Goal: Task Accomplishment & Management: Manage account settings

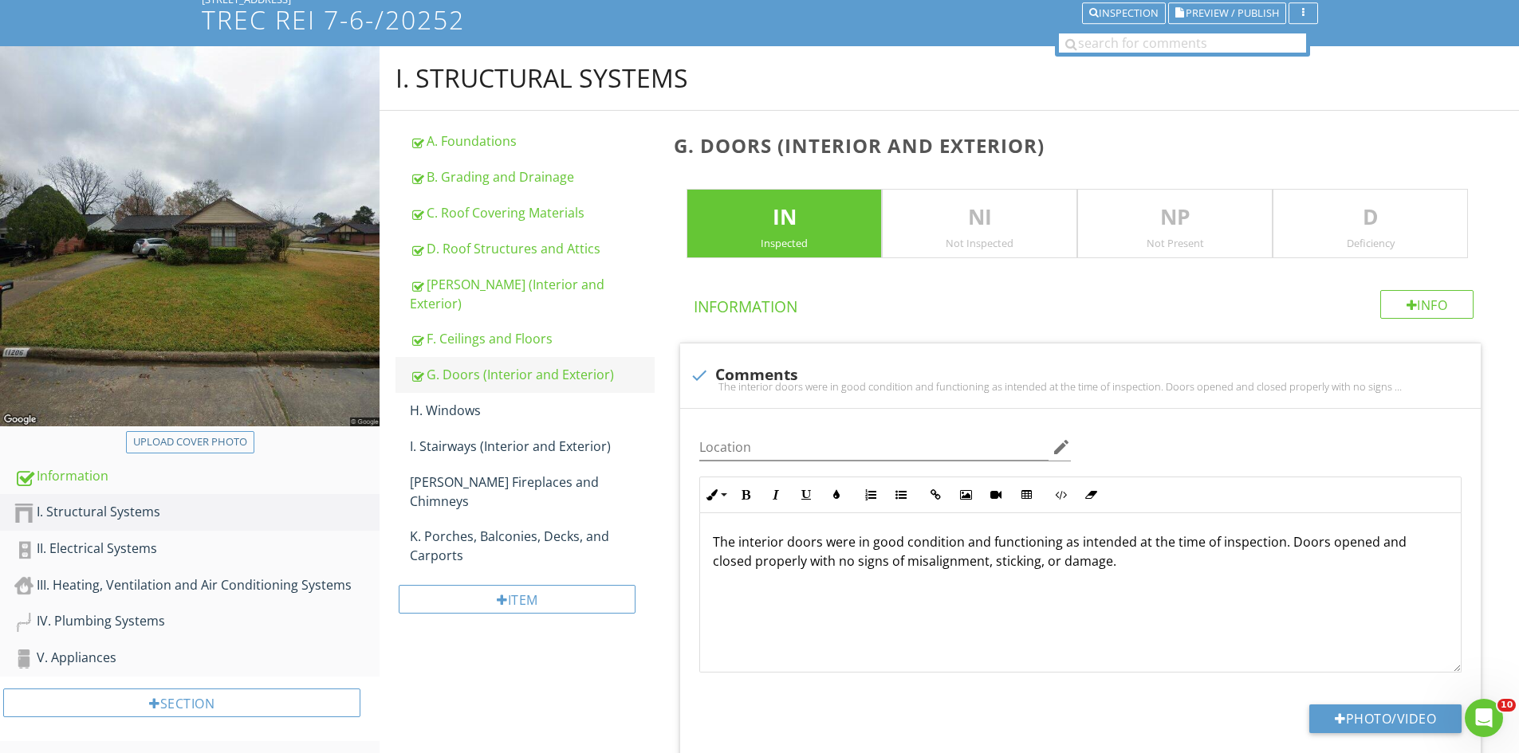
scroll to position [80, 0]
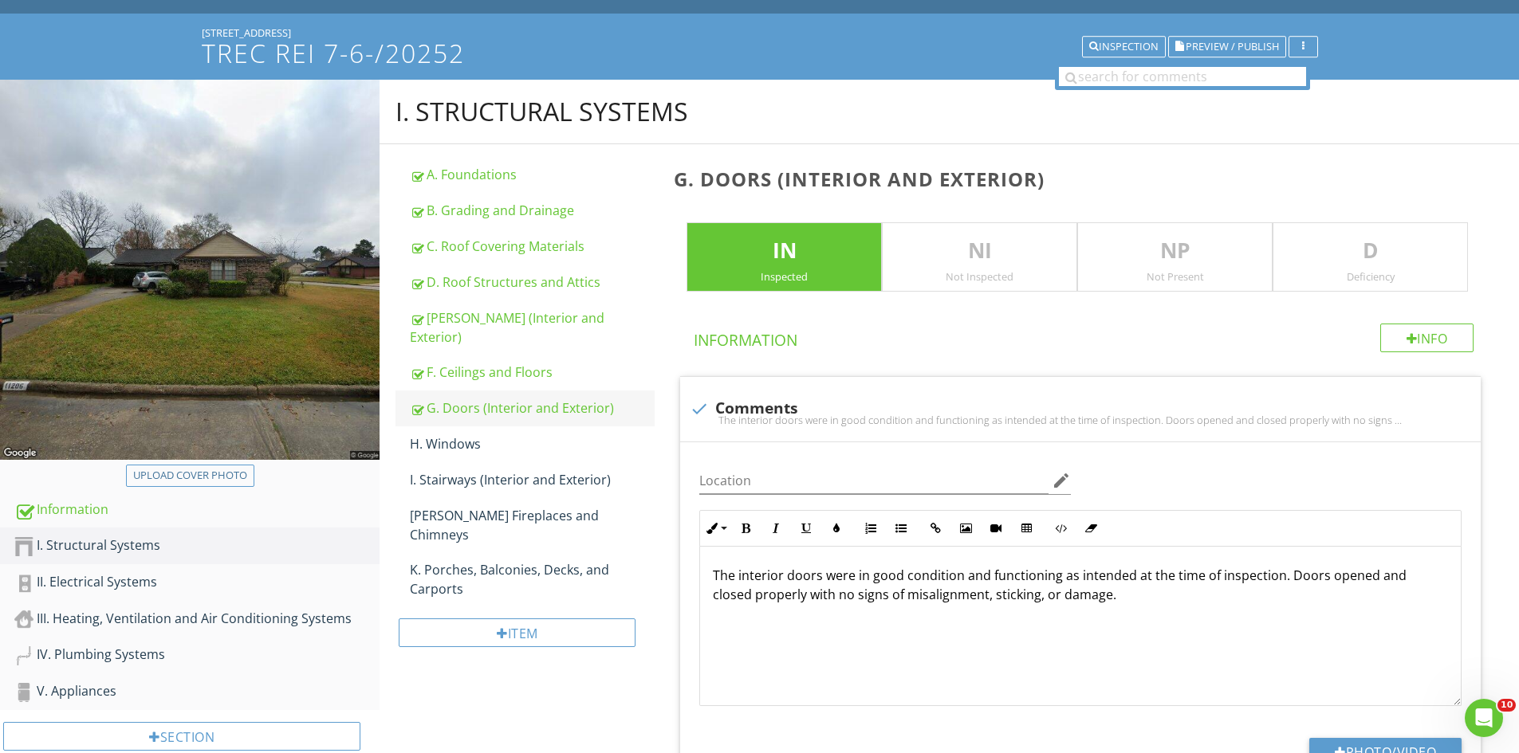
click at [454, 399] on div "G. Doors (Interior and Exterior)" at bounding box center [532, 408] width 245 height 19
click at [1351, 256] on p "D" at bounding box center [1370, 251] width 194 height 32
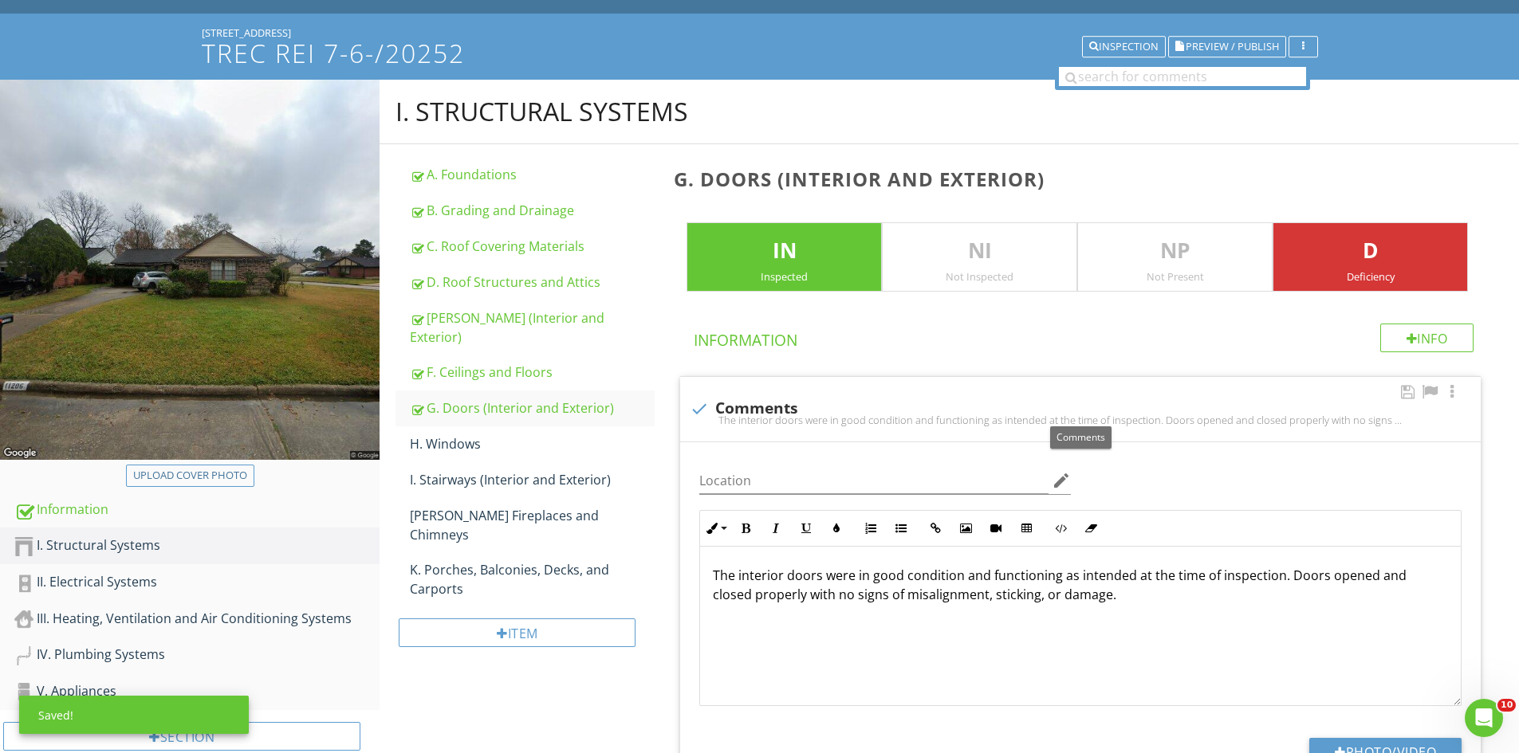
drag, startPoint x: 717, startPoint y: 405, endPoint x: 709, endPoint y: 407, distance: 8.1
click at [716, 405] on div "check Comments" at bounding box center [1080, 408] width 781 height 19
checkbox input "true"
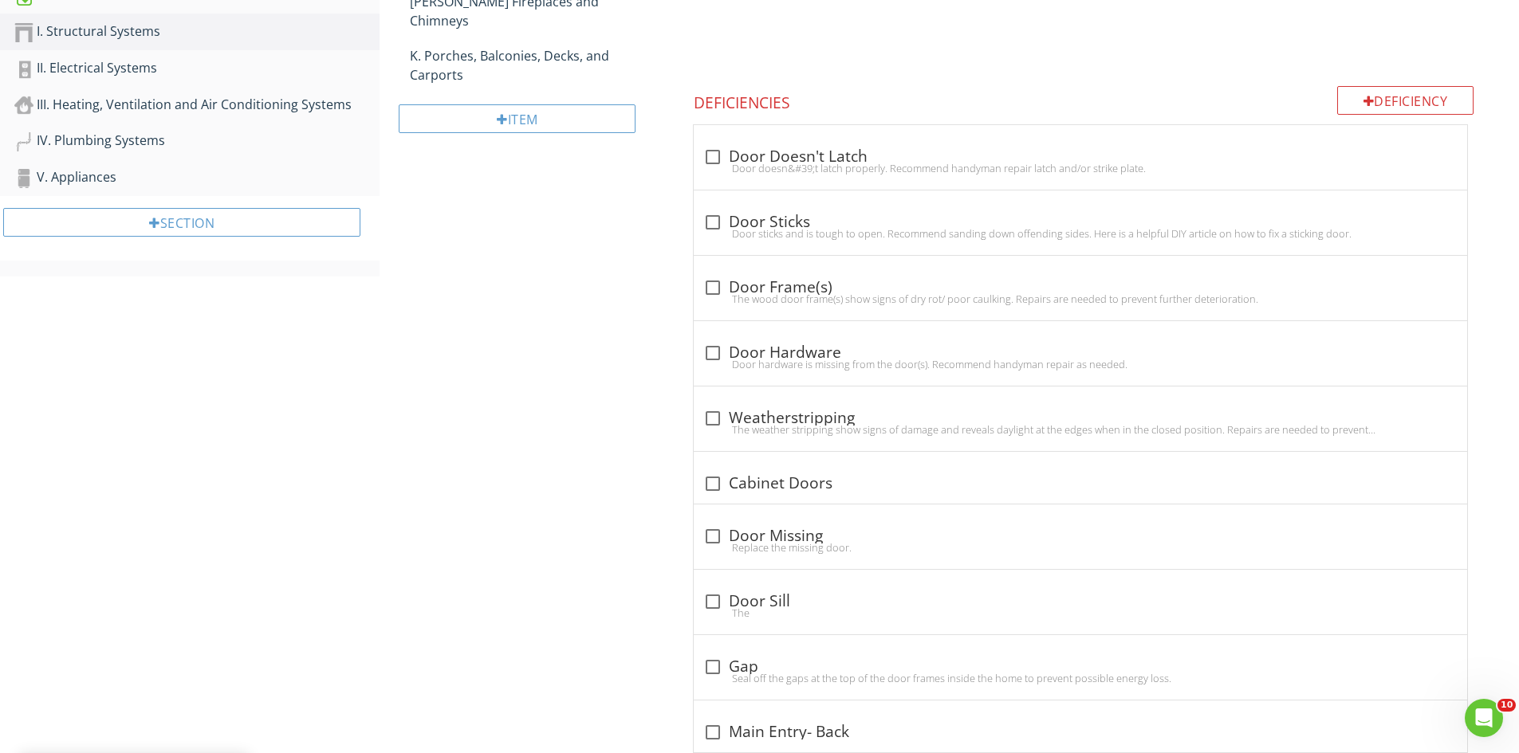
scroll to position [624, 0]
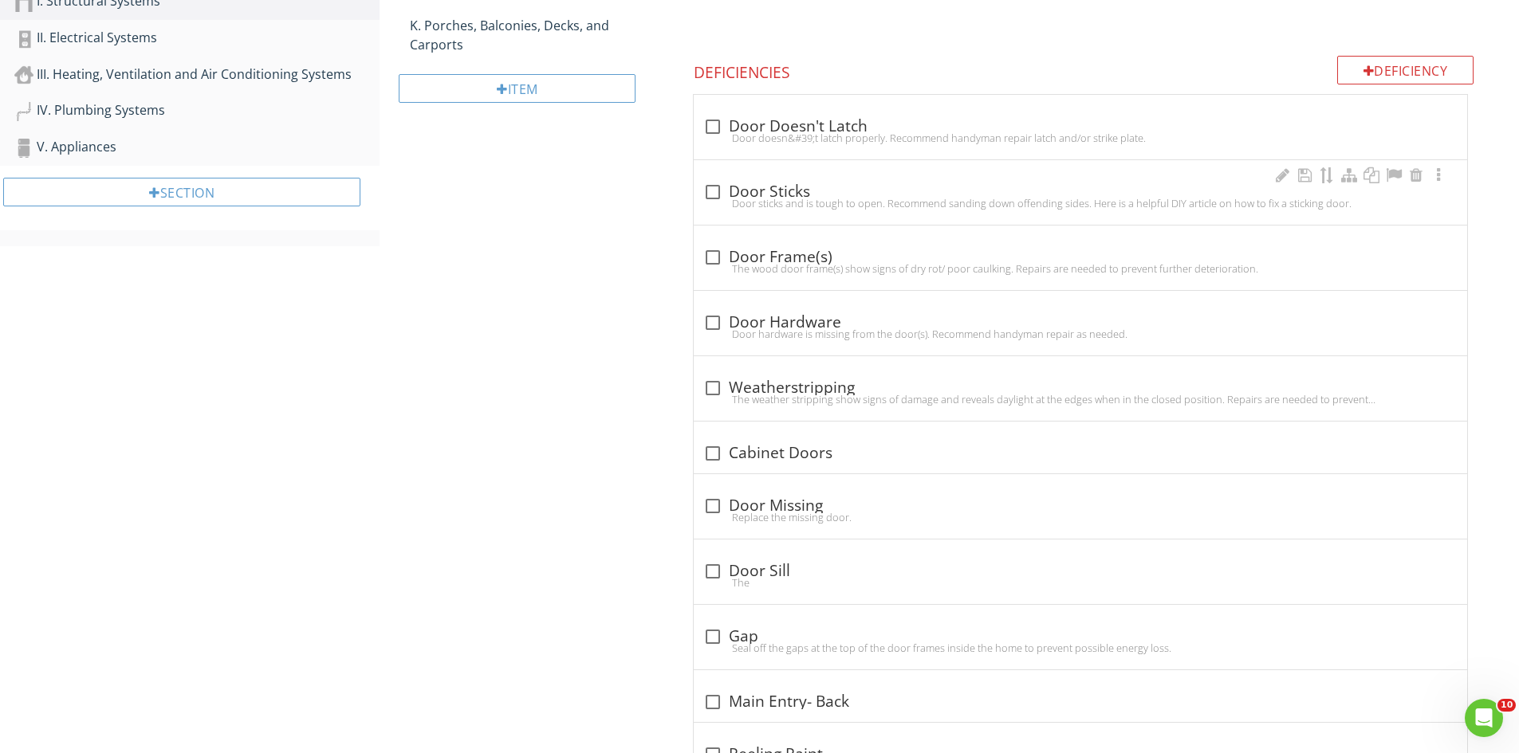
click at [722, 199] on div "Door sticks and is tough to open. Recommend sanding down offending sides. Here …" at bounding box center [1080, 203] width 754 height 13
checkbox input "true"
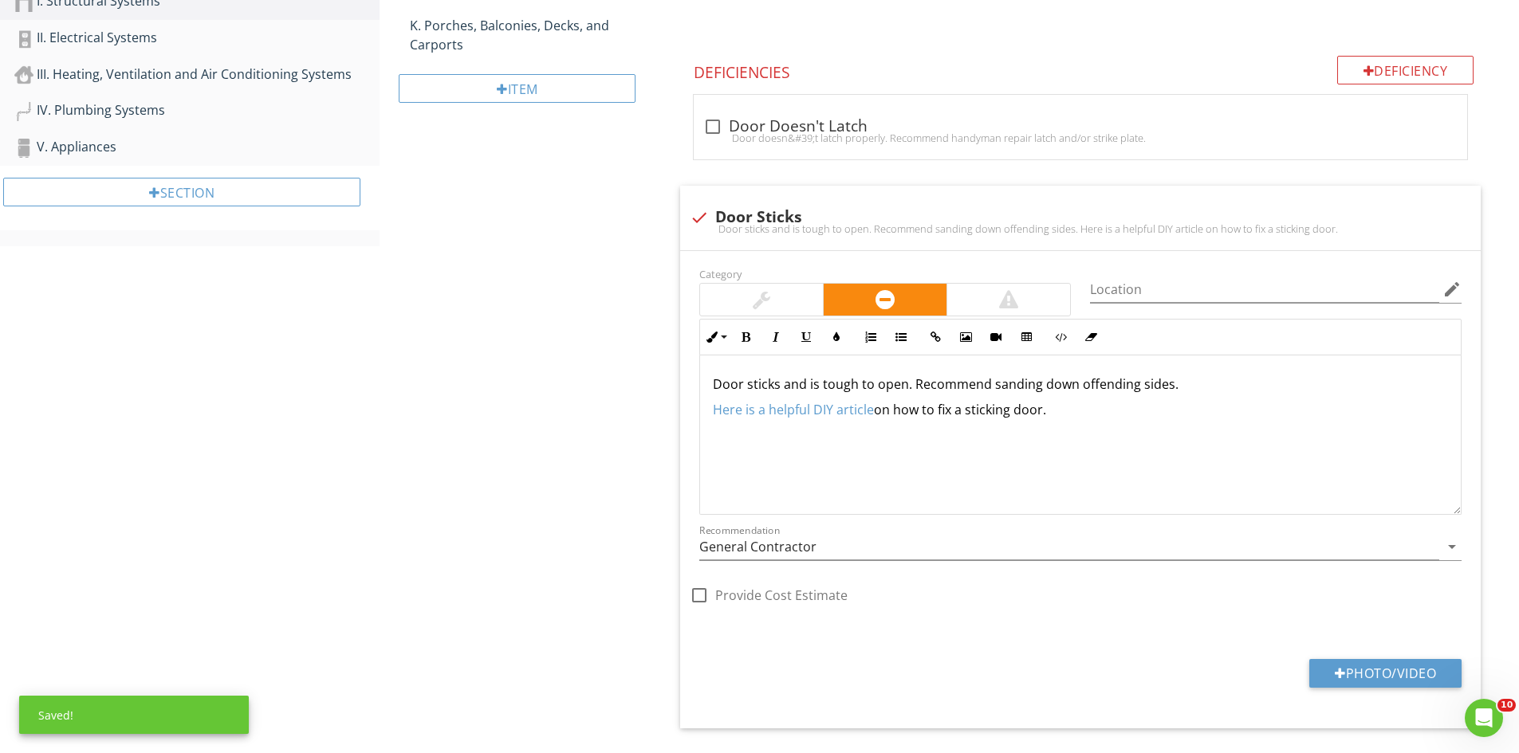
scroll to position [883, 0]
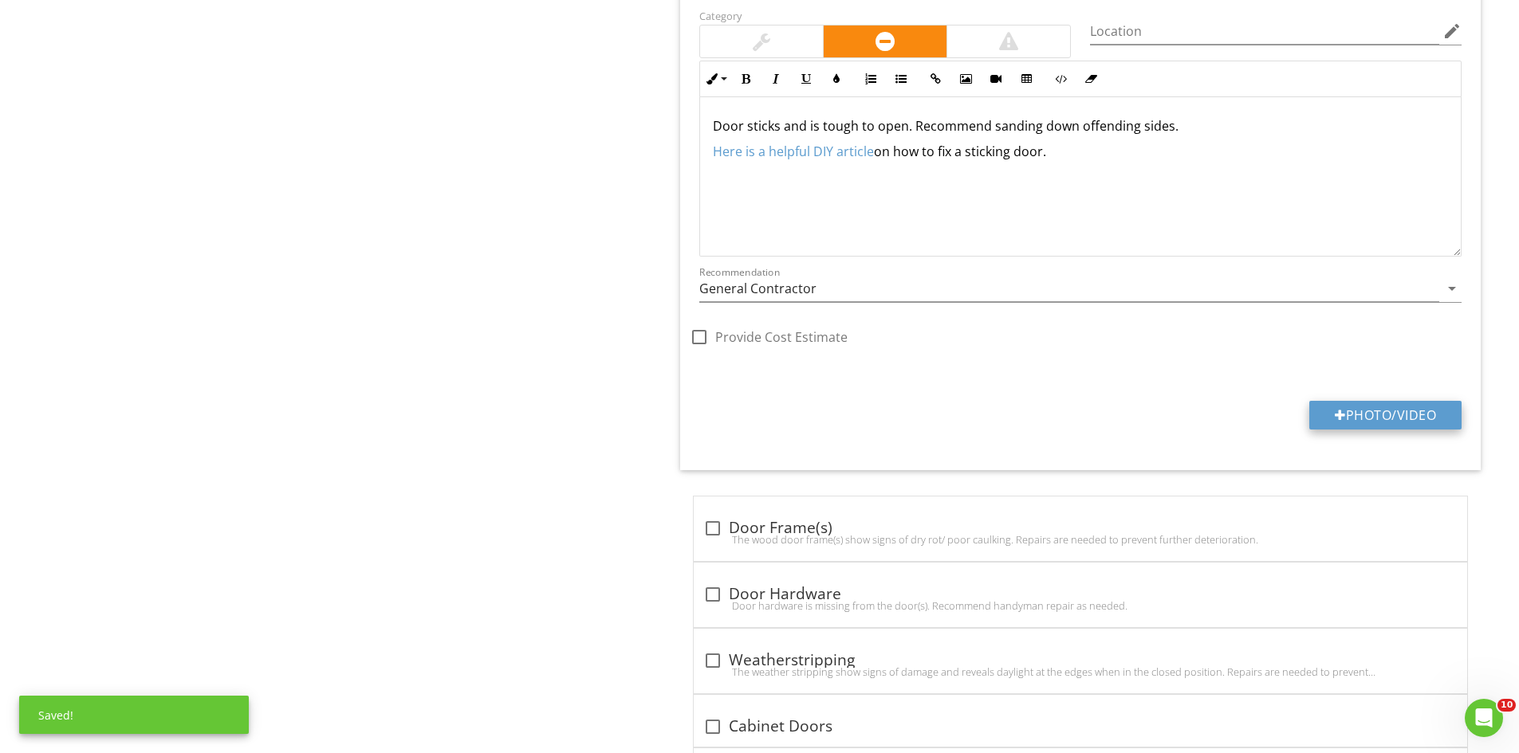
click at [1379, 411] on button "Photo/Video" at bounding box center [1385, 415] width 152 height 29
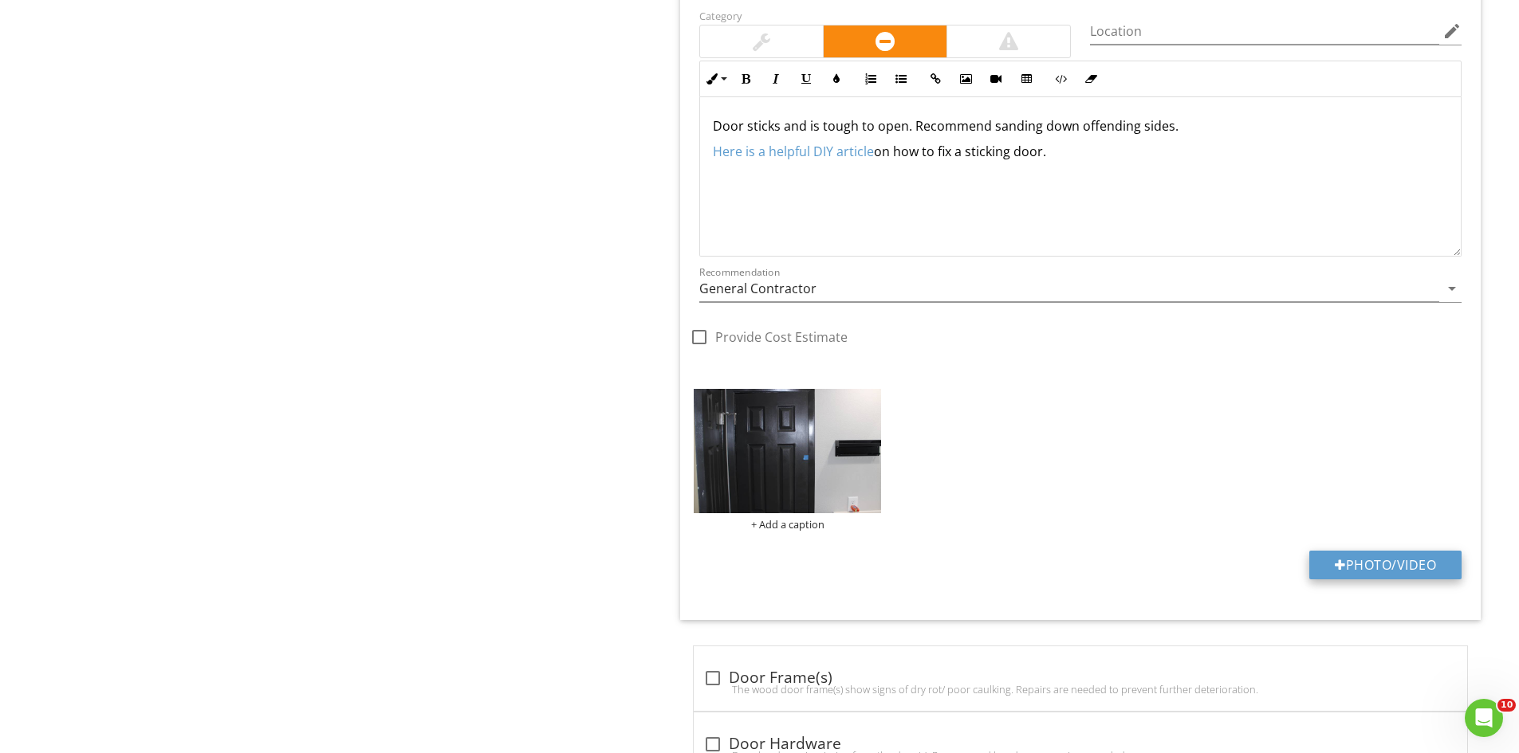
click at [1368, 558] on button "Photo/Video" at bounding box center [1385, 565] width 152 height 29
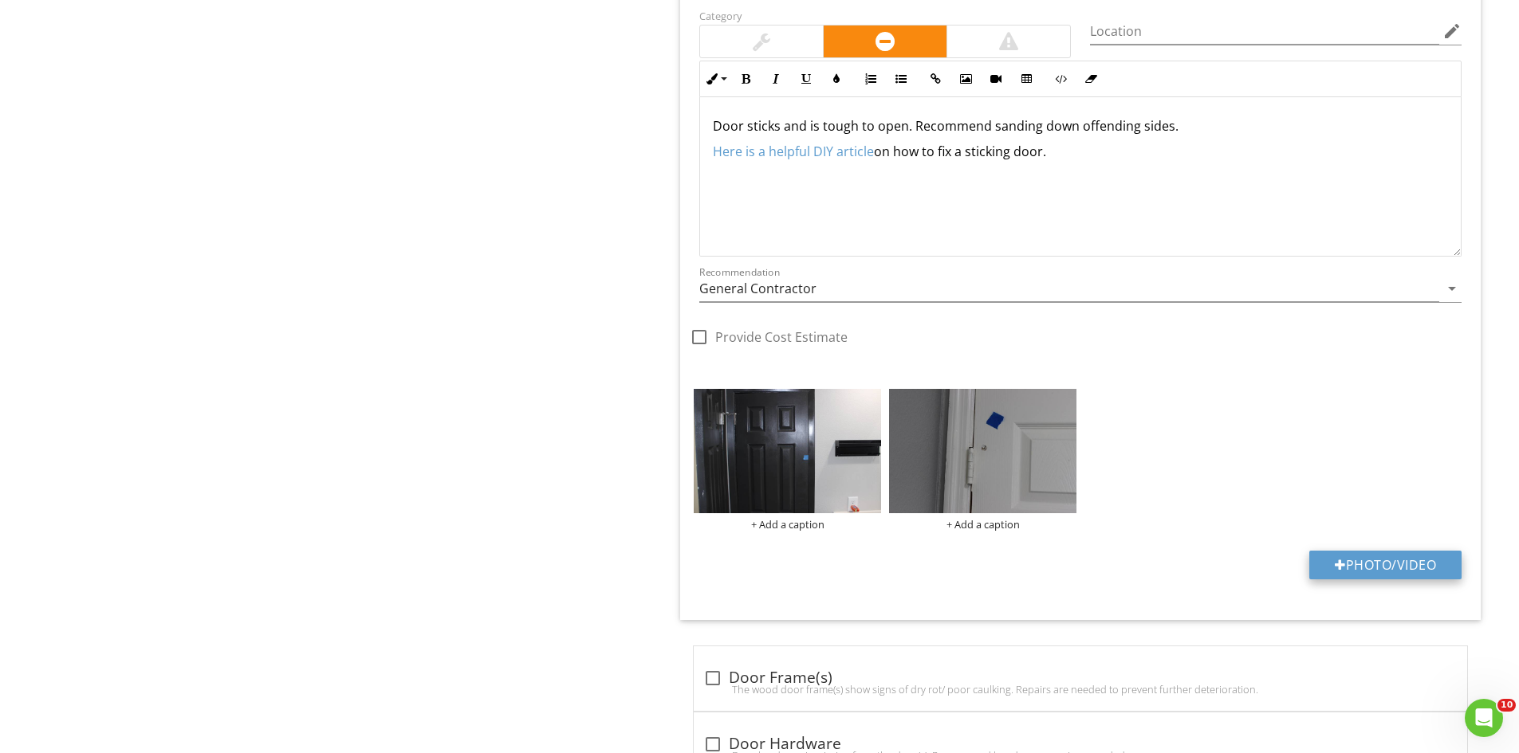
click at [1357, 562] on button "Photo/Video" at bounding box center [1385, 565] width 152 height 29
type input "C:\fakepath\IMG_6853.JPG"
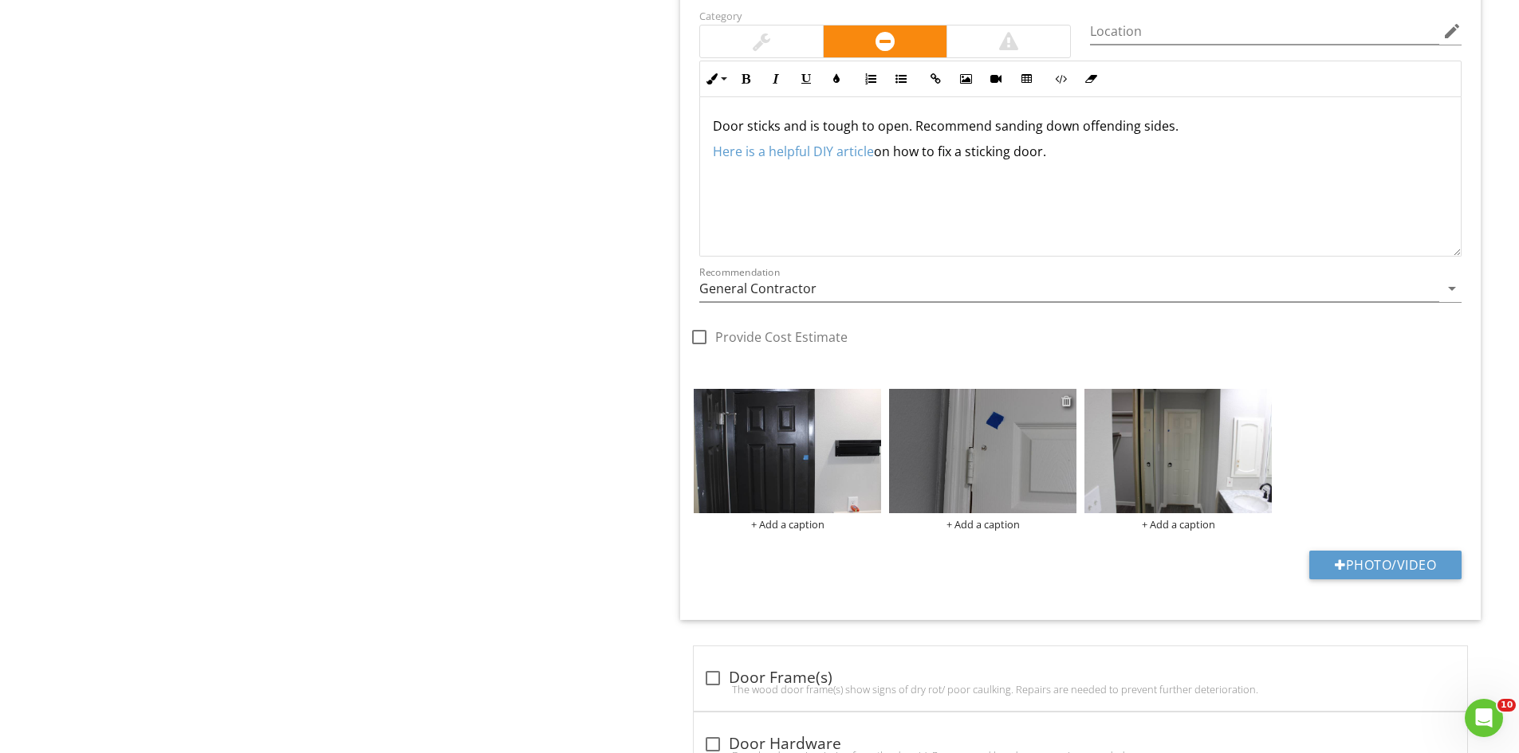
click at [1061, 401] on div at bounding box center [1066, 401] width 10 height 13
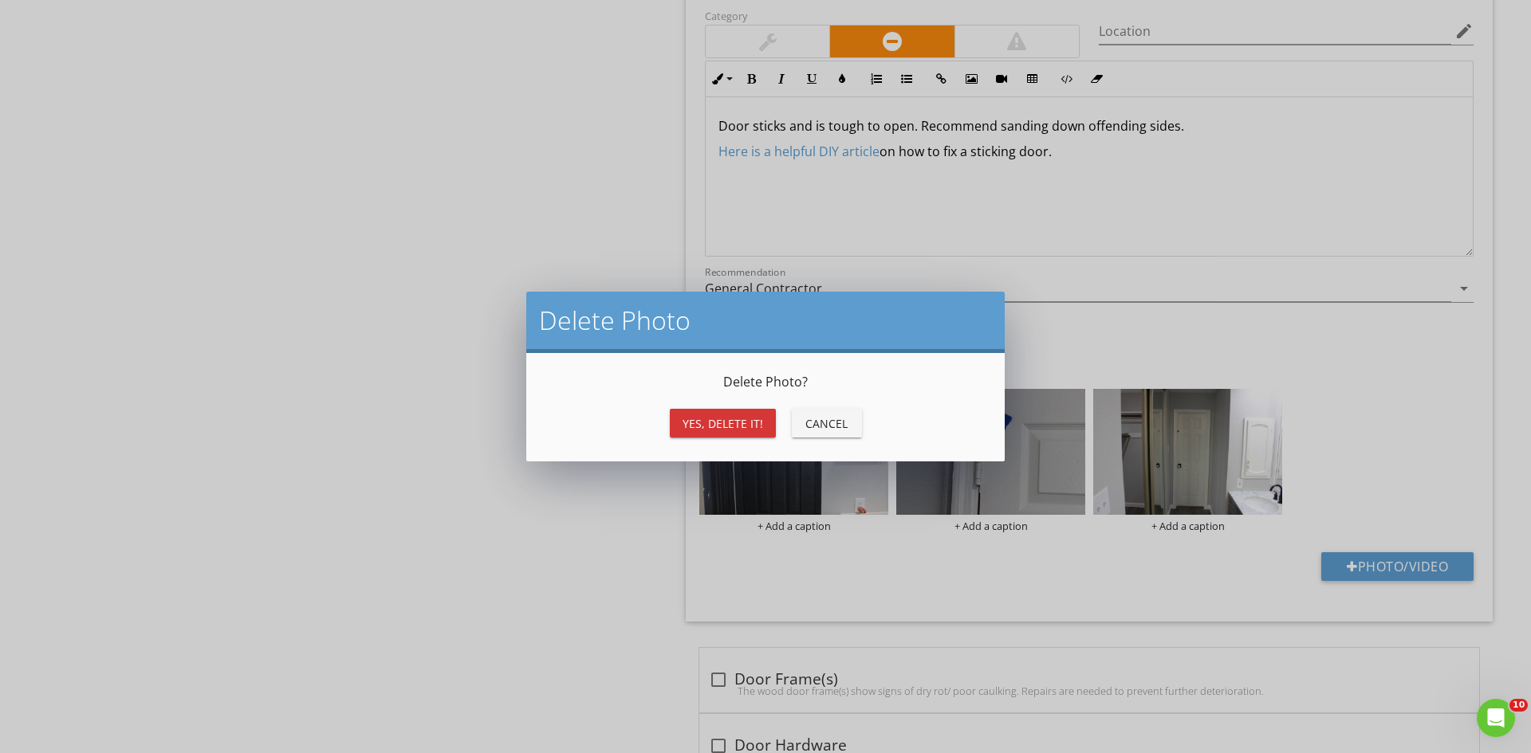
click at [733, 427] on div "Yes, Delete it!" at bounding box center [722, 423] width 81 height 17
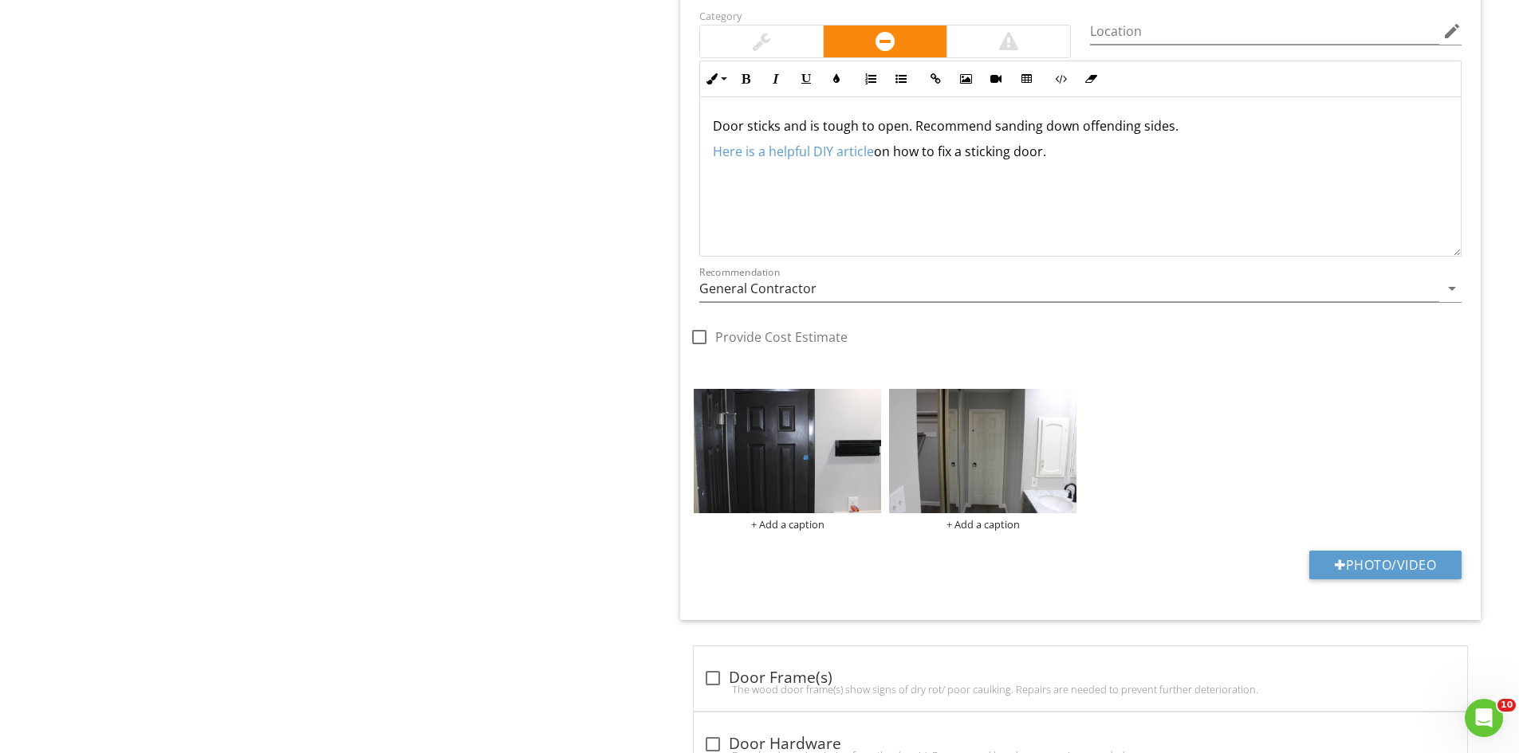
click at [742, 130] on p "Door sticks and is tough to open. Recommend sanding down offending sides." at bounding box center [1080, 125] width 735 height 19
click at [781, 128] on p "Doors sticks and is tough to open. Recommend sanding down offending sides." at bounding box center [1080, 125] width 735 height 19
click at [784, 129] on p "Doors sticks and is tough to open. Recommend sanding down offending sides." at bounding box center [1080, 125] width 735 height 19
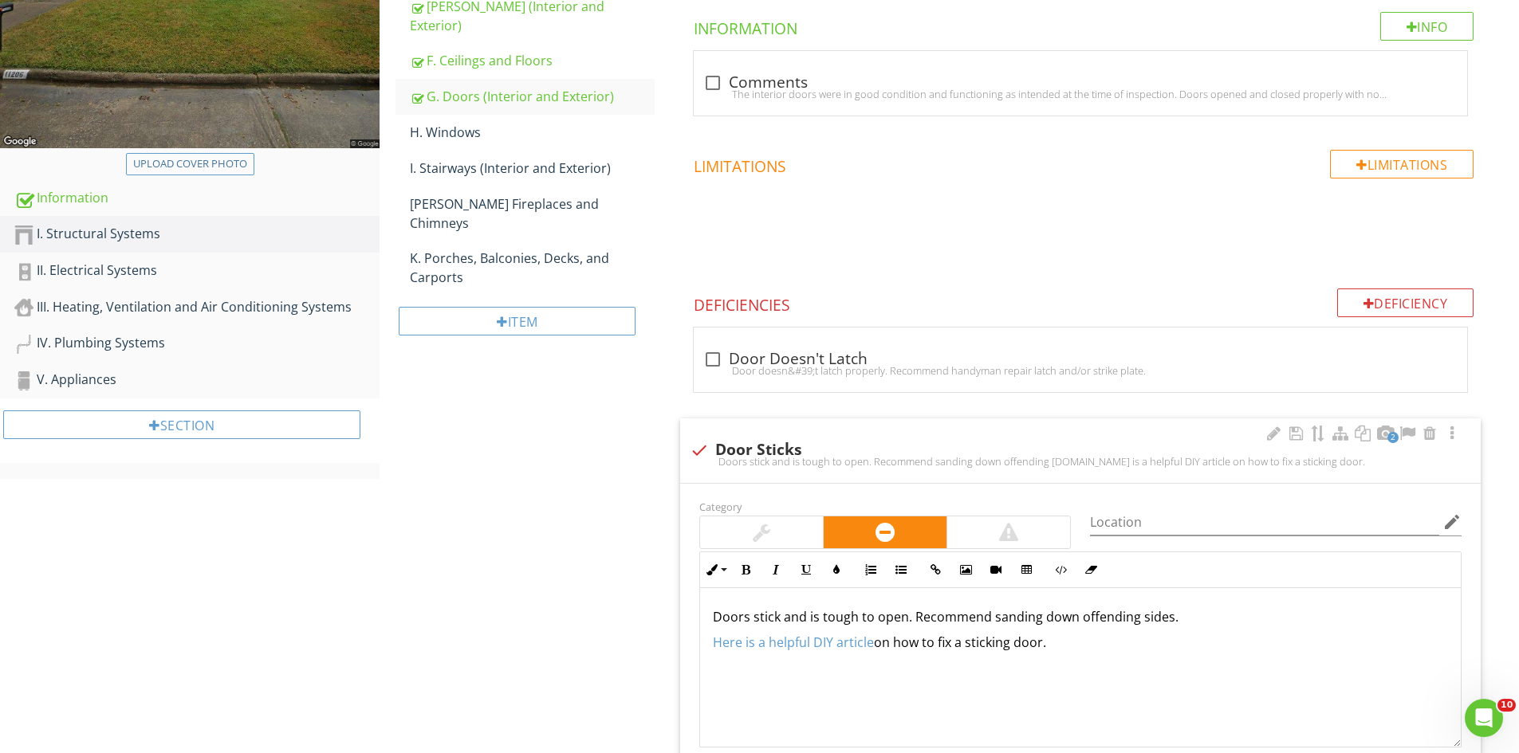
scroll to position [399, 0]
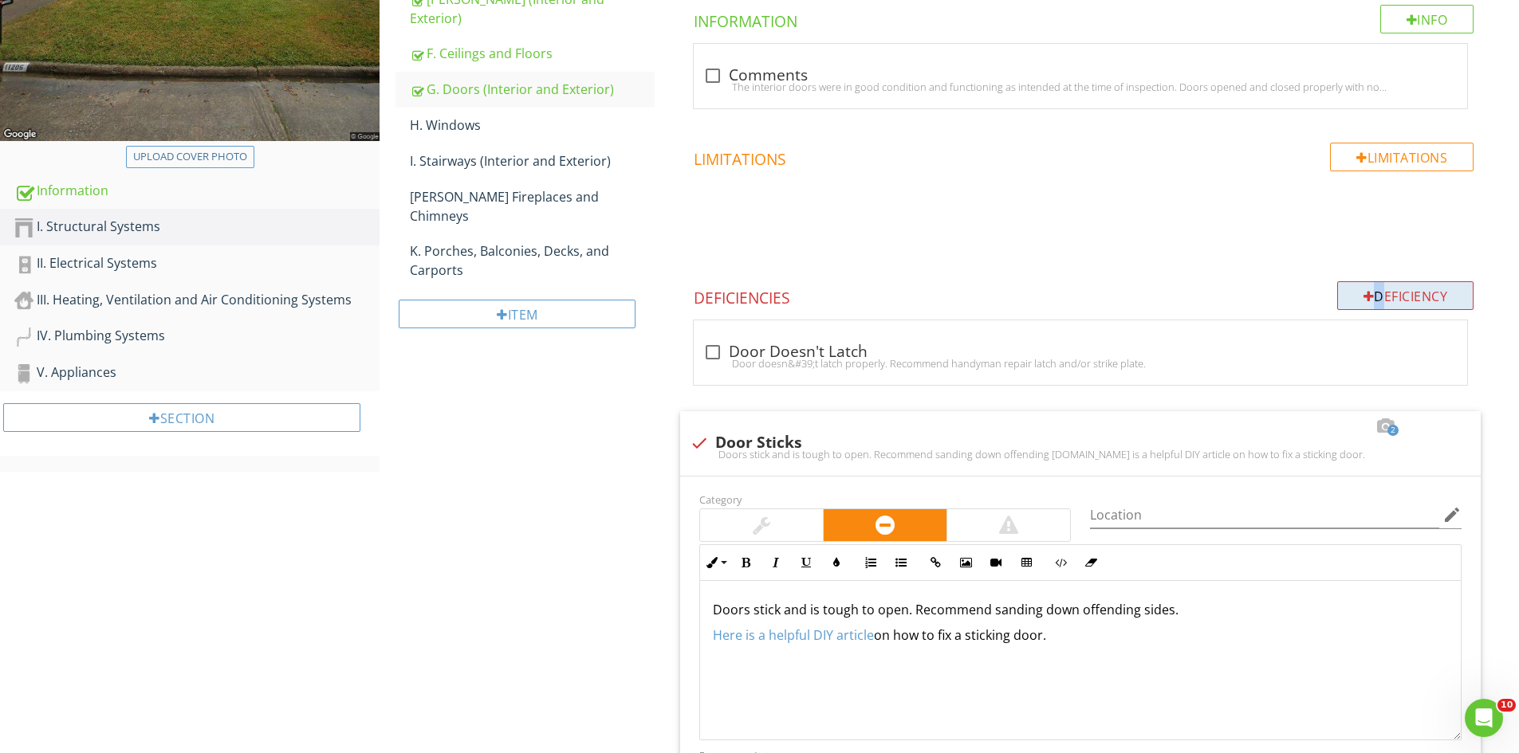
click at [1369, 294] on div "Deficiency" at bounding box center [1405, 295] width 137 height 29
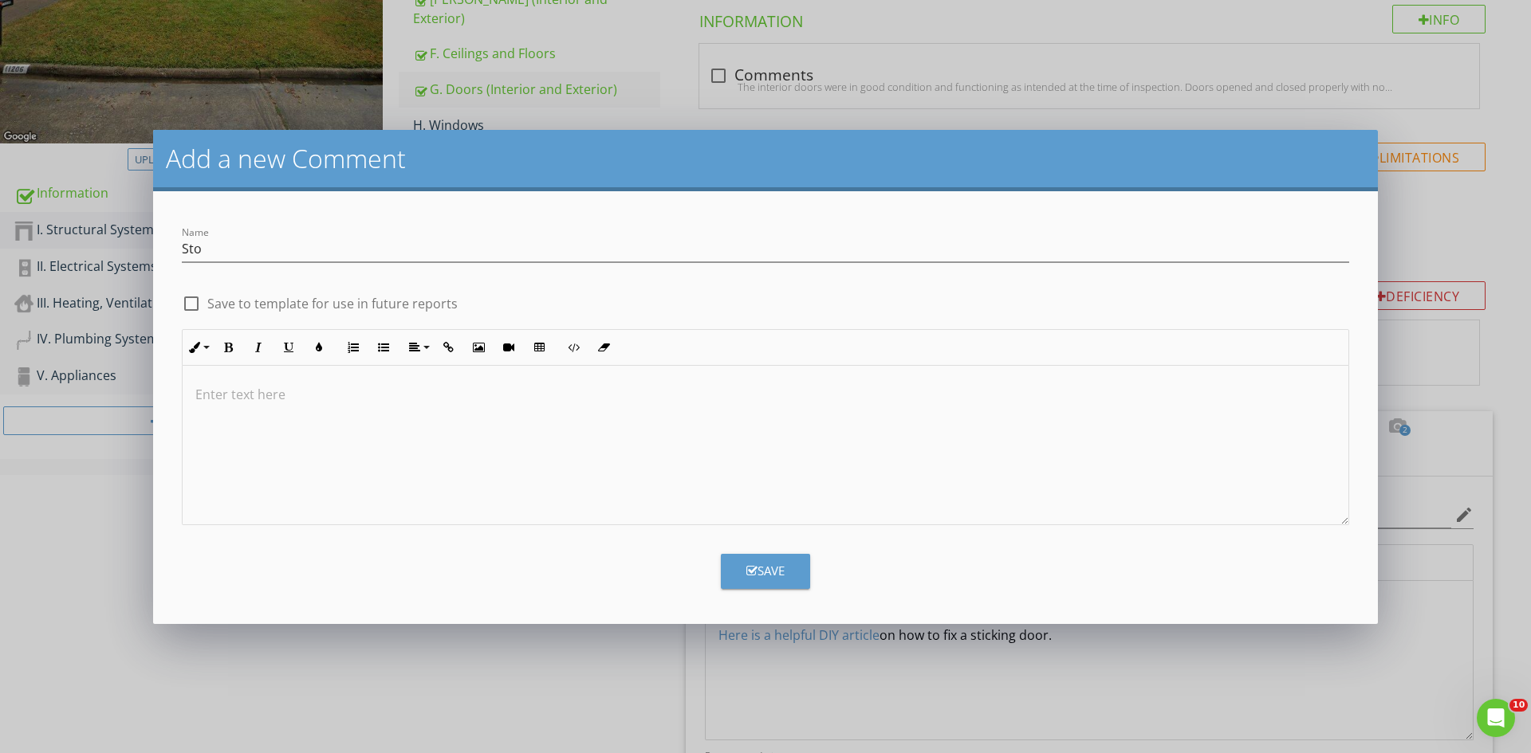
click at [397, 422] on div at bounding box center [766, 445] width 1166 height 159
click at [260, 255] on input "Sto" at bounding box center [765, 249] width 1167 height 26
type input "Storm Door"
click at [332, 441] on div at bounding box center [766, 445] width 1166 height 159
drag, startPoint x: 759, startPoint y: 579, endPoint x: 771, endPoint y: 572, distance: 13.6
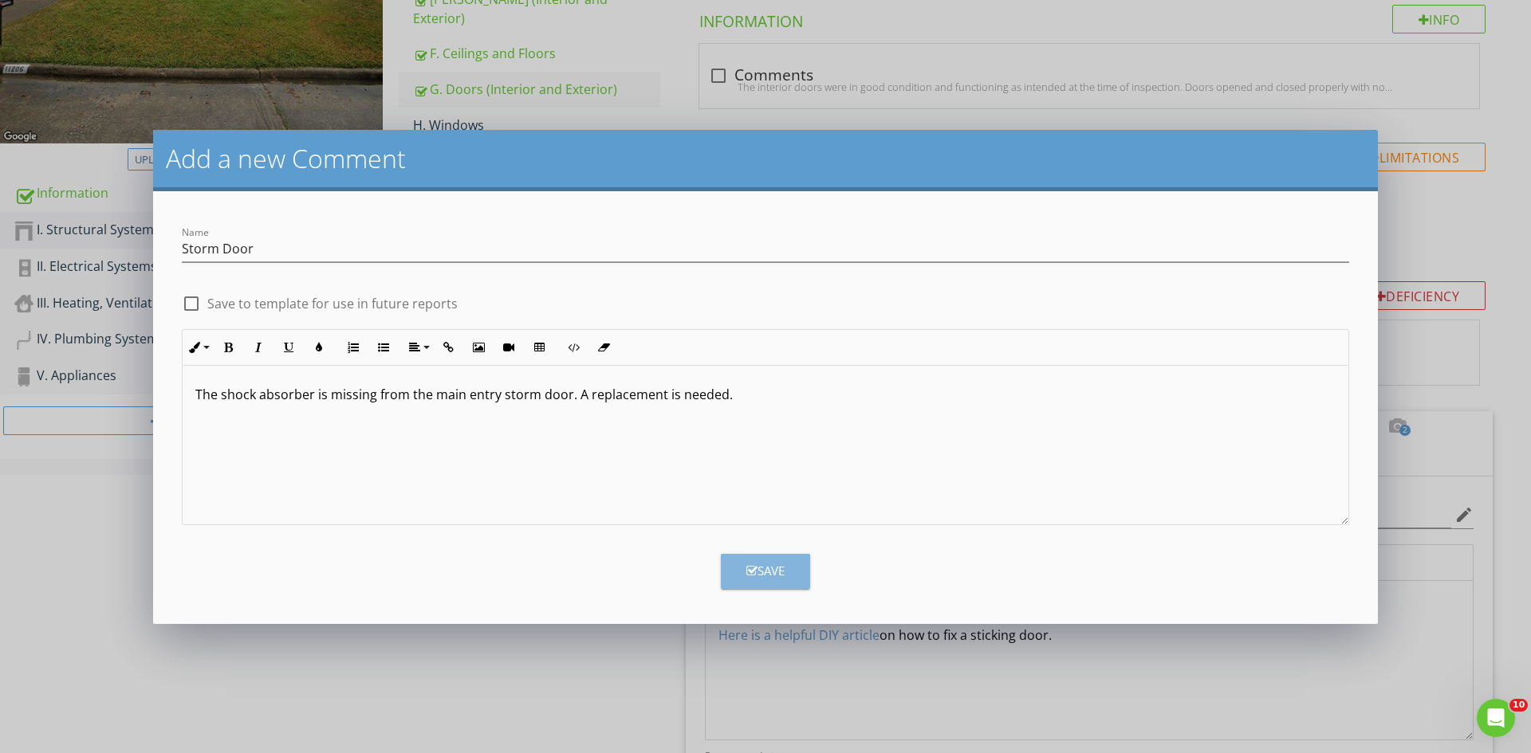
click at [765, 580] on div "Save" at bounding box center [765, 571] width 38 height 18
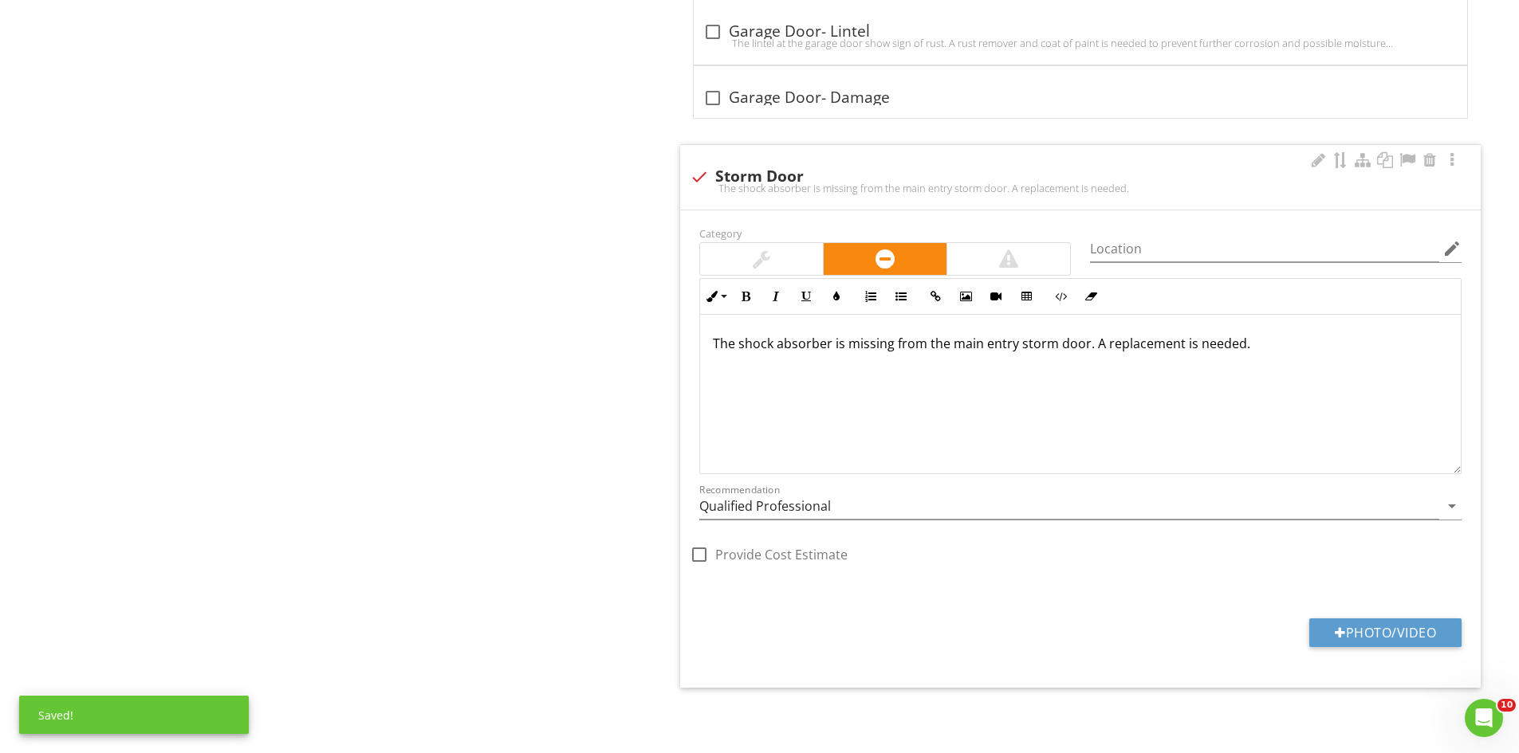
scroll to position [2364, 0]
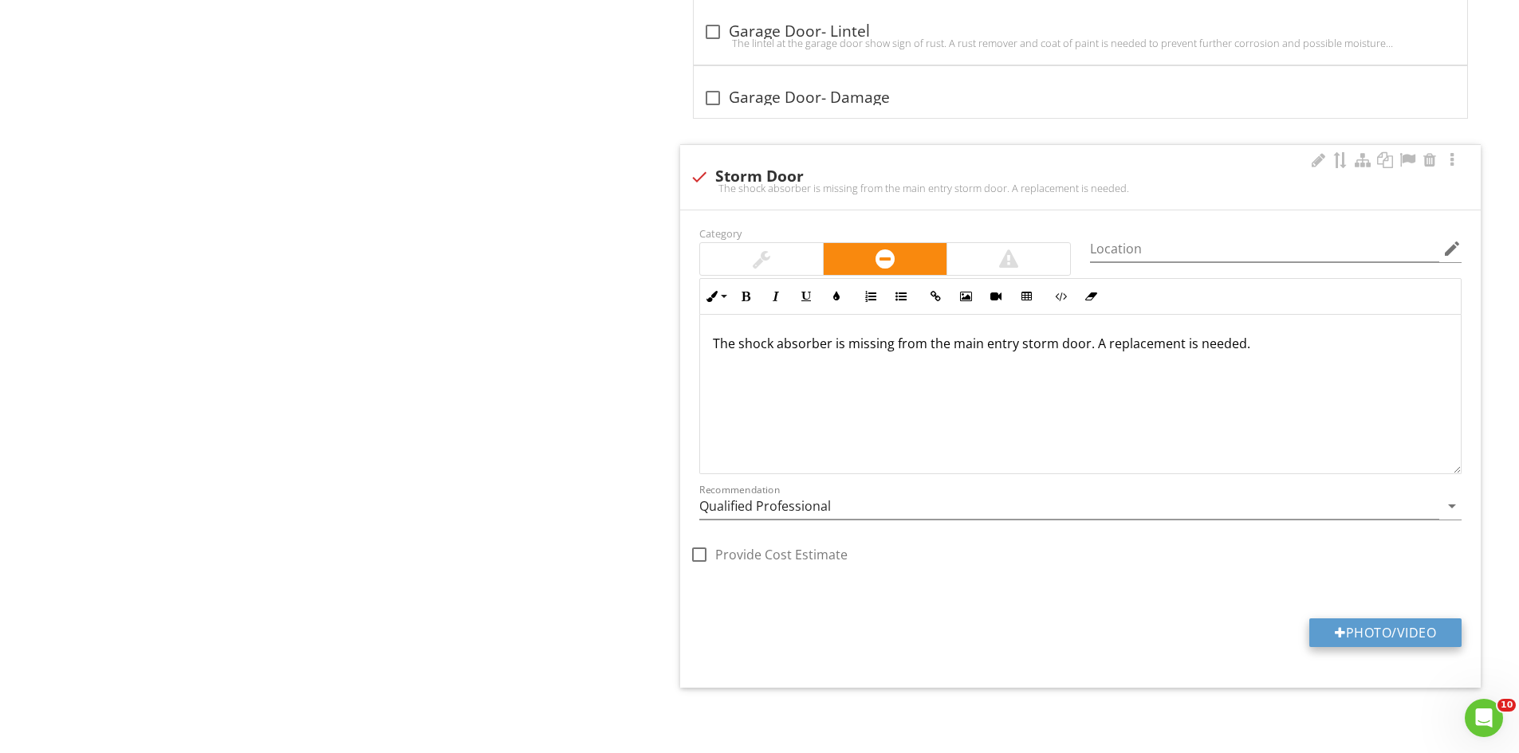
click at [1382, 633] on button "Photo/Video" at bounding box center [1385, 633] width 152 height 29
type input "C:\fakepath\IMG_6759.JPG"
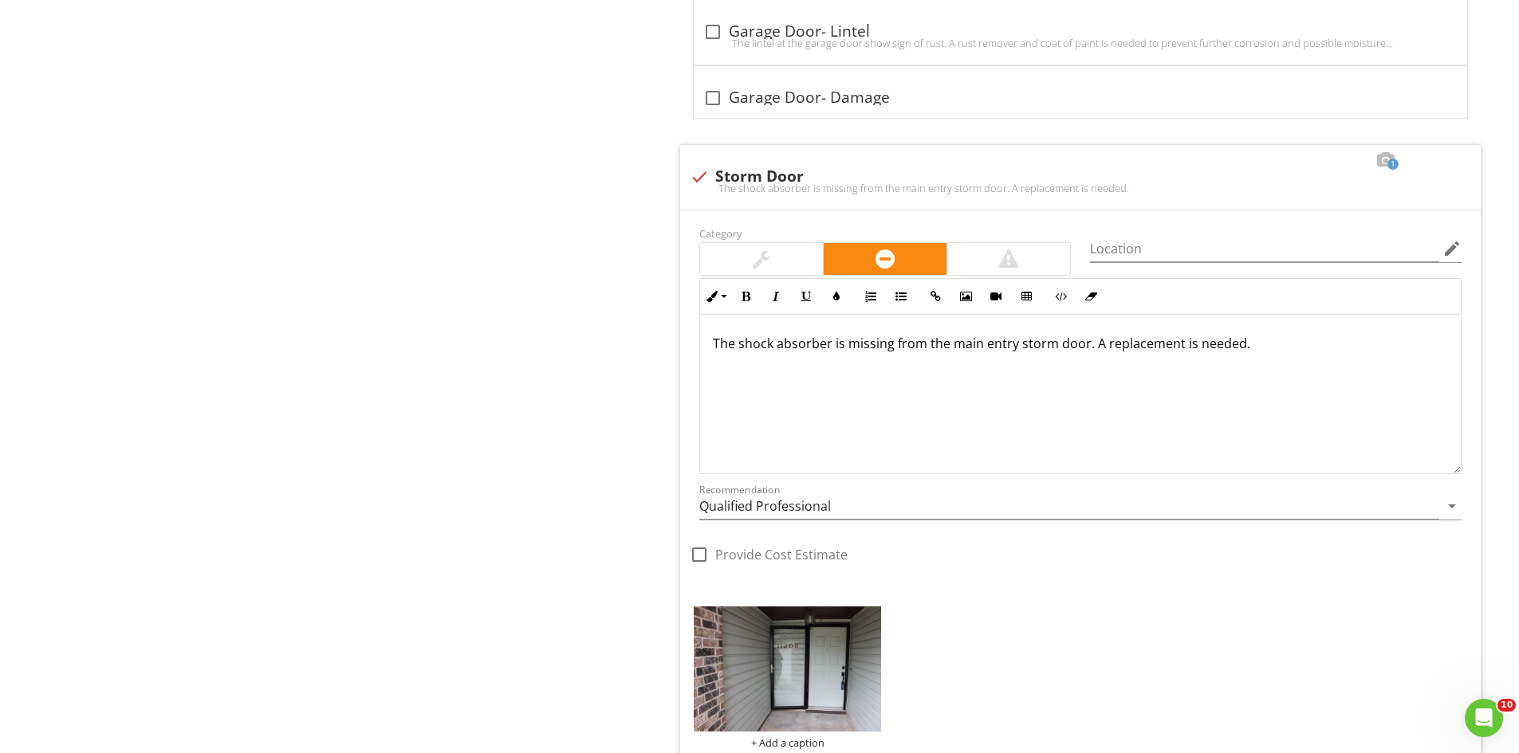
click at [785, 684] on img at bounding box center [787, 669] width 187 height 125
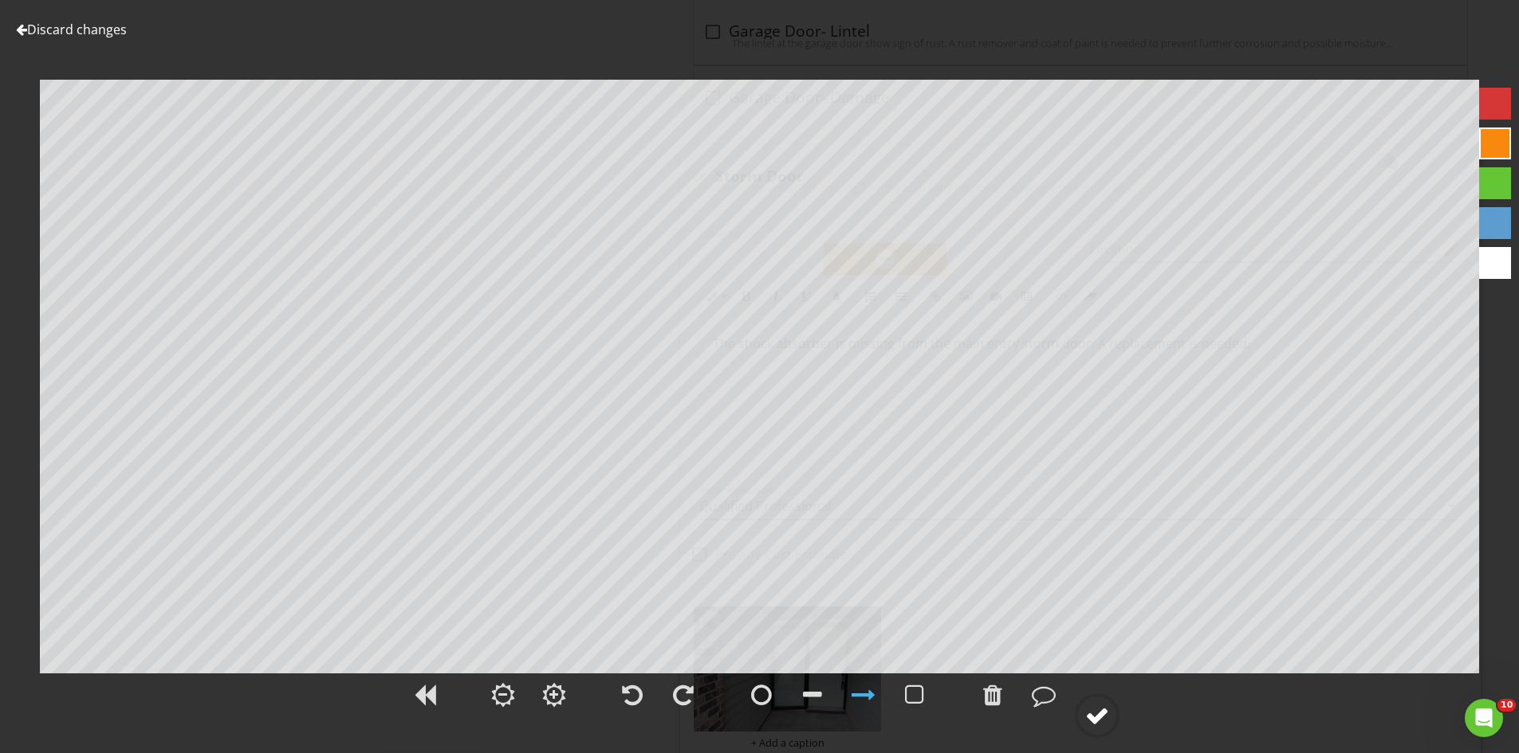
click at [1095, 718] on div at bounding box center [1097, 716] width 24 height 24
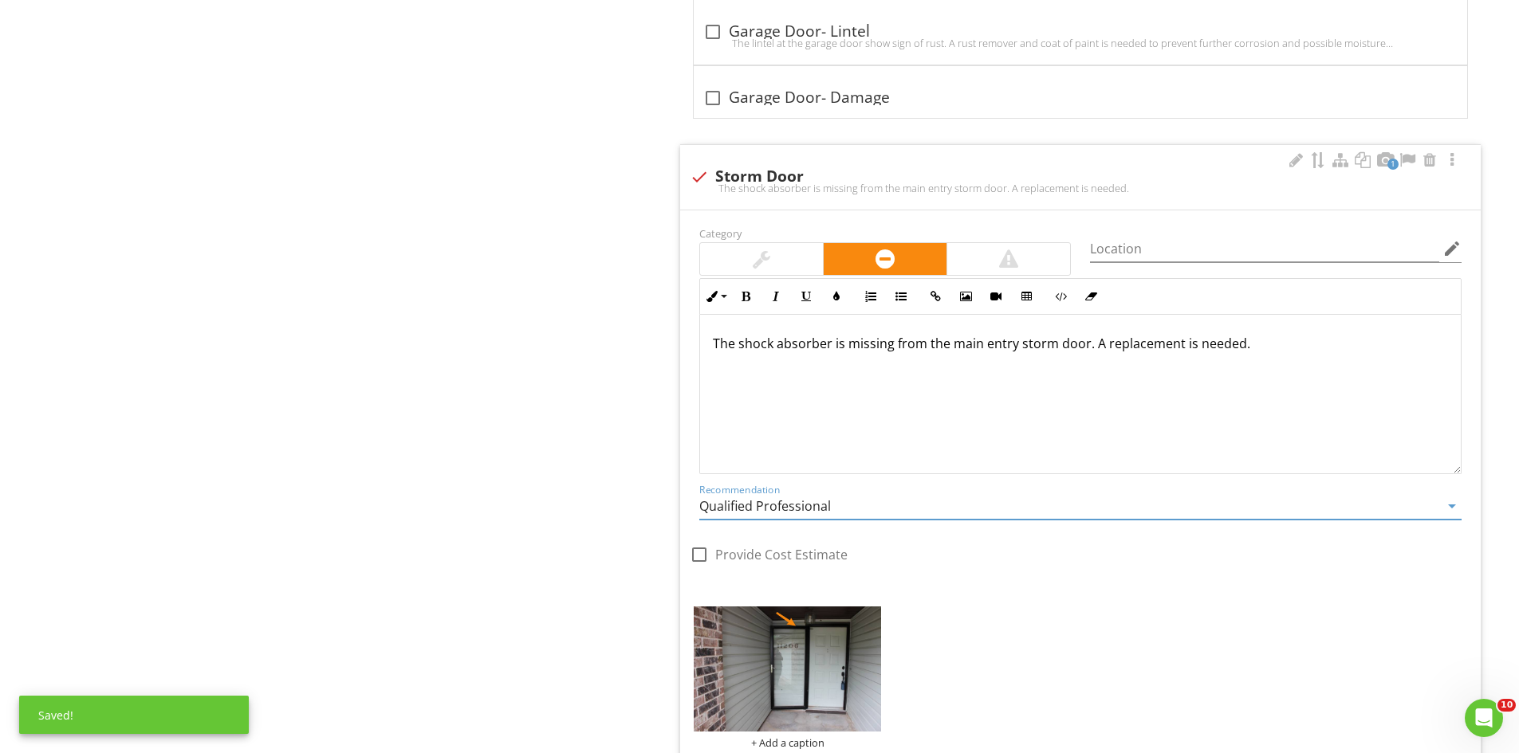
click at [846, 498] on input "Qualified Professional" at bounding box center [1069, 507] width 740 height 26
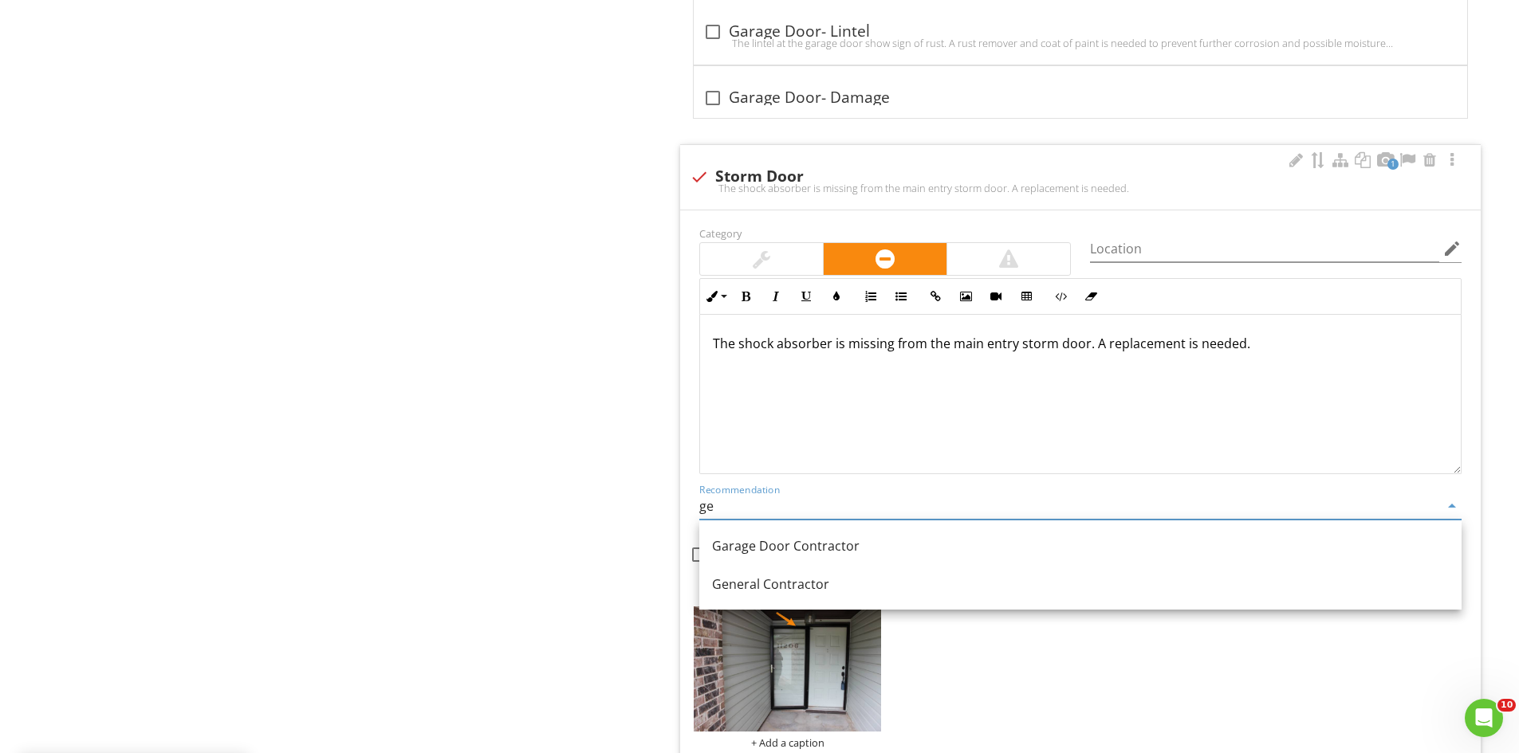
click at [775, 577] on div "General Contractor" at bounding box center [1080, 584] width 737 height 19
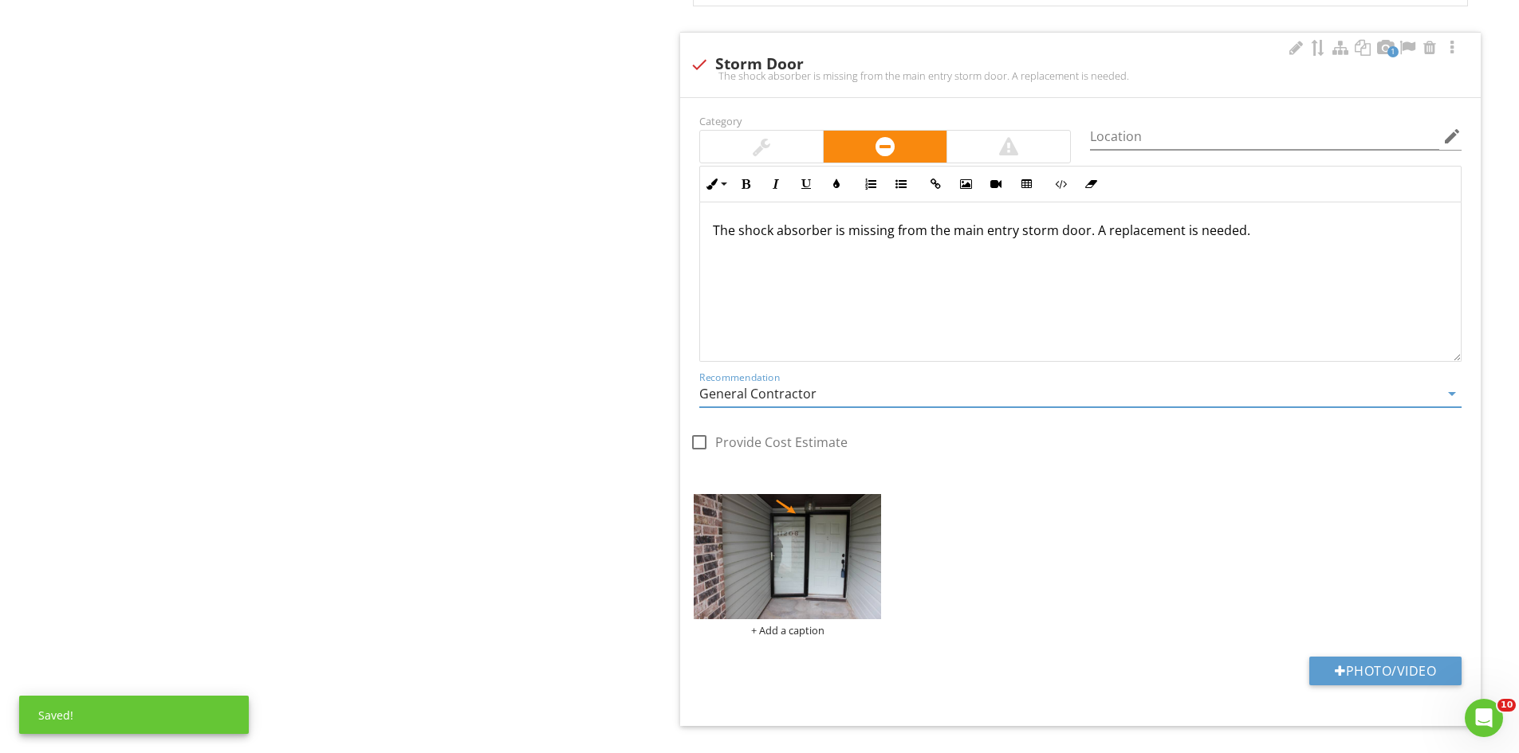
scroll to position [2515, 0]
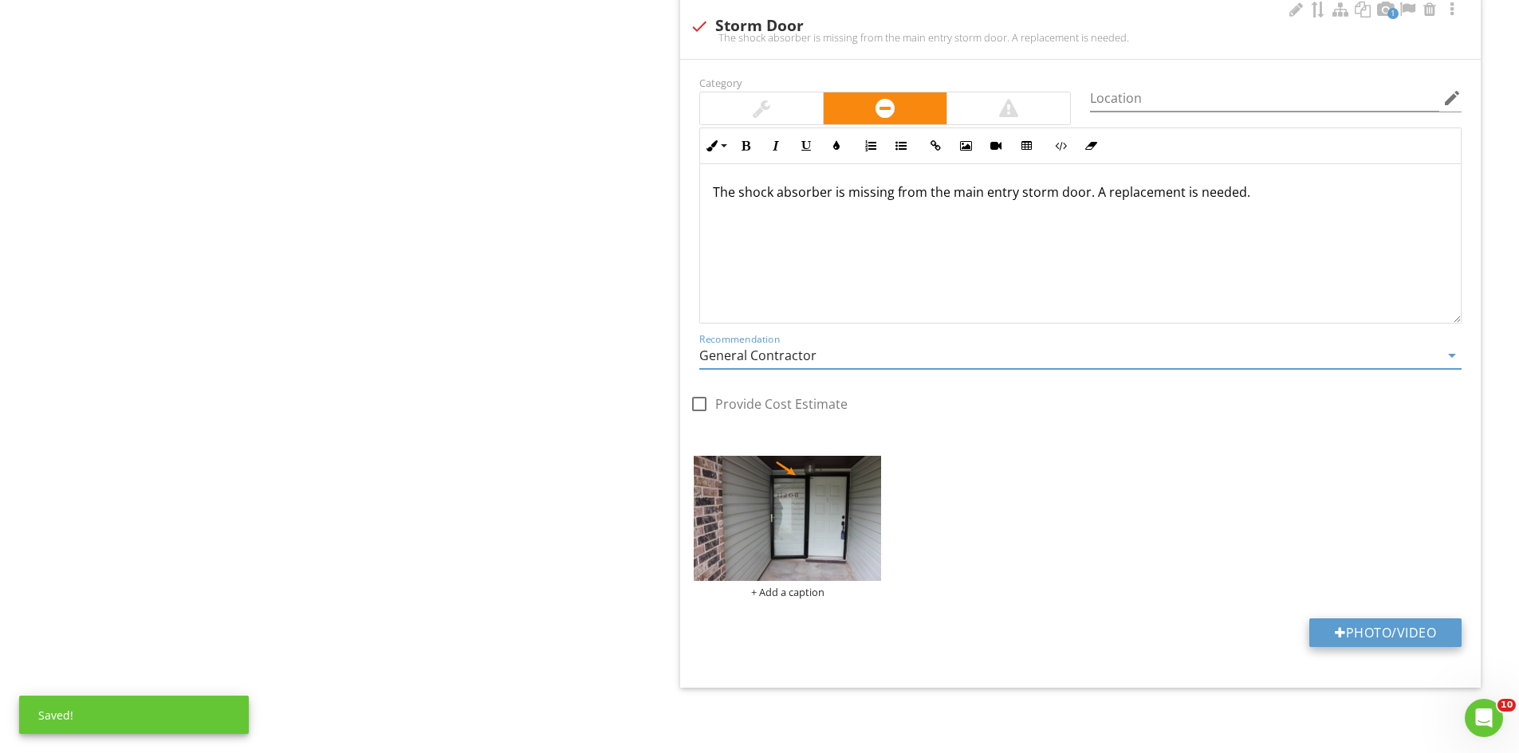
type input "General Contractor"
click at [1360, 627] on button "Photo/Video" at bounding box center [1385, 633] width 152 height 29
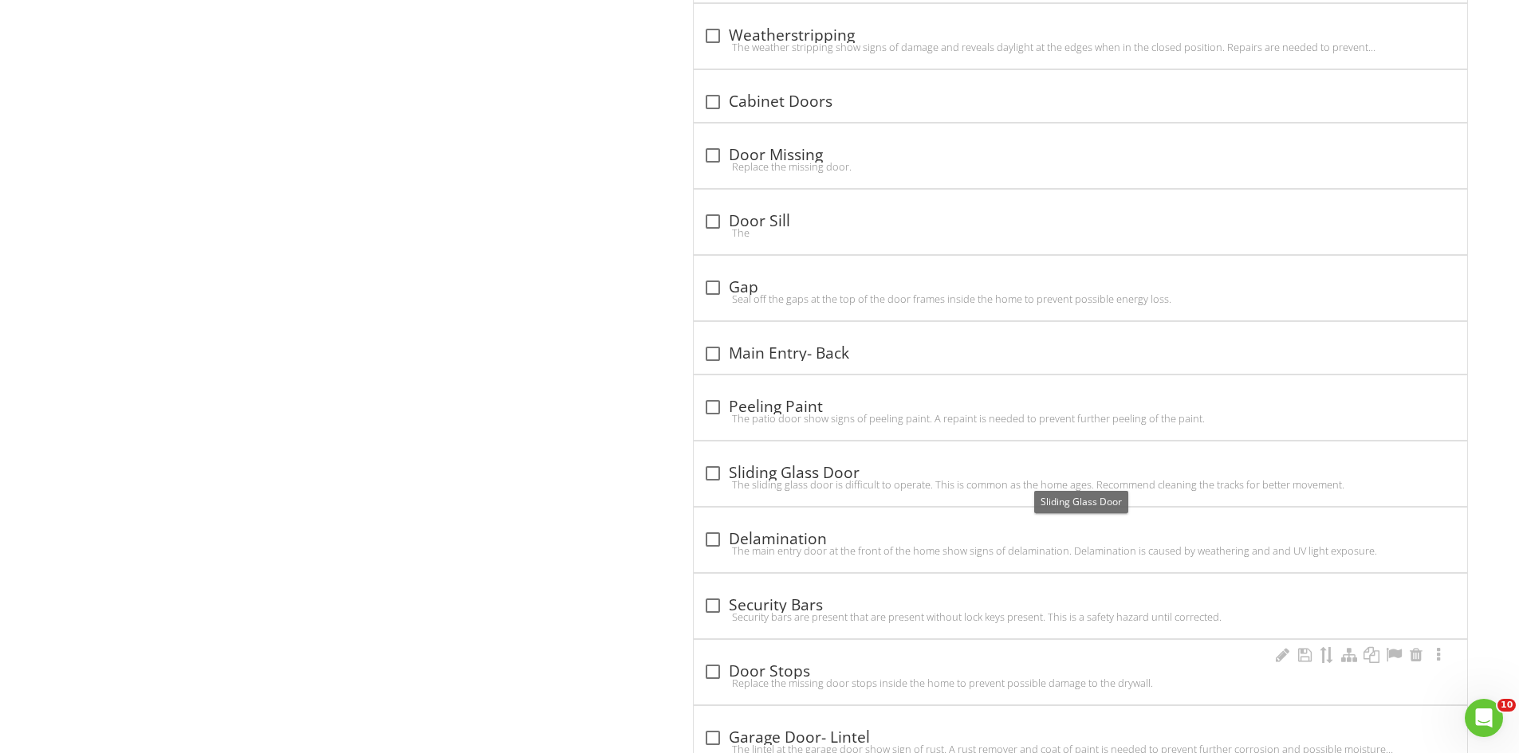
scroll to position [1638, 0]
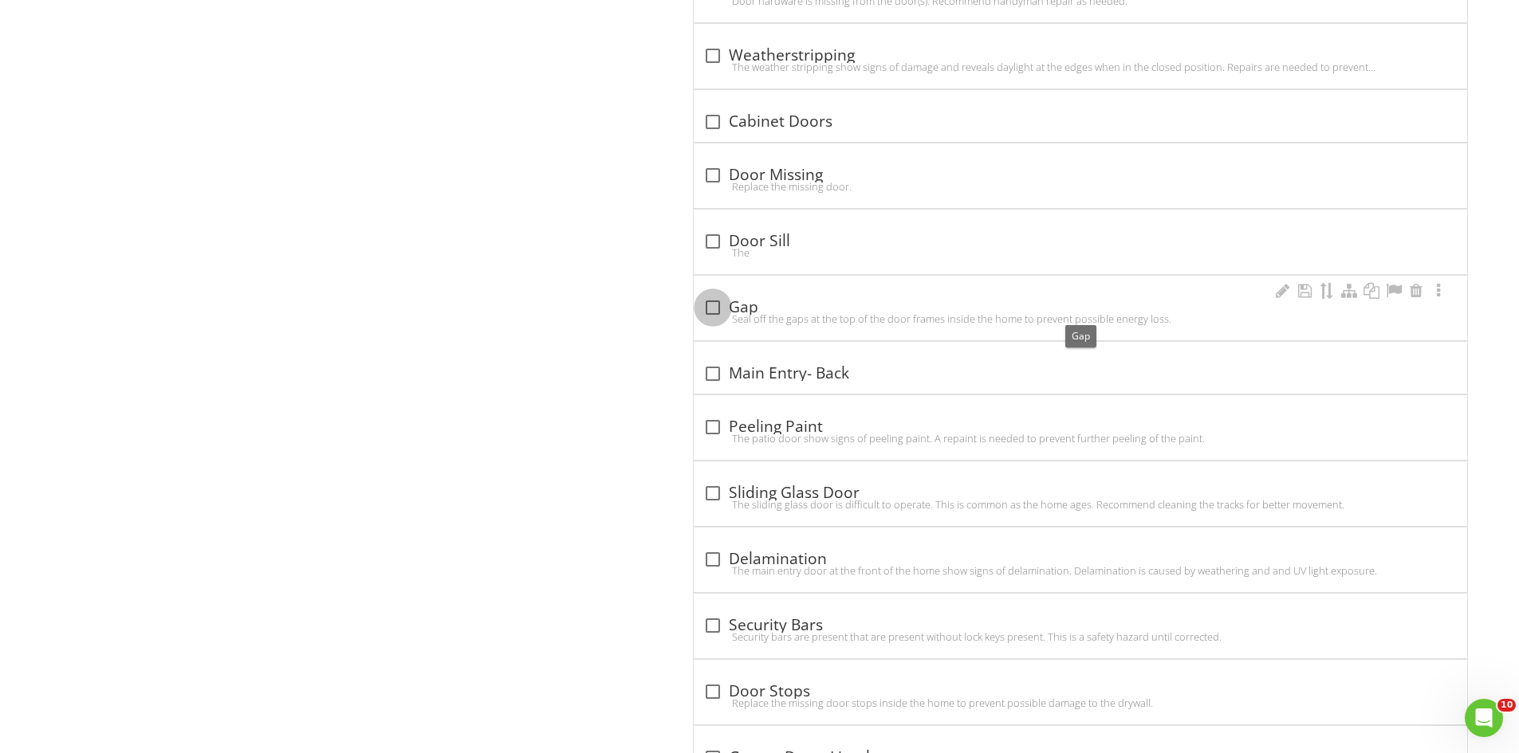
click at [717, 309] on div at bounding box center [712, 307] width 27 height 27
checkbox input "true"
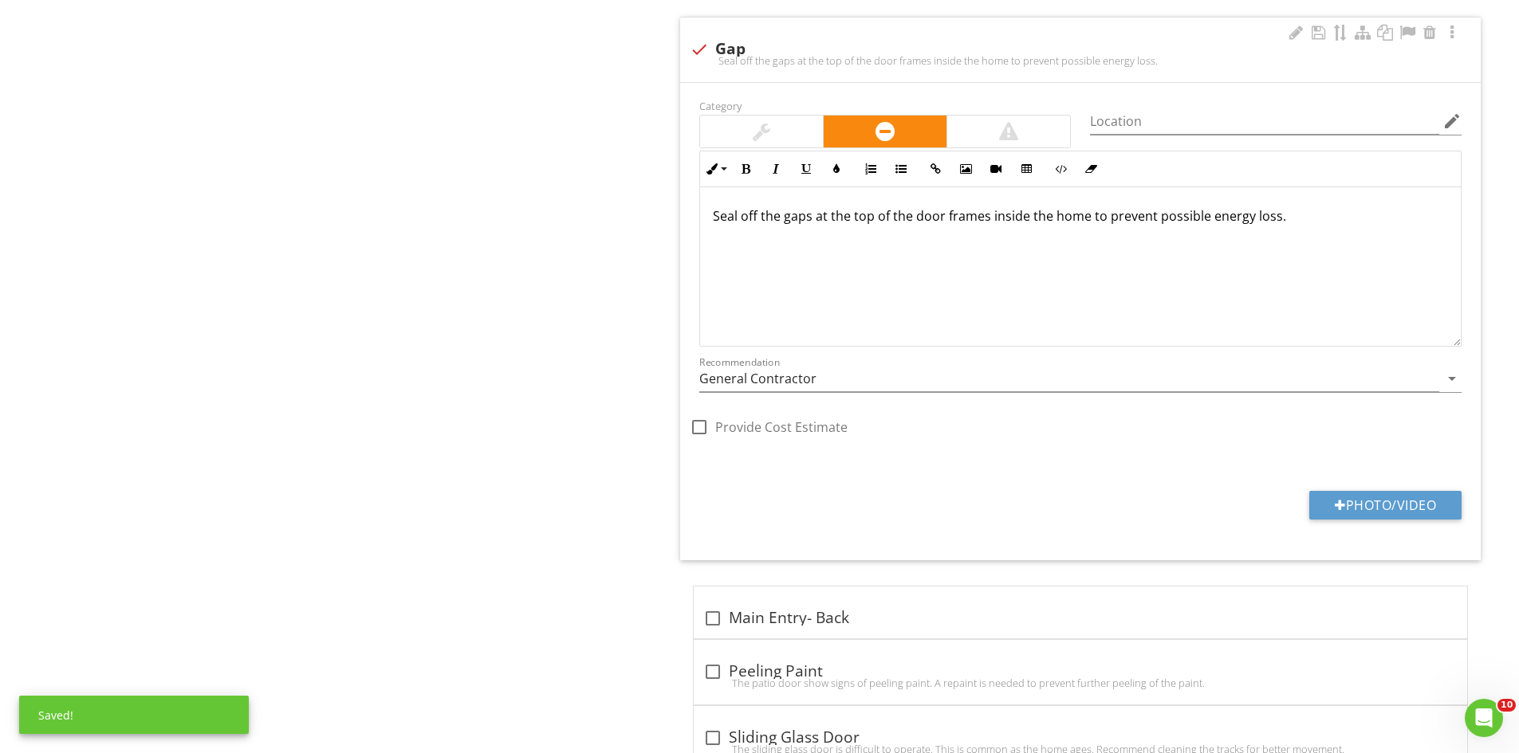
scroll to position [1905, 0]
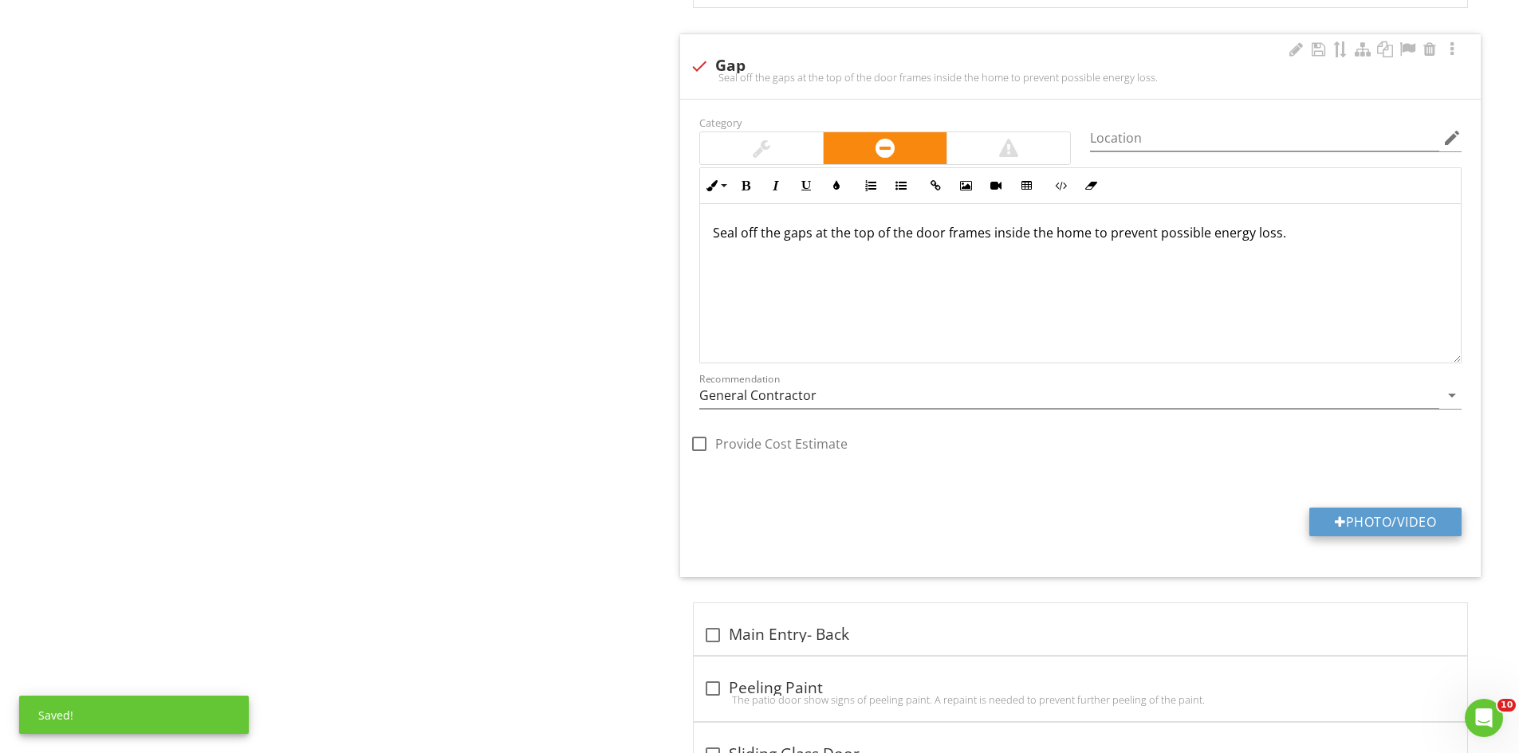
click at [1389, 523] on button "Photo/Video" at bounding box center [1385, 522] width 152 height 29
type input "C:\fakepath\IMG_6830.JPG"
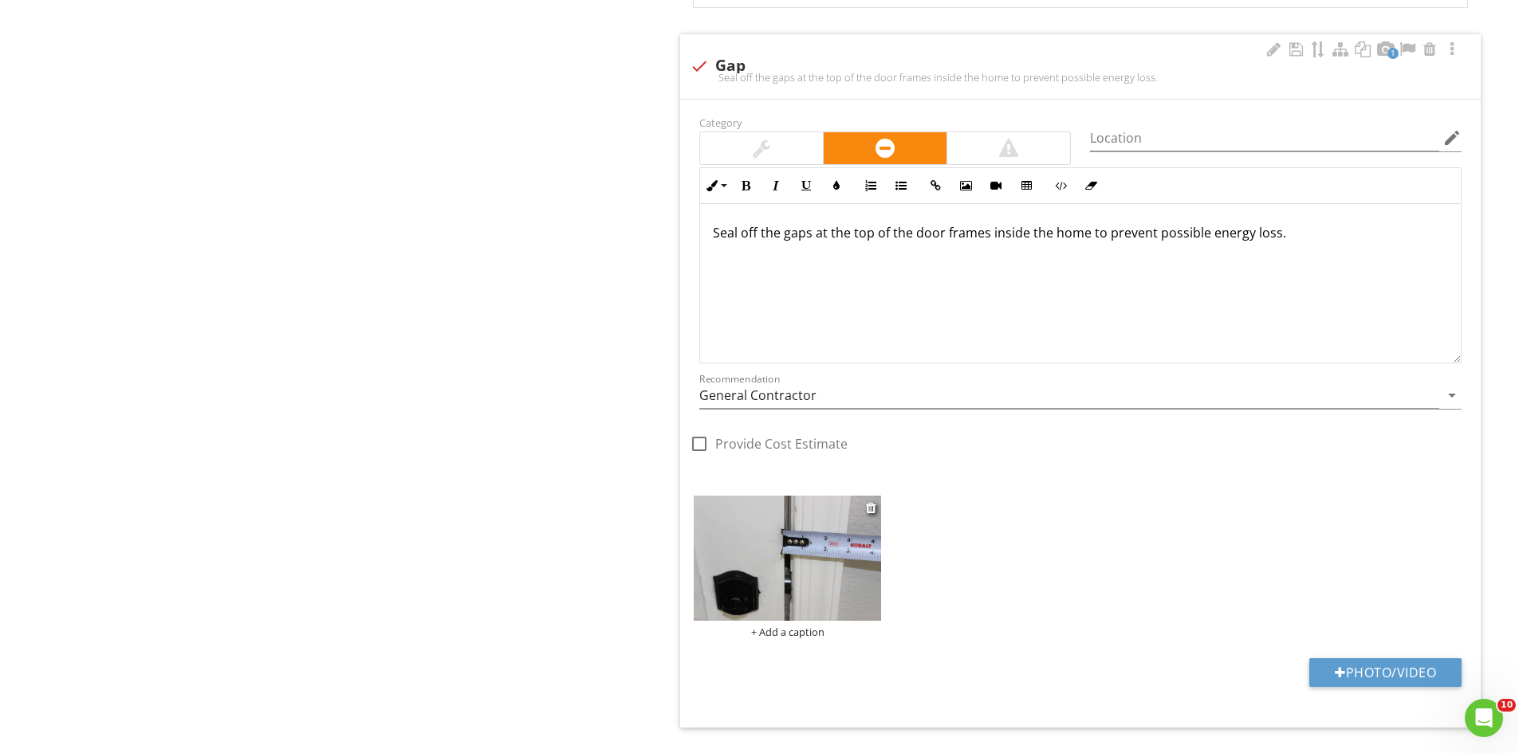
click at [799, 588] on img at bounding box center [787, 558] width 187 height 125
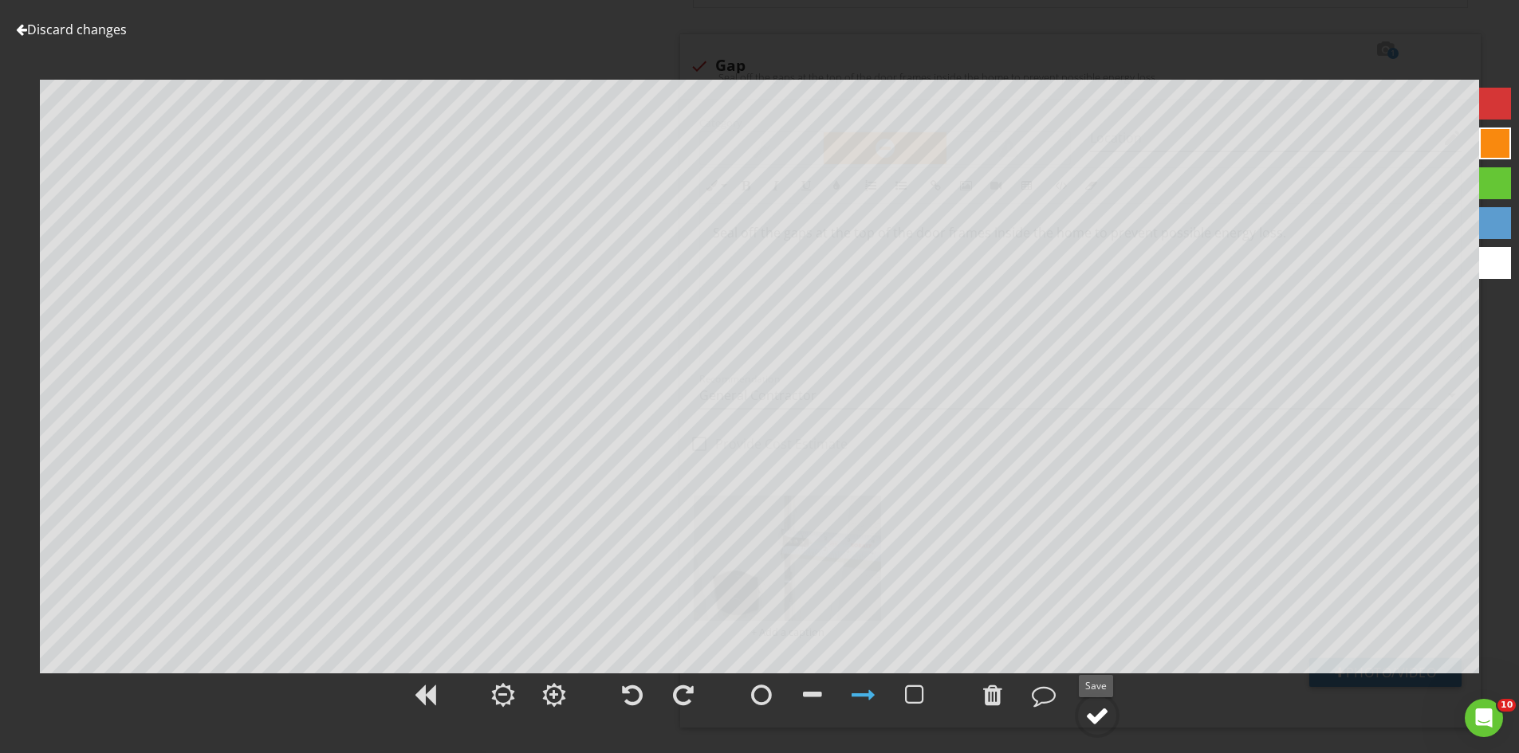
drag, startPoint x: 1095, startPoint y: 720, endPoint x: 1095, endPoint y: 711, distance: 8.8
click at [1095, 718] on div at bounding box center [1097, 716] width 24 height 24
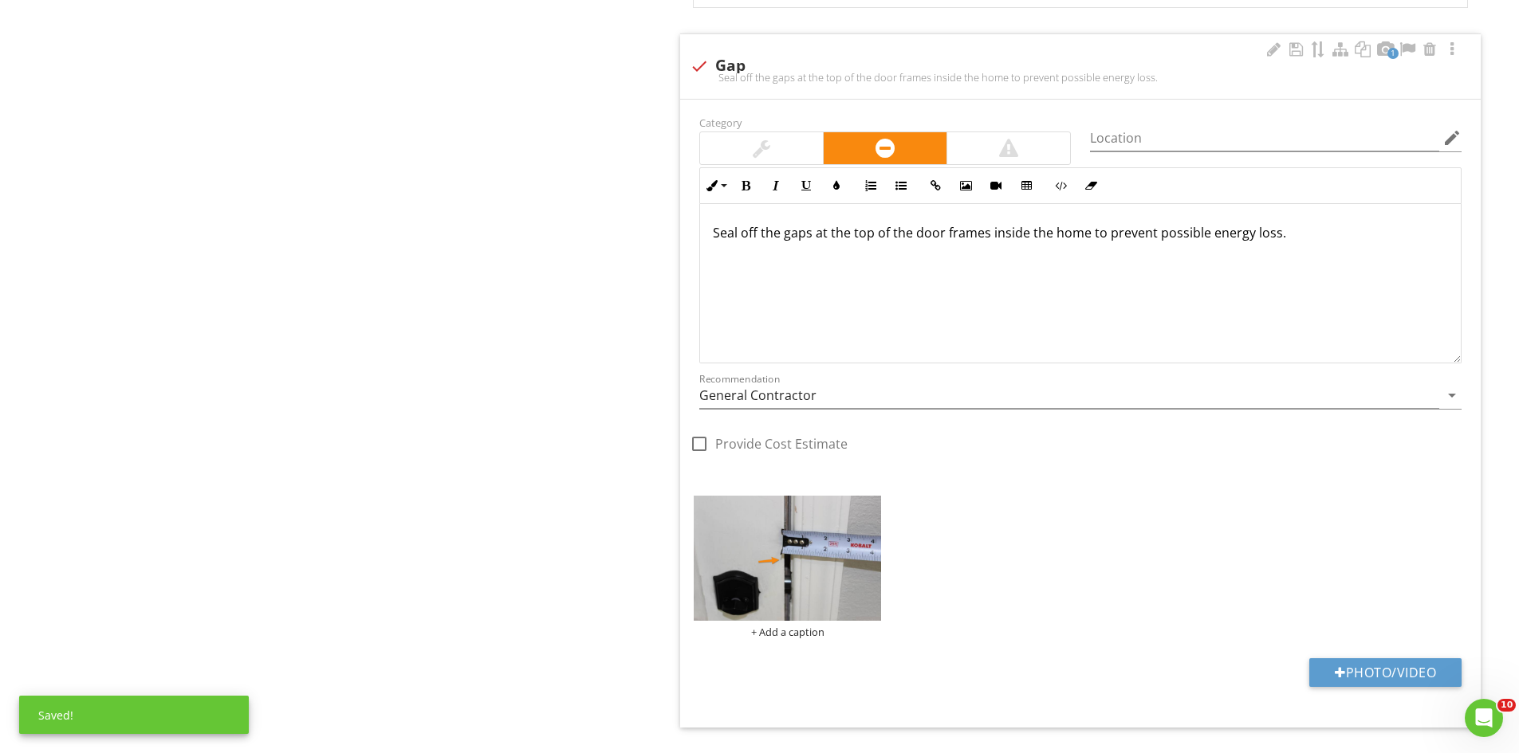
drag, startPoint x: 700, startPoint y: 224, endPoint x: 1469, endPoint y: 222, distance: 768.6
click at [1469, 222] on div "Inline Style XLarge Large Normal Small Light Small/Light Bold Italic Underline …" at bounding box center [1080, 265] width 781 height 196
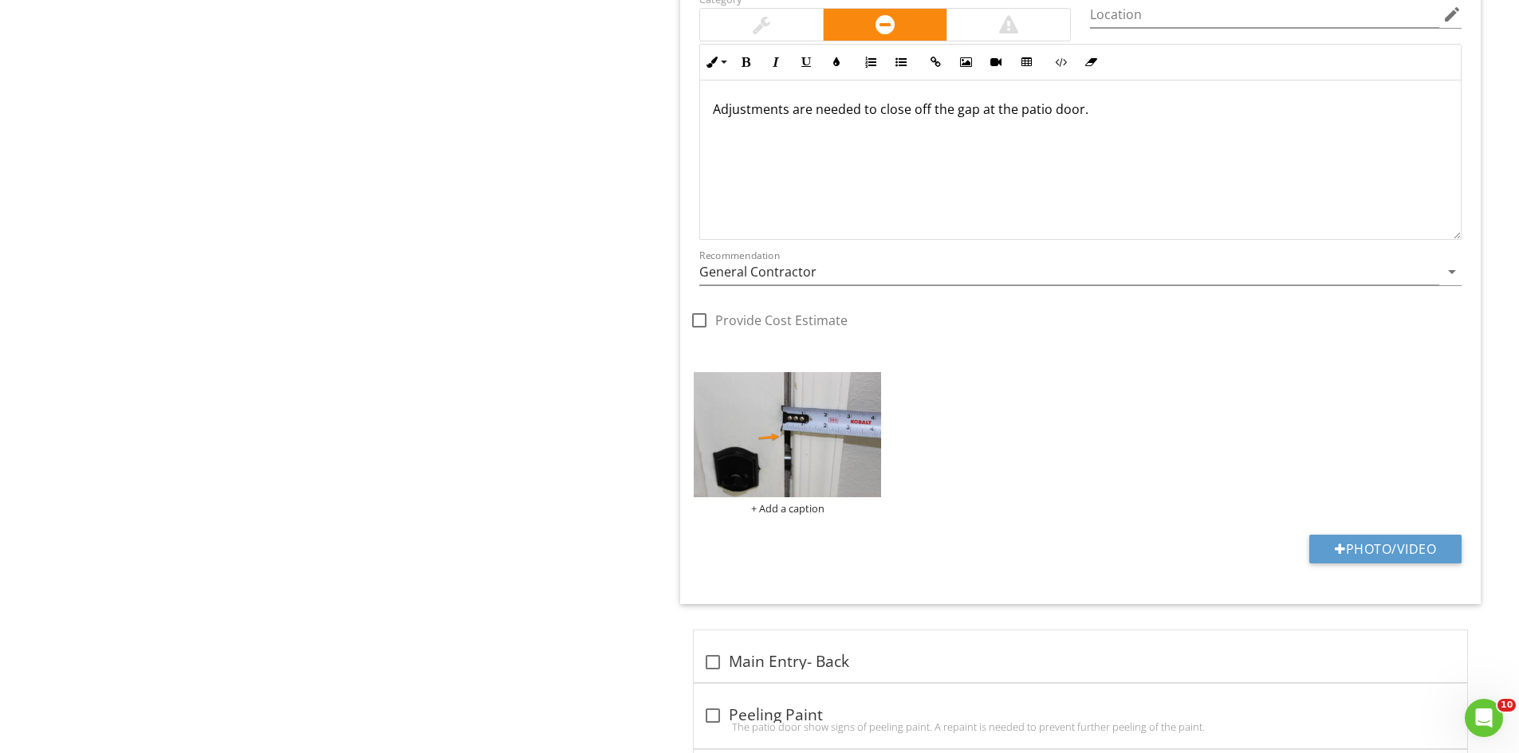
scroll to position [2303, 0]
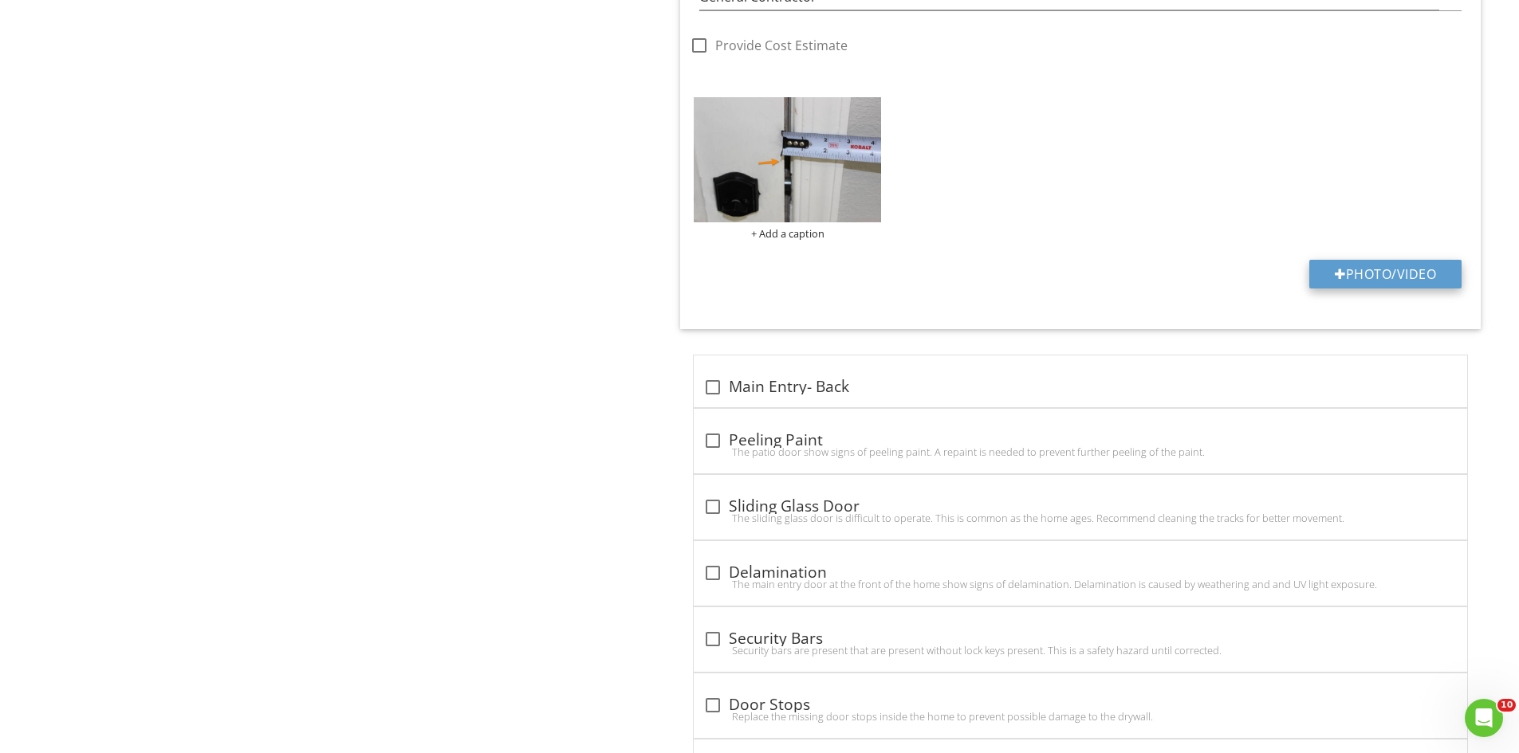
click at [1381, 273] on button "Photo/Video" at bounding box center [1385, 274] width 152 height 29
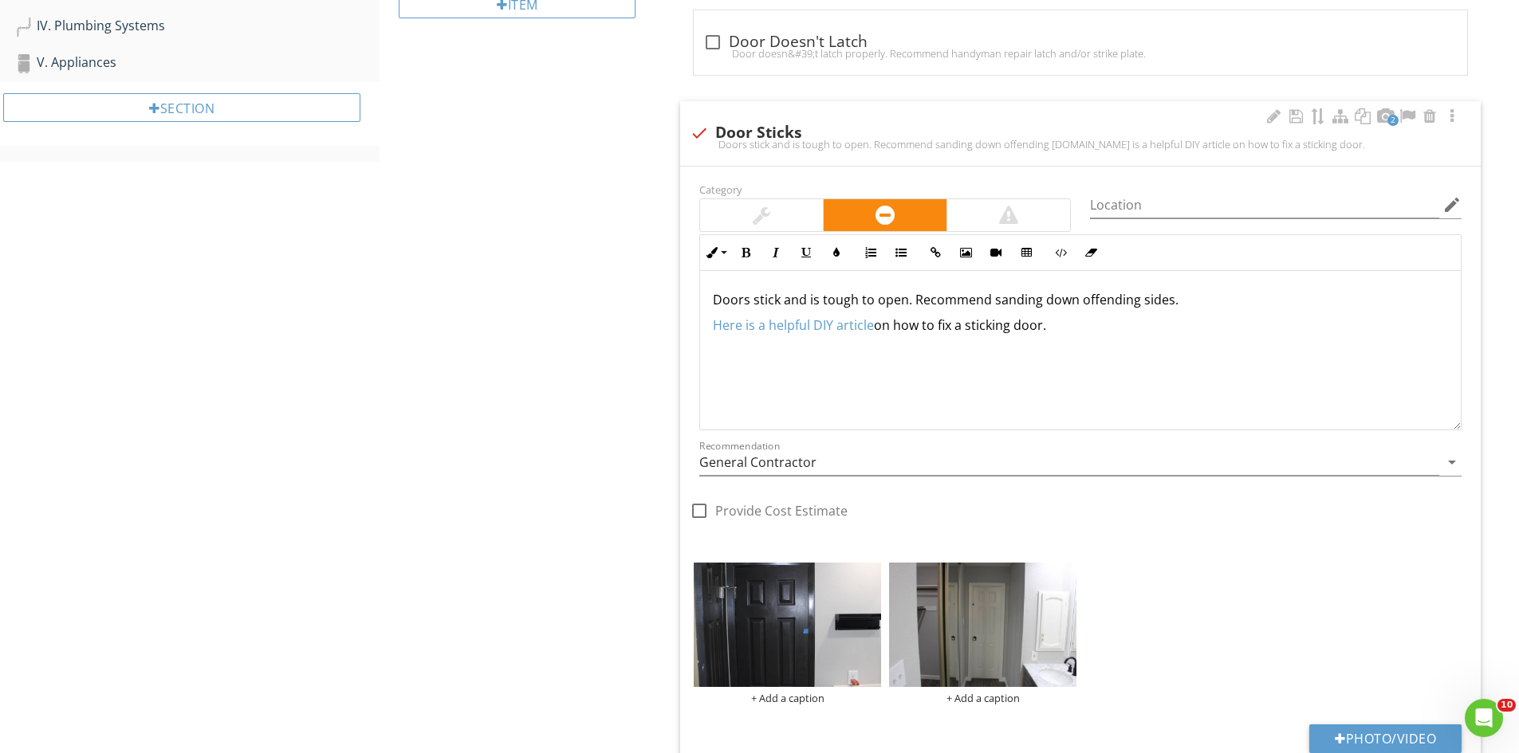
scroll to position [470, 0]
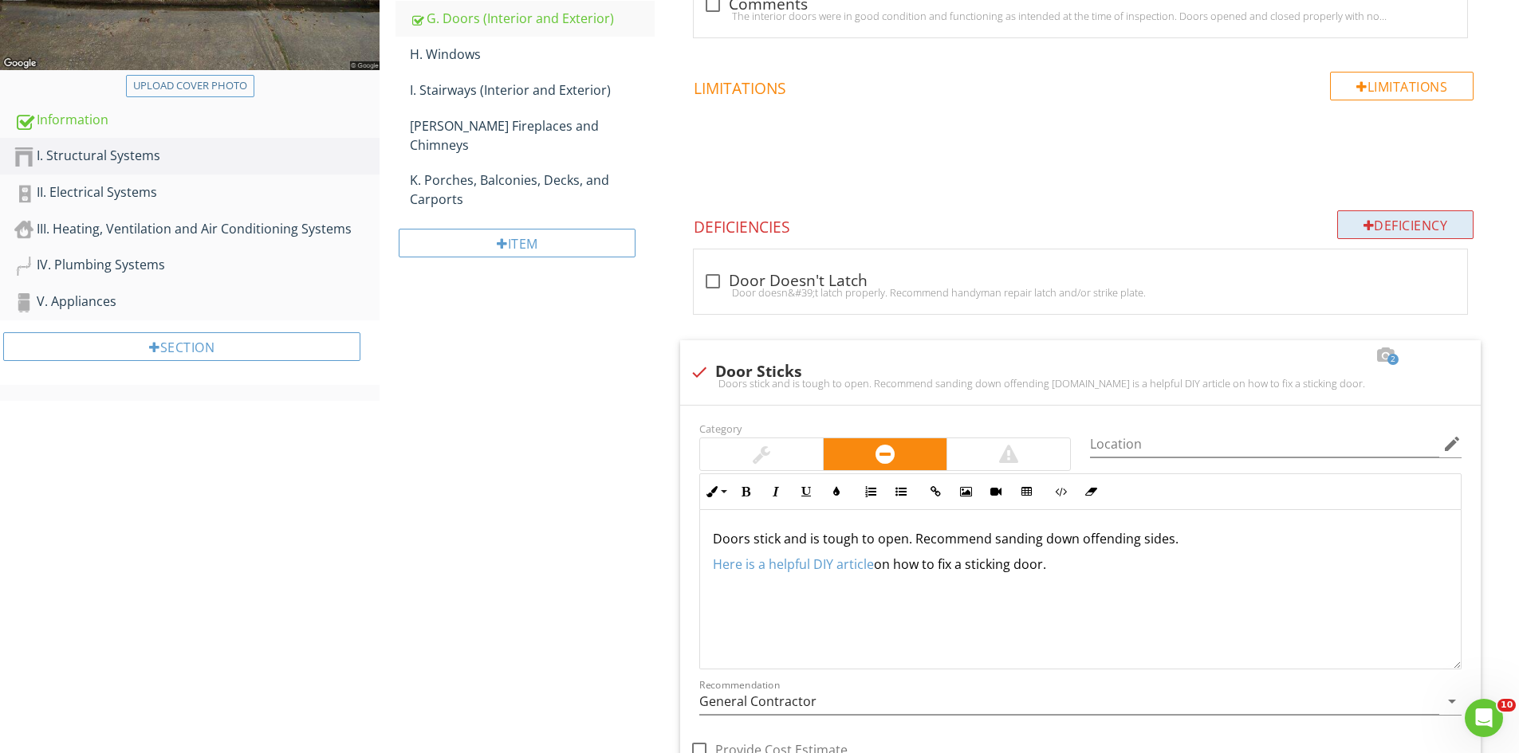
click at [1377, 229] on div "Deficiency" at bounding box center [1405, 224] width 137 height 29
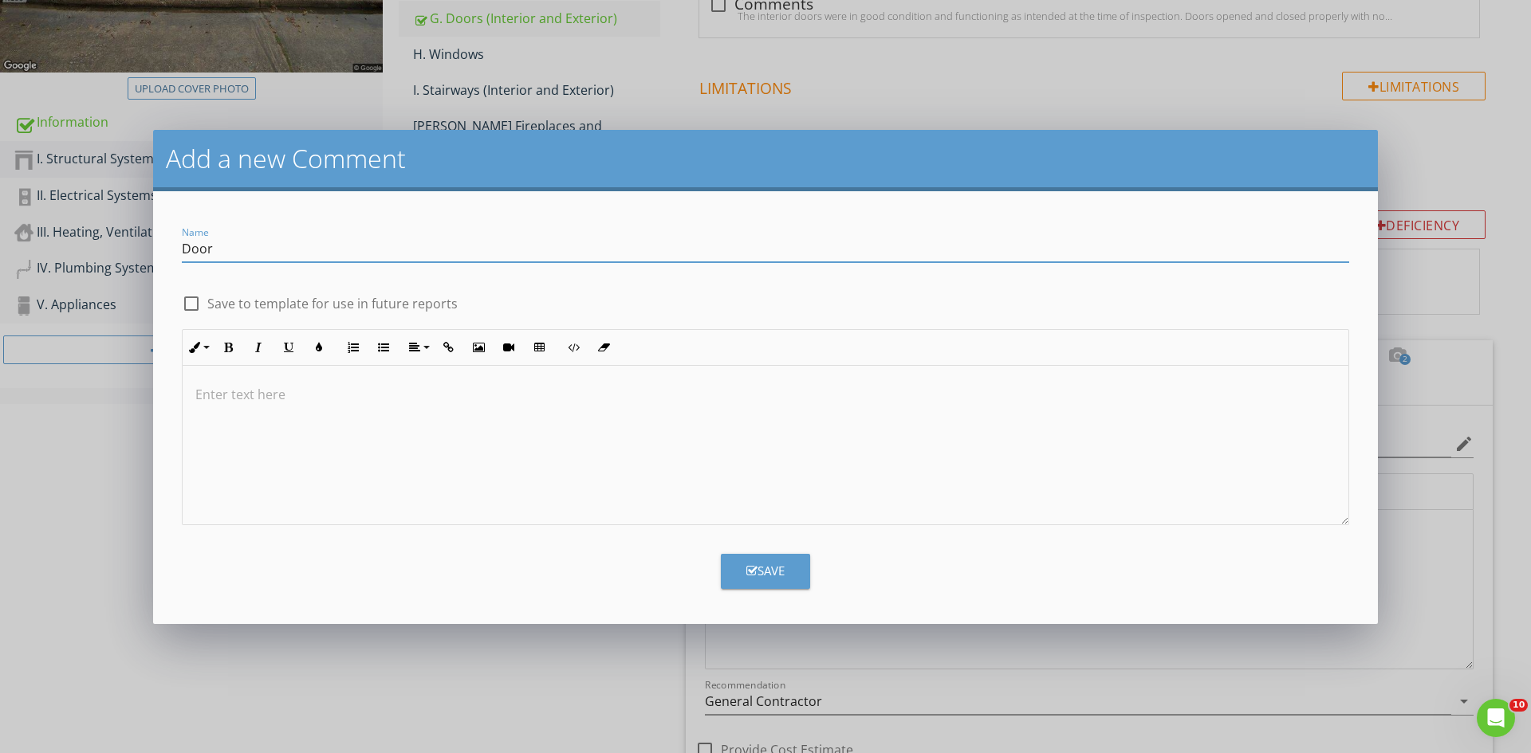
type input "Door Damage"
click at [289, 416] on div at bounding box center [766, 445] width 1166 height 159
click at [770, 563] on div "Save" at bounding box center [765, 571] width 38 height 18
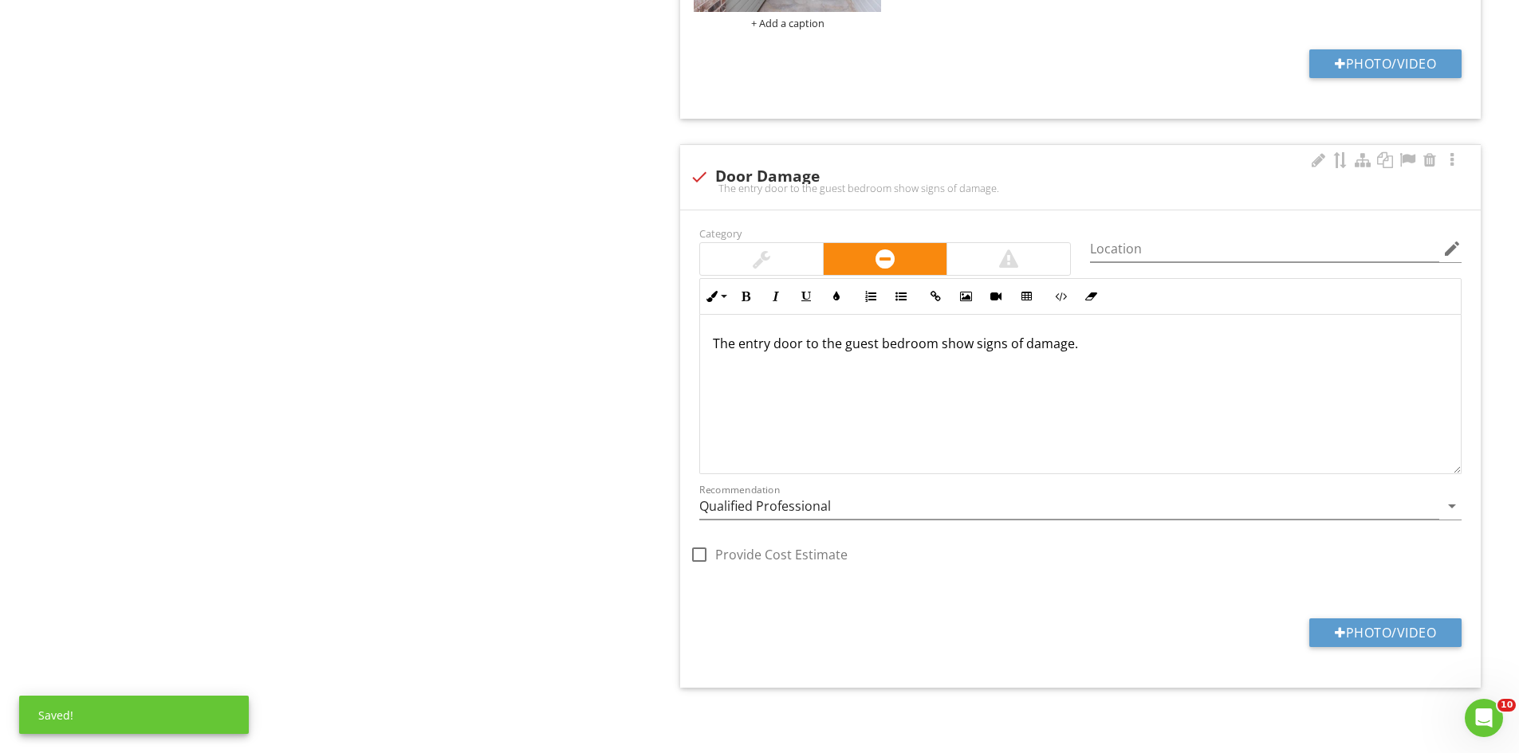
scroll to position [3762, 0]
click at [828, 516] on input "Qualified Professional" at bounding box center [1069, 507] width 740 height 26
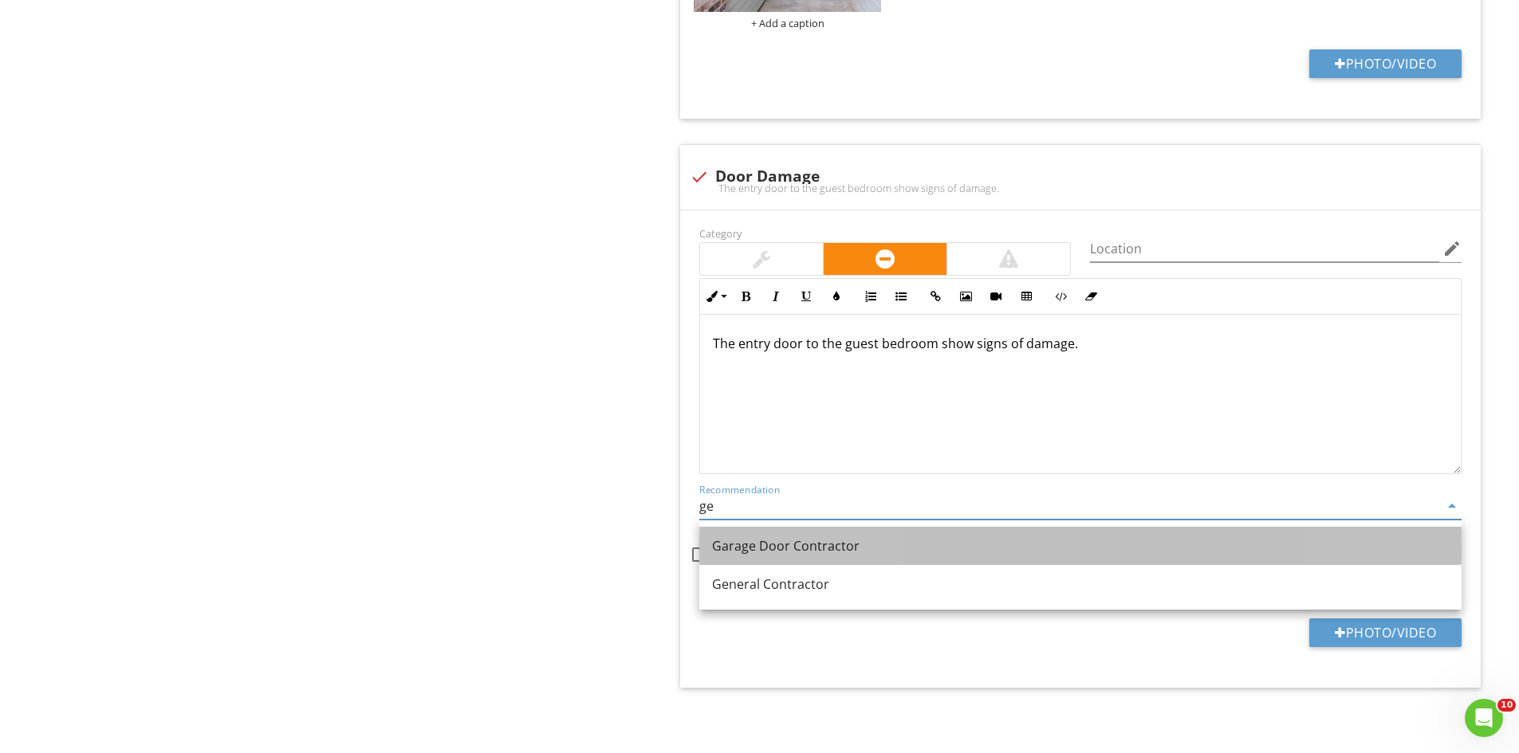
click at [795, 563] on link "Garage Door Contractor" at bounding box center [1080, 546] width 762 height 38
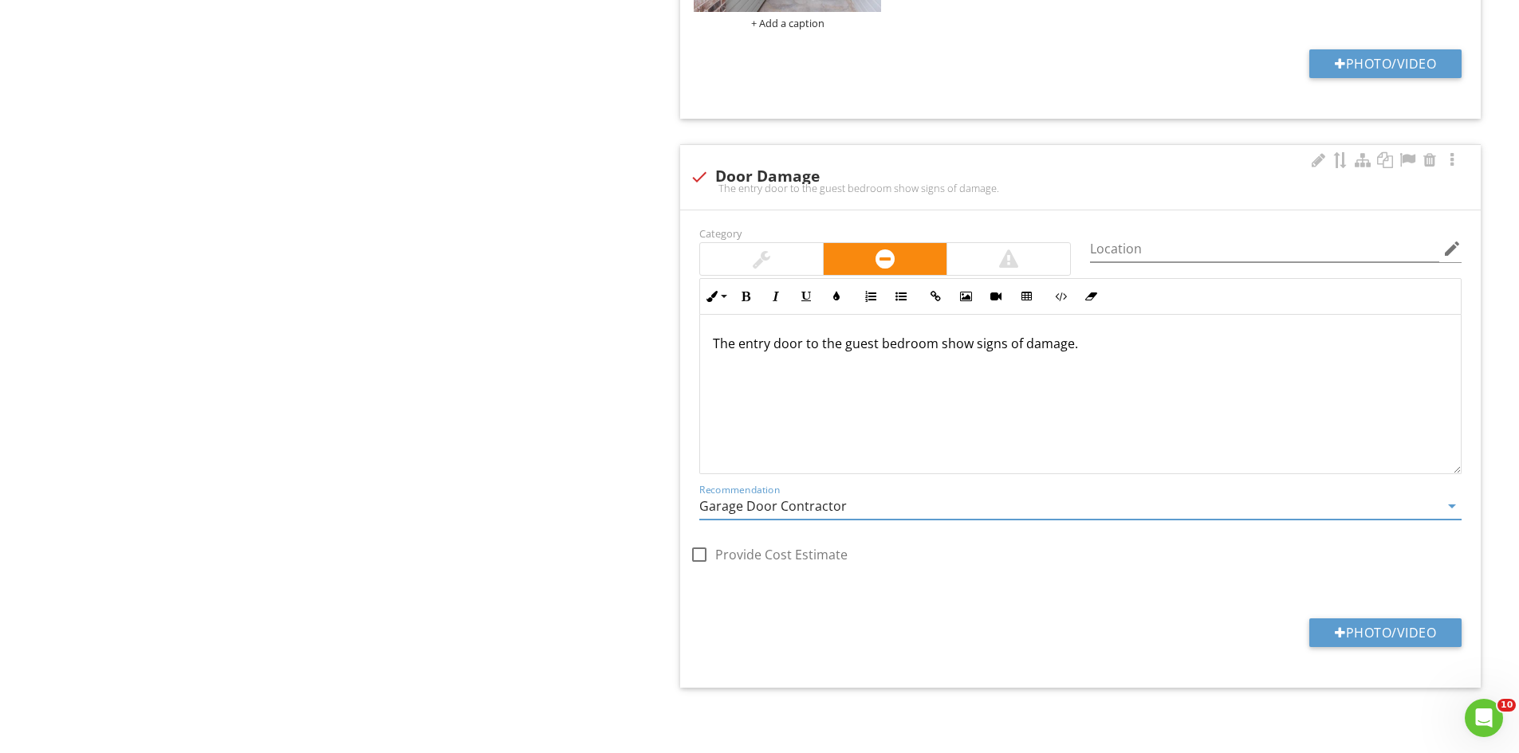
type input "Garage Door Contractor"
click at [1323, 611] on div "Category Location edit Inline Style XLarge Large Normal Small Light Small/Light…" at bounding box center [1080, 449] width 800 height 478
click at [1339, 625] on button "Photo/Video" at bounding box center [1385, 633] width 152 height 29
type input "C:\fakepath\IMG_6871.JPG"
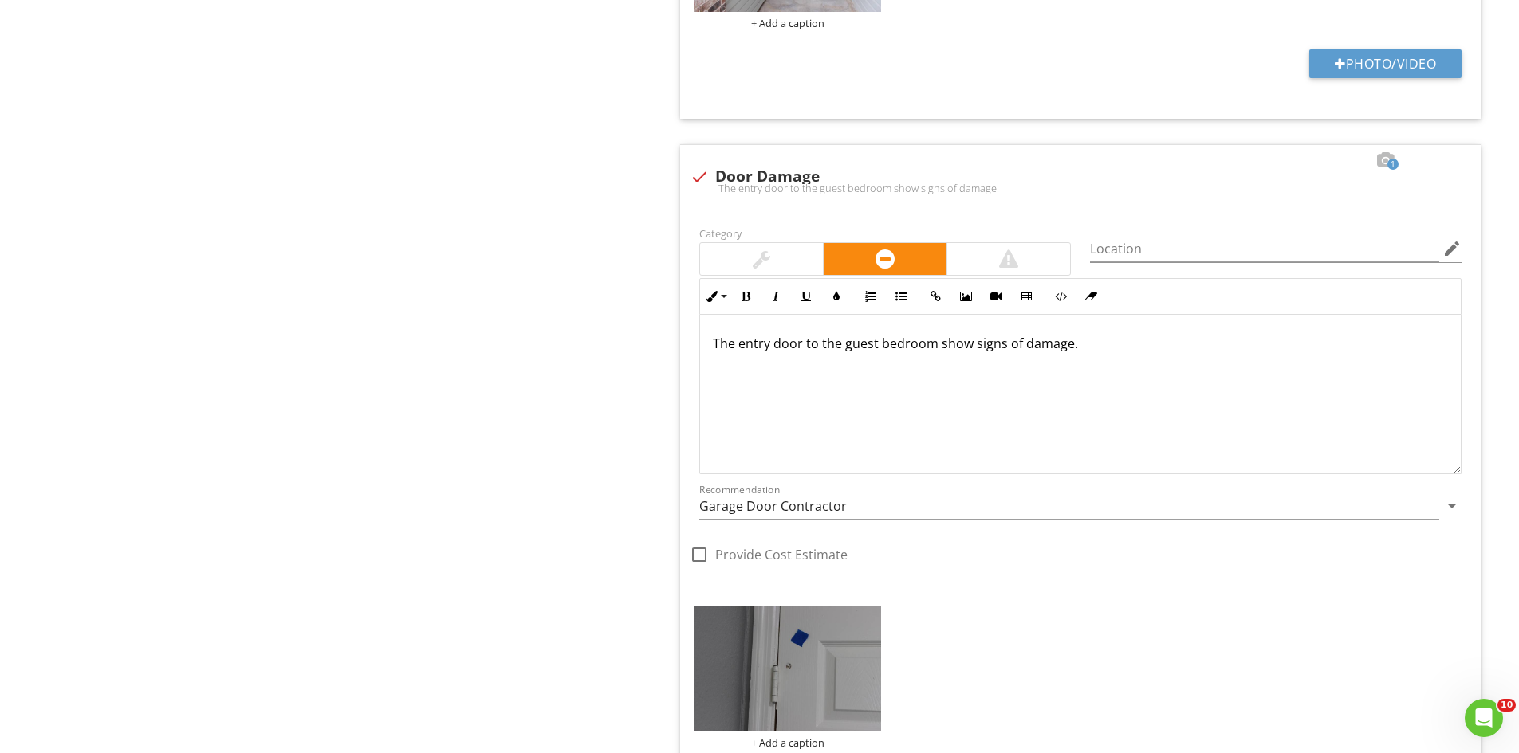
click at [744, 661] on img at bounding box center [787, 669] width 187 height 125
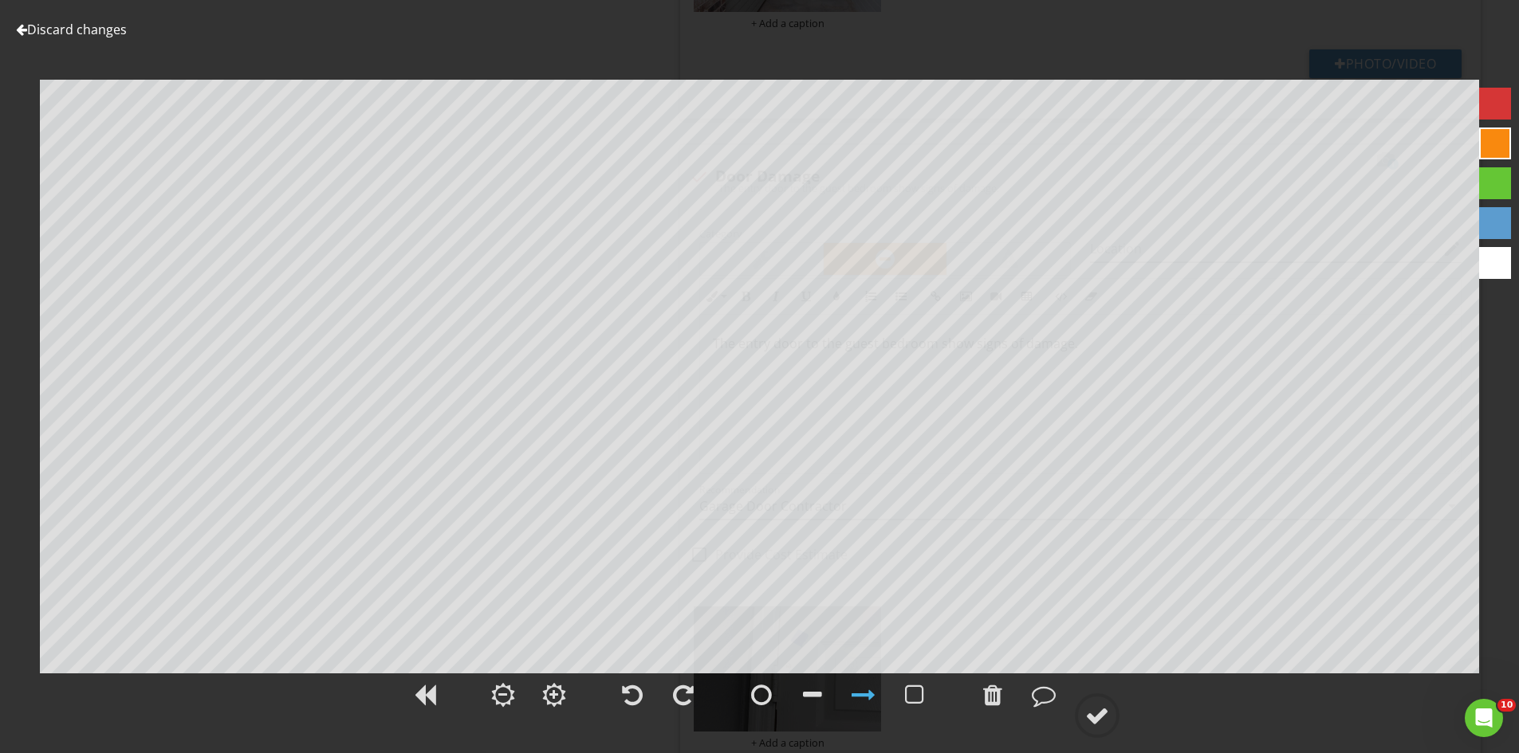
drag, startPoint x: 1075, startPoint y: 723, endPoint x: 1107, endPoint y: 674, distance: 58.2
click at [1079, 721] on icon at bounding box center [1097, 716] width 45 height 45
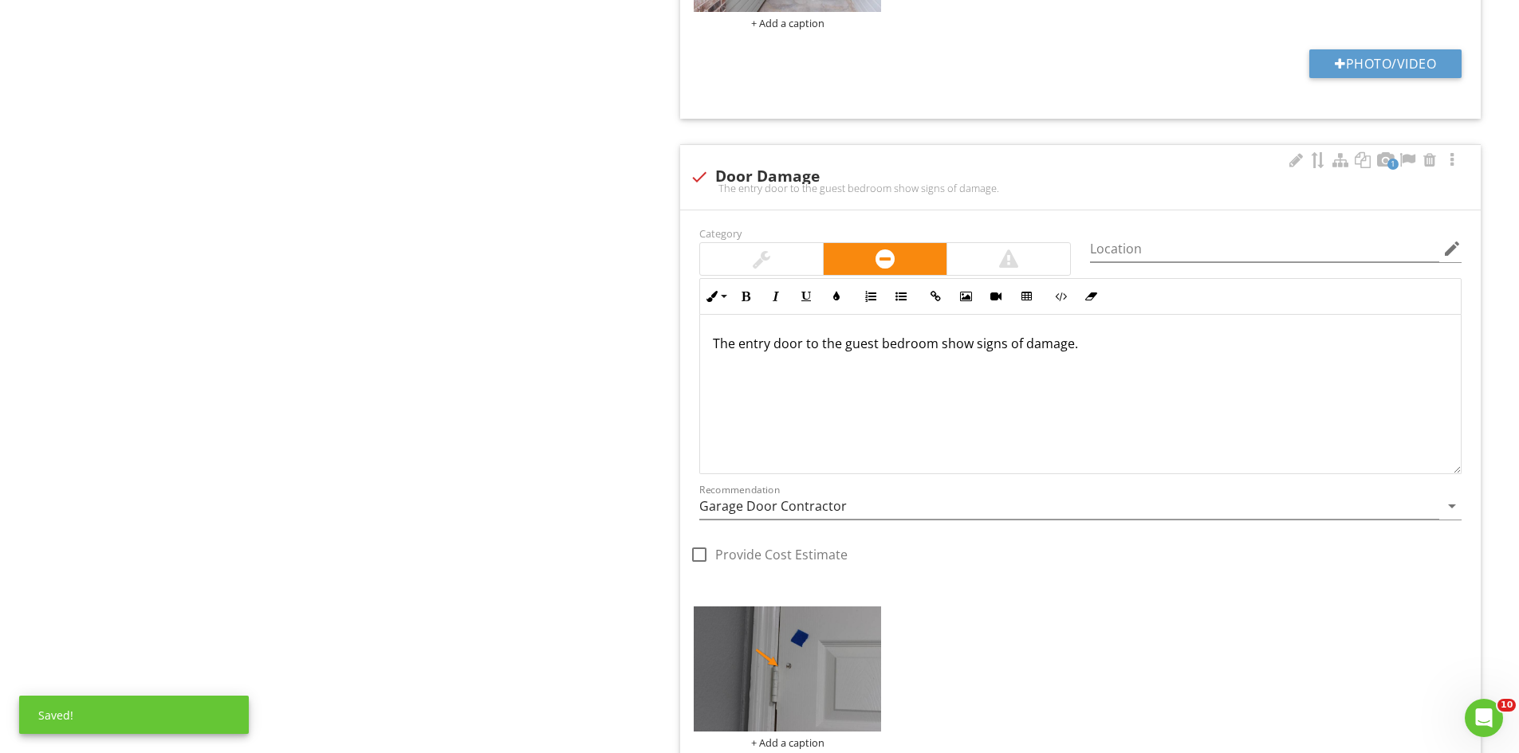
scroll to position [3913, 0]
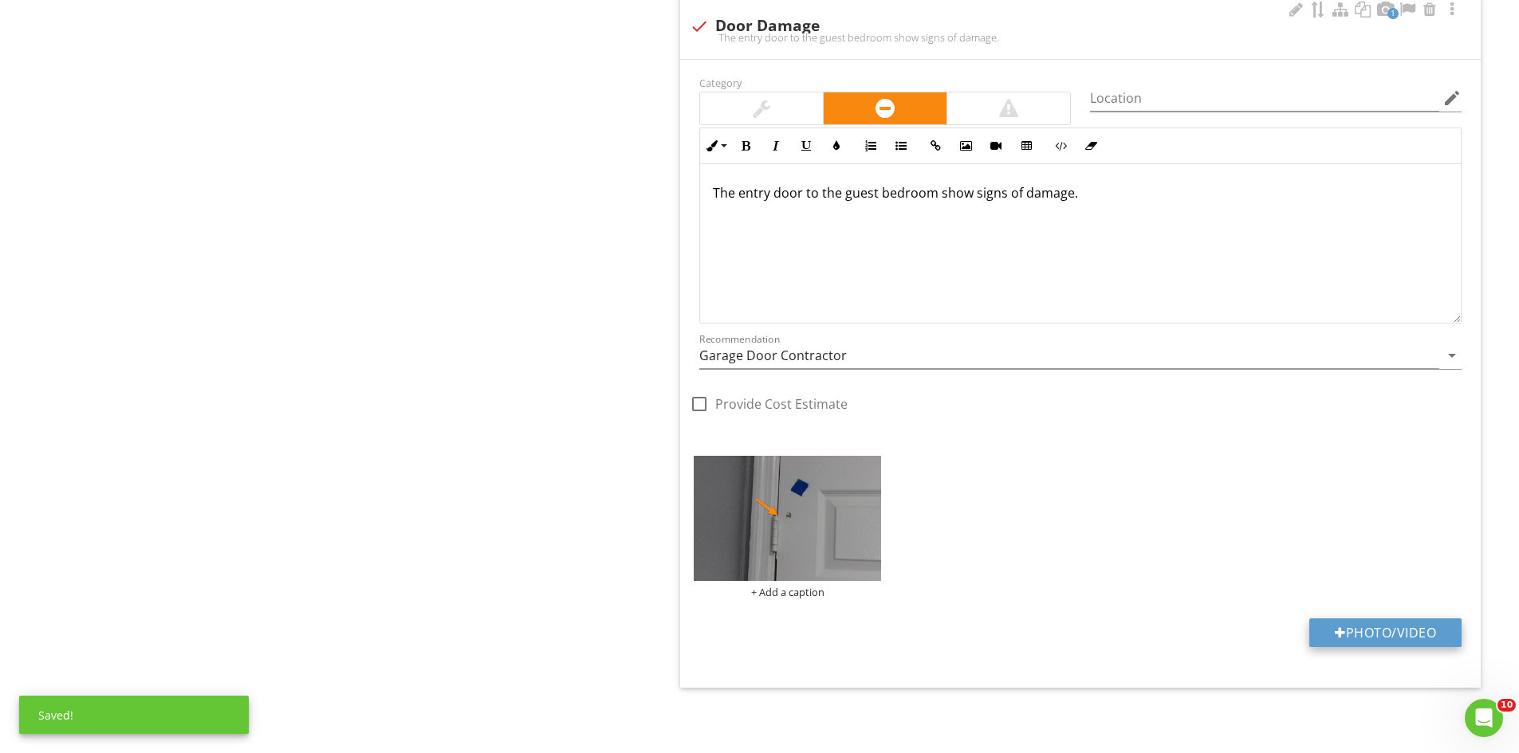
click at [1414, 626] on button "Photo/Video" at bounding box center [1385, 633] width 152 height 29
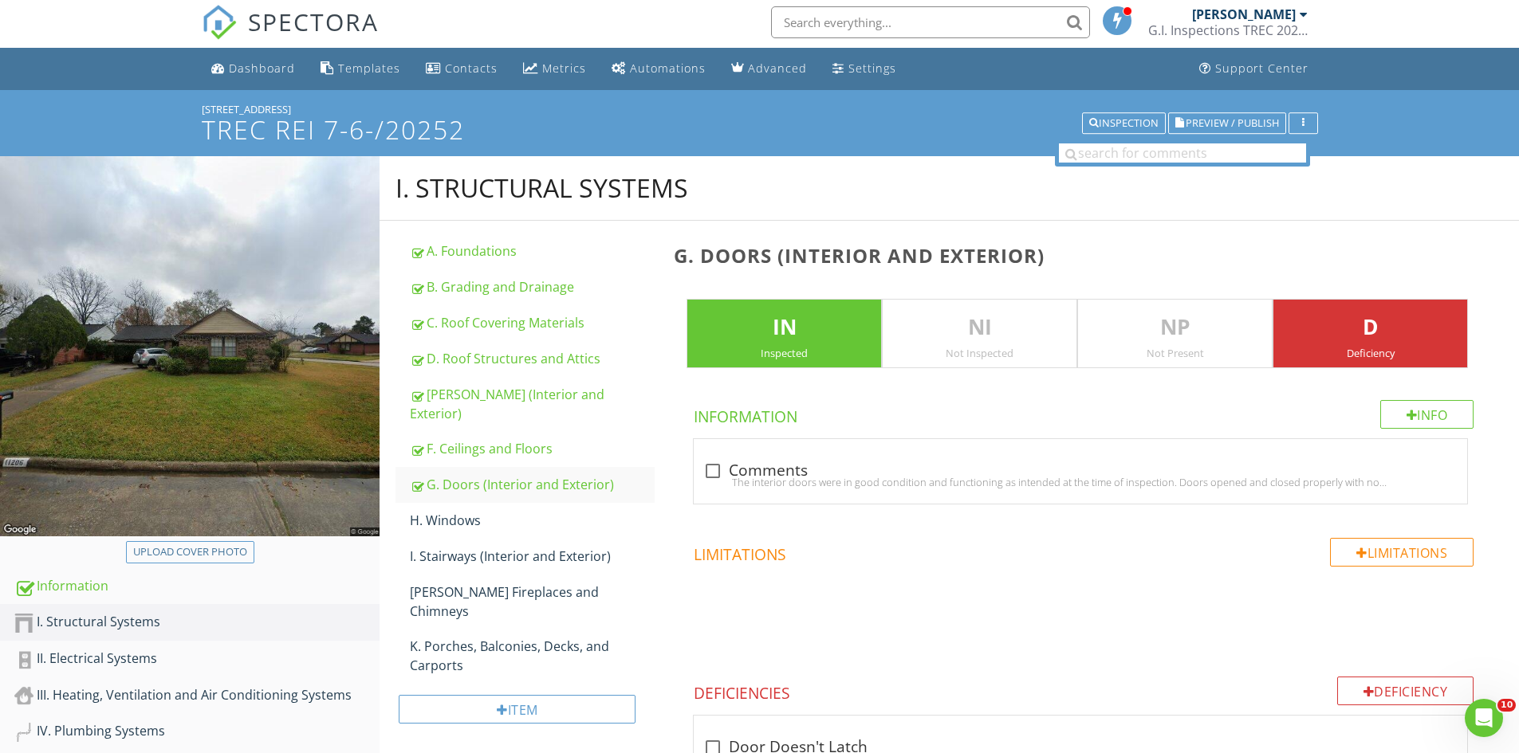
scroll to position [0, 0]
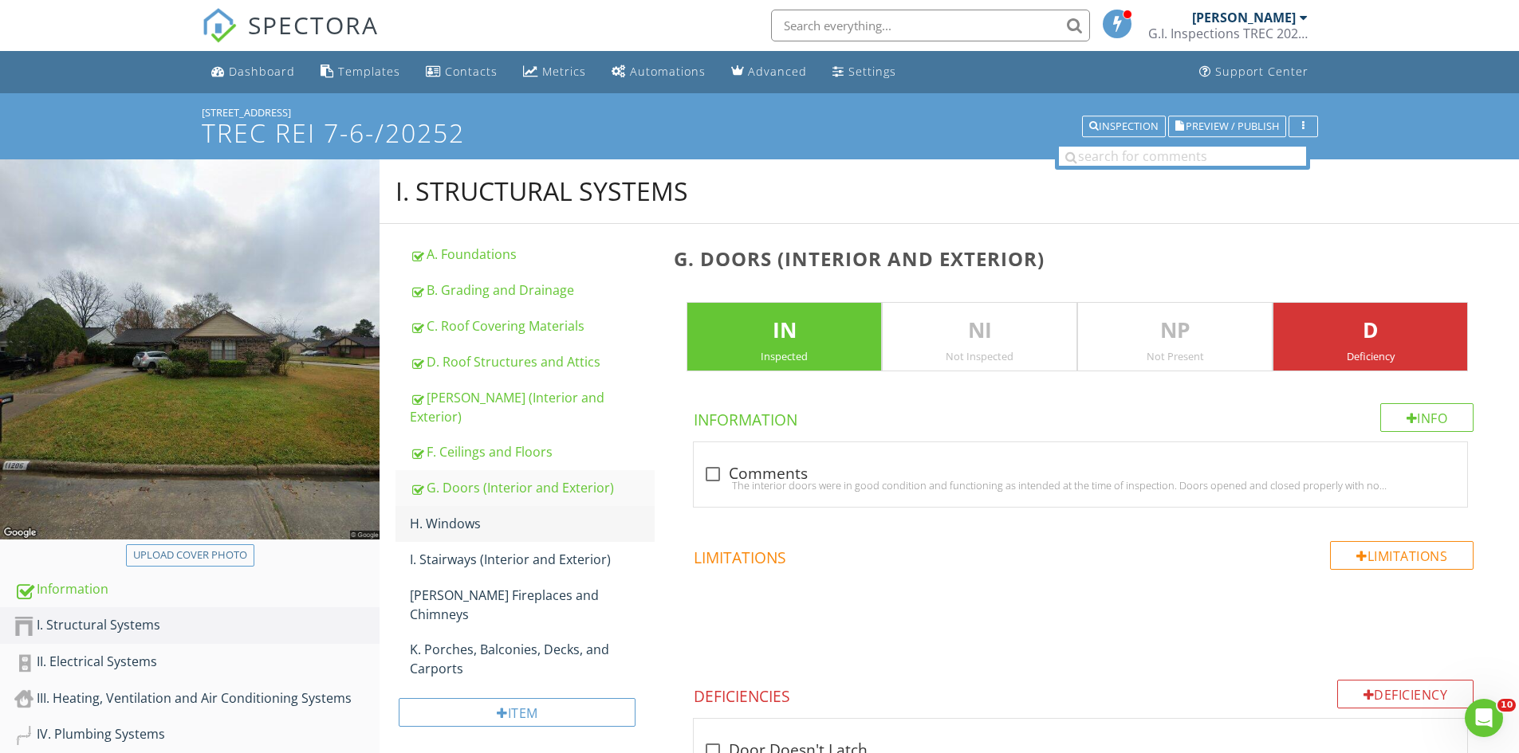
click at [476, 514] on div "H. Windows" at bounding box center [532, 523] width 245 height 19
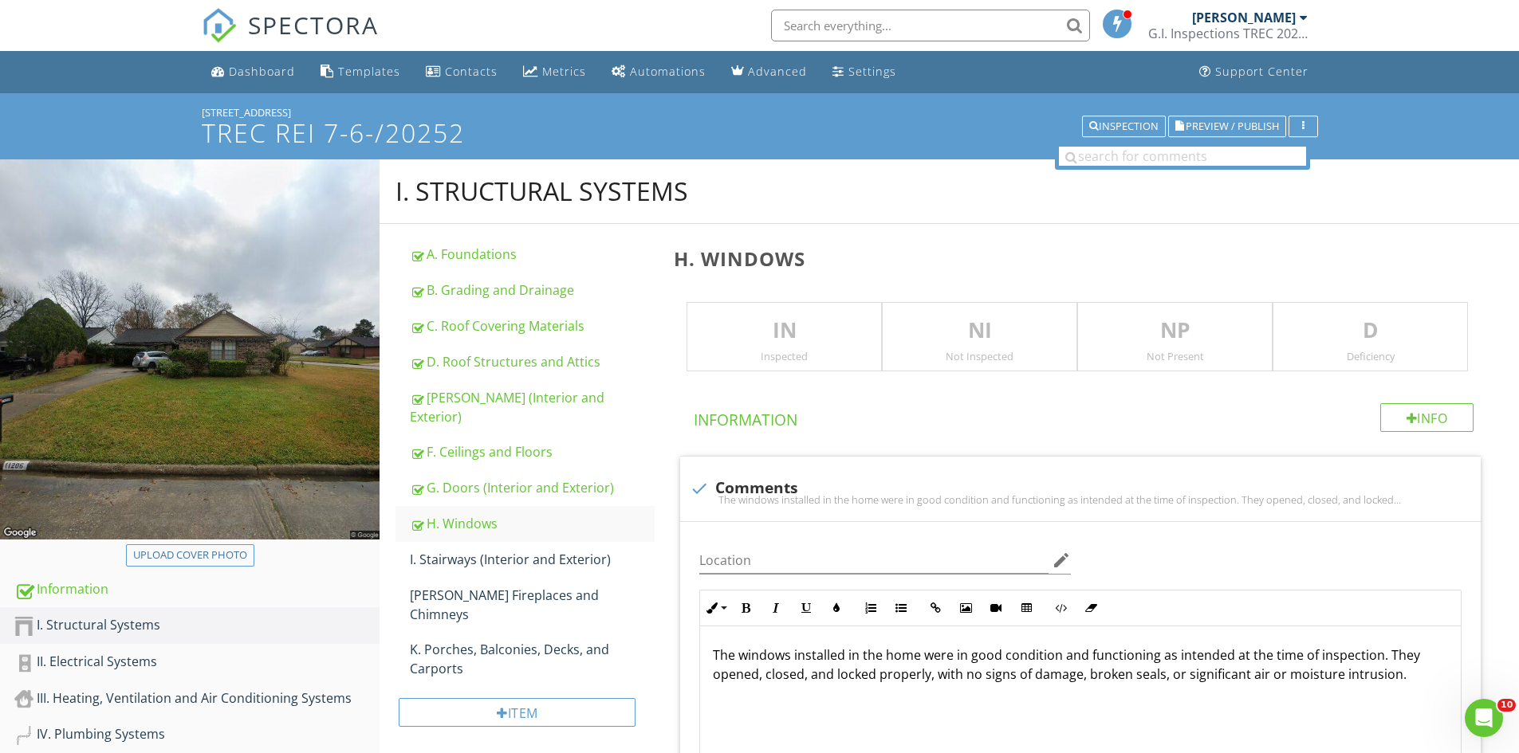
click at [741, 343] on p "IN" at bounding box center [784, 331] width 194 height 32
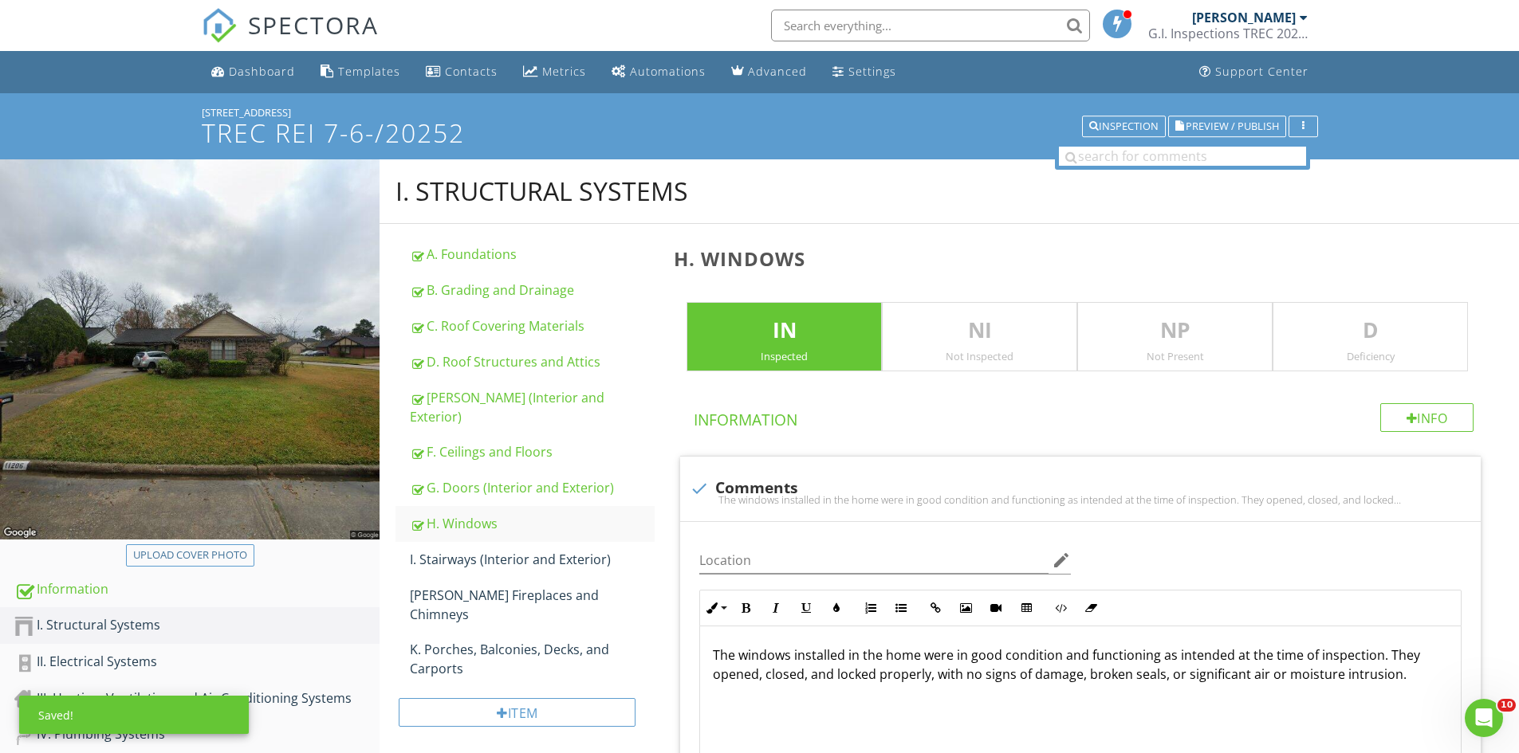
click at [1307, 331] on p "D" at bounding box center [1370, 331] width 194 height 32
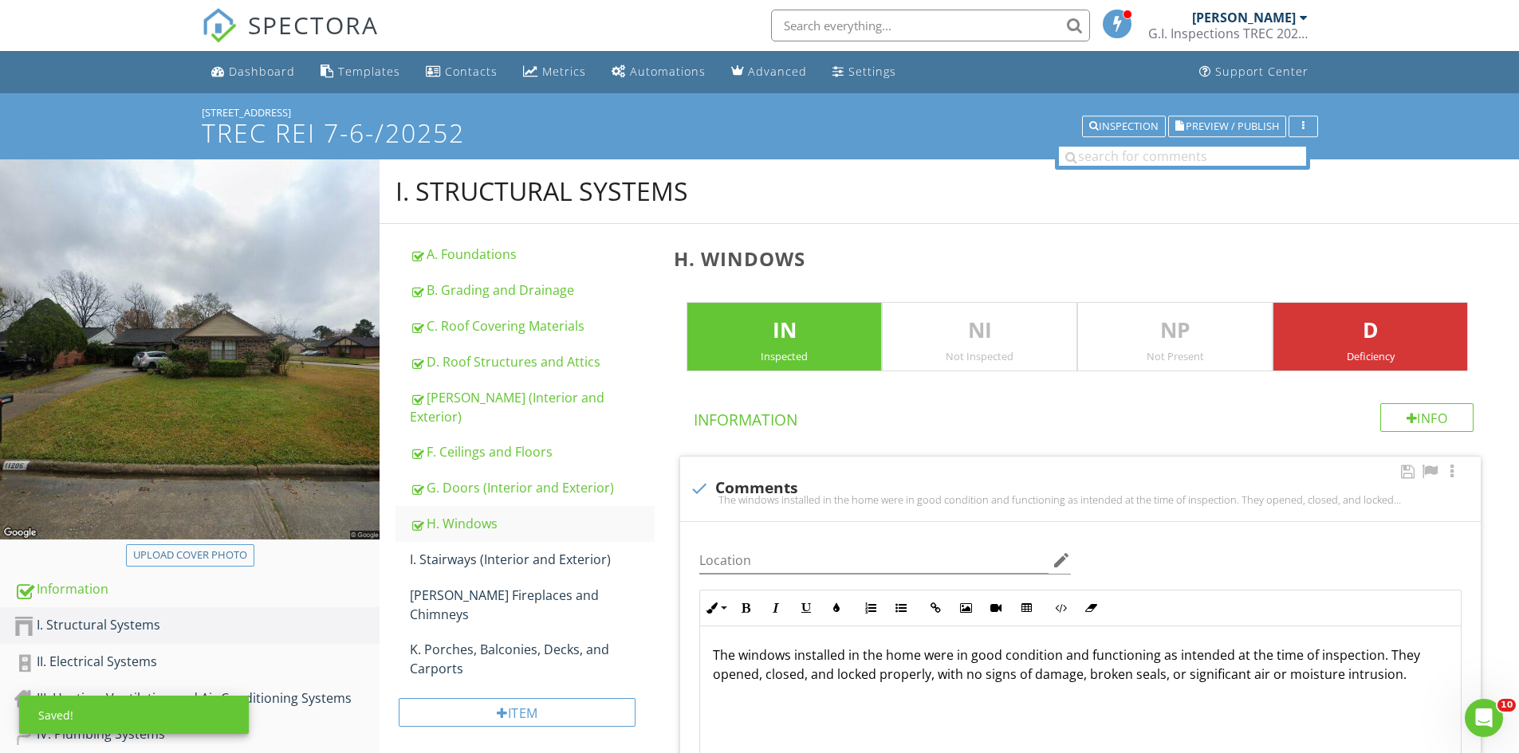
click at [694, 473] on div "check Comments The windows installed in the home were in good condition and fun…" at bounding box center [1080, 489] width 800 height 65
checkbox input "true"
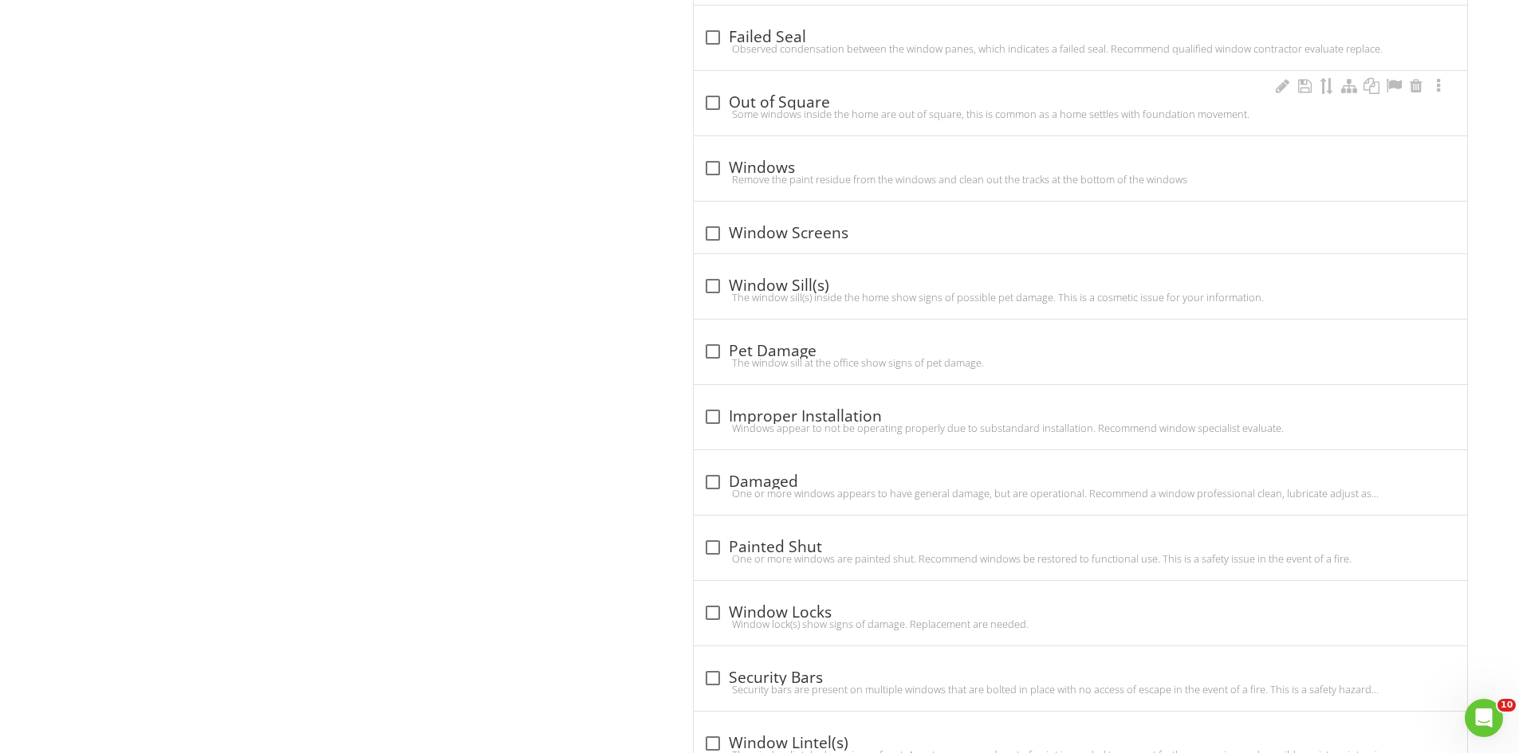
scroll to position [1122, 0]
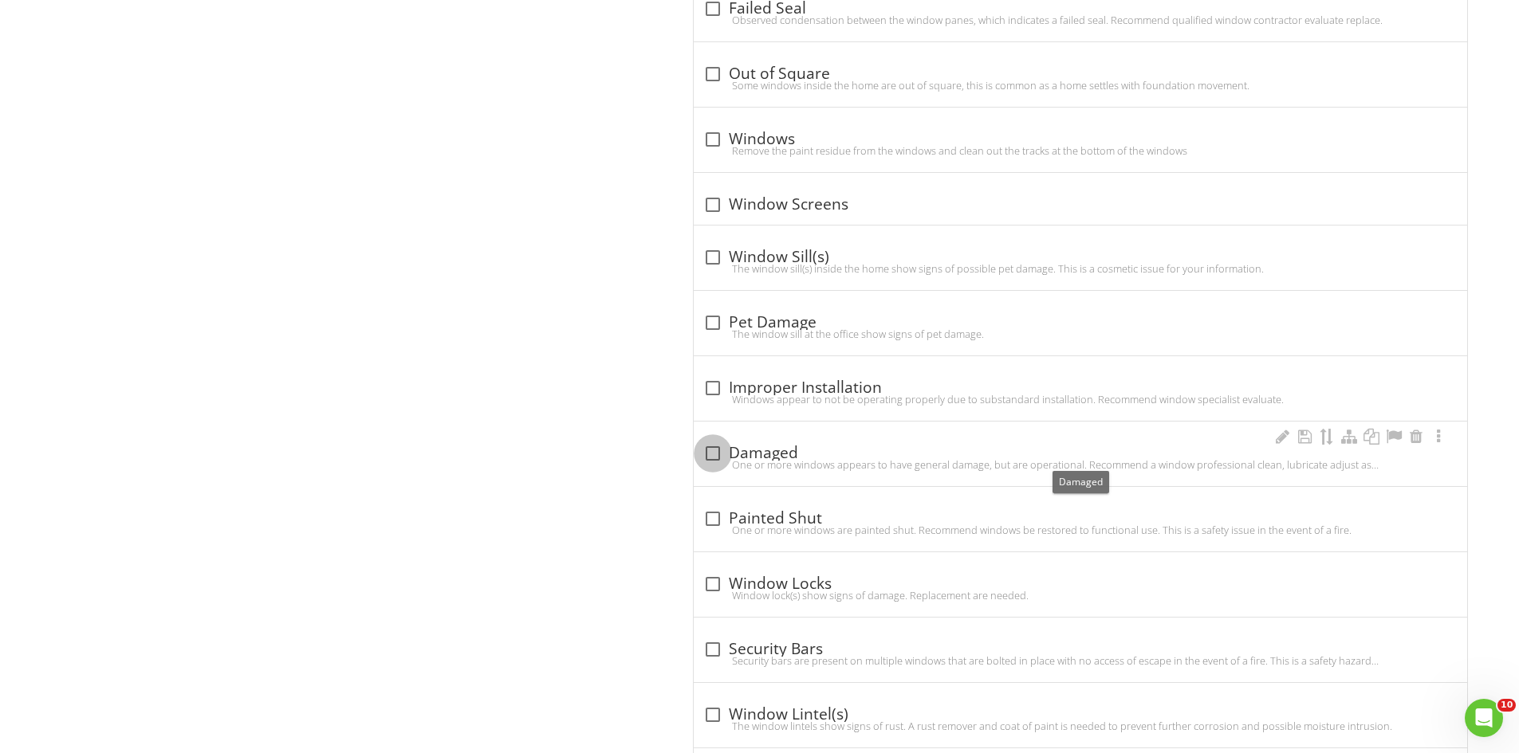
click at [713, 451] on div at bounding box center [712, 453] width 27 height 27
checkbox input "true"
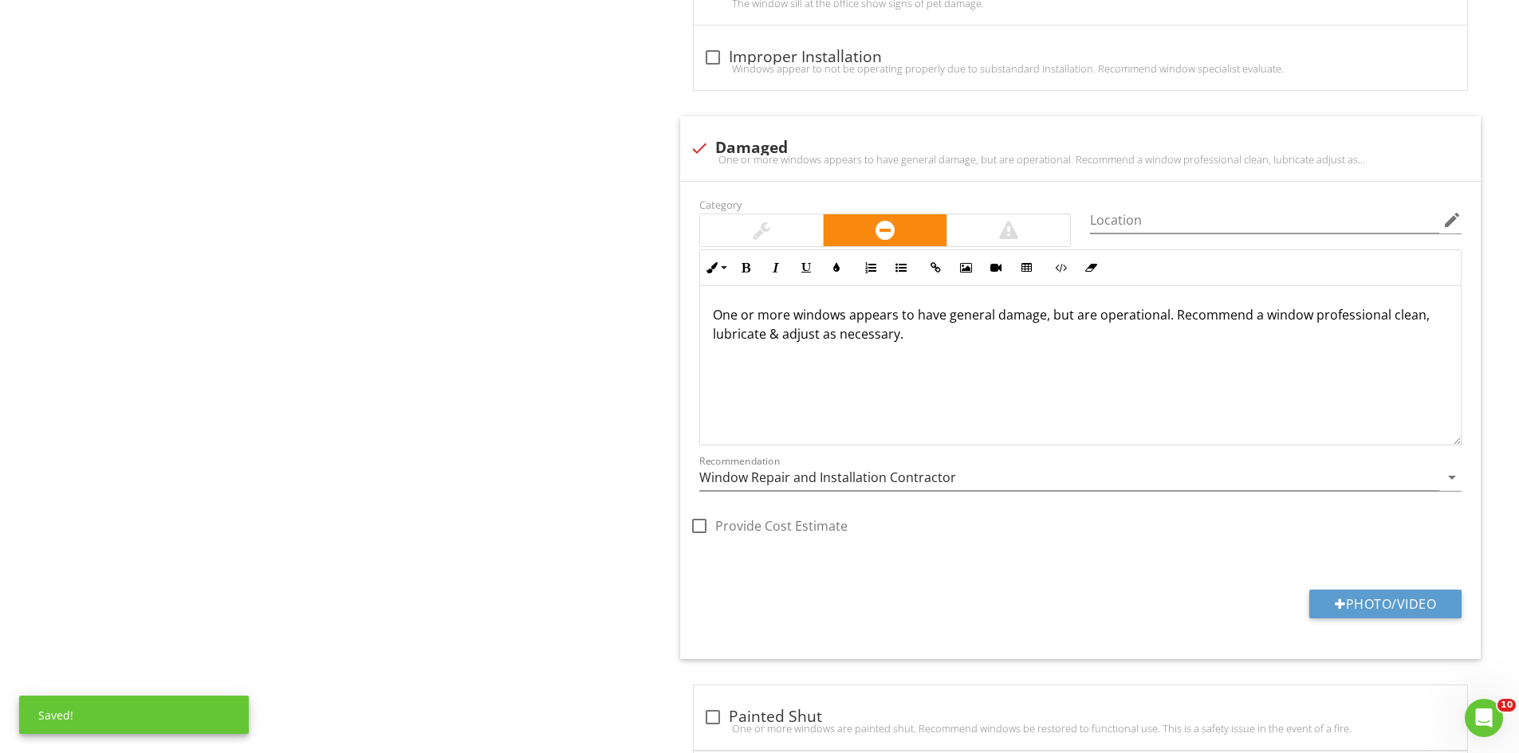
scroll to position [1492, 0]
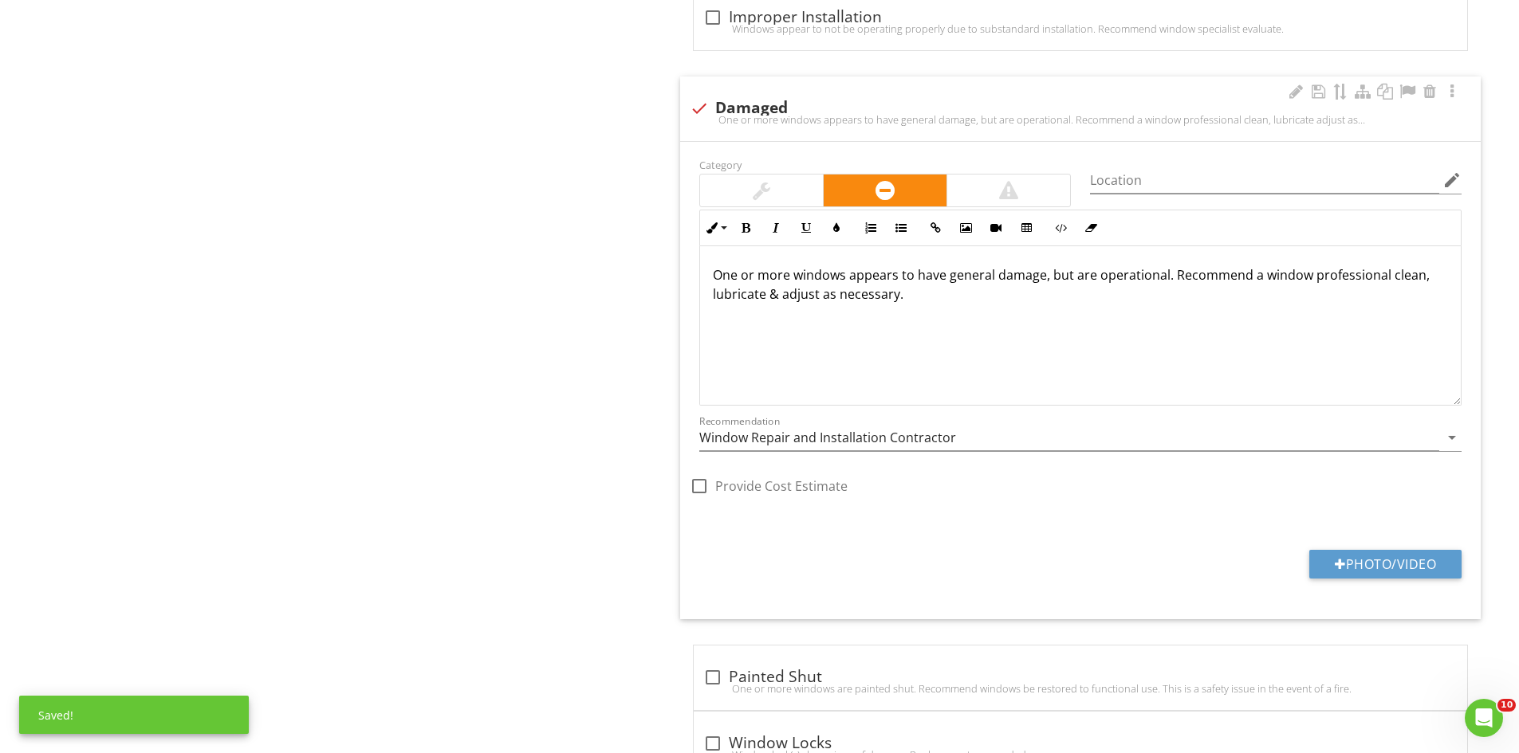
drag, startPoint x: 1355, startPoint y: 555, endPoint x: 948, endPoint y: 318, distance: 471.2
click at [1352, 547] on div "Category Location edit Inline Style XLarge Large Normal Small Light Small/Light…" at bounding box center [1080, 381] width 800 height 478
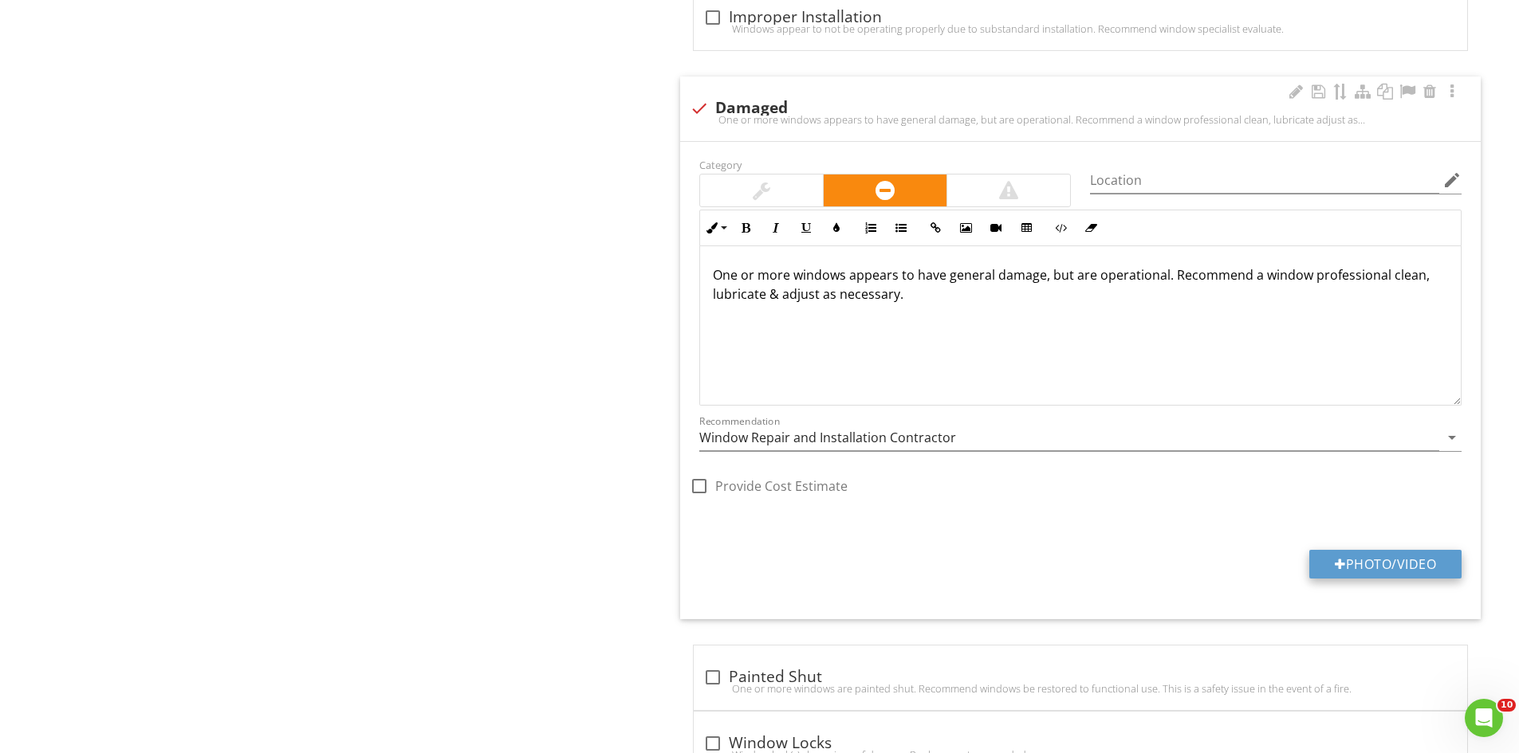
click at [1402, 563] on button "Photo/Video" at bounding box center [1385, 564] width 152 height 29
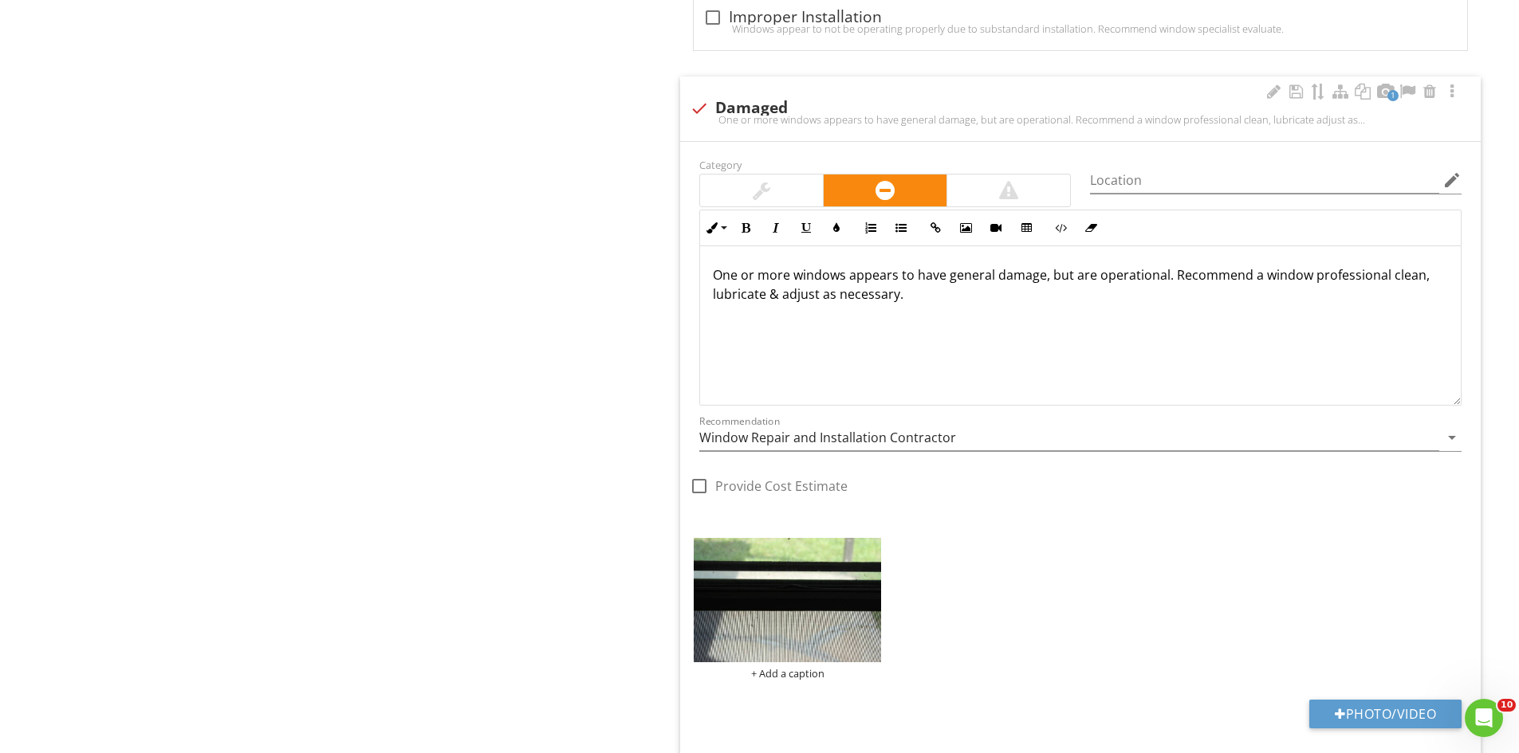
click at [815, 627] on img at bounding box center [787, 600] width 187 height 125
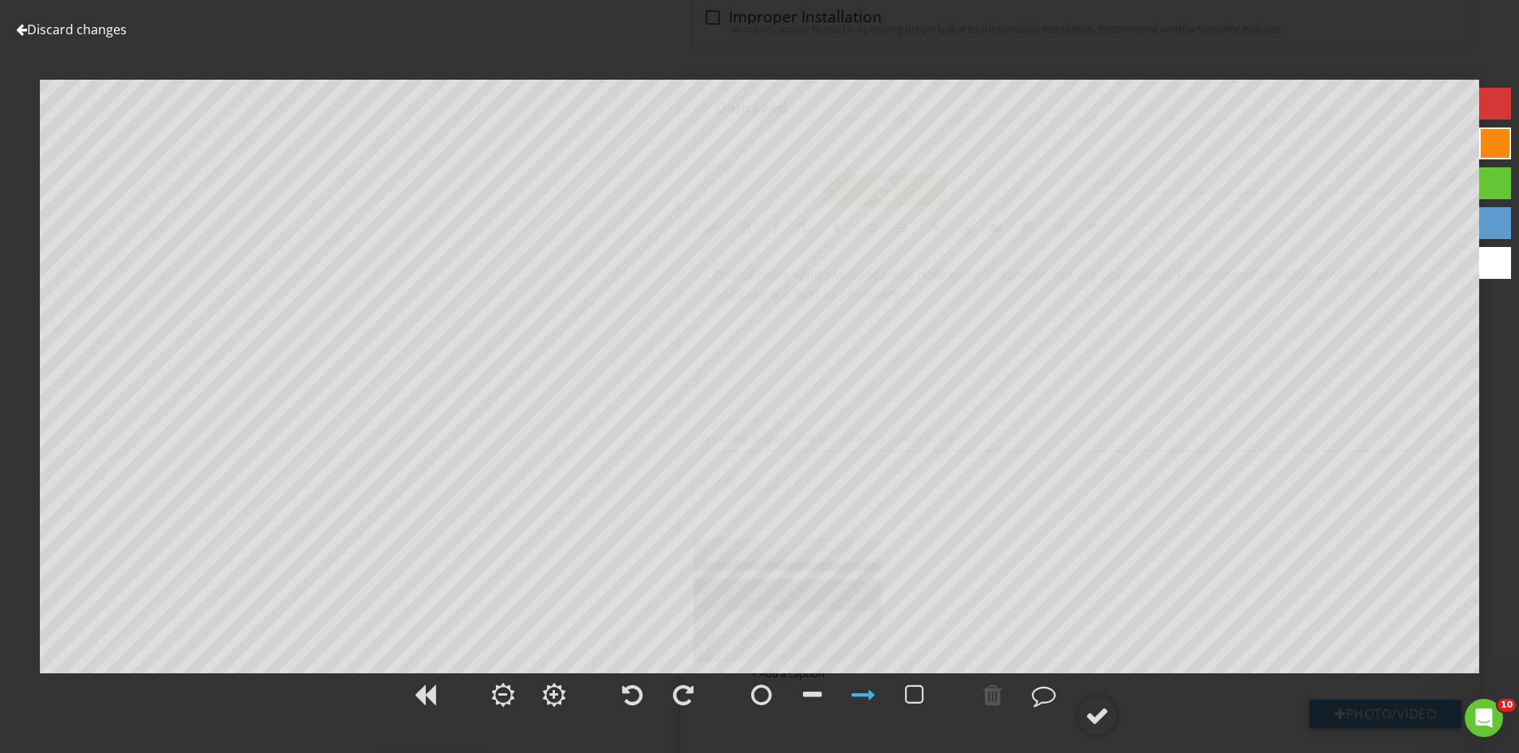
click at [79, 37] on div "Discard changes Add Location" at bounding box center [759, 376] width 1519 height 753
click at [1100, 710] on div at bounding box center [1097, 716] width 24 height 24
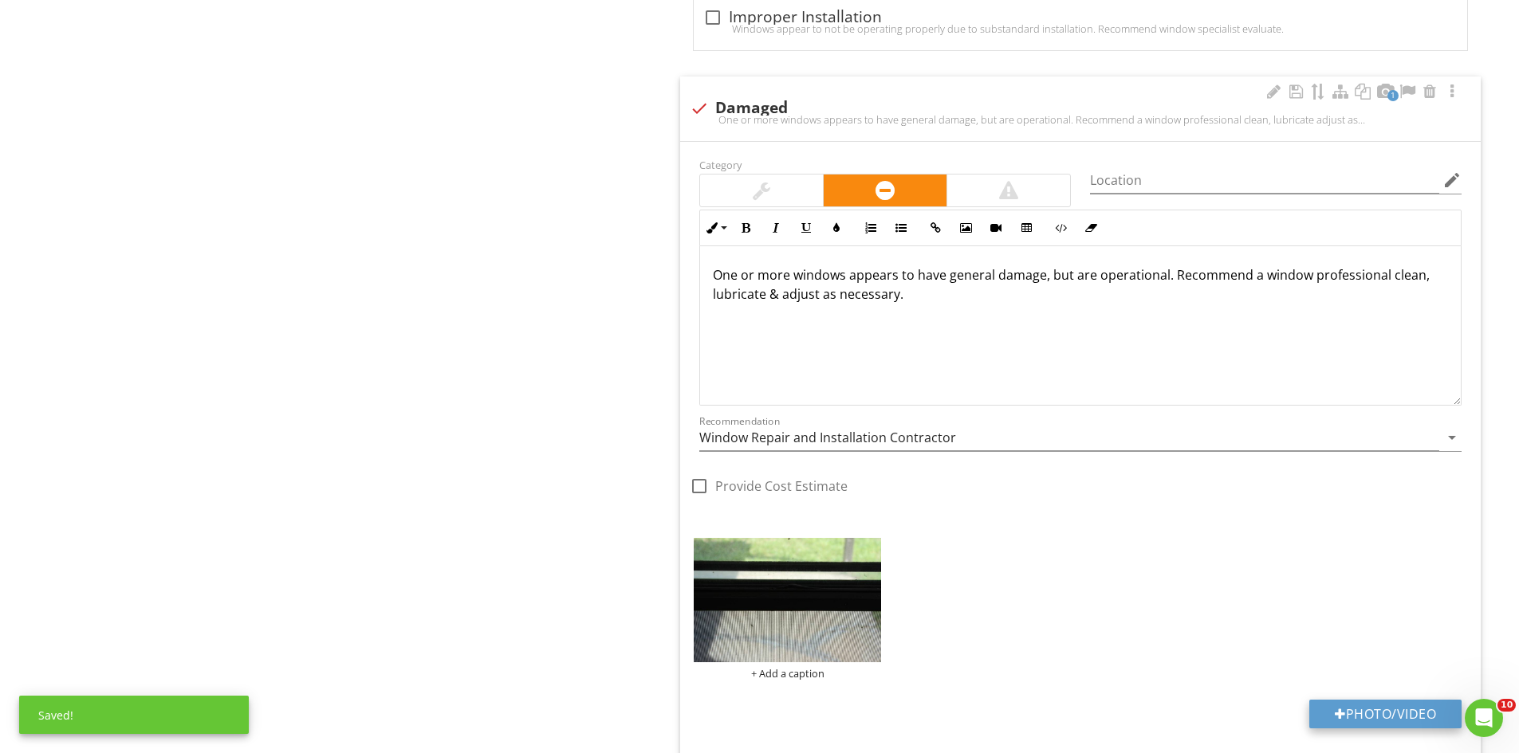
click at [1350, 714] on button "Photo/Video" at bounding box center [1385, 714] width 152 height 29
type input "C:\fakepath\IMG_6770.JPG"
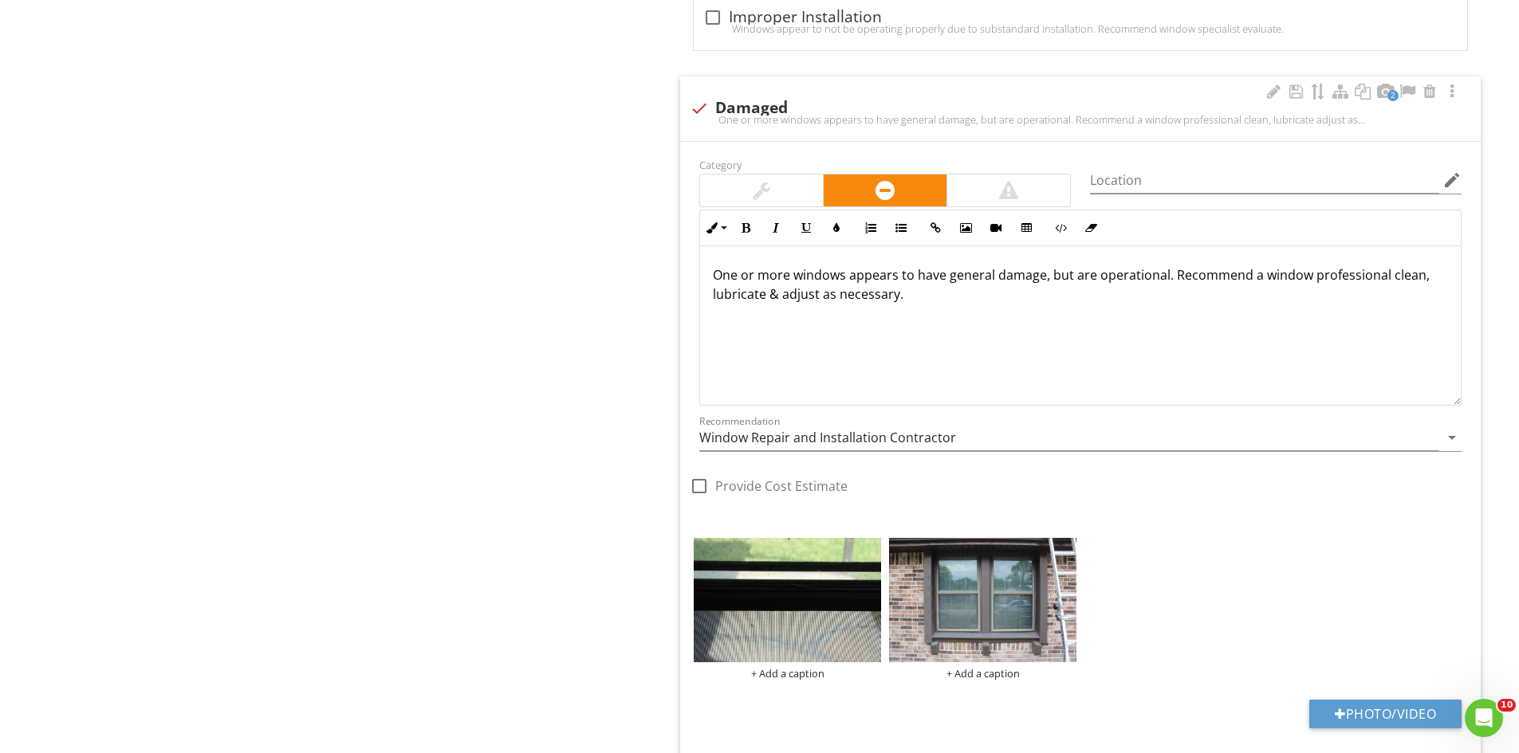
click at [981, 623] on img at bounding box center [982, 600] width 187 height 125
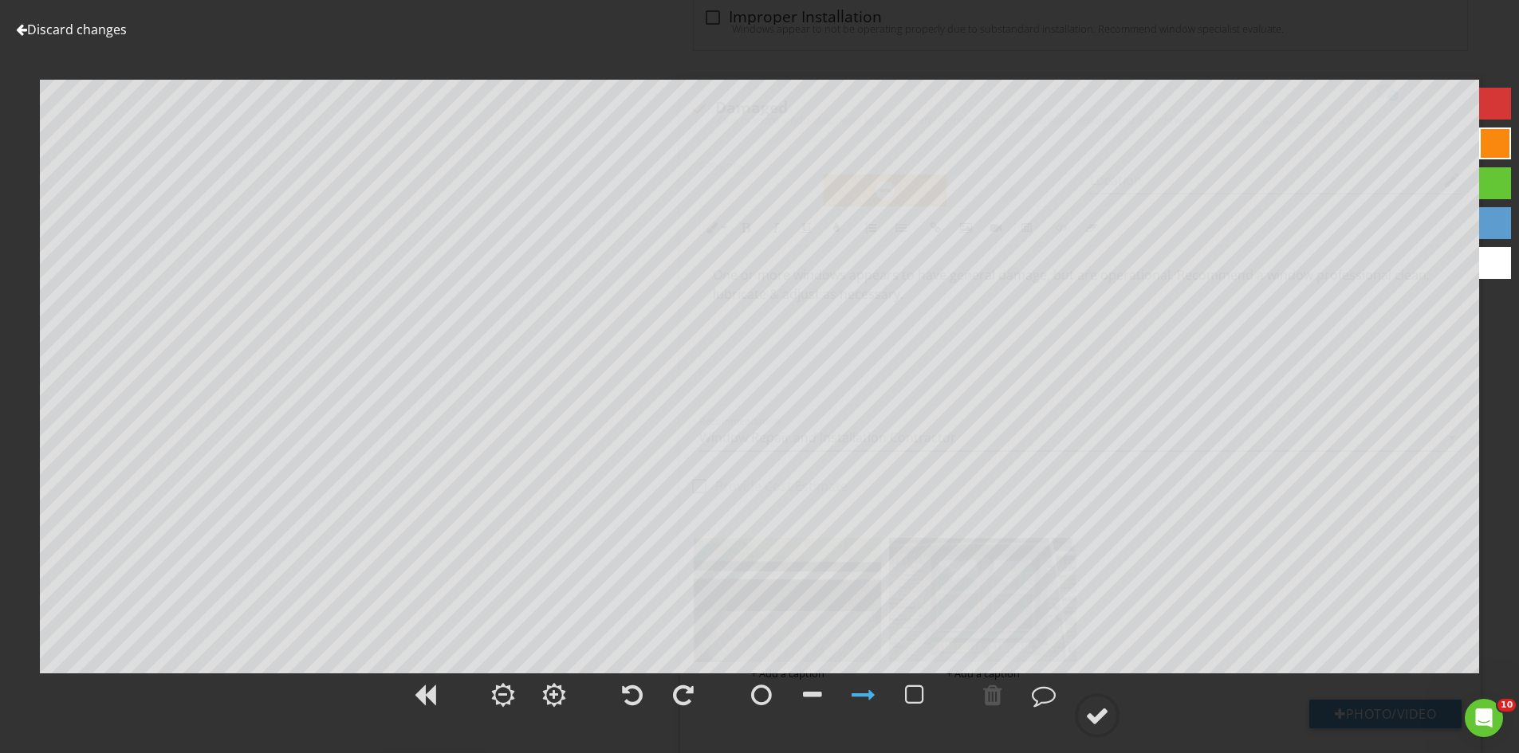
click at [49, 32] on link "Discard changes" at bounding box center [71, 30] width 111 height 18
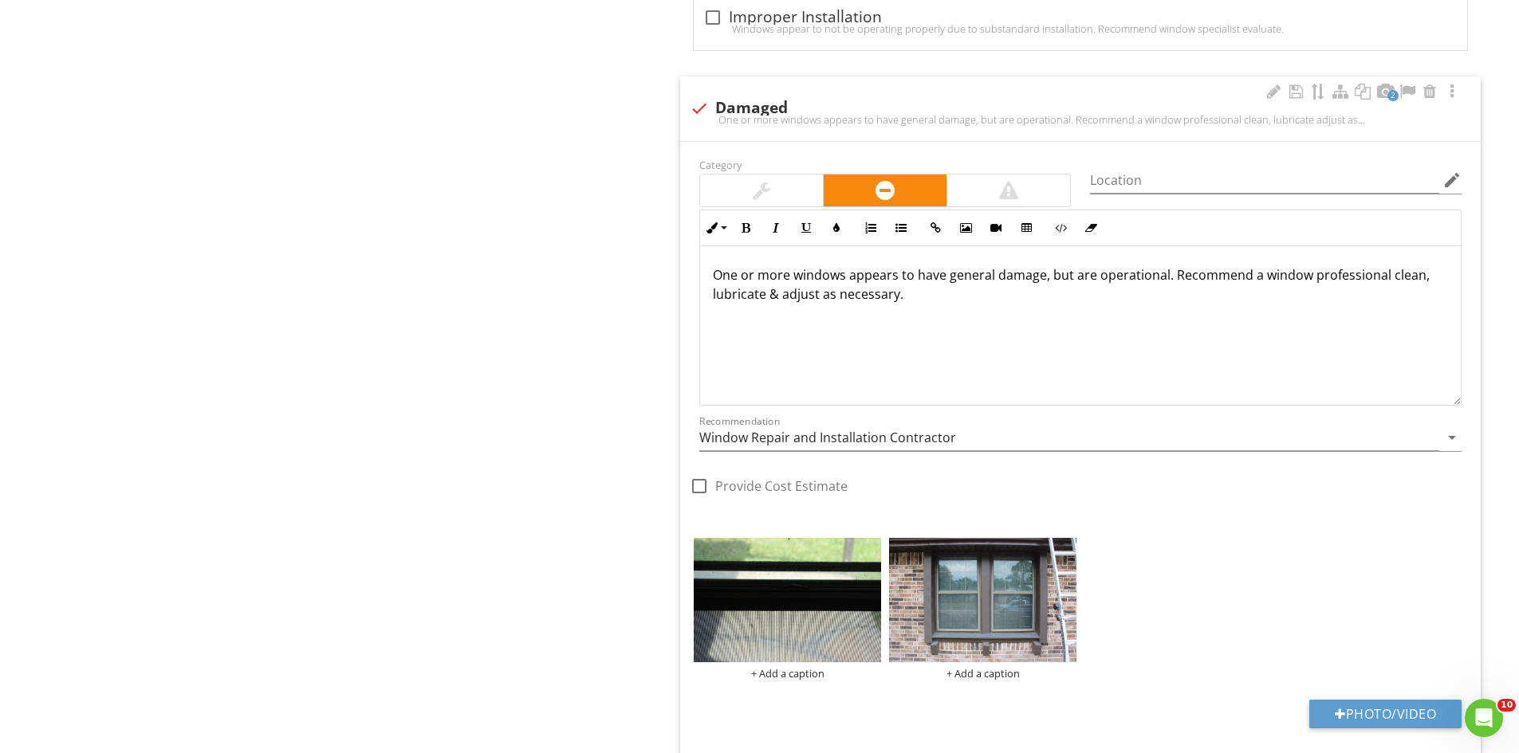
scroll to position [1, 0]
click at [1363, 711] on button "Photo/Video" at bounding box center [1385, 714] width 152 height 29
click at [1069, 551] on div at bounding box center [1066, 550] width 10 height 13
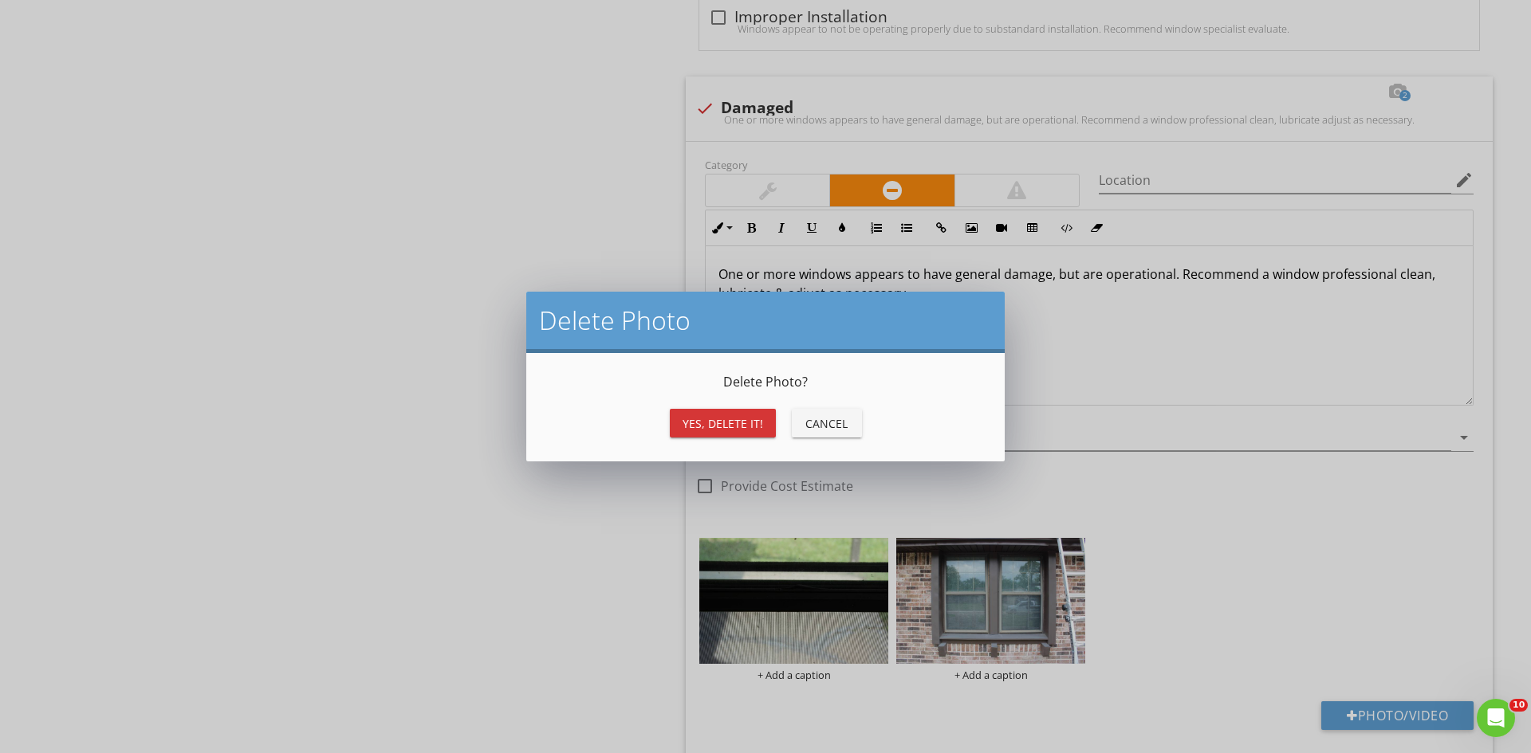
click at [717, 415] on div "Yes, Delete it!" at bounding box center [722, 423] width 81 height 17
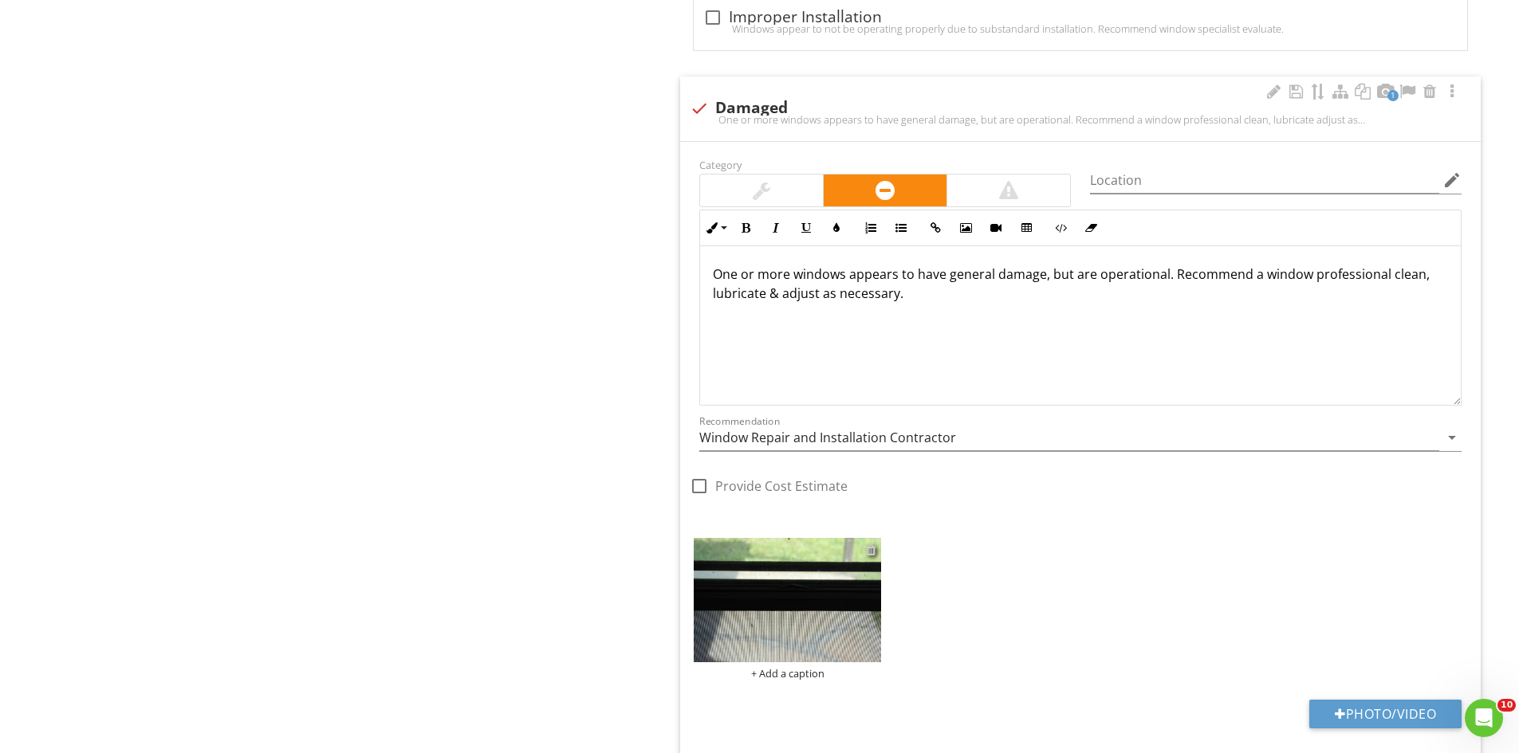
click at [871, 549] on div at bounding box center [871, 550] width 10 height 13
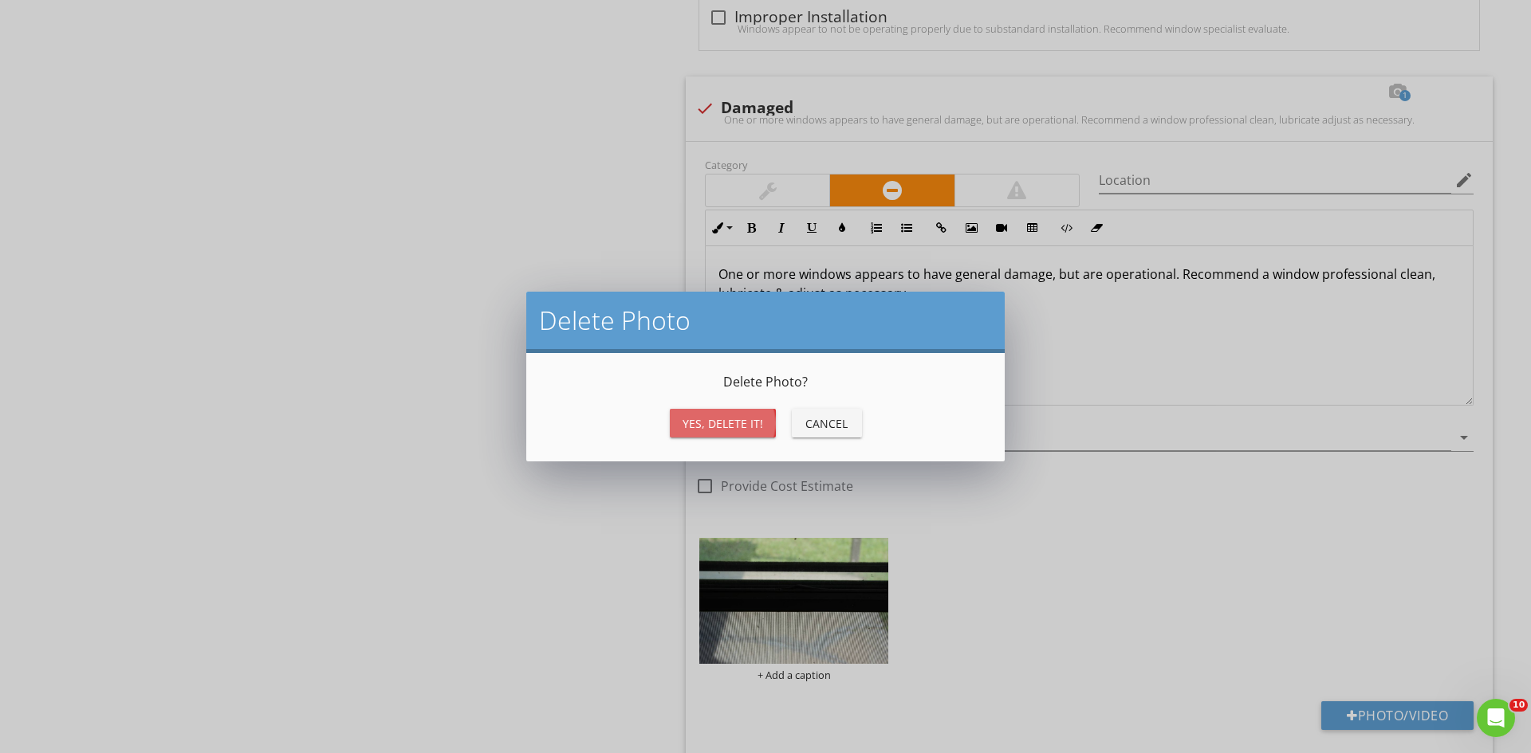
click at [694, 432] on button "Yes, Delete it!" at bounding box center [723, 423] width 106 height 29
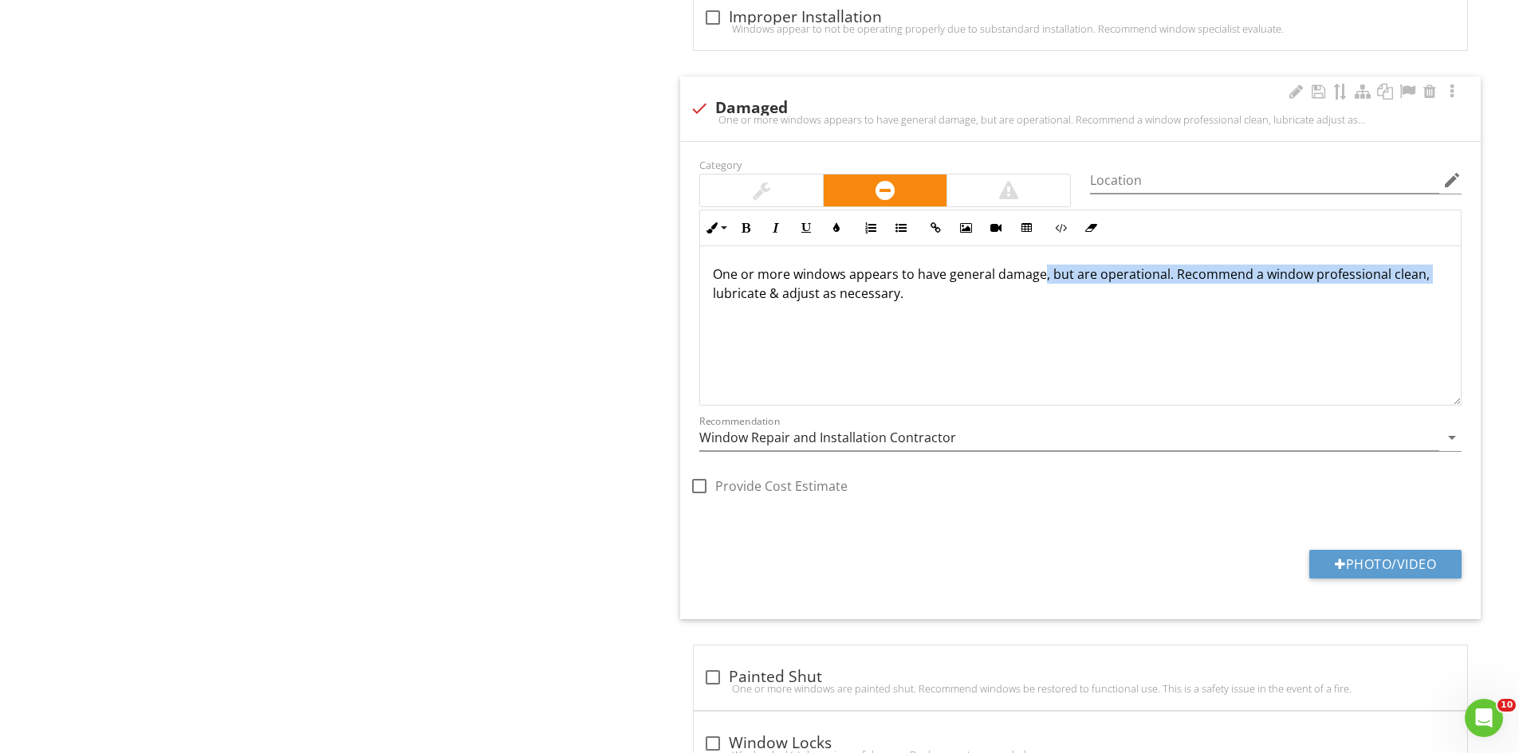
drag, startPoint x: 945, startPoint y: 279, endPoint x: 698, endPoint y: 290, distance: 247.4
click at [698, 290] on div "Inline Style XLarge Large Normal Small Light Small/Light Bold Italic Underline …" at bounding box center [1080, 308] width 781 height 196
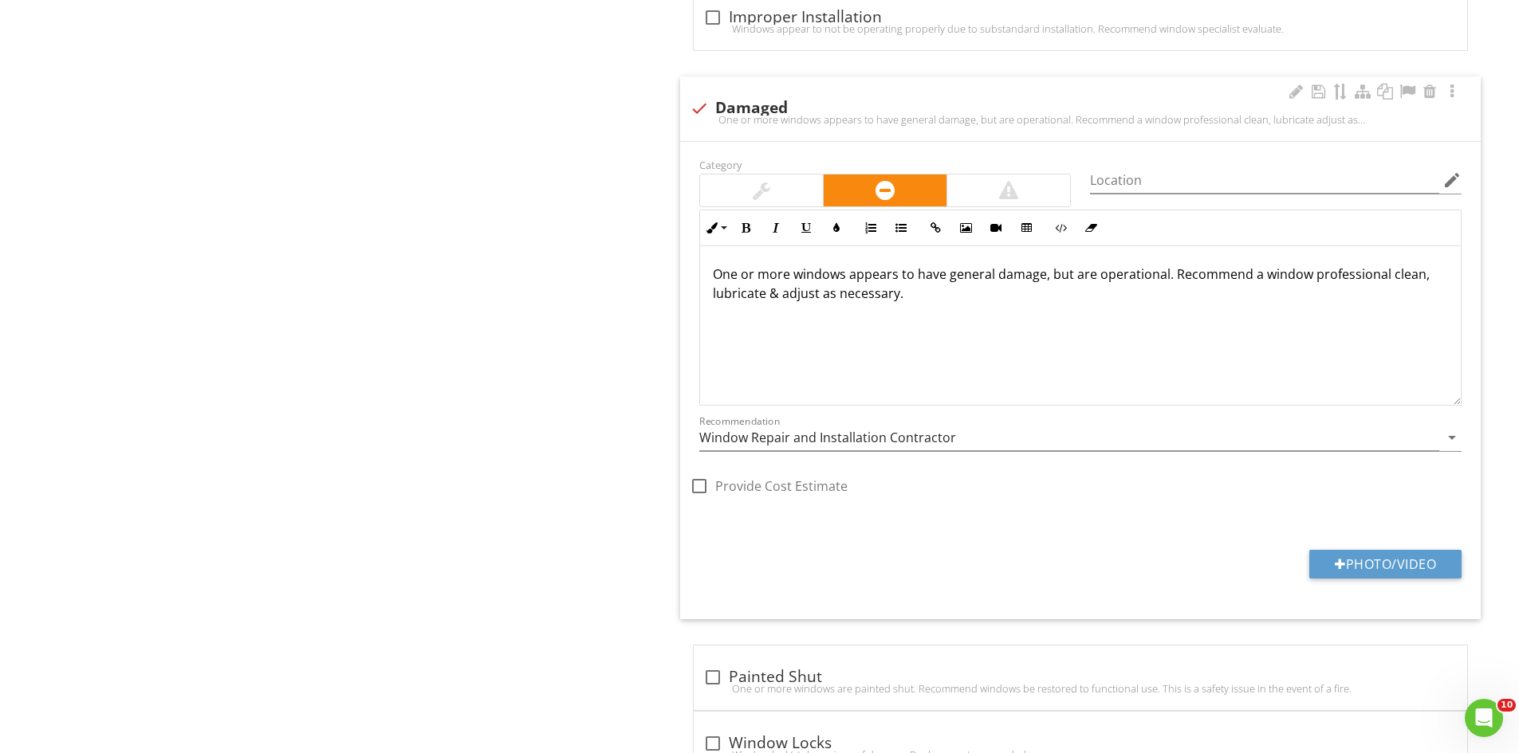
drag, startPoint x: 1010, startPoint y: 360, endPoint x: 1041, endPoint y: 337, distance: 38.3
click at [1011, 360] on div "One or more windows appears to have general damage, but are operational. Recomm…" at bounding box center [1080, 325] width 761 height 159
drag, startPoint x: 1043, startPoint y: 278, endPoint x: 708, endPoint y: 267, distance: 335.0
click at [708, 267] on div "One or more windows appears to have general damage, but are operational. Recomm…" at bounding box center [1080, 325] width 761 height 159
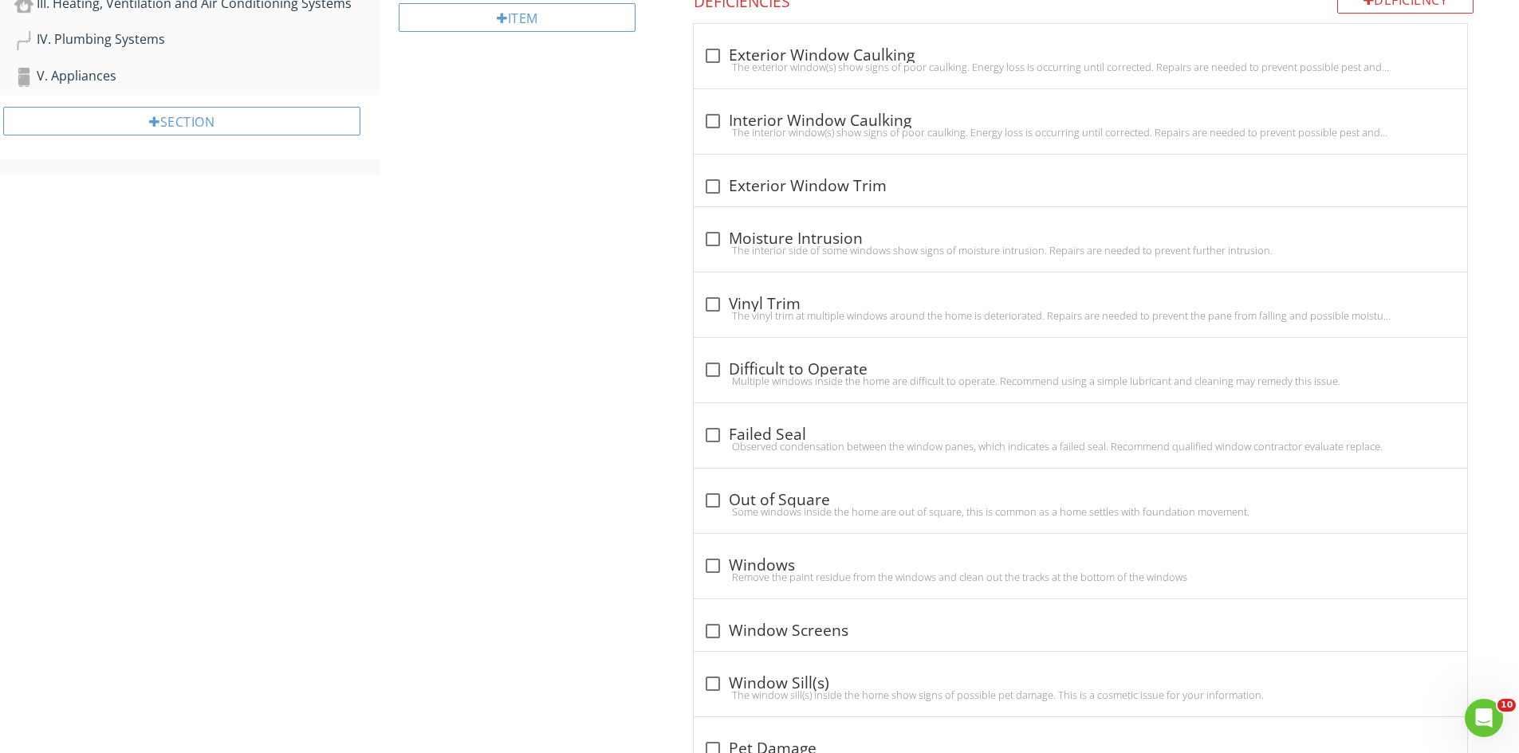
scroll to position [217, 0]
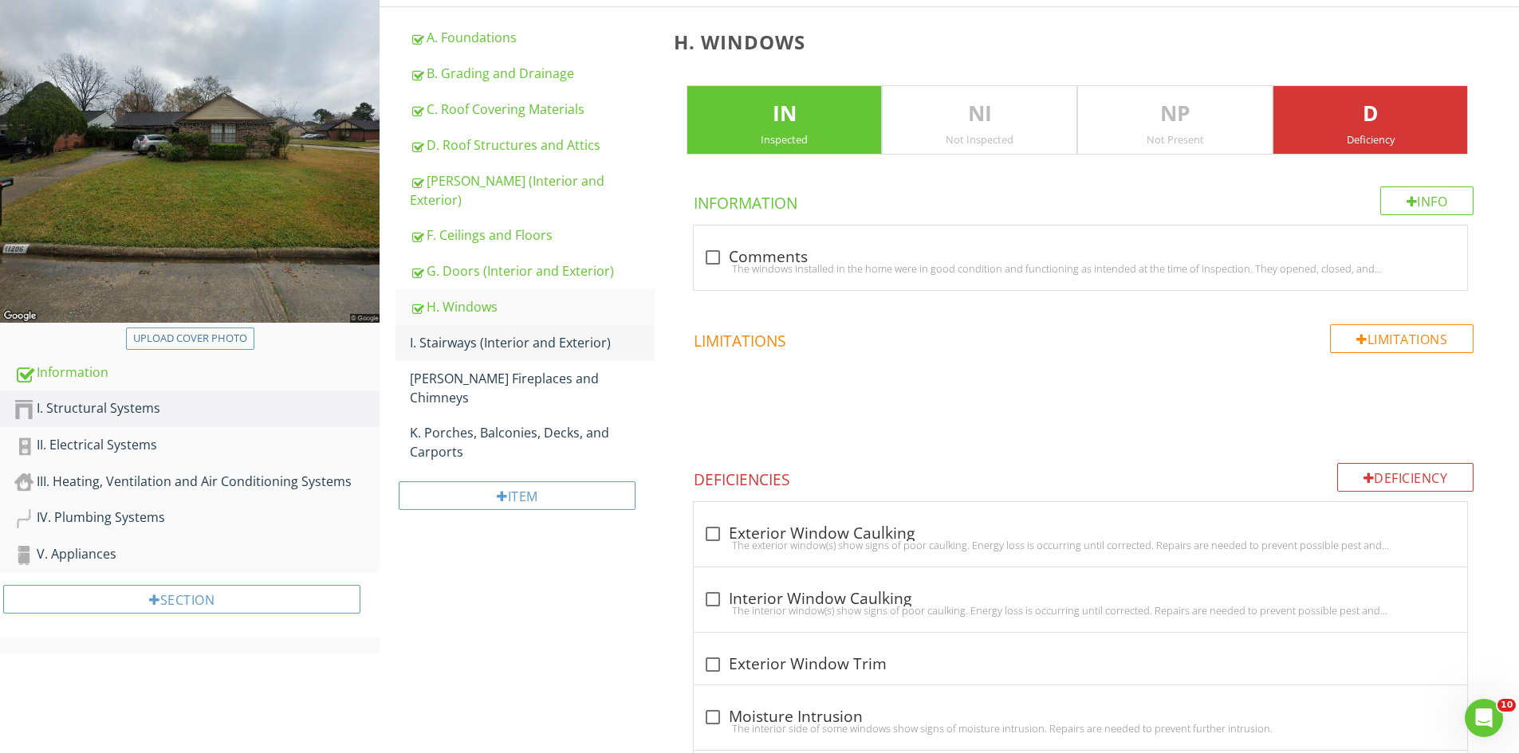
click at [498, 333] on div "I. Stairways (Interior and Exterior)" at bounding box center [532, 342] width 245 height 19
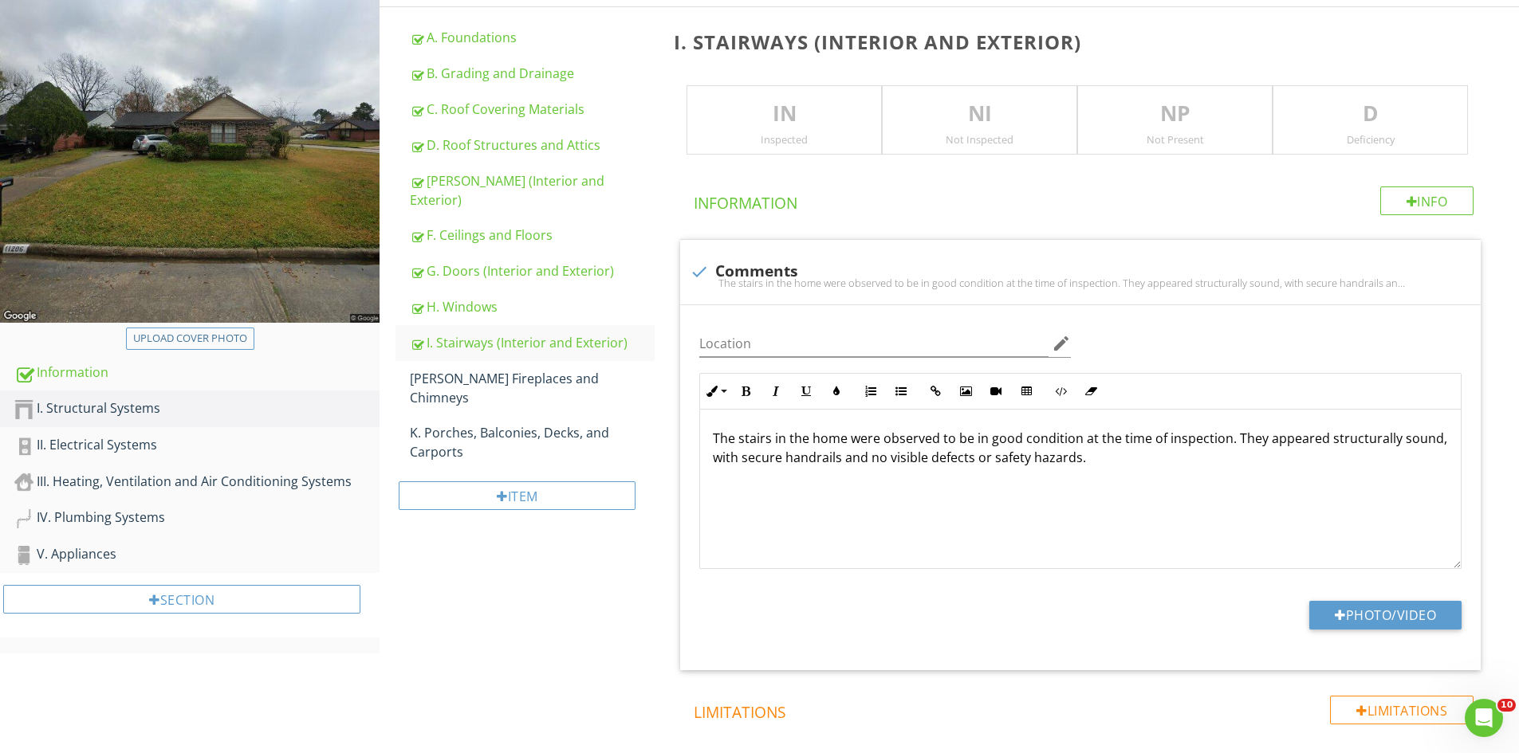
click at [764, 114] on p "IN" at bounding box center [784, 114] width 194 height 32
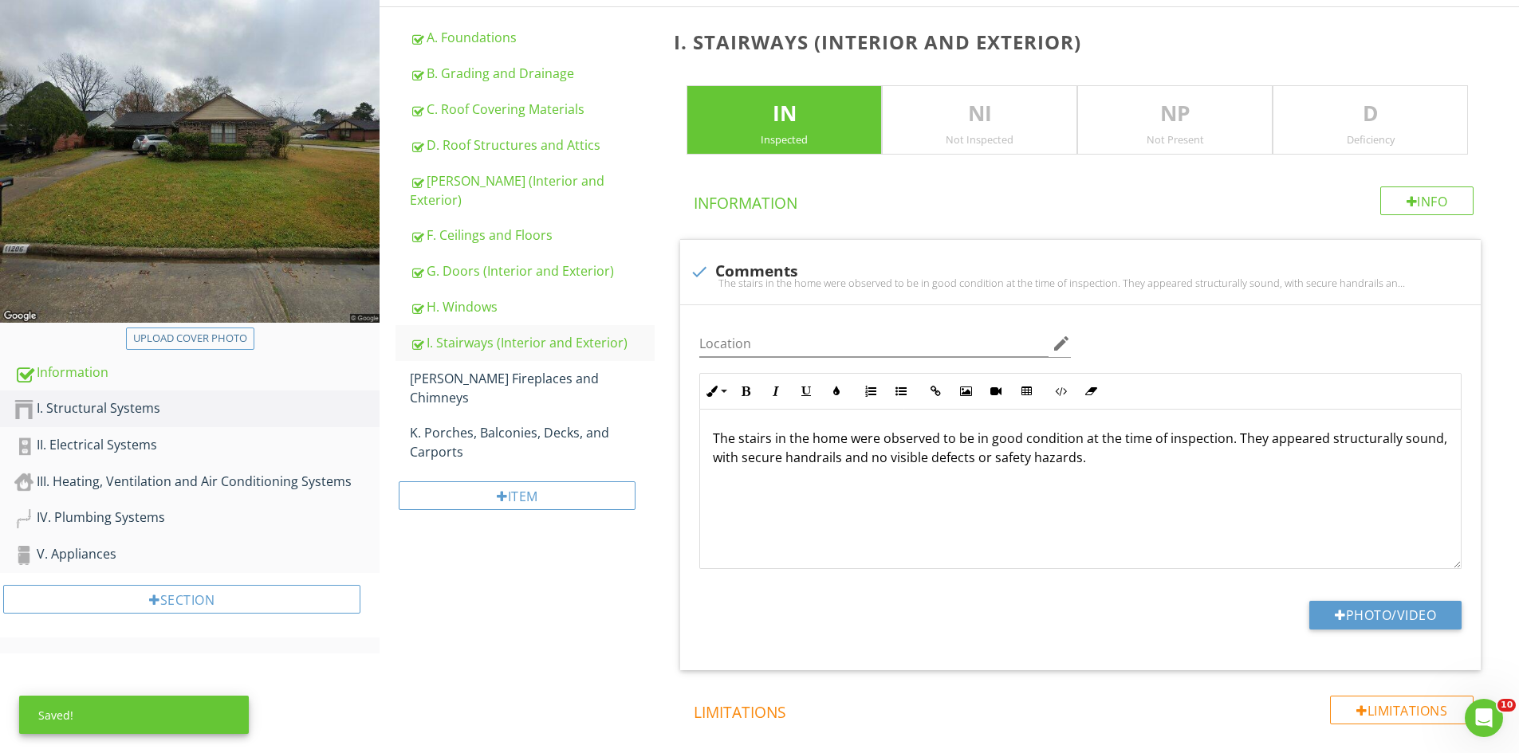
click at [764, 114] on p "IN" at bounding box center [784, 114] width 194 height 32
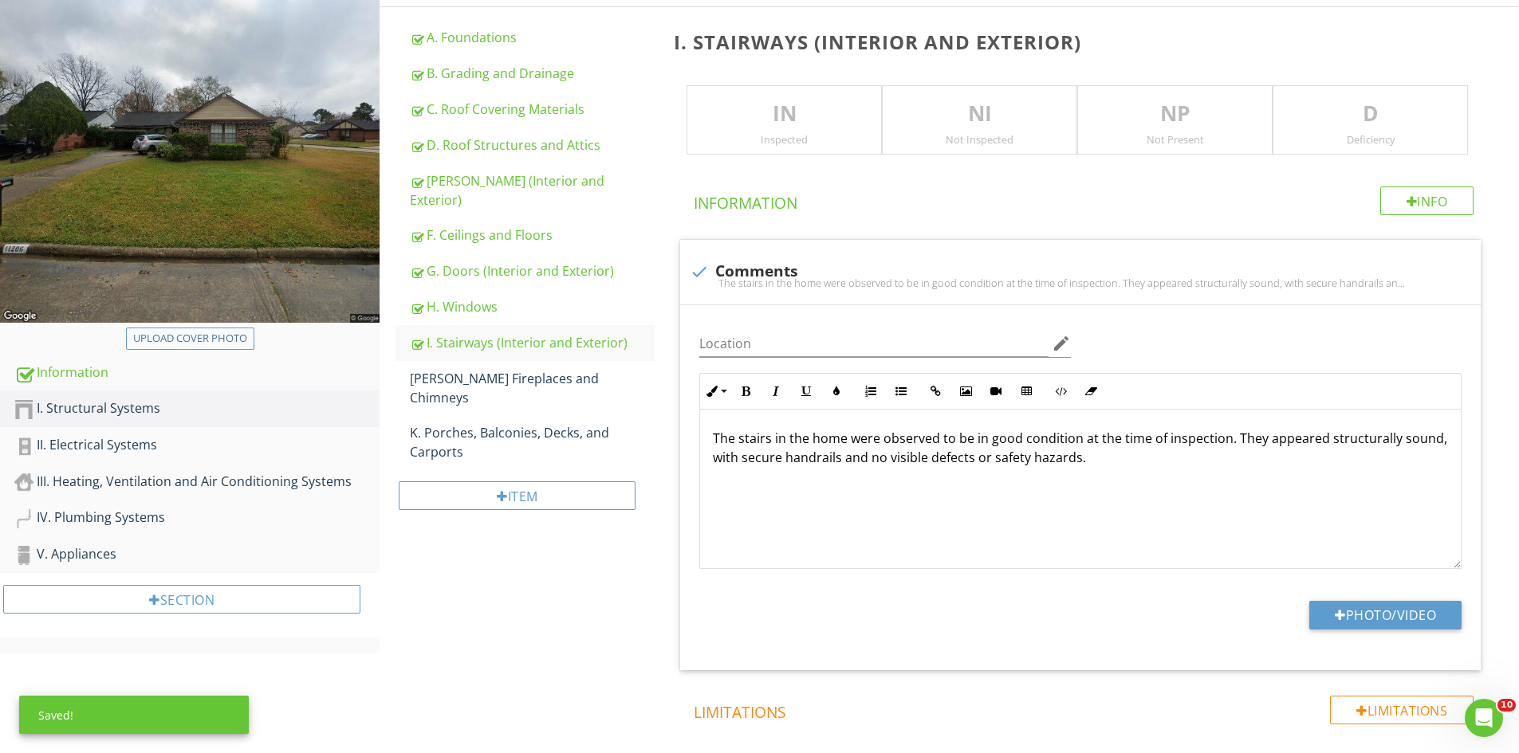
drag, startPoint x: 1188, startPoint y: 119, endPoint x: 1178, endPoint y: 119, distance: 9.6
click at [1187, 119] on p "NP" at bounding box center [1175, 114] width 194 height 32
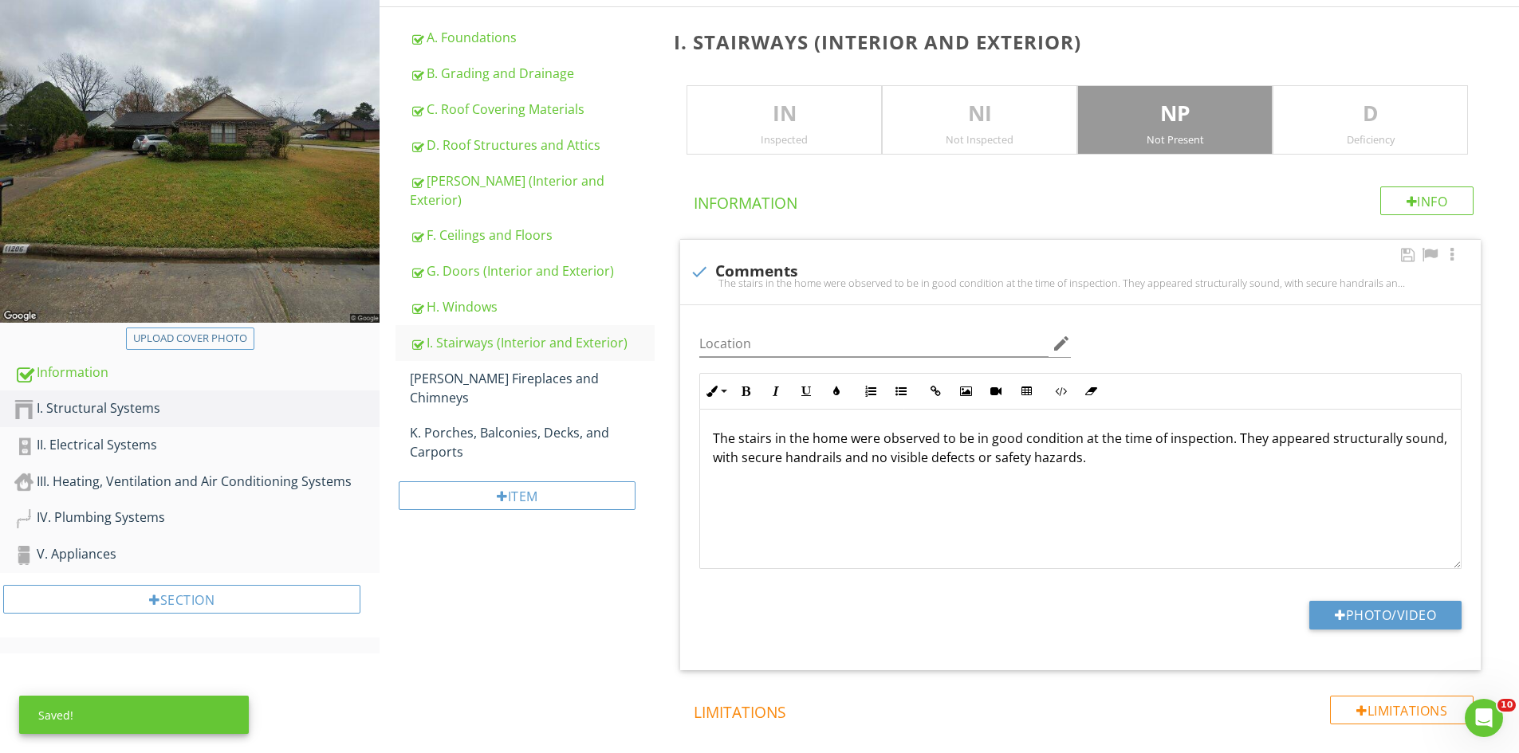
click at [711, 267] on div at bounding box center [699, 271] width 27 height 27
checkbox input "true"
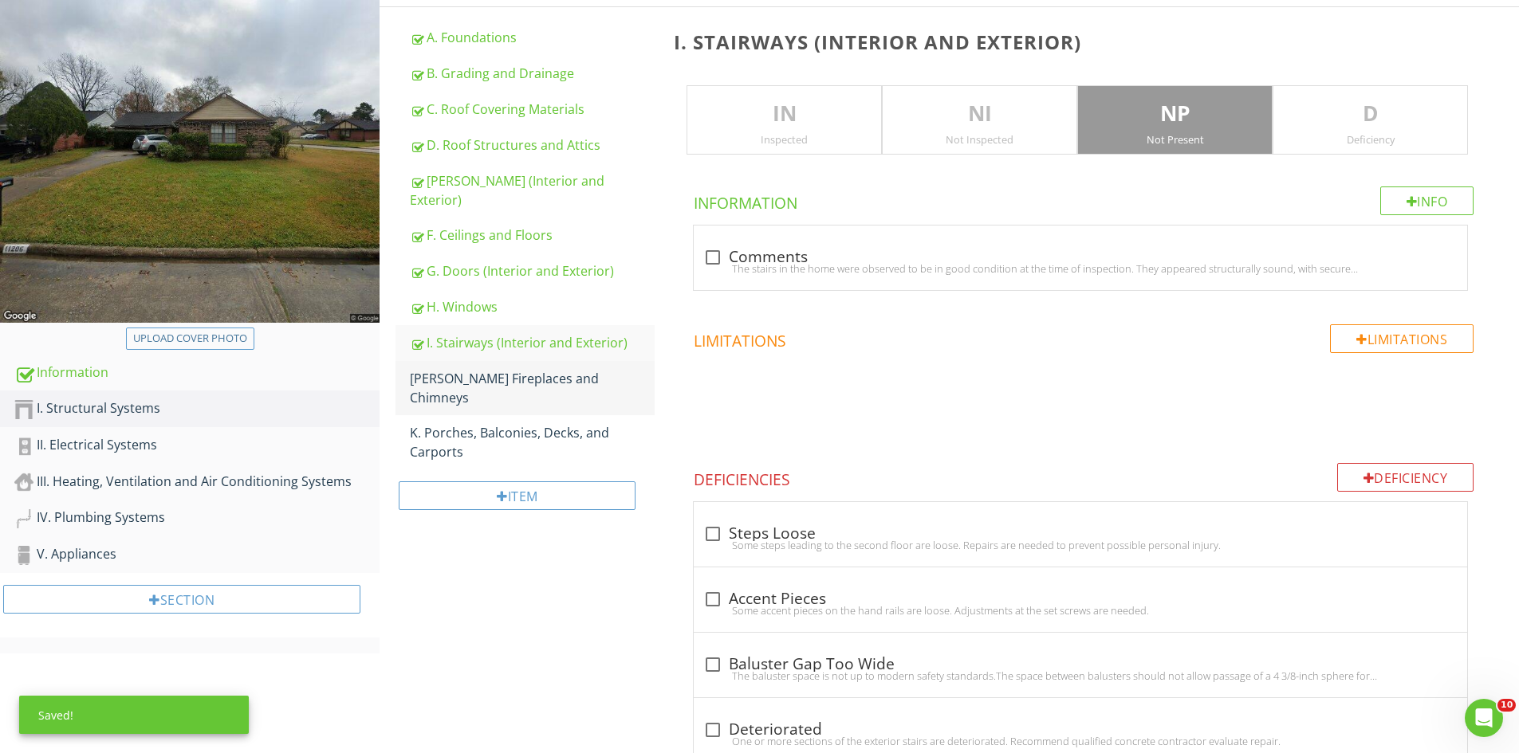
click at [489, 369] on div "J. Fireplaces and Chimneys" at bounding box center [532, 388] width 245 height 38
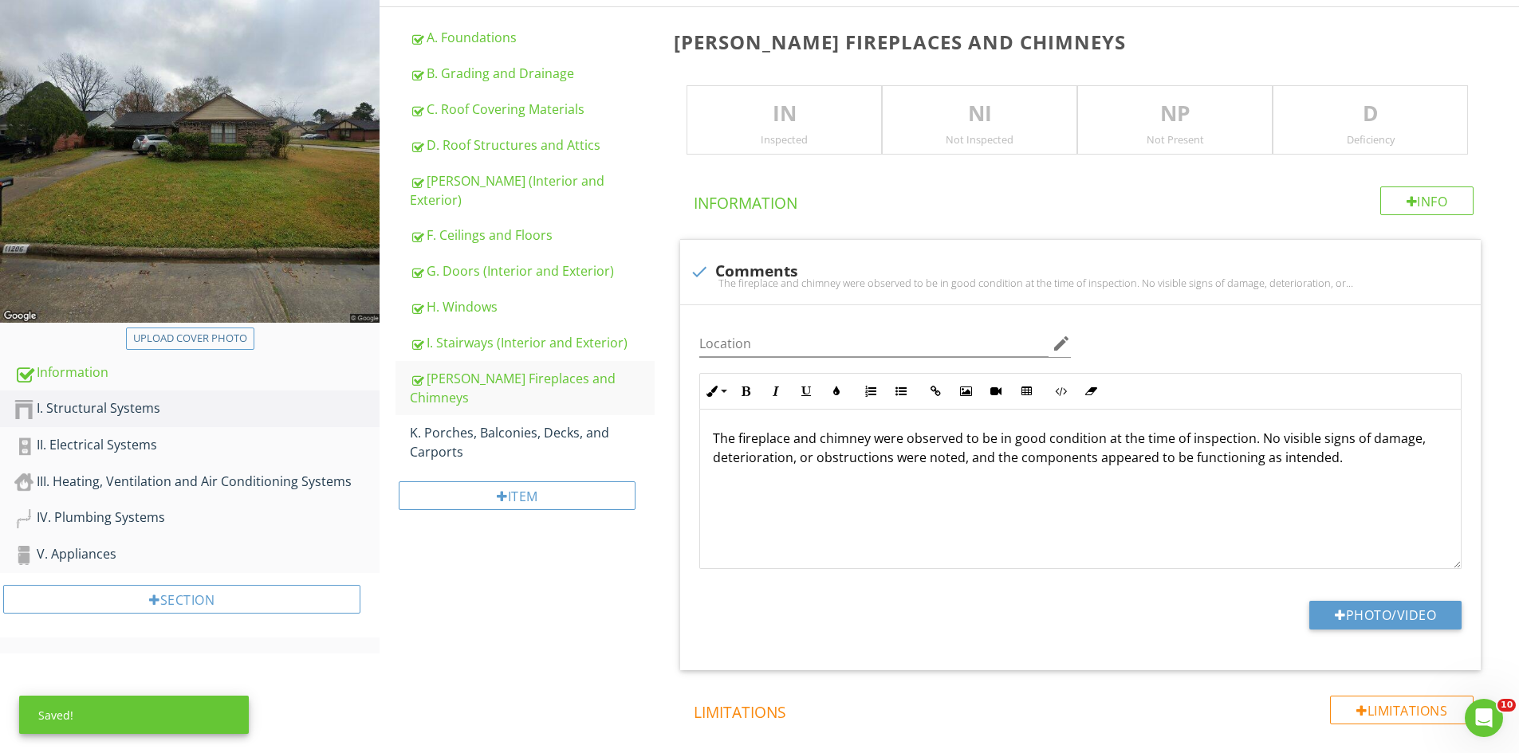
click at [769, 98] on p "IN" at bounding box center [784, 114] width 194 height 32
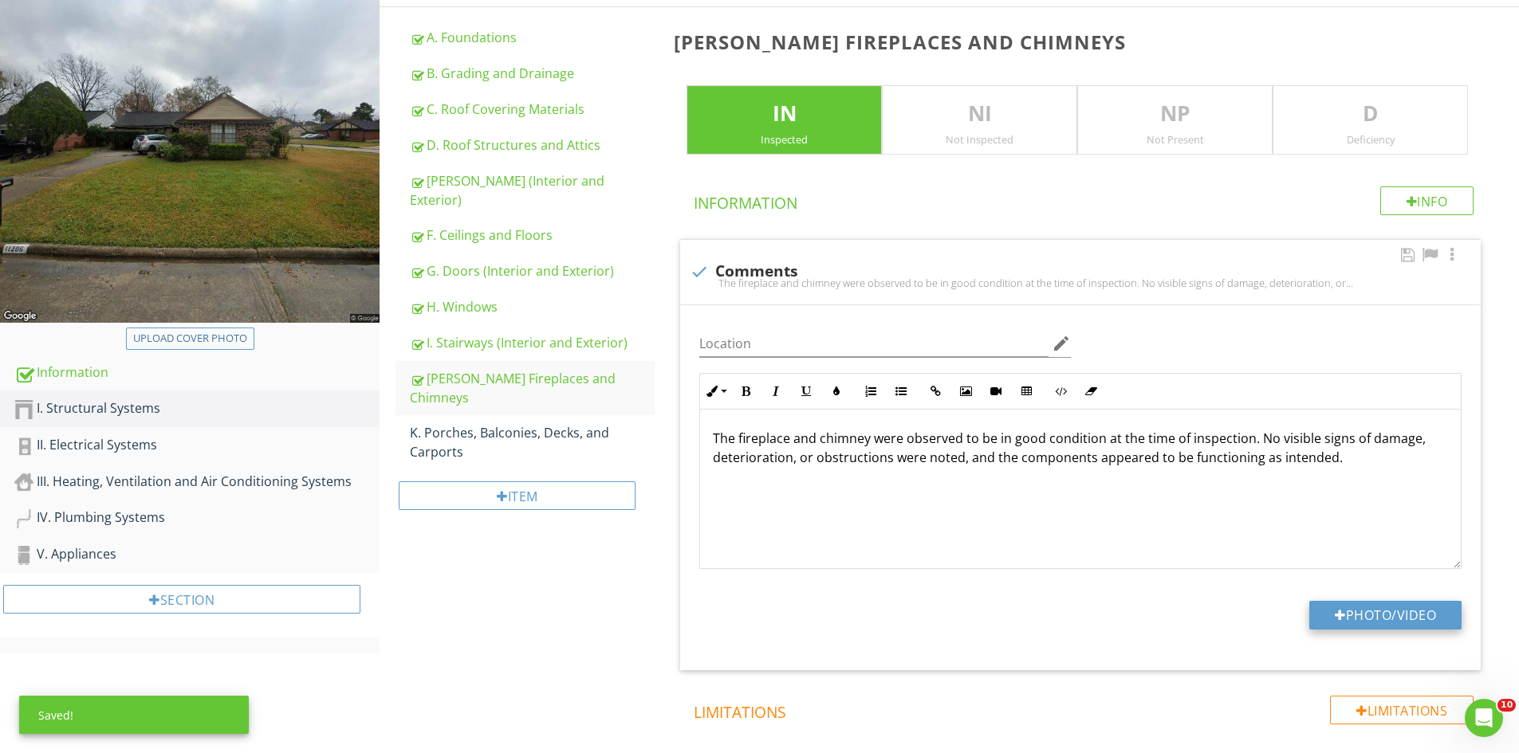
click at [1366, 619] on button "Photo/Video" at bounding box center [1385, 615] width 152 height 29
type input "C:\fakepath\IMG_6828.JPG"
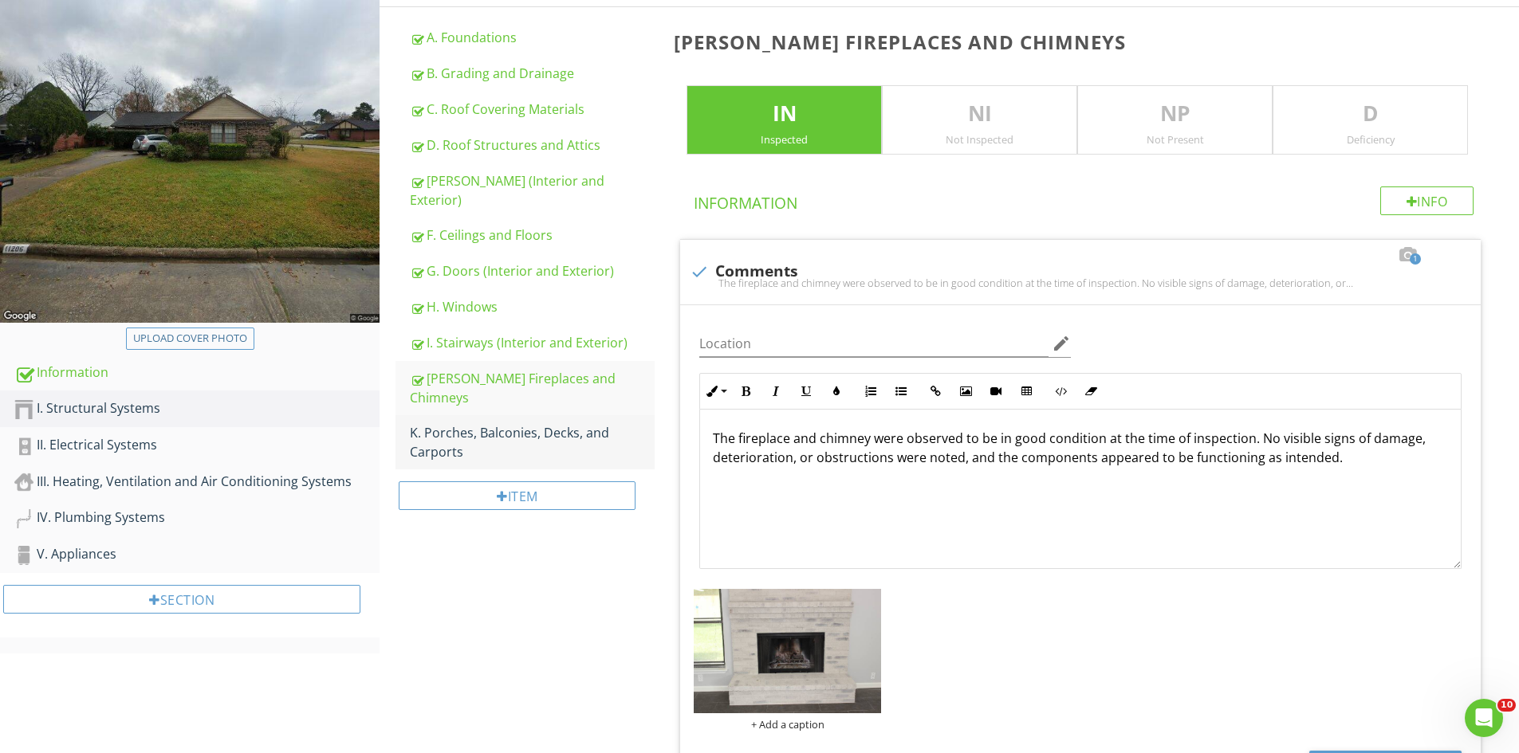
click at [475, 423] on div "K. Porches, Balconies, Decks, and Carports" at bounding box center [532, 442] width 245 height 38
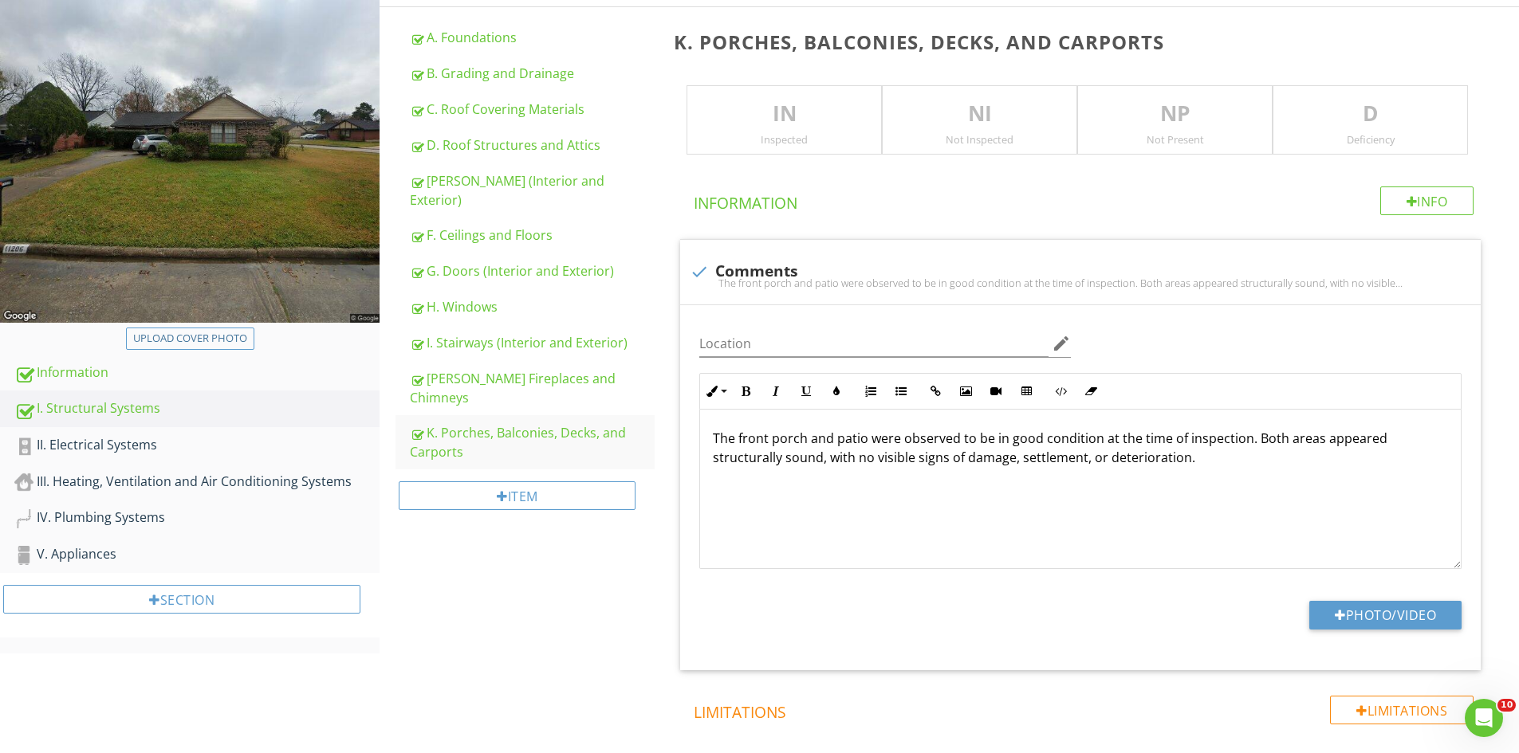
click at [769, 112] on p "IN" at bounding box center [784, 114] width 194 height 32
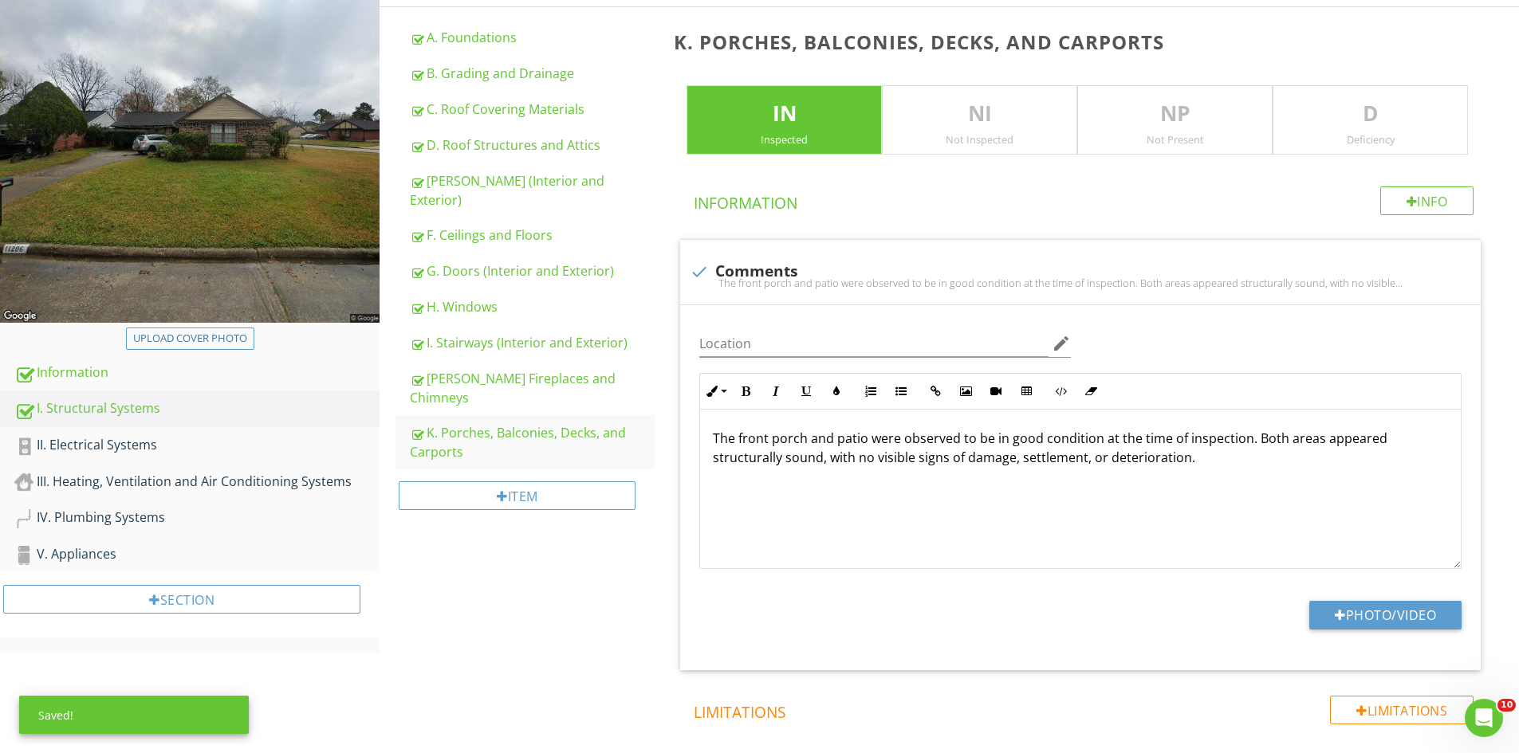
click at [1347, 121] on p "D" at bounding box center [1370, 114] width 194 height 32
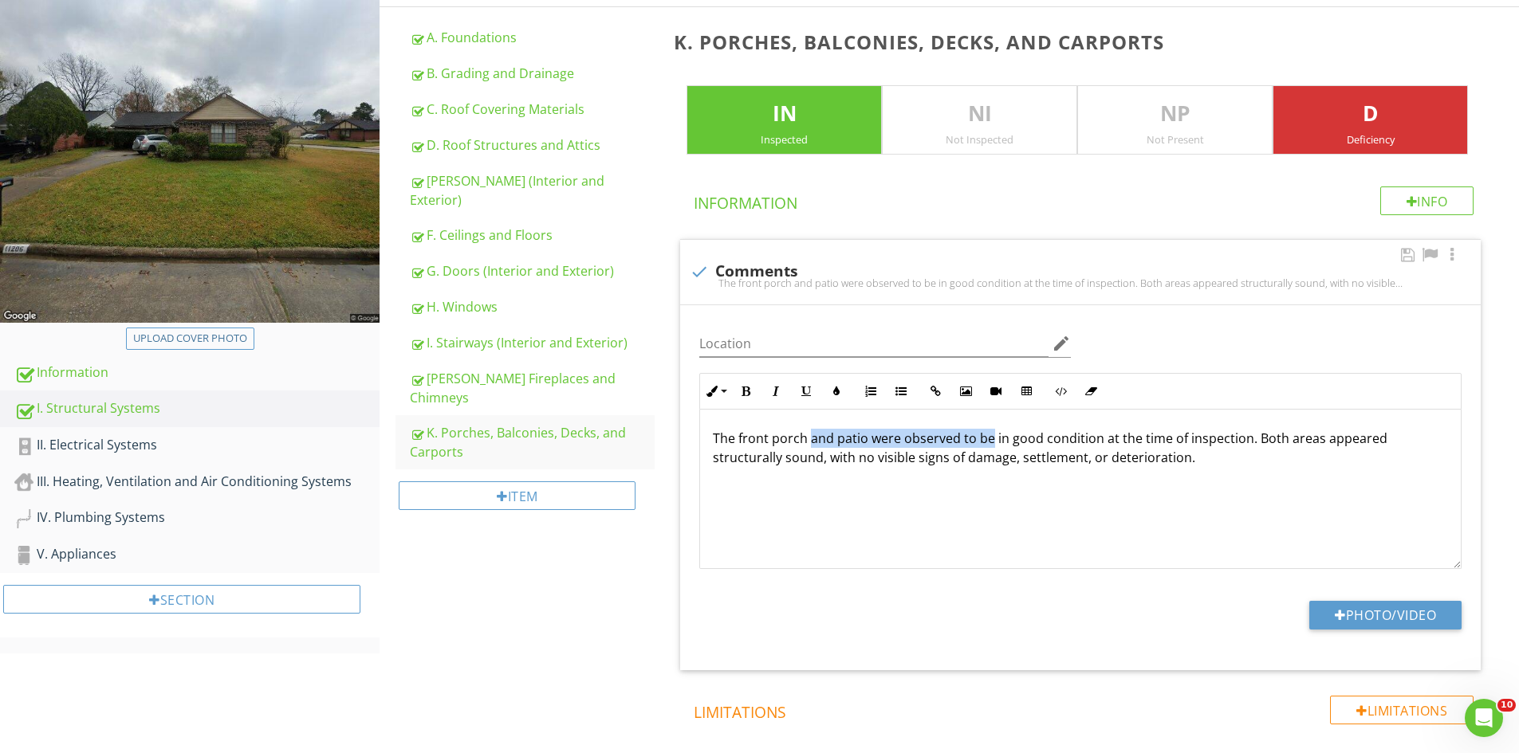
drag, startPoint x: 992, startPoint y: 435, endPoint x: 810, endPoint y: 438, distance: 181.8
click at [810, 438] on p "The front porch and patio were observed to be in good condition at the time of …" at bounding box center [1080, 448] width 735 height 38
click at [1378, 618] on button "Photo/Video" at bounding box center [1385, 615] width 152 height 29
type input "C:\fakepath\IMG_6771.JPG"
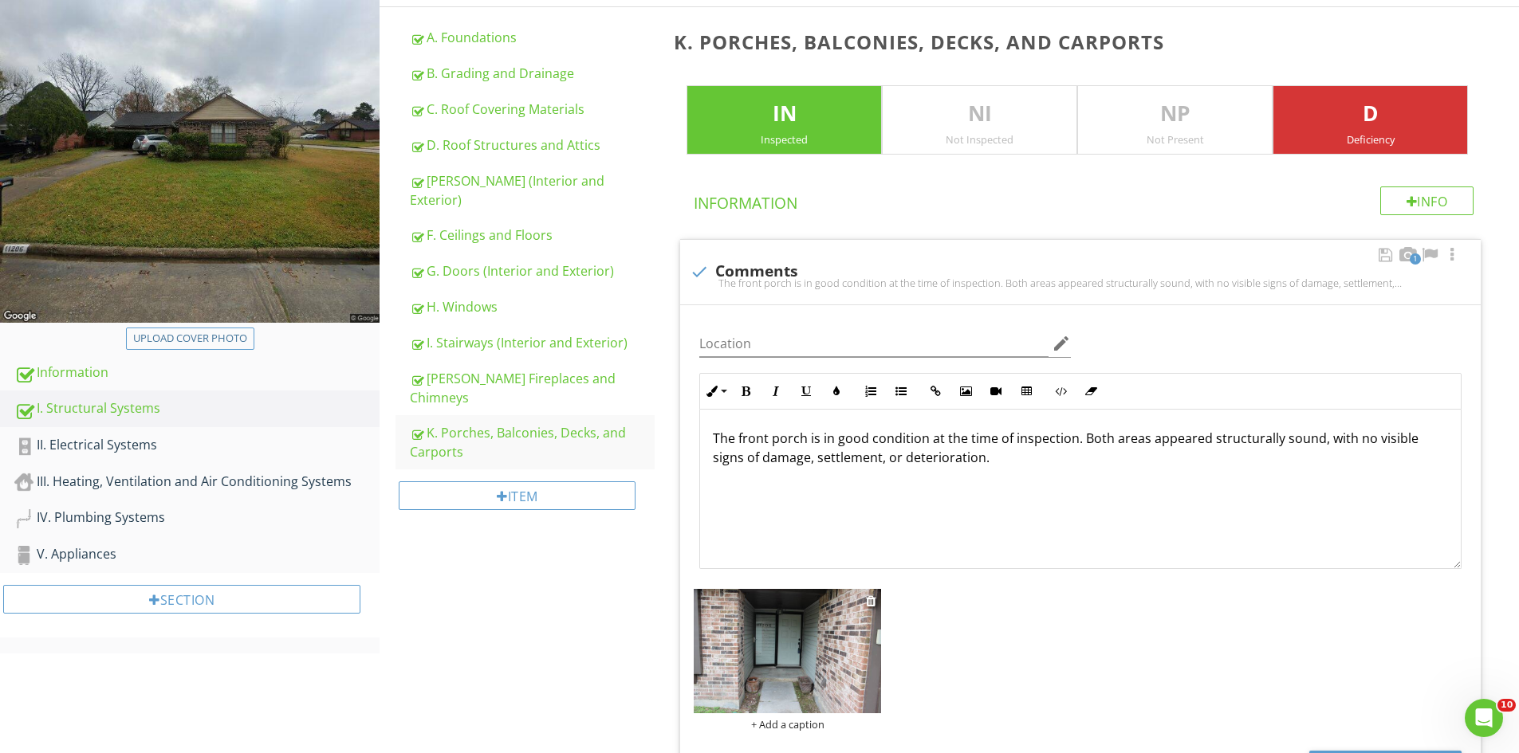
click at [785, 634] on img at bounding box center [787, 651] width 187 height 125
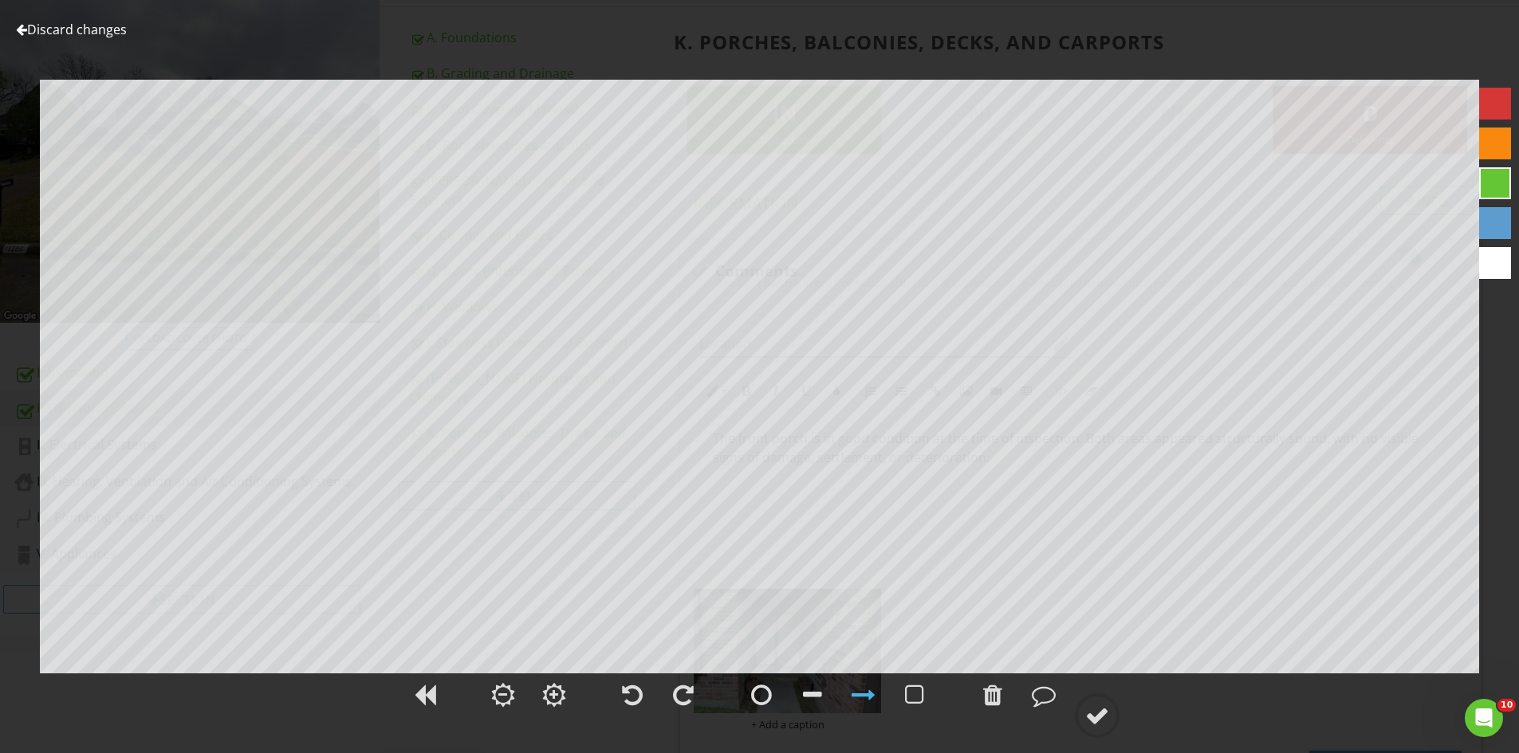
click at [971, 697] on div at bounding box center [759, 704] width 1519 height 66
click at [989, 702] on div at bounding box center [992, 695] width 19 height 24
click at [1095, 712] on div at bounding box center [1097, 716] width 24 height 24
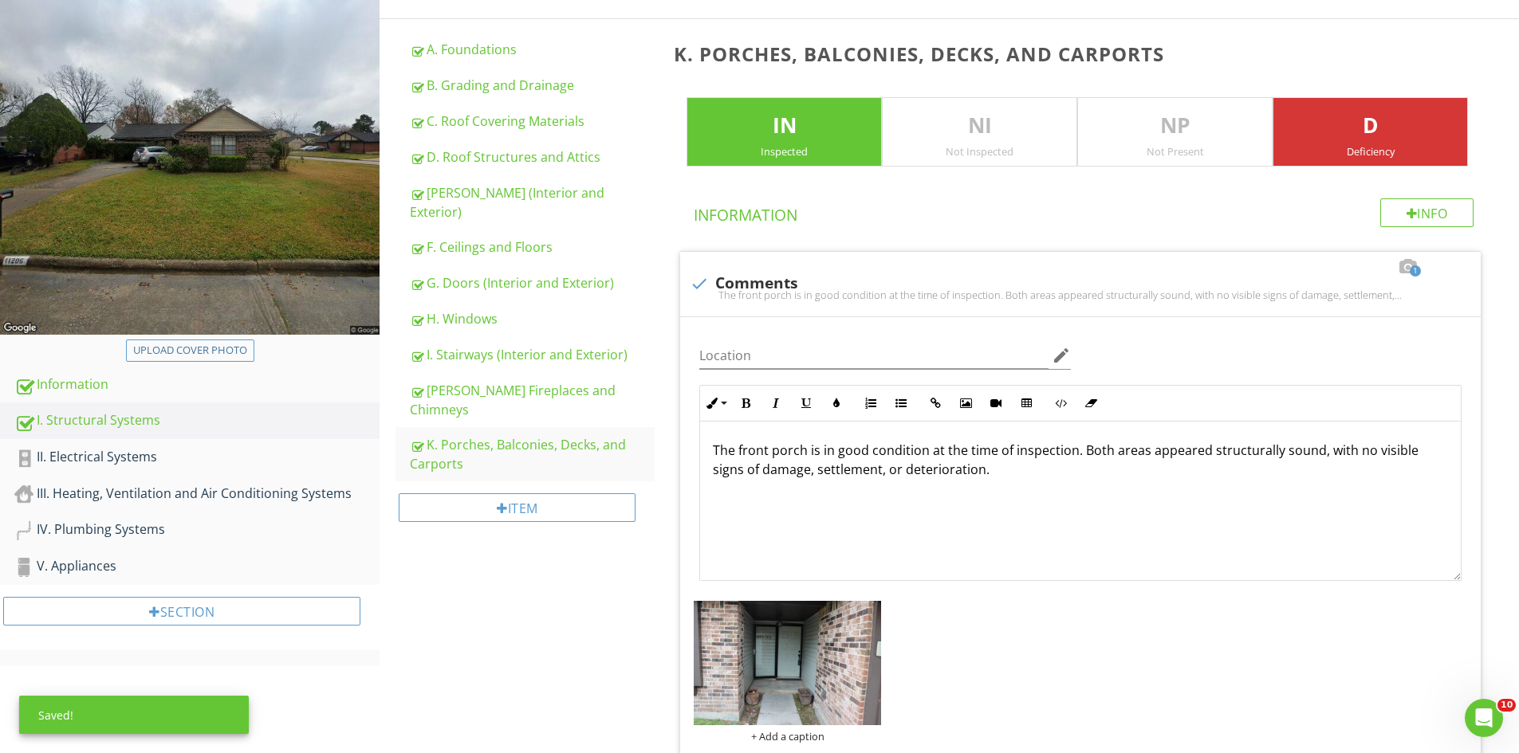
scroll to position [168, 0]
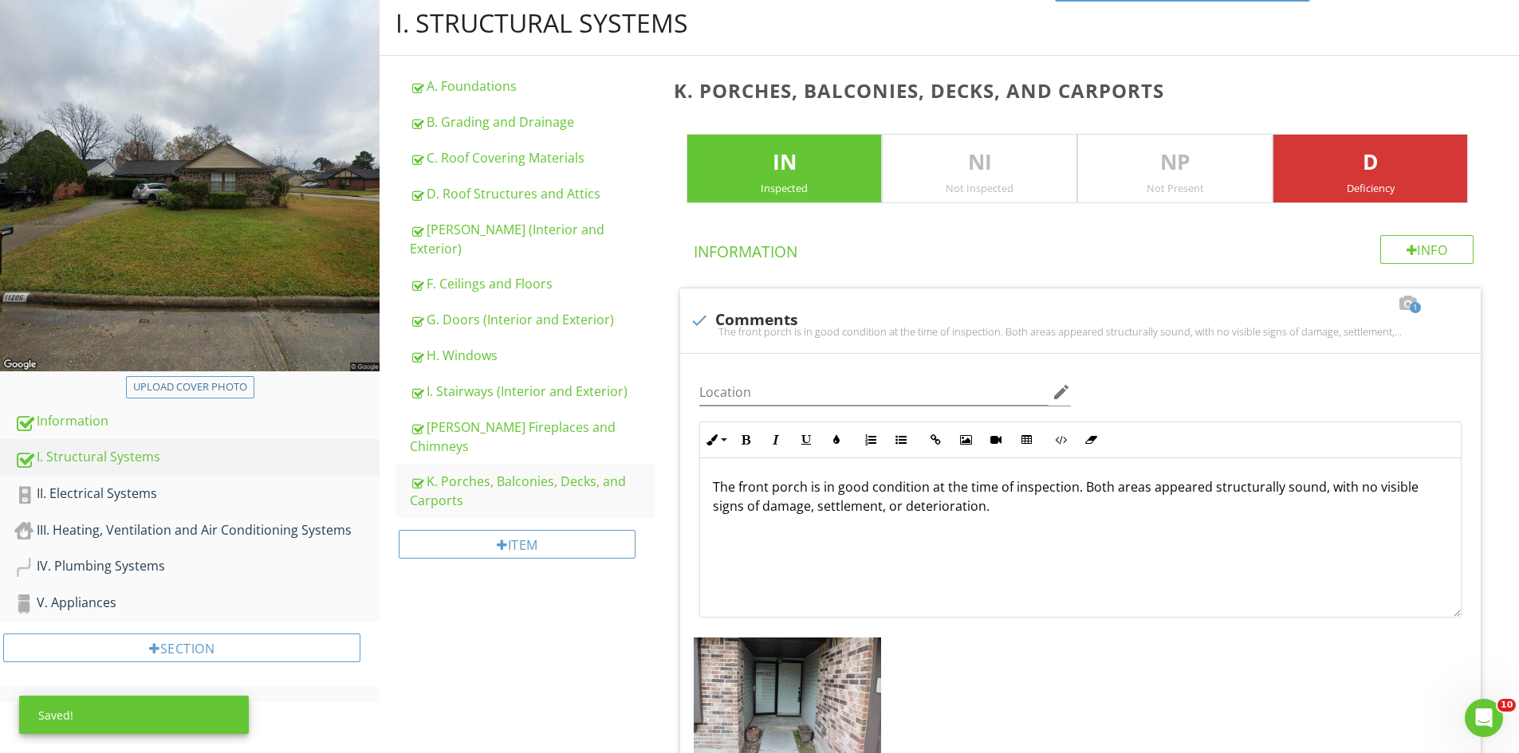
click at [1385, 167] on p "D" at bounding box center [1370, 163] width 194 height 32
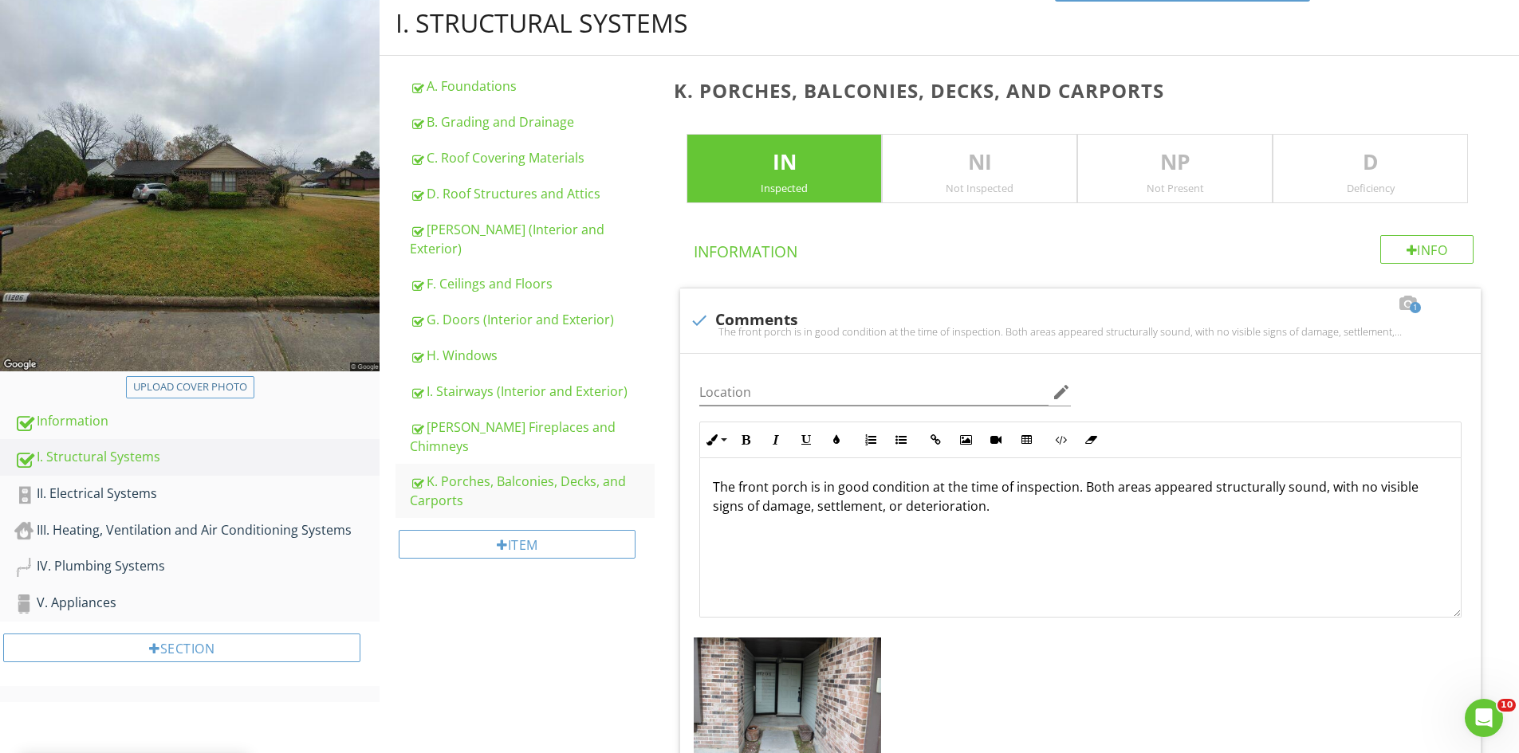
scroll to position [0, 0]
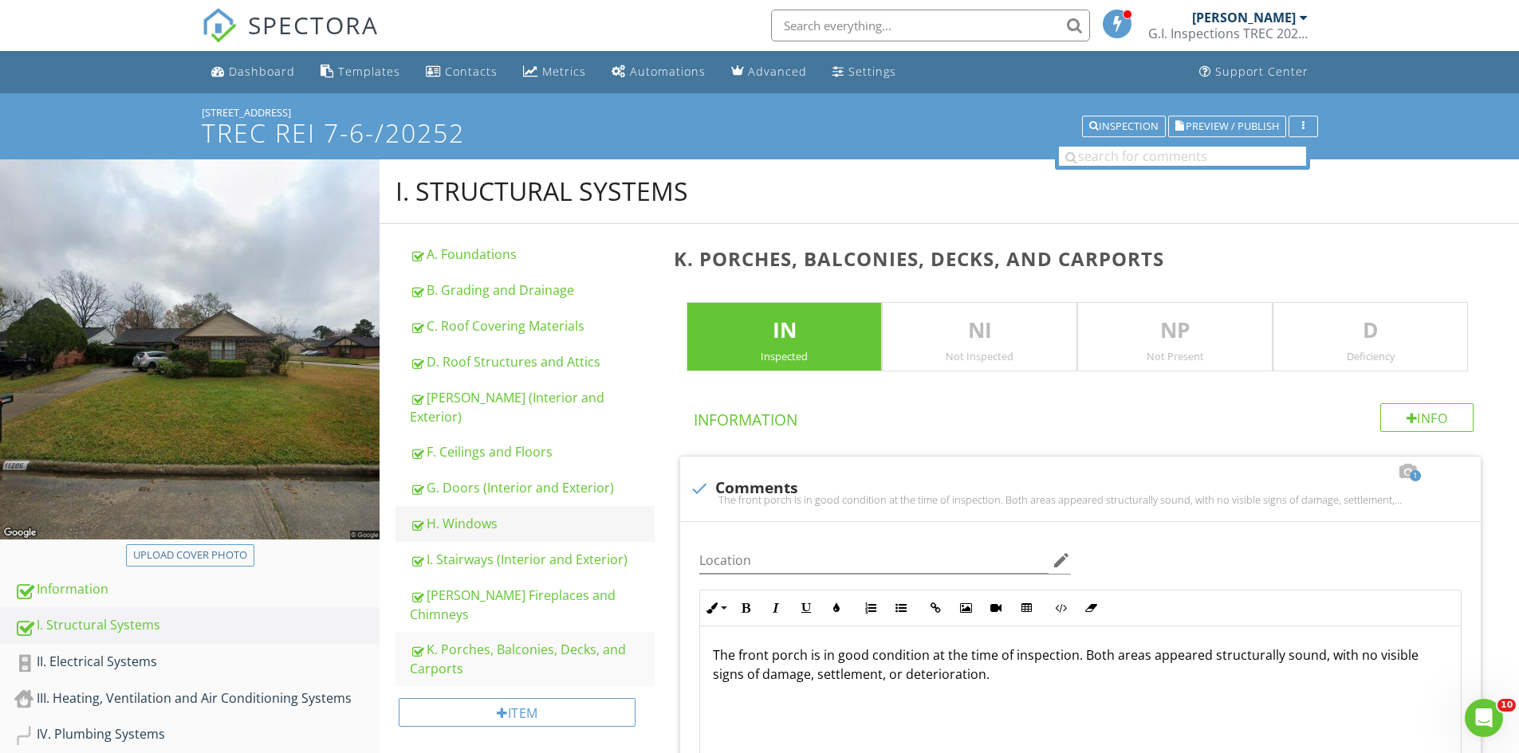
click at [452, 514] on div "H. Windows" at bounding box center [532, 523] width 245 height 19
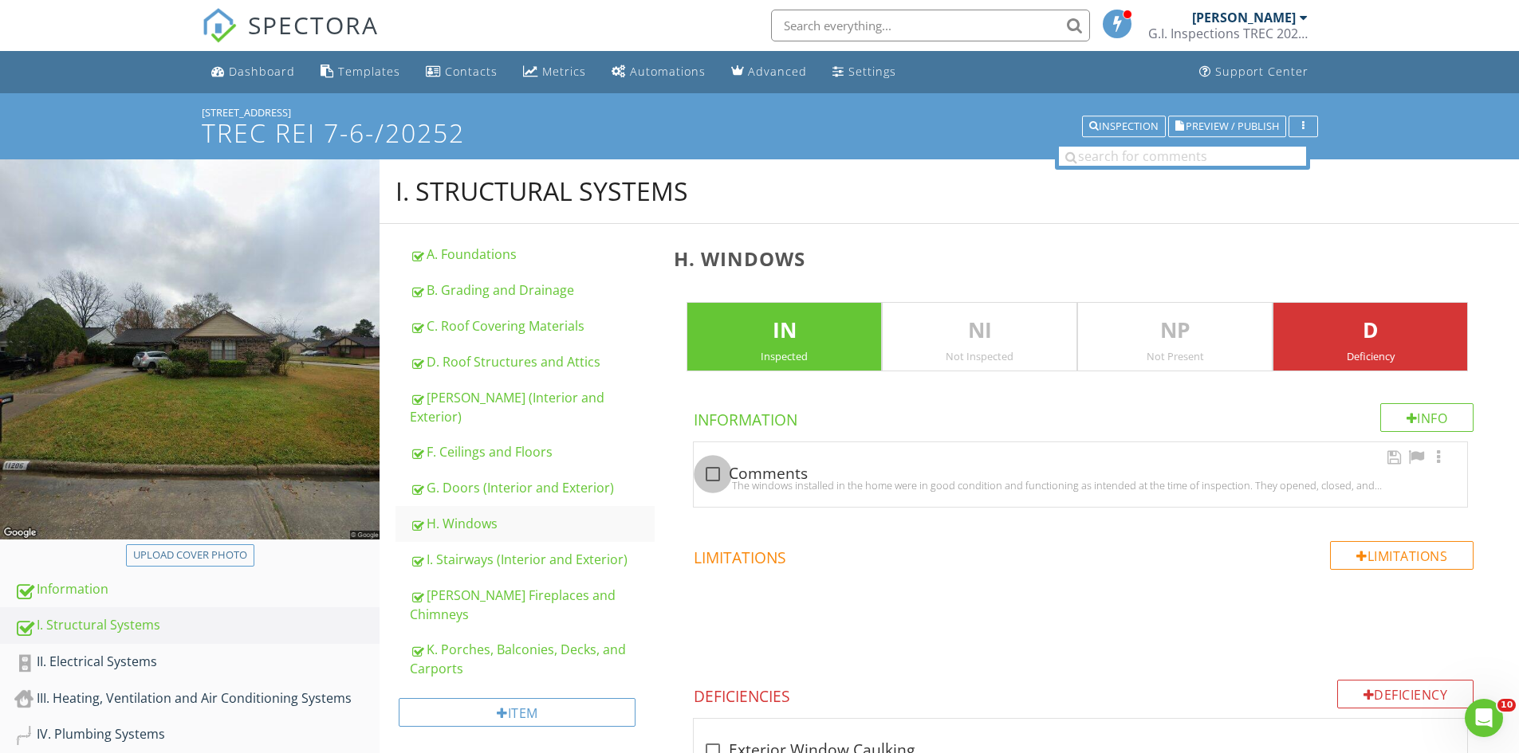
click at [717, 474] on div at bounding box center [712, 474] width 27 height 27
checkbox input "true"
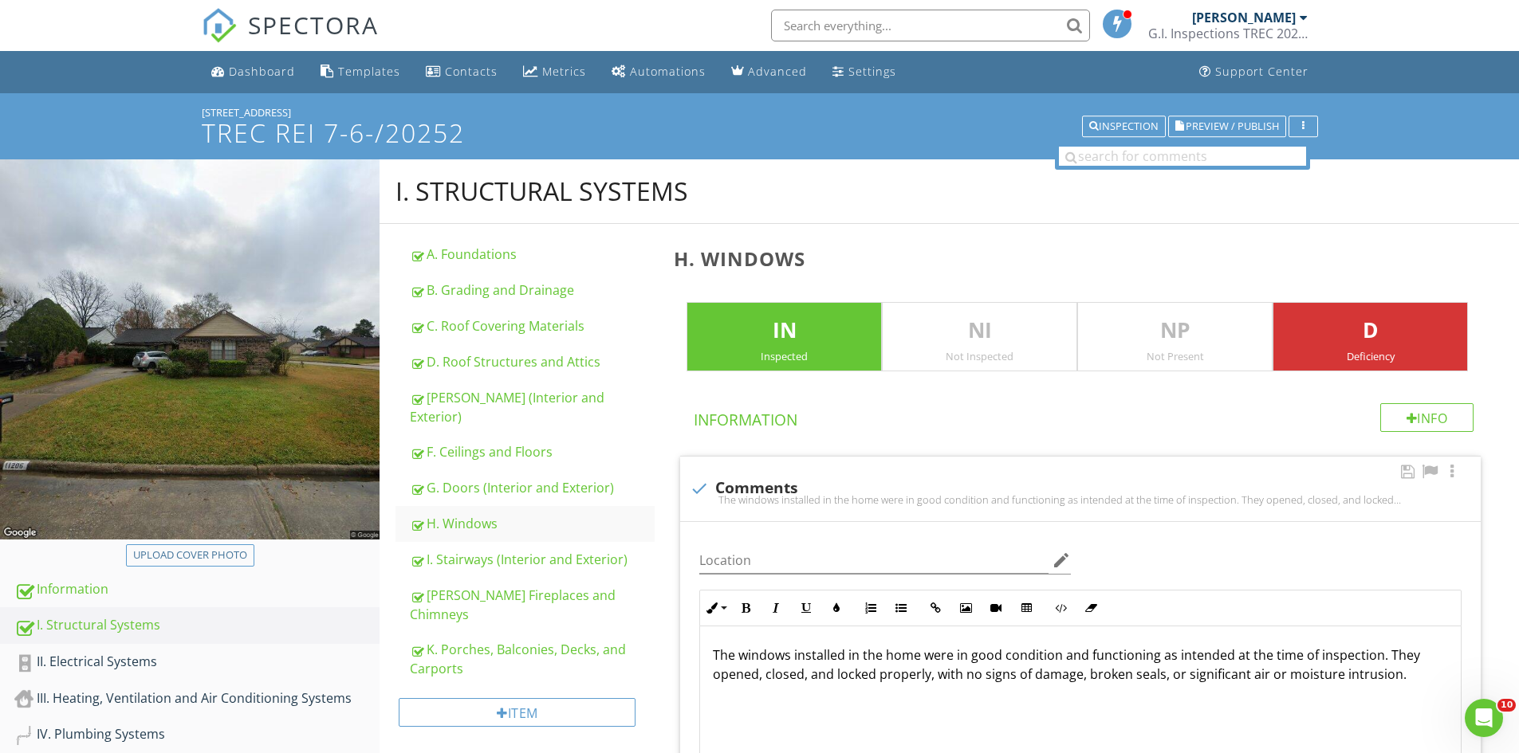
click at [740, 659] on p "The windows installed in the home were in good condition and functioning as int…" at bounding box center [1080, 665] width 735 height 38
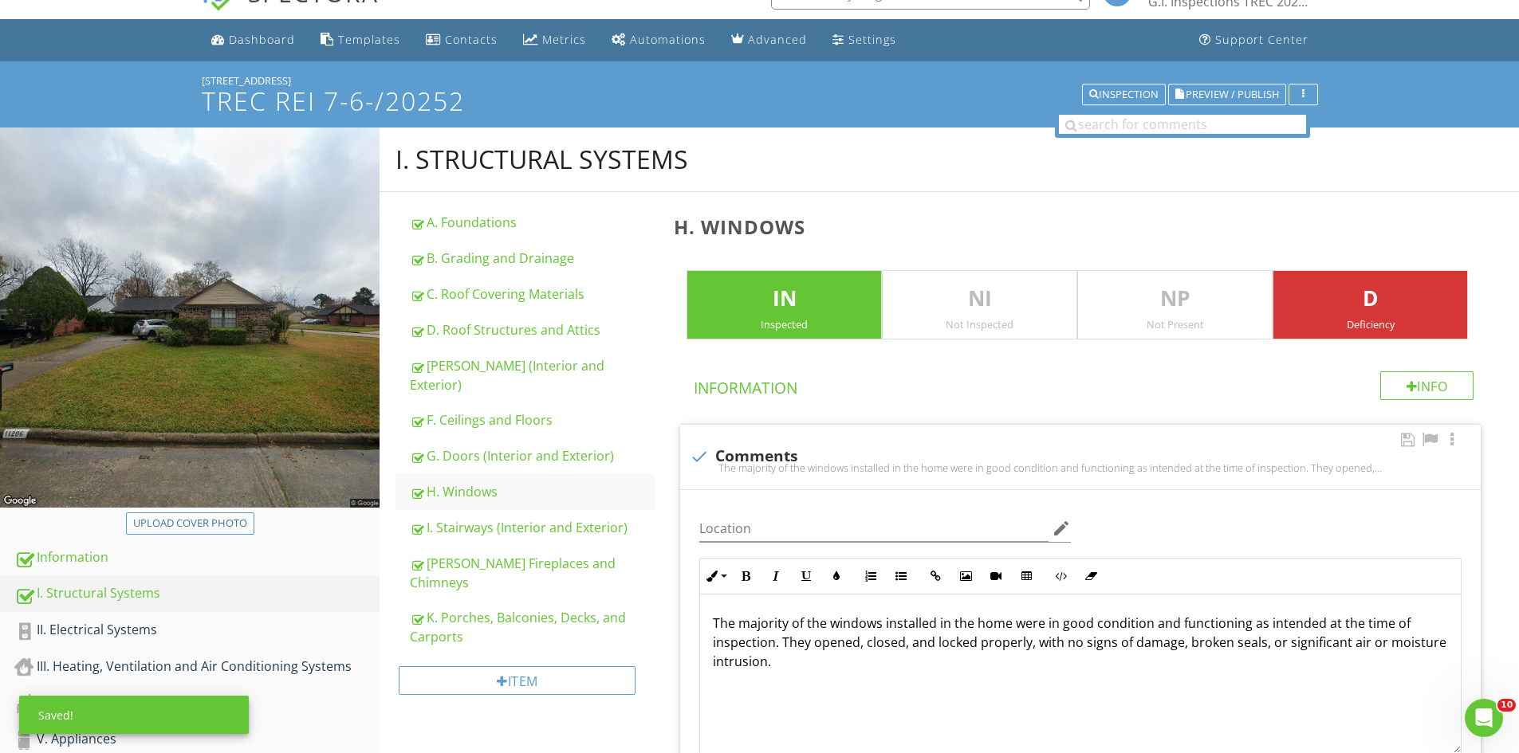
scroll to position [399, 0]
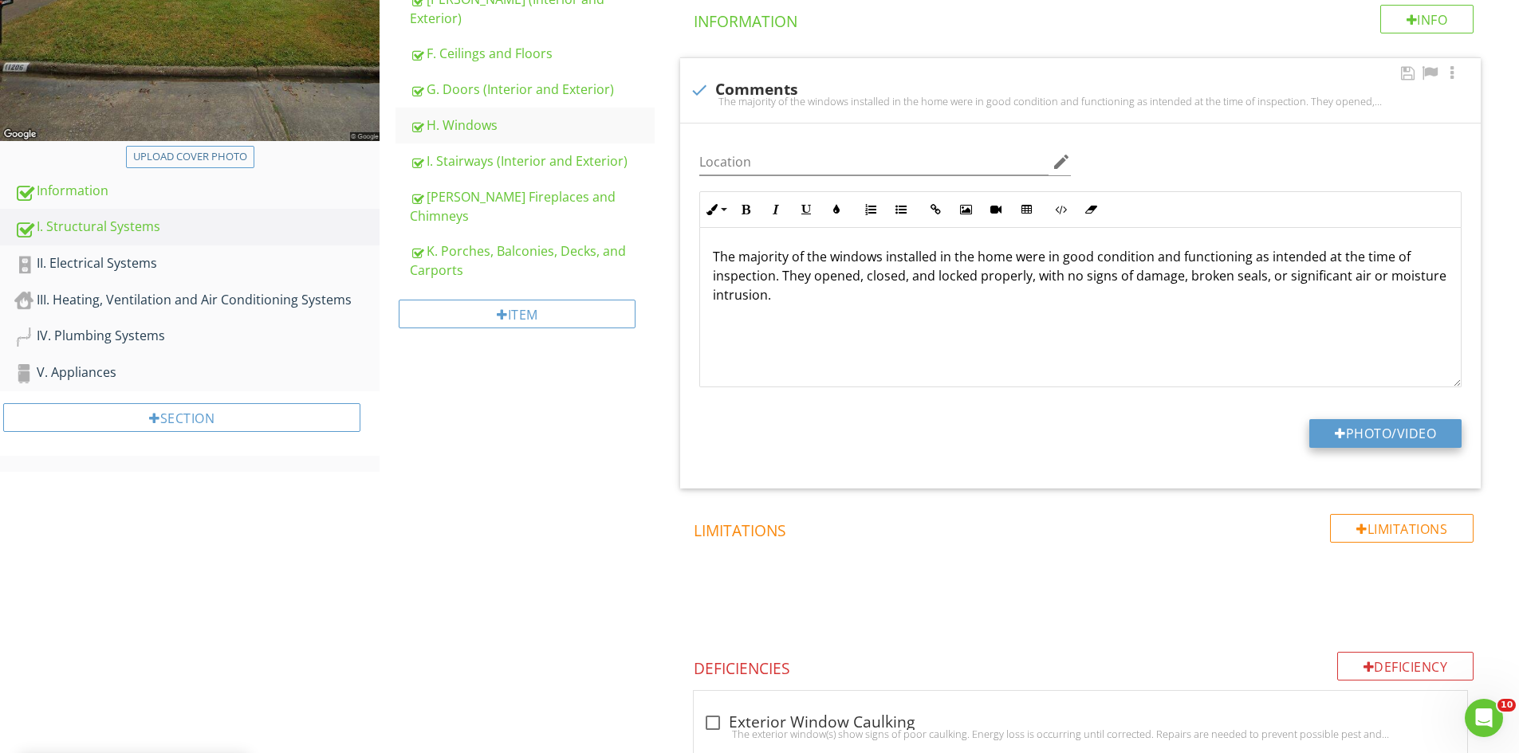
click at [1391, 437] on button "Photo/Video" at bounding box center [1385, 433] width 152 height 29
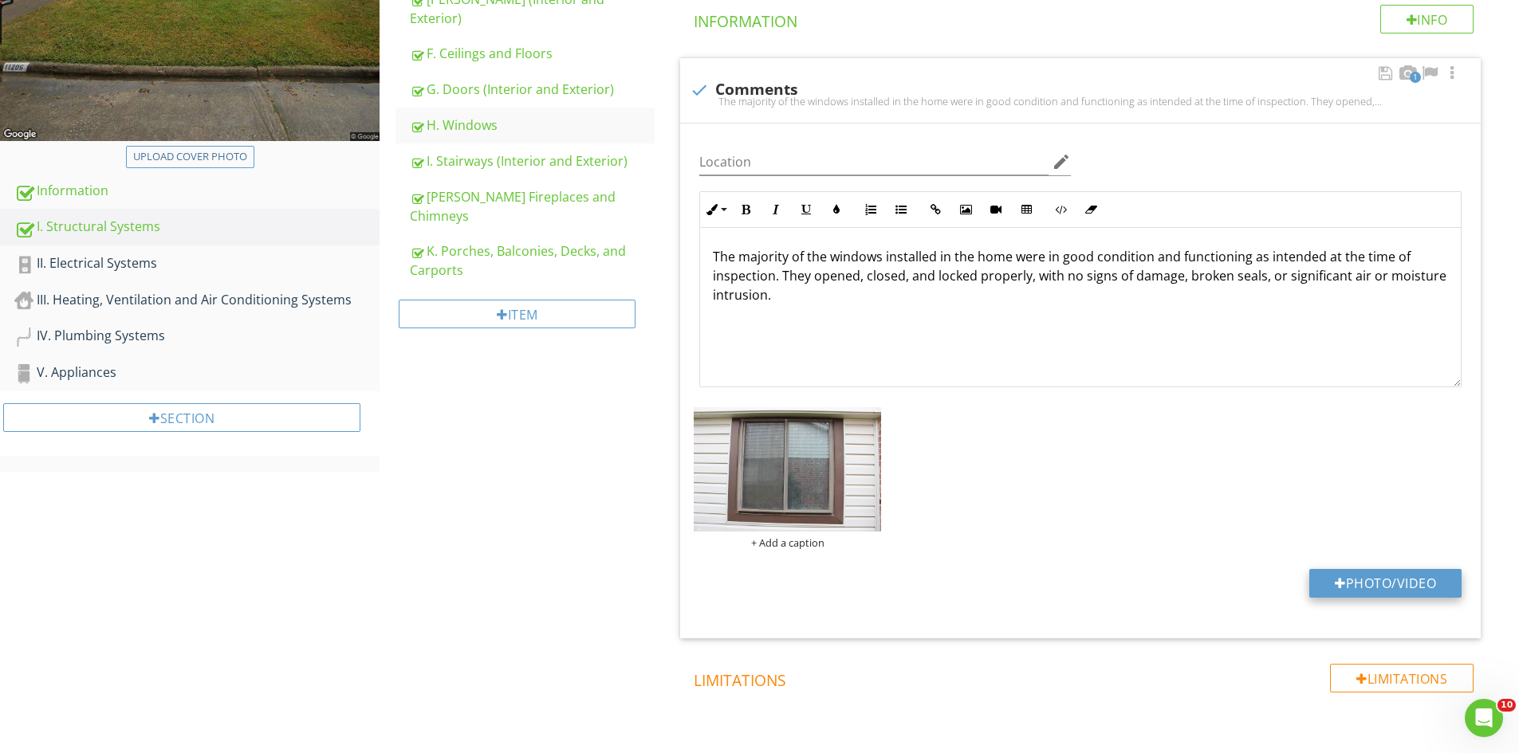
click at [1385, 581] on button "Photo/Video" at bounding box center [1385, 583] width 152 height 29
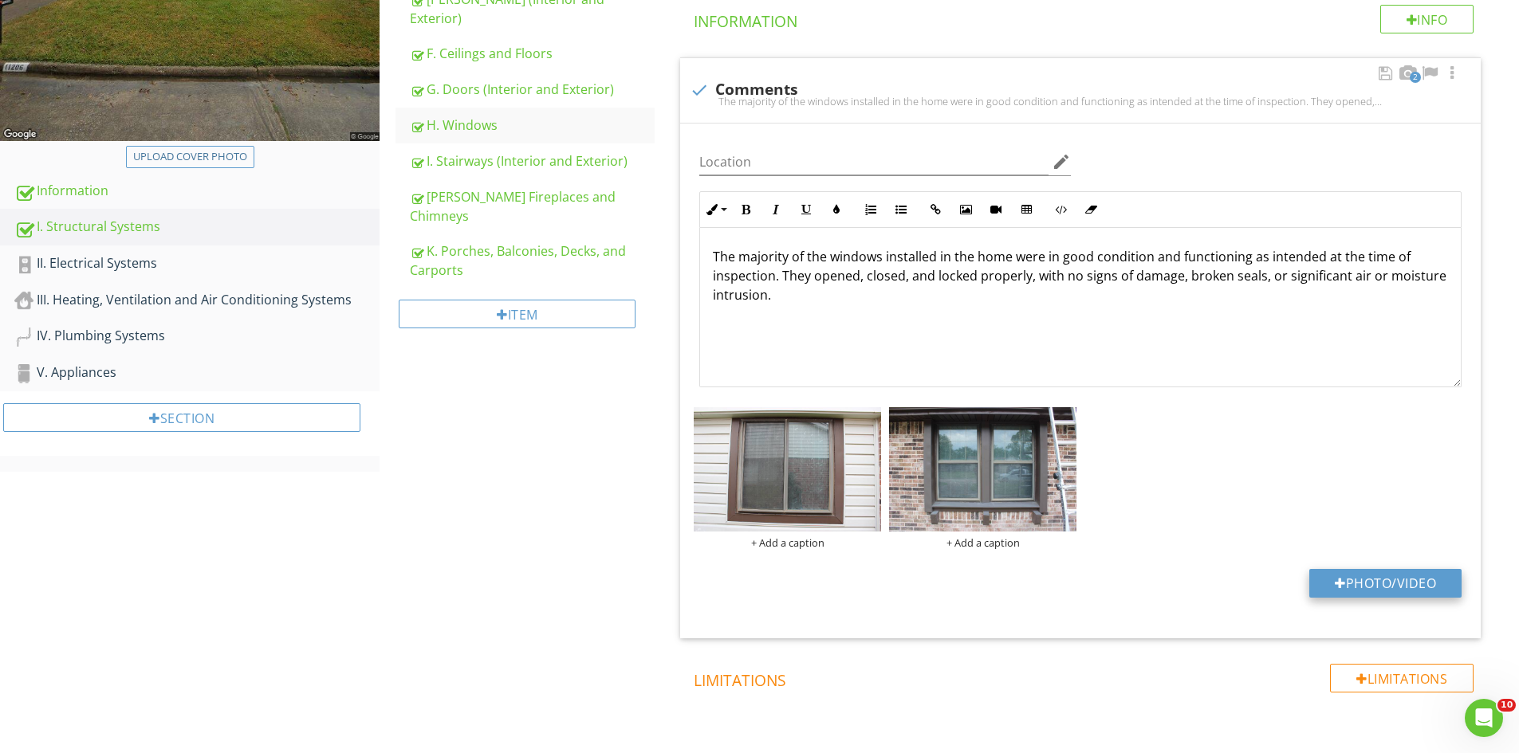
click at [1374, 580] on button "Photo/Video" at bounding box center [1385, 583] width 152 height 29
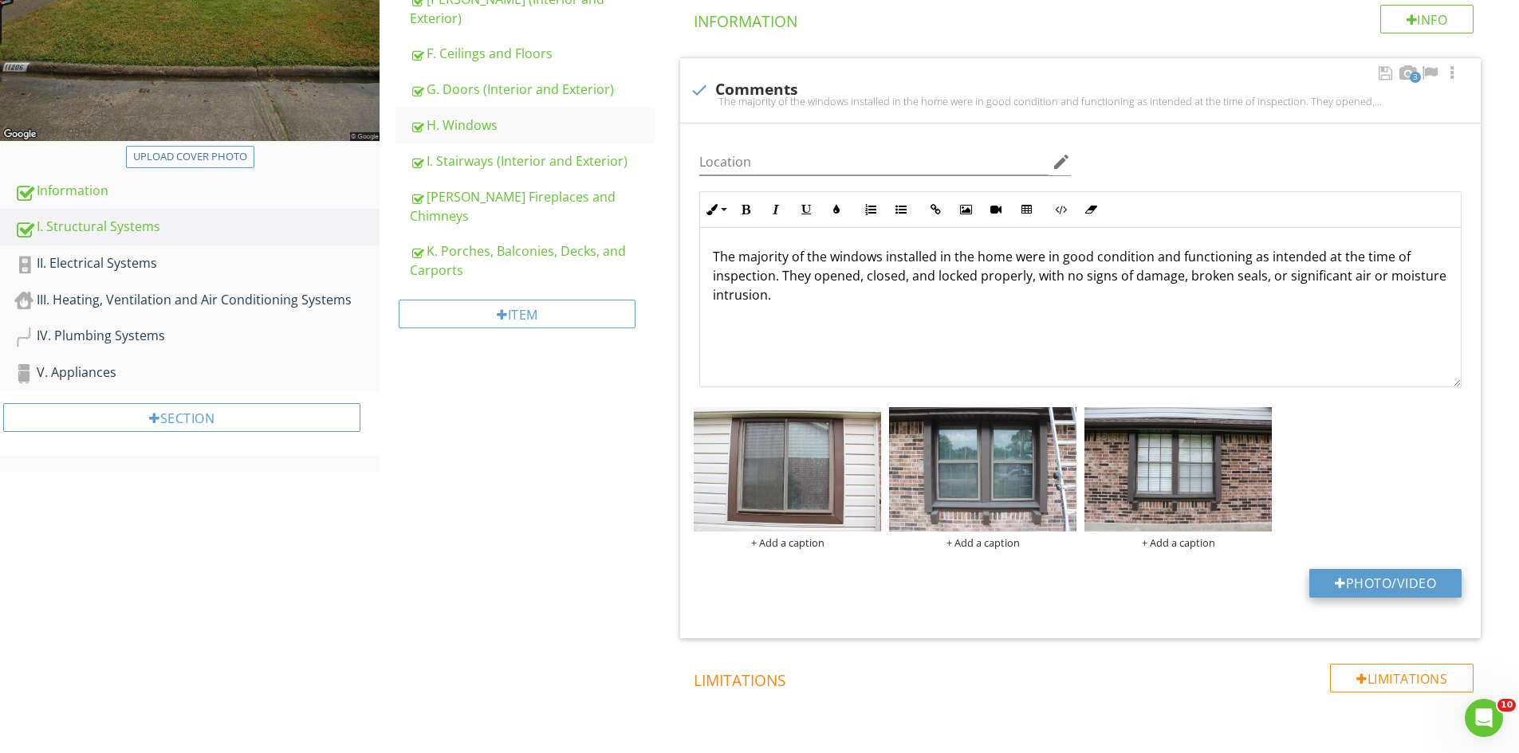
click at [1376, 592] on button "Photo/Video" at bounding box center [1385, 583] width 152 height 29
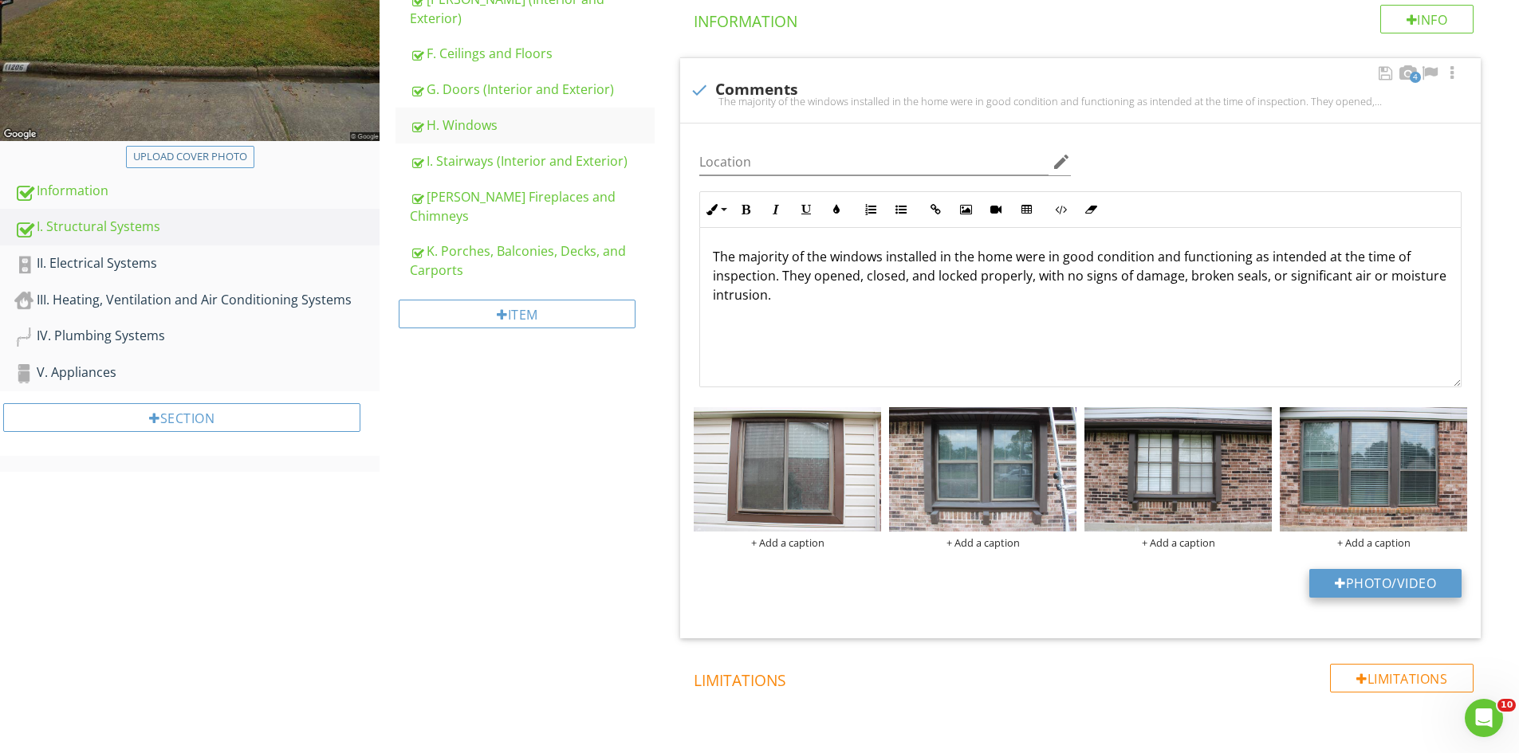
click at [1404, 580] on button "Photo/Video" at bounding box center [1385, 583] width 152 height 29
type input "C:\fakepath\IMG_6859.JPG"
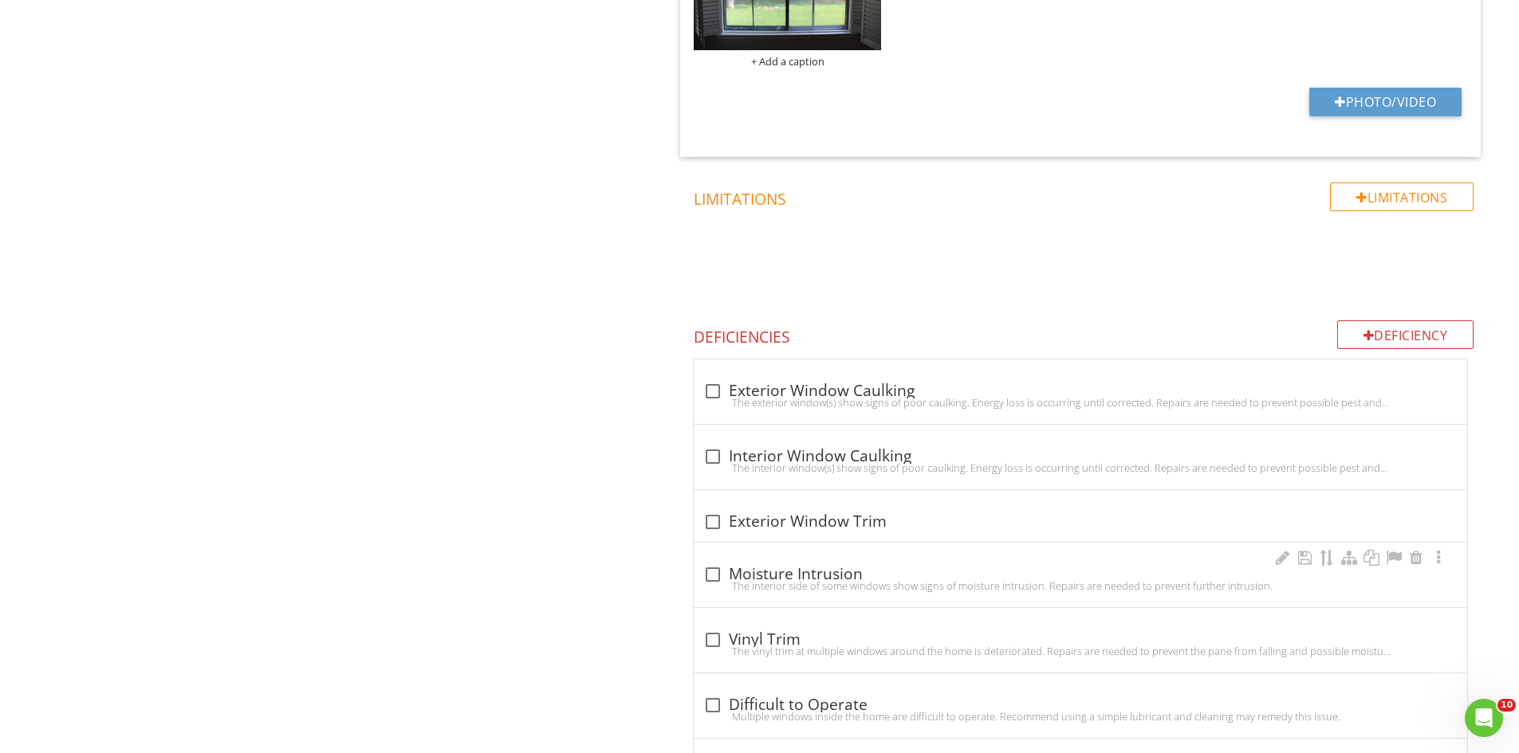
scroll to position [1036, 0]
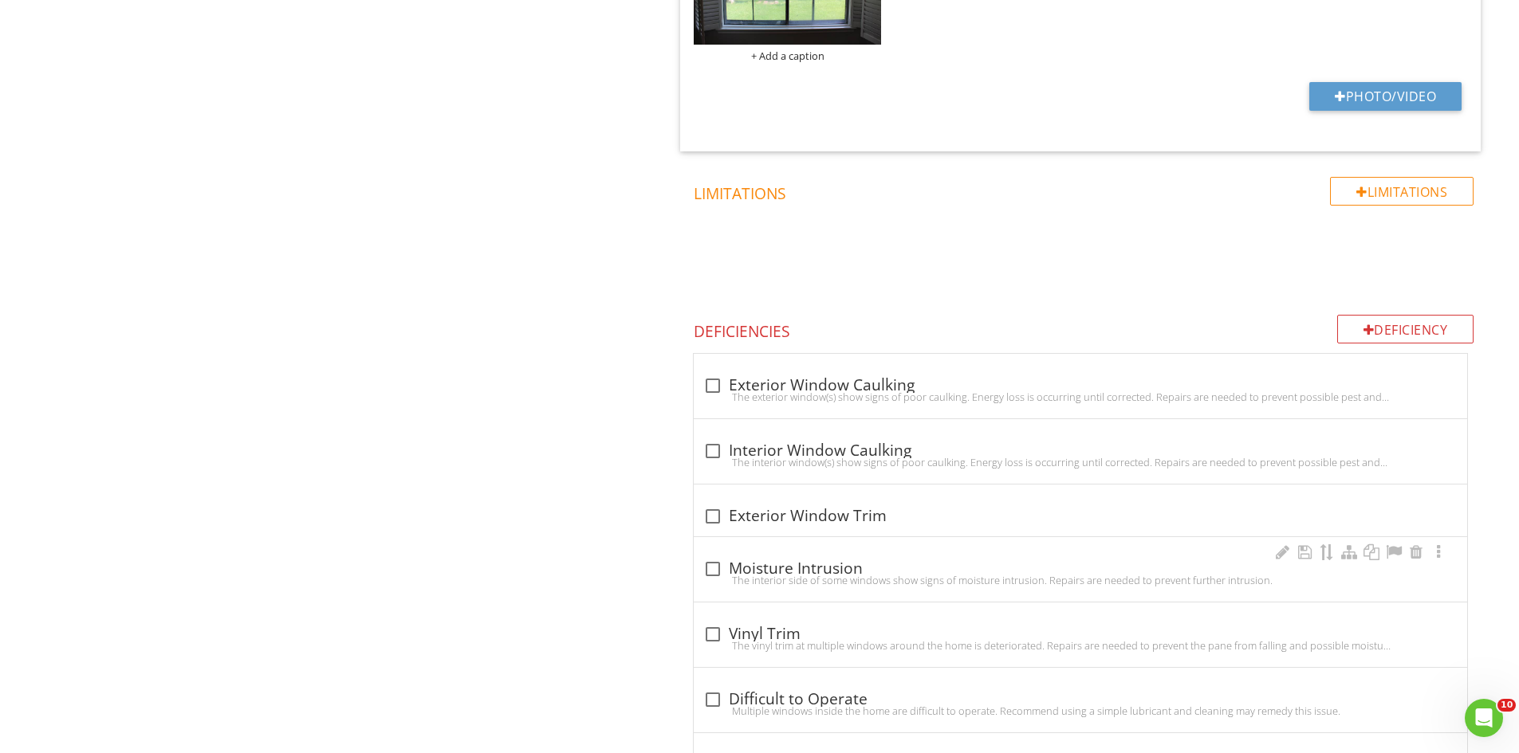
click at [708, 576] on div "The interior side of some windows show signs of moisture intrusion. Repairs are…" at bounding box center [1080, 580] width 754 height 13
checkbox input "true"
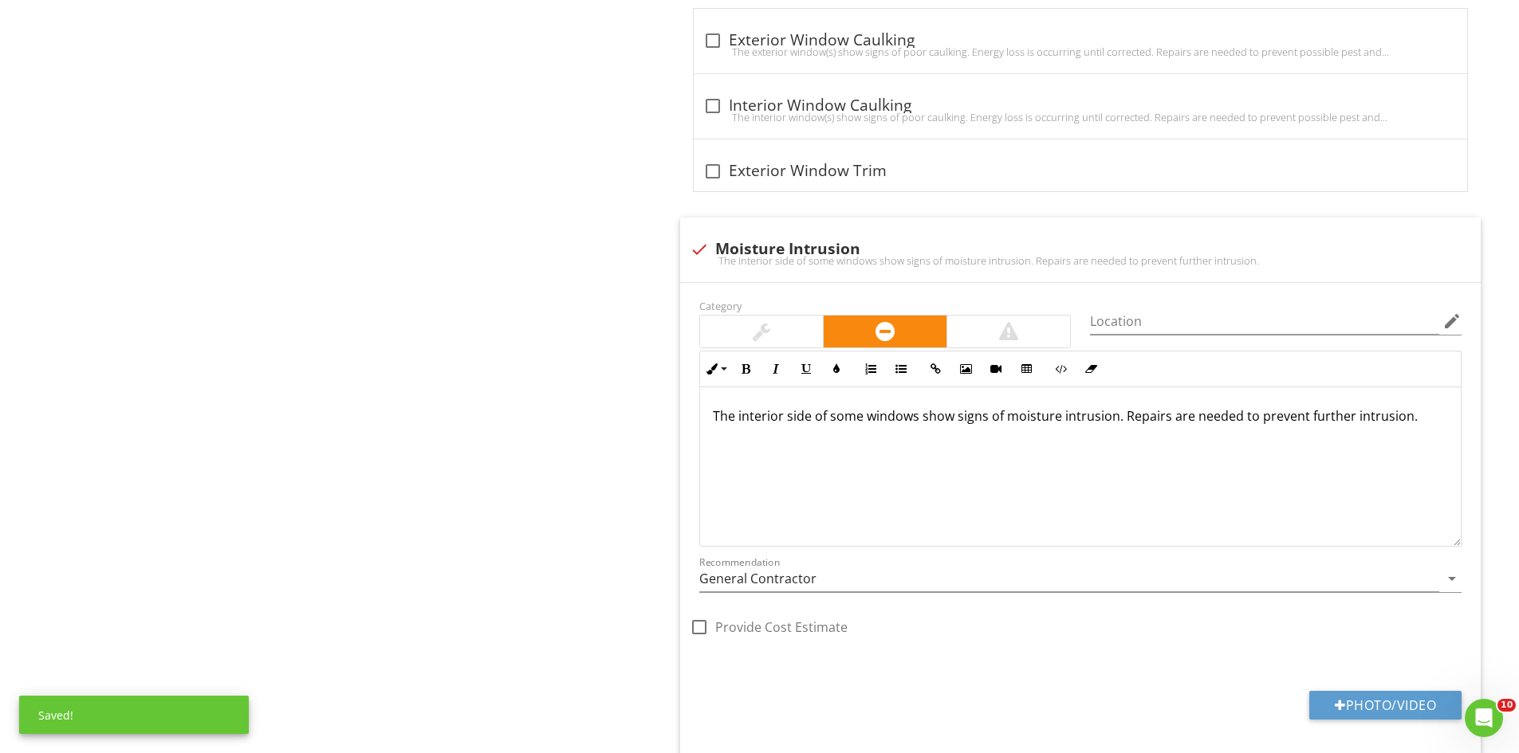
scroll to position [1406, 0]
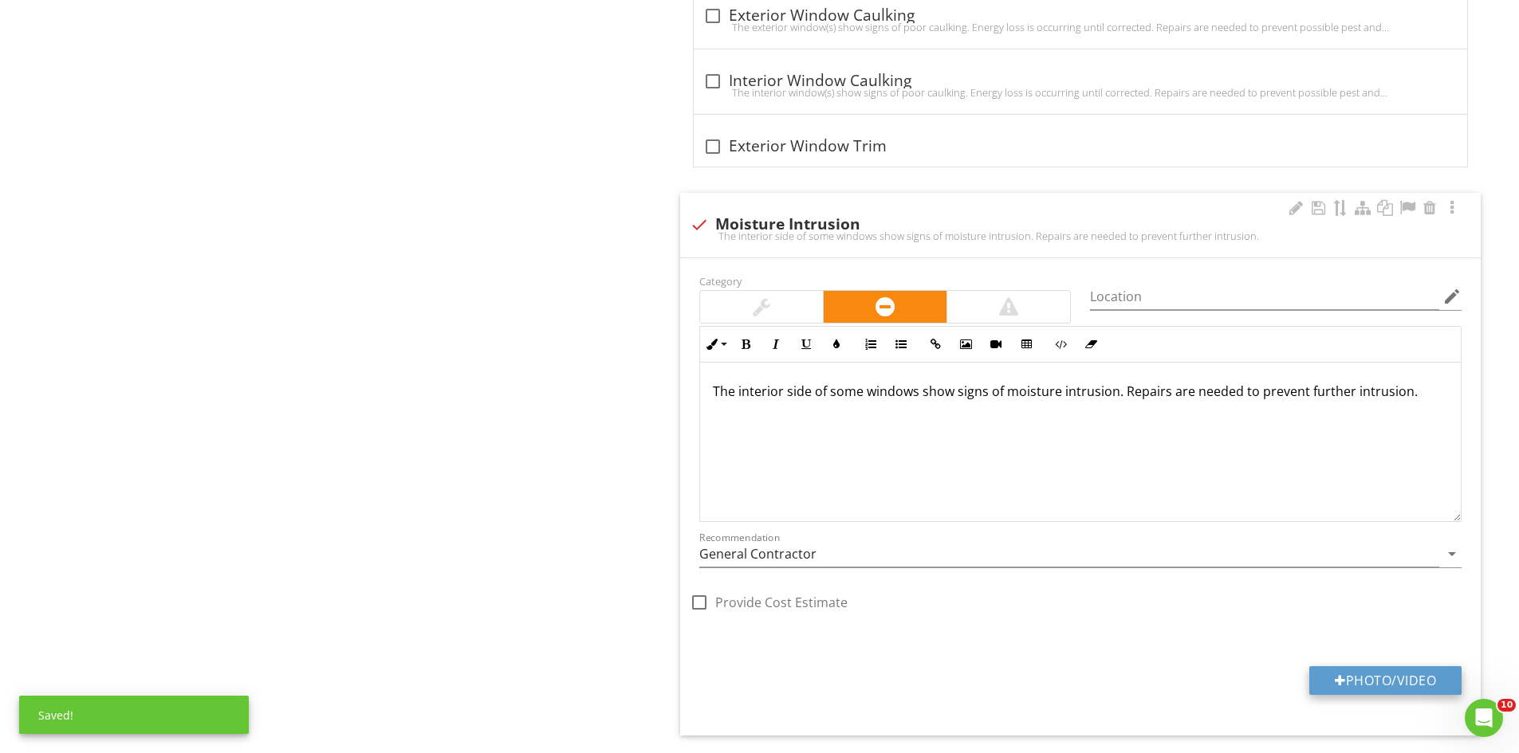
click at [1408, 681] on button "Photo/Video" at bounding box center [1385, 681] width 152 height 29
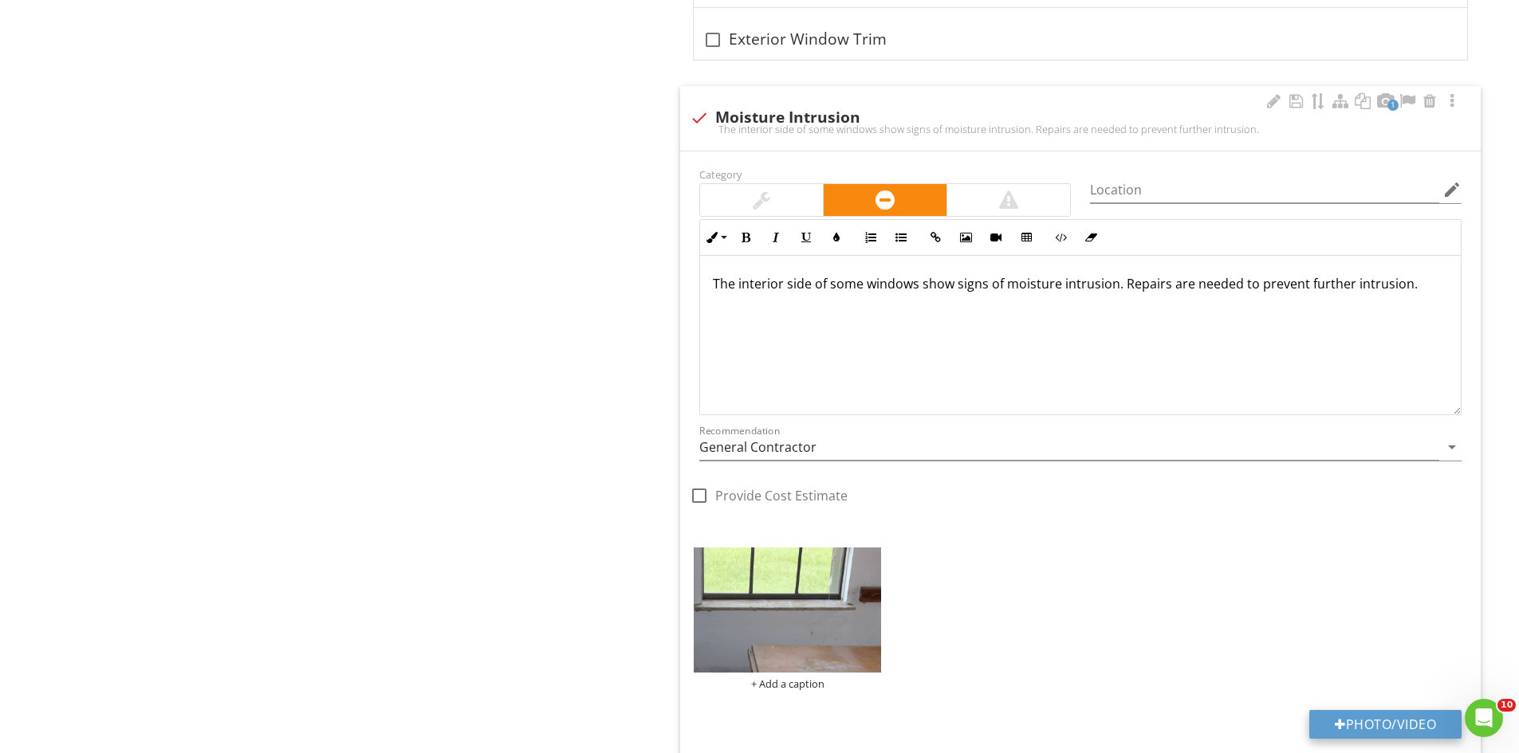
scroll to position [1725, 0]
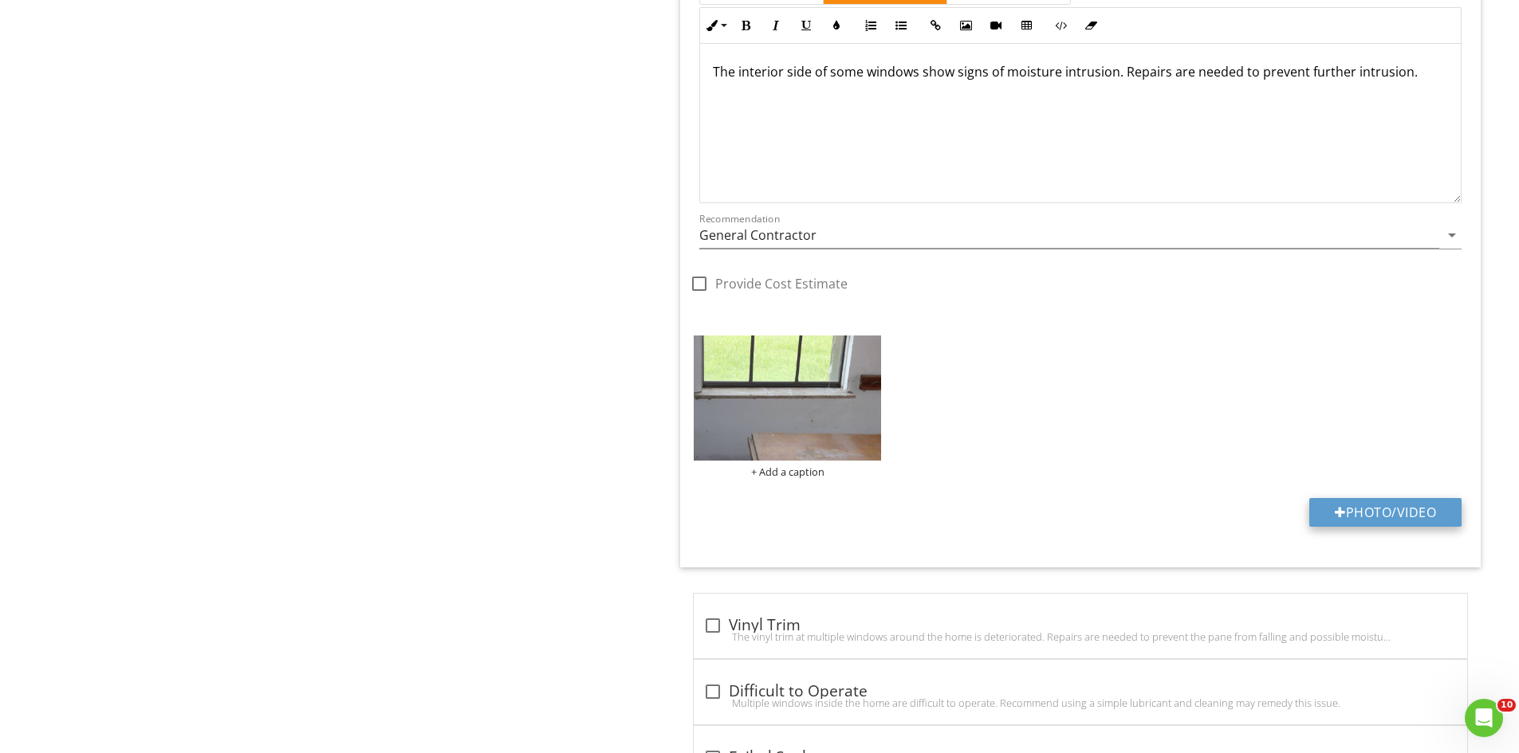
click at [1378, 515] on button "Photo/Video" at bounding box center [1385, 512] width 152 height 29
type input "C:\fakepath\IMG_6889.JPG"
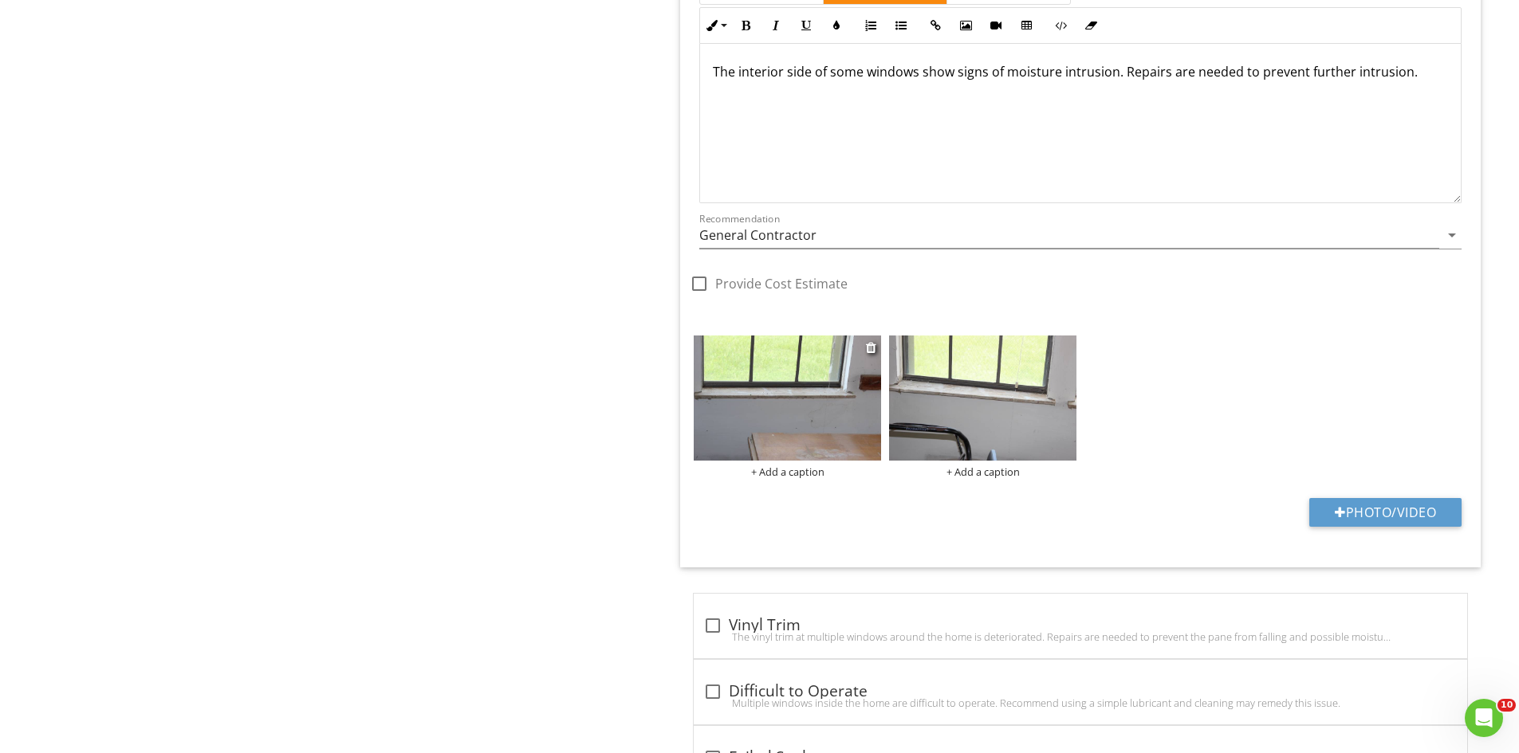
click at [722, 432] on img at bounding box center [787, 398] width 187 height 125
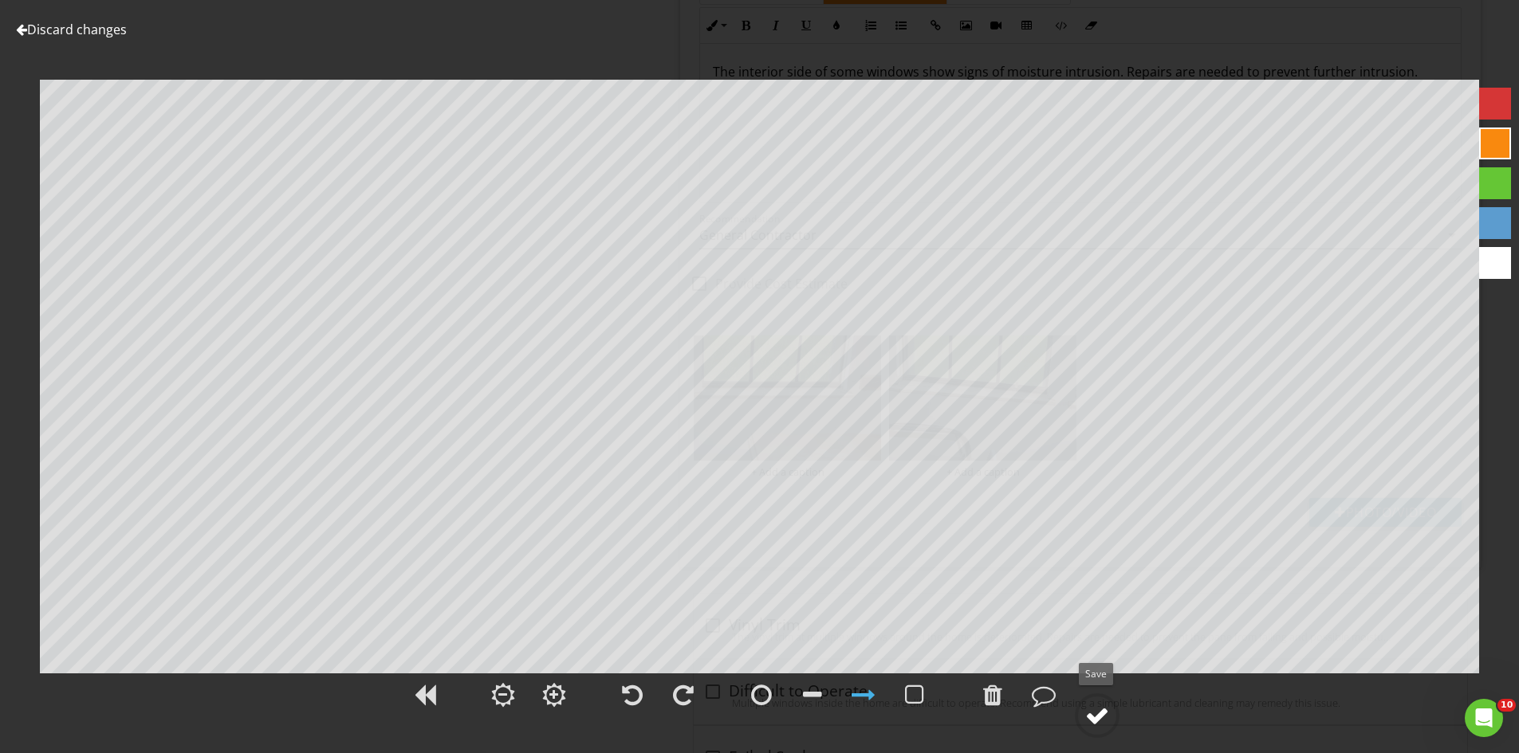
drag, startPoint x: 1098, startPoint y: 720, endPoint x: 1107, endPoint y: 677, distance: 44.1
click at [1098, 718] on div at bounding box center [1097, 716] width 24 height 24
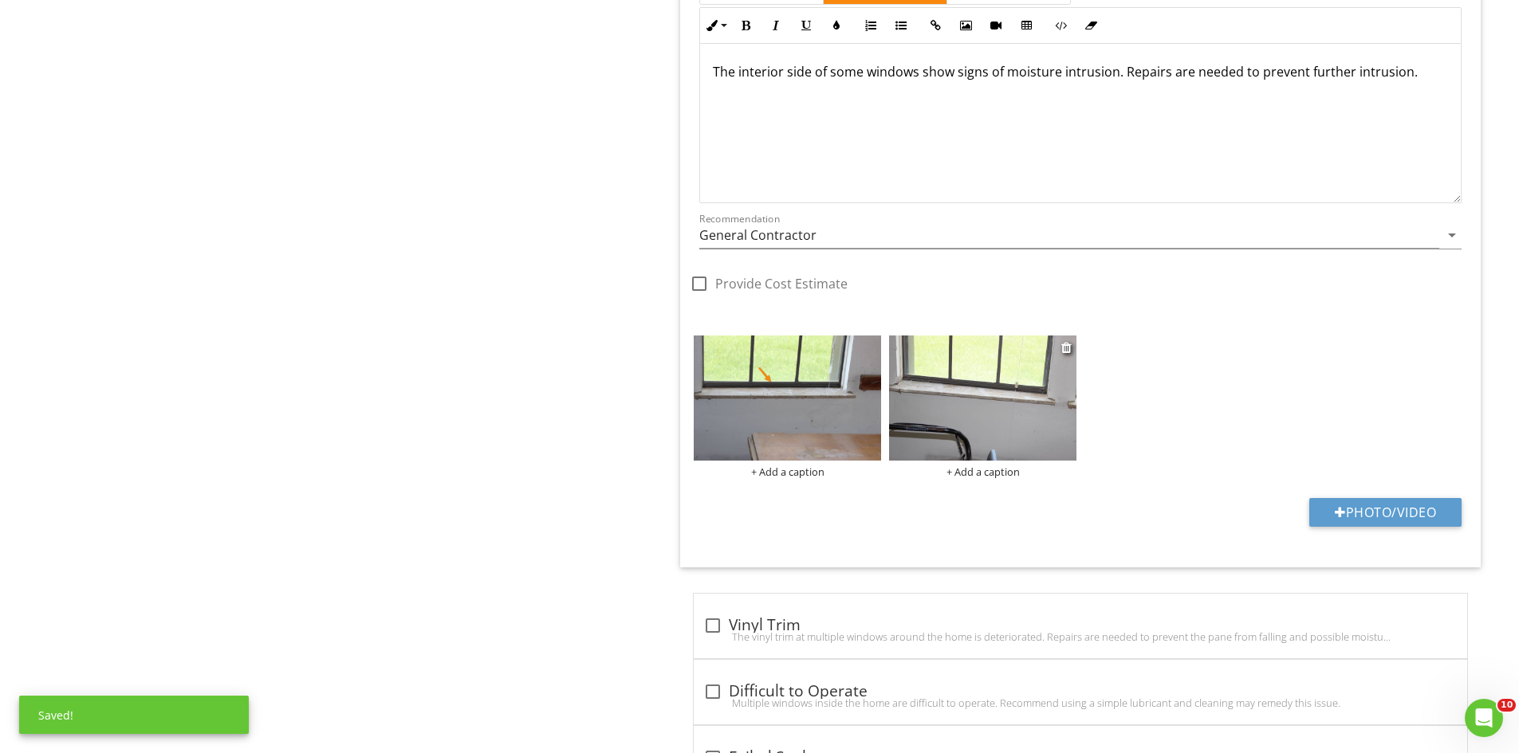
click at [998, 417] on img at bounding box center [982, 398] width 187 height 125
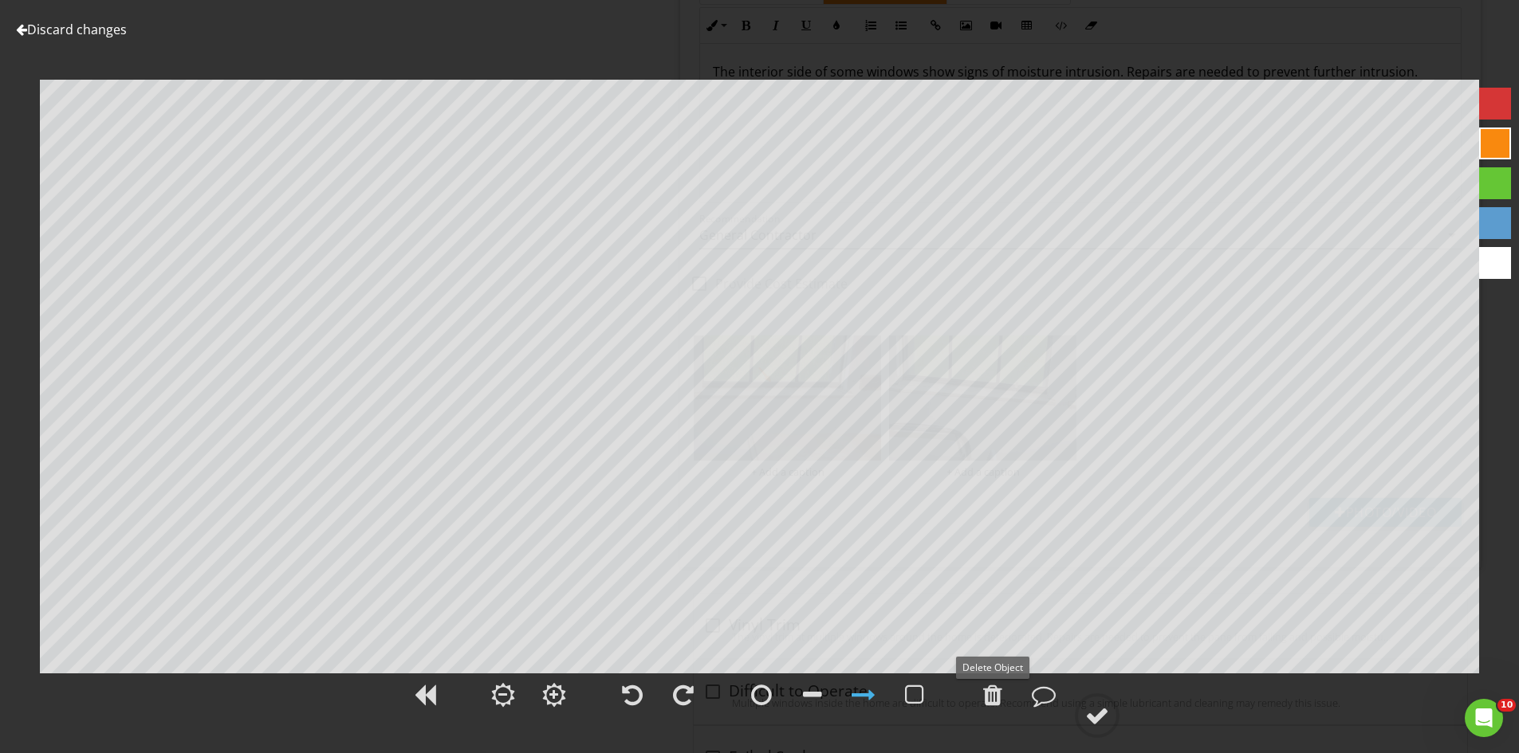
drag, startPoint x: 985, startPoint y: 686, endPoint x: 969, endPoint y: 662, distance: 29.0
click at [985, 687] on div at bounding box center [992, 695] width 19 height 24
click at [1091, 711] on div at bounding box center [1097, 716] width 24 height 24
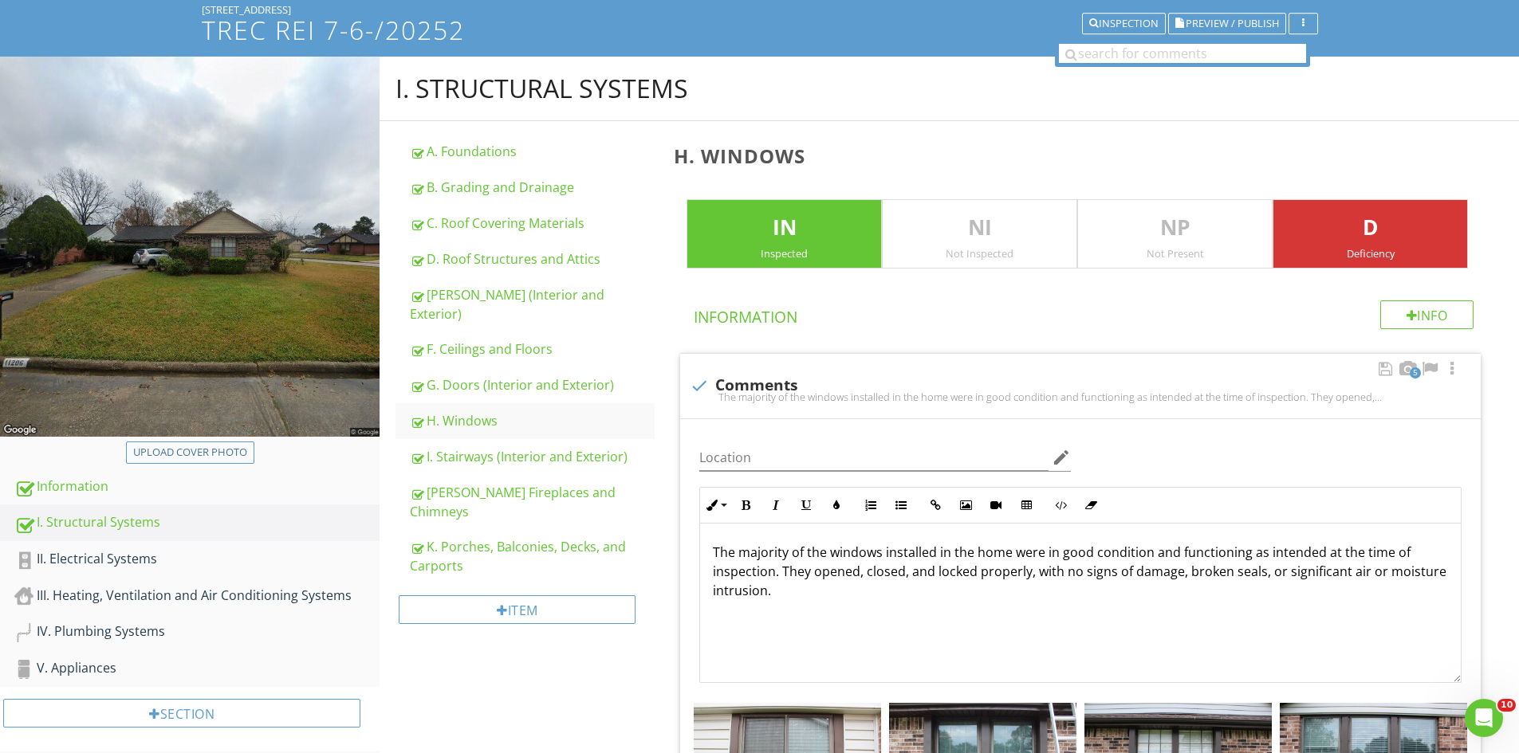
scroll to position [131, 0]
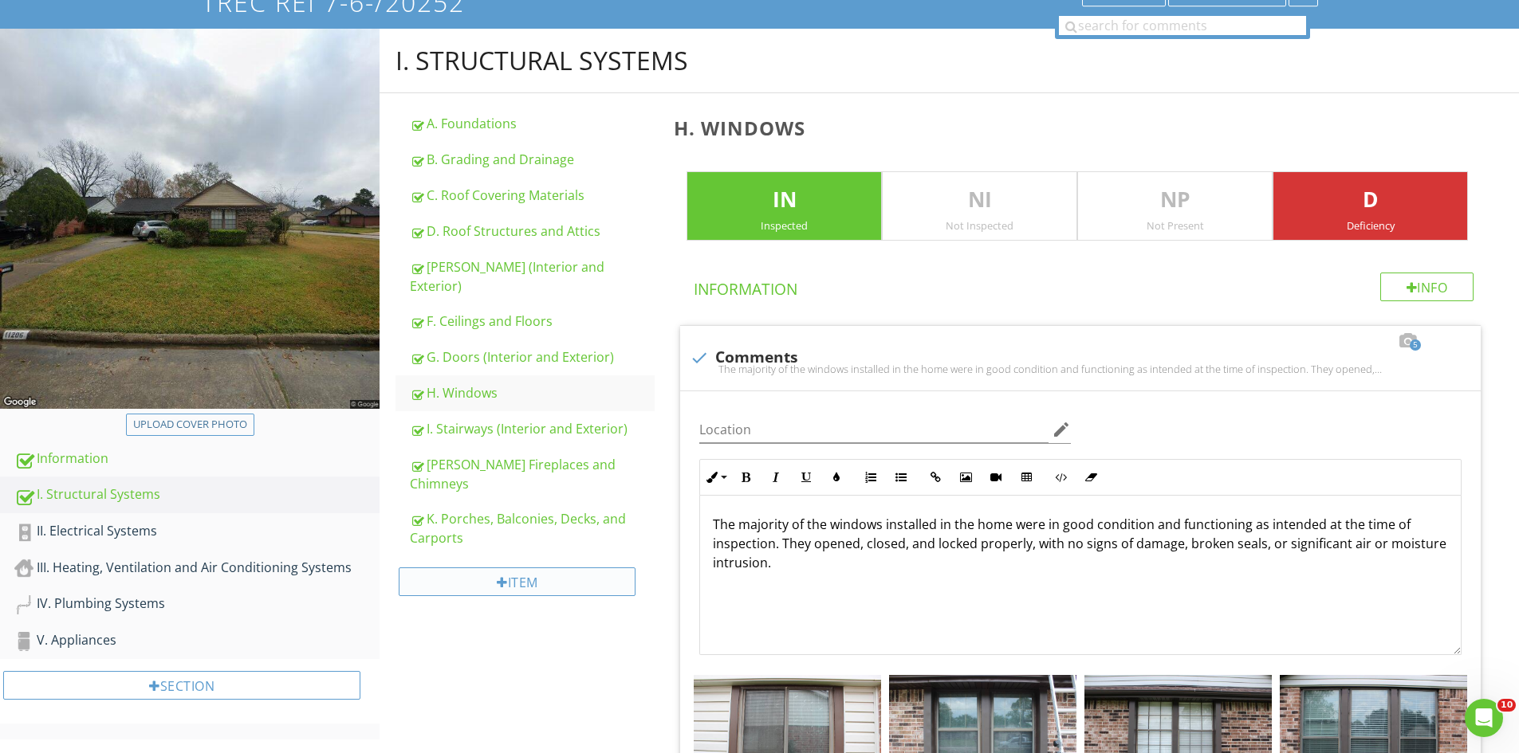
click at [509, 568] on div "Item" at bounding box center [517, 582] width 237 height 29
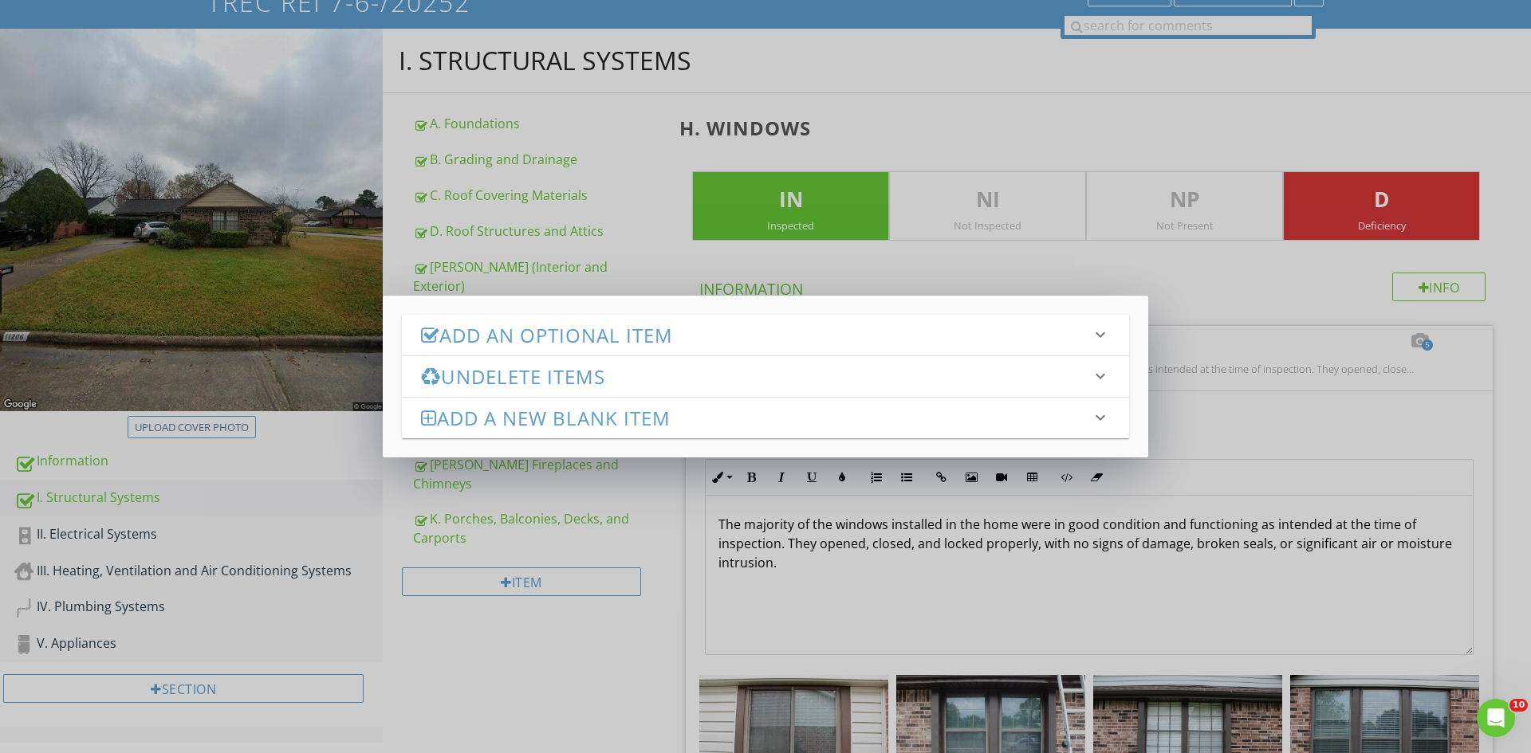
click at [533, 331] on h3 "Add an Optional Item" at bounding box center [756, 335] width 670 height 22
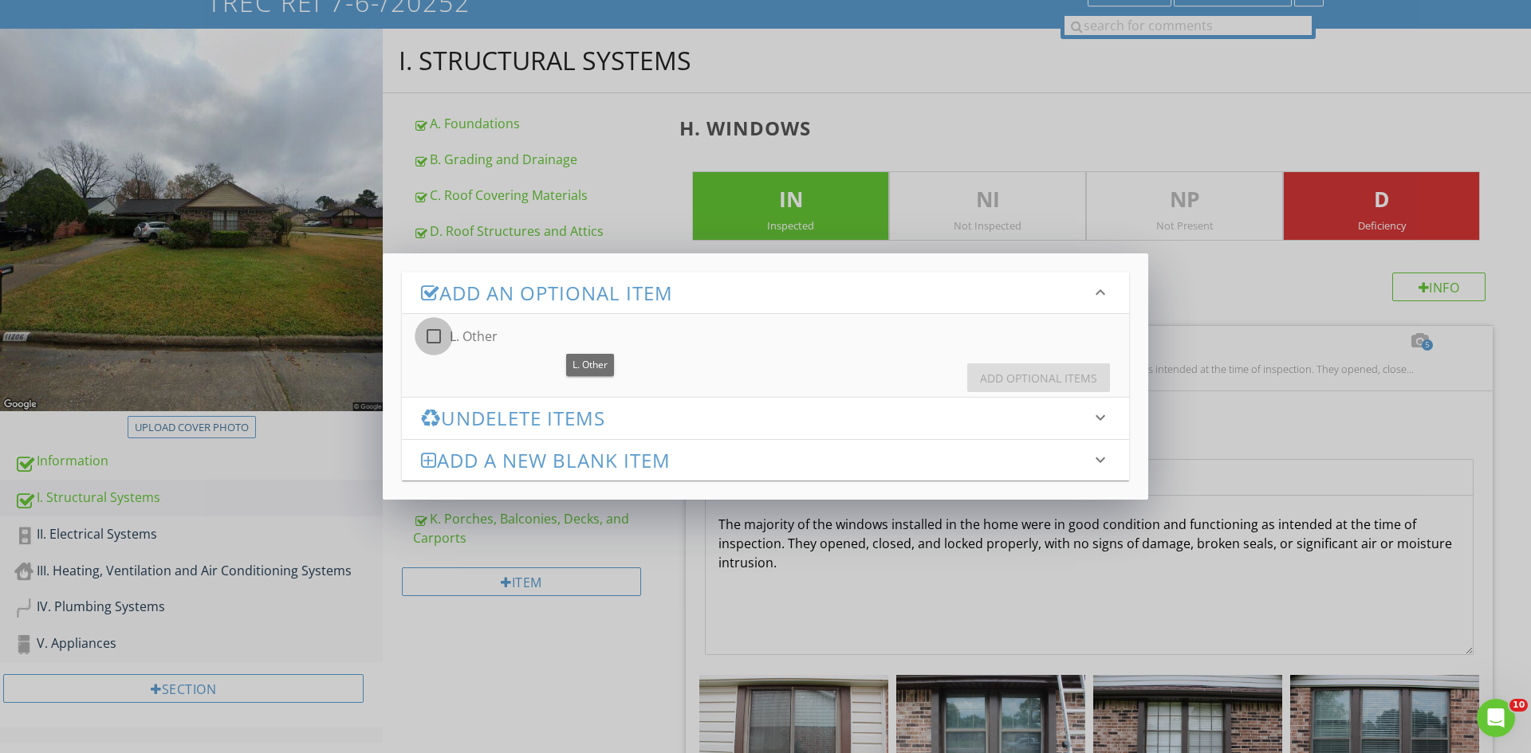
click at [433, 335] on div at bounding box center [433, 336] width 27 height 27
checkbox input "true"
click at [1036, 385] on button "Add Optional Items" at bounding box center [1038, 378] width 143 height 29
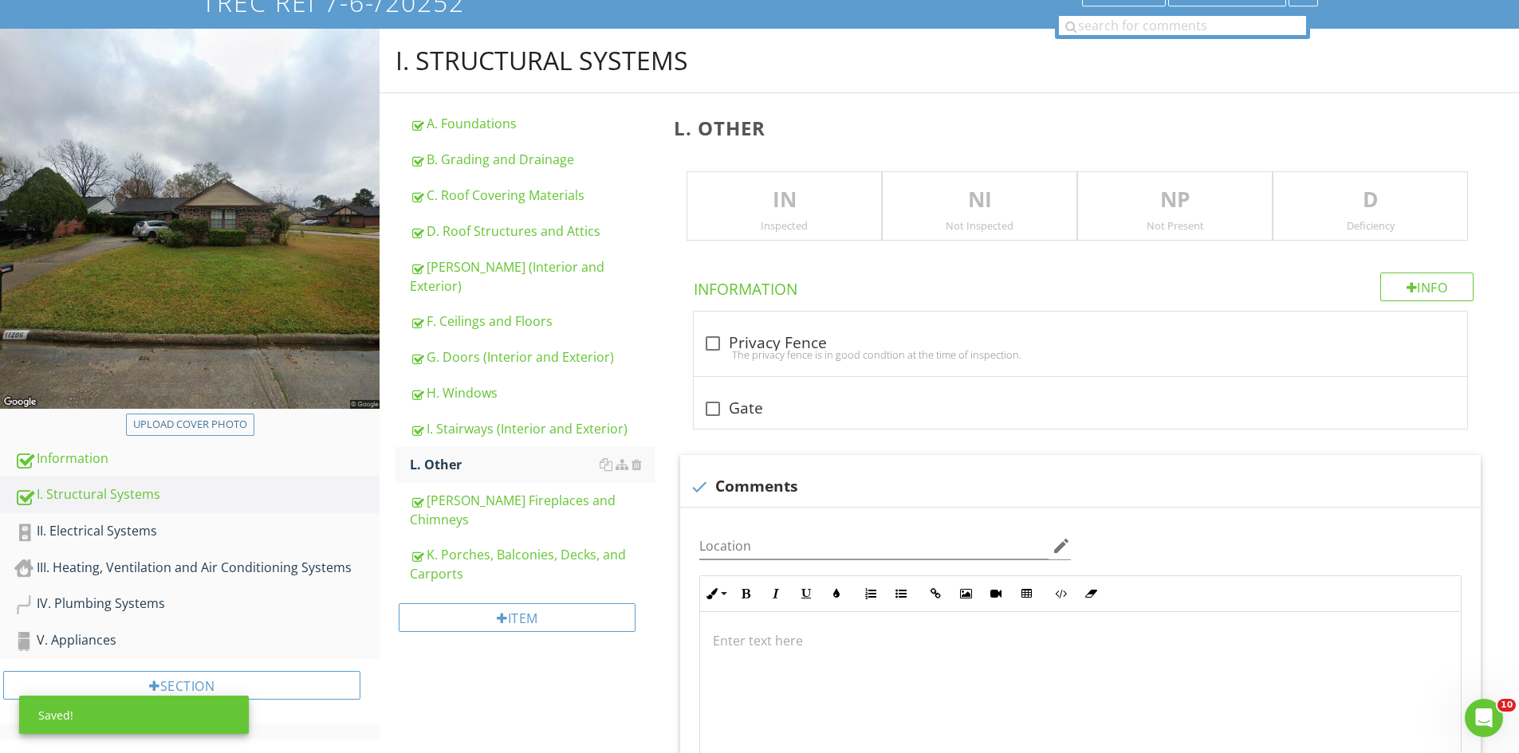
click at [785, 219] on div "IN Inspected" at bounding box center [783, 206] width 195 height 70
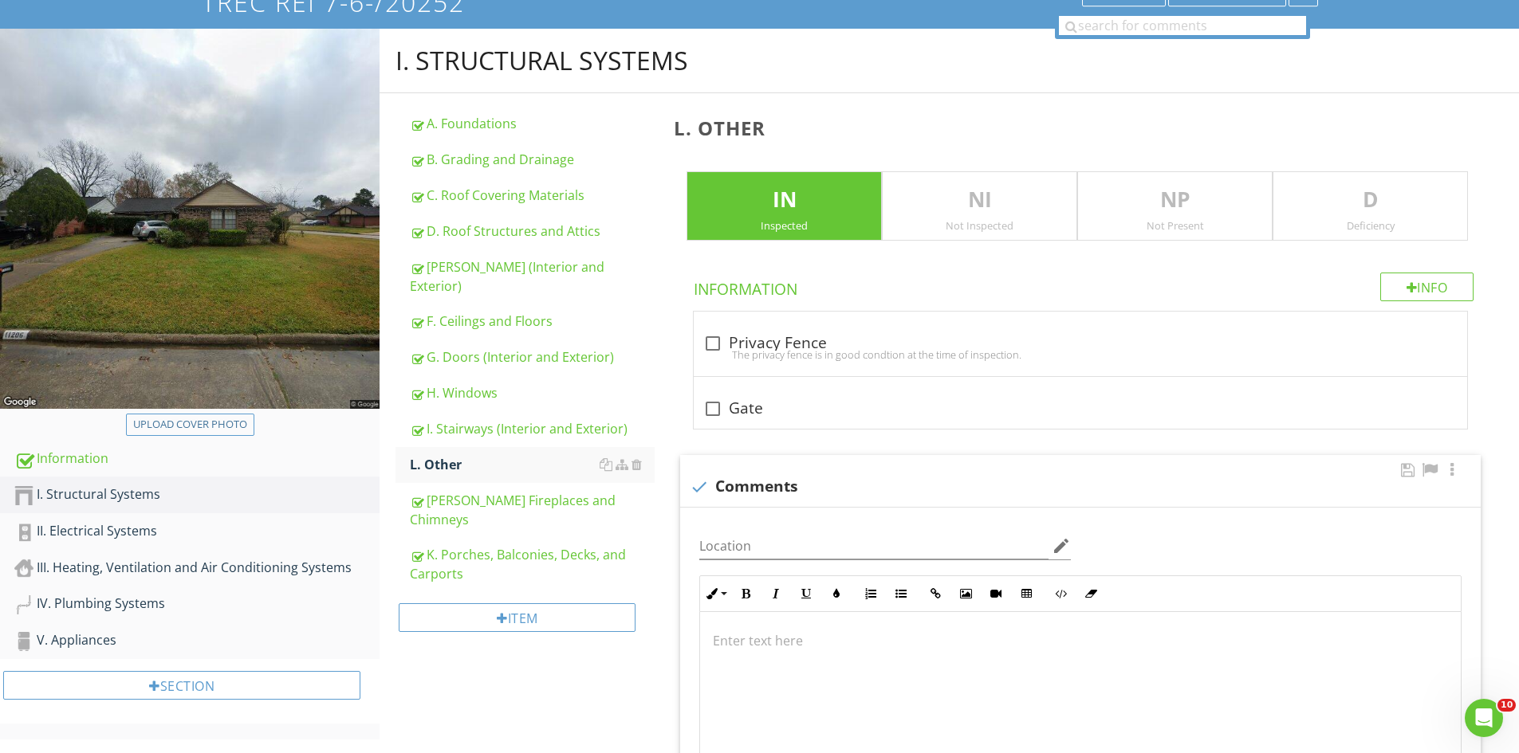
click at [694, 487] on div at bounding box center [699, 487] width 27 height 27
checkbox input "true"
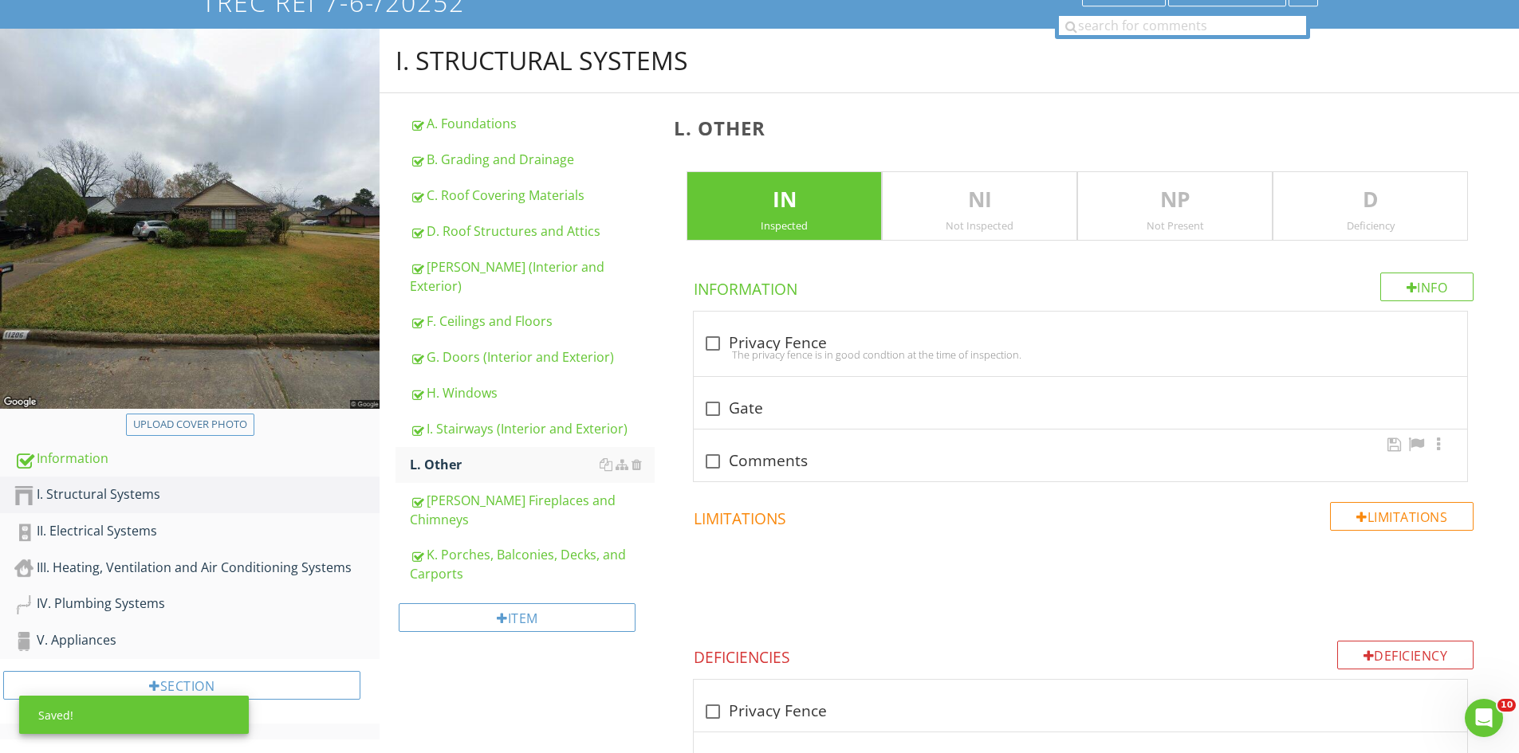
click at [1395, 207] on p "D" at bounding box center [1370, 200] width 194 height 32
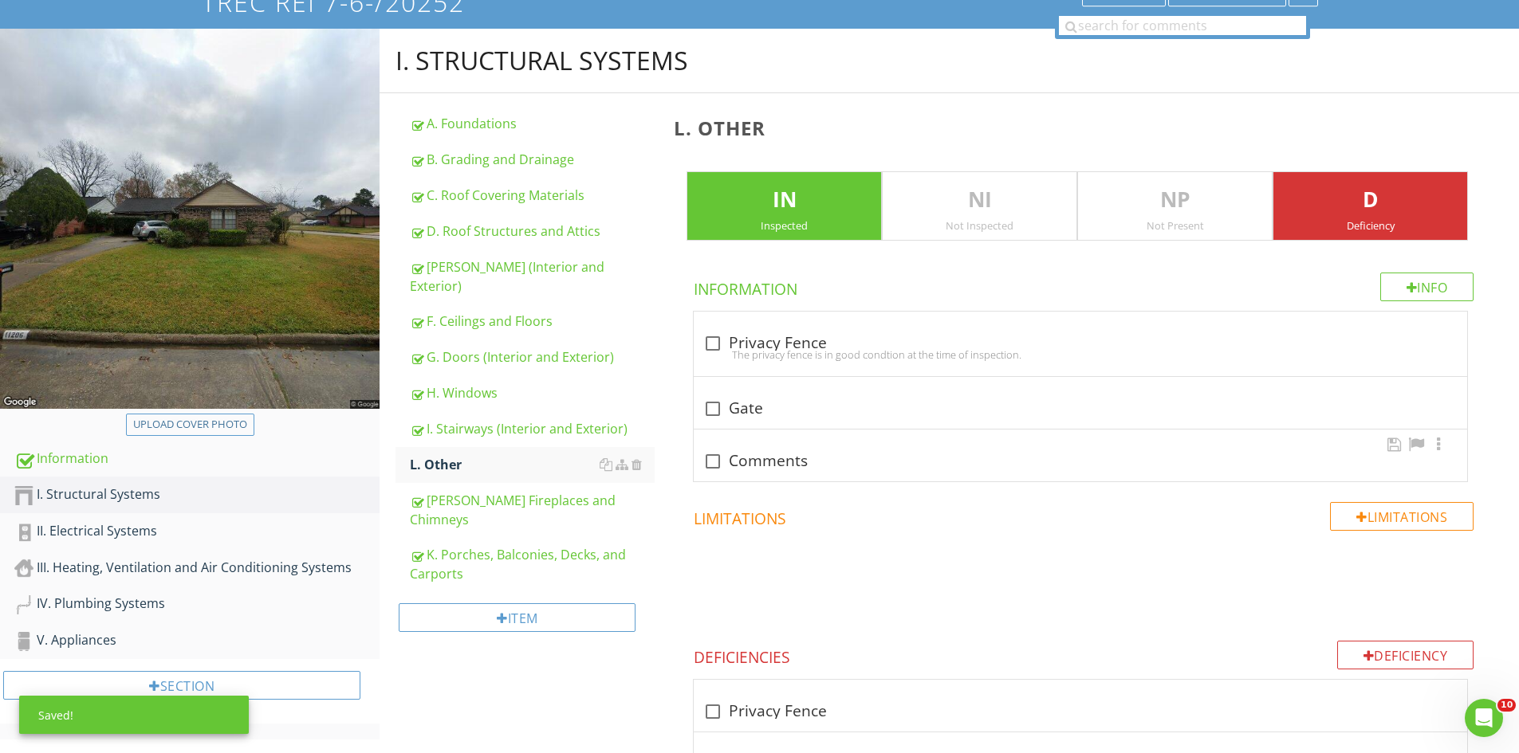
scroll to position [268, 0]
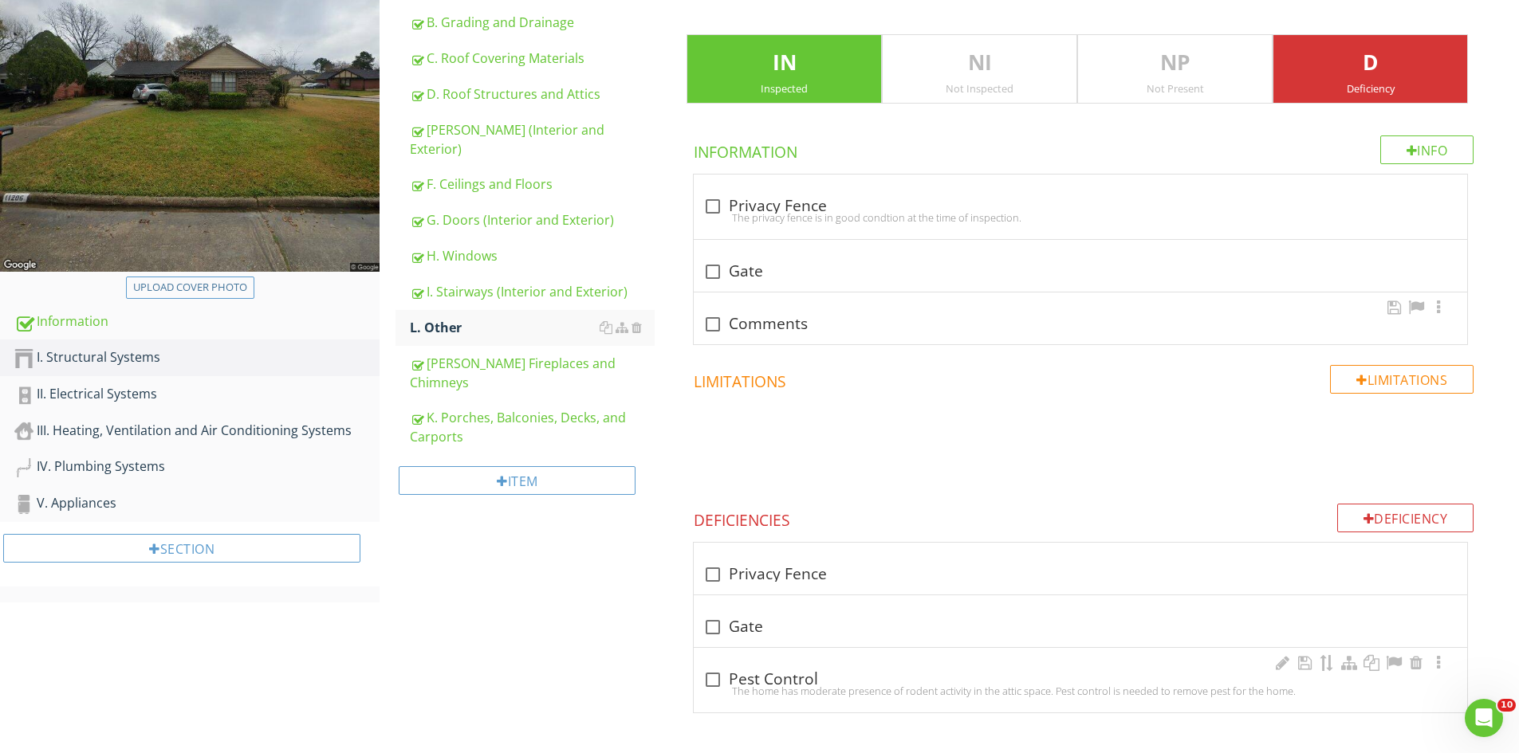
click at [727, 686] on div "The home has moderate presence of rodent activity in the attic space. Pest cont…" at bounding box center [1080, 691] width 754 height 13
checkbox input "true"
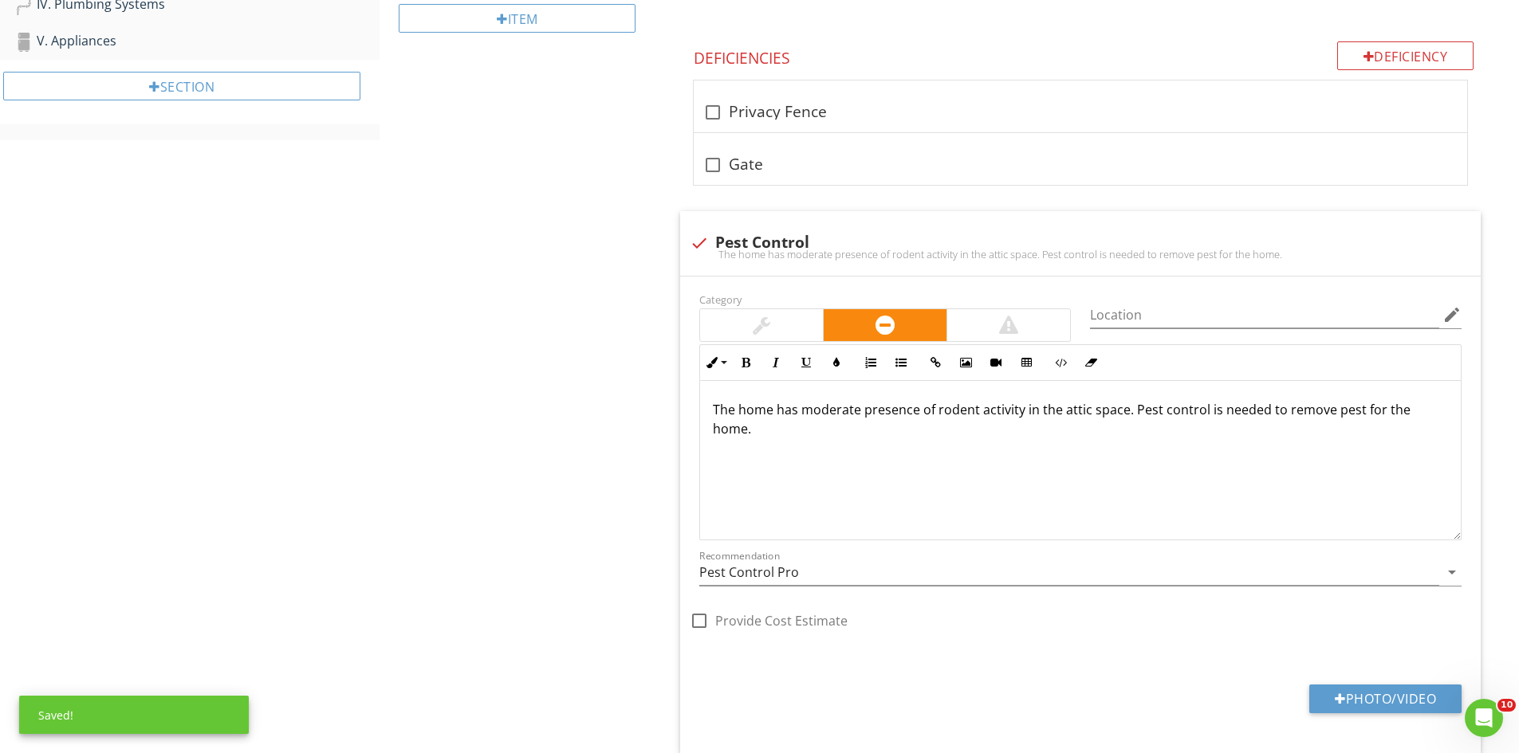
scroll to position [744, 0]
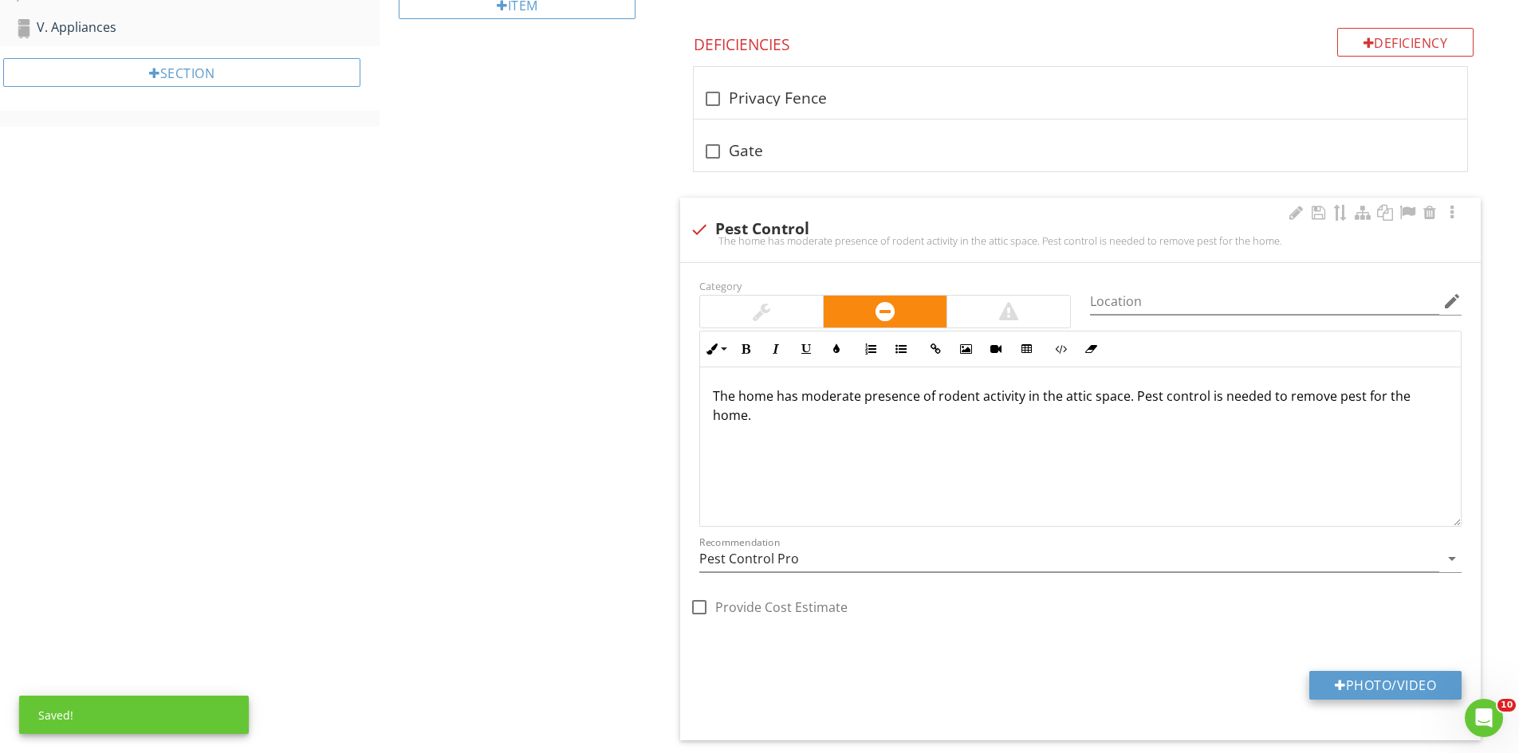
click at [1355, 686] on button "Photo/Video" at bounding box center [1385, 685] width 152 height 29
type input "C:\fakepath\IMG_6860.JPG"
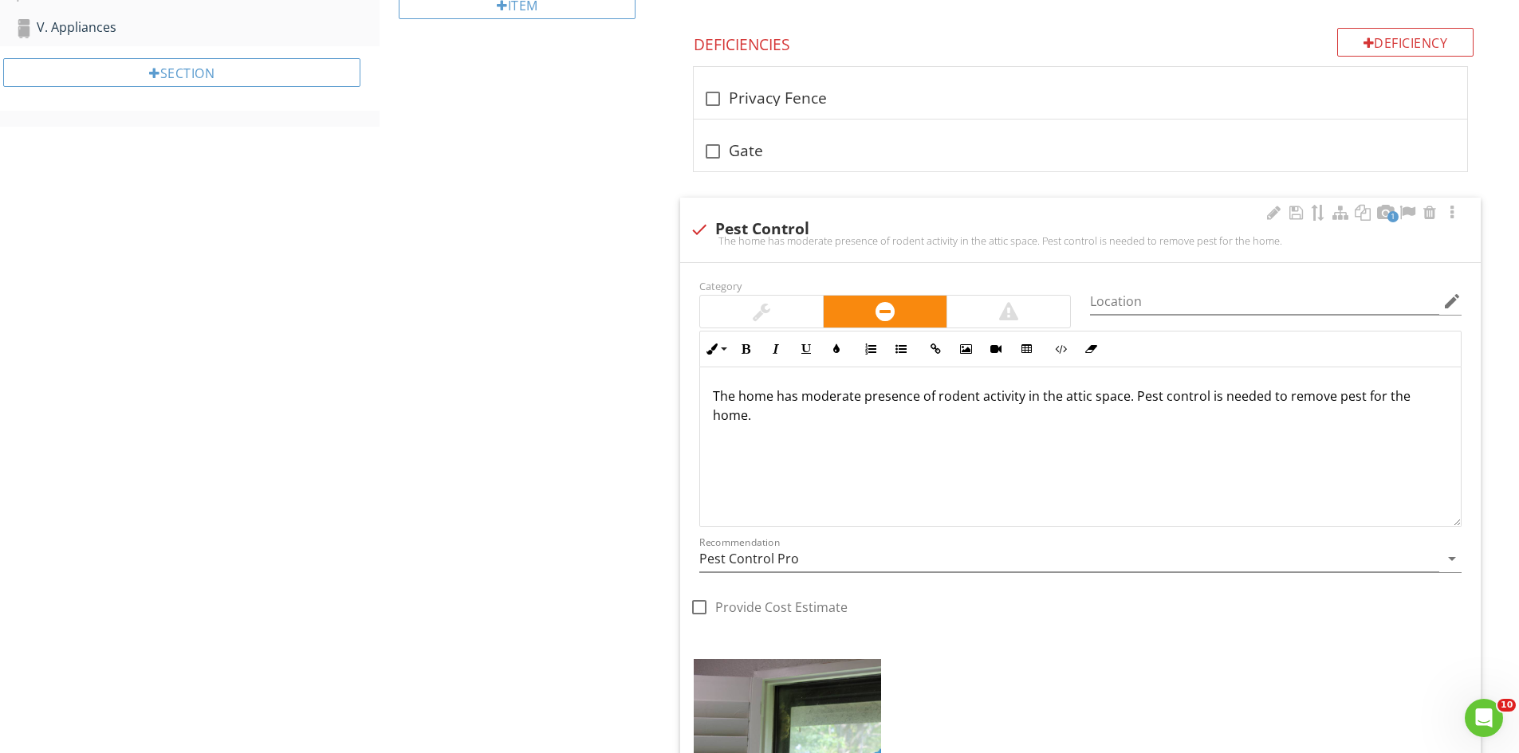
click at [804, 695] on img at bounding box center [787, 721] width 187 height 125
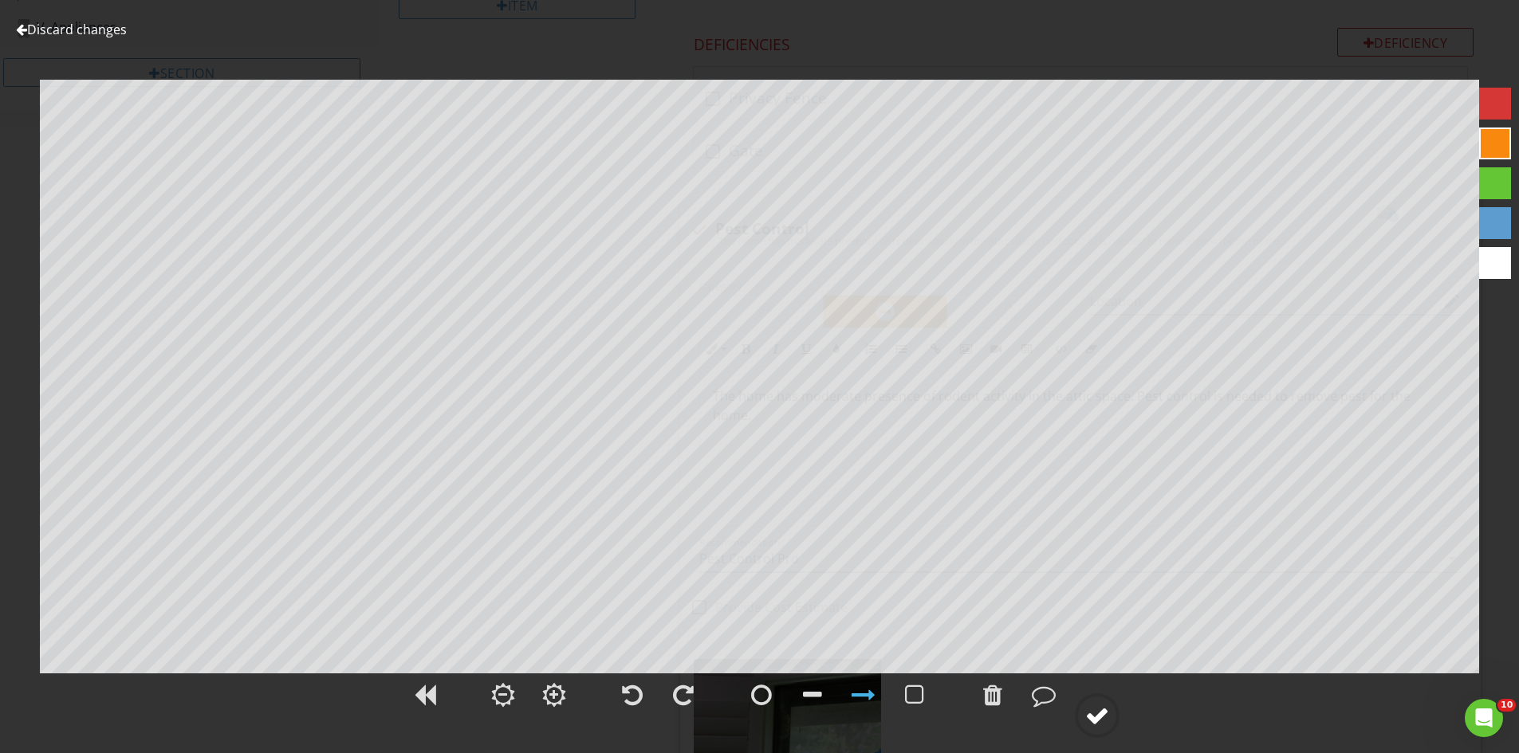
click at [1090, 717] on div at bounding box center [1097, 716] width 24 height 24
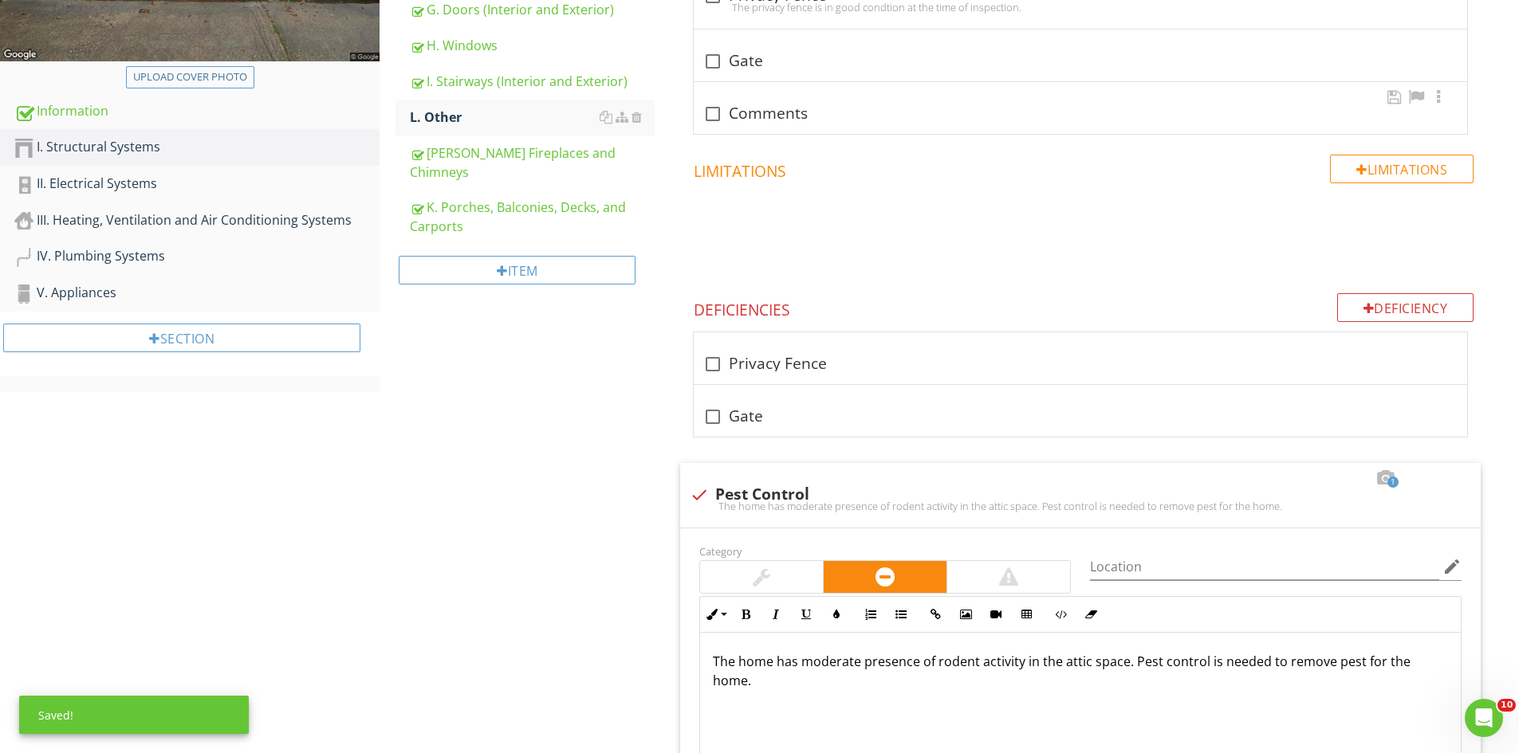
scroll to position [470, 0]
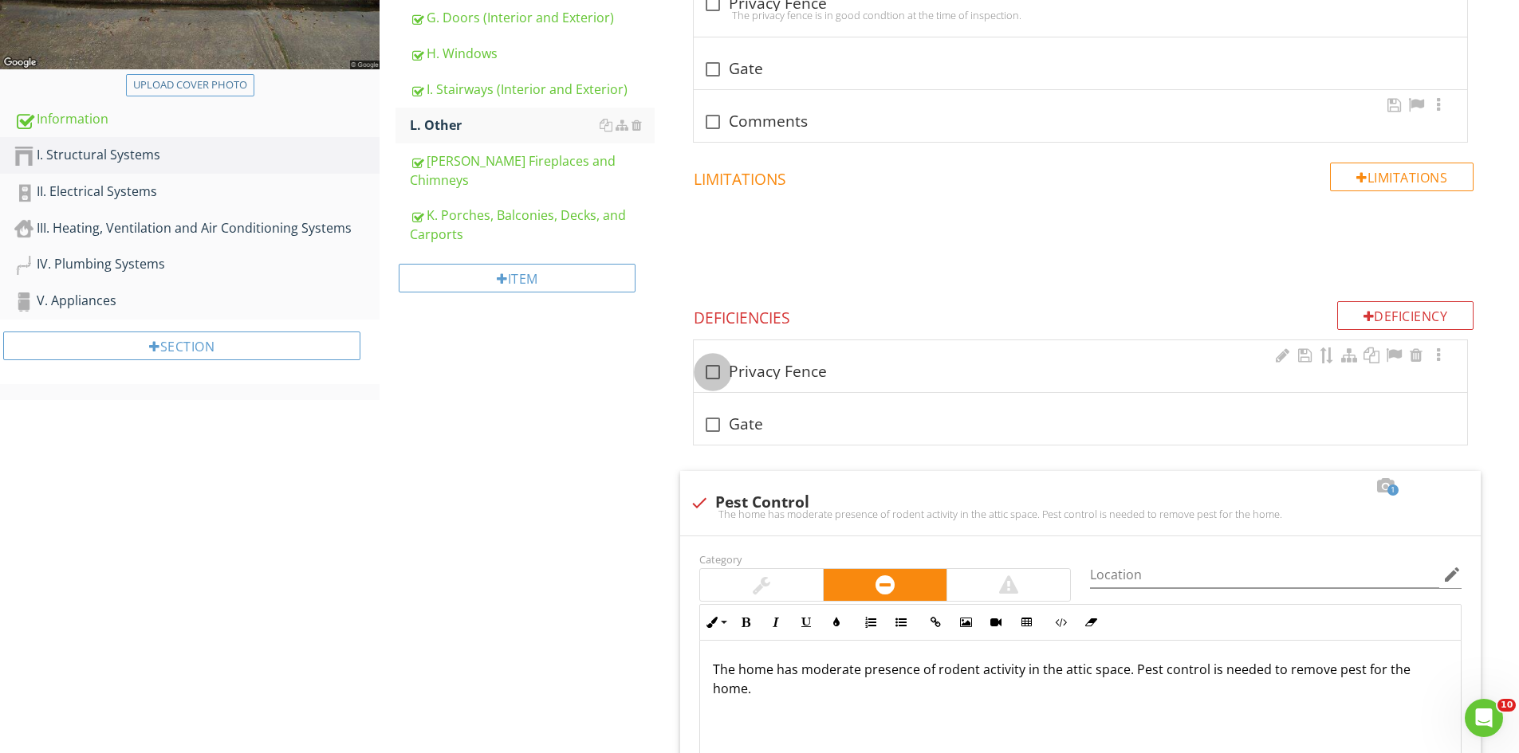
click at [720, 373] on div at bounding box center [712, 372] width 27 height 27
checkbox input "true"
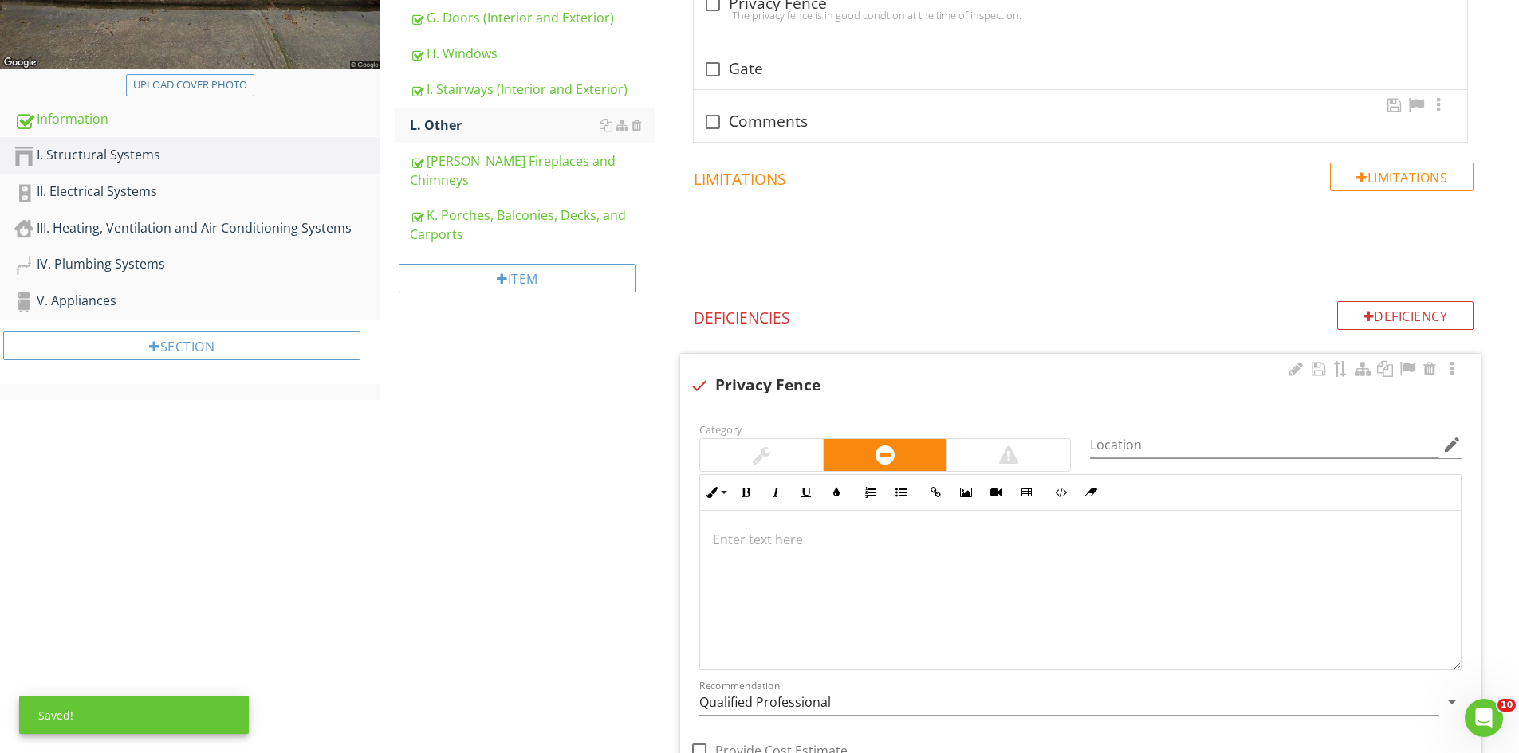
click at [781, 541] on p at bounding box center [1080, 539] width 735 height 19
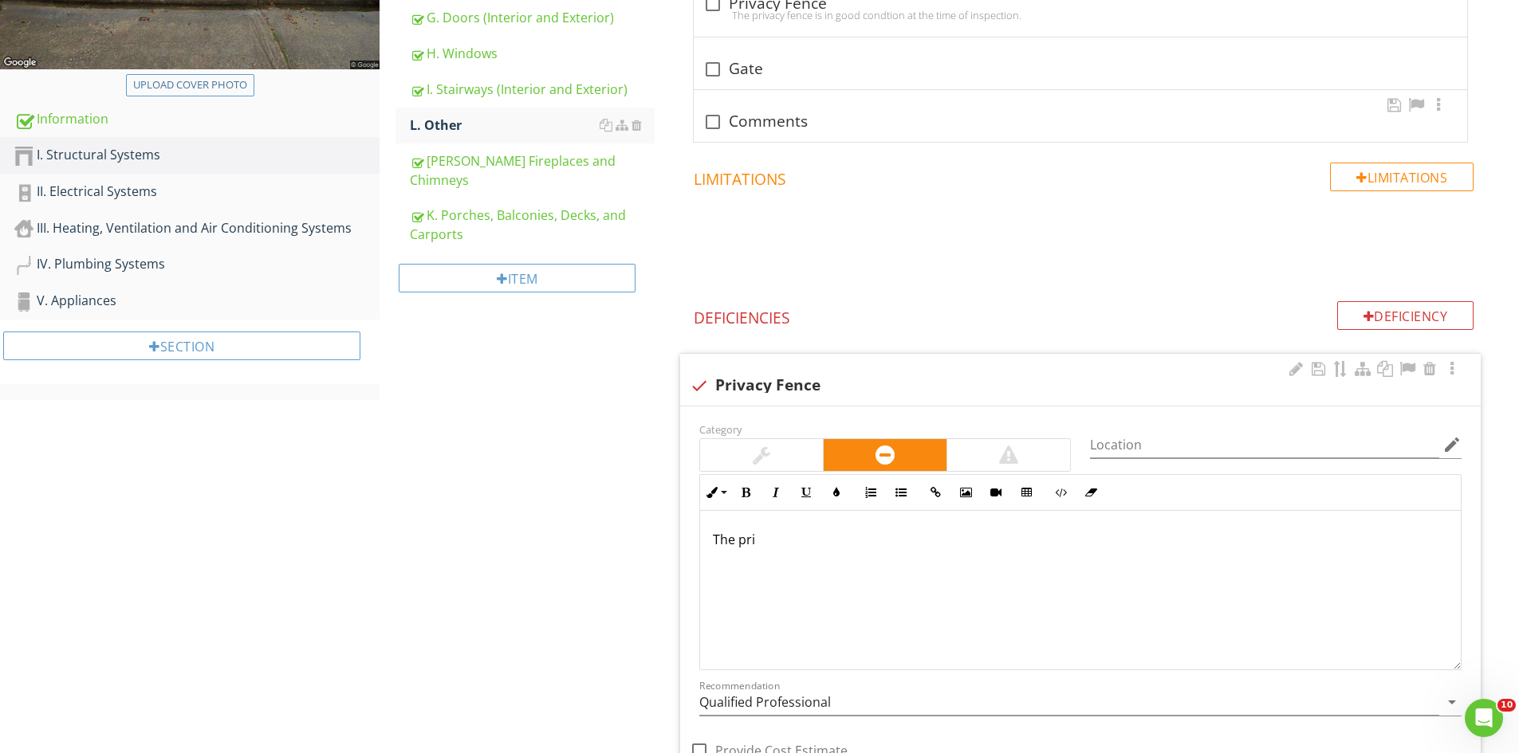
scroll to position [483, 0]
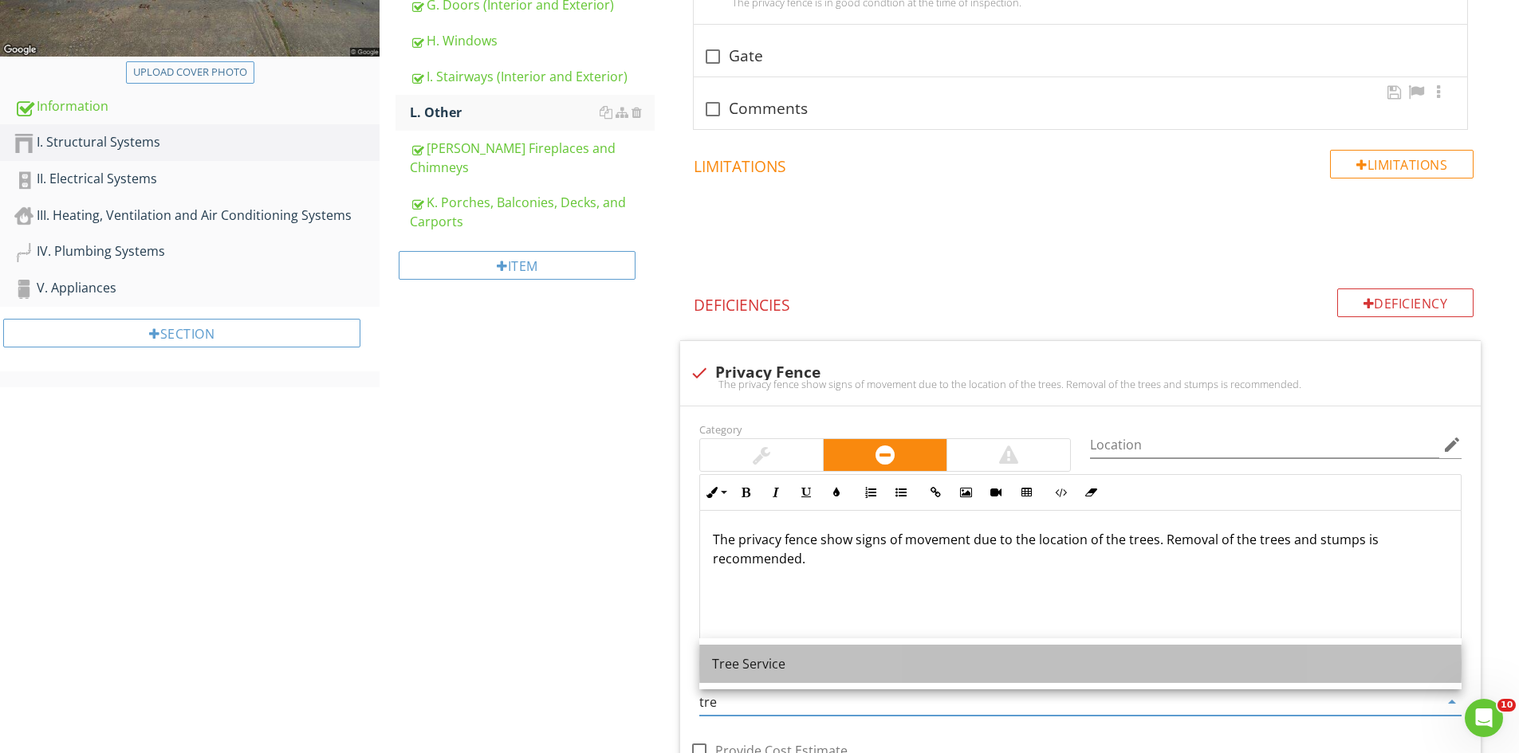
click at [794, 664] on div "Tree Service" at bounding box center [1080, 664] width 737 height 19
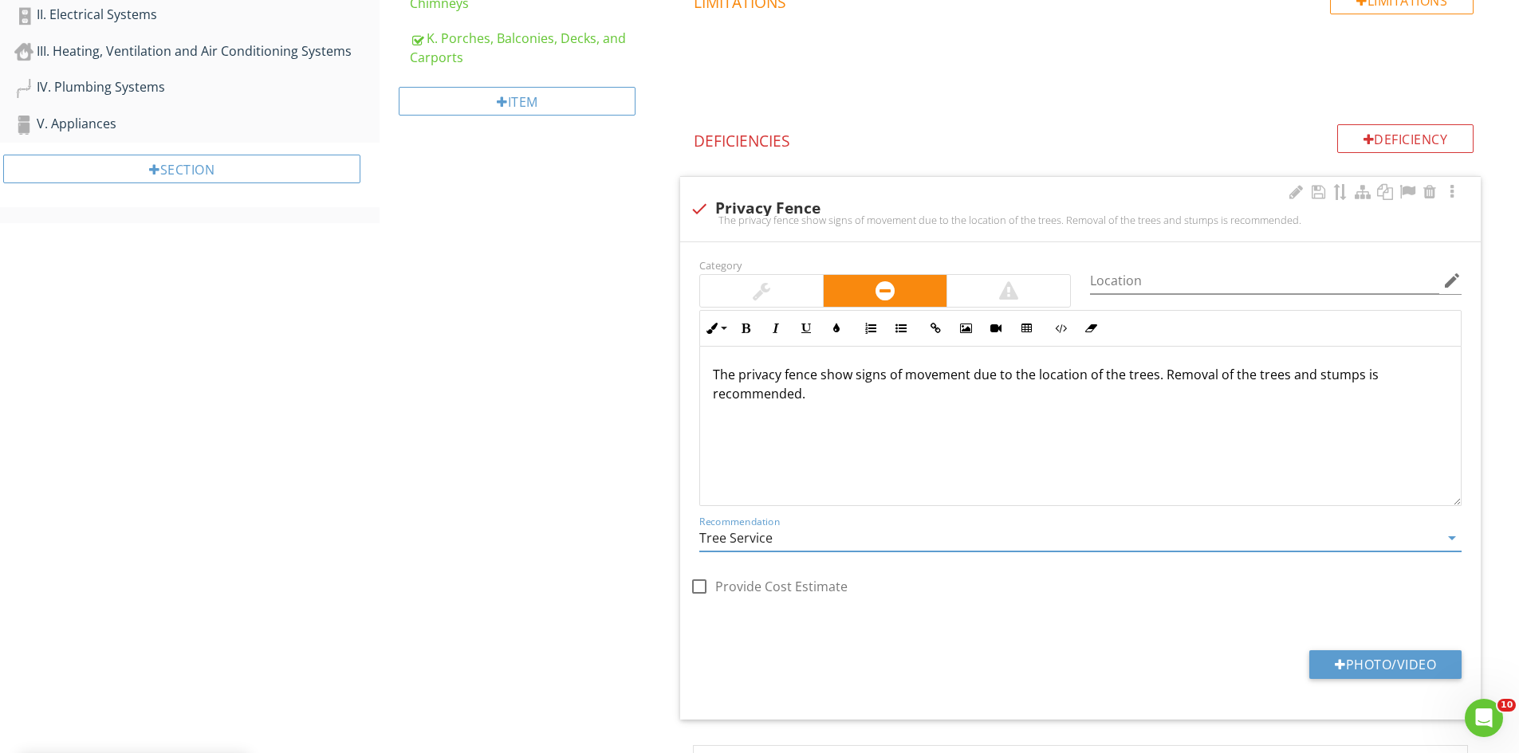
scroll to position [882, 0]
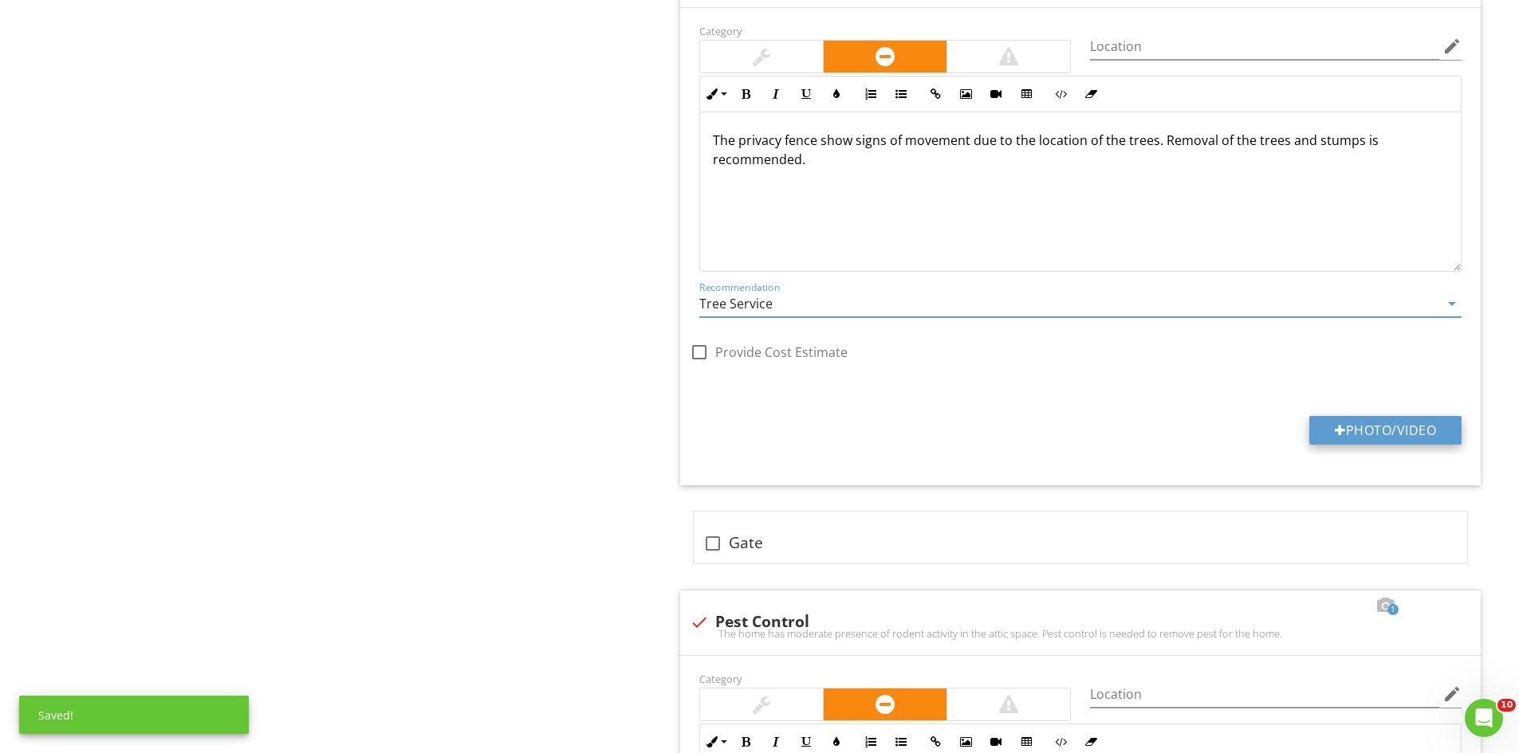
type input "Tree Service"
click at [1367, 421] on button "Photo/Video" at bounding box center [1385, 430] width 152 height 29
type input "C:\fakepath\IMG_6813.JPG"
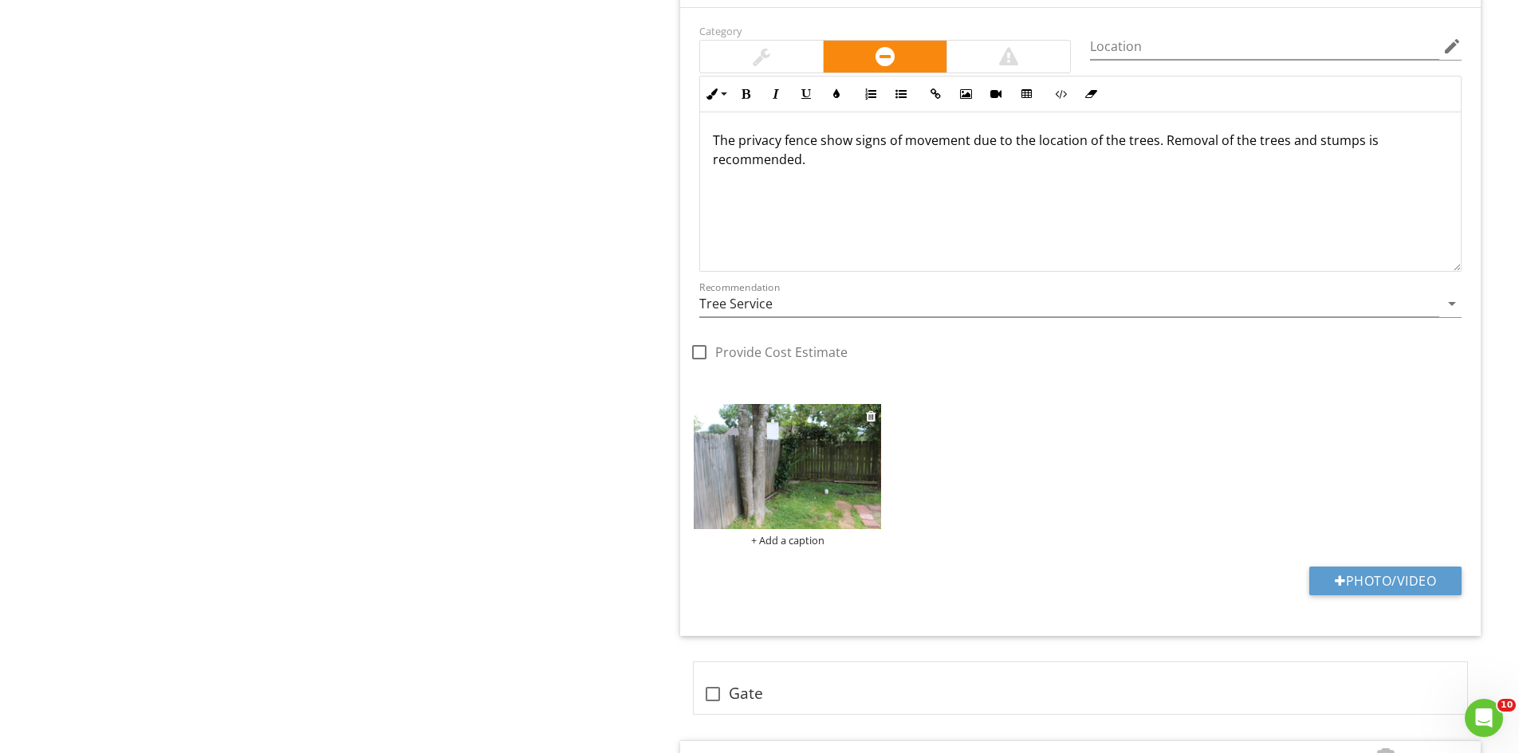
click at [738, 498] on img at bounding box center [787, 466] width 187 height 125
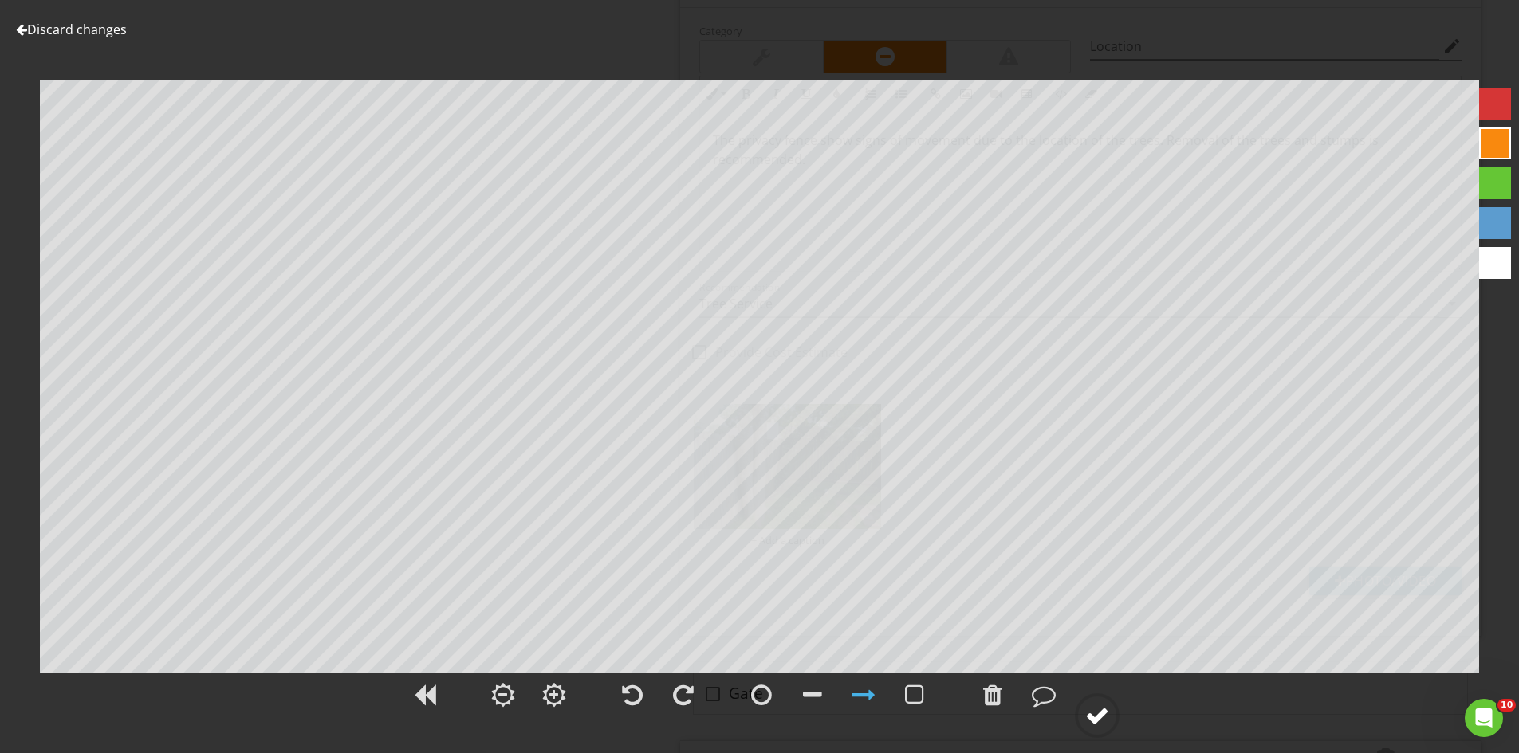
click at [1087, 706] on div at bounding box center [1097, 716] width 24 height 24
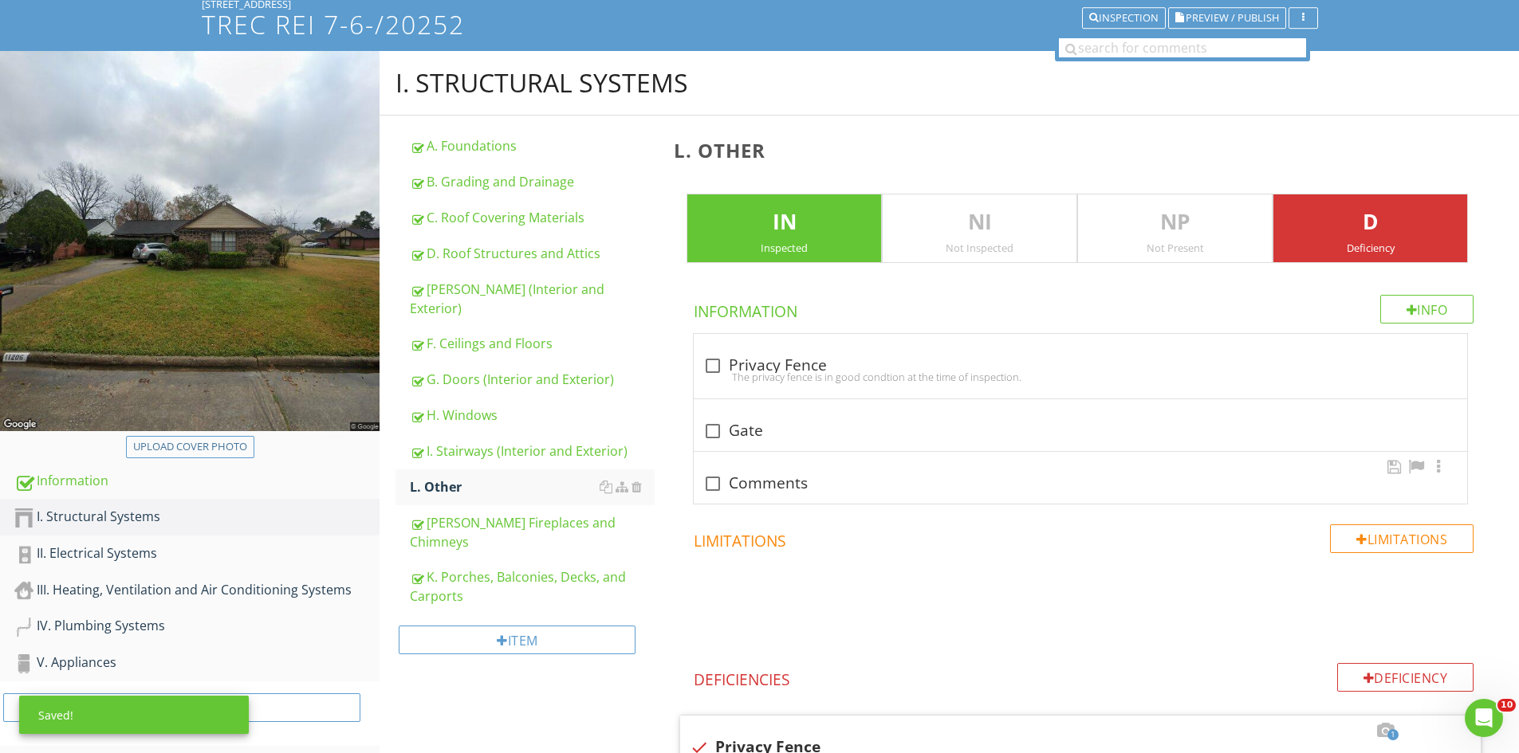
scroll to position [27, 0]
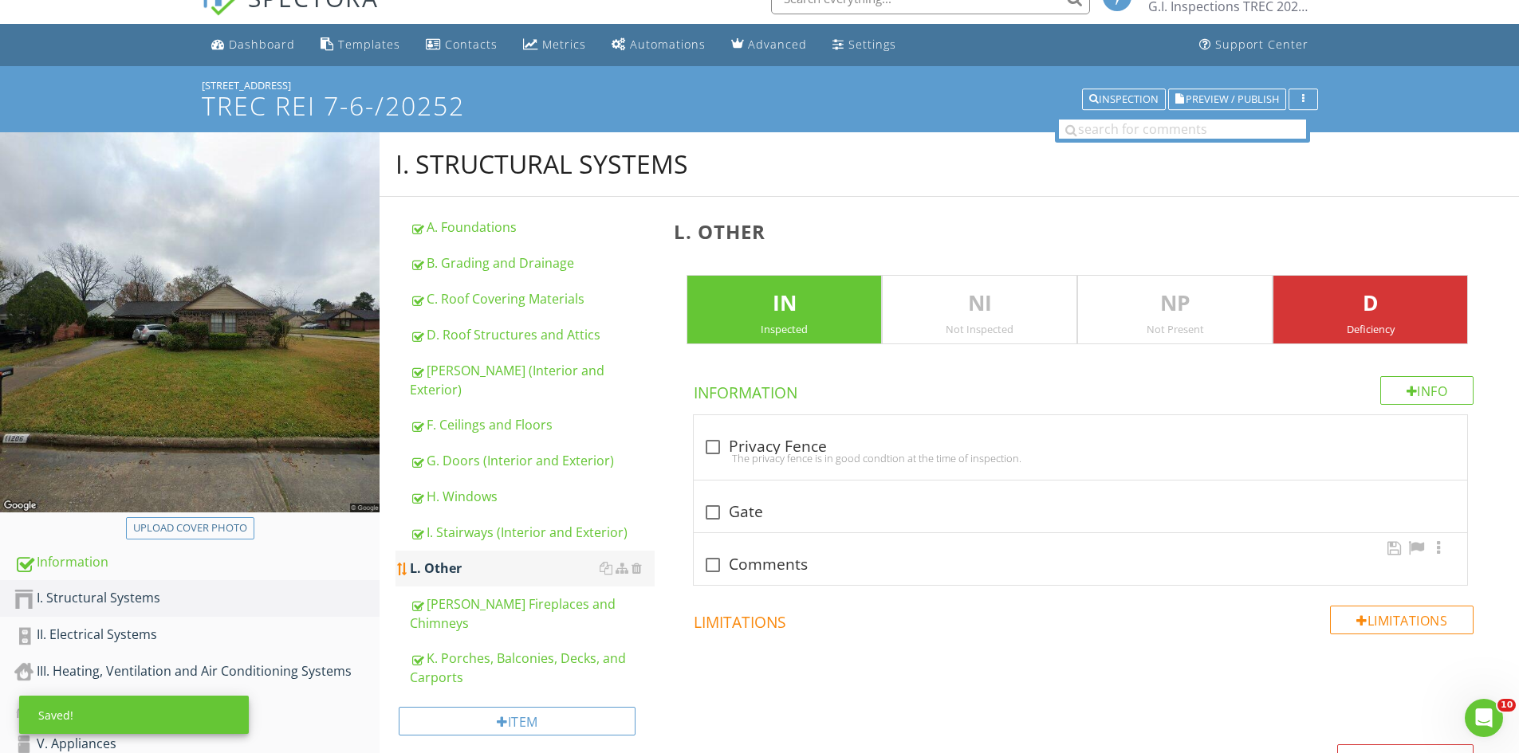
click at [459, 523] on div "I. Stairways (Interior and Exterior)" at bounding box center [532, 532] width 245 height 19
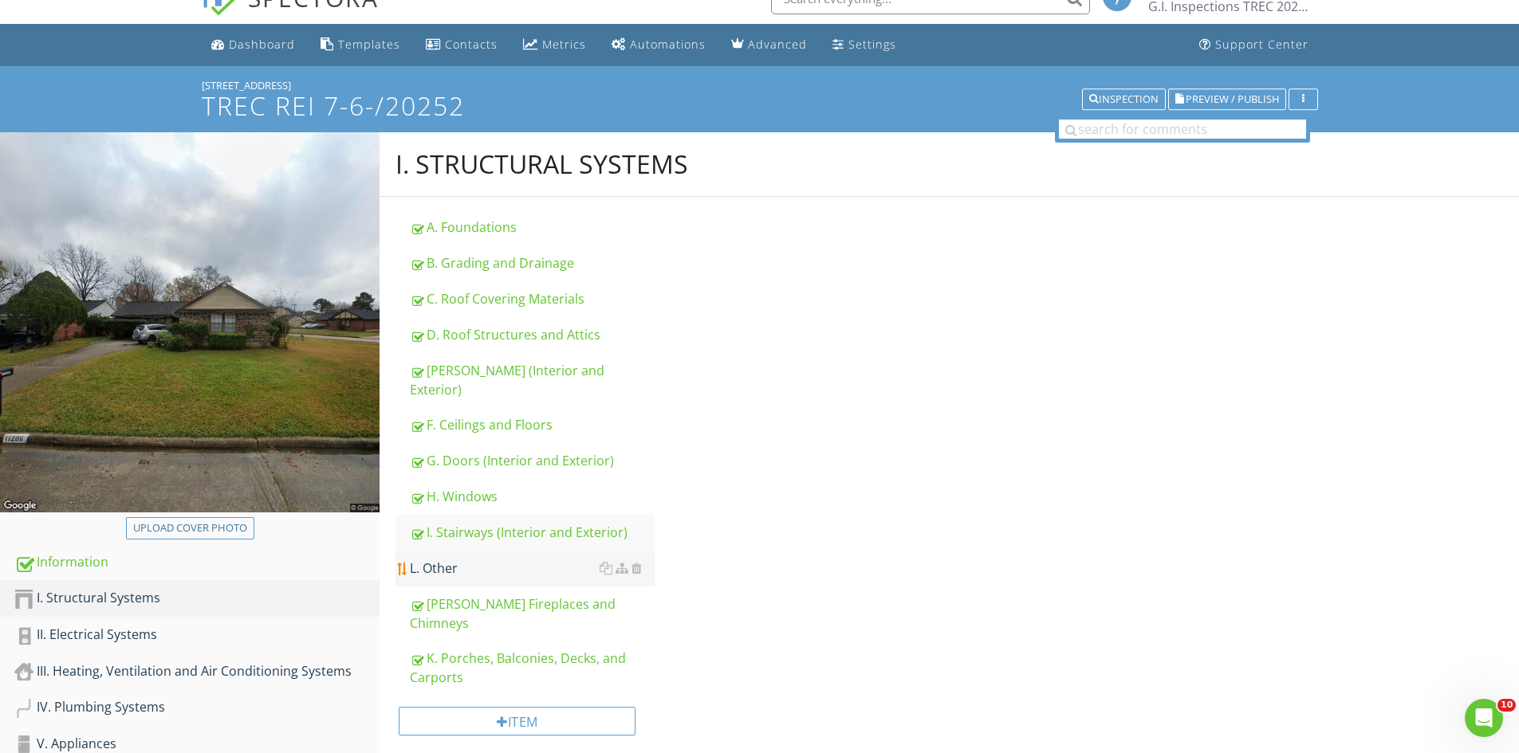
click at [462, 565] on link "L. Other" at bounding box center [532, 568] width 245 height 35
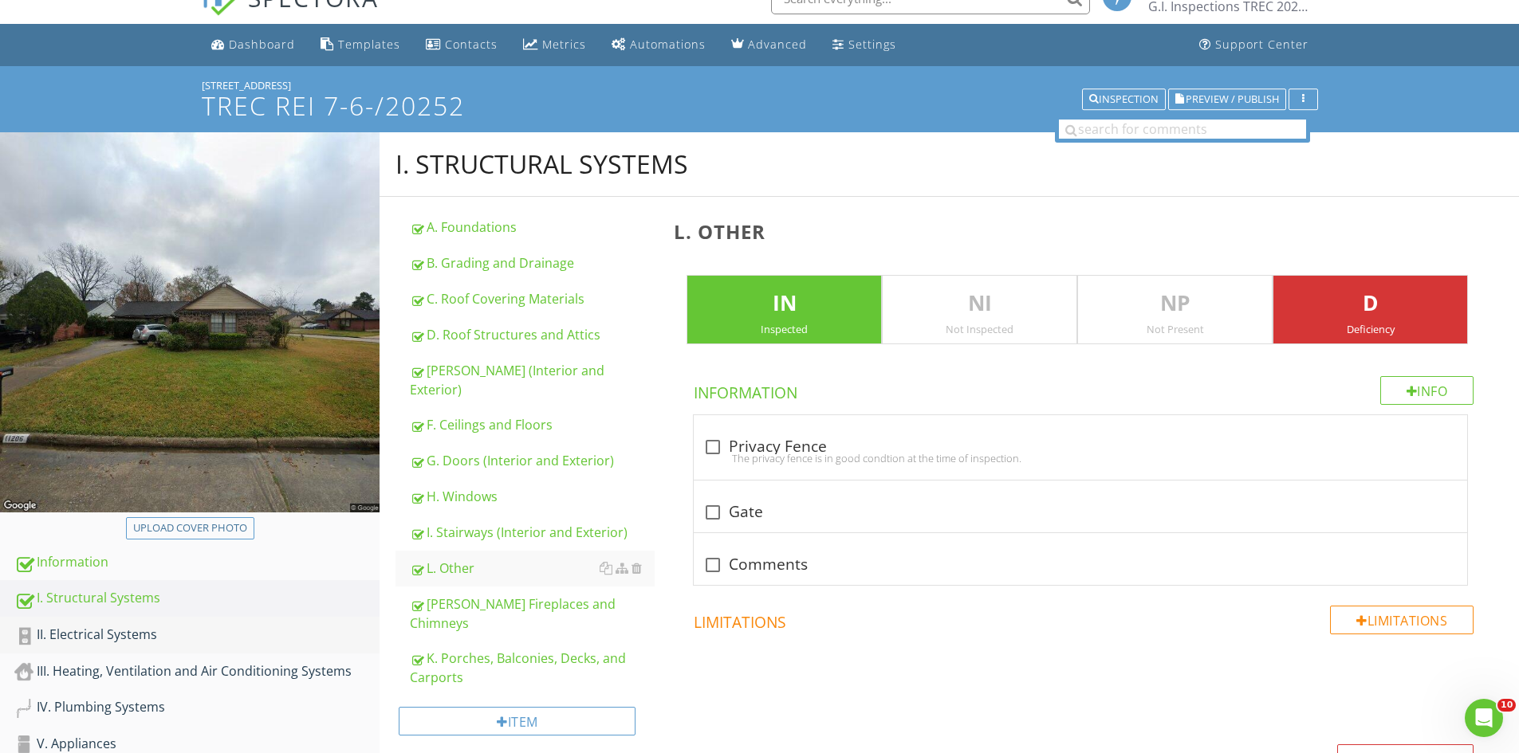
click at [88, 639] on div "II. Electrical Systems" at bounding box center [196, 635] width 365 height 21
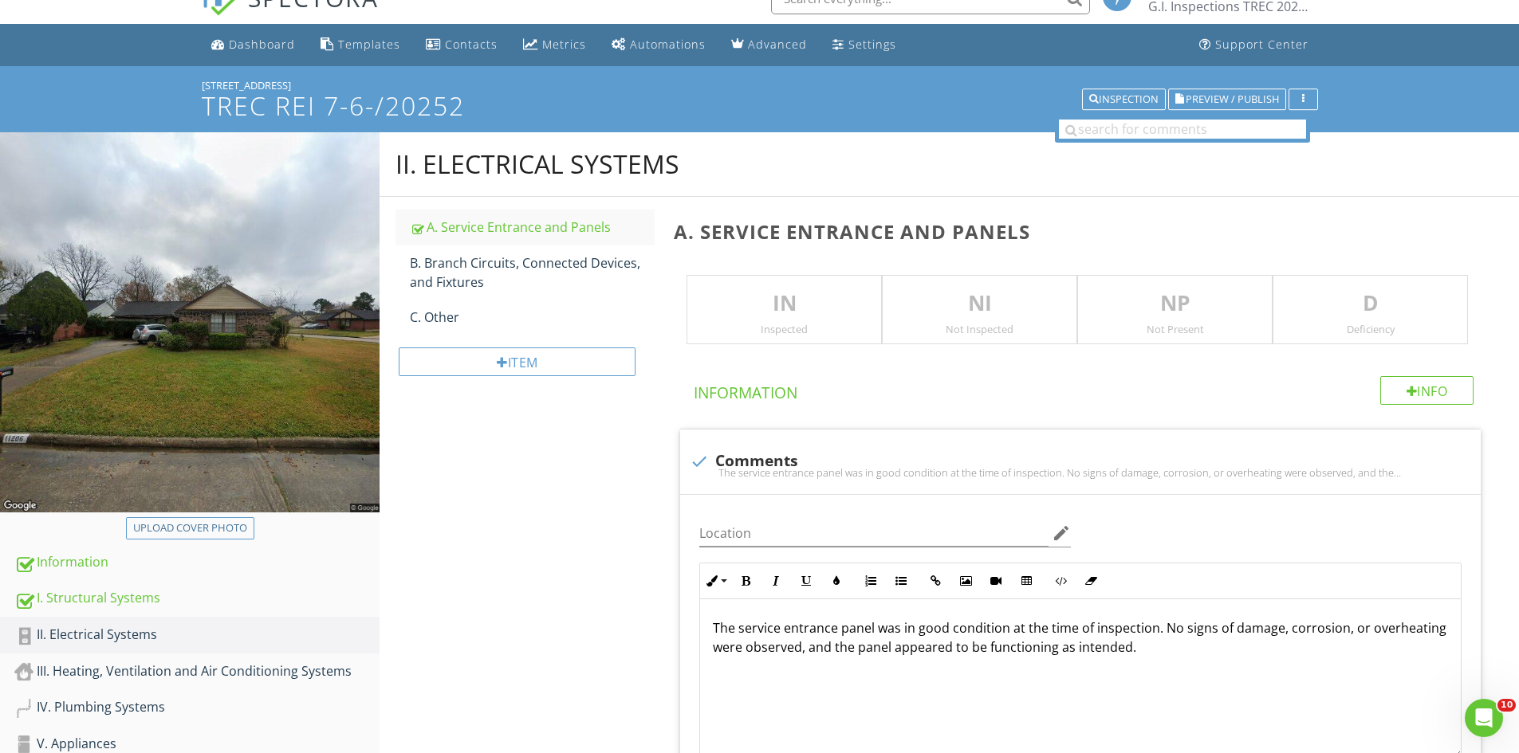
click at [711, 324] on div "Inspected" at bounding box center [784, 329] width 194 height 13
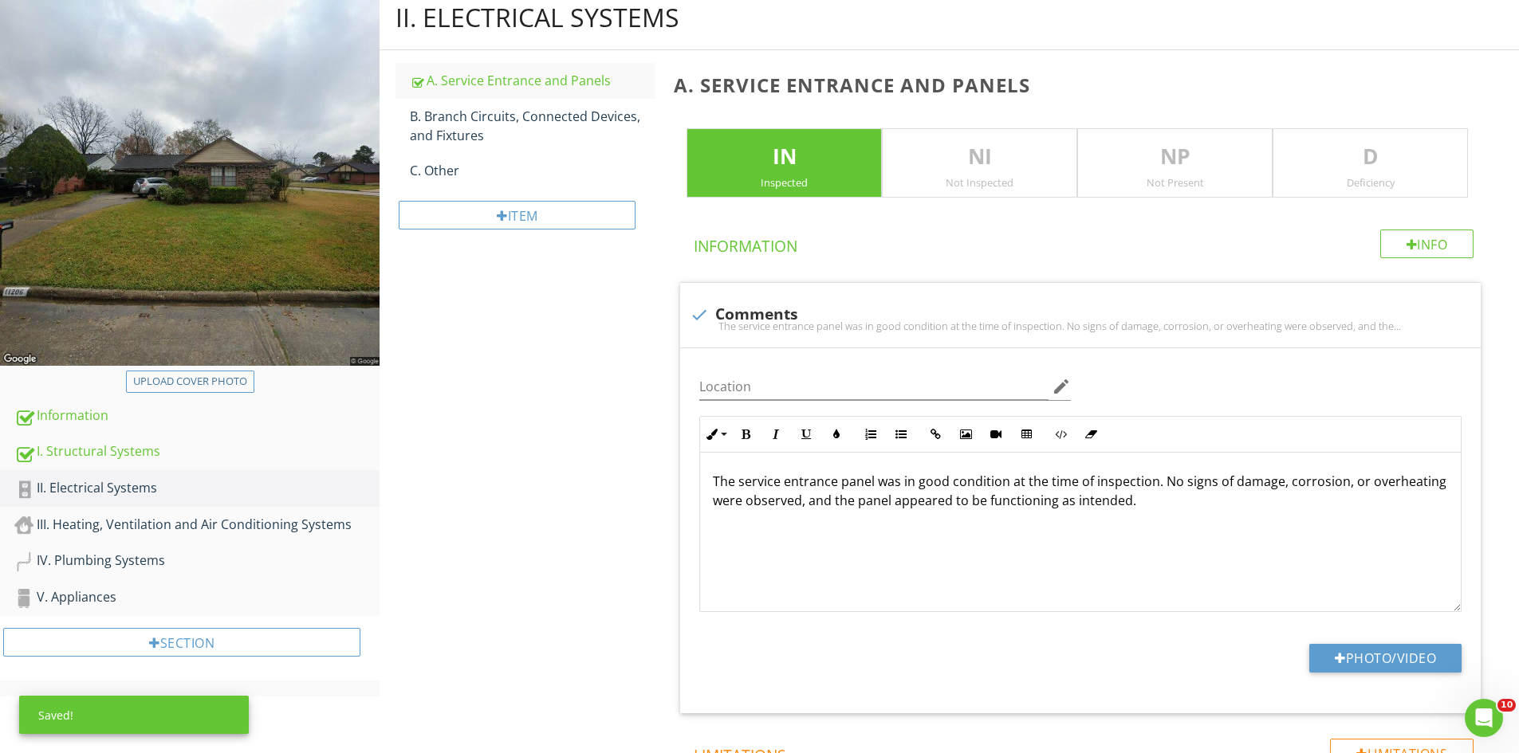
scroll to position [125, 0]
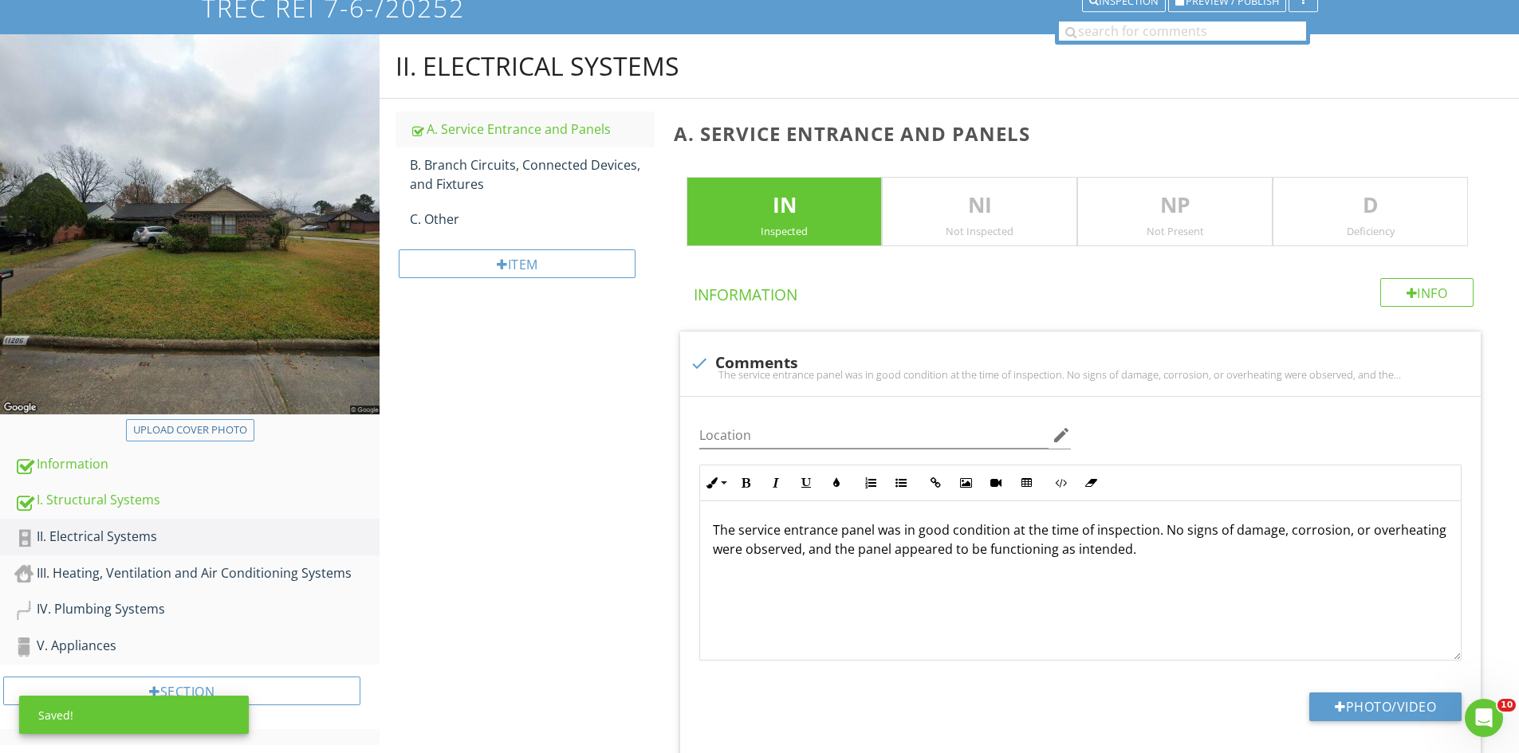
click at [1425, 178] on div "D Deficiency" at bounding box center [1369, 212] width 195 height 70
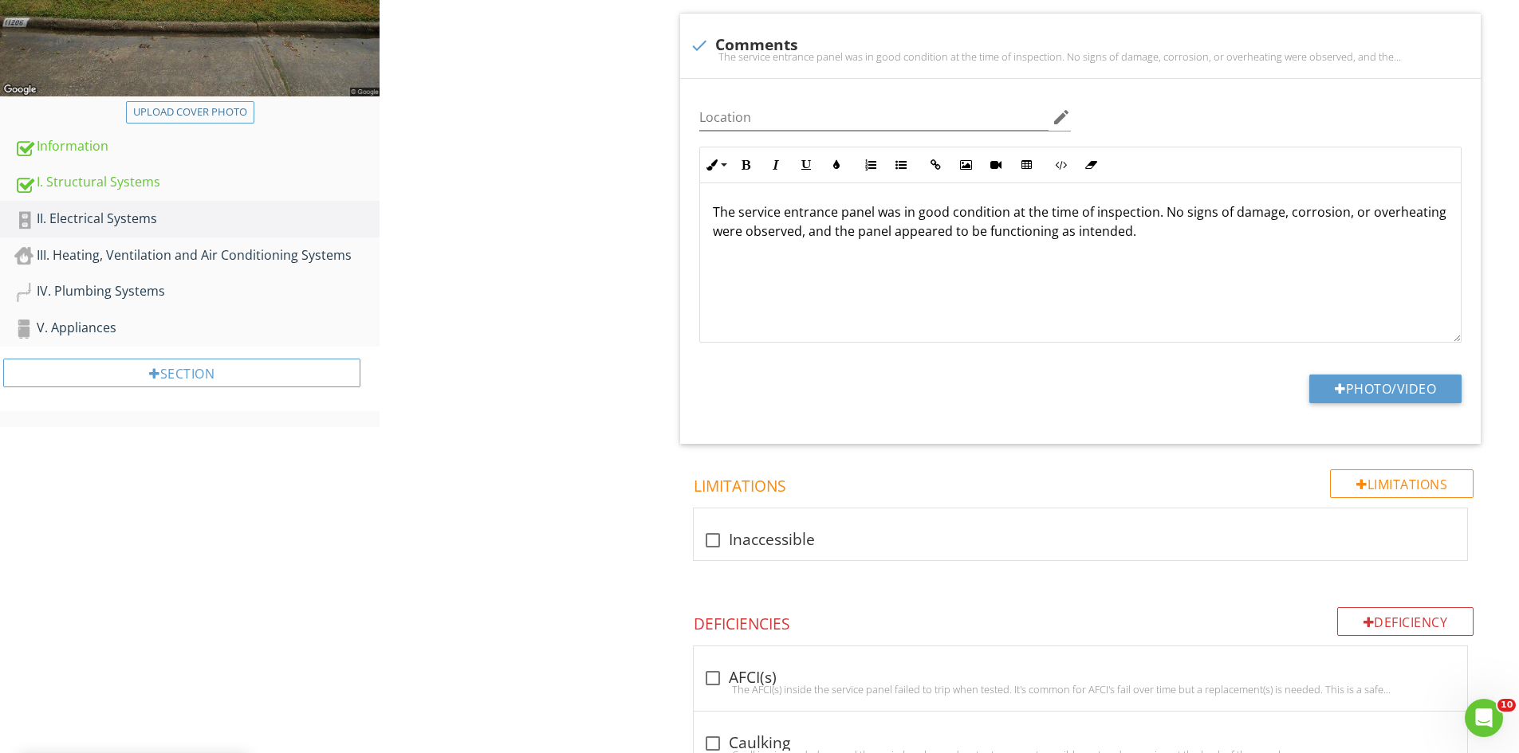
scroll to position [450, 0]
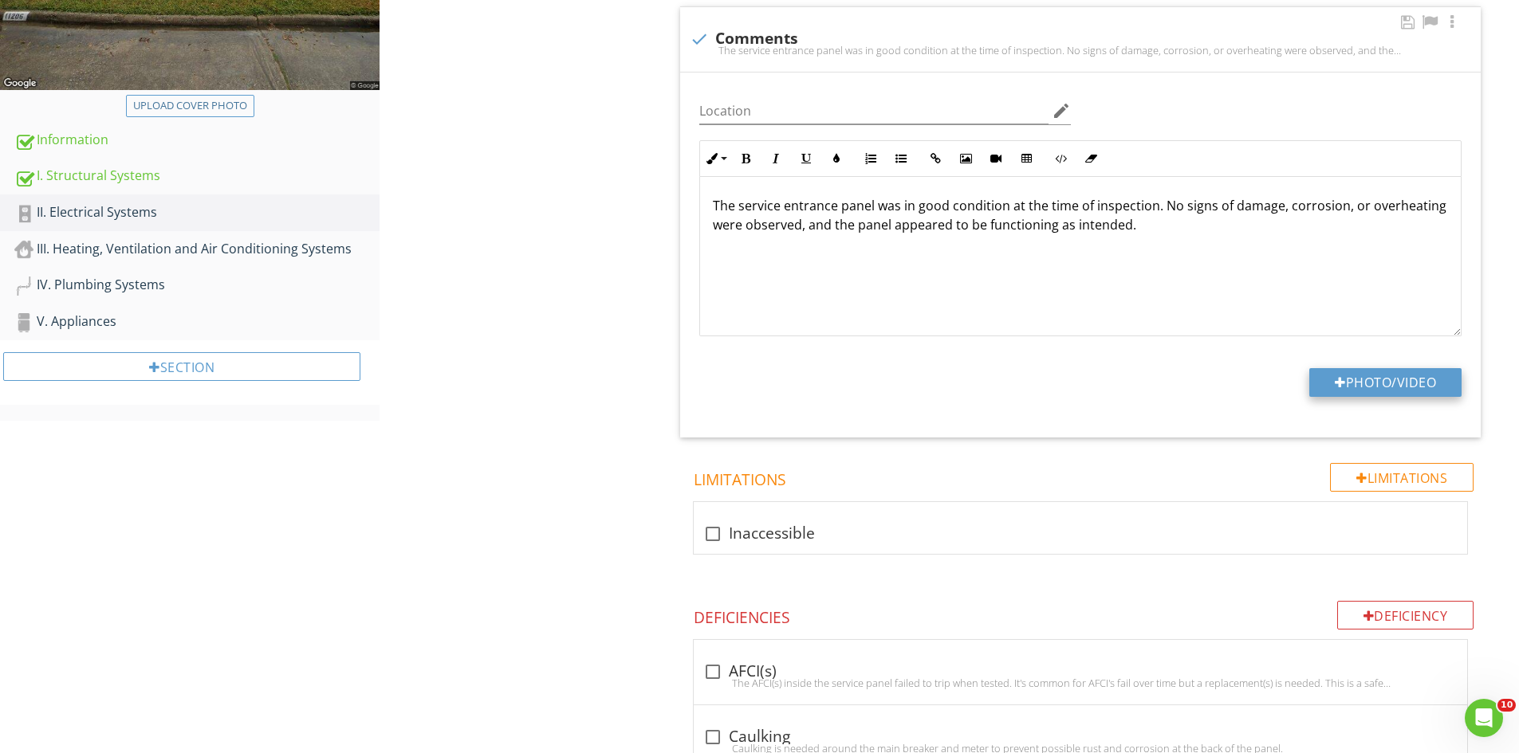
click at [1381, 381] on button "Photo/Video" at bounding box center [1385, 382] width 152 height 29
type input "C:\fakepath\IMG_6797.JPG"
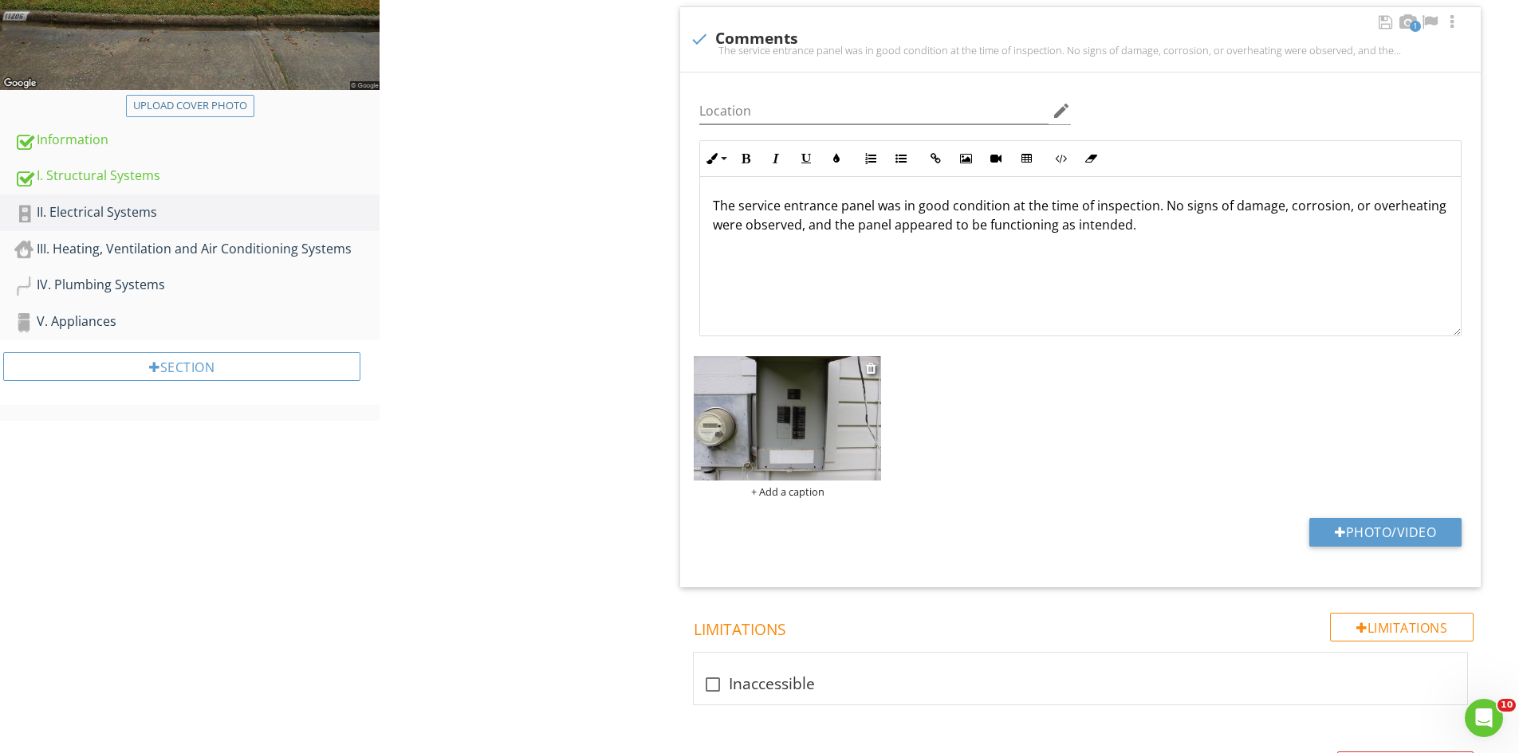
click at [796, 466] on img at bounding box center [787, 418] width 187 height 125
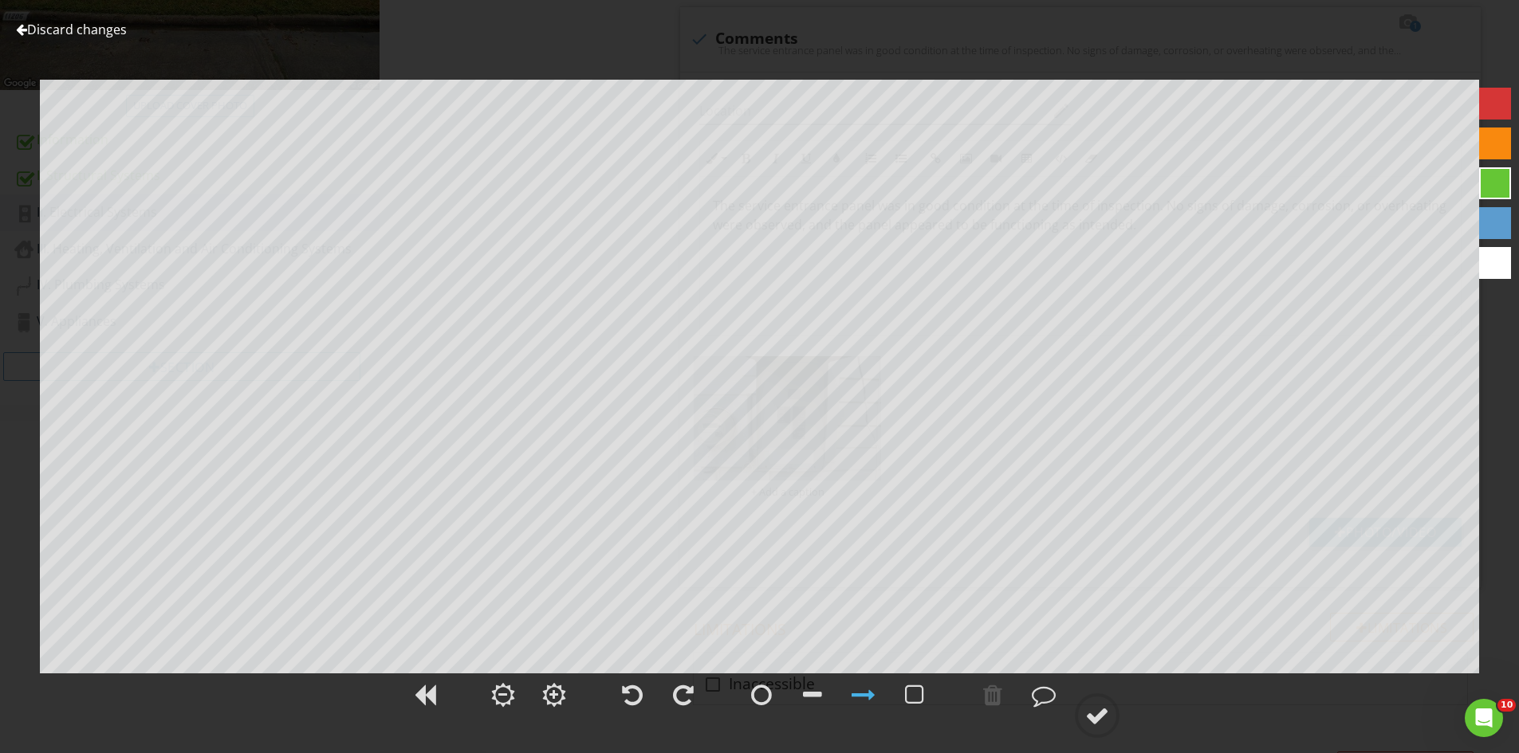
click at [81, 32] on link "Discard changes" at bounding box center [71, 30] width 111 height 18
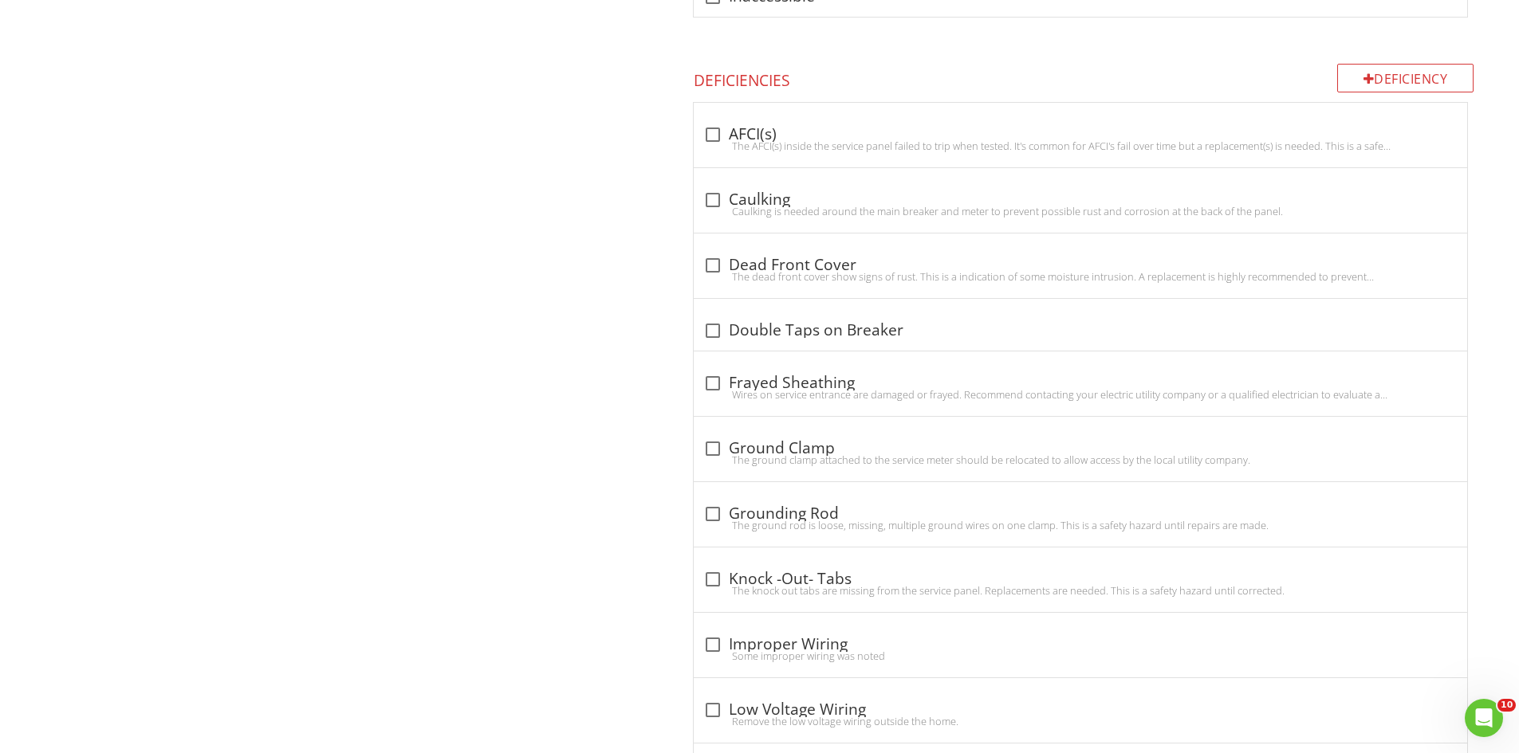
scroll to position [1072, 0]
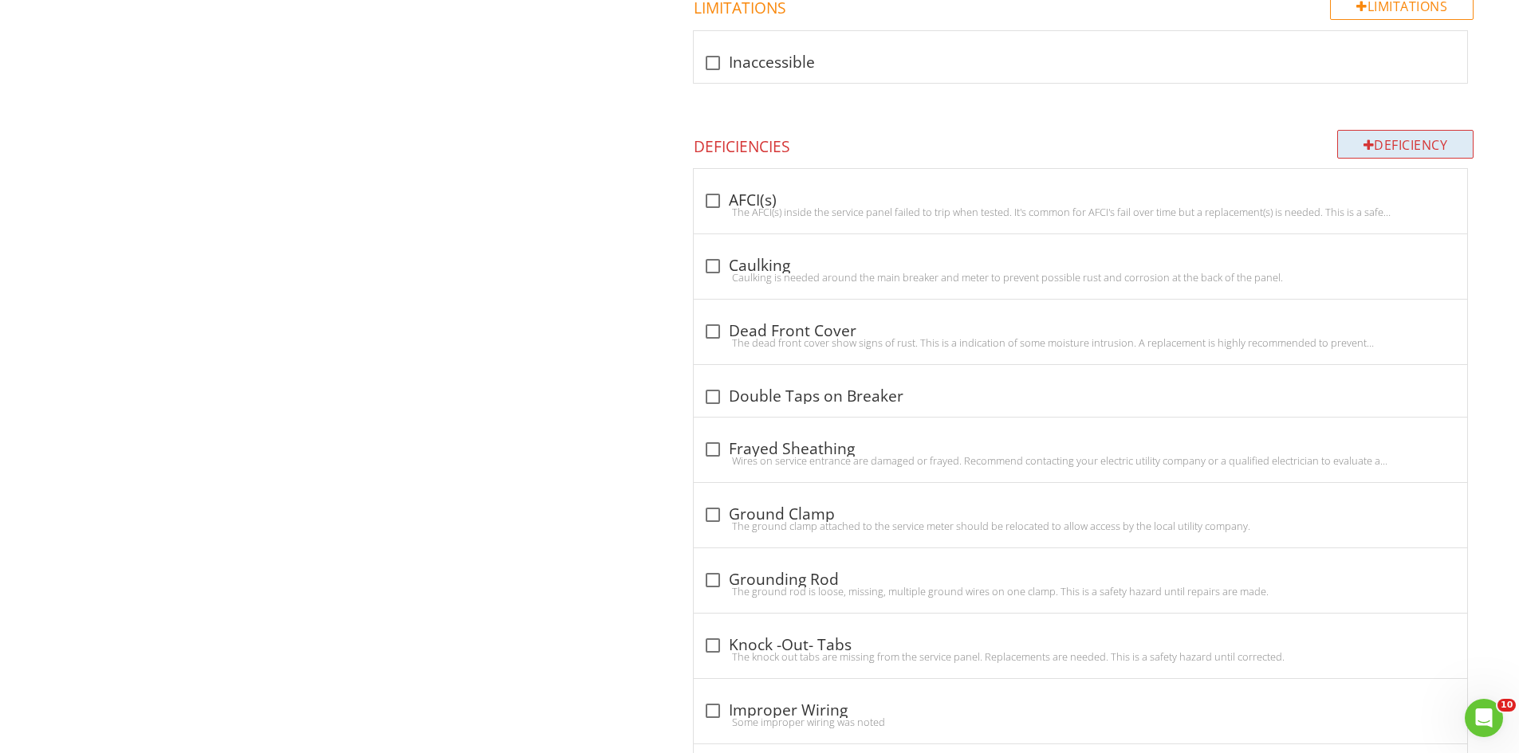
click at [1406, 149] on div "Deficiency" at bounding box center [1405, 144] width 137 height 29
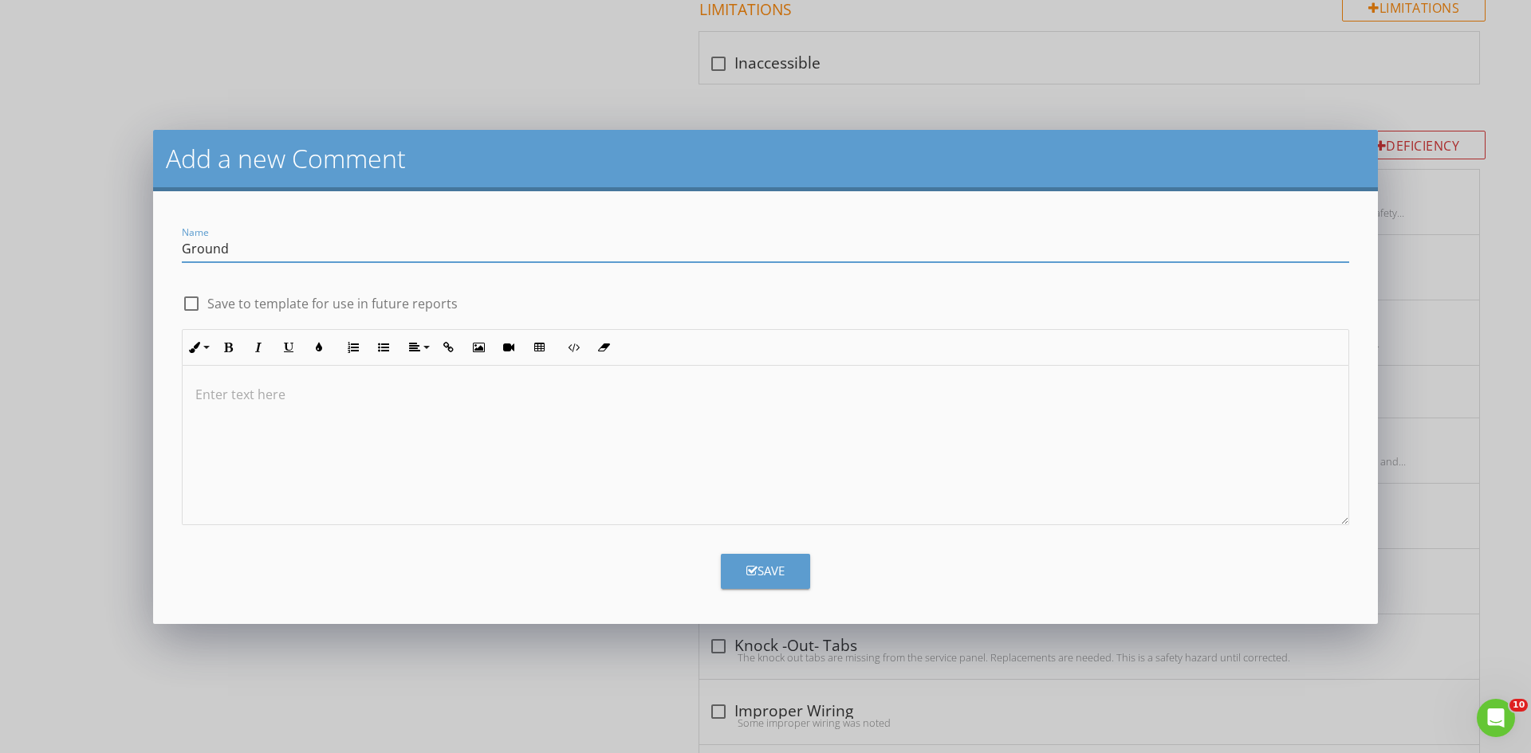
type input "Ground Wire"
click at [314, 448] on div at bounding box center [766, 445] width 1166 height 159
click at [300, 401] on p "The ground wire, clamp and rod are missing." at bounding box center [765, 394] width 1140 height 19
click at [503, 398] on p "The ground clamp and rod are missing." at bounding box center [765, 394] width 1140 height 19
drag, startPoint x: 720, startPoint y: 564, endPoint x: 849, endPoint y: 567, distance: 129.2
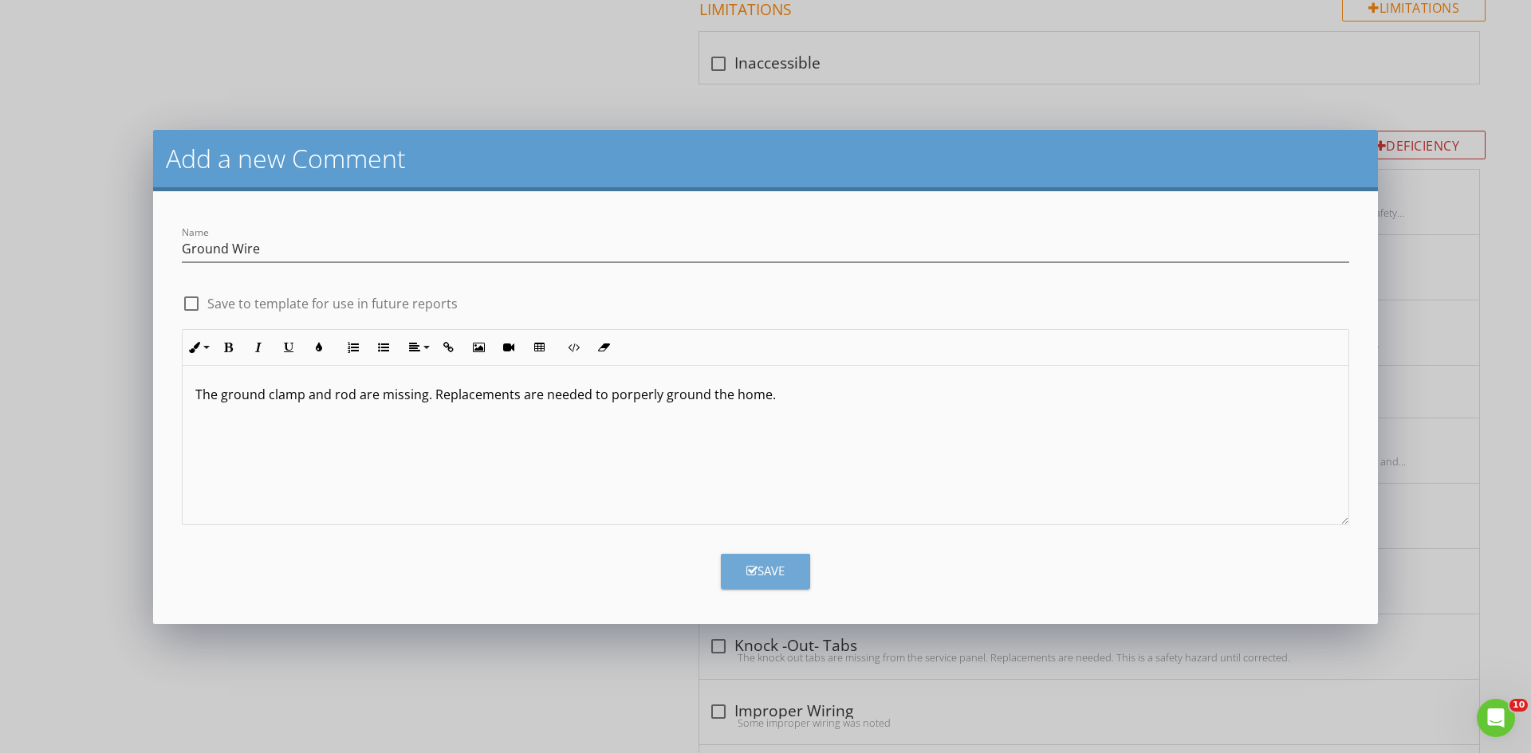
click at [722, 565] on button "Save" at bounding box center [765, 571] width 89 height 35
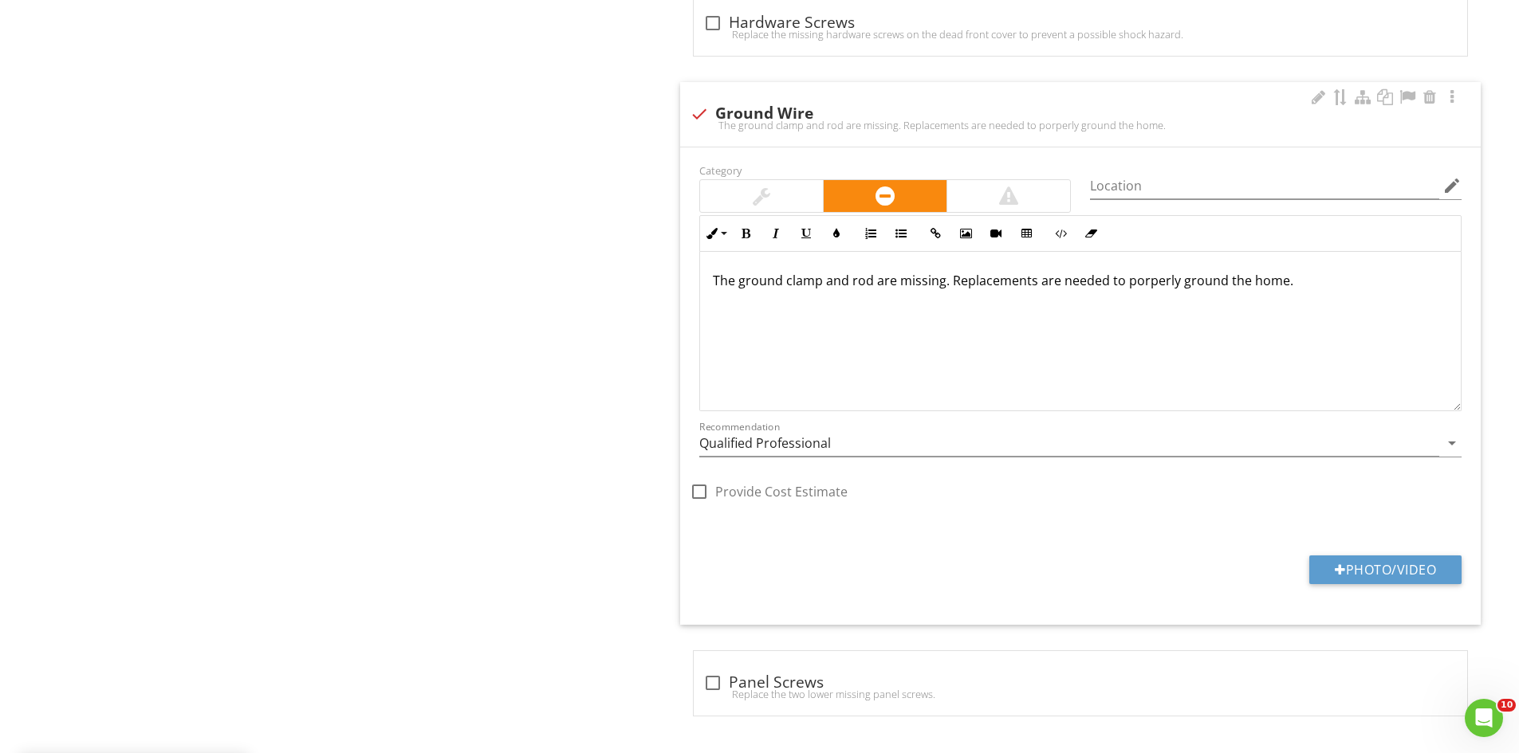
scroll to position [2600, 0]
click at [931, 441] on input "Qualified Professional" at bounding box center [1069, 440] width 740 height 26
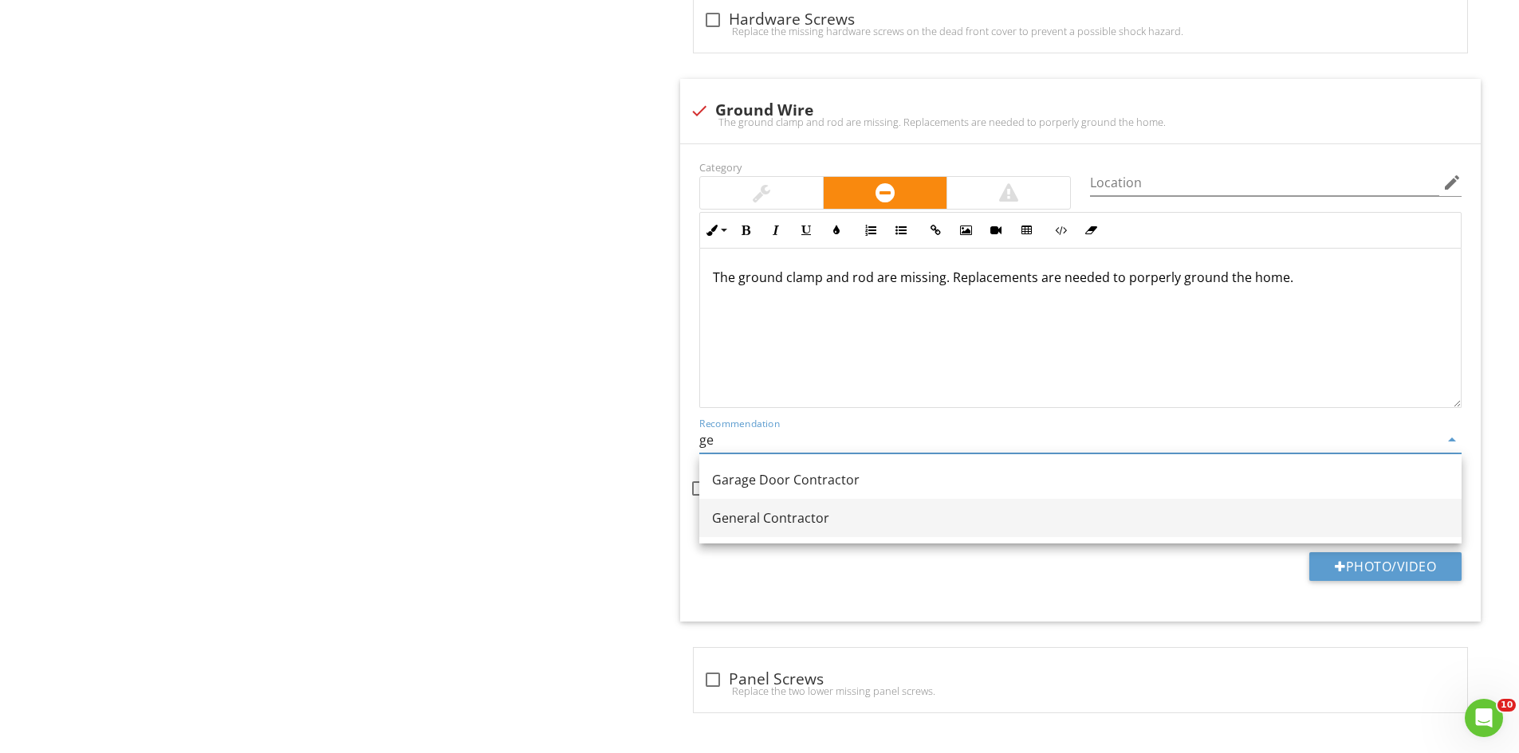
click at [828, 520] on div "General Contractor" at bounding box center [1080, 518] width 737 height 19
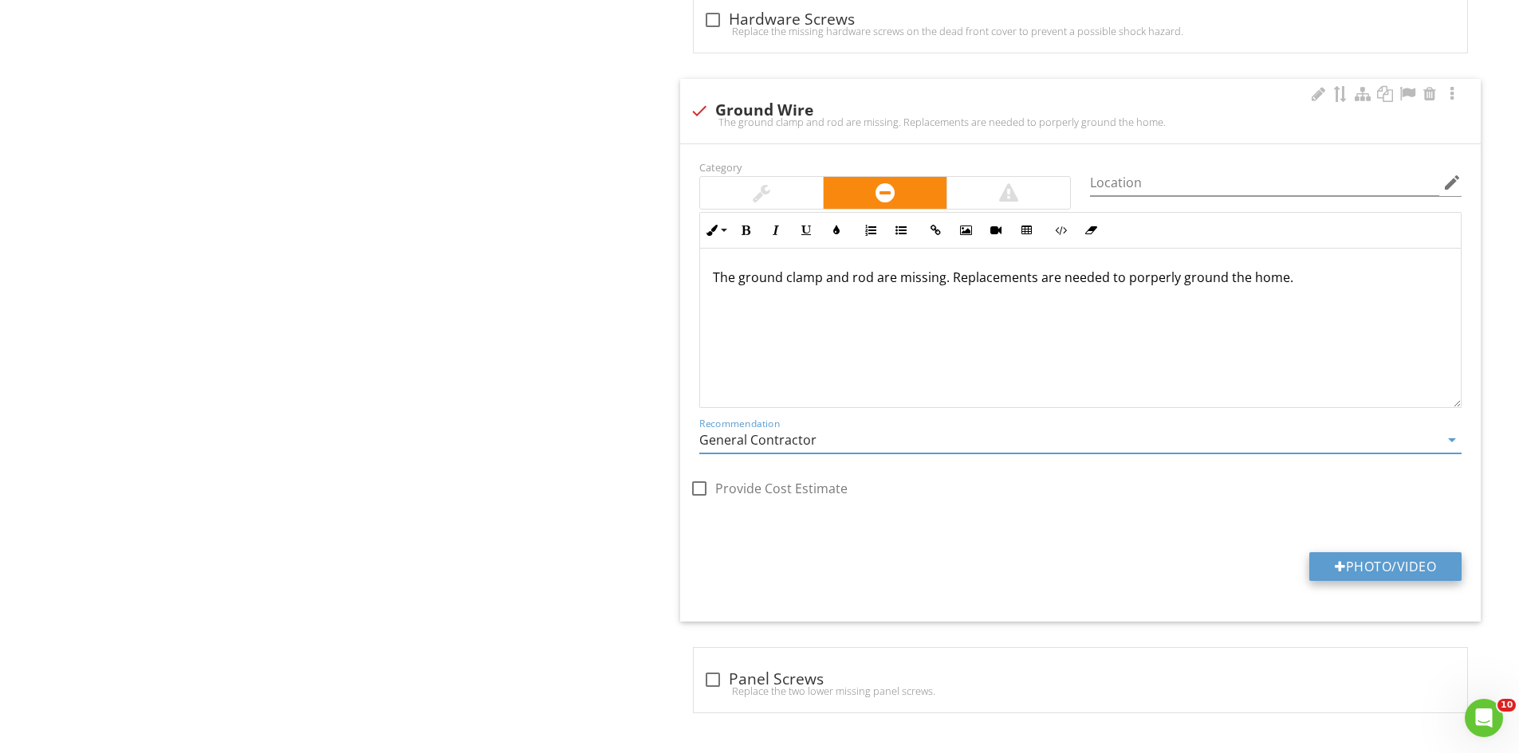
type input "General Contractor"
click at [1369, 569] on button "Photo/Video" at bounding box center [1385, 567] width 152 height 29
type input "C:\fakepath\IMG_6800.JPG"
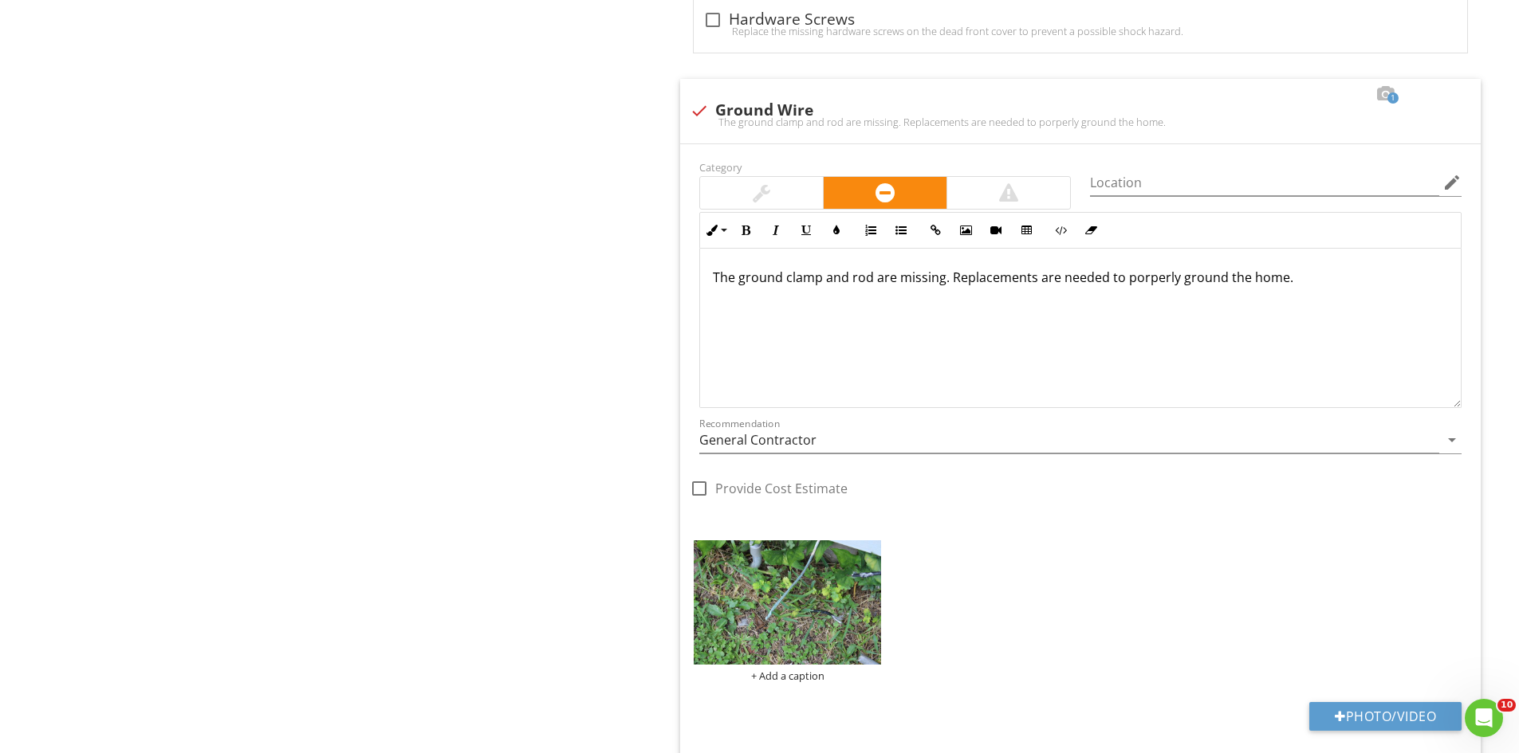
click at [777, 604] on img at bounding box center [787, 603] width 187 height 125
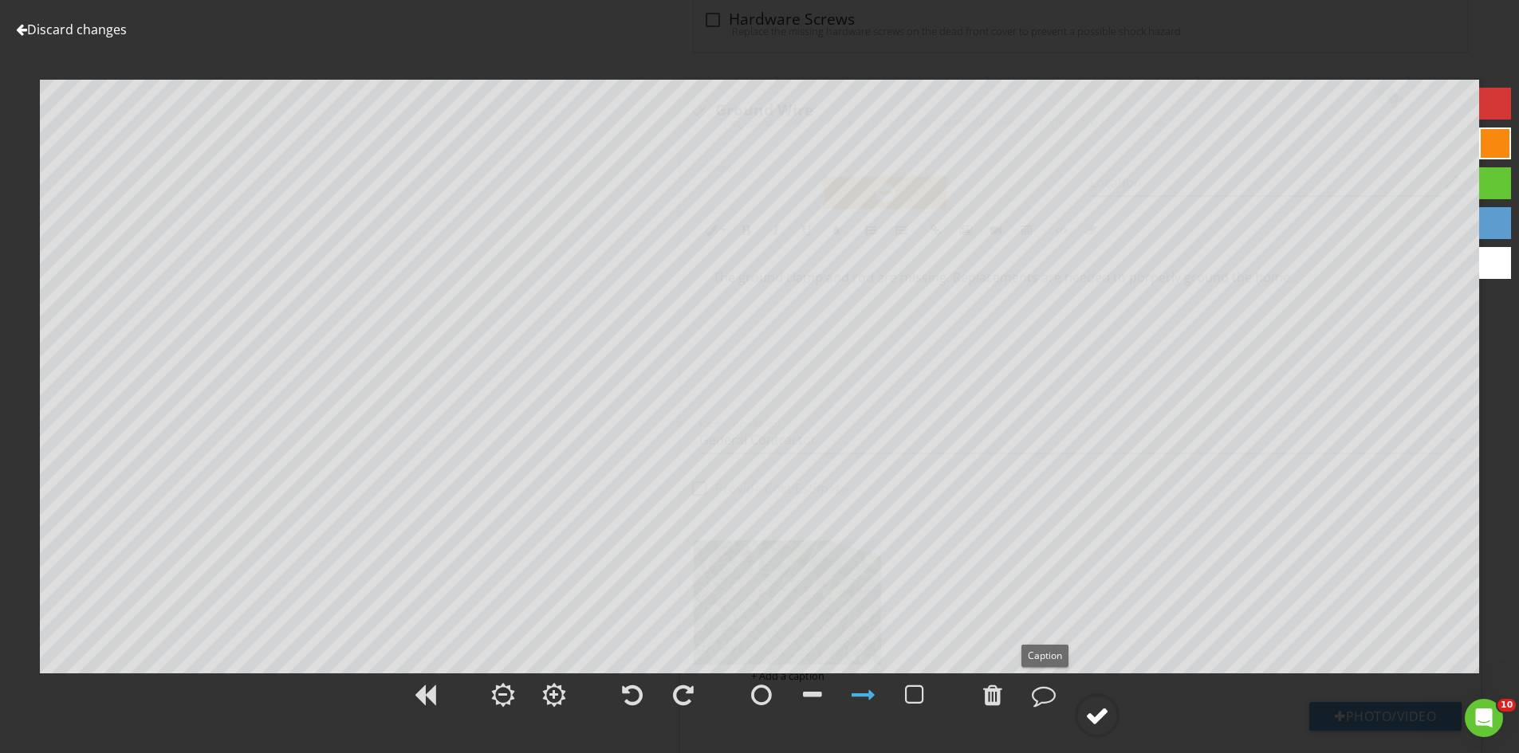
drag, startPoint x: 1078, startPoint y: 715, endPoint x: 1095, endPoint y: 702, distance: 21.0
click at [1078, 714] on circle at bounding box center [1096, 715] width 41 height 41
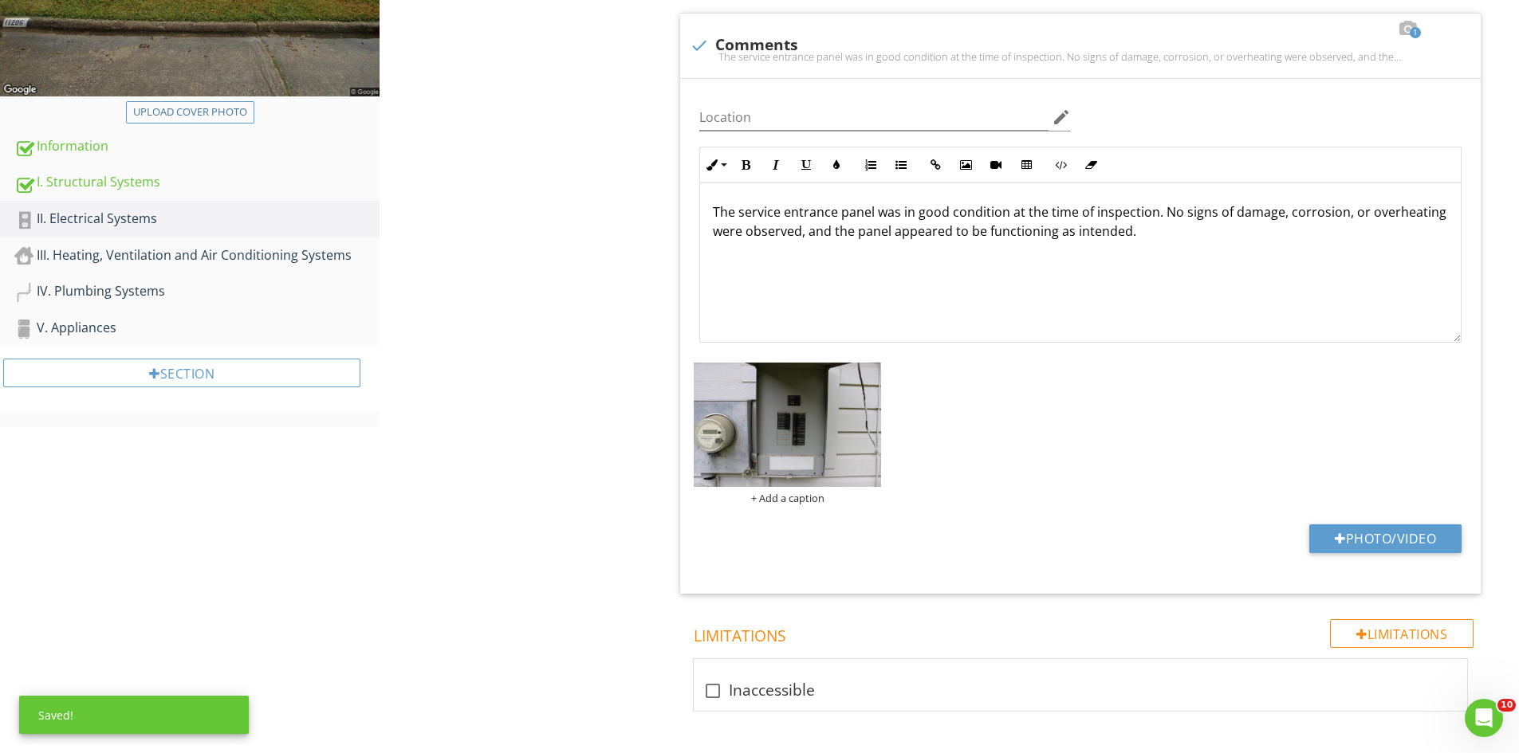
scroll to position [0, 0]
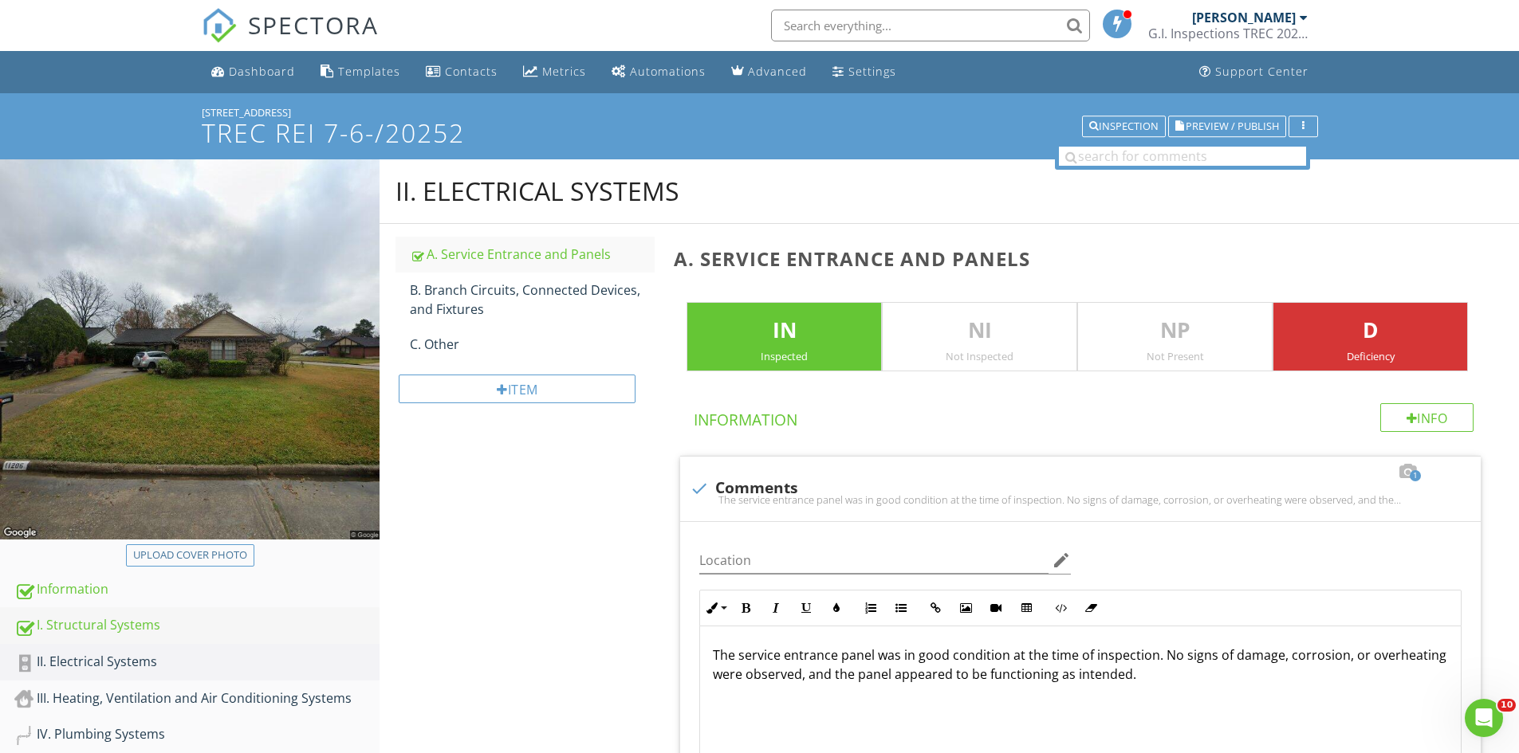
click at [57, 621] on div "I. Structural Systems" at bounding box center [196, 625] width 365 height 21
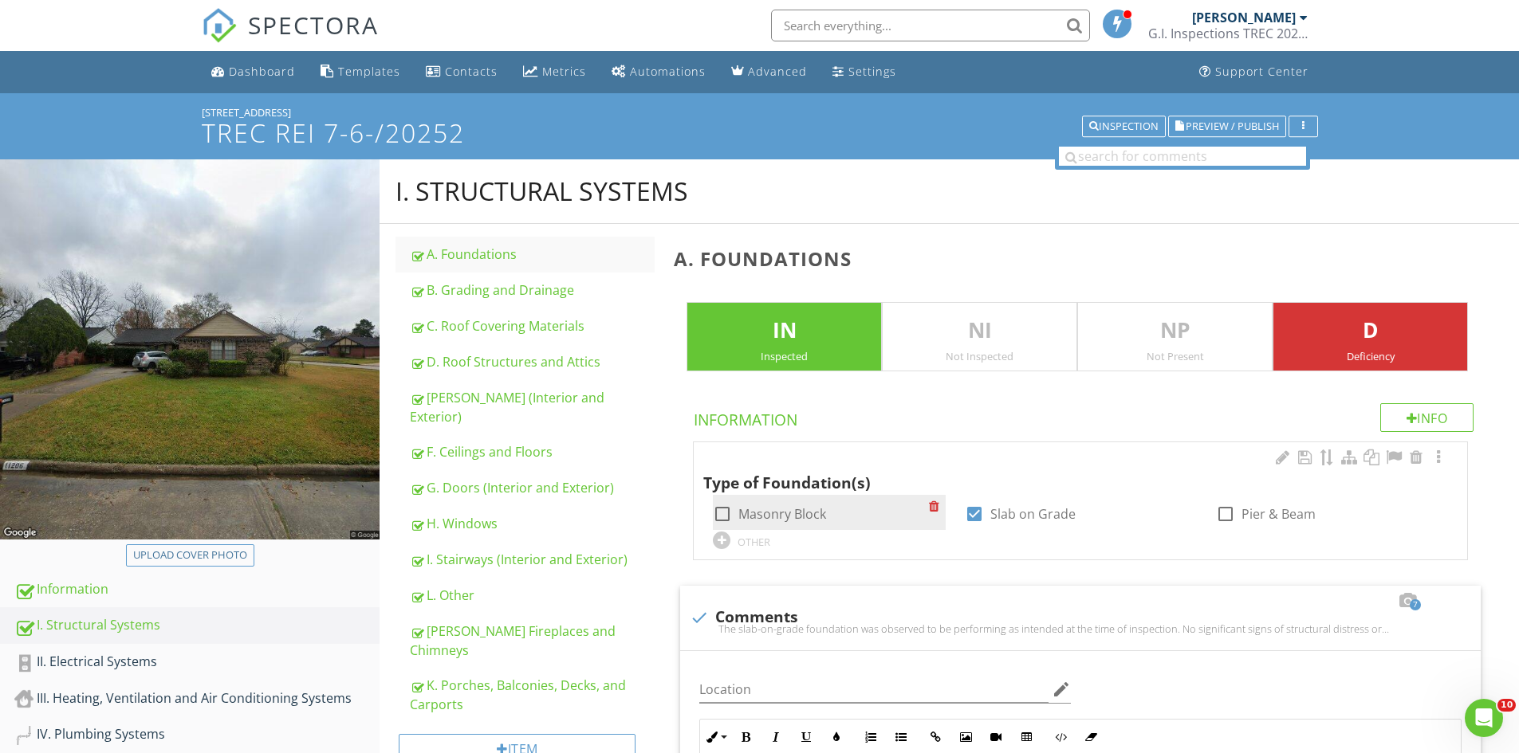
drag, startPoint x: 459, startPoint y: 654, endPoint x: 791, endPoint y: 521, distance: 357.4
click at [460, 676] on div "K. Porches, Balconies, Decks, and Carports" at bounding box center [532, 695] width 245 height 38
type textarea "<p>The foundation show signs of a typical settlement crack. The settlement crac…"
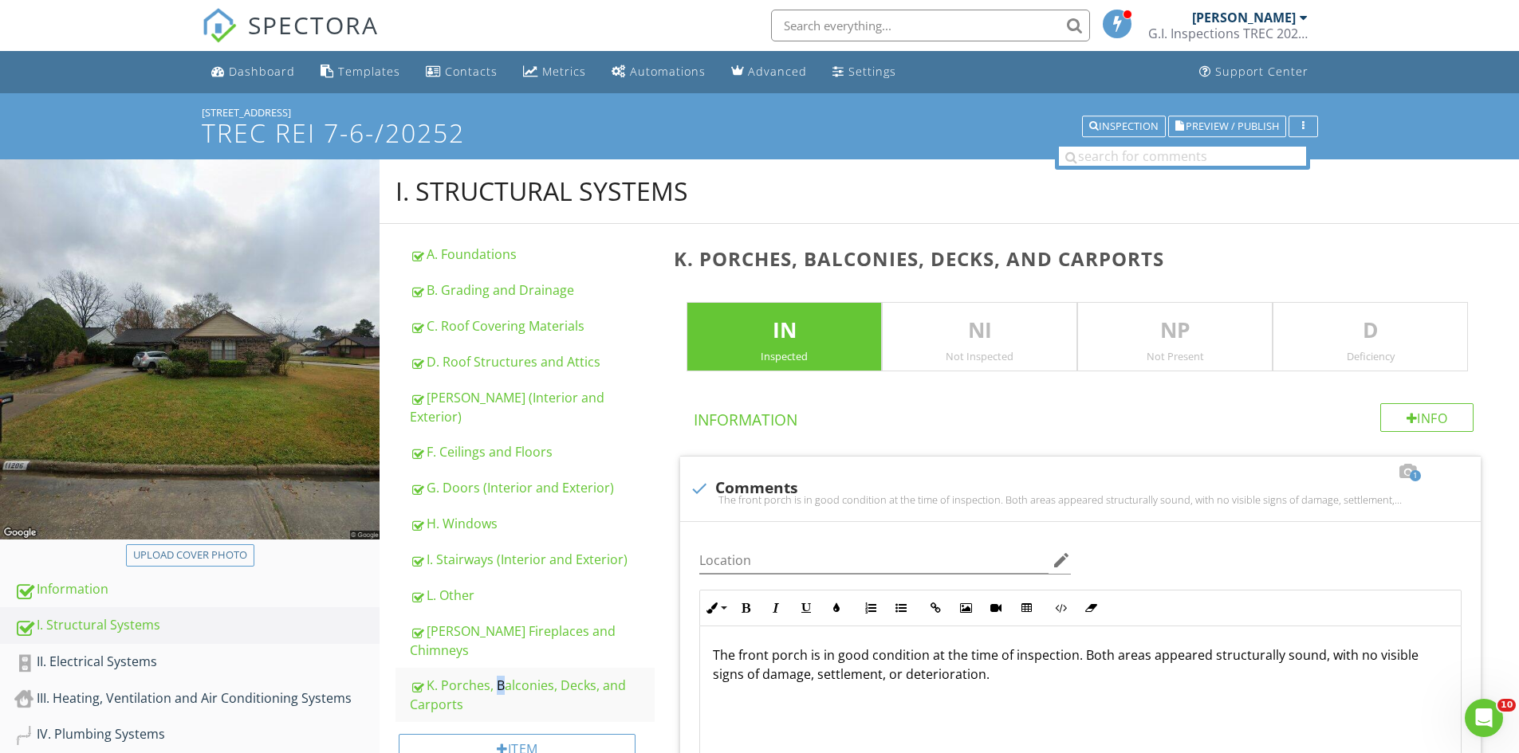
click at [1331, 347] on div "D Deficiency" at bounding box center [1369, 337] width 195 height 70
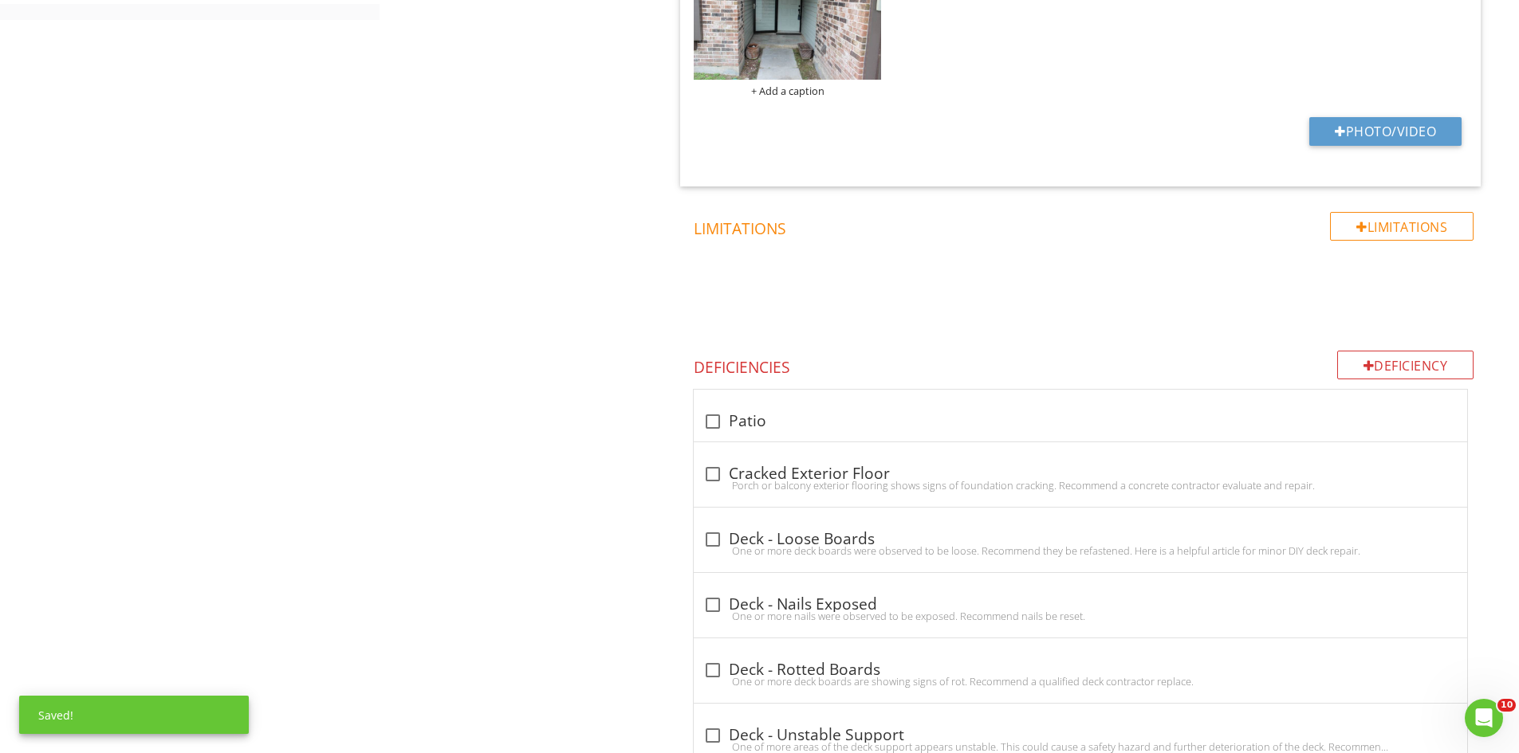
scroll to position [859, 0]
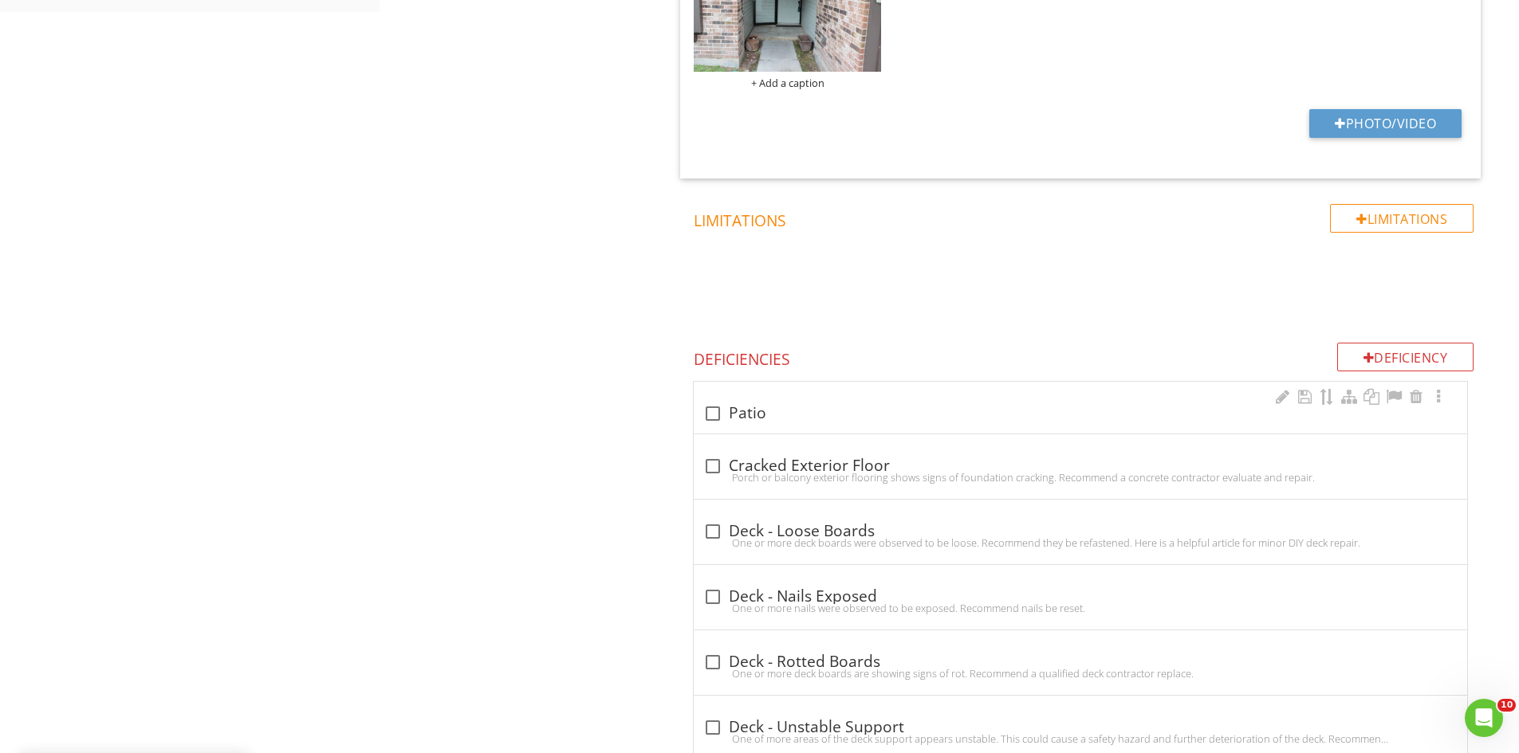
click at [718, 415] on div at bounding box center [712, 413] width 27 height 27
checkbox input "true"
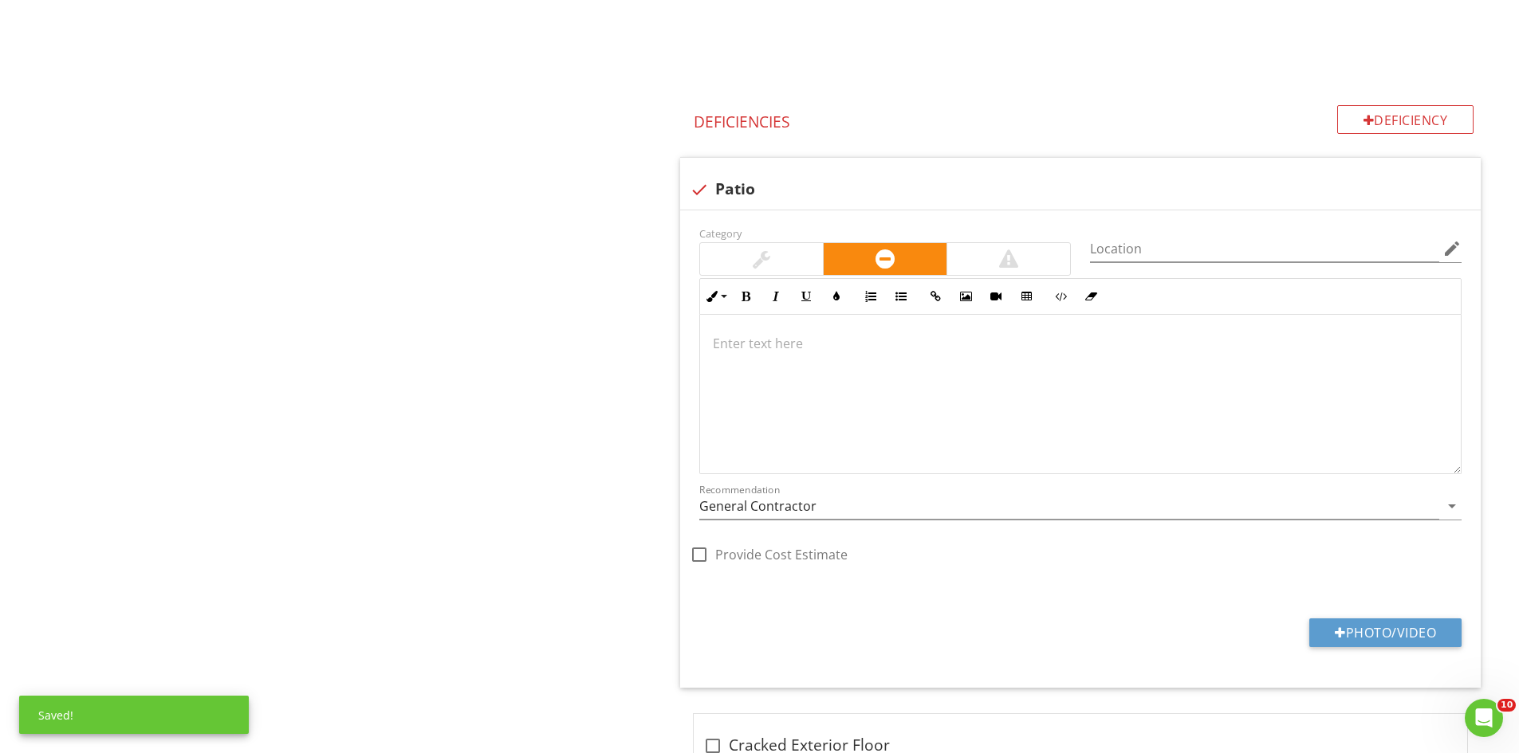
scroll to position [1193, 0]
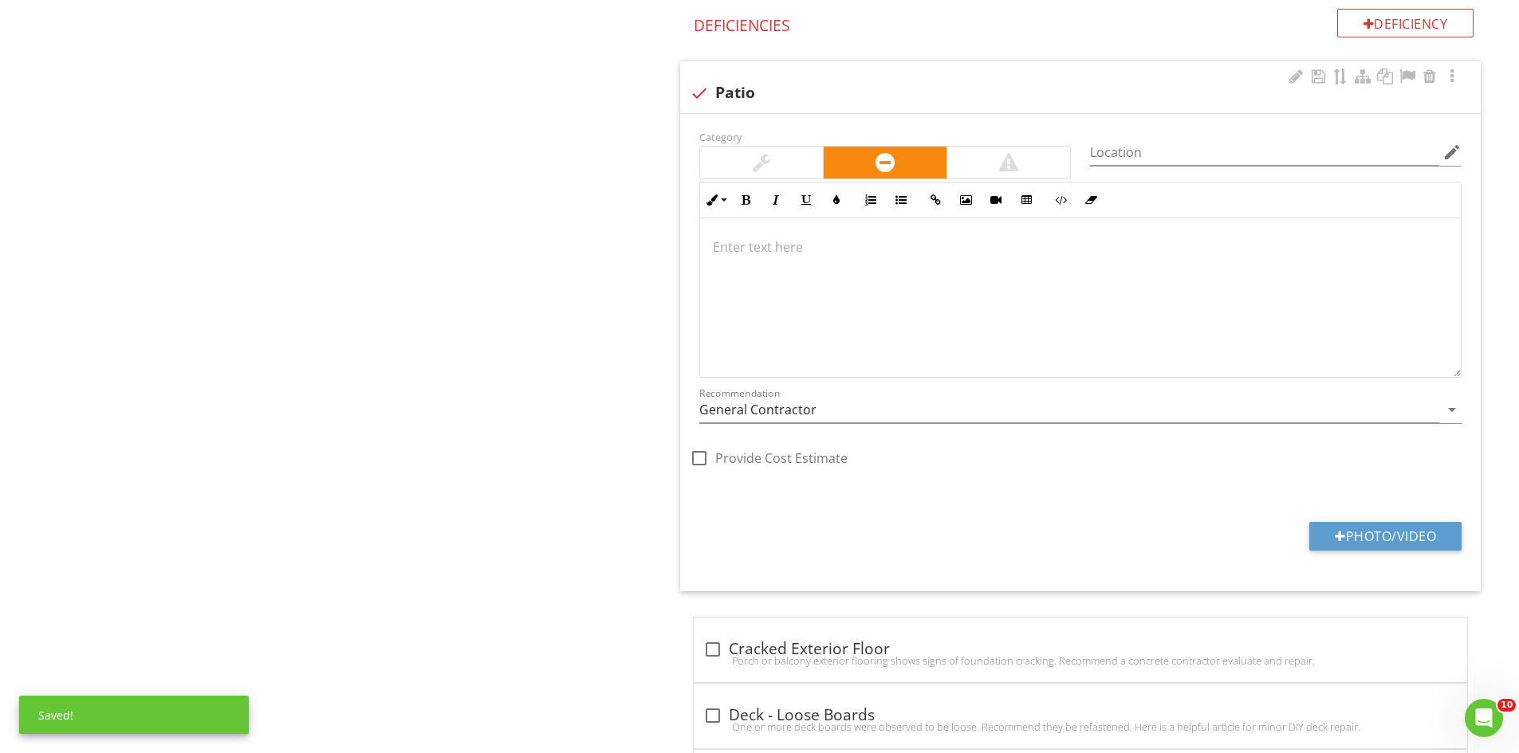
click at [901, 285] on div at bounding box center [1080, 297] width 761 height 159
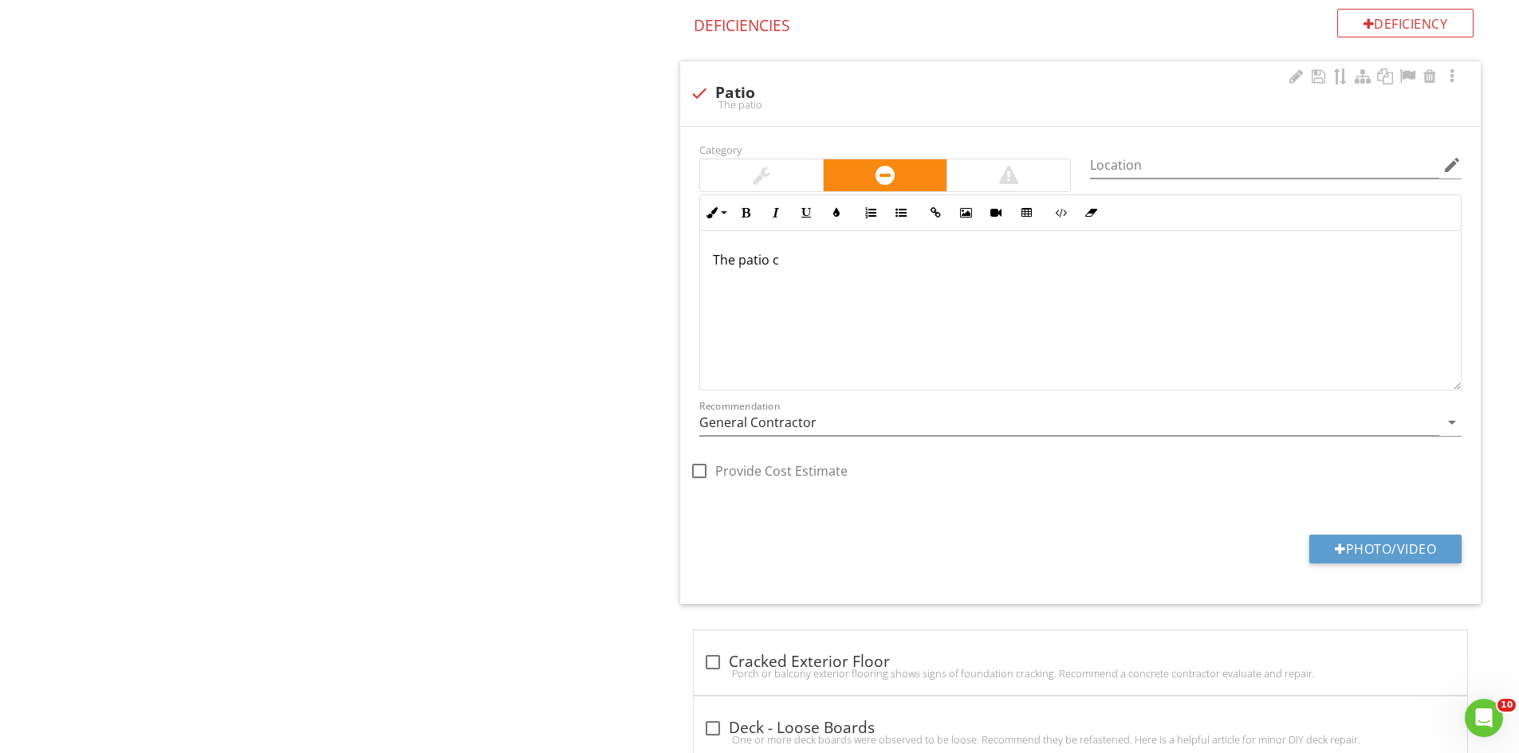
scroll to position [1205, 0]
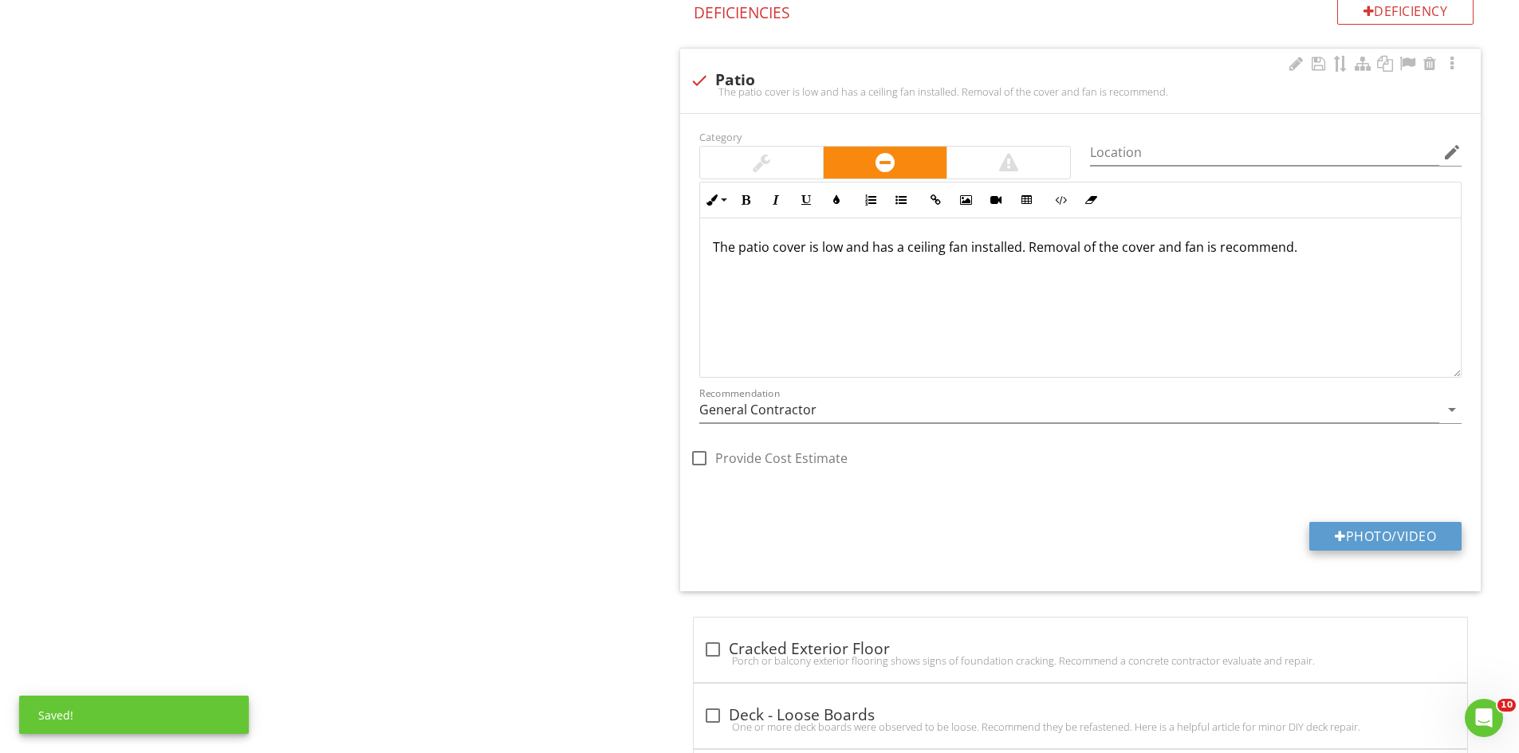
click at [1367, 523] on button "Photo/Video" at bounding box center [1385, 536] width 152 height 29
type input "C:\fakepath\IMG_6793.JPG"
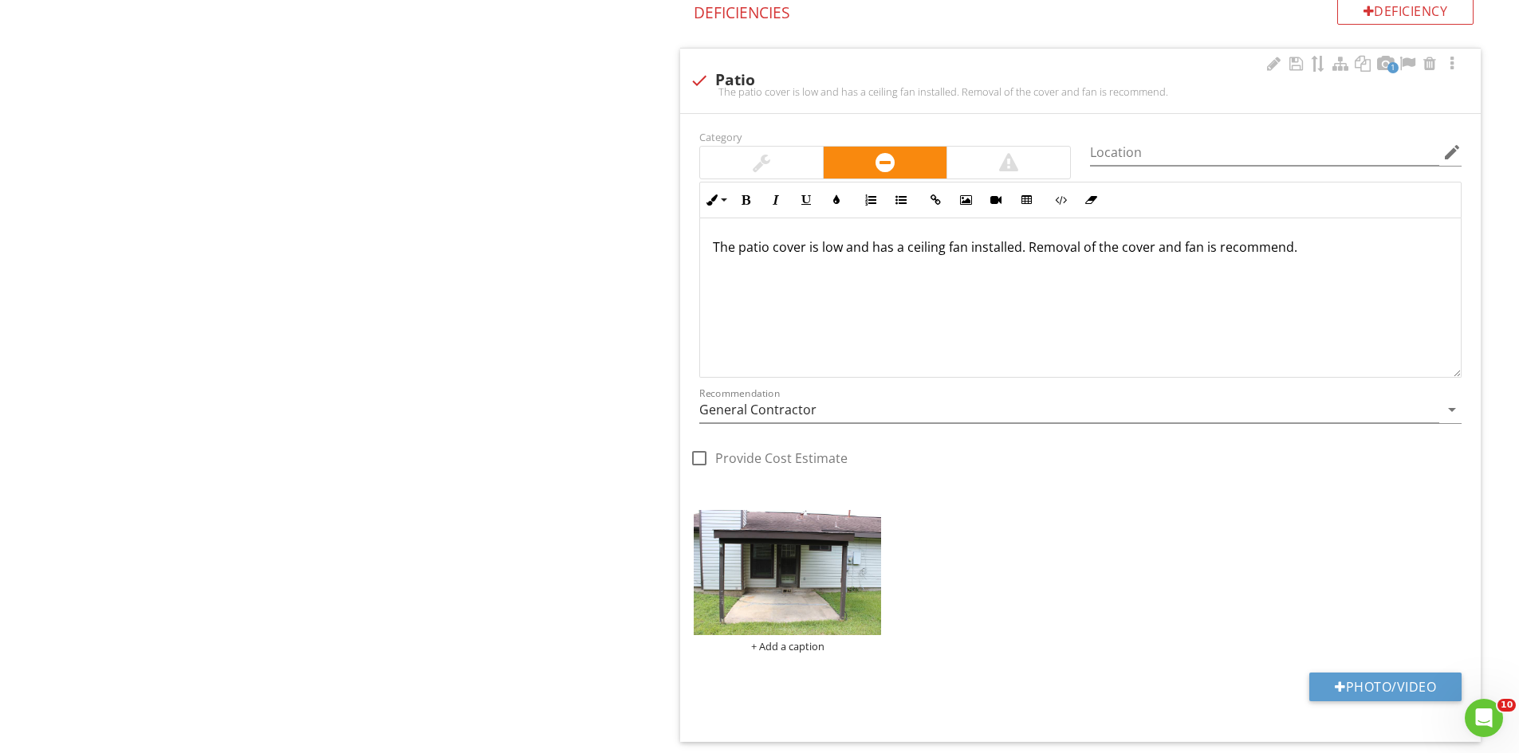
click at [785, 581] on img at bounding box center [787, 572] width 187 height 125
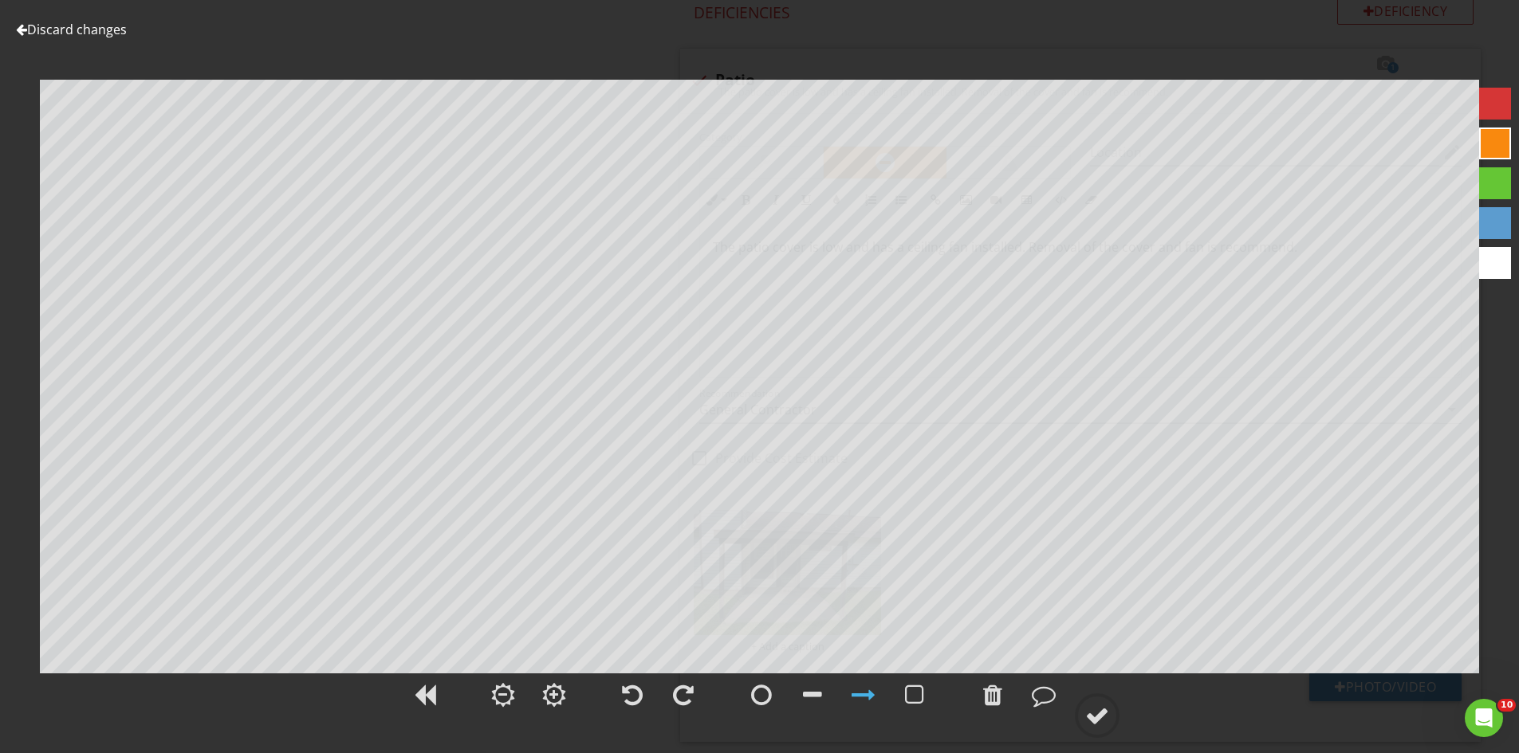
drag, startPoint x: 1088, startPoint y: 718, endPoint x: 1123, endPoint y: 678, distance: 52.5
click at [1089, 714] on div at bounding box center [1097, 716] width 24 height 24
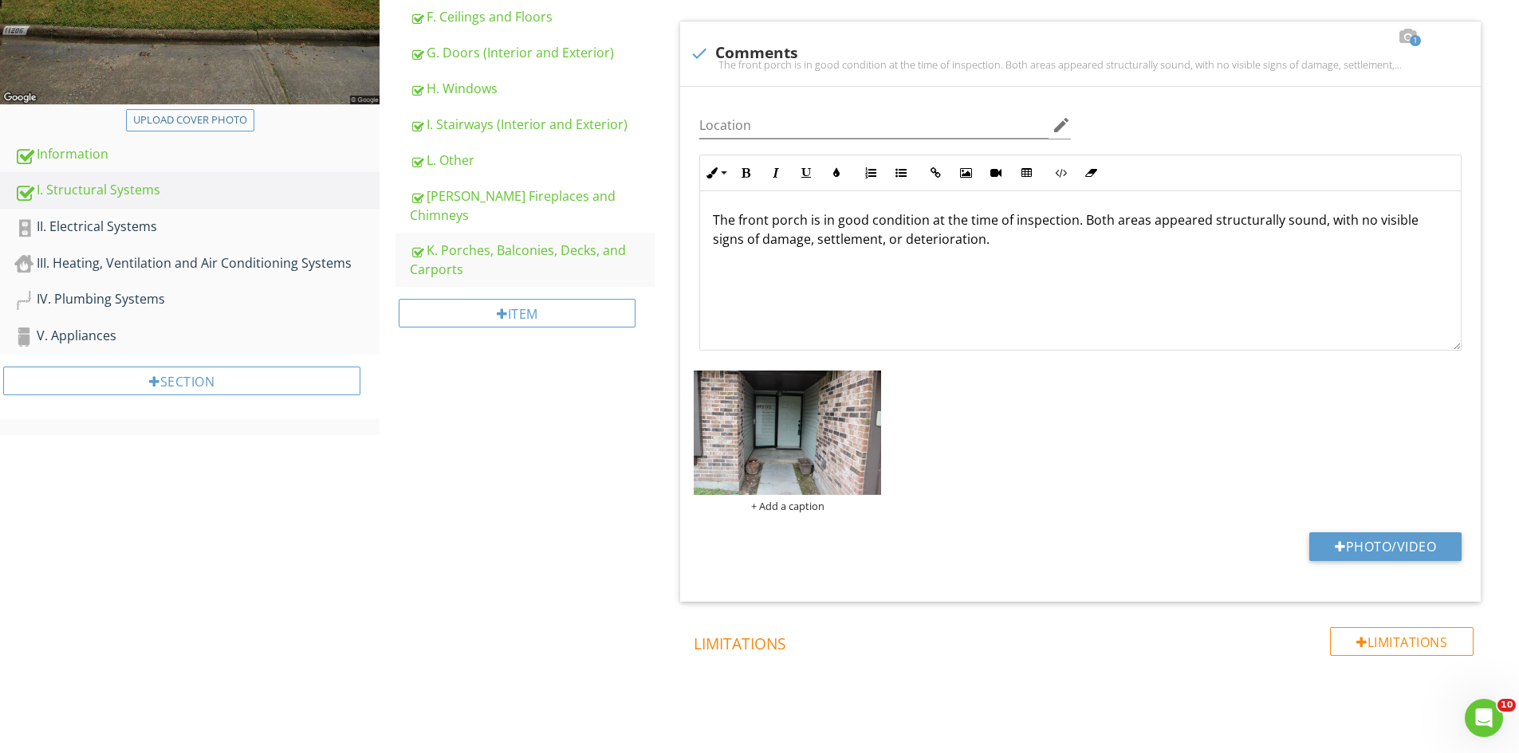
scroll to position [210, 0]
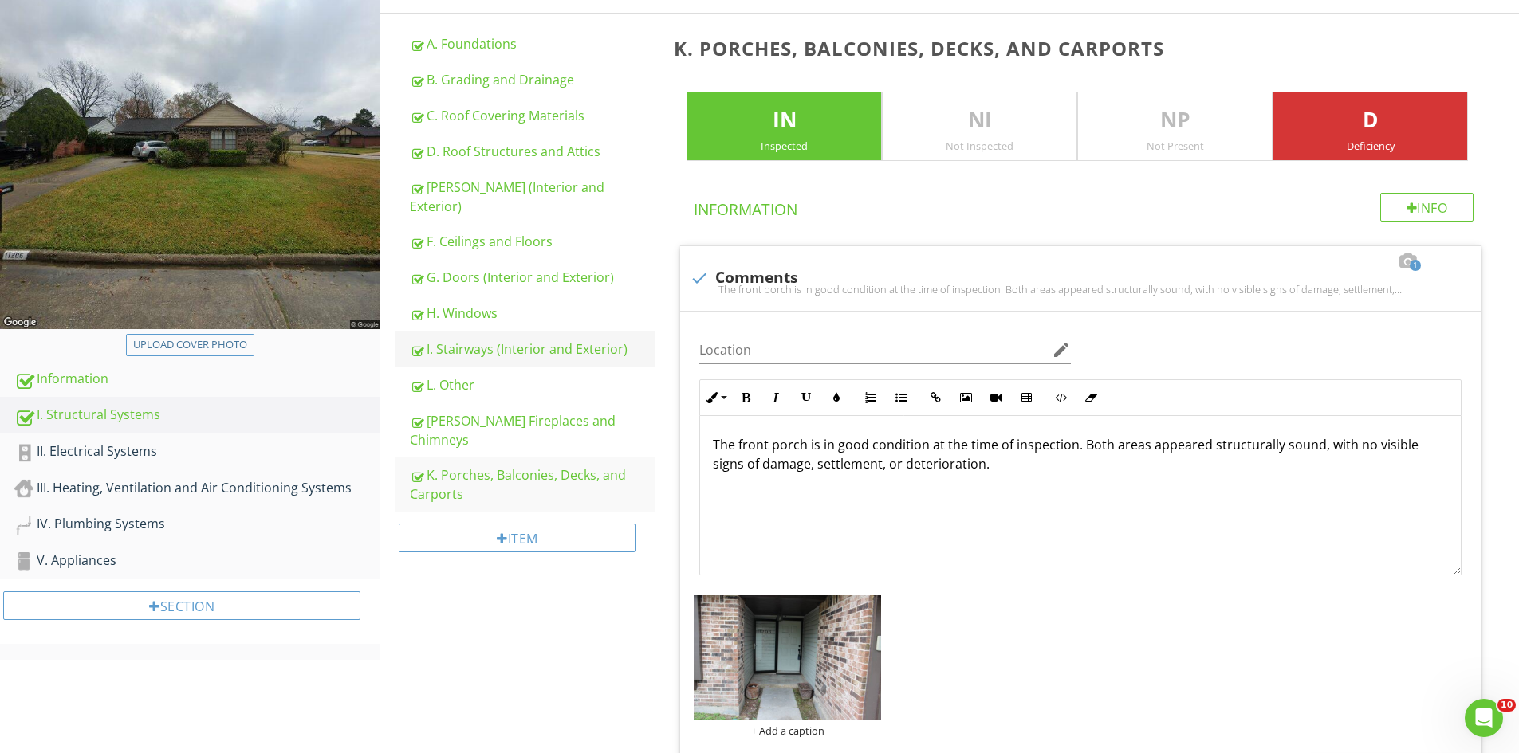
click at [462, 340] on div "I. Stairways (Interior and Exterior)" at bounding box center [532, 349] width 245 height 19
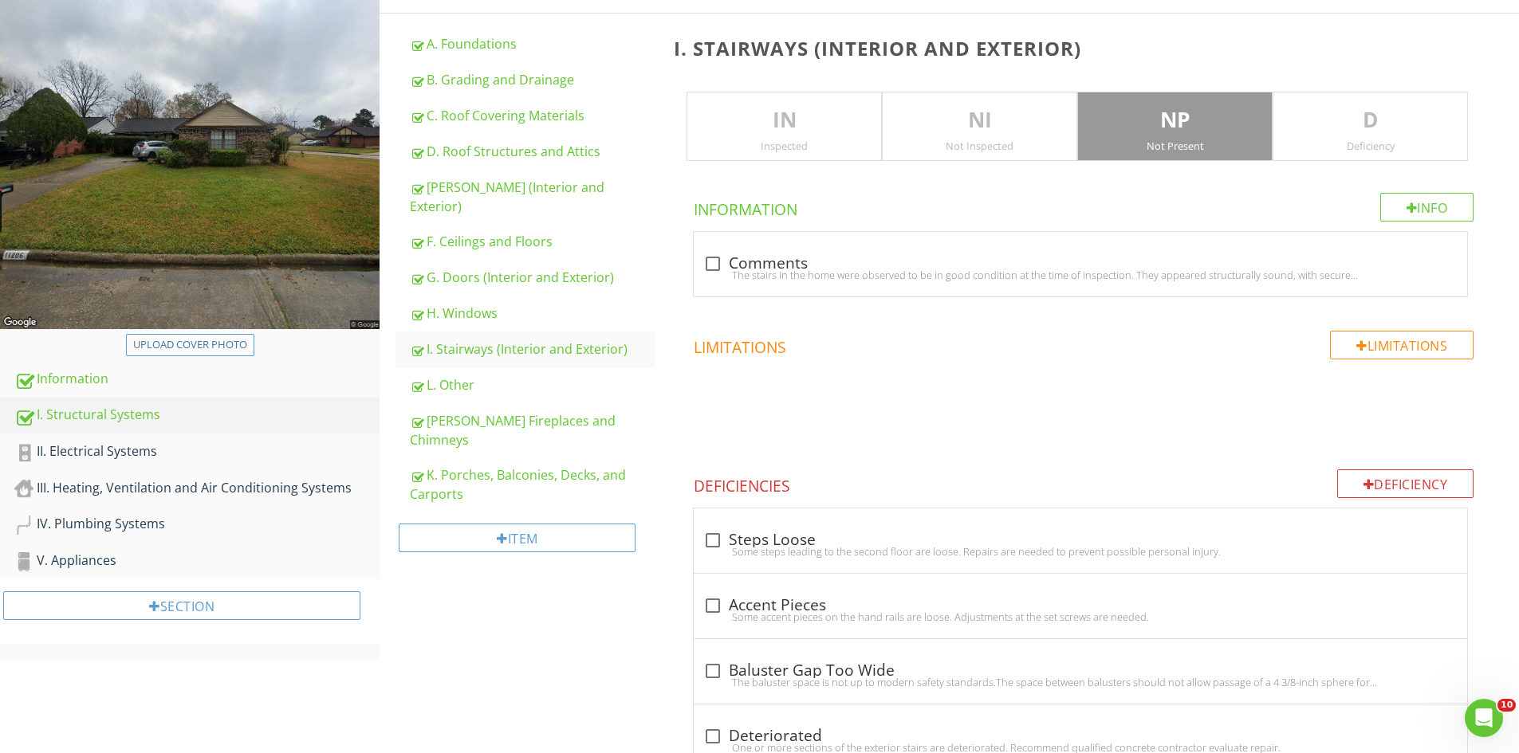
click at [777, 115] on p "IN" at bounding box center [784, 120] width 194 height 32
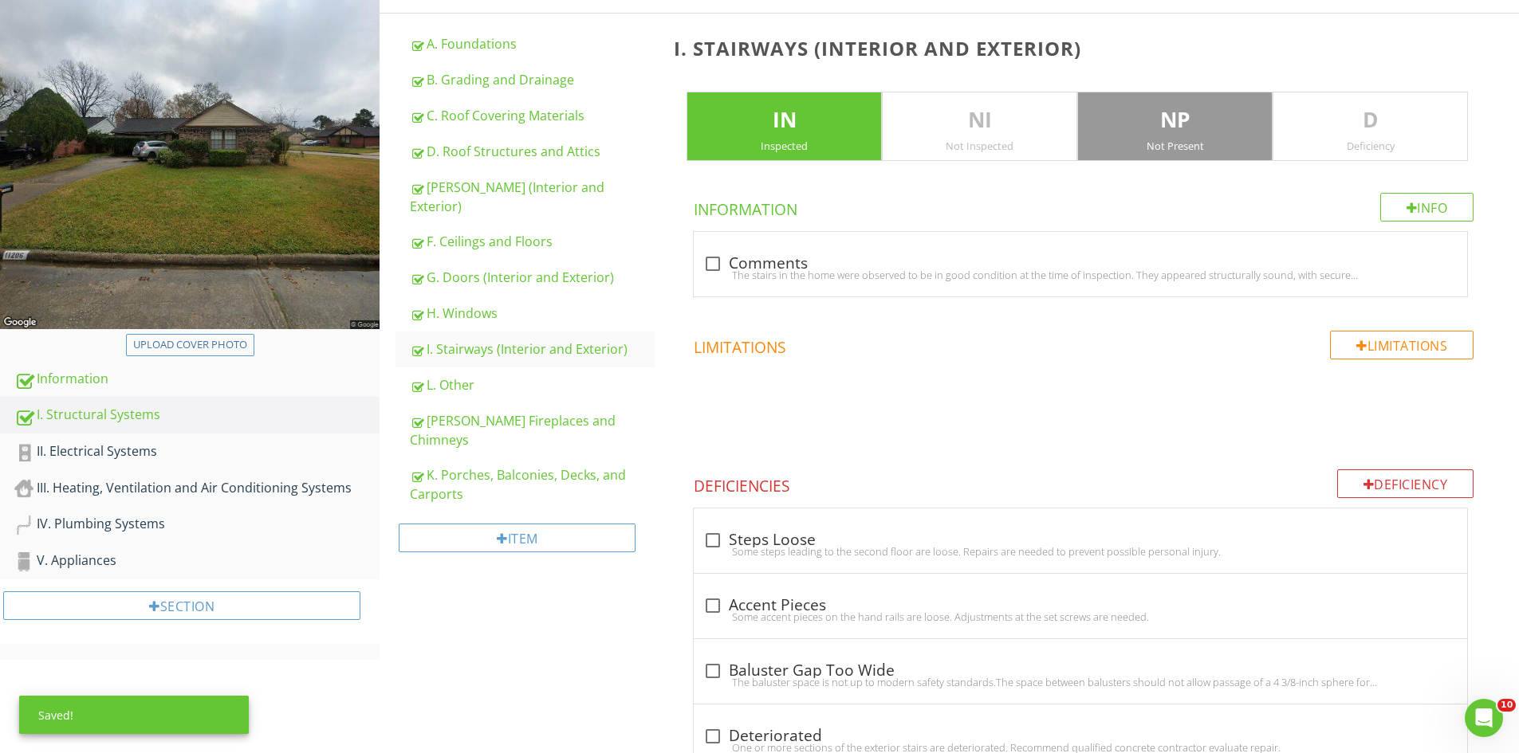
drag, startPoint x: 1369, startPoint y: 108, endPoint x: 1328, endPoint y: 141, distance: 52.7
click at [1368, 108] on p "D" at bounding box center [1370, 120] width 194 height 32
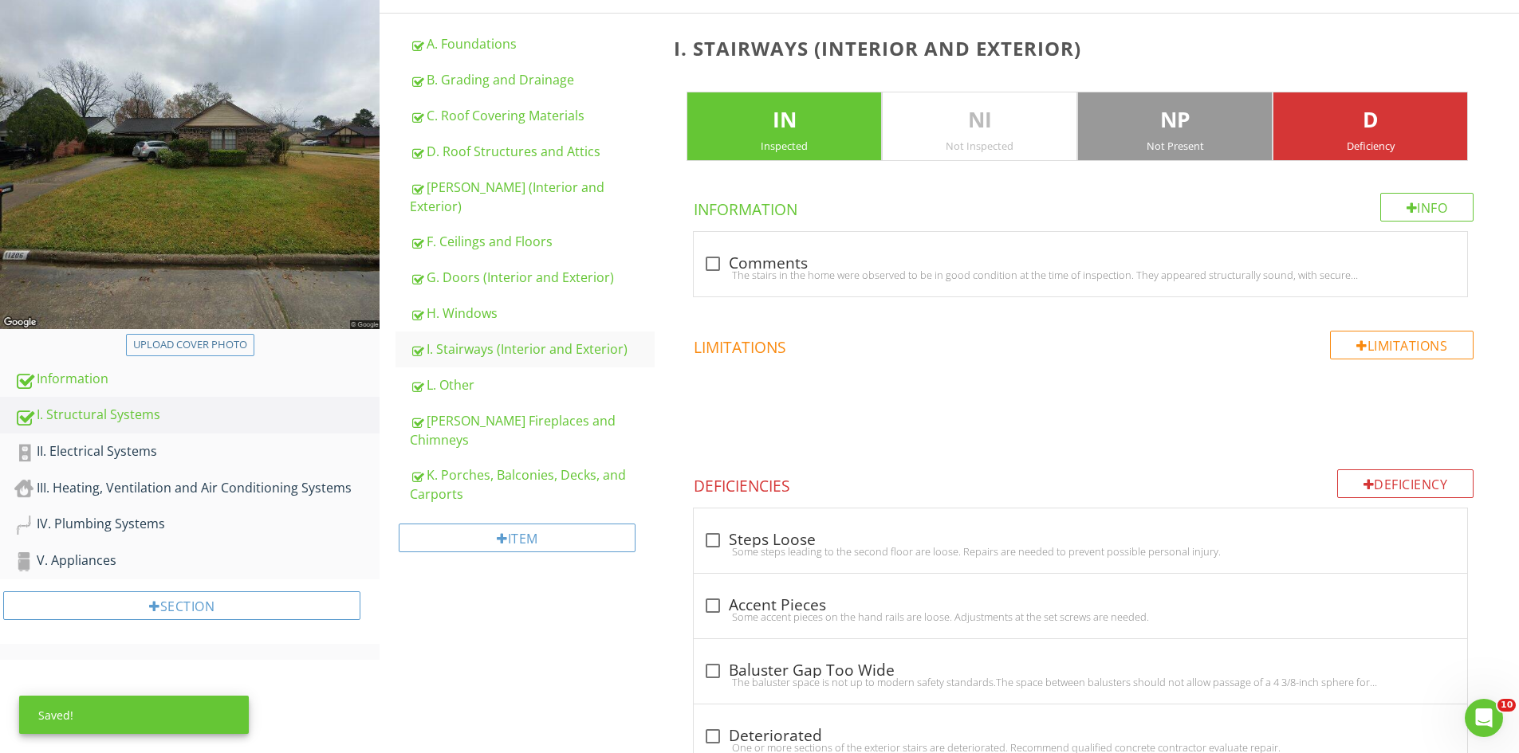
click at [1211, 133] on p "NP" at bounding box center [1175, 120] width 194 height 32
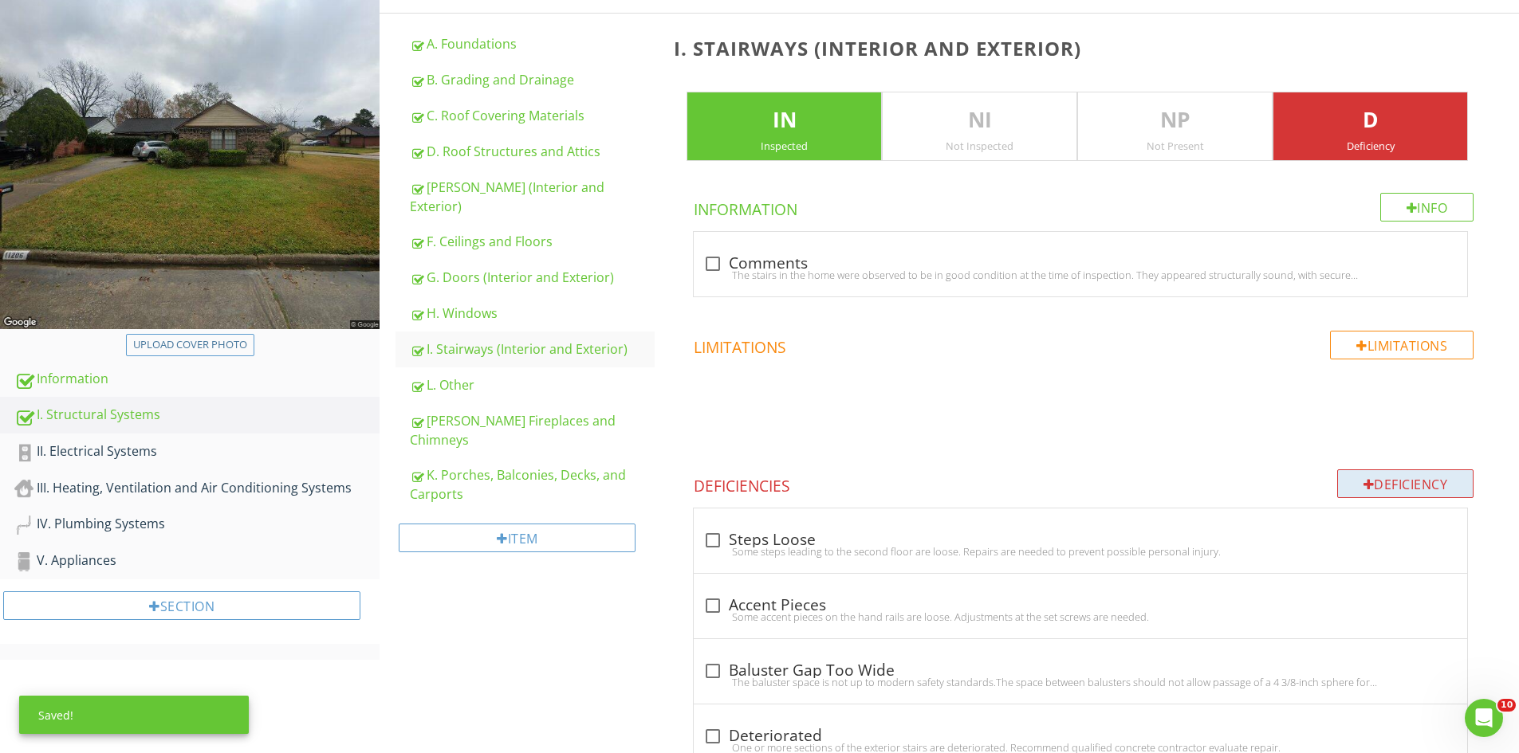
click at [1402, 502] on div "Deficiency Deficiencies check_box_outline_blank Steps Loose Some steps leading …" at bounding box center [1084, 718] width 820 height 497
click at [1394, 495] on div "Deficiency" at bounding box center [1405, 484] width 137 height 29
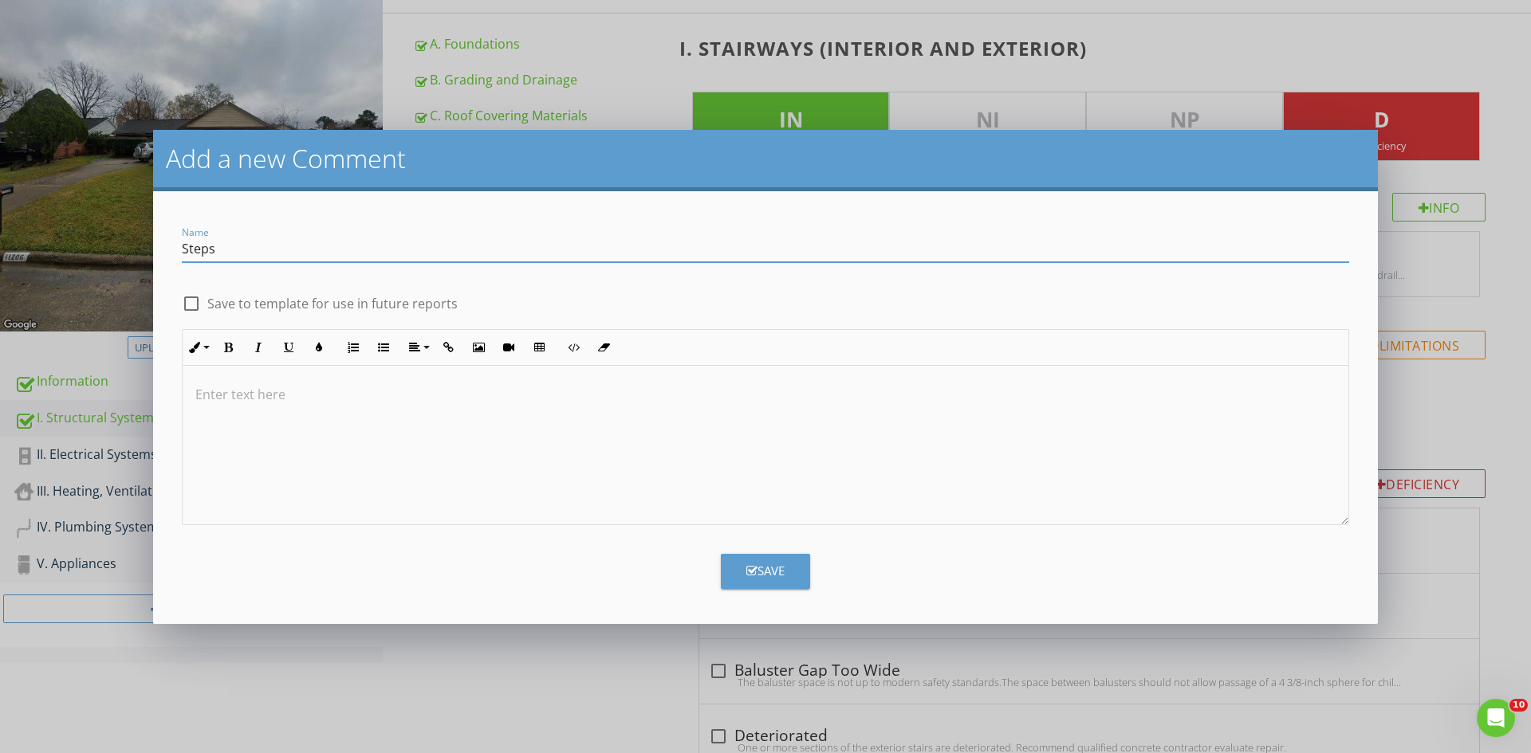
type input "Steps"
click at [249, 459] on div at bounding box center [766, 445] width 1166 height 159
click at [746, 578] on div "Save" at bounding box center [765, 571] width 38 height 18
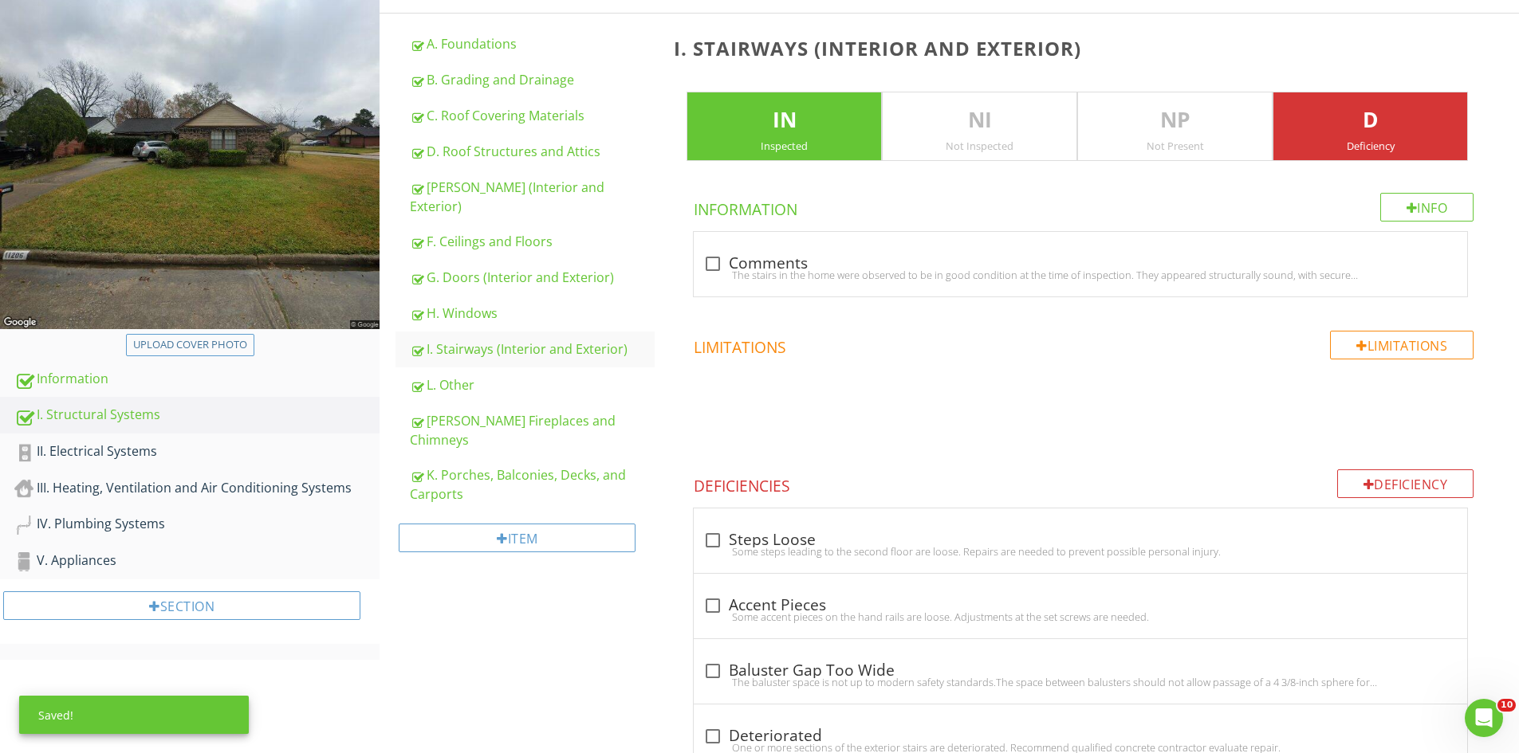
scroll to position [1057, 0]
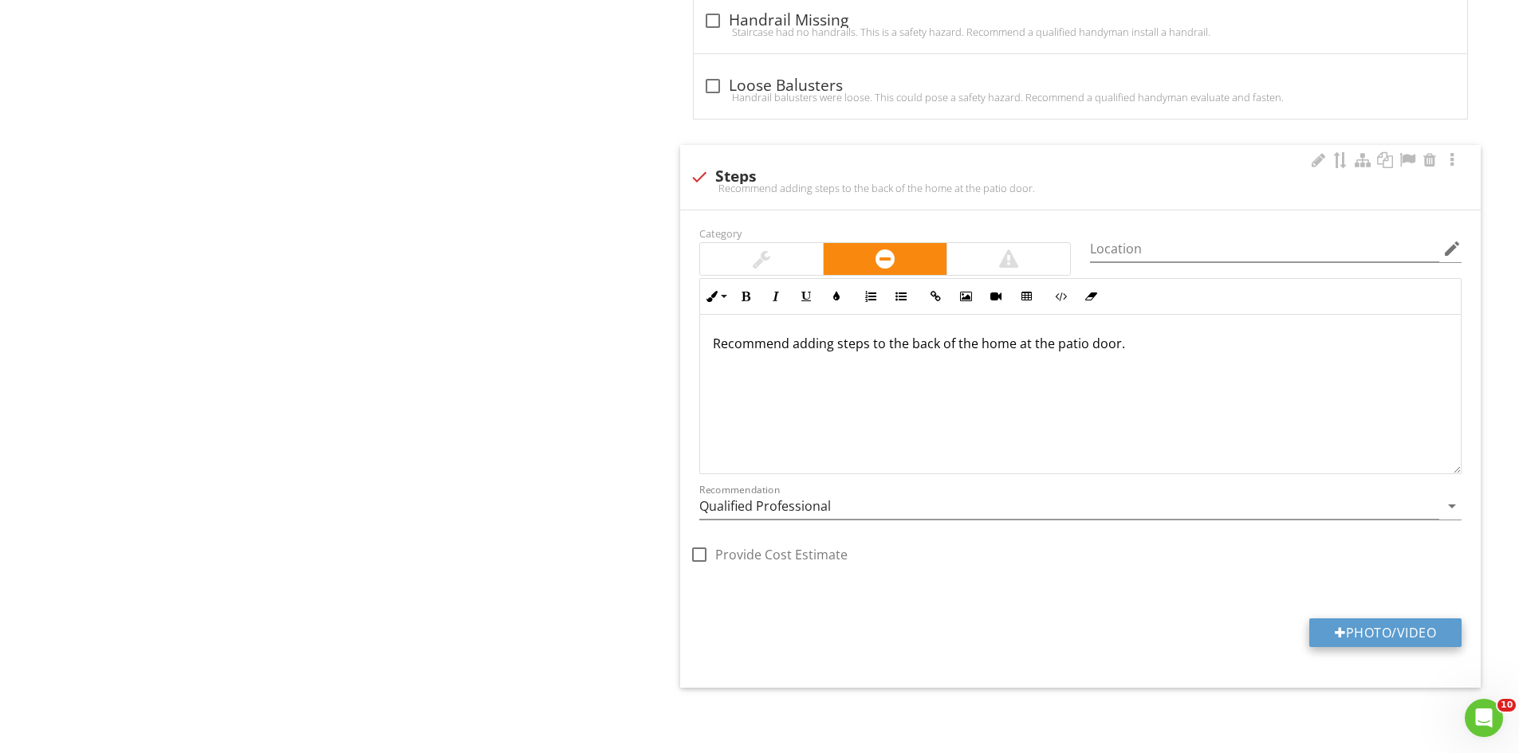
click at [1379, 627] on button "Photo/Video" at bounding box center [1385, 633] width 152 height 29
type input "C:\fakepath\IMG_6793.JPG"
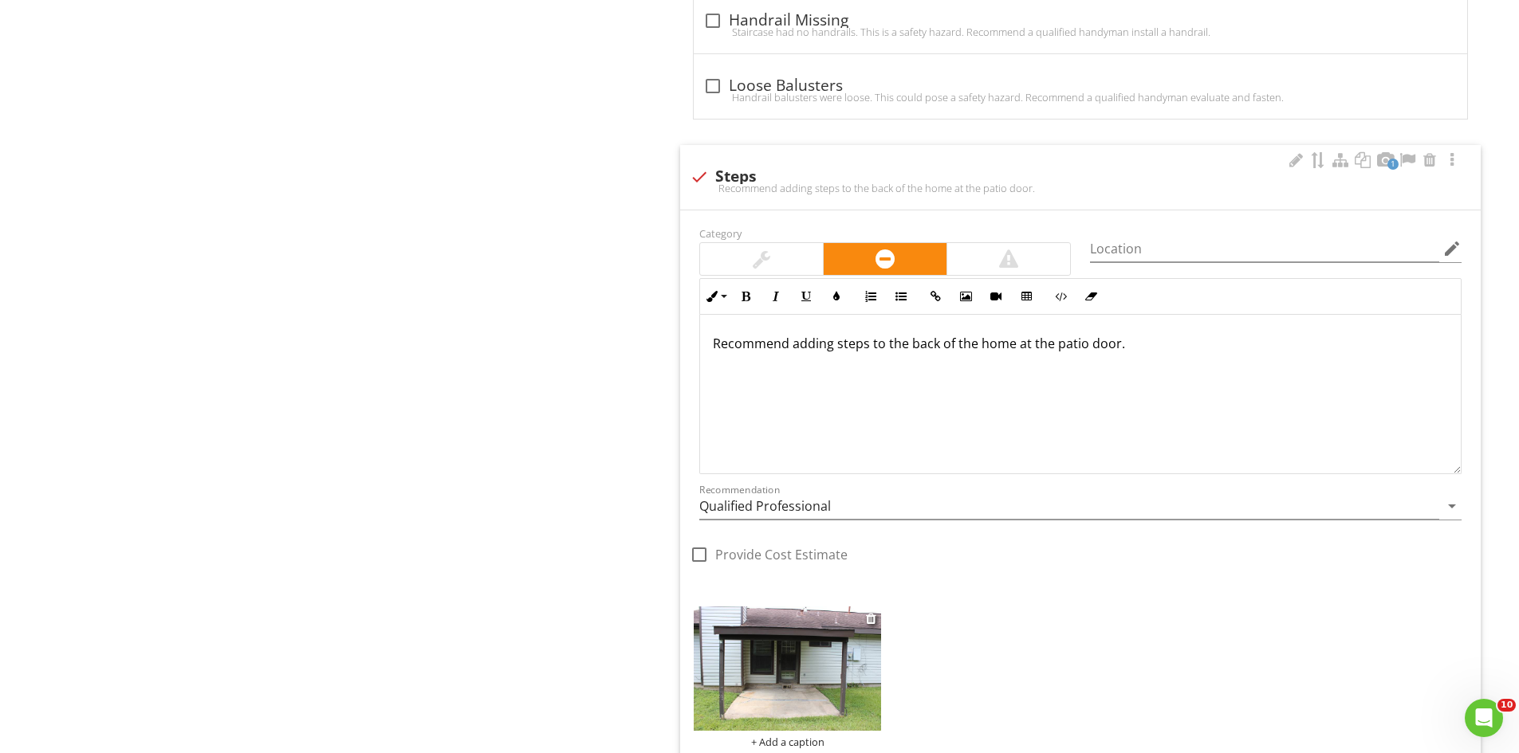
click at [776, 687] on img at bounding box center [787, 669] width 187 height 125
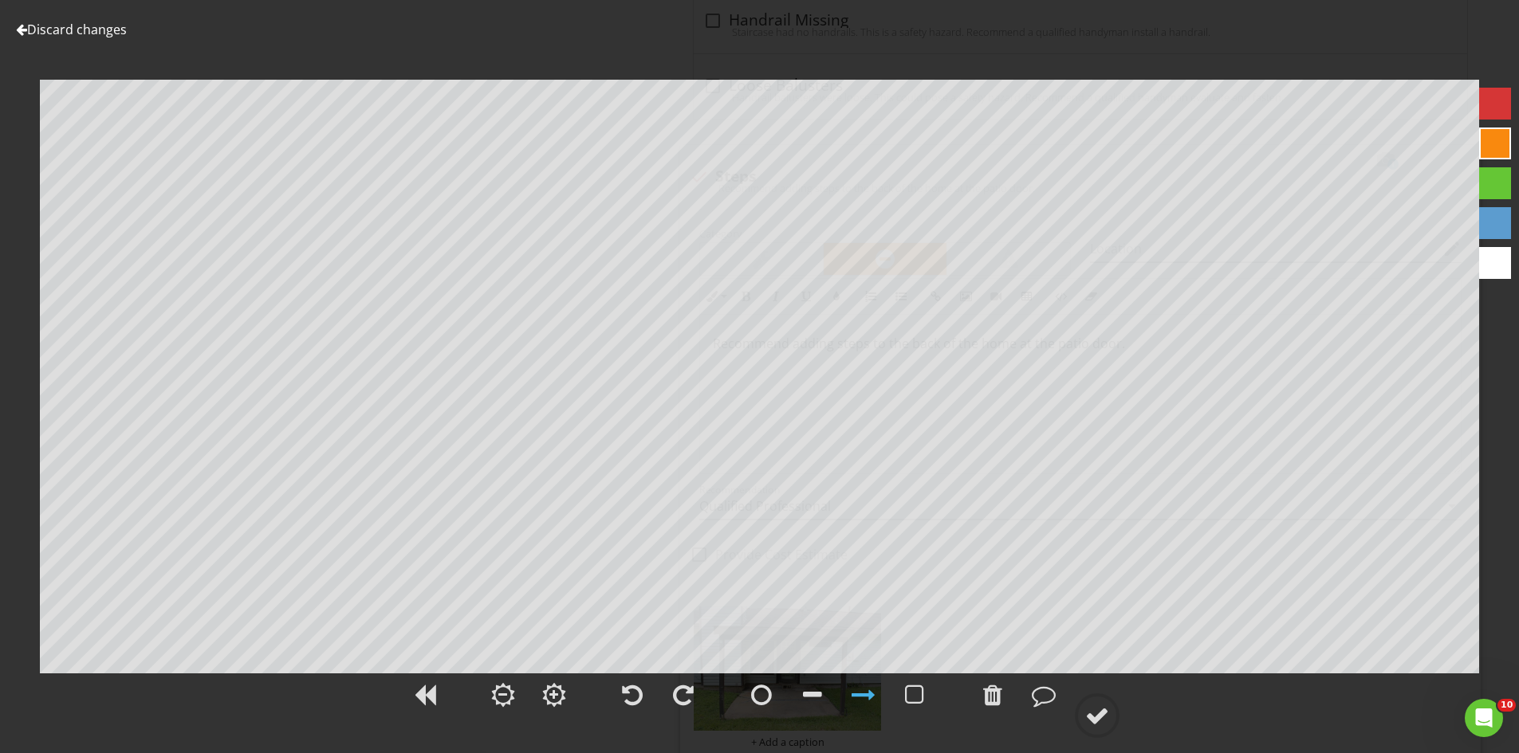
click at [1090, 712] on div at bounding box center [1097, 716] width 24 height 24
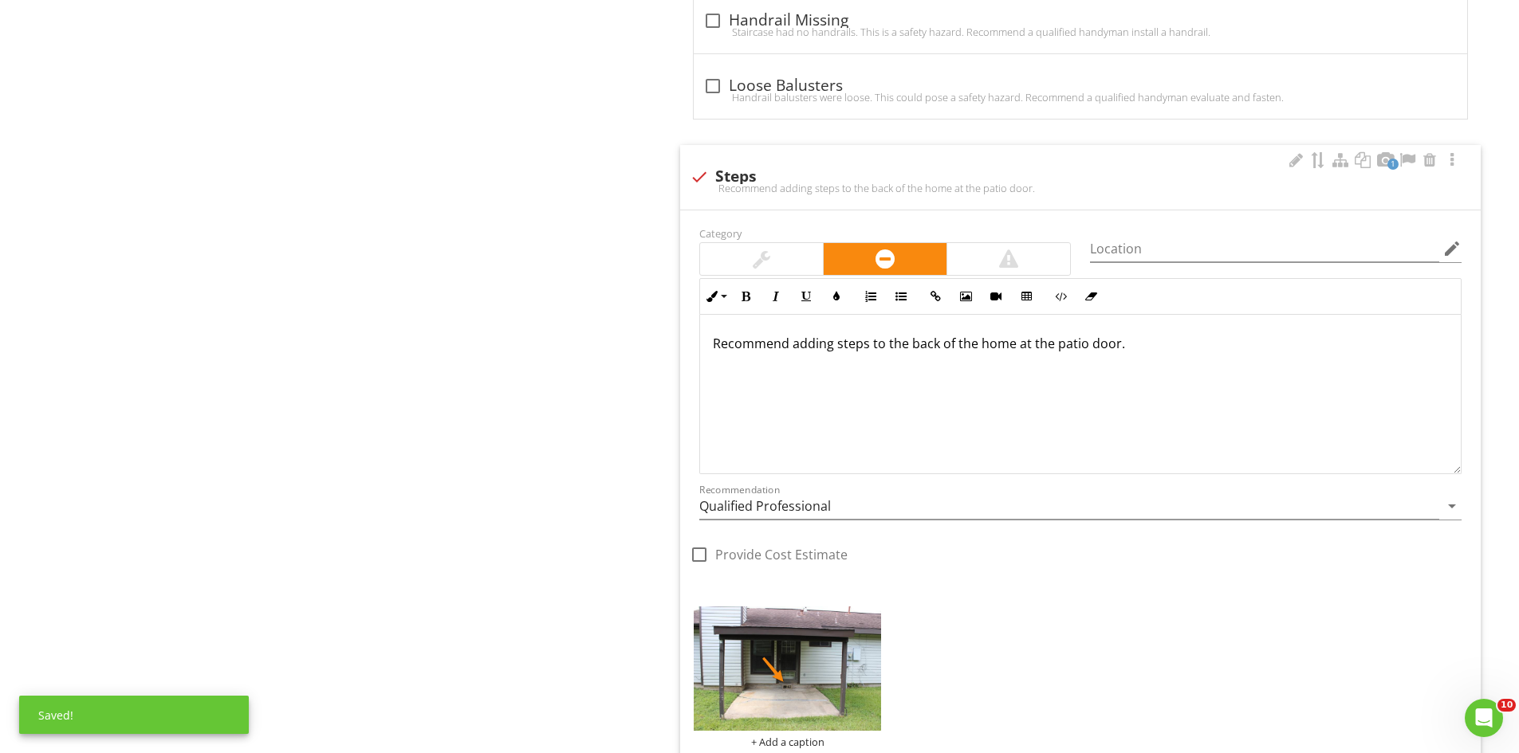
click at [1138, 356] on div "Recommend adding steps to the back of the home at the patio door." at bounding box center [1080, 394] width 761 height 159
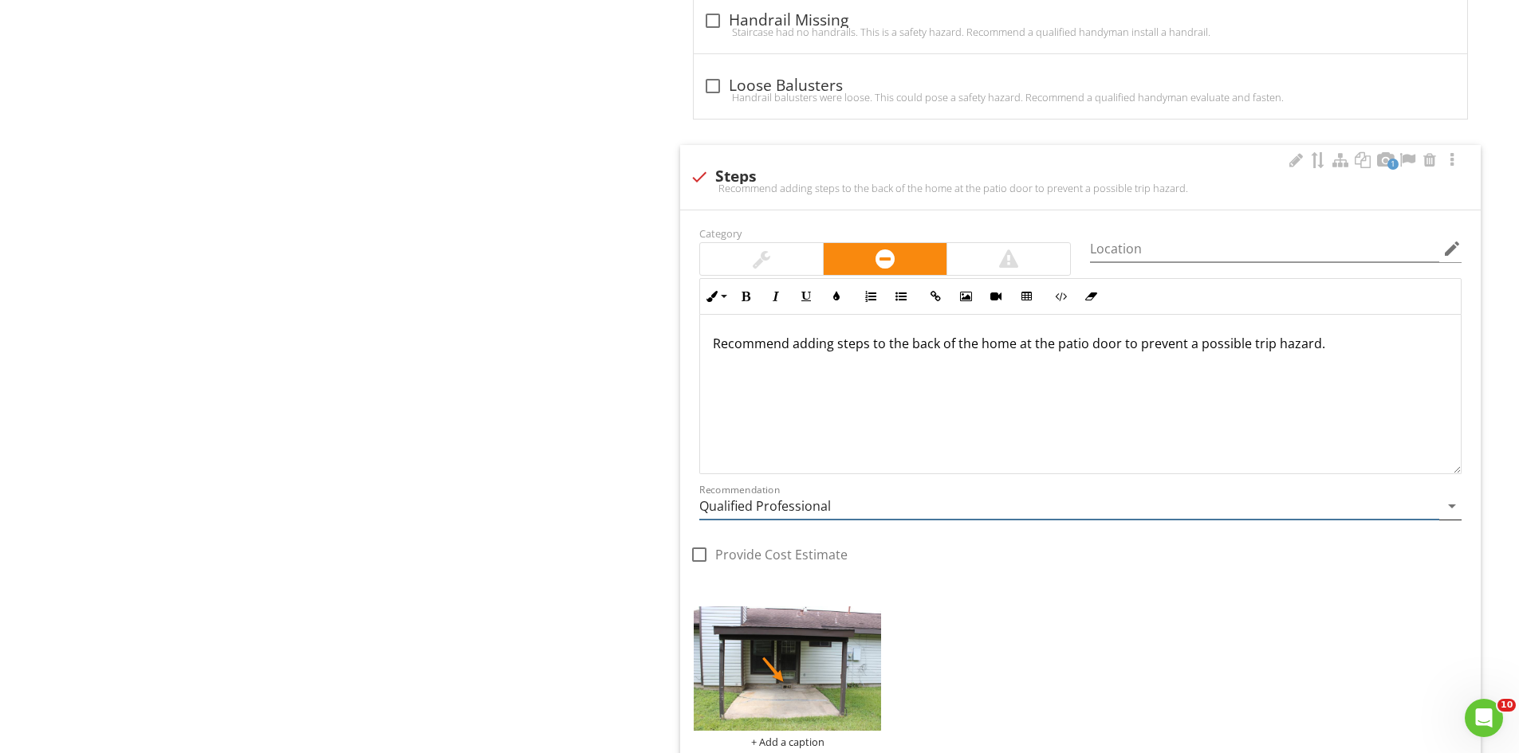
click at [878, 514] on input "Qualified Professional" at bounding box center [1069, 507] width 740 height 26
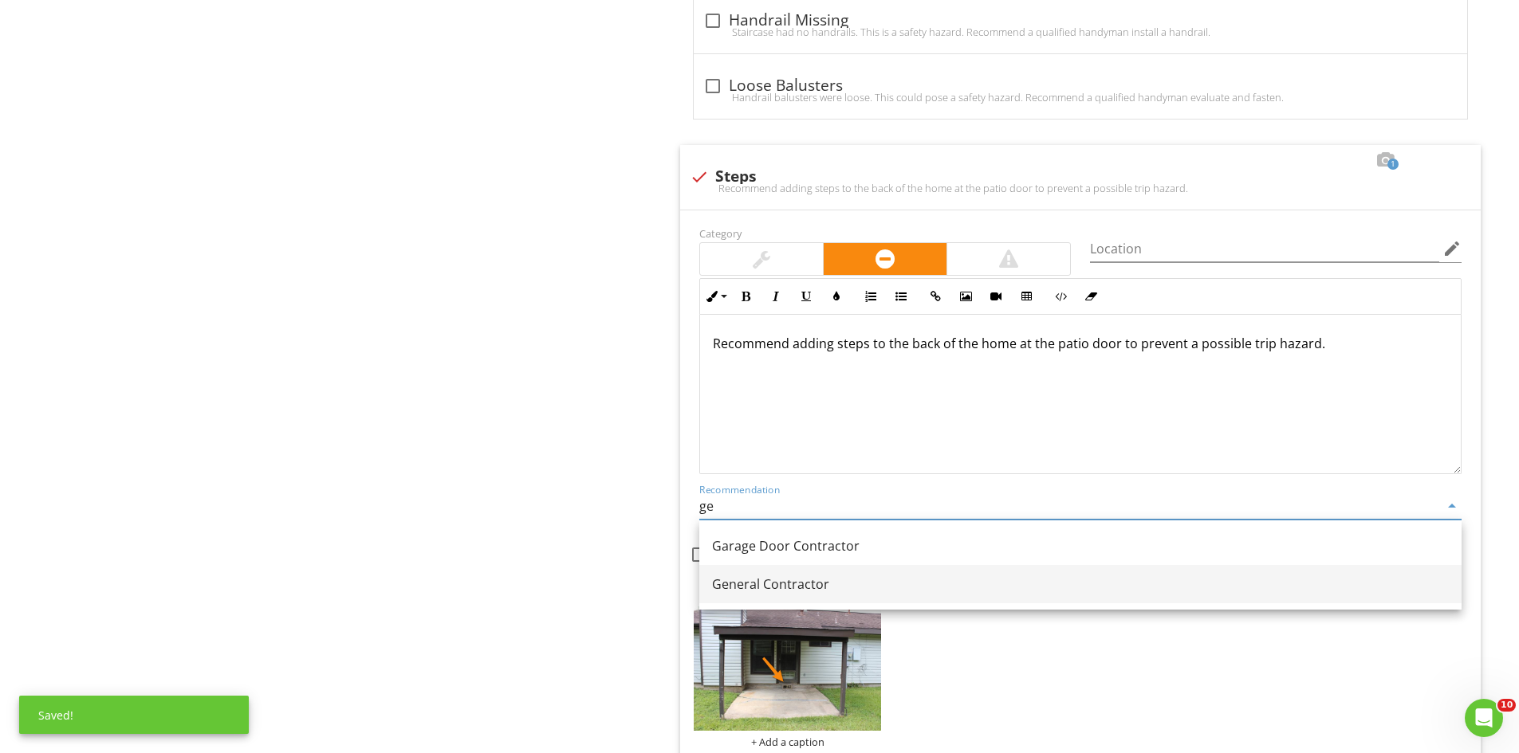
drag, startPoint x: 804, startPoint y: 604, endPoint x: 813, endPoint y: 598, distance: 11.1
click at [807, 604] on div "Garage Door Contractor General Contractor" at bounding box center [1080, 565] width 762 height 89
click at [816, 576] on div "General Contractor" at bounding box center [1080, 584] width 737 height 19
type input "General Contractor"
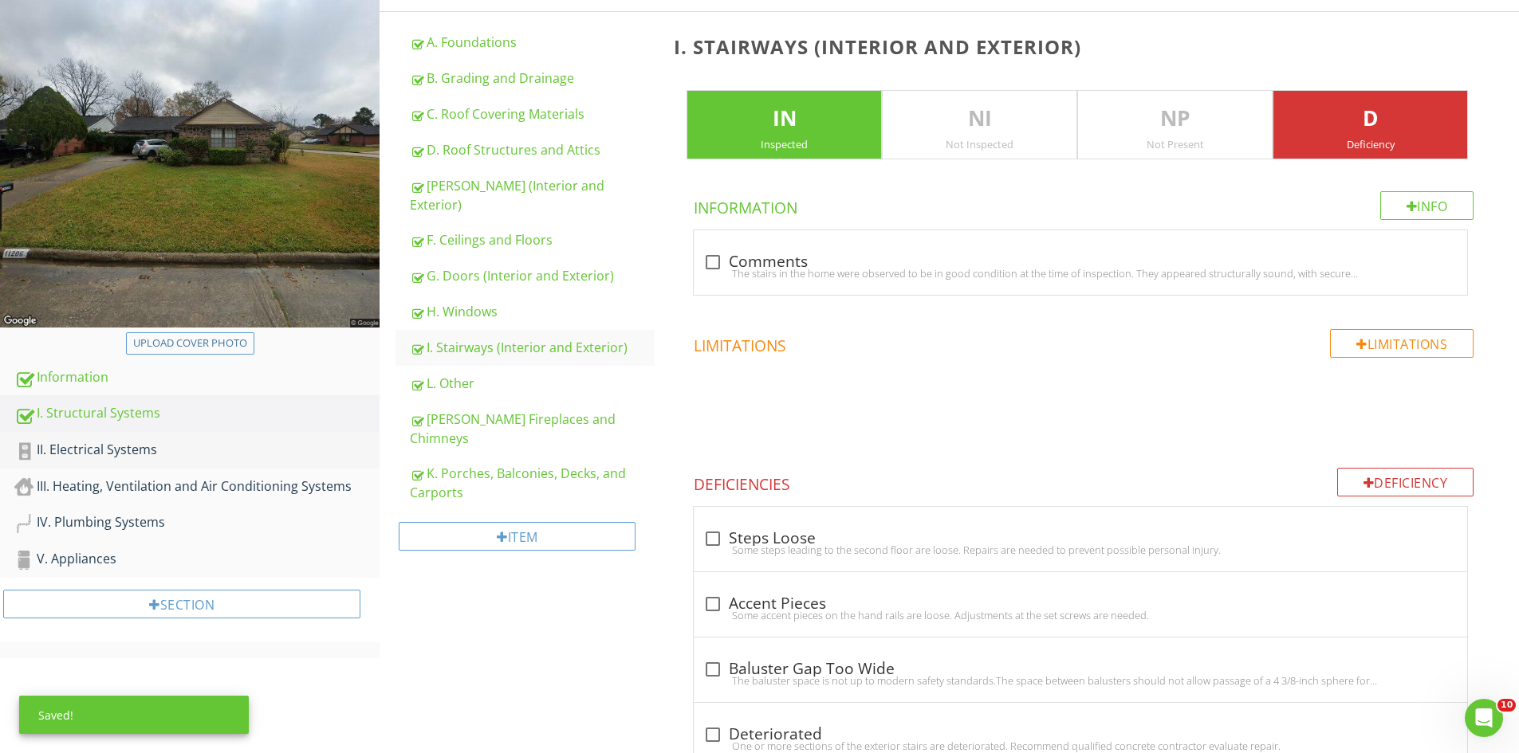
scroll to position [239, 0]
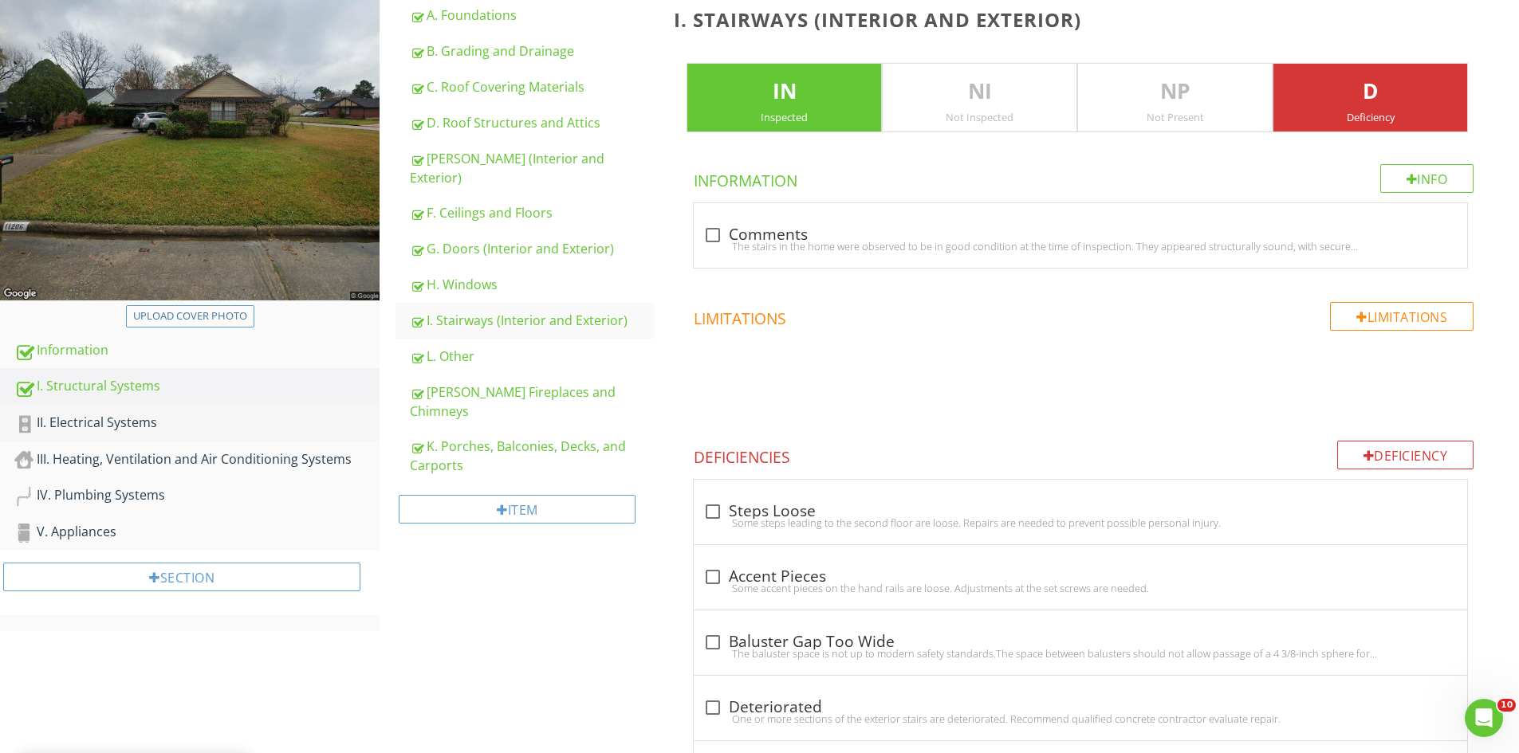
click at [85, 424] on div "II. Electrical Systems" at bounding box center [196, 423] width 365 height 21
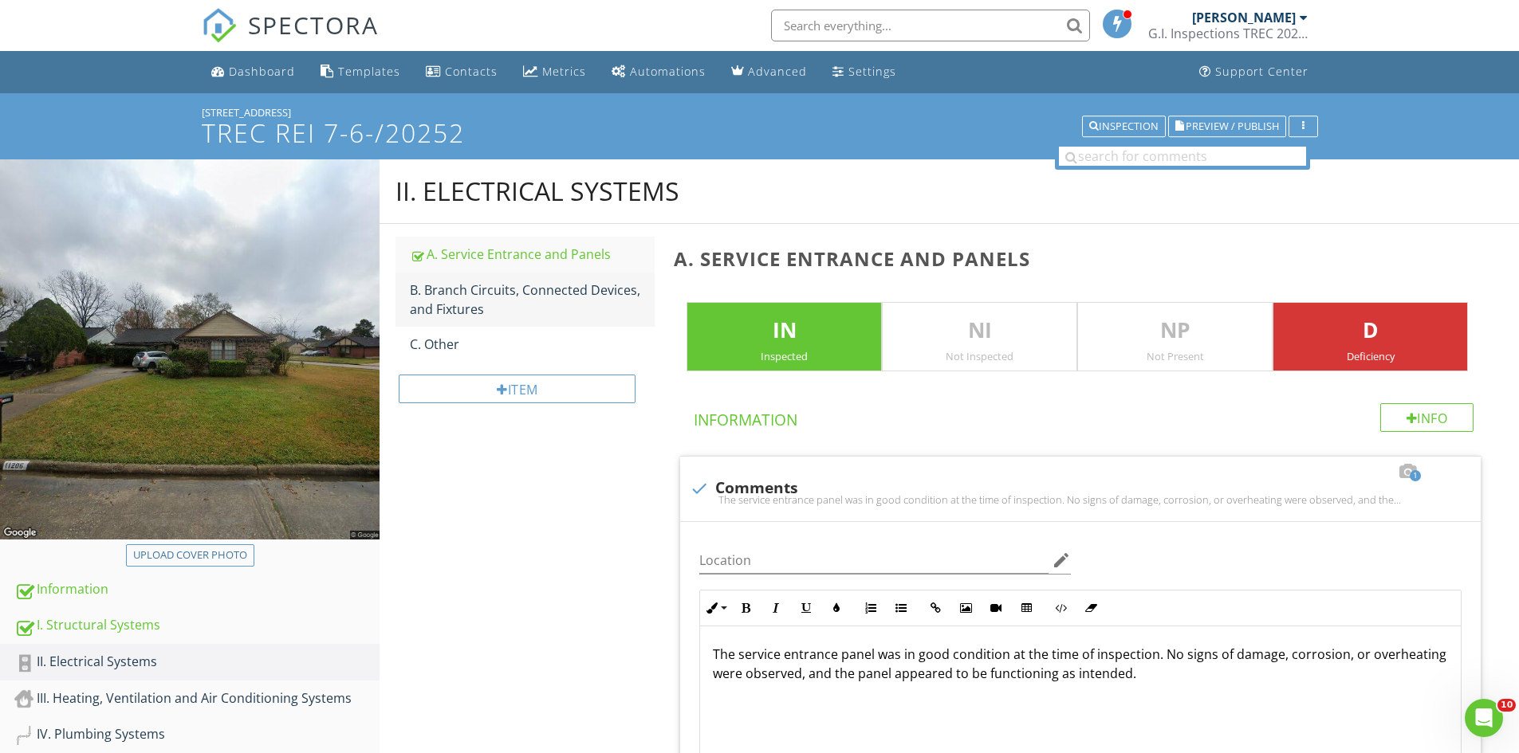
click at [529, 292] on div "B. Branch Circuits, Connected Devices, and Fixtures" at bounding box center [532, 300] width 245 height 38
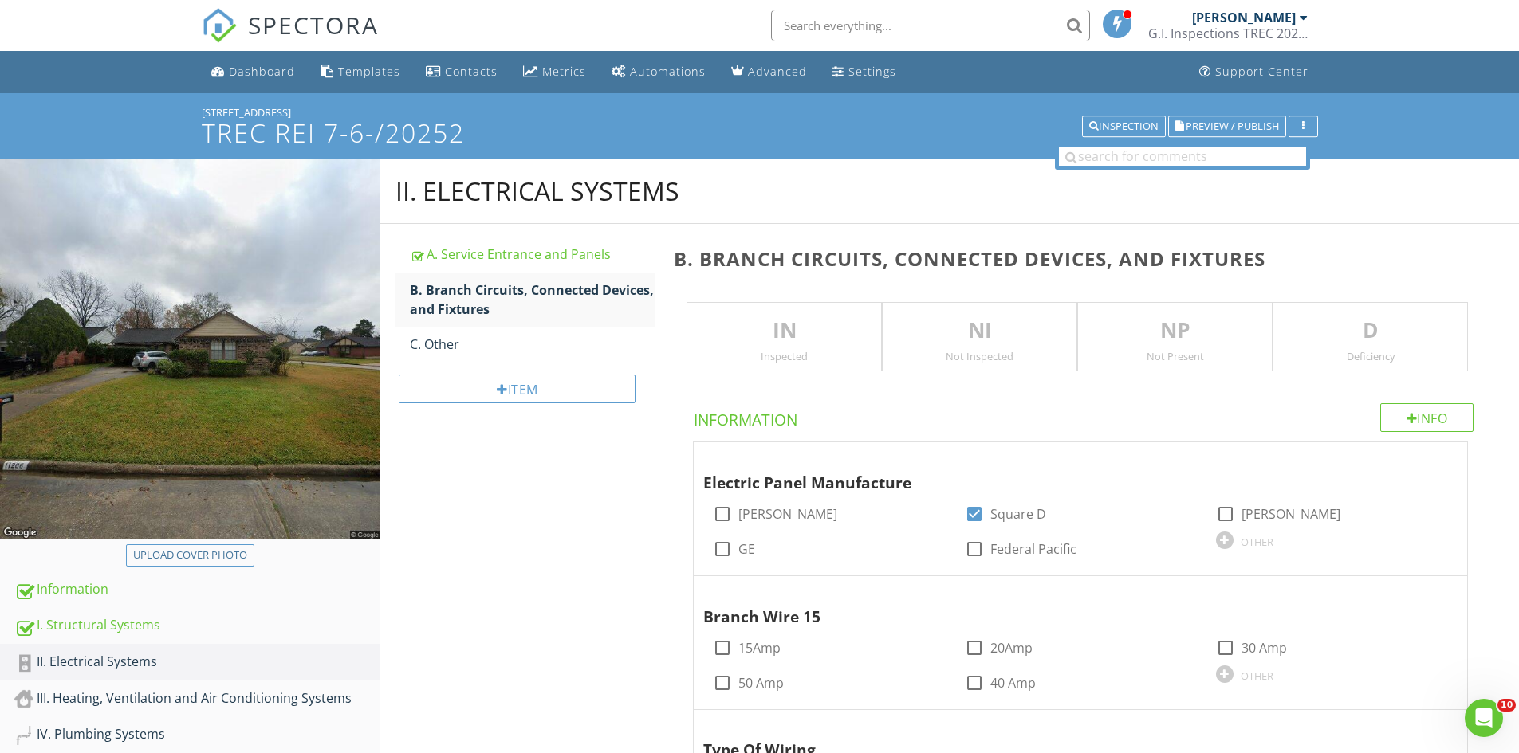
click at [773, 354] on div "Inspected" at bounding box center [784, 356] width 194 height 13
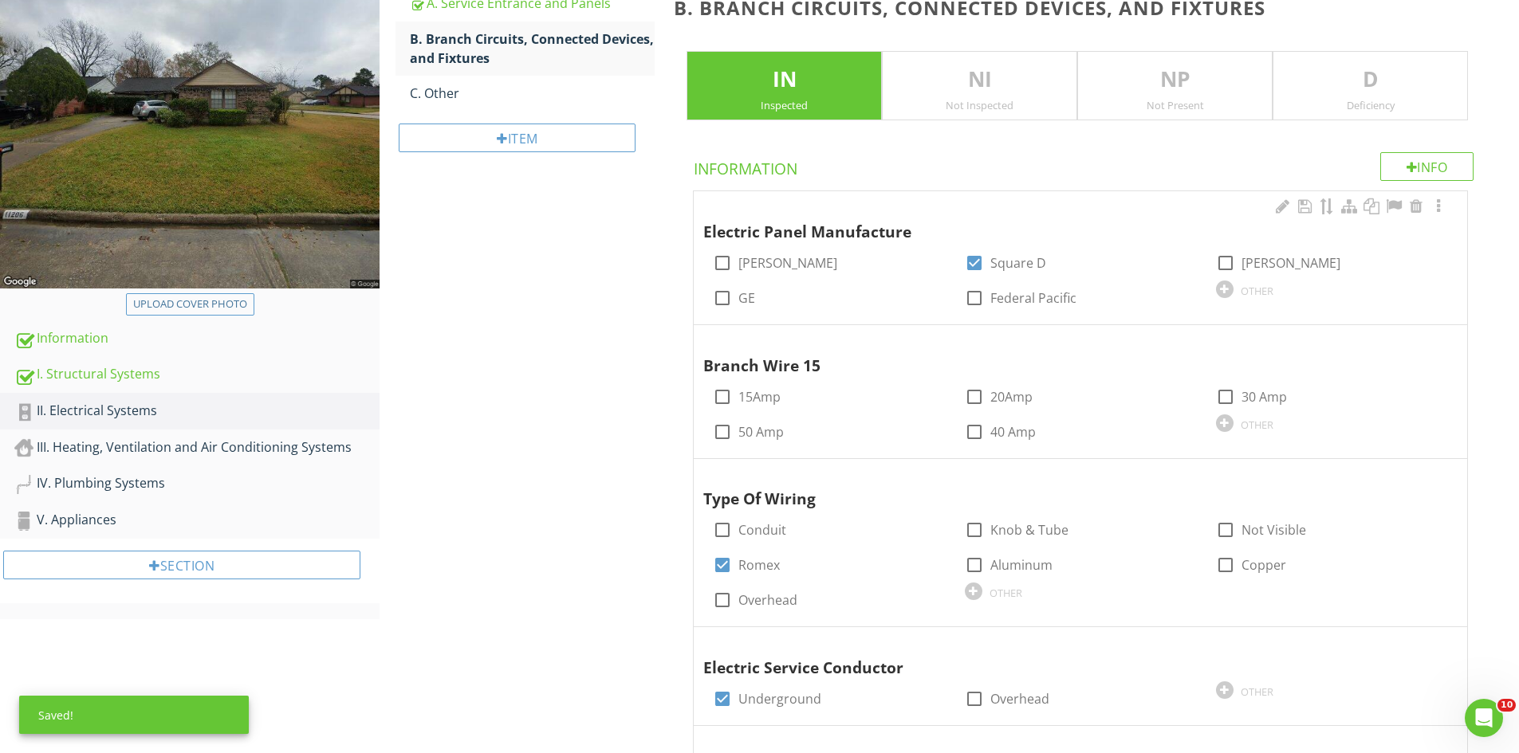
scroll to position [254, 0]
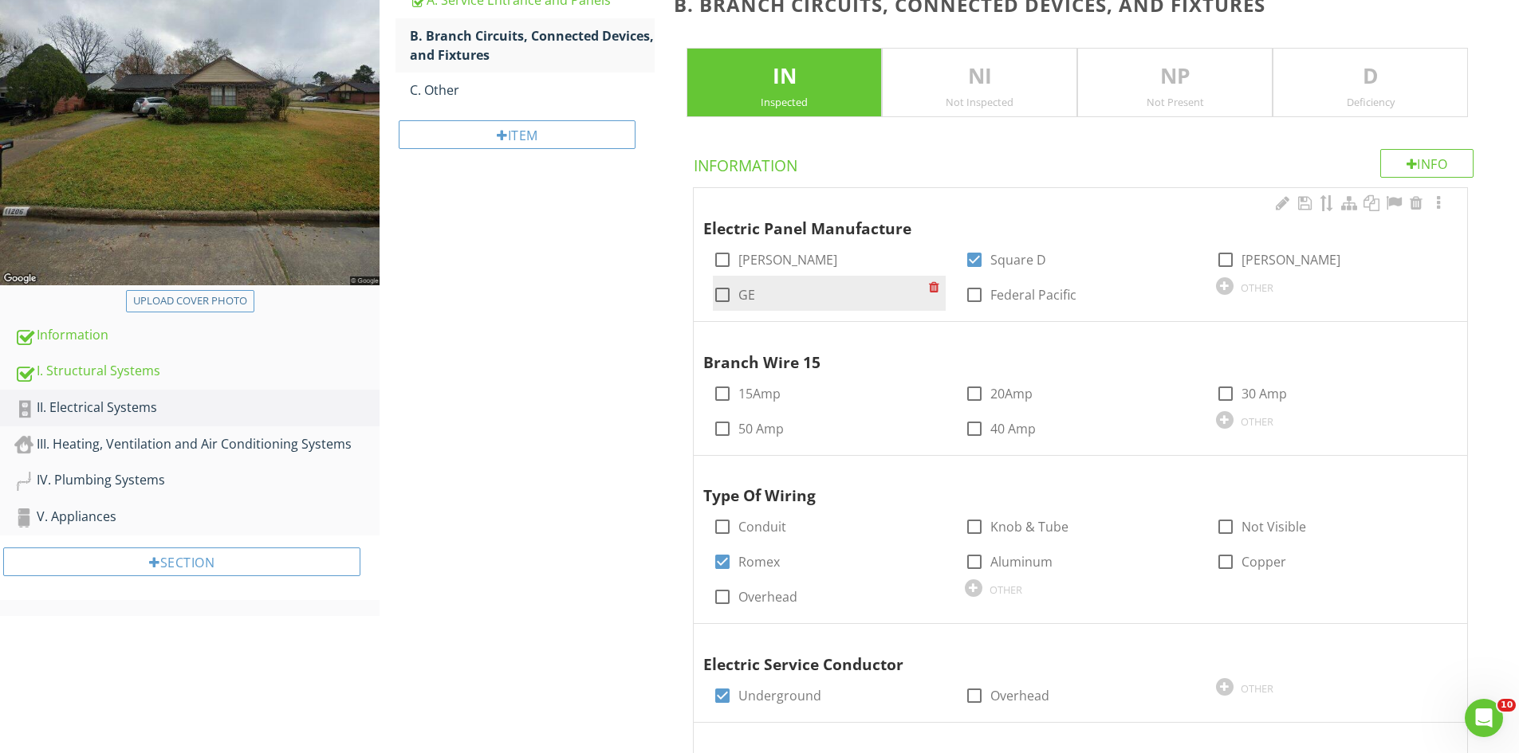
click at [722, 290] on div at bounding box center [722, 294] width 27 height 27
checkbox input "true"
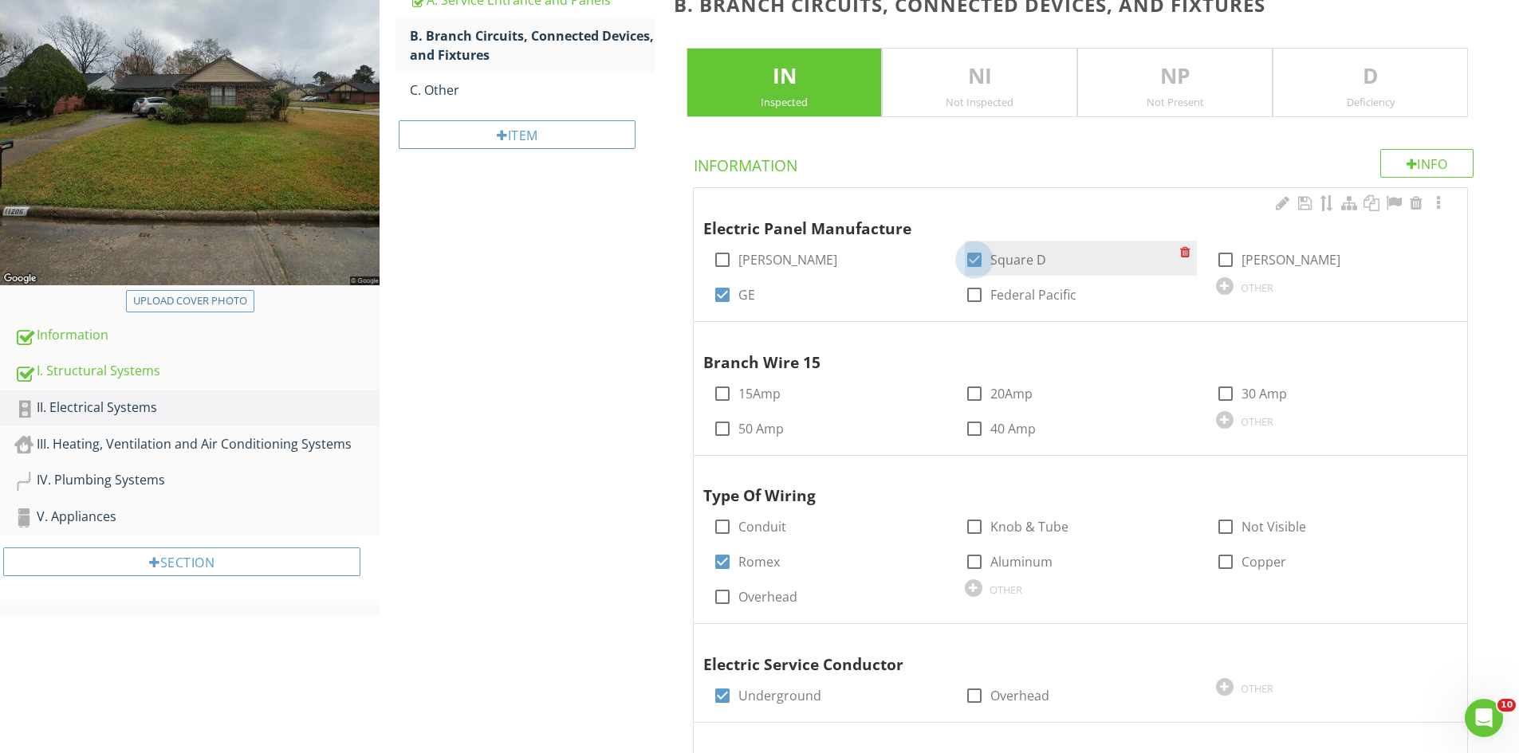
click at [971, 258] on div at bounding box center [974, 259] width 27 height 27
checkbox input "false"
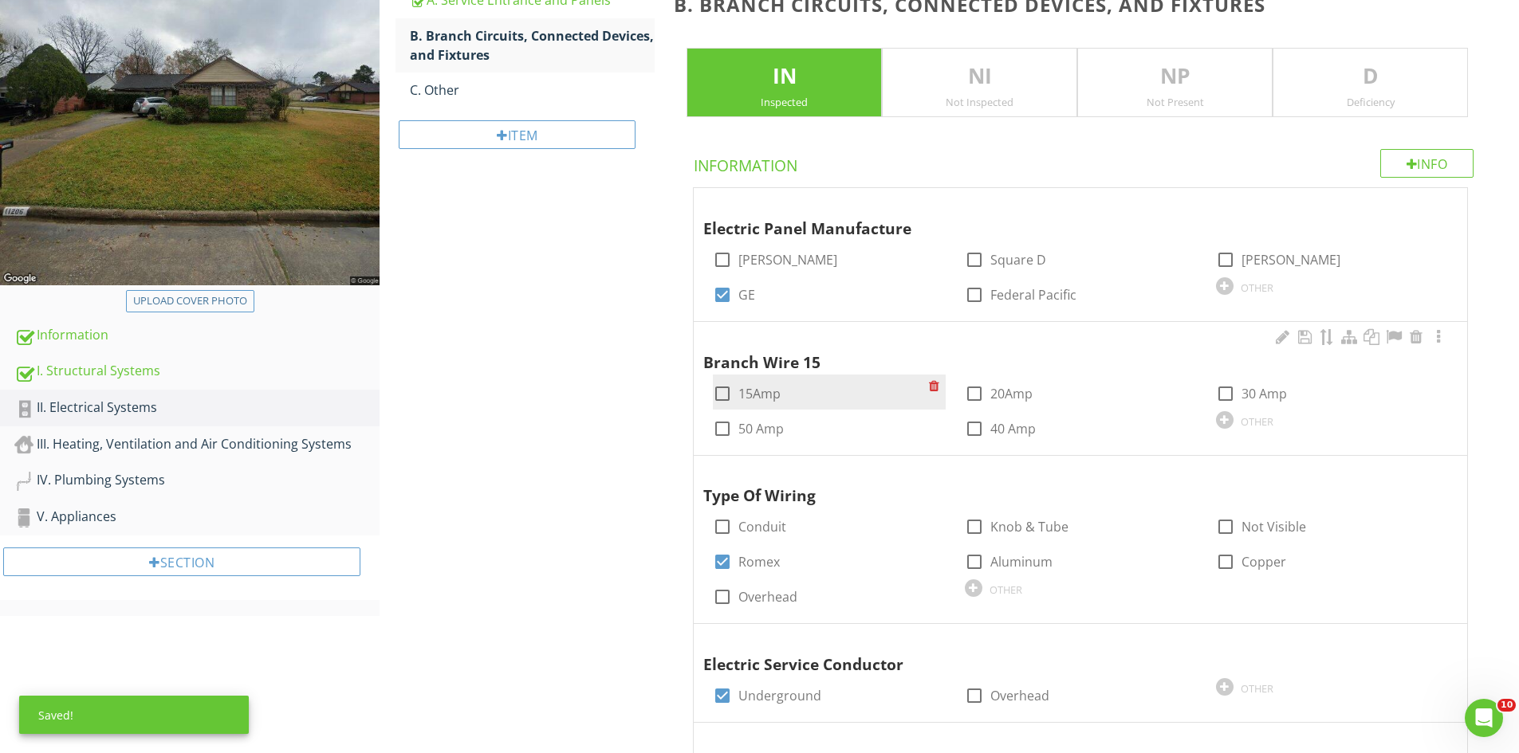
drag, startPoint x: 980, startPoint y: 388, endPoint x: 918, endPoint y: 403, distance: 63.0
click at [977, 388] on div at bounding box center [974, 393] width 27 height 27
checkbox input "true"
click at [733, 401] on div at bounding box center [722, 393] width 27 height 27
checkbox input "true"
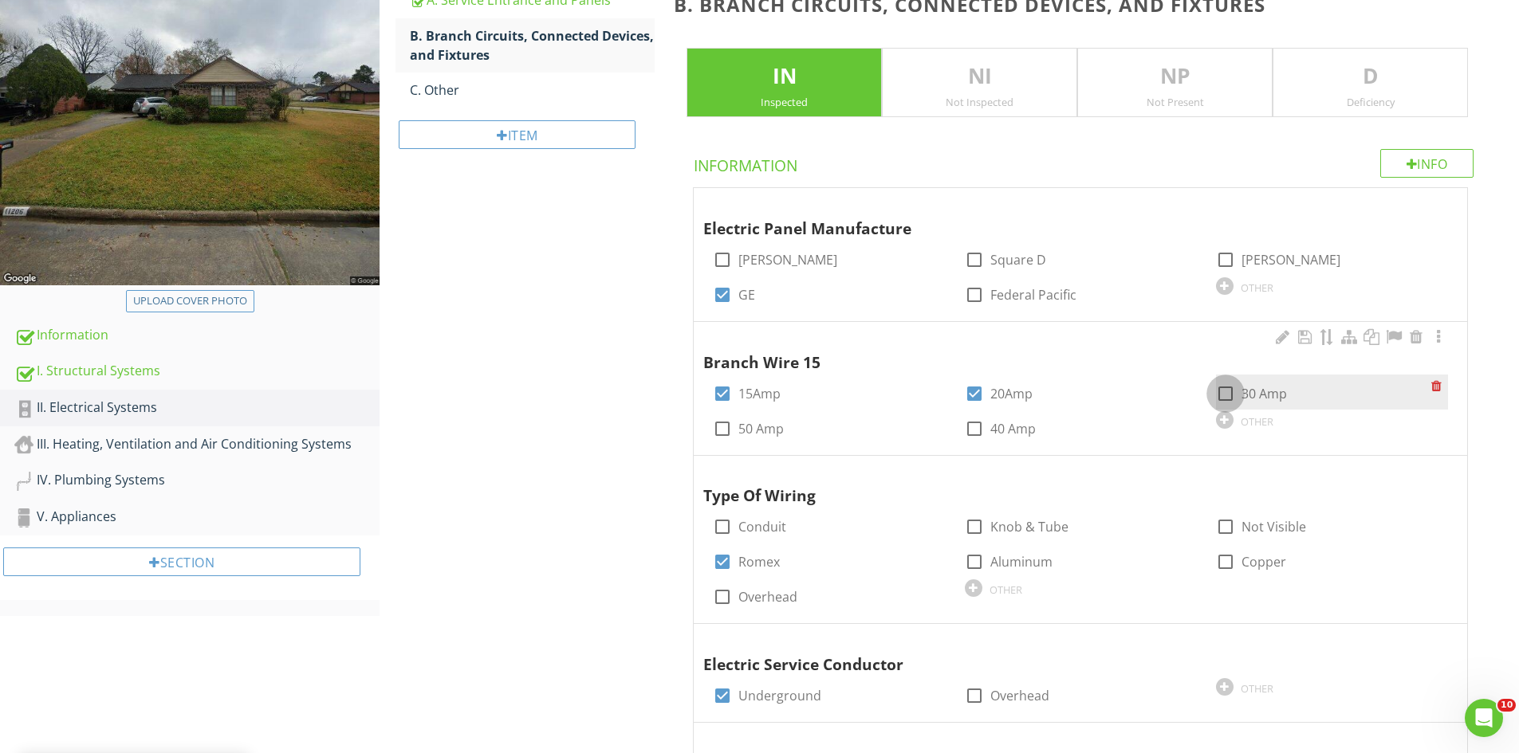
click at [1226, 391] on div at bounding box center [1225, 393] width 27 height 27
checkbox input "true"
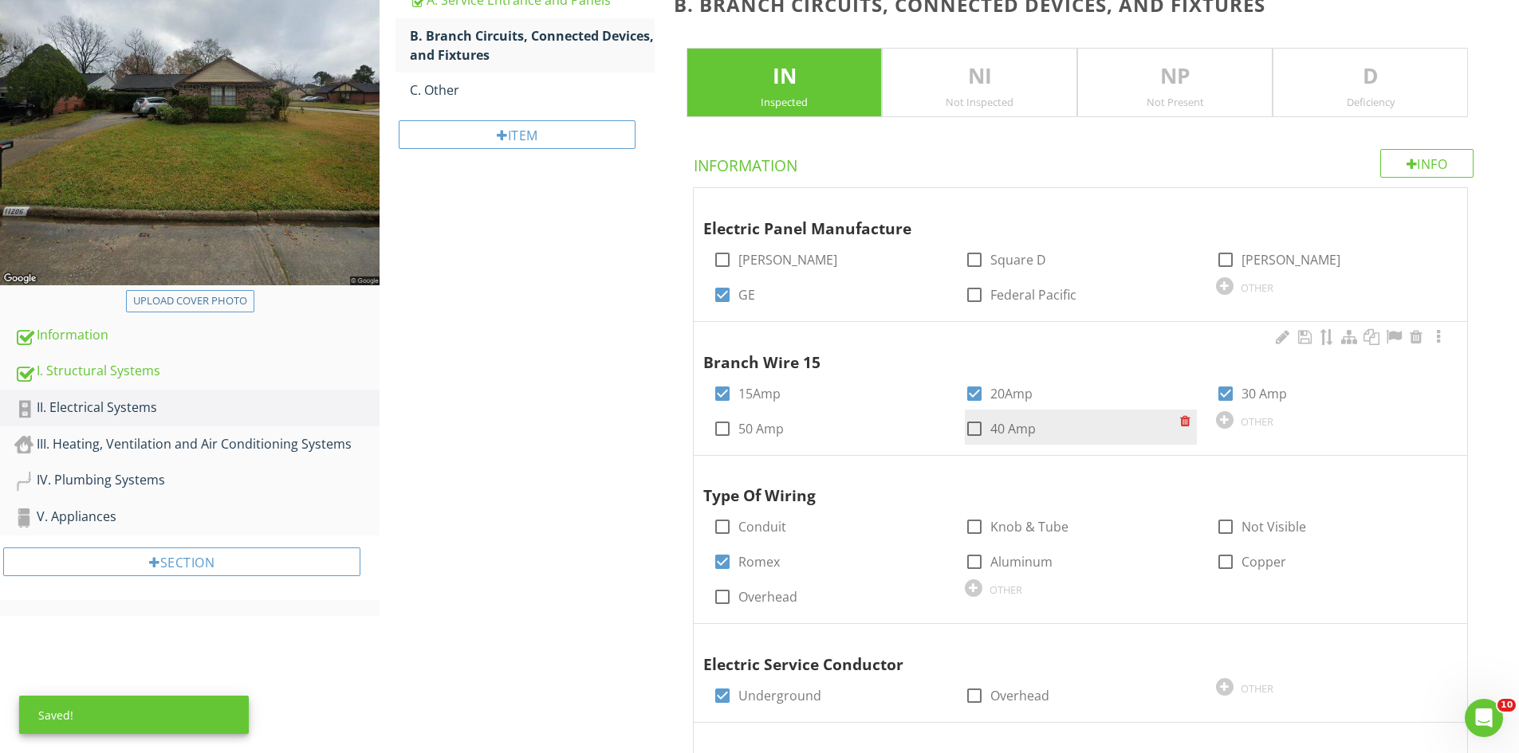
click at [965, 423] on div at bounding box center [974, 428] width 27 height 27
checkbox input "true"
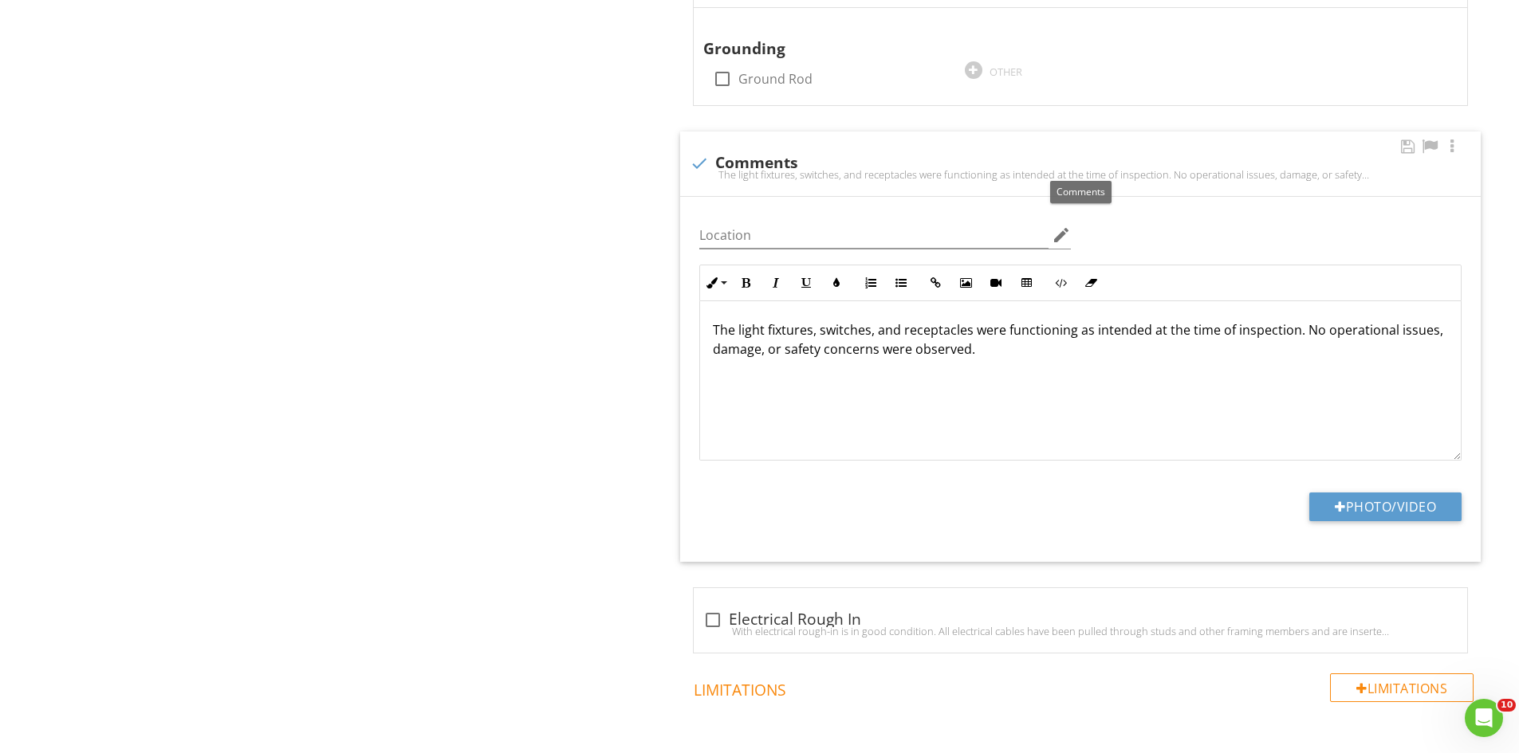
scroll to position [972, 0]
click at [734, 334] on p "The light fixtures, switches, and receptacles were functioning as intended at t…" at bounding box center [1080, 337] width 735 height 38
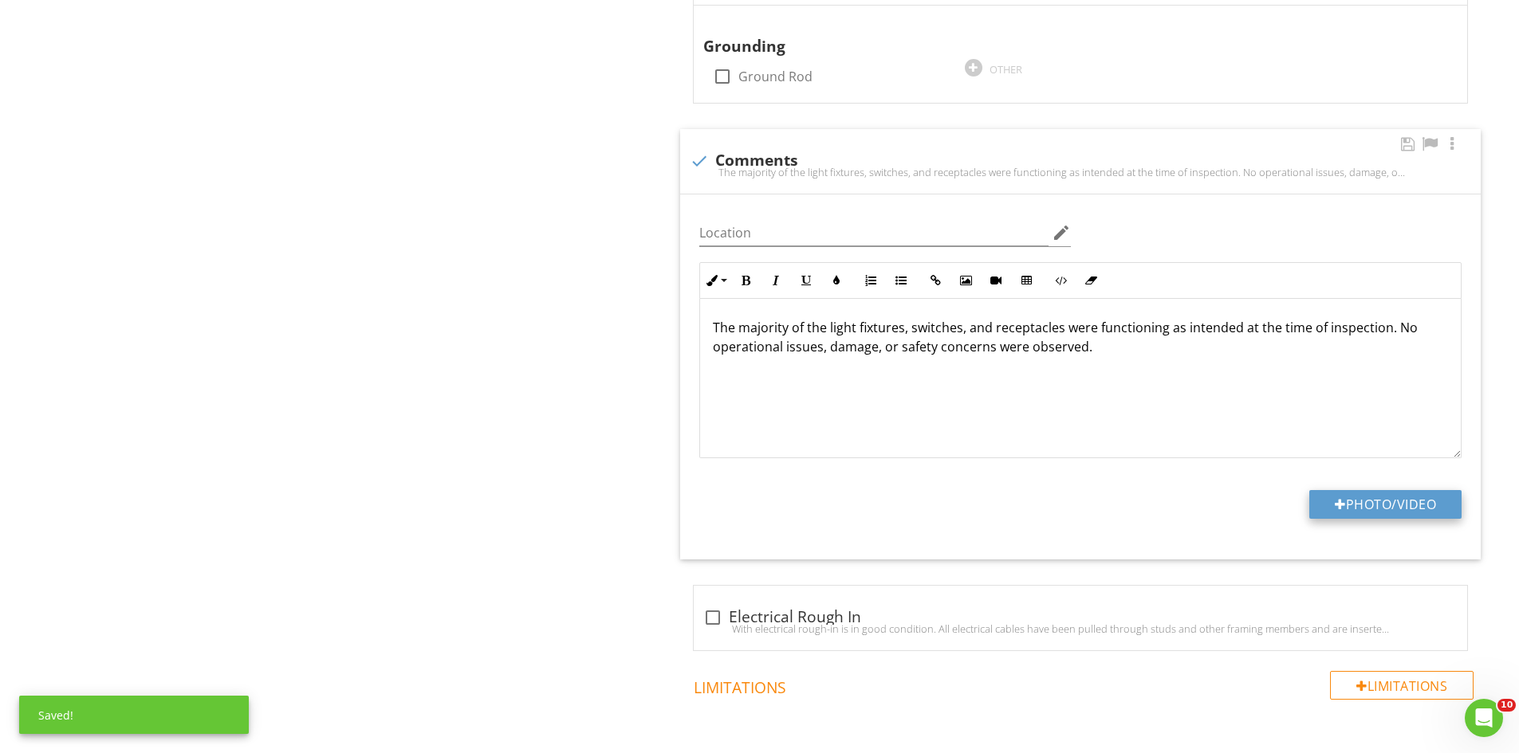
click at [1400, 505] on button "Photo/Video" at bounding box center [1385, 504] width 152 height 29
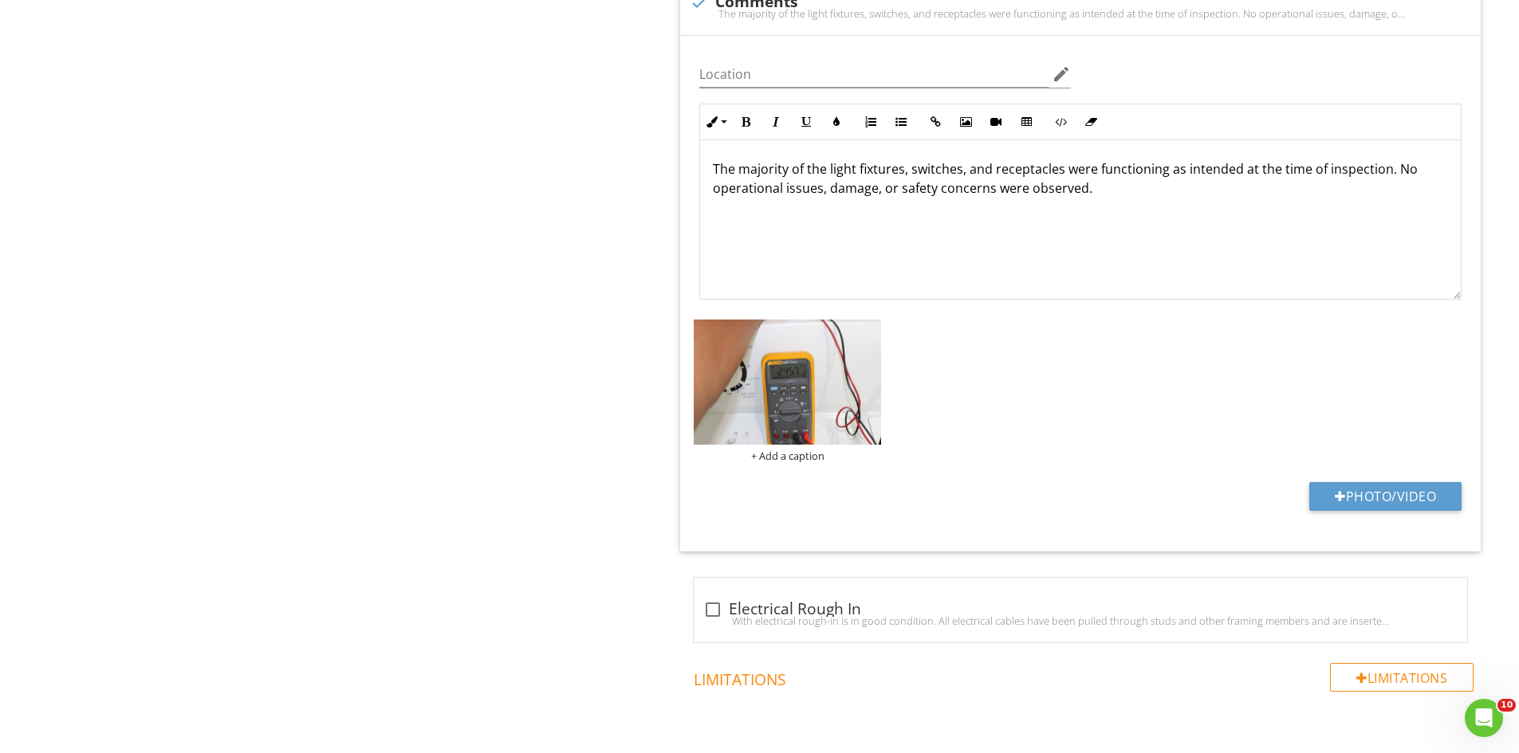
scroll to position [1131, 0]
click at [1354, 494] on button "Photo/Video" at bounding box center [1385, 496] width 152 height 29
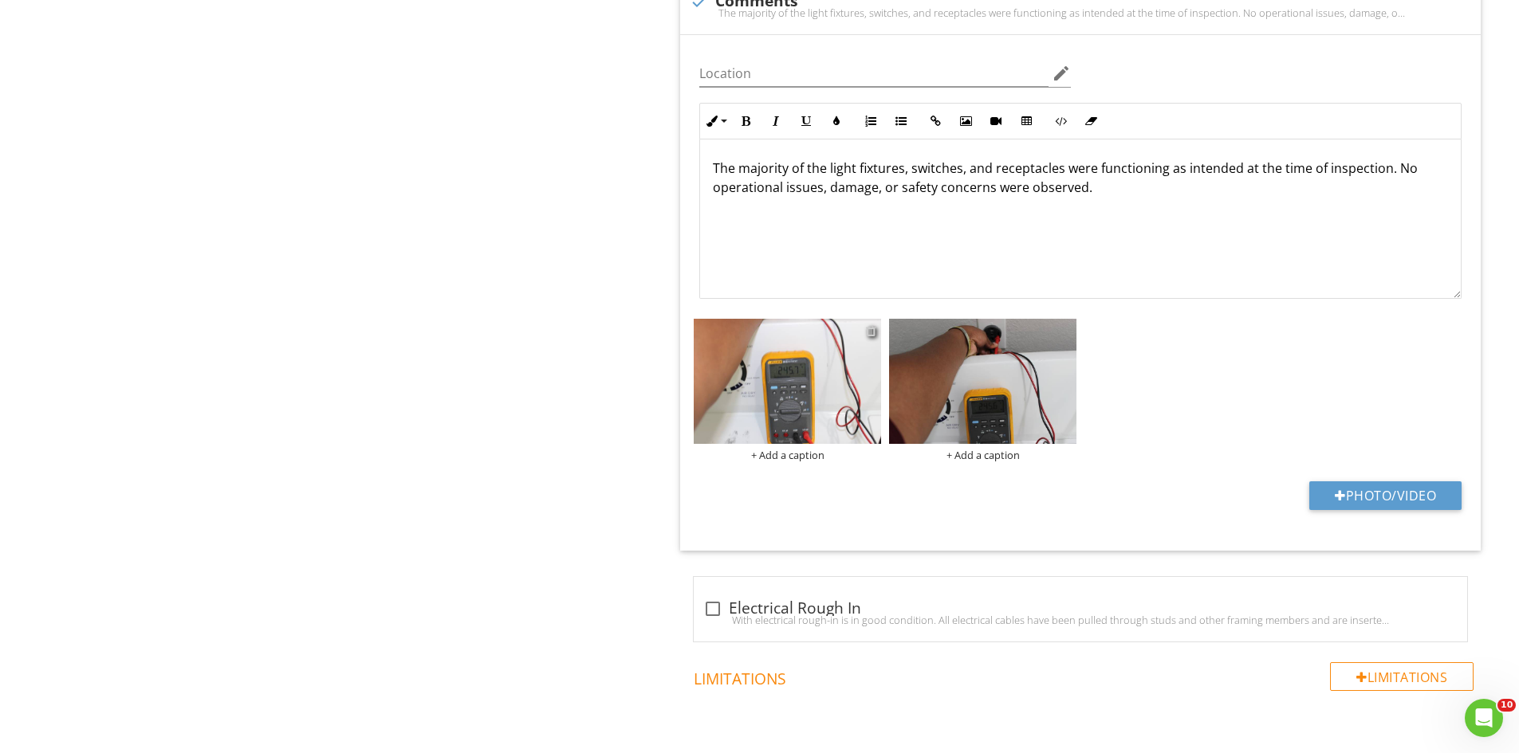
click at [871, 332] on div at bounding box center [871, 330] width 10 height 13
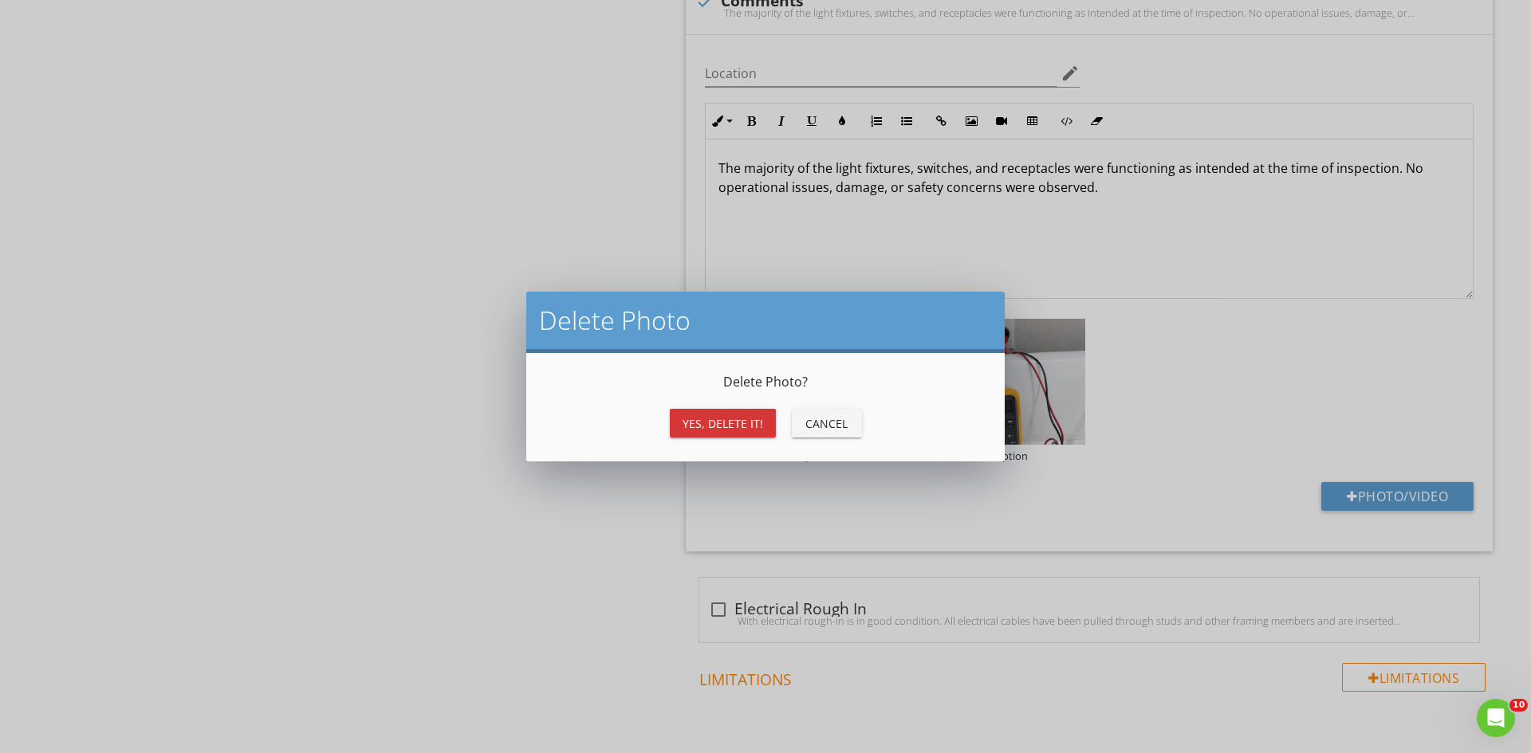
click at [687, 424] on button "Yes, Delete it!" at bounding box center [723, 423] width 106 height 29
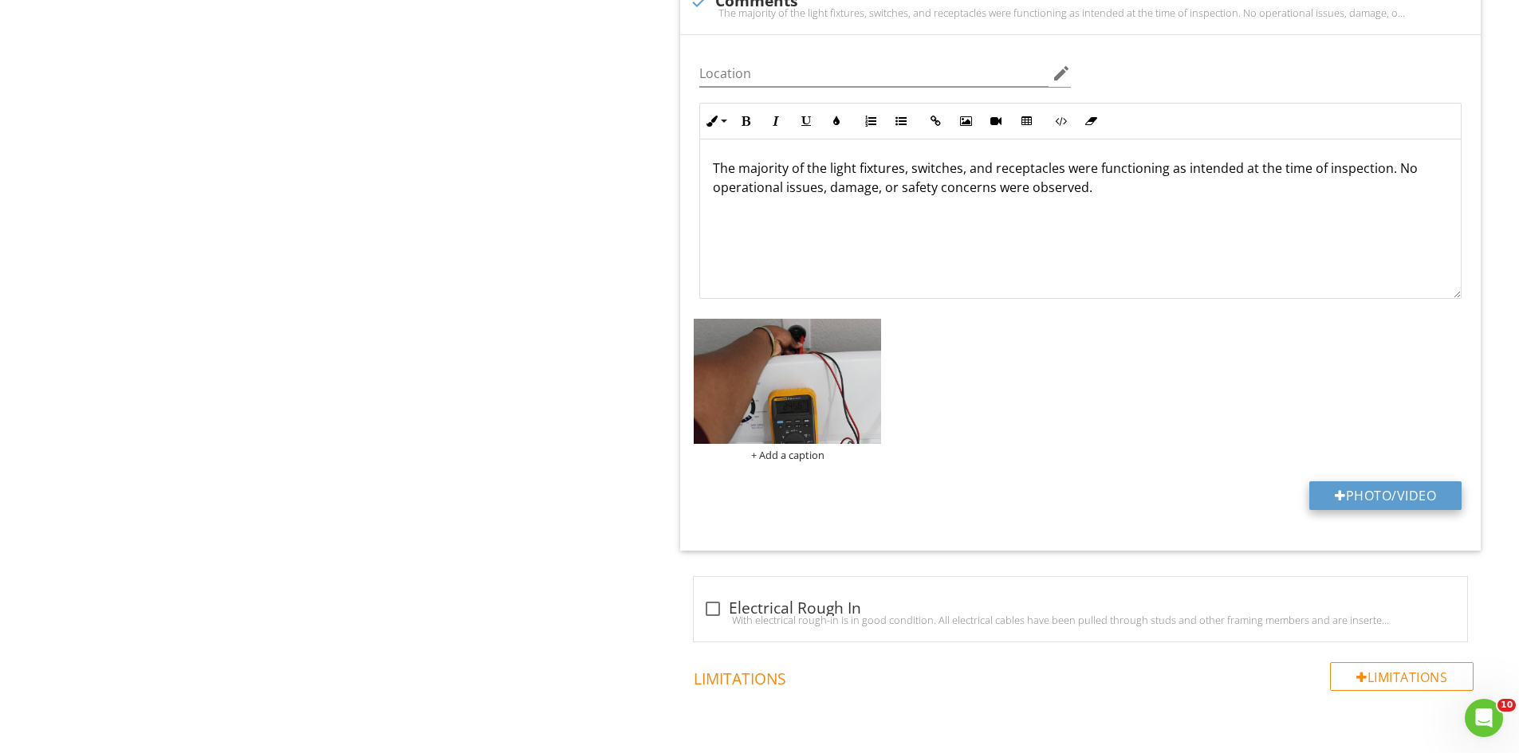
click at [1349, 487] on button "Photo/Video" at bounding box center [1385, 496] width 152 height 29
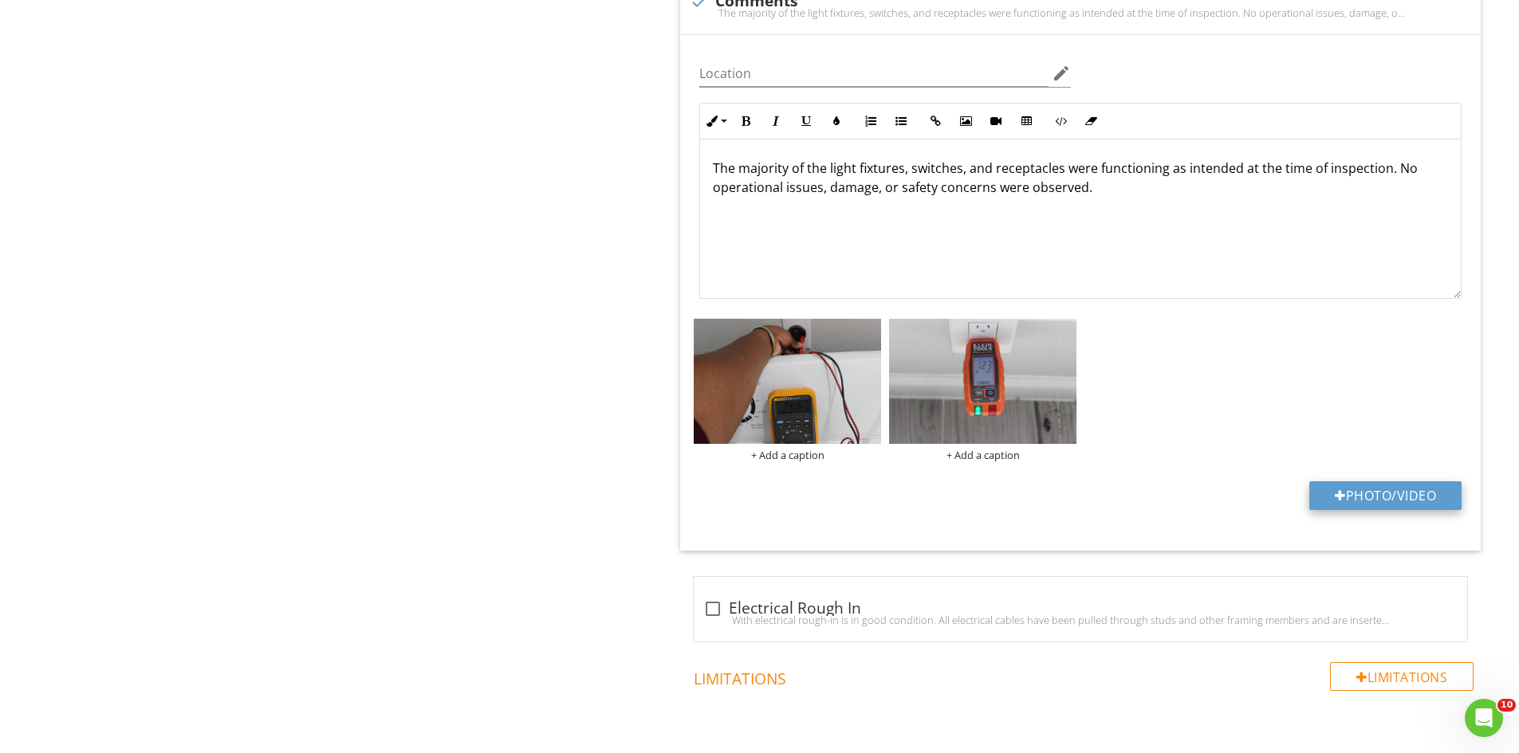
click at [1367, 483] on button "Photo/Video" at bounding box center [1385, 496] width 152 height 29
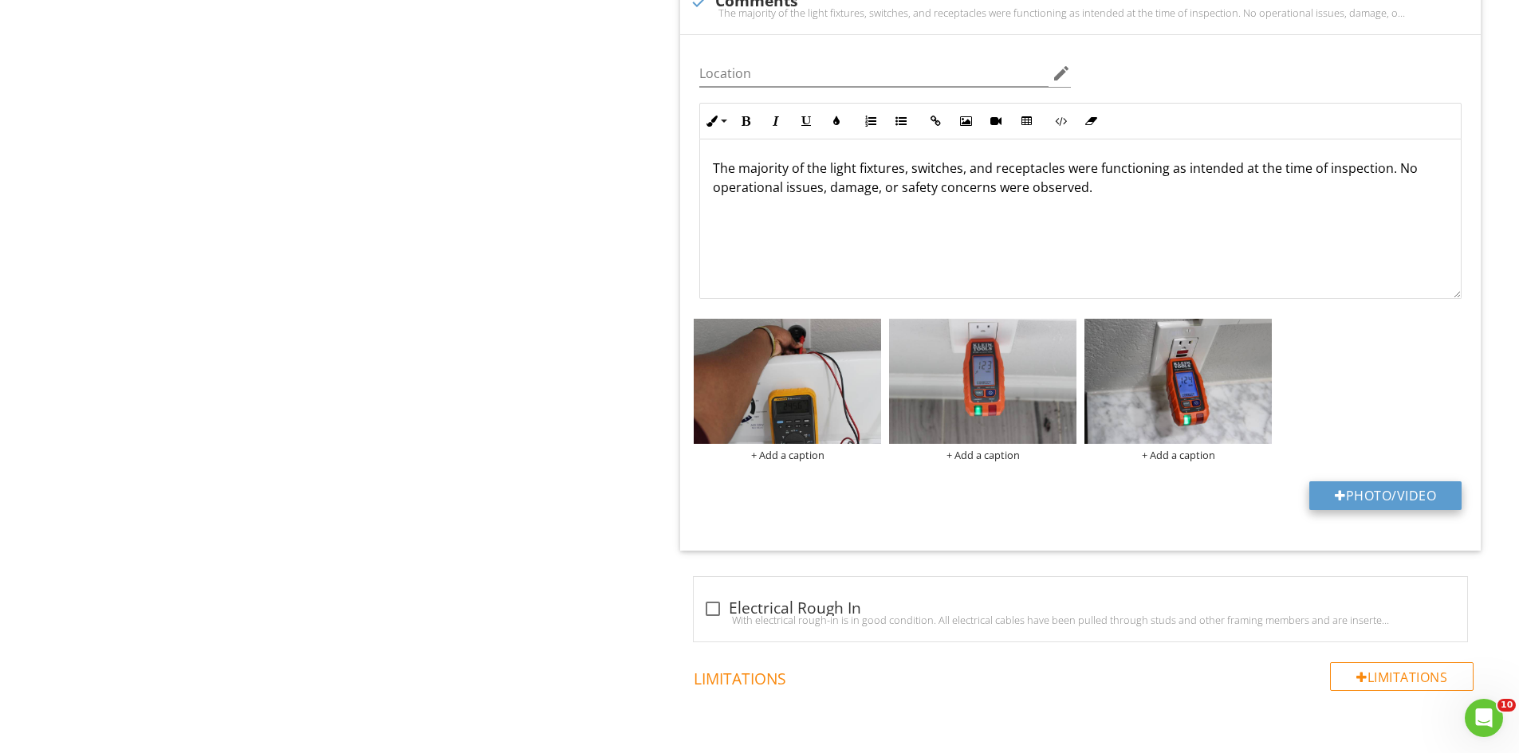
click at [1366, 488] on button "Photo/Video" at bounding box center [1385, 496] width 152 height 29
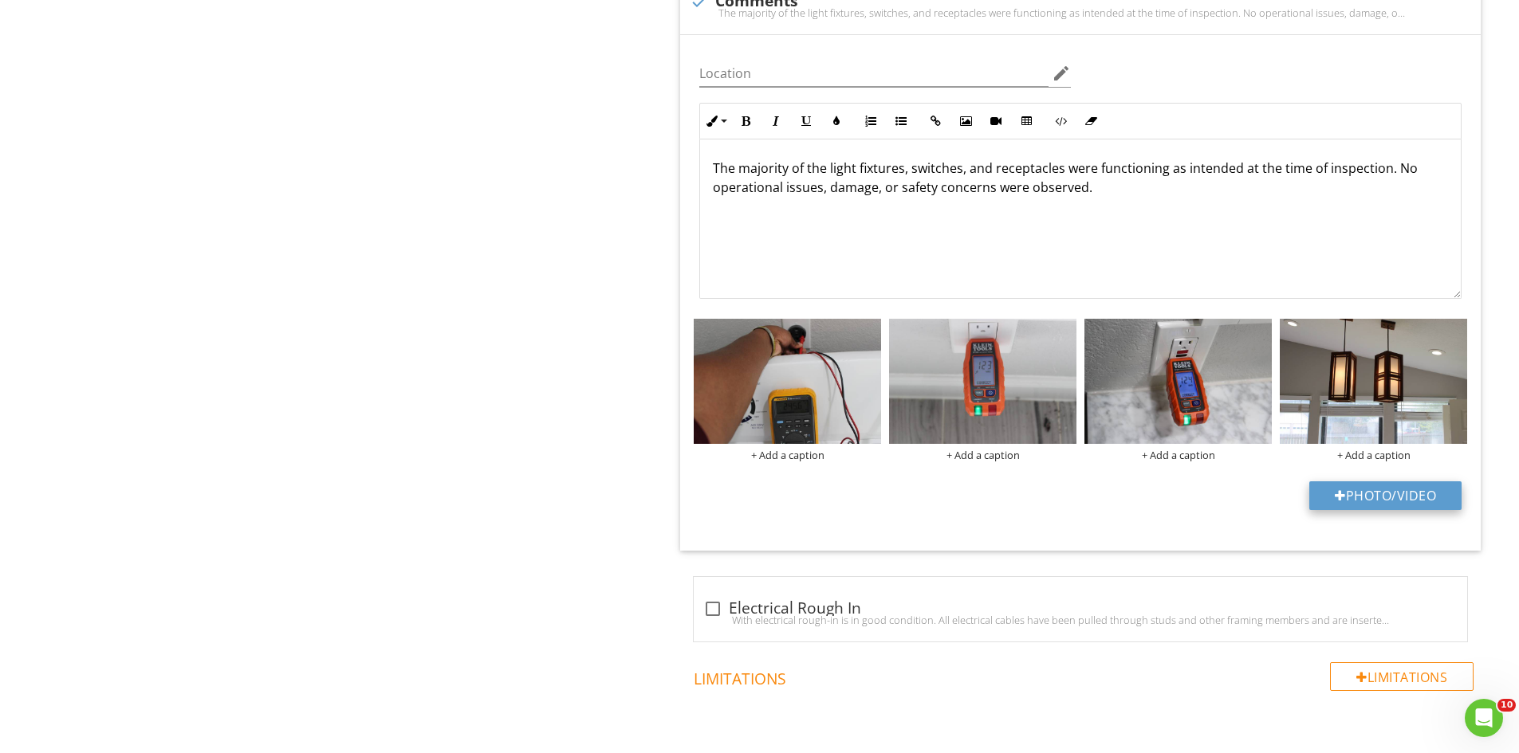
click at [1333, 505] on button "Photo/Video" at bounding box center [1385, 496] width 152 height 29
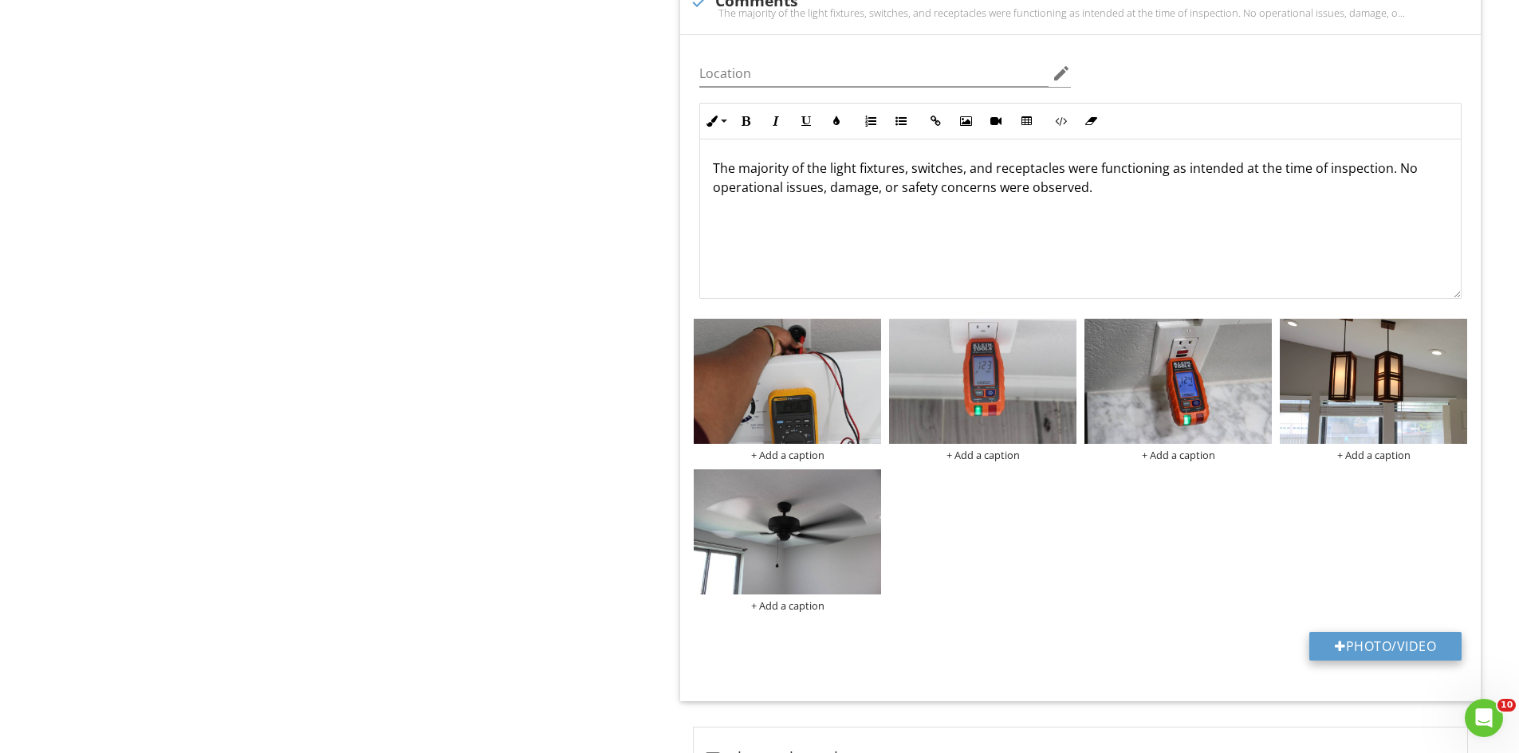
click at [1393, 635] on button "Photo/Video" at bounding box center [1385, 646] width 152 height 29
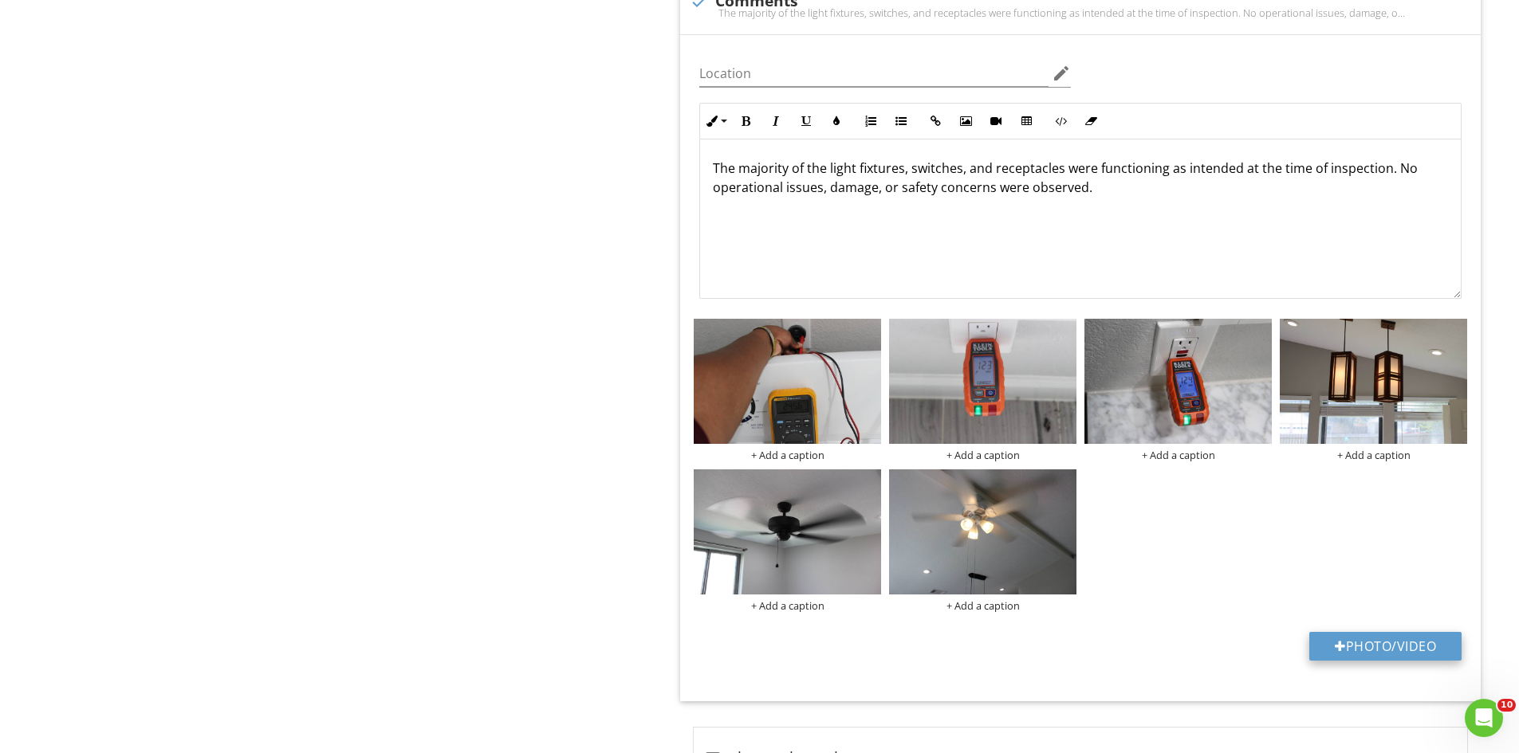
click at [1387, 646] on button "Photo/Video" at bounding box center [1385, 646] width 152 height 29
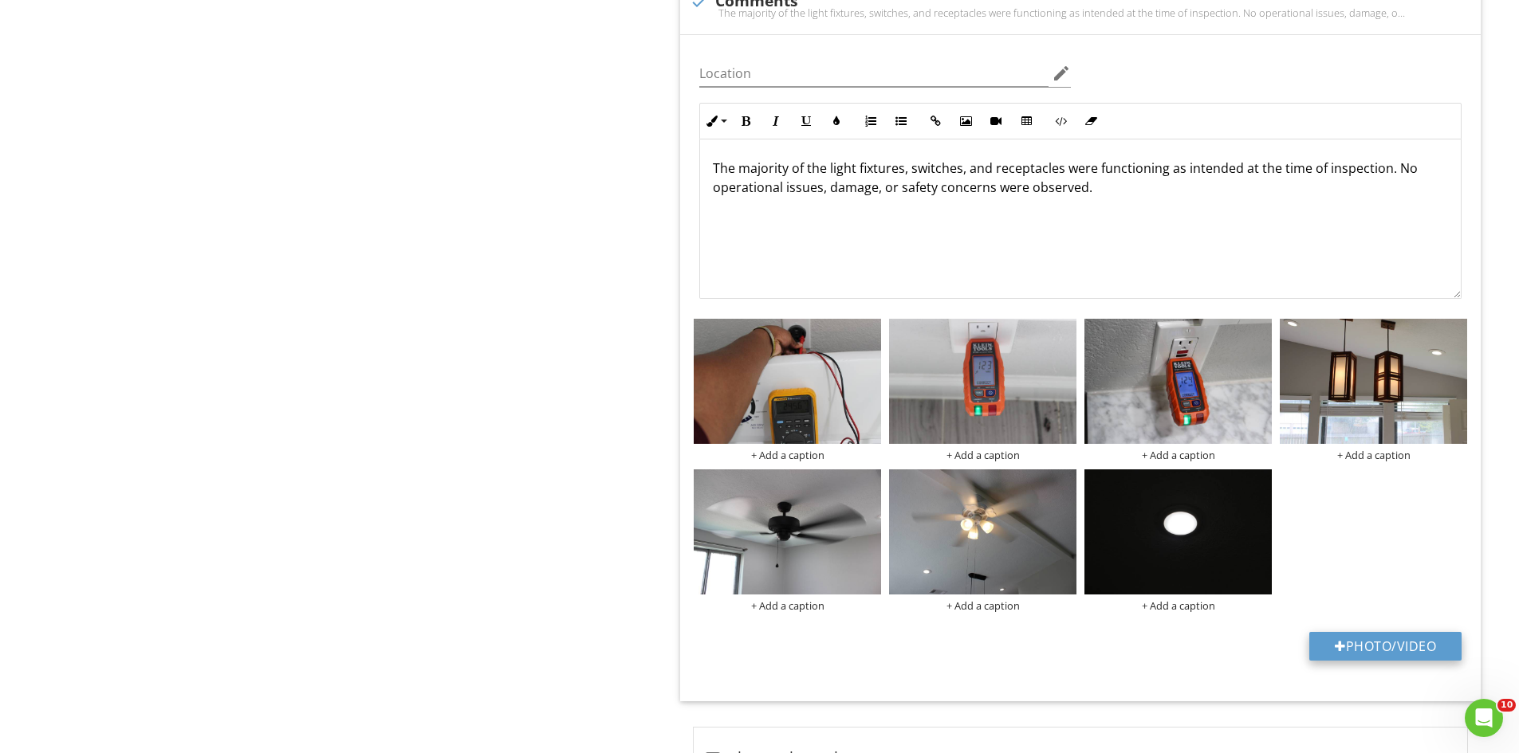
click at [1398, 647] on button "Photo/Video" at bounding box center [1385, 646] width 152 height 29
type input "C:\fakepath\IMG_6861.JPG"
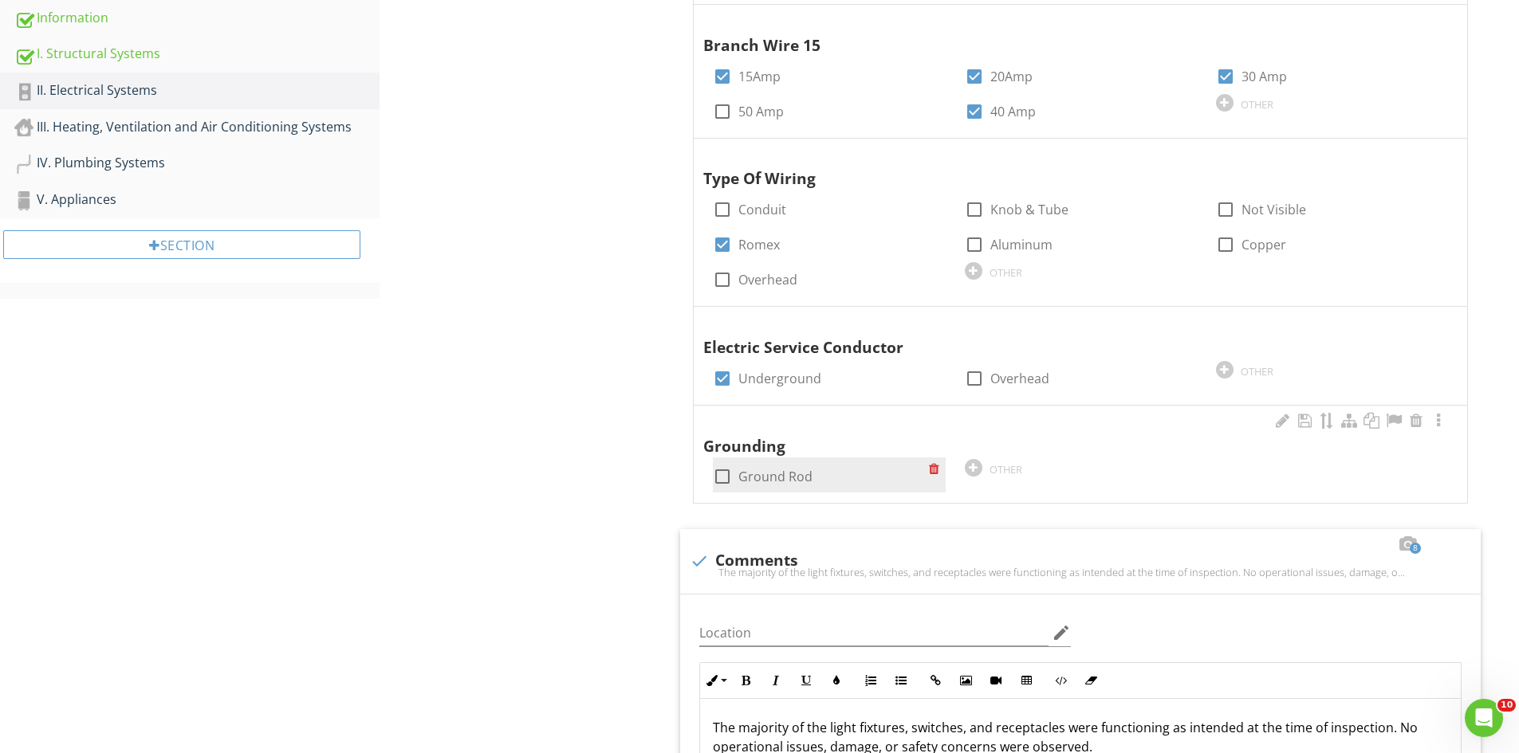
scroll to position [718, 0]
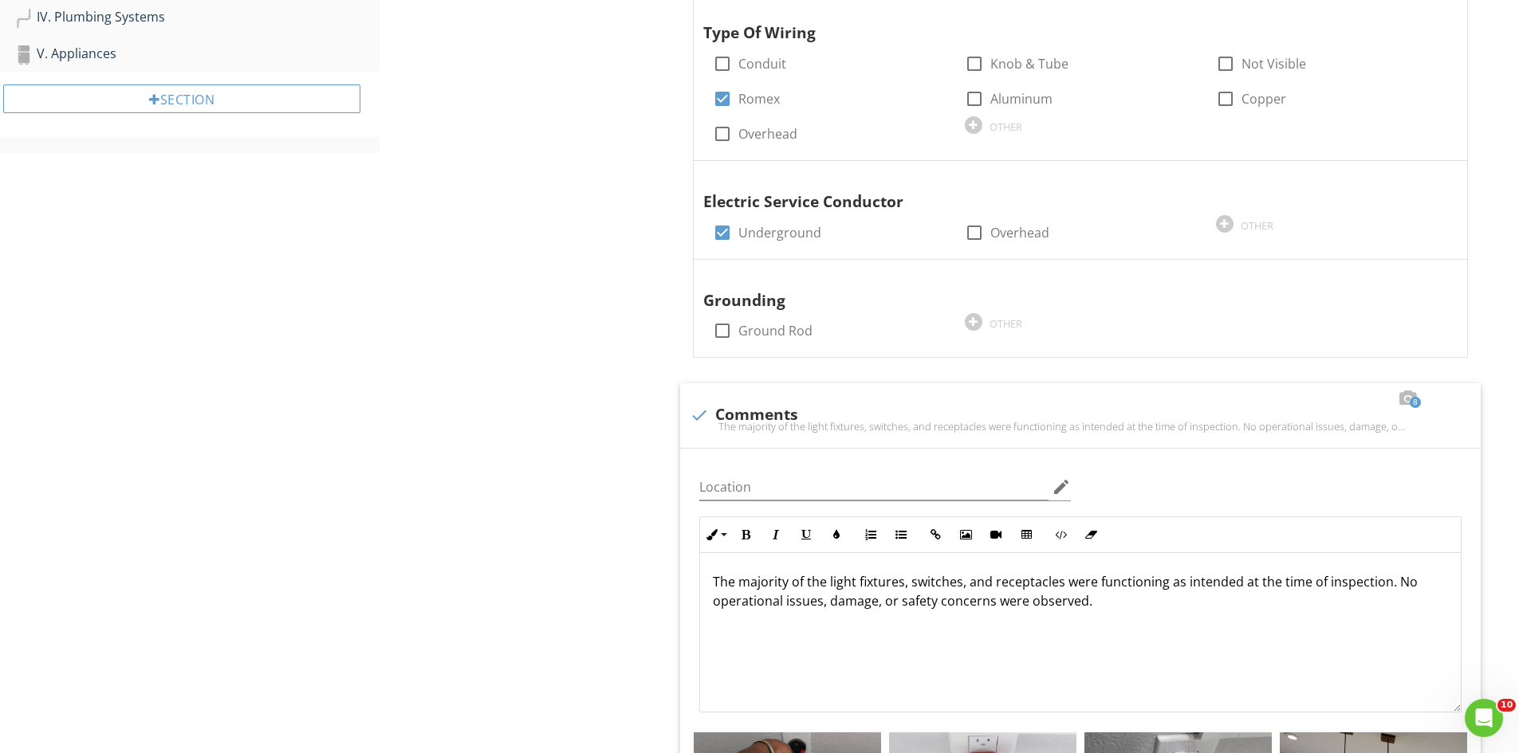
click at [687, 408] on div "8 check Comments The majority of the light fixtures, switches, and receptacles …" at bounding box center [1080, 415] width 800 height 65
checkbox input "true"
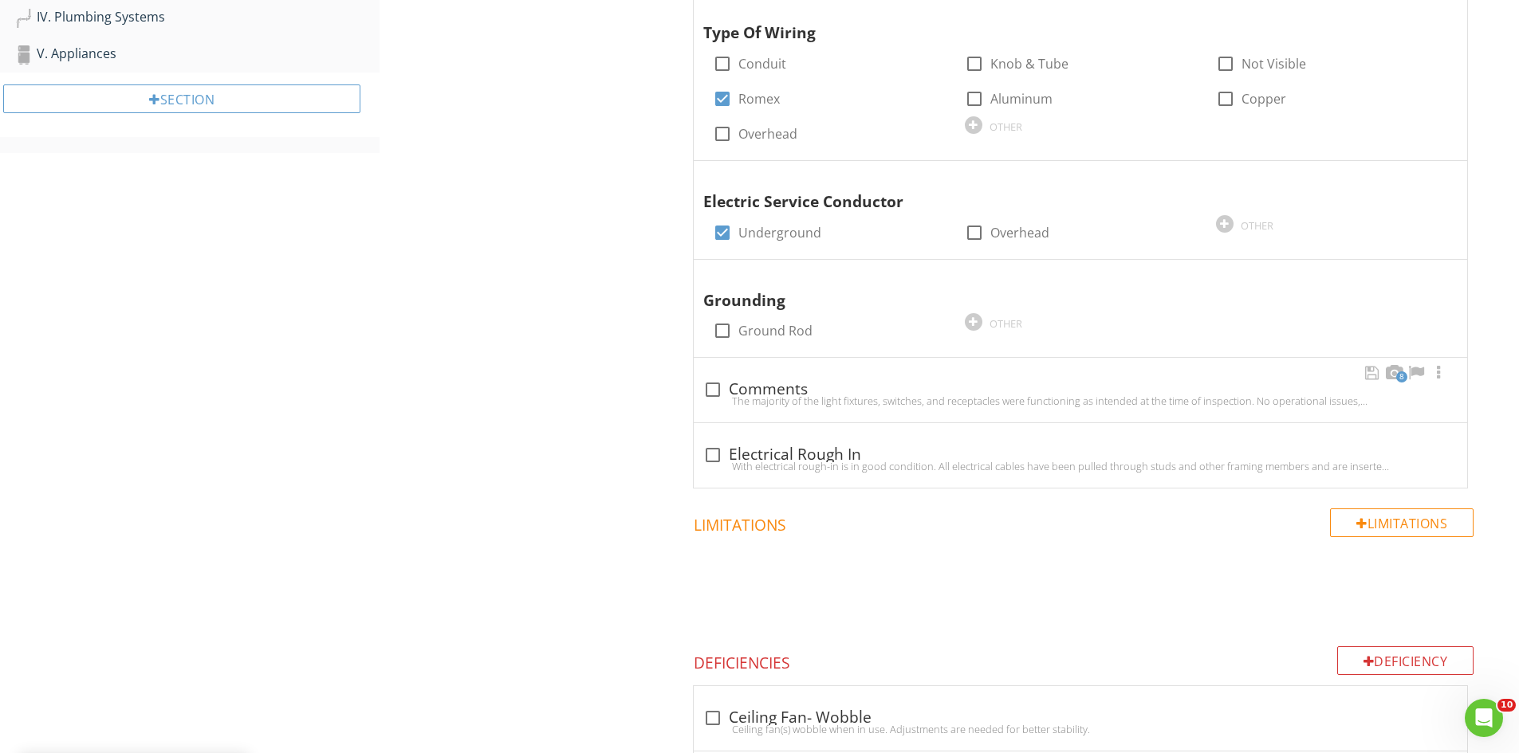
click at [715, 397] on div "The majority of the light fixtures, switches, and receptacles were functioning …" at bounding box center [1080, 401] width 754 height 13
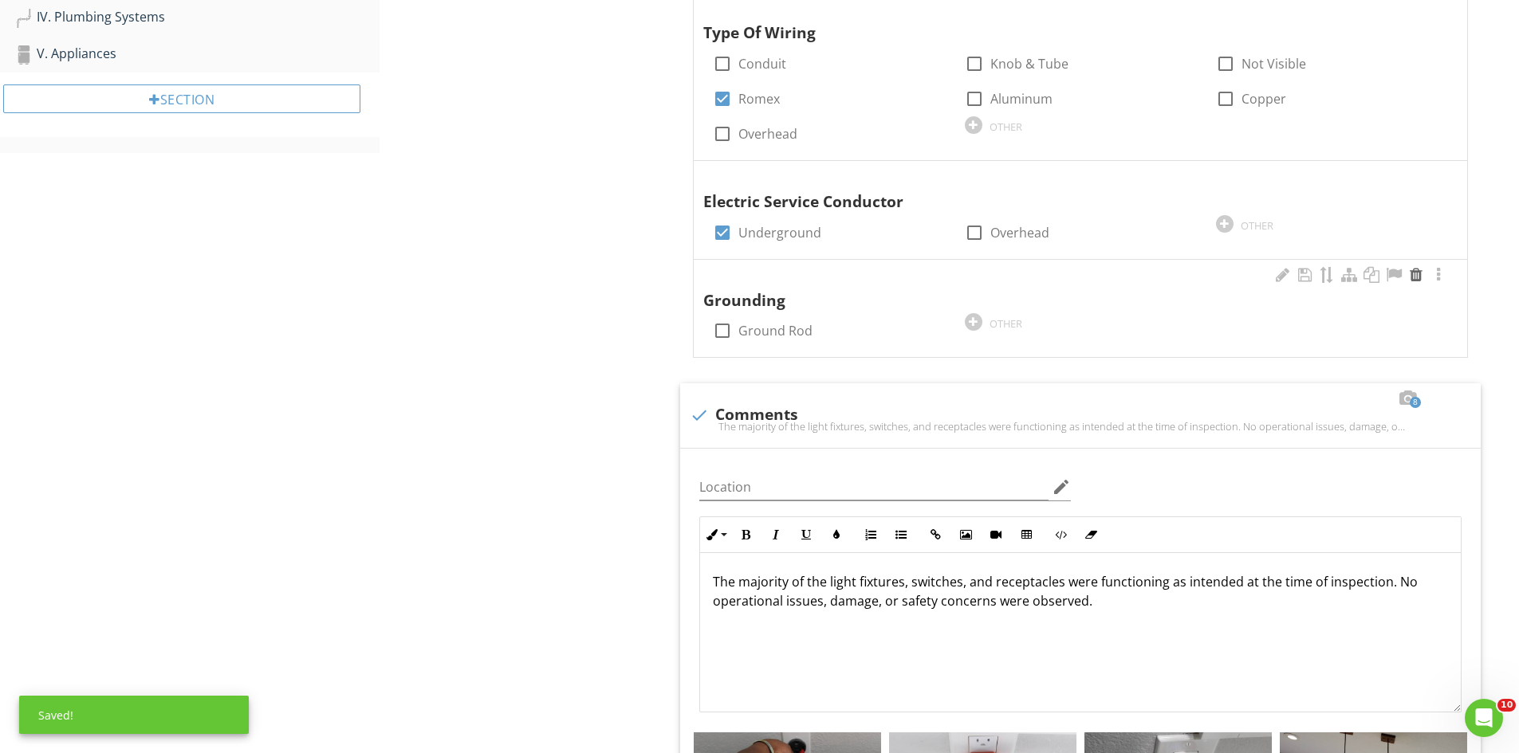
click at [1421, 273] on div at bounding box center [1415, 275] width 19 height 16
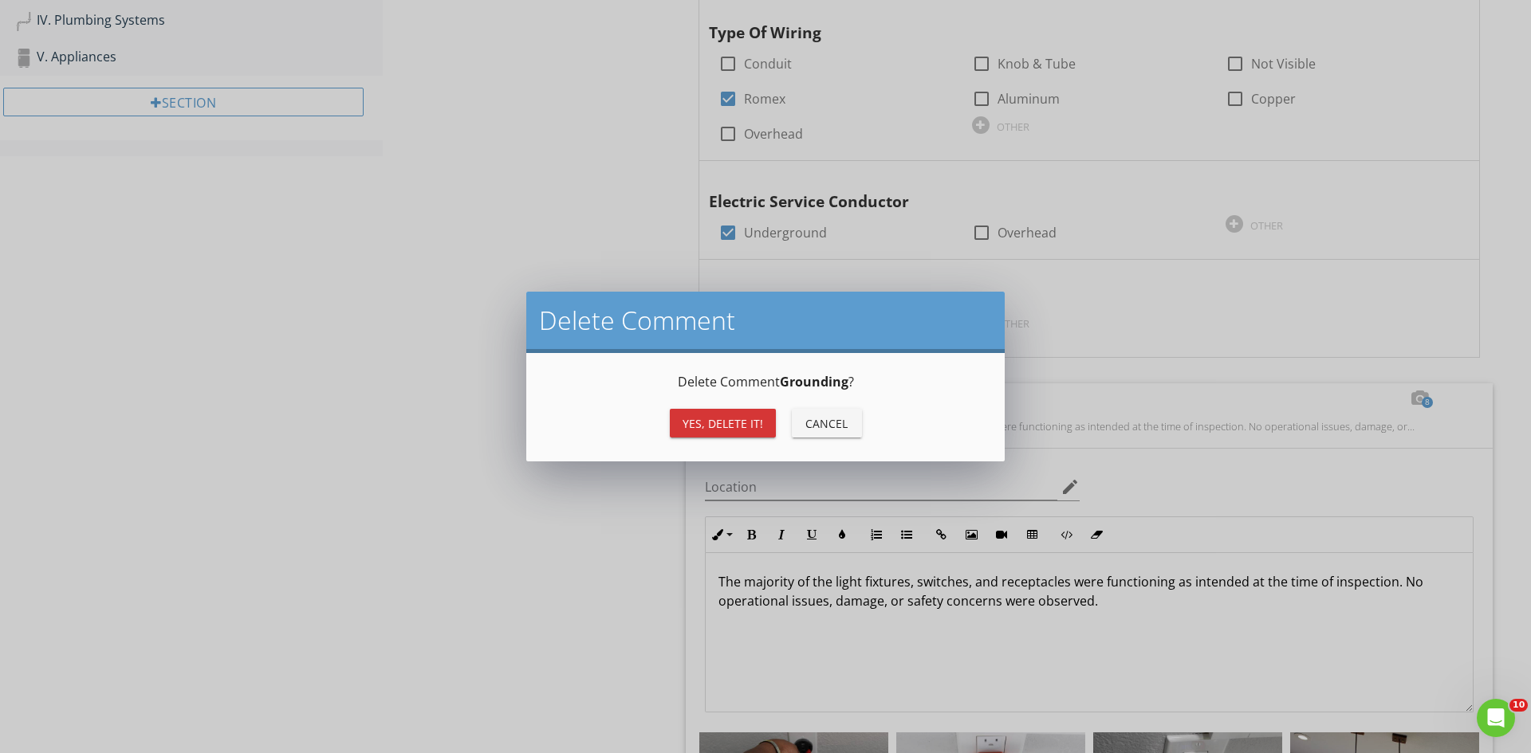
click at [710, 428] on div "Yes, Delete it!" at bounding box center [722, 423] width 81 height 17
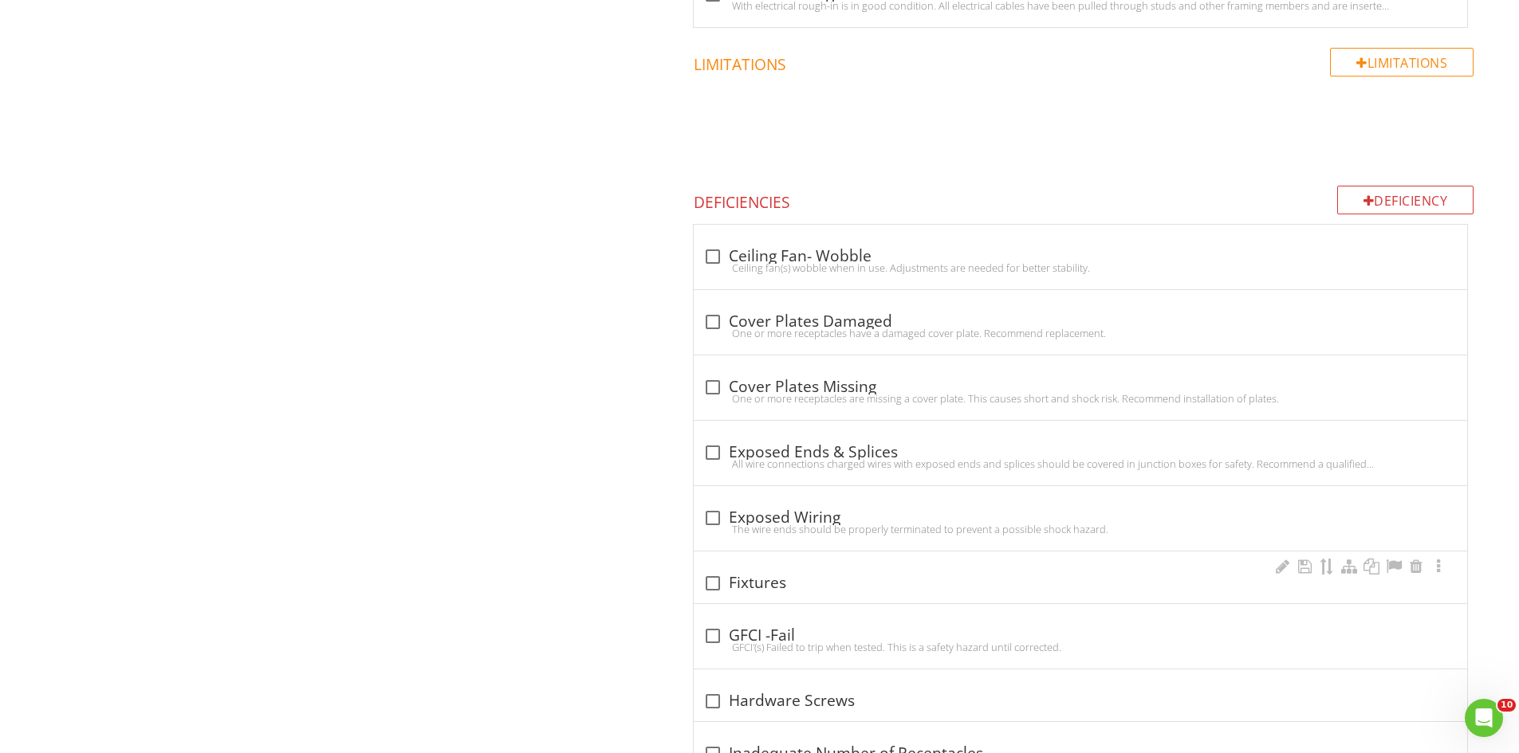
scroll to position [1834, 0]
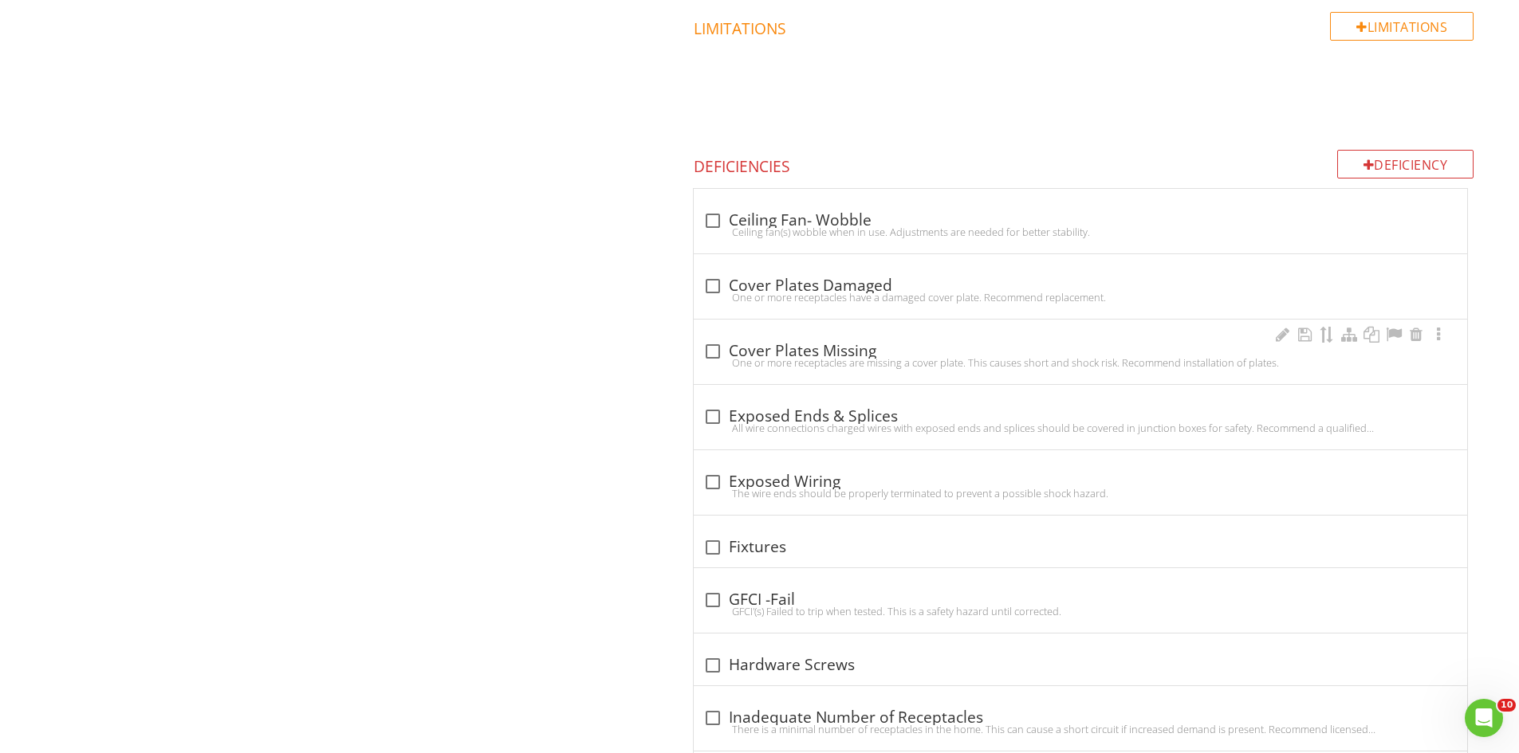
click at [706, 356] on div at bounding box center [712, 351] width 27 height 27
checkbox input "true"
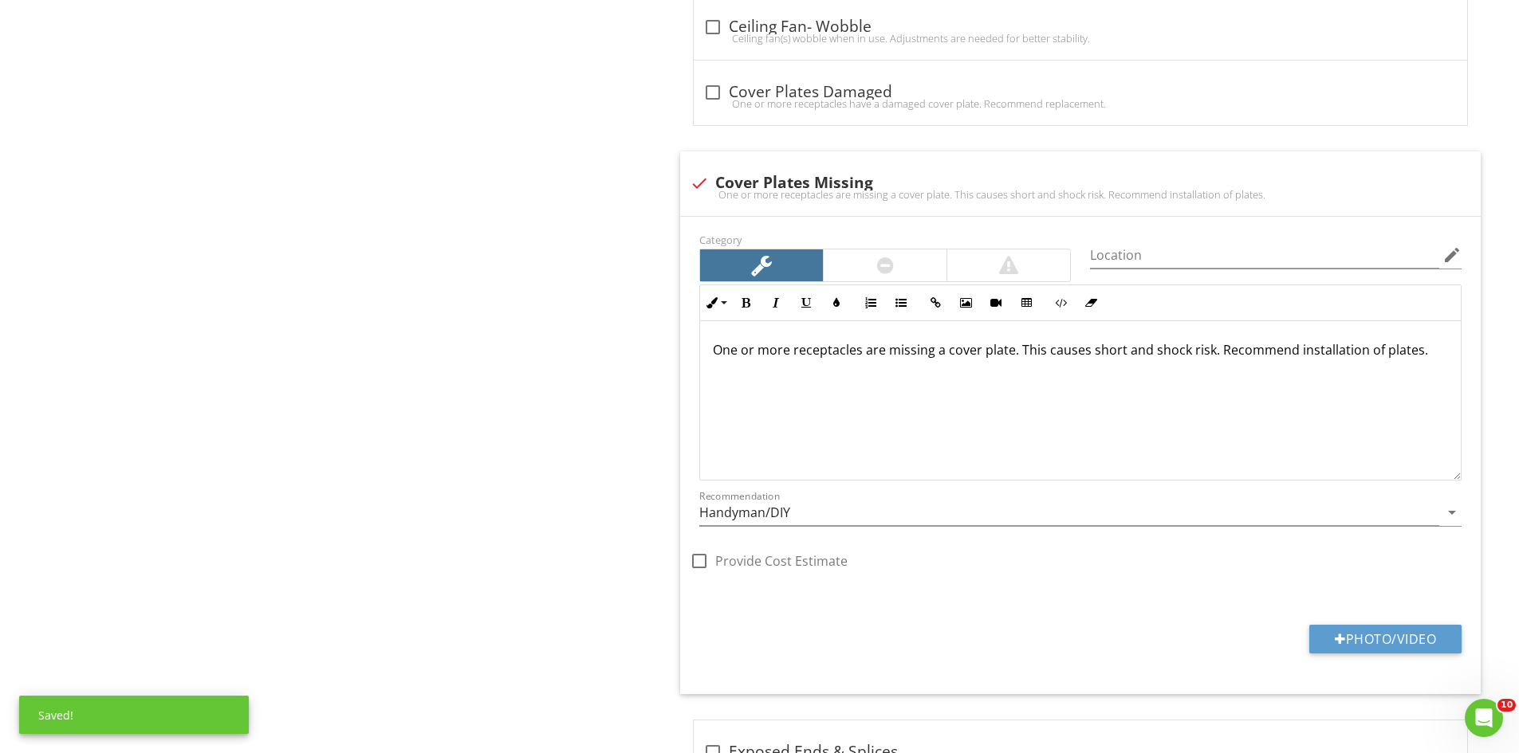
scroll to position [2076, 0]
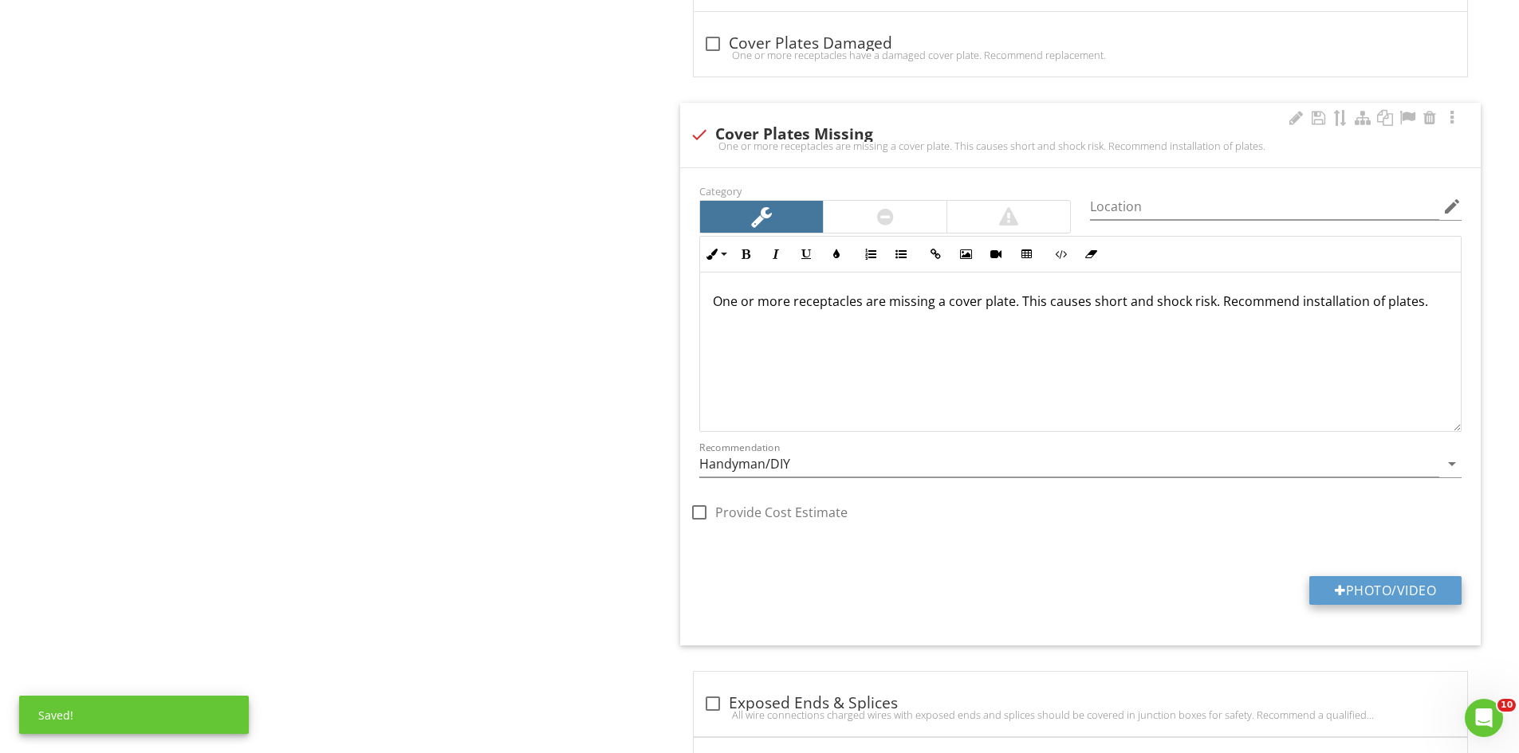
click at [1387, 584] on button "Photo/Video" at bounding box center [1385, 590] width 152 height 29
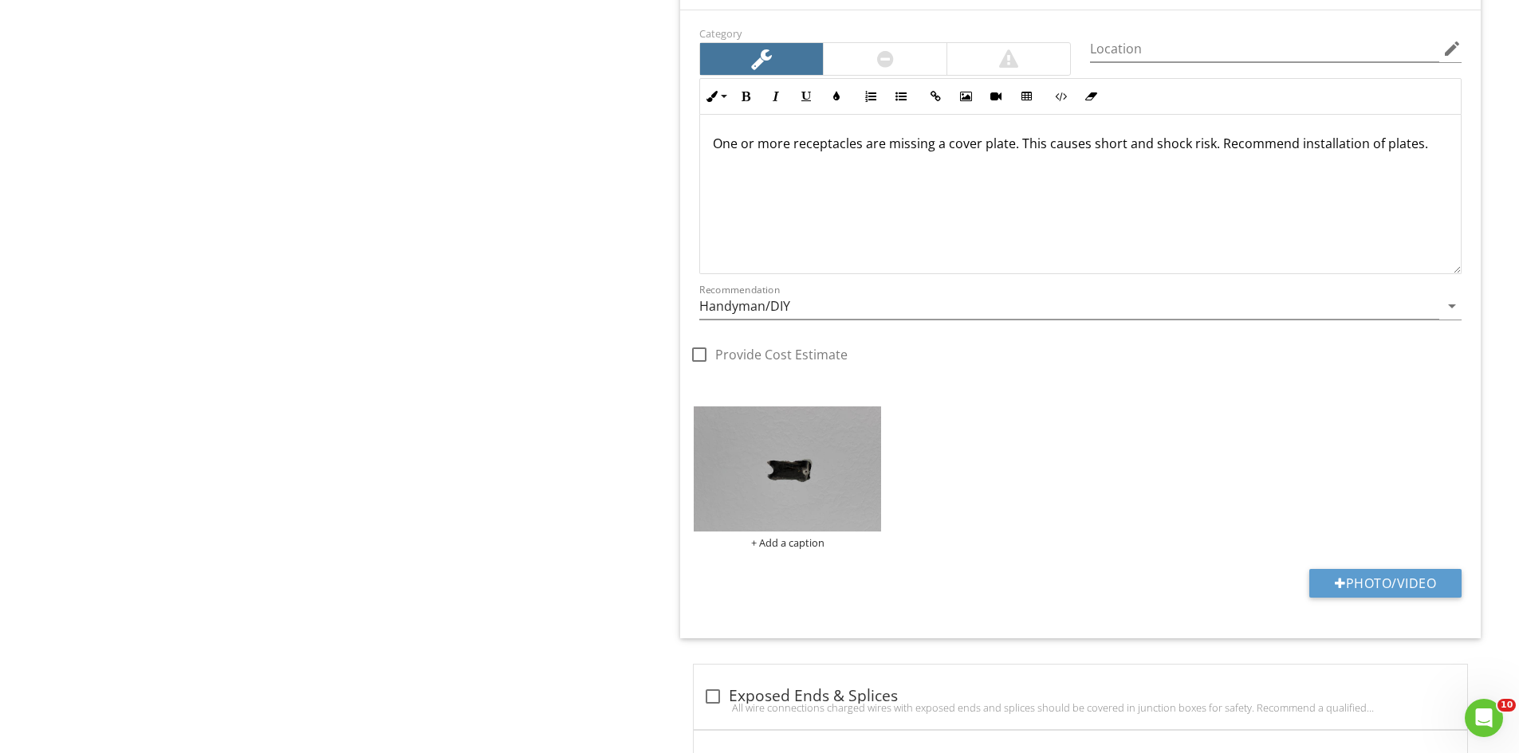
scroll to position [2236, 0]
click at [1339, 580] on div at bounding box center [1340, 582] width 11 height 13
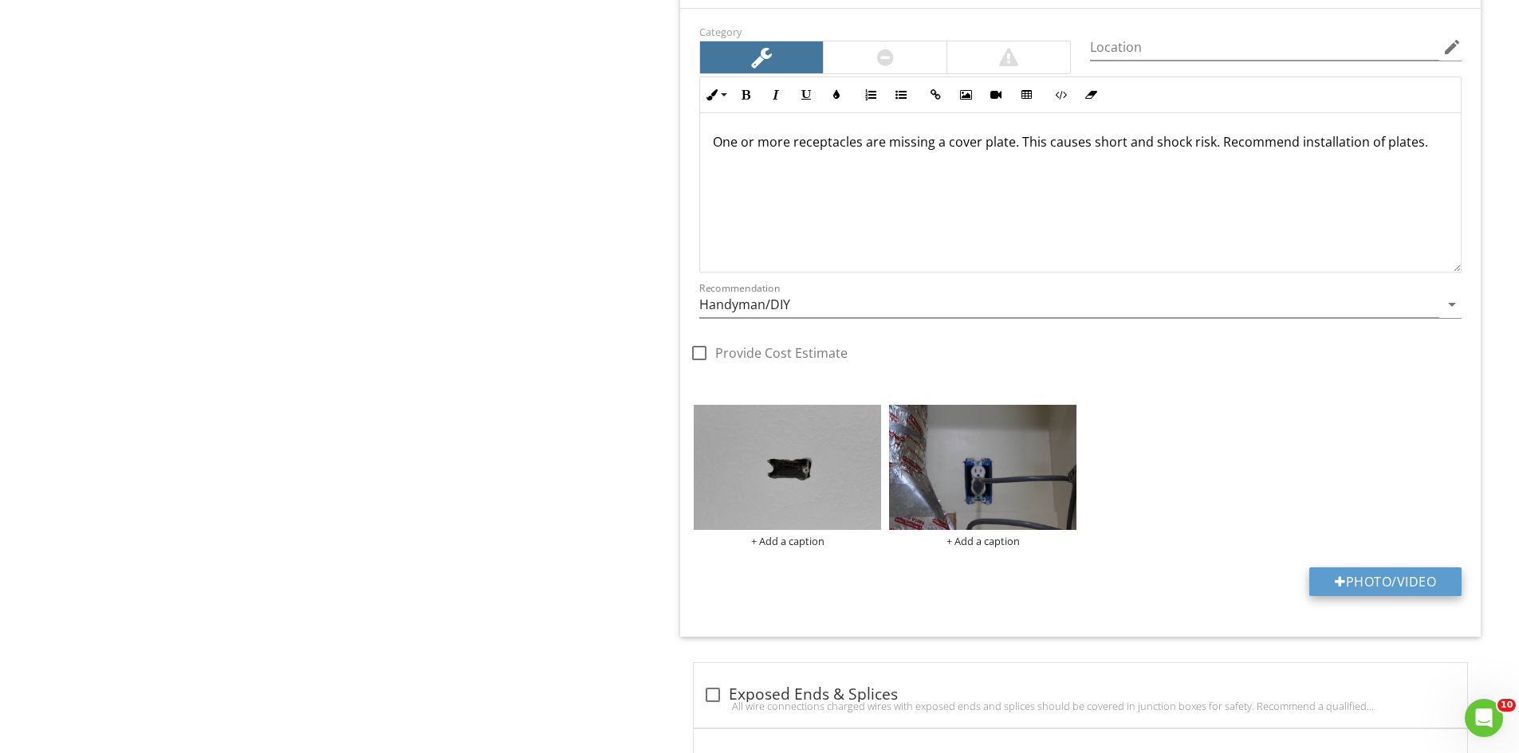
click at [1388, 584] on button "Photo/Video" at bounding box center [1385, 582] width 152 height 29
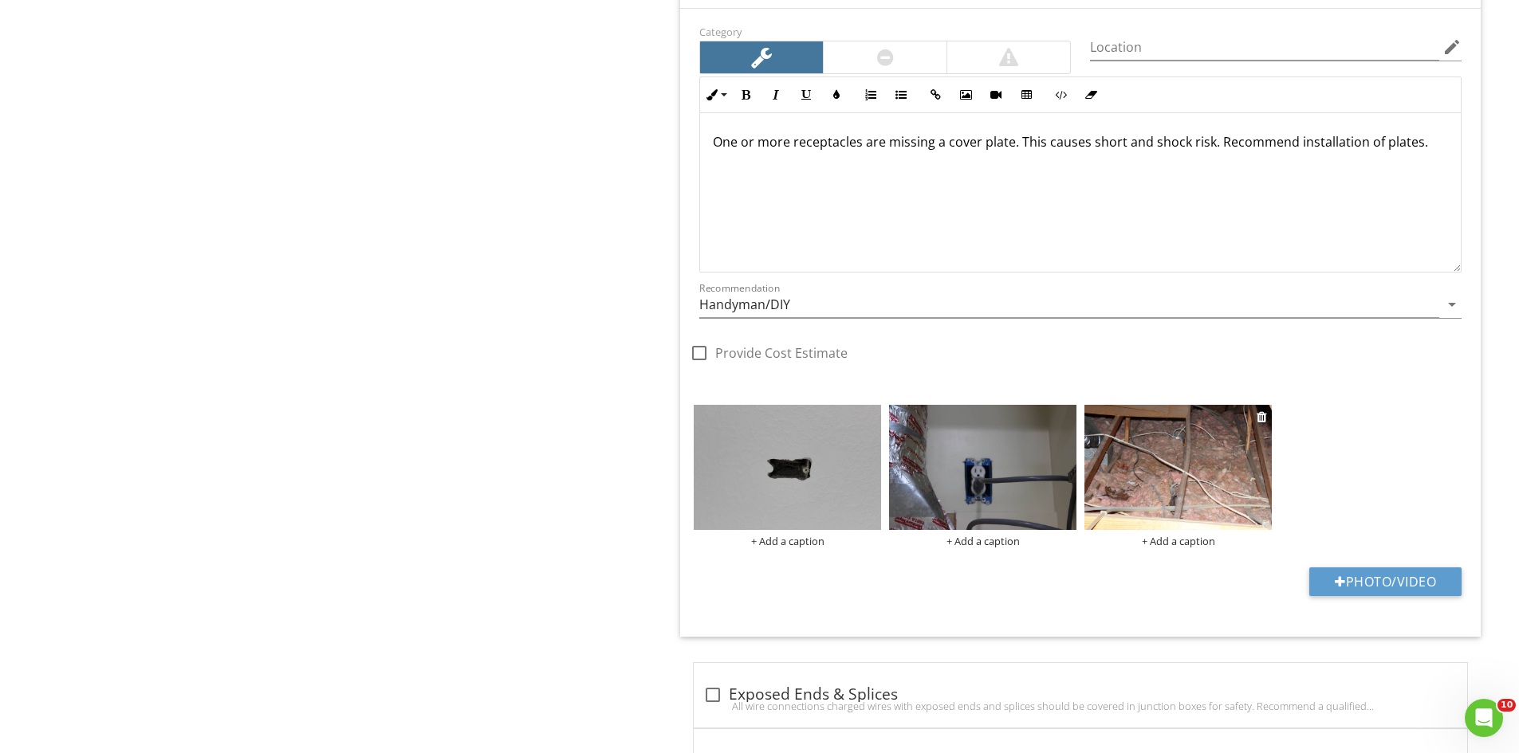
click at [1138, 503] on img at bounding box center [1177, 467] width 187 height 125
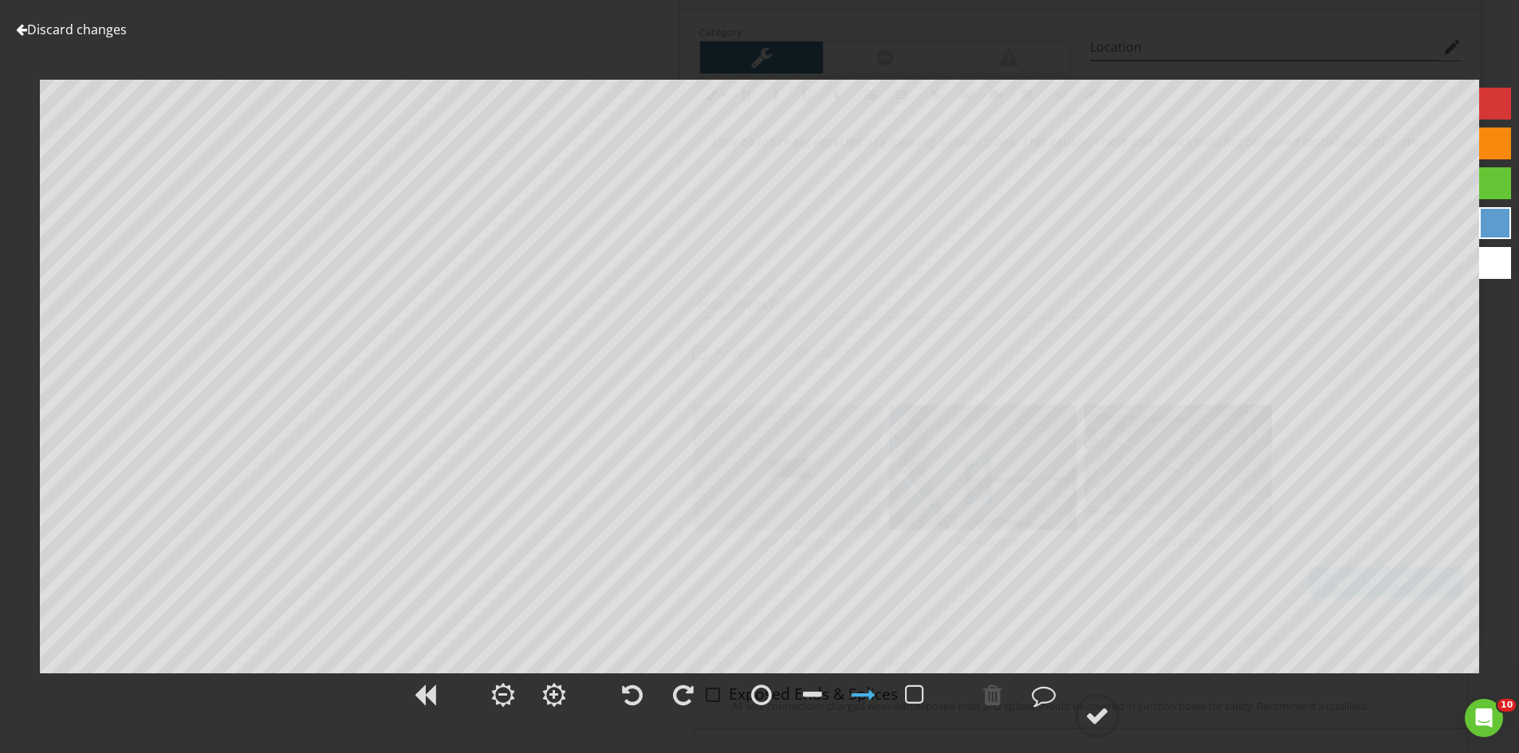
click at [76, 30] on link "Discard changes" at bounding box center [71, 30] width 111 height 18
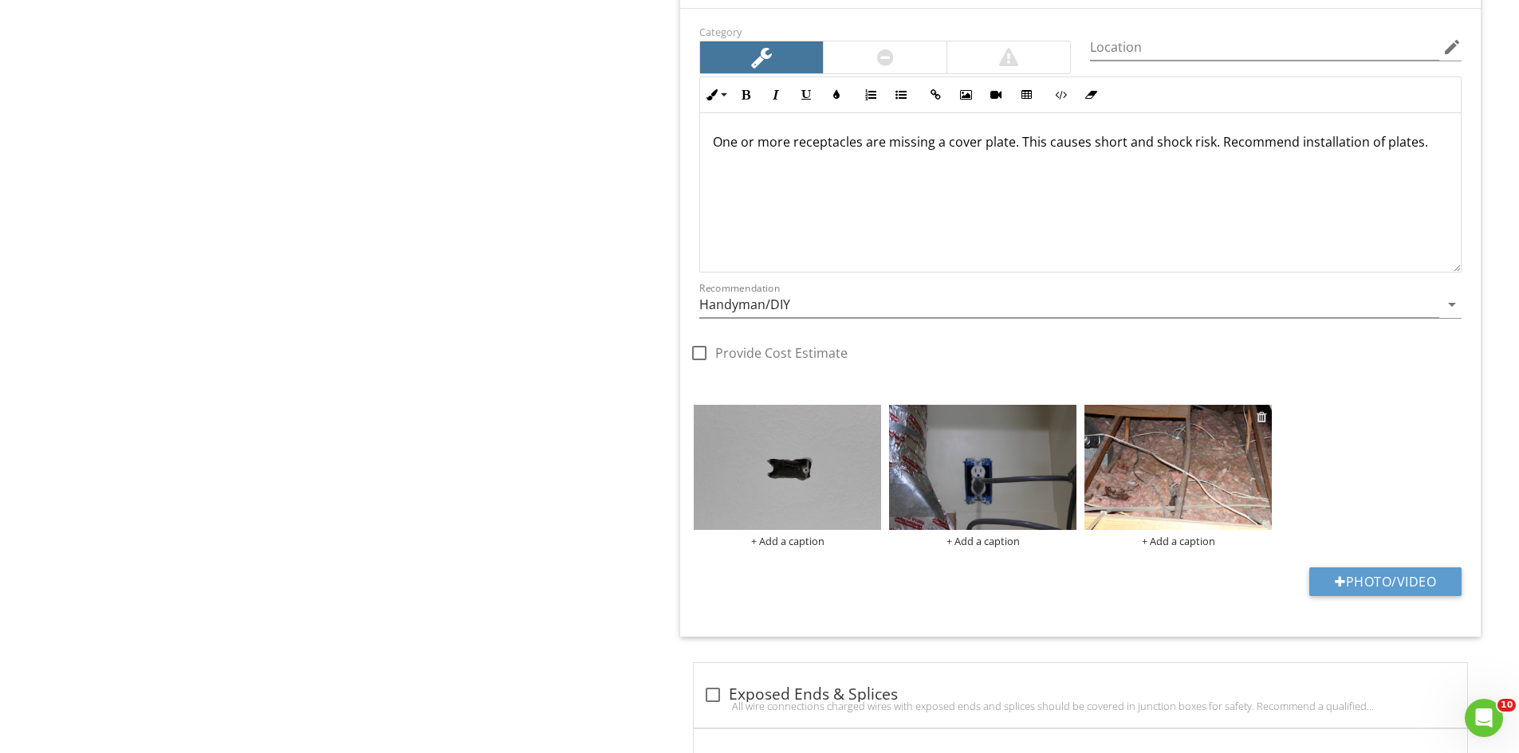
click at [1257, 416] on div at bounding box center [1261, 417] width 10 height 13
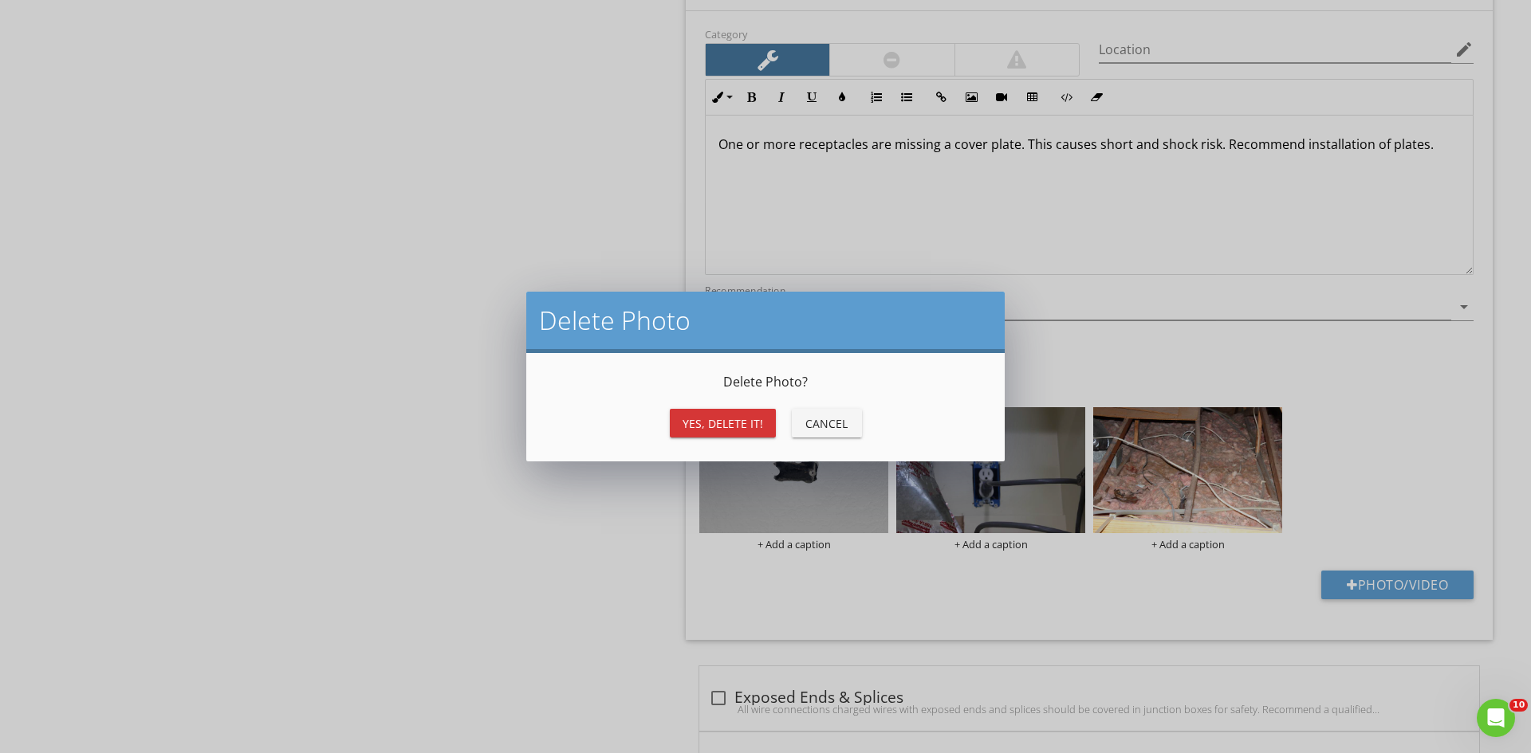
click at [707, 407] on div "Yes, Delete it! Cancel" at bounding box center [765, 423] width 440 height 38
click at [679, 412] on button "Yes, Delete it!" at bounding box center [723, 423] width 106 height 29
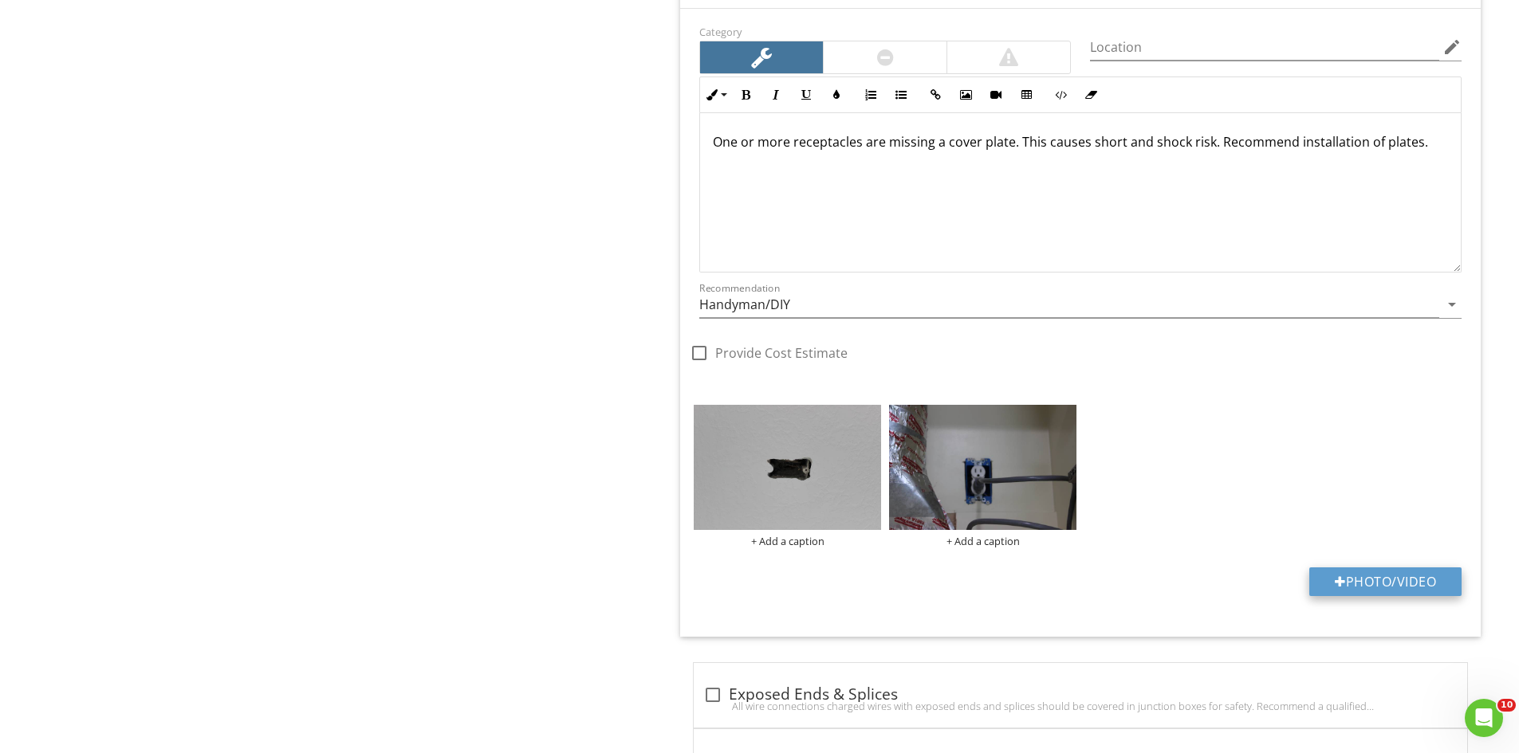
click at [1357, 575] on button "Photo/Video" at bounding box center [1385, 582] width 152 height 29
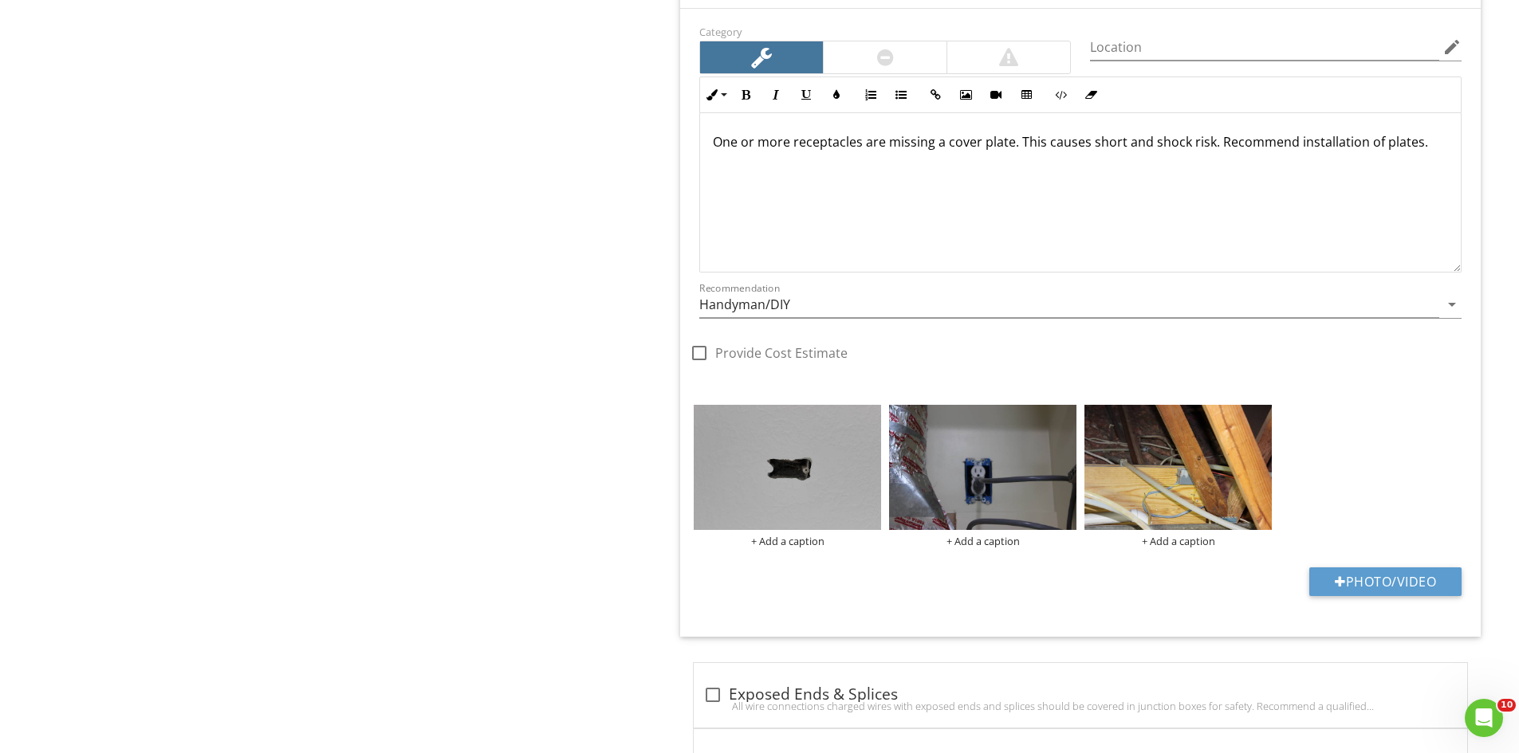
click at [1141, 490] on img at bounding box center [1177, 467] width 187 height 125
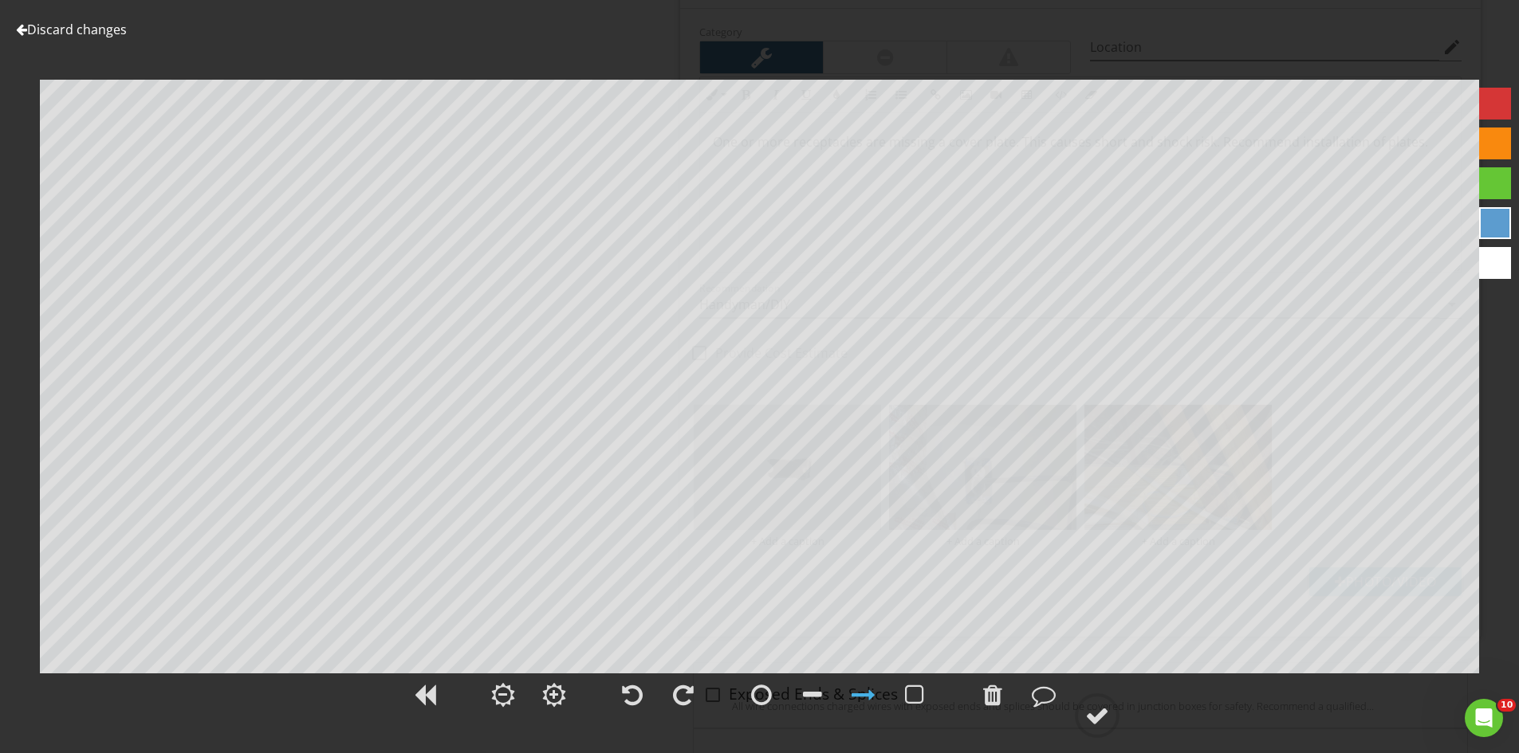
click at [50, 27] on link "Discard changes" at bounding box center [71, 30] width 111 height 18
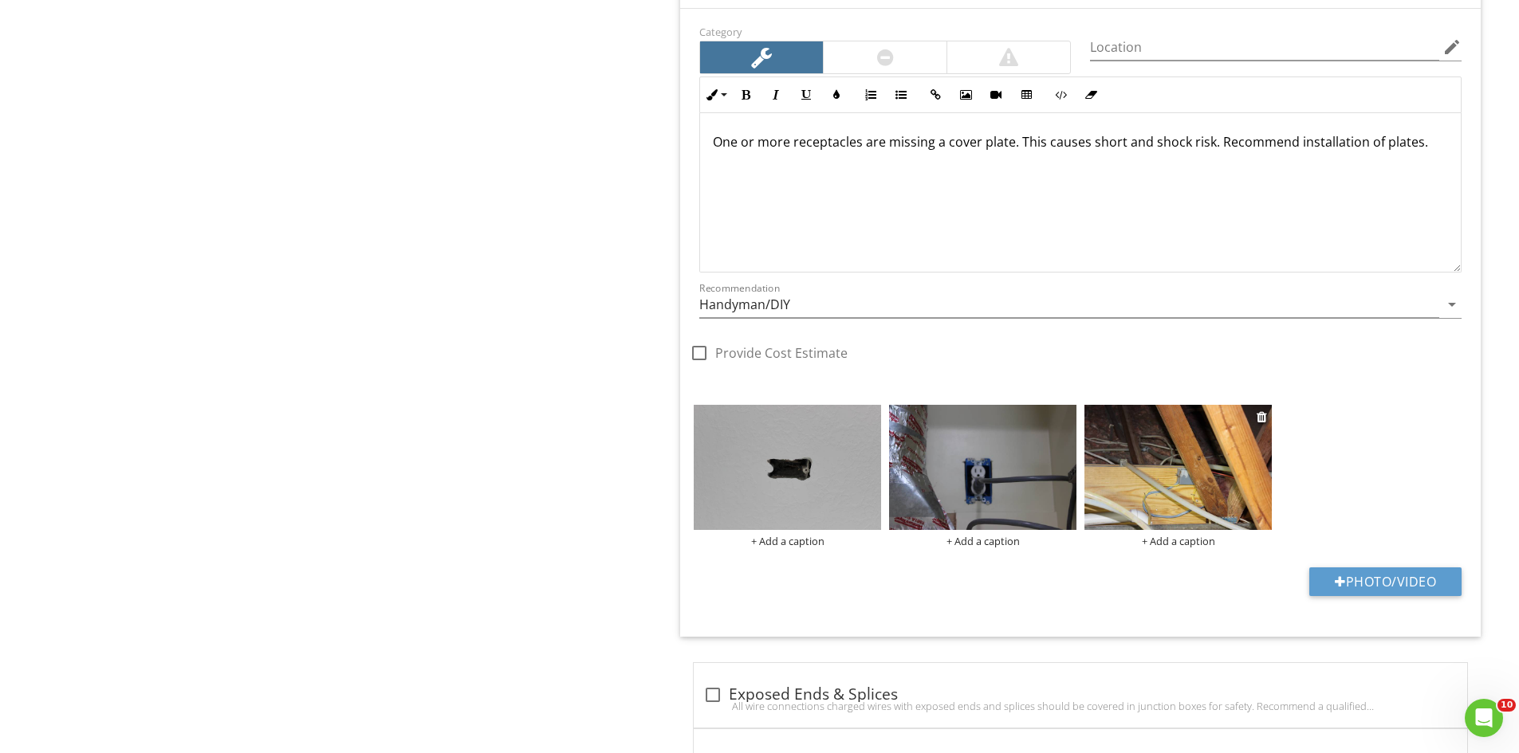
click at [1206, 462] on img at bounding box center [1177, 467] width 187 height 125
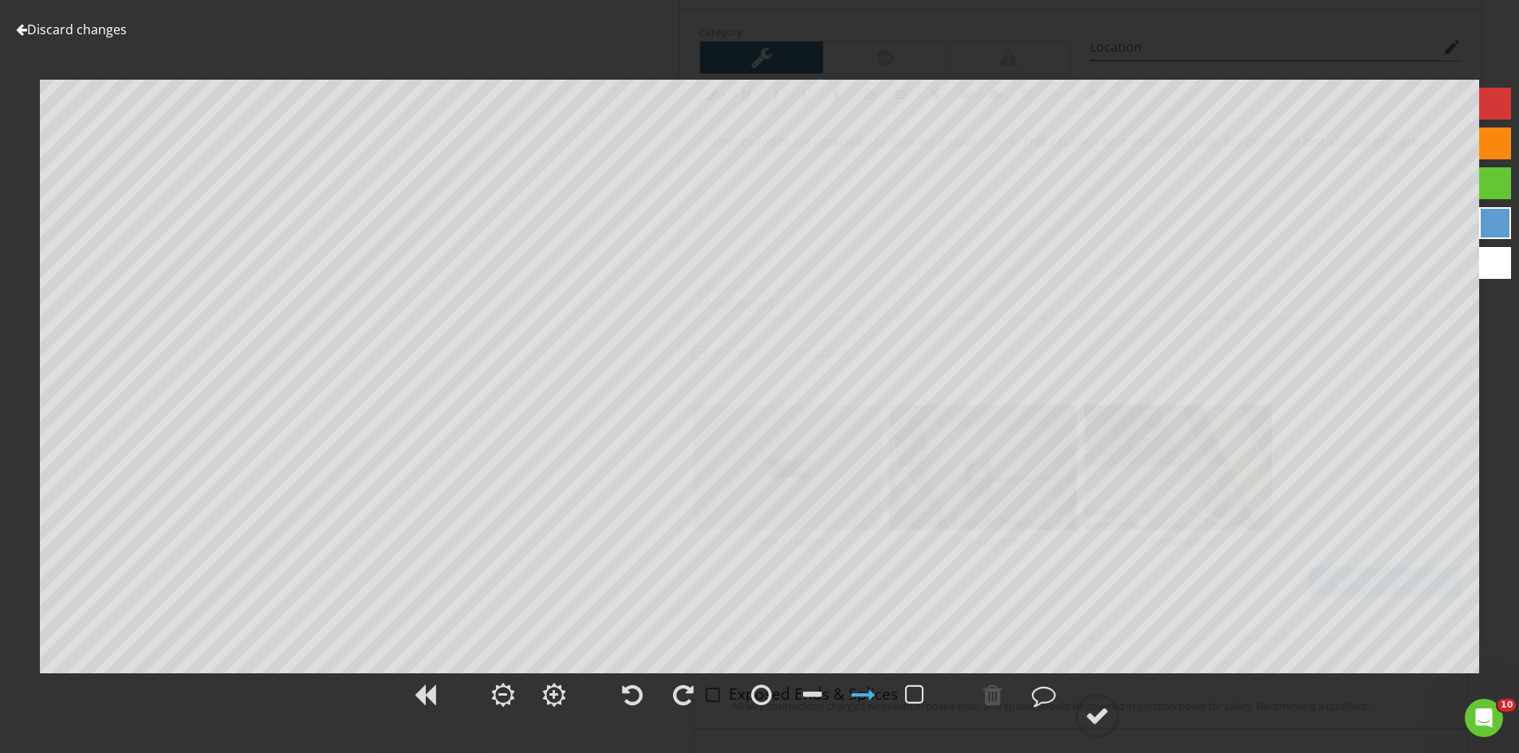
click at [65, 27] on link "Discard changes" at bounding box center [71, 30] width 111 height 18
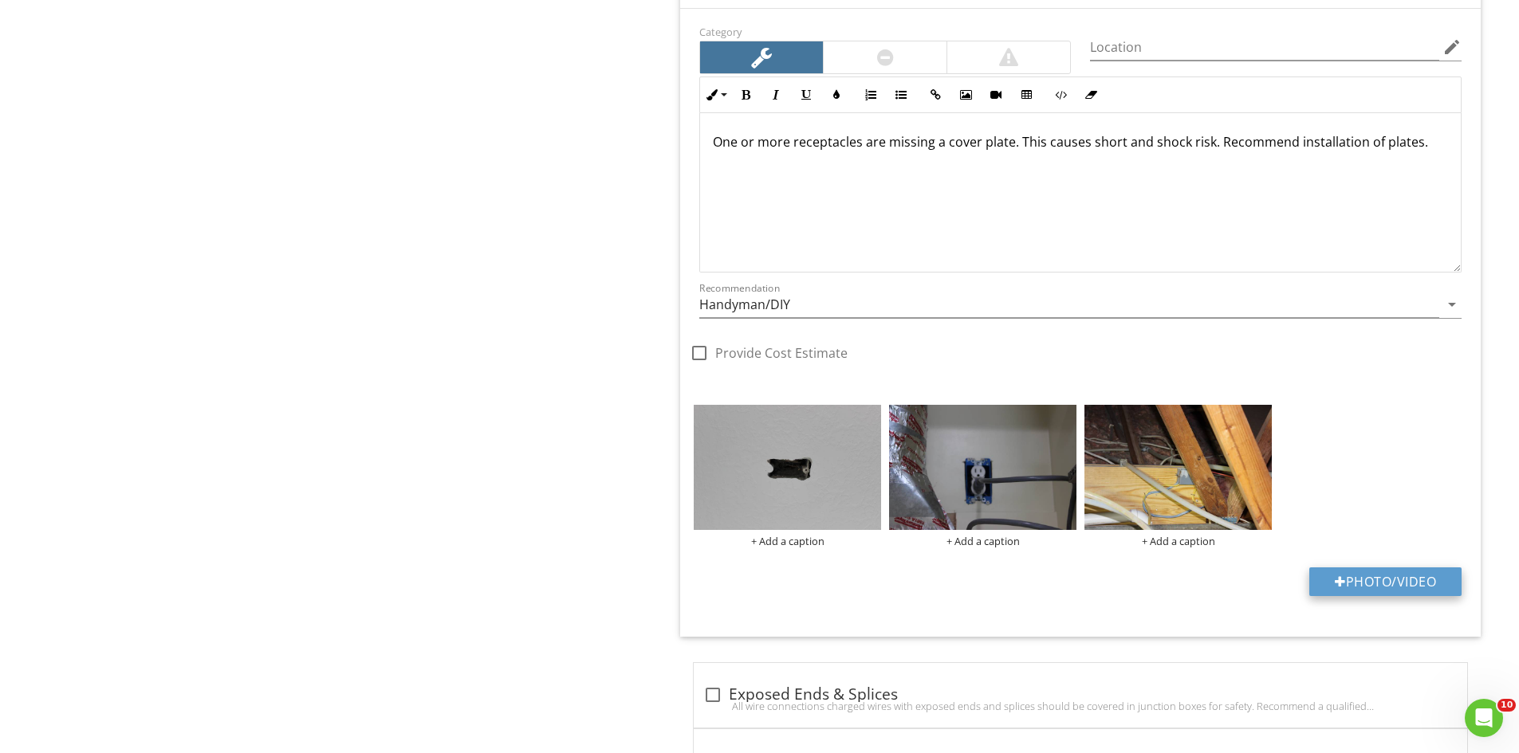
click at [1362, 579] on button "Photo/Video" at bounding box center [1385, 582] width 152 height 29
type input "C:\fakepath\IMG_6909.JPG"
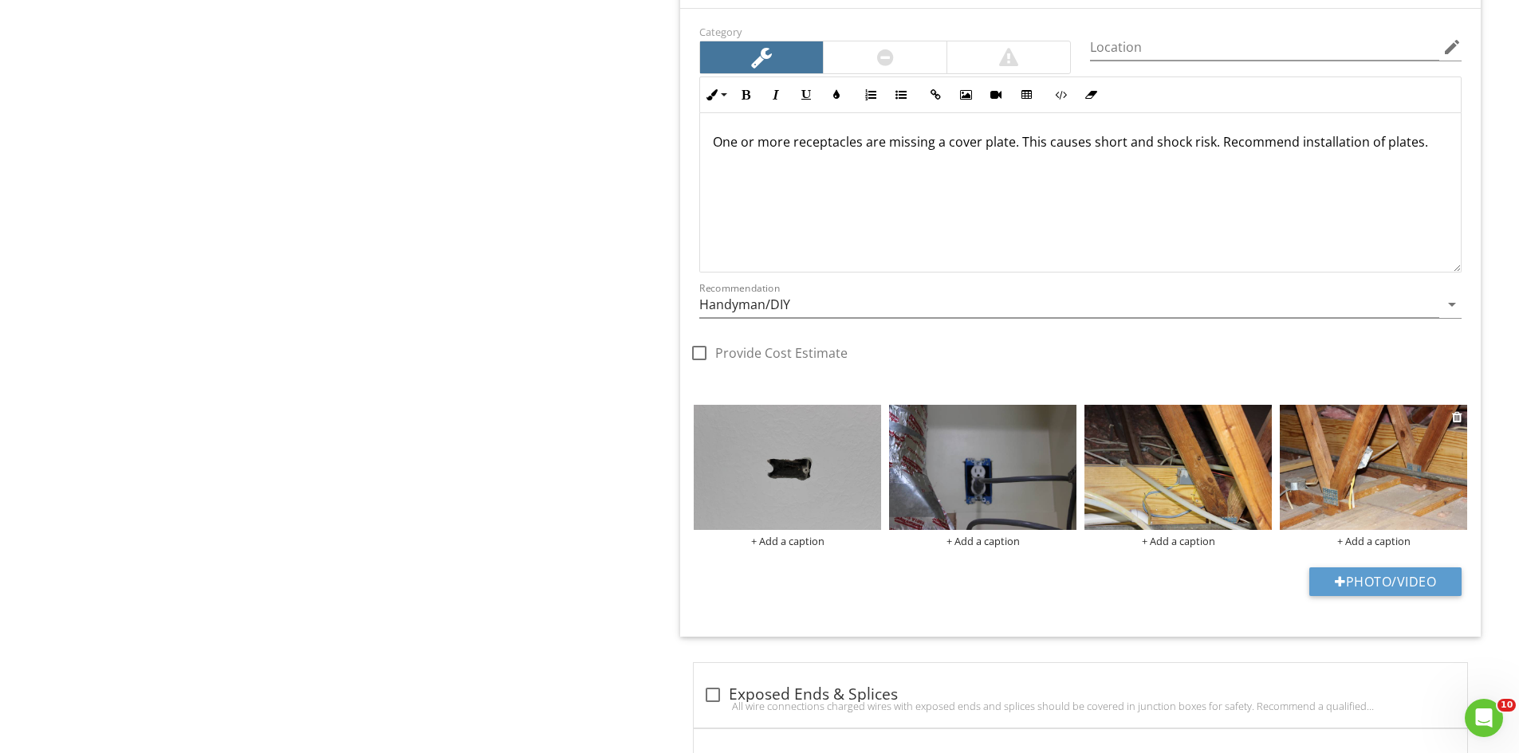
click at [1352, 482] on img at bounding box center [1373, 467] width 187 height 125
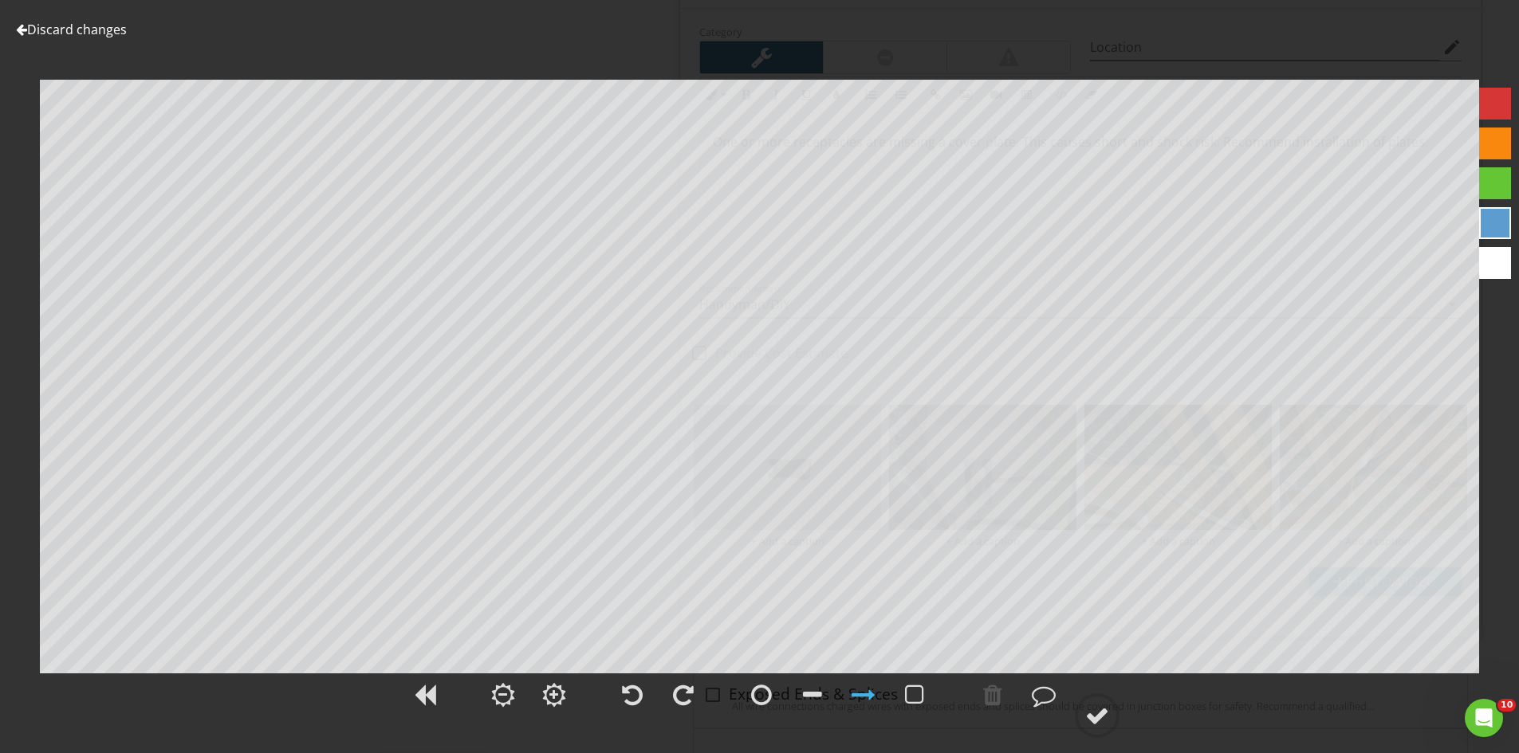
click at [44, 35] on link "Discard changes" at bounding box center [71, 30] width 111 height 18
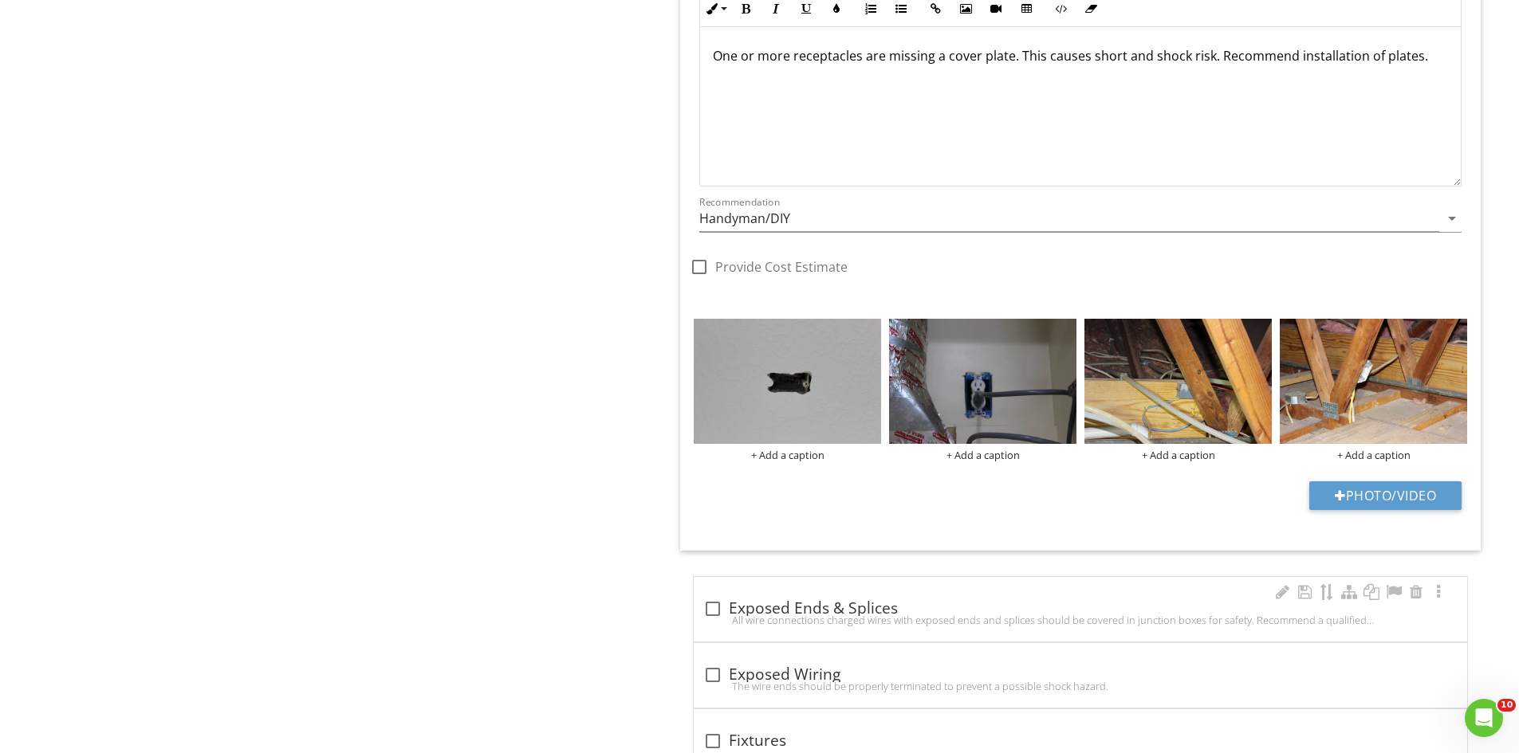
scroll to position [2475, 0]
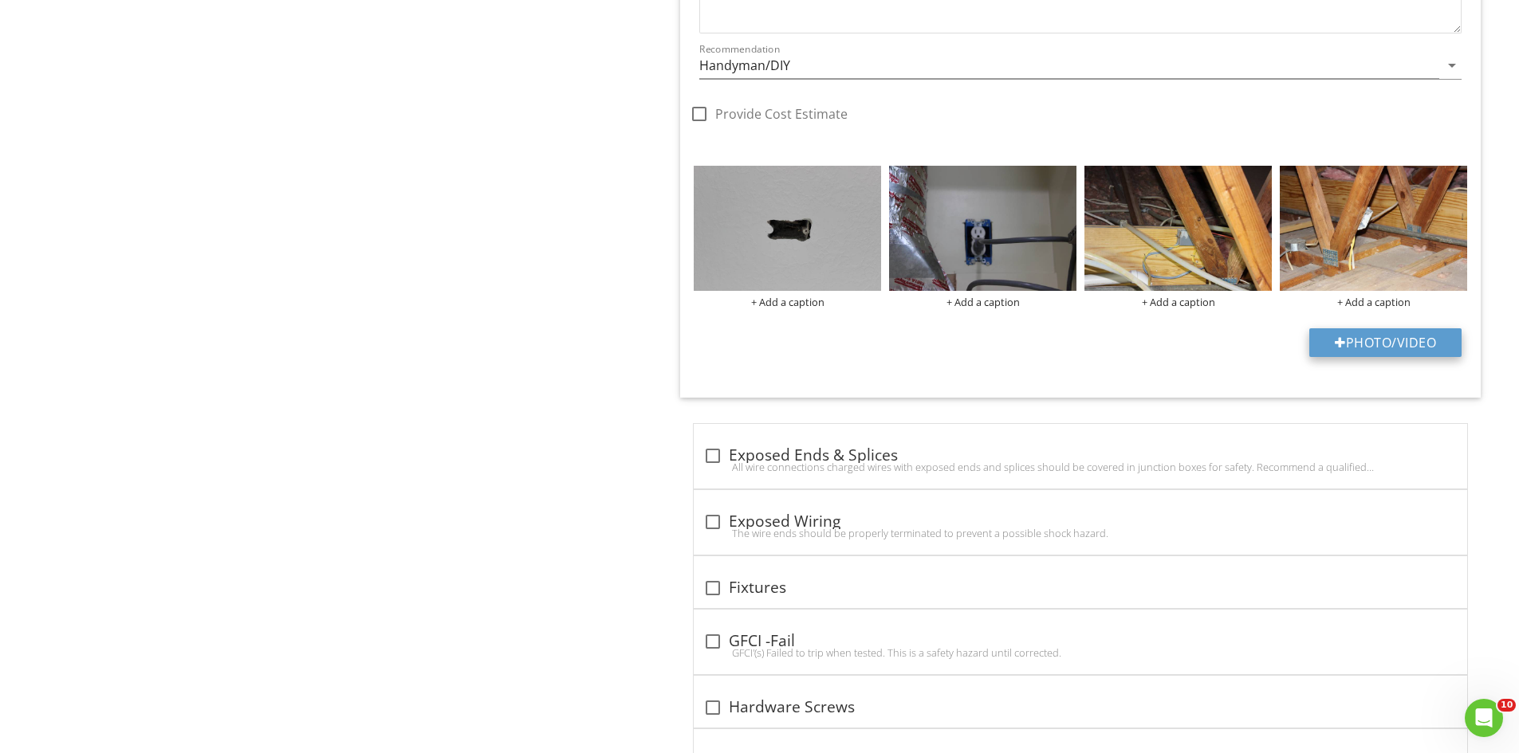
click at [1410, 338] on button "Photo/Video" at bounding box center [1385, 342] width 152 height 29
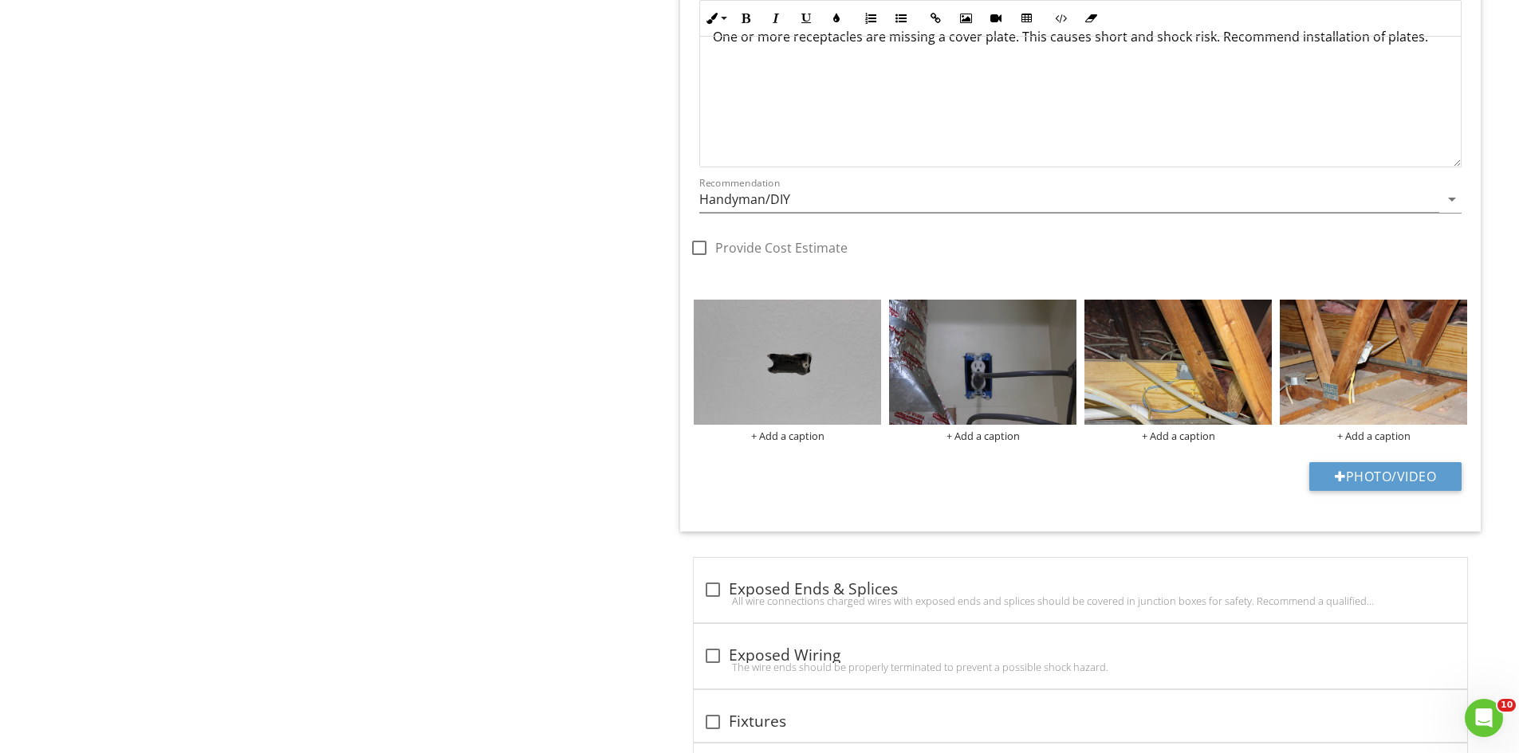
scroll to position [2076, 0]
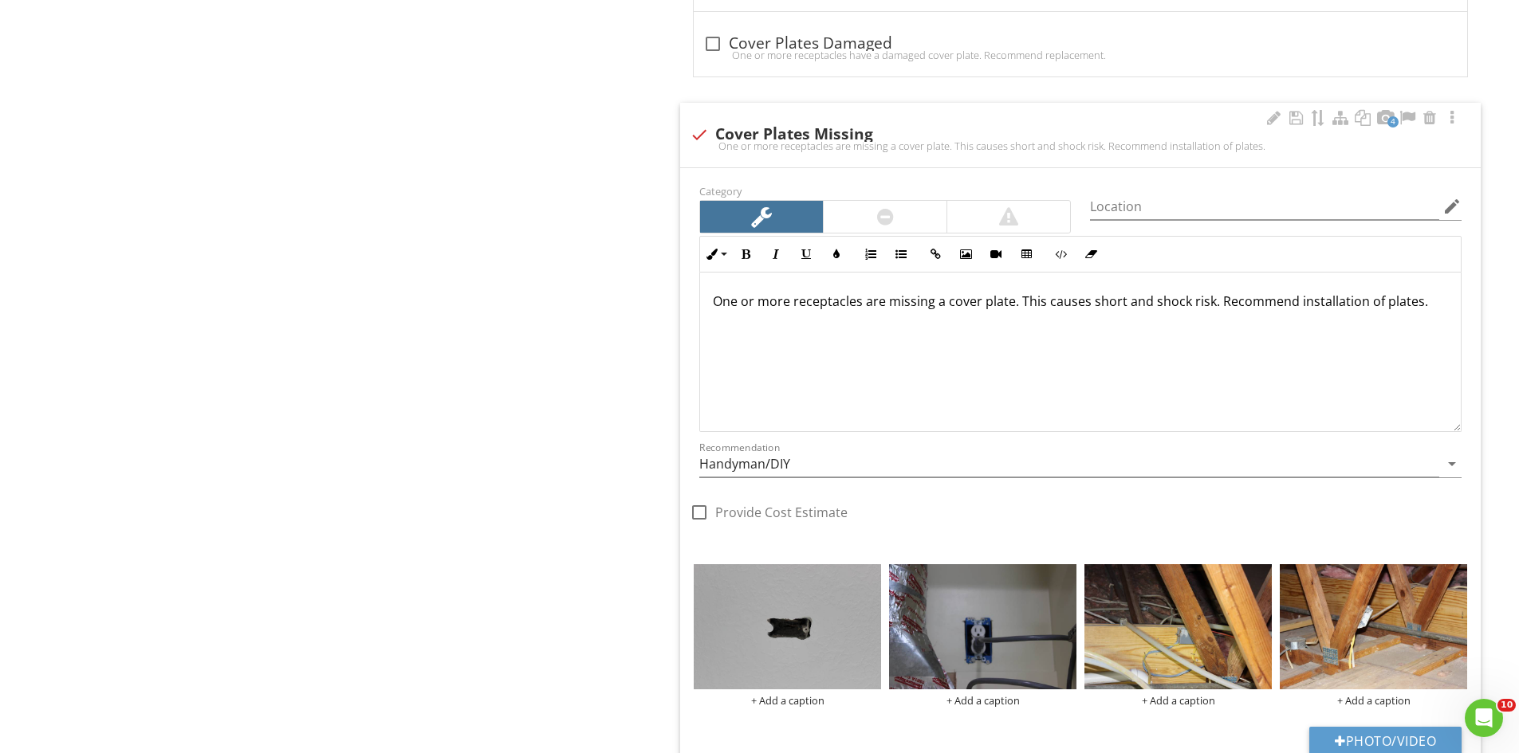
click at [896, 211] on div at bounding box center [885, 217] width 123 height 32
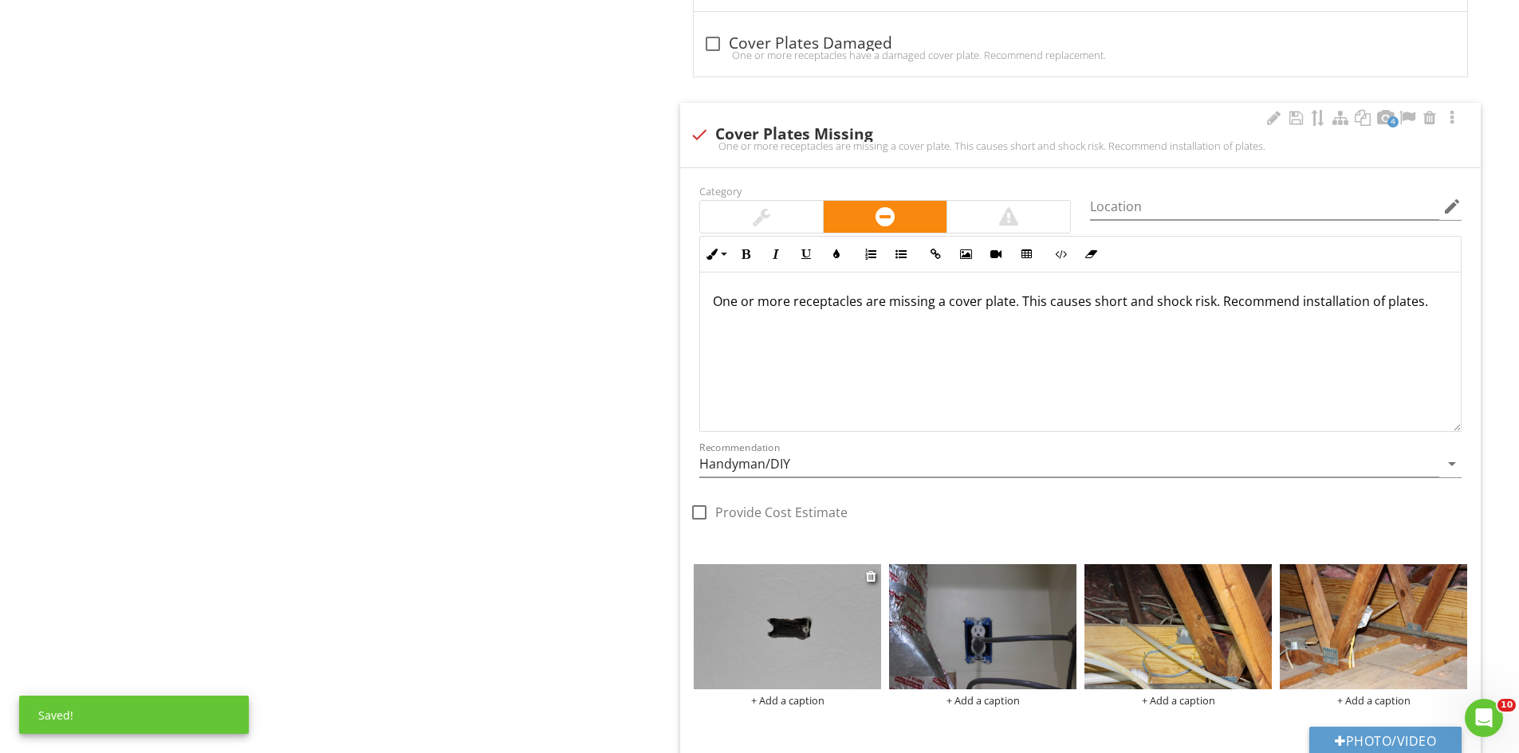
click at [787, 568] on img at bounding box center [787, 626] width 187 height 125
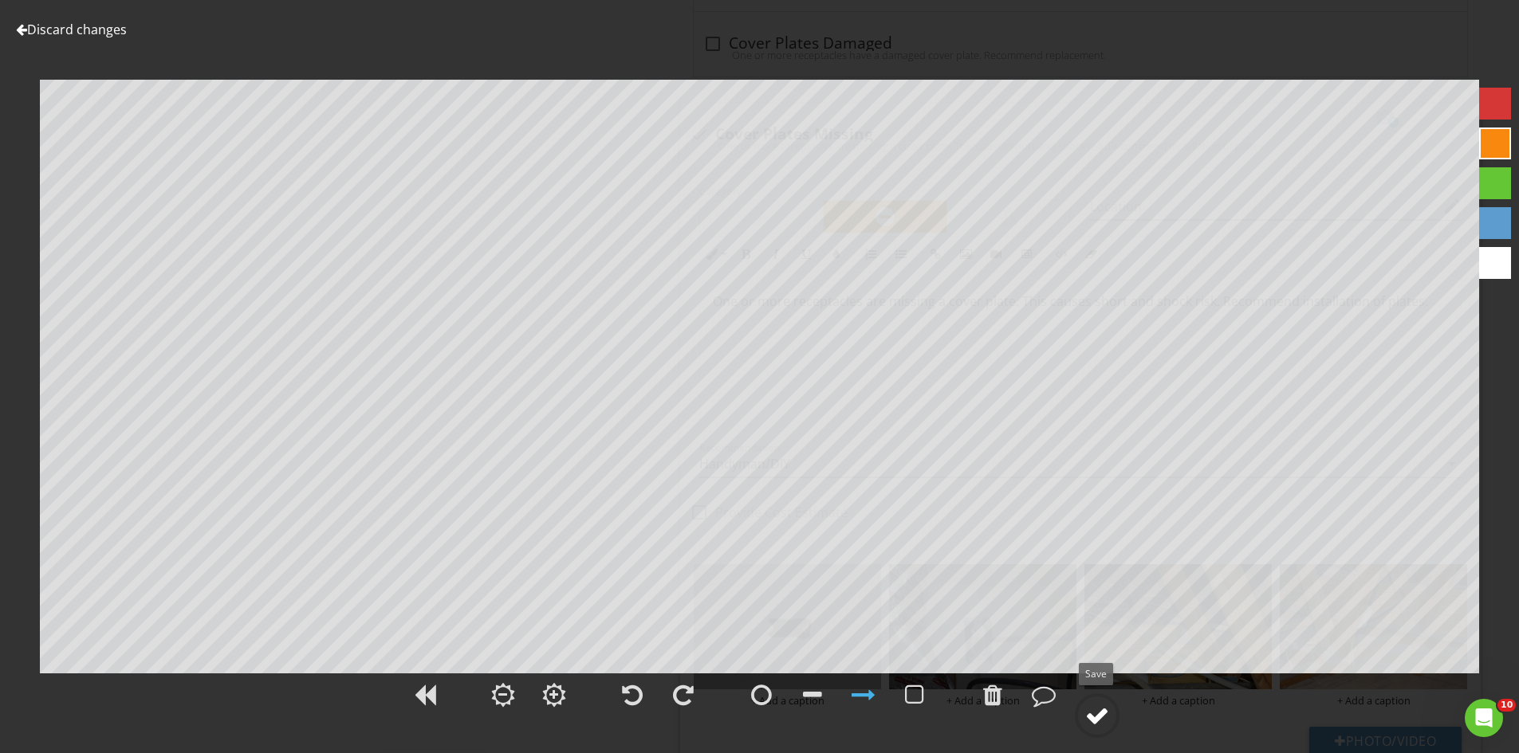
click at [1091, 717] on div at bounding box center [1097, 716] width 24 height 24
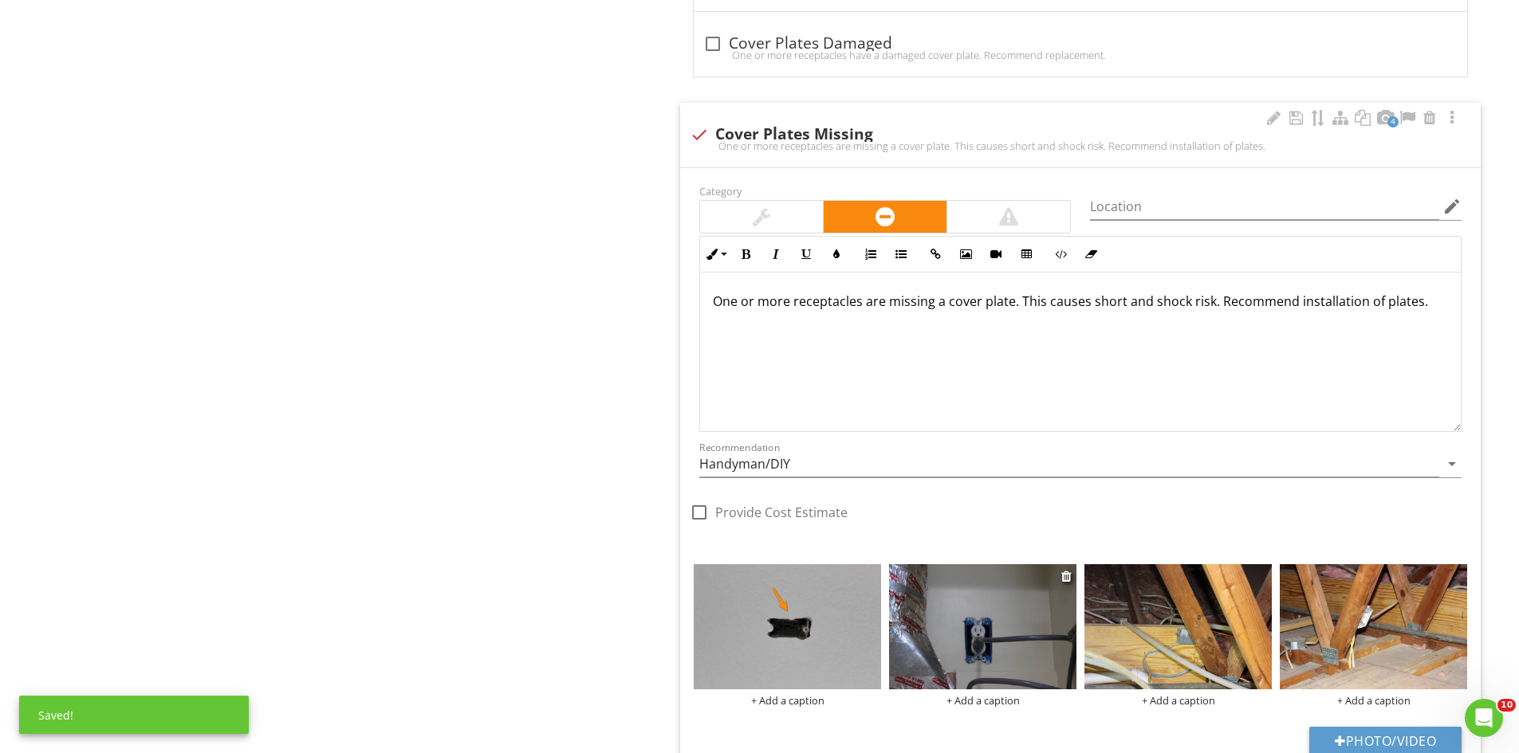
click at [1025, 638] on img at bounding box center [982, 626] width 187 height 125
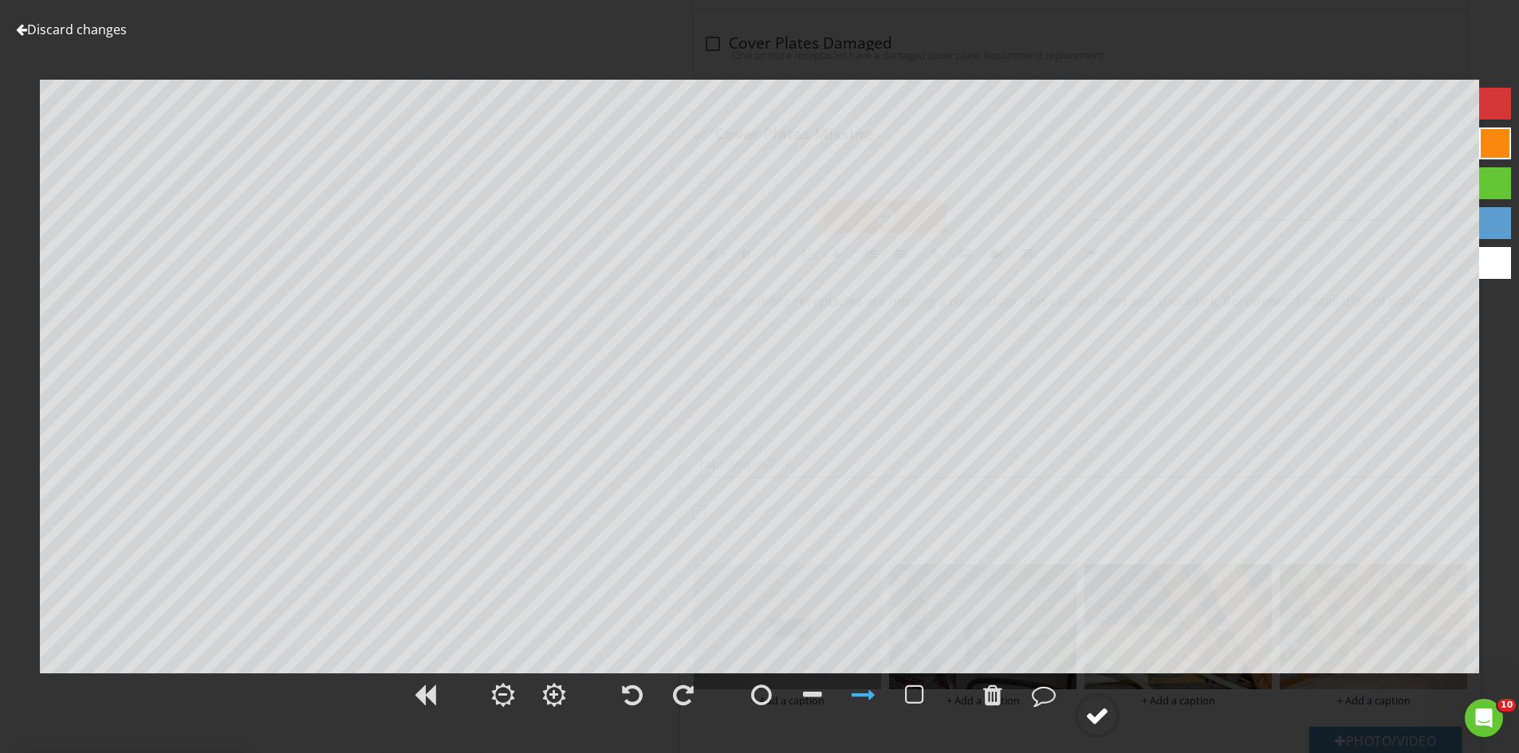
click at [1094, 716] on div at bounding box center [1097, 716] width 24 height 24
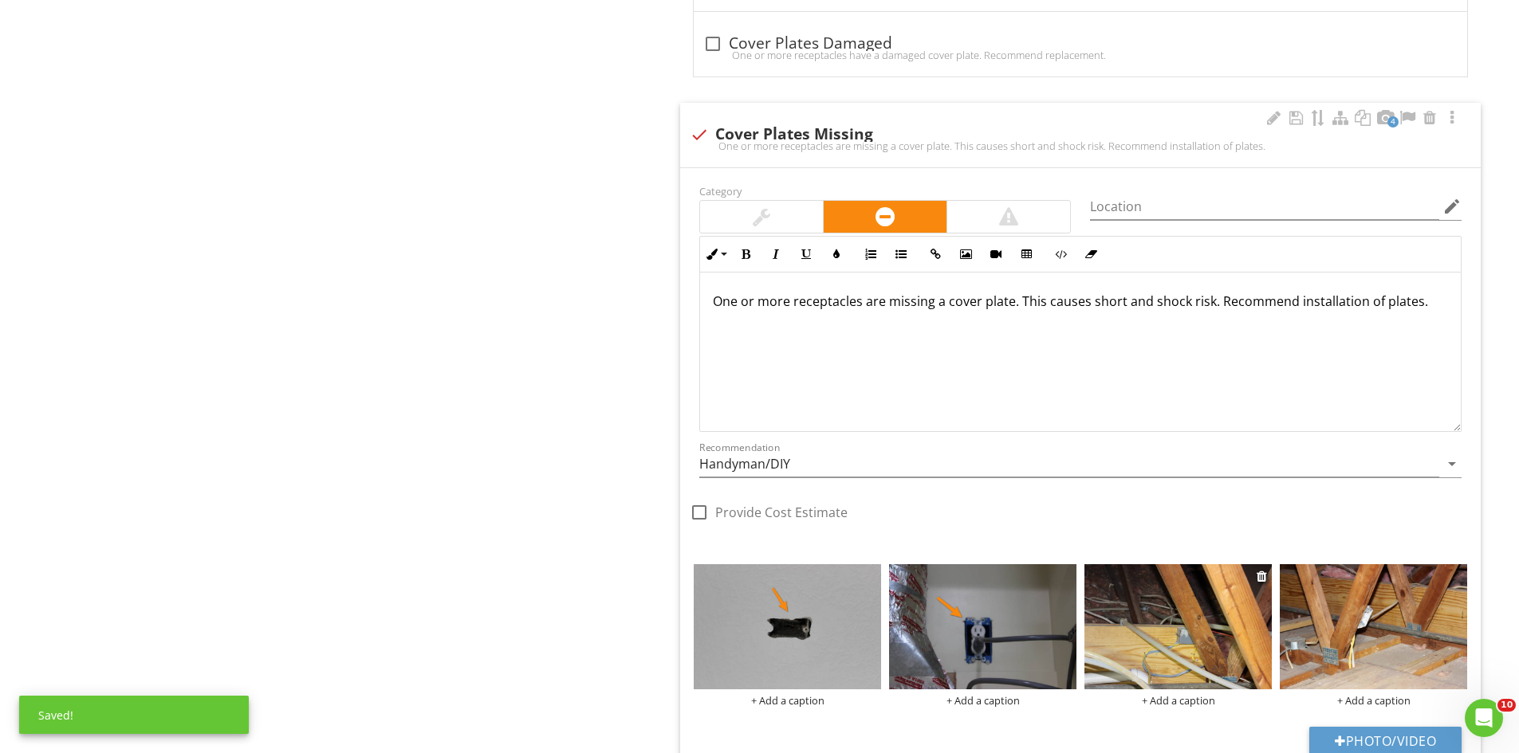
click at [1153, 599] on img at bounding box center [1177, 626] width 187 height 125
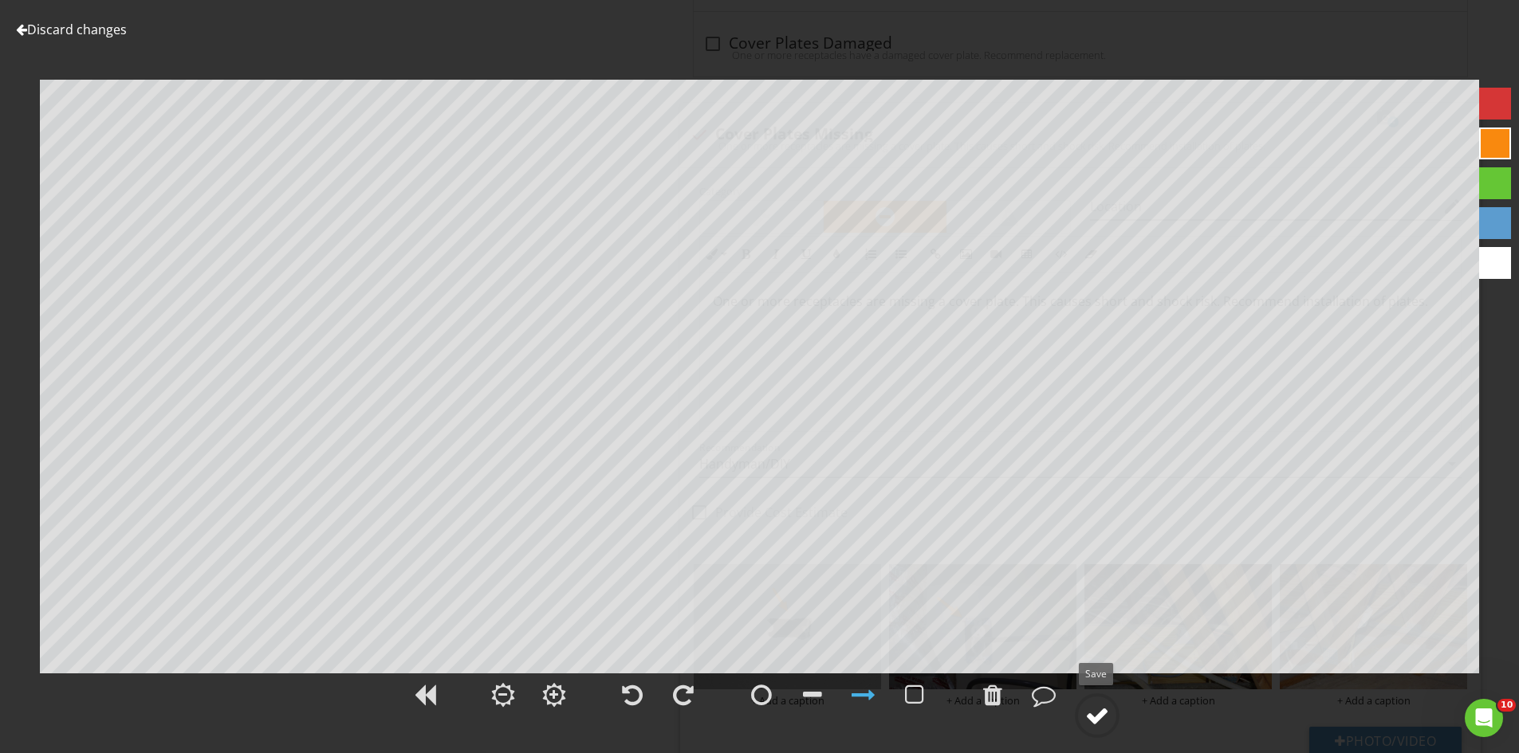
click at [1102, 722] on div at bounding box center [1097, 716] width 24 height 24
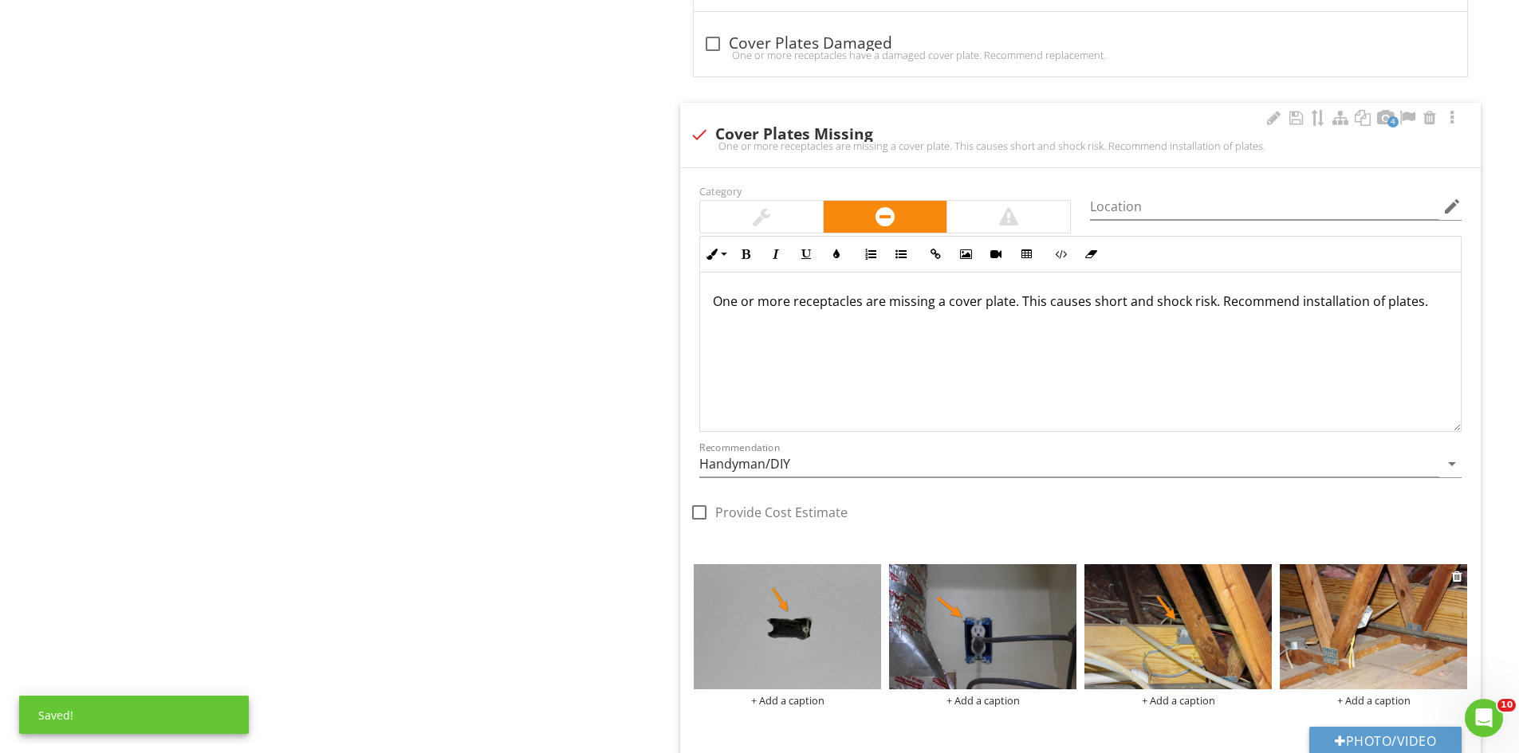
click at [1309, 635] on img at bounding box center [1373, 626] width 187 height 125
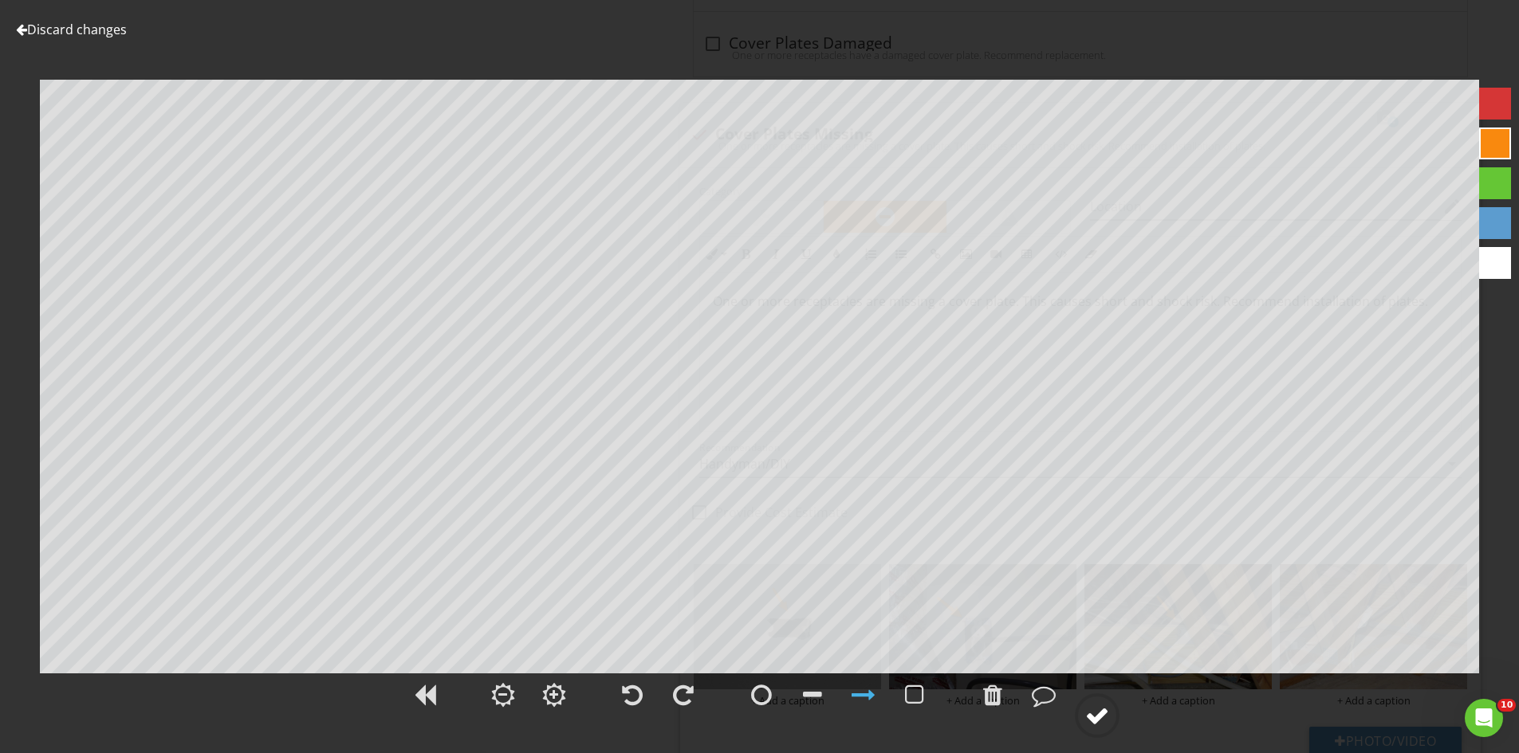
click at [1099, 711] on div at bounding box center [1097, 716] width 24 height 24
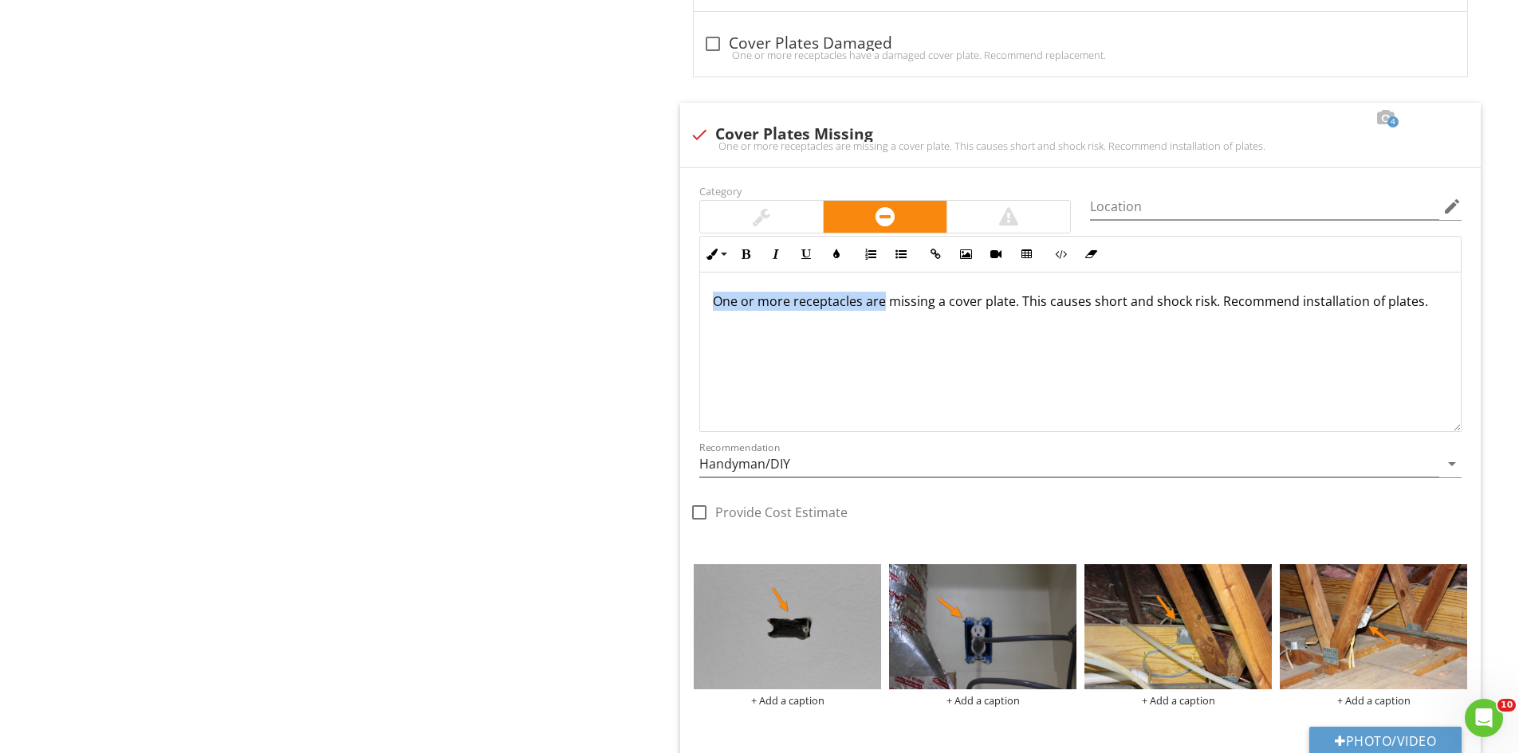
drag, startPoint x: 881, startPoint y: 297, endPoint x: 621, endPoint y: 295, distance: 259.9
click at [621, 295] on div "II. Electrical Systems A. Service Entrance and Panels B. Branch Circuits, Conne…" at bounding box center [948, 81] width 1139 height 3997
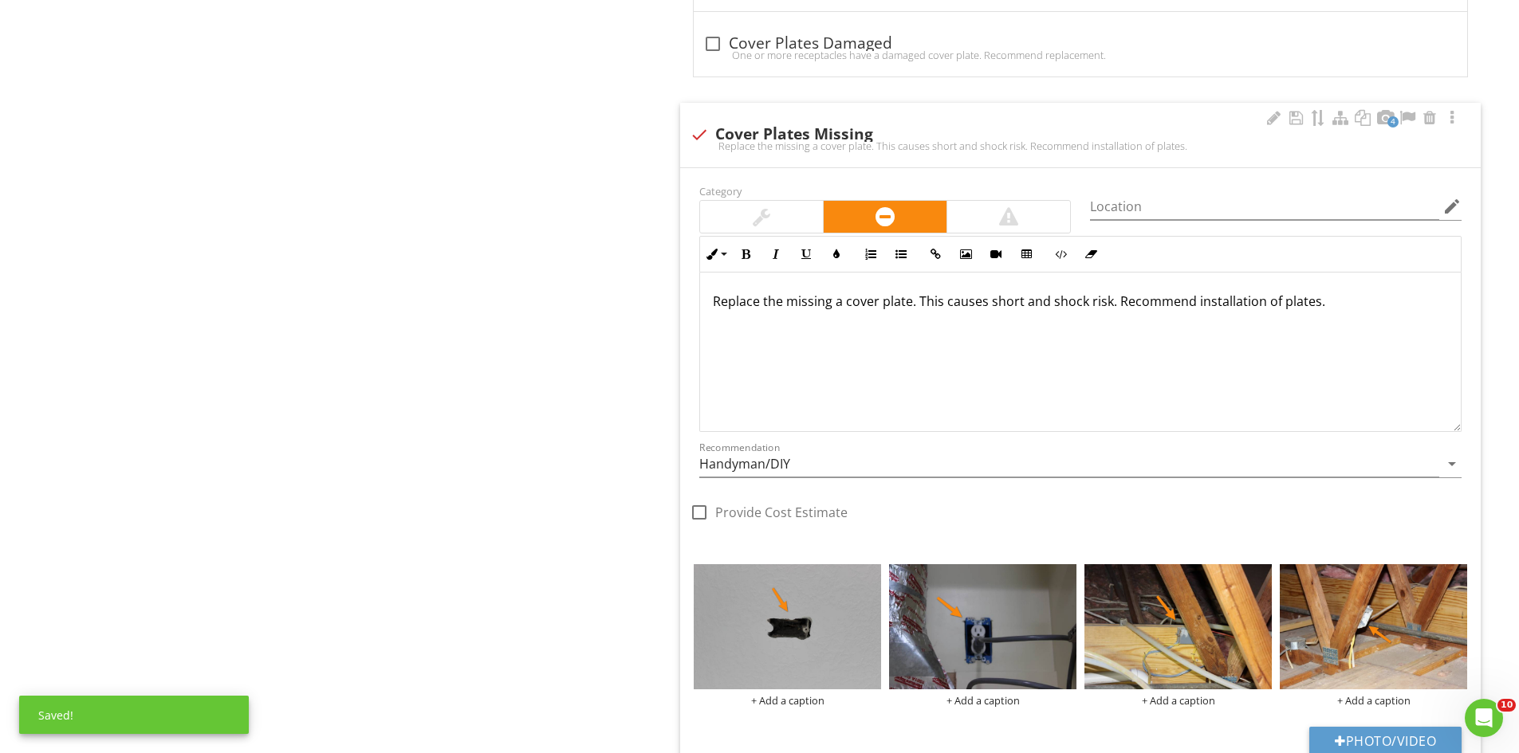
click at [911, 306] on p "Replace the missing a cover plate. This causes short and shock risk. Recommend …" at bounding box center [1080, 301] width 735 height 19
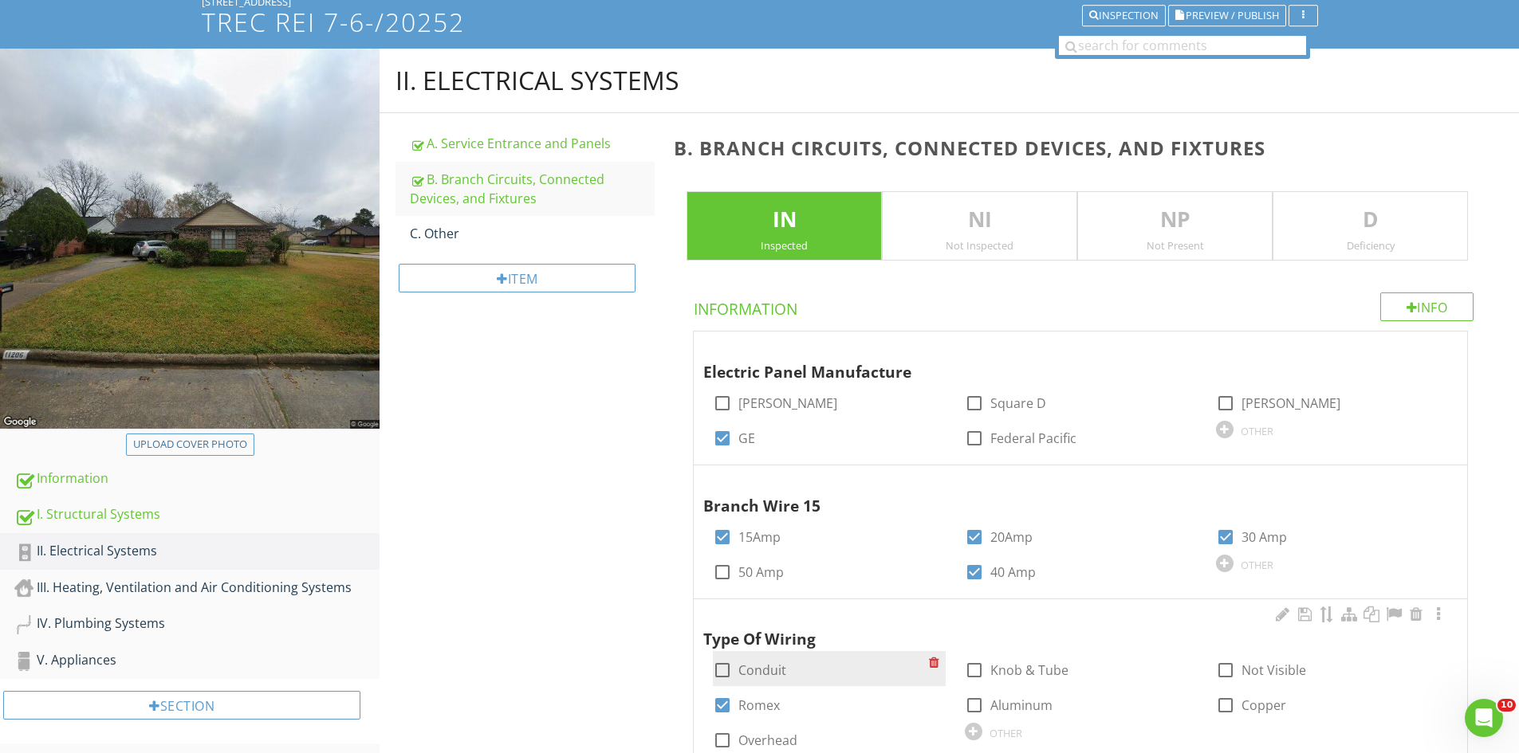
scroll to position [0, 0]
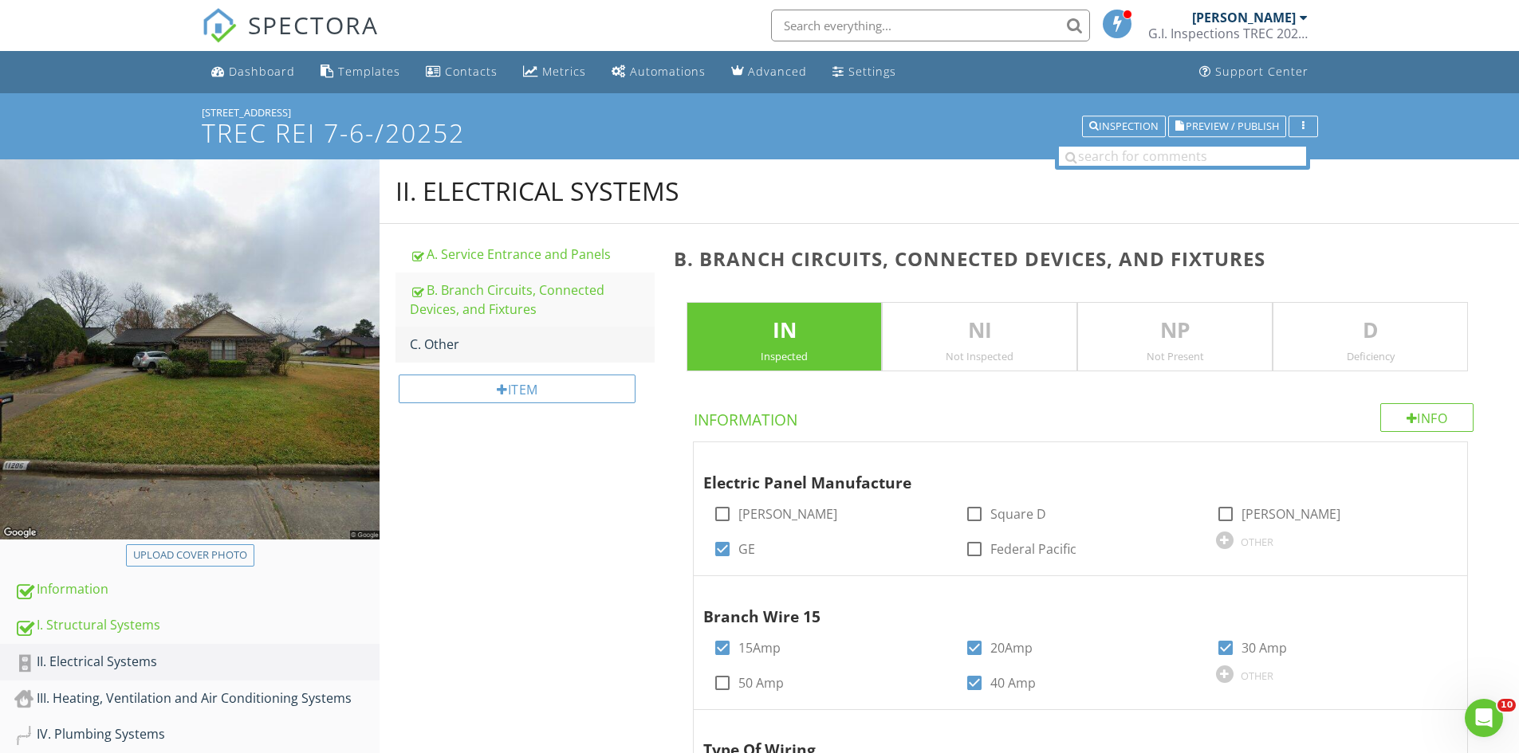
click at [453, 340] on div "C. Other" at bounding box center [532, 344] width 245 height 19
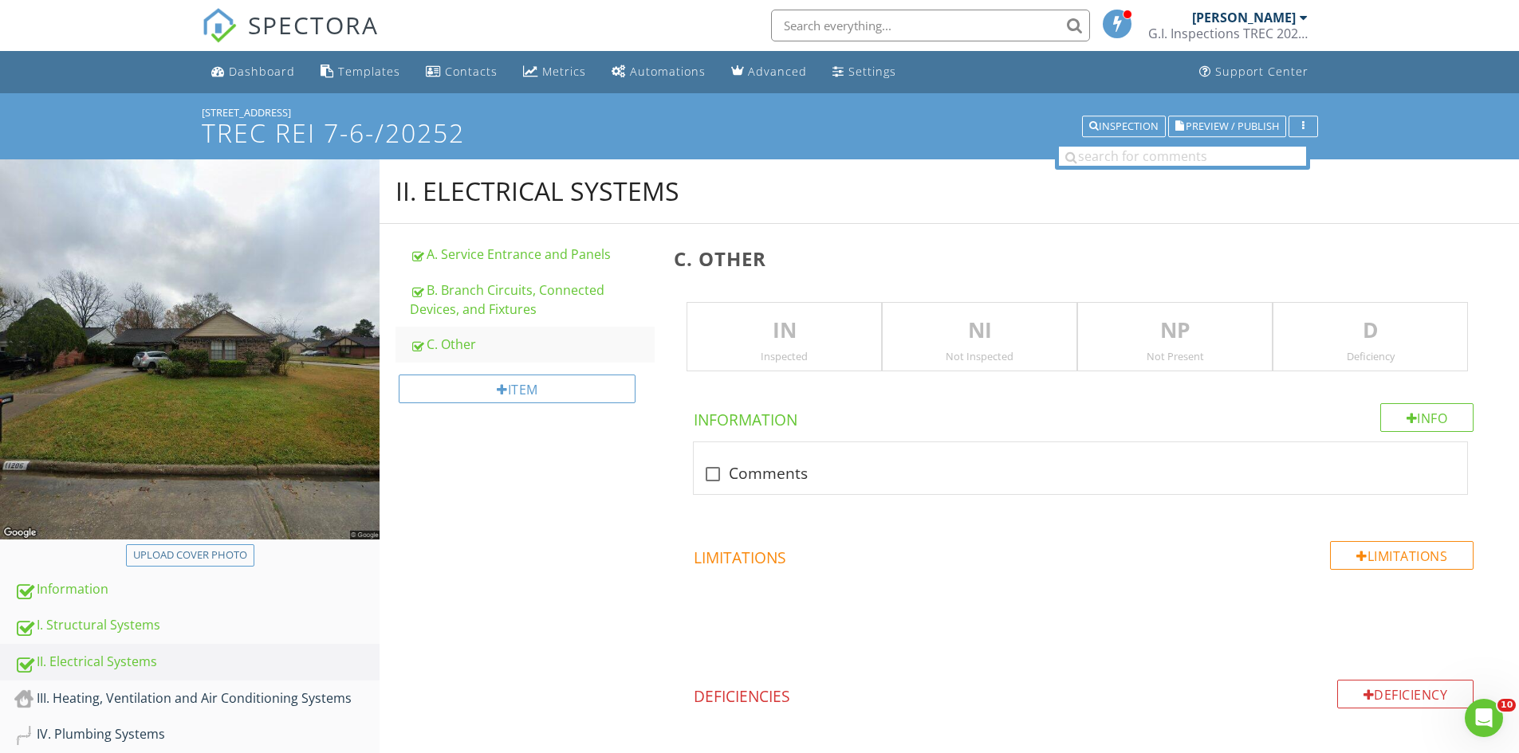
click at [1188, 341] on p "NP" at bounding box center [1175, 331] width 194 height 32
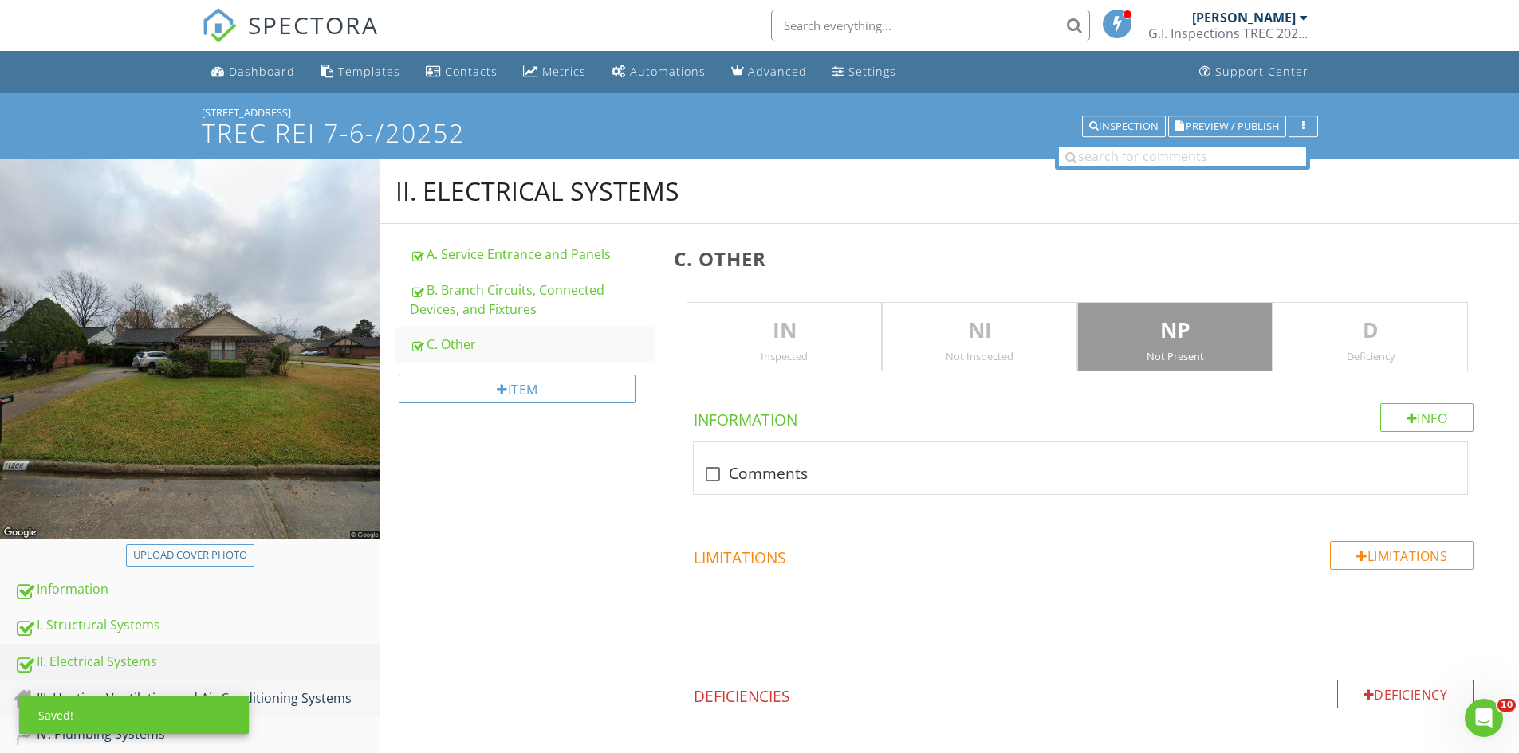
click at [286, 696] on div "III. Heating, Ventilation and Air Conditioning Systems" at bounding box center [196, 699] width 365 height 21
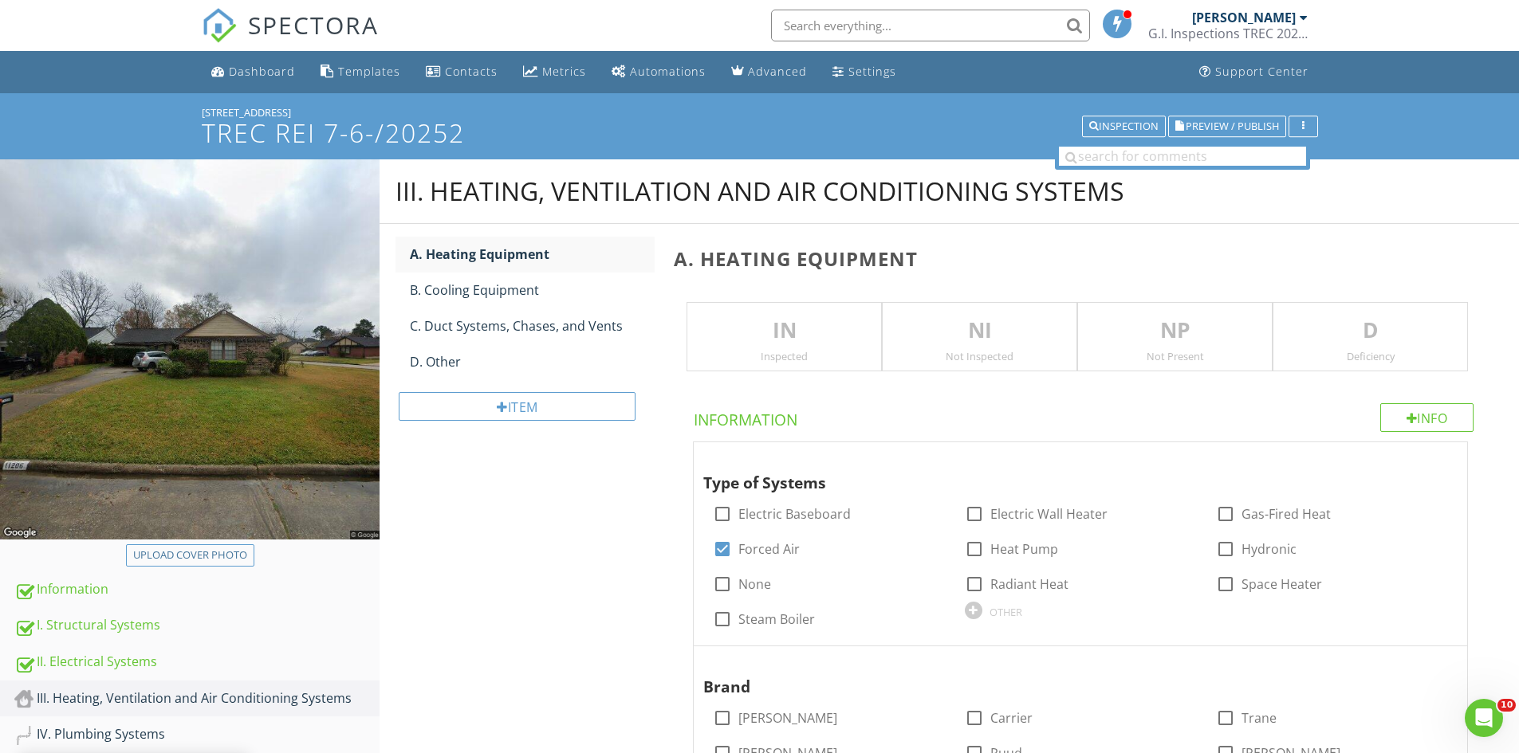
click at [768, 336] on p "IN" at bounding box center [784, 331] width 194 height 32
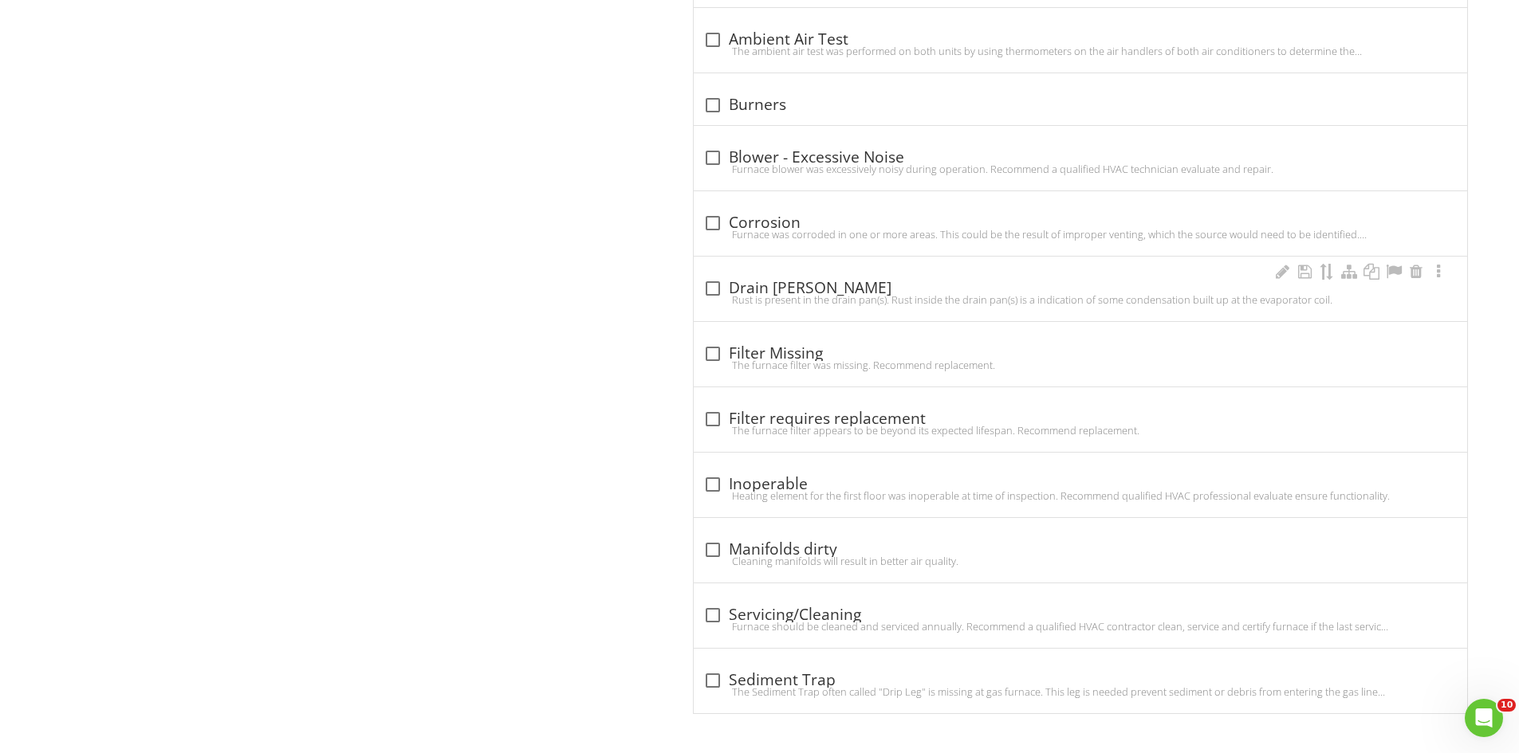
scroll to position [1777, 0]
click at [714, 683] on div at bounding box center [712, 680] width 27 height 27
checkbox input "true"
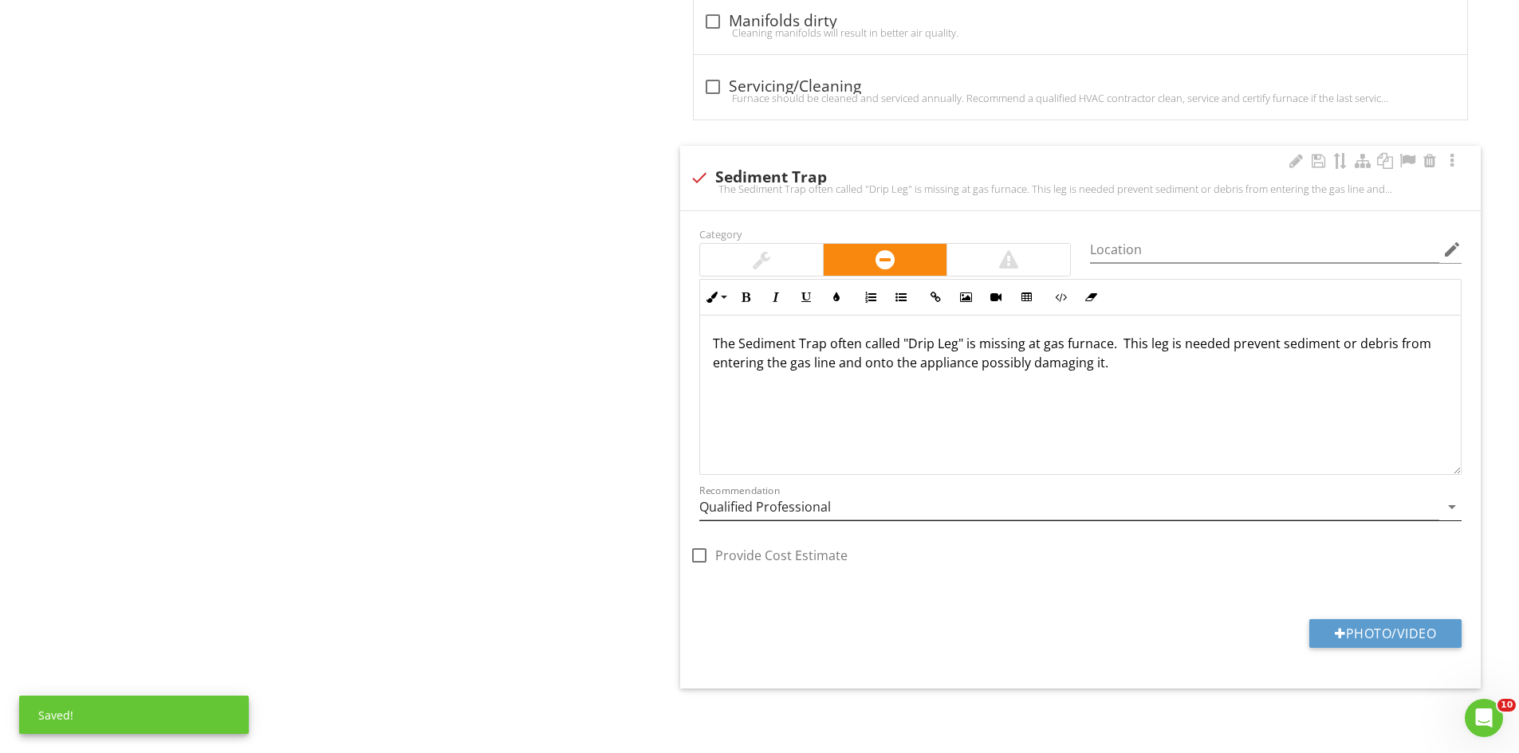
scroll to position [2306, 0]
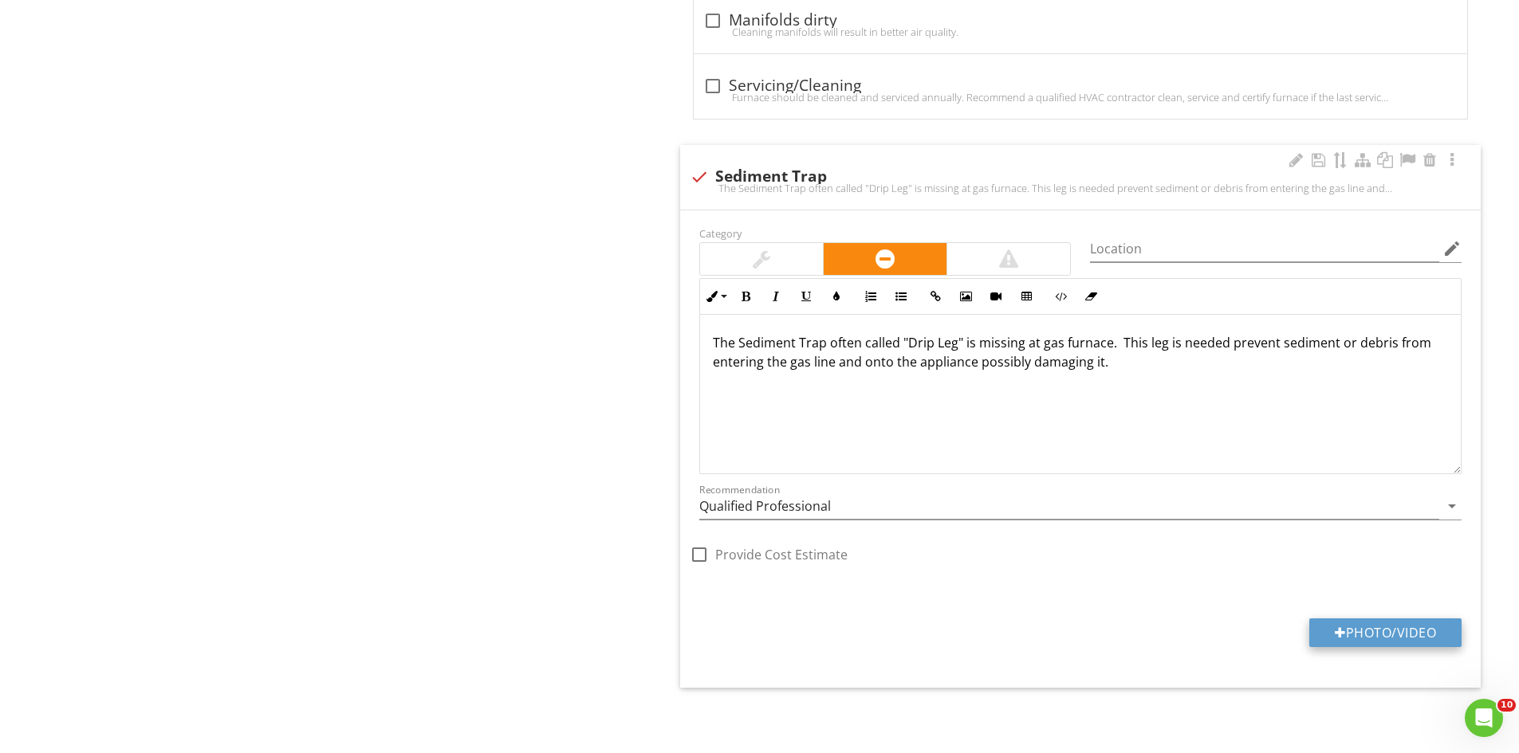
click at [1383, 644] on button "Photo/Video" at bounding box center [1385, 633] width 152 height 29
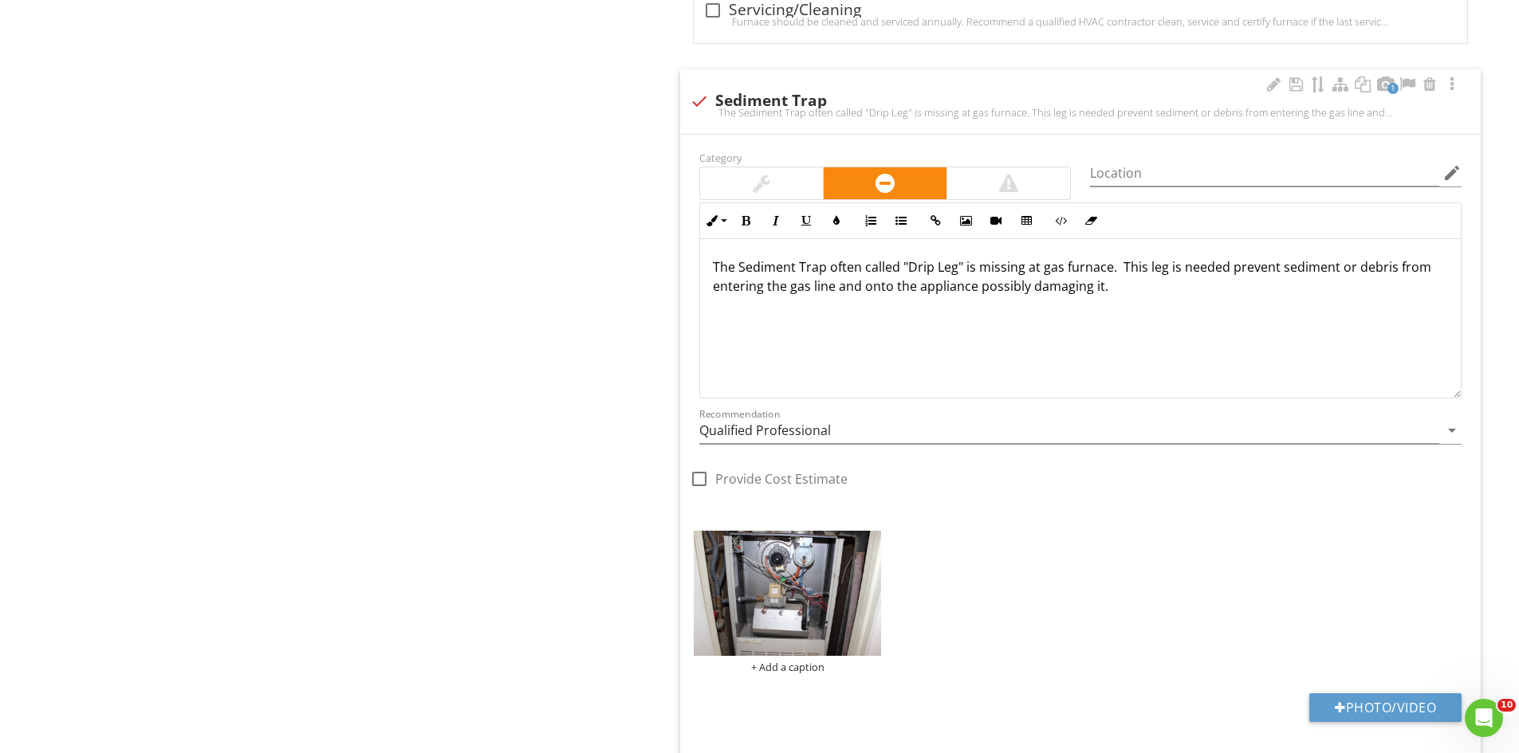
scroll to position [2456, 0]
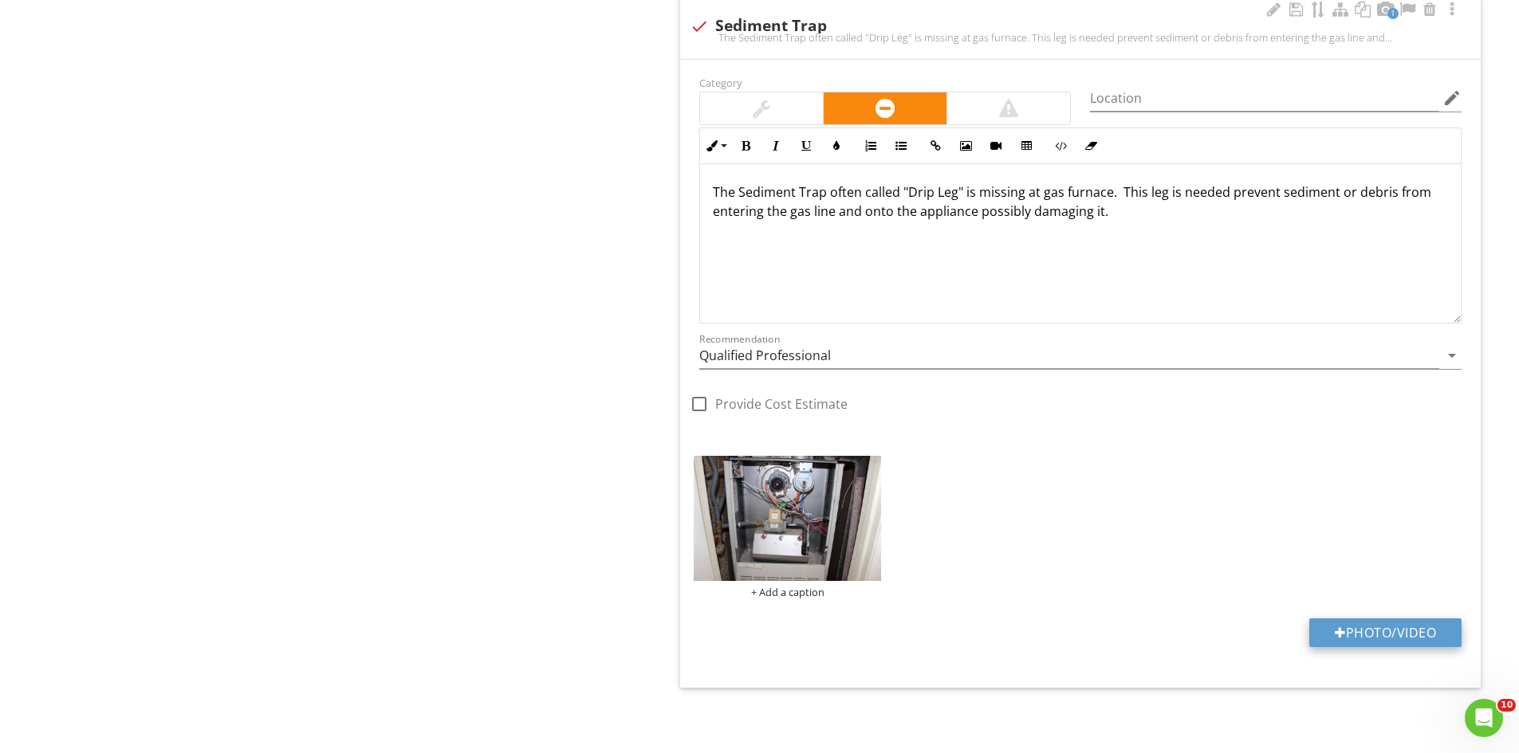
click at [1396, 626] on button "Photo/Video" at bounding box center [1385, 633] width 152 height 29
type input "C:\fakepath\IMG_6841.JPG"
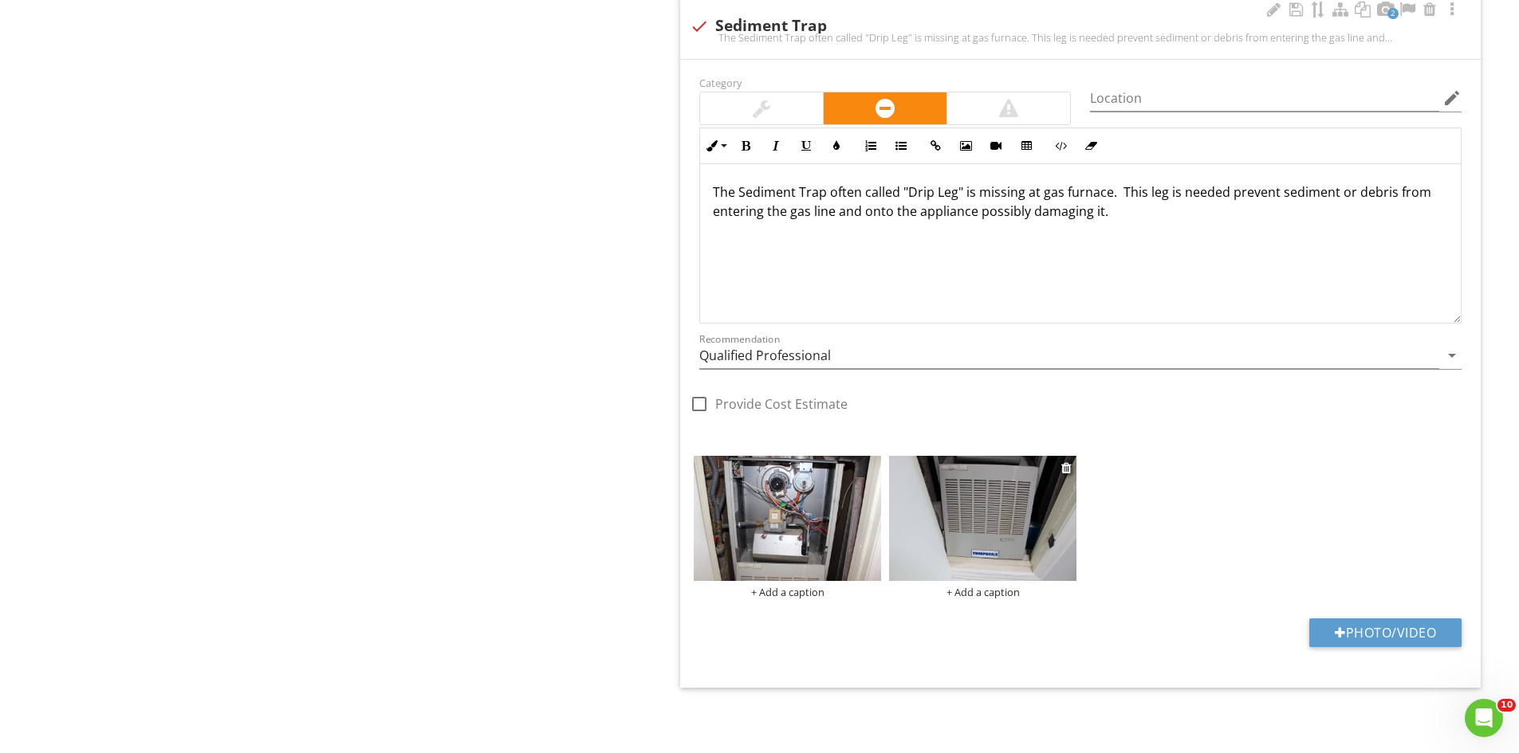
click at [951, 534] on img at bounding box center [982, 518] width 187 height 125
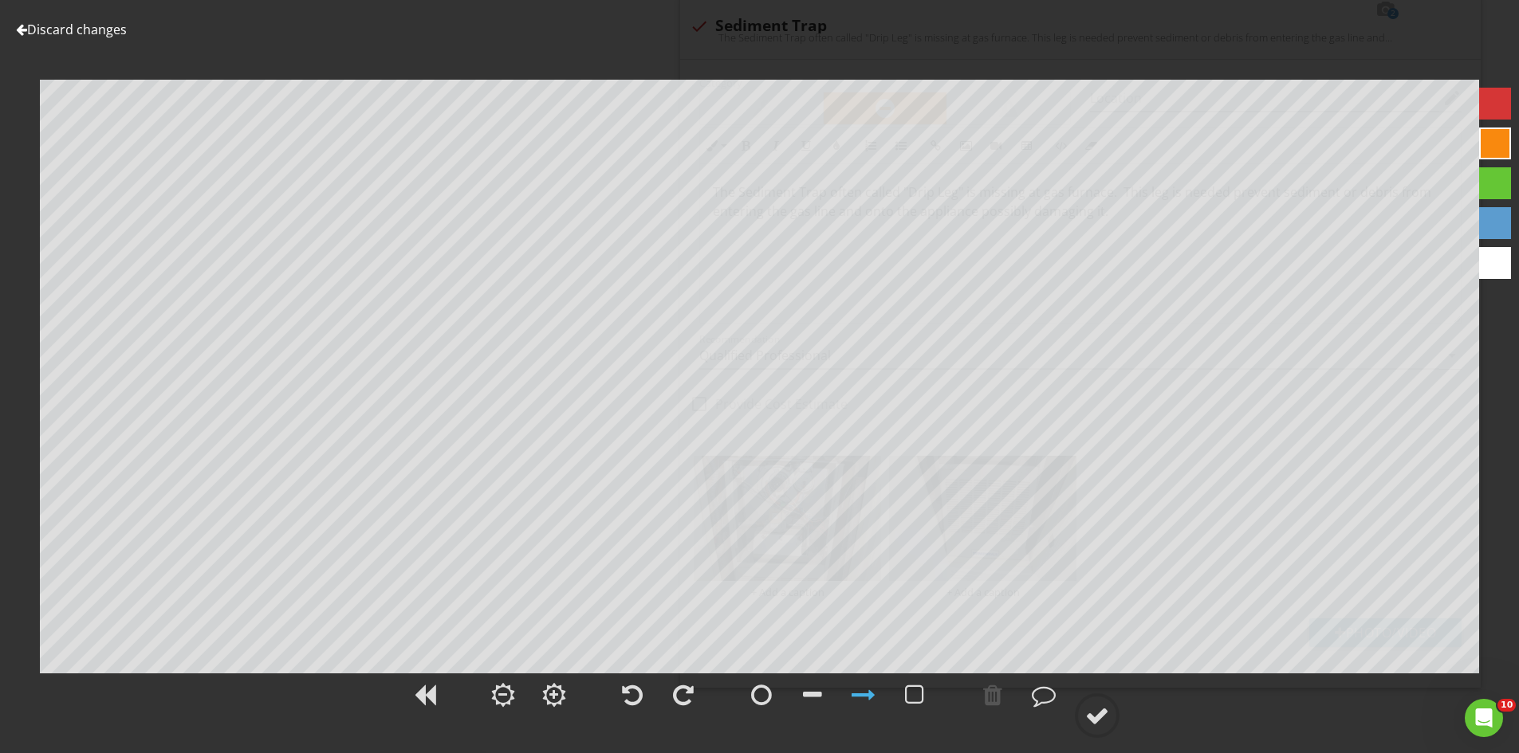
click at [94, 26] on link "Discard changes" at bounding box center [71, 30] width 111 height 18
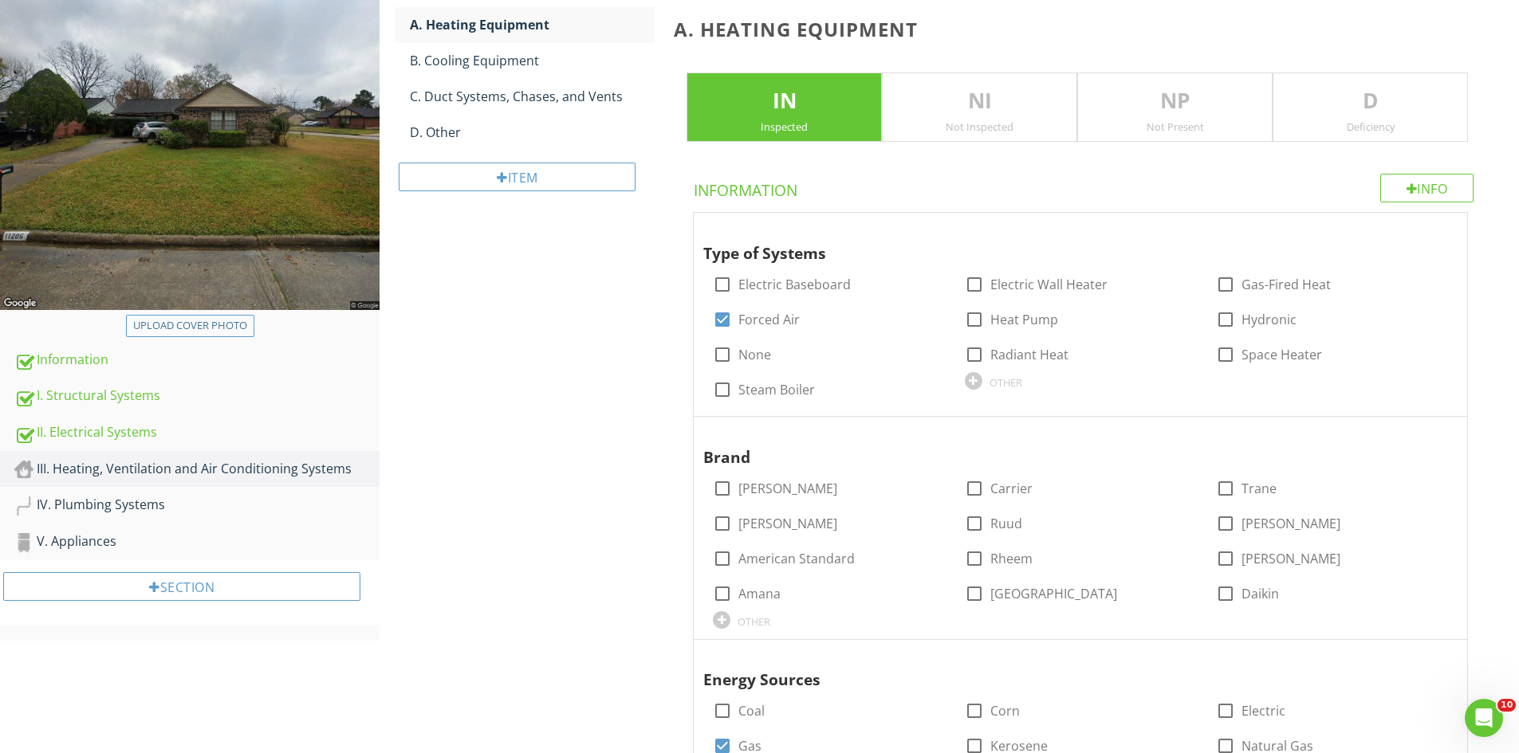
scroll to position [226, 0]
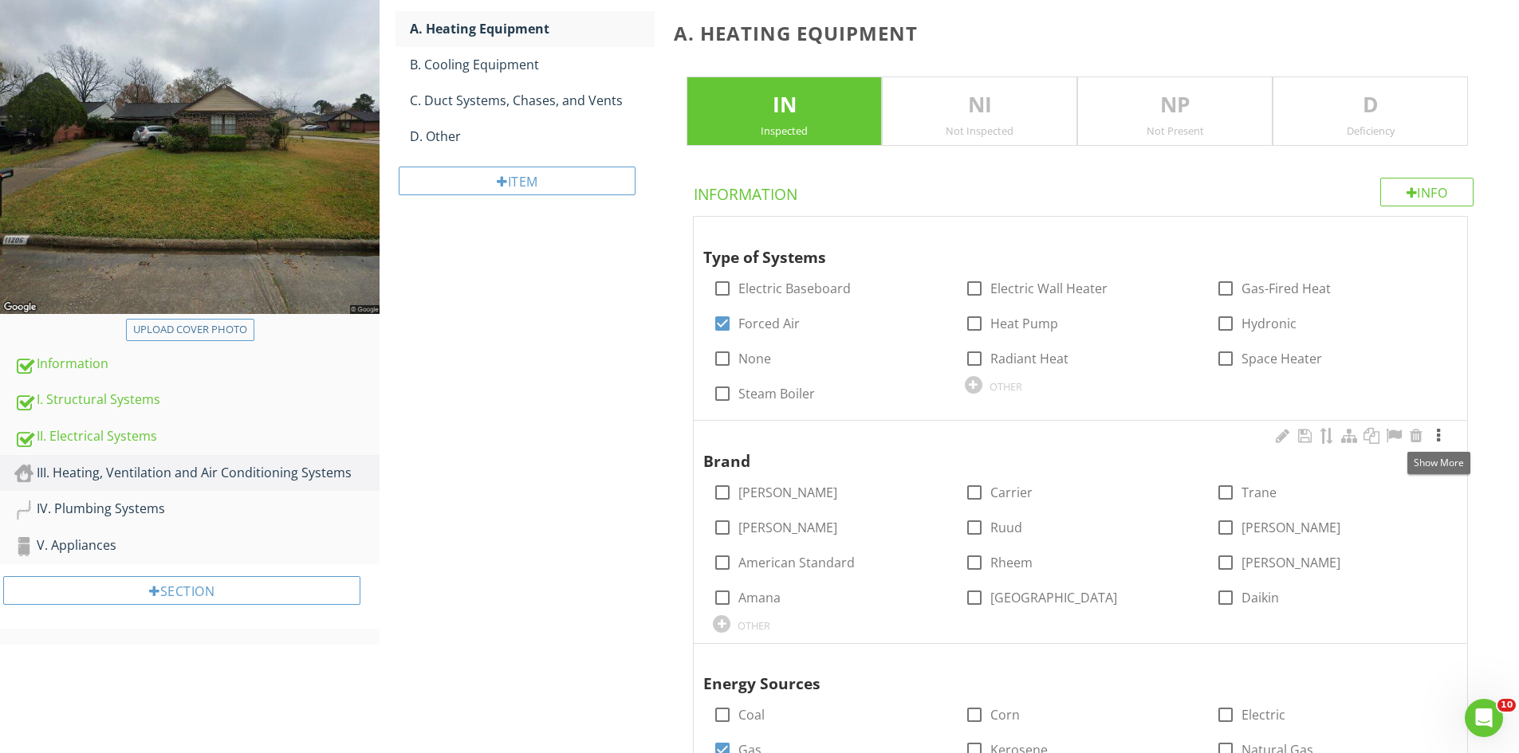
click at [1437, 434] on div at bounding box center [1438, 436] width 19 height 16
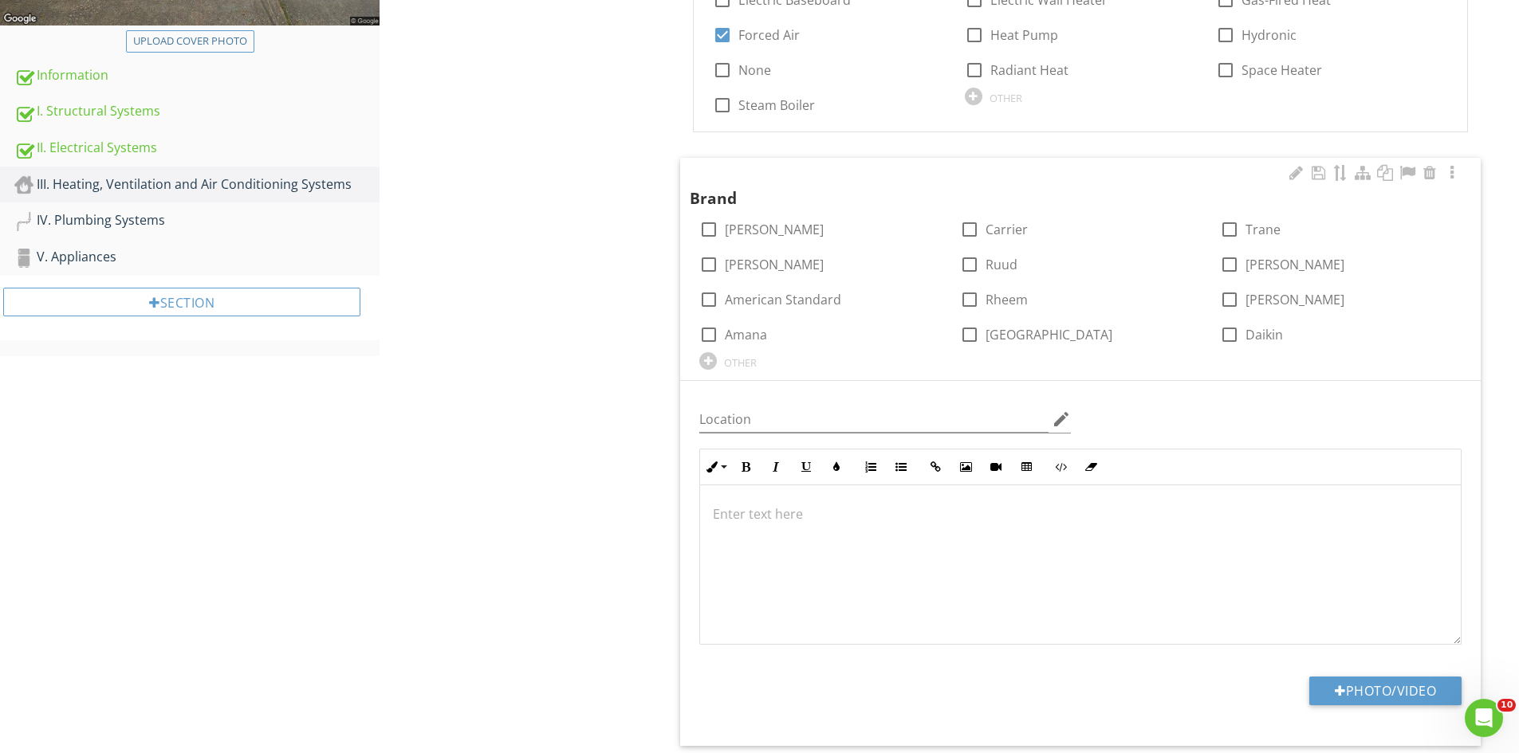
scroll to position [545, 0]
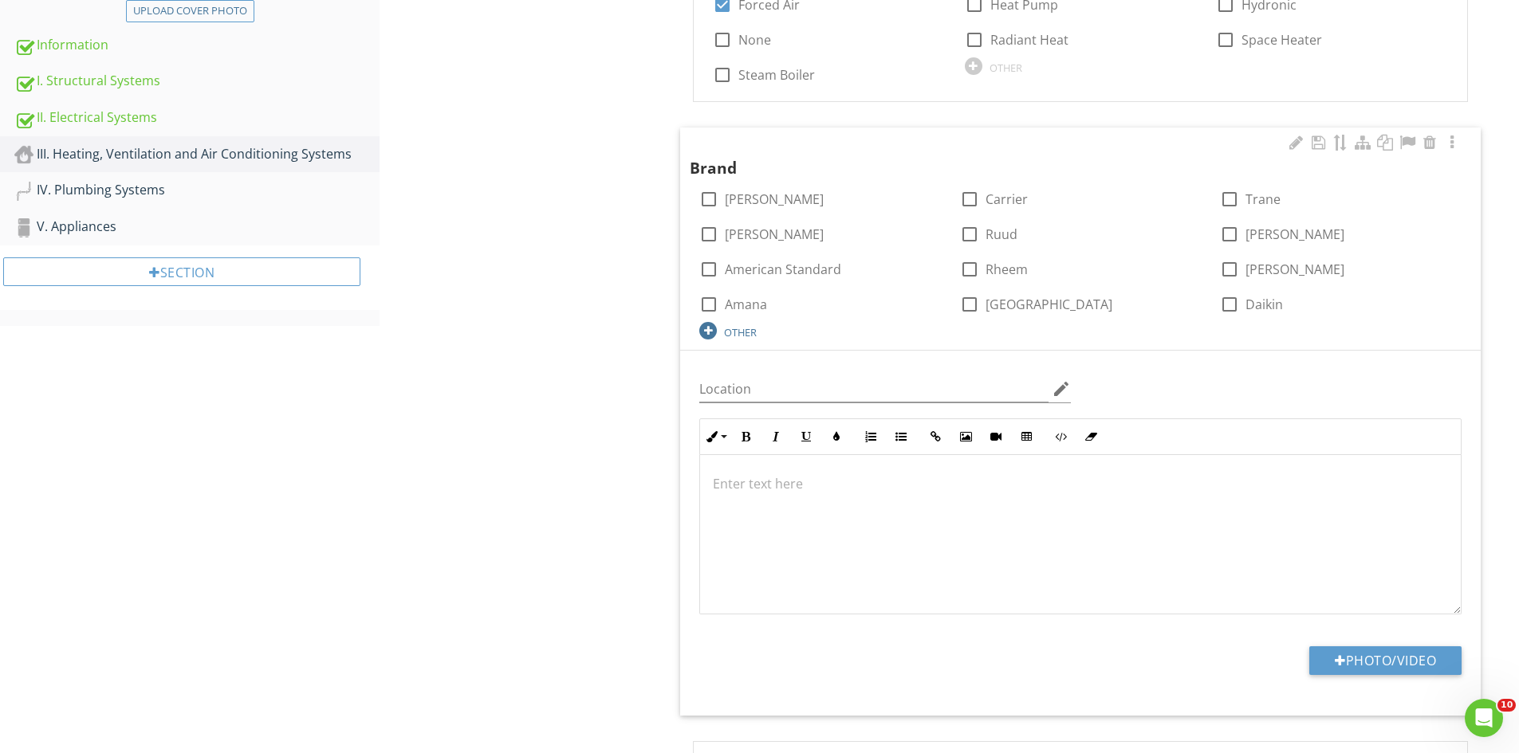
click at [737, 331] on div "OTHER" at bounding box center [740, 332] width 33 height 13
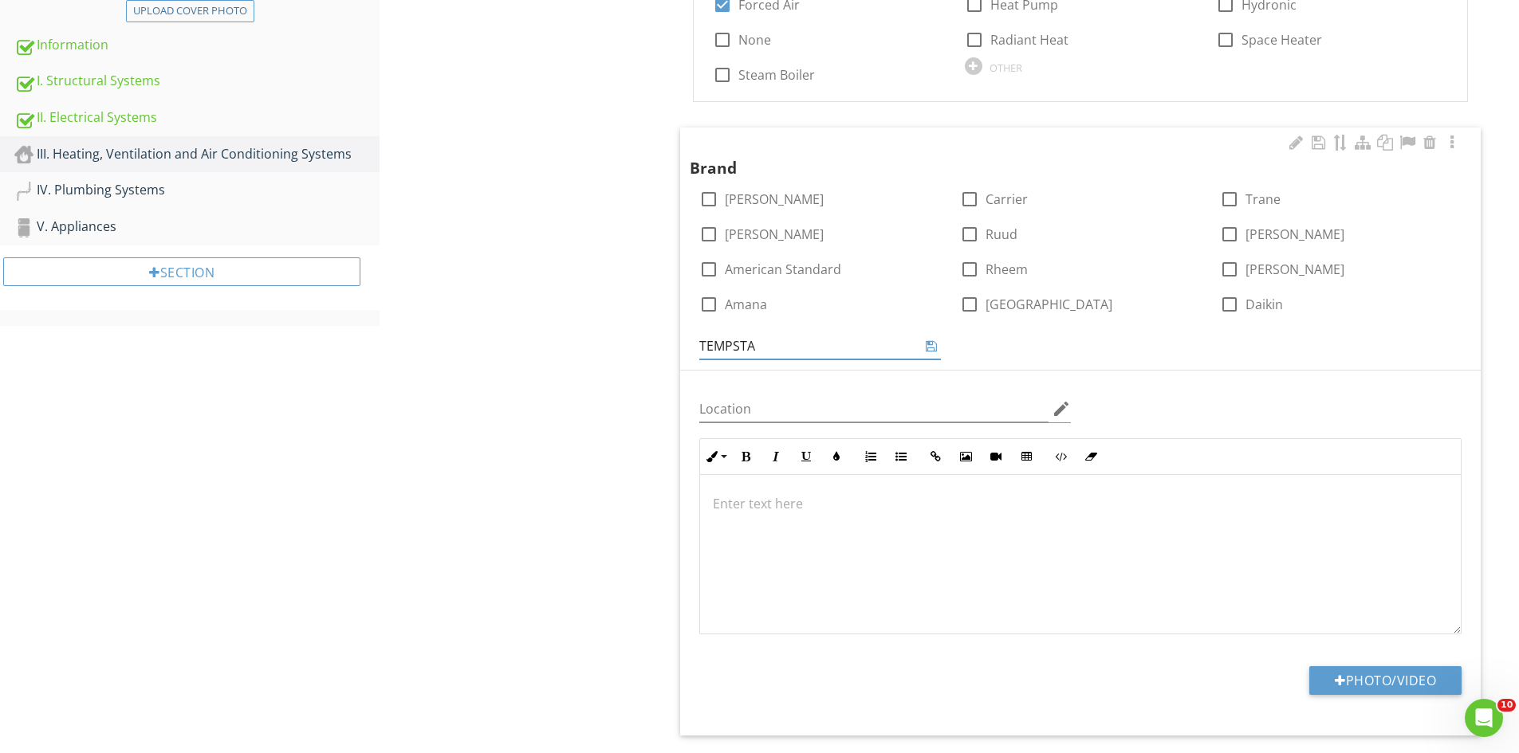
type input "TEMPSTAR"
click at [997, 341] on div "Brand check_box_outline_blank Amada check_box_outline_blank Carrier check_box_o…" at bounding box center [1080, 245] width 781 height 227
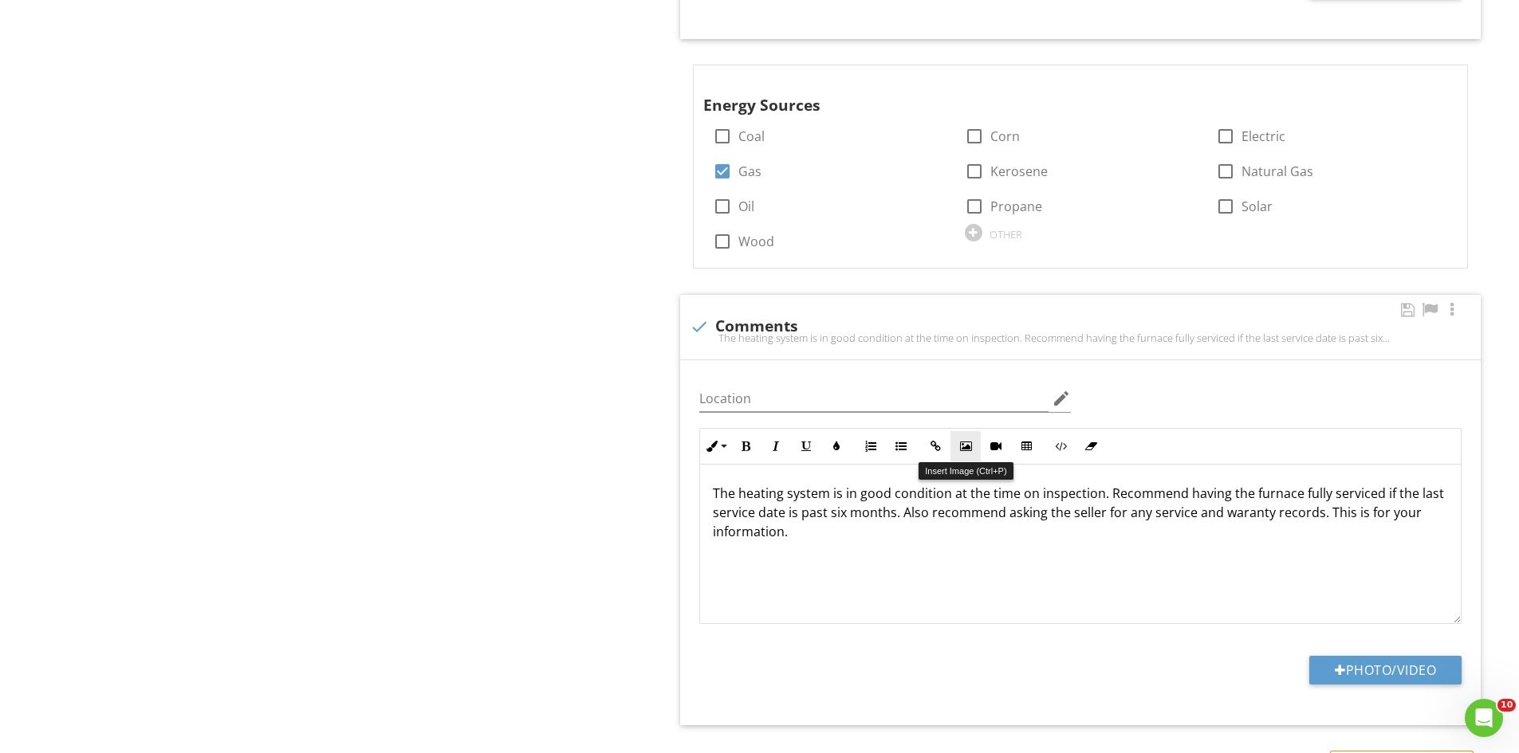
scroll to position [1422, 0]
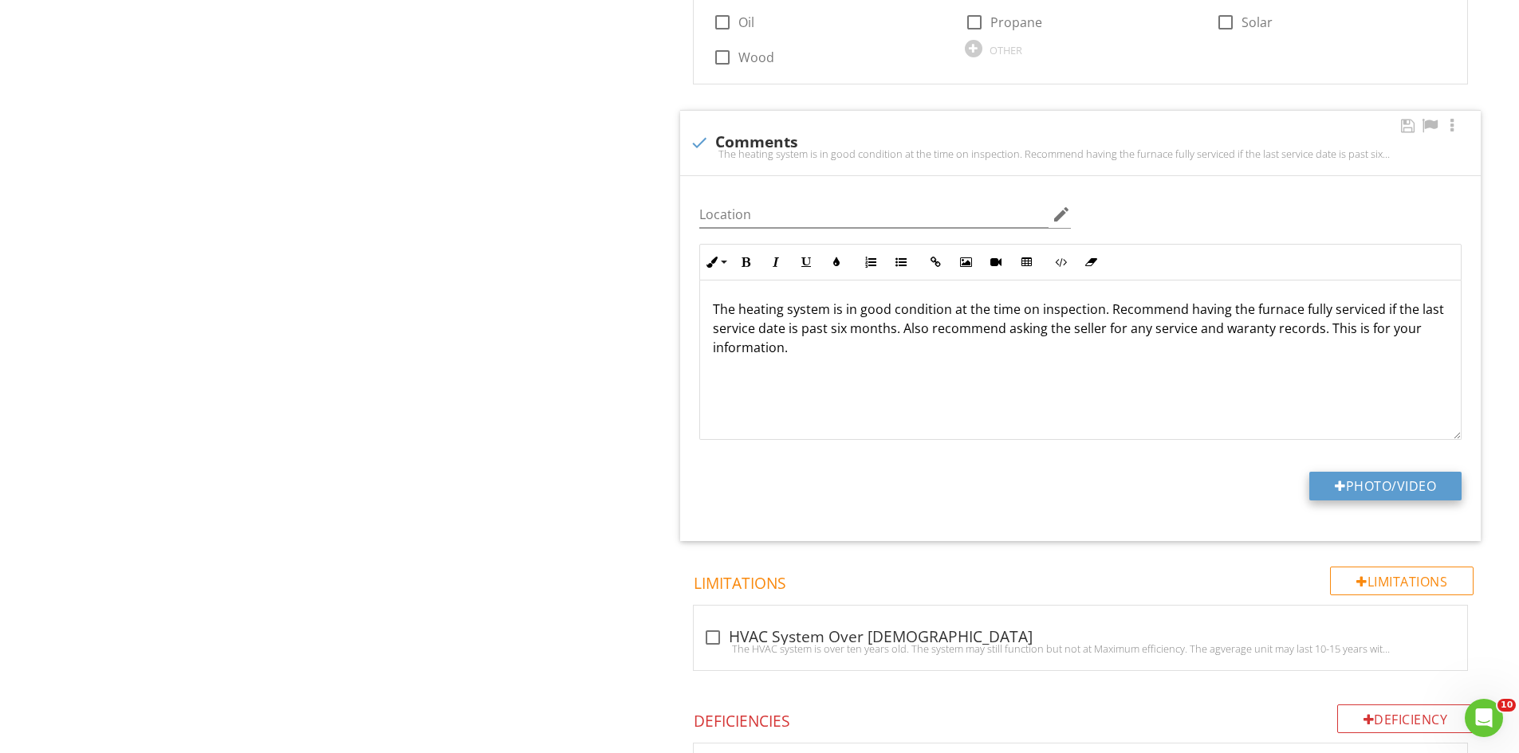
click at [1378, 482] on button "Photo/Video" at bounding box center [1385, 486] width 152 height 29
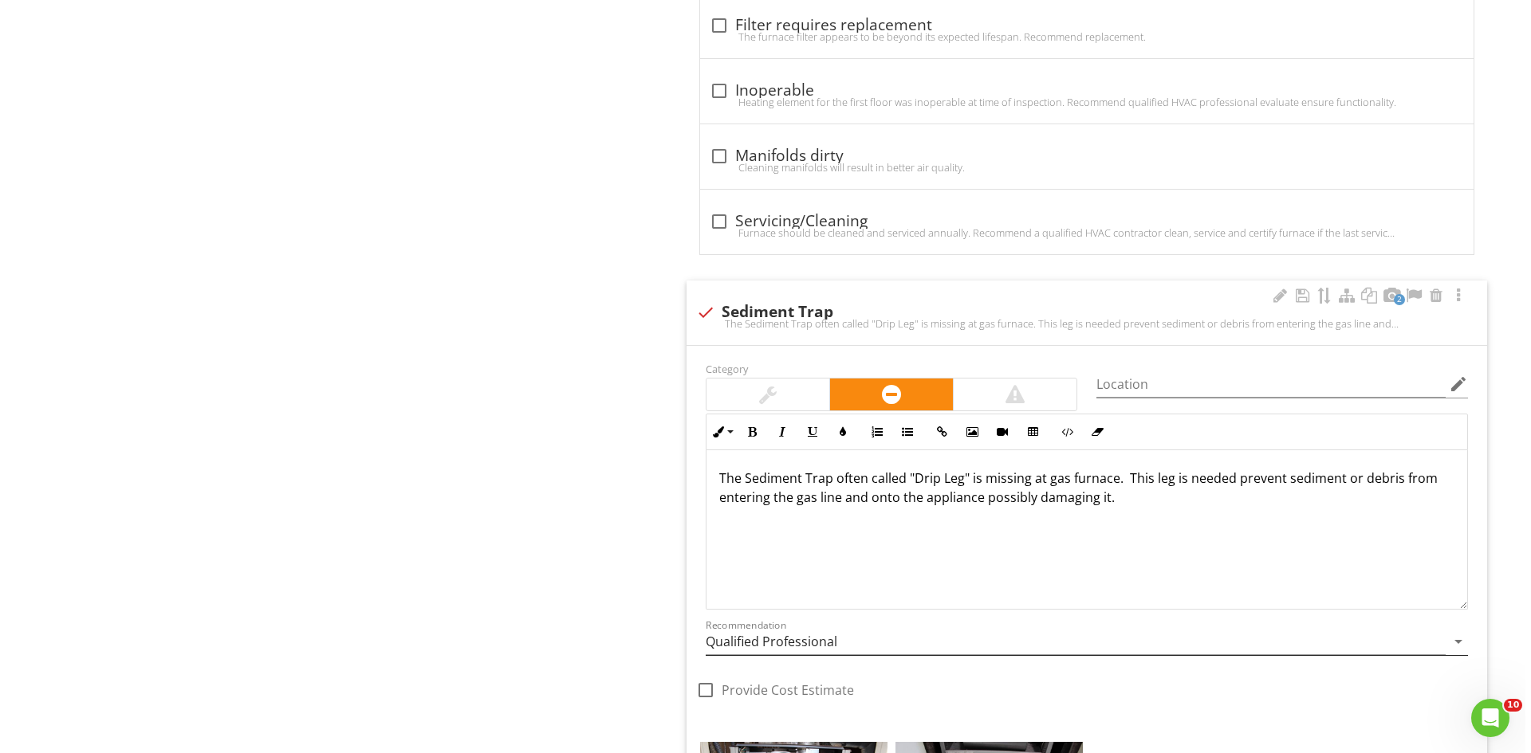
scroll to position [2857, 0]
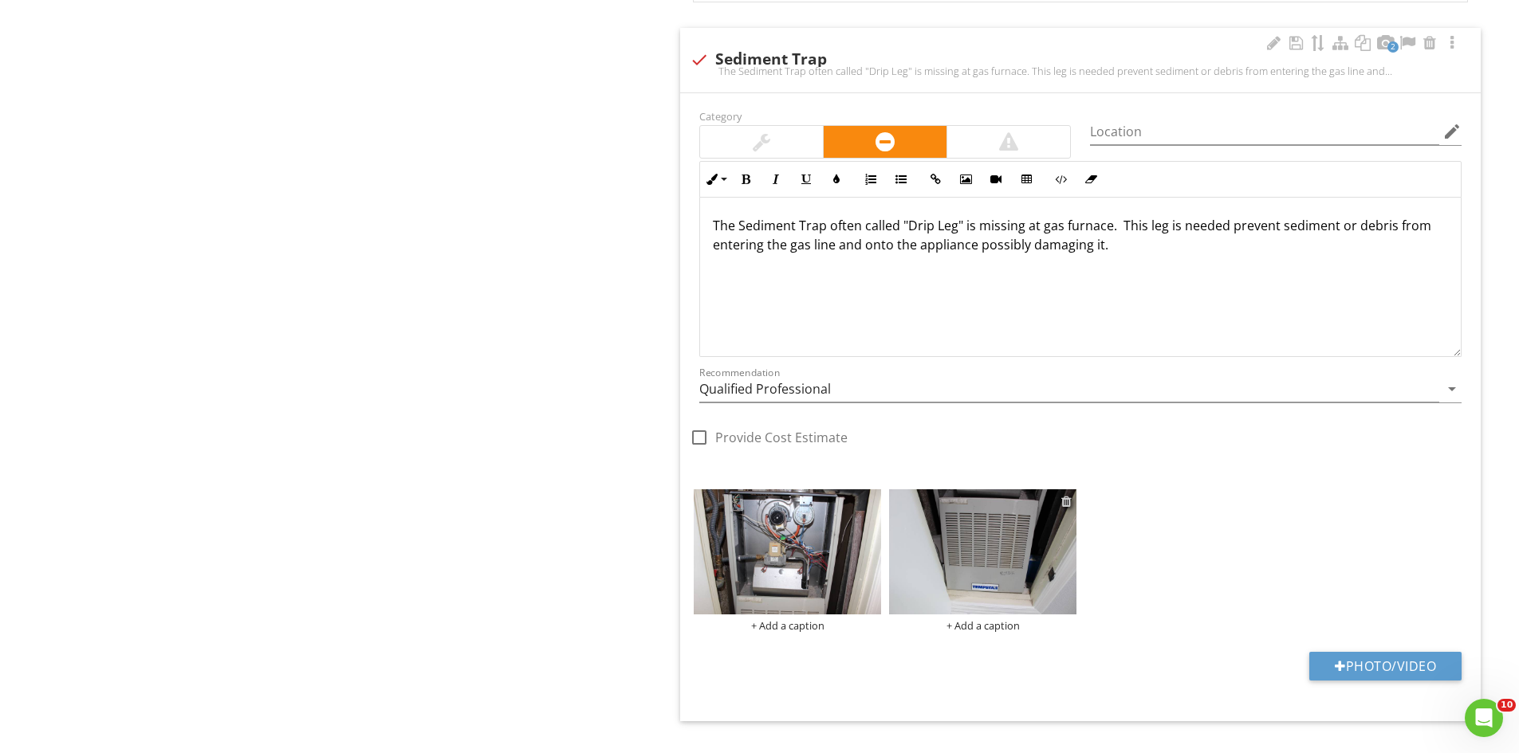
click at [1068, 501] on div at bounding box center [1066, 501] width 10 height 13
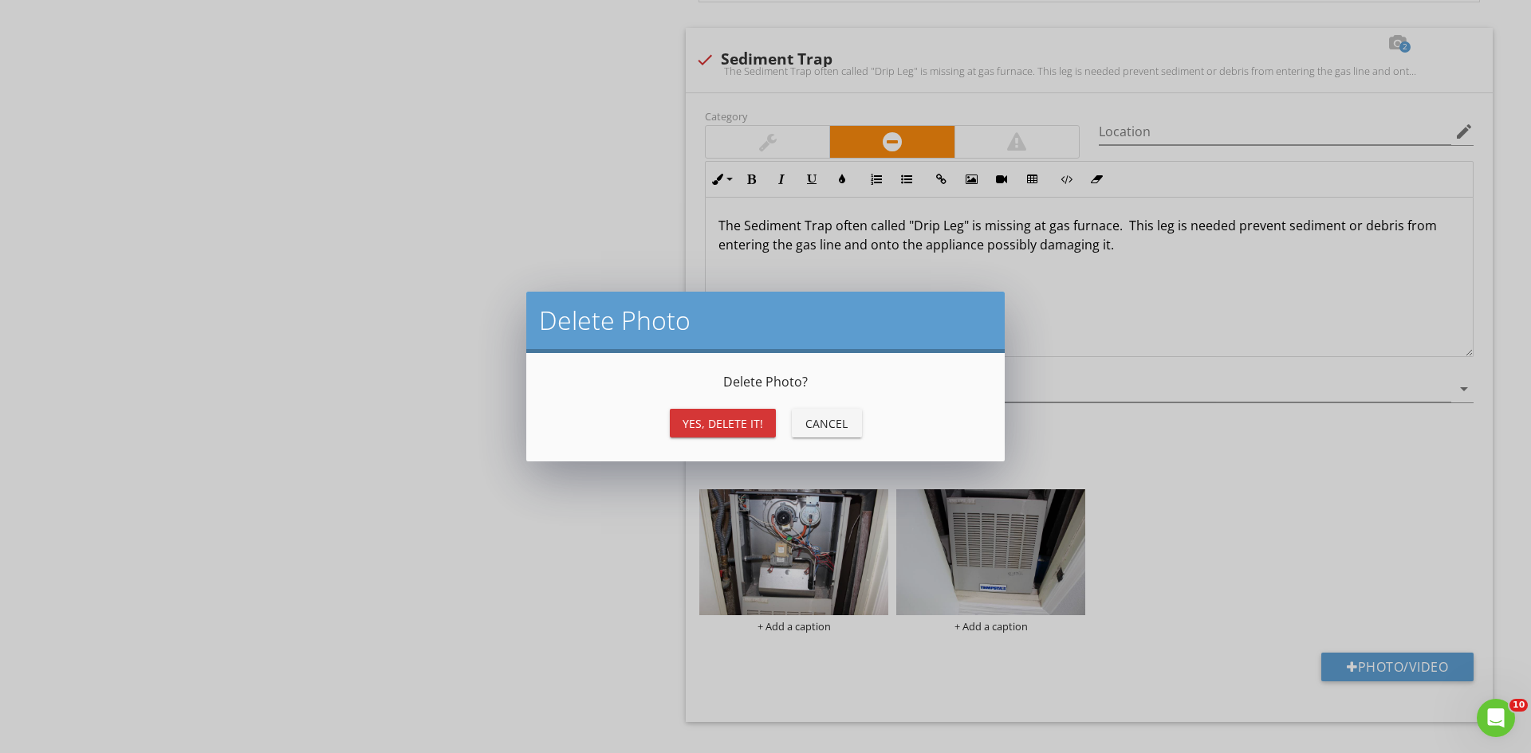
click at [715, 417] on div "Yes, Delete it!" at bounding box center [722, 423] width 81 height 17
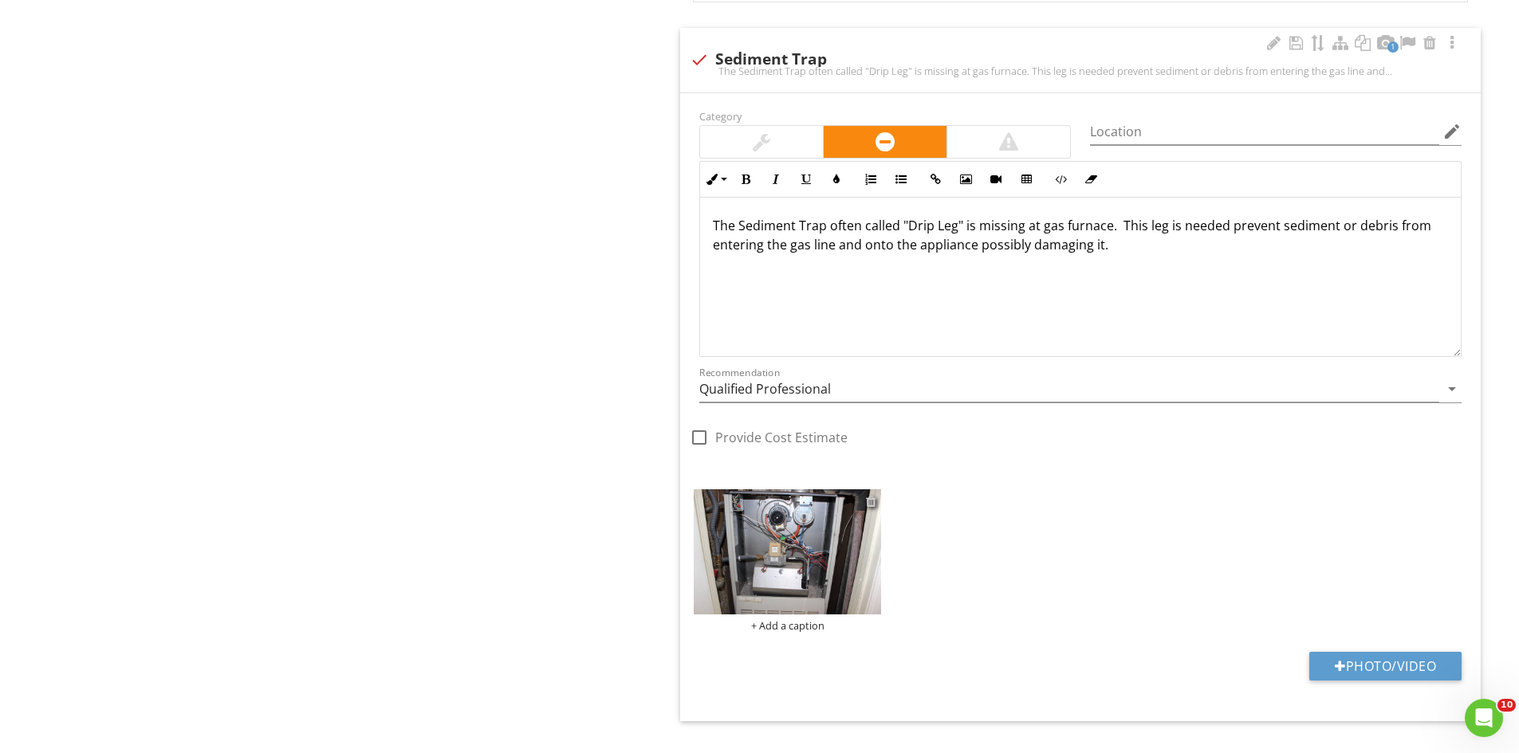
click at [872, 502] on div at bounding box center [871, 501] width 10 height 13
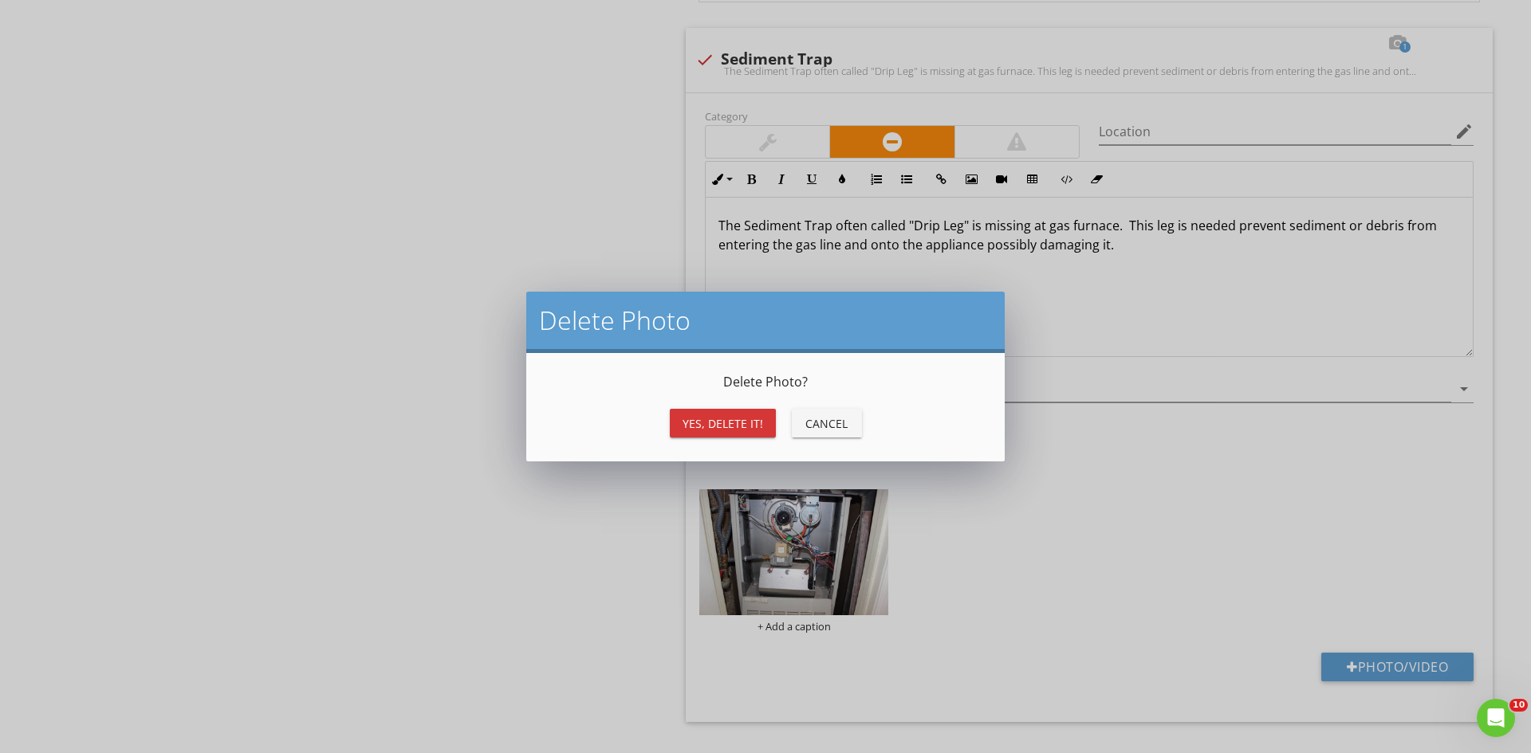
click at [701, 441] on div "Delete Photo ? Yes, Delete it! Cancel" at bounding box center [765, 407] width 478 height 108
click at [701, 433] on button "Yes, Delete it!" at bounding box center [723, 423] width 106 height 29
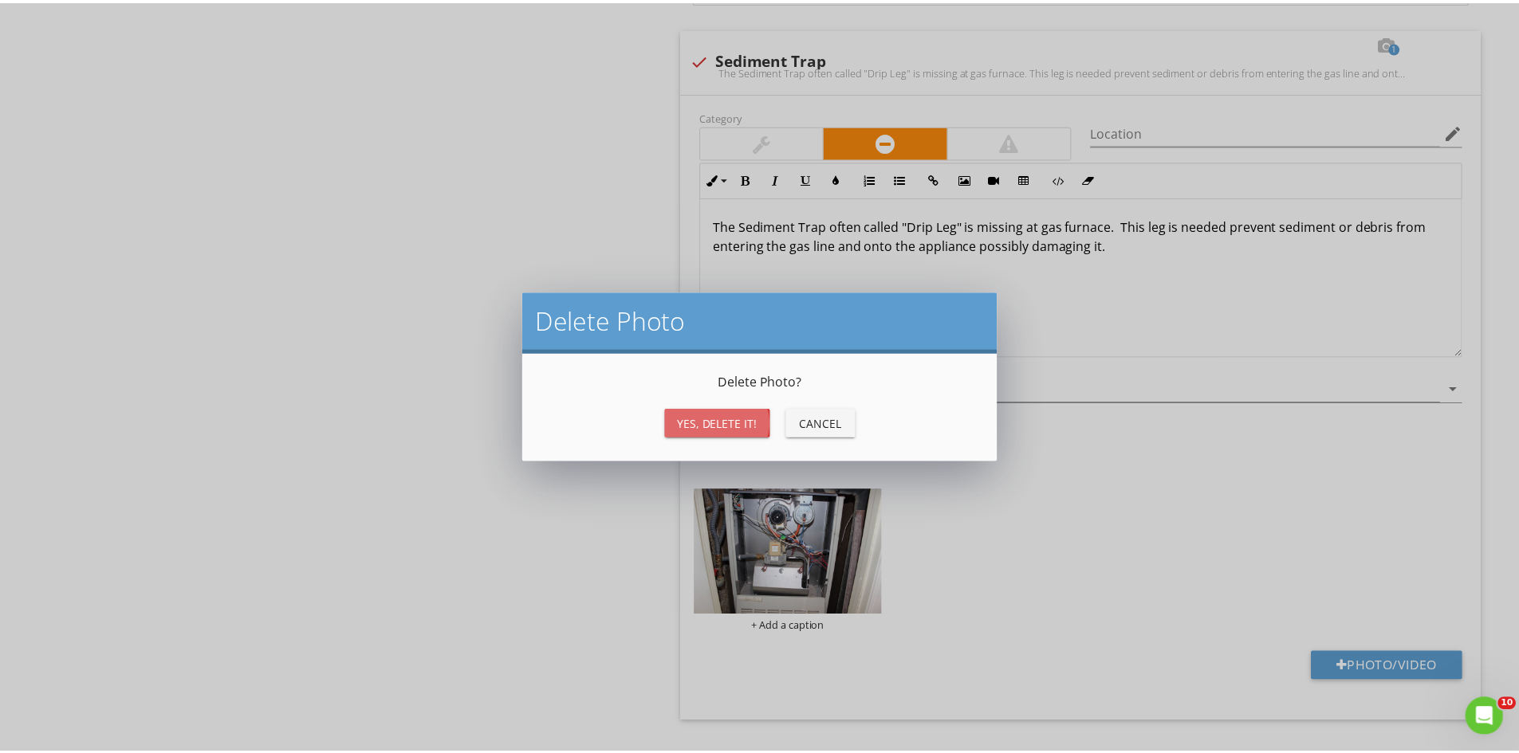
scroll to position [2739, 0]
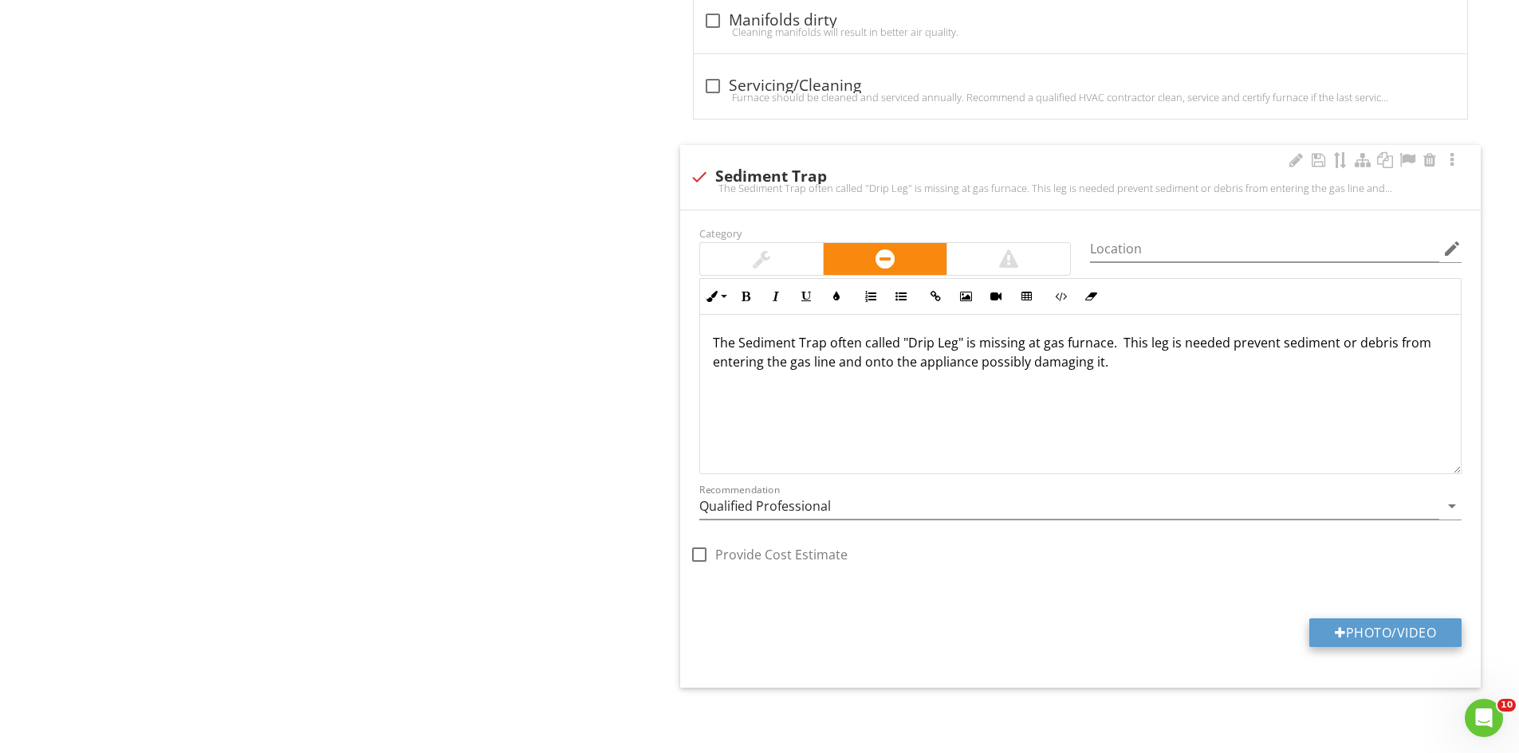
click at [1342, 627] on button "Photo/Video" at bounding box center [1385, 633] width 152 height 29
type input "C:\fakepath\IMG_6843.JPG"
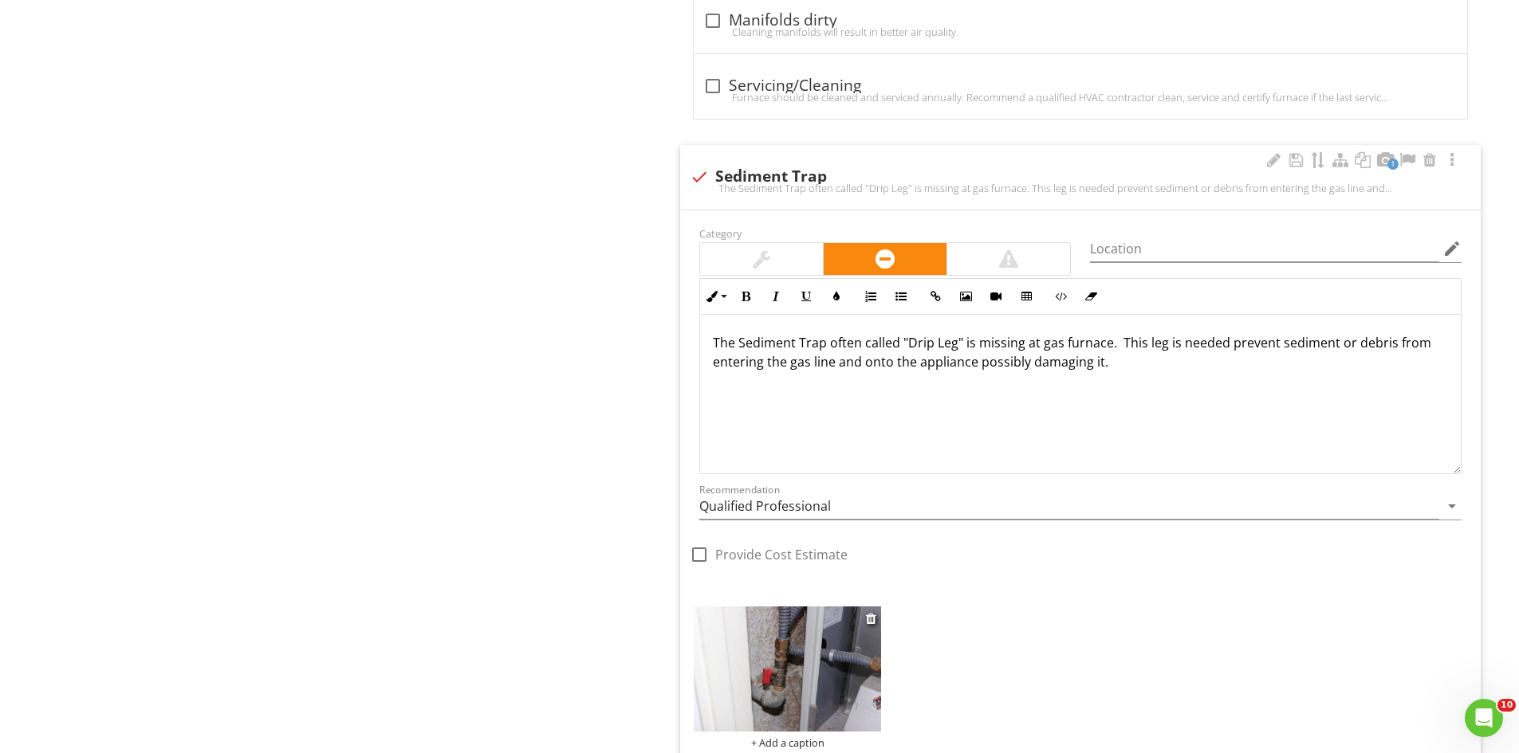
click at [803, 709] on img at bounding box center [787, 669] width 187 height 125
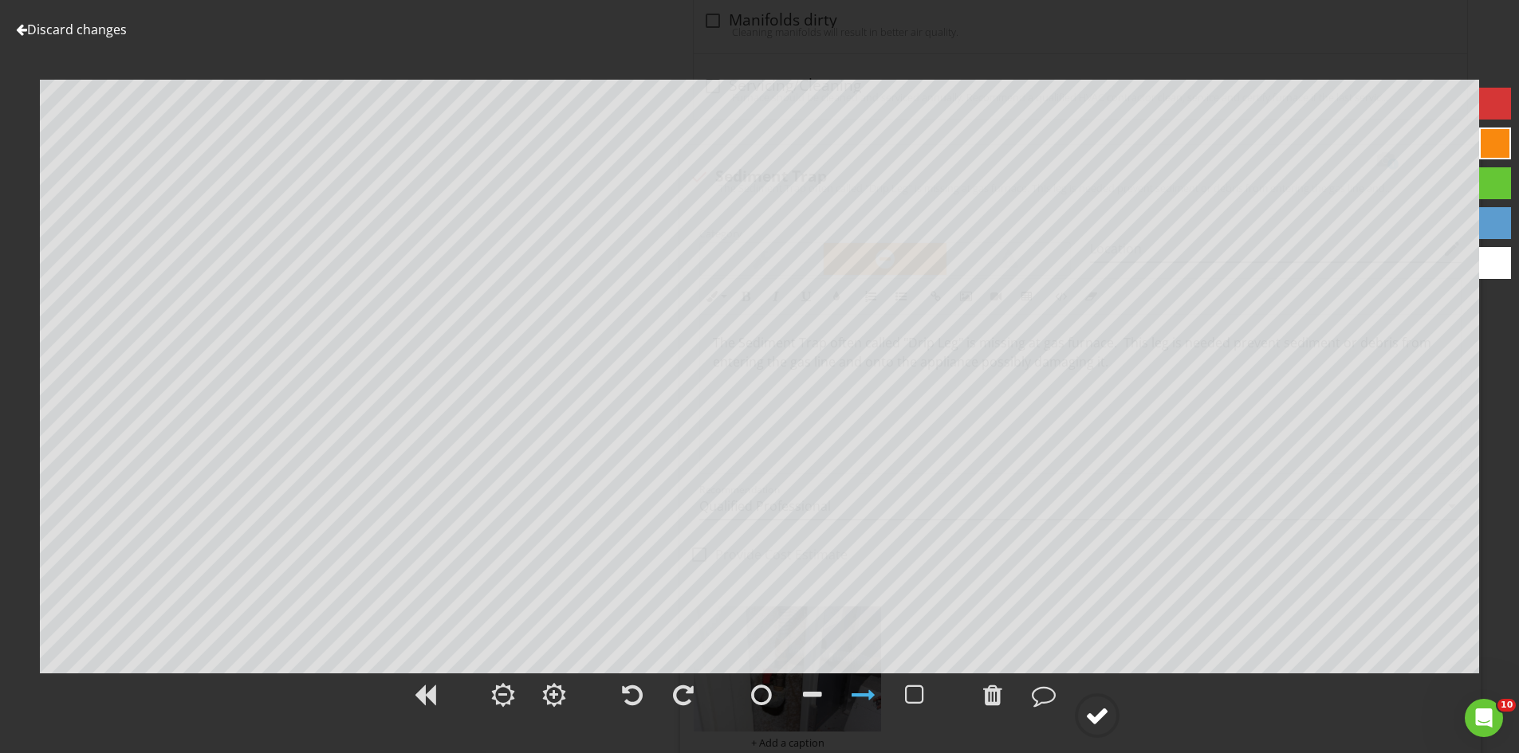
drag, startPoint x: 1099, startPoint y: 720, endPoint x: 1107, endPoint y: 714, distance: 10.2
click at [1102, 720] on div at bounding box center [1097, 716] width 24 height 24
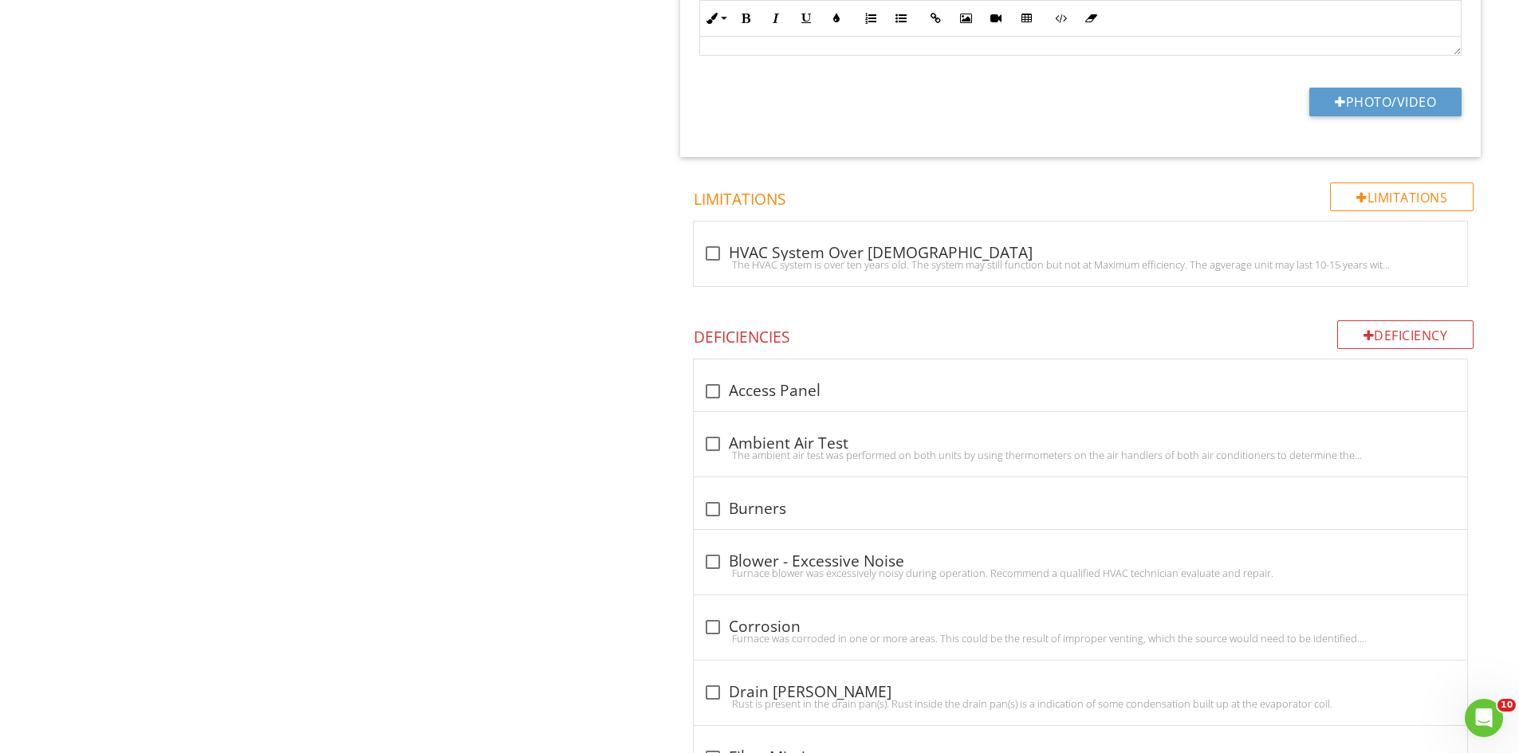
scroll to position [1802, 0]
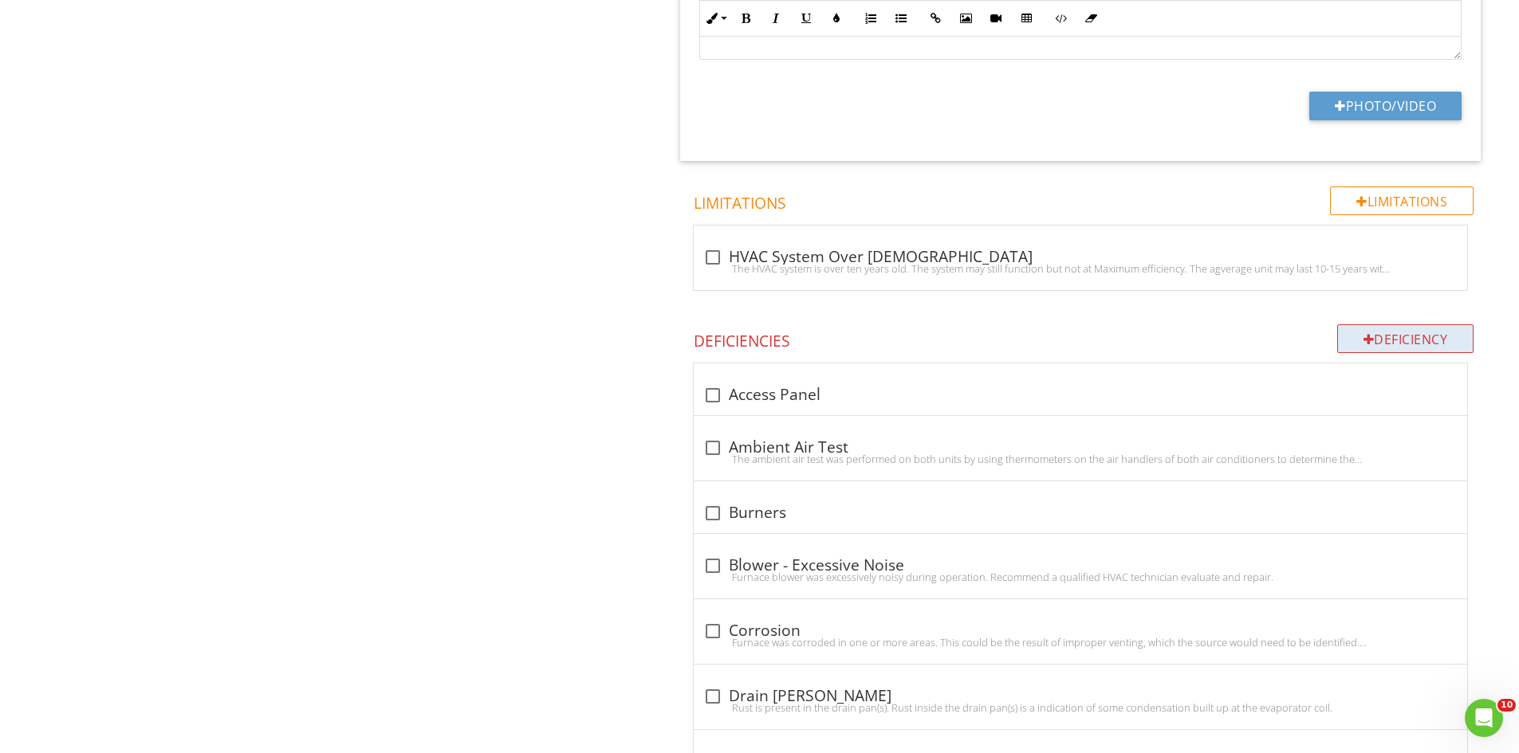
click at [1401, 347] on div "Deficiency" at bounding box center [1405, 338] width 137 height 29
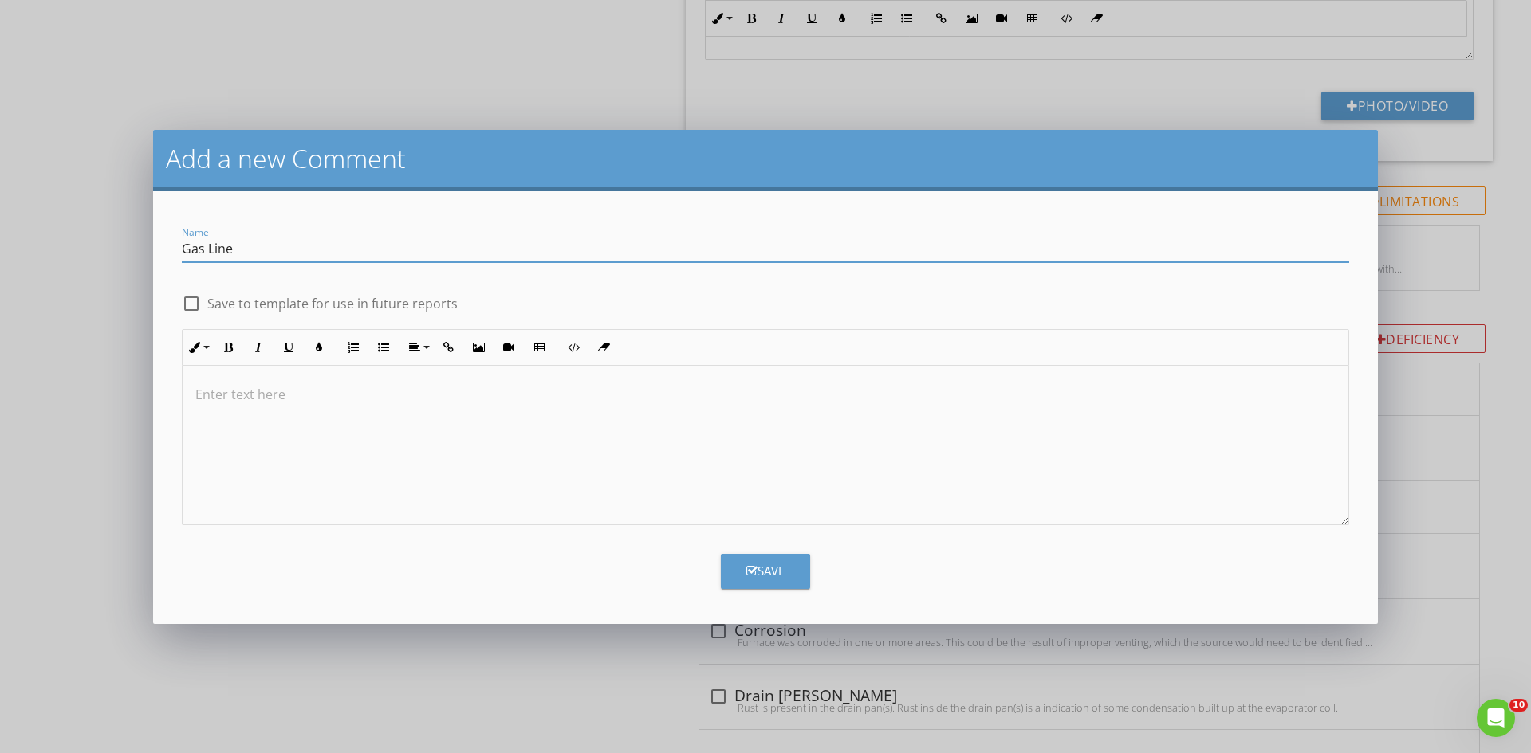
type input "Gas Line"
click at [441, 447] on div at bounding box center [766, 445] width 1166 height 159
click at [209, 410] on div "The" at bounding box center [766, 445] width 1166 height 159
click at [223, 397] on p "The" at bounding box center [765, 394] width 1140 height 19
click at [781, 567] on div "Save" at bounding box center [765, 571] width 38 height 18
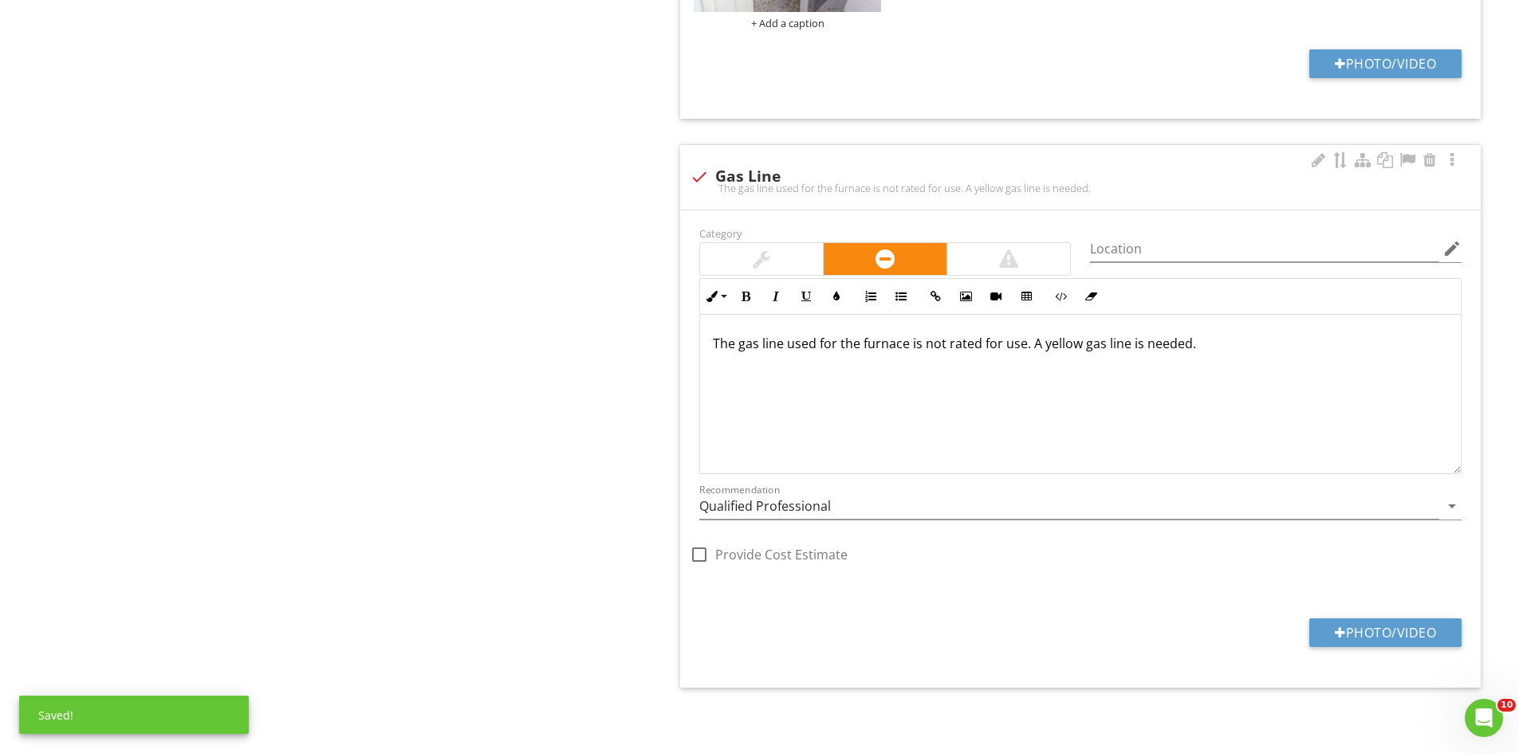
scroll to position [3459, 0]
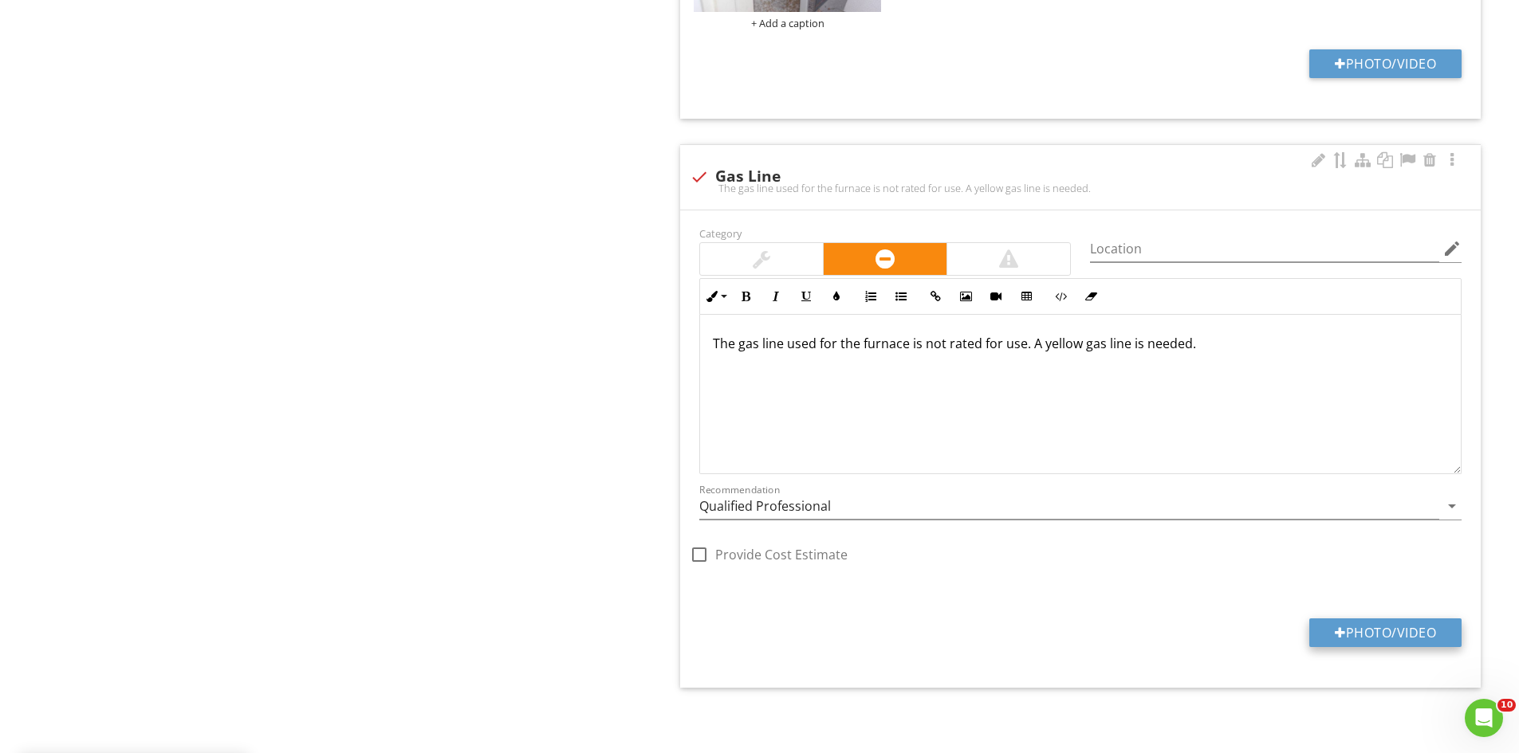
click at [1351, 624] on button "Photo/Video" at bounding box center [1385, 633] width 152 height 29
type input "C:\fakepath\IMG_6843.JPG"
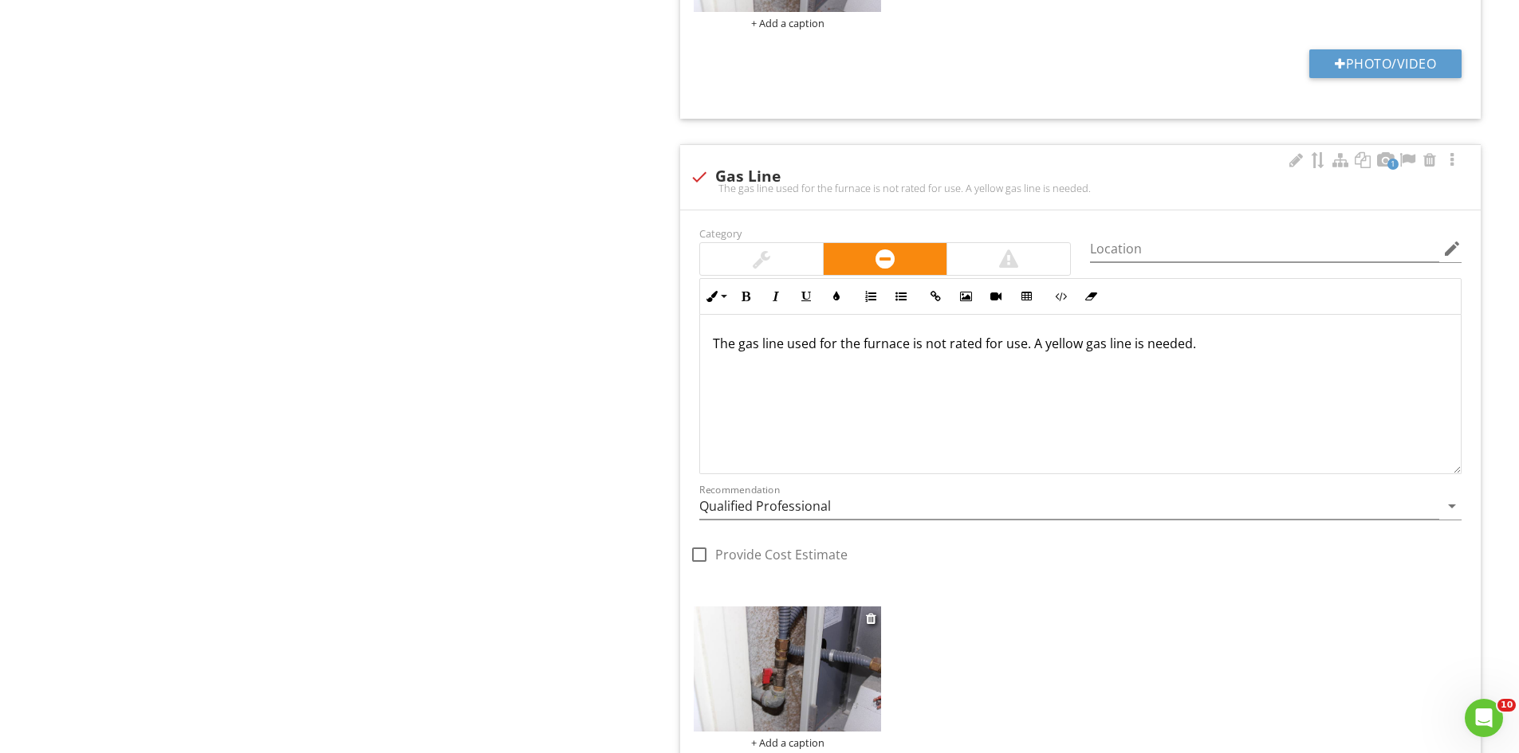
click at [797, 641] on img at bounding box center [787, 669] width 187 height 125
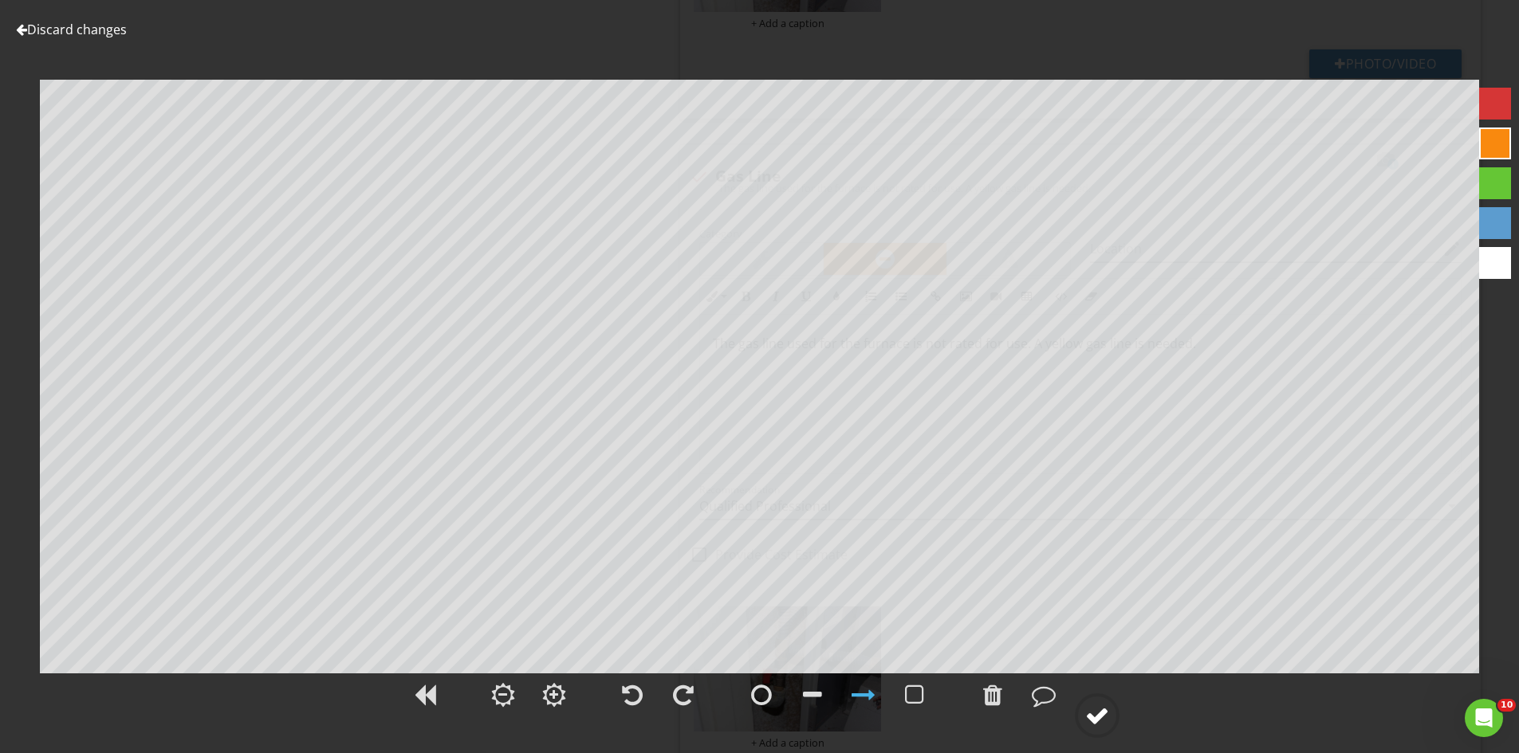
click at [1091, 711] on div at bounding box center [1097, 716] width 24 height 24
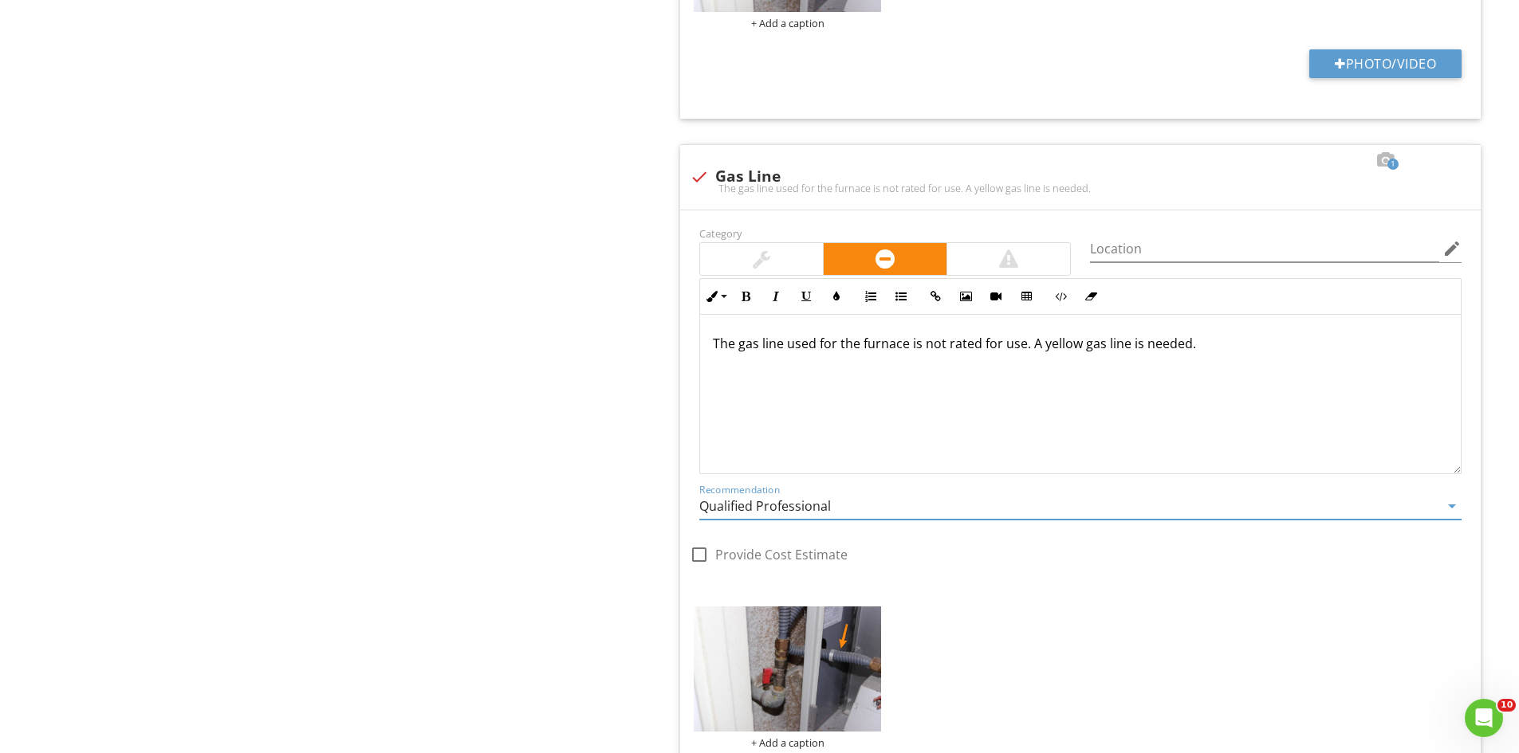
click at [841, 505] on input "Qualified Professional" at bounding box center [1069, 507] width 740 height 26
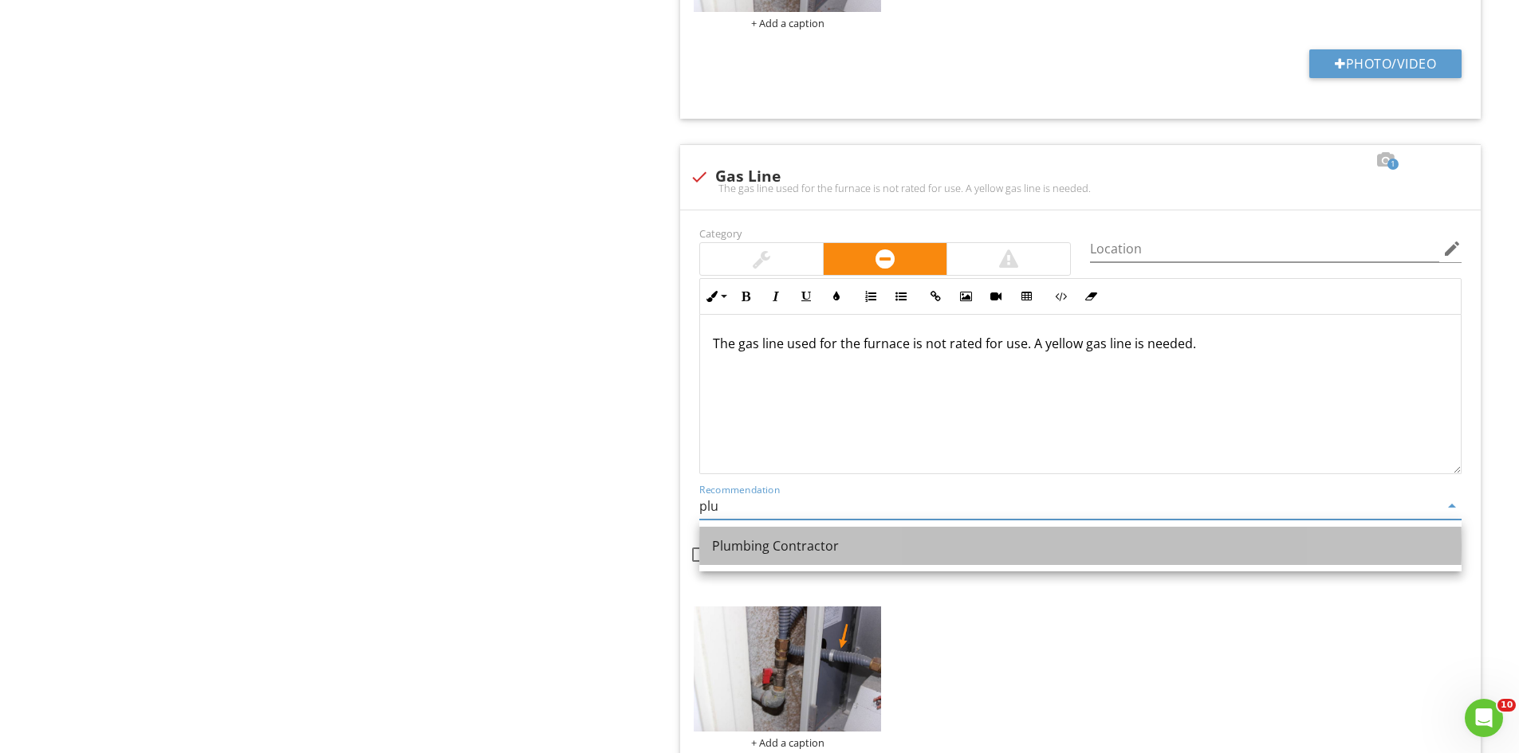
click at [759, 544] on div "Plumbing Contractor" at bounding box center [1080, 546] width 737 height 19
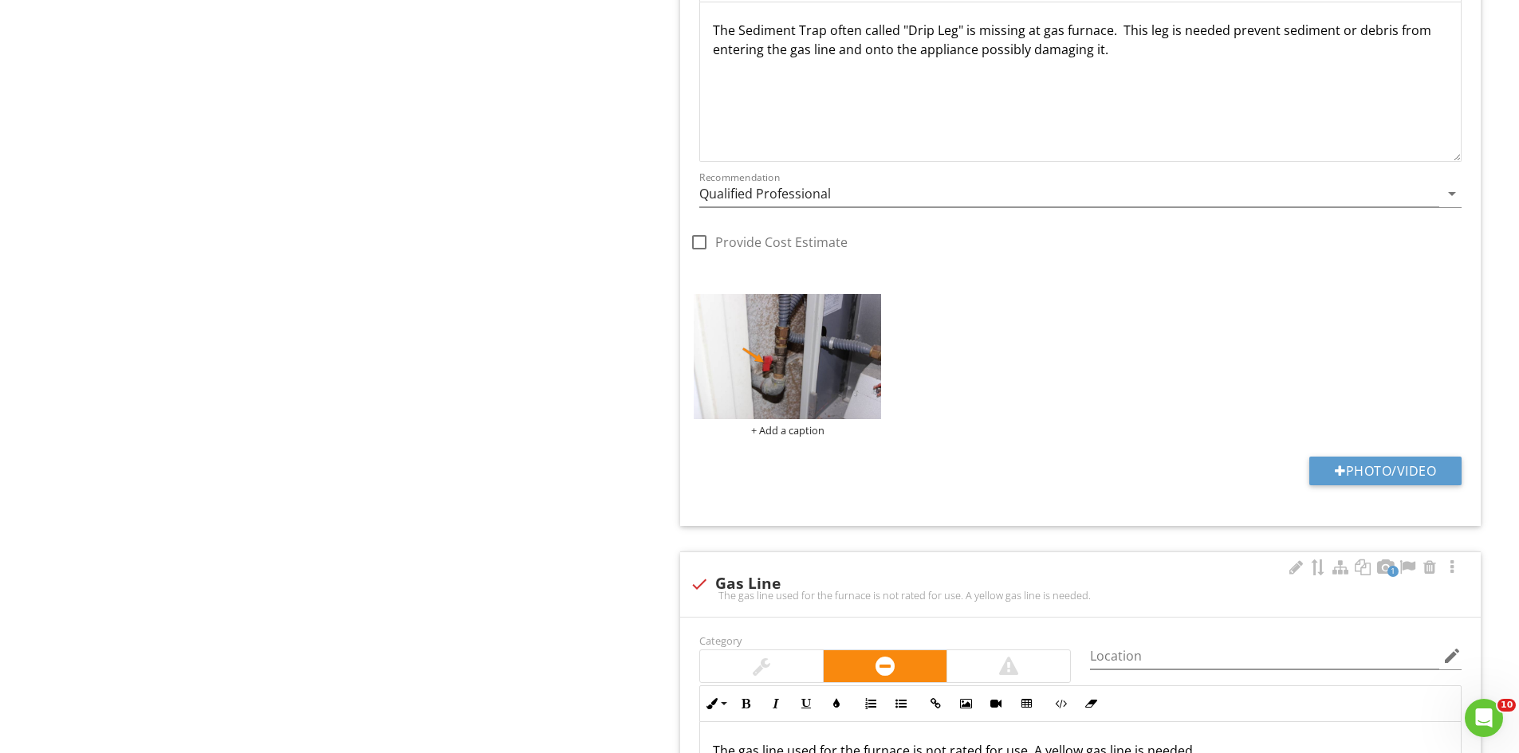
scroll to position [2981, 0]
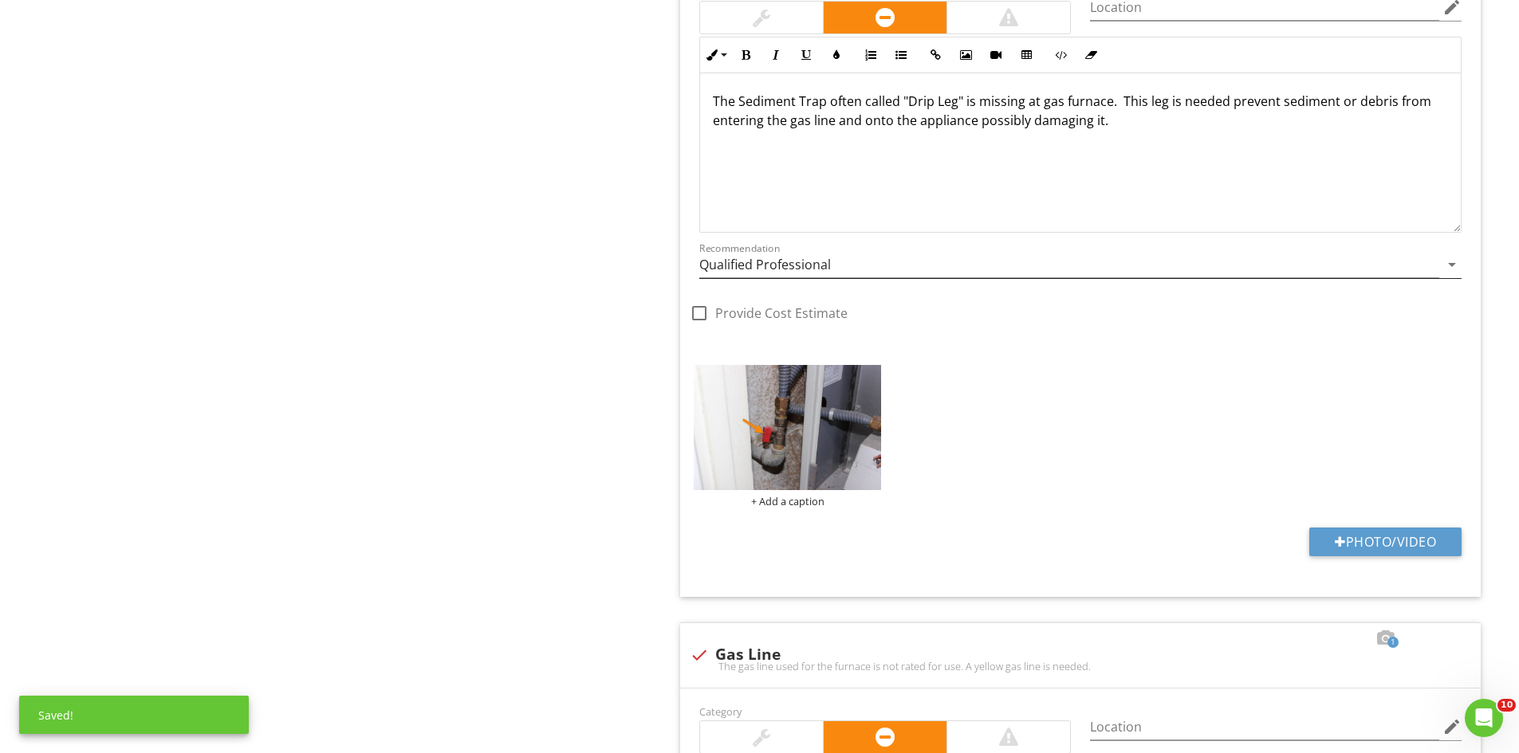
type input "Plumbing Contractor"
click at [840, 266] on input "Qualified Professional" at bounding box center [1069, 265] width 740 height 26
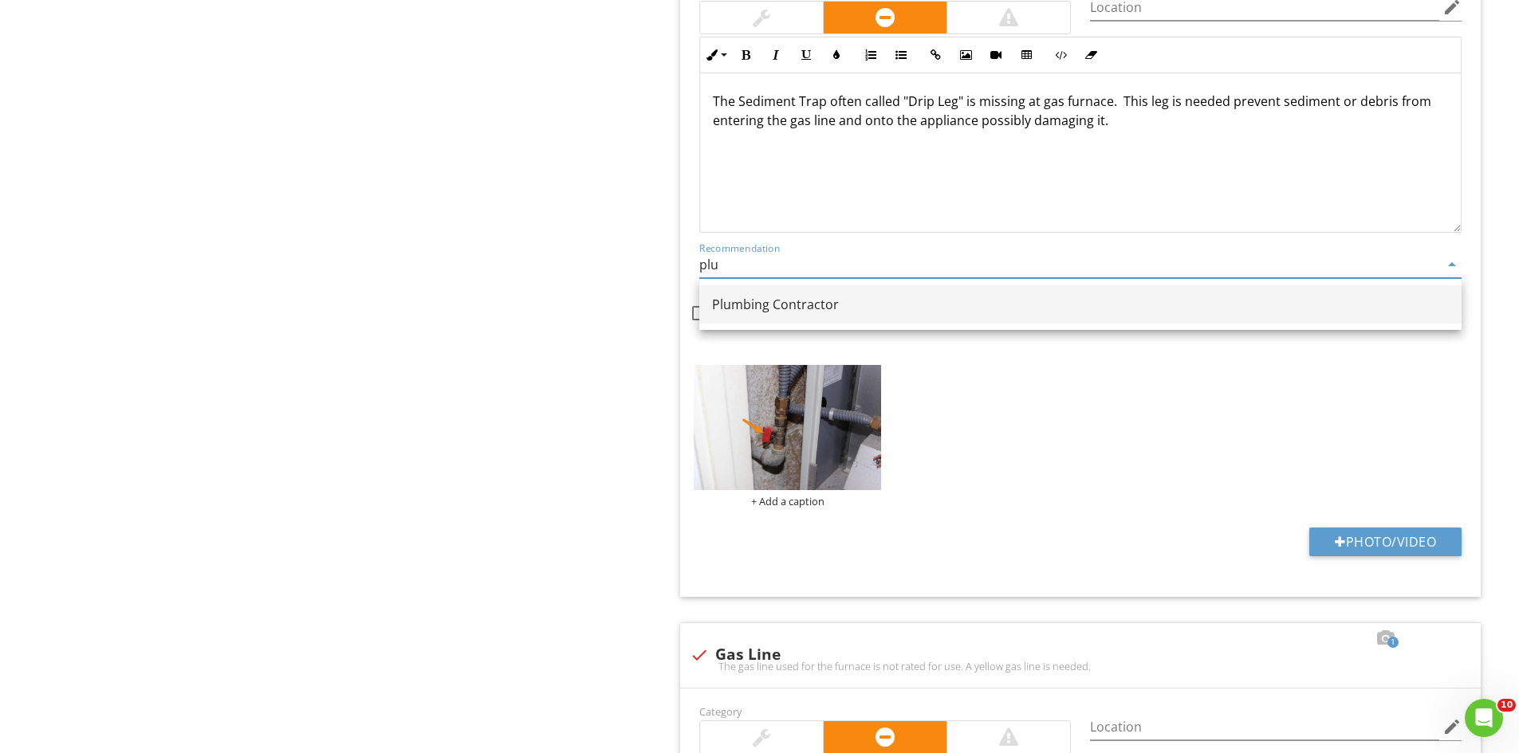
click at [810, 306] on div "Plumbing Contractor" at bounding box center [1080, 304] width 737 height 19
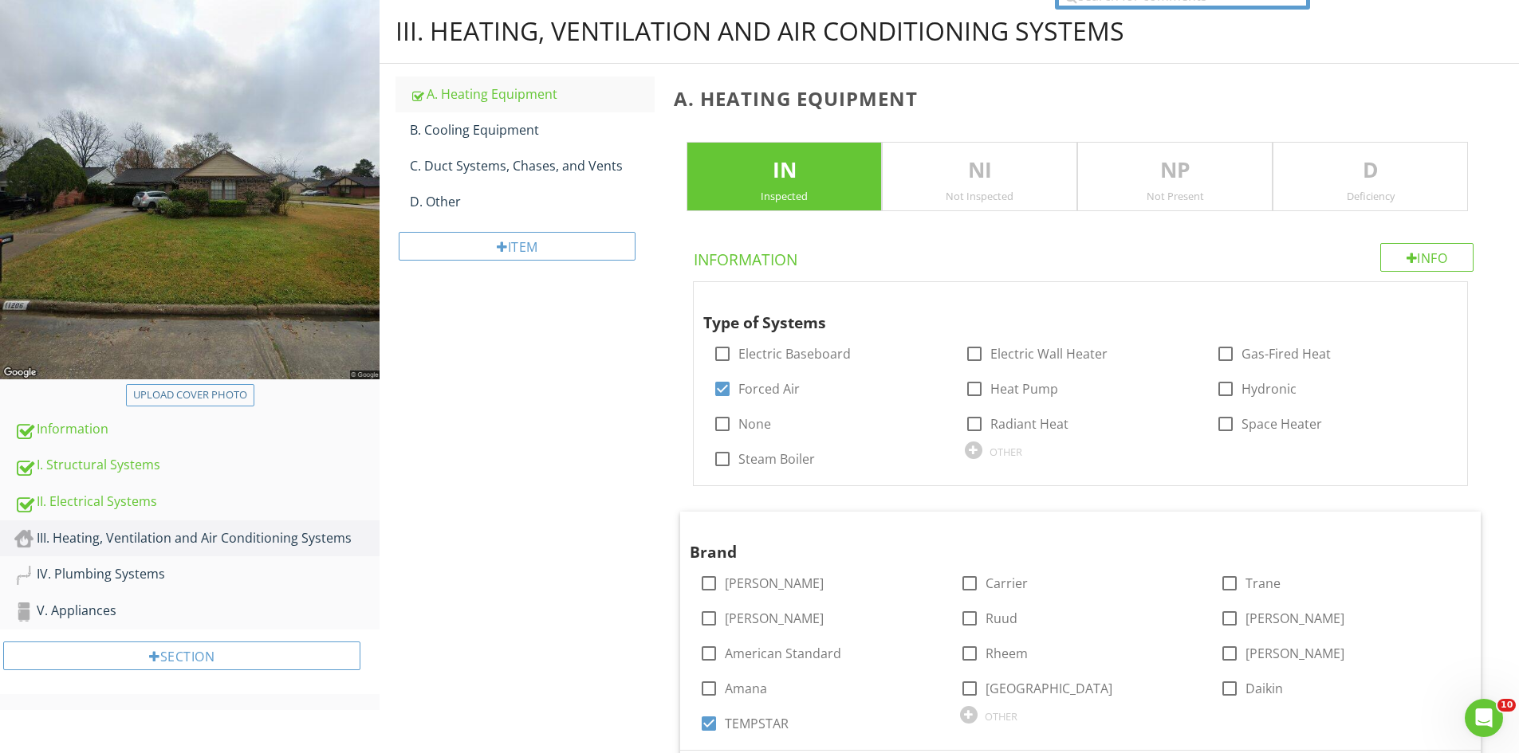
scroll to position [0, 0]
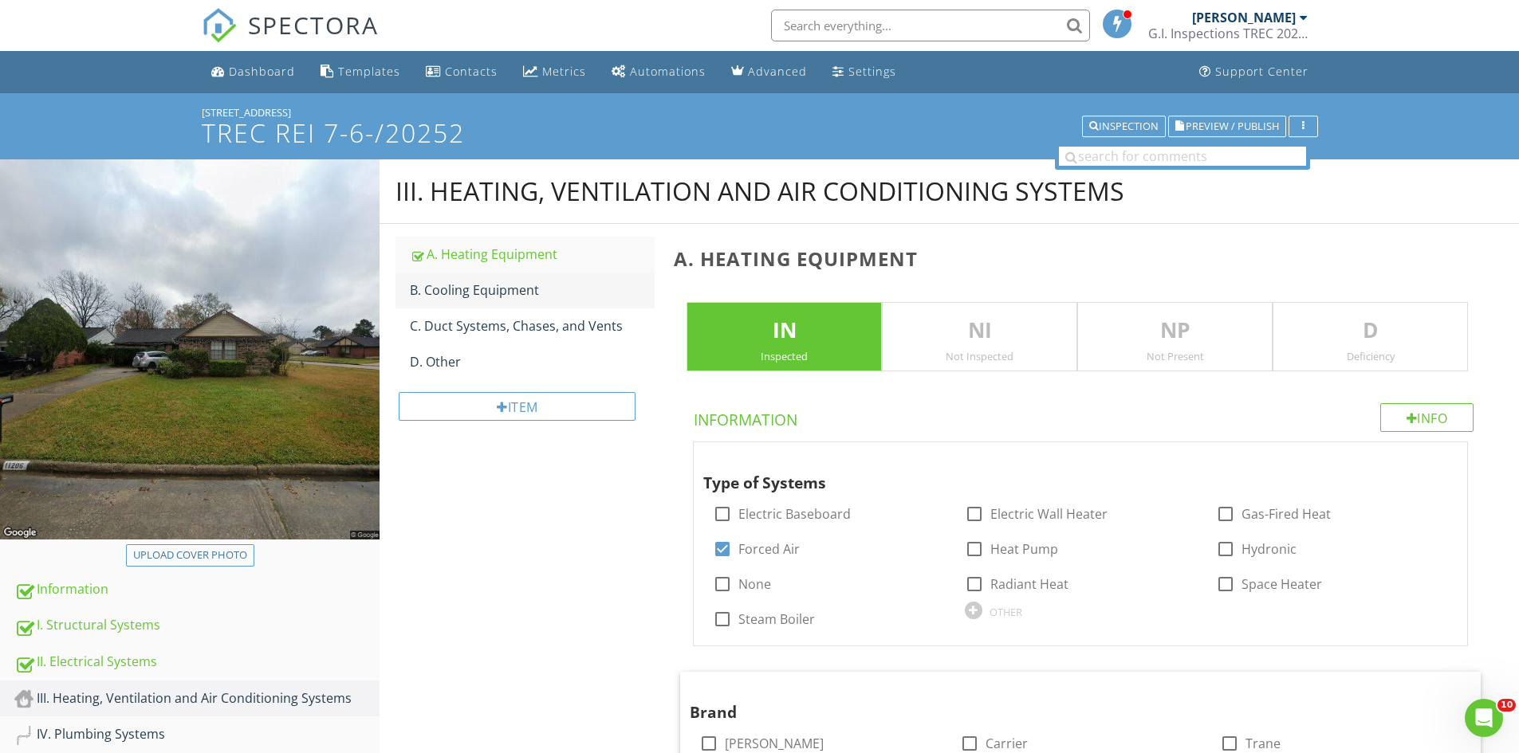
type input "Plumbing Contractor"
click at [515, 287] on div "B. Cooling Equipment" at bounding box center [532, 290] width 245 height 19
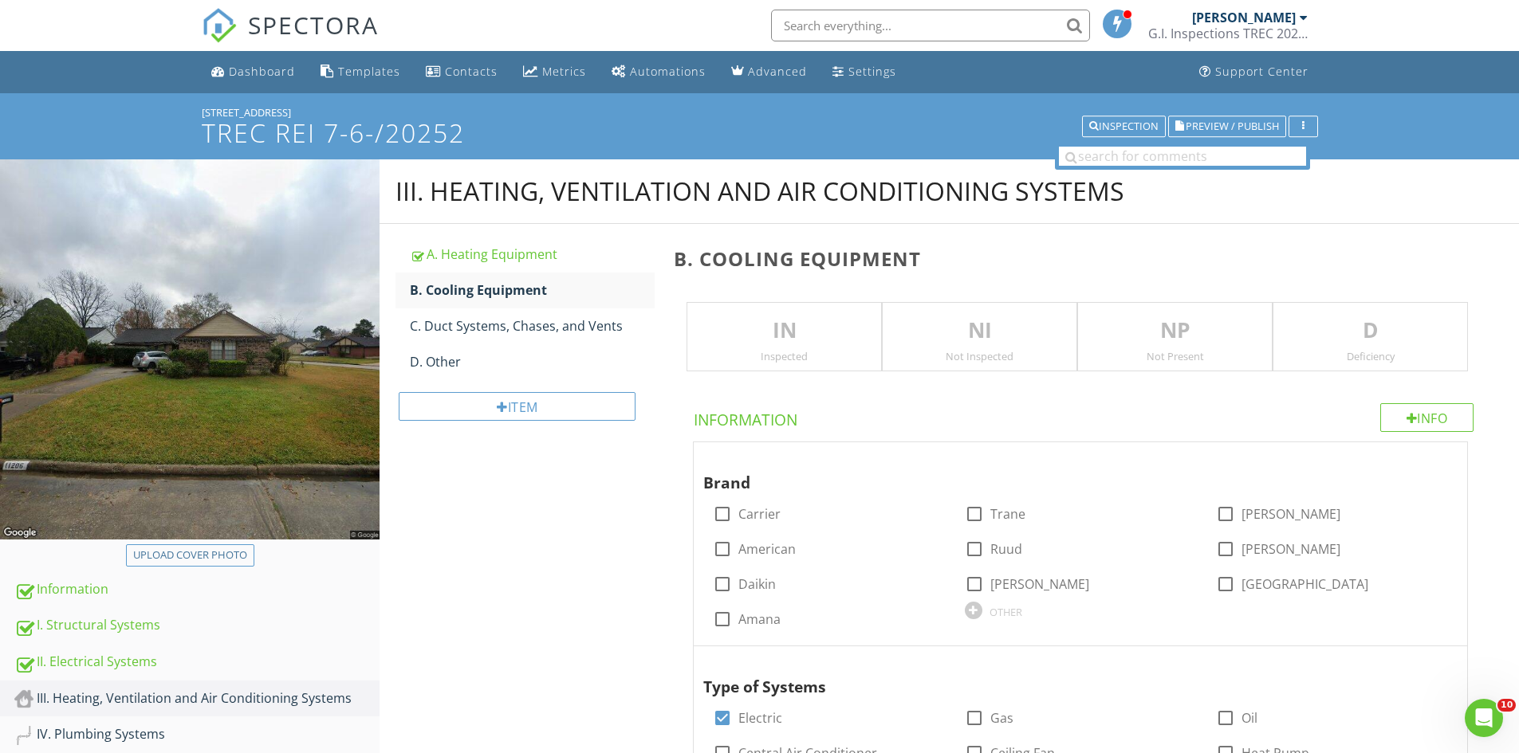
click at [721, 318] on p "IN" at bounding box center [784, 331] width 194 height 32
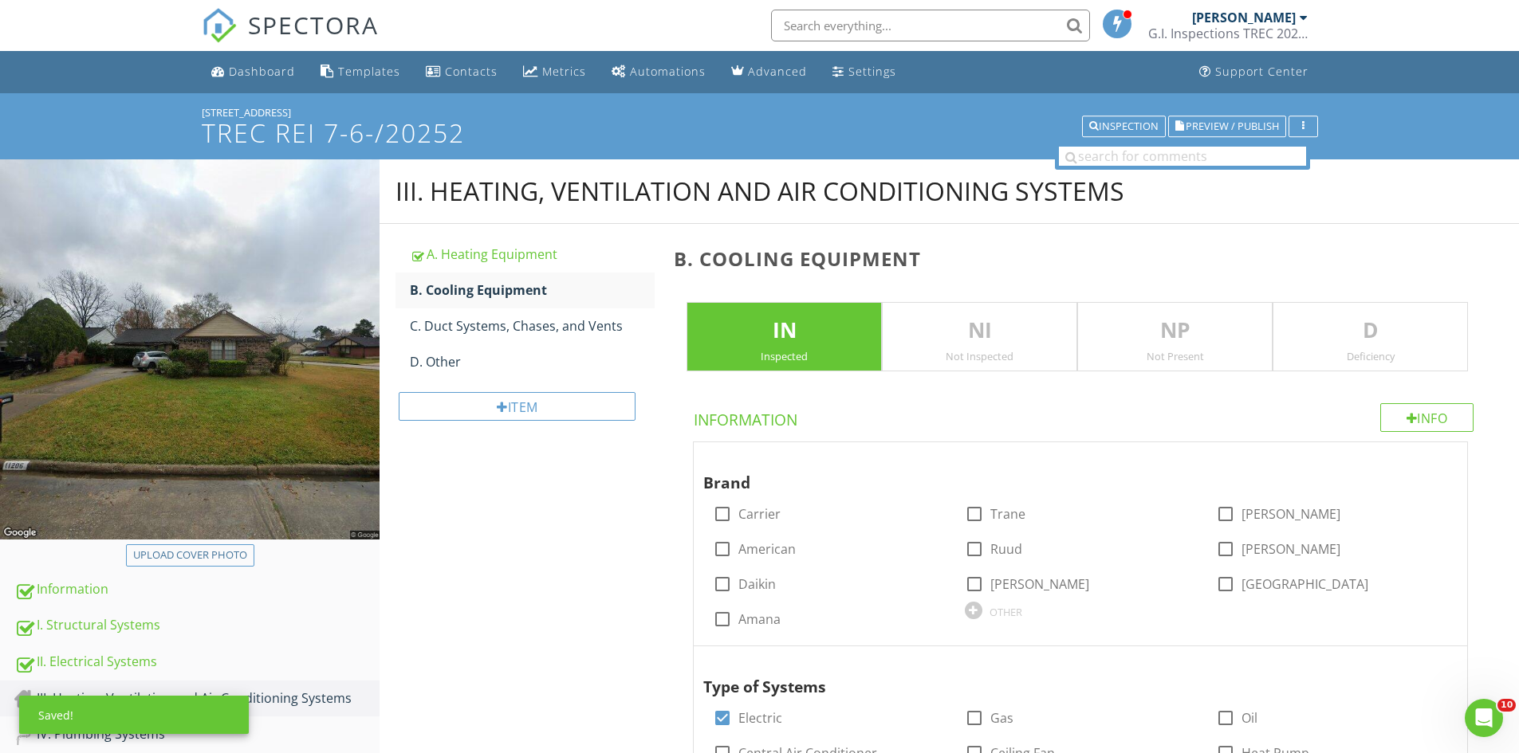
click at [1357, 320] on p "D" at bounding box center [1370, 331] width 194 height 32
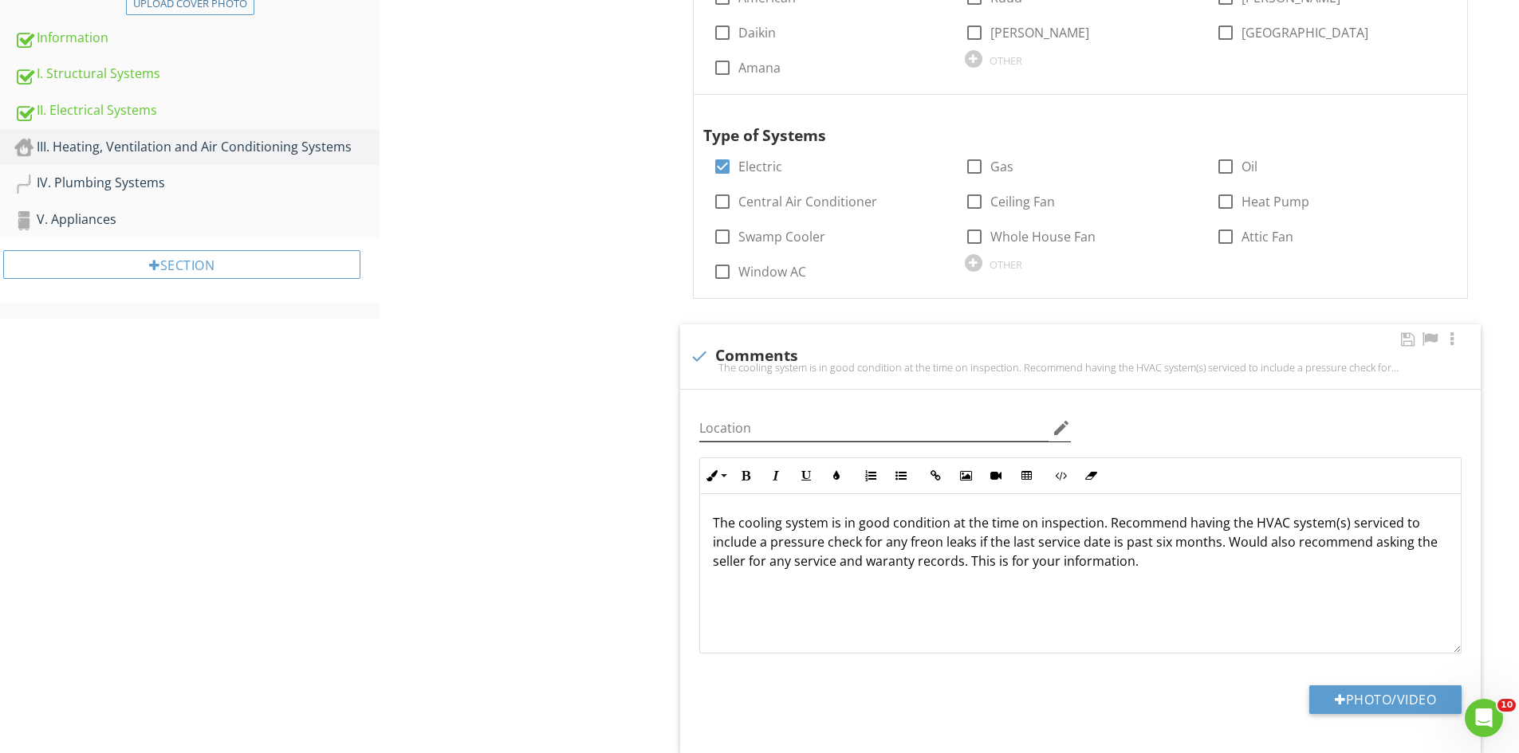
scroll to position [579, 0]
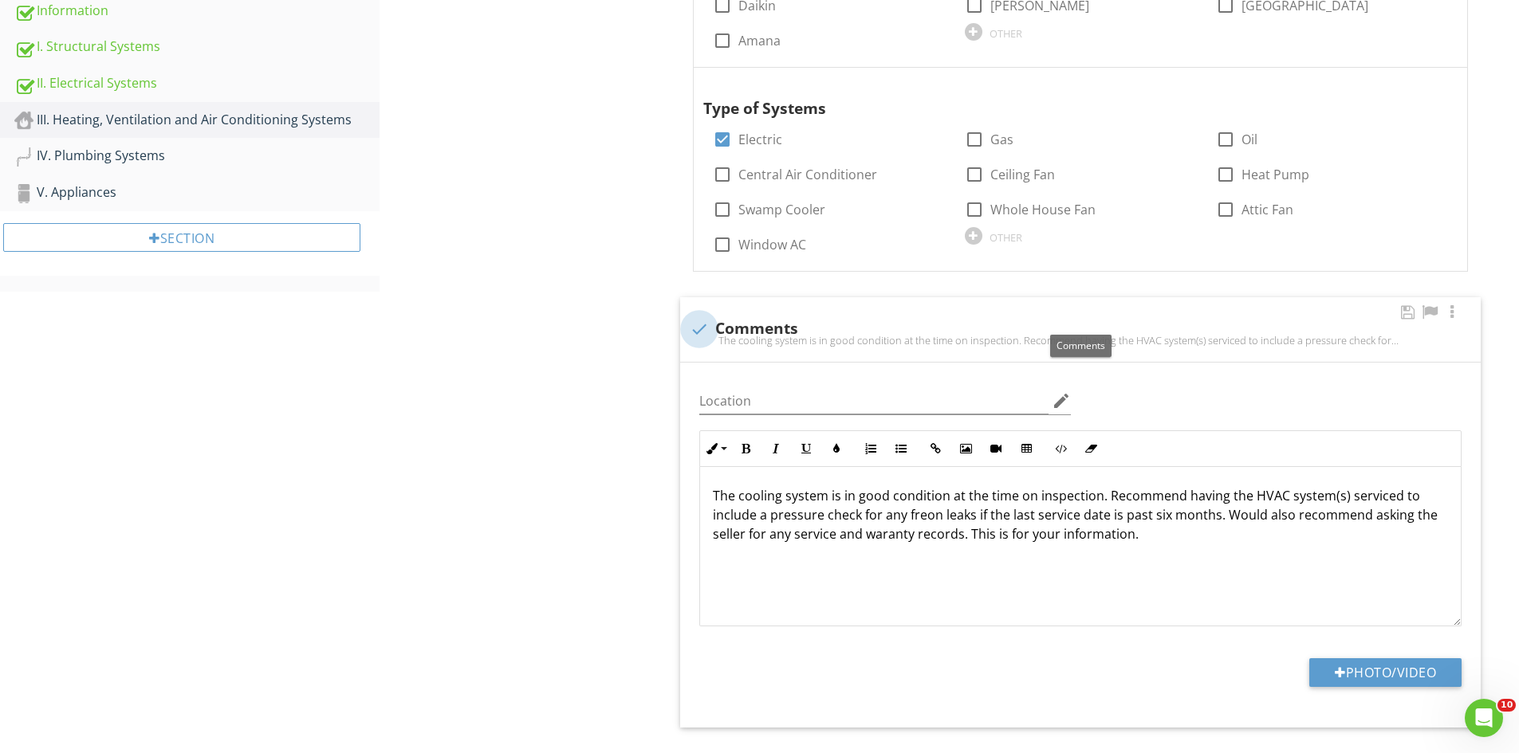
drag, startPoint x: 691, startPoint y: 332, endPoint x: 742, endPoint y: 351, distance: 54.2
click at [692, 332] on div at bounding box center [699, 329] width 27 height 27
checkbox input "true"
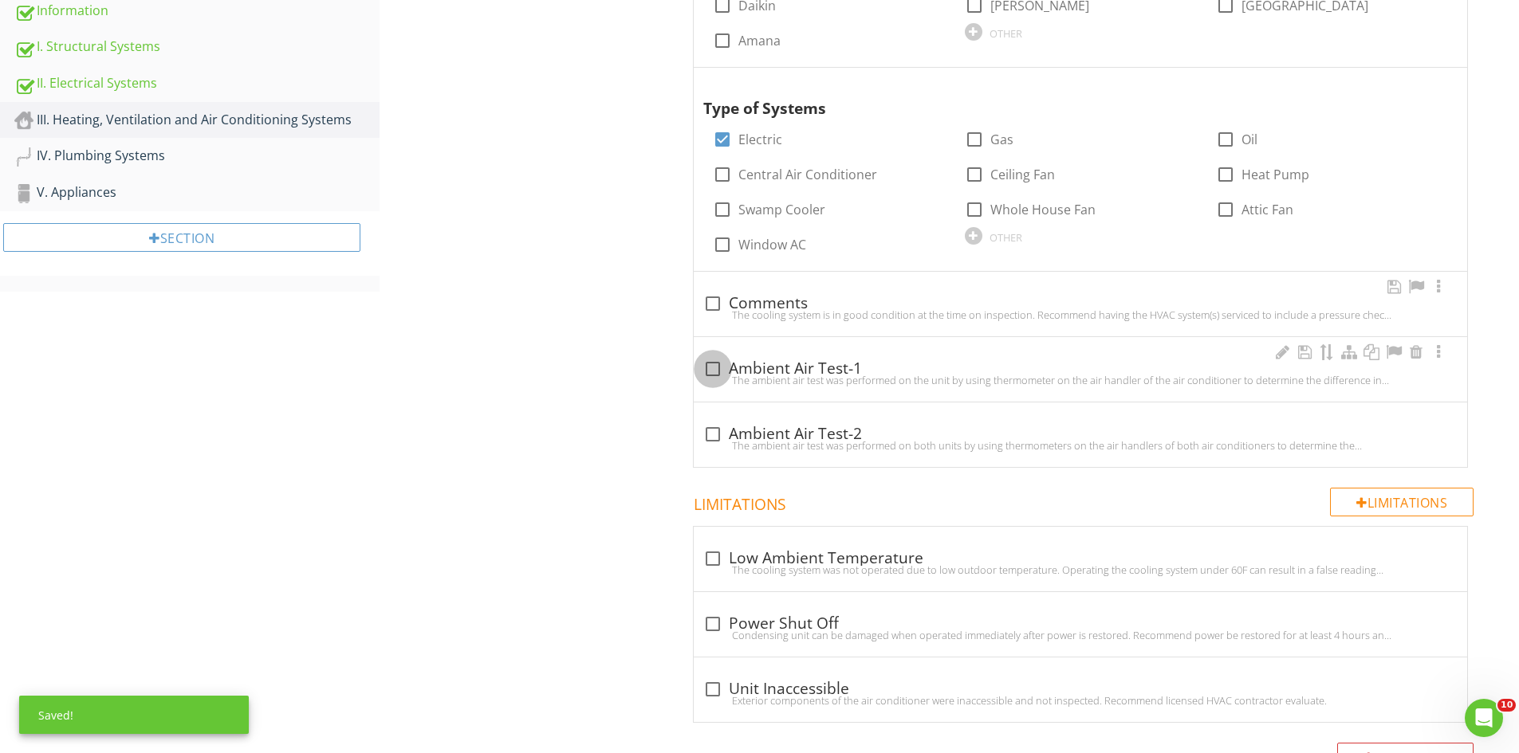
click at [719, 368] on div at bounding box center [712, 369] width 27 height 27
checkbox input "true"
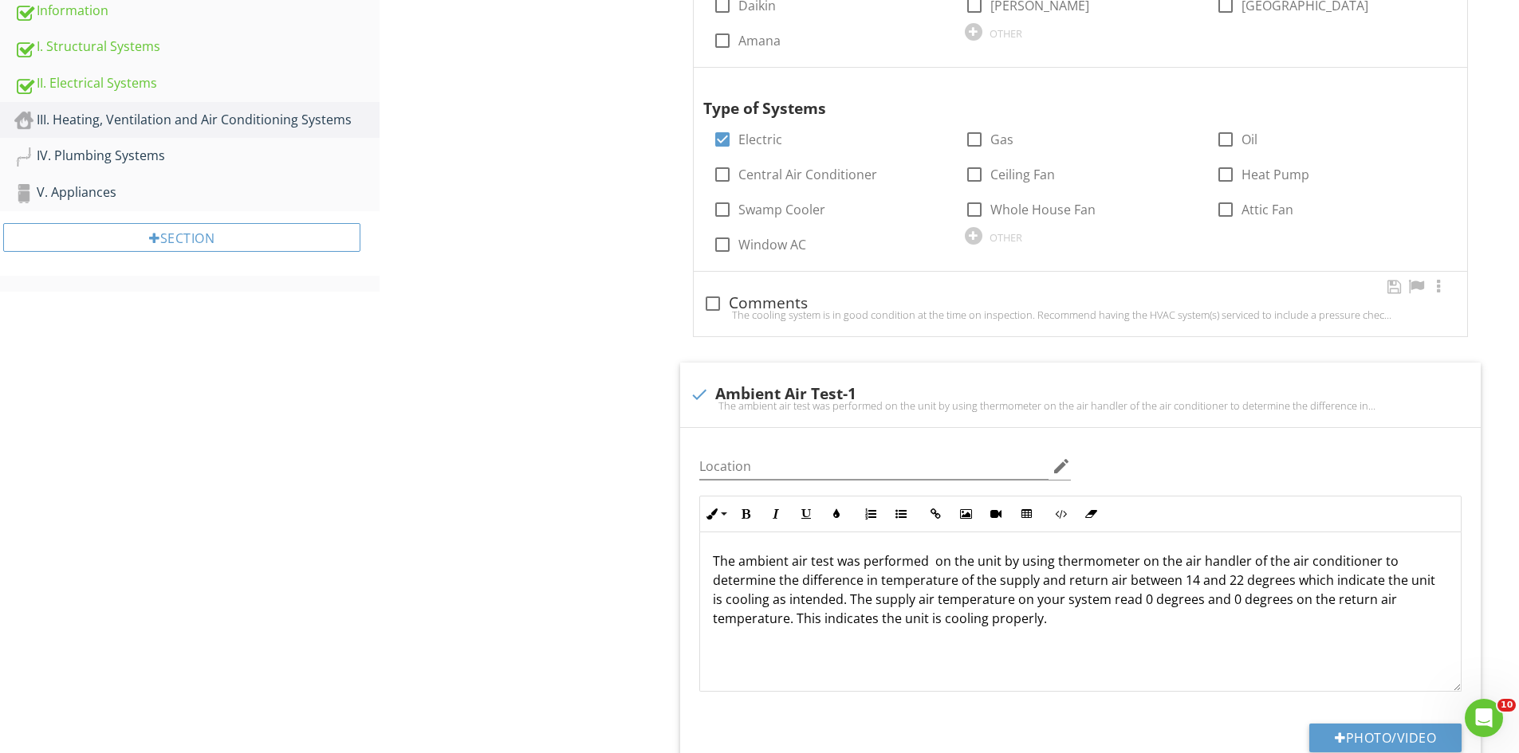
scroll to position [889, 0]
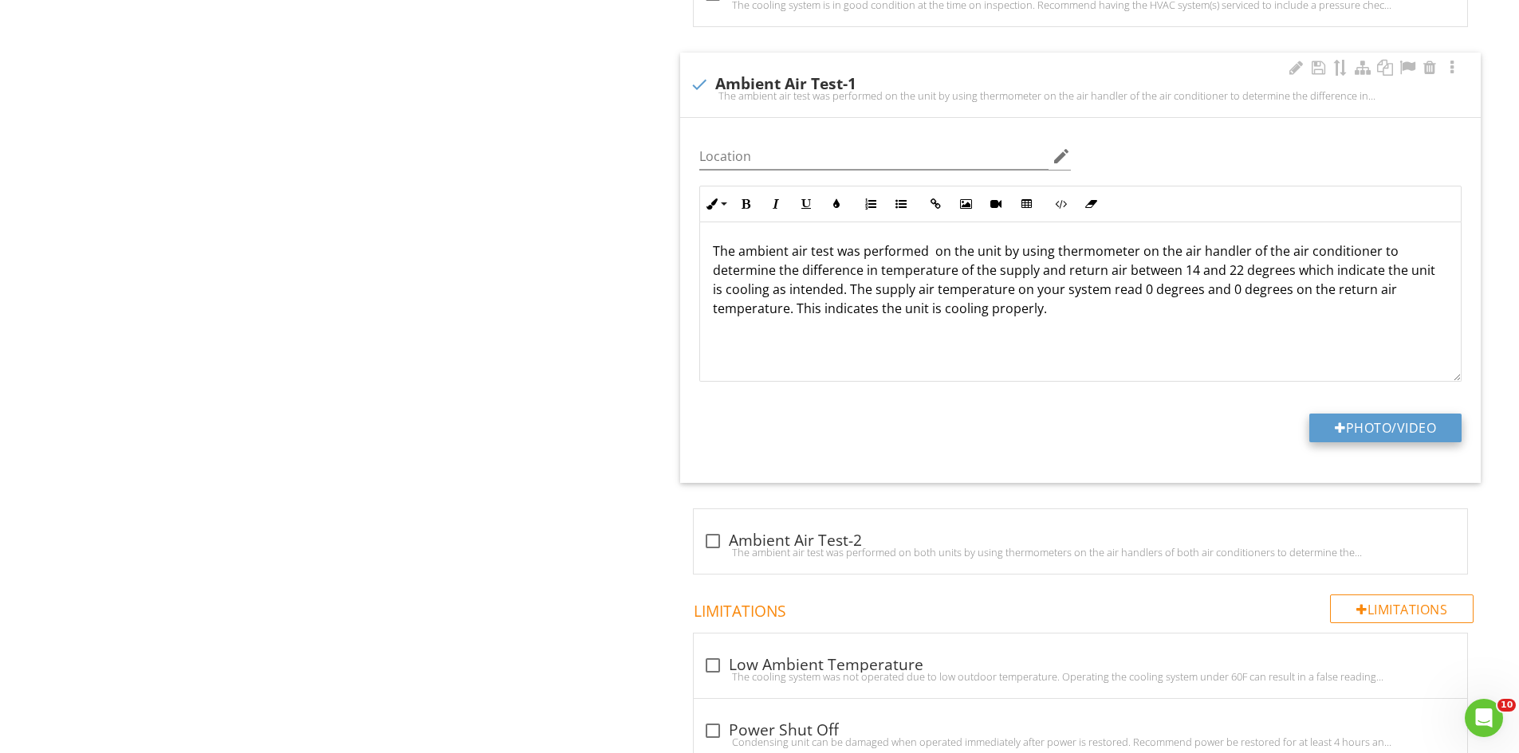
click at [1349, 423] on button "Photo/Video" at bounding box center [1385, 428] width 152 height 29
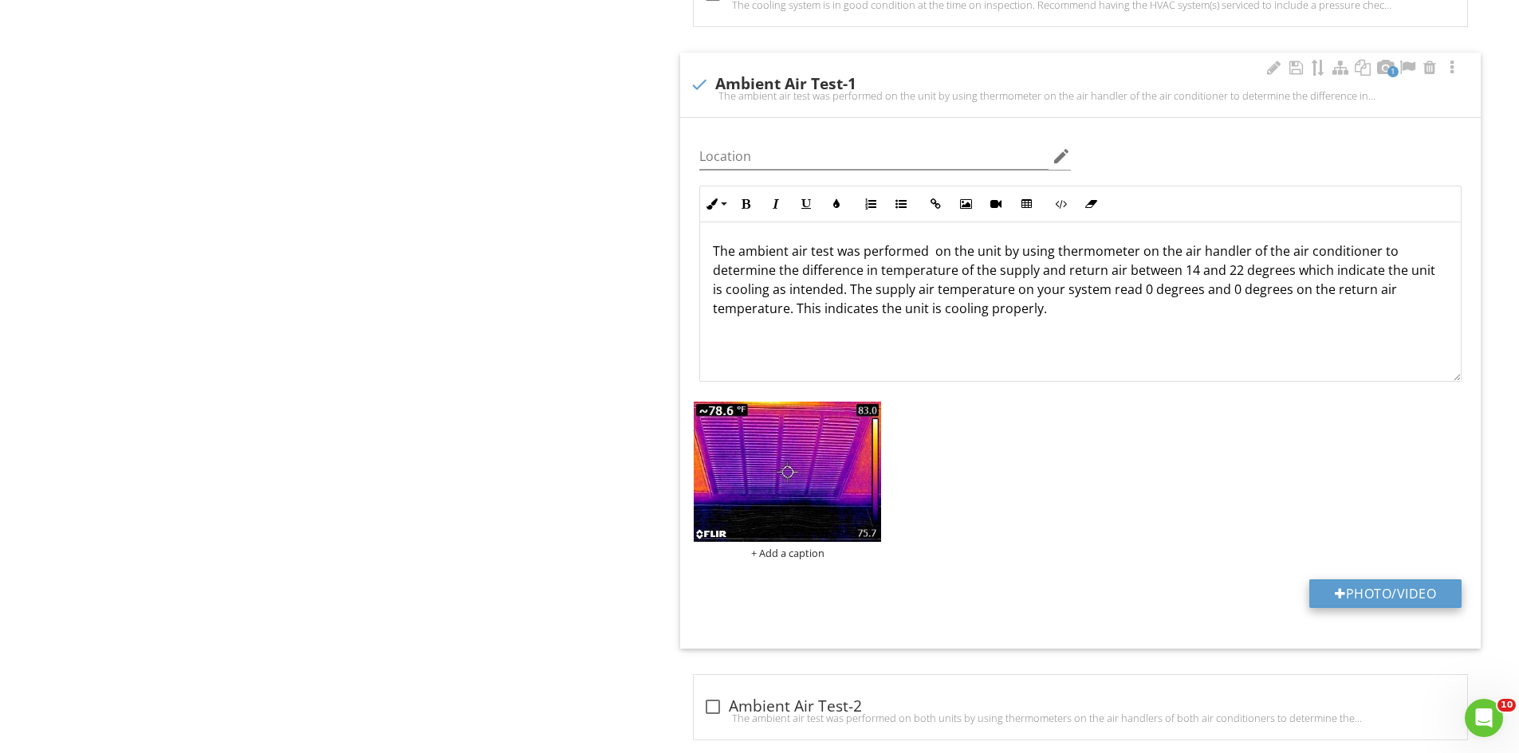
click at [1349, 589] on button "Photo/Video" at bounding box center [1385, 594] width 152 height 29
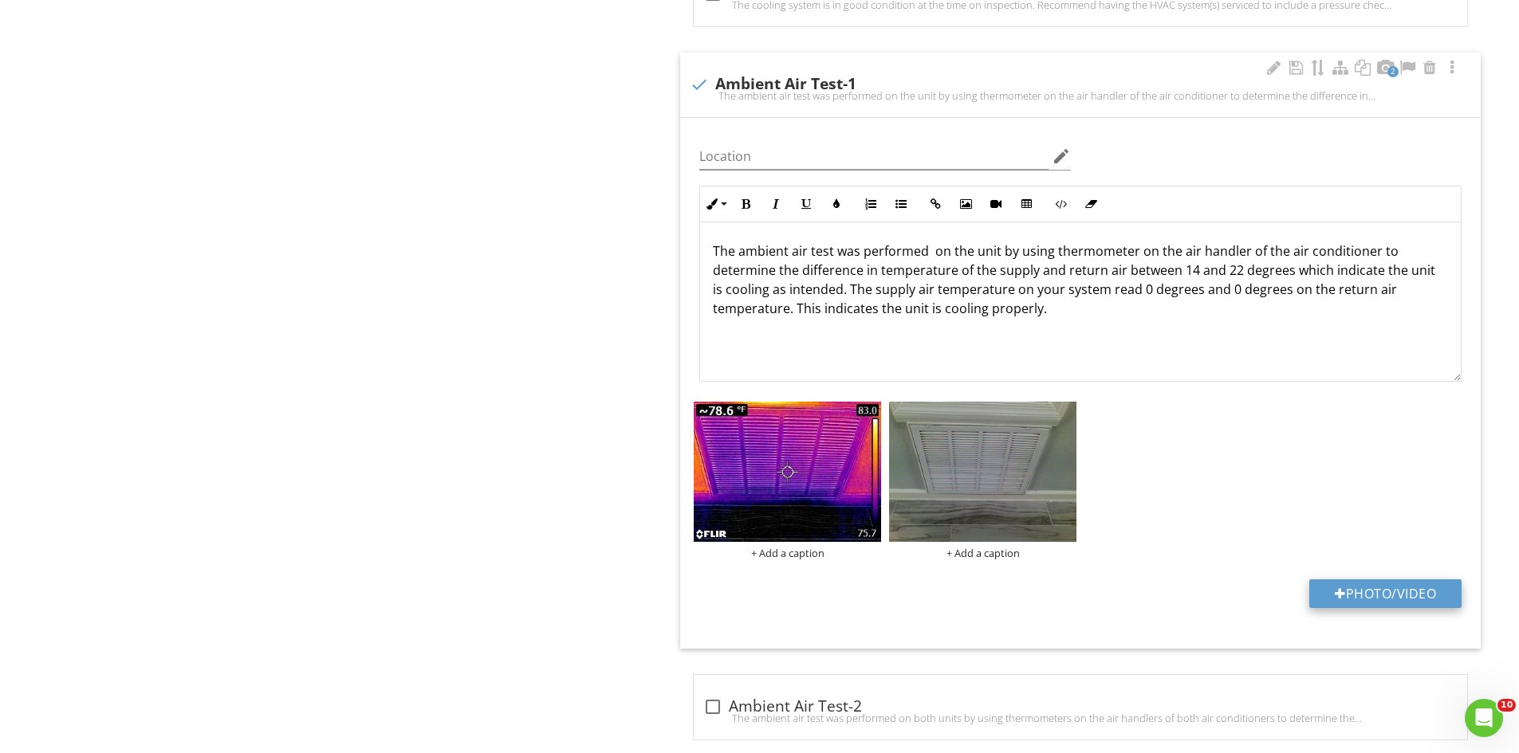
click at [1370, 581] on button "Photo/Video" at bounding box center [1385, 594] width 152 height 29
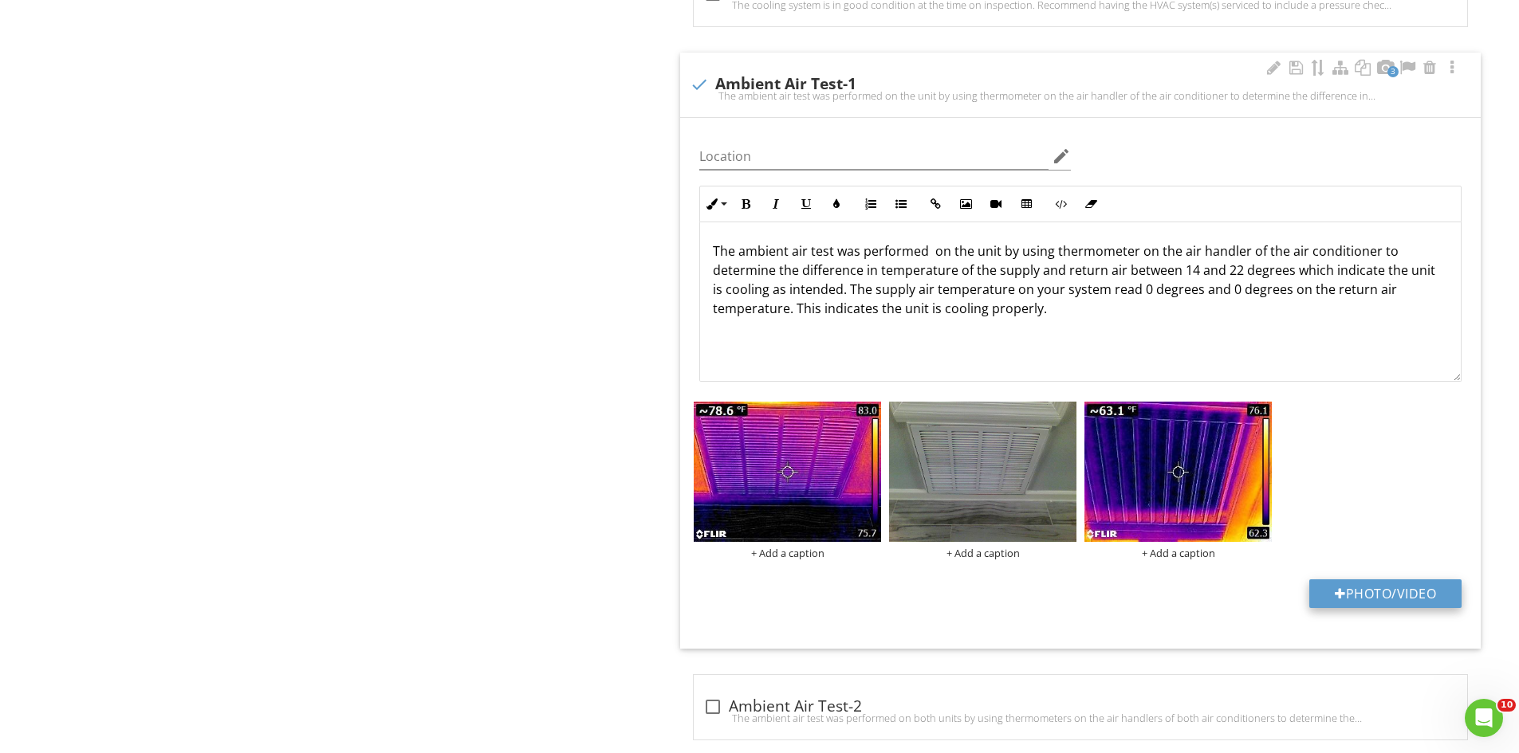
click at [1395, 588] on button "Photo/Video" at bounding box center [1385, 594] width 152 height 29
type input "C:\fakepath\FLIR26519.jpg"
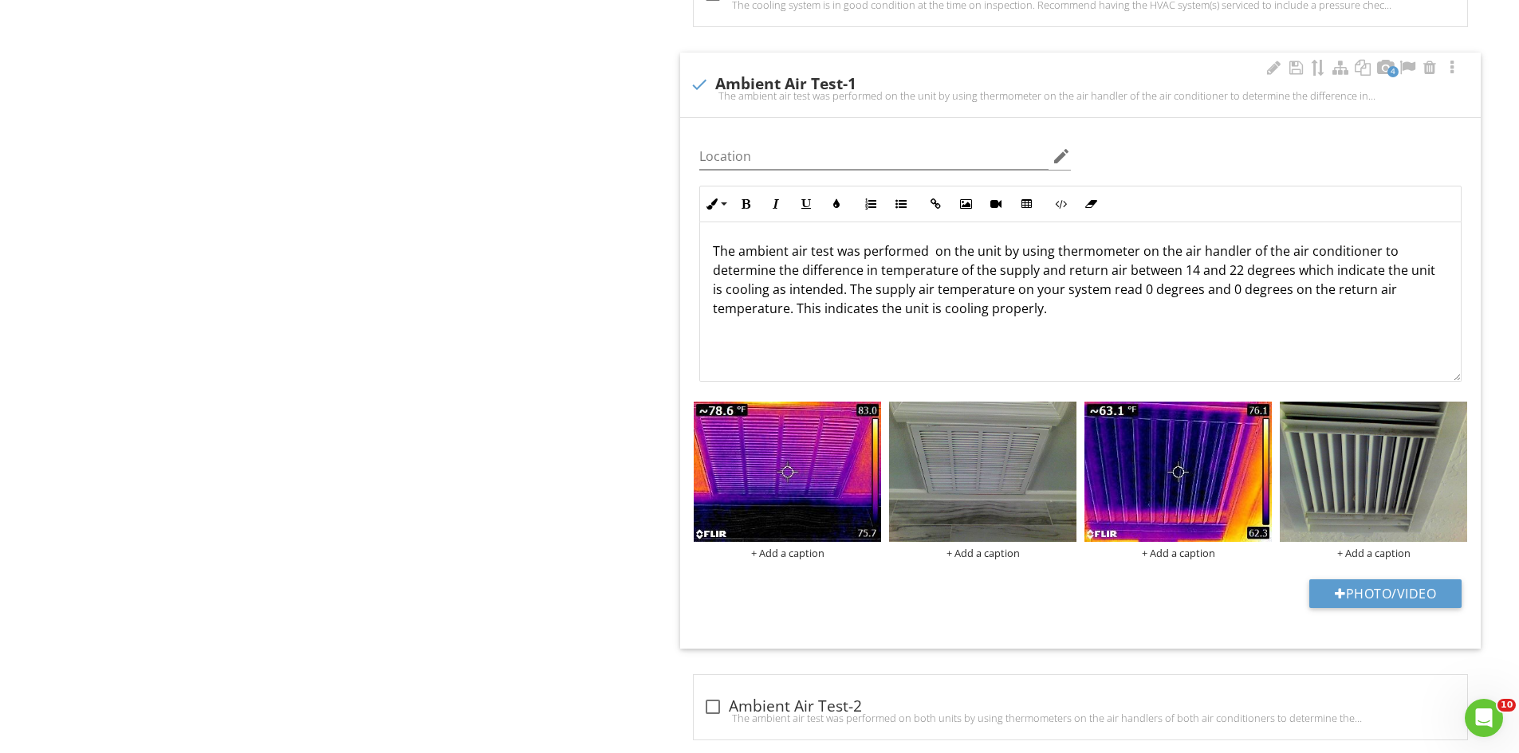
click at [1144, 293] on p "The ambient air test was performed on the unit by using thermometer on the air …" at bounding box center [1080, 280] width 735 height 77
click at [1238, 286] on p "The ambient air test was performed on the unit by using thermometer on the air …" at bounding box center [1080, 280] width 735 height 77
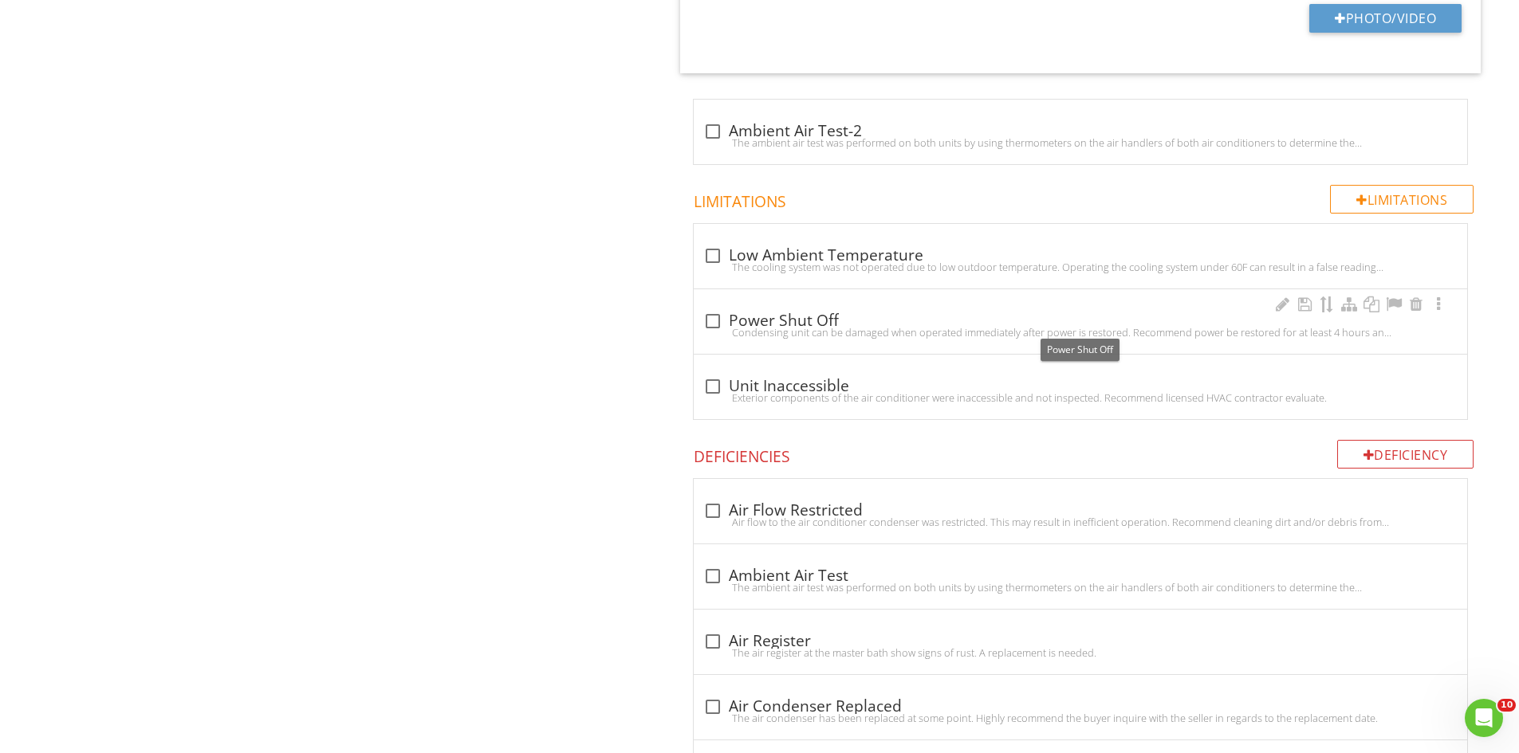
scroll to position [1606, 0]
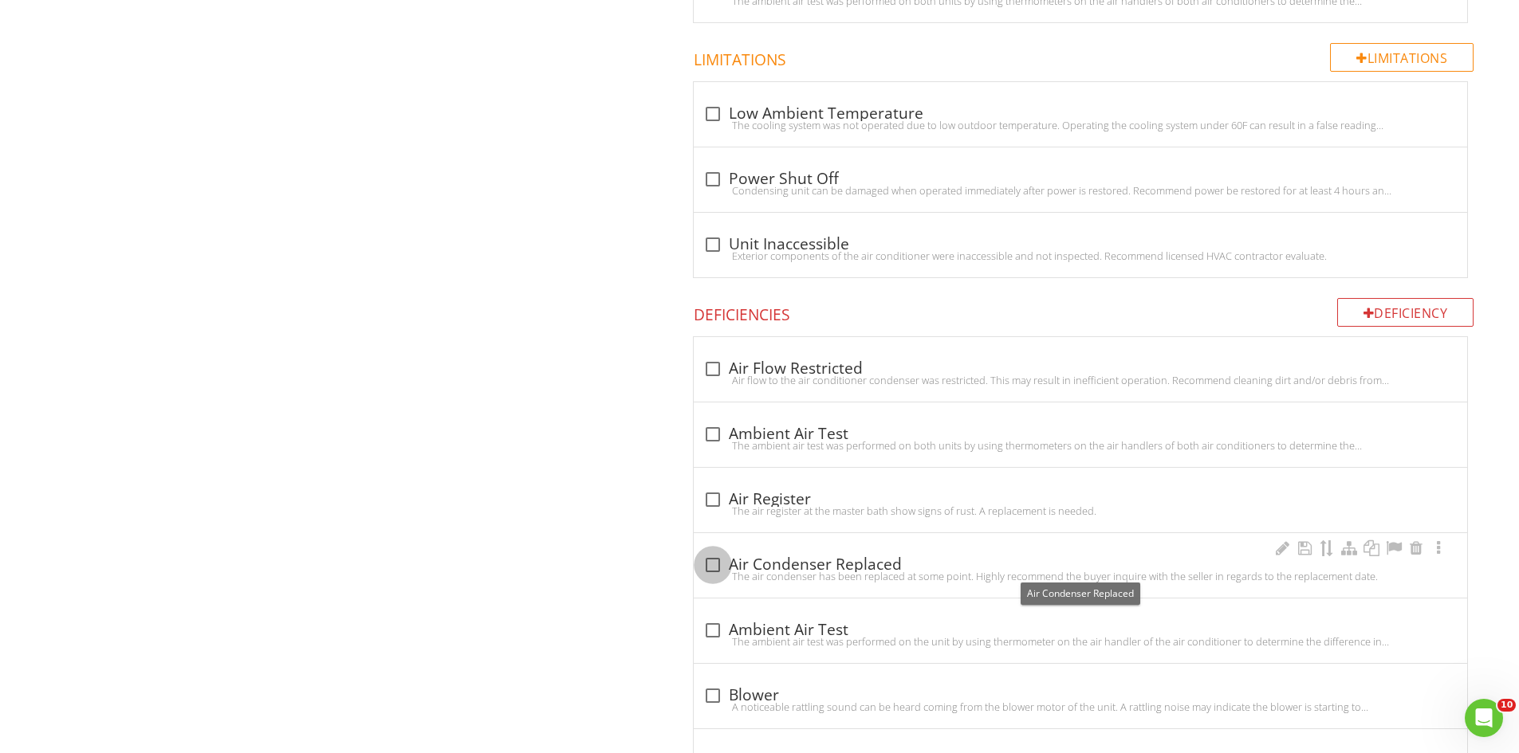
click at [720, 564] on div at bounding box center [712, 565] width 27 height 27
checkbox input "true"
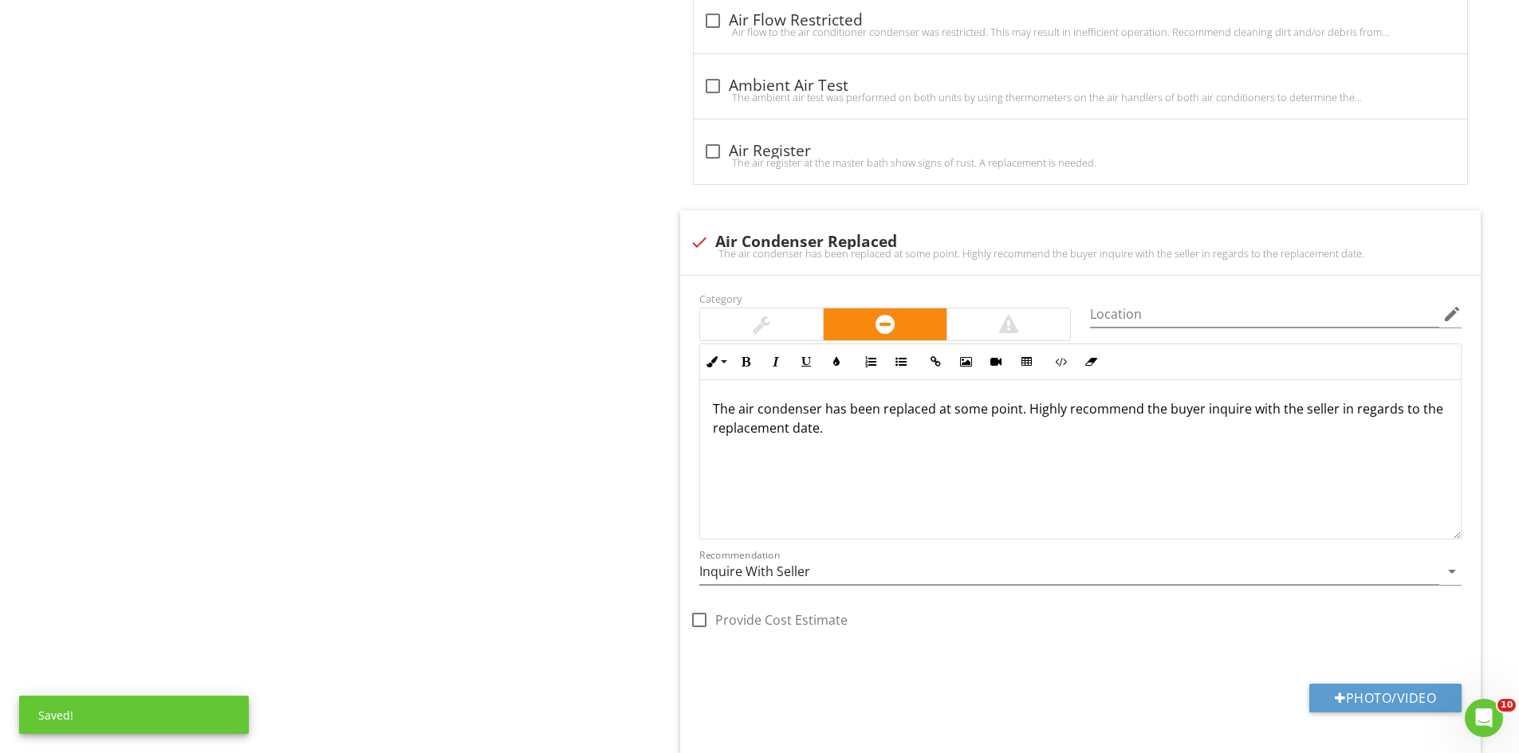
scroll to position [2013, 0]
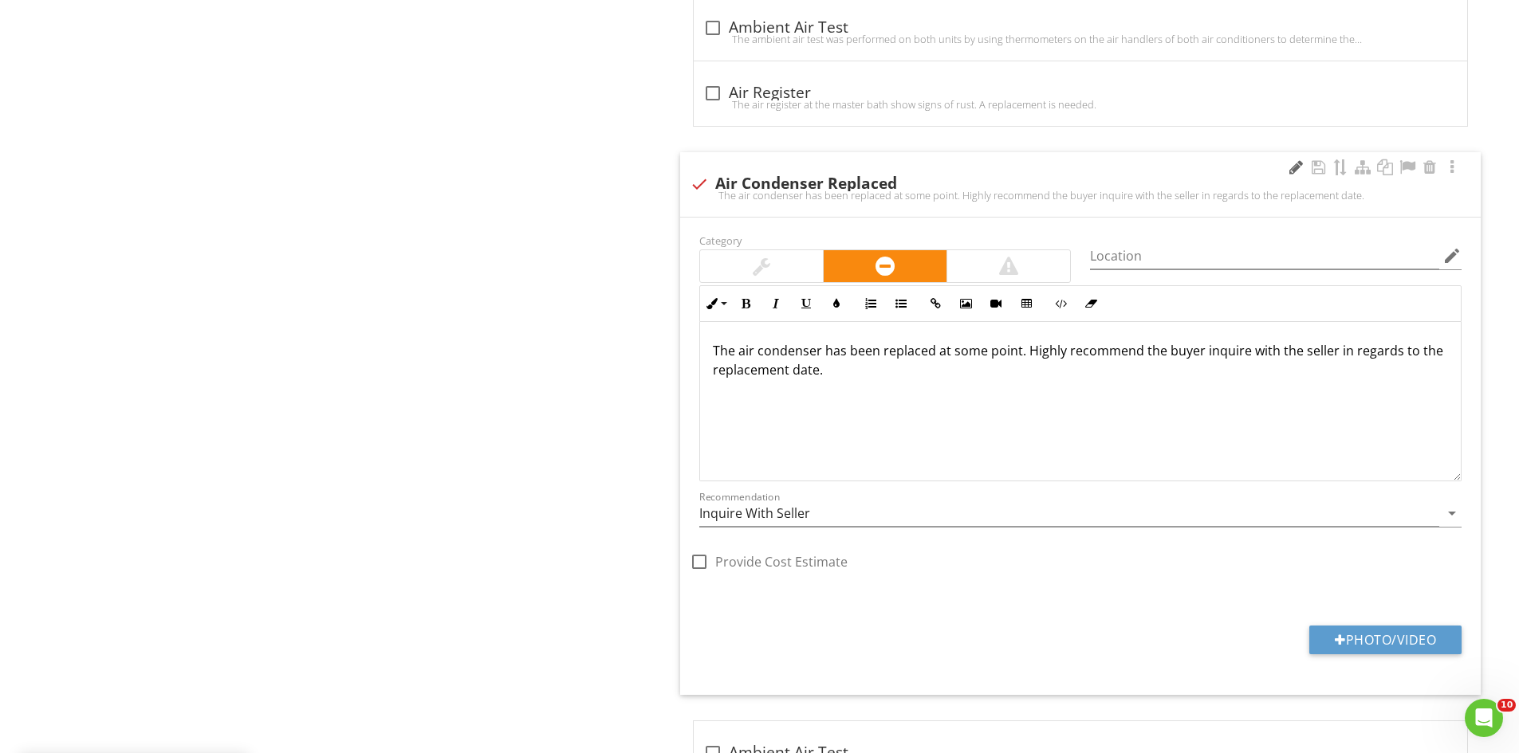
click at [1291, 167] on div at bounding box center [1295, 167] width 19 height 16
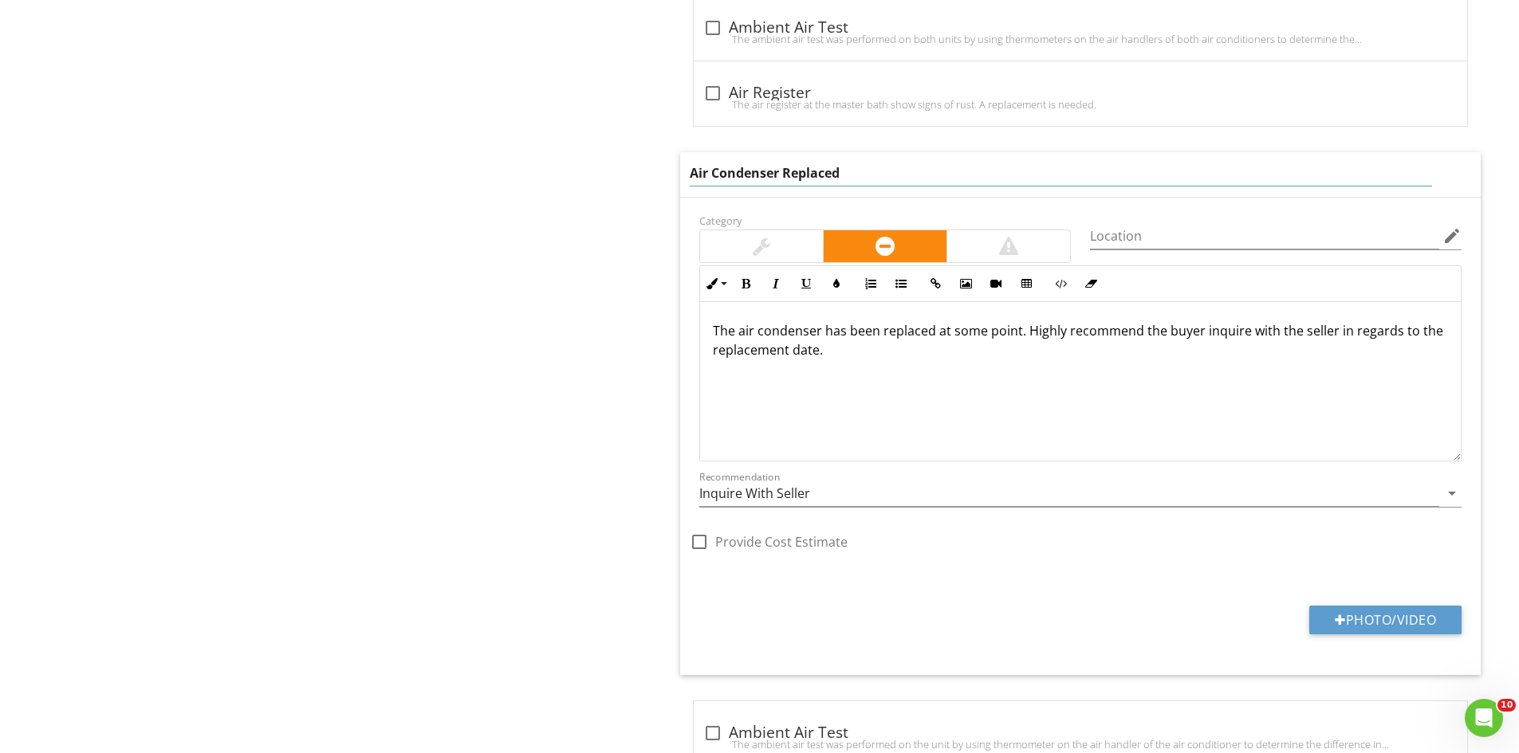
drag, startPoint x: 861, startPoint y: 175, endPoint x: 785, endPoint y: 175, distance: 76.5
click at [785, 175] on input "Air Condenser Replaced" at bounding box center [1061, 173] width 742 height 26
type input "Air Condenser"
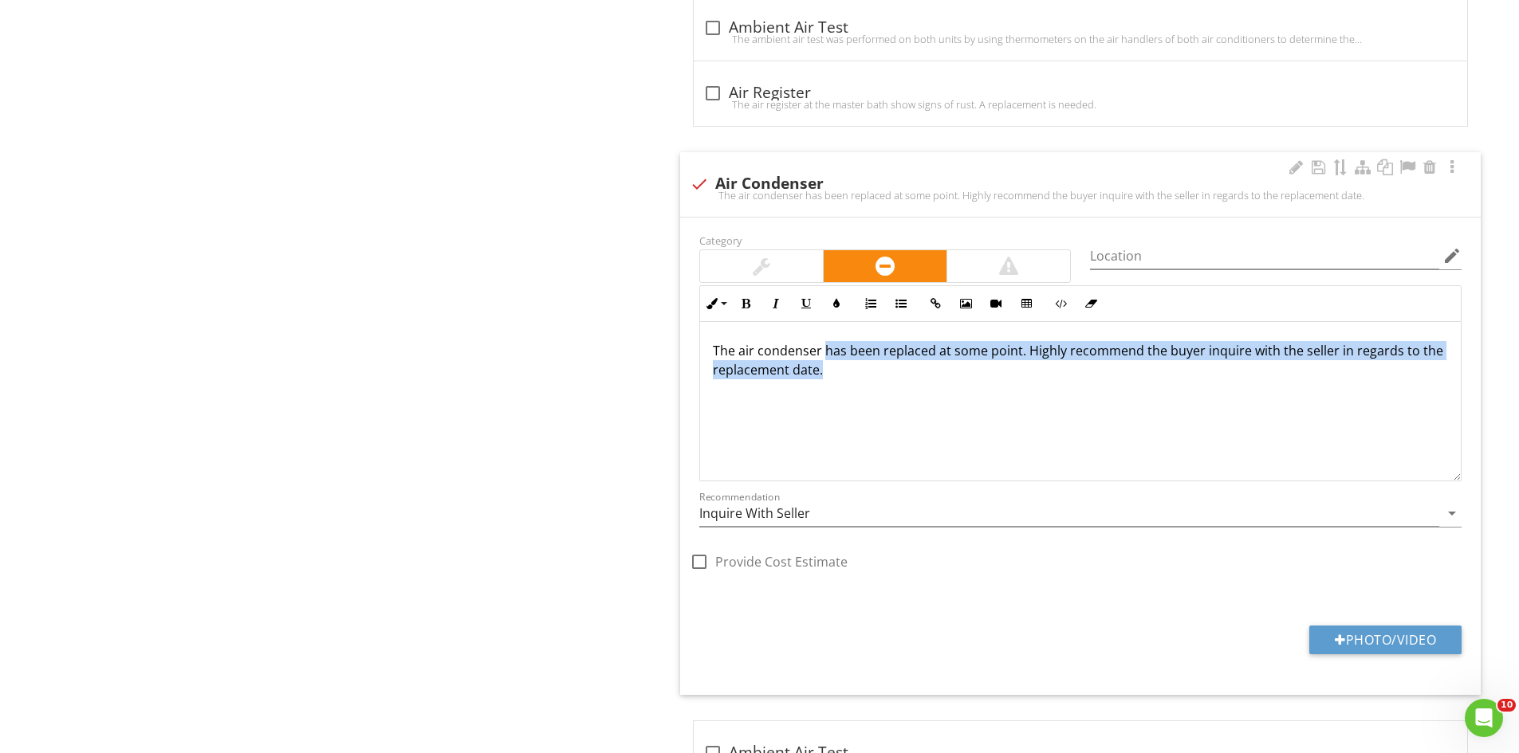
drag, startPoint x: 824, startPoint y: 328, endPoint x: 946, endPoint y: 397, distance: 139.2
click at [946, 397] on div "The air condenser has been replaced at some point. Highly recommend the buyer i…" at bounding box center [1080, 401] width 761 height 159
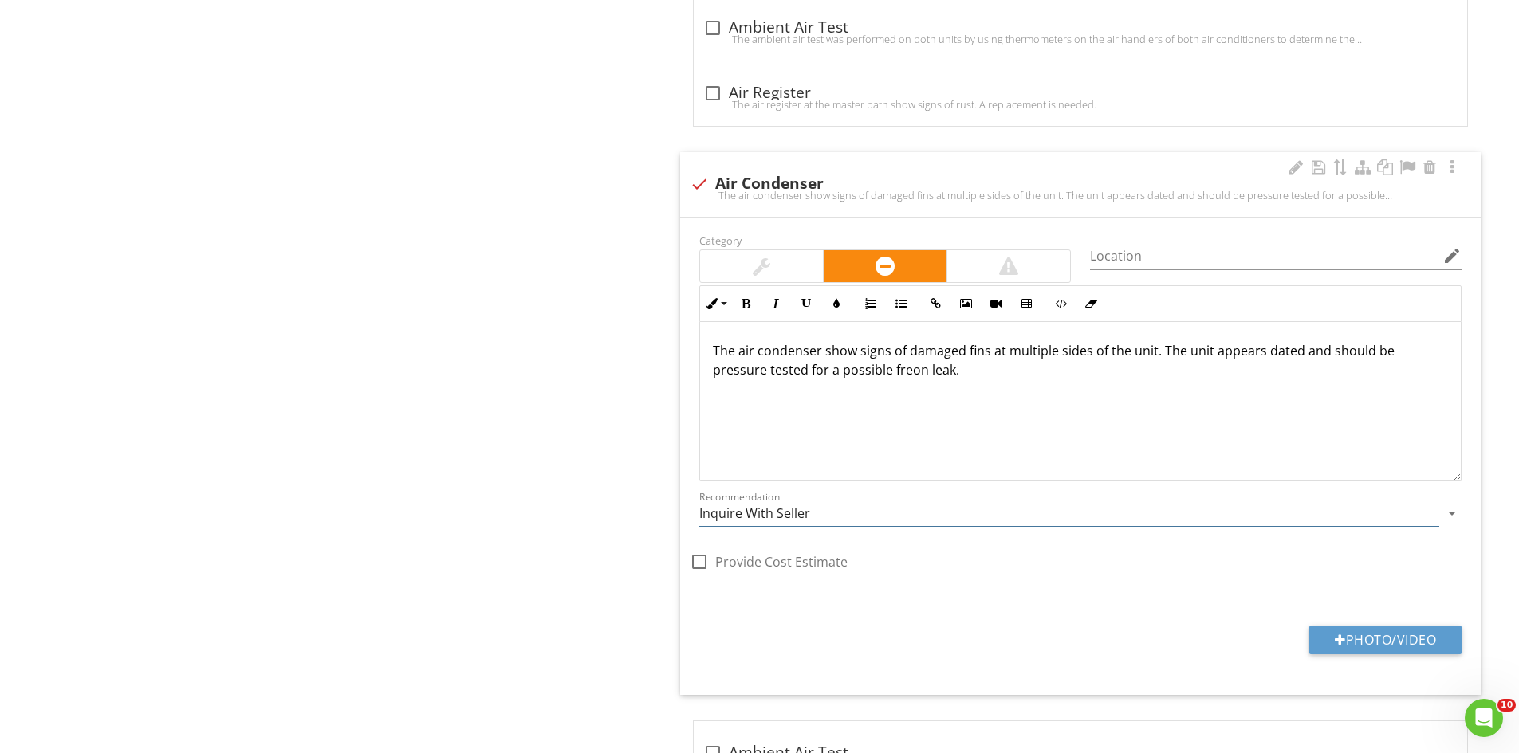
click at [856, 513] on input "Inquire With Seller" at bounding box center [1069, 514] width 740 height 26
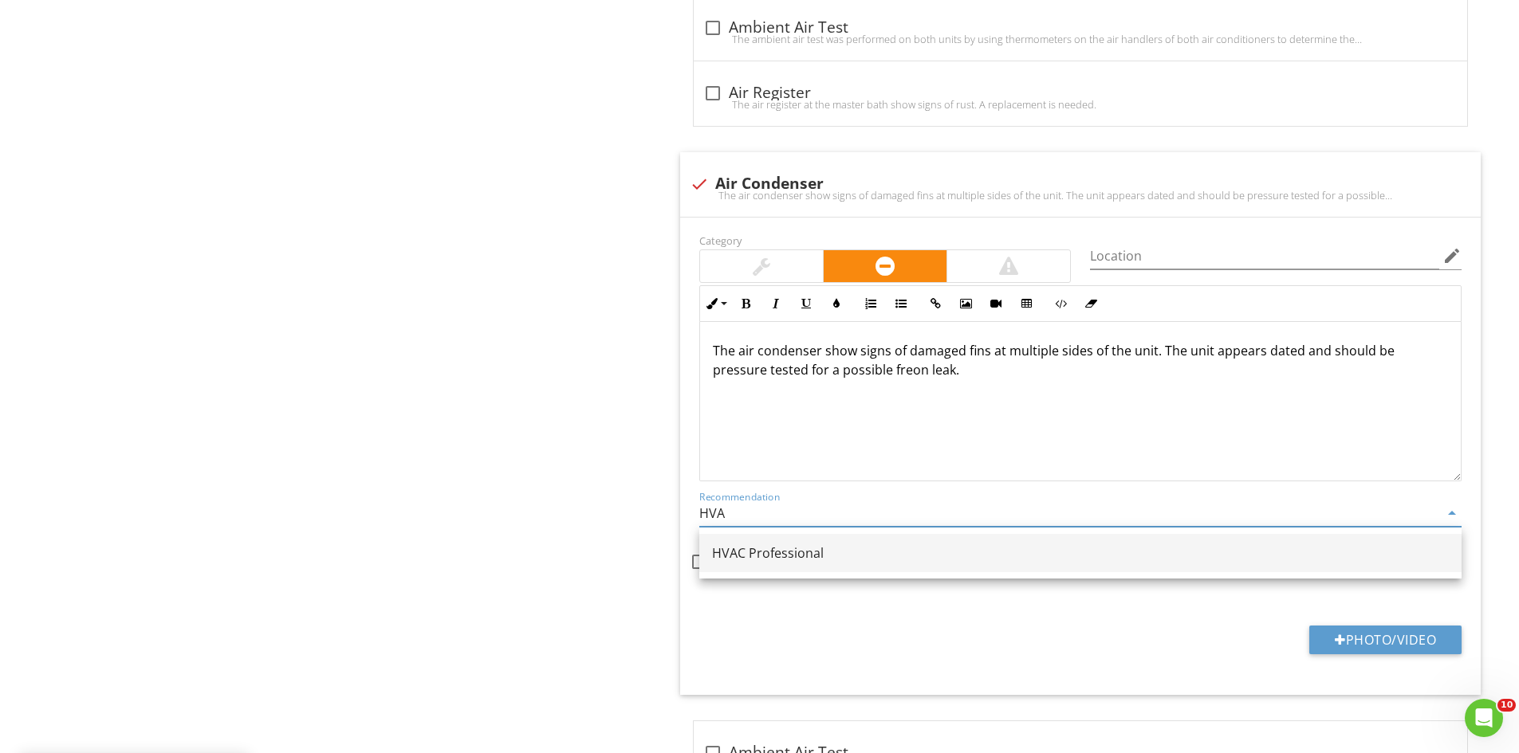
click at [789, 545] on div "HVAC Professional" at bounding box center [1080, 553] width 737 height 19
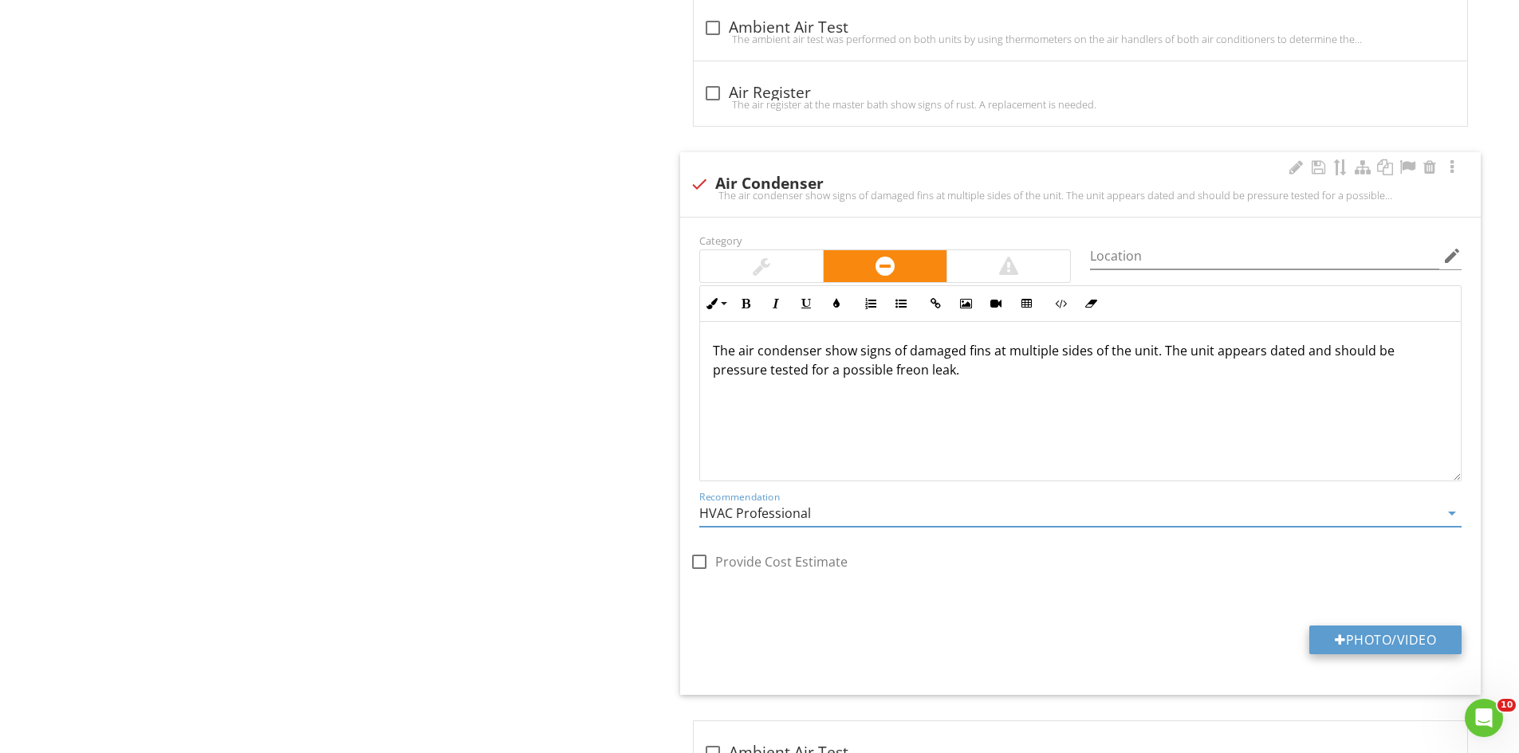
type input "HVAC Professional"
click at [1355, 633] on button "Photo/Video" at bounding box center [1385, 640] width 152 height 29
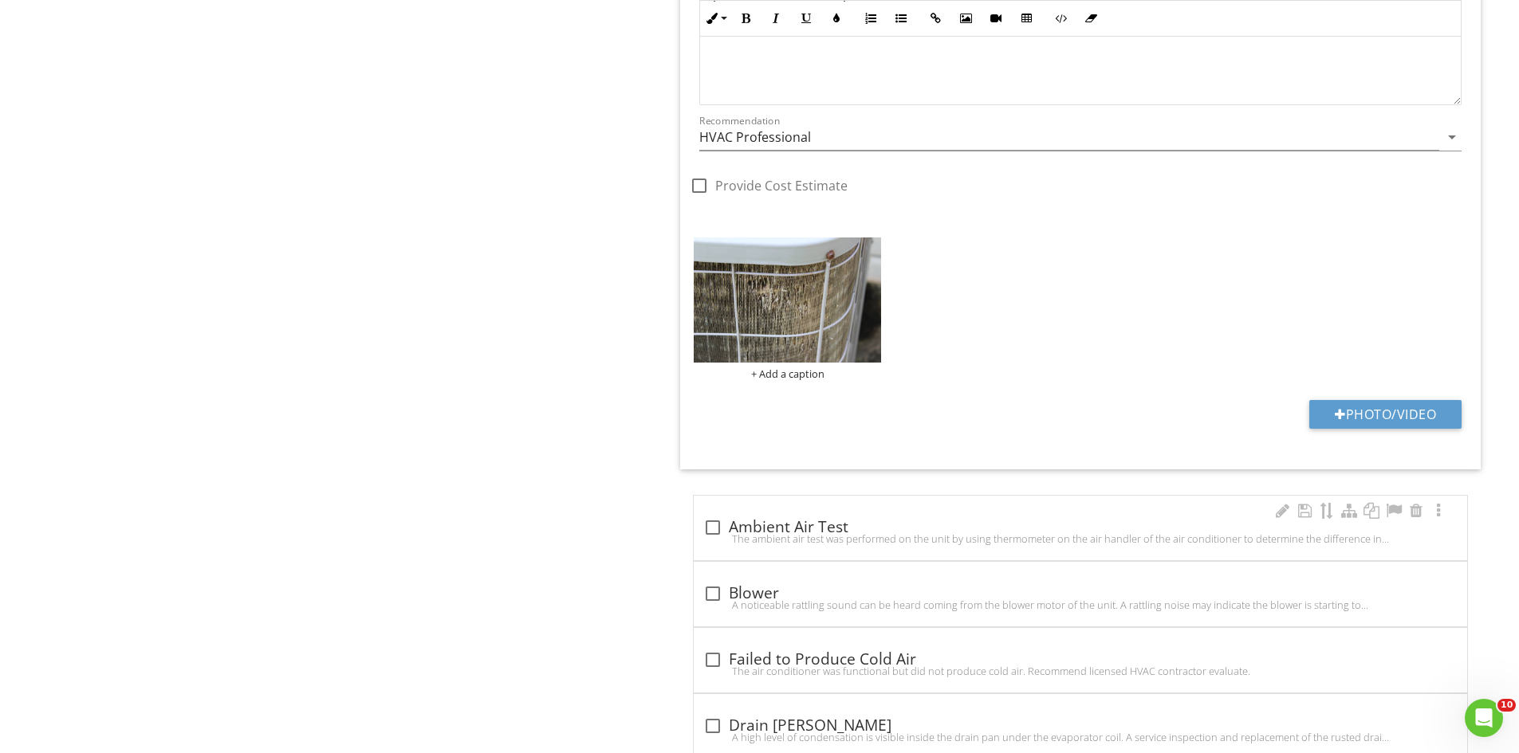
scroll to position [2412, 0]
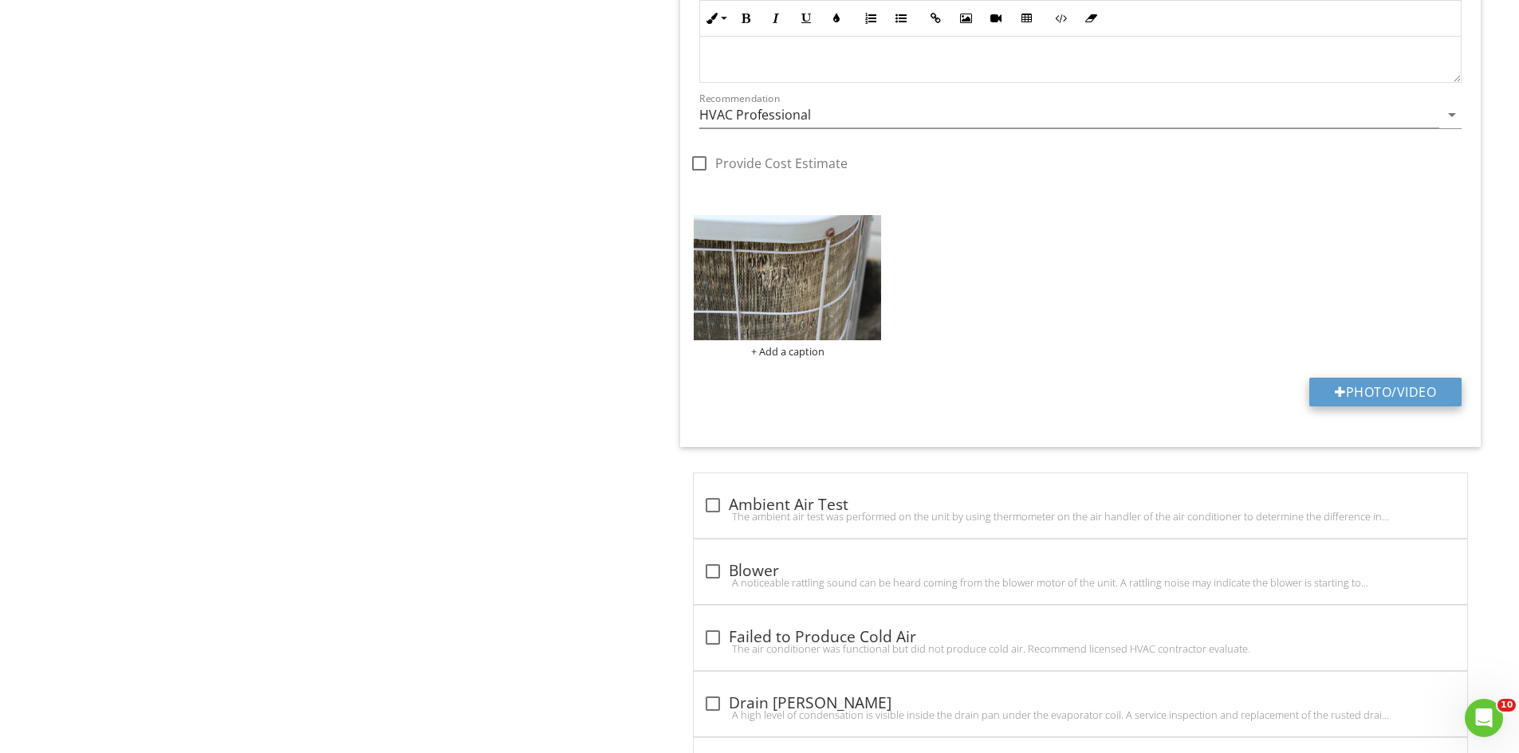
click at [1368, 379] on button "Photo/Video" at bounding box center [1385, 392] width 152 height 29
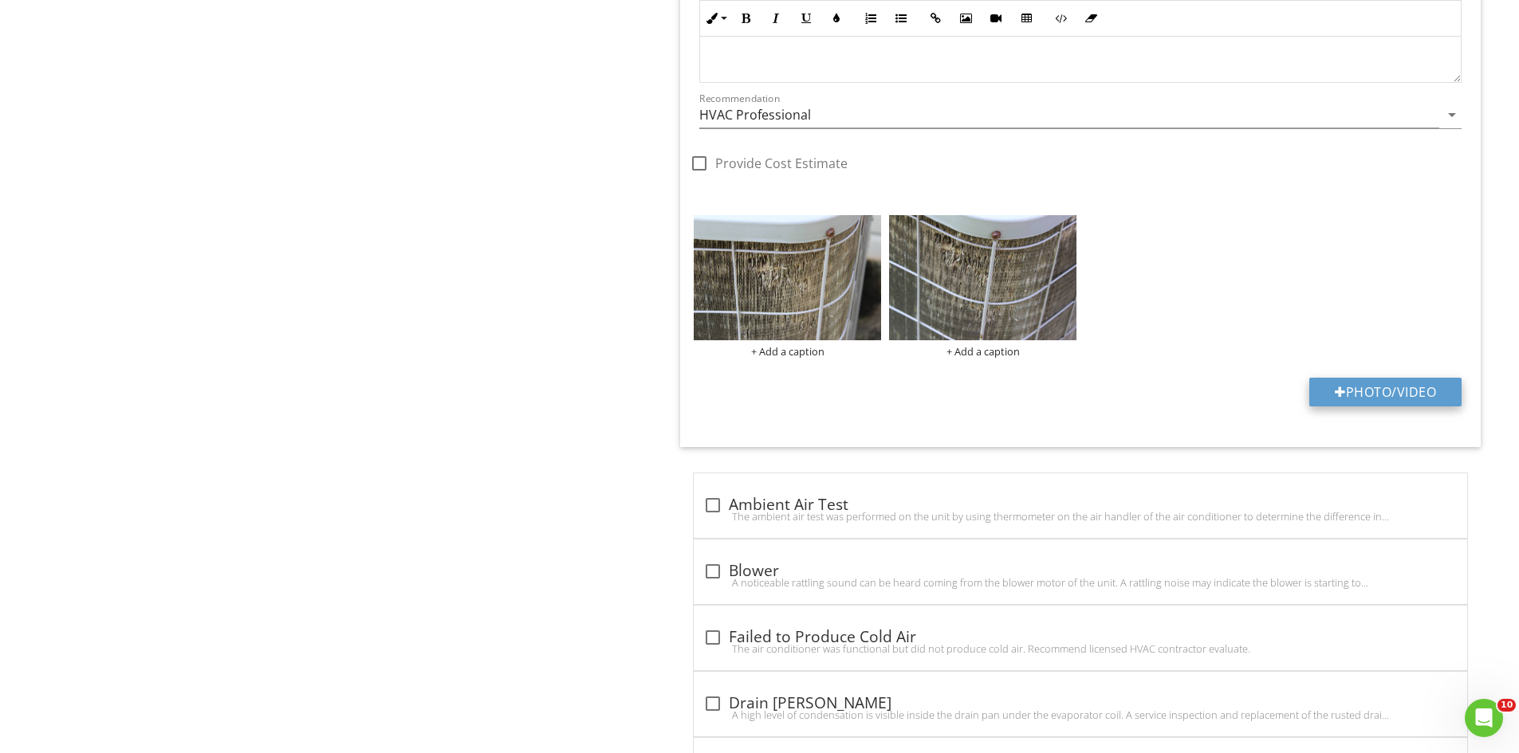
click at [1354, 392] on button "Photo/Video" at bounding box center [1385, 392] width 152 height 29
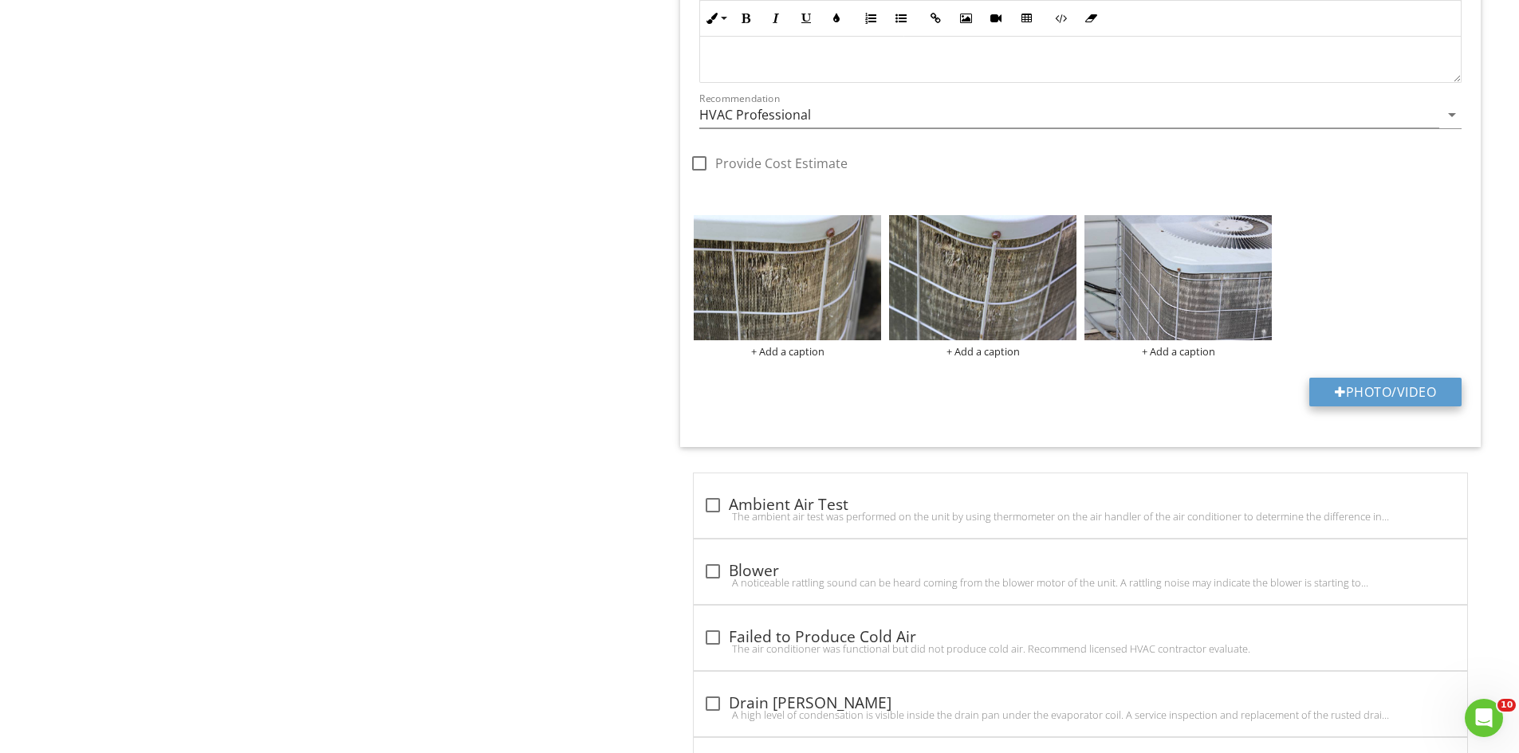
click at [1365, 391] on button "Photo/Video" at bounding box center [1385, 392] width 152 height 29
type input "C:\fakepath\IMG_6933.JPG"
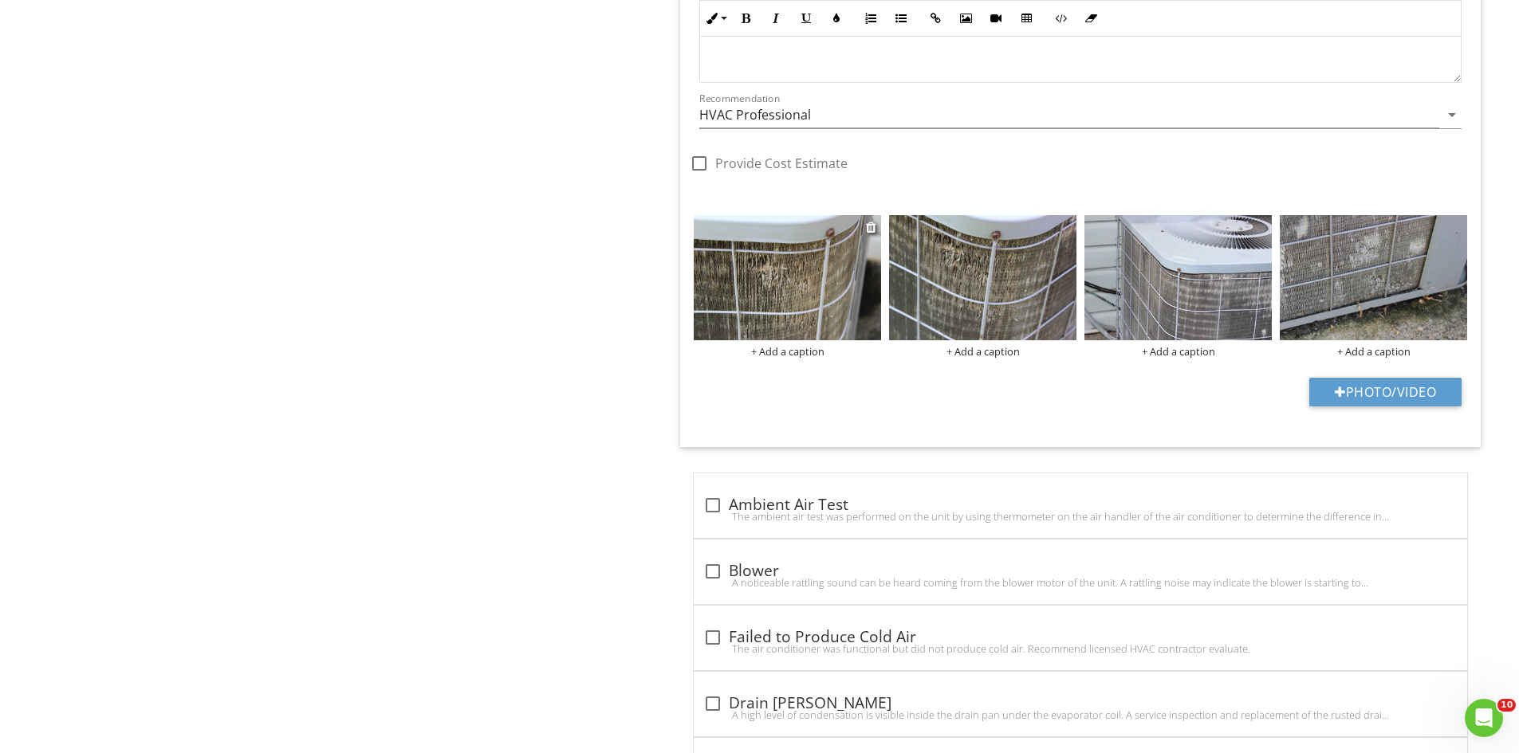
click at [796, 289] on img at bounding box center [787, 277] width 187 height 125
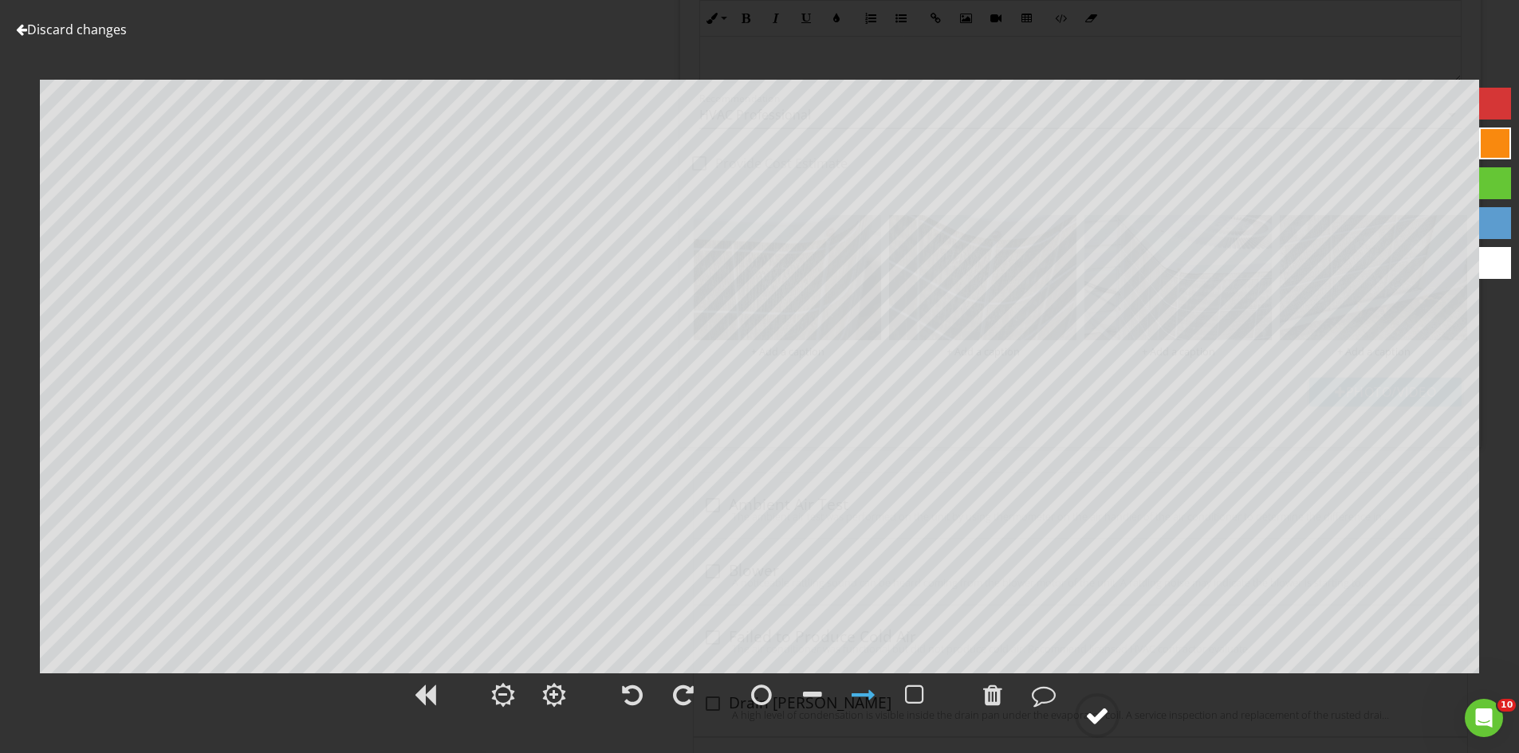
click at [1096, 711] on div at bounding box center [1097, 716] width 24 height 24
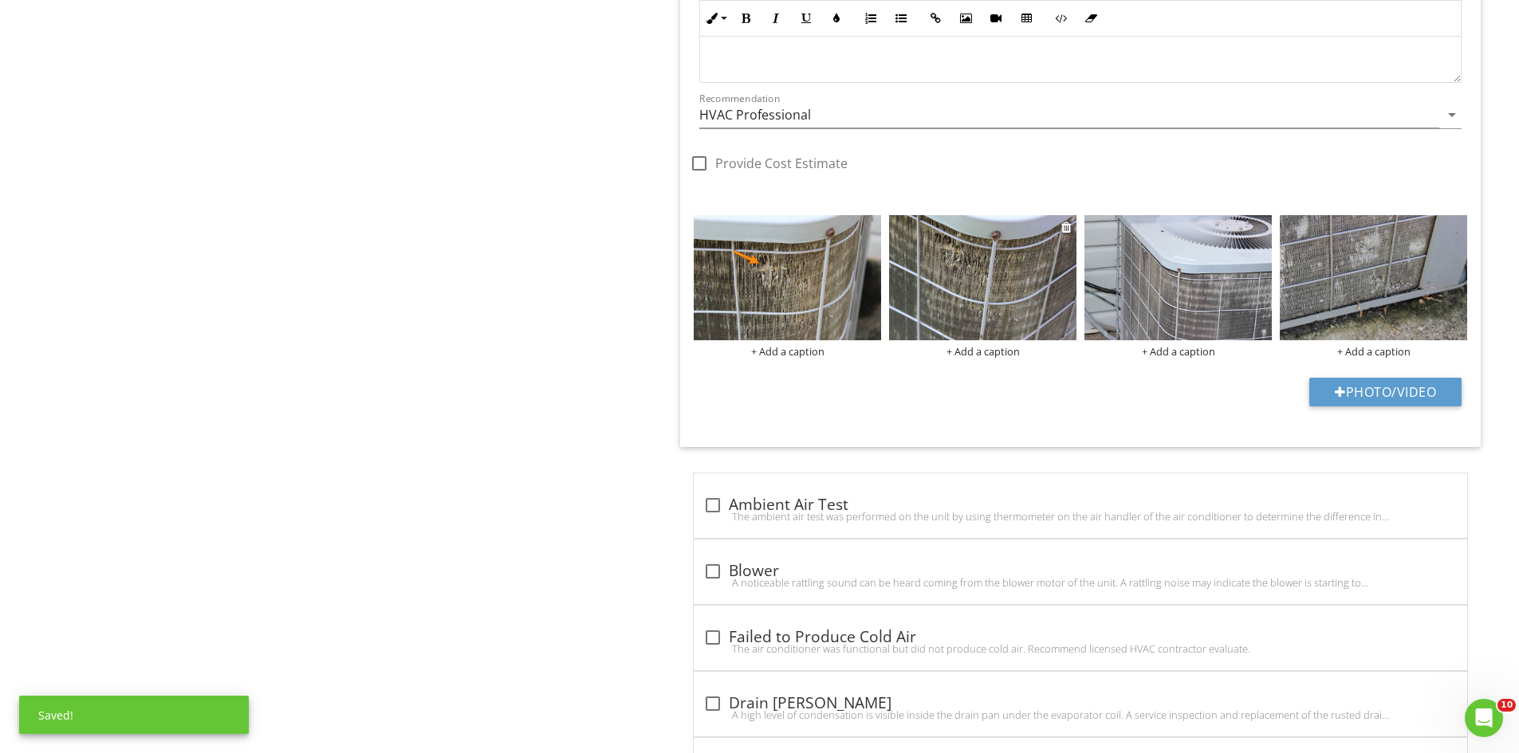
click at [961, 330] on img at bounding box center [982, 277] width 187 height 125
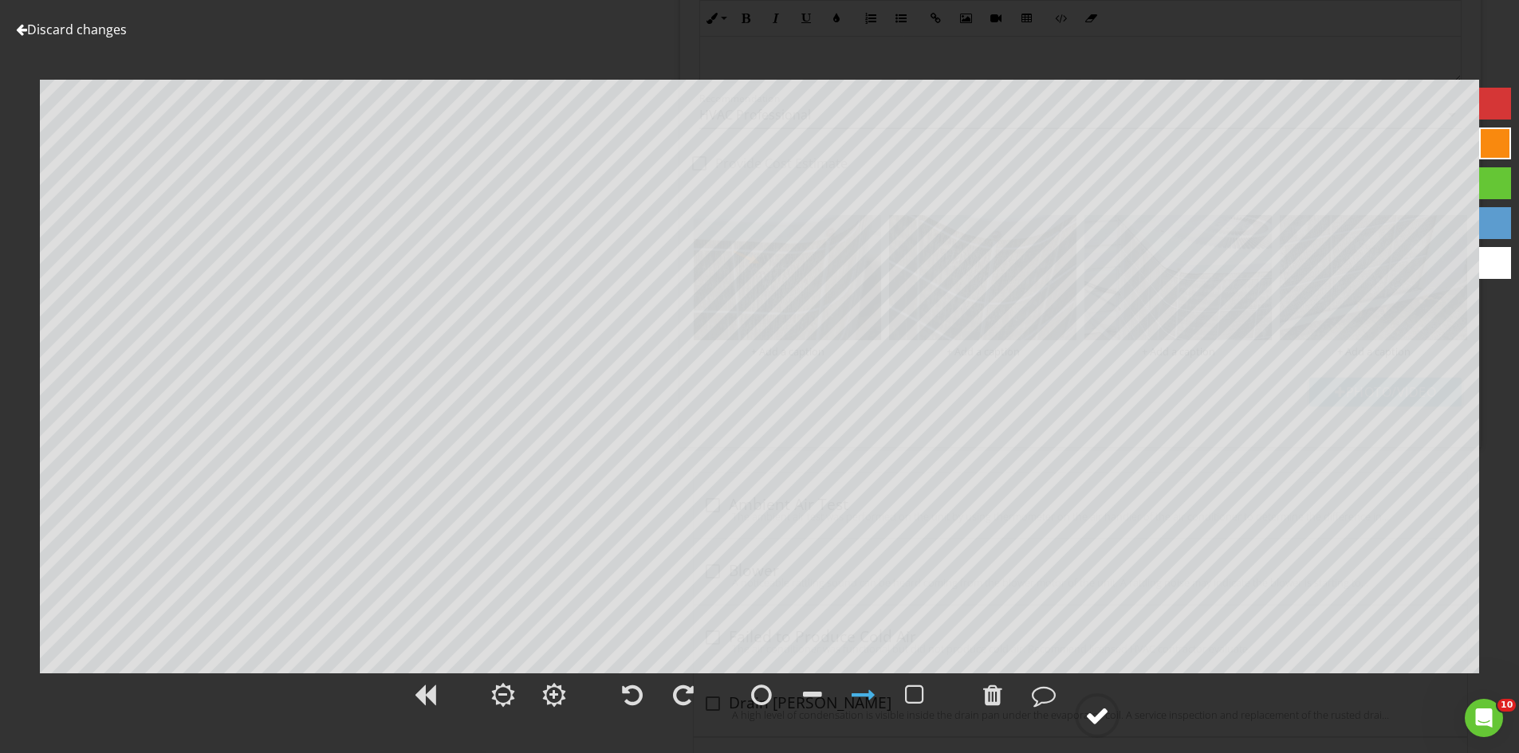
drag, startPoint x: 1097, startPoint y: 706, endPoint x: 1101, endPoint y: 674, distance: 32.1
click at [1096, 706] on div at bounding box center [1097, 716] width 24 height 24
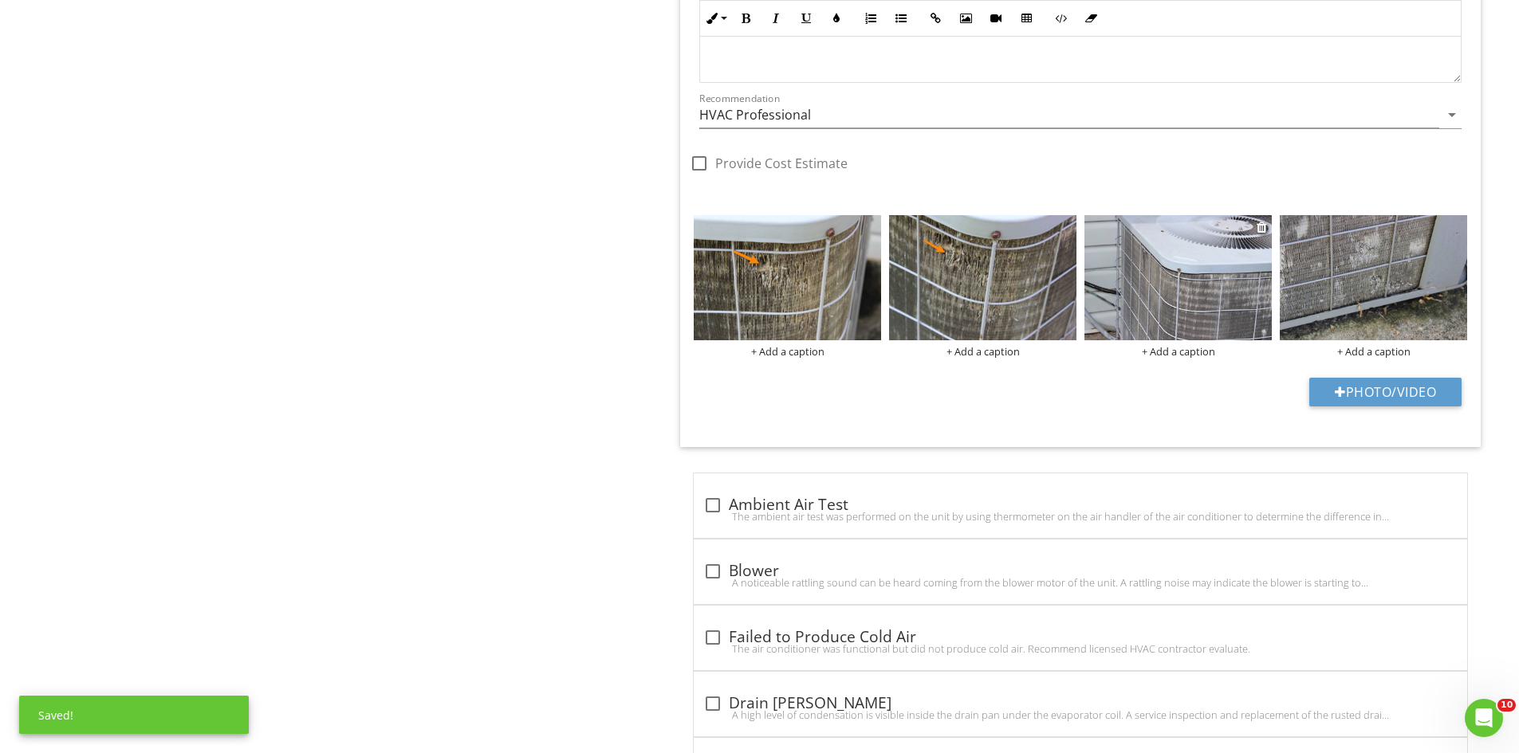
click at [1153, 291] on img at bounding box center [1177, 277] width 187 height 125
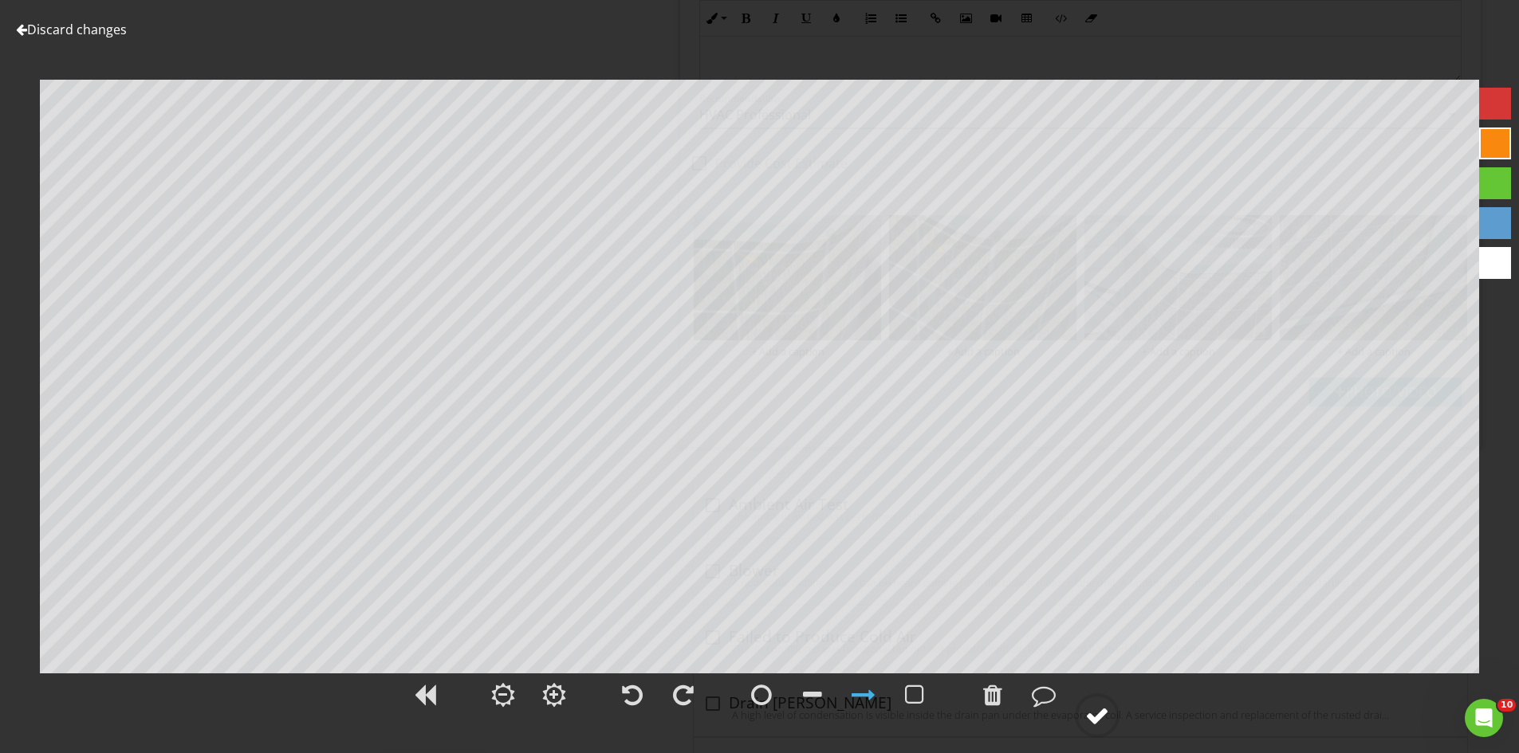
click at [1100, 718] on div at bounding box center [1097, 716] width 24 height 24
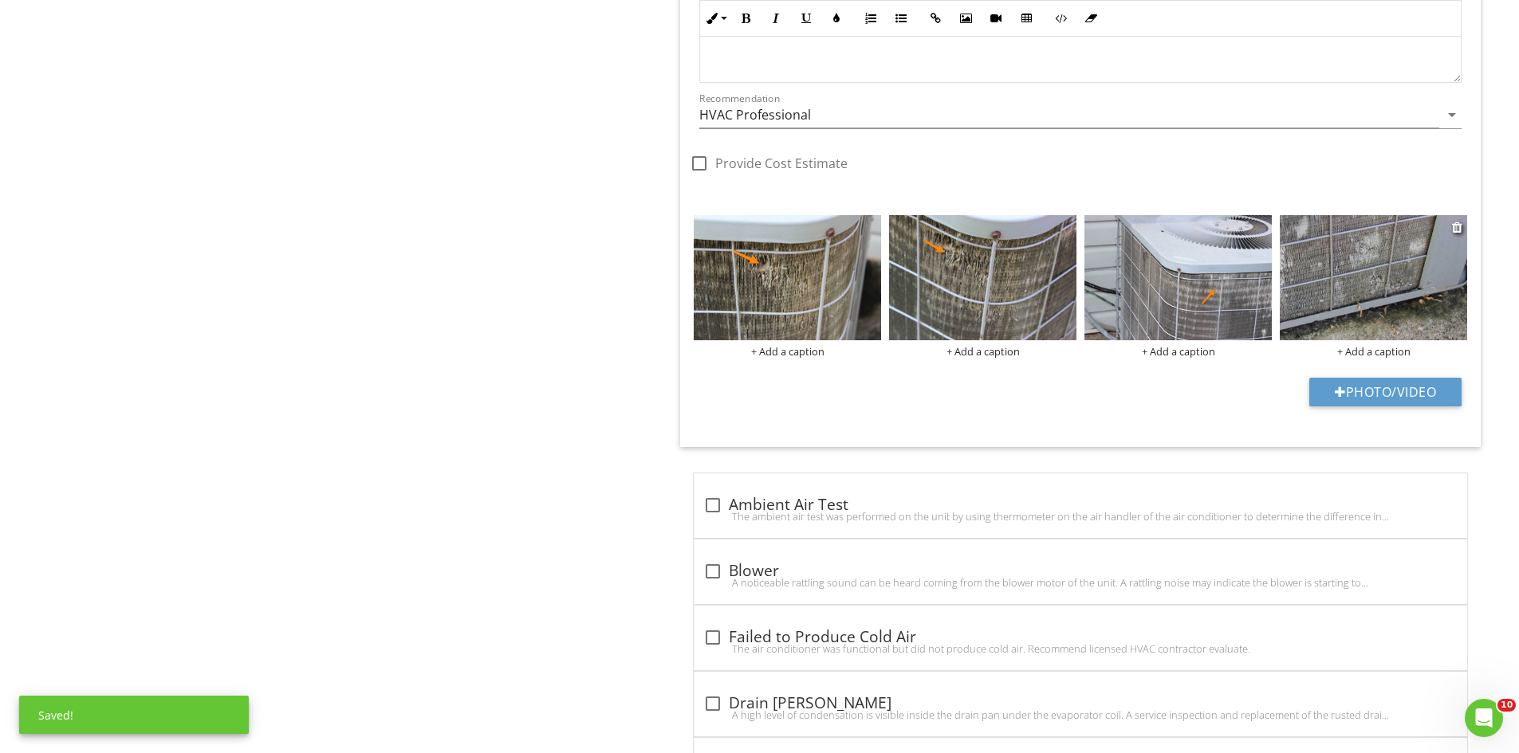
click at [1382, 264] on img at bounding box center [1373, 277] width 187 height 125
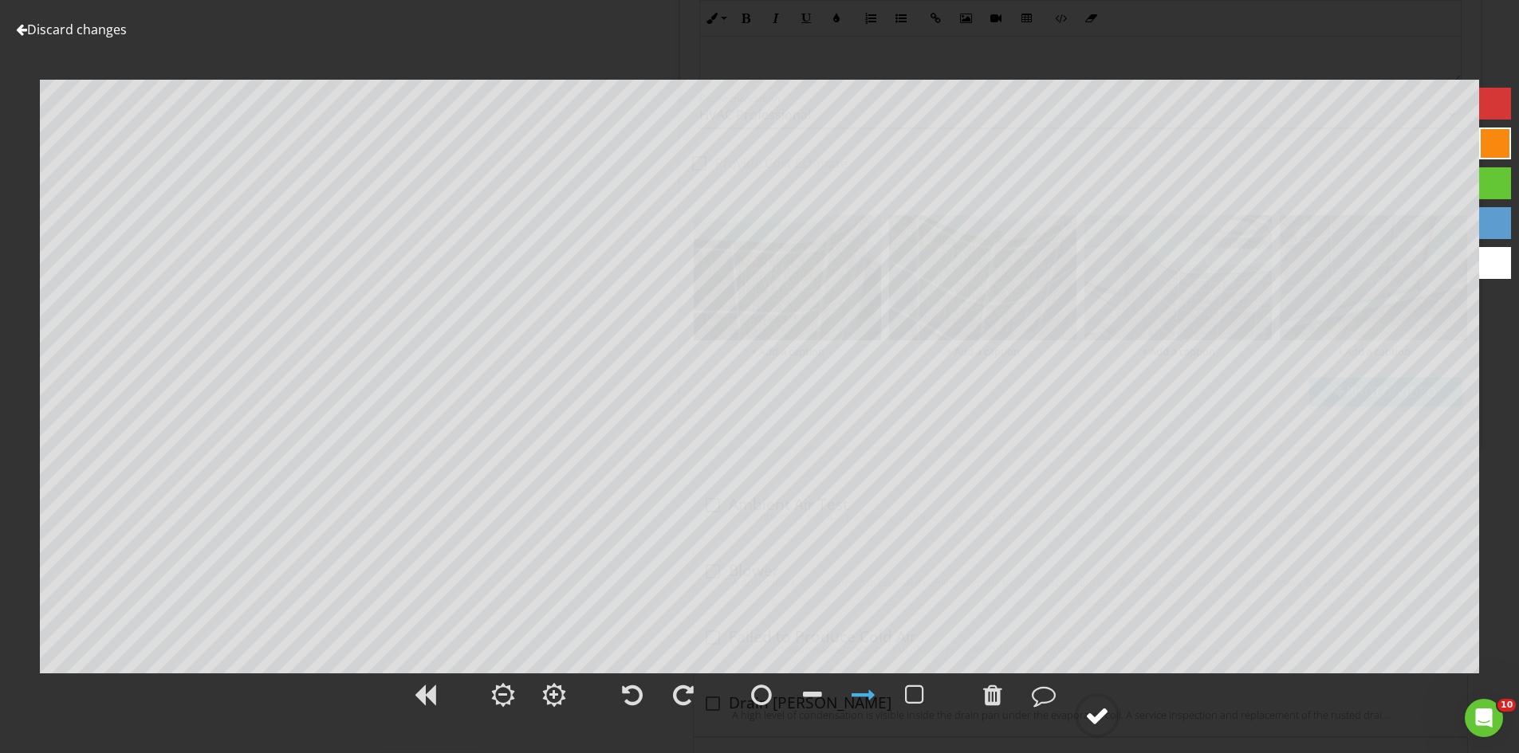
click at [1107, 718] on div at bounding box center [1097, 716] width 24 height 24
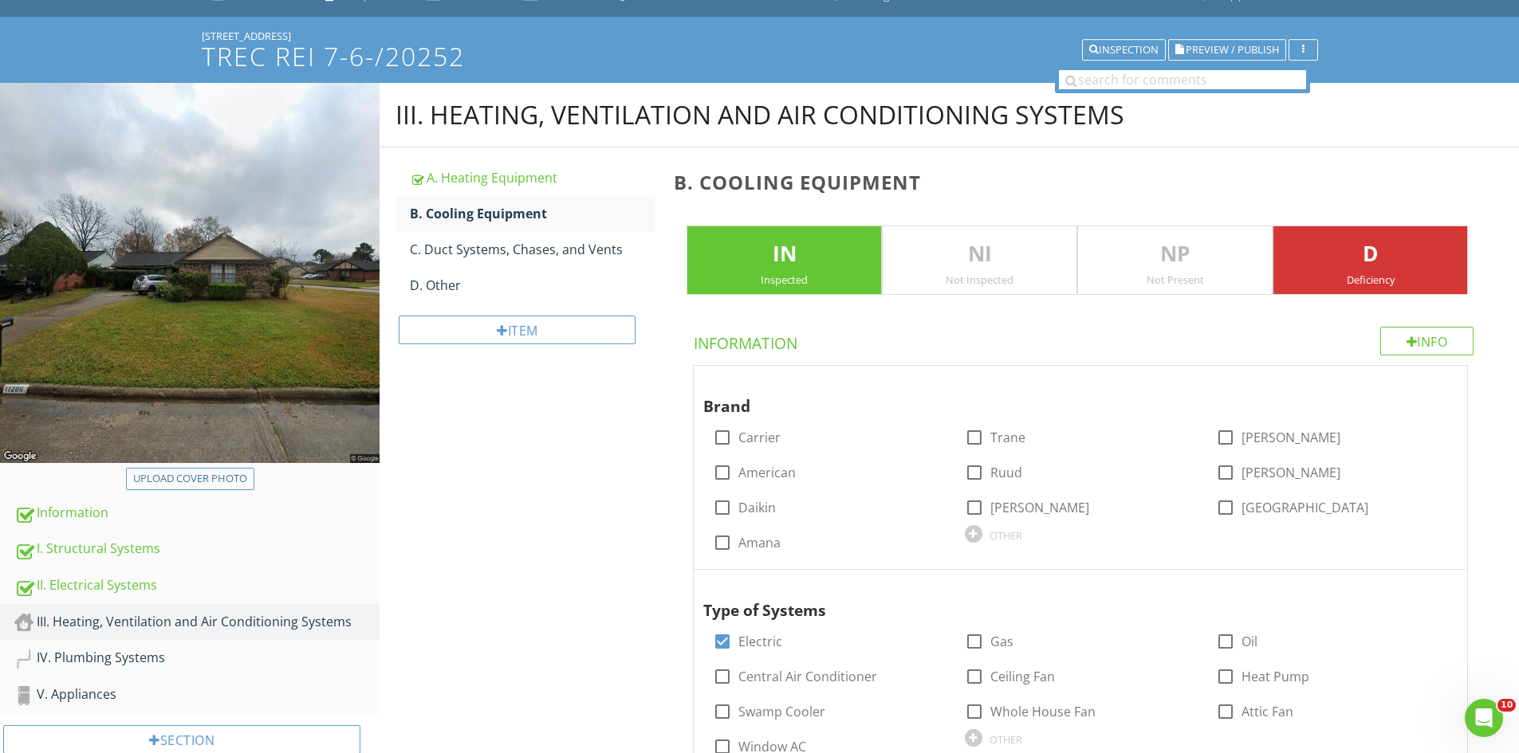
scroll to position [53, 0]
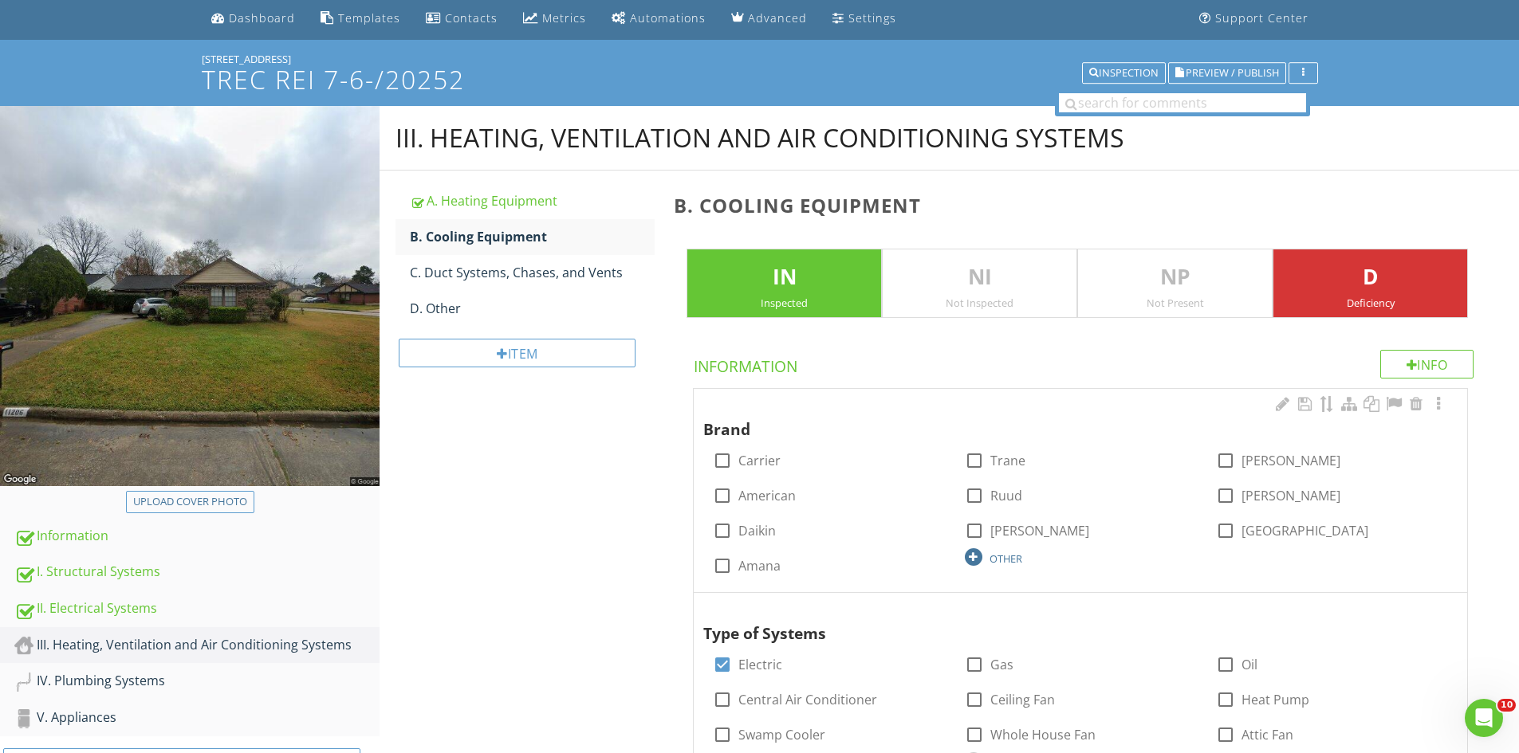
click at [990, 553] on div "OTHER" at bounding box center [1005, 559] width 33 height 13
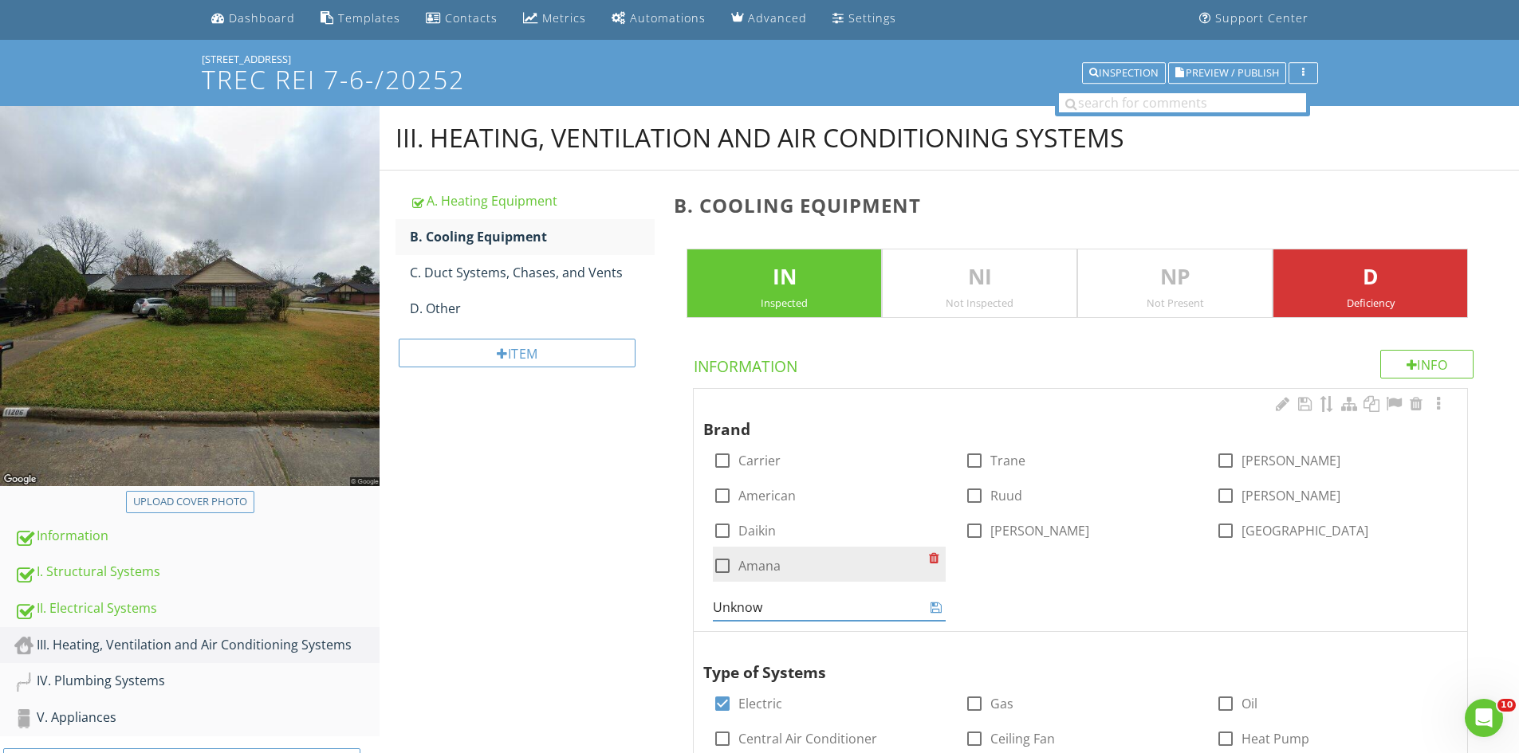
type input "Unknown"
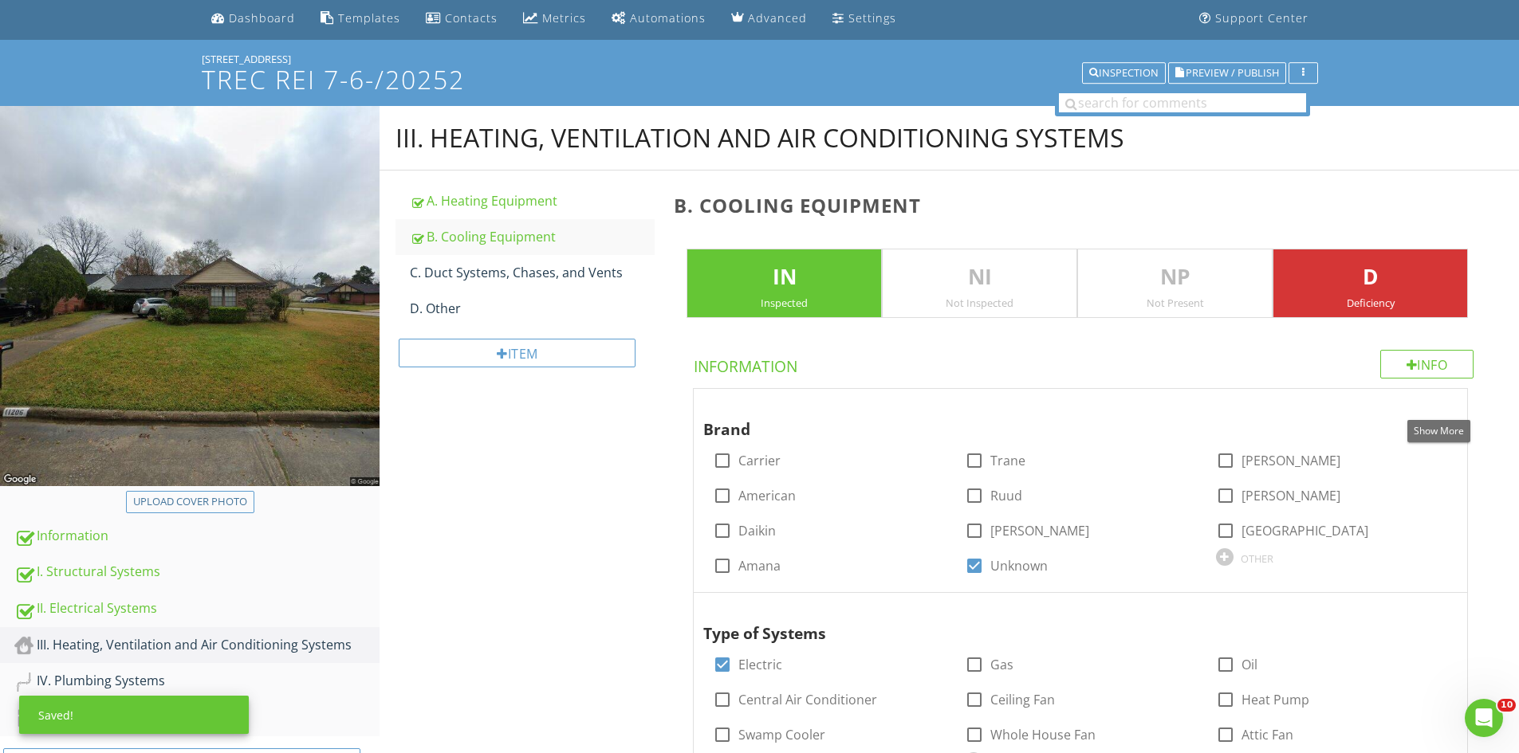
drag, startPoint x: 1433, startPoint y: 400, endPoint x: 1506, endPoint y: 393, distance: 73.7
click at [1433, 401] on div at bounding box center [1438, 404] width 19 height 16
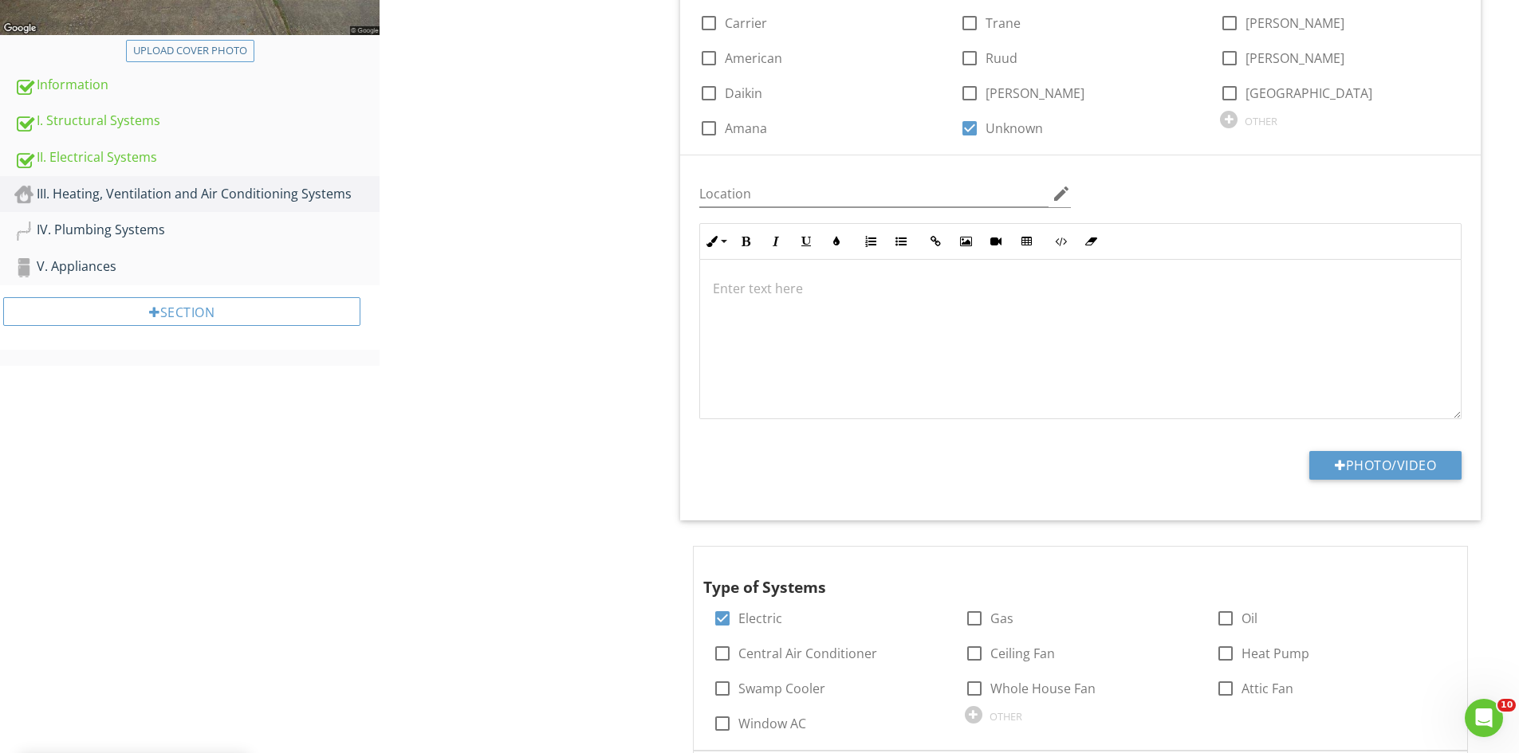
scroll to position [510, 0]
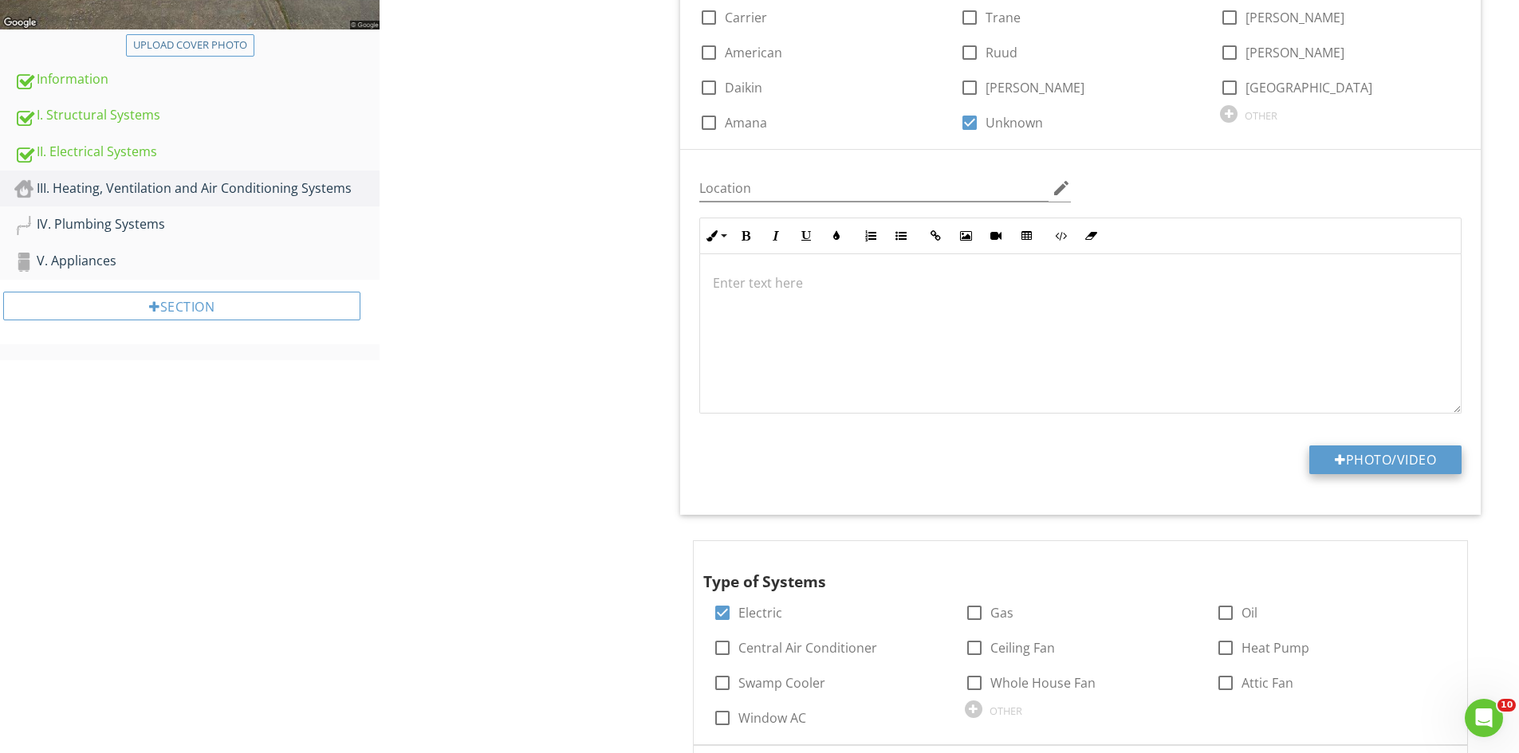
click at [1382, 459] on button "Photo/Video" at bounding box center [1385, 460] width 152 height 29
type input "C:\fakepath\IMG_6808.JPG"
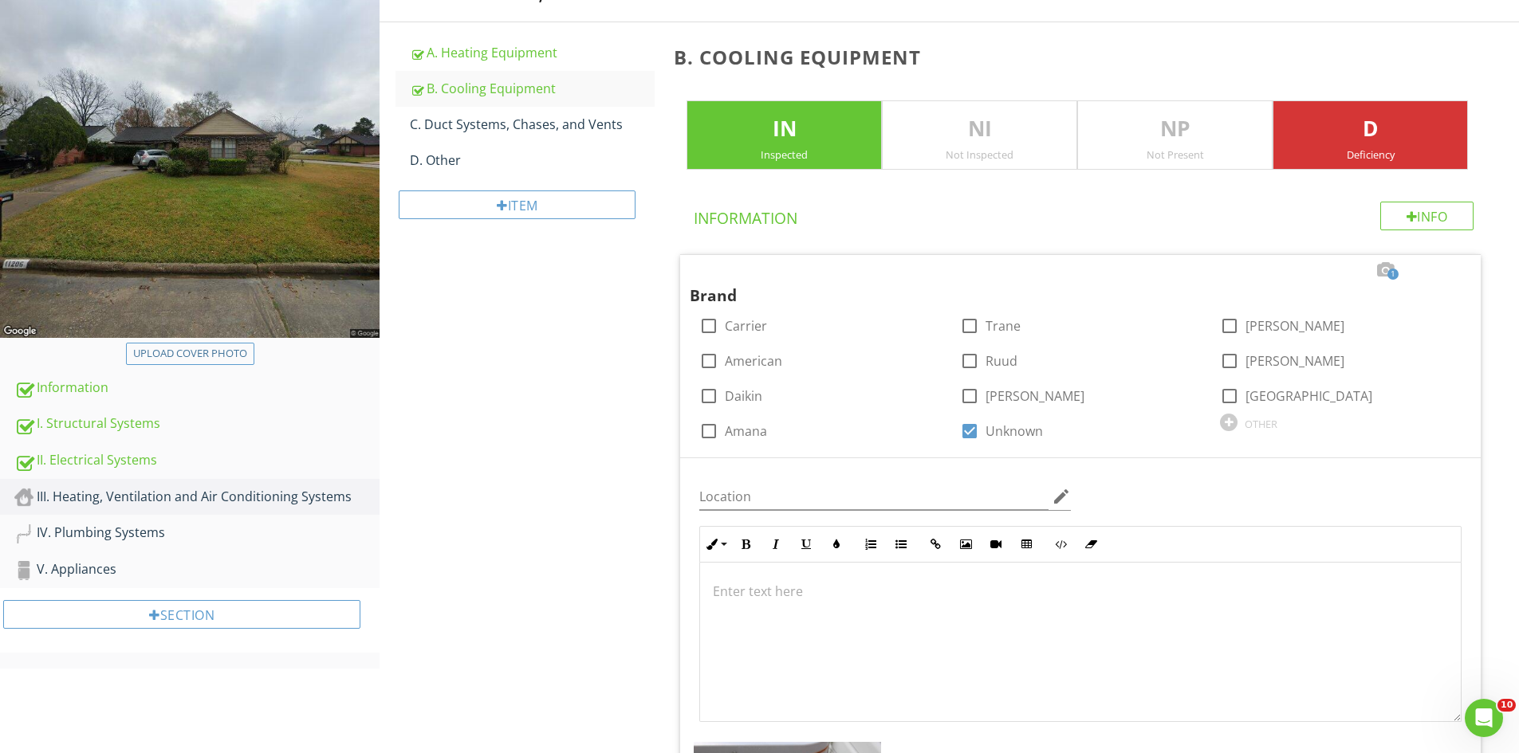
scroll to position [112, 0]
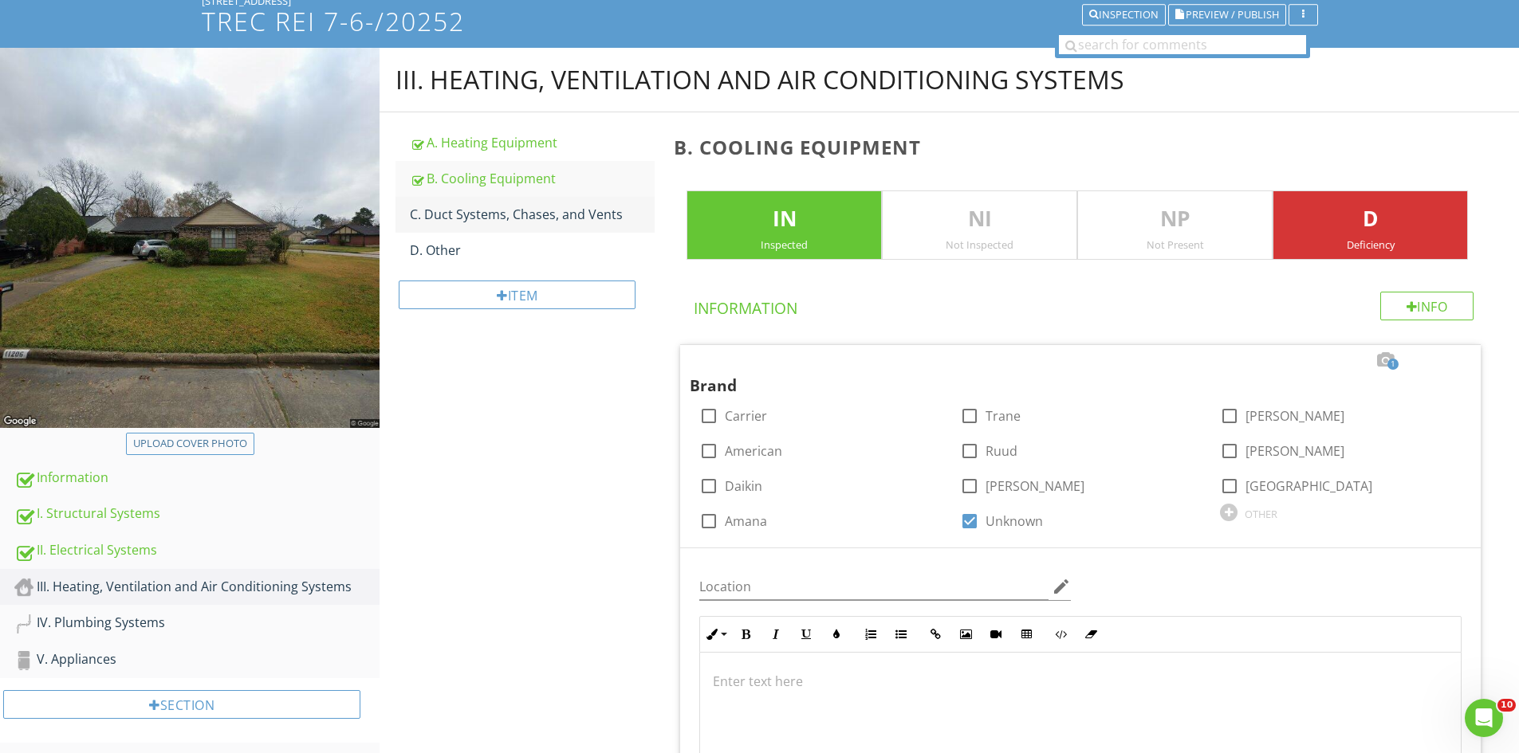
click at [509, 218] on div "C. Duct Systems, Chases, and Vents" at bounding box center [532, 214] width 245 height 19
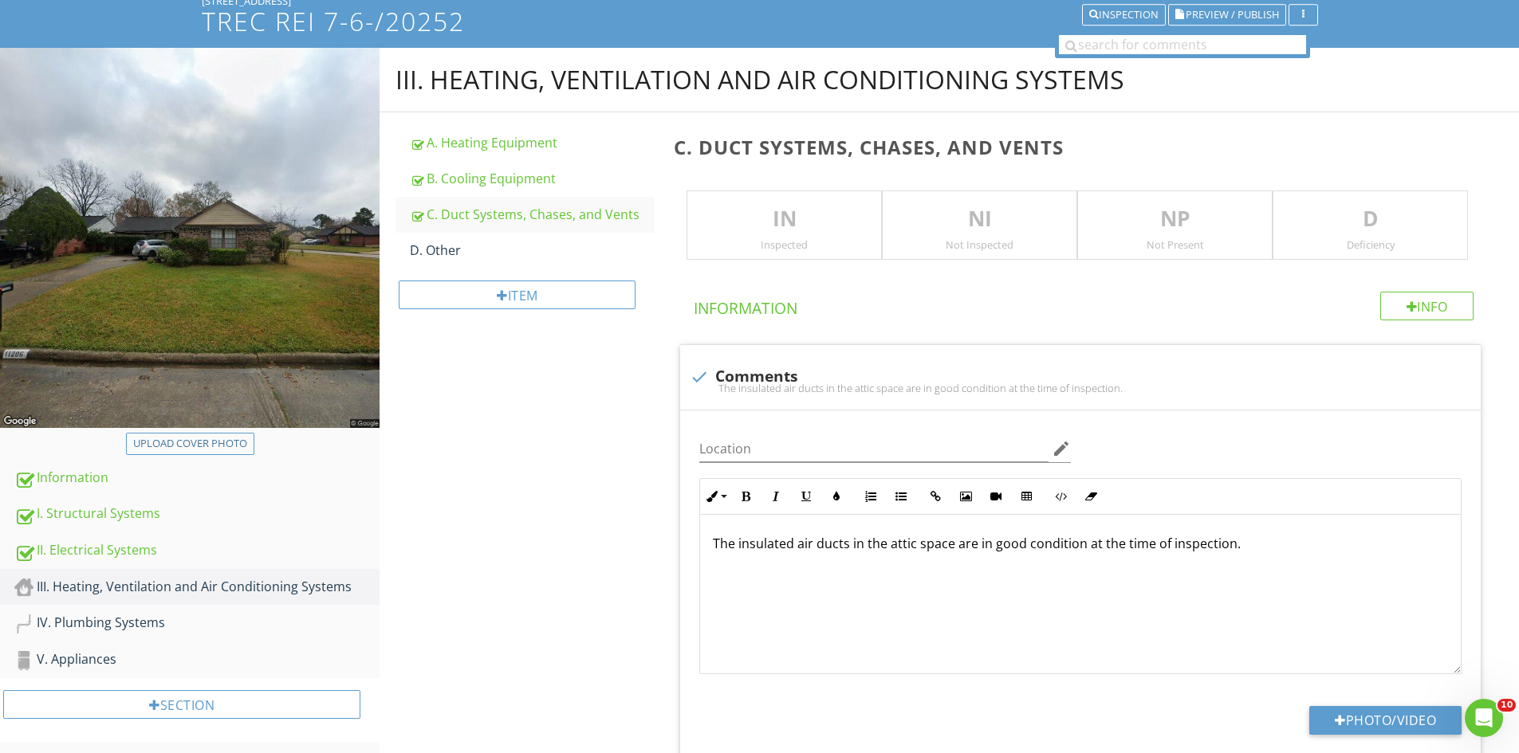
click at [761, 229] on p "IN" at bounding box center [784, 219] width 194 height 32
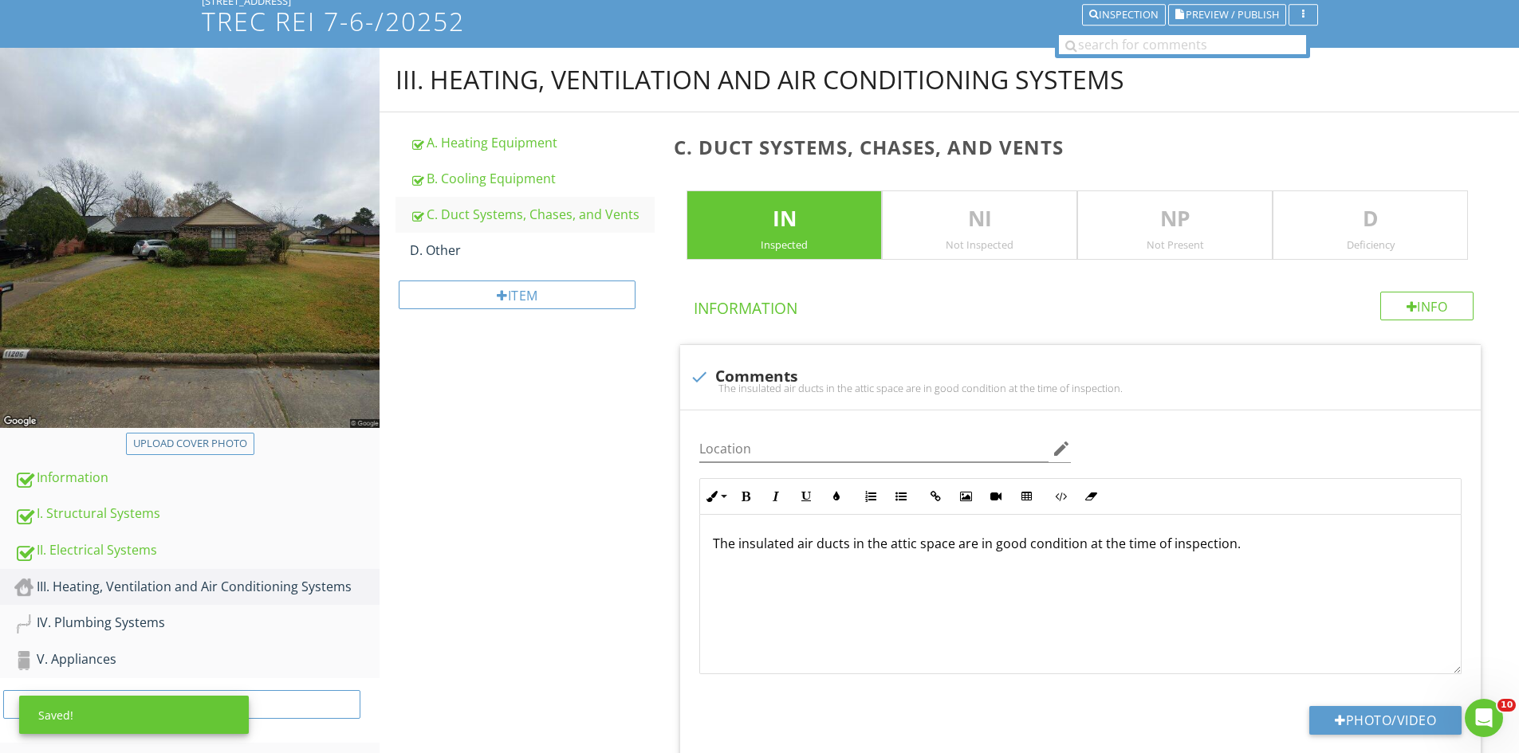
click at [1374, 220] on p "D" at bounding box center [1370, 219] width 194 height 32
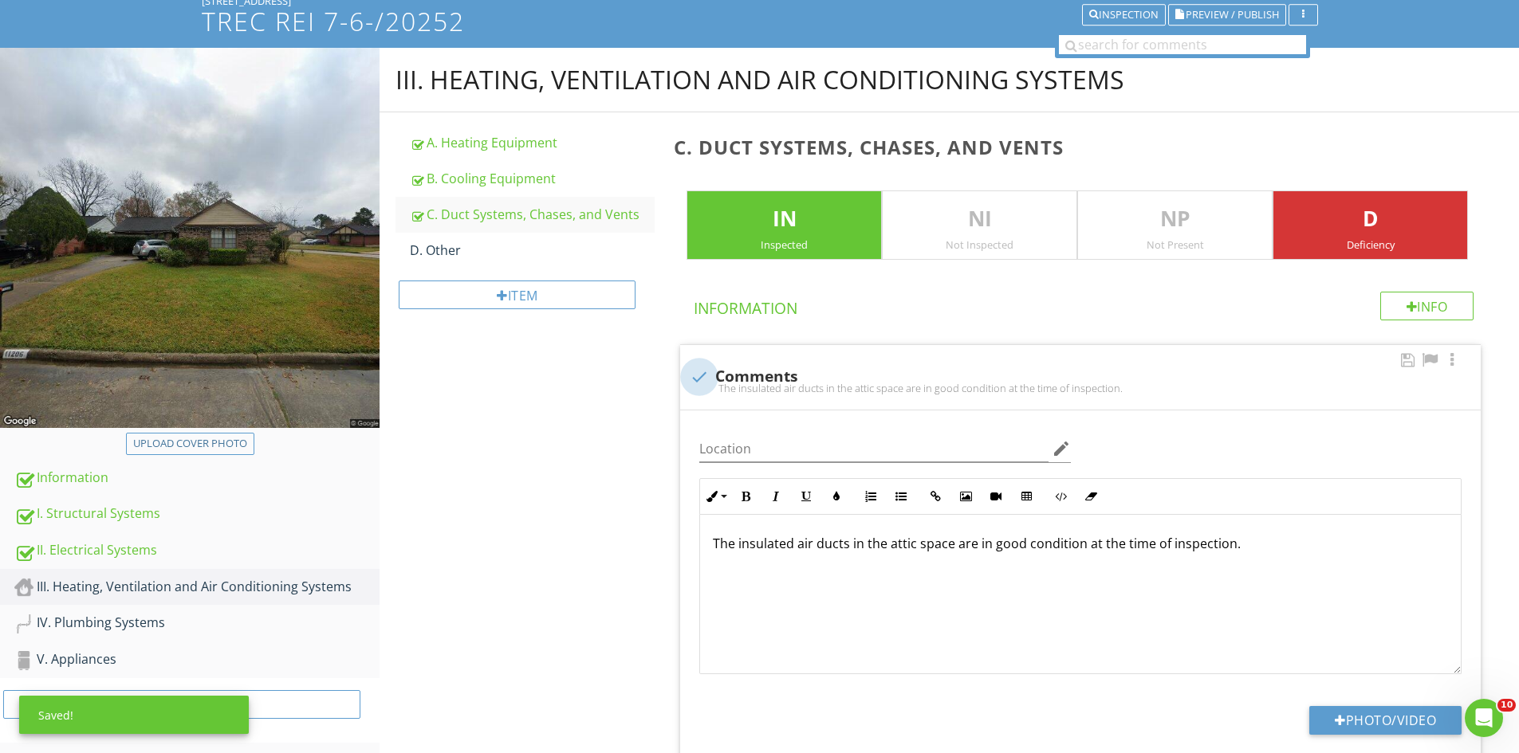
click at [706, 372] on div at bounding box center [699, 377] width 27 height 27
checkbox input "true"
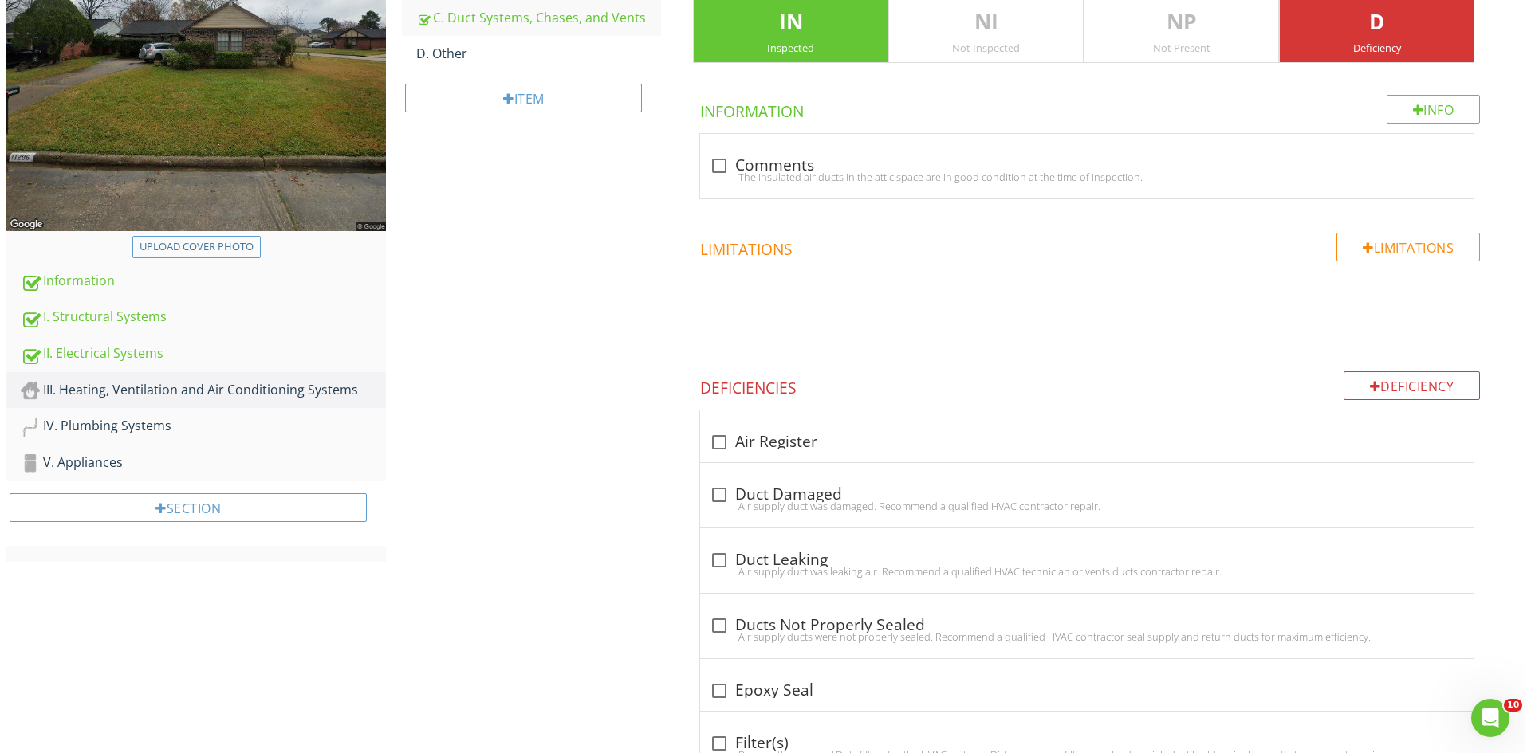
scroll to position [286, 0]
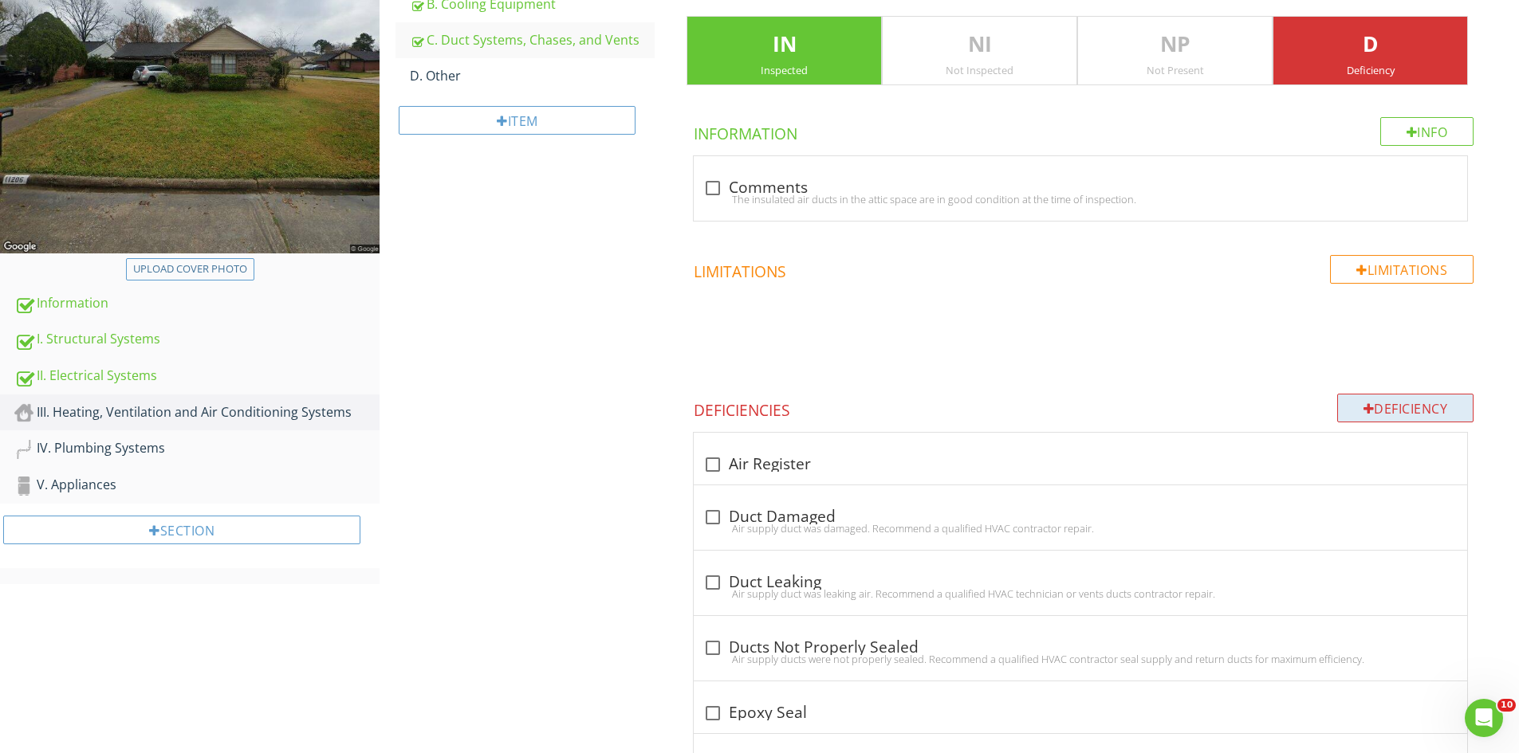
click at [1435, 404] on div "Deficiency" at bounding box center [1405, 408] width 137 height 29
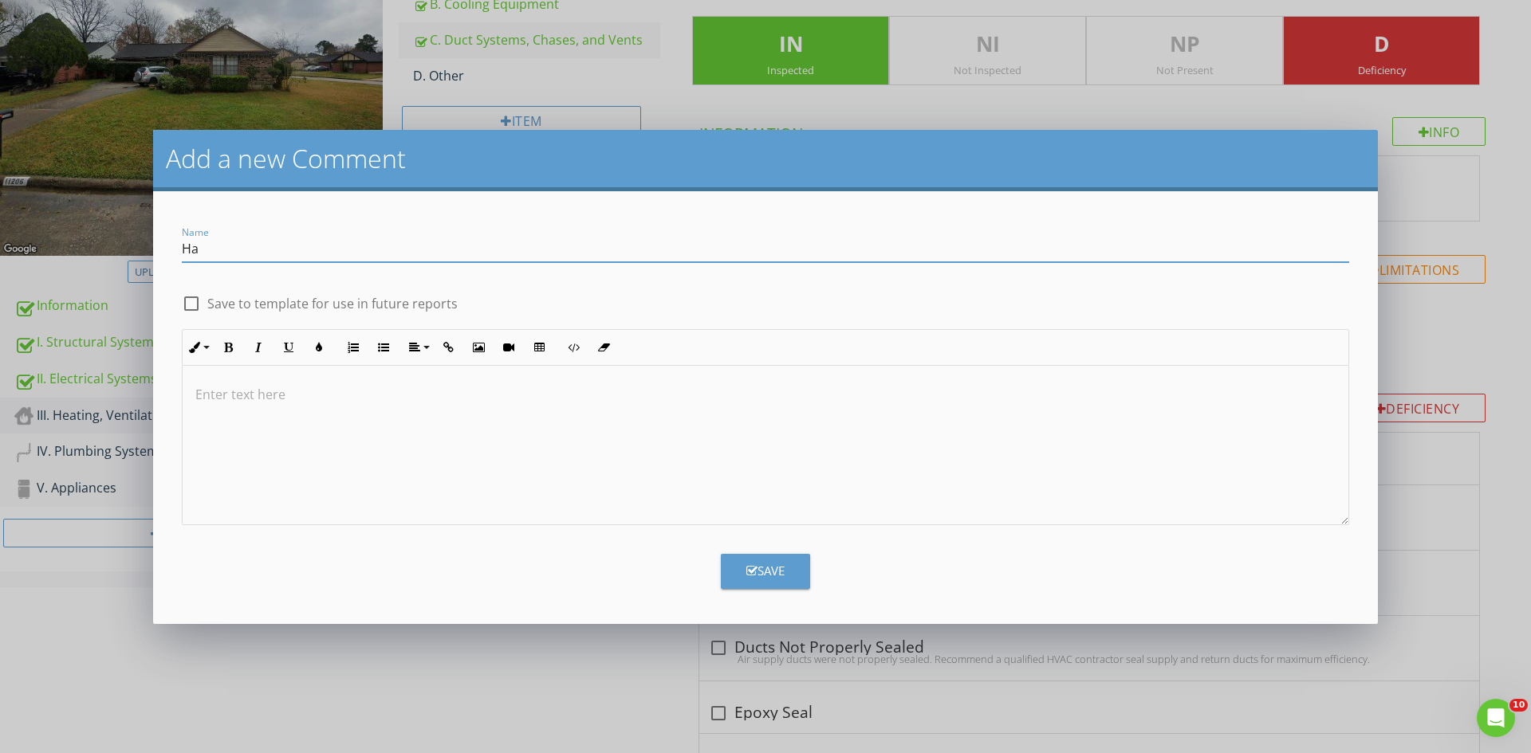
type input "Hanging Straps"
click at [192, 295] on div at bounding box center [191, 303] width 27 height 27
checkbox input "true"
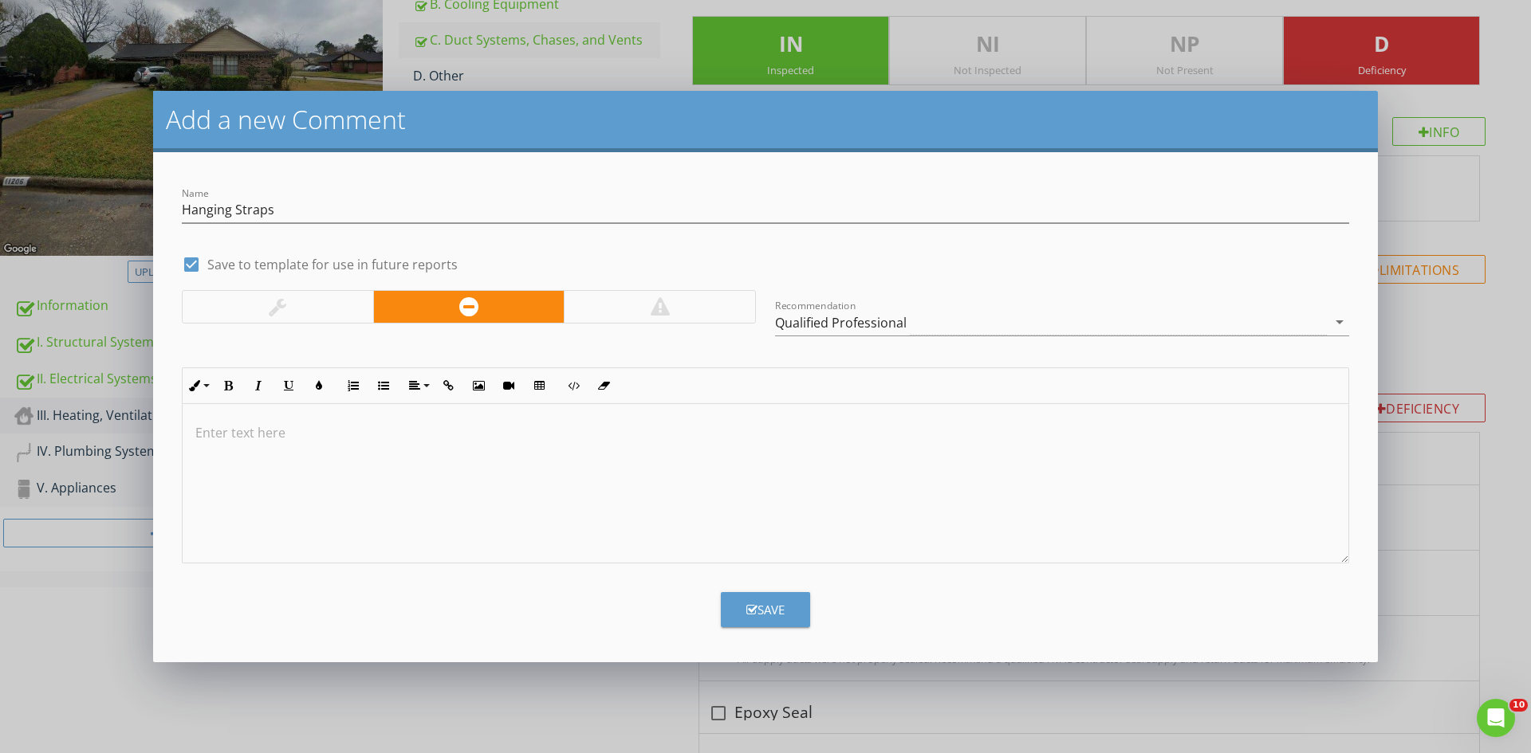
click at [918, 311] on div "Qualified Professional" at bounding box center [1051, 322] width 552 height 26
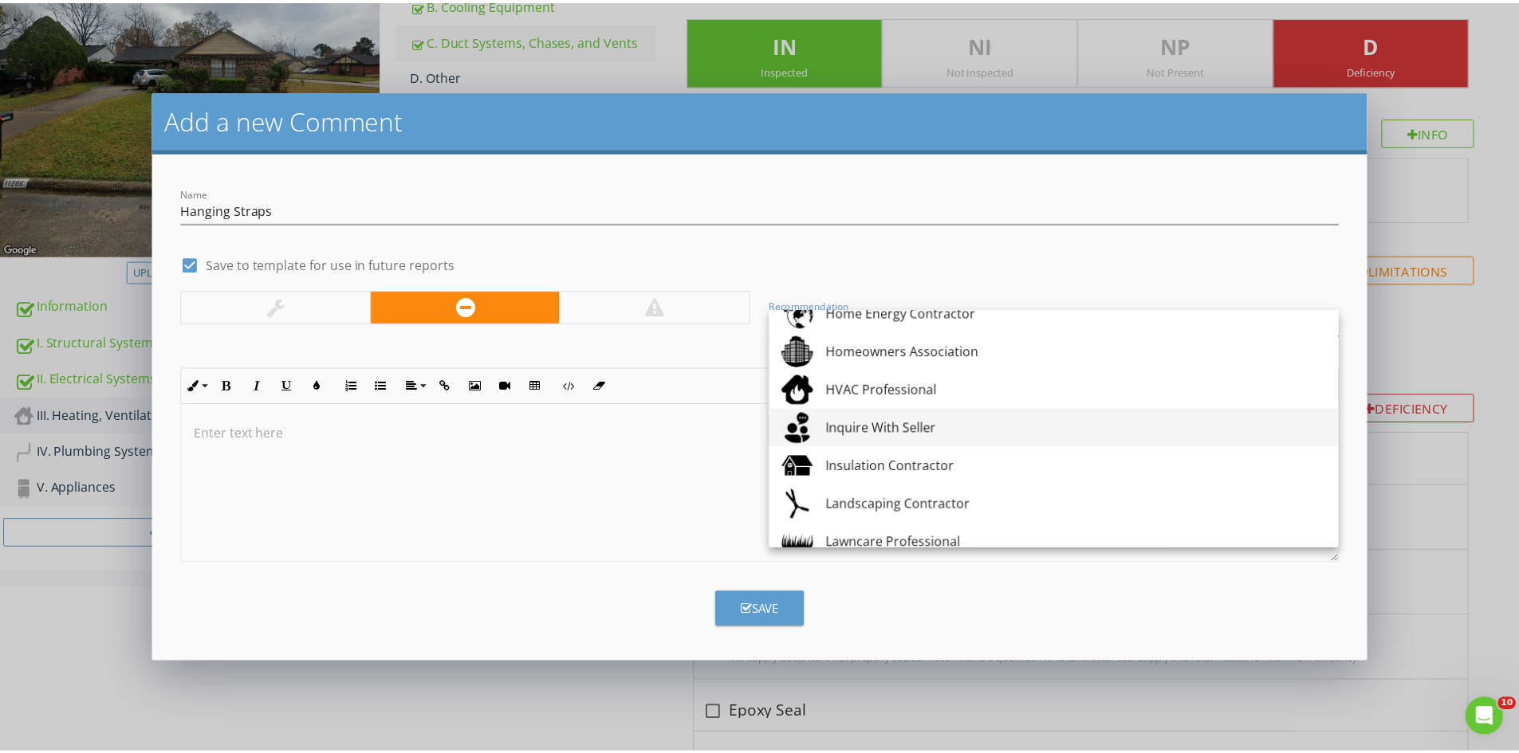
scroll to position [1196, 0]
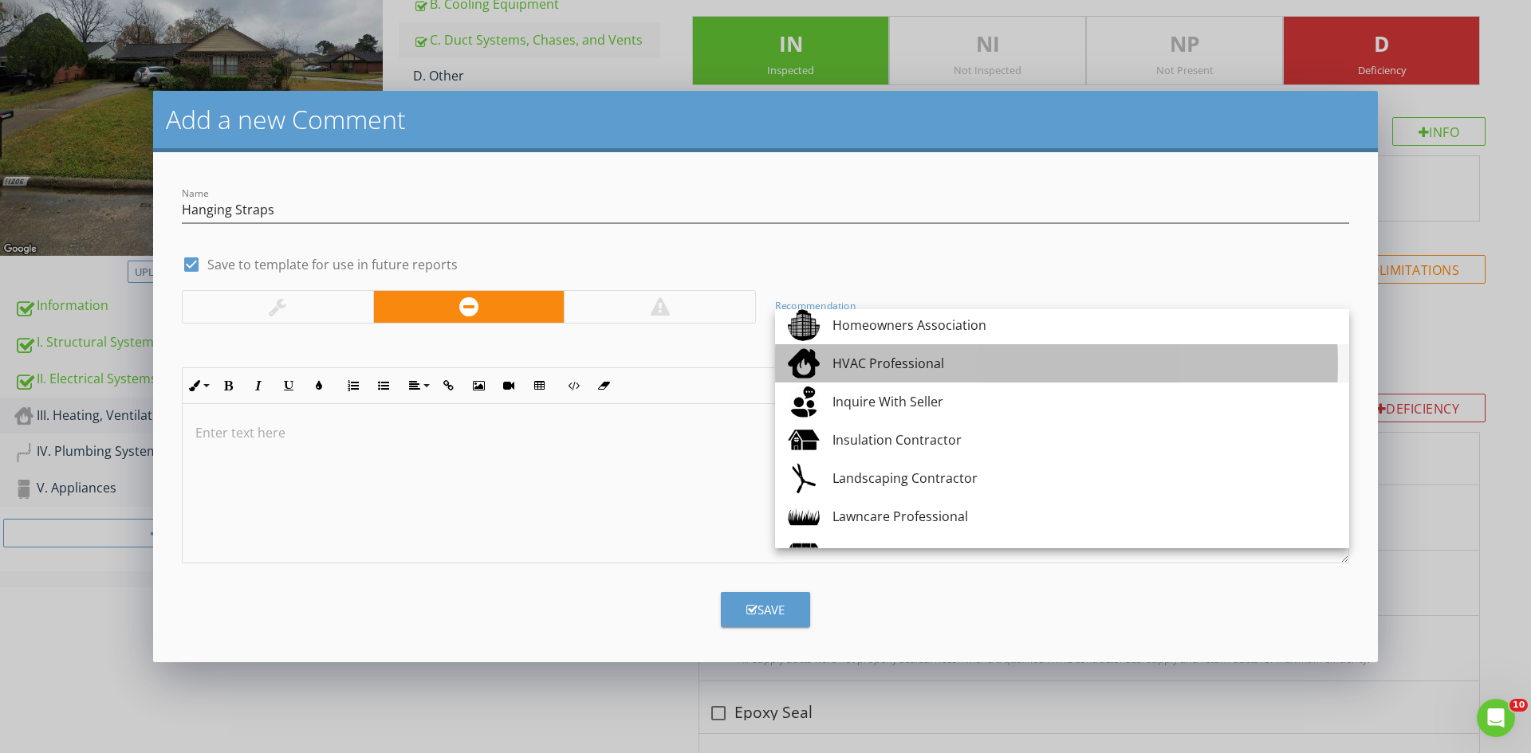
click at [867, 364] on div "HVAC Professional" at bounding box center [1084, 363] width 504 height 19
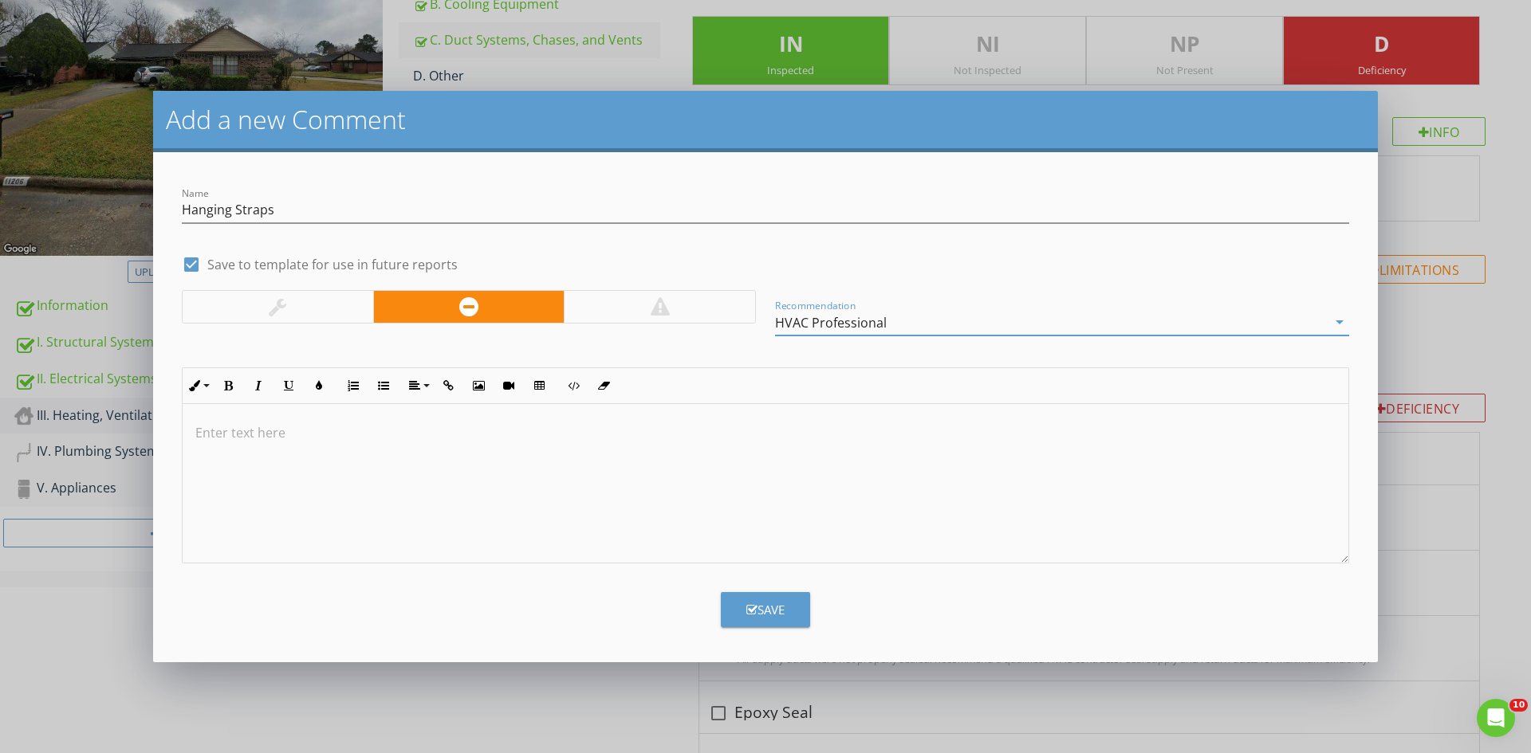
click at [614, 447] on div at bounding box center [766, 483] width 1166 height 159
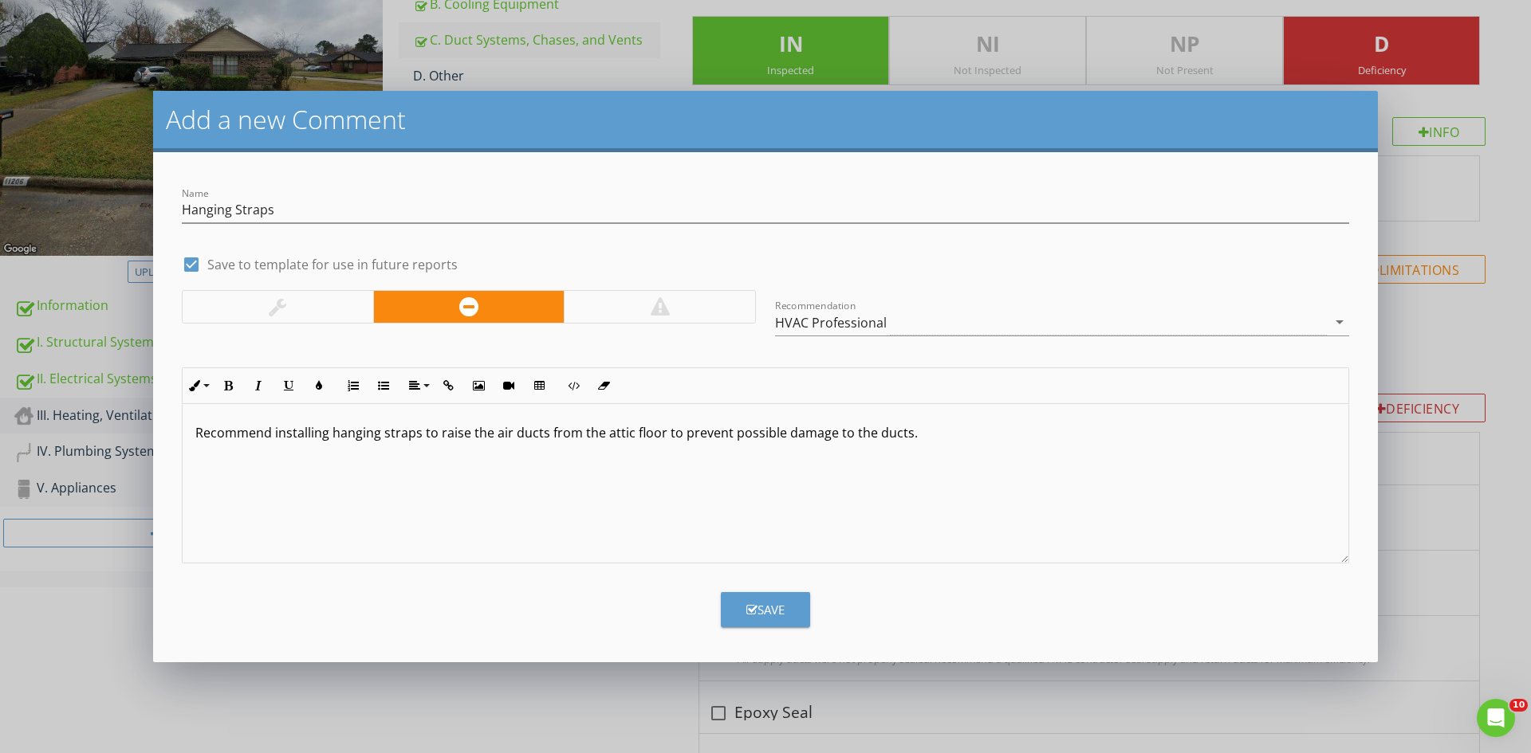
click at [750, 615] on icon "button" at bounding box center [751, 610] width 11 height 12
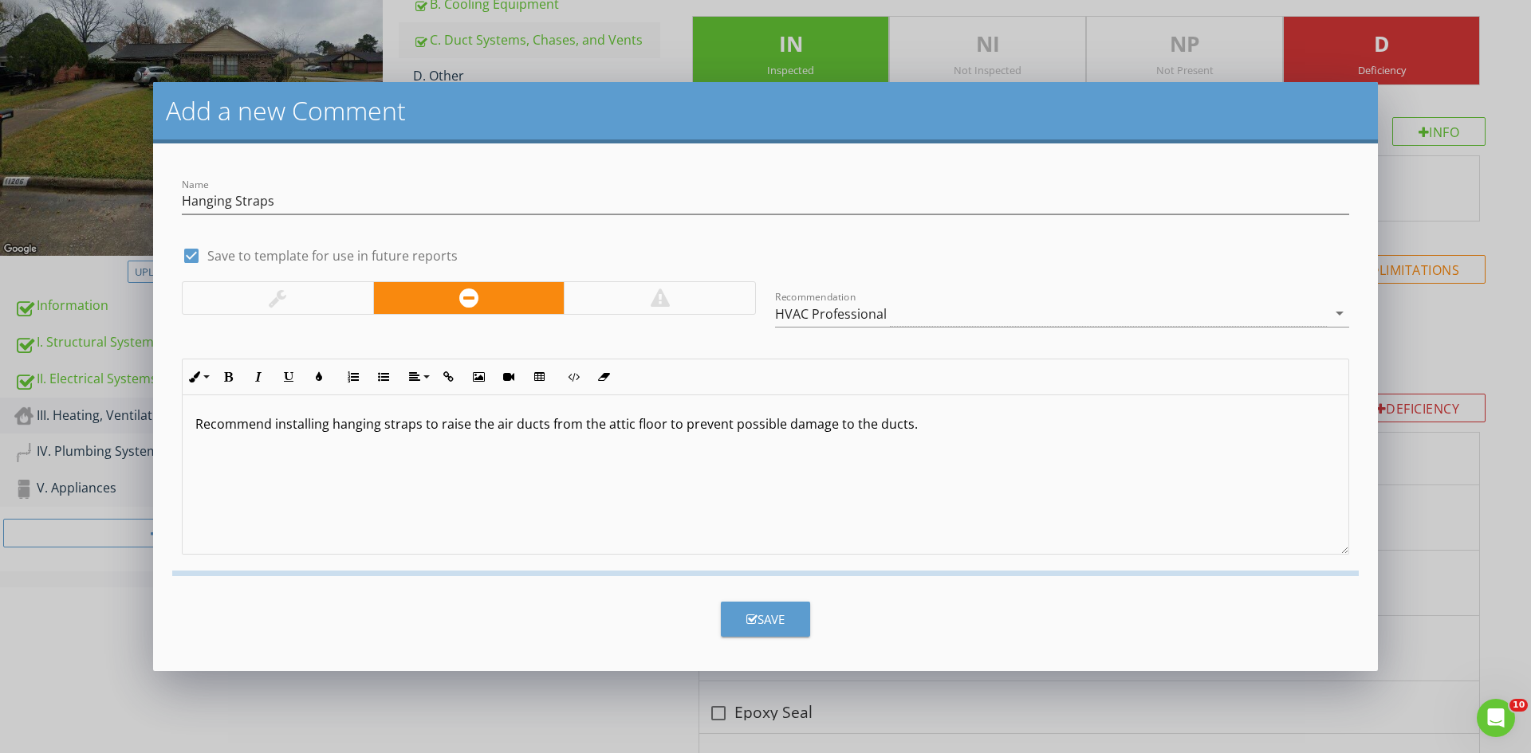
checkbox input "false"
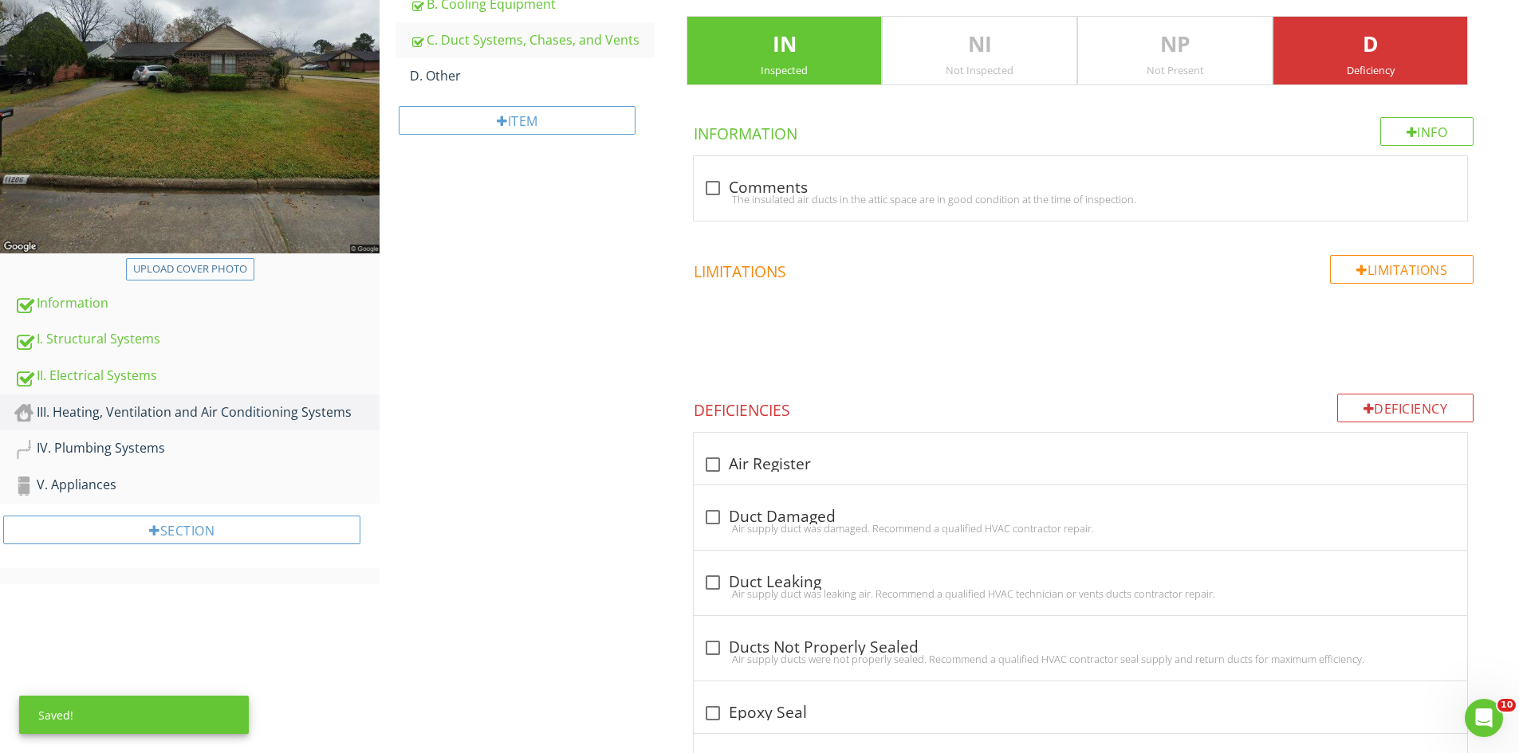
scroll to position [1359, 0]
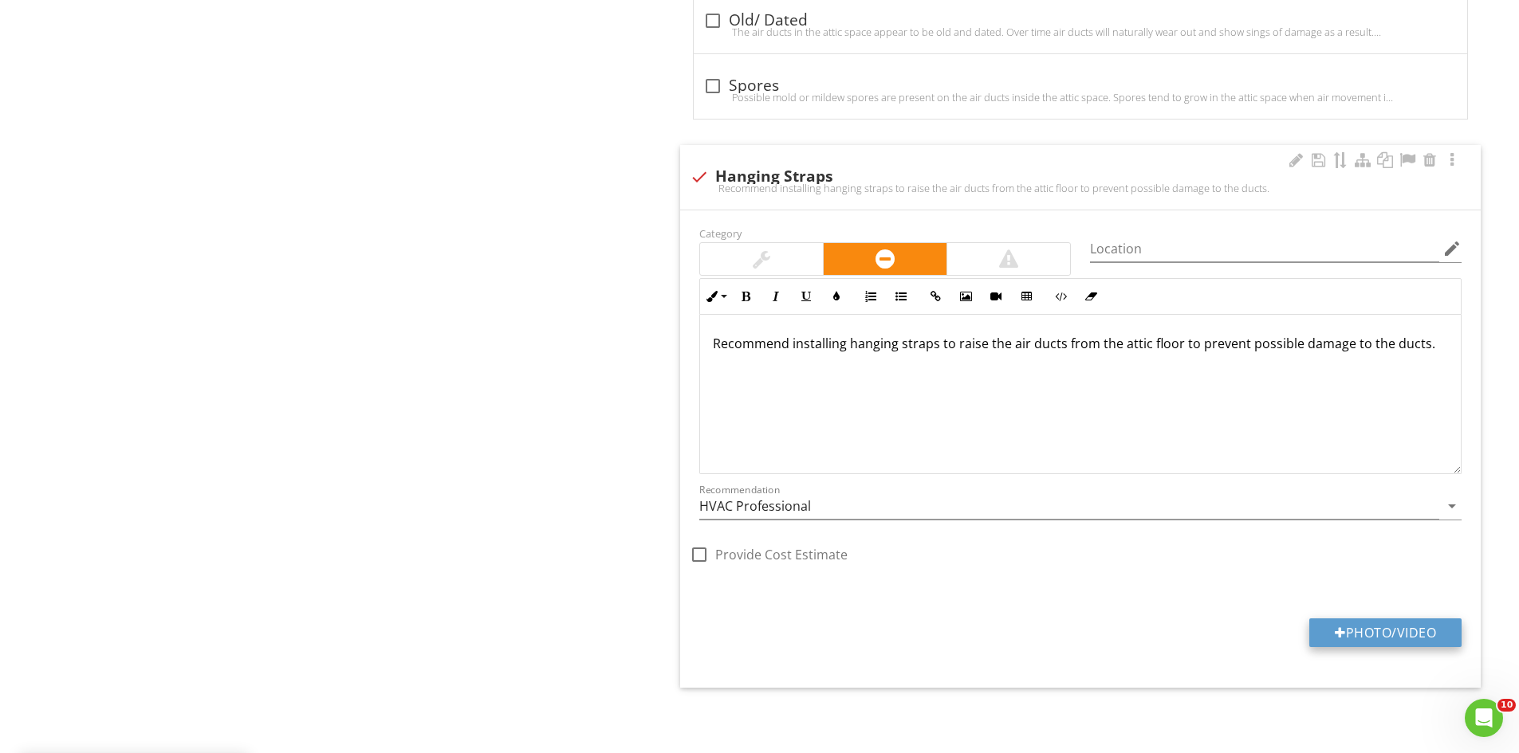
click at [1347, 624] on button "Photo/Video" at bounding box center [1385, 633] width 152 height 29
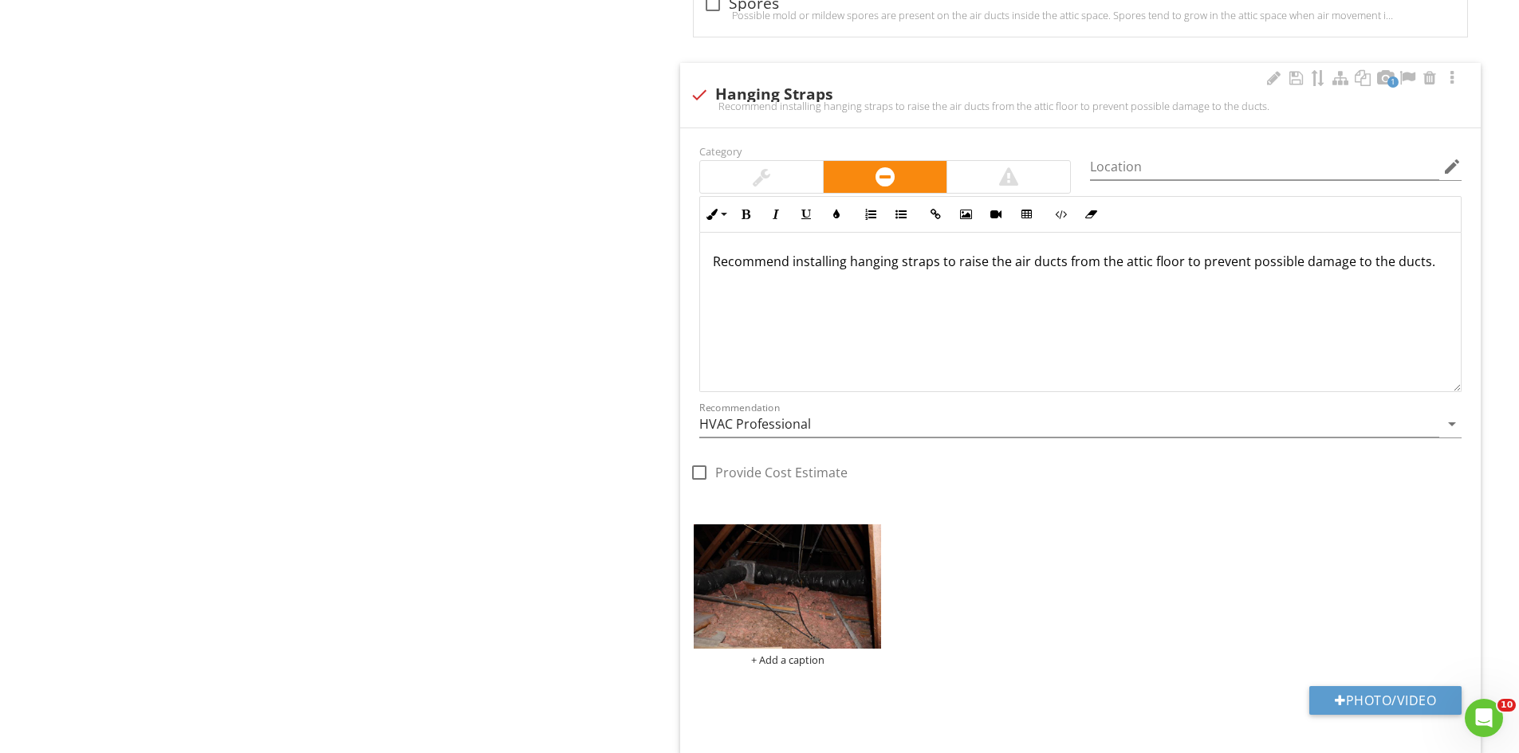
scroll to position [1508, 0]
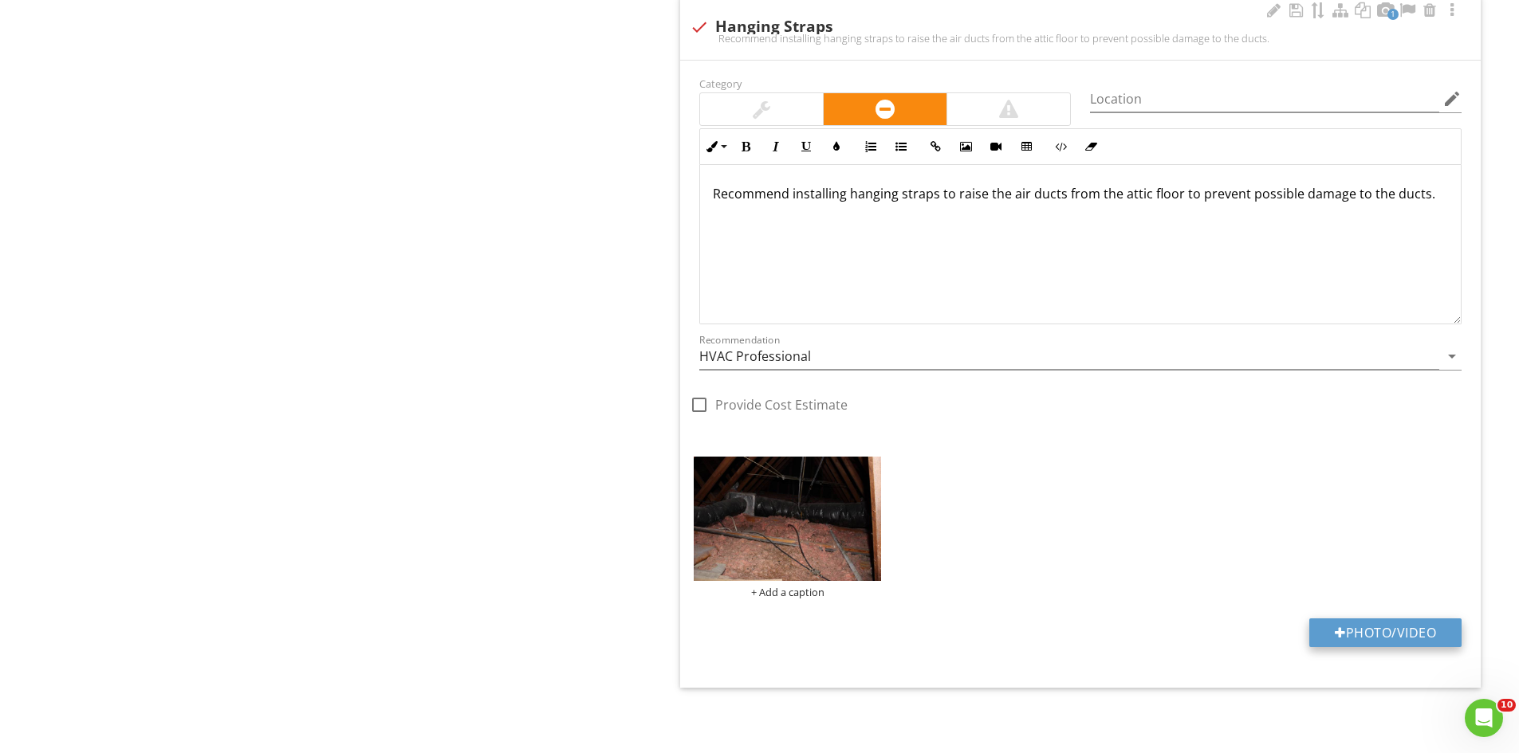
click at [1385, 632] on button "Photo/Video" at bounding box center [1385, 633] width 152 height 29
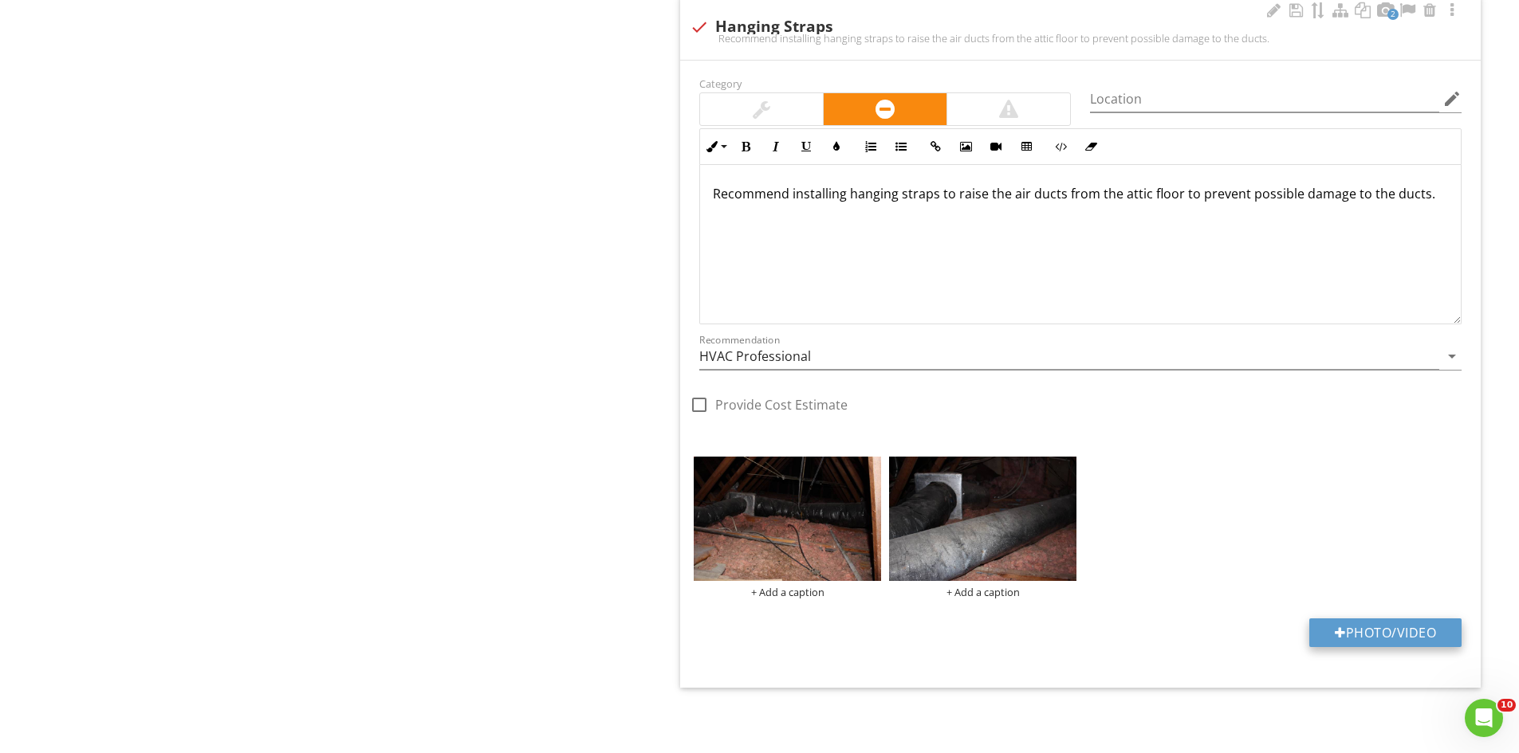
click at [1386, 633] on button "Photo/Video" at bounding box center [1385, 633] width 152 height 29
type input "C:\fakepath\IMG_6944.JPG"
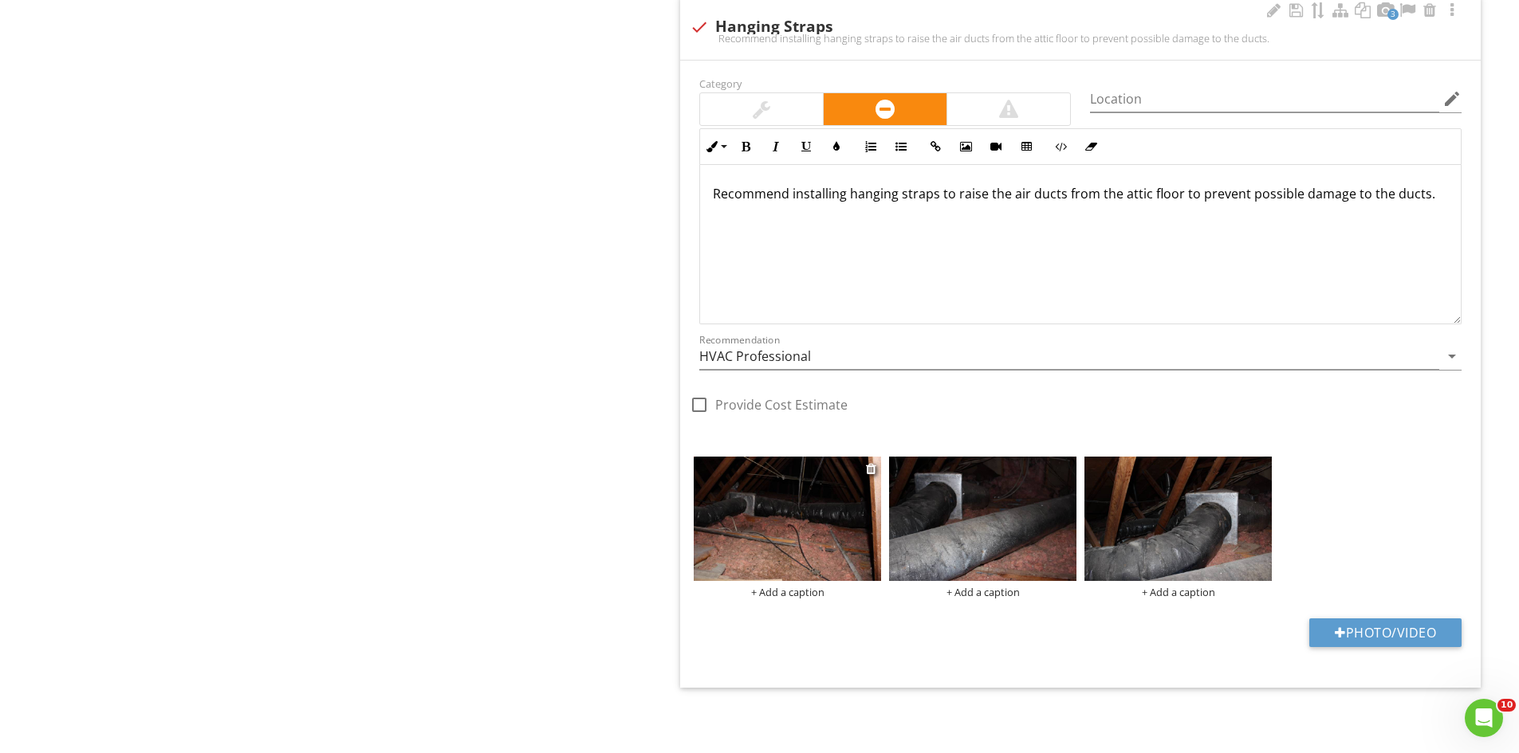
click at [808, 559] on img at bounding box center [787, 519] width 187 height 125
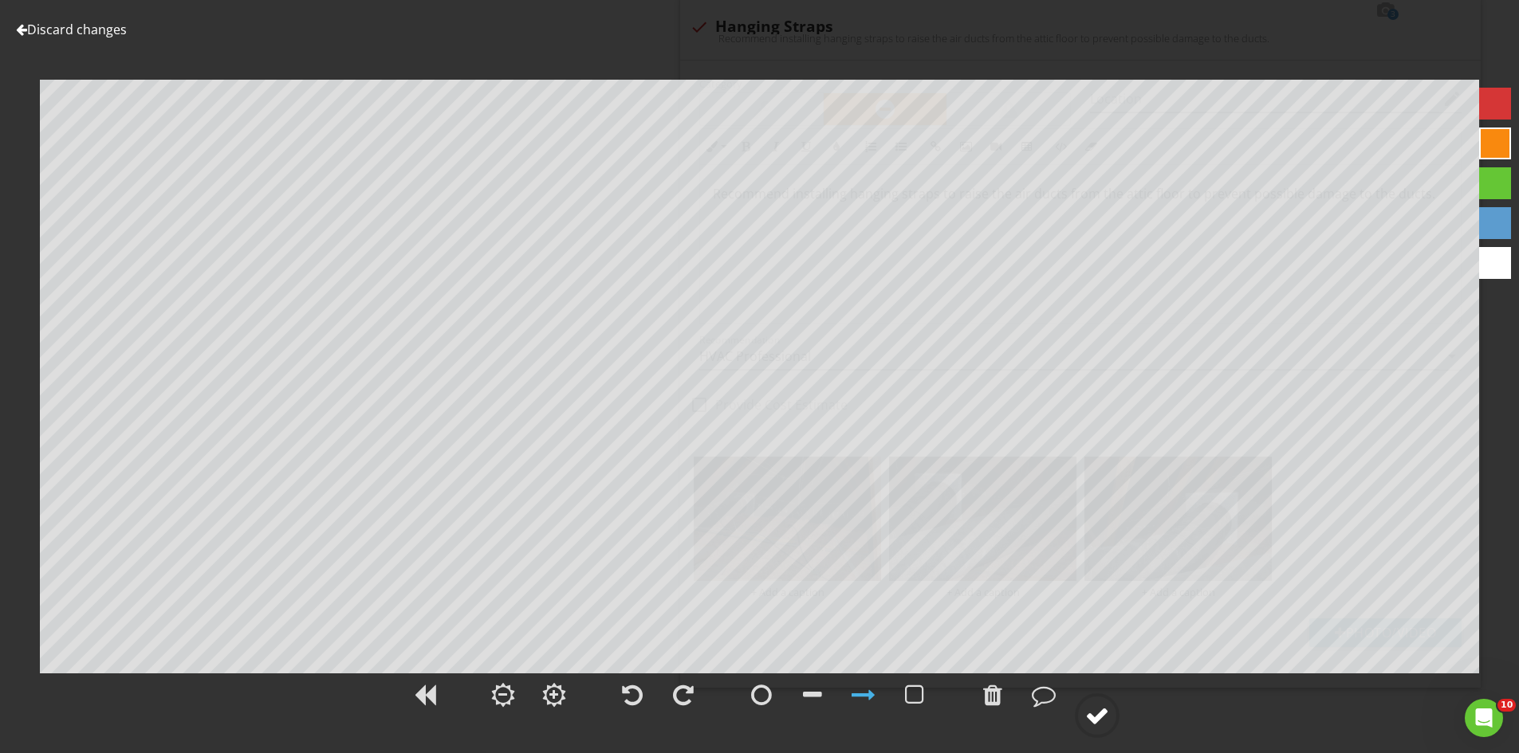
click at [1089, 710] on div at bounding box center [1097, 716] width 24 height 24
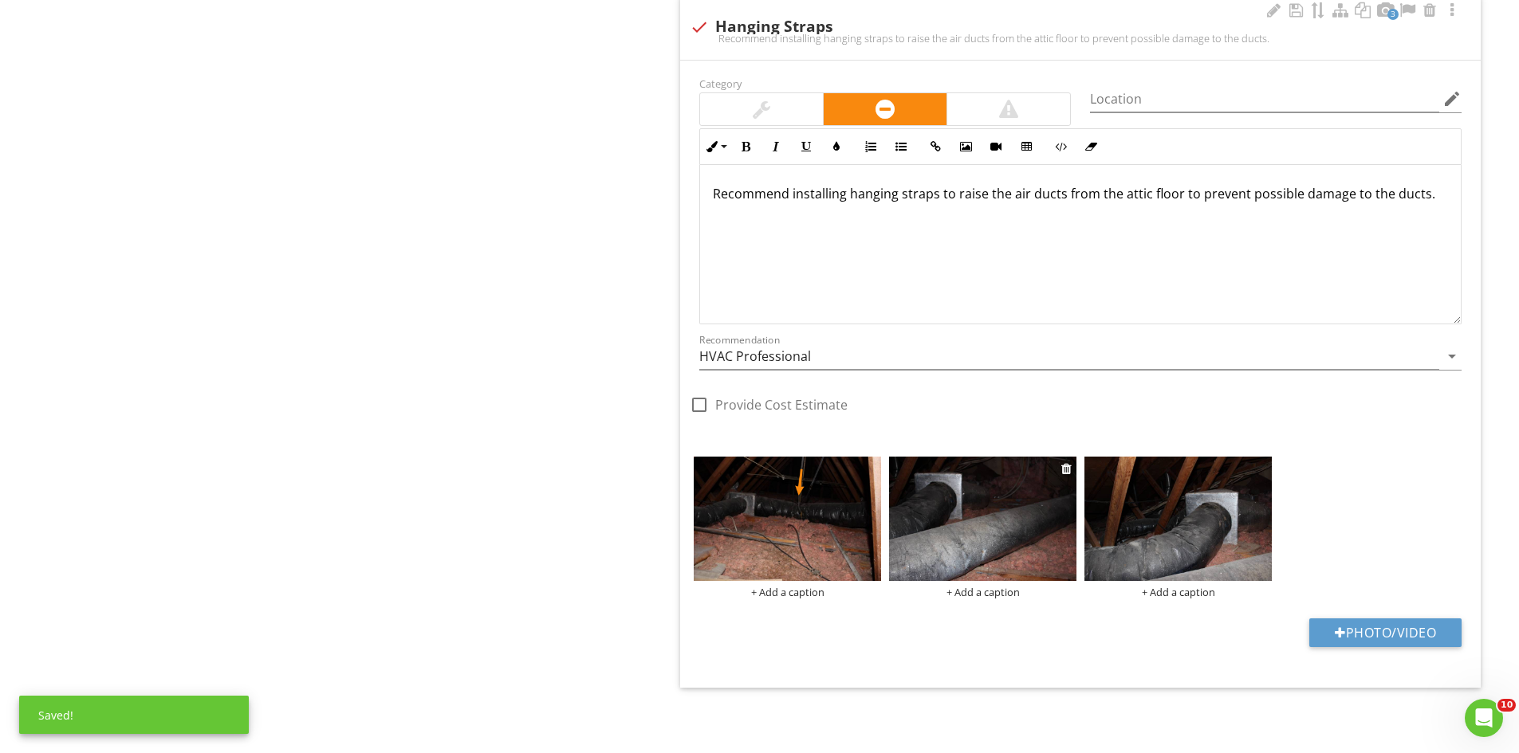
click at [989, 564] on img at bounding box center [982, 519] width 187 height 125
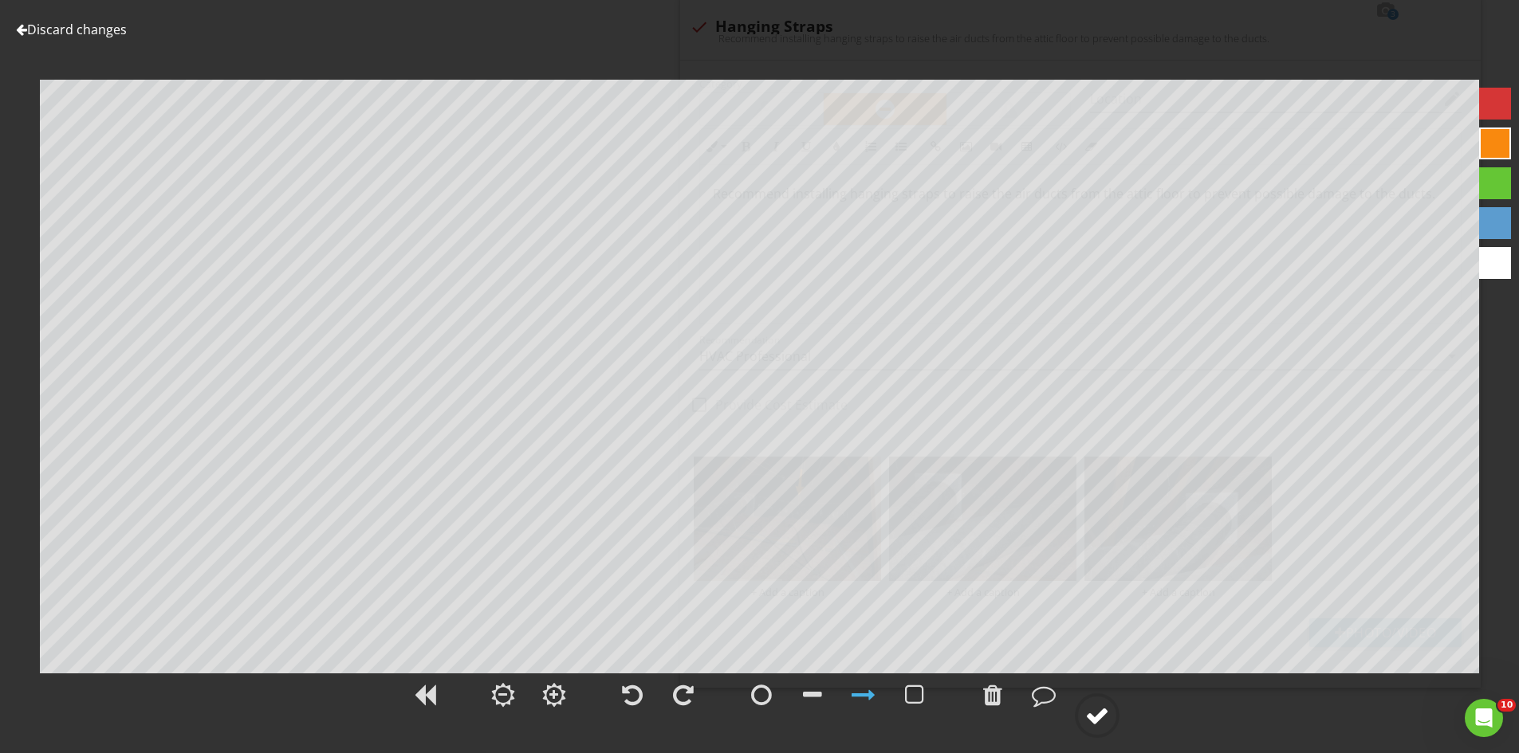
click at [1092, 726] on div at bounding box center [1097, 716] width 24 height 24
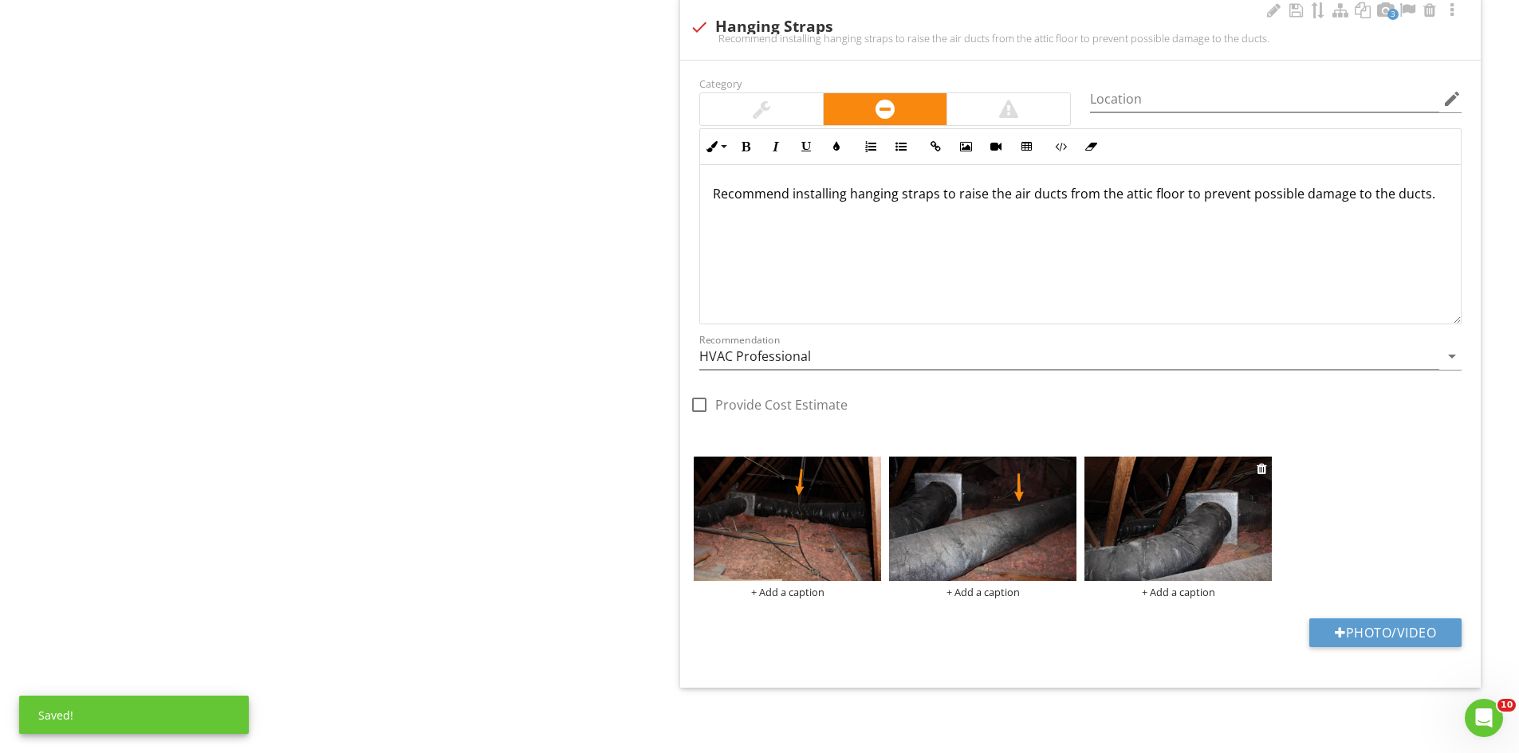
click at [1174, 487] on img at bounding box center [1177, 519] width 187 height 125
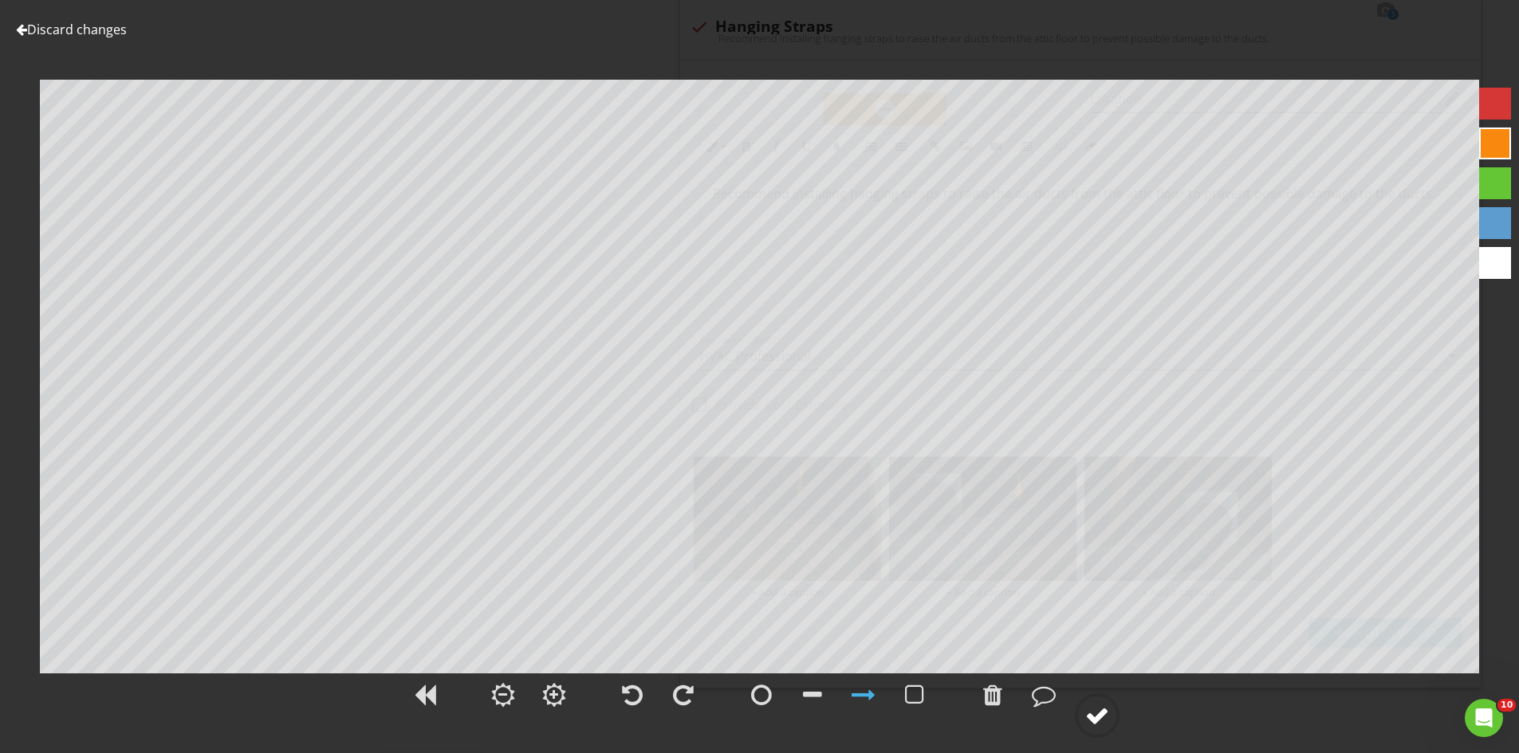
drag, startPoint x: 1094, startPoint y: 714, endPoint x: 1106, endPoint y: 700, distance: 18.7
click at [1095, 714] on div at bounding box center [1097, 716] width 24 height 24
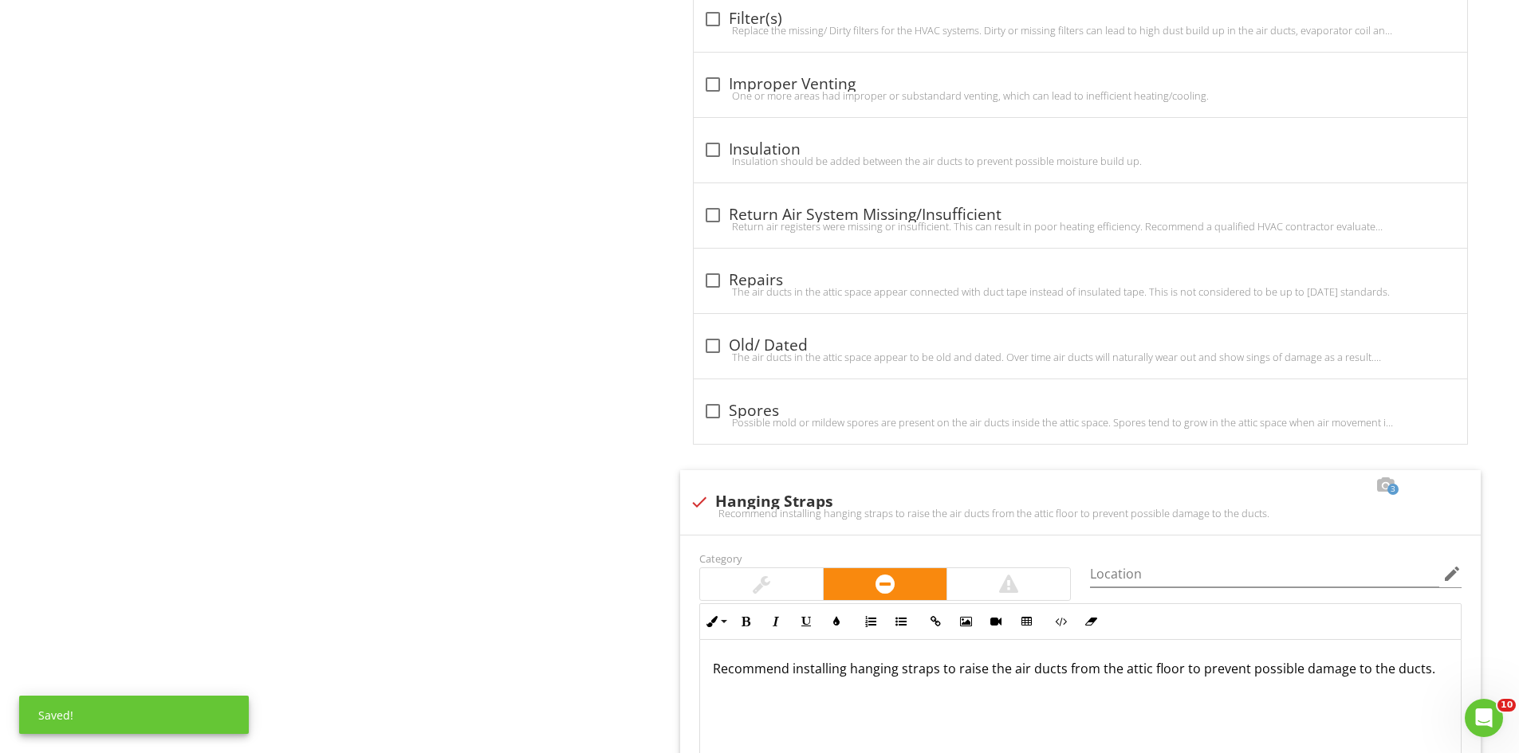
scroll to position [0, 0]
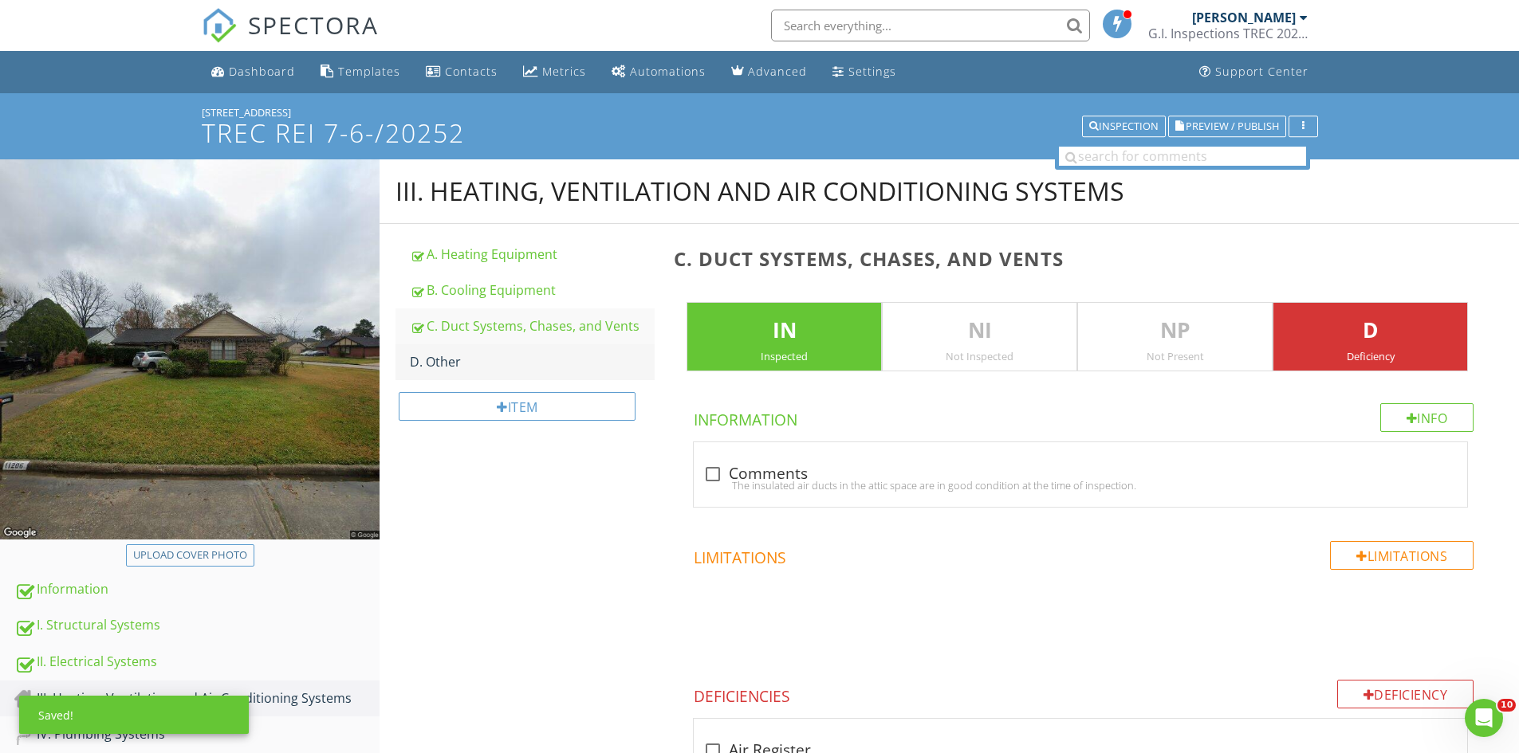
click at [479, 353] on div "D. Other" at bounding box center [532, 361] width 245 height 19
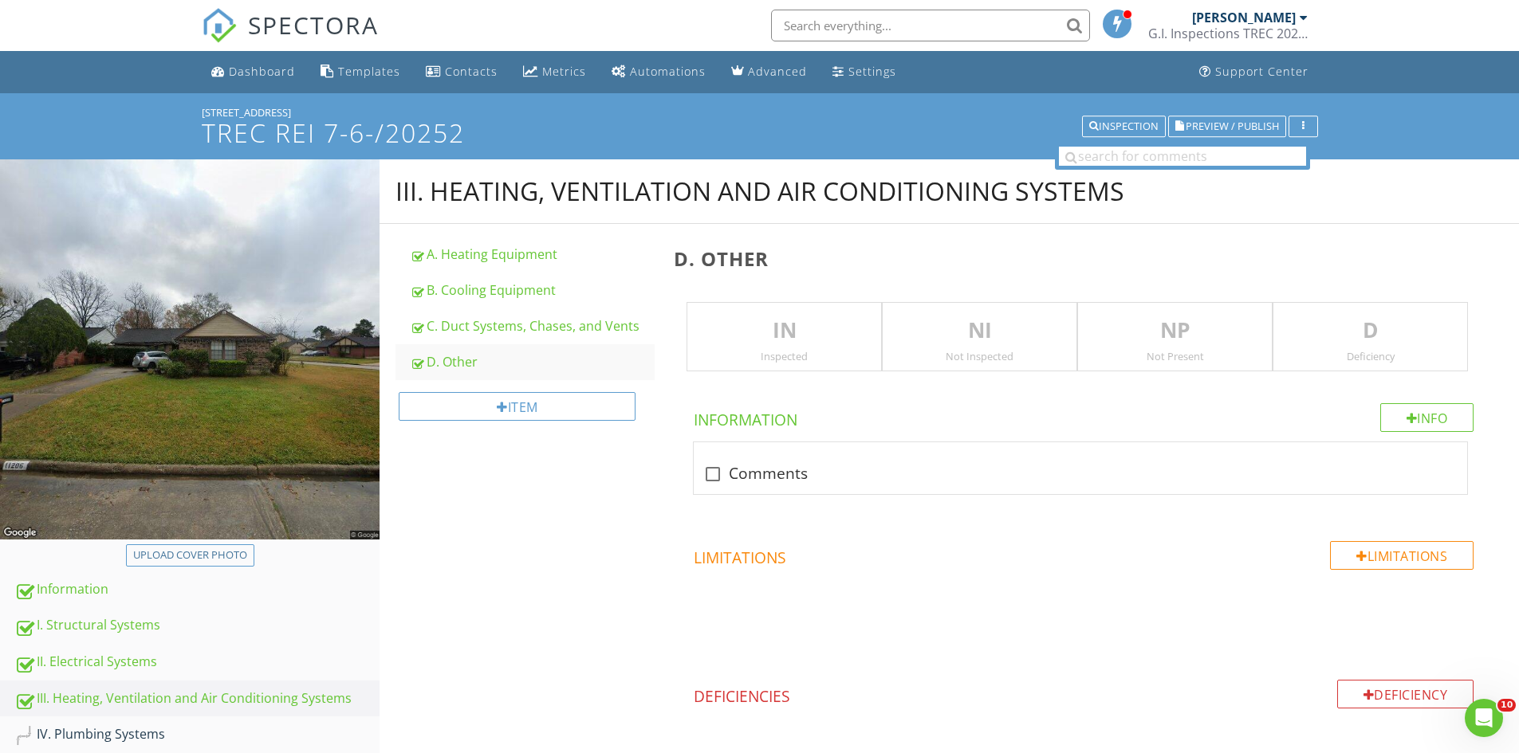
click at [1150, 329] on p "NP" at bounding box center [1175, 331] width 194 height 32
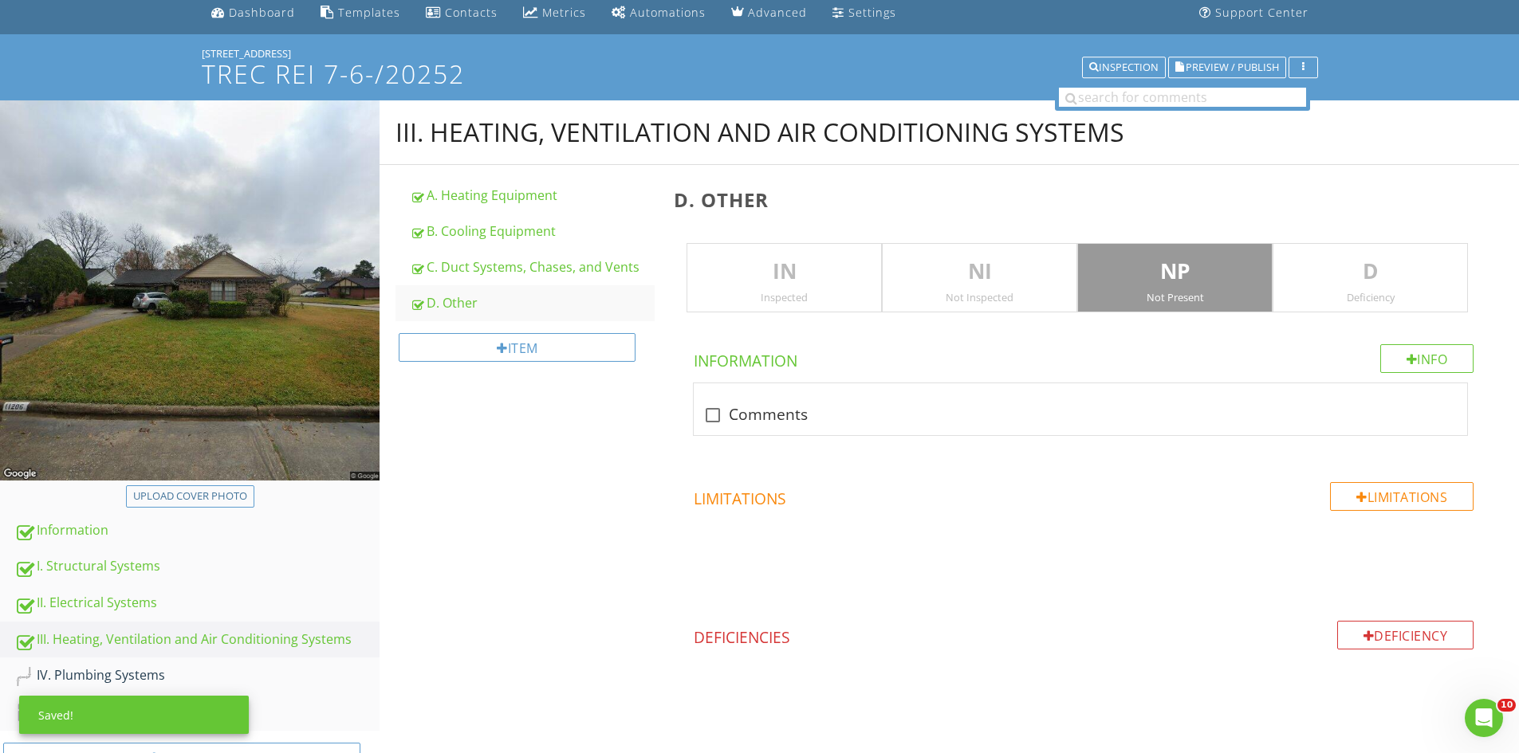
scroll to position [117, 0]
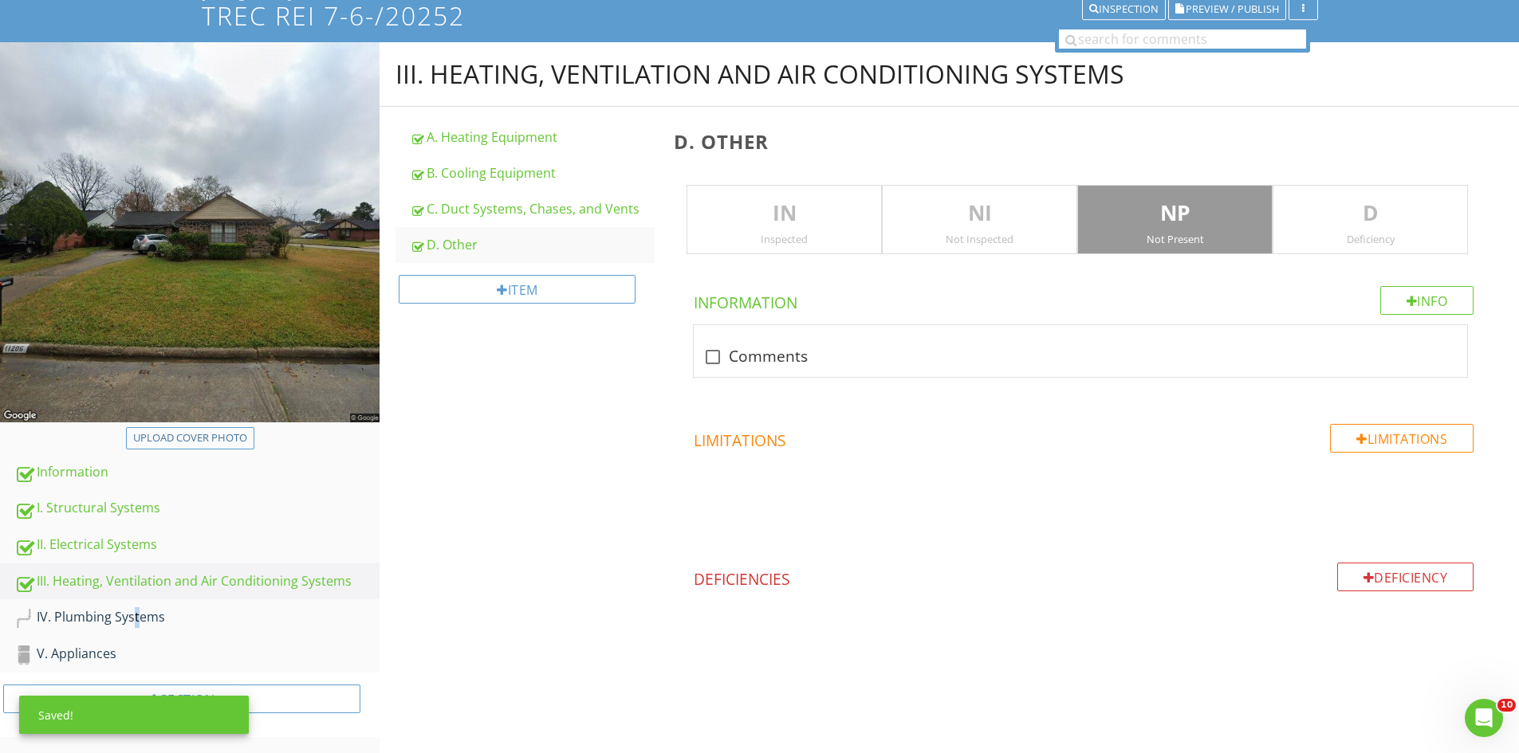
drag, startPoint x: 93, startPoint y: 627, endPoint x: 411, endPoint y: 504, distance: 341.0
click at [96, 626] on div "IV. Plumbing Systems" at bounding box center [196, 618] width 365 height 21
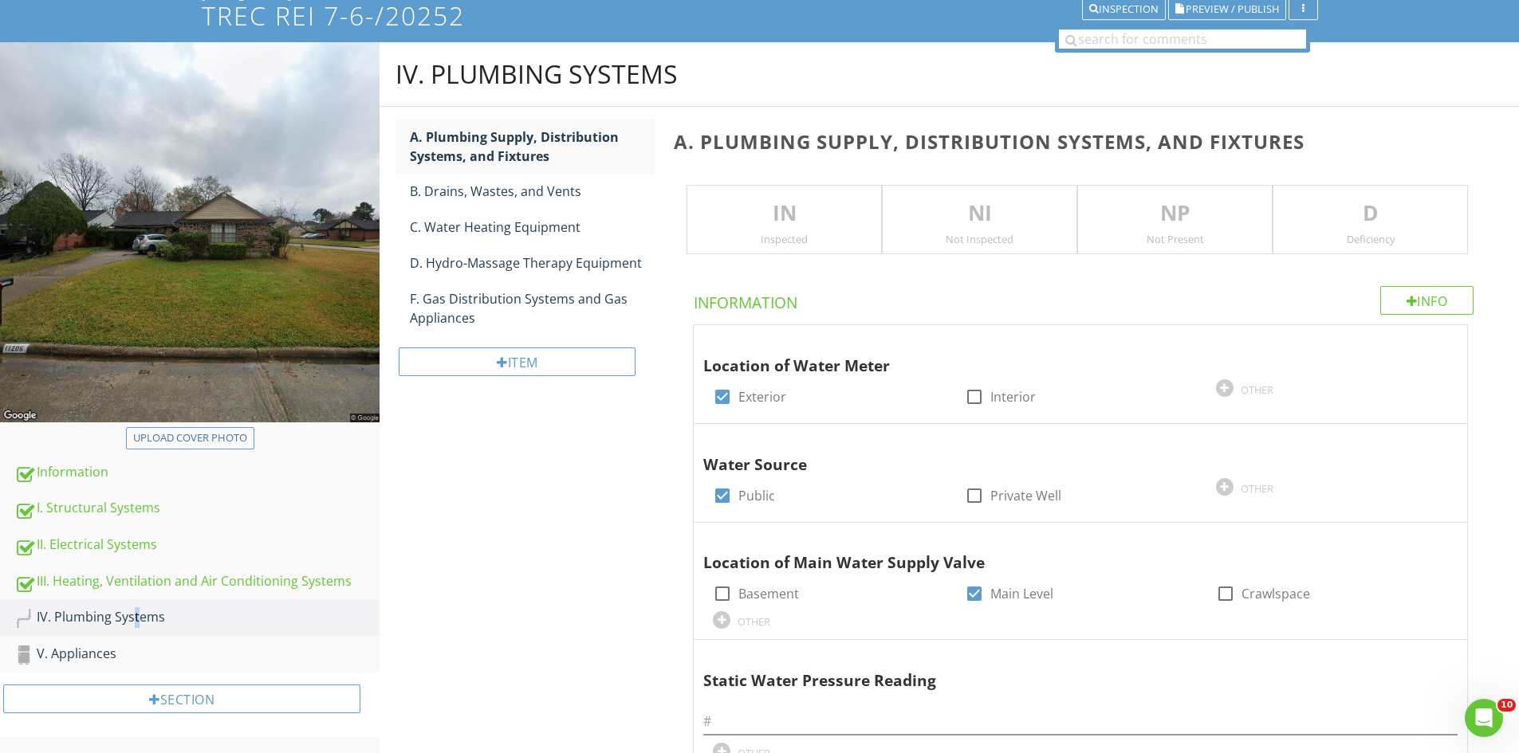
click at [762, 214] on p "IN" at bounding box center [784, 214] width 194 height 32
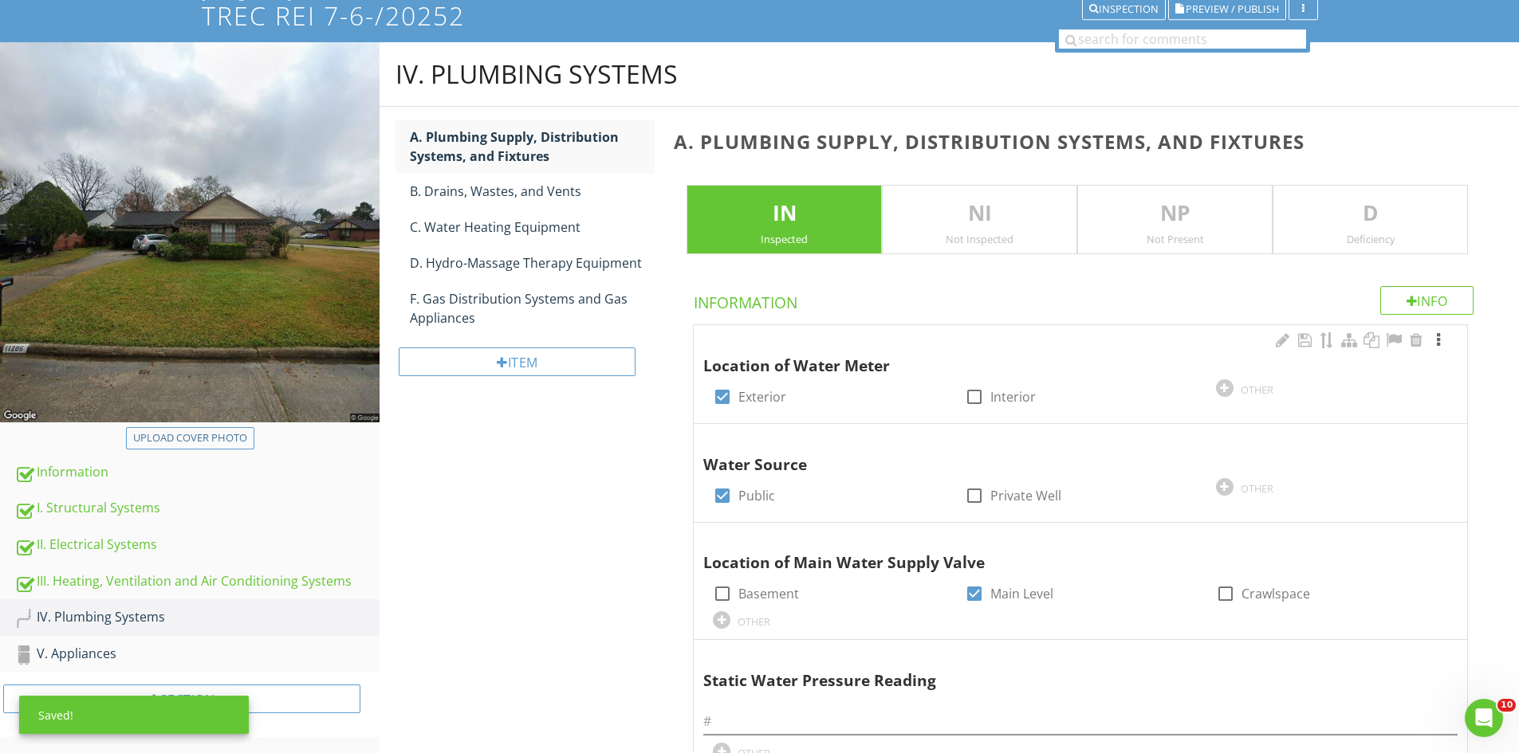
click at [1437, 336] on div at bounding box center [1438, 340] width 19 height 16
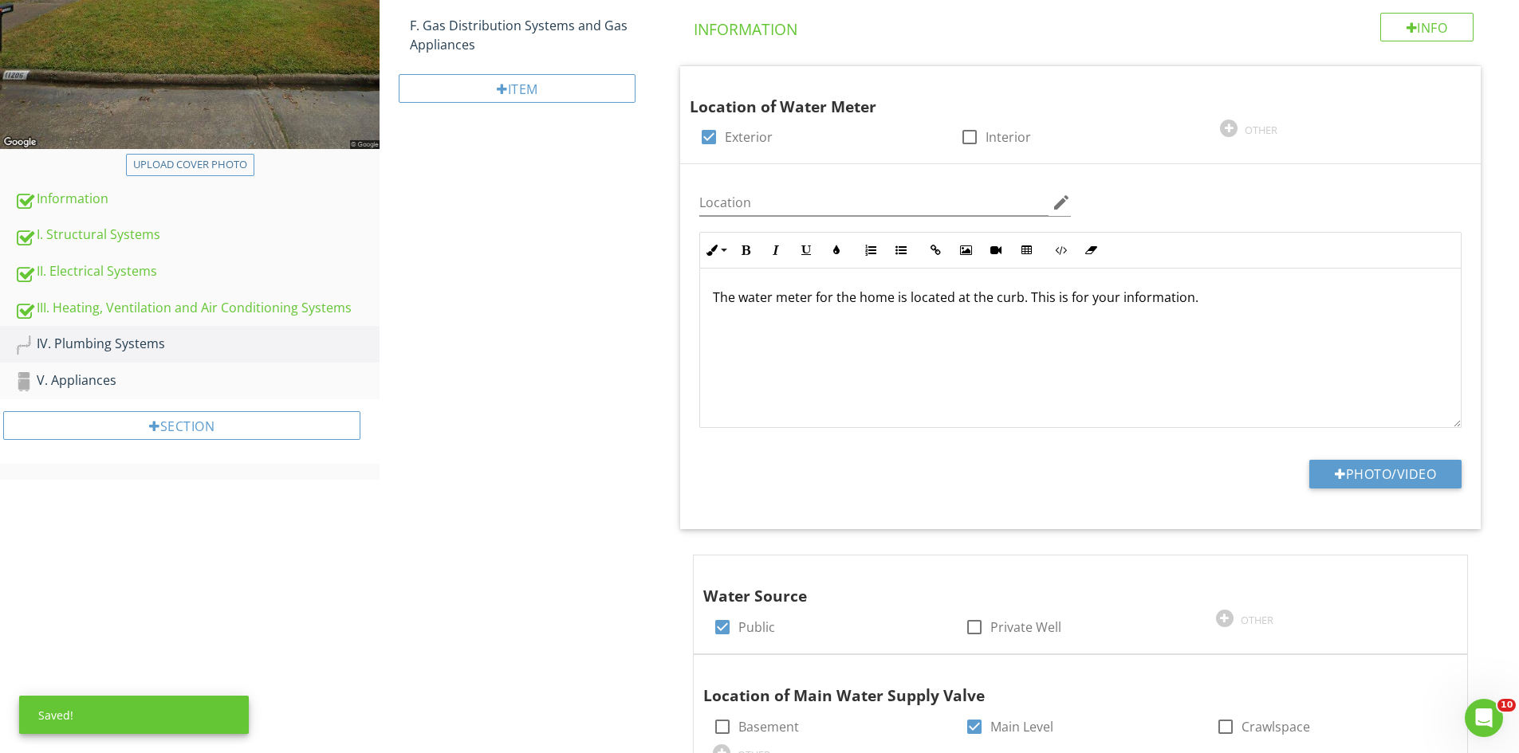
scroll to position [525, 0]
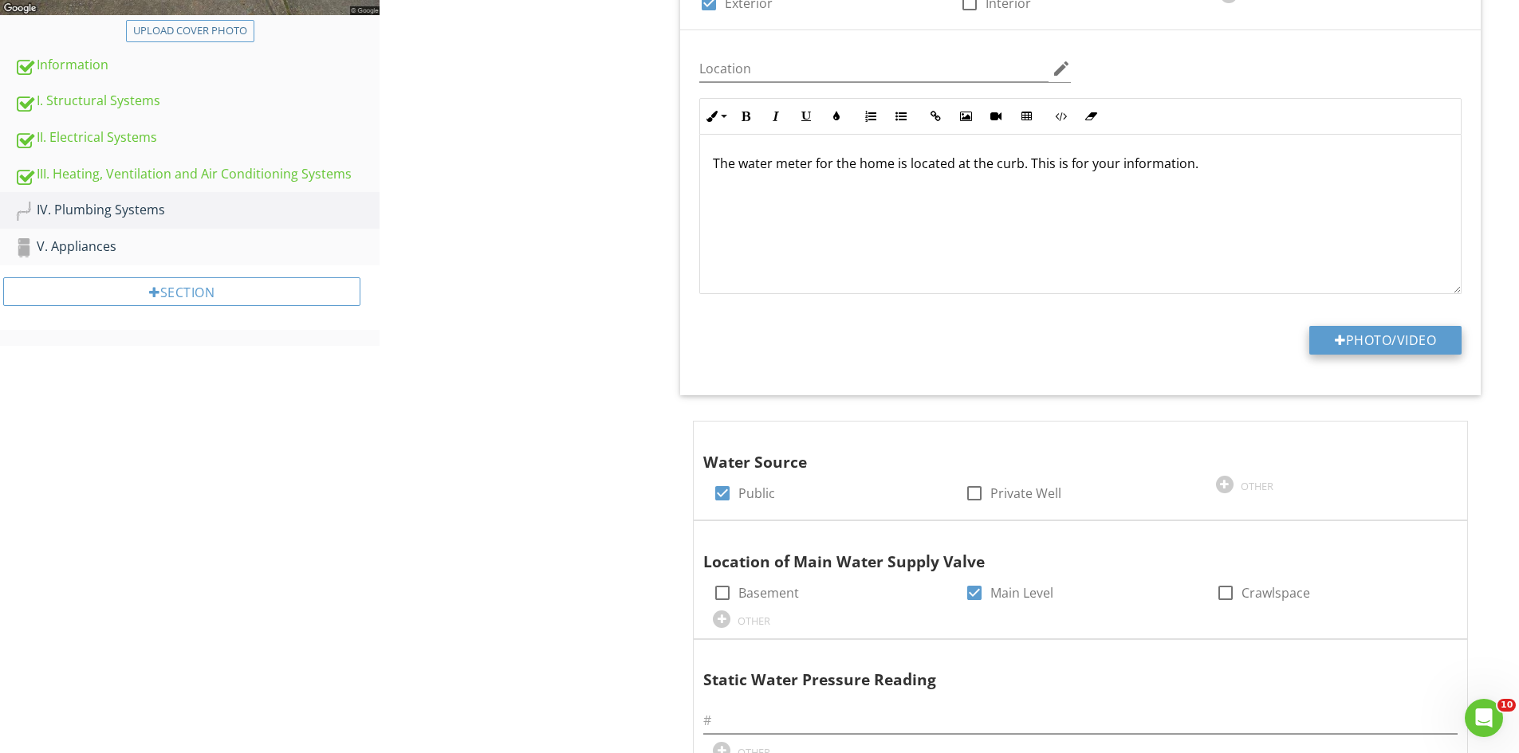
click at [1374, 332] on button "Photo/Video" at bounding box center [1385, 340] width 152 height 29
type input "C:\fakepath\IMG_6732.JPG"
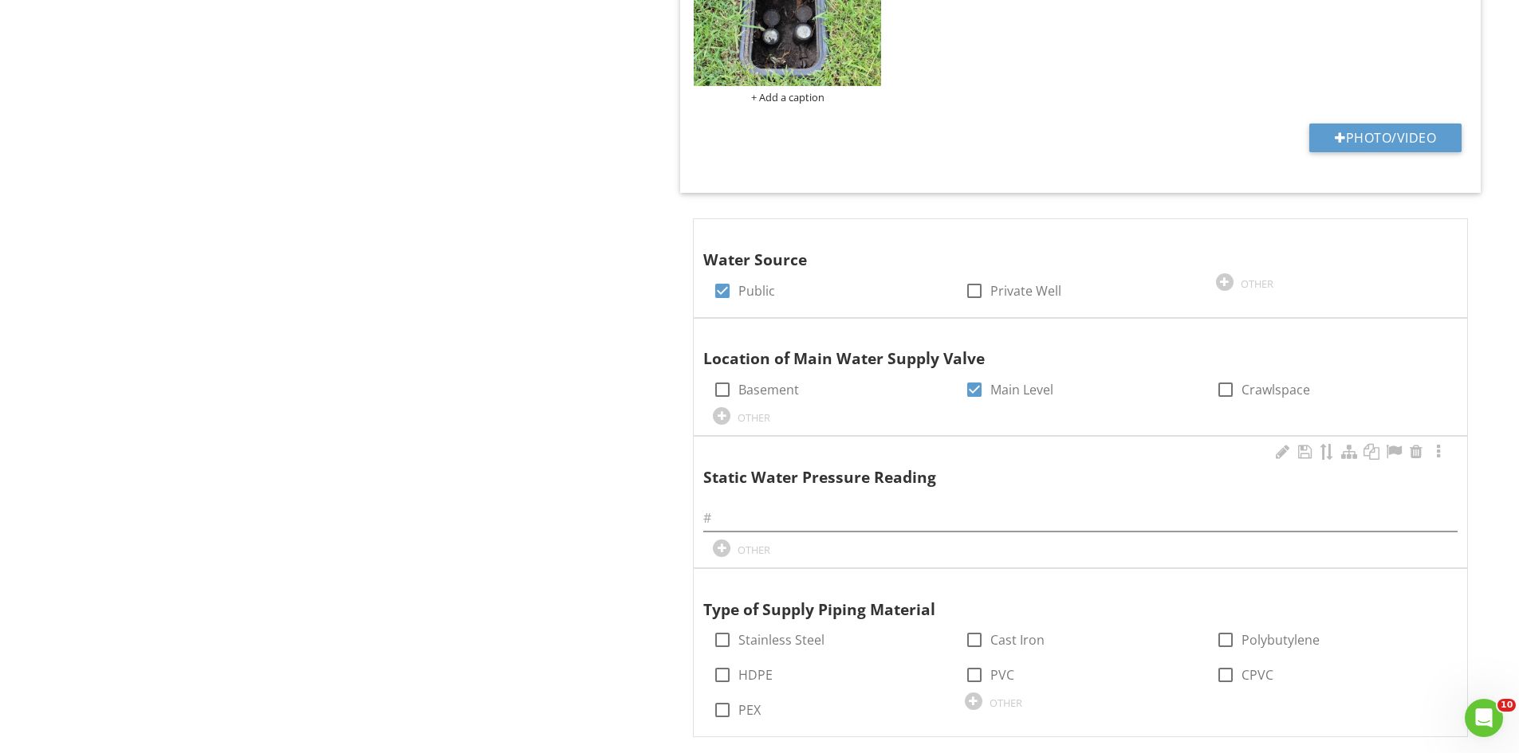
scroll to position [923, 0]
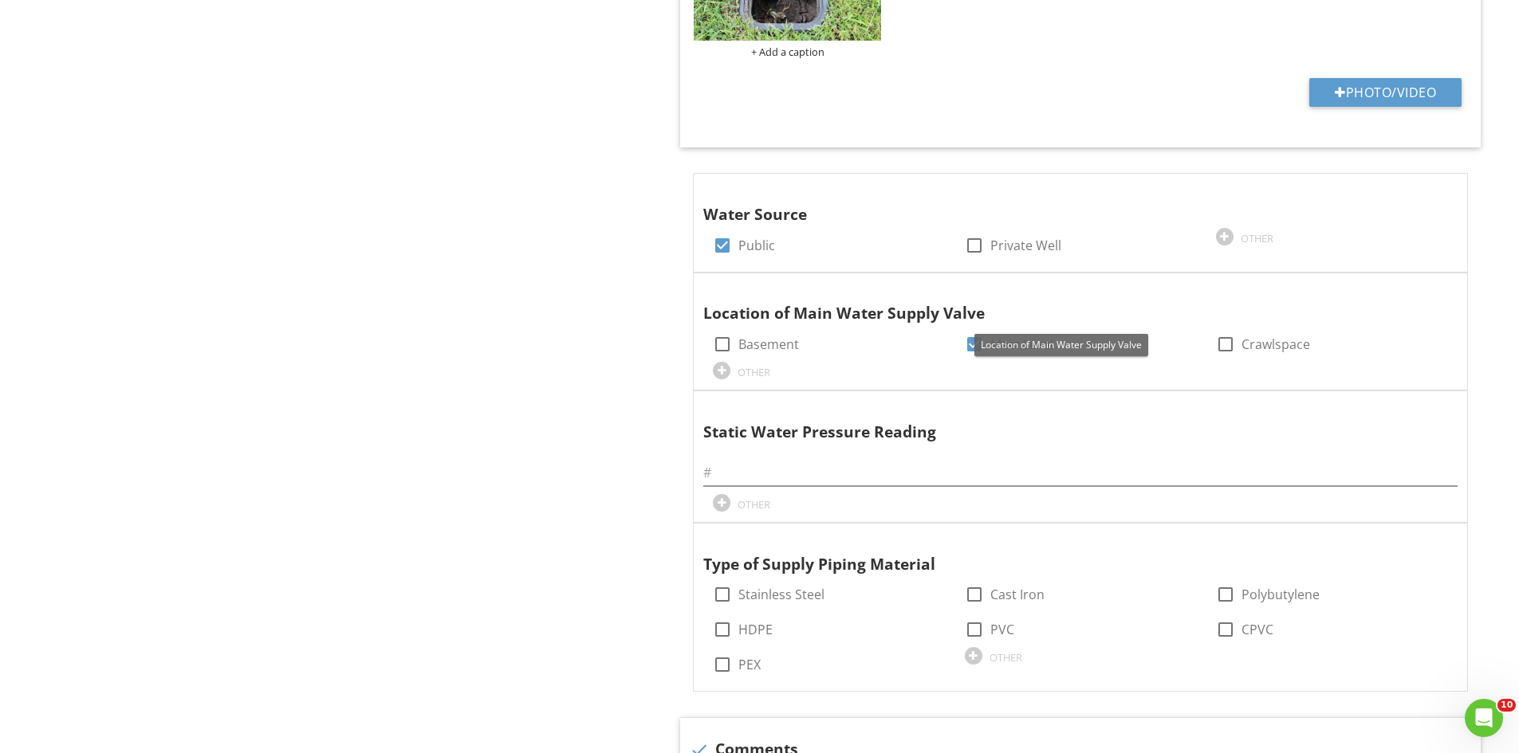
click at [1437, 290] on div at bounding box center [1438, 289] width 19 height 16
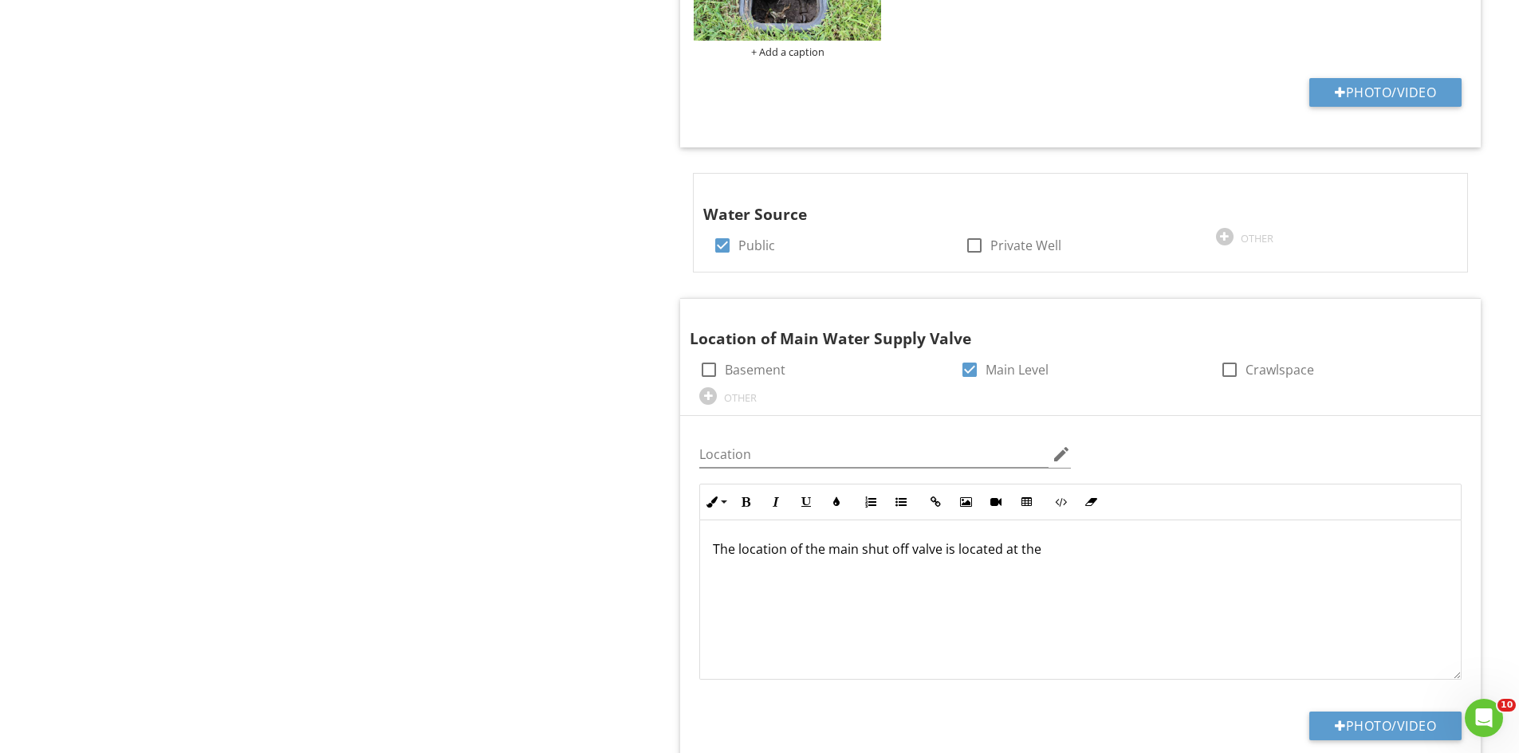
scroll to position [1245, 0]
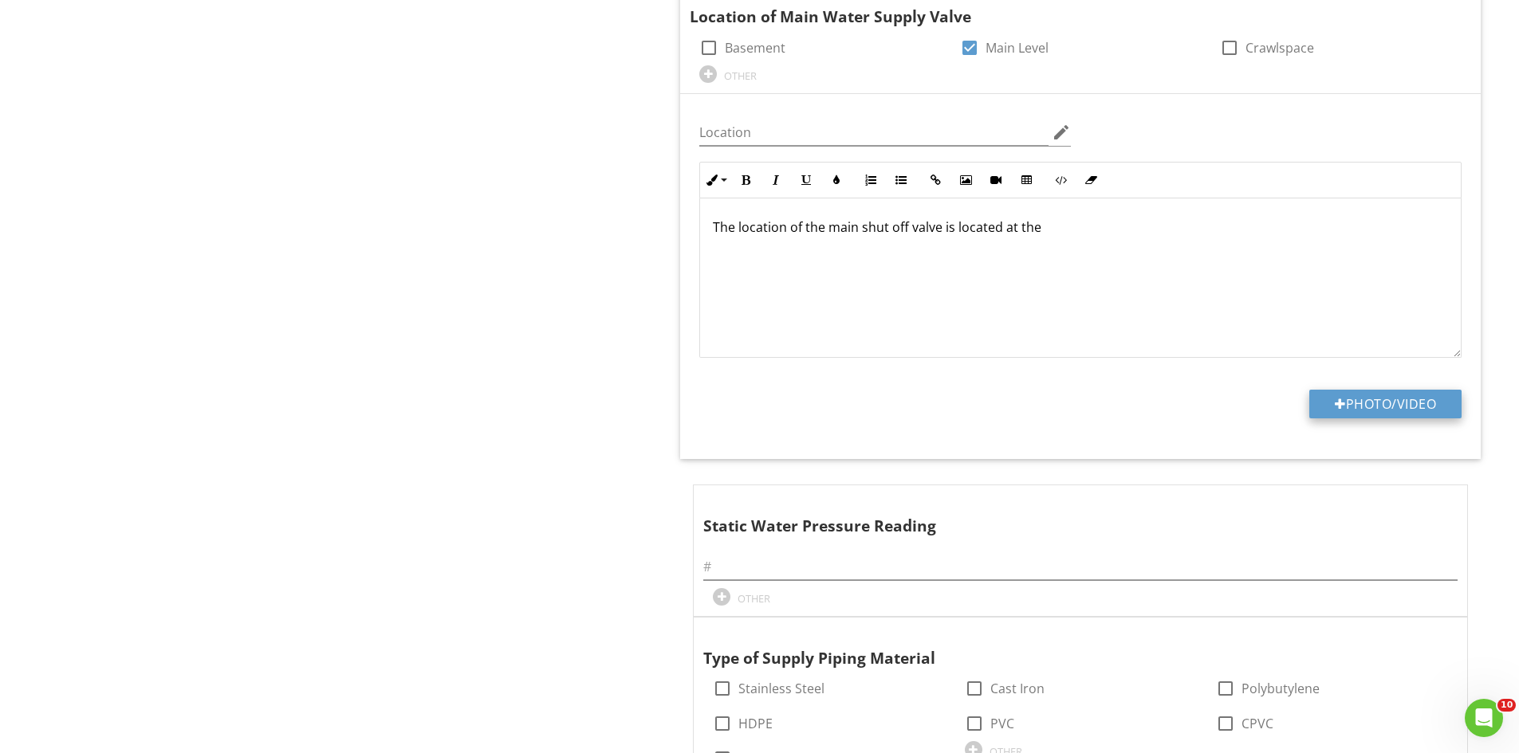
click at [1420, 390] on button "Photo/Video" at bounding box center [1385, 404] width 152 height 29
type input "C:\fakepath\IMG_6762.JPG"
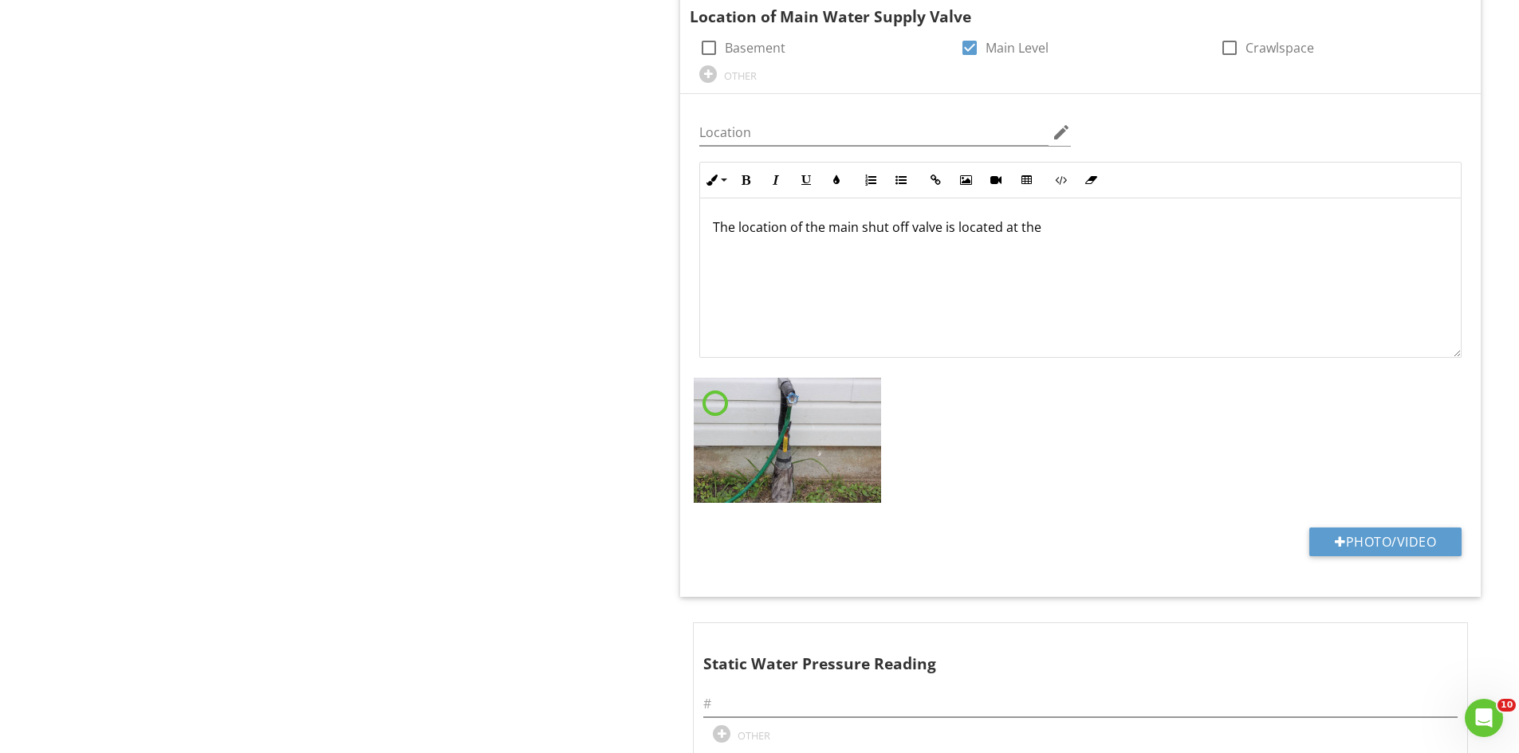
click at [1075, 237] on p "The location of the main shut off valve is located at the" at bounding box center [1080, 227] width 735 height 19
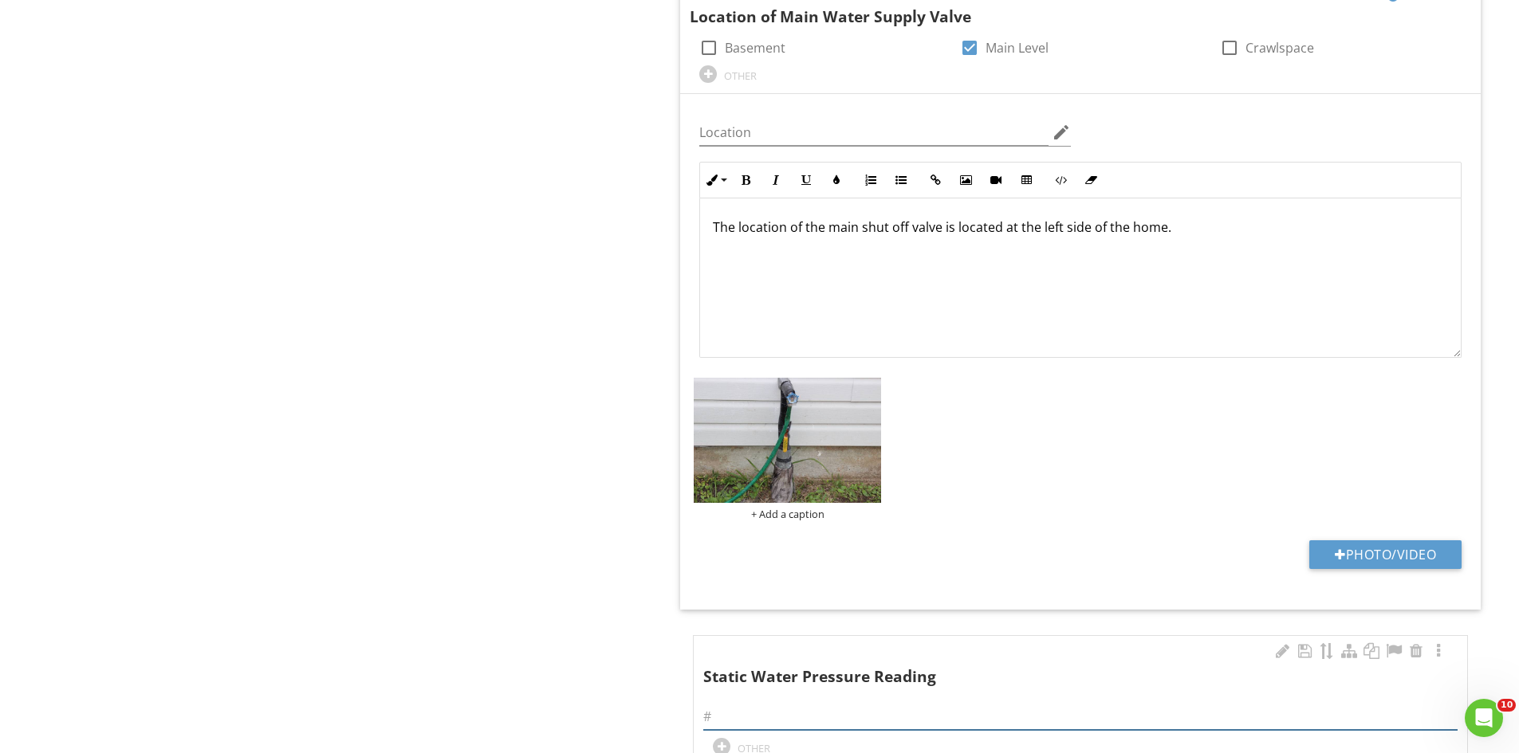
click at [741, 716] on input "text" at bounding box center [1080, 717] width 754 height 26
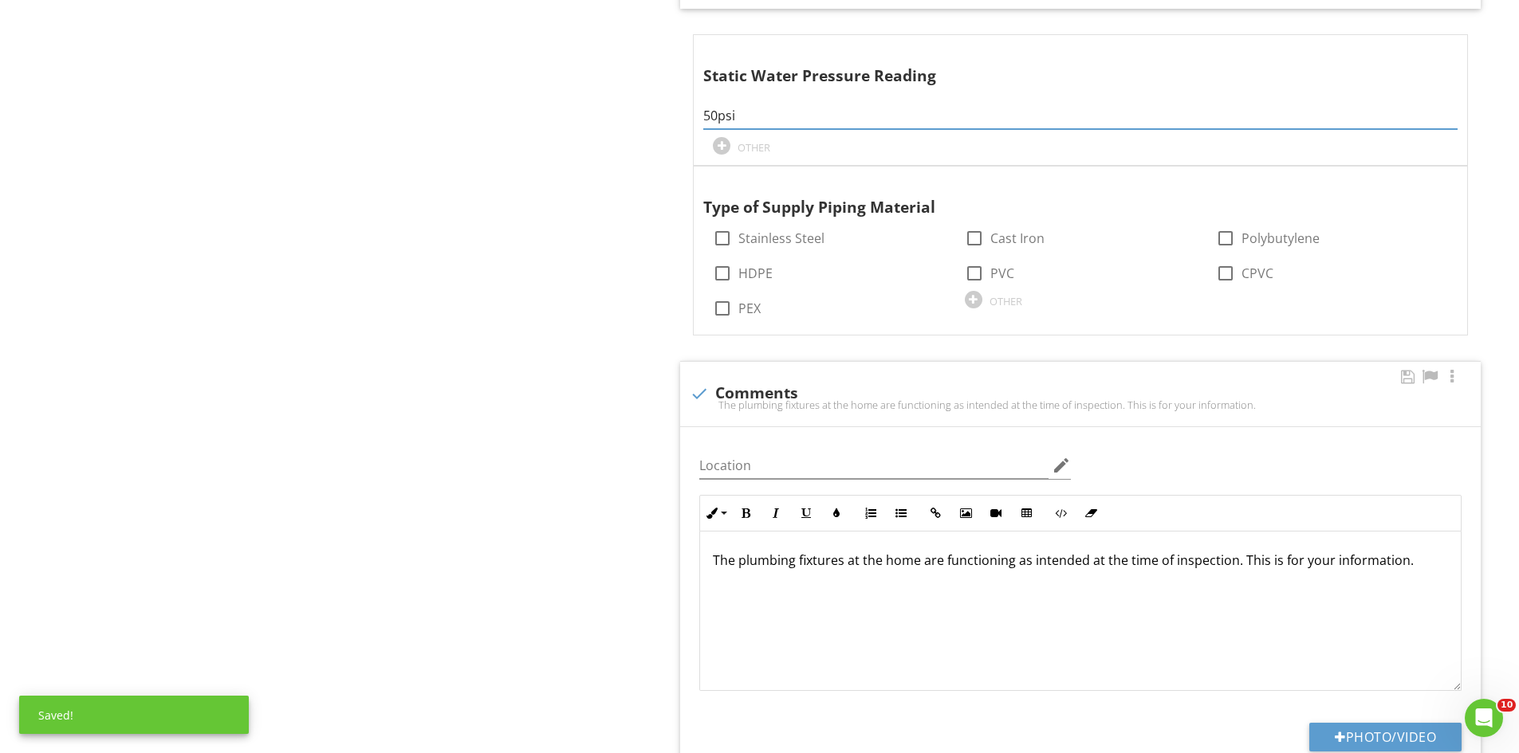
scroll to position [1883, 0]
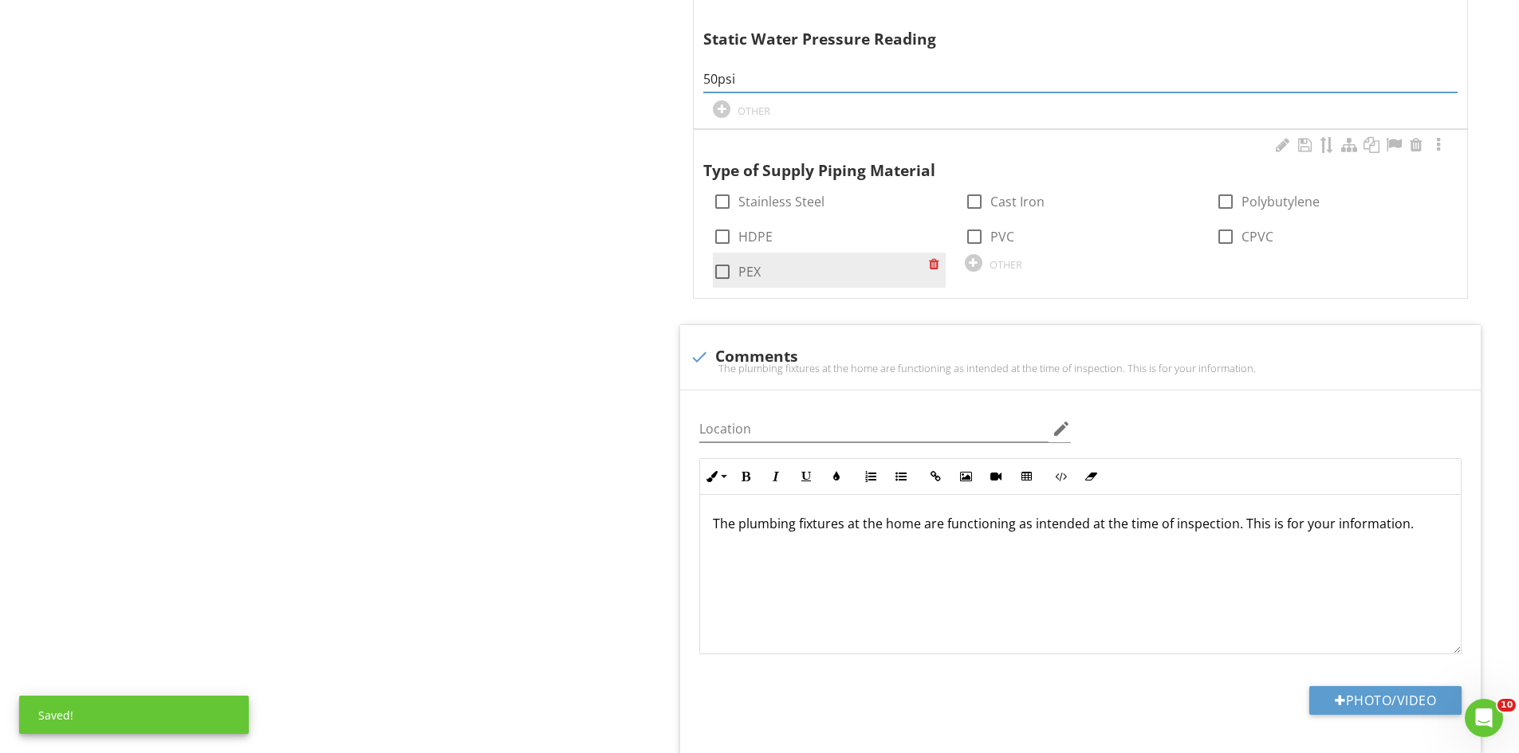
type input "50psi"
click at [725, 274] on div at bounding box center [722, 271] width 27 height 27
checkbox input "true"
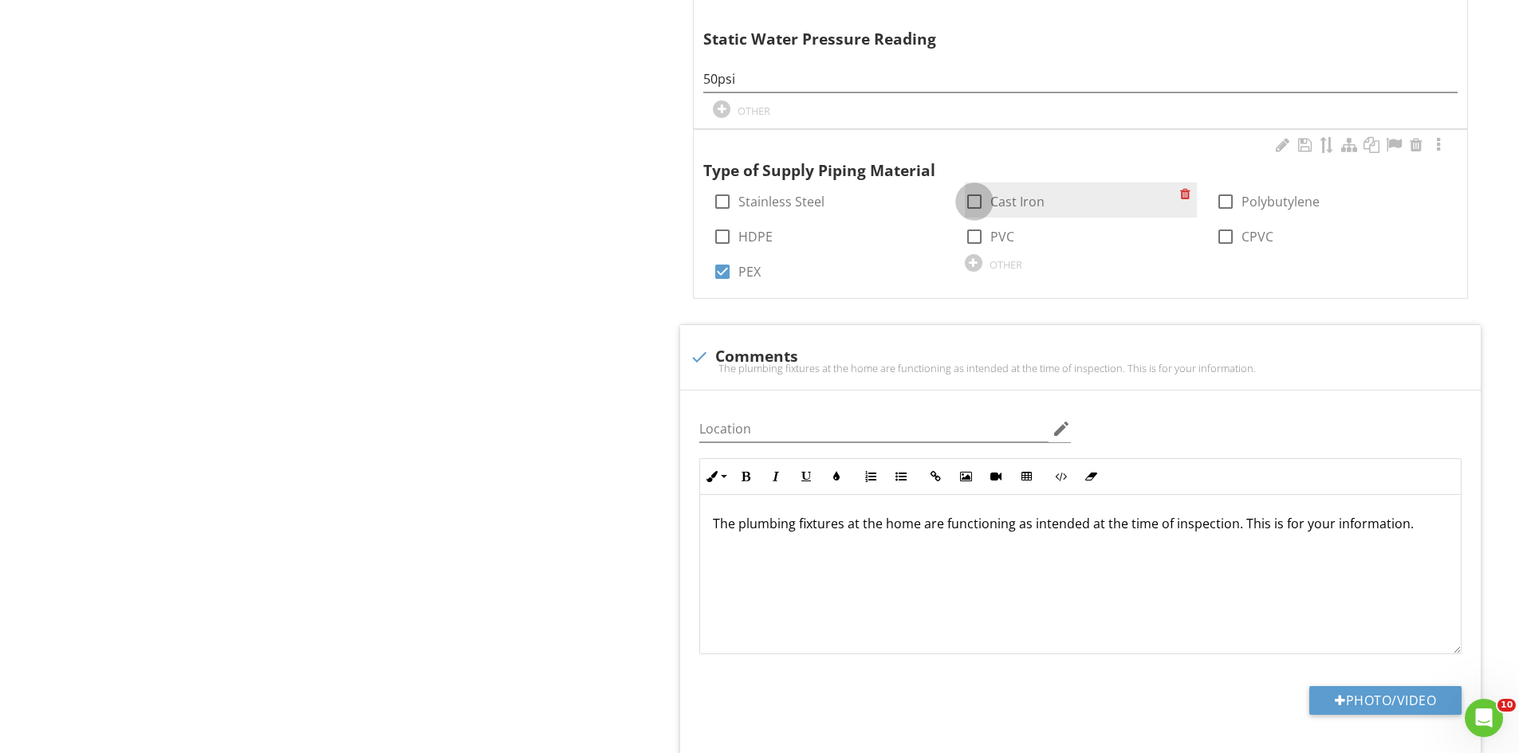
click at [969, 199] on div at bounding box center [974, 201] width 27 height 27
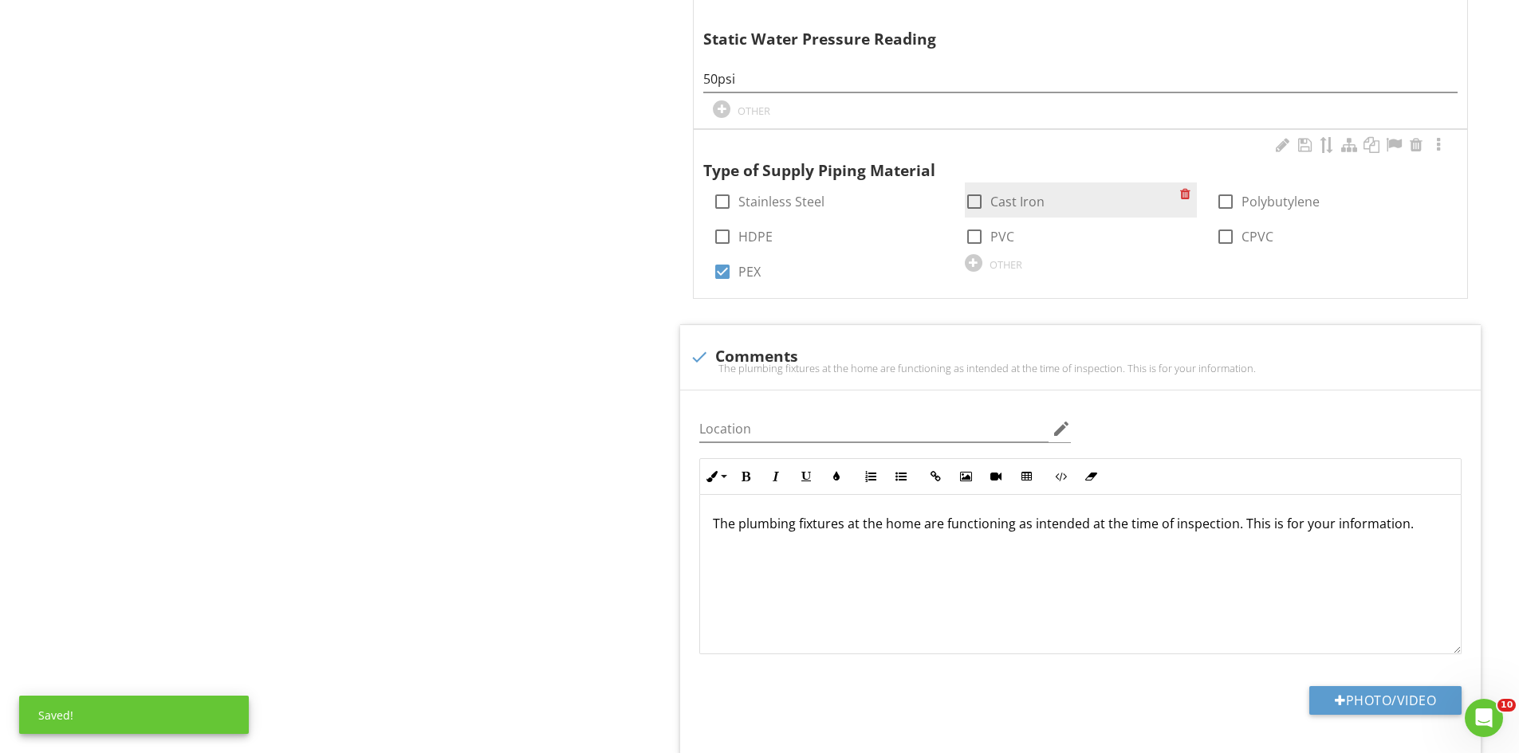
click at [969, 199] on div at bounding box center [974, 201] width 27 height 27
checkbox input "true"
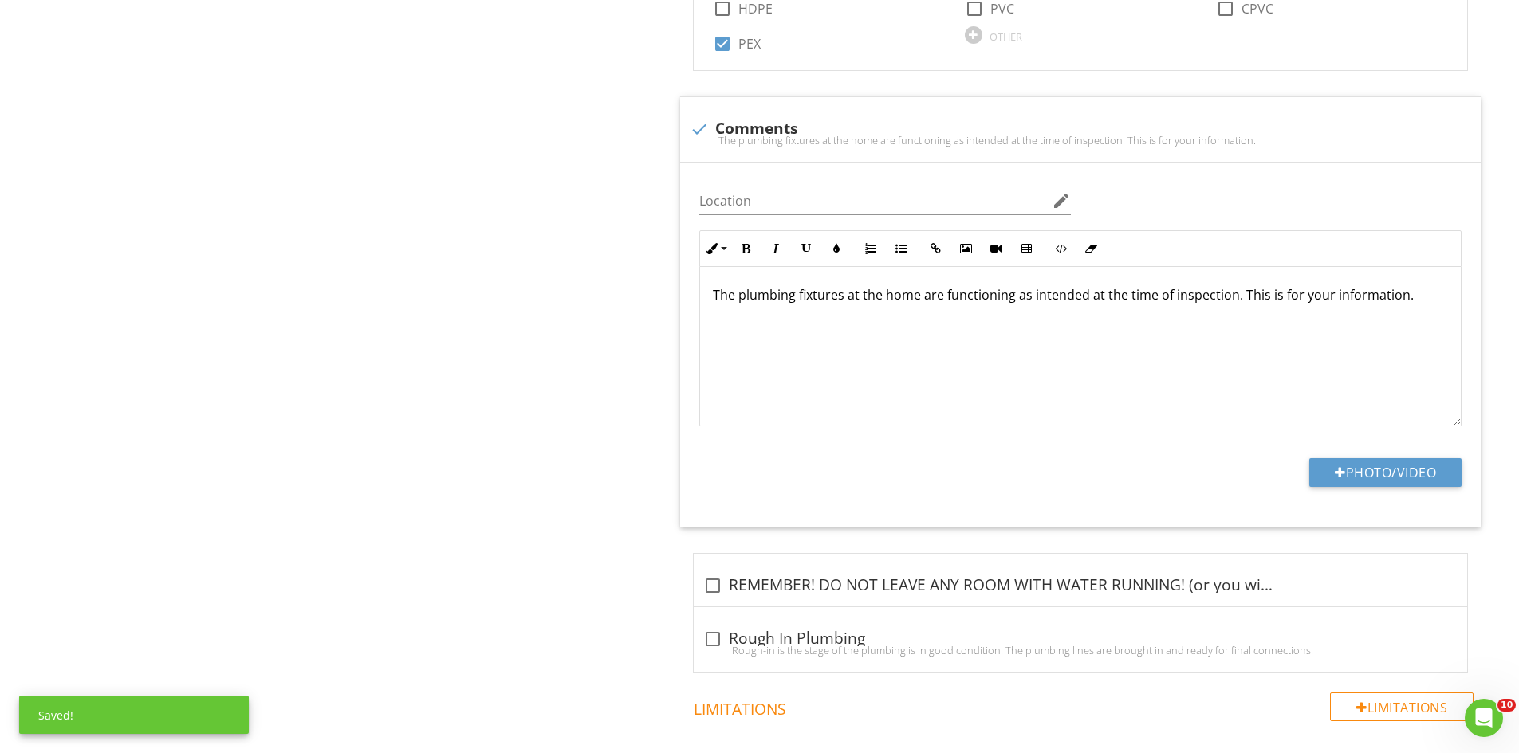
scroll to position [2122, 0]
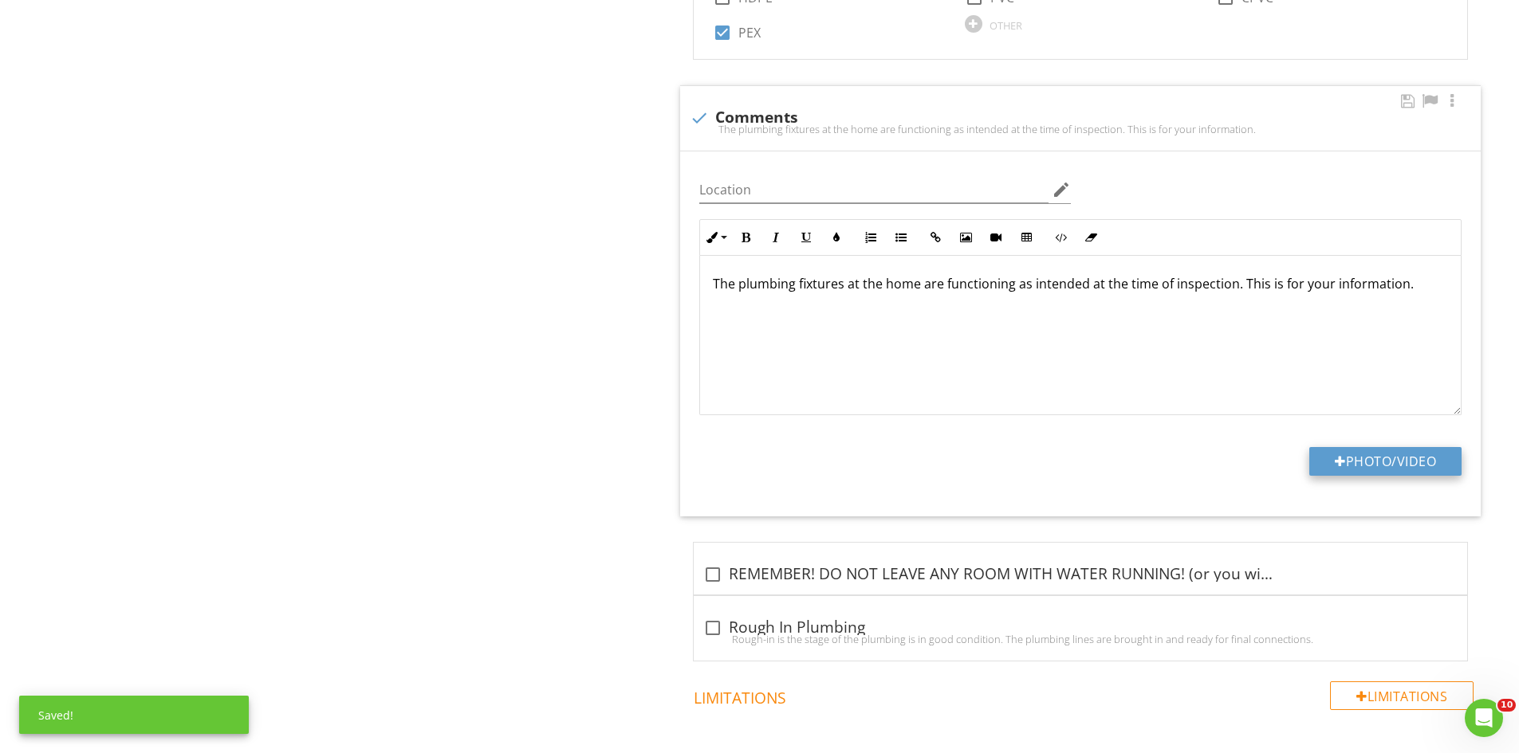
click at [1358, 458] on button "Photo/Video" at bounding box center [1385, 461] width 152 height 29
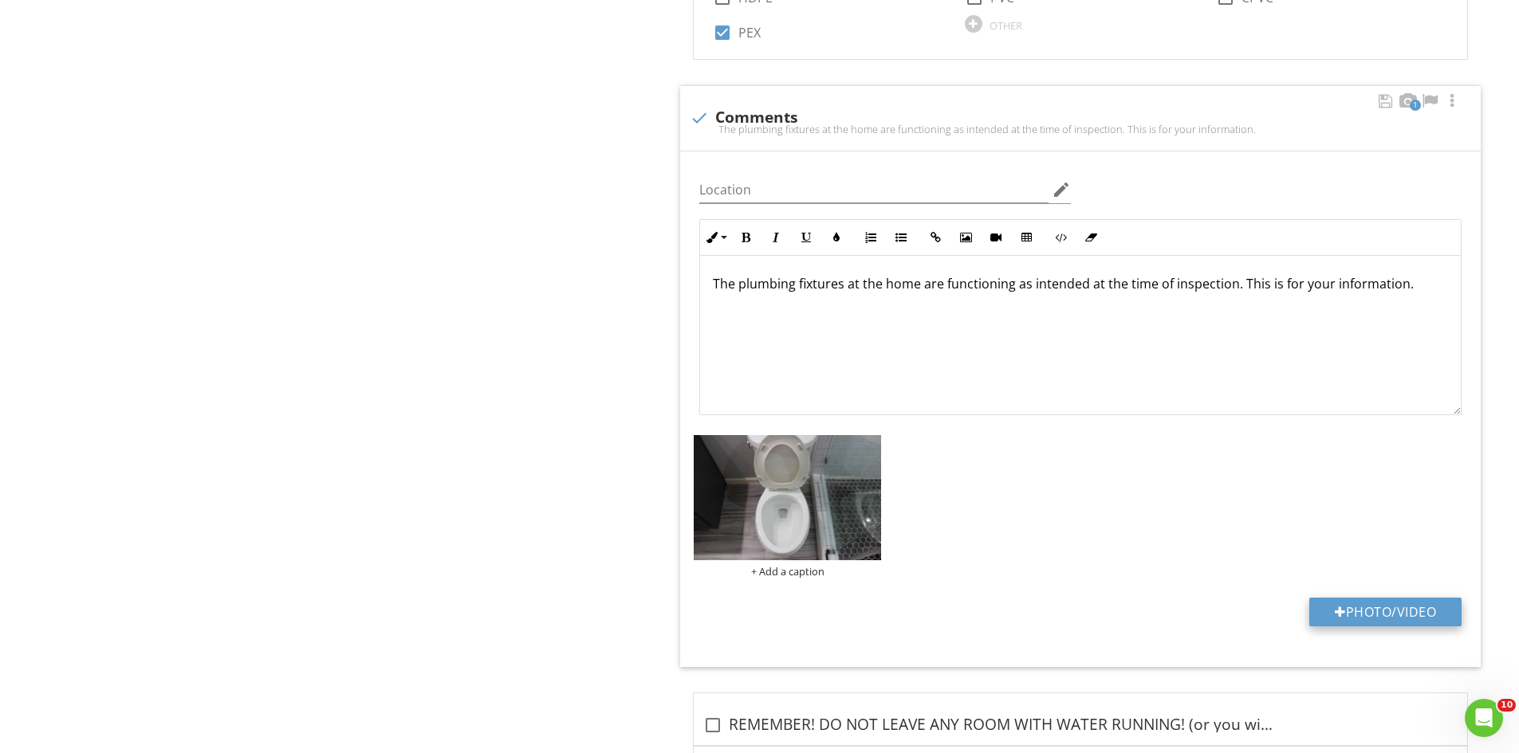
click at [1357, 616] on button "Photo/Video" at bounding box center [1385, 612] width 152 height 29
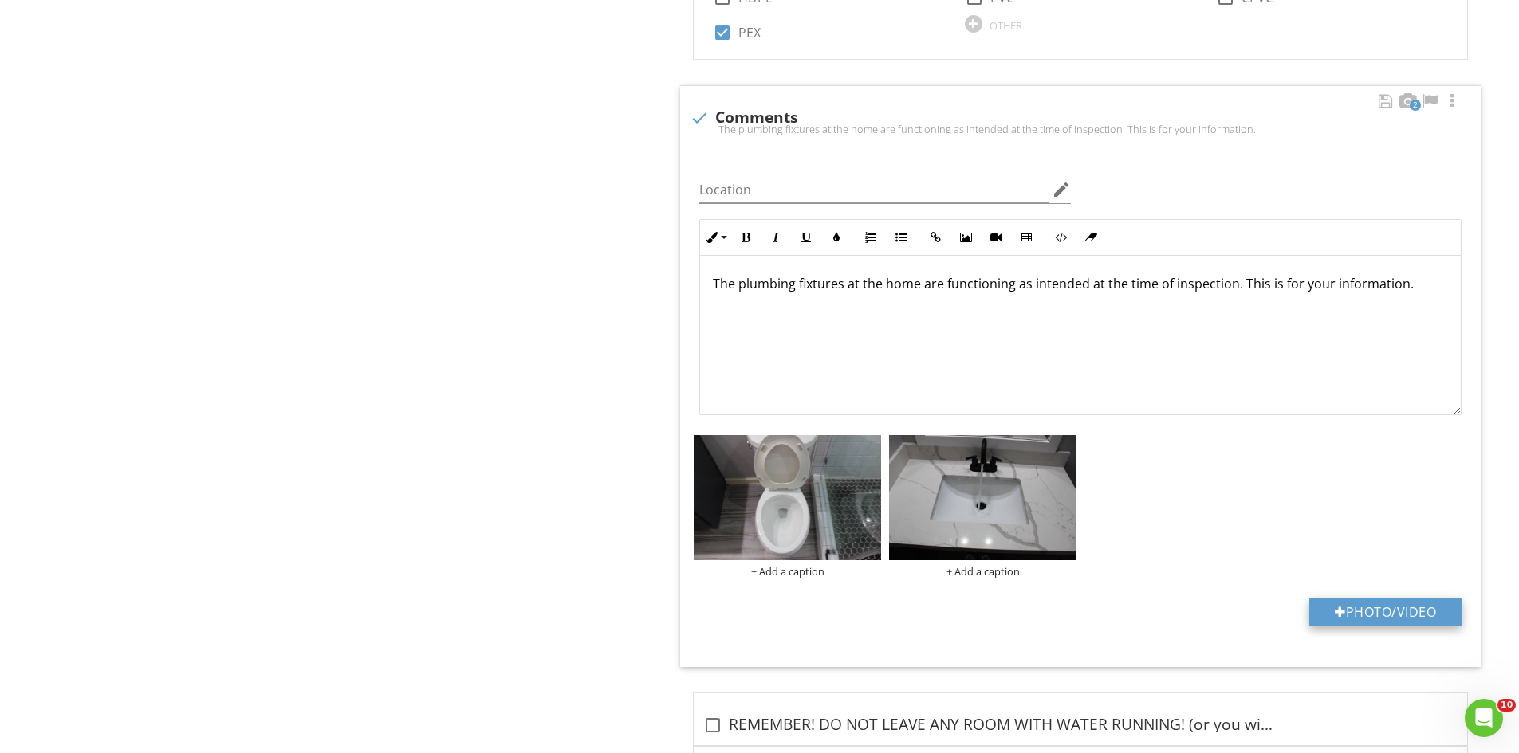
click at [1402, 612] on button "Photo/Video" at bounding box center [1385, 612] width 152 height 29
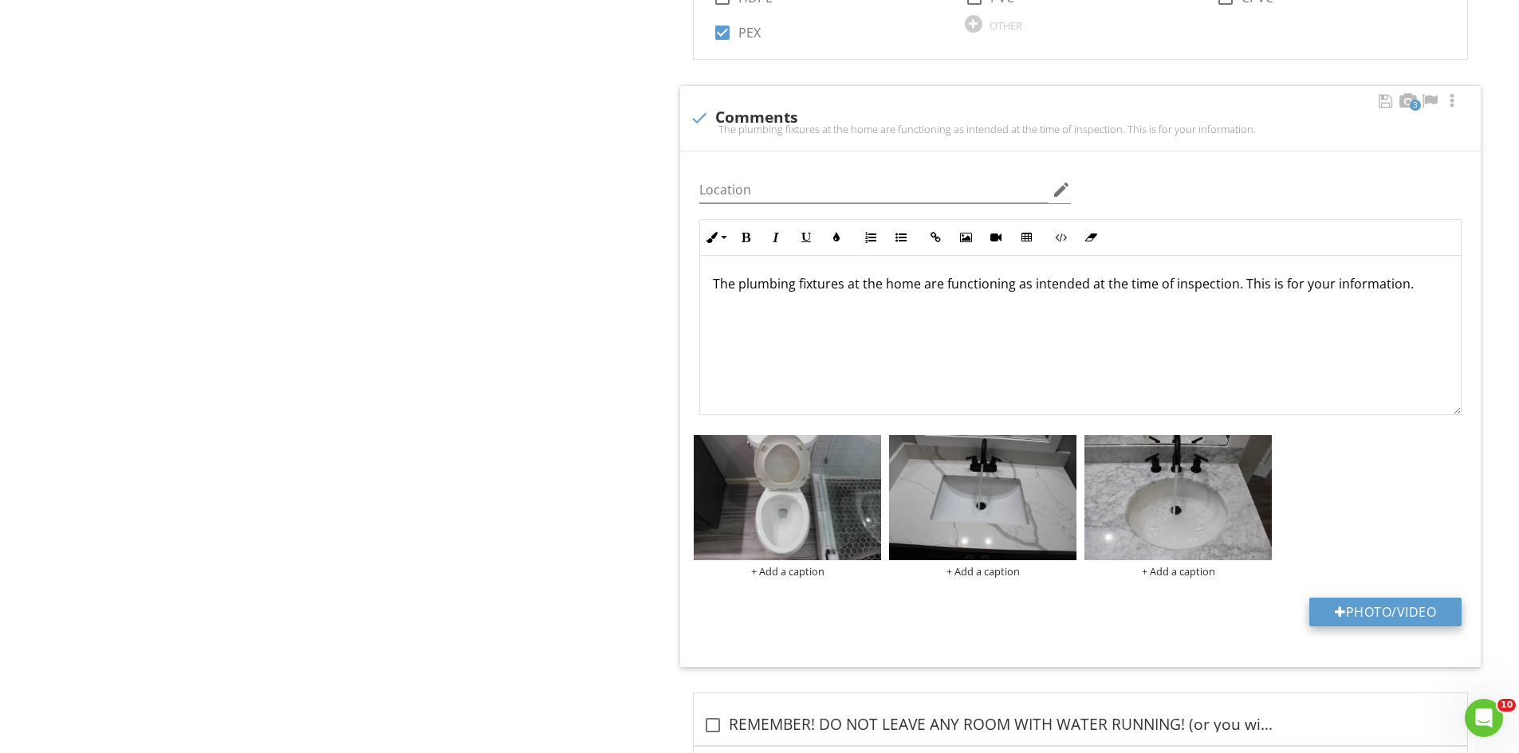
click at [1380, 615] on button "Photo/Video" at bounding box center [1385, 612] width 152 height 29
type input "C:\fakepath\IMG_6852.JPG"
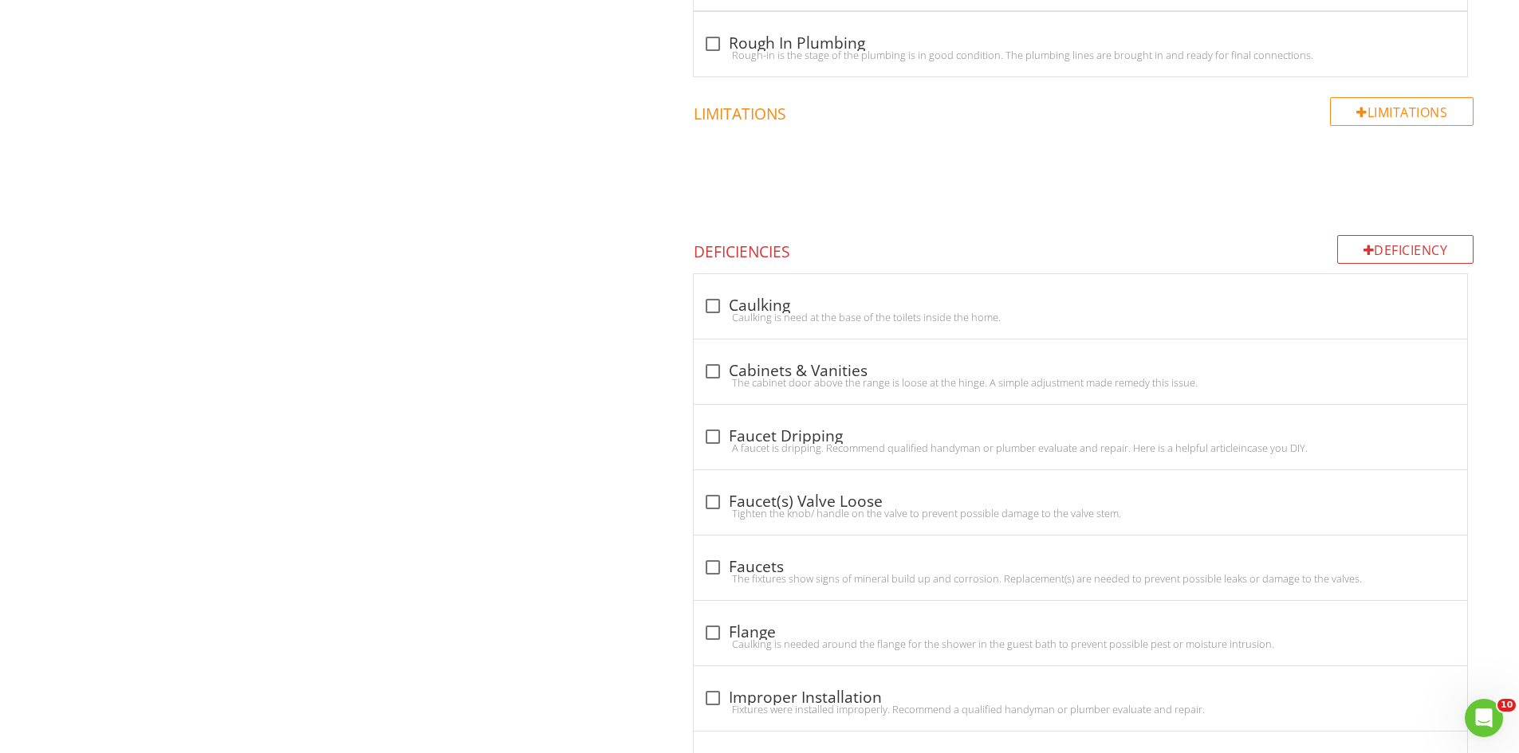
scroll to position [2208, 0]
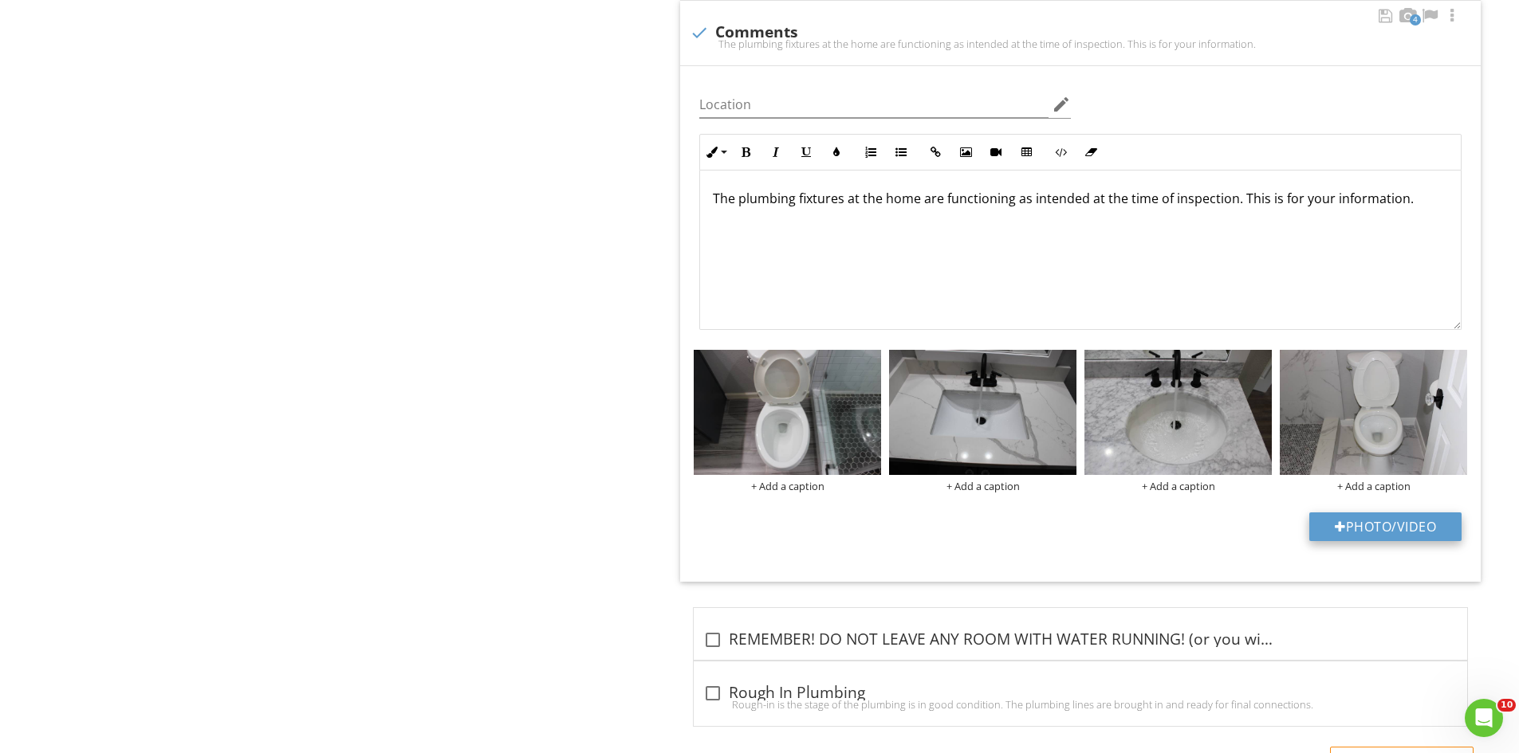
click at [1392, 514] on button "Photo/Video" at bounding box center [1385, 527] width 152 height 29
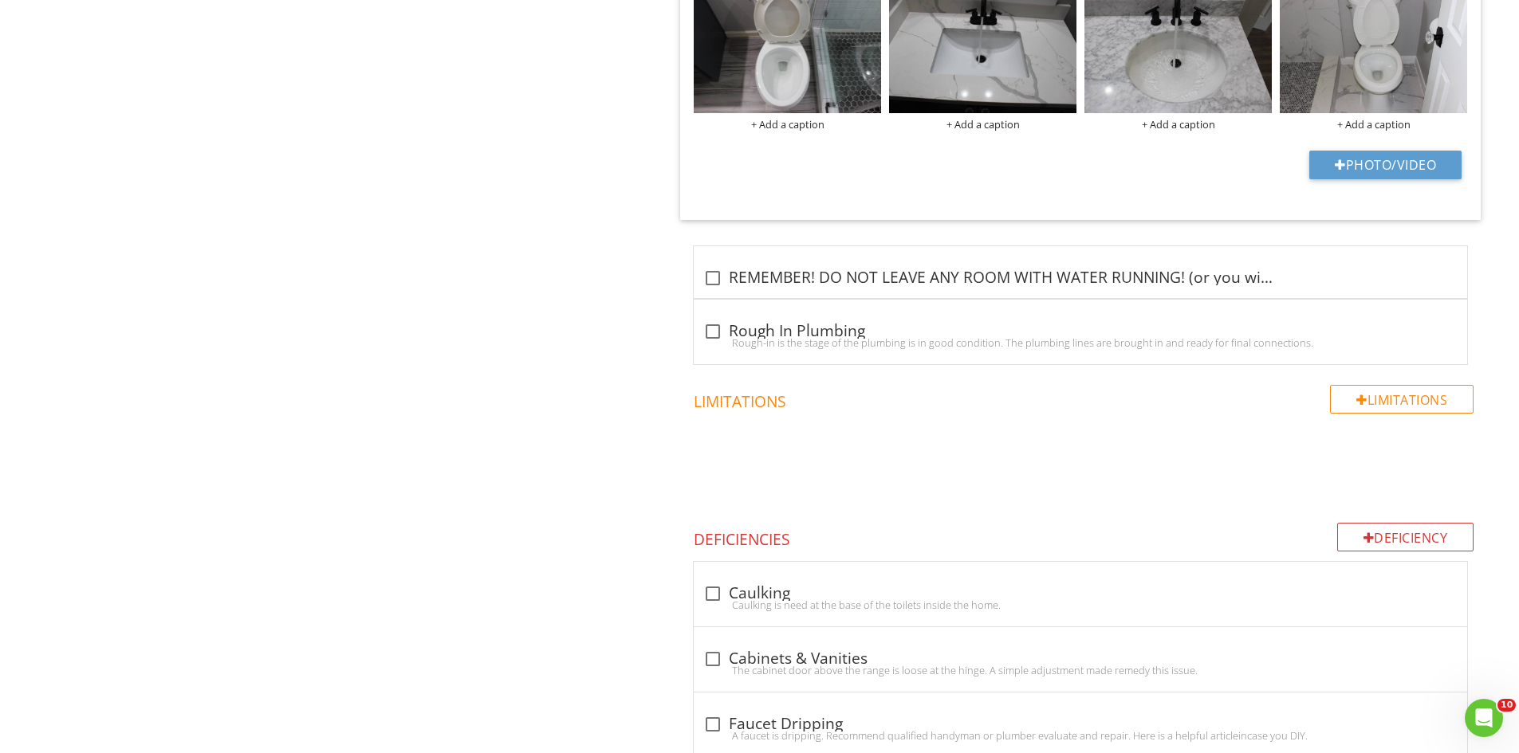
scroll to position [2686, 0]
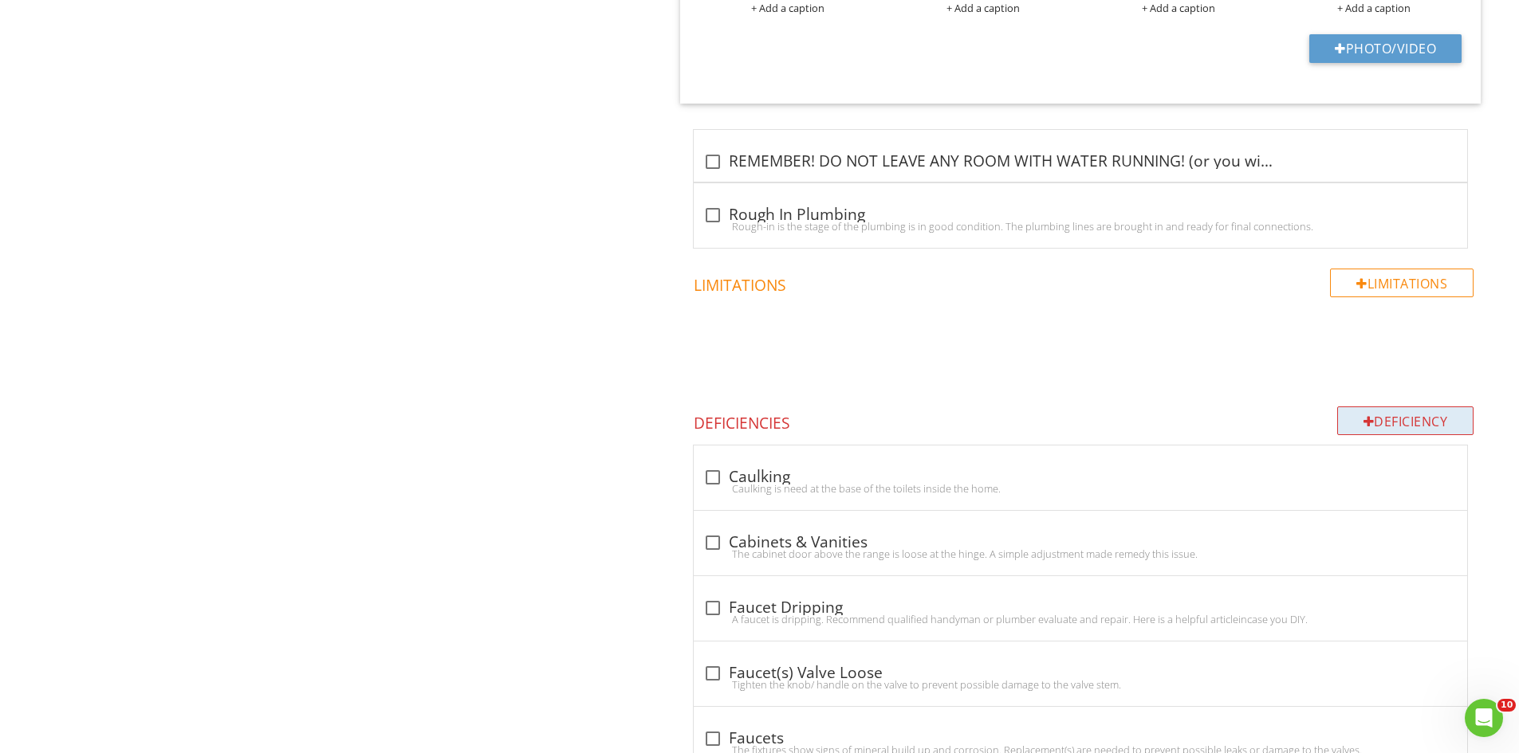
click at [1389, 419] on div "Deficiency" at bounding box center [1405, 421] width 137 height 29
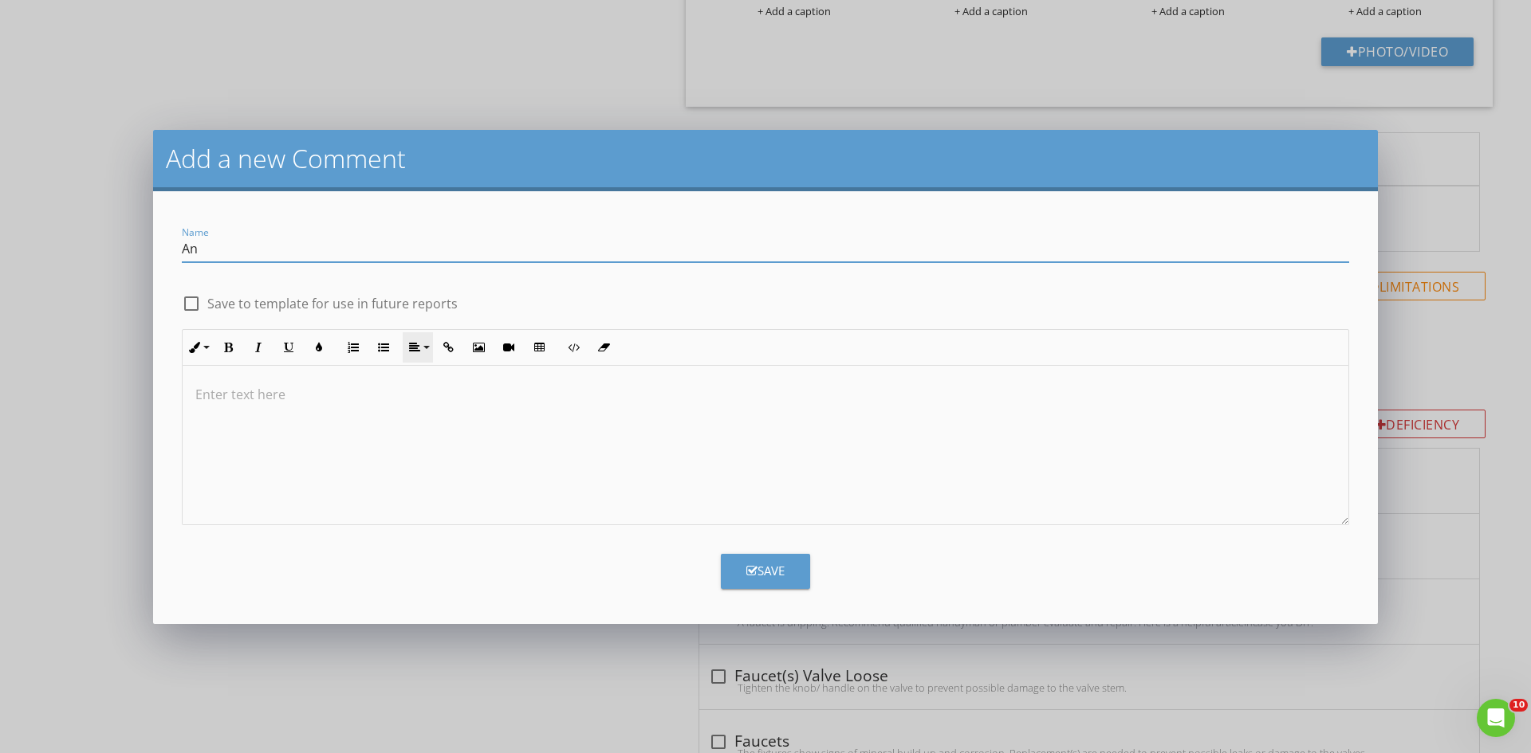
type input "Anchor Bolts"
click at [360, 429] on div at bounding box center [766, 445] width 1166 height 159
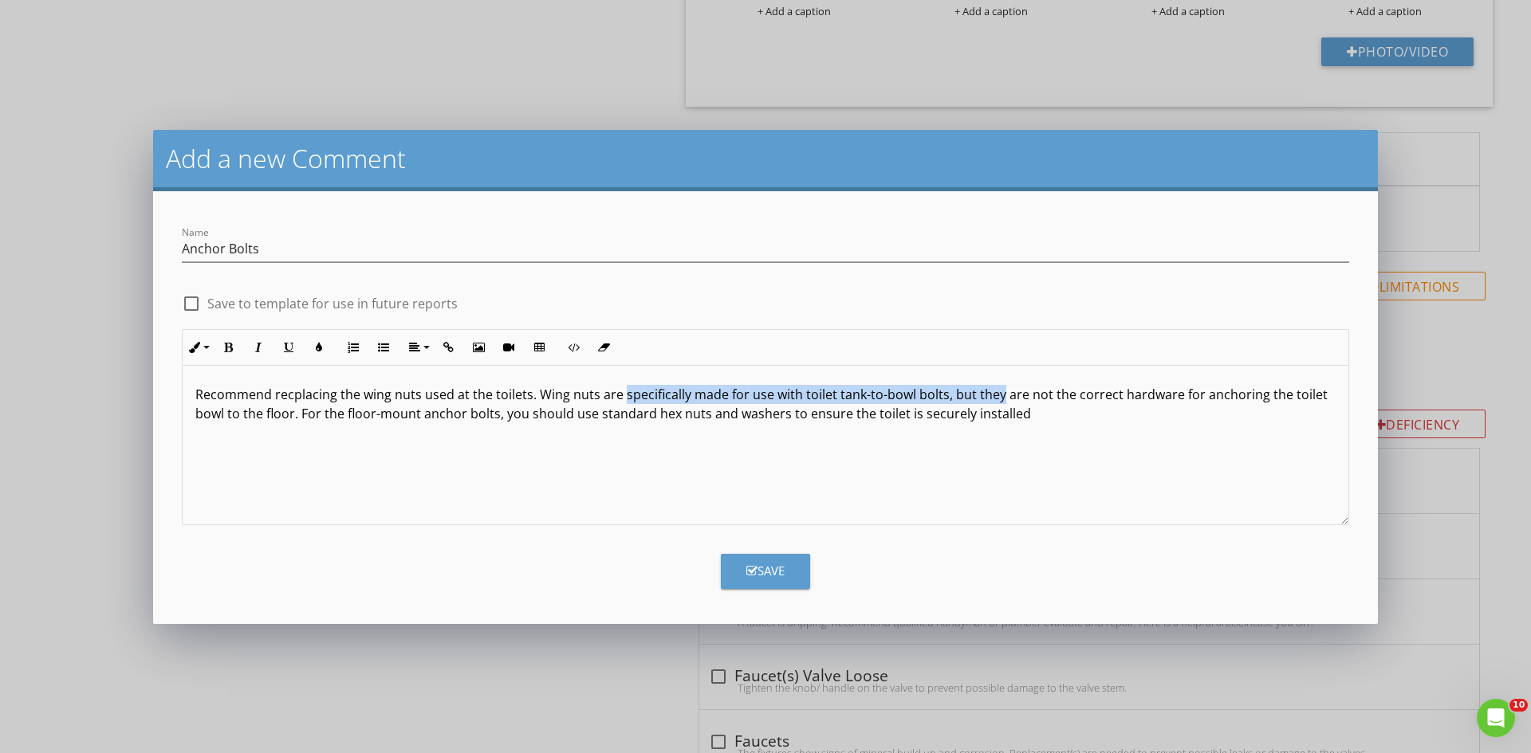
drag, startPoint x: 993, startPoint y: 392, endPoint x: 619, endPoint y: 398, distance: 374.0
click at [619, 398] on p "Recommend recplacing the wing nuts used at the toilets. Wing nuts are specifica…" at bounding box center [765, 404] width 1140 height 38
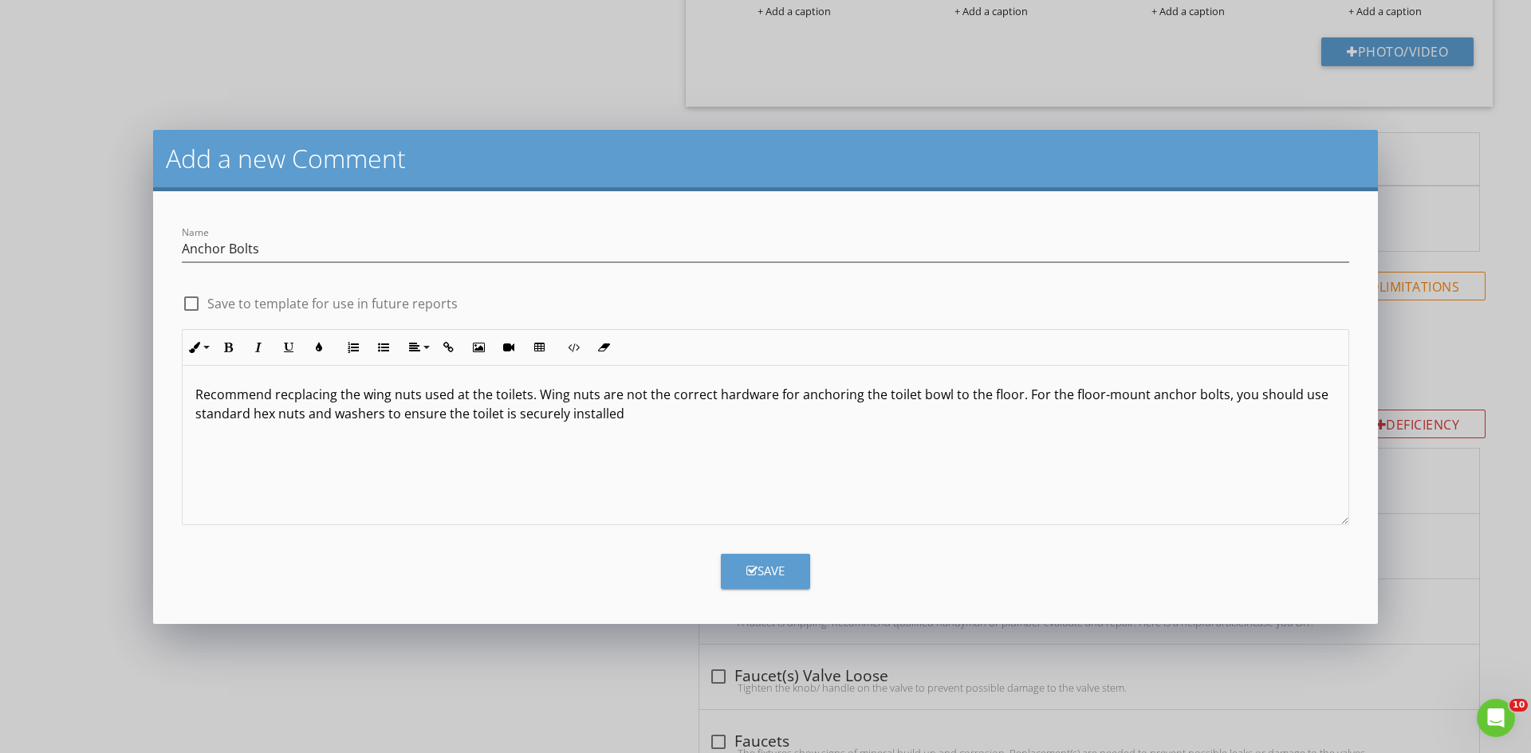
click at [625, 415] on p "Recommend recplacing the wing nuts used at the toilets. Wing nuts are not the c…" at bounding box center [765, 404] width 1140 height 38
click at [769, 561] on button "Save" at bounding box center [765, 571] width 89 height 35
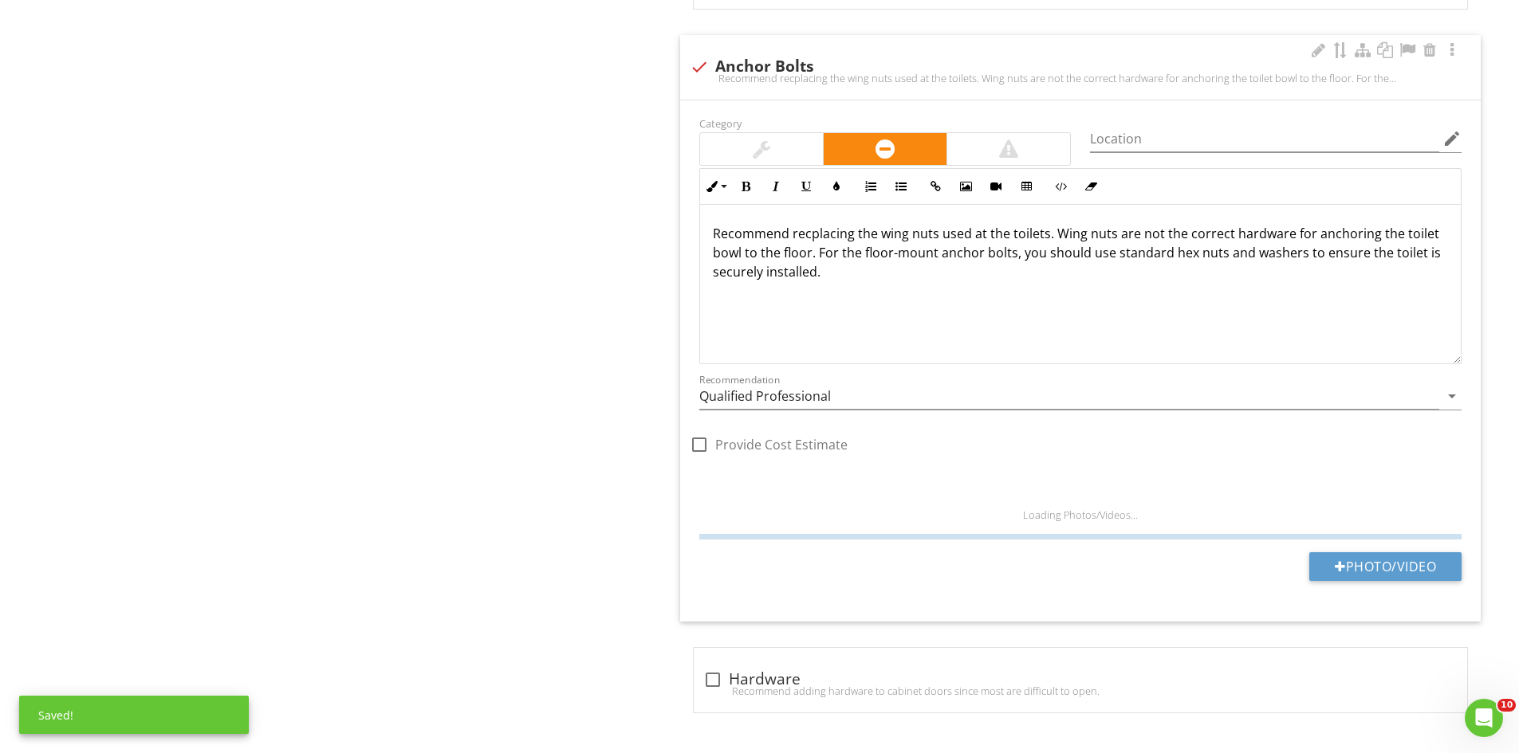
scroll to position [4649, 0]
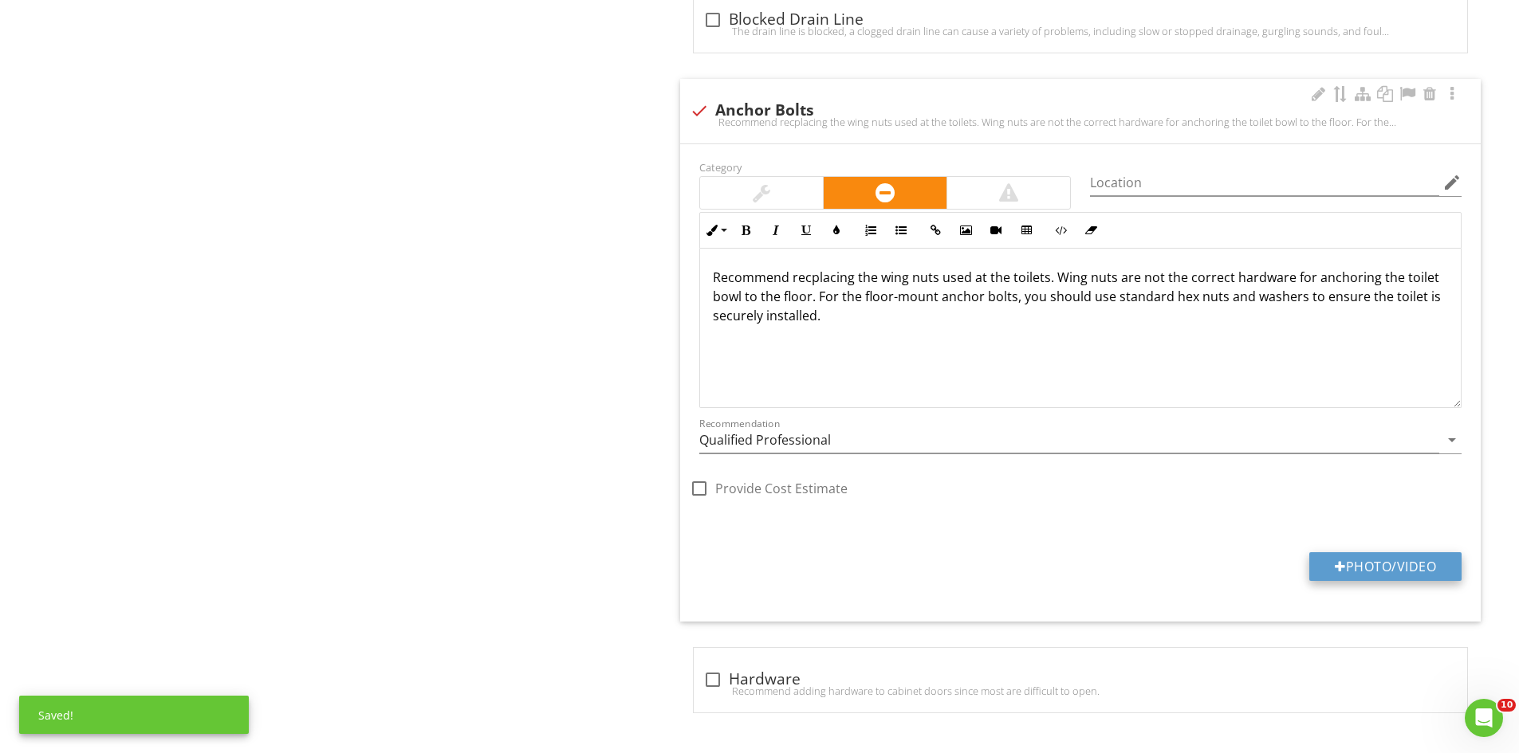
click at [1363, 561] on button "Photo/Video" at bounding box center [1385, 567] width 152 height 29
type input "C:\fakepath\IMG_6834.JPG"
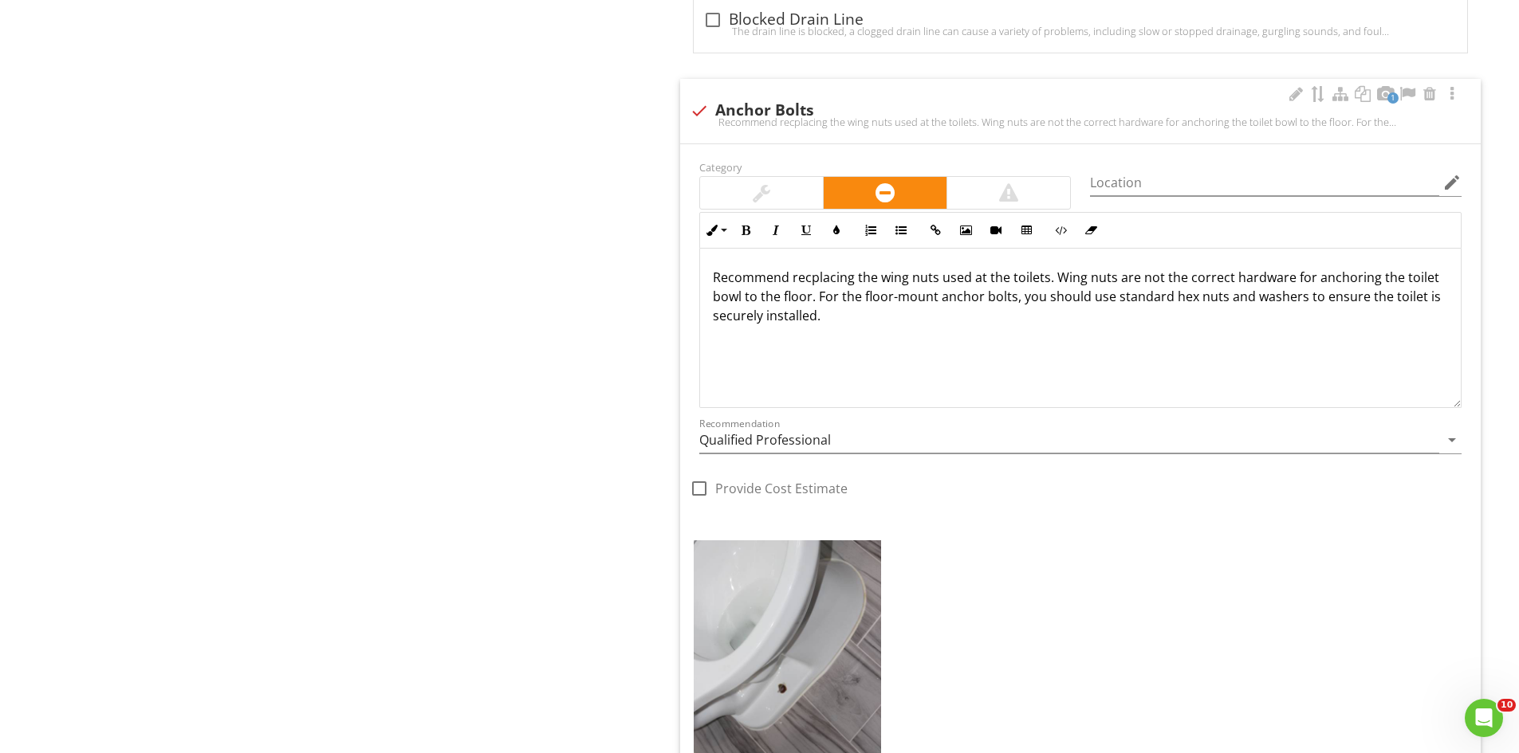
click at [790, 668] on img at bounding box center [787, 681] width 187 height 281
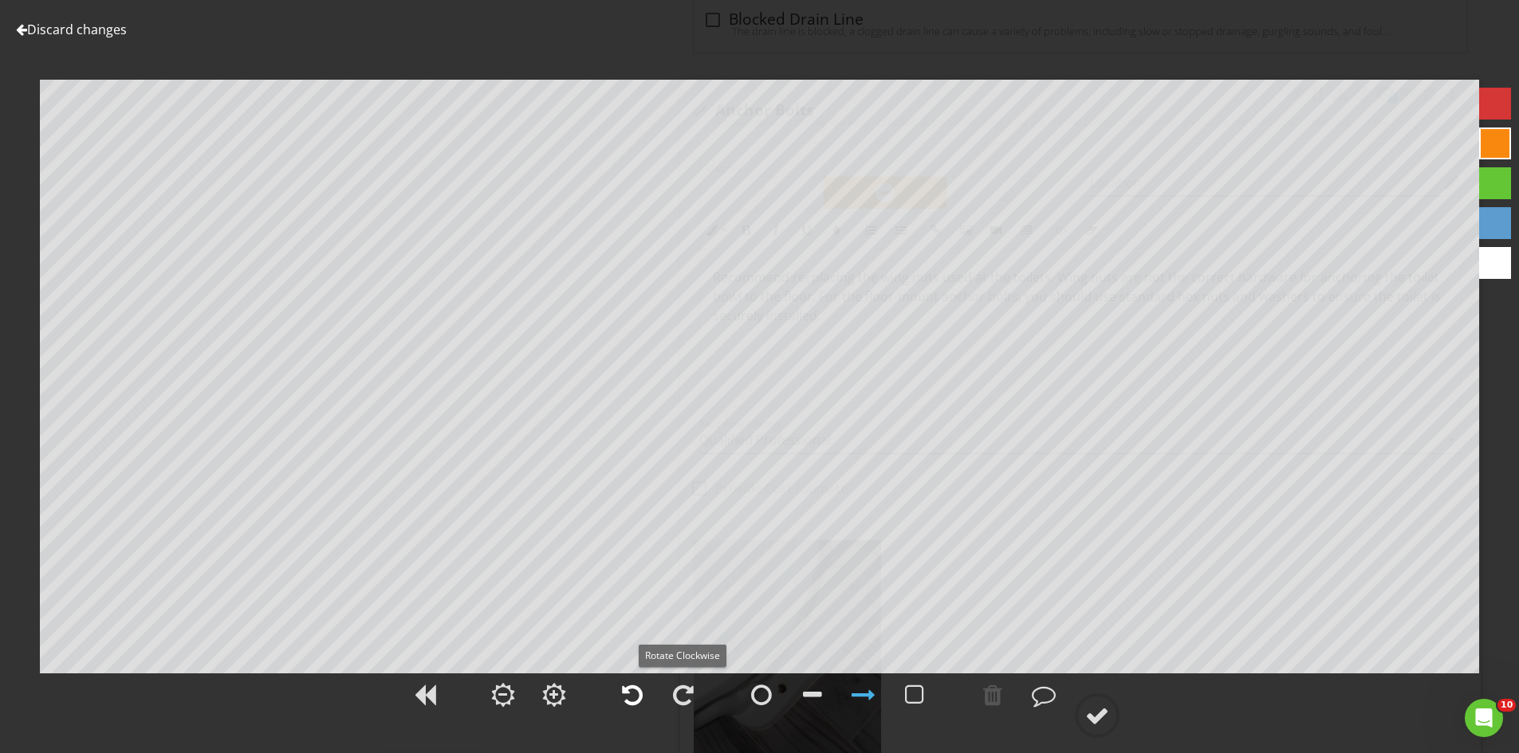
click at [614, 694] on div at bounding box center [632, 695] width 40 height 40
click at [1088, 706] on div at bounding box center [1097, 716] width 24 height 24
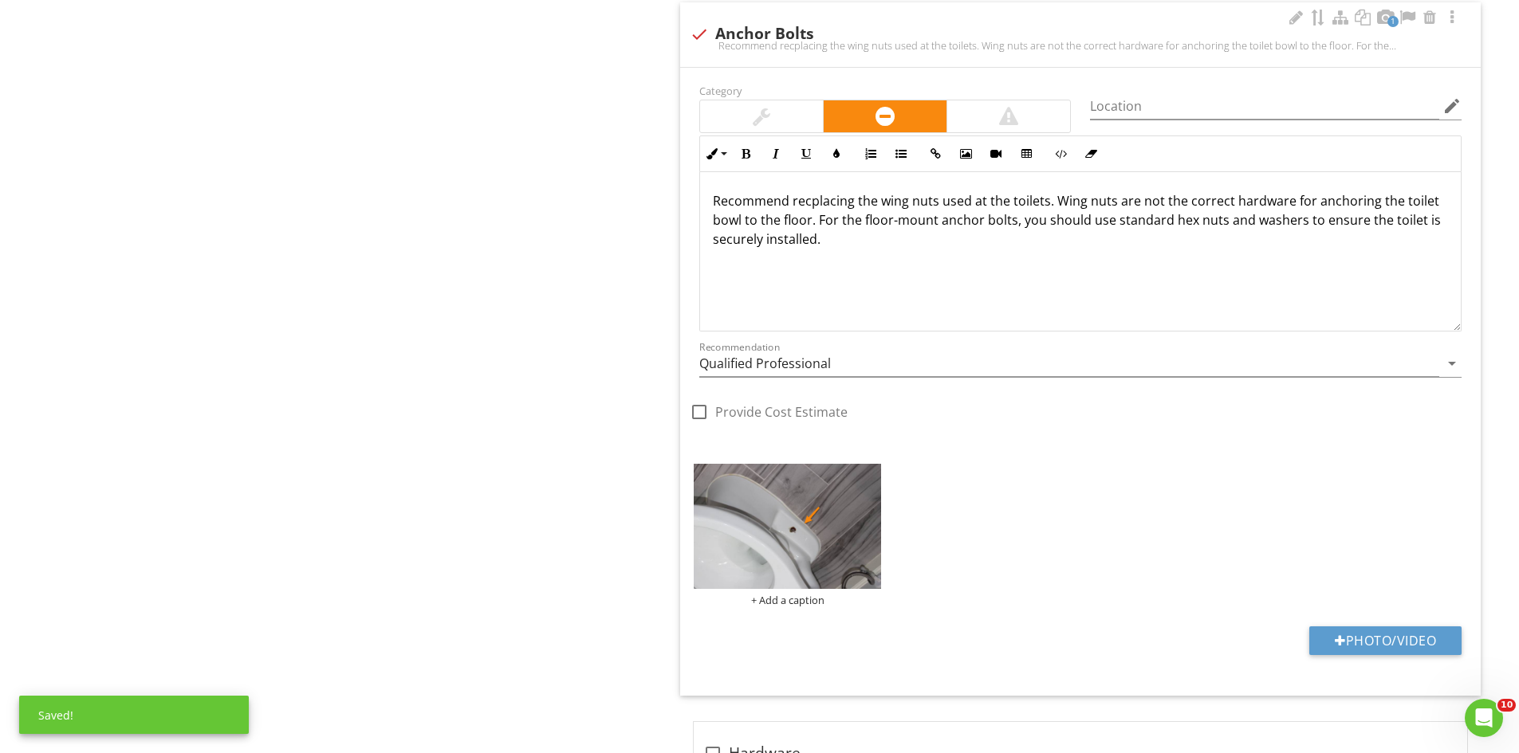
scroll to position [4799, 0]
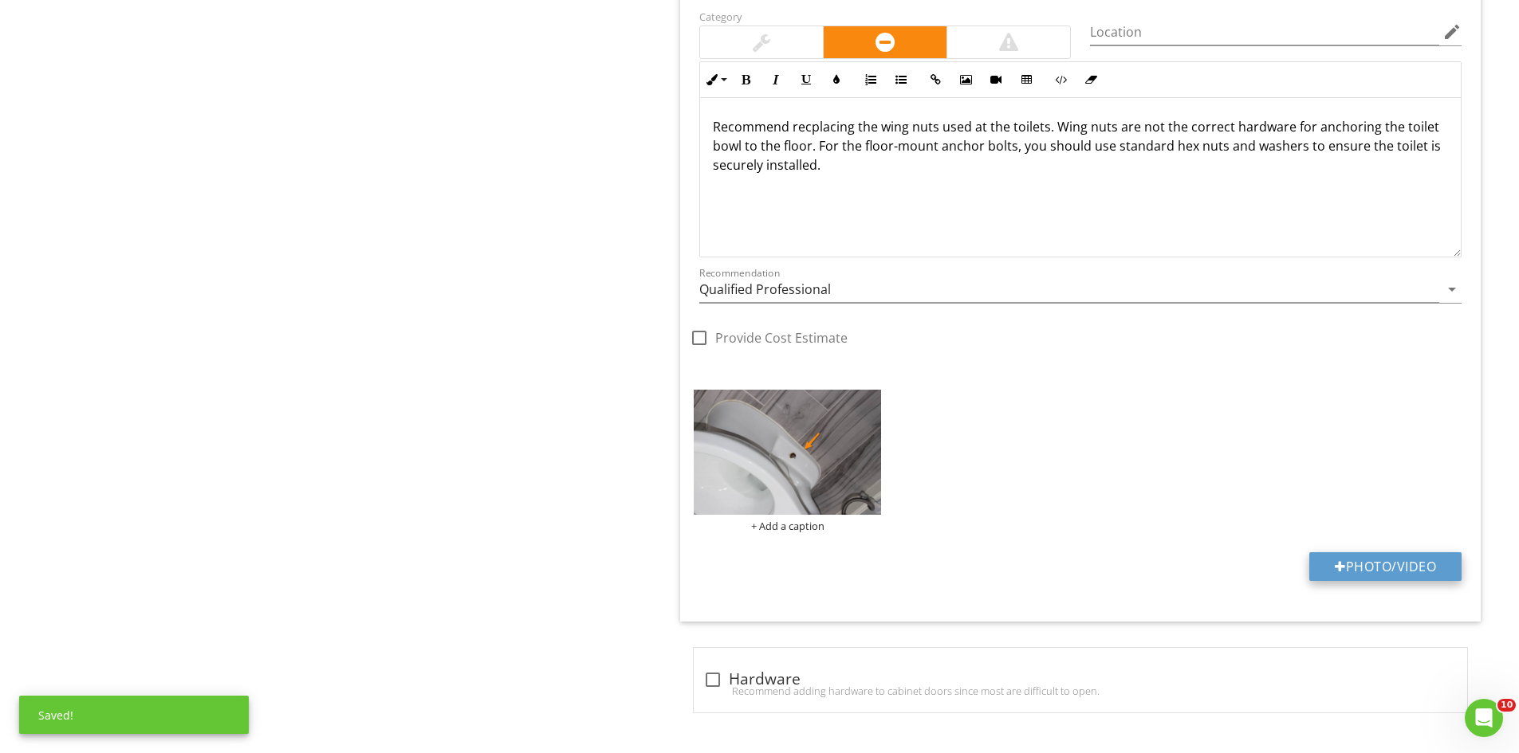
click at [1348, 564] on button "Photo/Video" at bounding box center [1385, 567] width 152 height 29
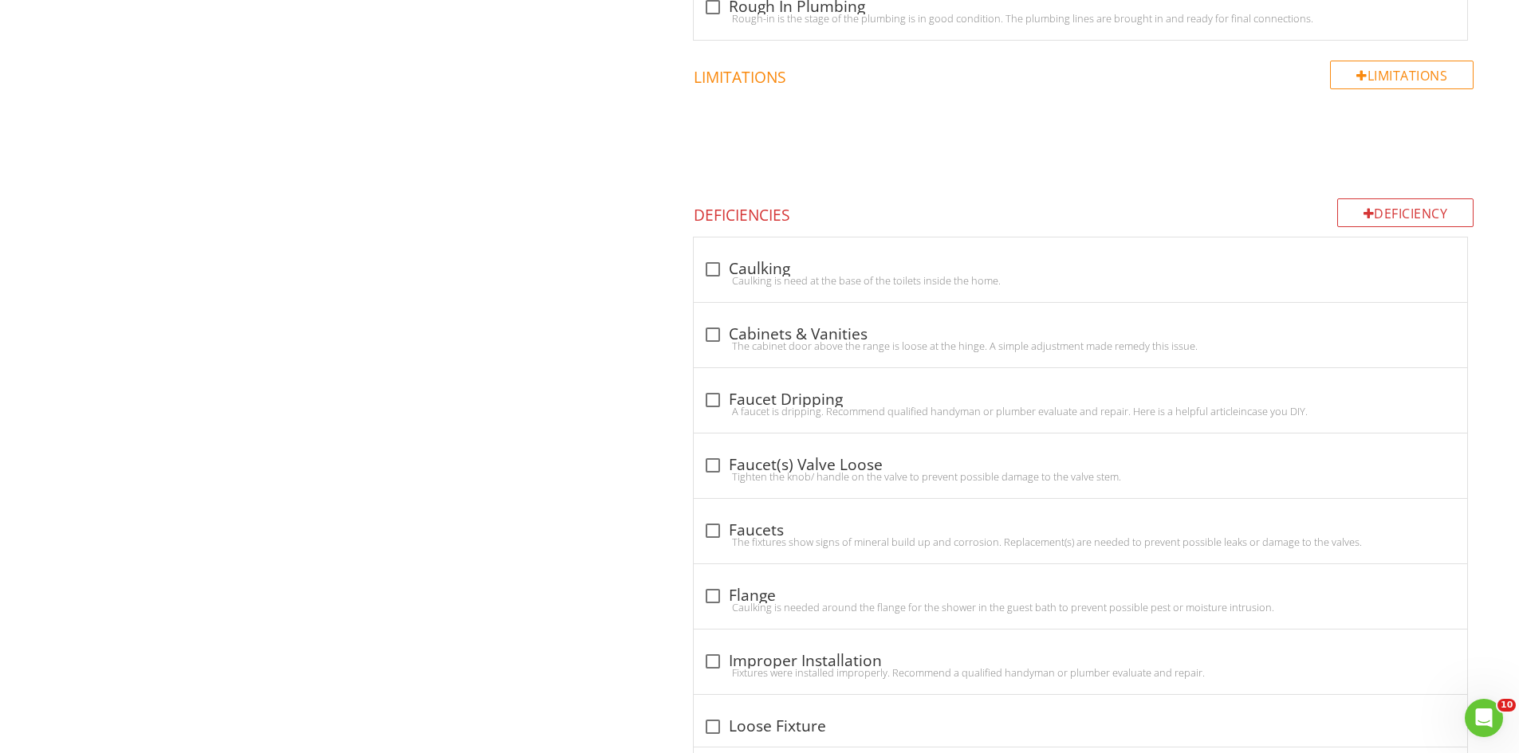
scroll to position [2806, 0]
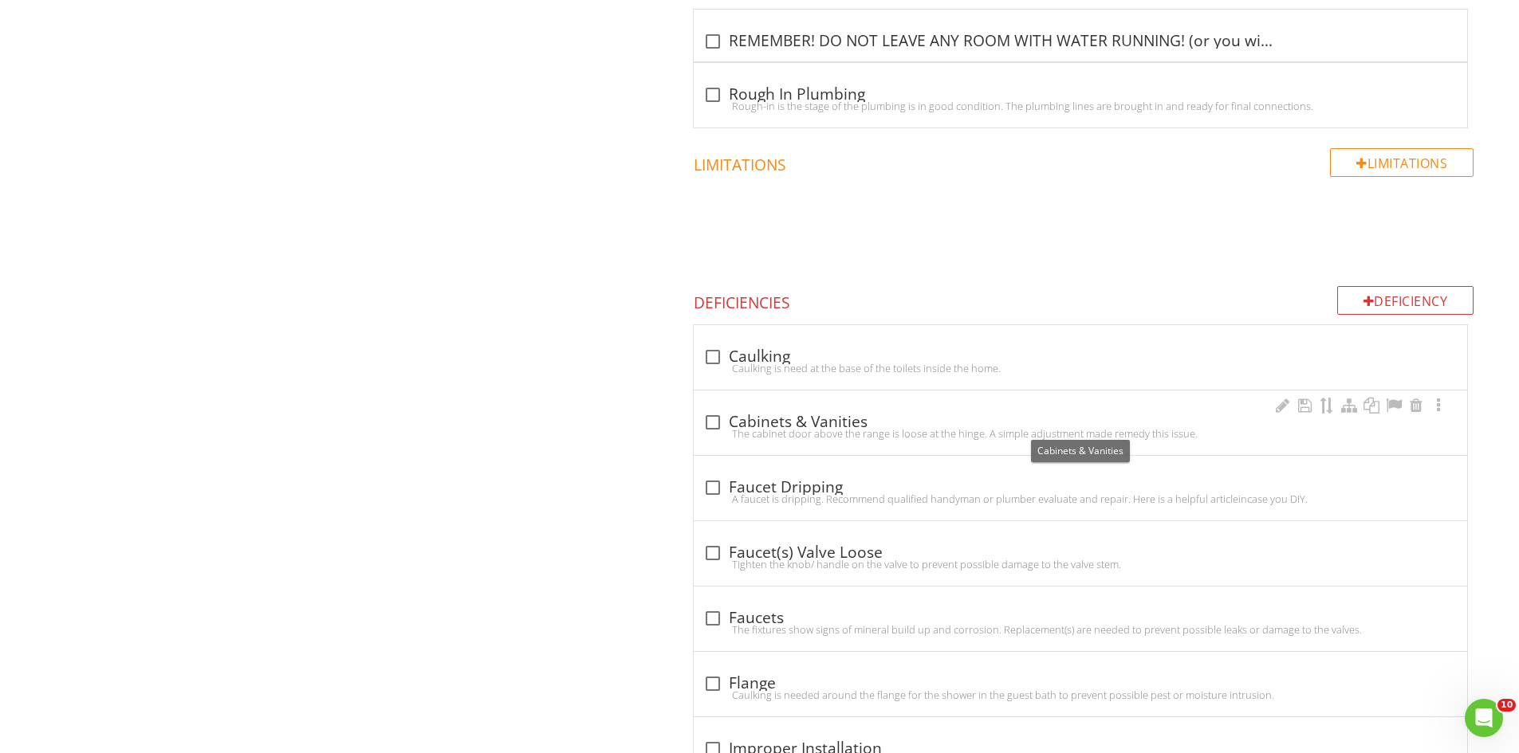
click at [710, 414] on div at bounding box center [712, 422] width 27 height 27
checkbox input "true"
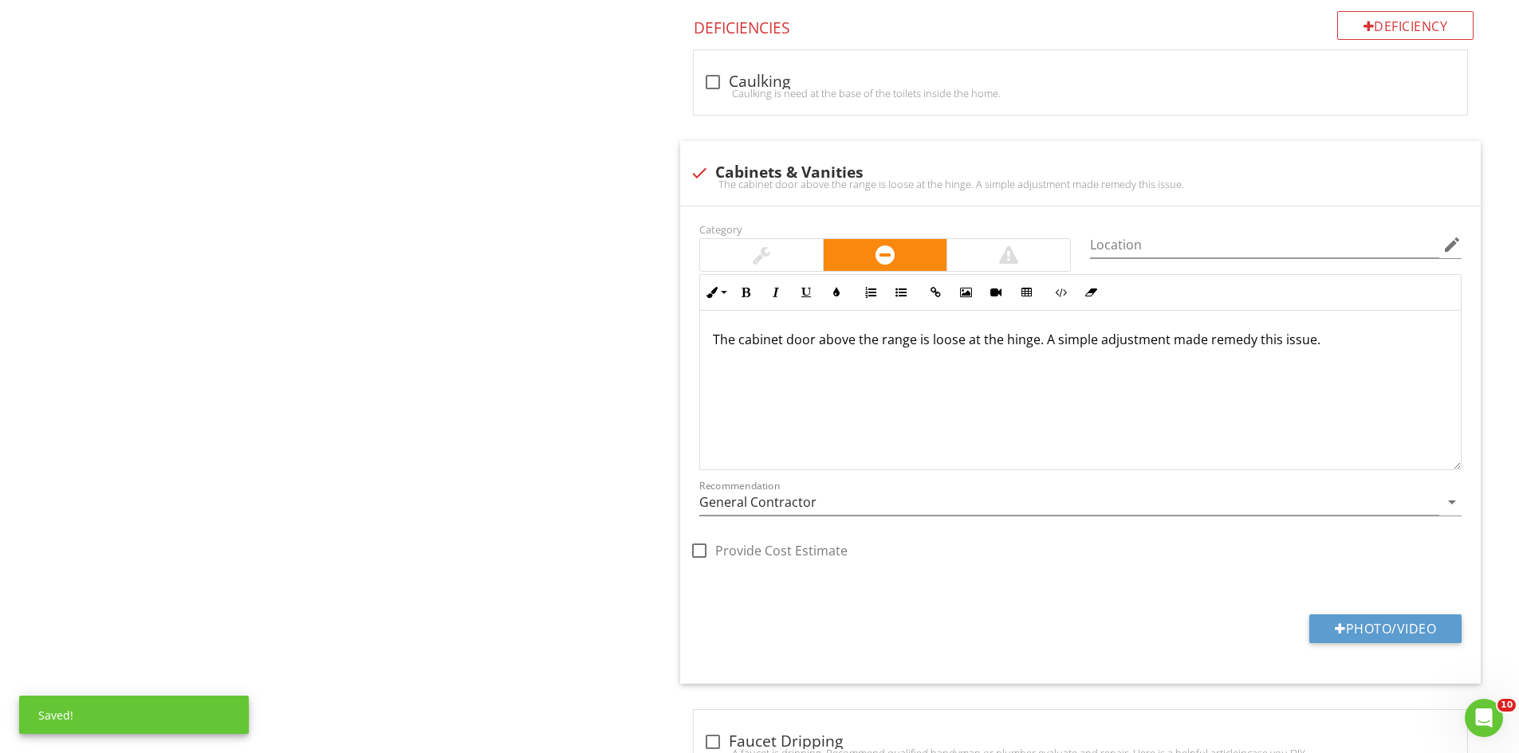
scroll to position [3109, 0]
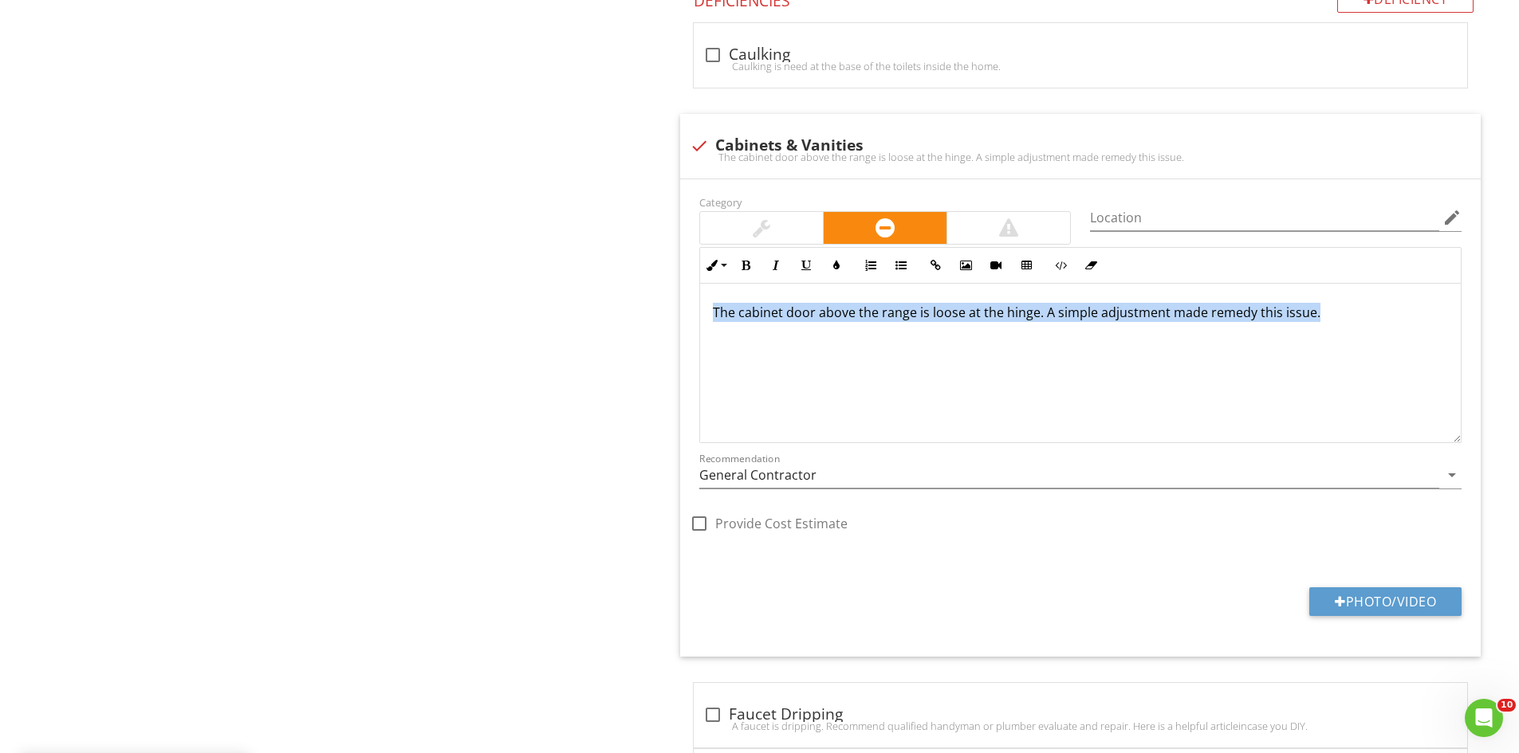
drag, startPoint x: 1352, startPoint y: 320, endPoint x: 605, endPoint y: 332, distance: 747.1
click at [600, 333] on div "IV. Plumbing Systems A. Plumbing Supply, Distribution Systems, and Fixtures B. …" at bounding box center [948, 21] width 1139 height 5940
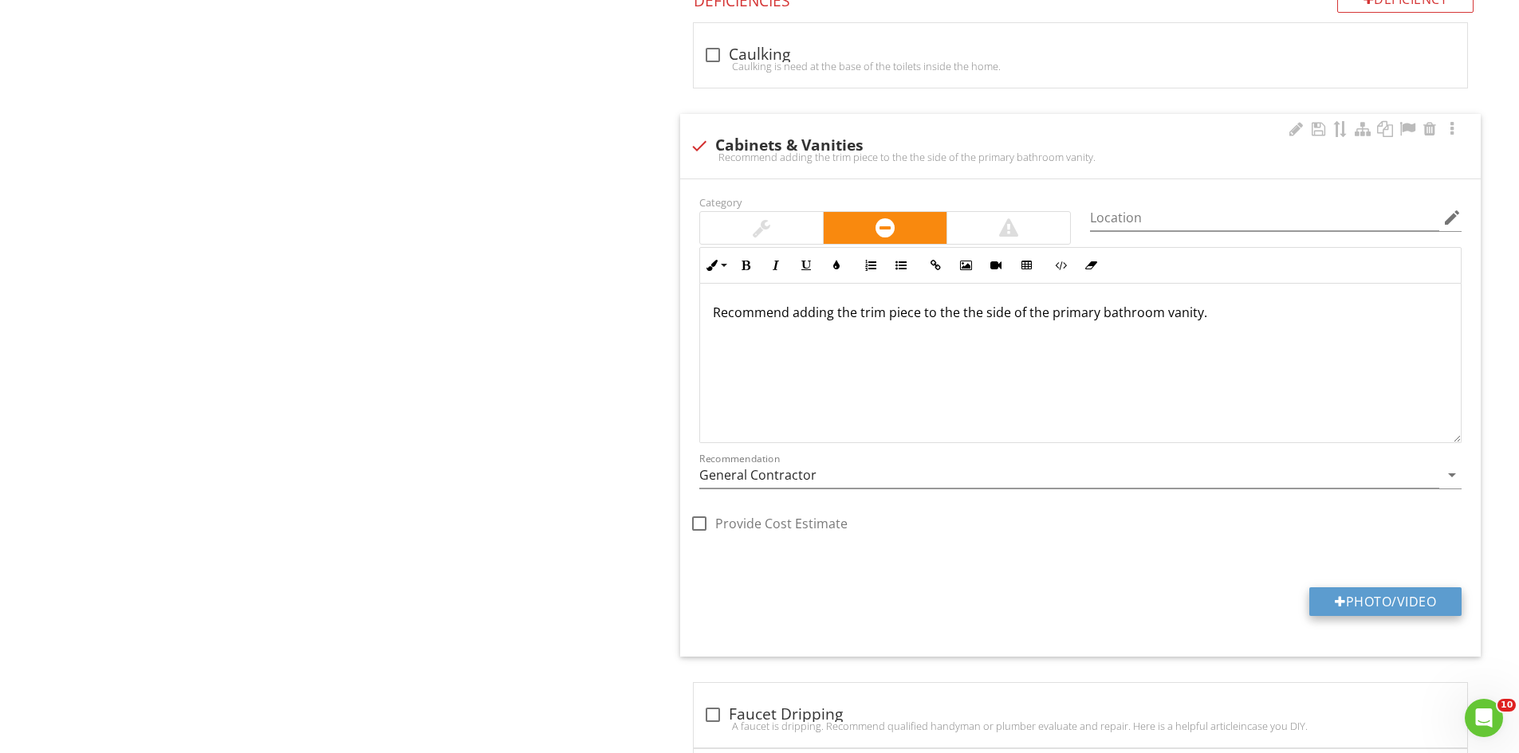
click at [1378, 603] on button "Photo/Video" at bounding box center [1385, 602] width 152 height 29
type input "C:\fakepath\IMG_6846.JPG"
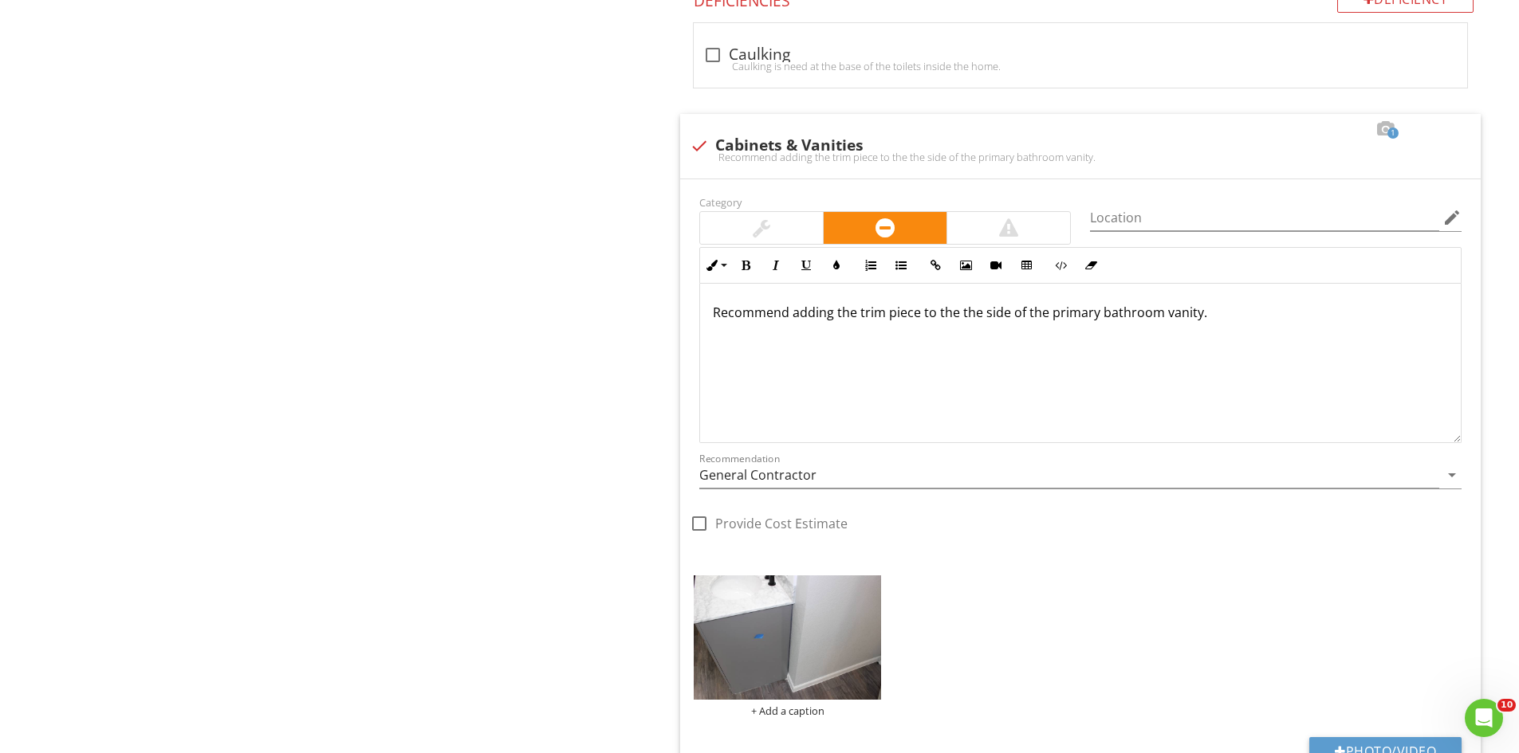
click at [790, 659] on img at bounding box center [787, 638] width 187 height 125
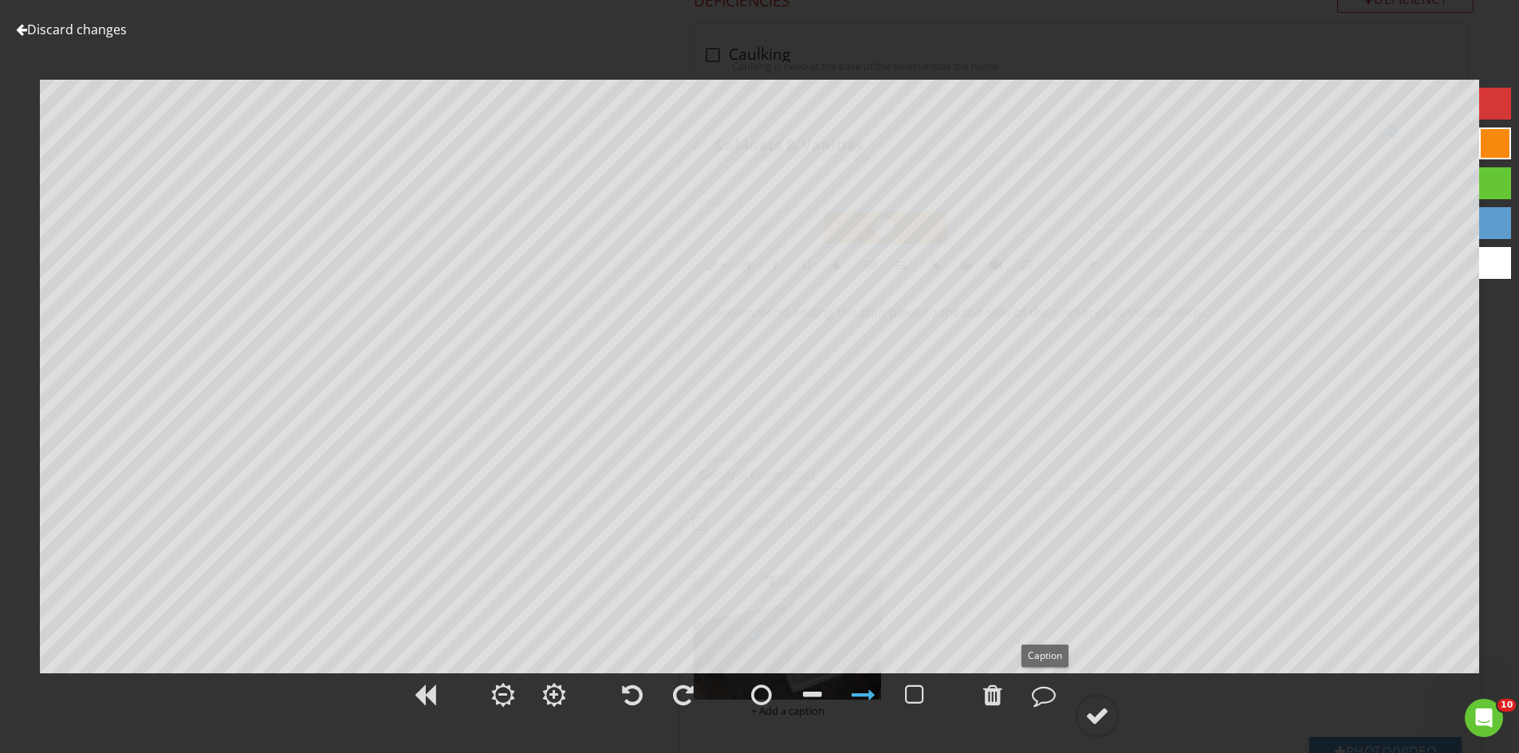
drag, startPoint x: 1081, startPoint y: 719, endPoint x: 1115, endPoint y: 692, distance: 43.1
click at [1087, 718] on div at bounding box center [1097, 716] width 45 height 45
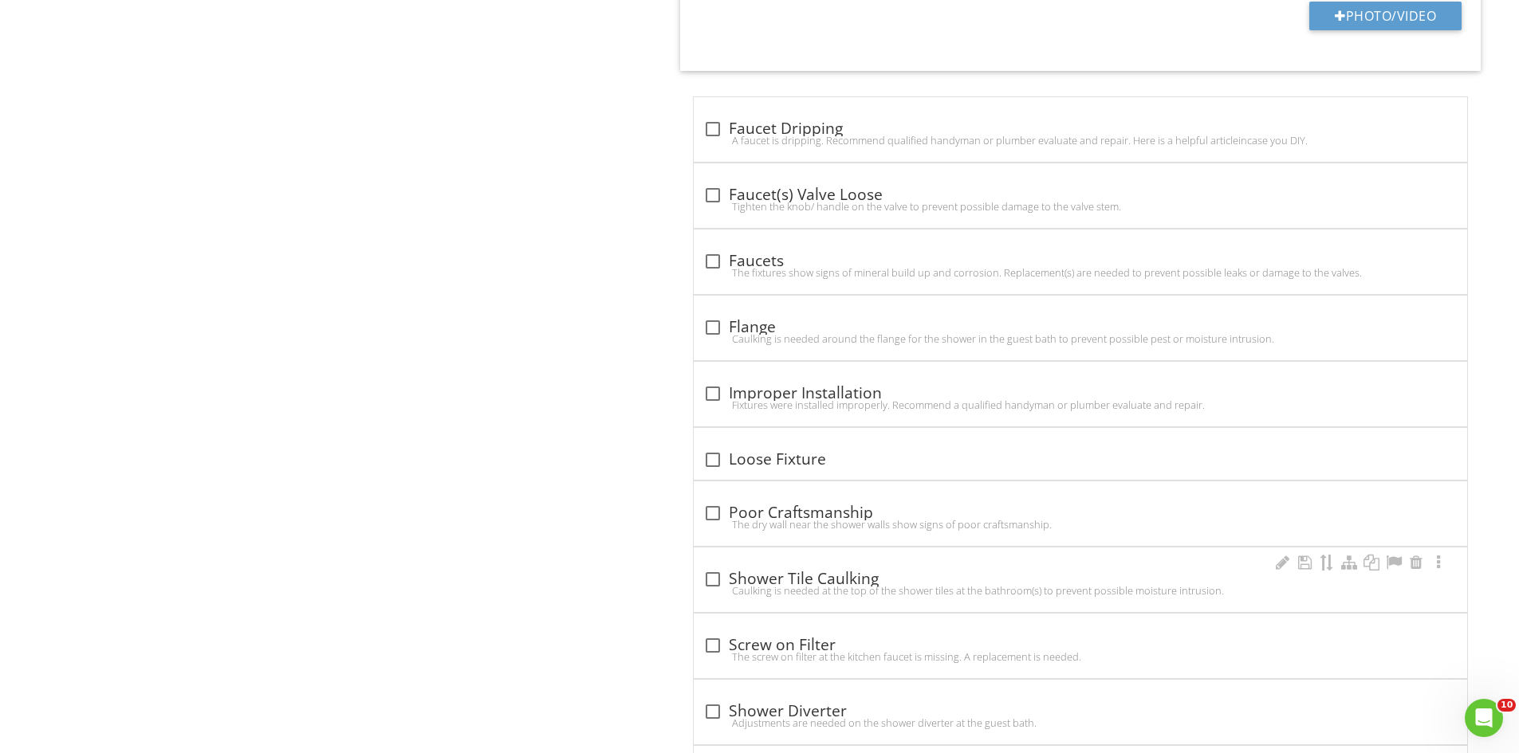
scroll to position [3852, 0]
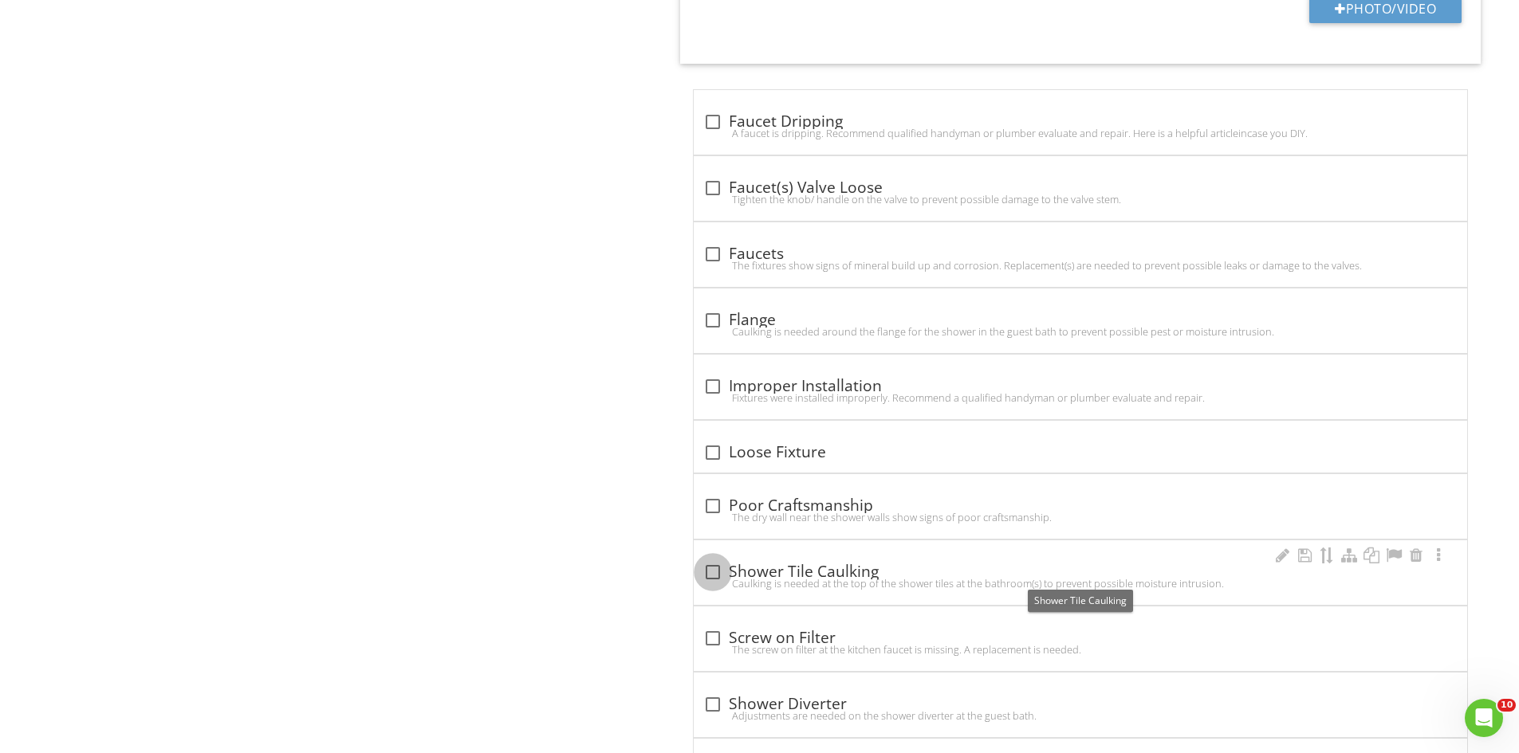
click at [714, 562] on div at bounding box center [712, 572] width 27 height 27
checkbox input "true"
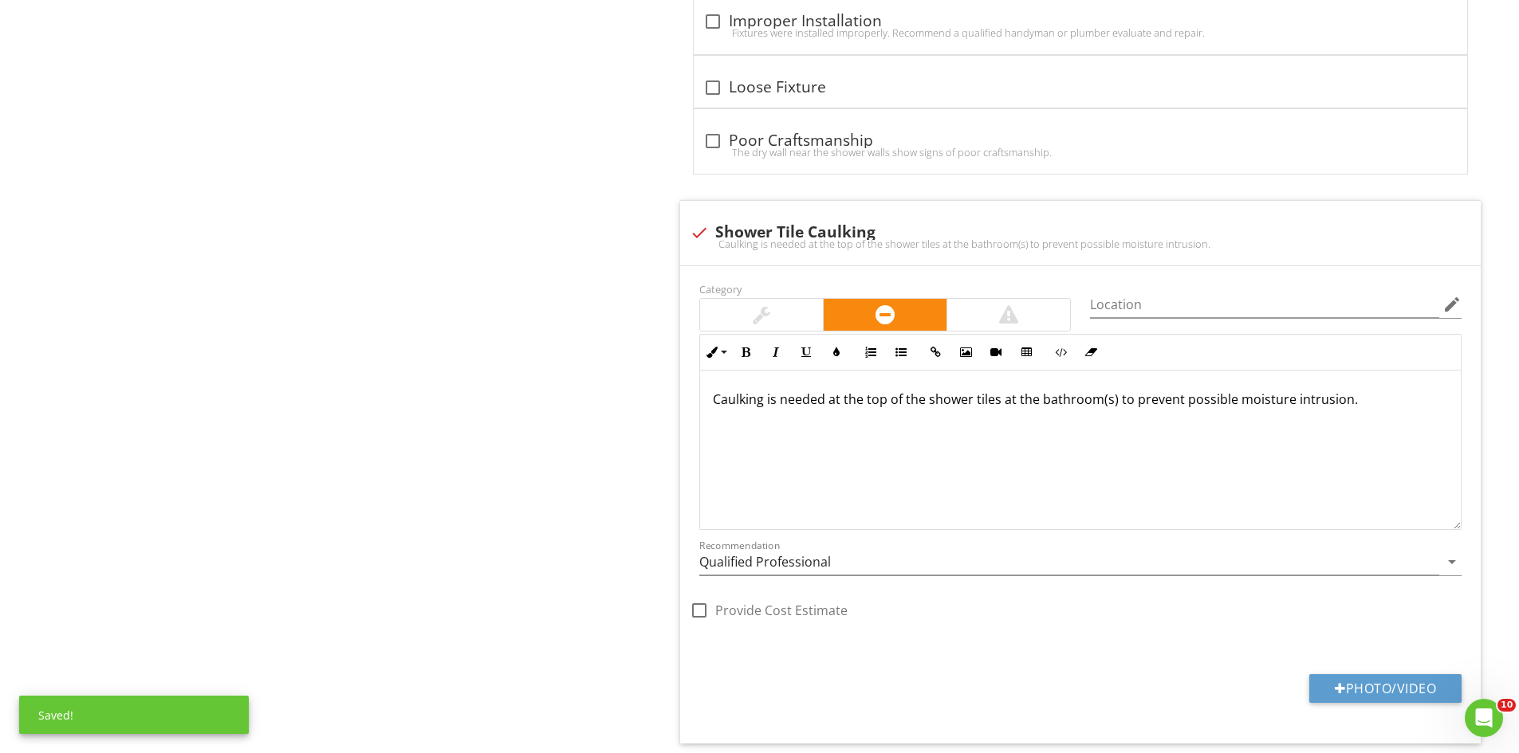
scroll to position [4246, 0]
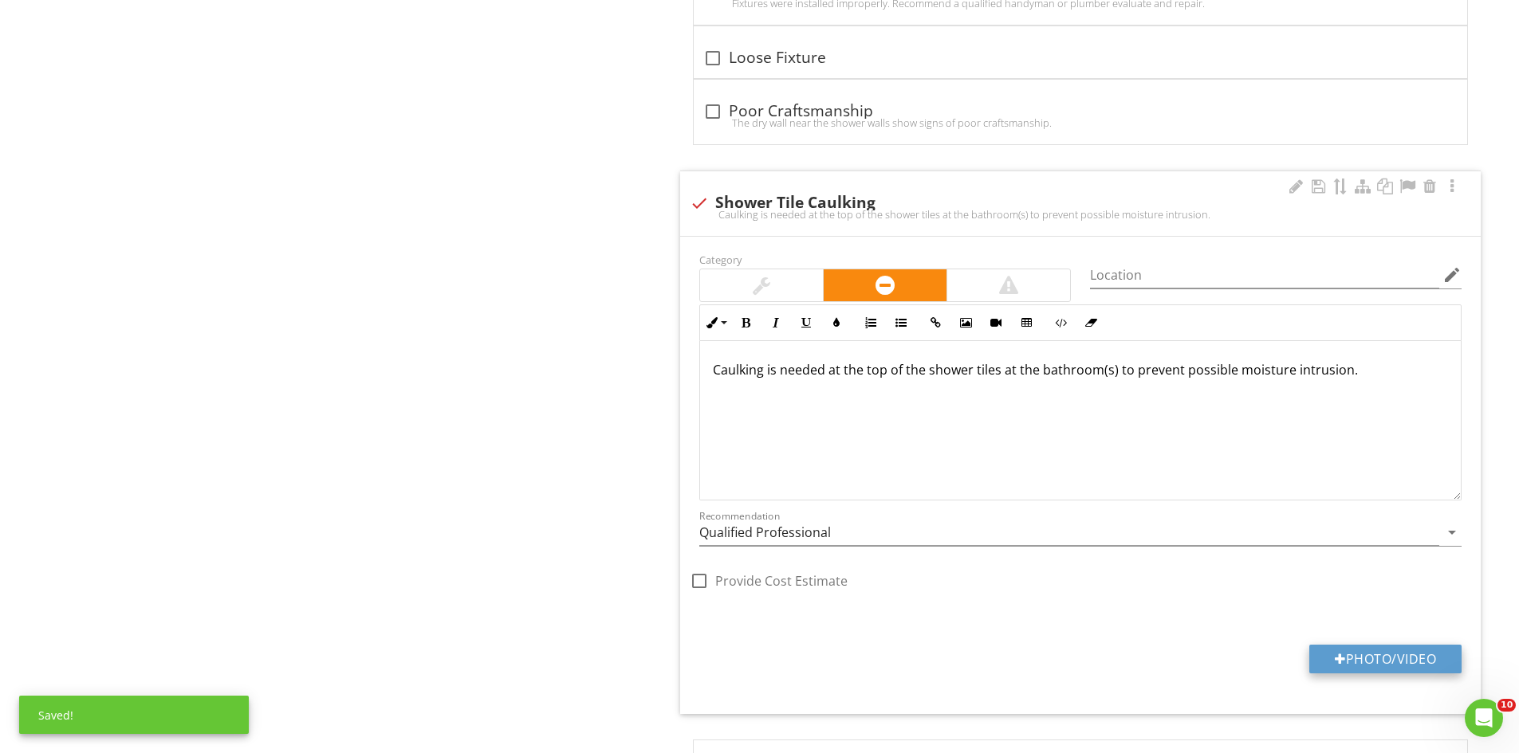
click at [1388, 647] on button "Photo/Video" at bounding box center [1385, 659] width 152 height 29
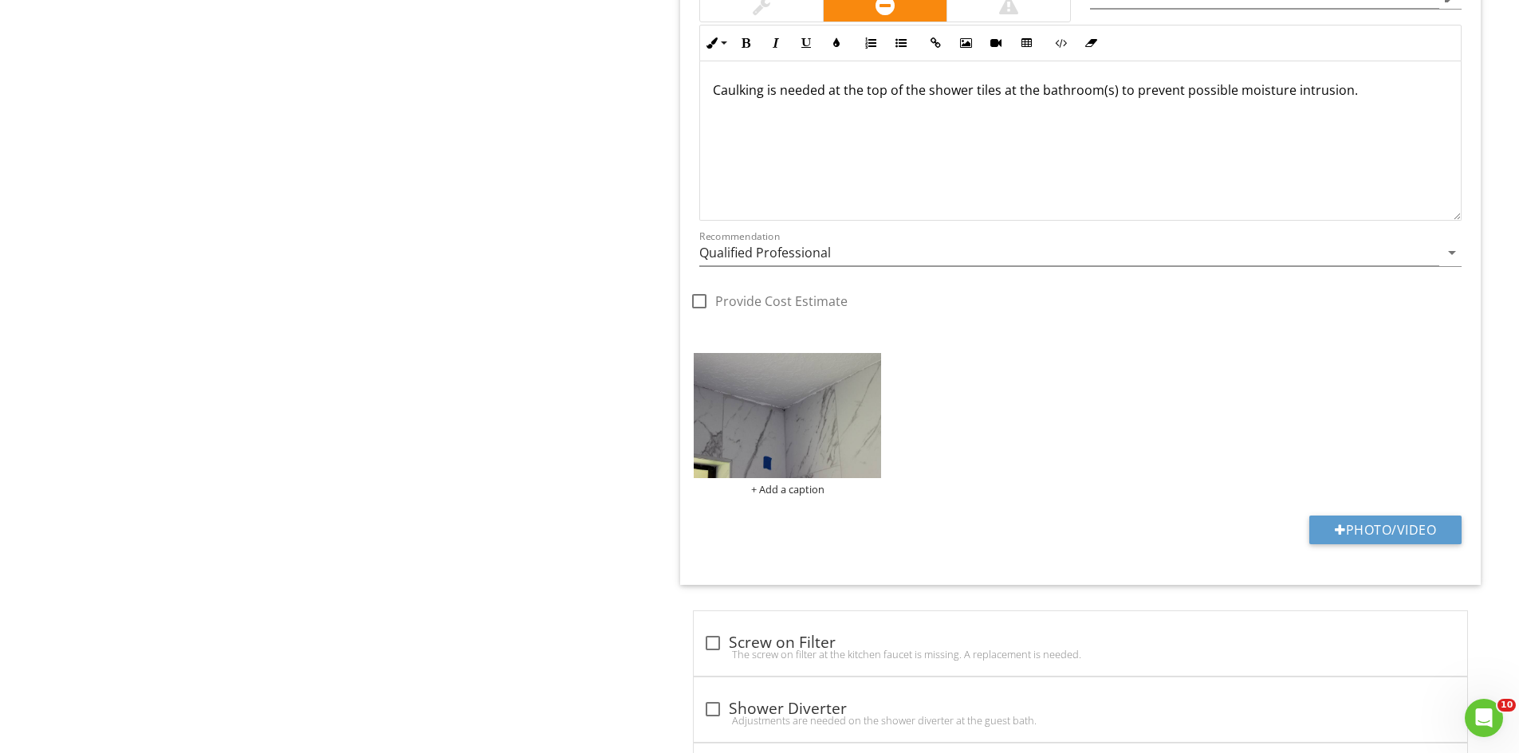
scroll to position [4565, 0]
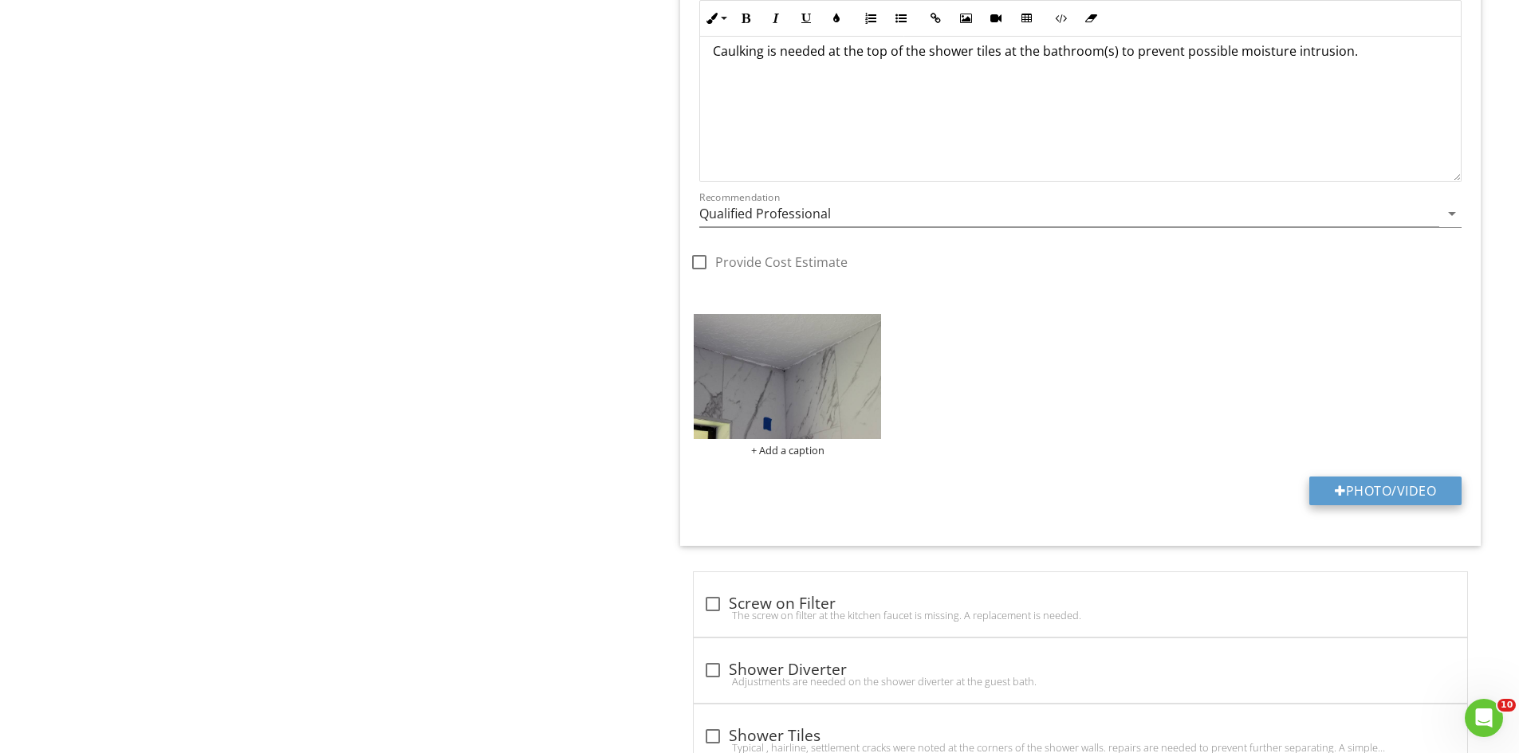
click at [1345, 483] on button "Photo/Video" at bounding box center [1385, 491] width 152 height 29
type input "C:\fakepath\IMG_6857.JPG"
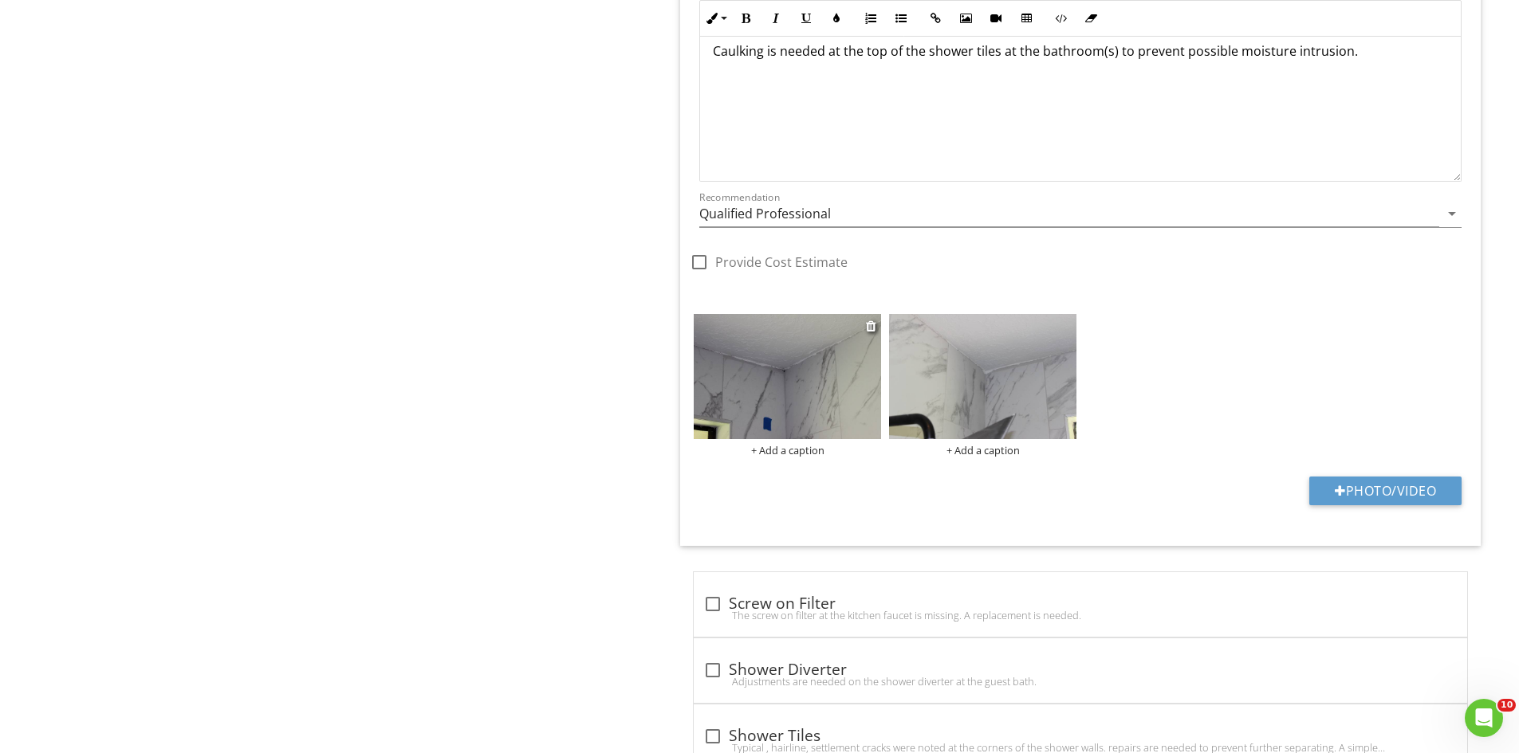
click at [783, 391] on img at bounding box center [787, 376] width 187 height 125
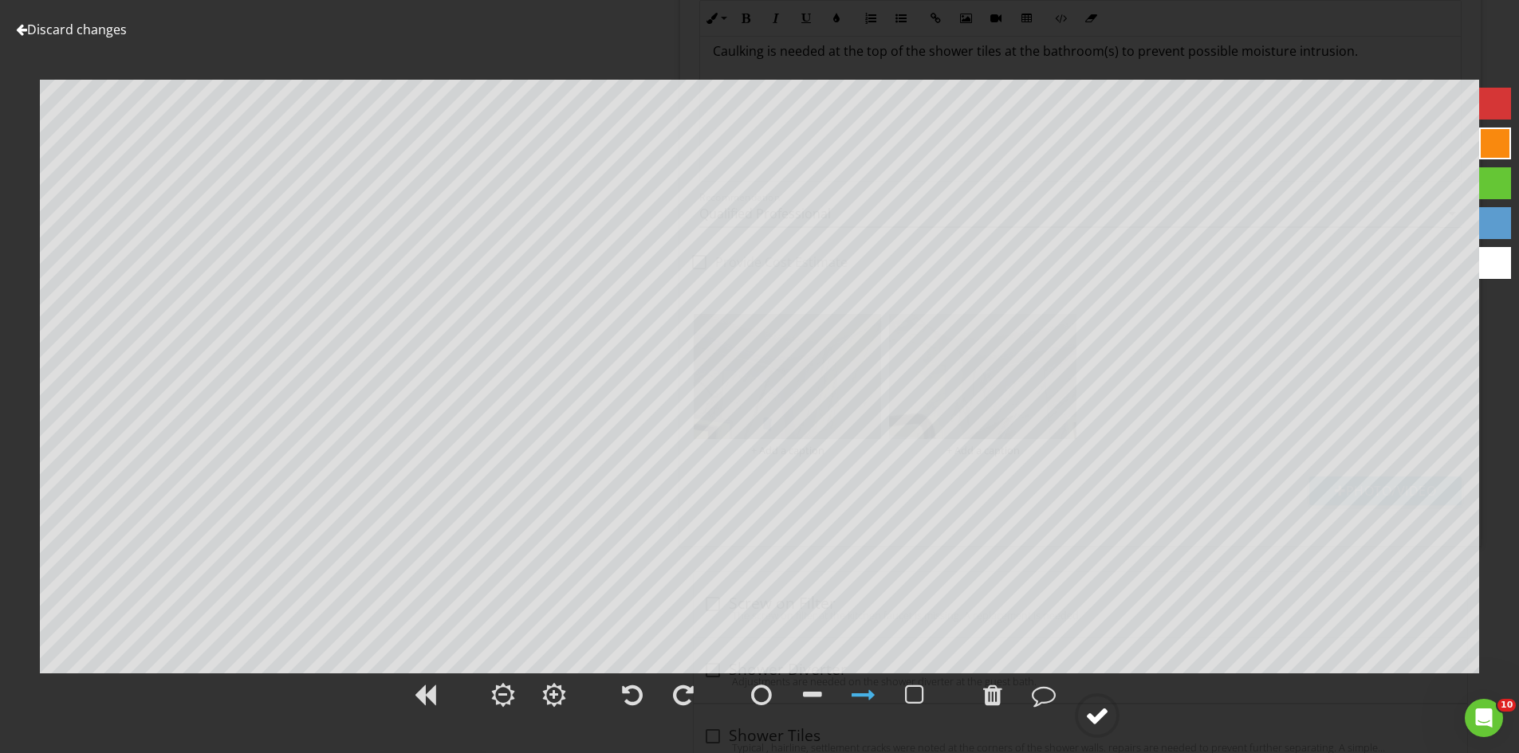
click at [1086, 710] on div at bounding box center [1097, 716] width 24 height 24
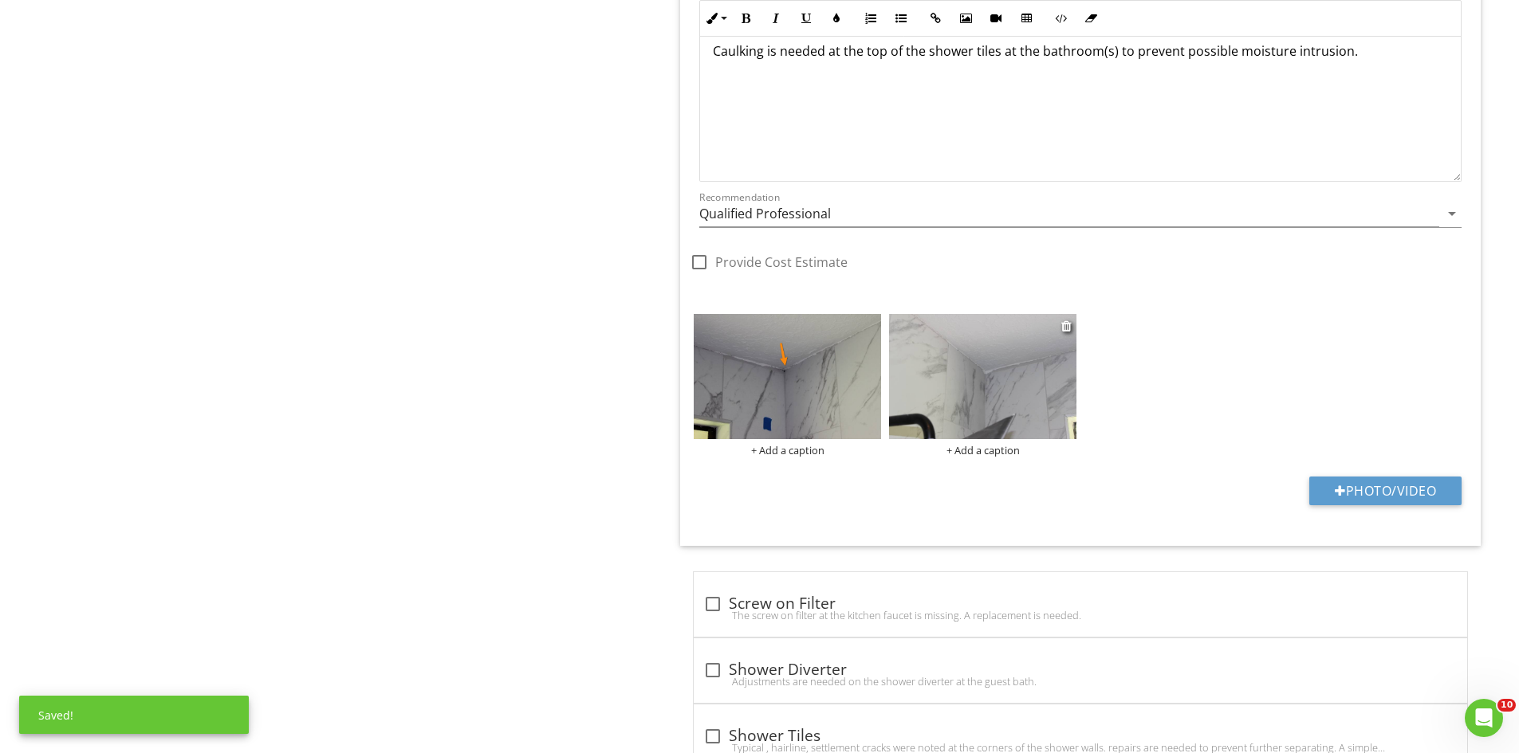
click at [999, 383] on img at bounding box center [982, 376] width 187 height 125
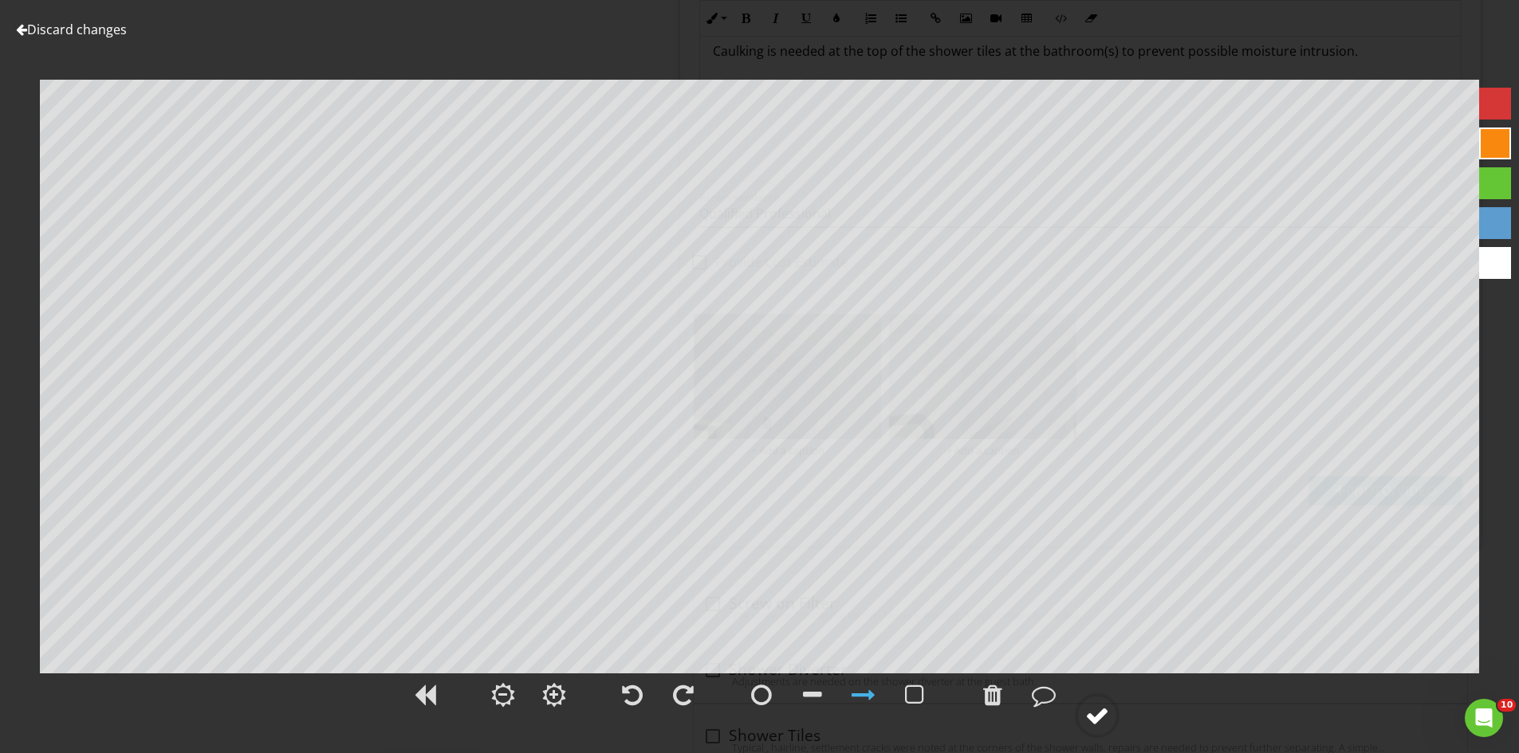
click at [1101, 718] on div at bounding box center [1097, 716] width 24 height 24
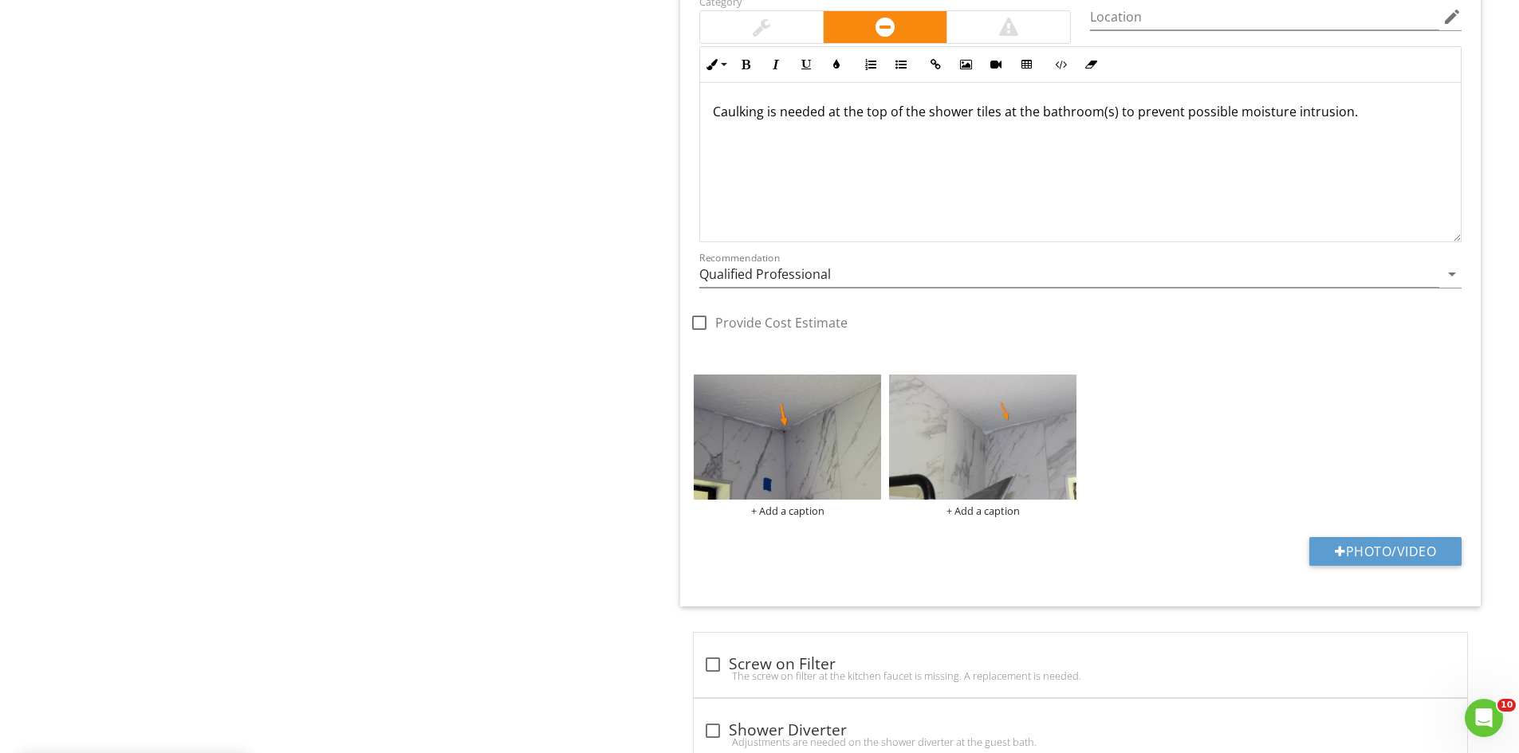
scroll to position [4383, 0]
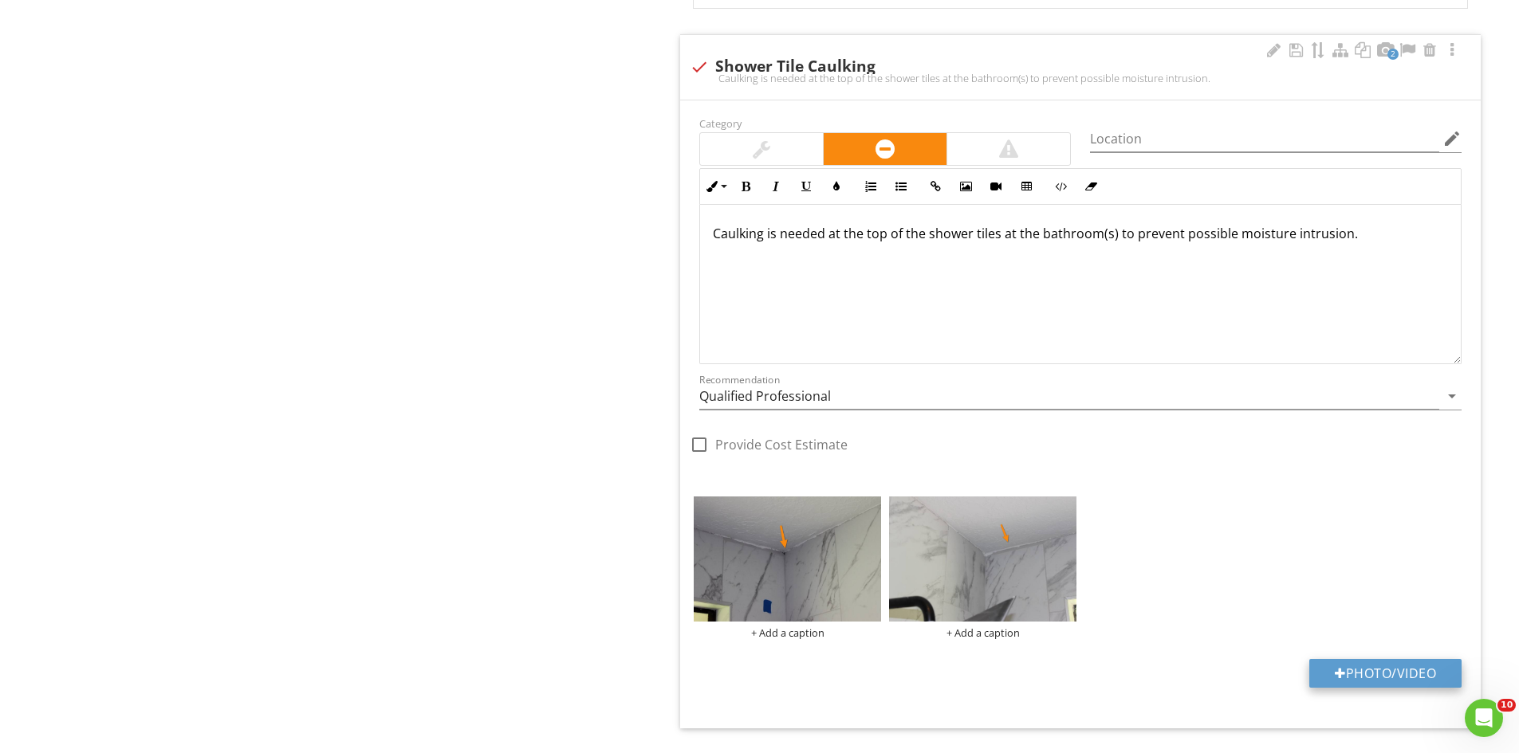
click at [1413, 666] on button "Photo/Video" at bounding box center [1385, 673] width 152 height 29
click at [891, 394] on input "Qualified Professional" at bounding box center [1069, 396] width 740 height 26
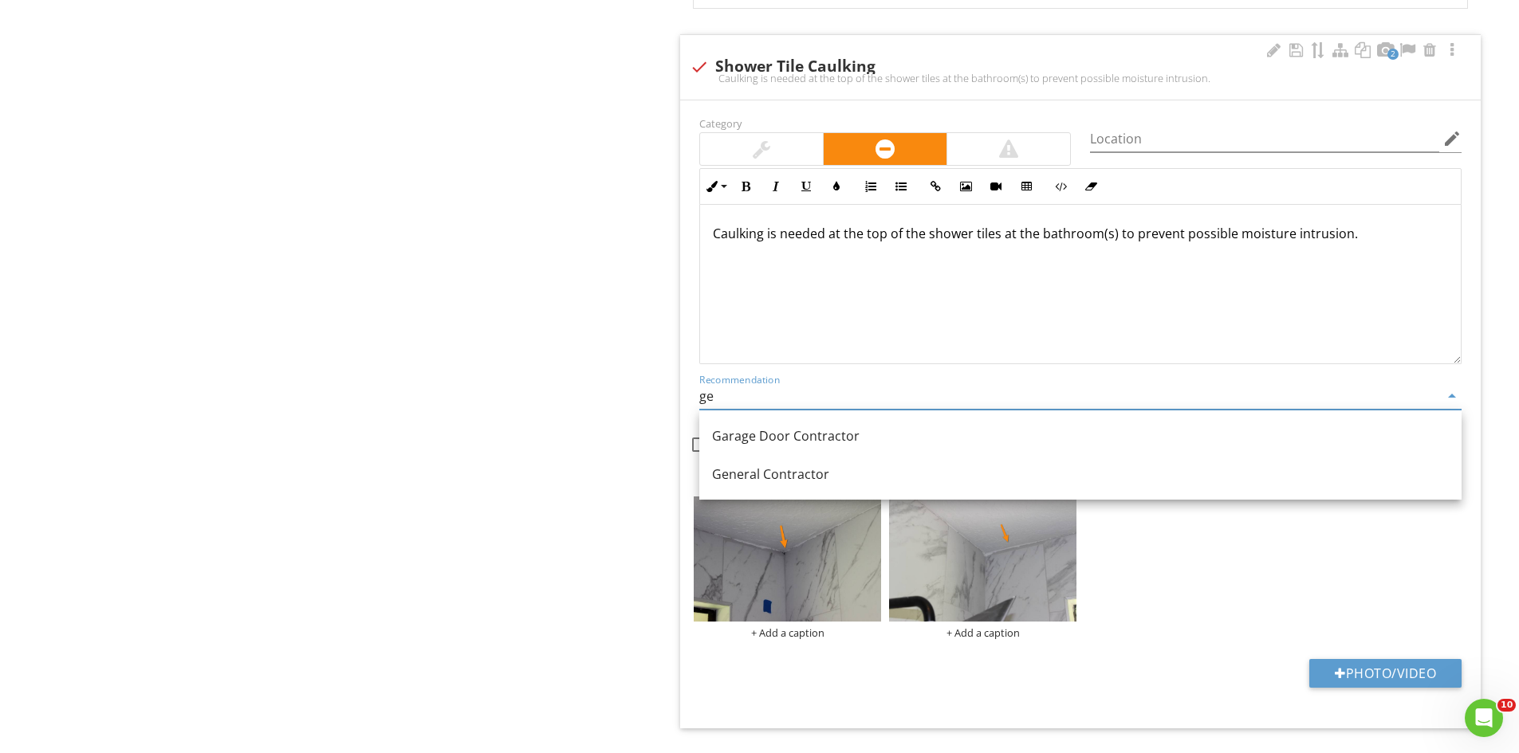
click at [806, 476] on div "General Contractor" at bounding box center [1080, 474] width 737 height 19
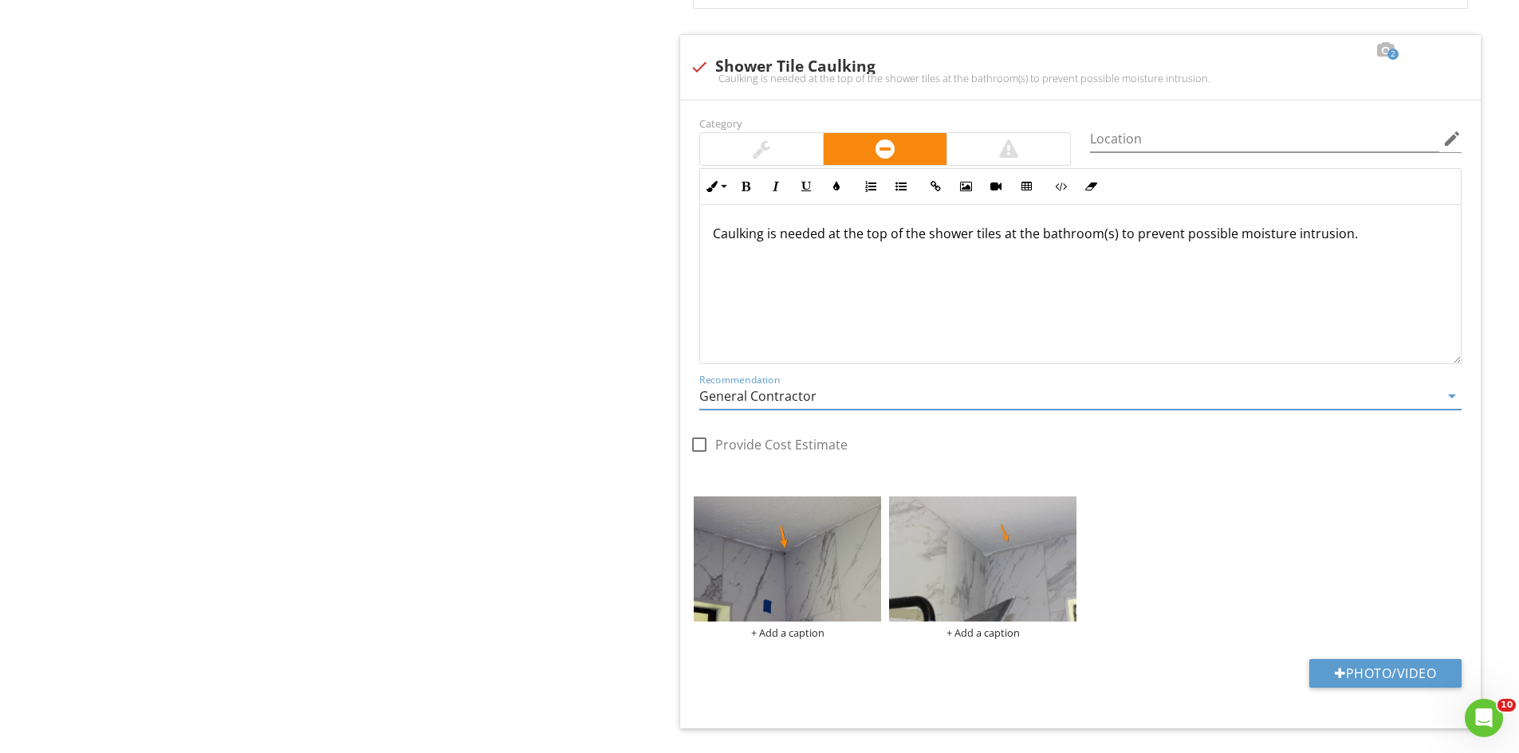
scroll to position [4436, 0]
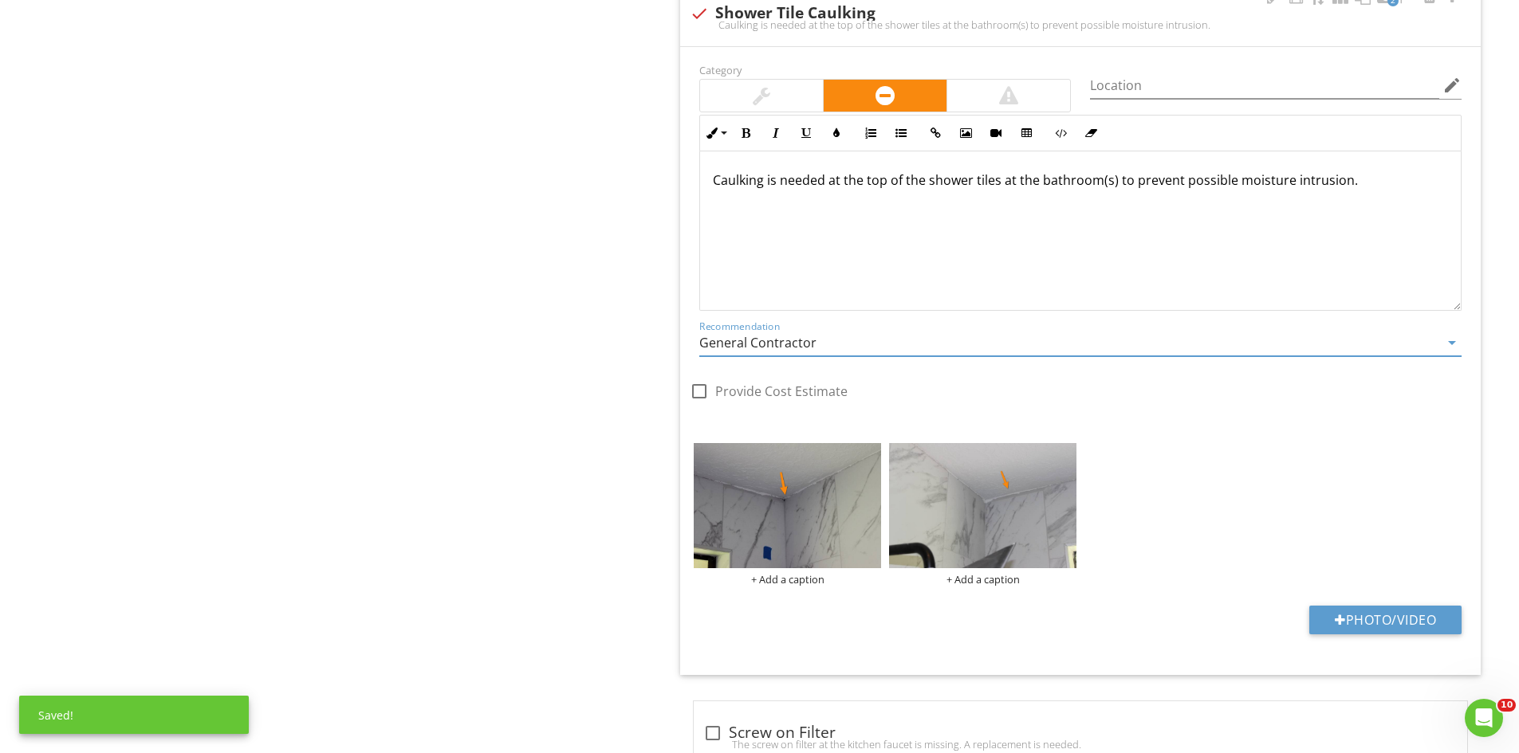
type input "General Contractor"
drag, startPoint x: 1389, startPoint y: 604, endPoint x: 1364, endPoint y: 564, distance: 46.9
click at [1388, 606] on div "Category Location edit Inline Style XLarge Large Normal Small Light Small/Light…" at bounding box center [1080, 361] width 800 height 628
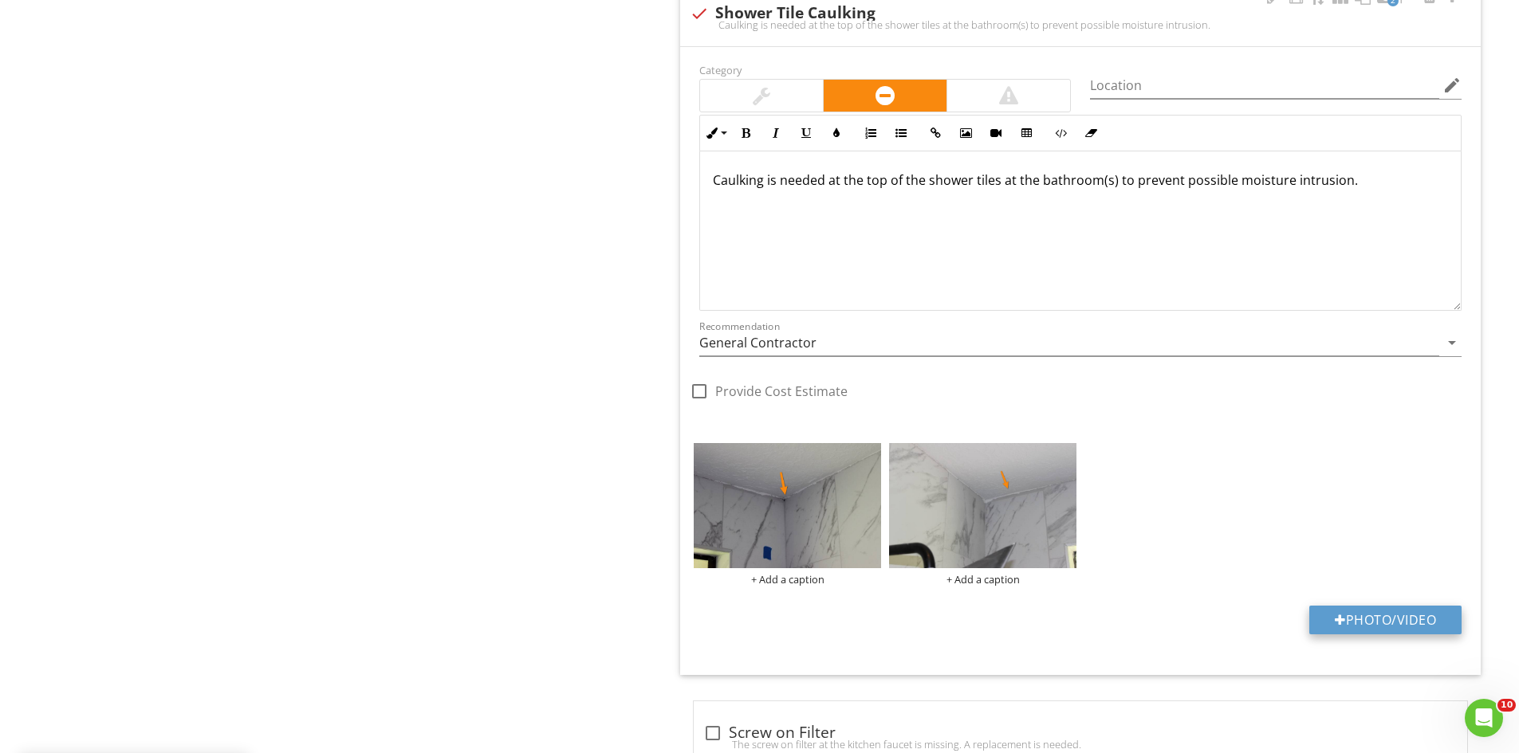
click at [1409, 621] on button "Photo/Video" at bounding box center [1385, 620] width 152 height 29
click at [1395, 525] on div "+ Add a caption + Add a caption" at bounding box center [1080, 514] width 781 height 151
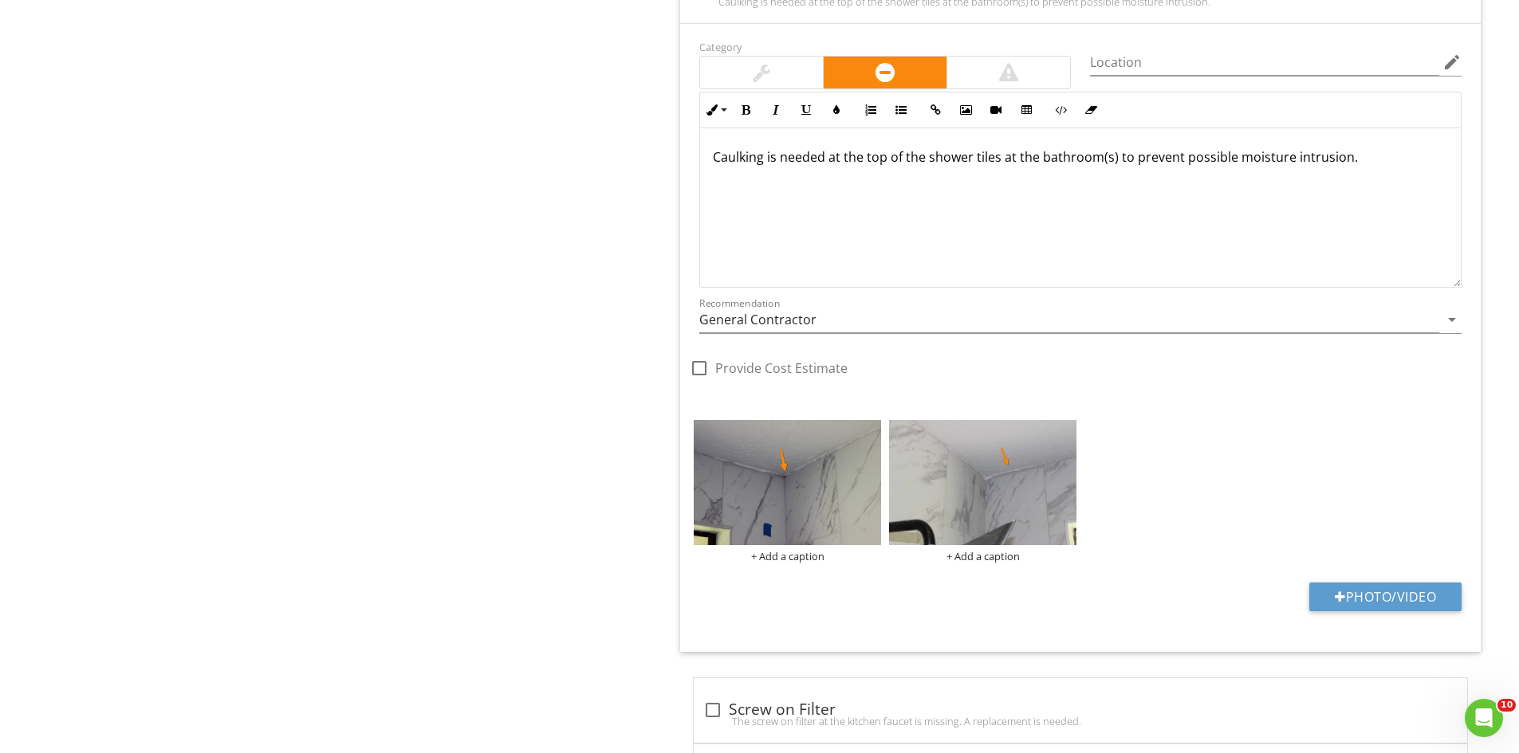
scroll to position [4505, 0]
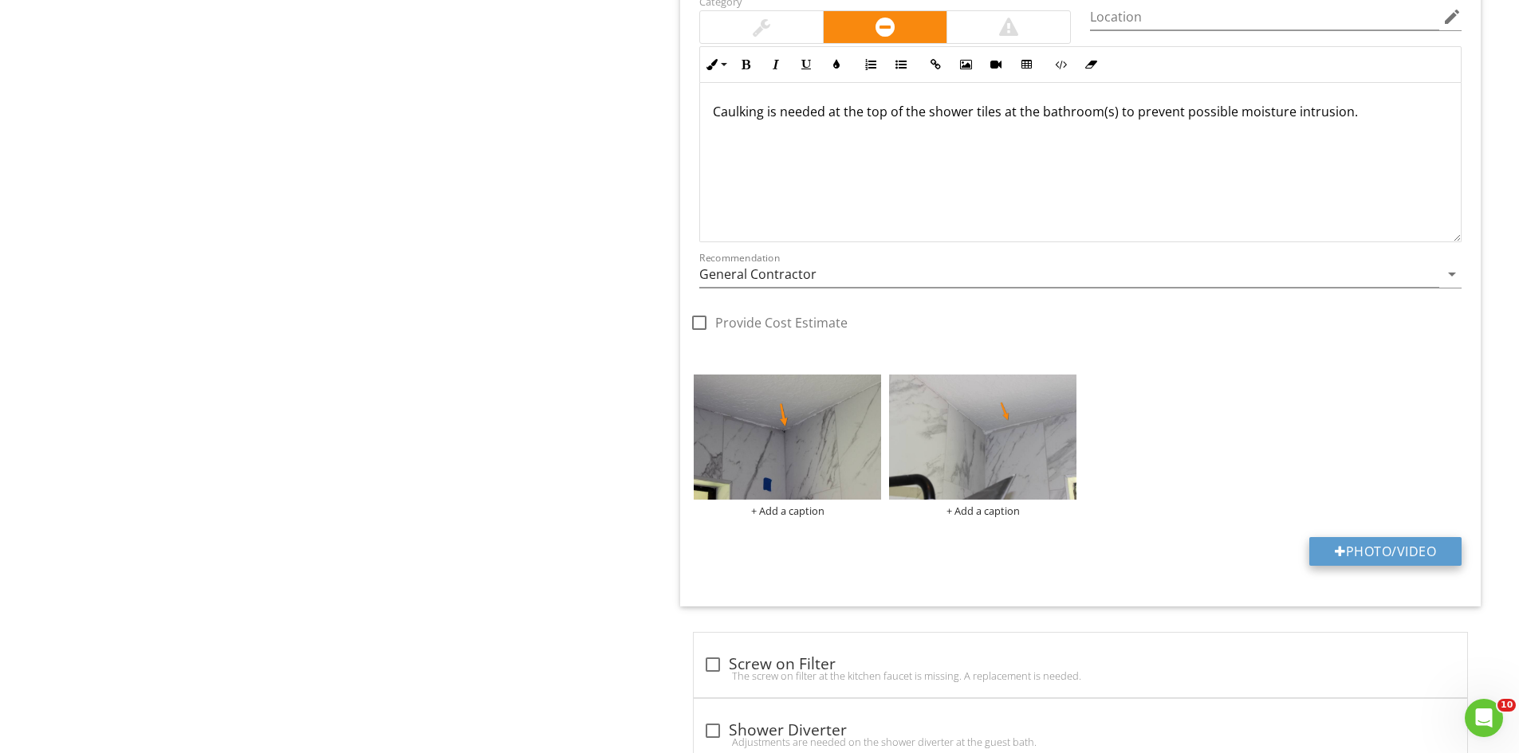
click at [1359, 553] on button "Photo/Video" at bounding box center [1385, 551] width 152 height 29
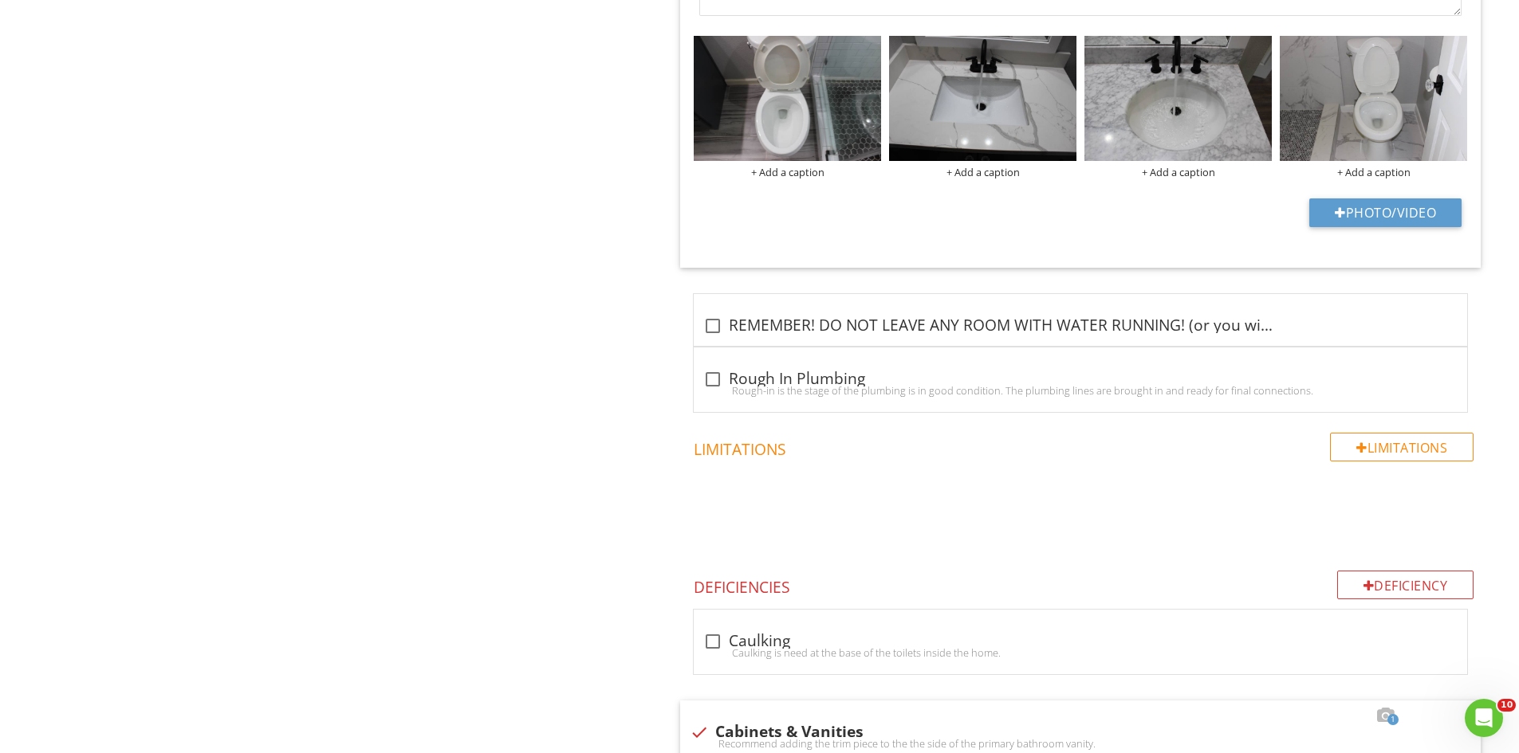
scroll to position [2598, 0]
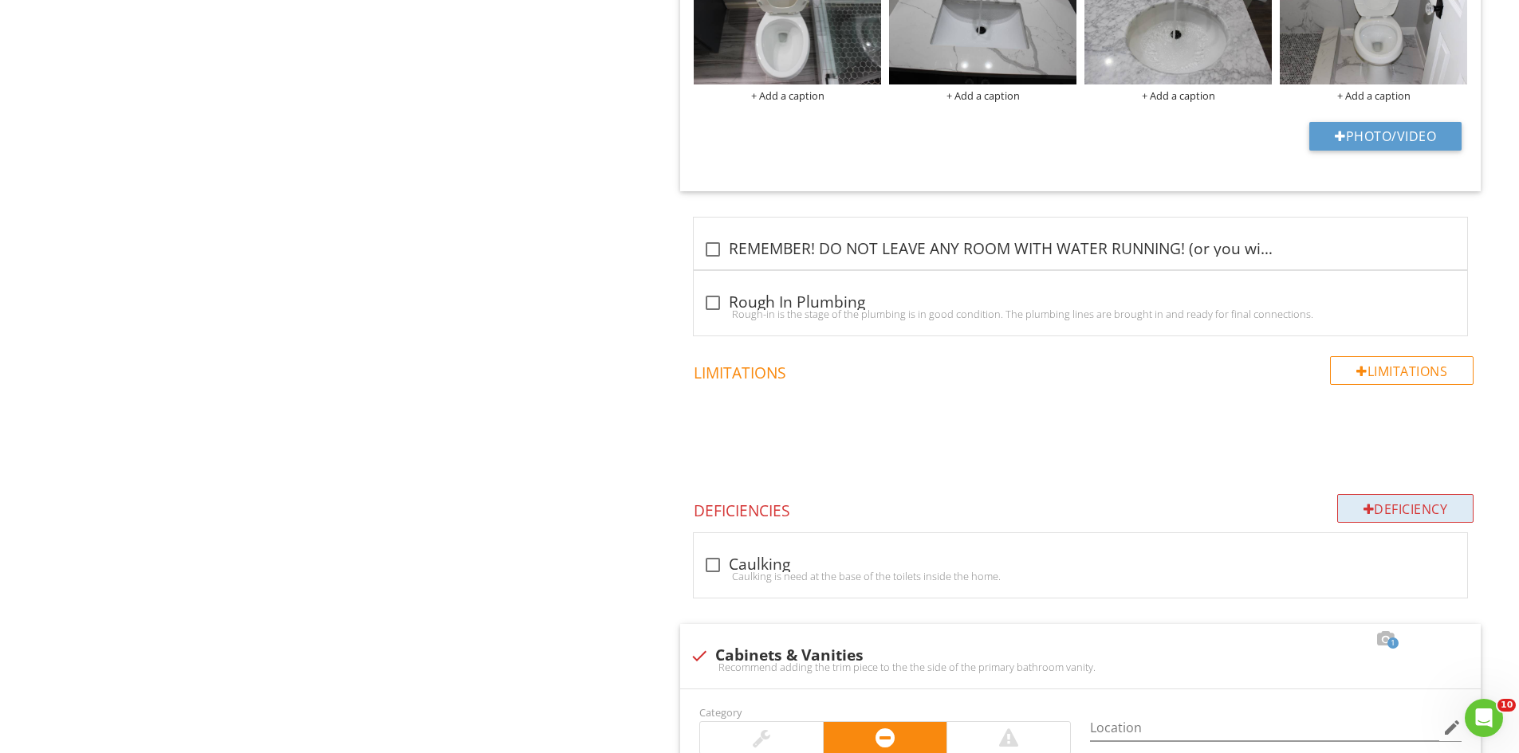
click at [1370, 509] on div "Deficiency" at bounding box center [1405, 508] width 137 height 29
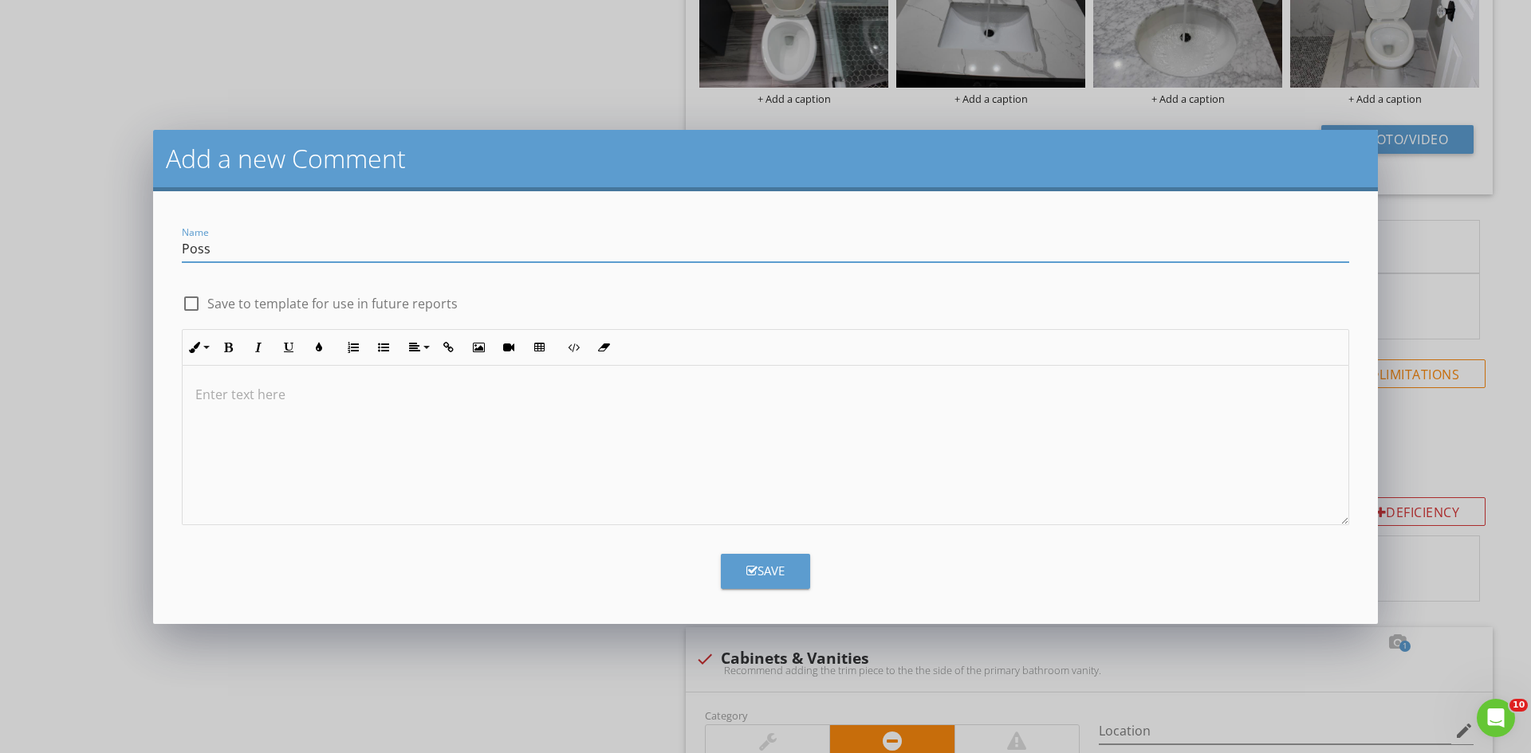
type input "Possible Leak"
click at [373, 400] on p at bounding box center [765, 394] width 1140 height 19
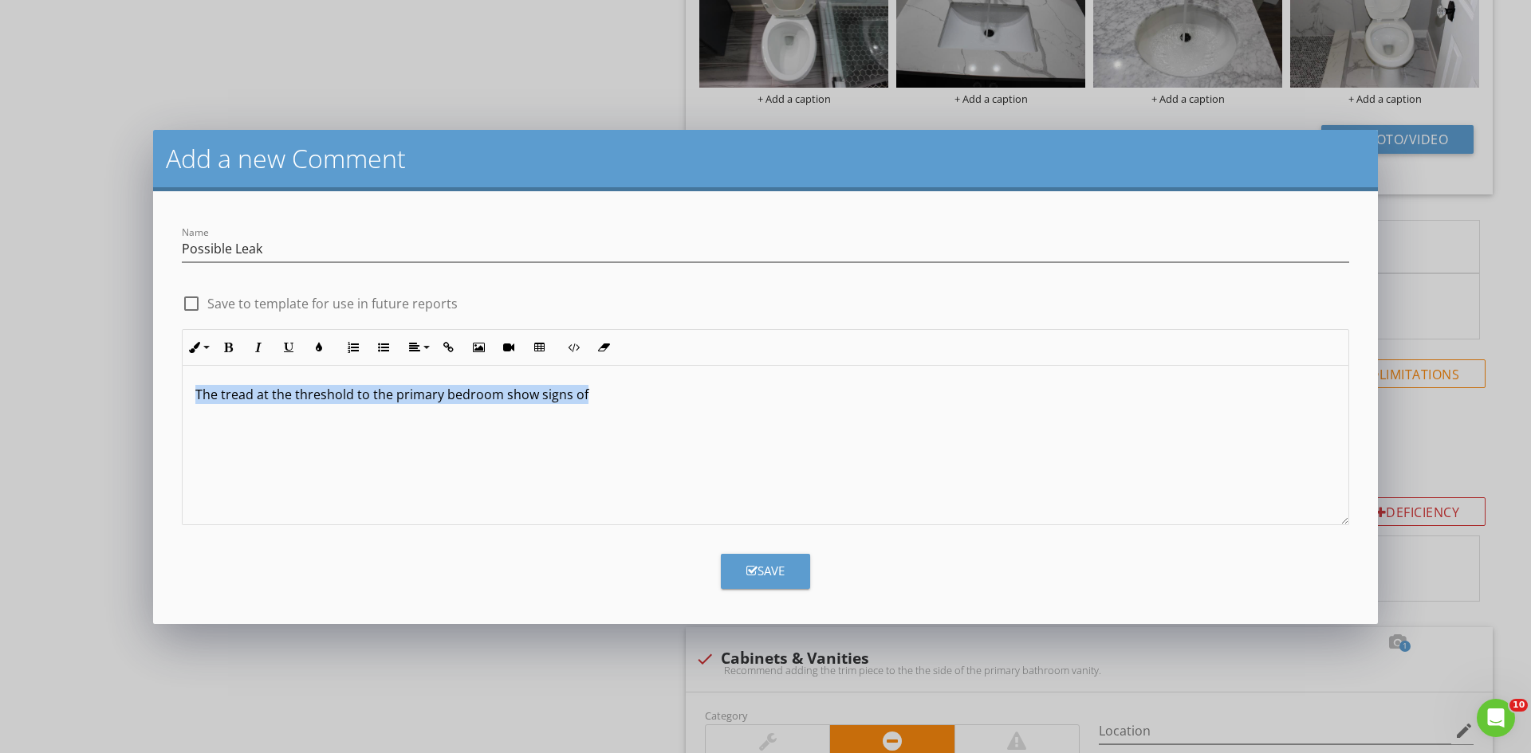
drag, startPoint x: 607, startPoint y: 396, endPoint x: 144, endPoint y: 405, distance: 462.5
click at [144, 405] on div "Add a new Comment Name Possible Leak check_box_outline_blank Save to template f…" at bounding box center [765, 376] width 1531 height 753
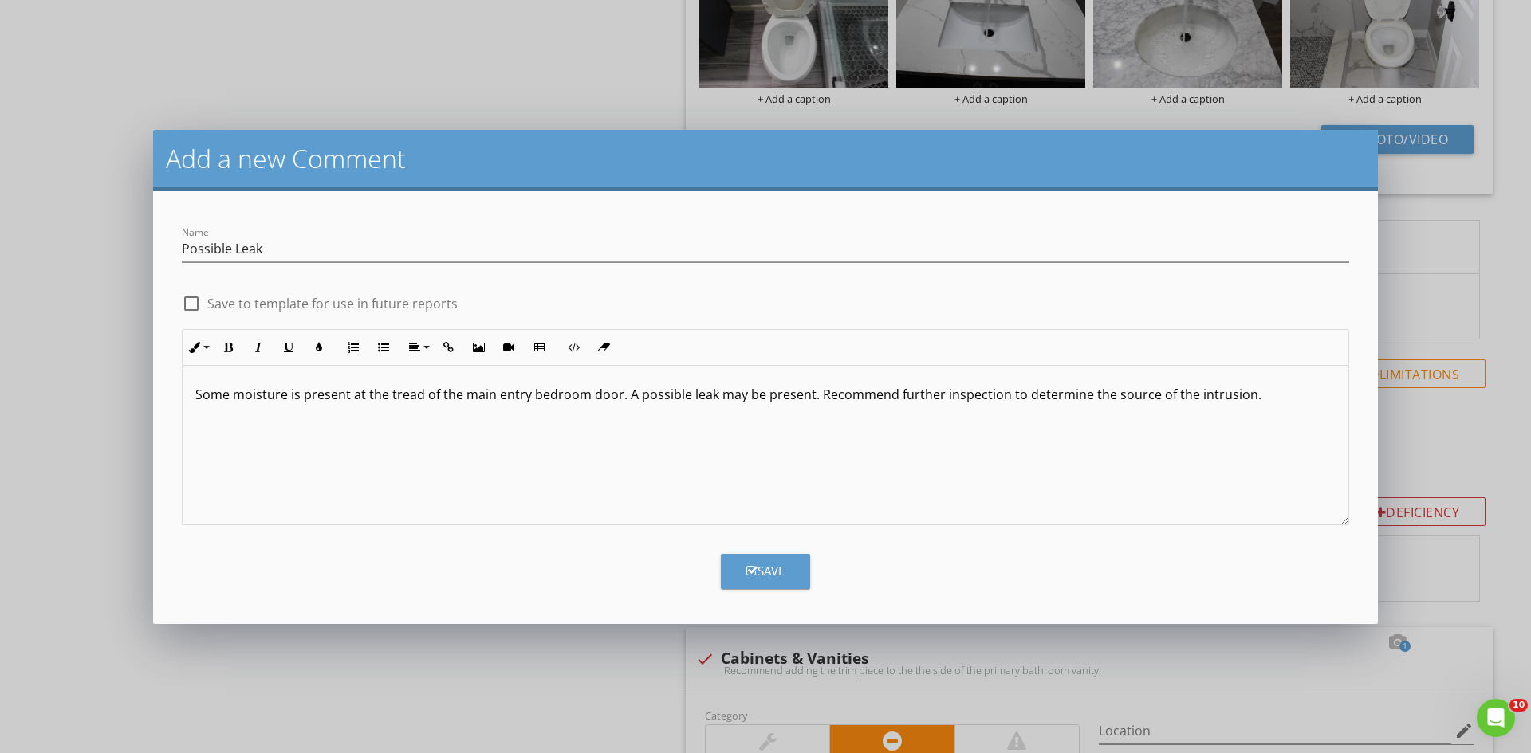
click at [742, 570] on button "Save" at bounding box center [765, 571] width 89 height 35
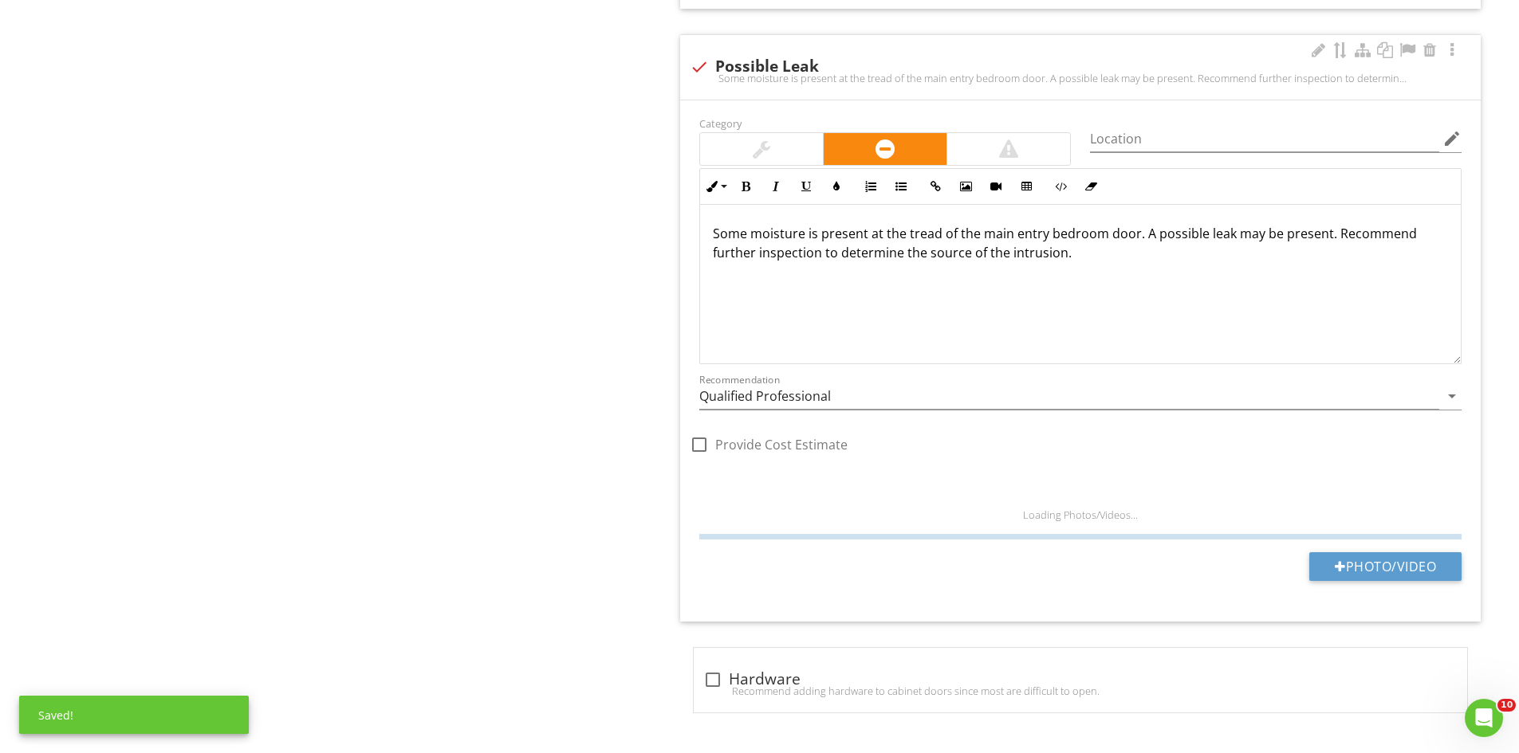
scroll to position [6746, 0]
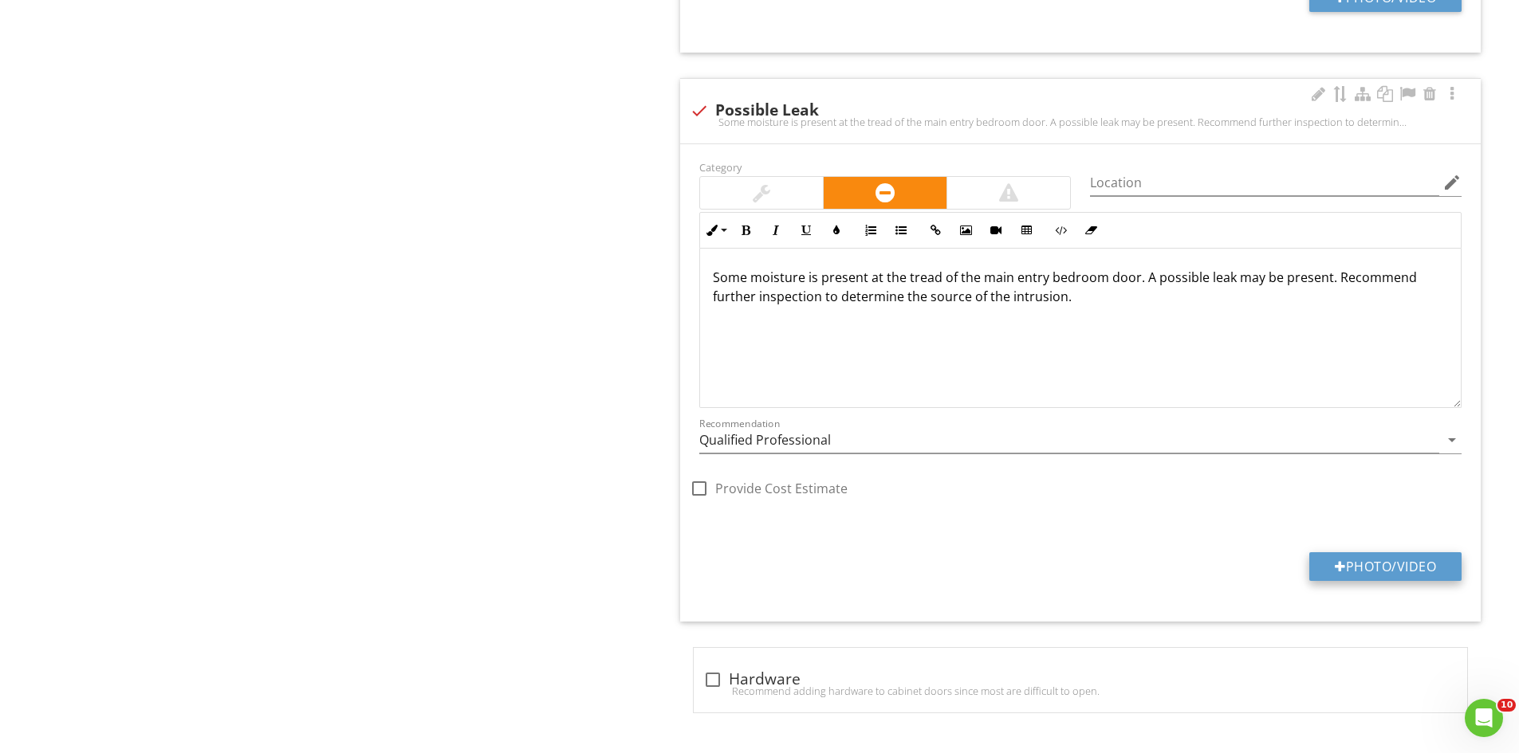
click at [1362, 564] on button "Photo/Video" at bounding box center [1385, 567] width 152 height 29
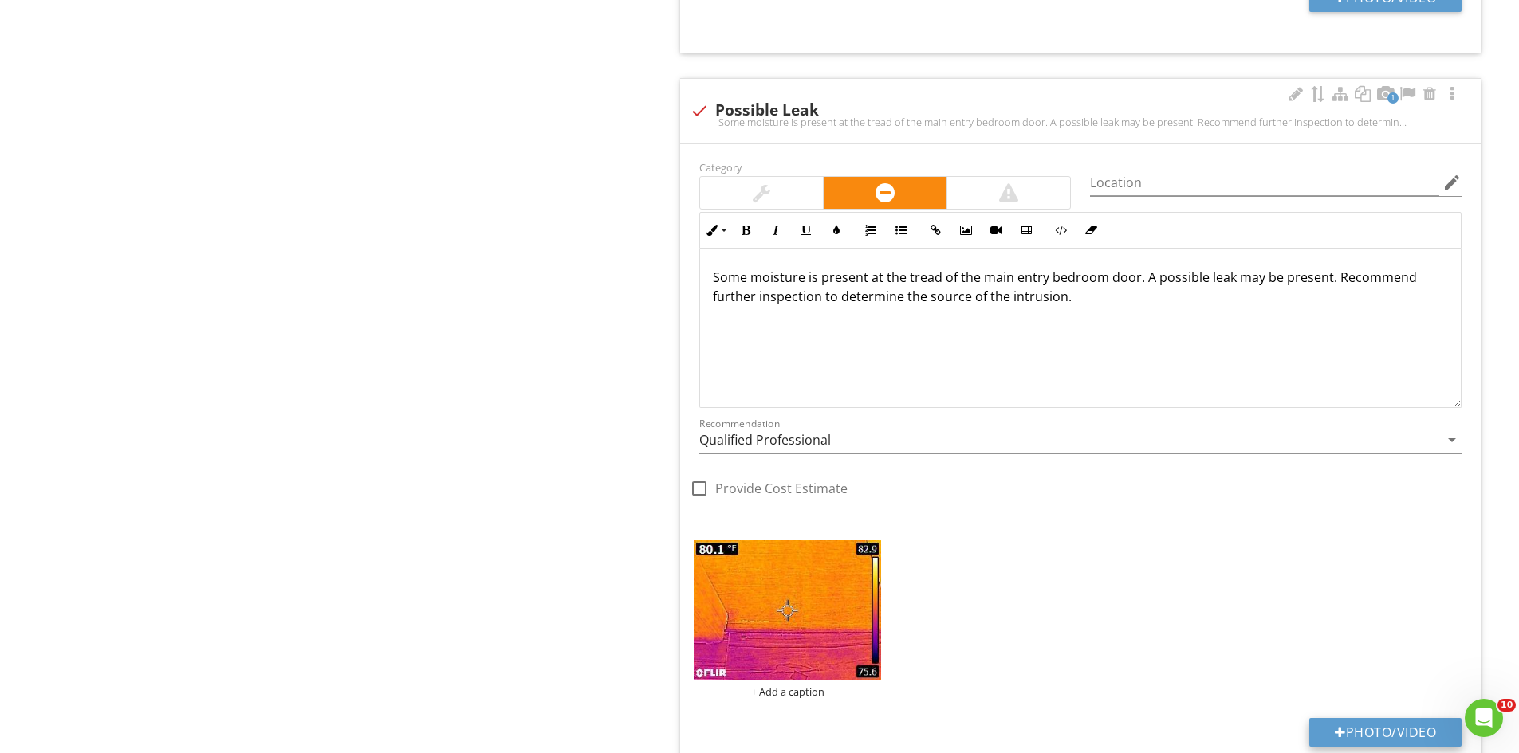
click at [1400, 723] on button "Photo/Video" at bounding box center [1385, 732] width 152 height 29
type input "C:\fakepath\FLIR26535.jpg"
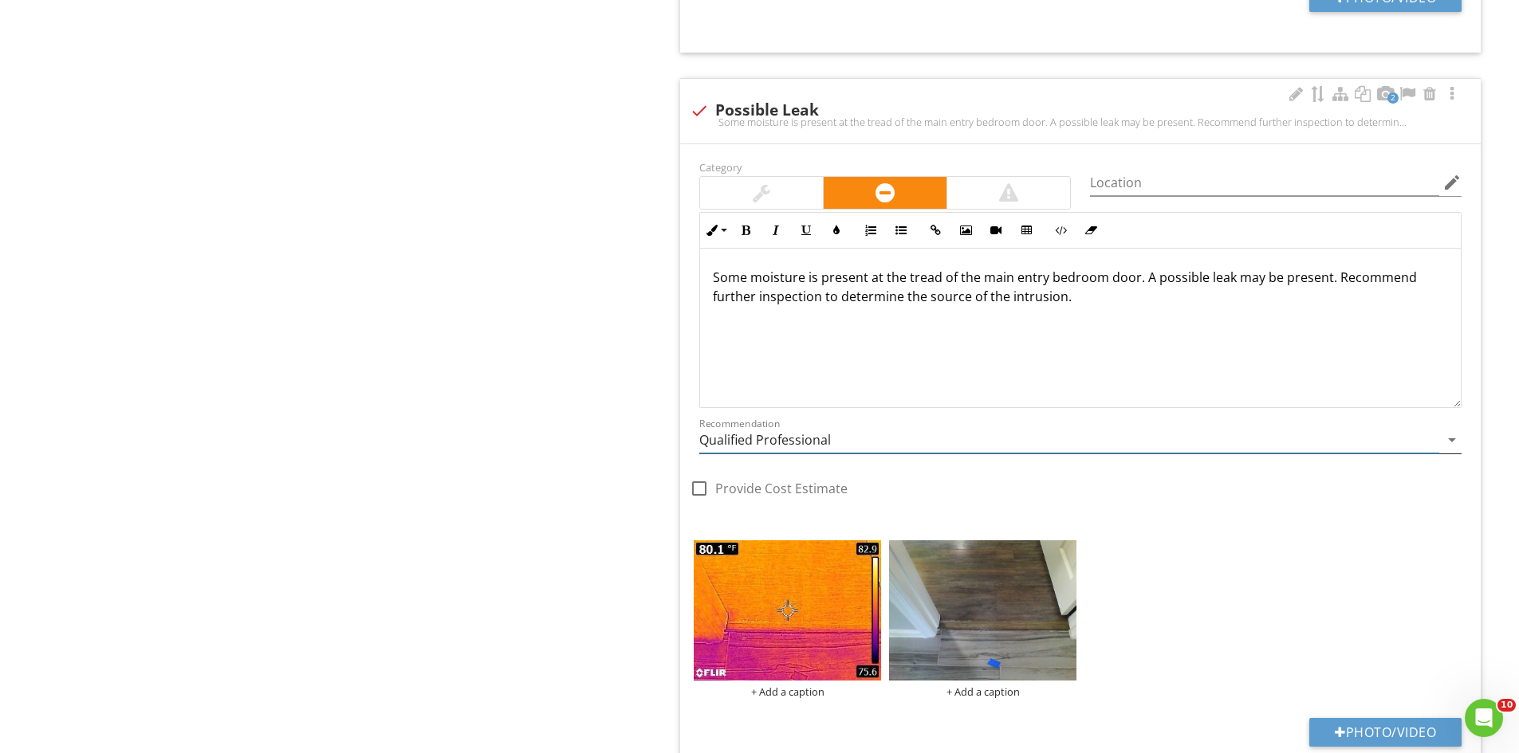
click at [852, 442] on input "Qualified Professional" at bounding box center [1069, 440] width 740 height 26
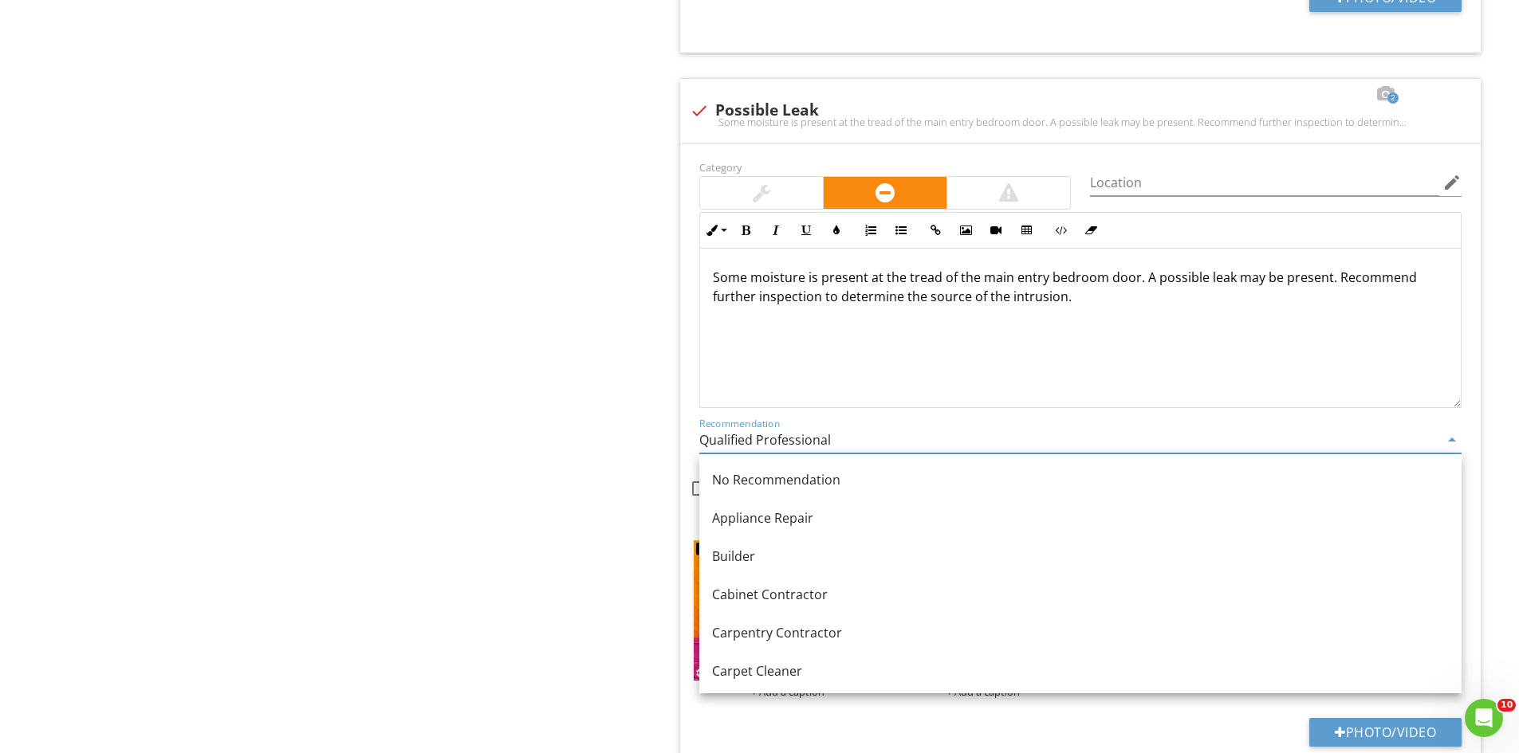
drag, startPoint x: 360, startPoint y: 377, endPoint x: 372, endPoint y: 386, distance: 14.8
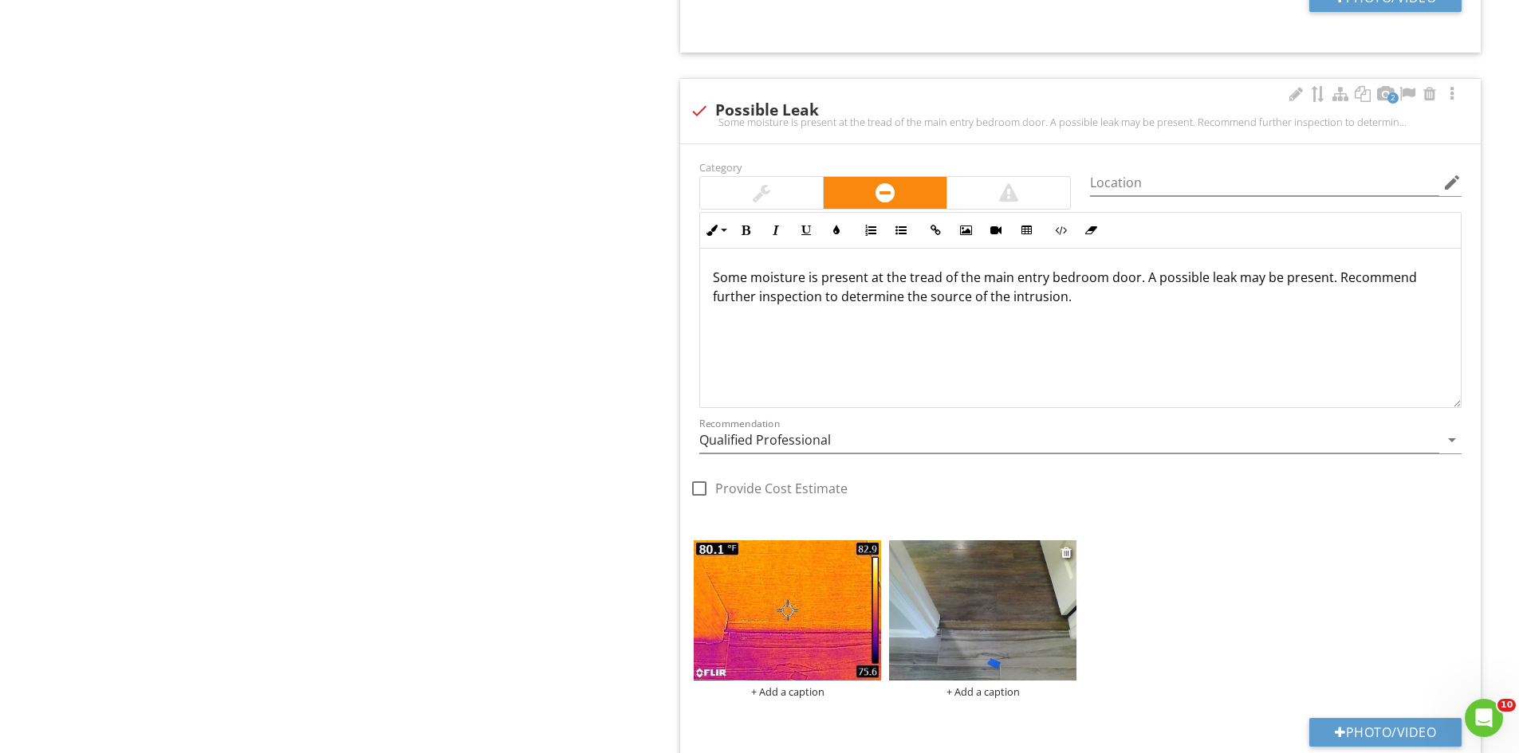
click at [942, 619] on img at bounding box center [982, 611] width 187 height 140
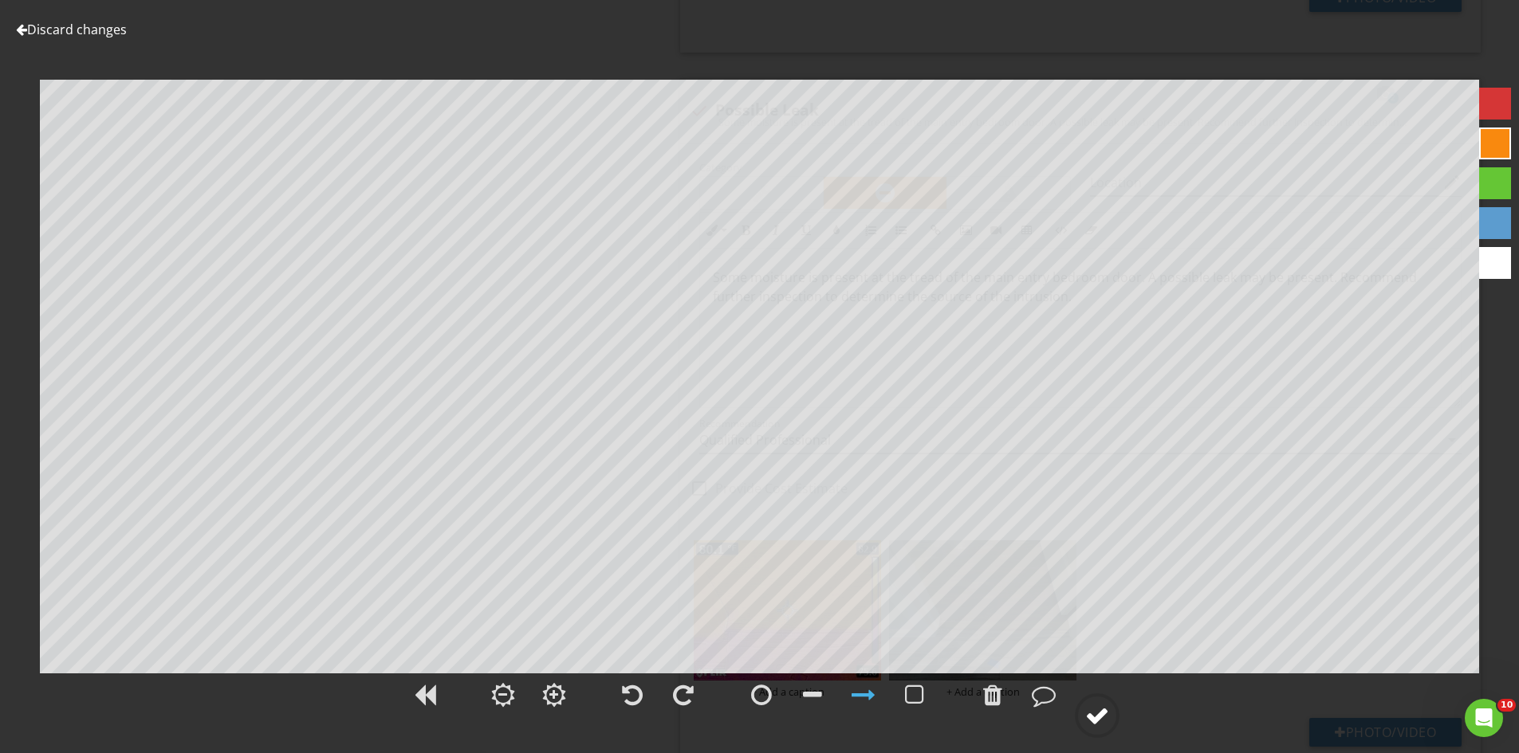
drag, startPoint x: 1088, startPoint y: 717, endPoint x: 1104, endPoint y: 705, distance: 19.9
click at [1087, 714] on div at bounding box center [1097, 716] width 24 height 24
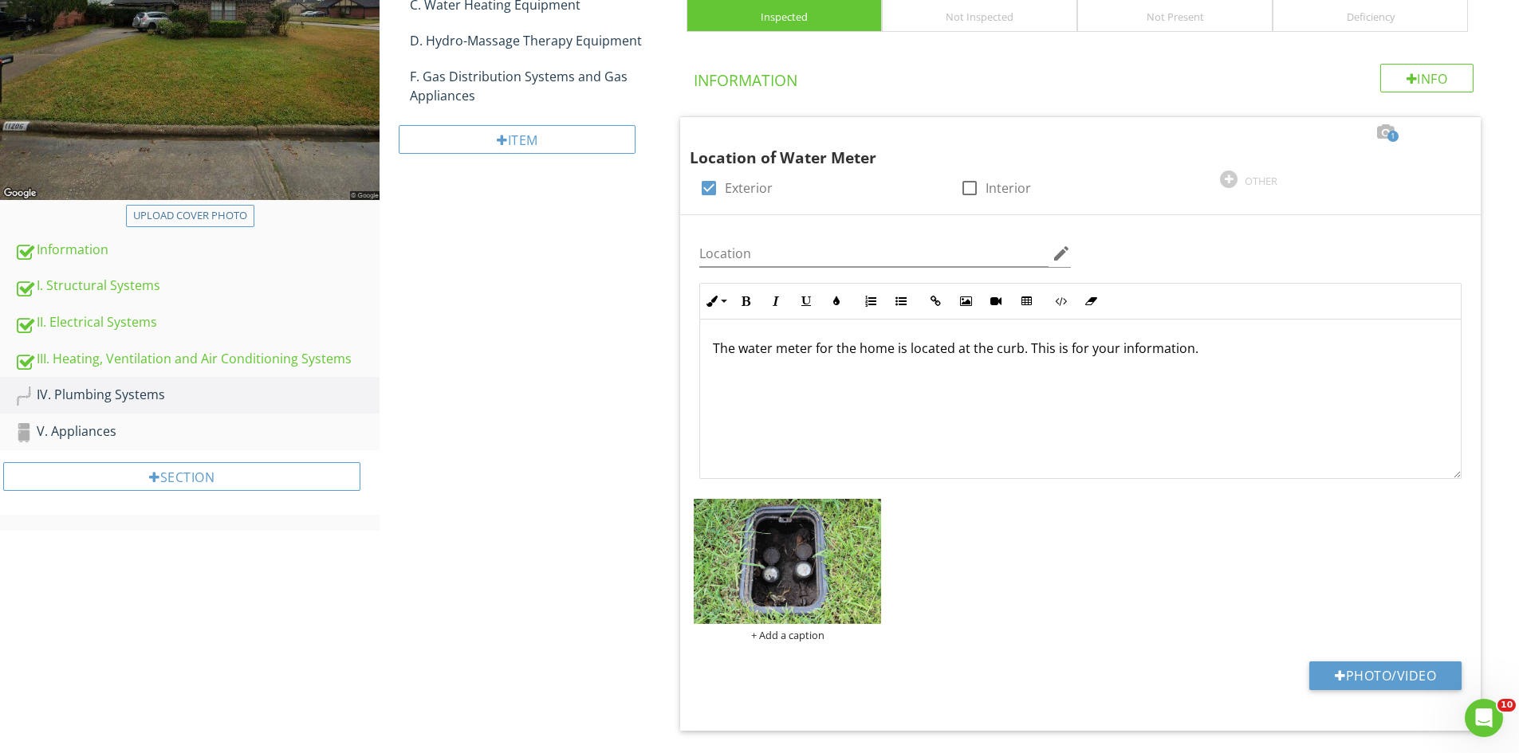
scroll to position [0, 0]
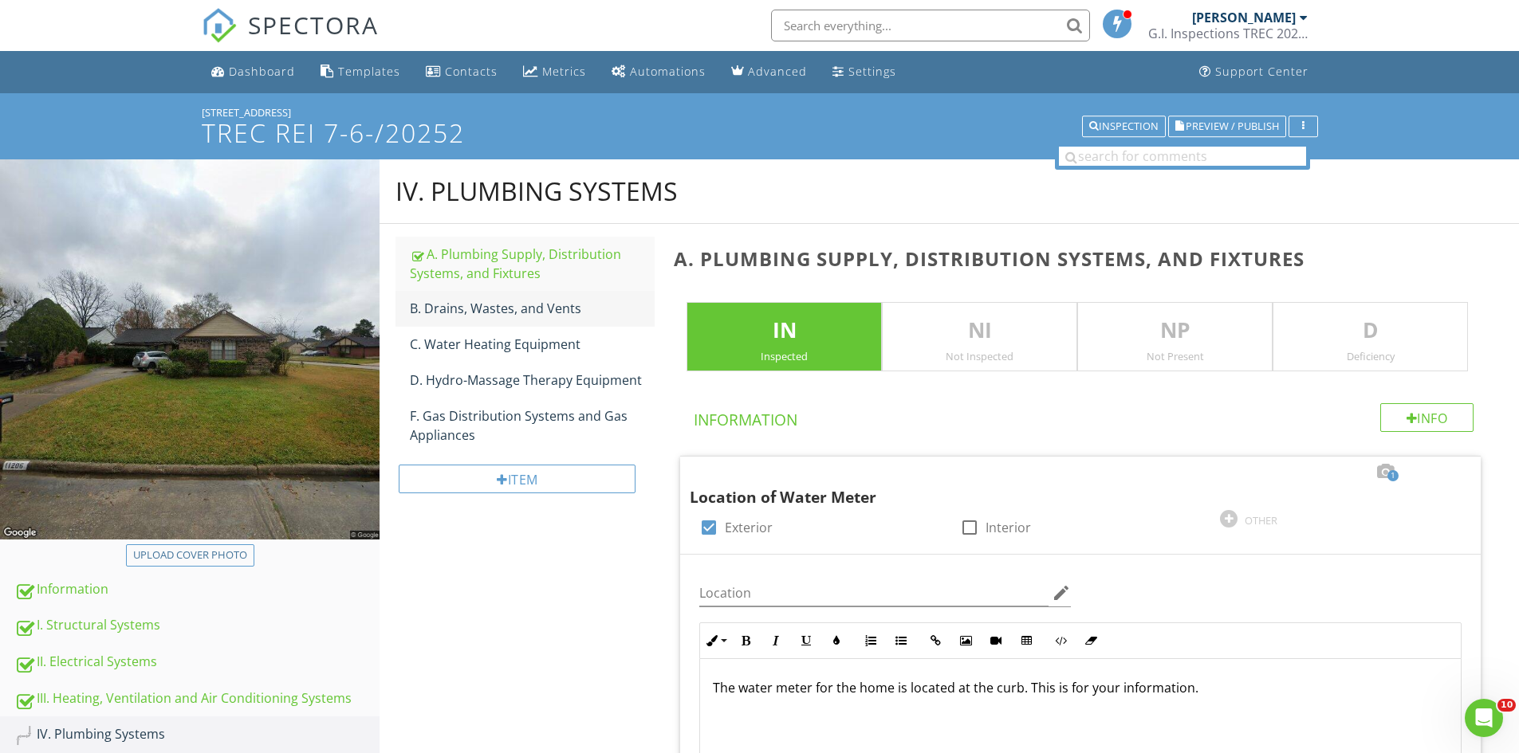
click at [500, 305] on div "B. Drains, Wastes, and Vents" at bounding box center [532, 308] width 245 height 19
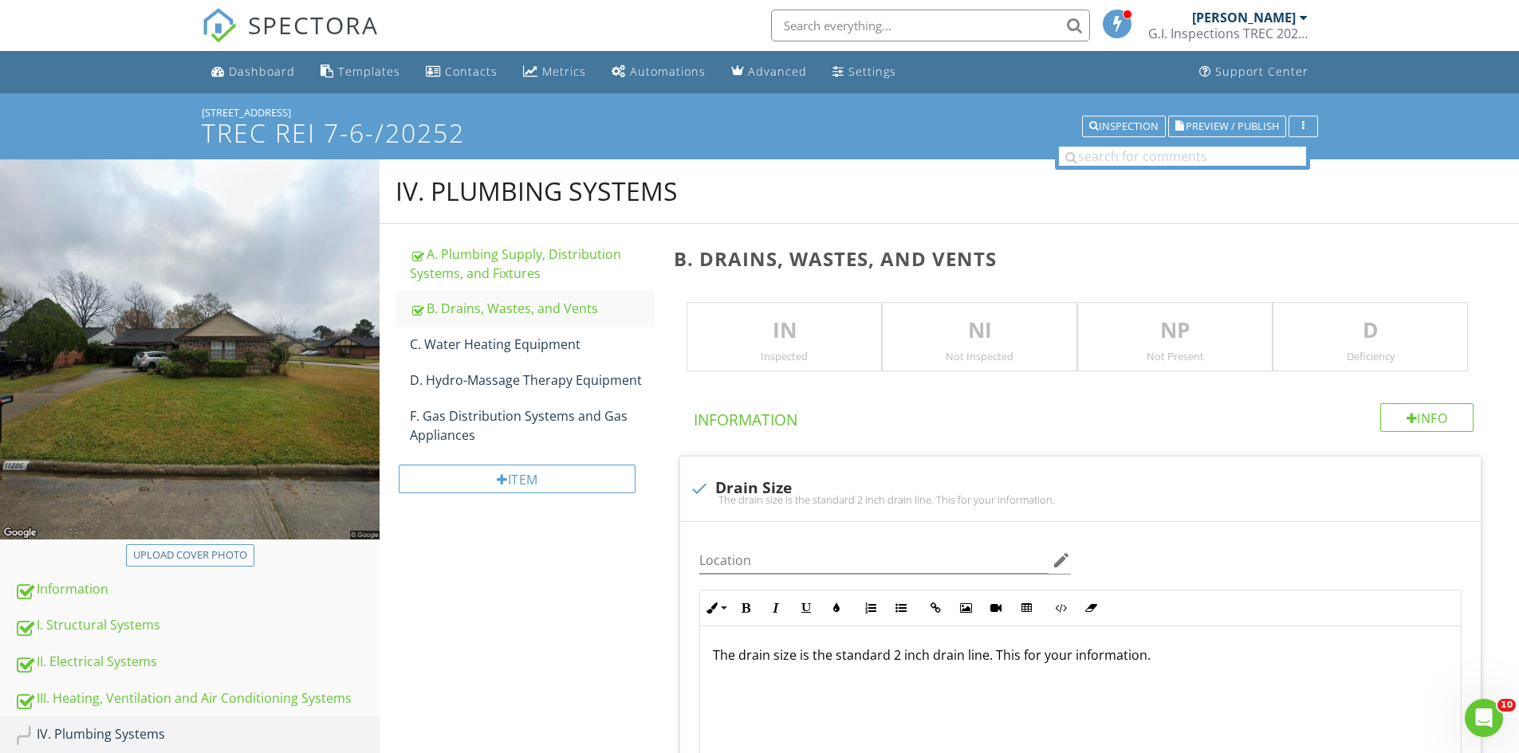
click at [722, 344] on p "IN" at bounding box center [784, 331] width 194 height 32
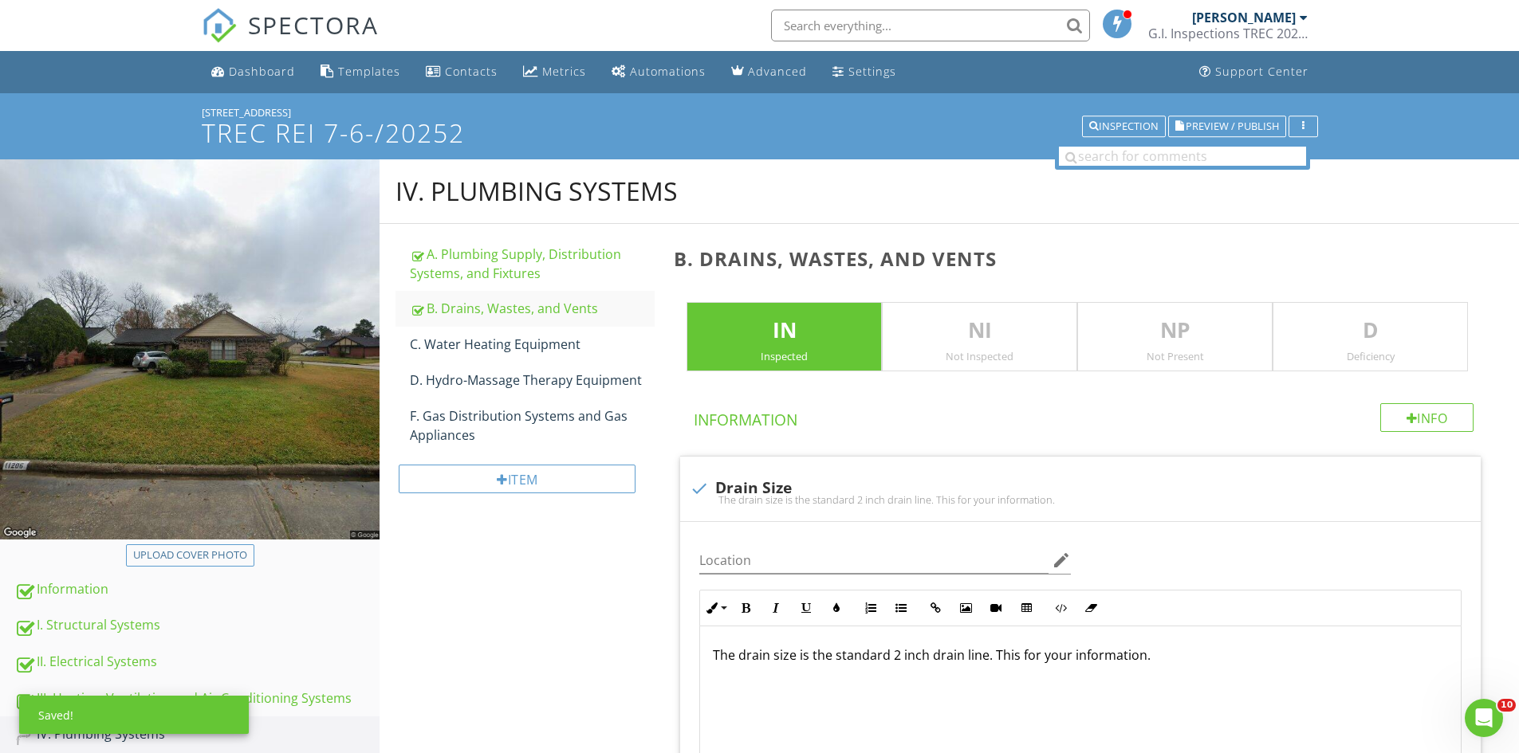
click at [1325, 348] on div "D Deficiency" at bounding box center [1369, 337] width 195 height 70
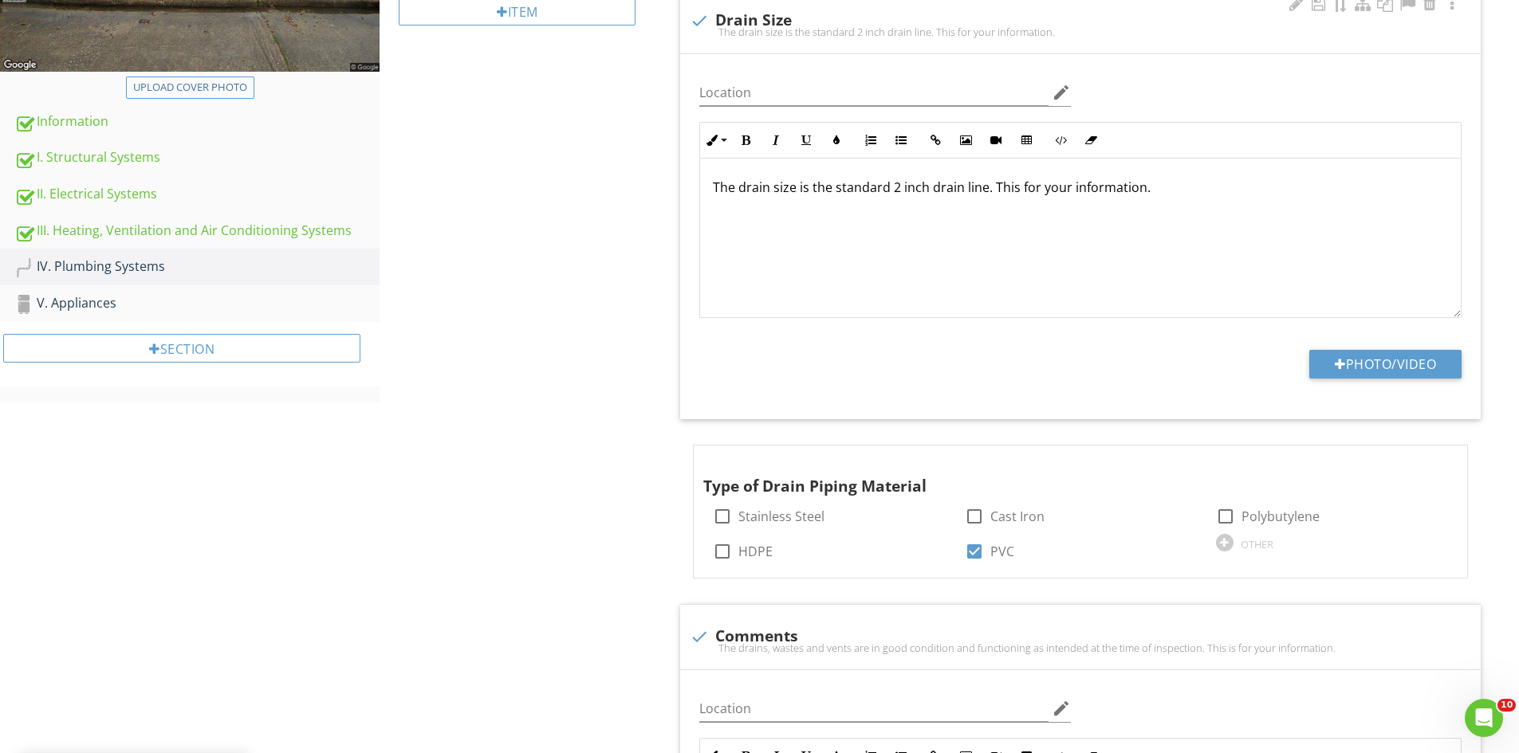
scroll to position [478, 0]
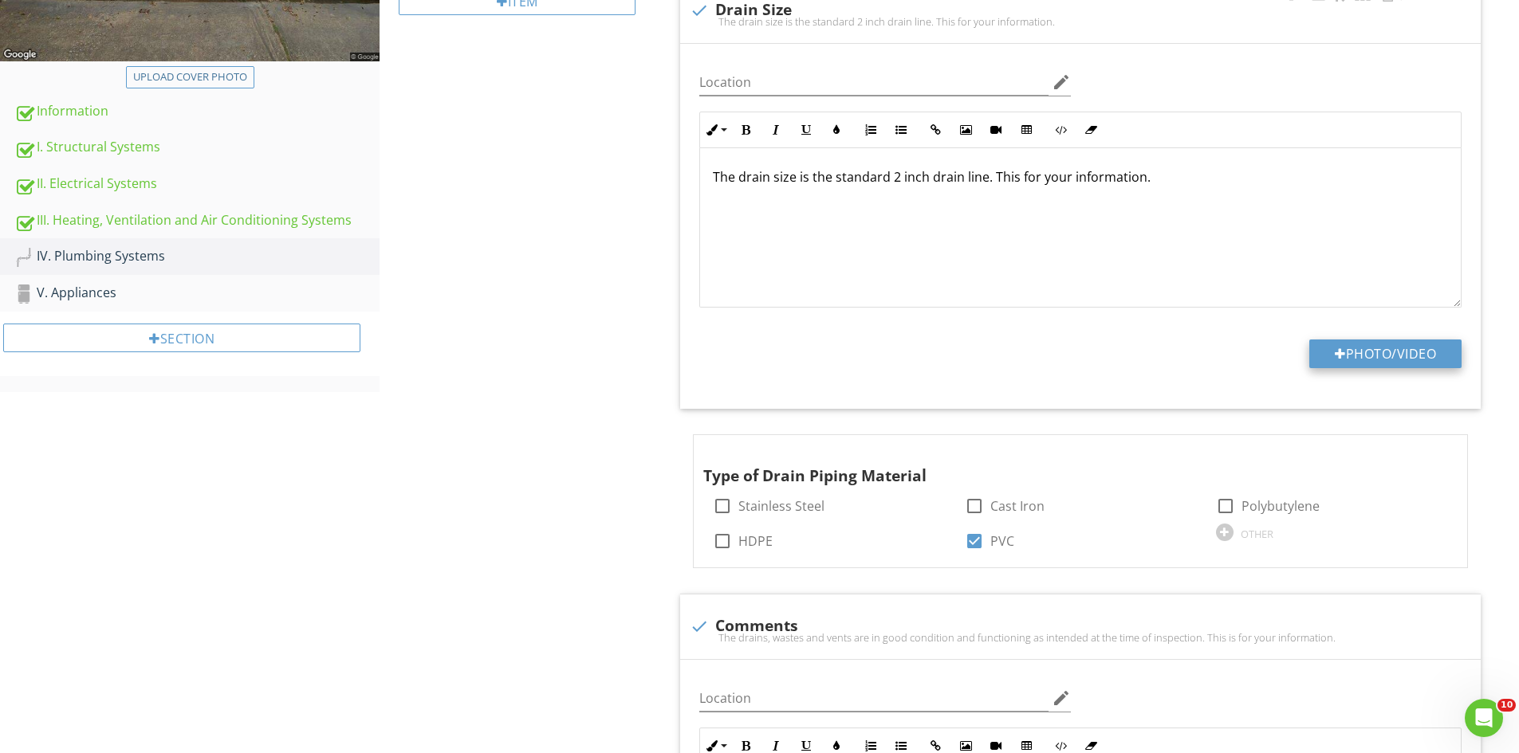
click at [1328, 348] on button "Photo/Video" at bounding box center [1385, 354] width 152 height 29
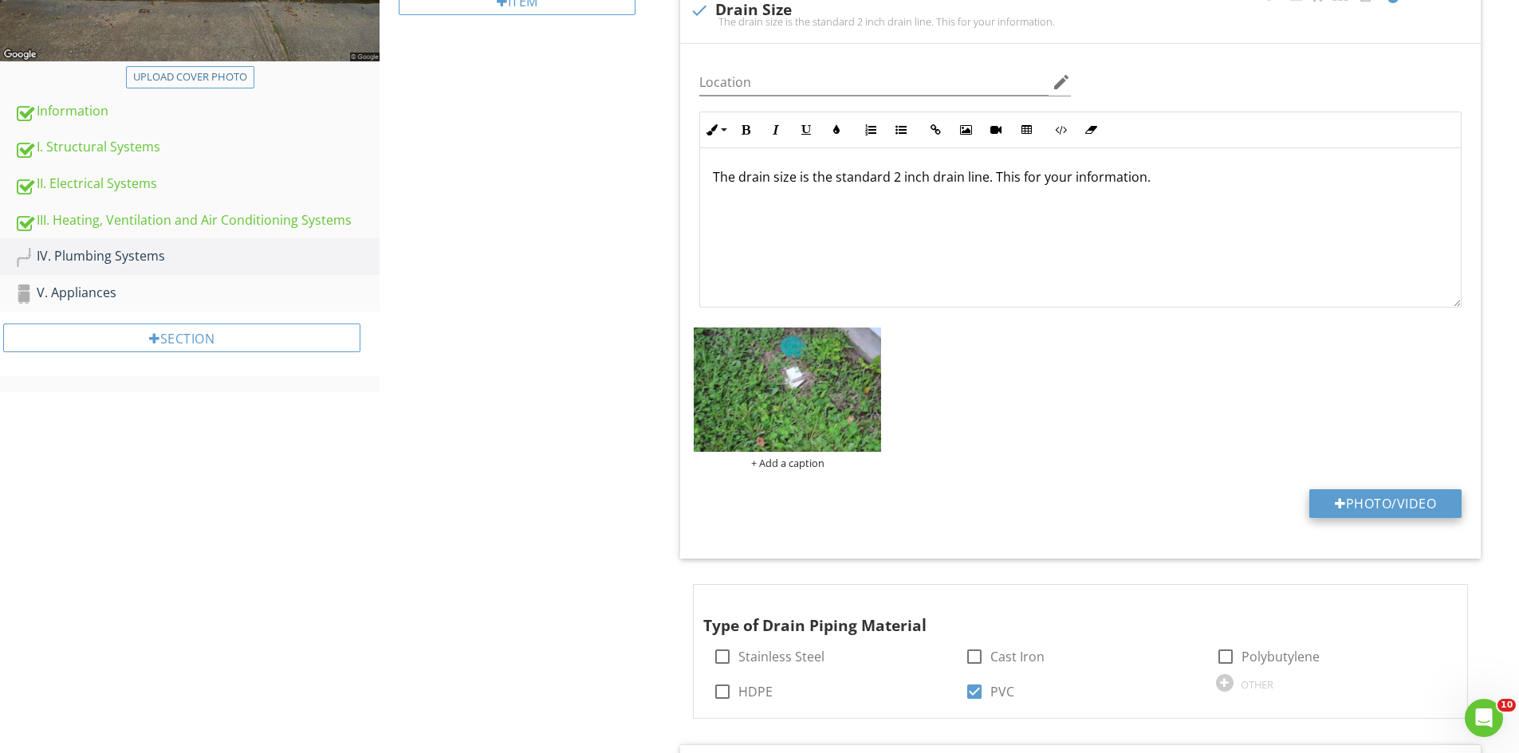
click at [1338, 503] on div at bounding box center [1340, 503] width 11 height 13
type input "C:\fakepath\IMG_6811.JPG"
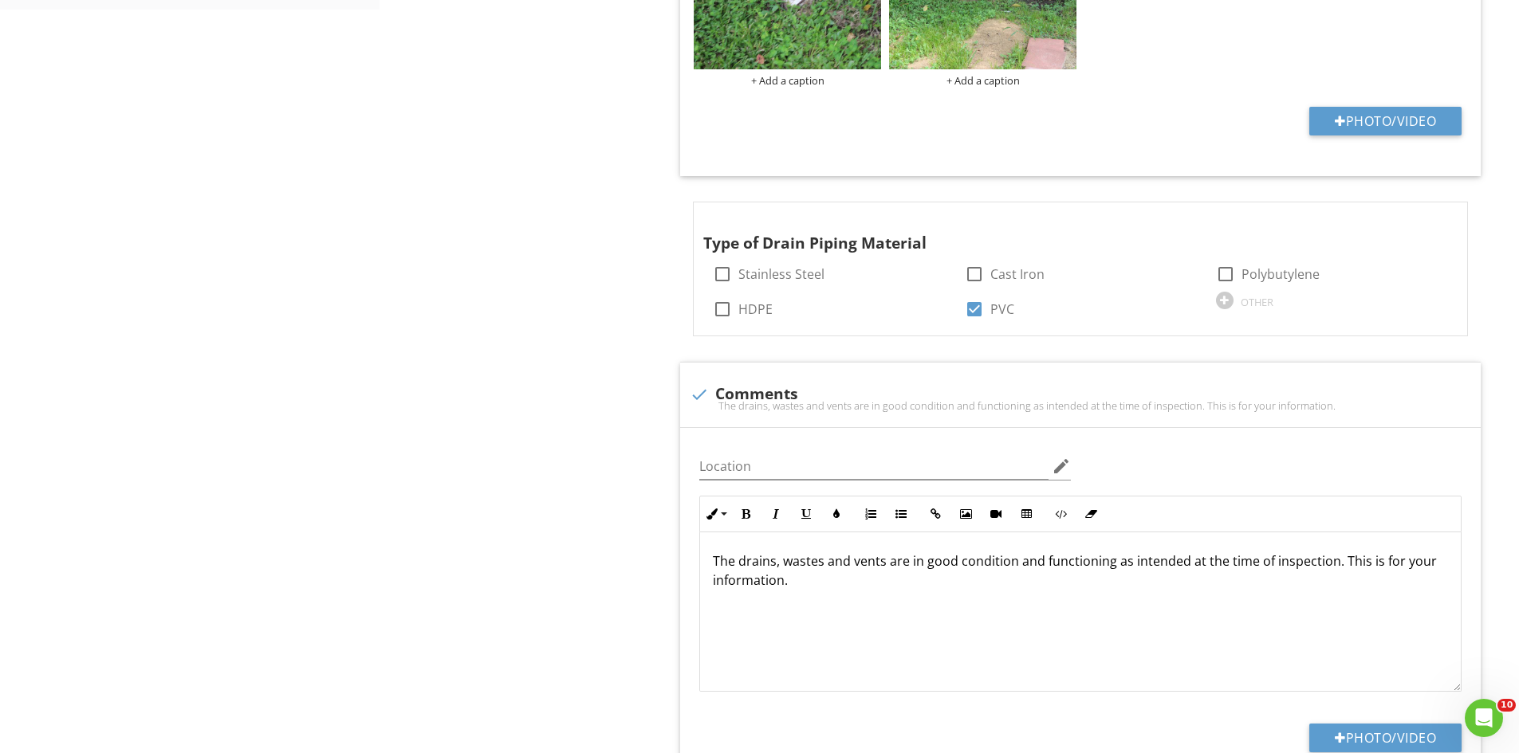
scroll to position [1044, 0]
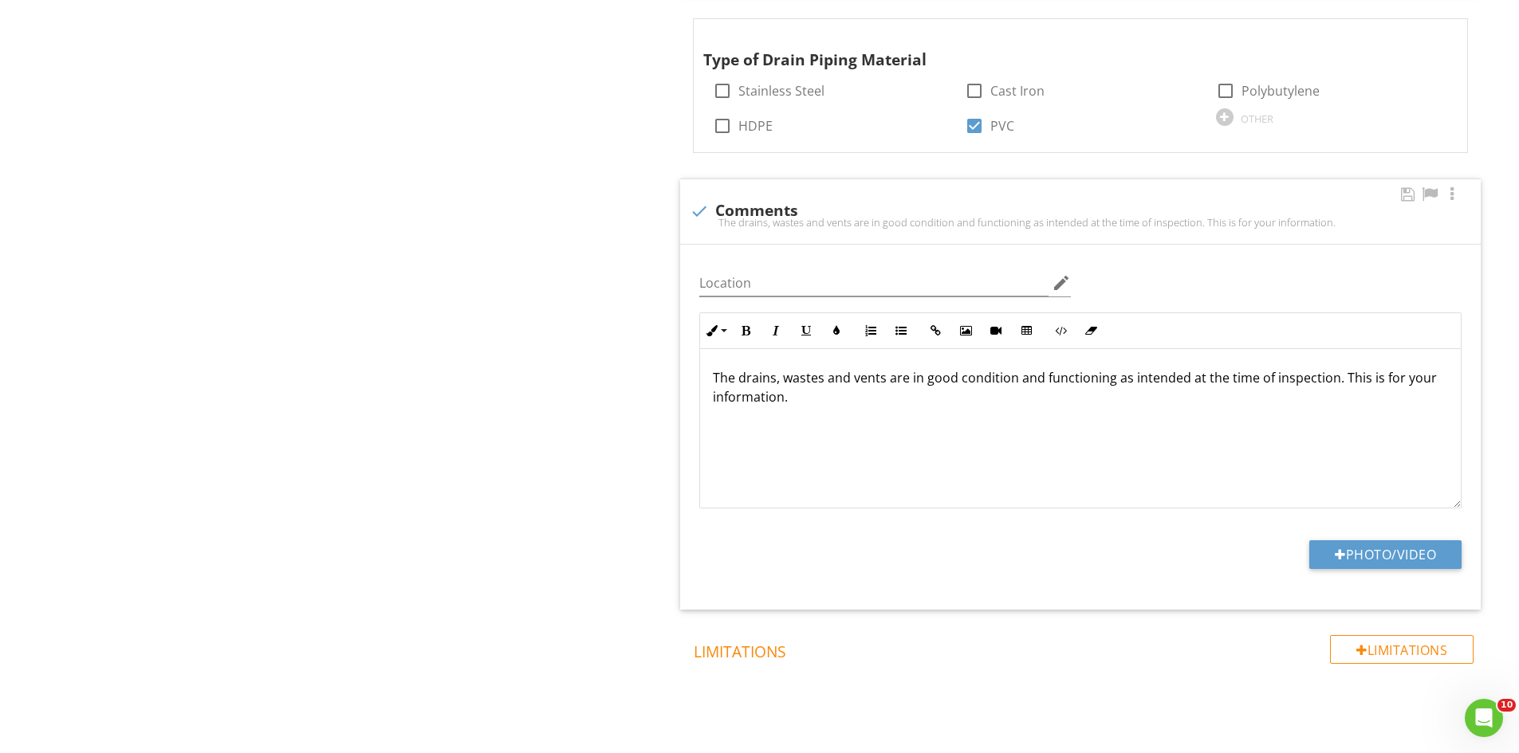
click at [700, 212] on div at bounding box center [699, 211] width 27 height 27
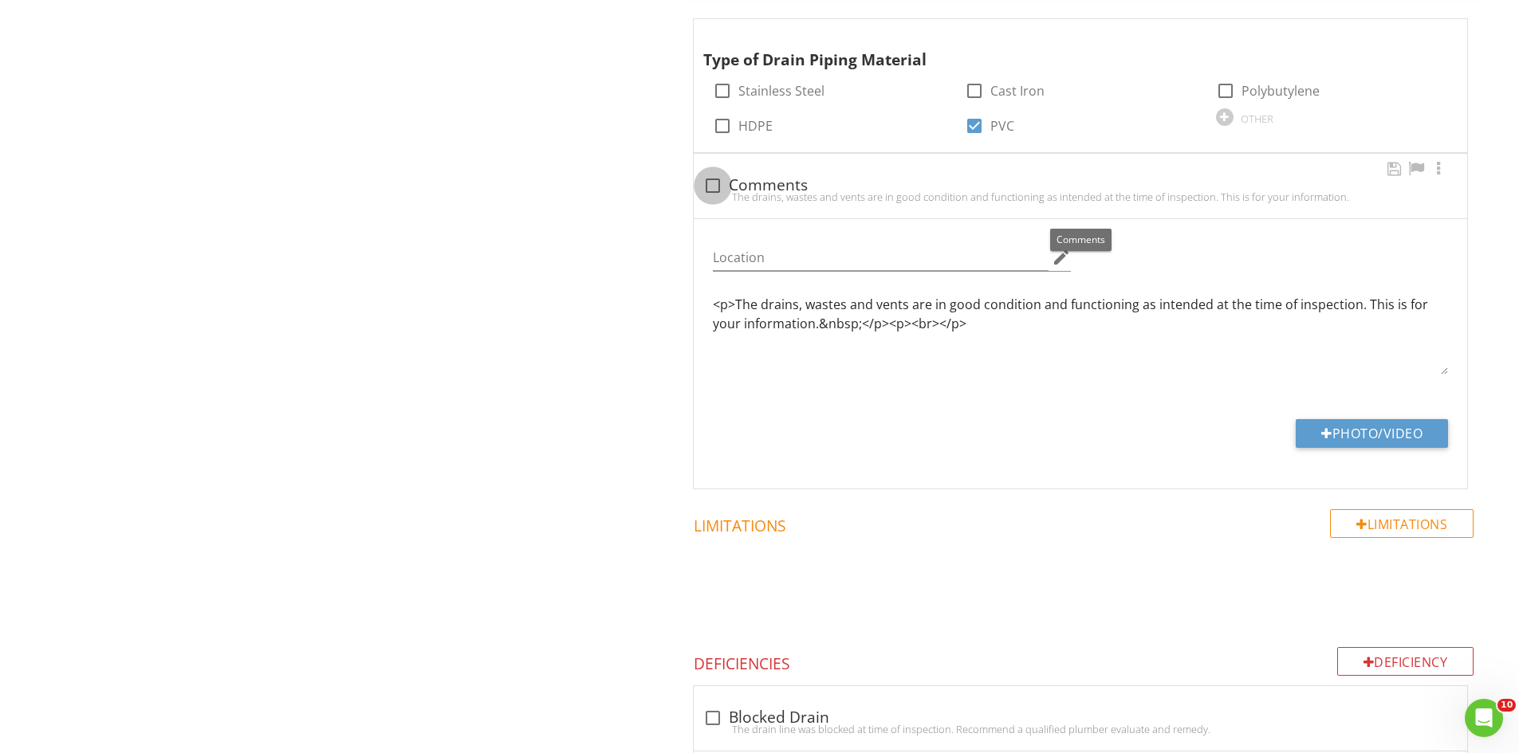
checkbox input "true"
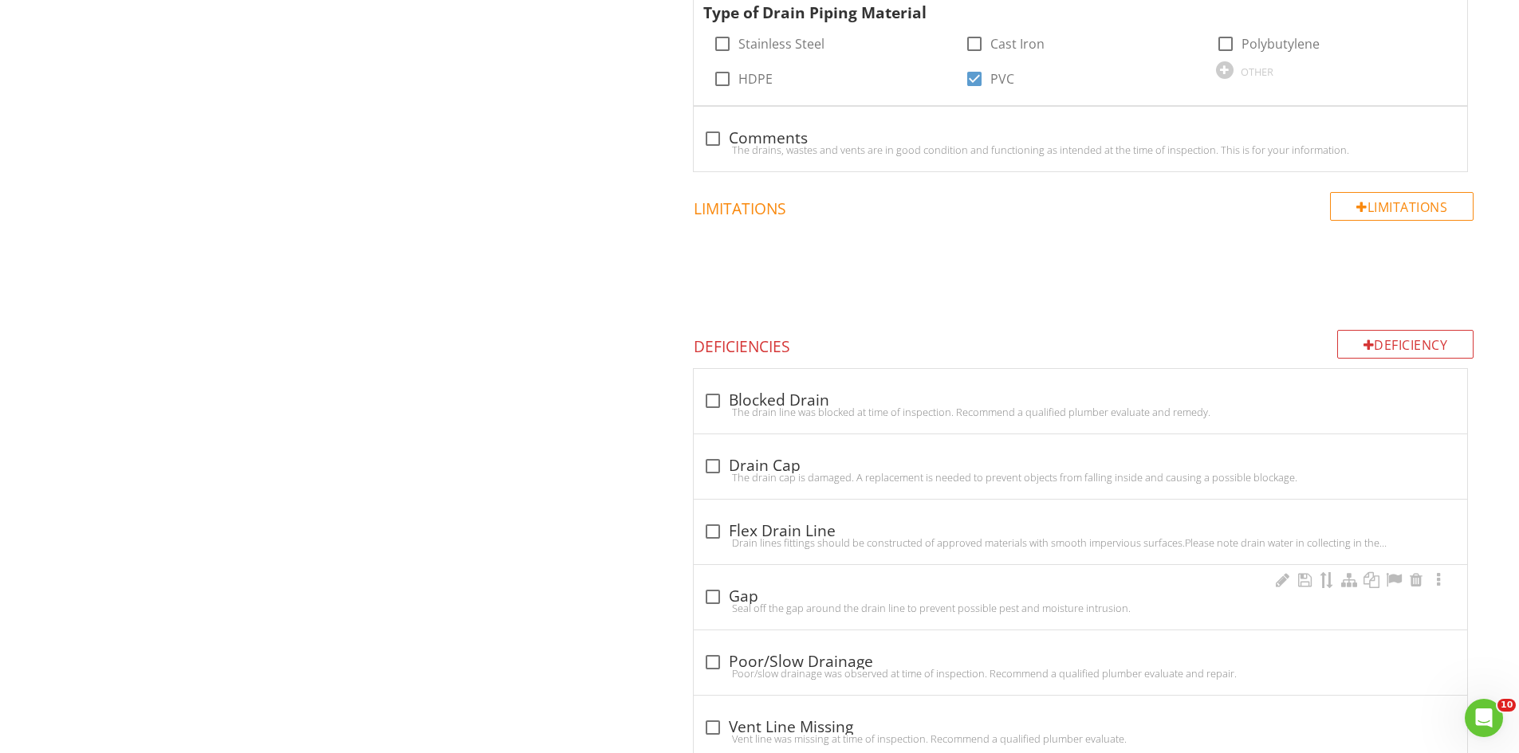
scroll to position [980, 0]
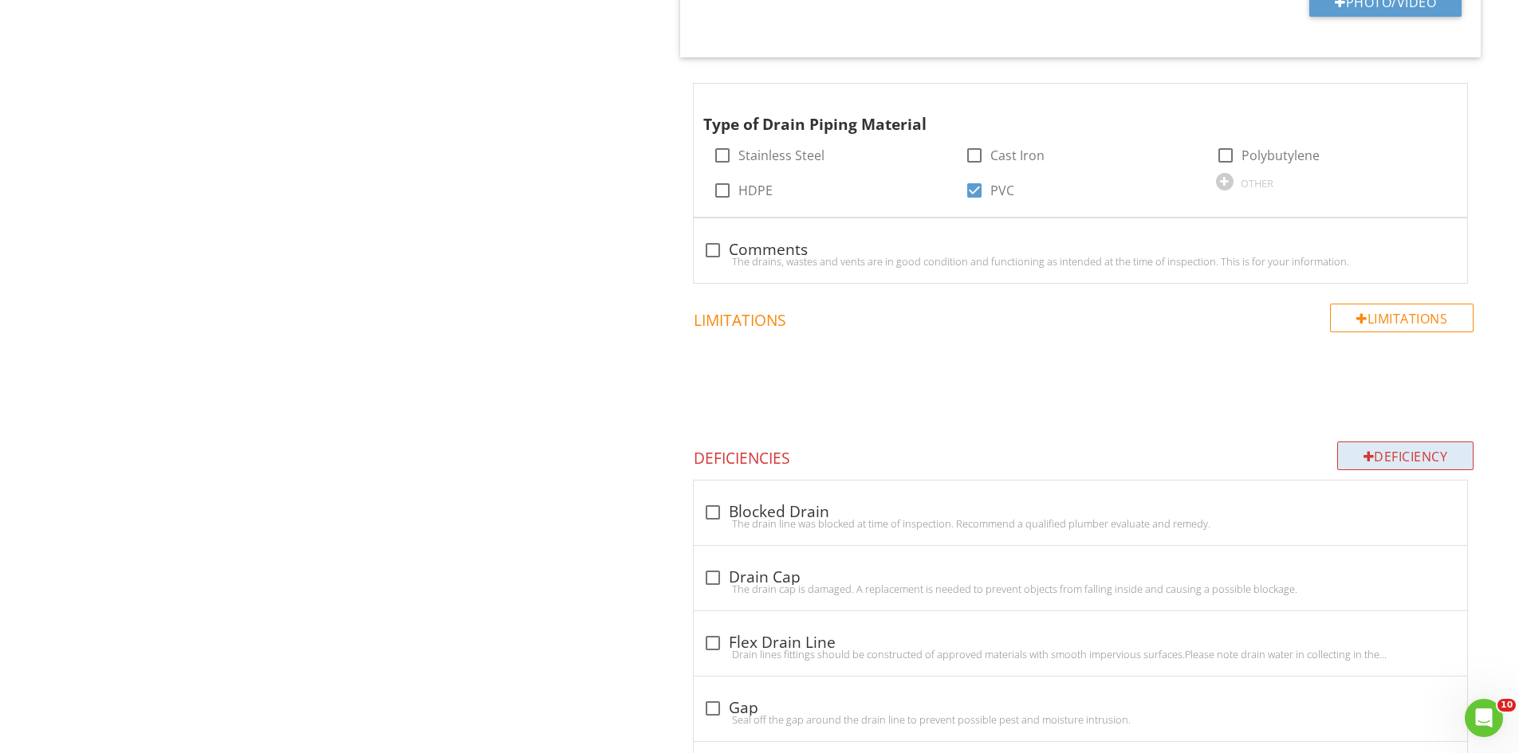
click at [1368, 454] on div at bounding box center [1368, 456] width 11 height 13
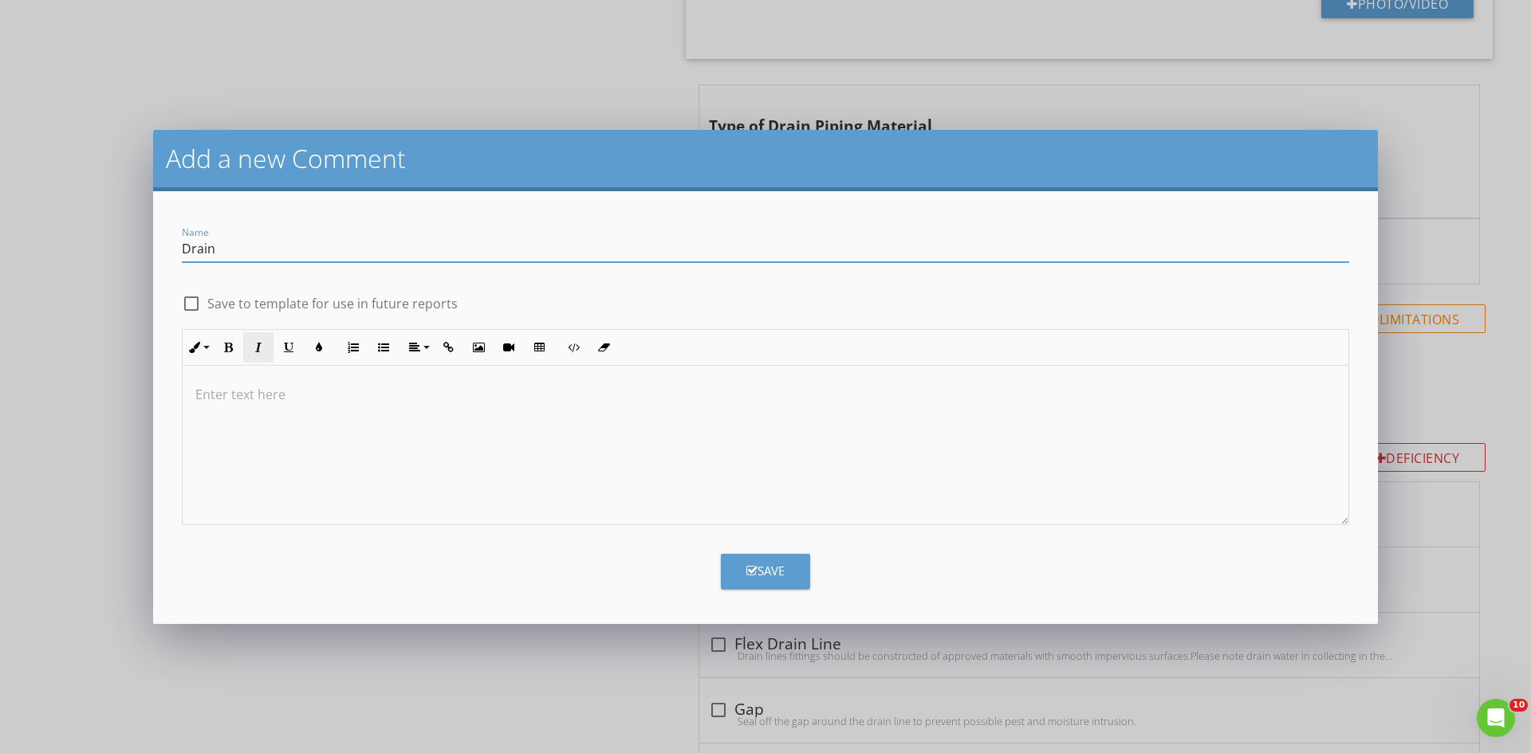
type input "Drain Line"
click at [245, 377] on div at bounding box center [766, 445] width 1166 height 159
click at [748, 564] on div "Save" at bounding box center [765, 571] width 38 height 18
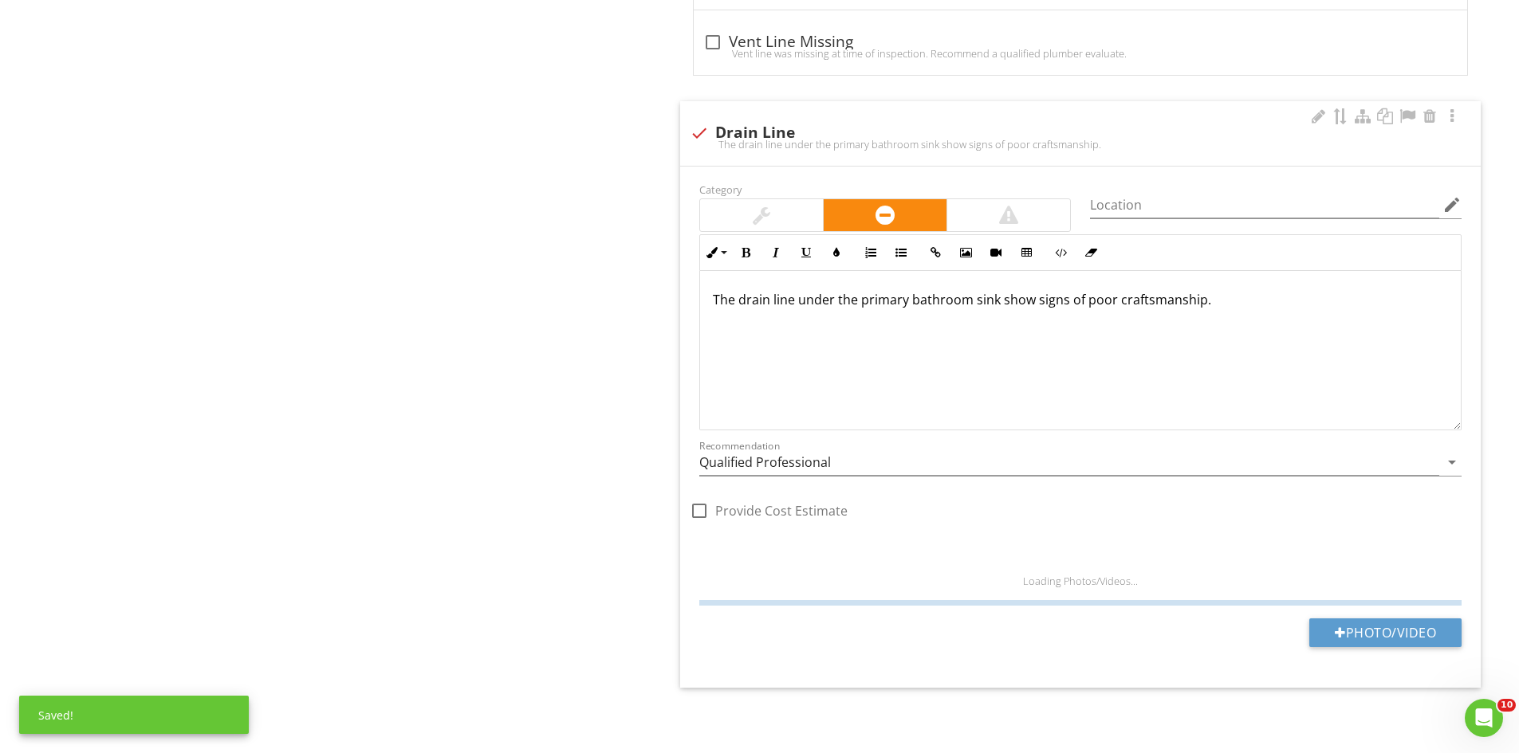
scroll to position [1733, 0]
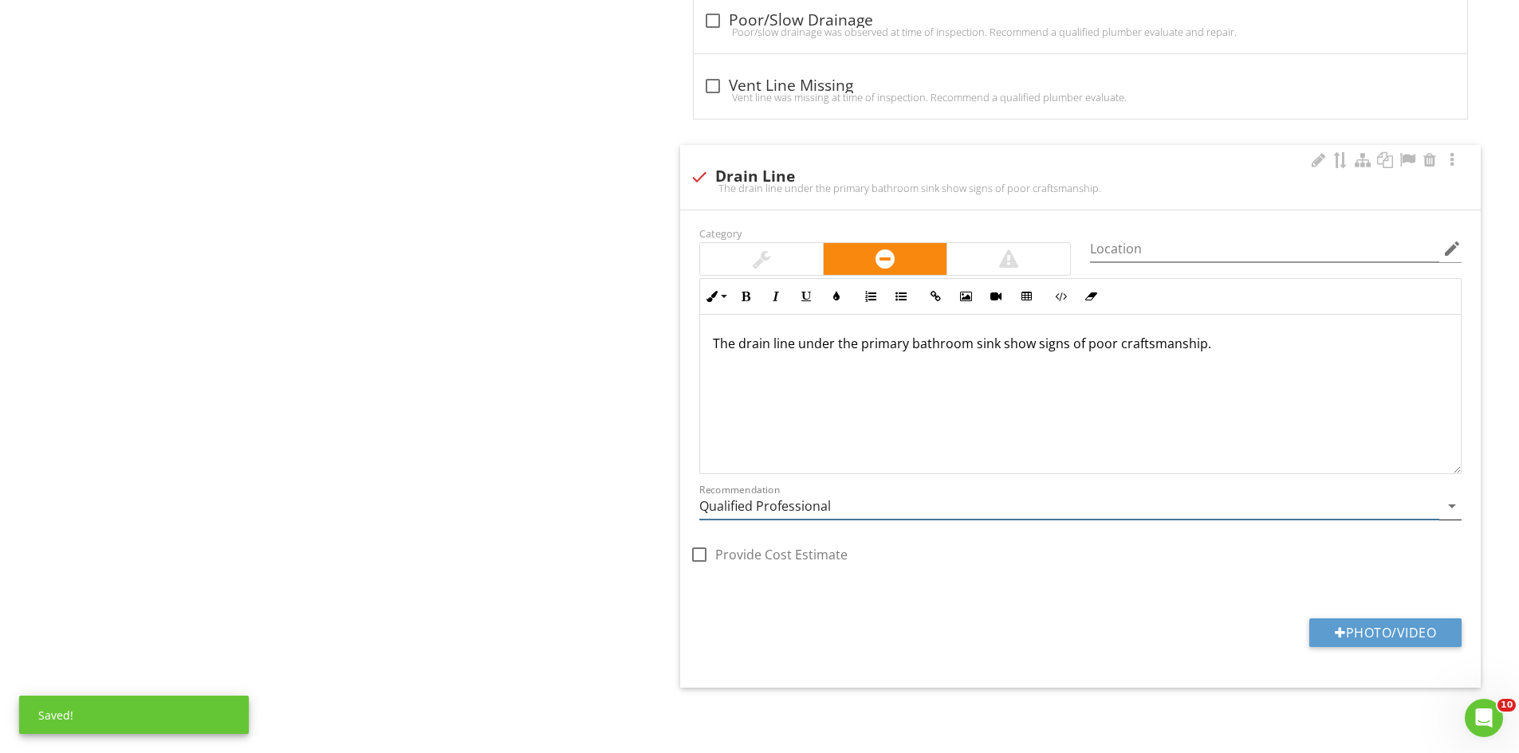
click at [843, 497] on input "Qualified Professional" at bounding box center [1069, 507] width 740 height 26
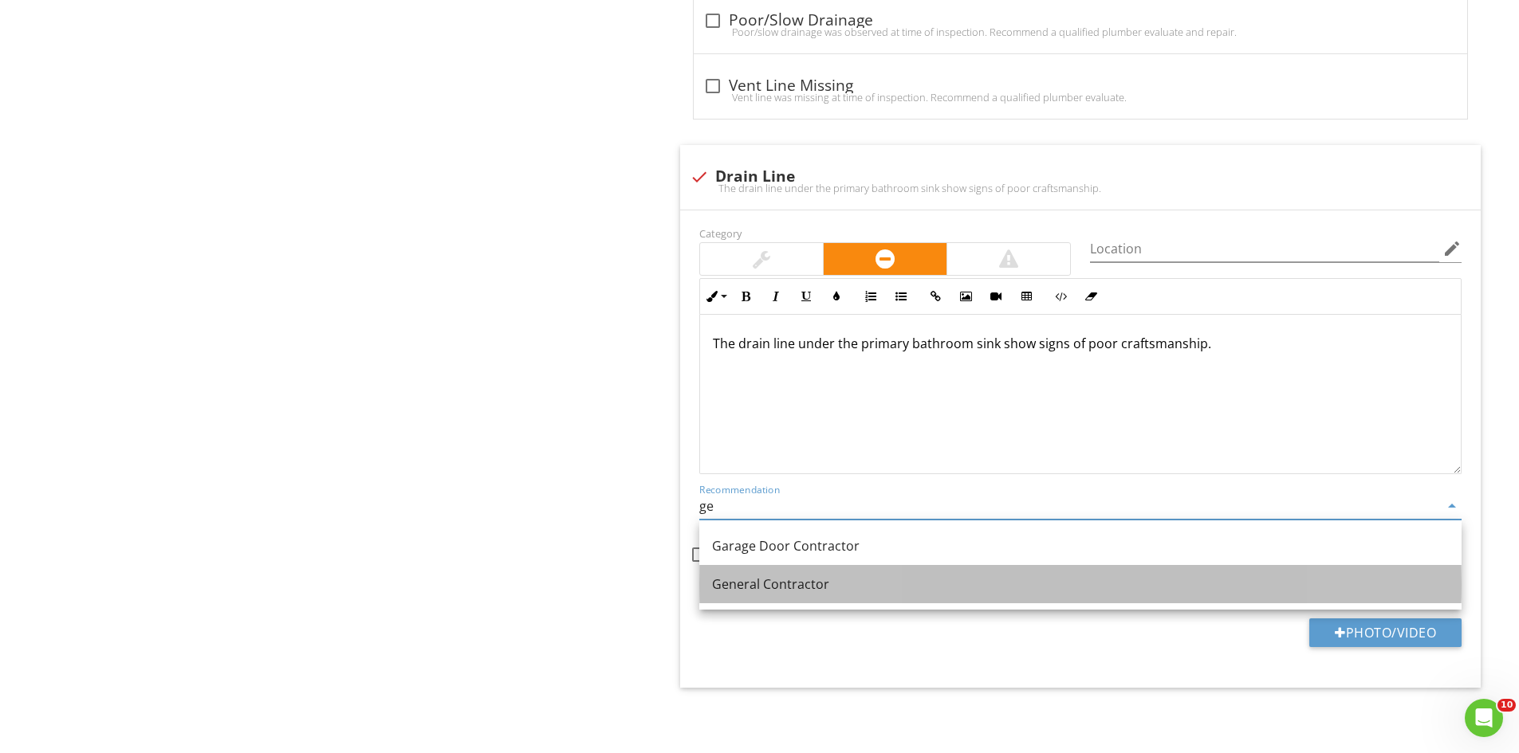
click at [793, 572] on link "General Contractor" at bounding box center [1080, 584] width 762 height 38
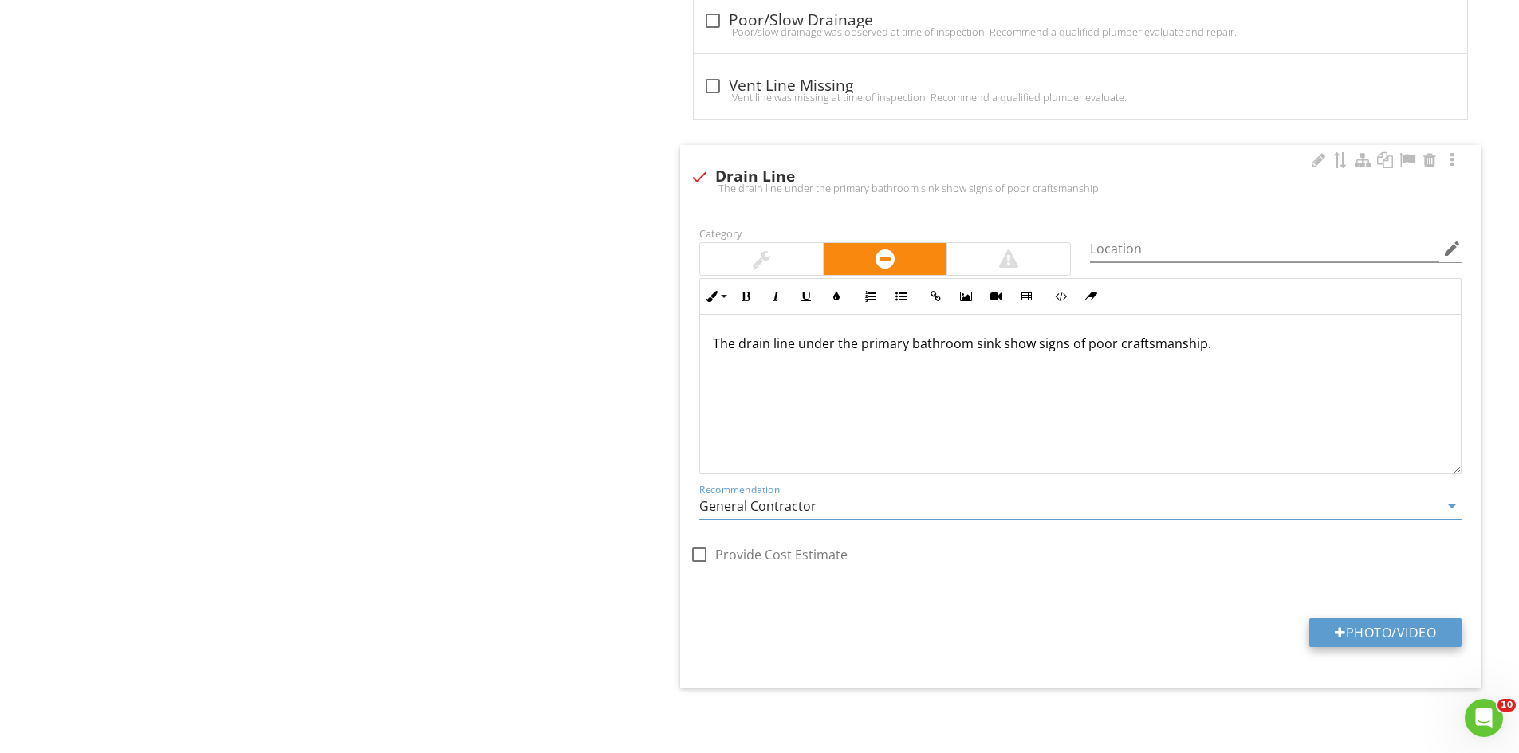
type input "General Contractor"
click at [1378, 625] on button "Photo/Video" at bounding box center [1385, 633] width 152 height 29
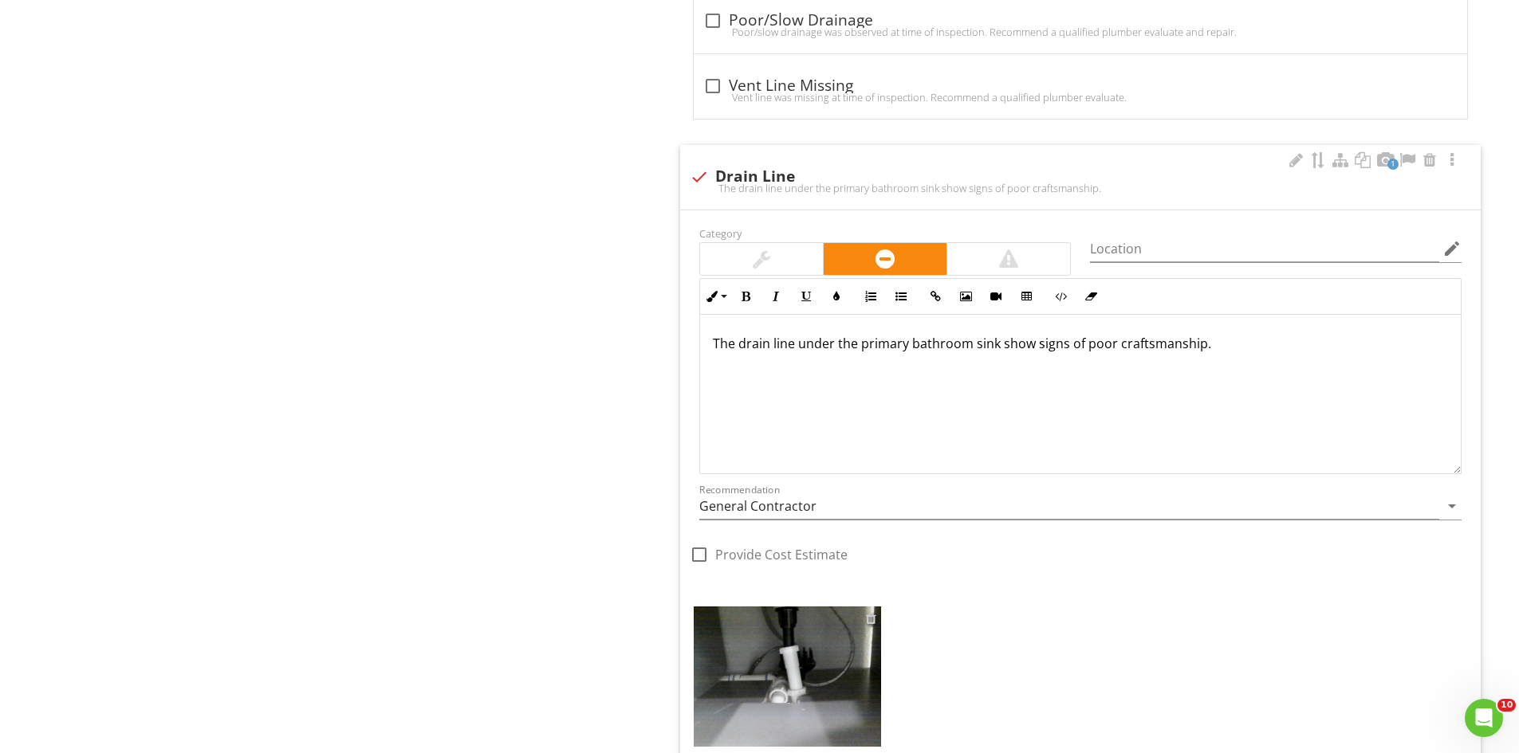
click at [874, 618] on div at bounding box center [871, 618] width 10 height 13
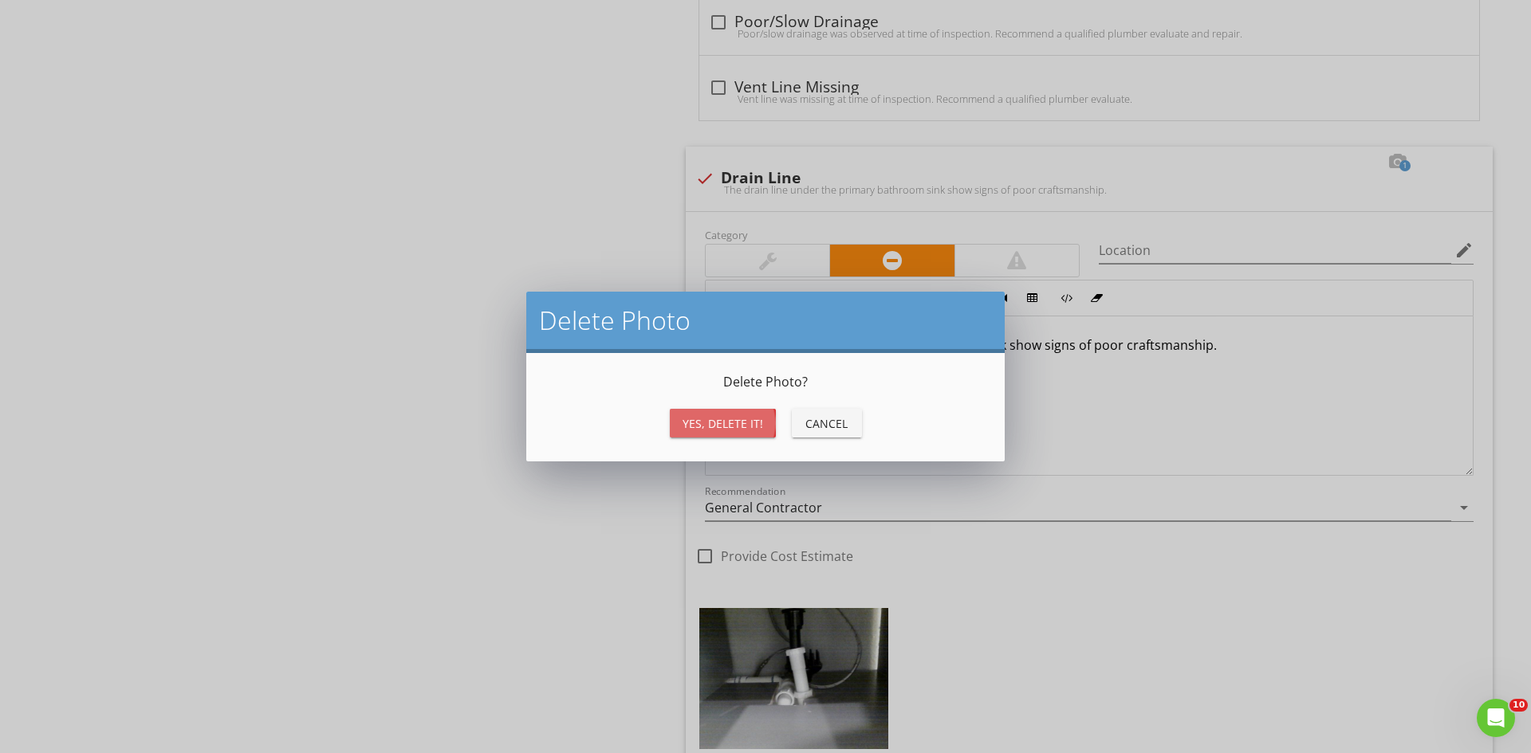
click at [685, 421] on div "Yes, Delete it!" at bounding box center [722, 423] width 81 height 17
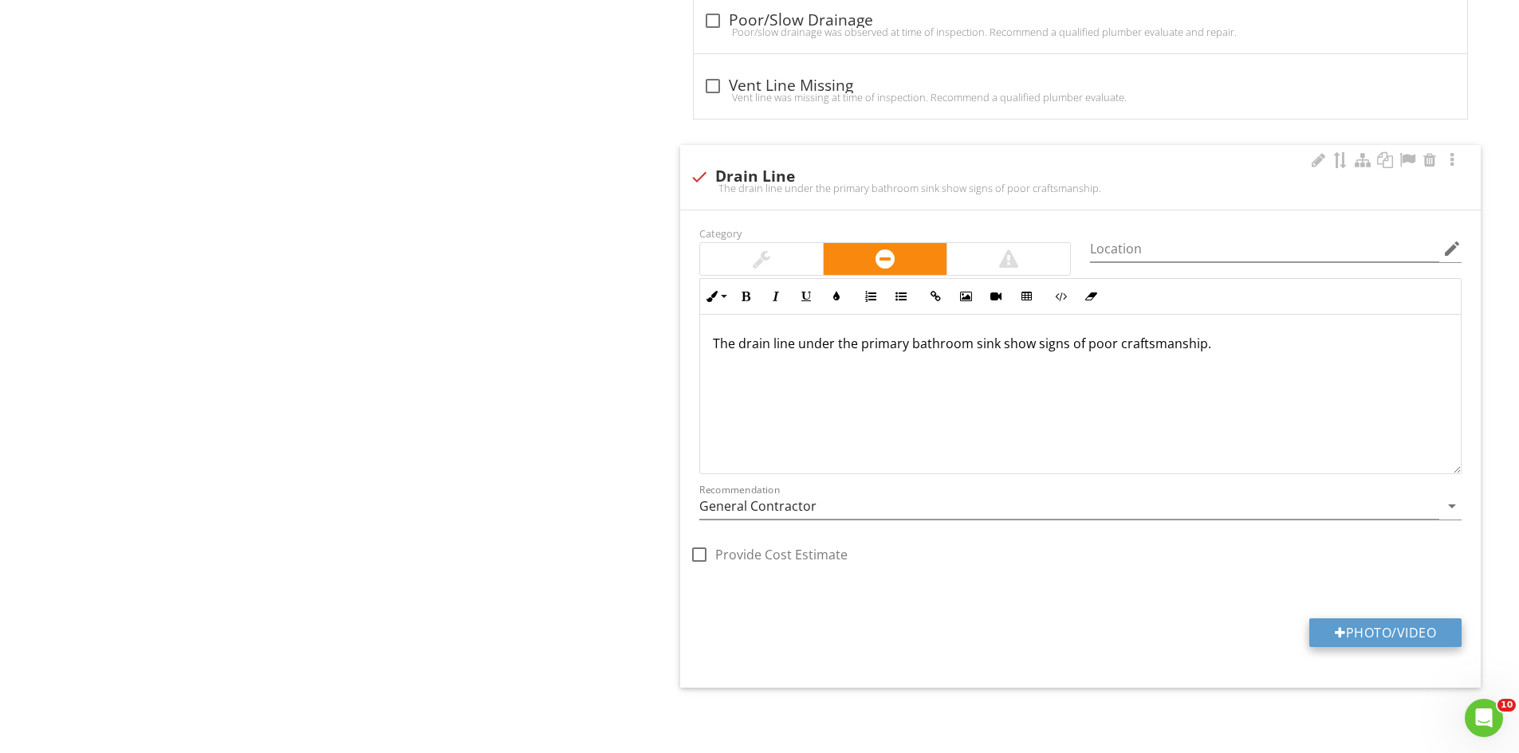
click at [1346, 642] on button "Photo/Video" at bounding box center [1385, 633] width 152 height 29
type input "C:\fakepath\IMG_6914.JPG"
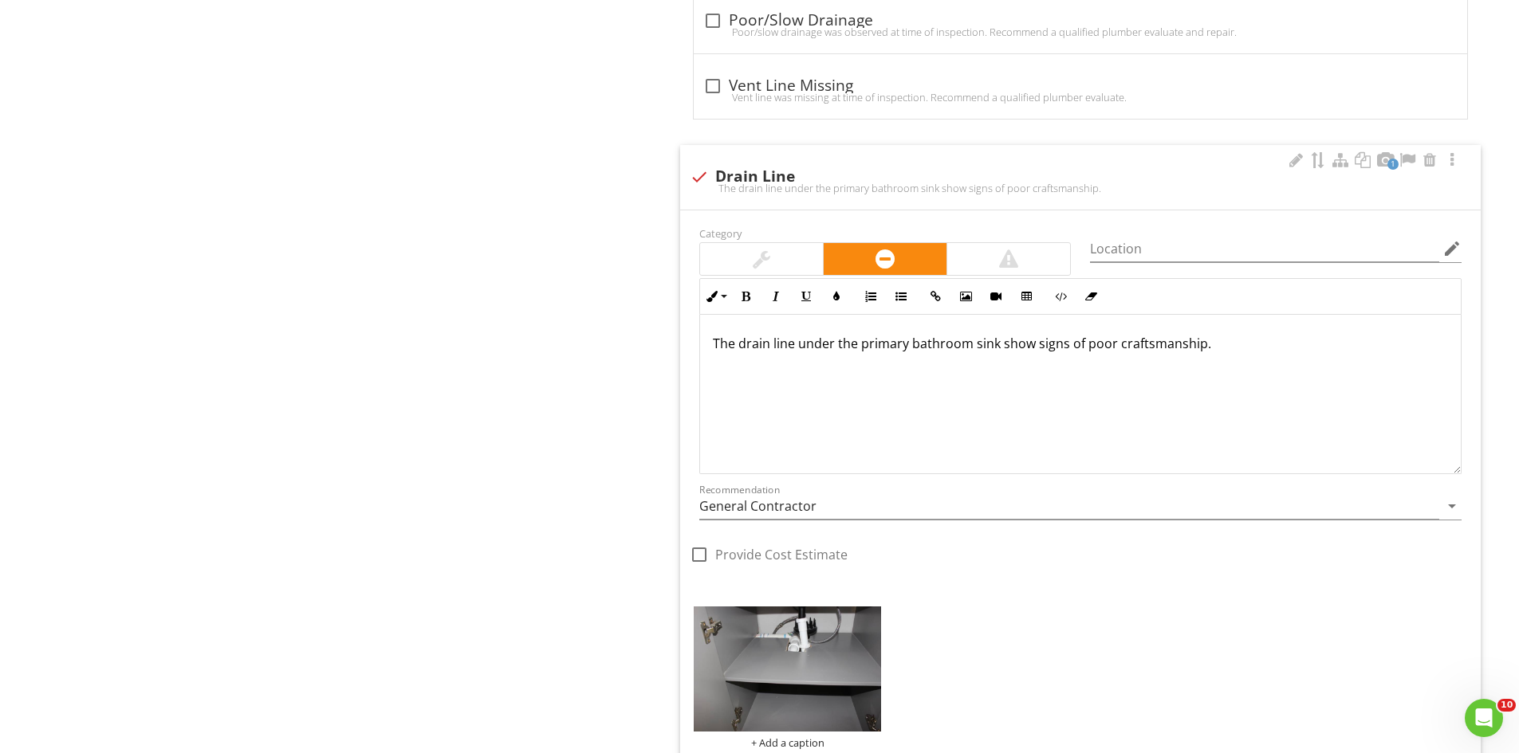
click at [777, 652] on img at bounding box center [787, 669] width 187 height 125
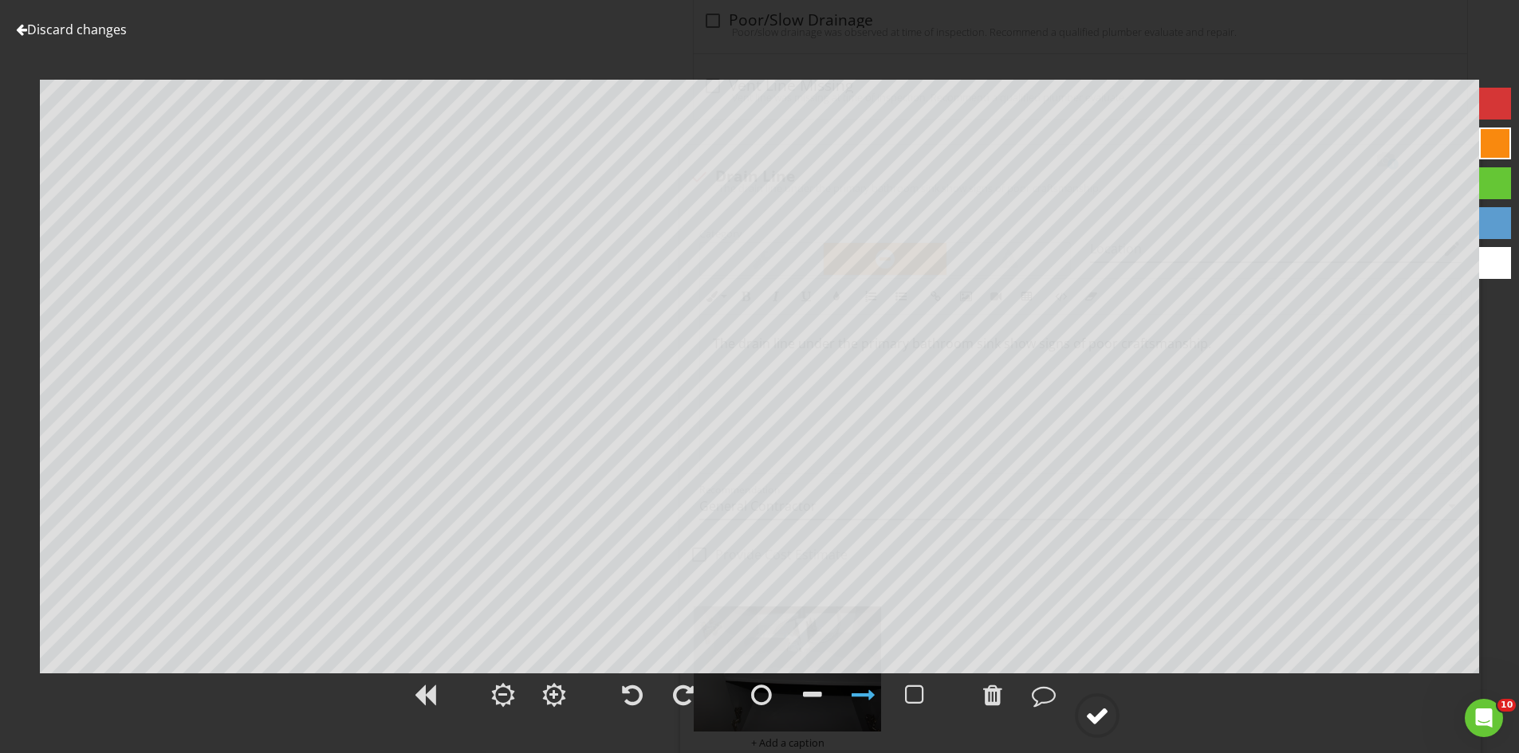
click at [1108, 719] on div at bounding box center [1097, 716] width 24 height 24
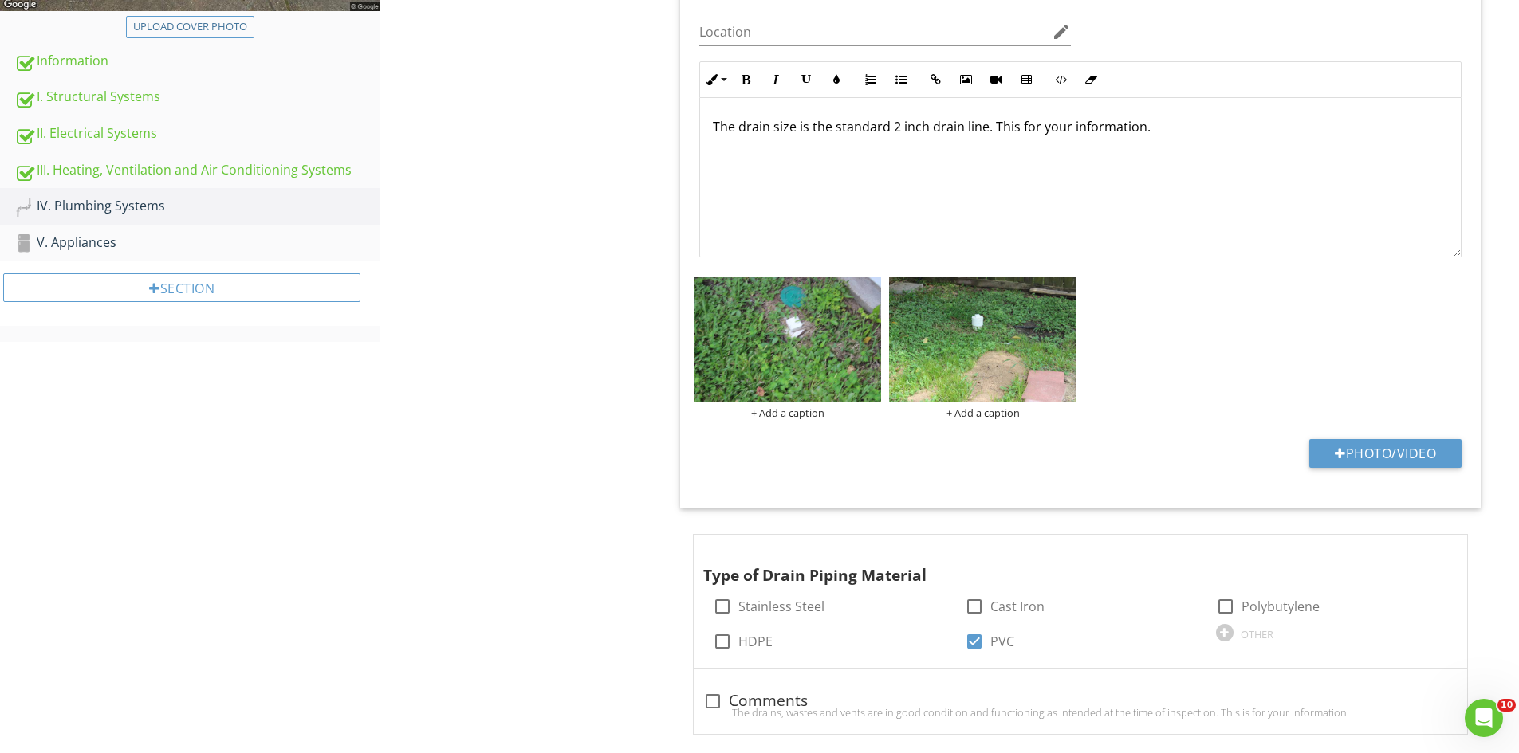
scroll to position [50, 0]
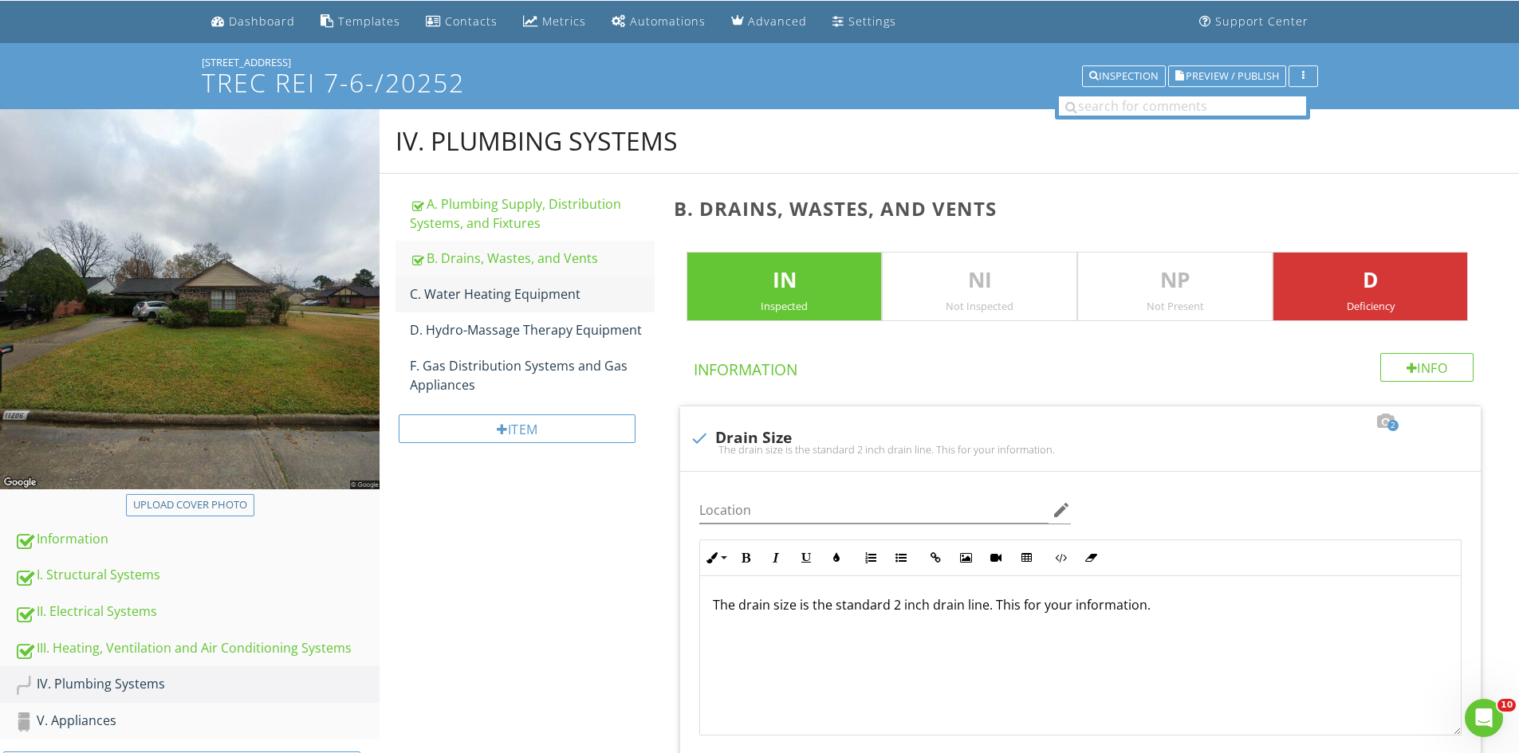
click at [493, 298] on div "C. Water Heating Equipment" at bounding box center [532, 294] width 245 height 19
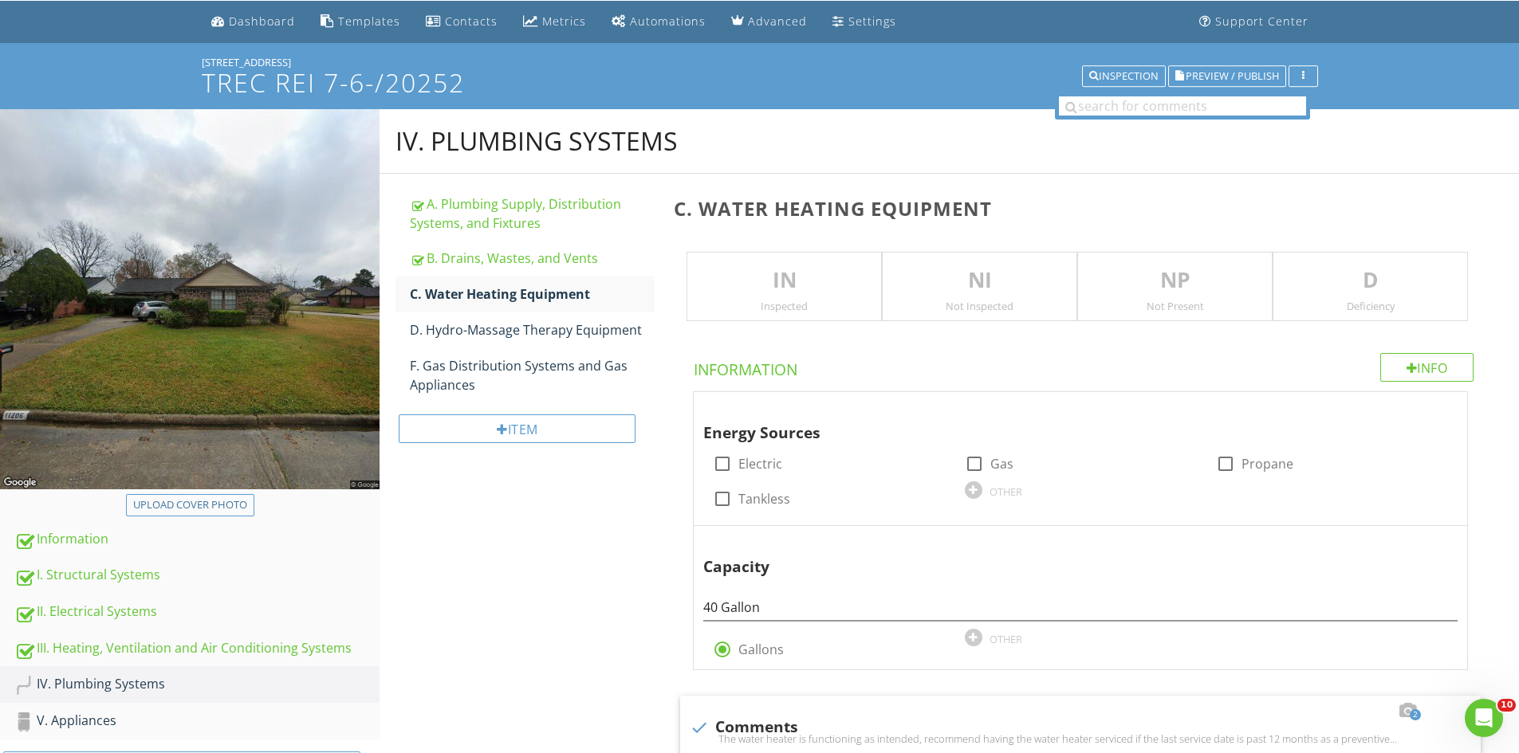
click at [763, 291] on p "IN" at bounding box center [784, 281] width 194 height 32
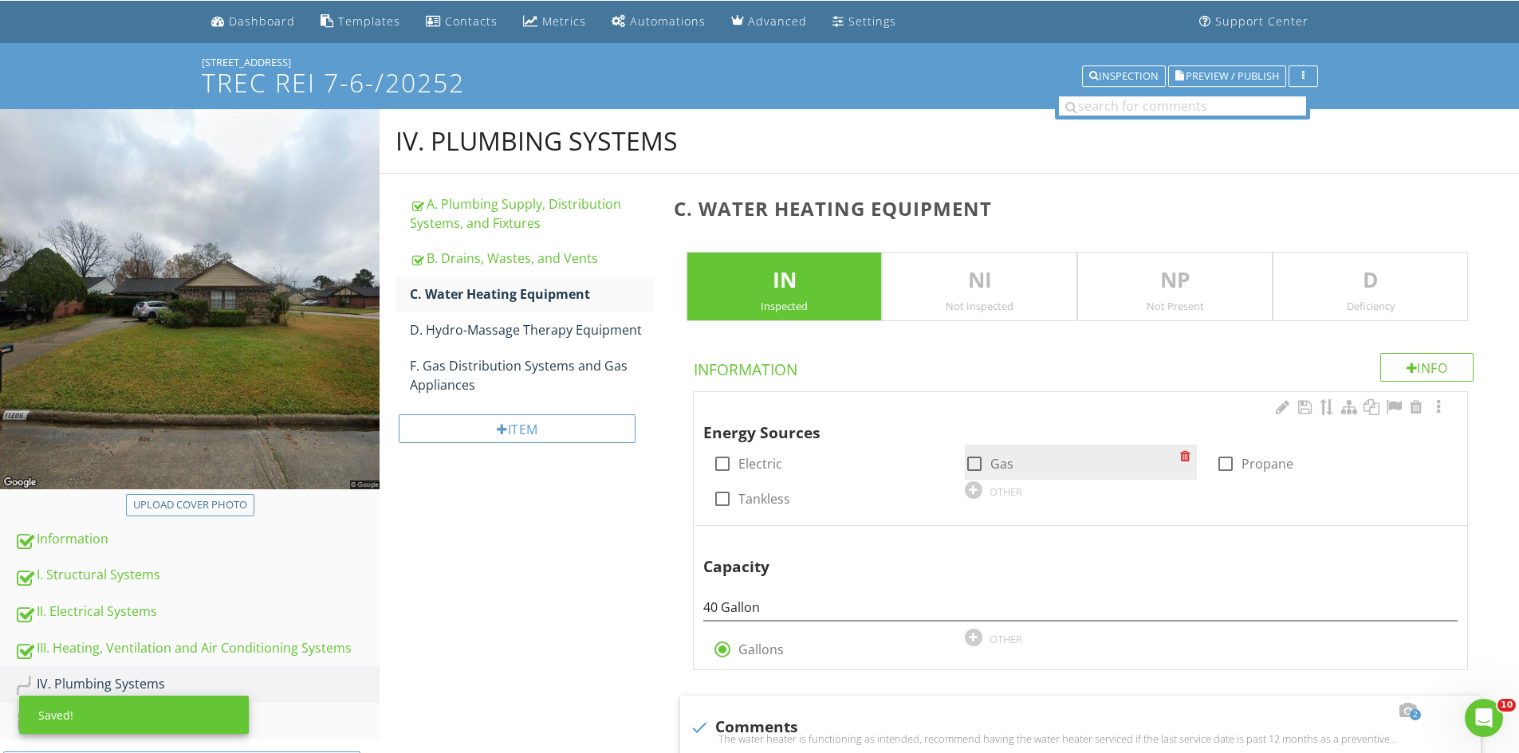
click at [973, 454] on div at bounding box center [974, 463] width 27 height 27
checkbox input "true"
click at [1382, 285] on p "D" at bounding box center [1370, 281] width 194 height 32
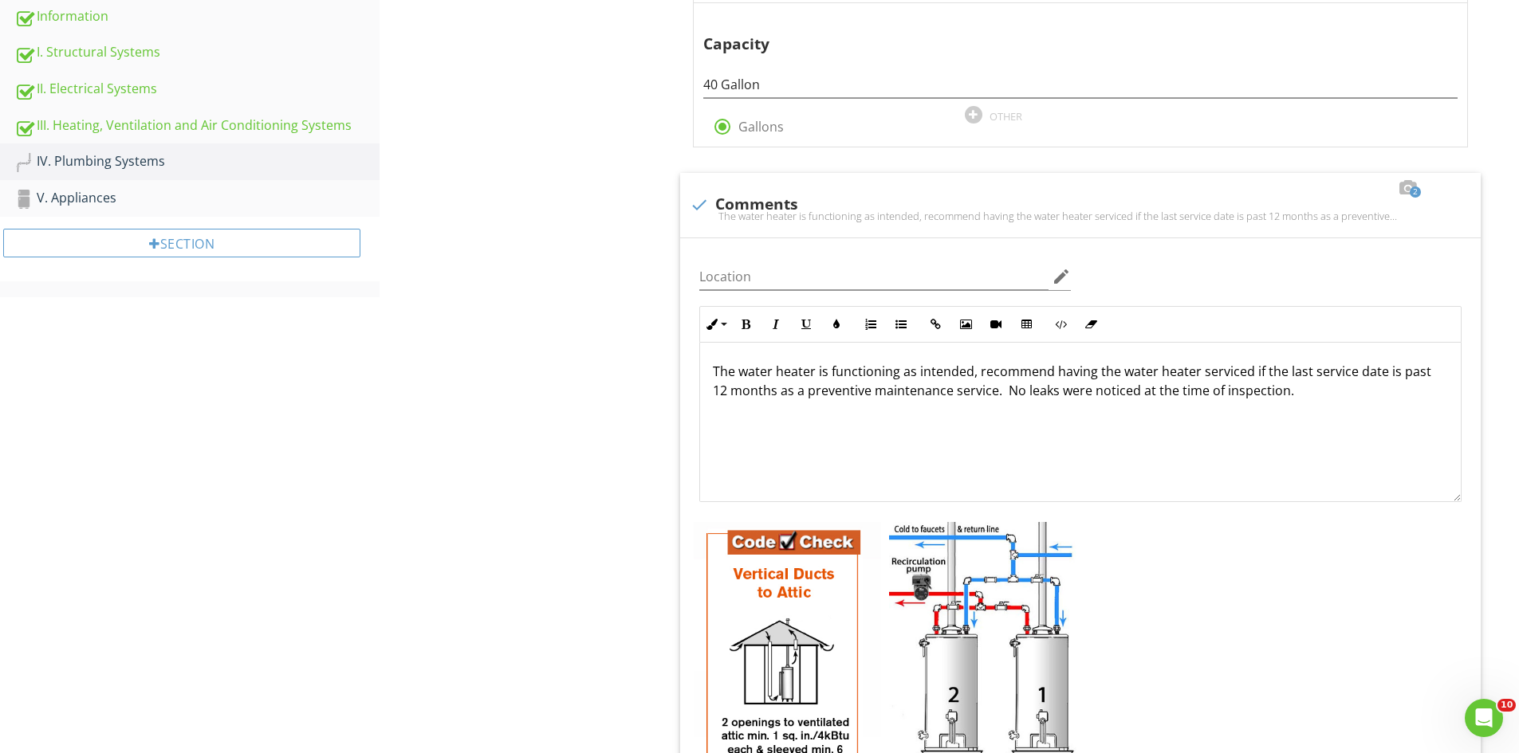
scroll to position [667, 0]
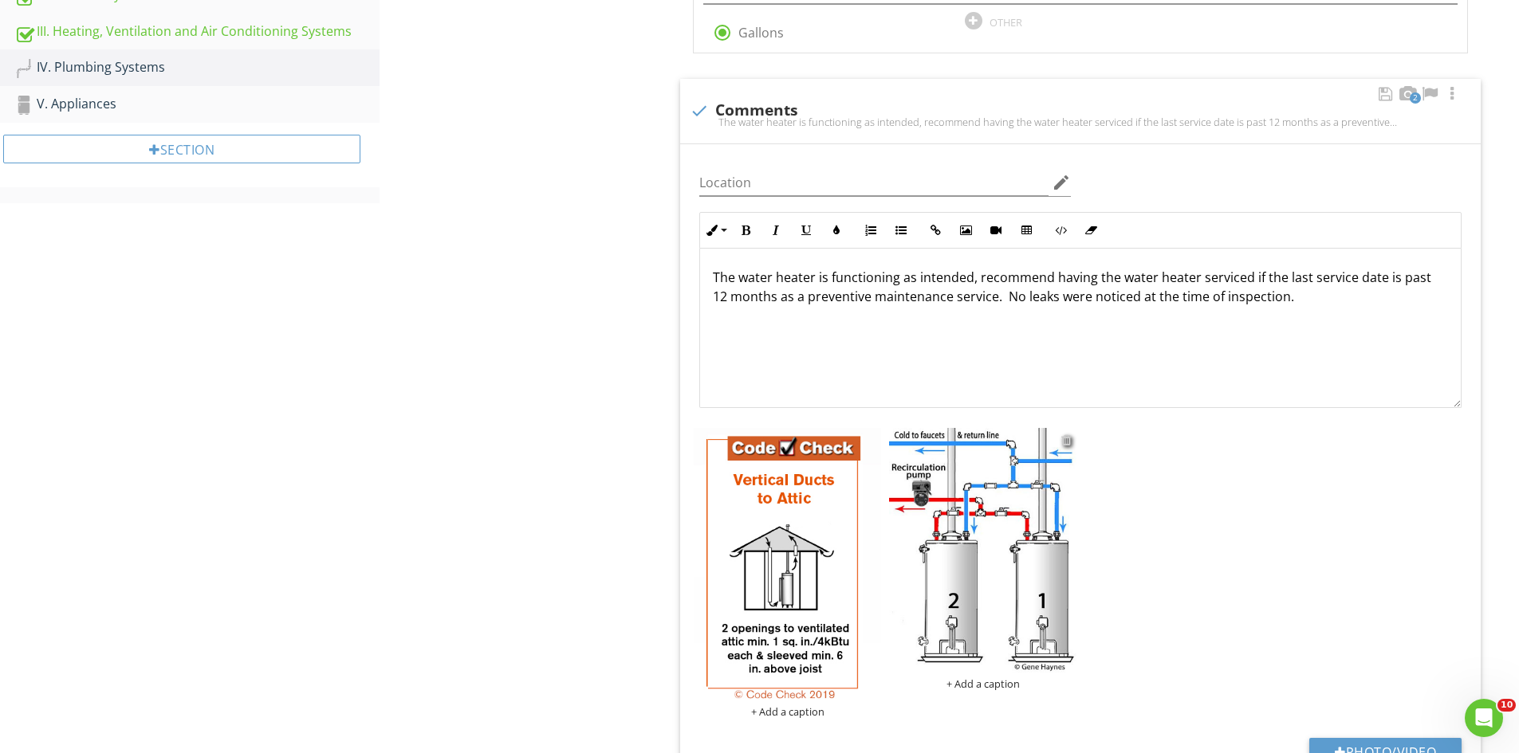
click at [1071, 443] on div at bounding box center [1066, 440] width 10 height 13
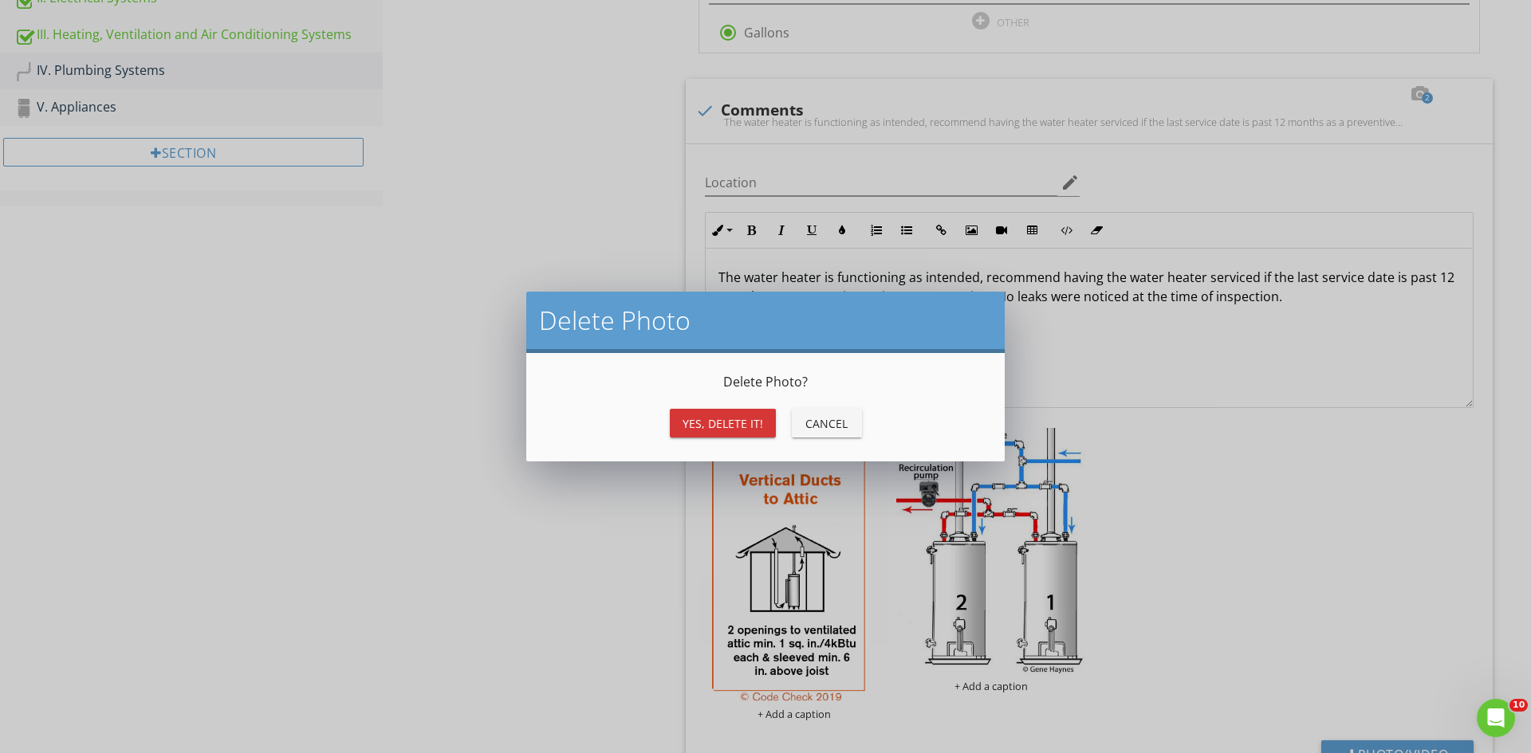
click at [691, 428] on div "Yes, Delete it!" at bounding box center [722, 423] width 81 height 17
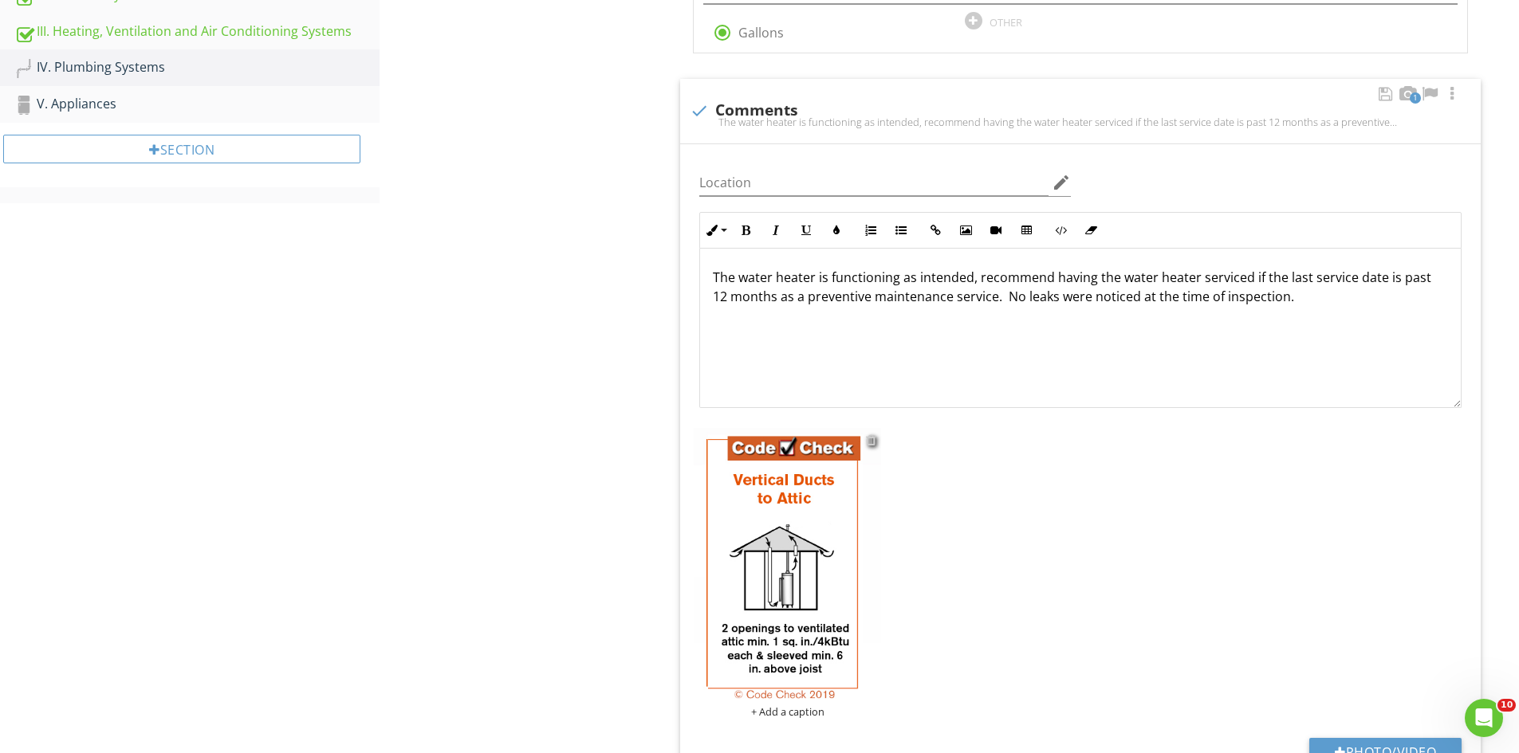
click at [871, 443] on div at bounding box center [871, 440] width 10 height 13
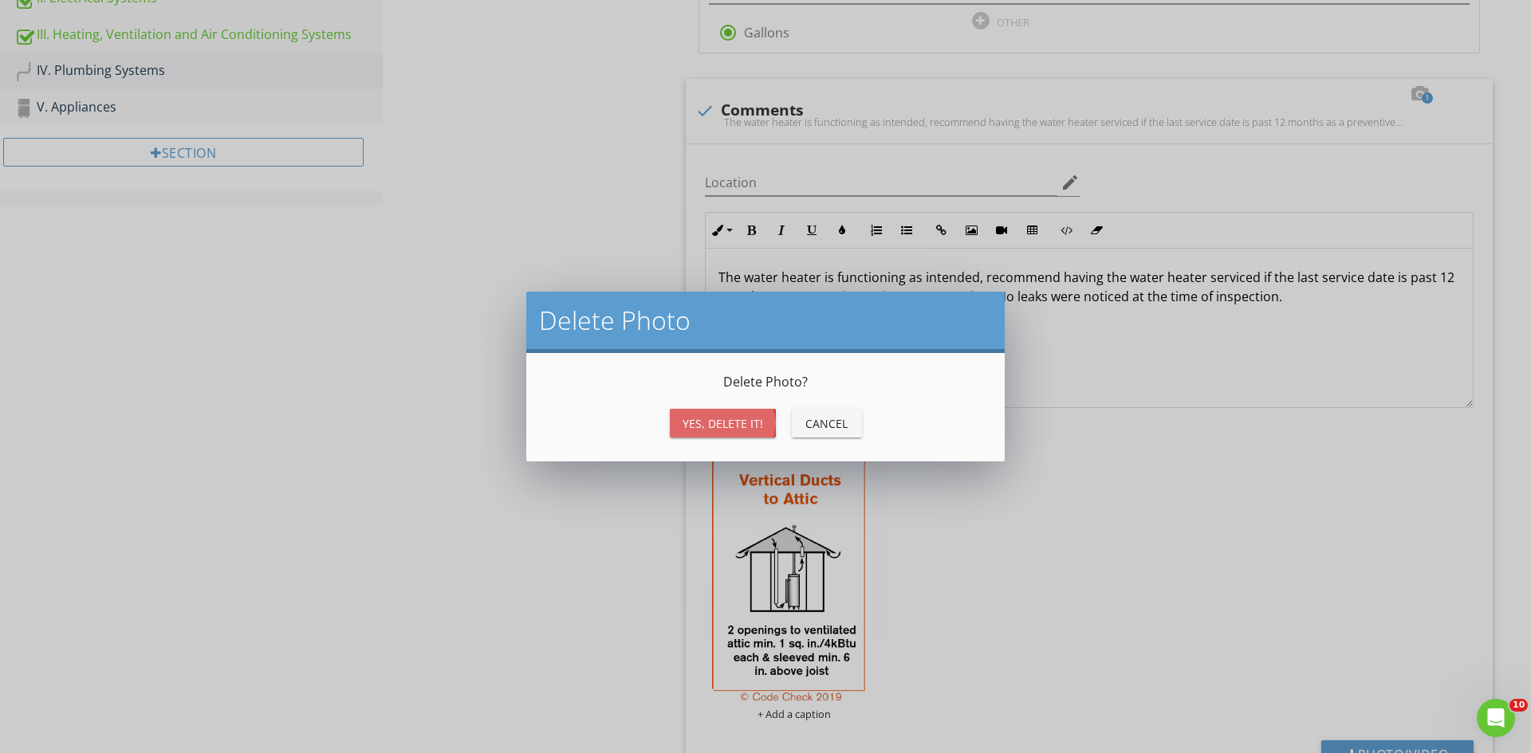
drag, startPoint x: 746, startPoint y: 419, endPoint x: 753, endPoint y: 429, distance: 12.6
click at [745, 419] on div "Yes, Delete it!" at bounding box center [722, 423] width 81 height 17
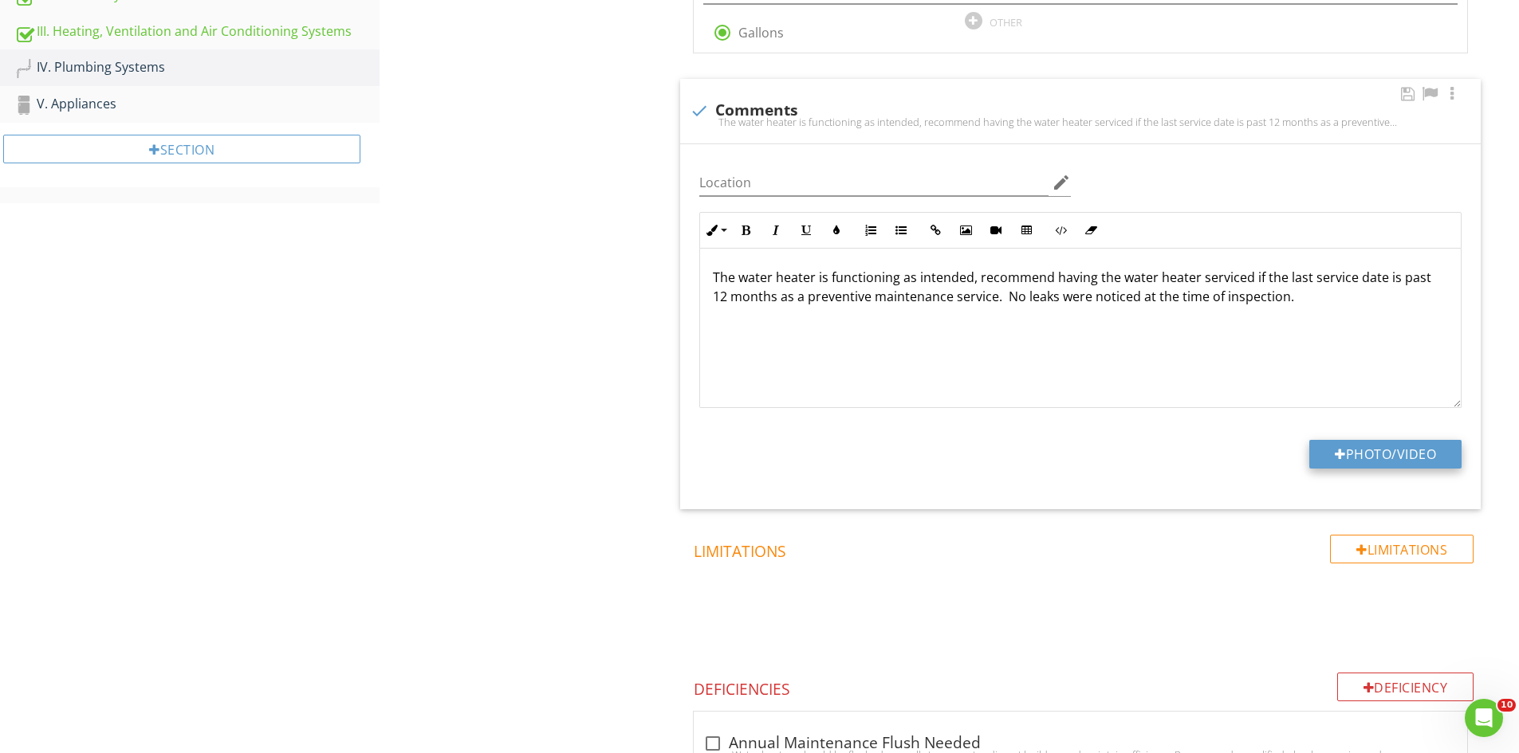
click at [1393, 446] on button "Photo/Video" at bounding box center [1385, 454] width 152 height 29
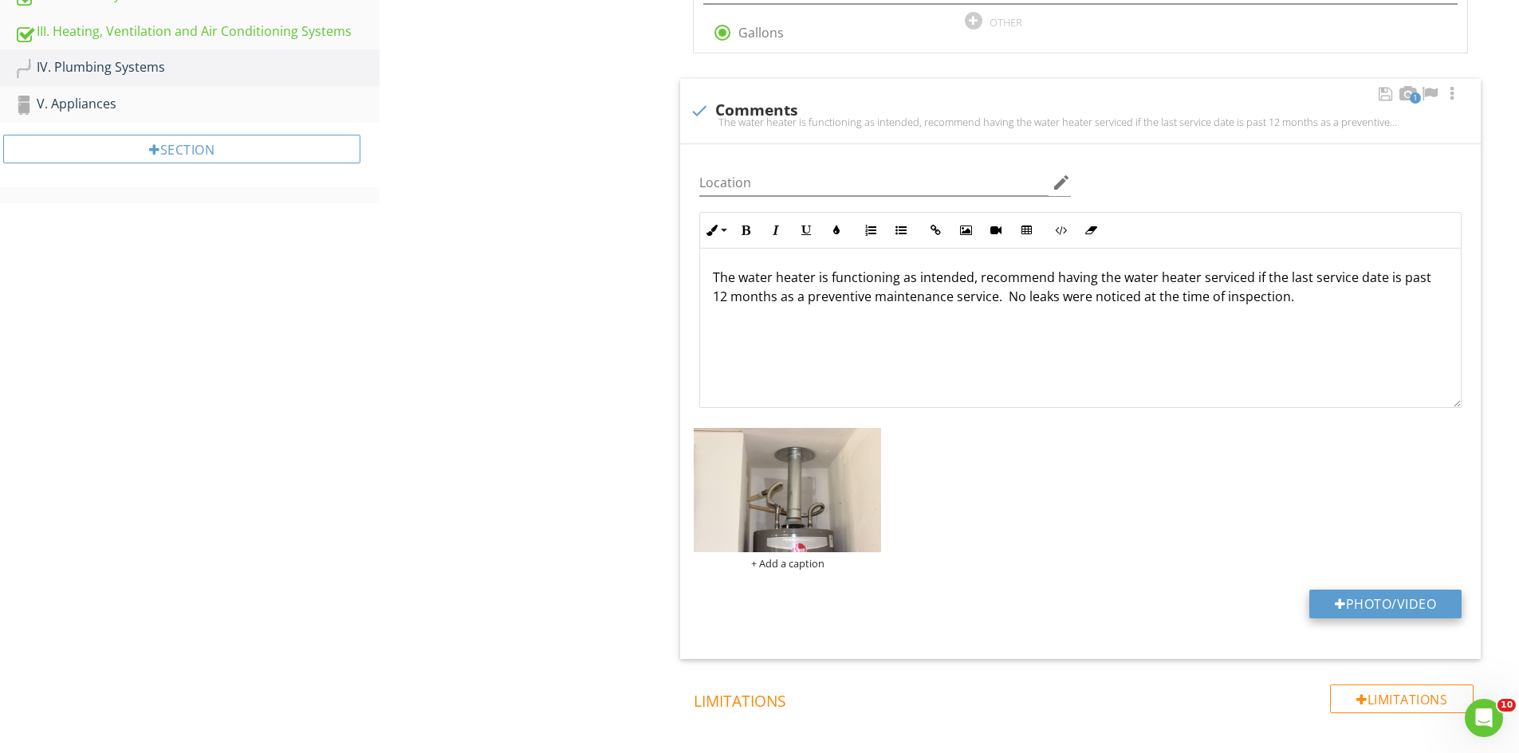
click at [1394, 606] on button "Photo/Video" at bounding box center [1385, 604] width 152 height 29
type input "C:\fakepath\IMG_6900.JPG"
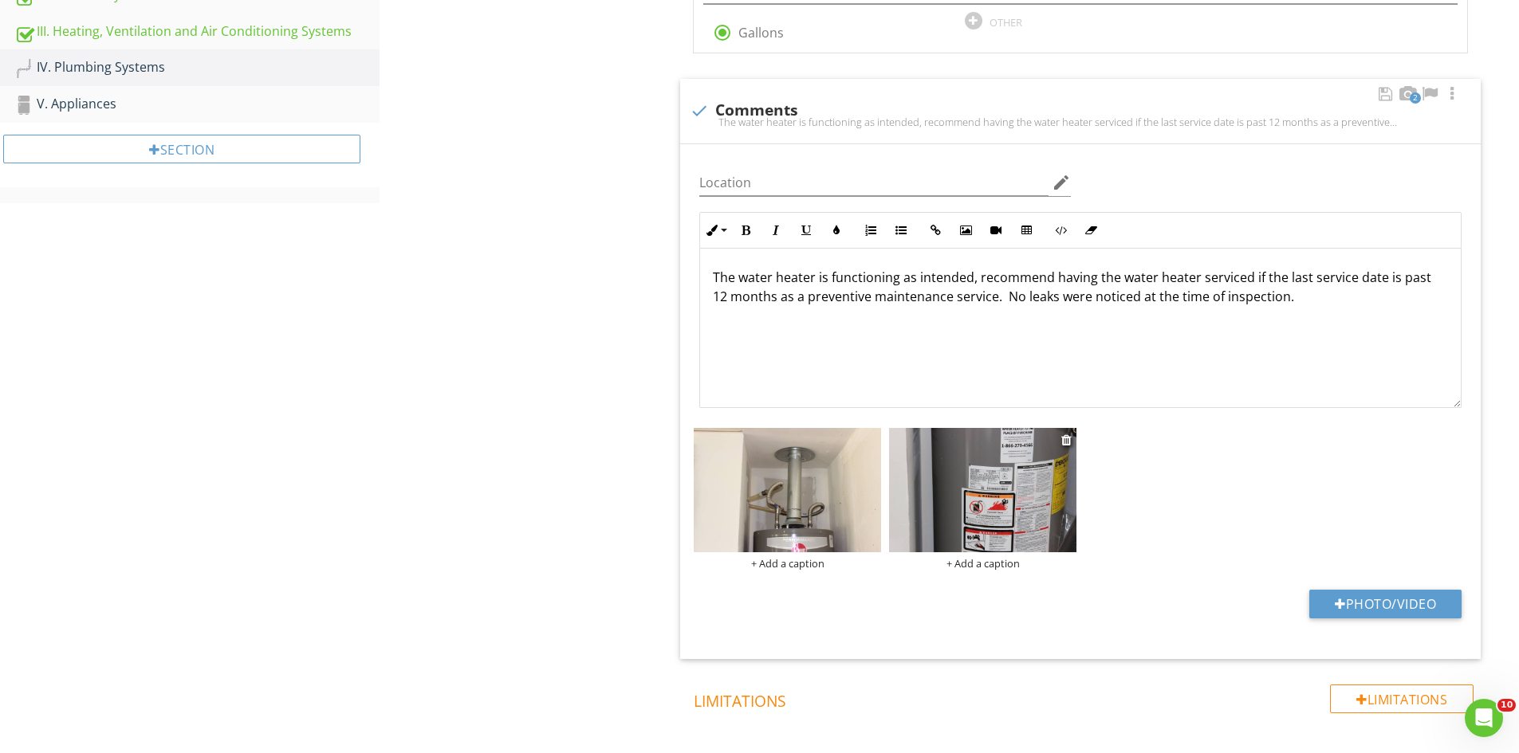
click at [1009, 501] on img at bounding box center [982, 490] width 187 height 125
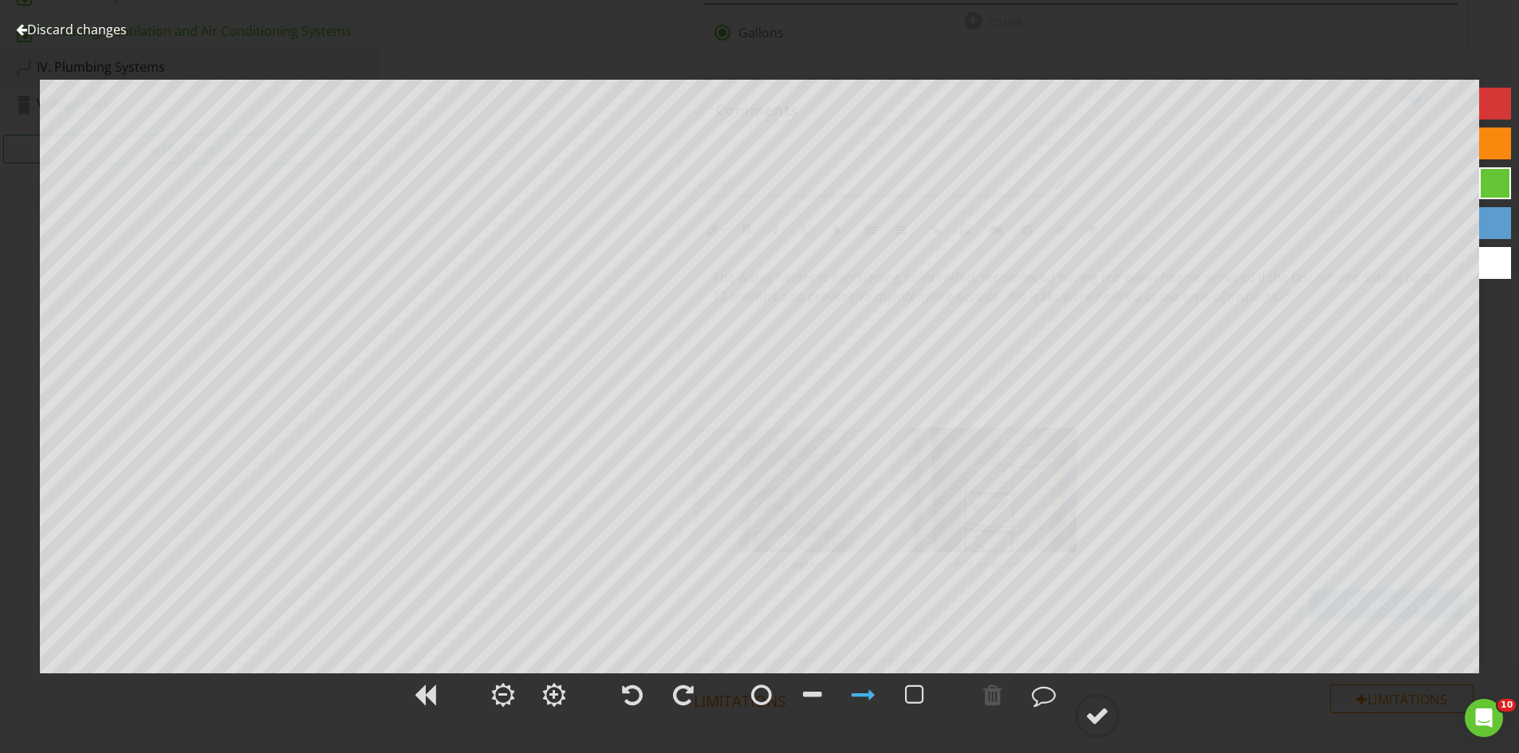
click at [72, 29] on link "Discard changes" at bounding box center [71, 30] width 111 height 18
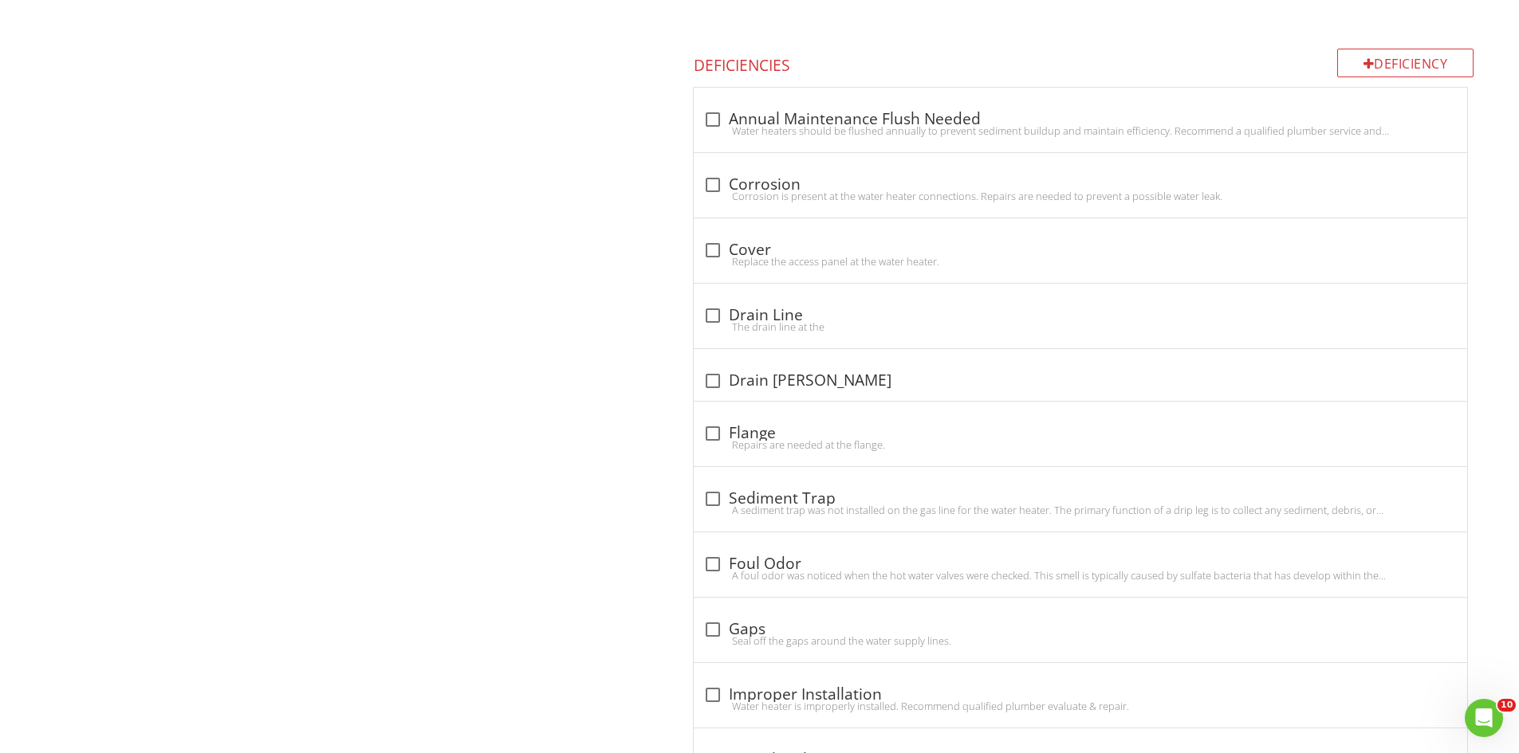
scroll to position [1503, 0]
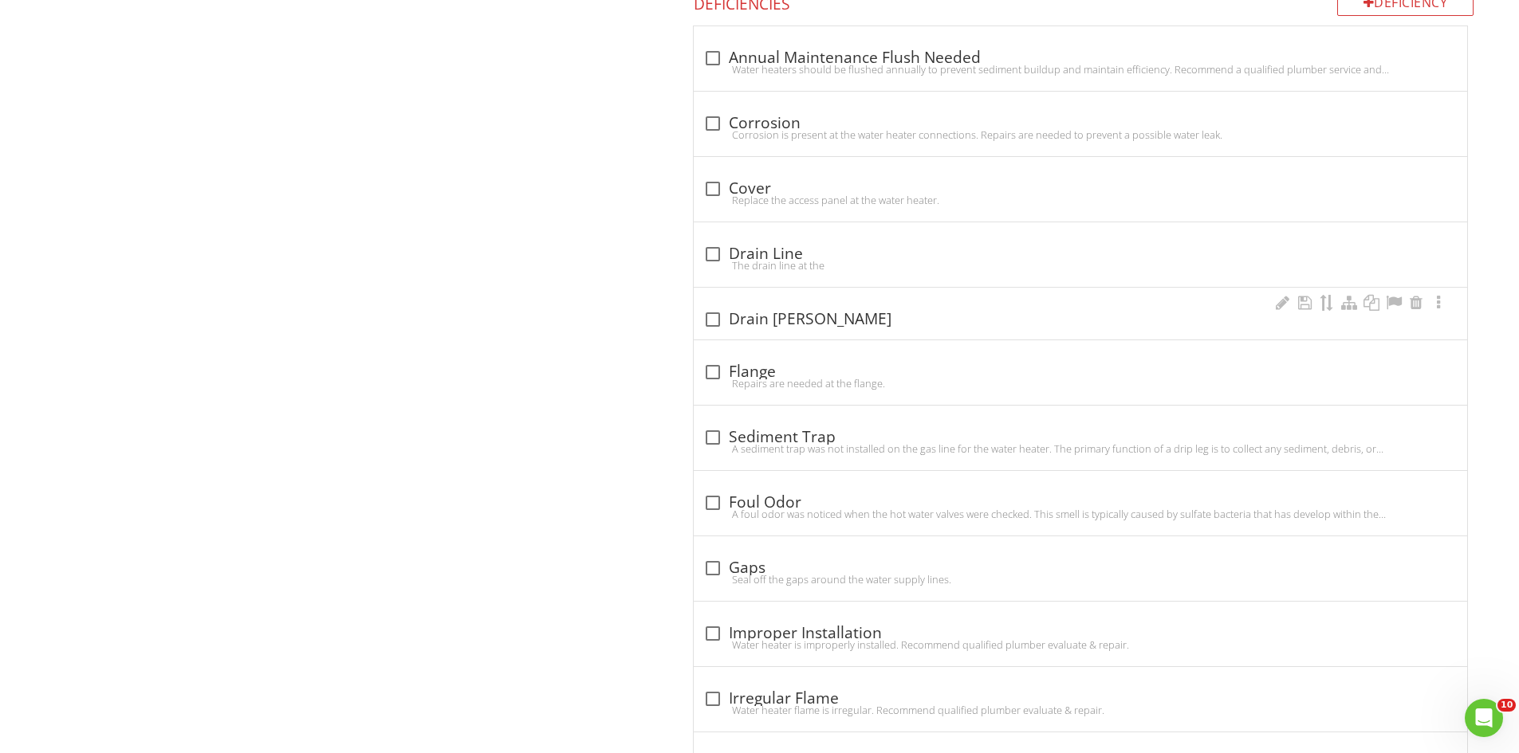
click at [706, 326] on div at bounding box center [712, 319] width 27 height 27
checkbox input "true"
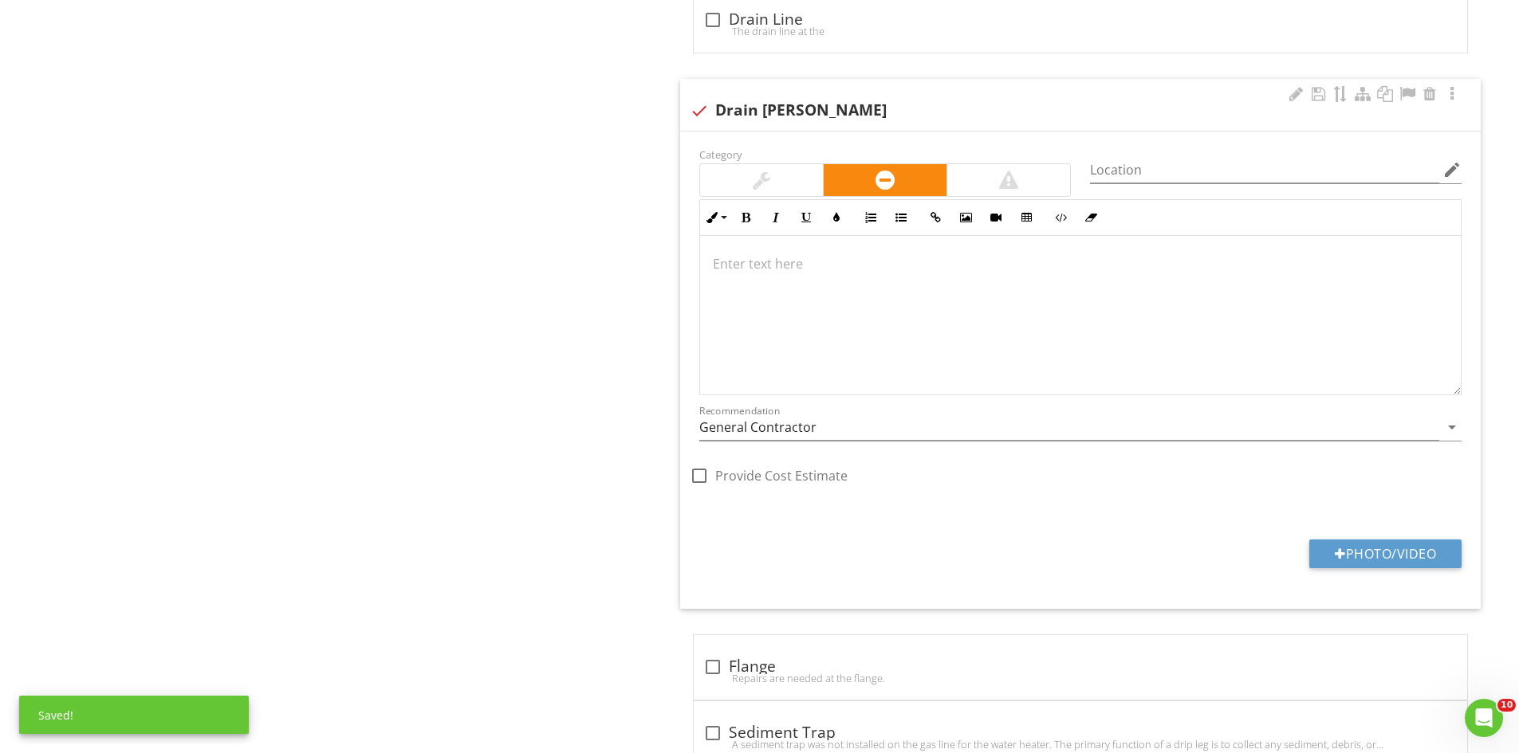
scroll to position [1742, 0]
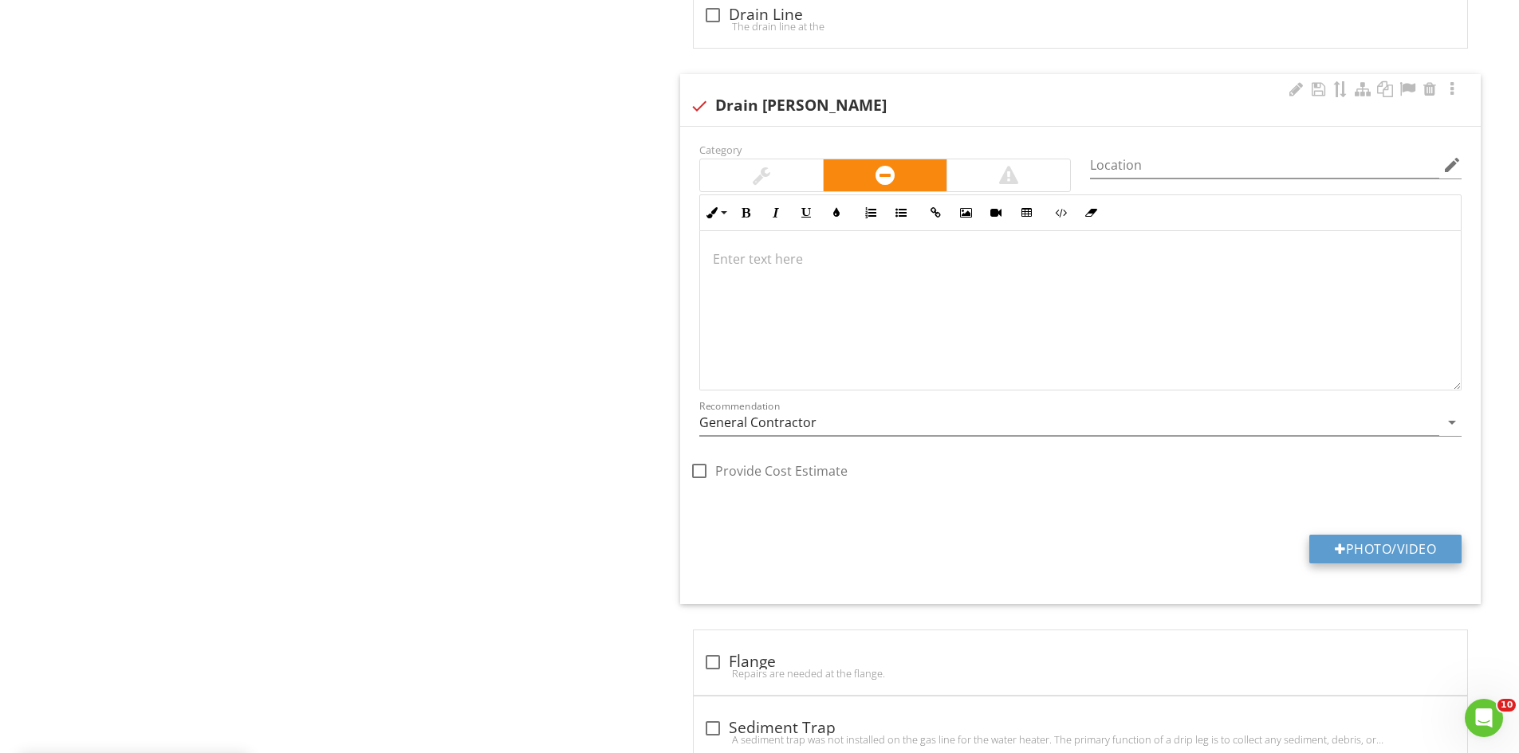
click at [1394, 549] on button "Photo/Video" at bounding box center [1385, 549] width 152 height 29
type input "C:\fakepath\IMG_6901.JPG"
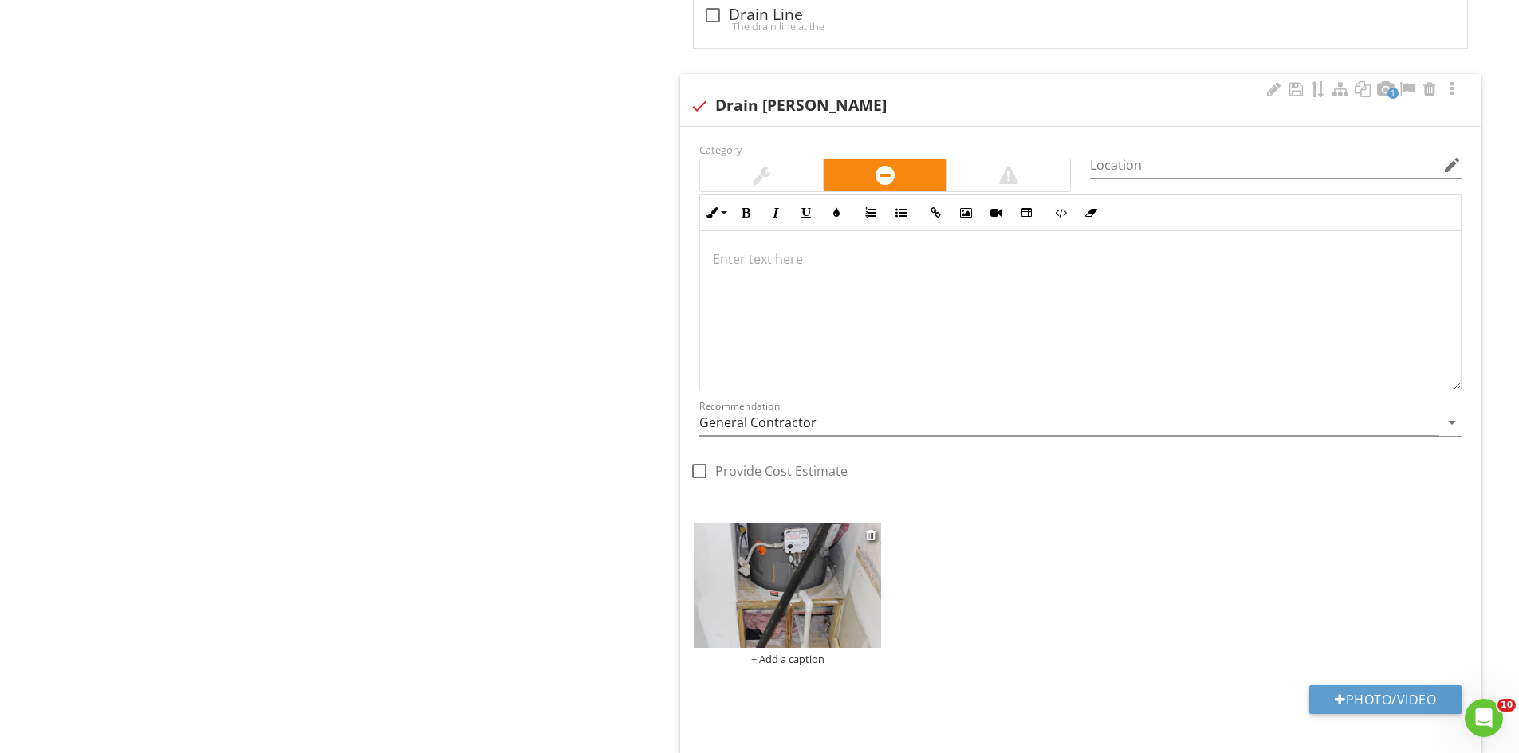
click at [788, 630] on img at bounding box center [787, 585] width 187 height 125
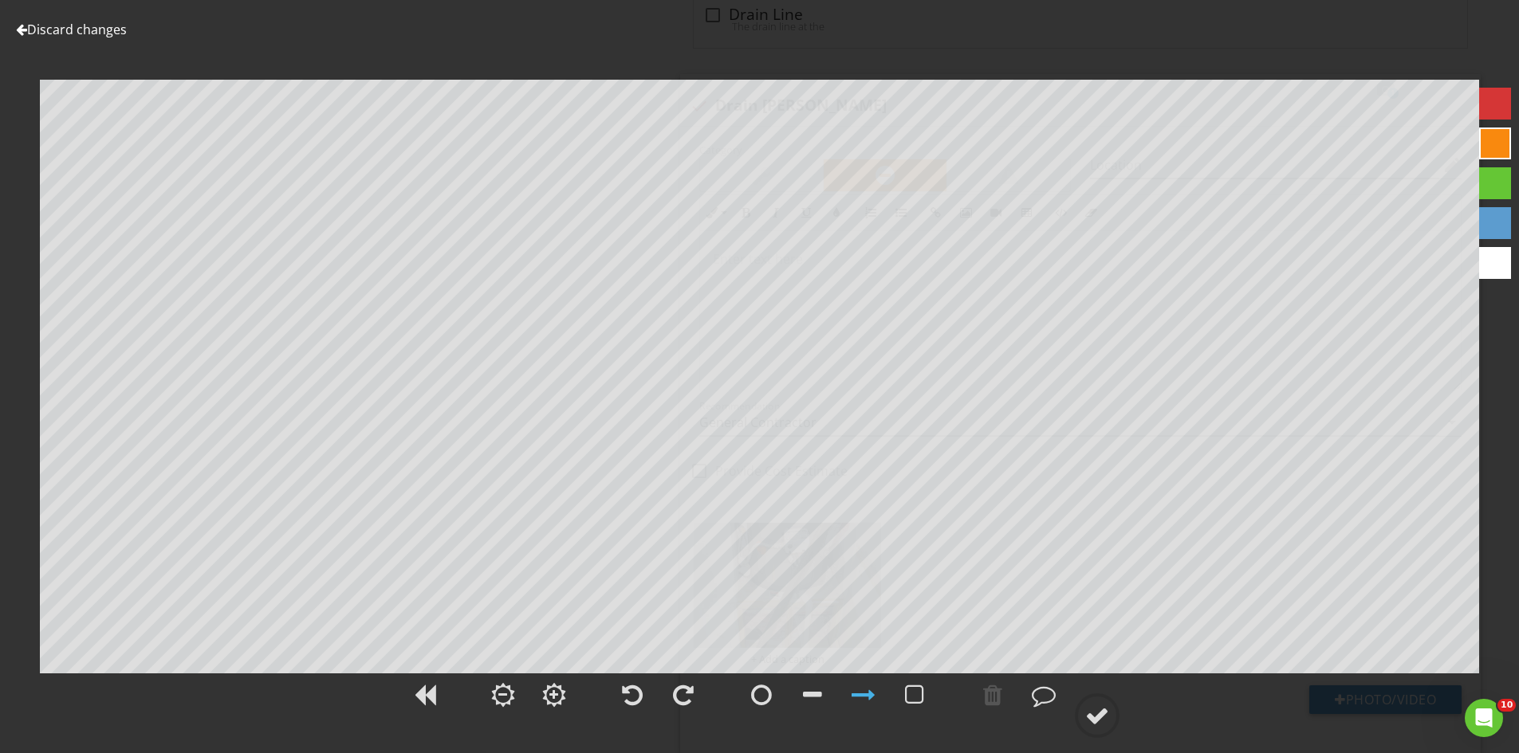
click at [70, 24] on link "Discard changes" at bounding box center [71, 30] width 111 height 18
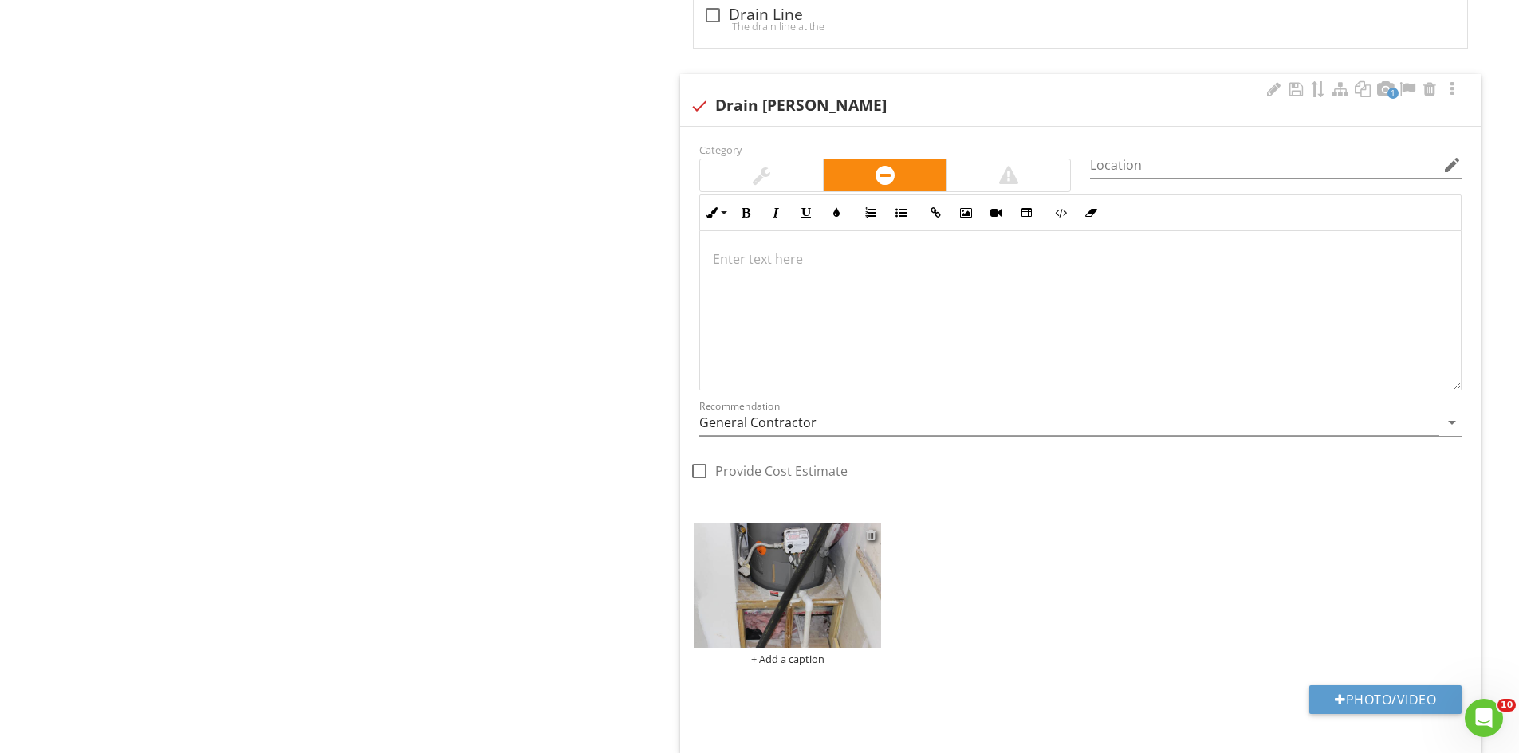
click at [870, 534] on div at bounding box center [871, 535] width 10 height 13
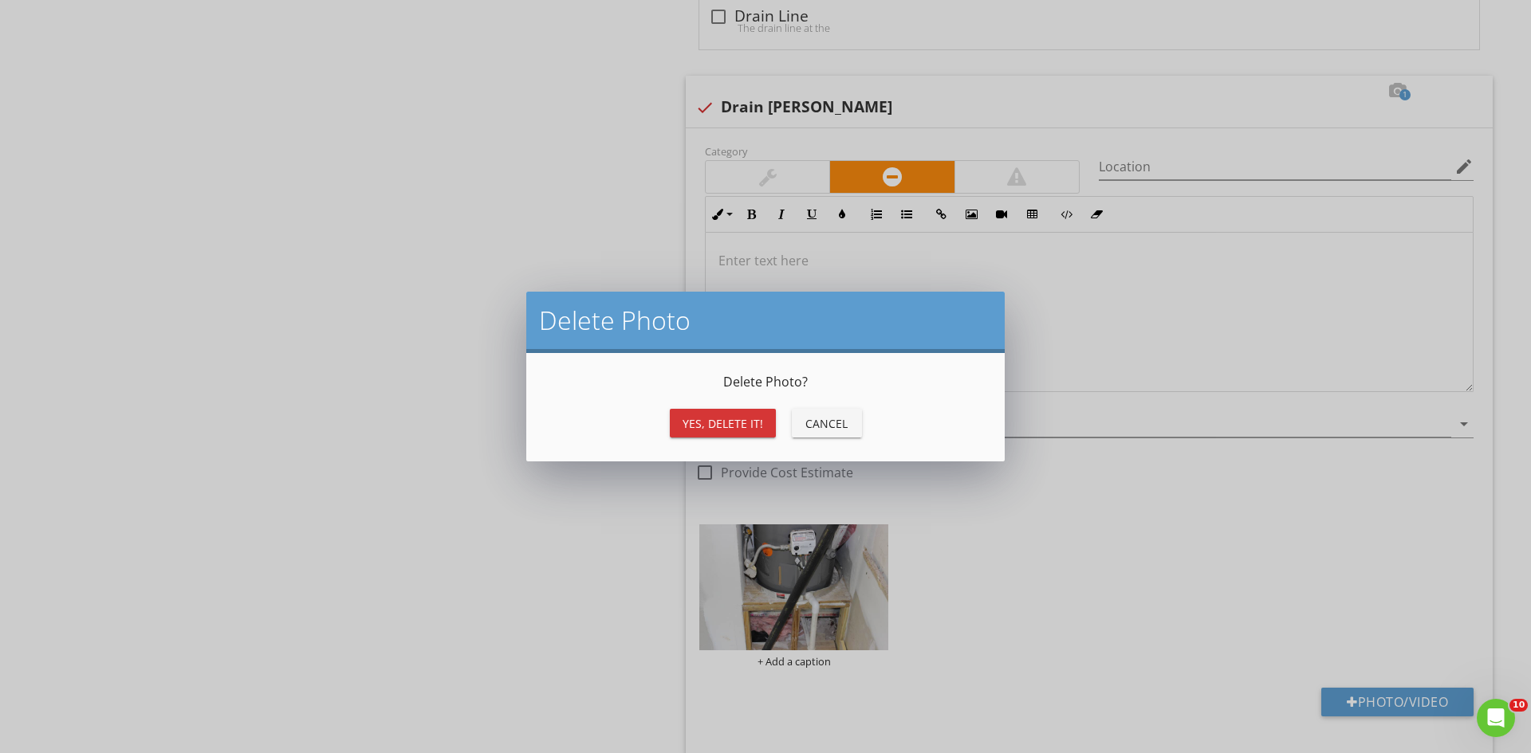
click at [726, 403] on div "Delete Photo ? Yes, Delete it! Cancel" at bounding box center [765, 407] width 440 height 70
click at [728, 434] on button "Yes, Delete it!" at bounding box center [723, 423] width 106 height 29
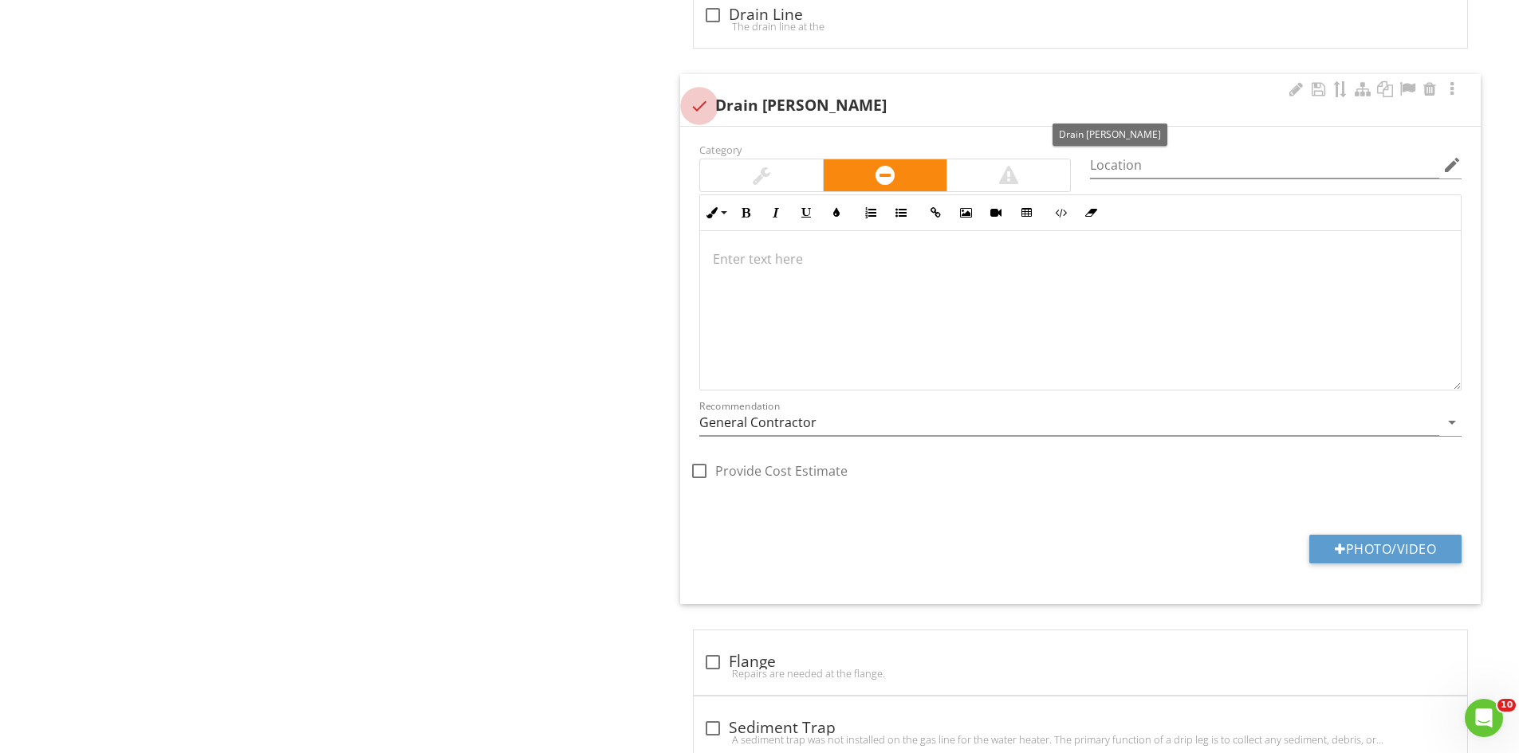
click at [698, 101] on div at bounding box center [699, 105] width 27 height 27
checkbox input "true"
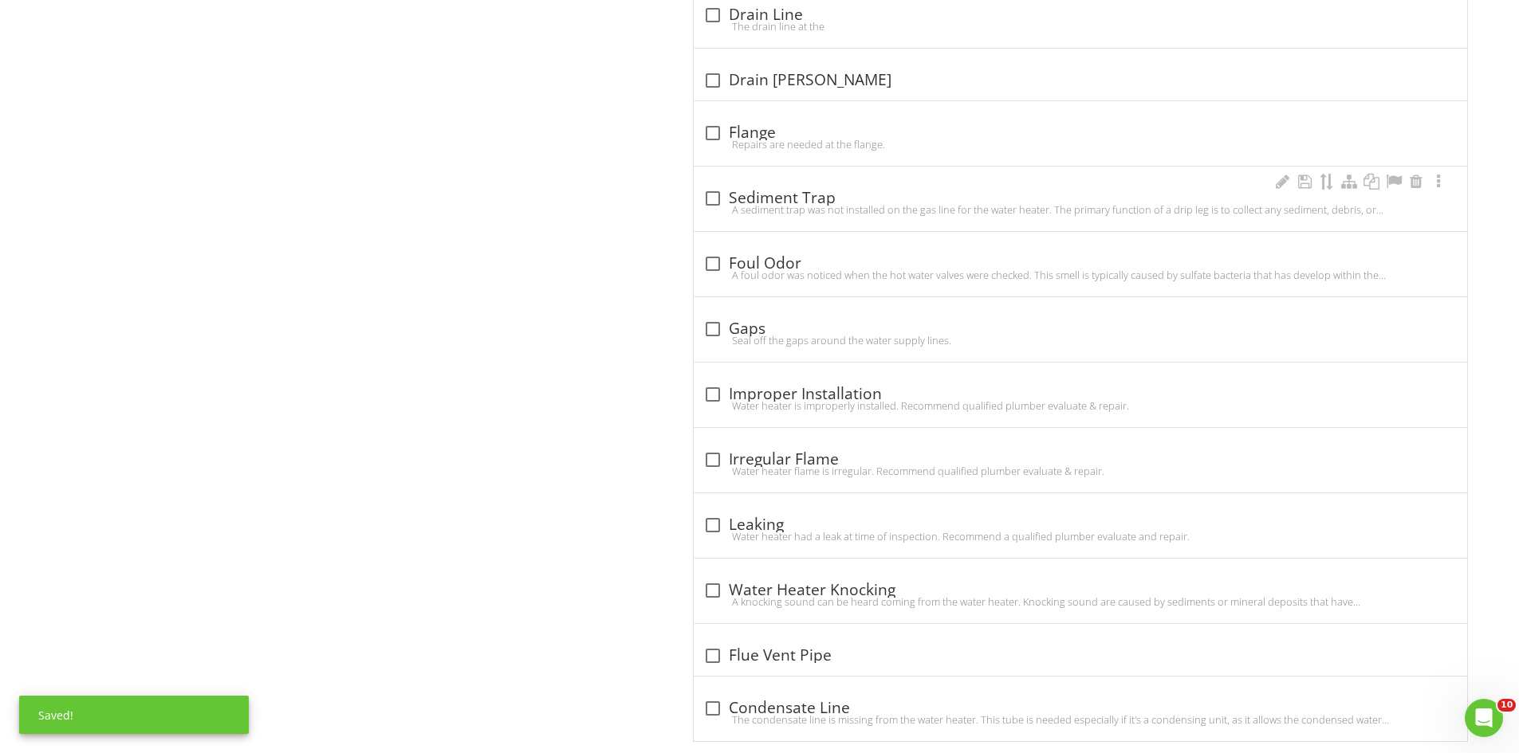
click at [712, 207] on div "A sediment trap was not installed on the gas line for the water heater. The pri…" at bounding box center [1080, 209] width 754 height 13
checkbox input "true"
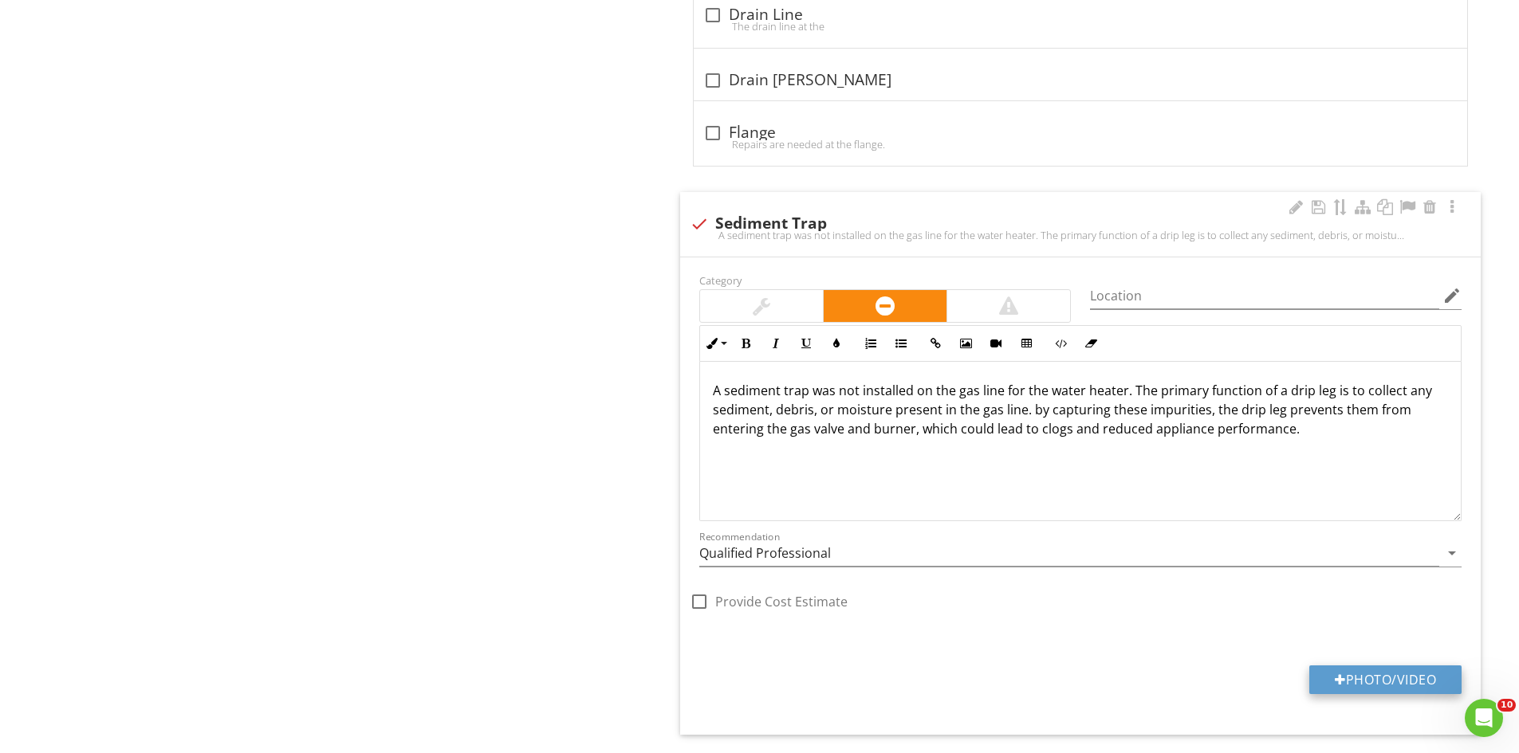
click at [1373, 673] on button "Photo/Video" at bounding box center [1385, 680] width 152 height 29
type input "C:\fakepath\IMG_6948.JPG"
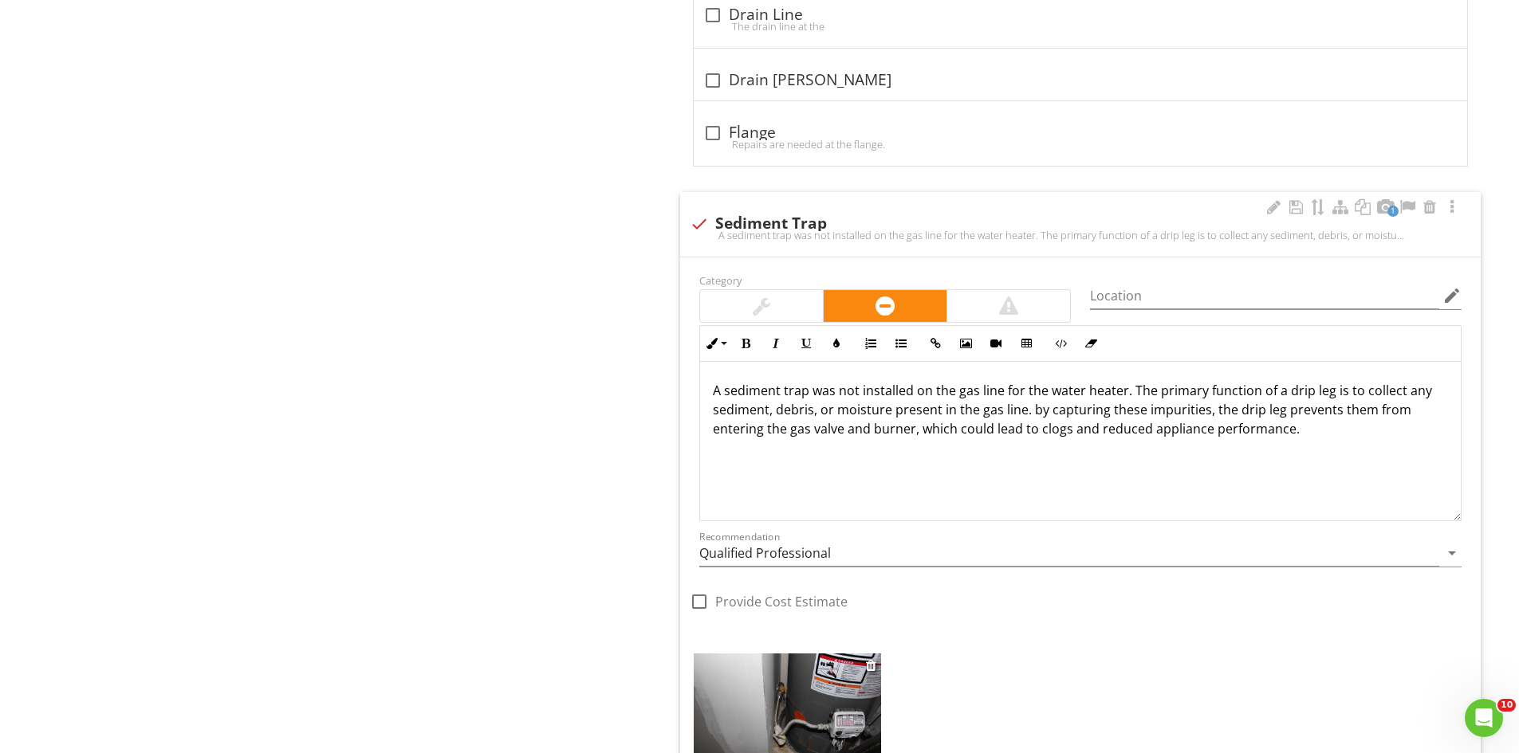
click at [800, 718] on img at bounding box center [787, 716] width 187 height 125
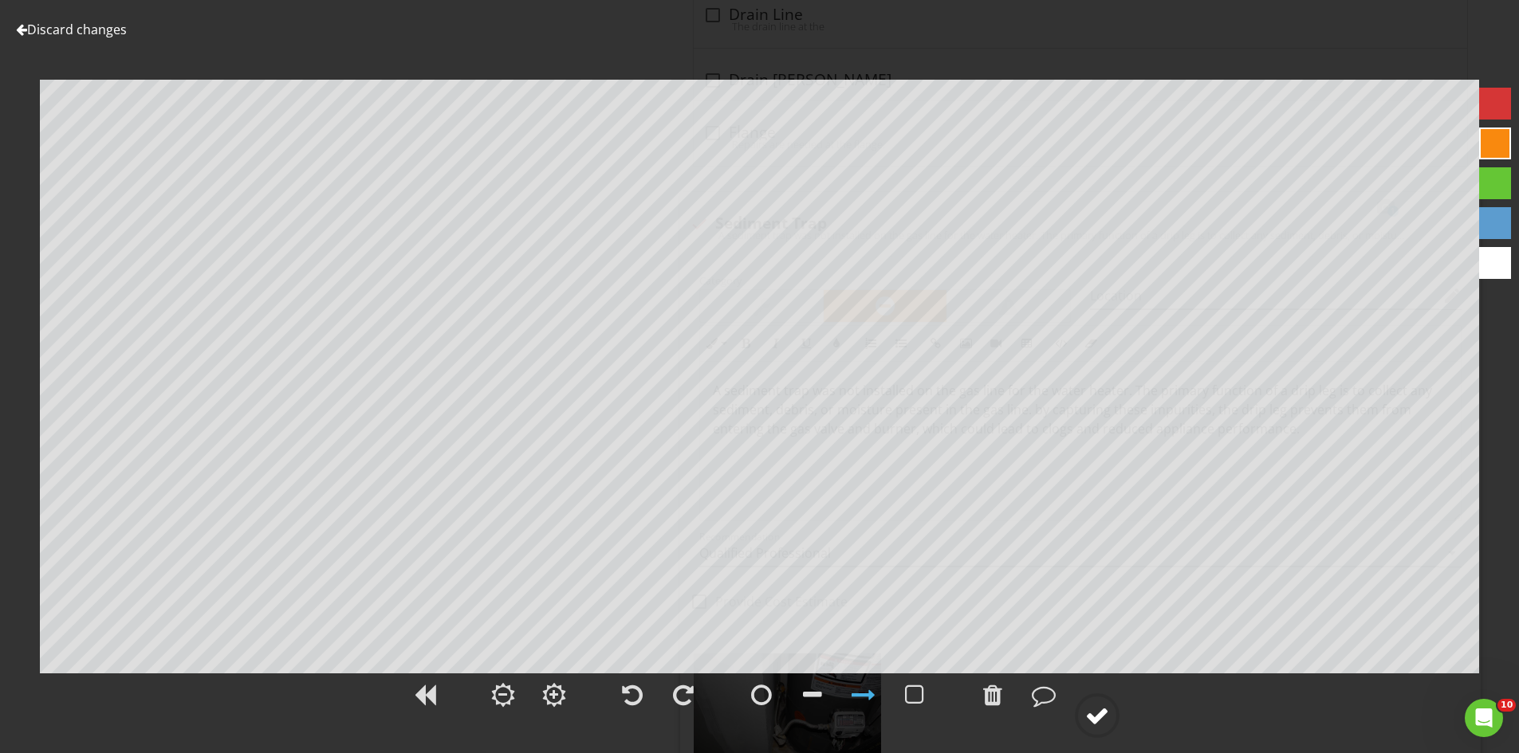
click at [1092, 714] on div at bounding box center [1097, 716] width 24 height 24
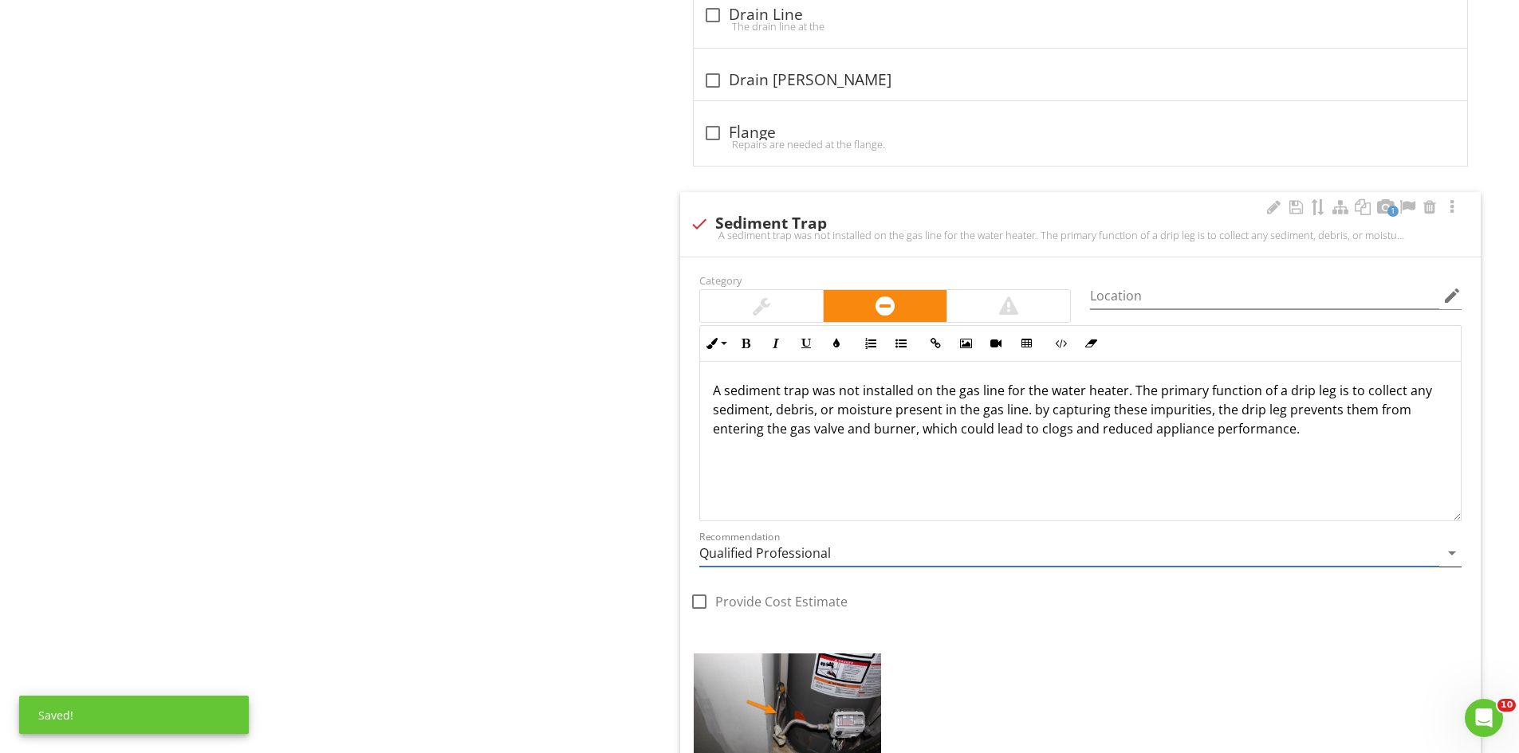
click at [881, 551] on input "Qualified Professional" at bounding box center [1069, 554] width 740 height 26
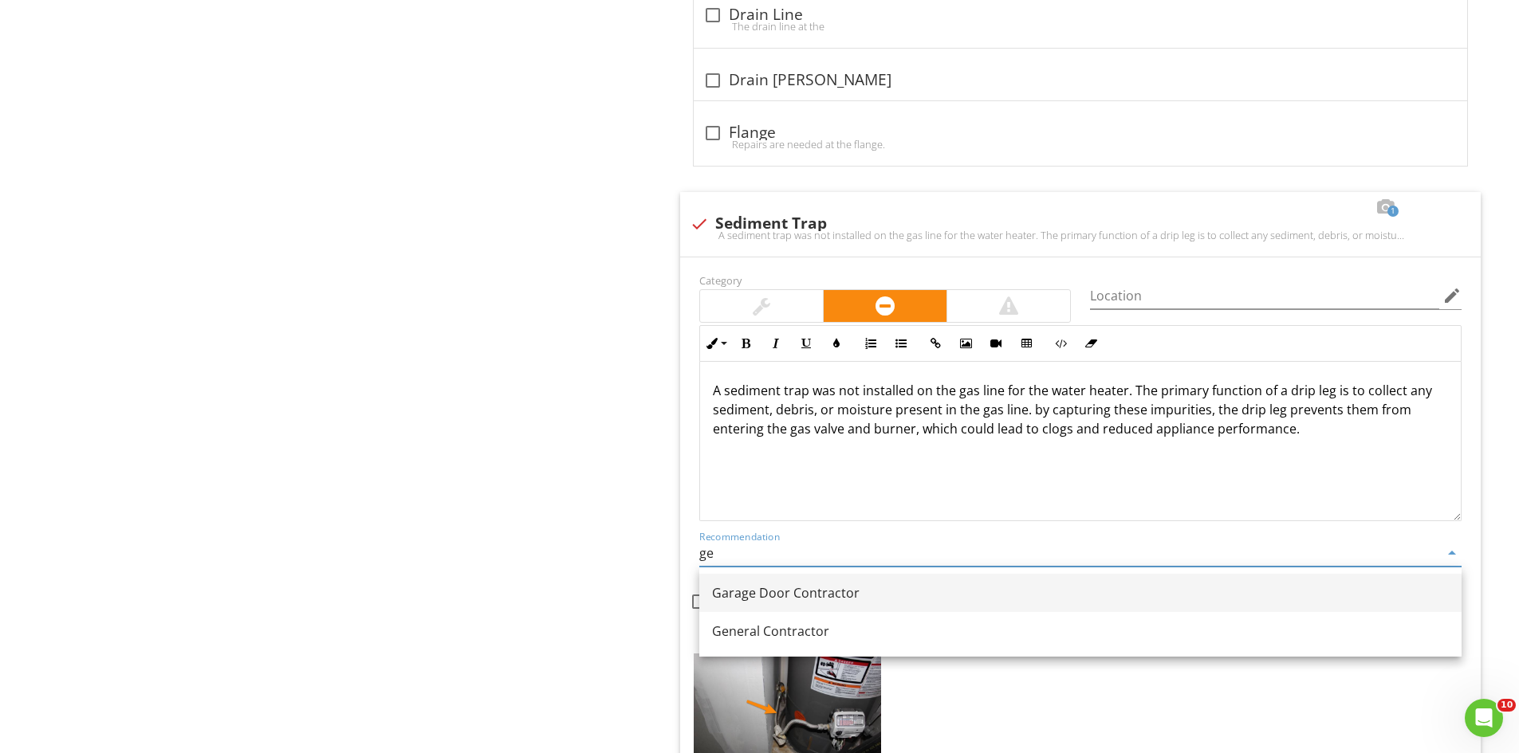
type input "g"
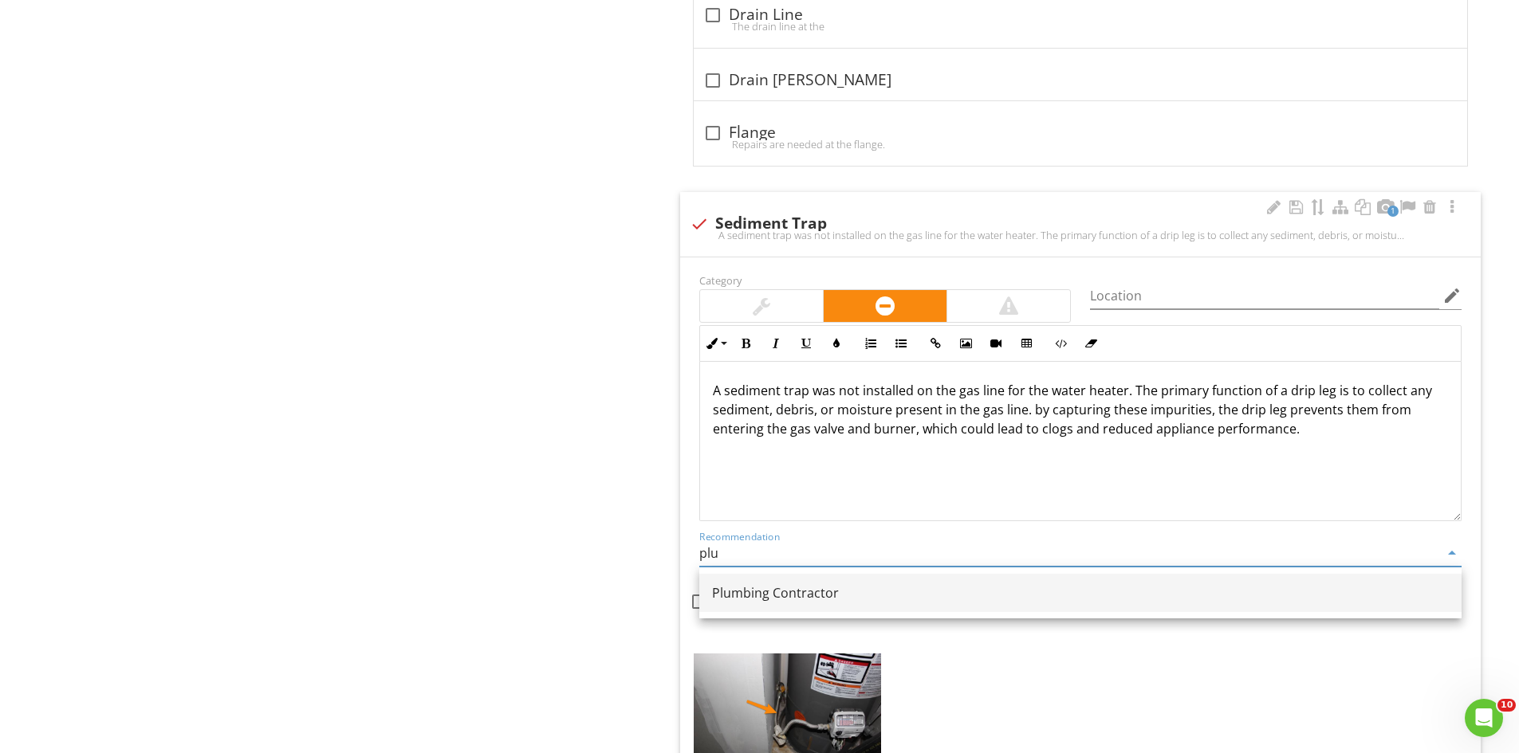
drag, startPoint x: 863, startPoint y: 598, endPoint x: 866, endPoint y: 589, distance: 9.3
click at [865, 596] on div "Plumbing Contractor" at bounding box center [1080, 593] width 737 height 19
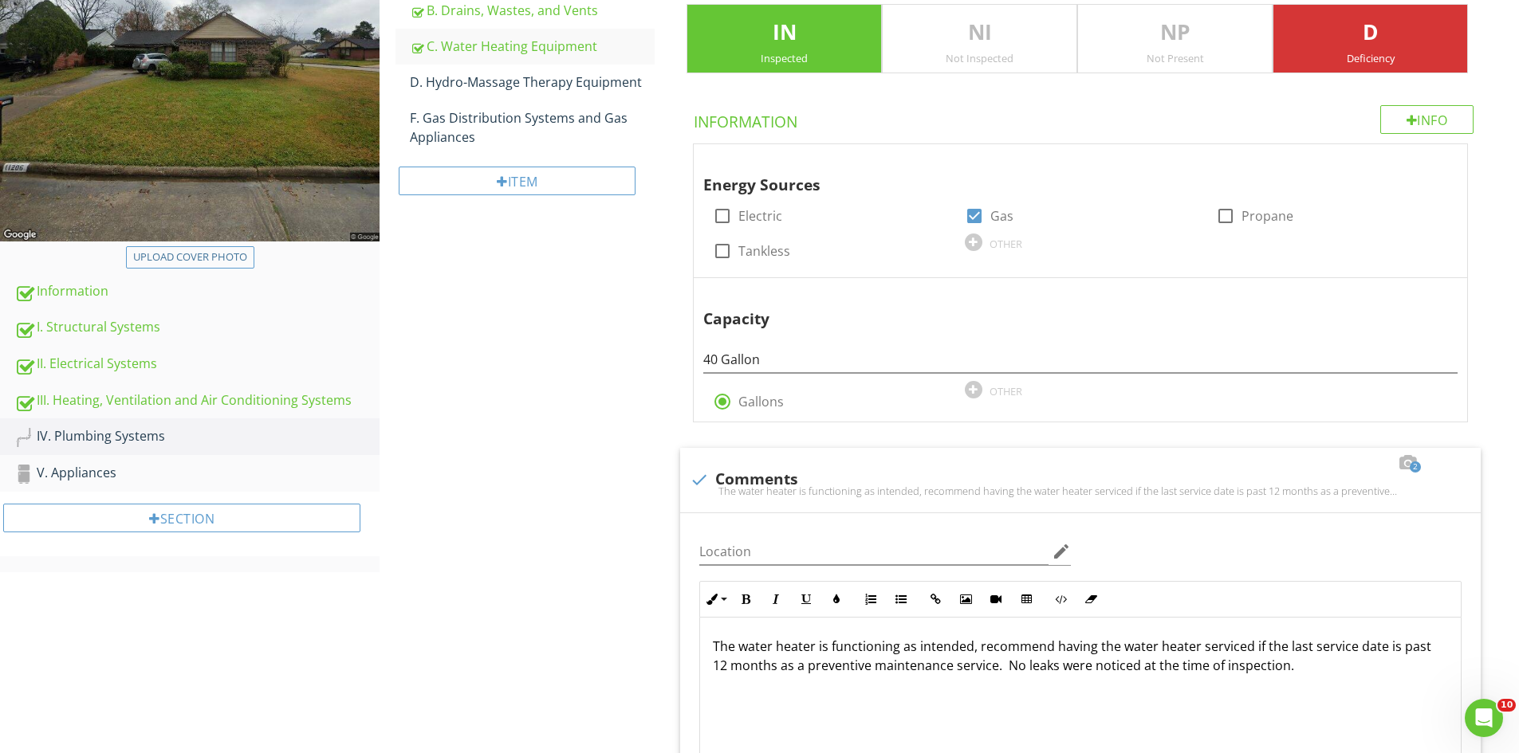
scroll to position [0, 0]
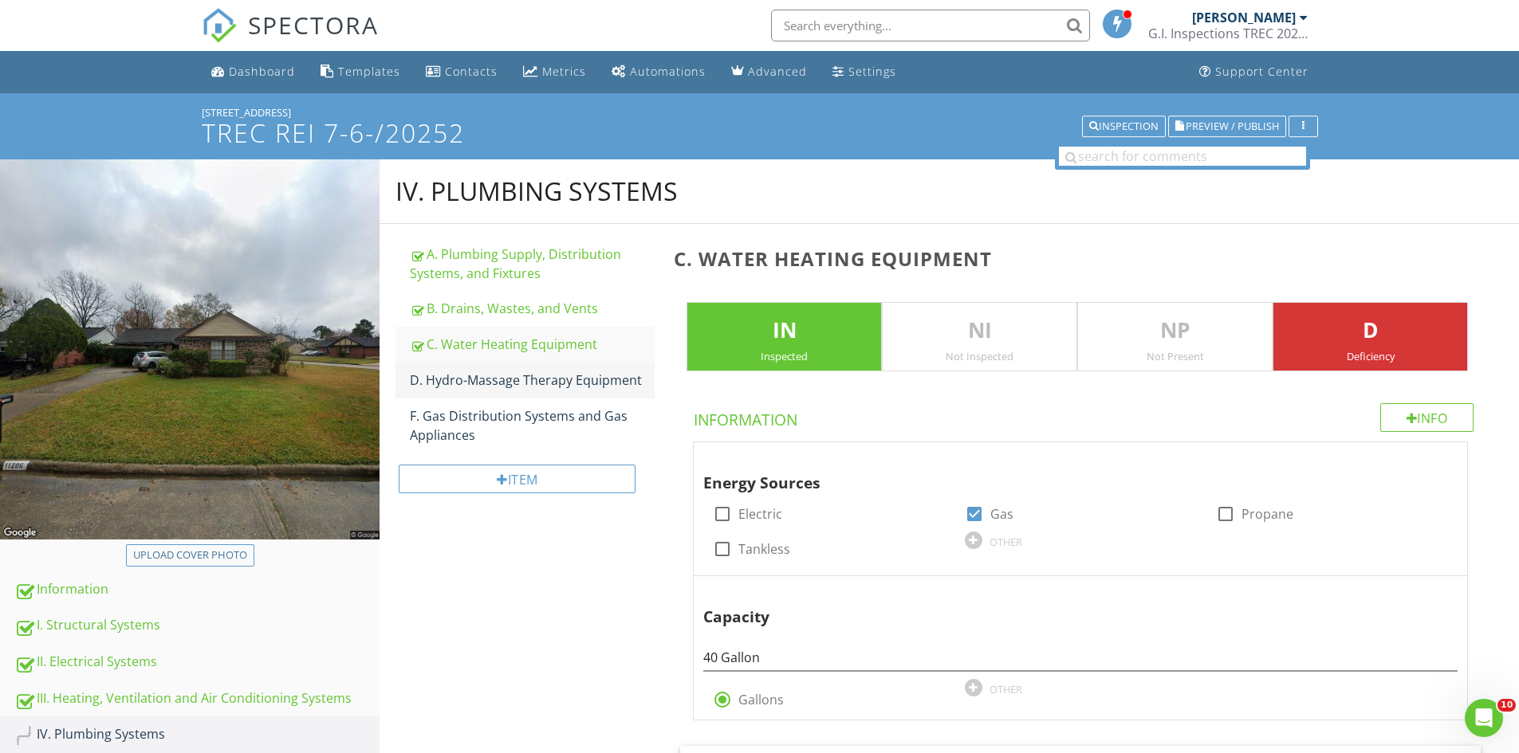
type input "Plumbing Contractor"
click at [492, 378] on div "D. Hydro-Massage Therapy Equipment" at bounding box center [532, 380] width 245 height 19
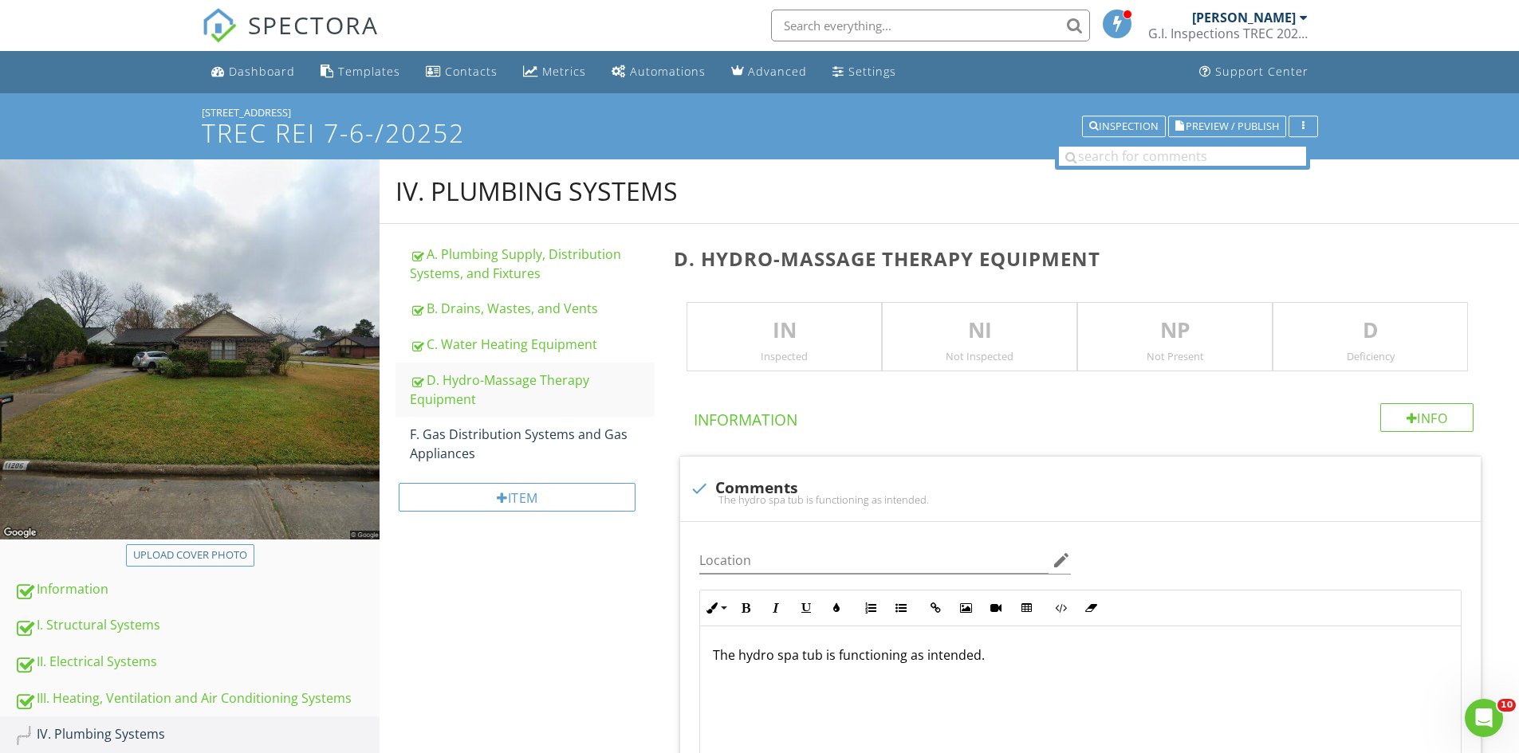
click at [1168, 324] on p "NP" at bounding box center [1175, 331] width 194 height 32
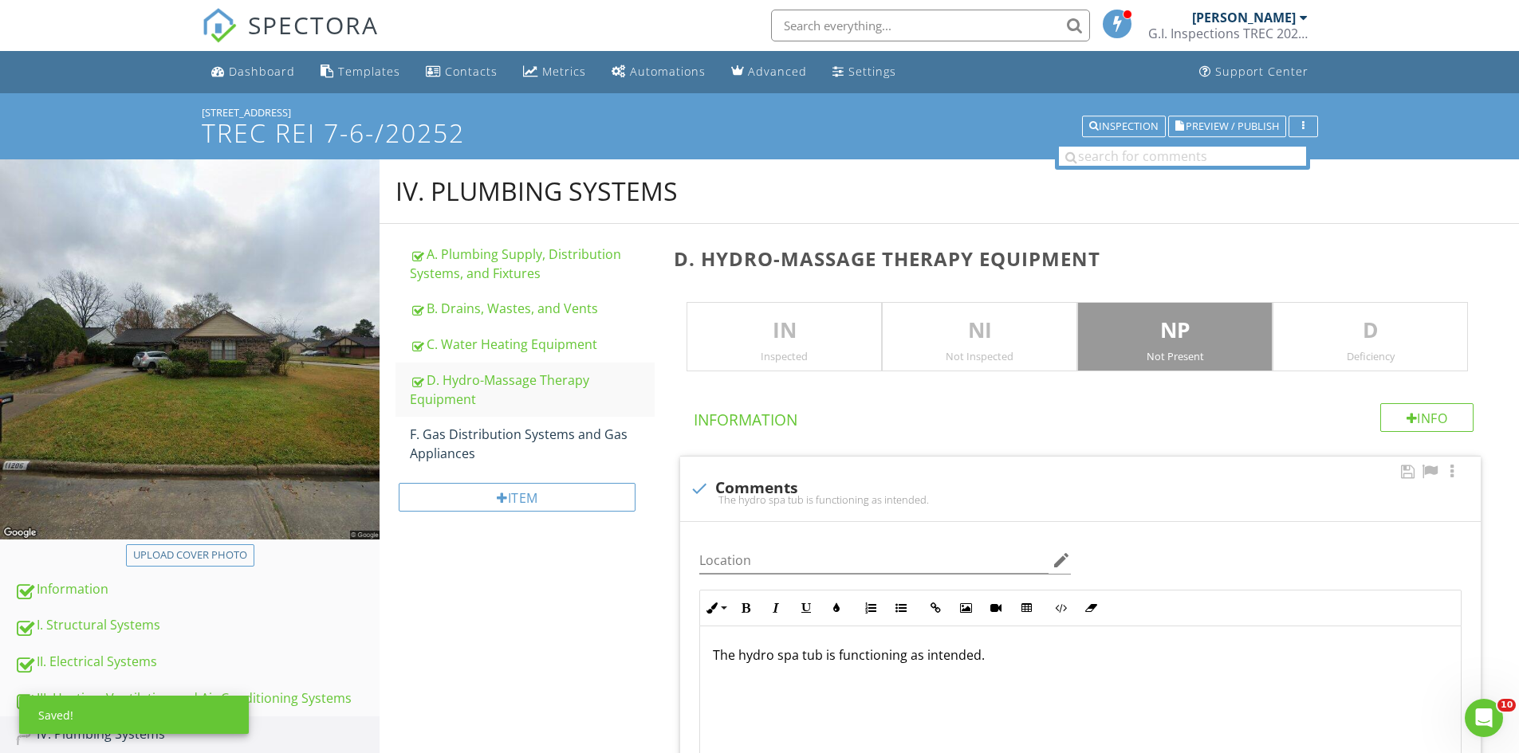
click at [711, 490] on div "check Comments" at bounding box center [1080, 488] width 781 height 19
checkbox input "true"
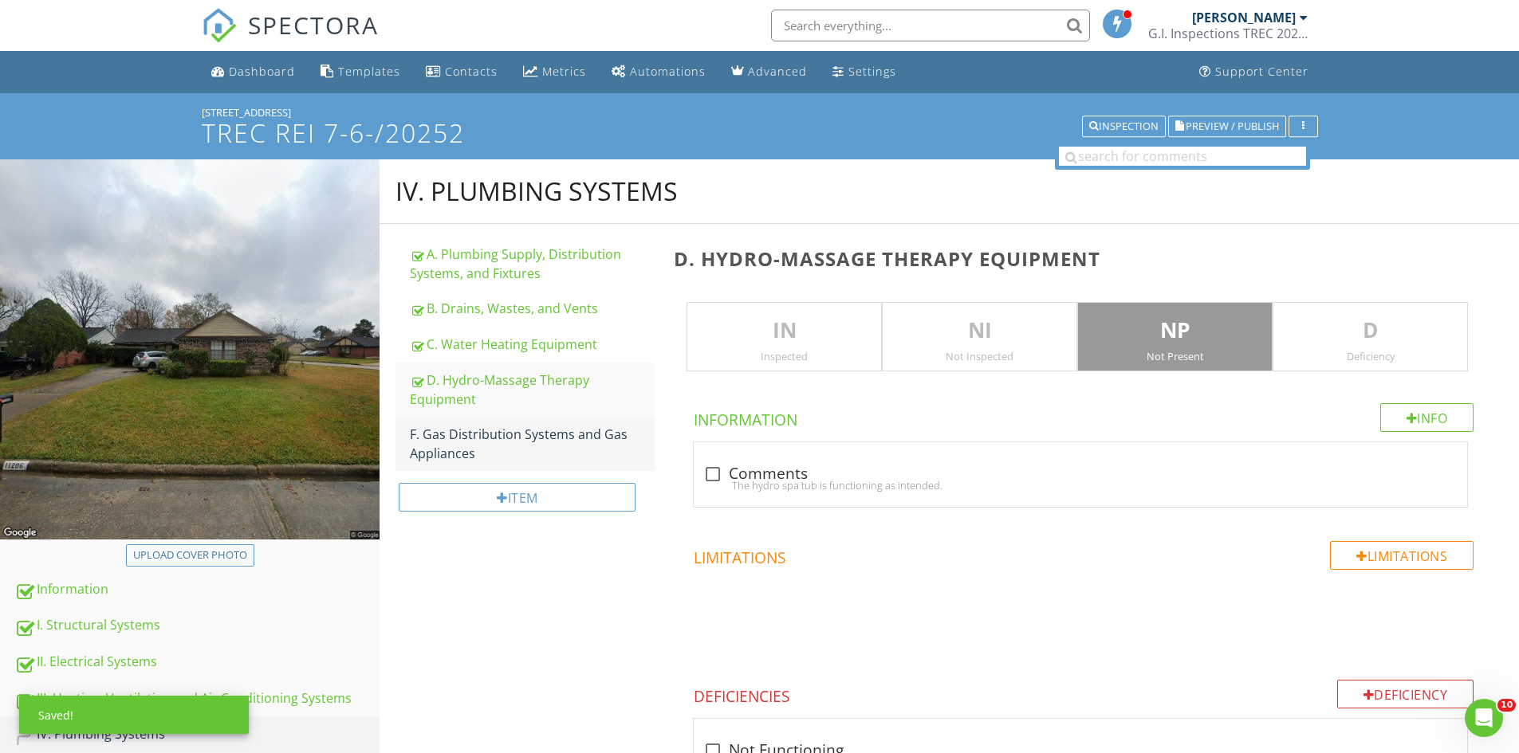
click at [519, 446] on div "F. Gas Distribution Systems and Gas Appliances" at bounding box center [532, 444] width 245 height 38
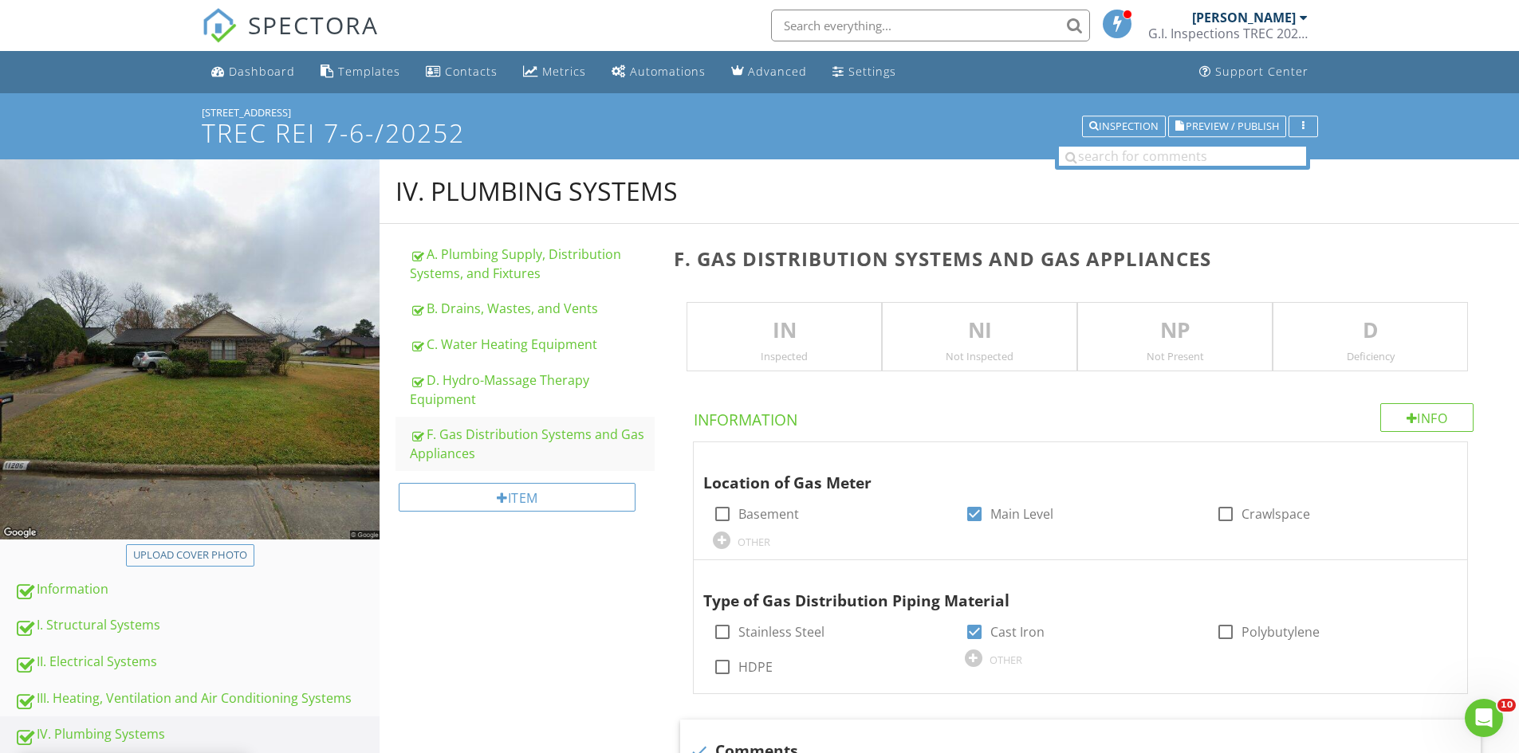
click at [750, 347] on div "IN Inspected" at bounding box center [783, 337] width 195 height 70
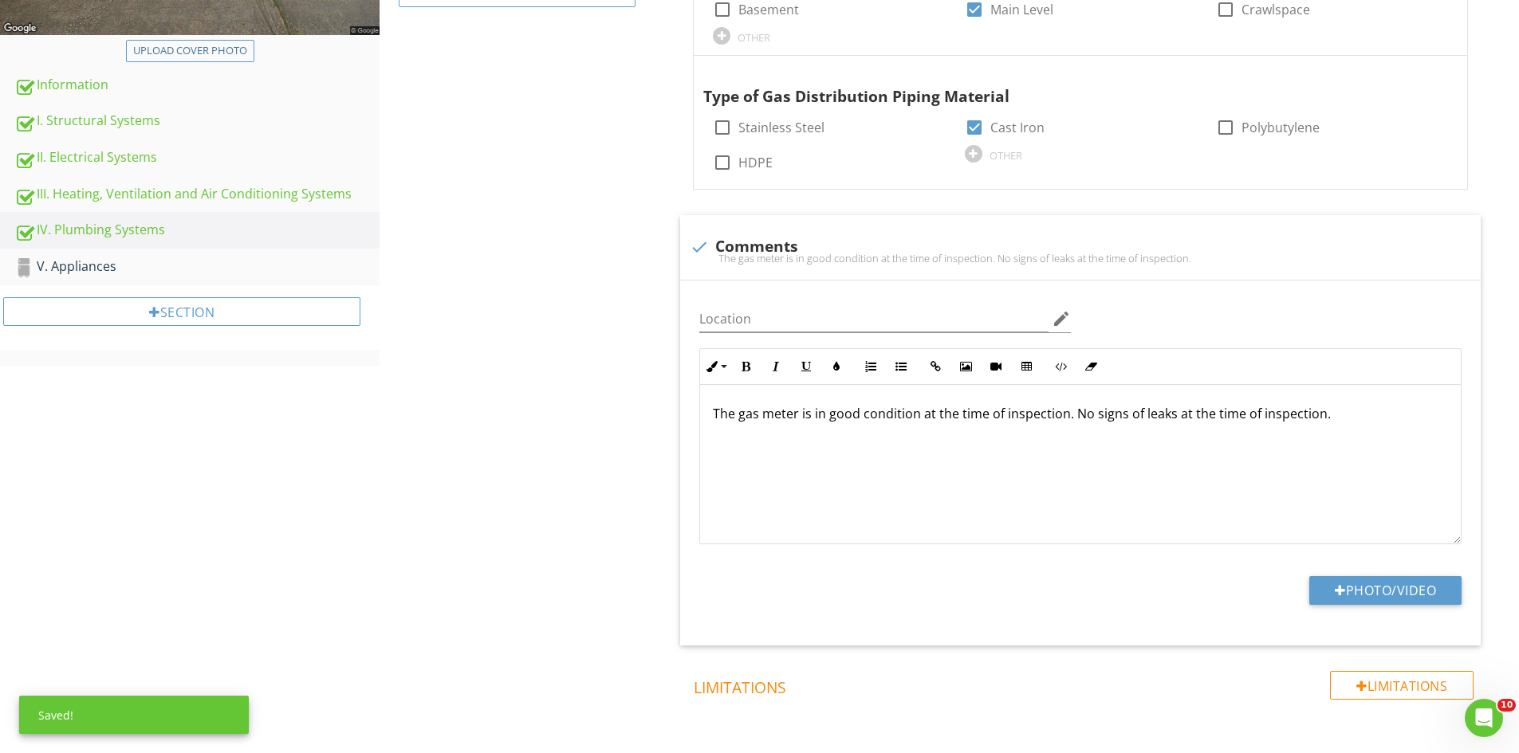
scroll to position [509, 0]
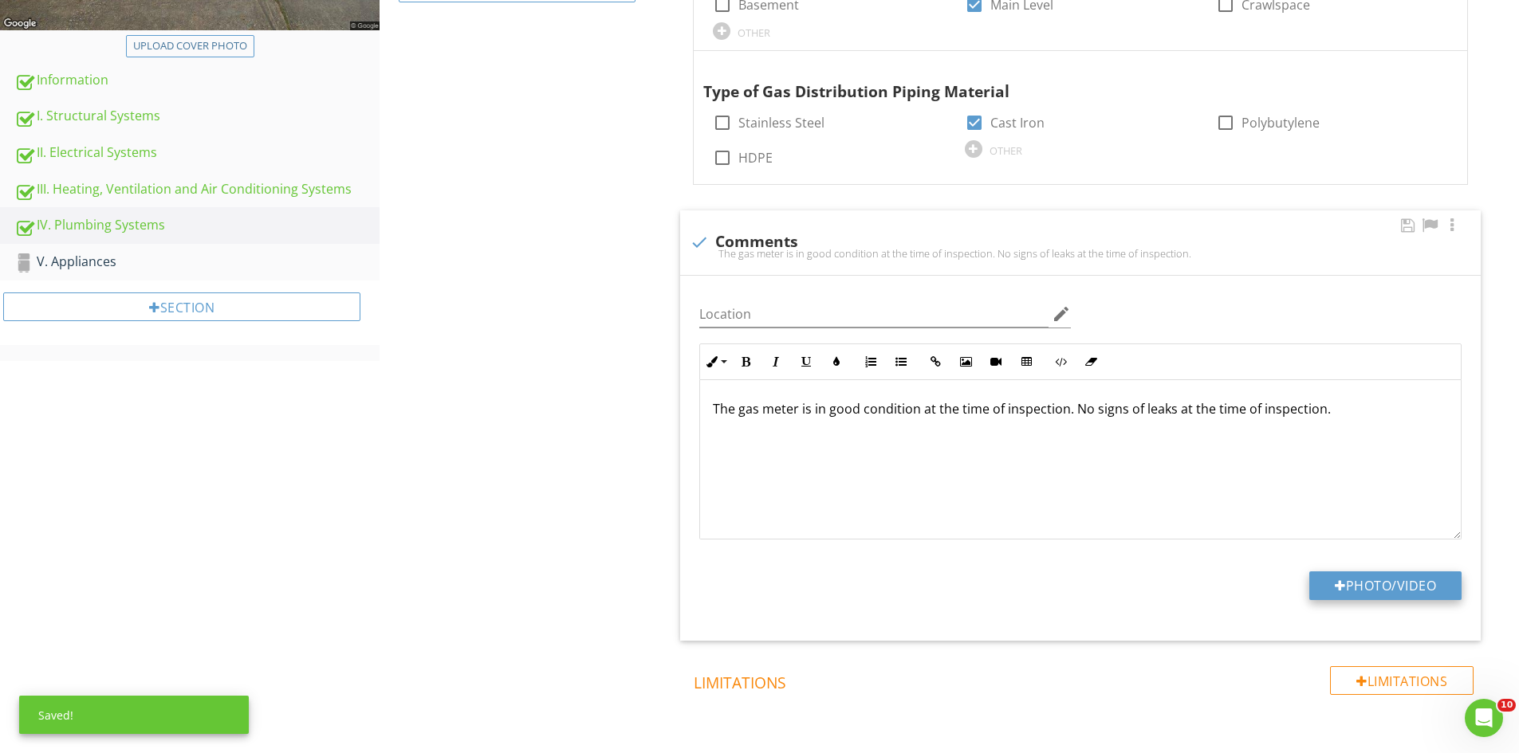
click at [1345, 578] on button "Photo/Video" at bounding box center [1385, 586] width 152 height 29
type input "C:\fakepath\IMG_6801.JPG"
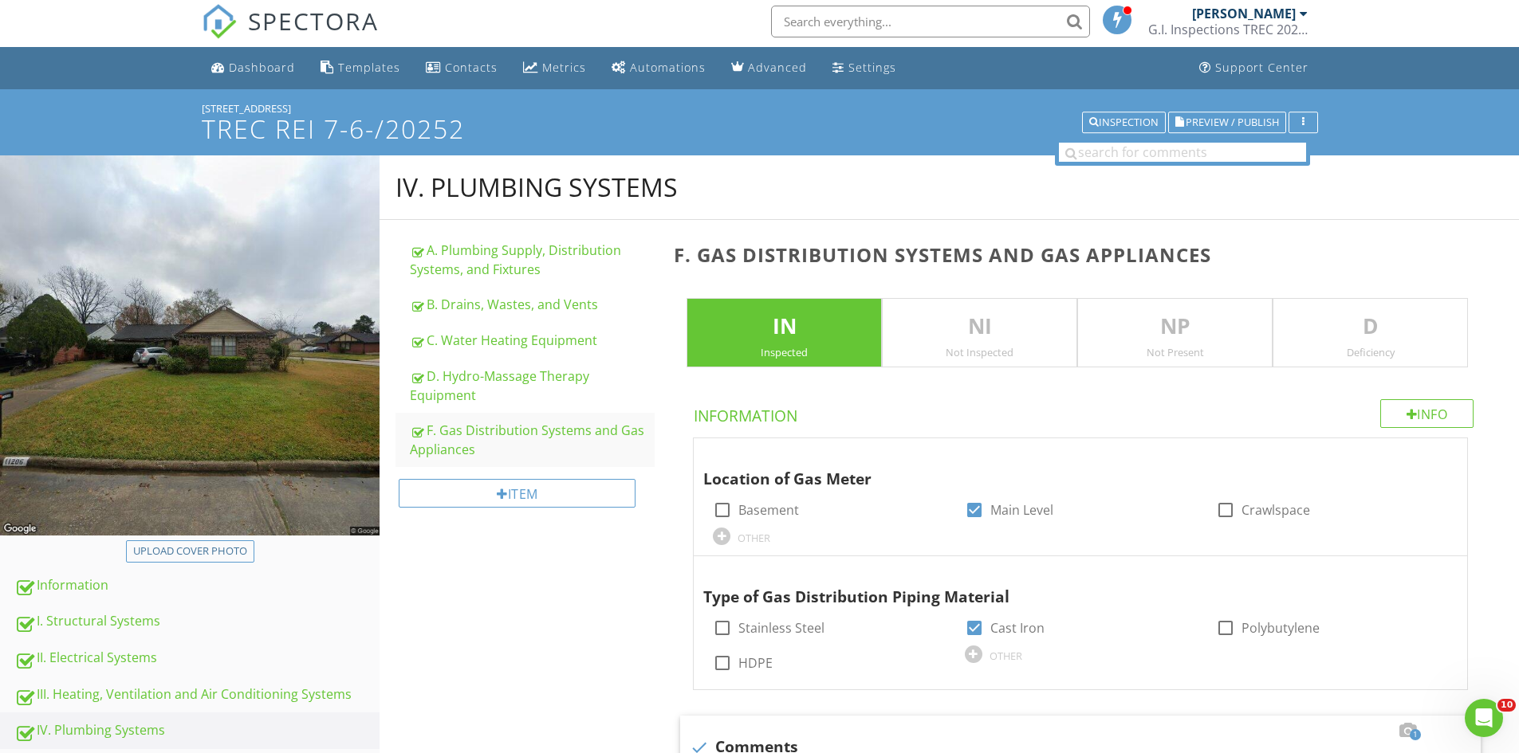
scroll to position [0, 0]
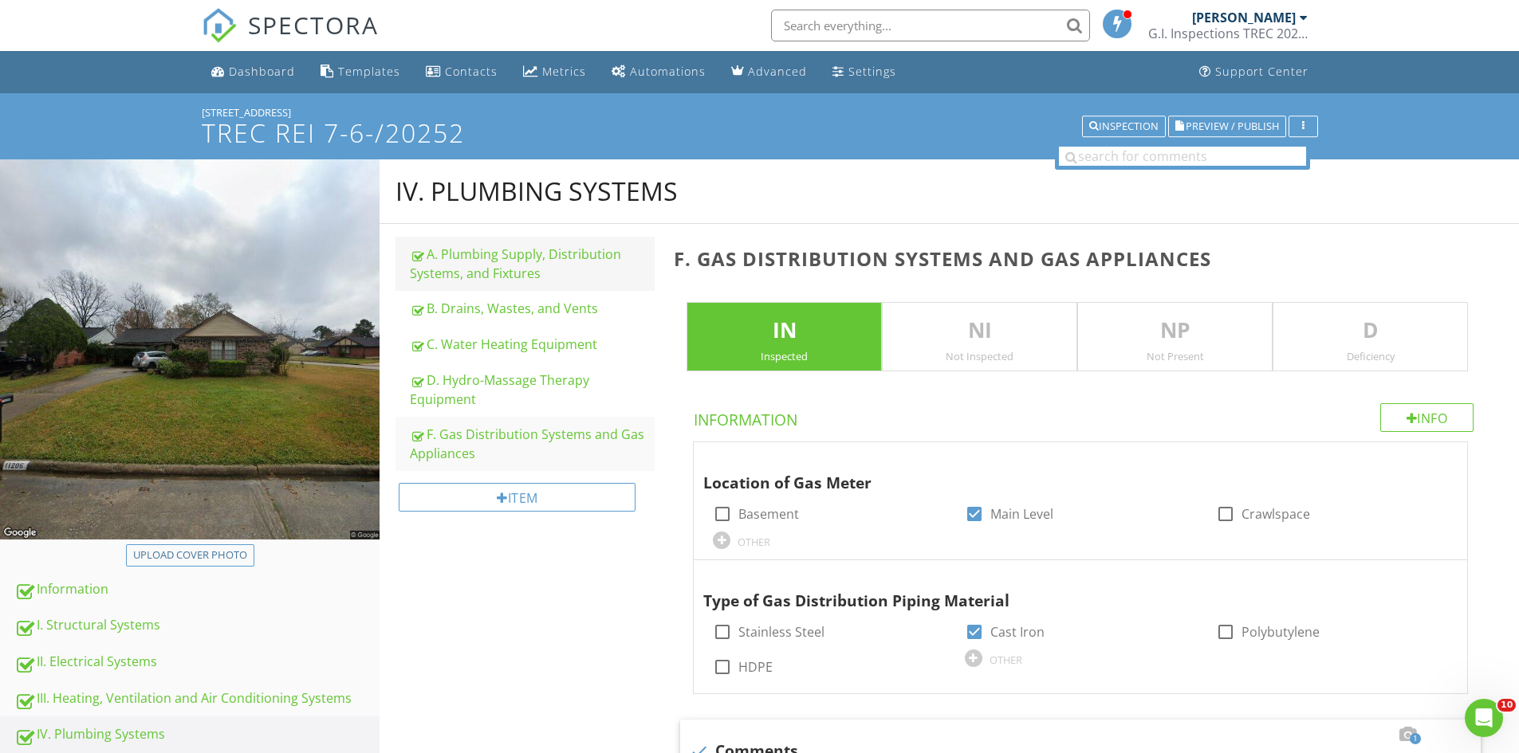
drag, startPoint x: 413, startPoint y: 258, endPoint x: 470, endPoint y: 263, distance: 57.6
click at [414, 258] on div at bounding box center [417, 256] width 14 height 15
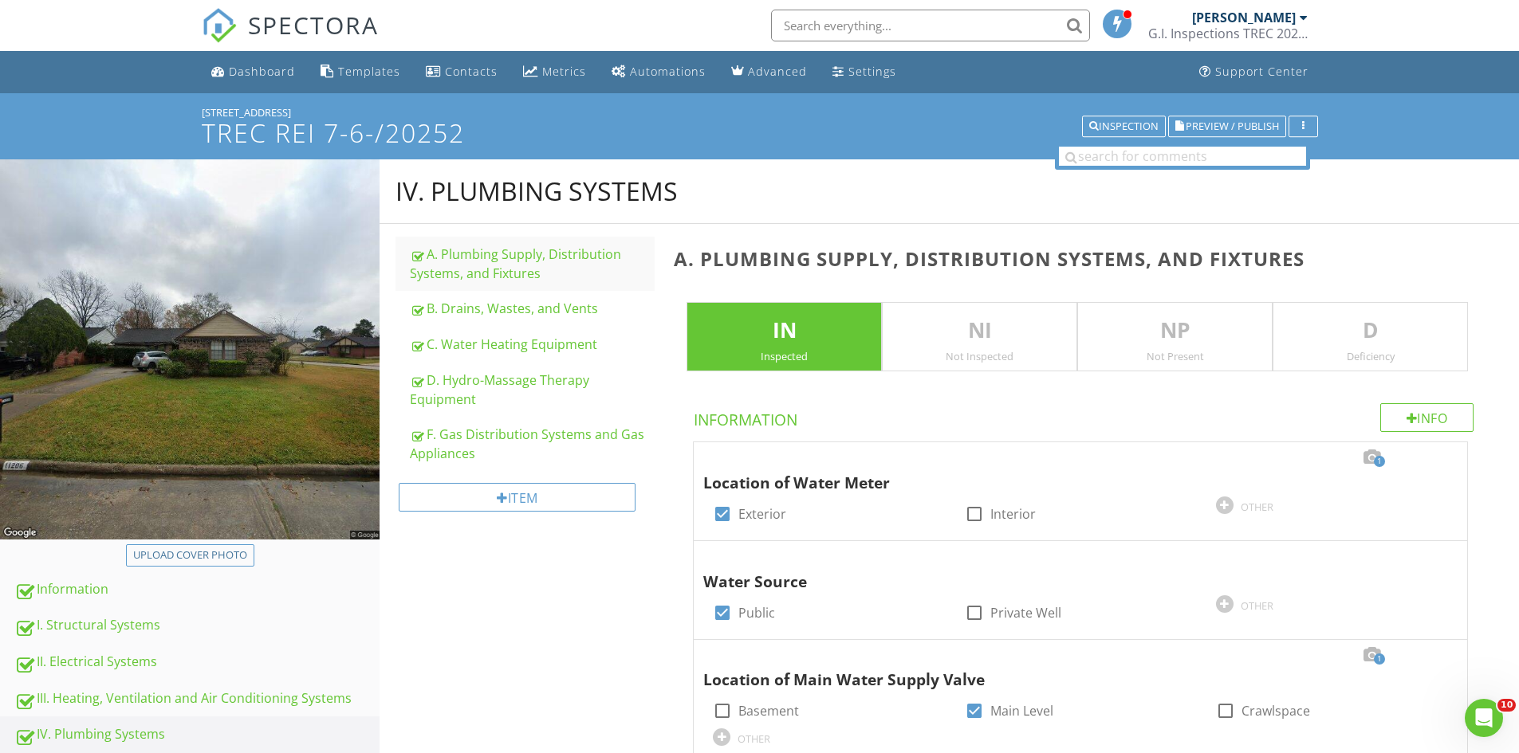
click at [1340, 332] on p "D" at bounding box center [1370, 331] width 194 height 32
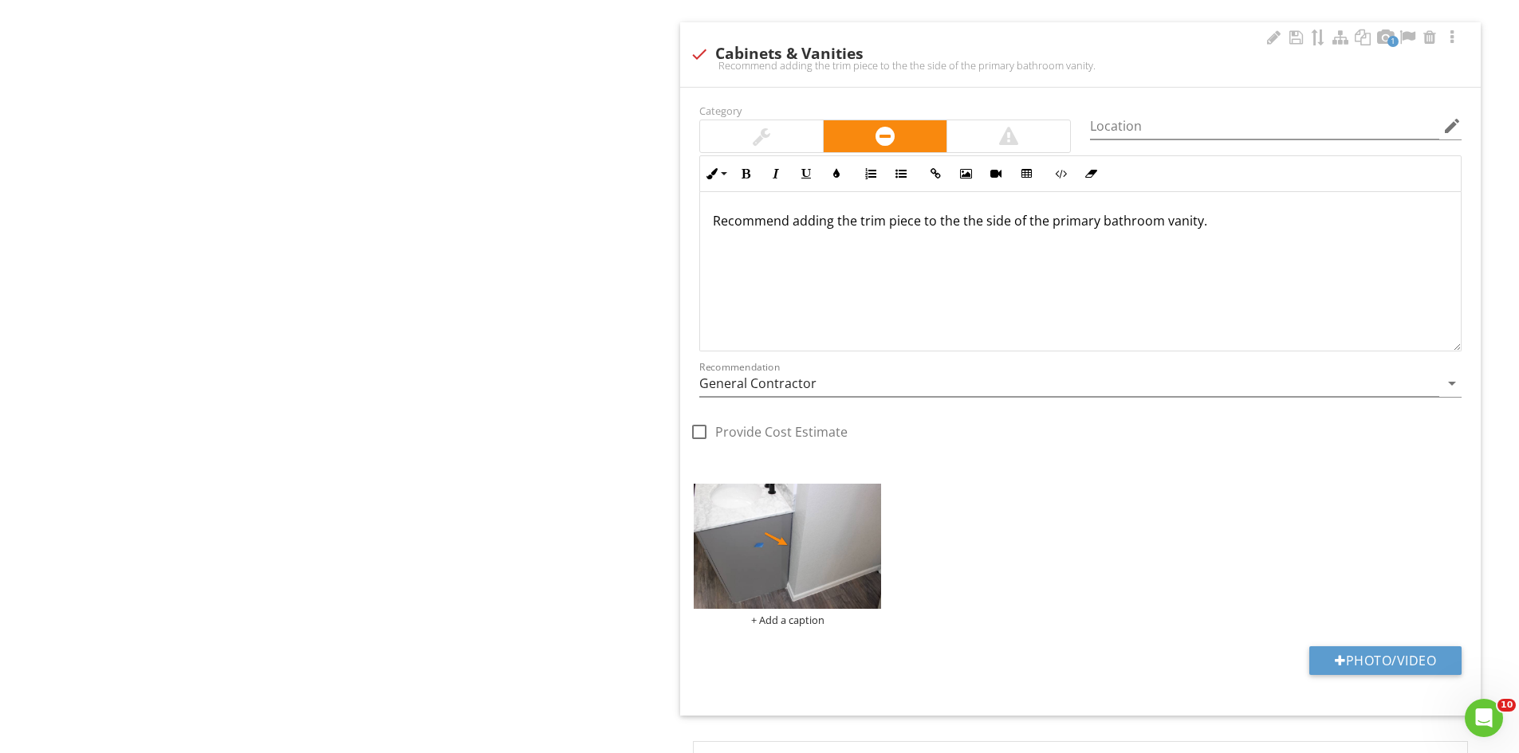
scroll to position [1834, 0]
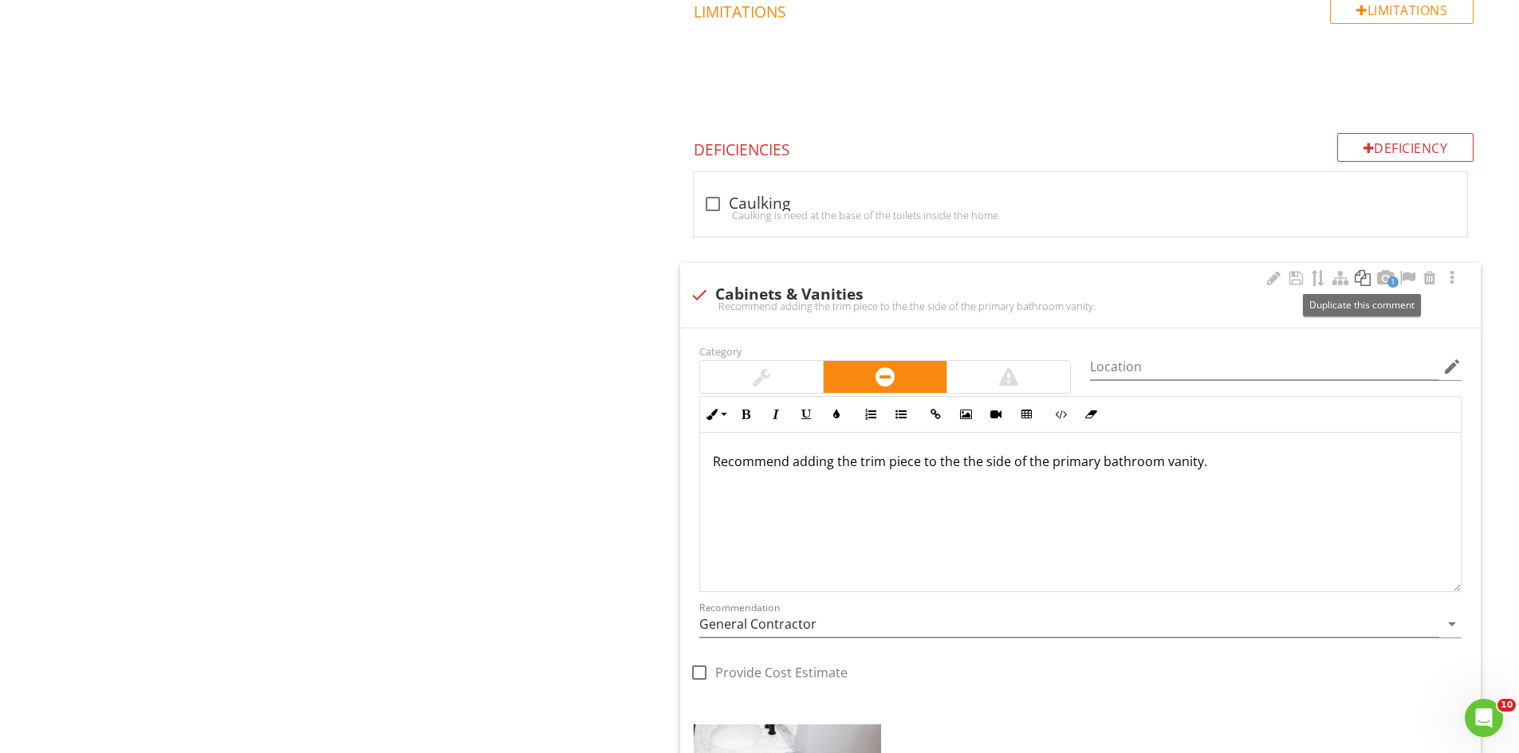
click at [1357, 276] on div at bounding box center [1362, 278] width 19 height 16
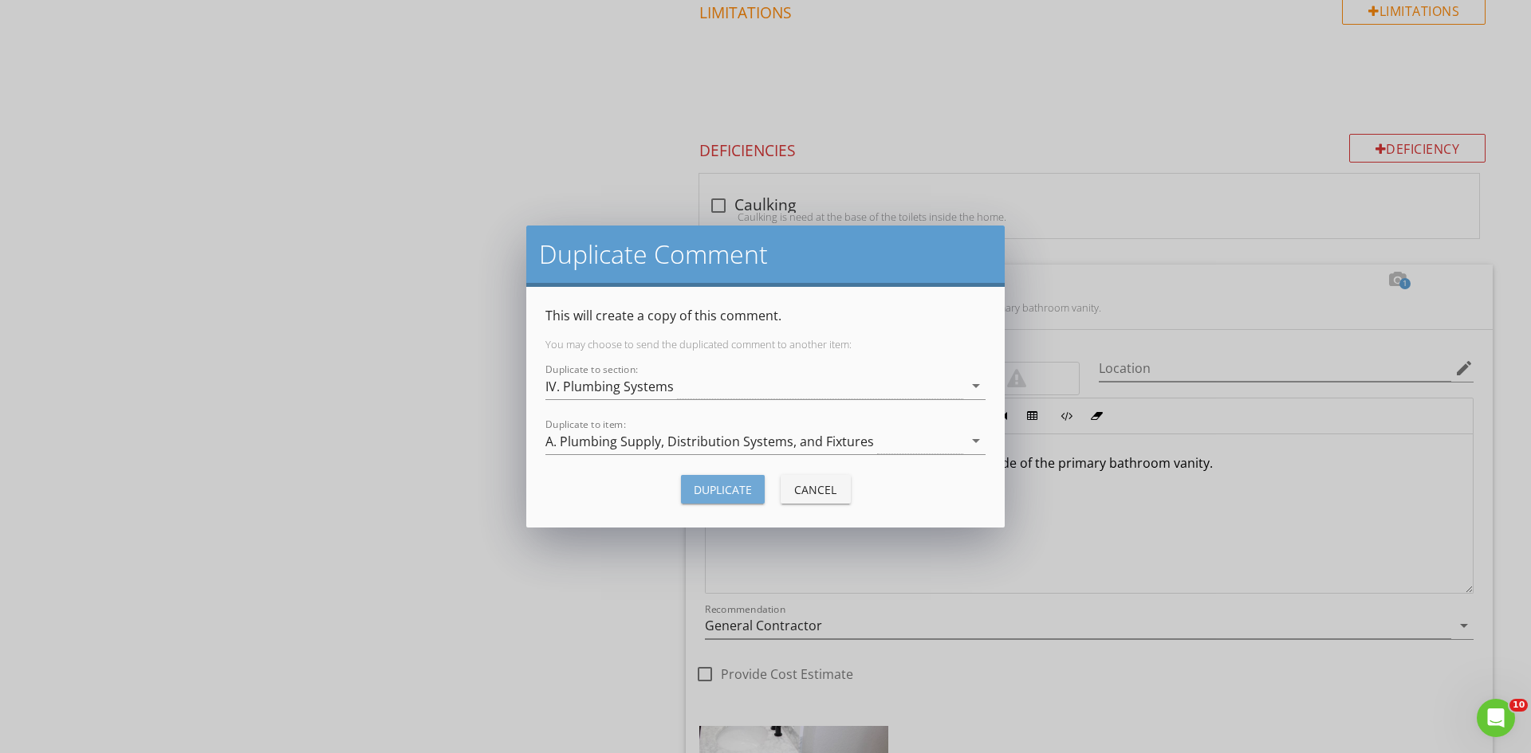
click at [721, 491] on div "Duplicate" at bounding box center [723, 490] width 58 height 17
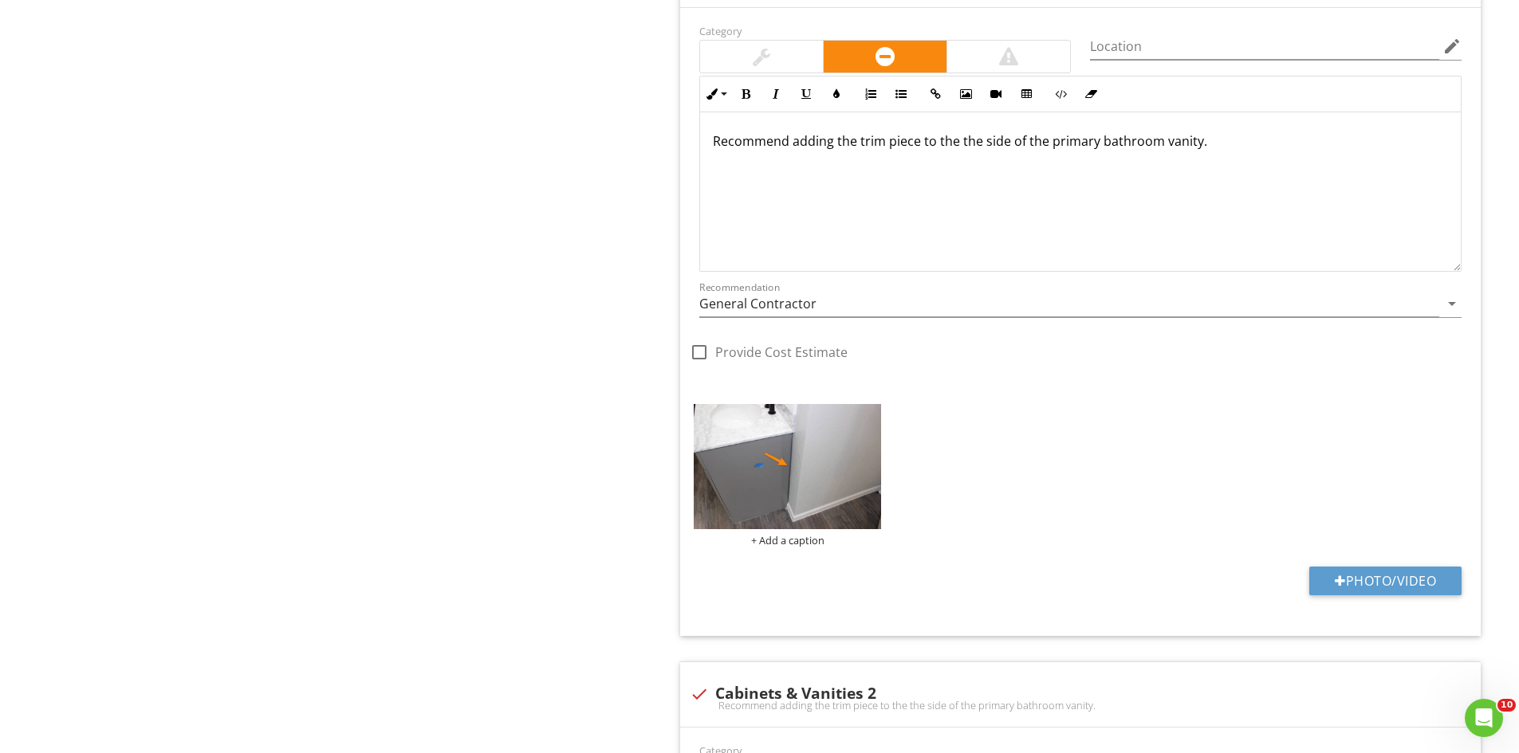
scroll to position [2600, 0]
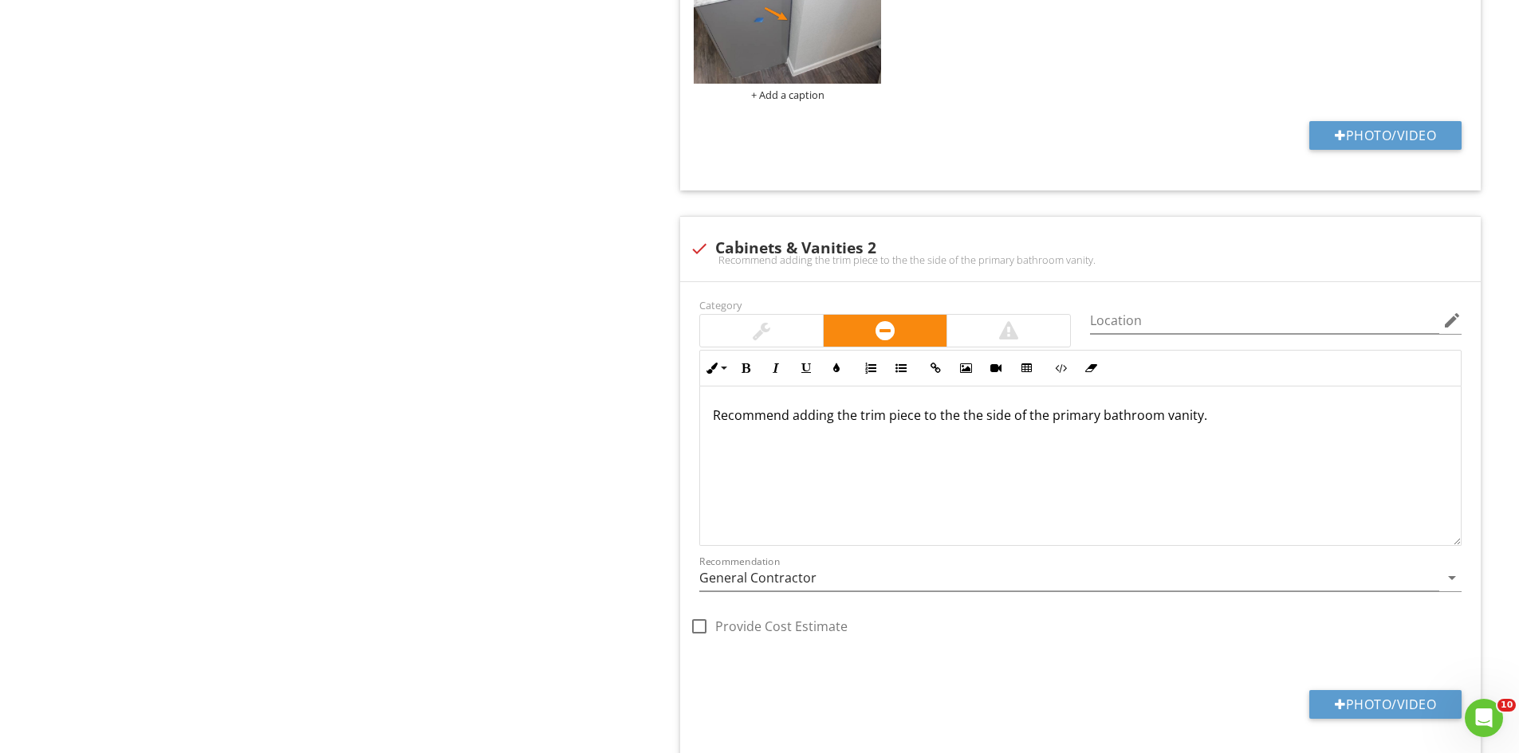
drag, startPoint x: 966, startPoint y: 420, endPoint x: 623, endPoint y: 421, distance: 343.6
click at [1363, 701] on button "Photo/Video" at bounding box center [1385, 704] width 152 height 29
type input "C:\fakepath\IMG_6913.JPG"
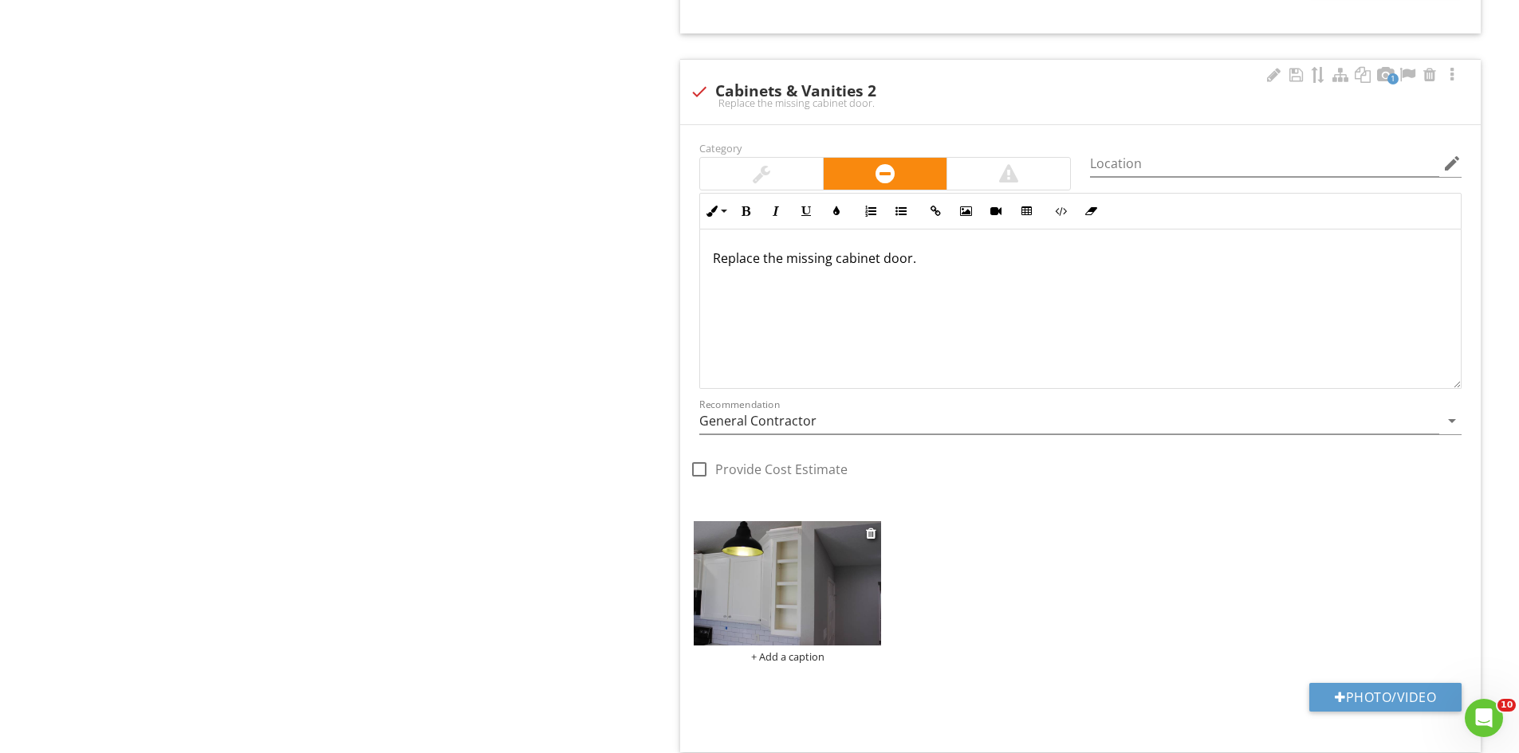
scroll to position [2759, 0]
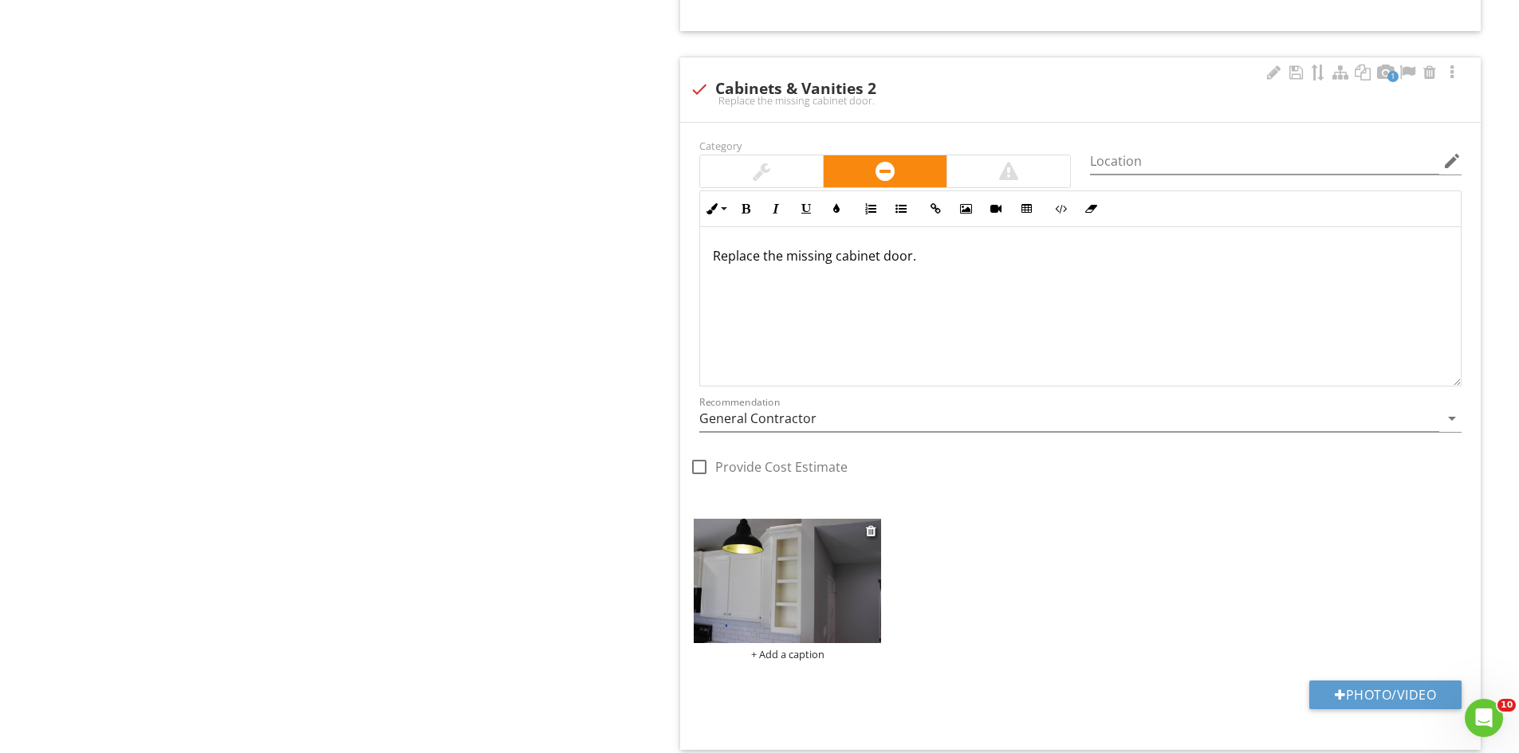
click at [745, 537] on img at bounding box center [787, 581] width 187 height 125
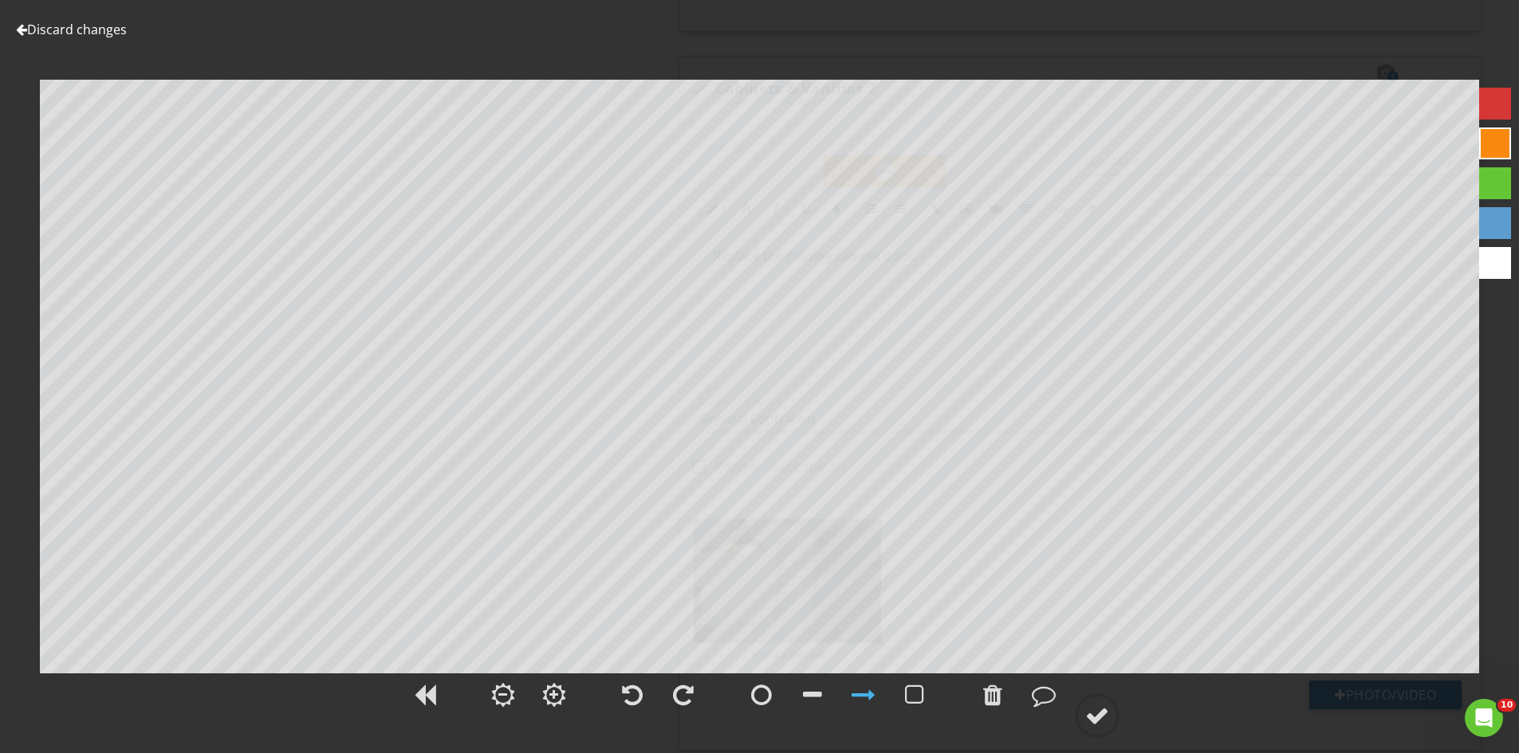
drag, startPoint x: 1093, startPoint y: 724, endPoint x: 1118, endPoint y: 686, distance: 44.9
click at [1096, 722] on div at bounding box center [1097, 716] width 24 height 24
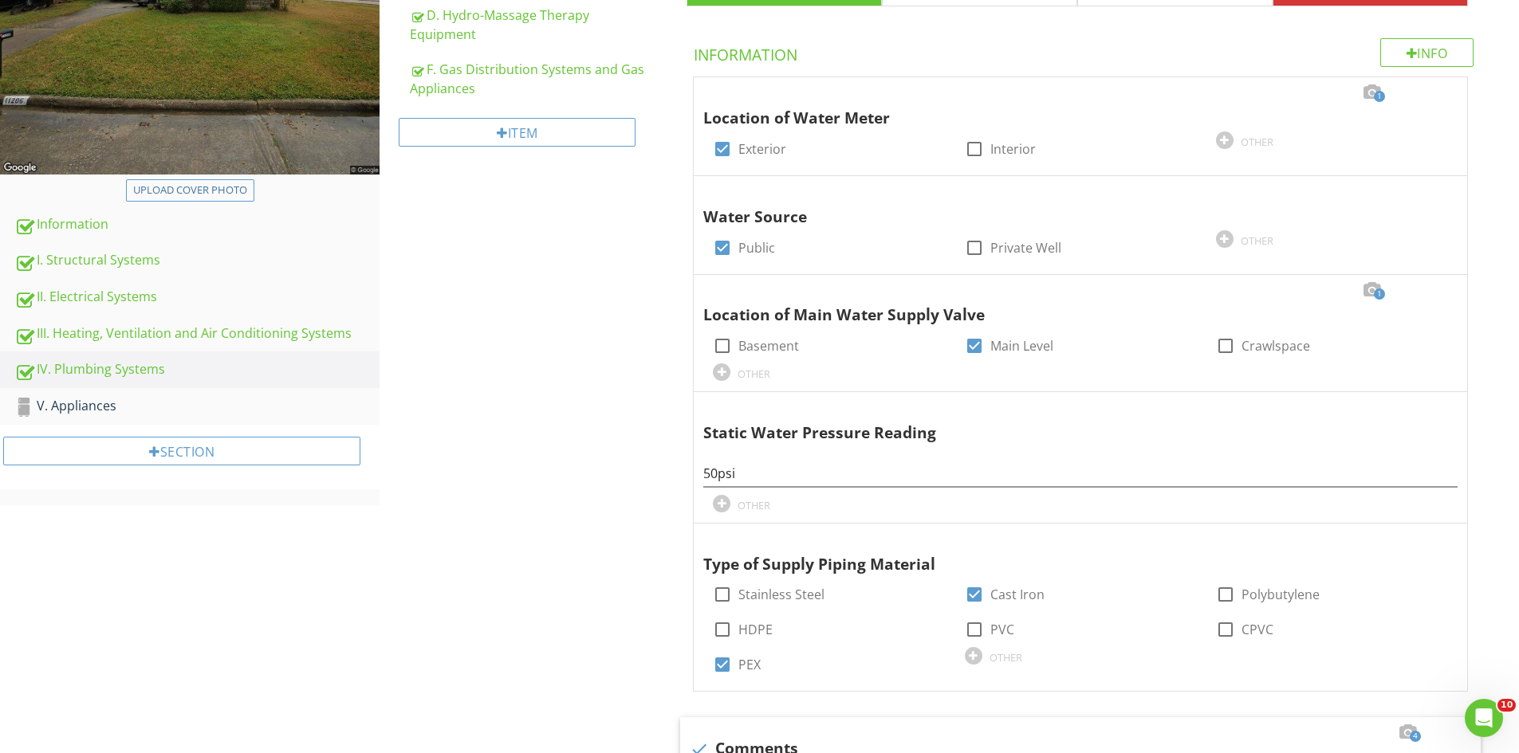
scroll to position [368, 0]
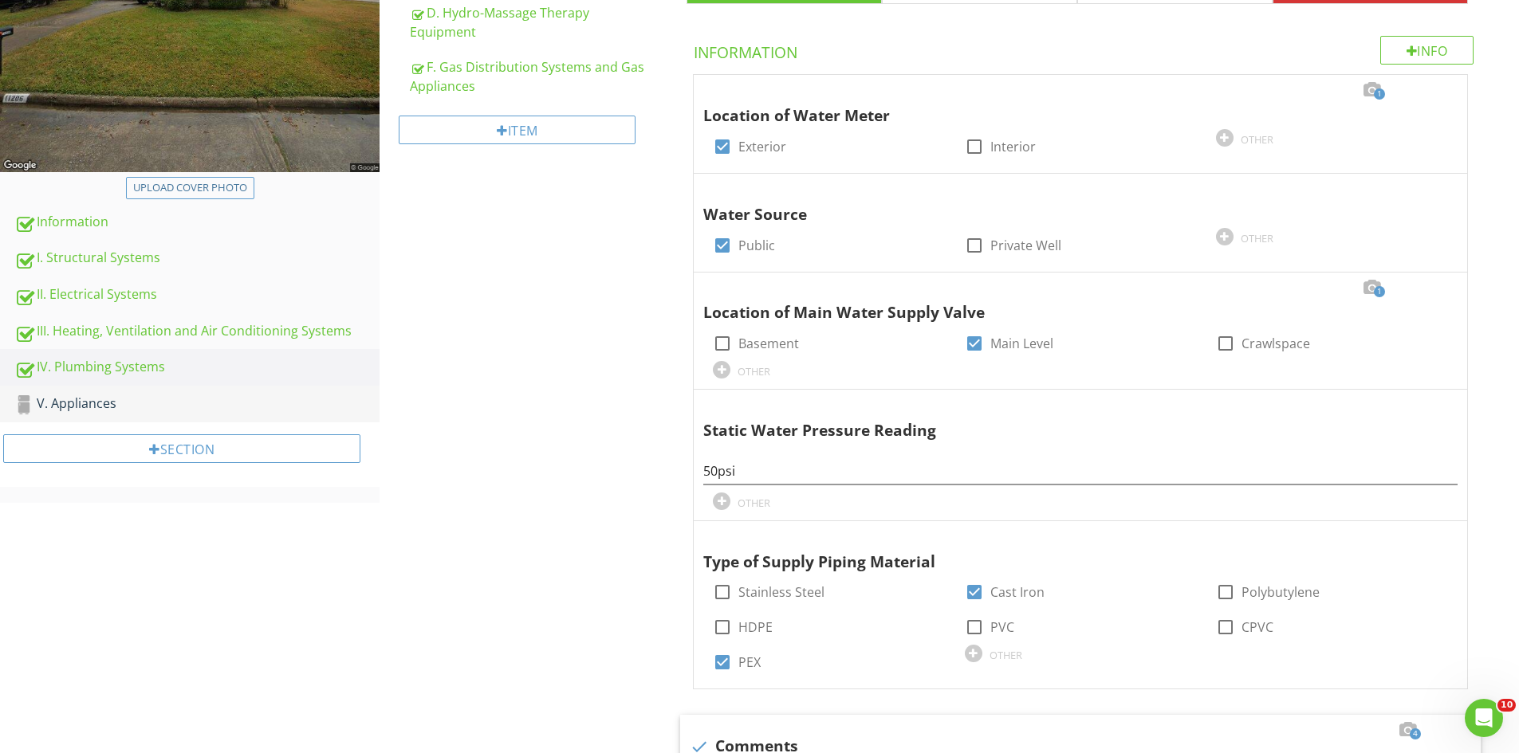
click at [74, 410] on div "V. Appliances" at bounding box center [196, 404] width 365 height 21
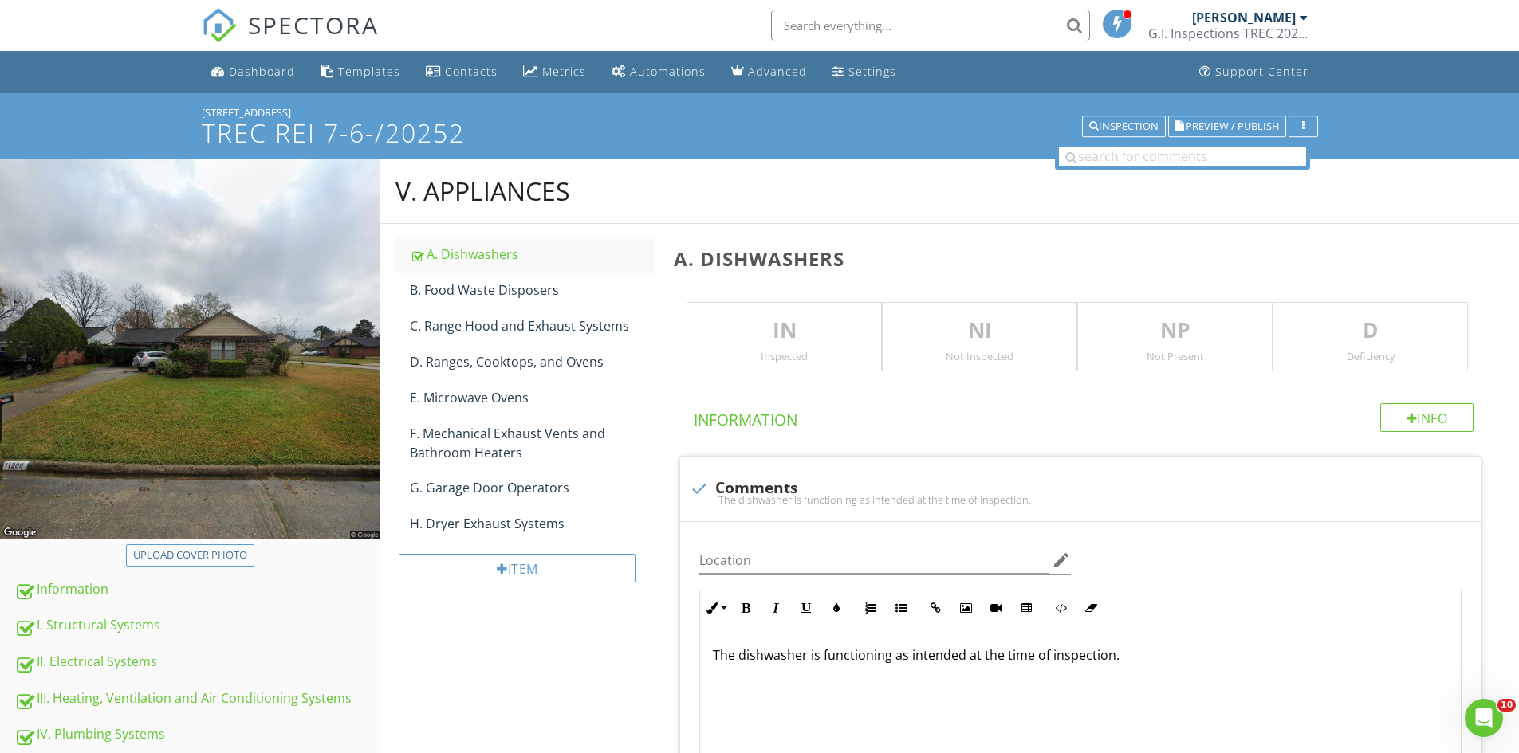
click at [785, 329] on p "IN" at bounding box center [784, 331] width 194 height 32
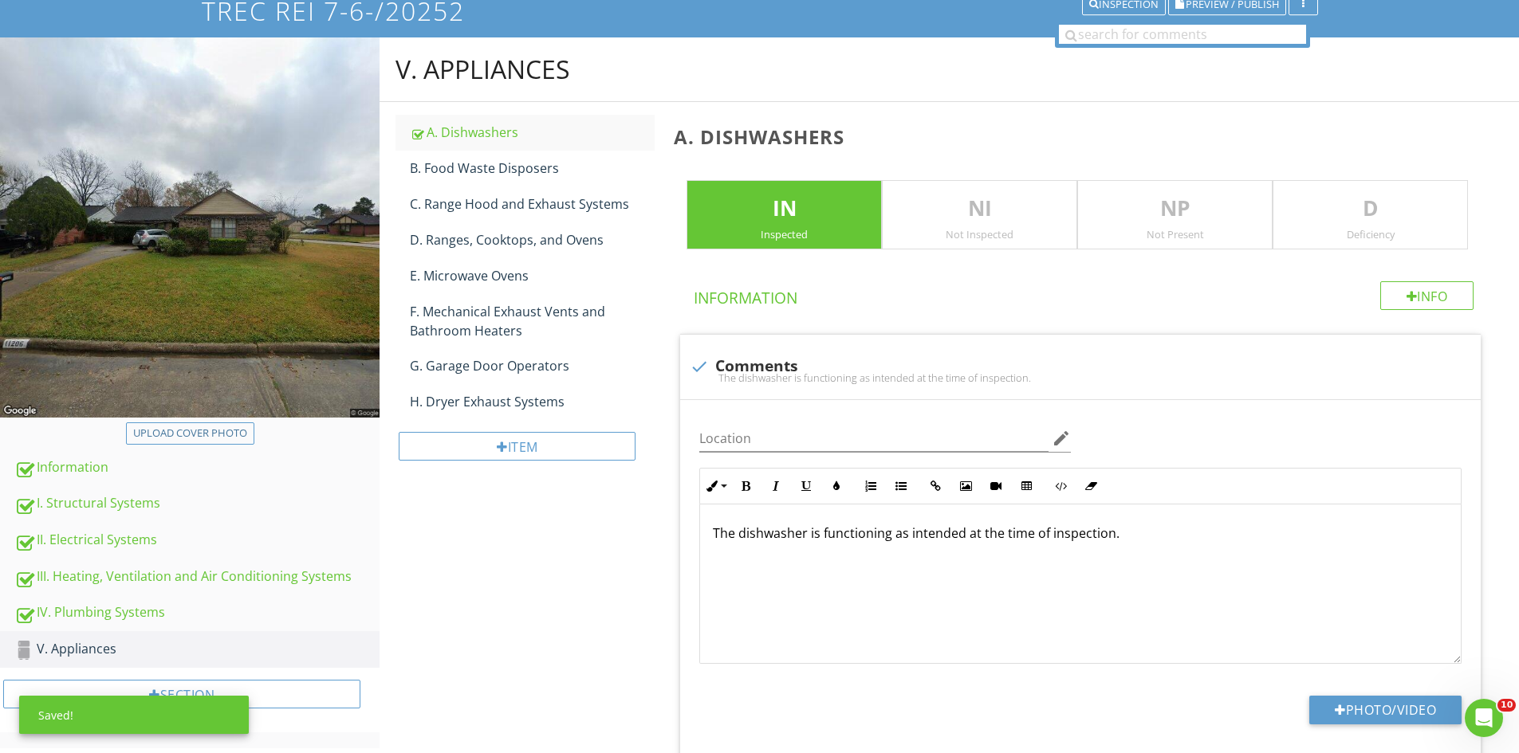
scroll to position [330, 0]
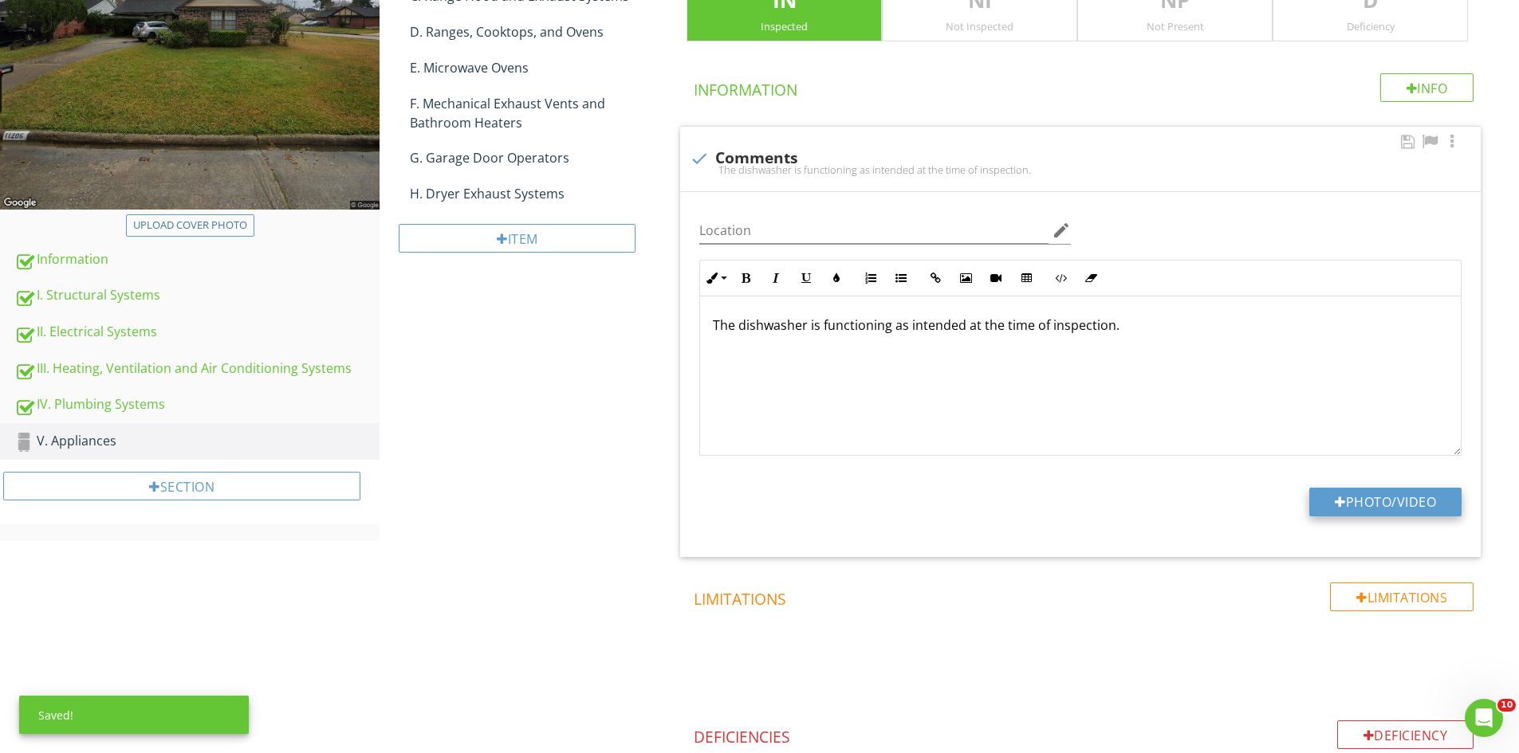
click at [1400, 495] on button "Photo/Video" at bounding box center [1385, 502] width 152 height 29
type input "C:\fakepath\IMG_6878.JPG"
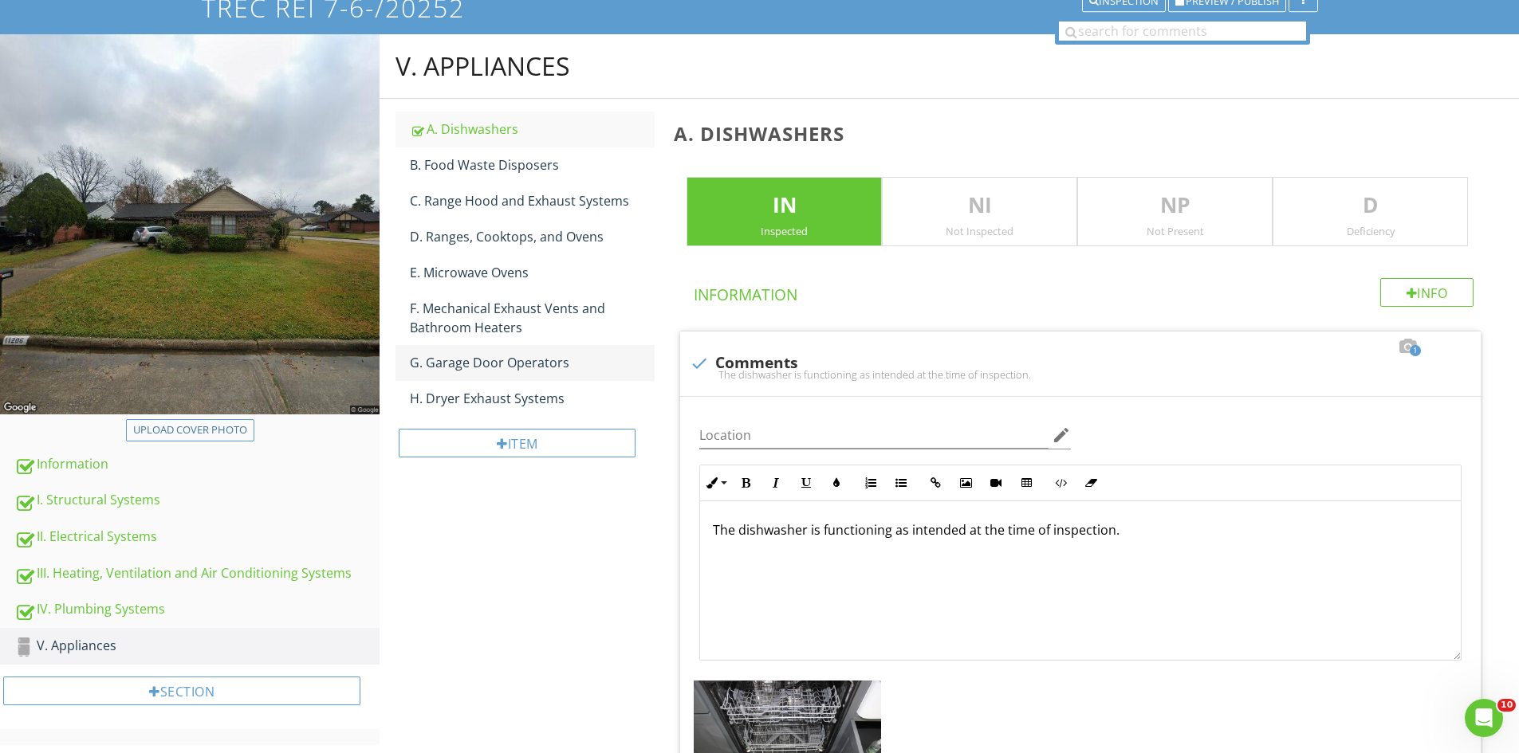
scroll to position [91, 0]
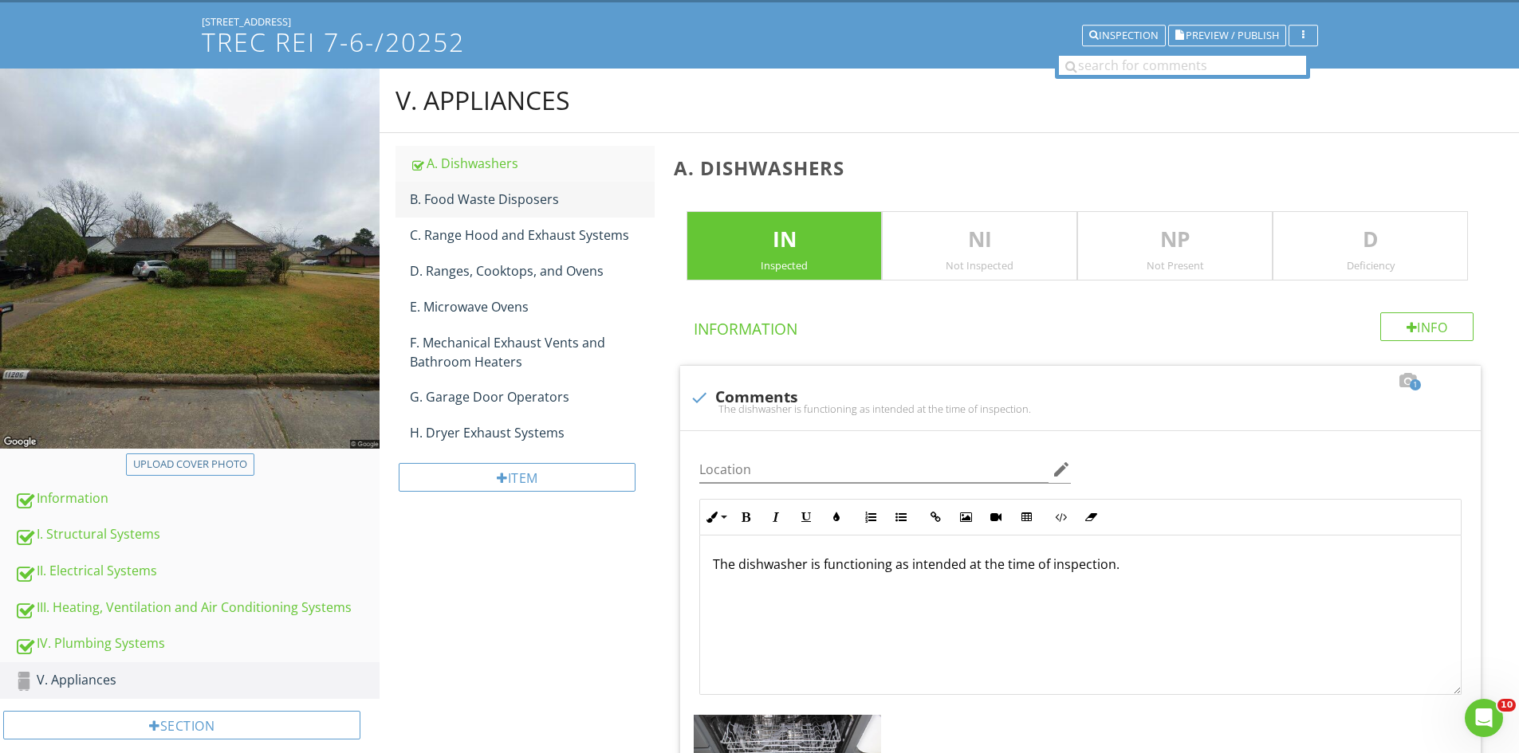
click at [466, 188] on link "B. Food Waste Disposers" at bounding box center [532, 199] width 245 height 35
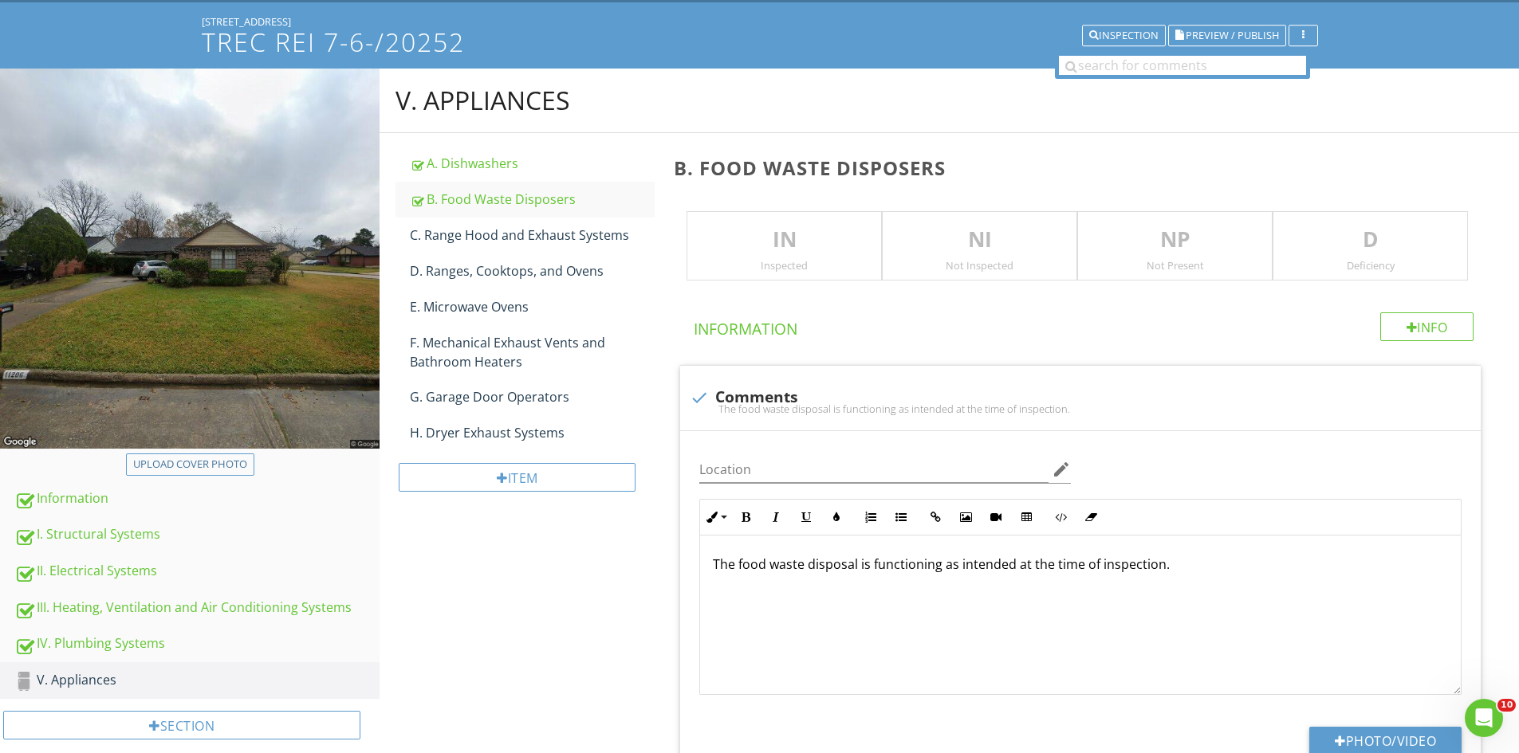
click at [795, 225] on p "IN" at bounding box center [784, 240] width 194 height 32
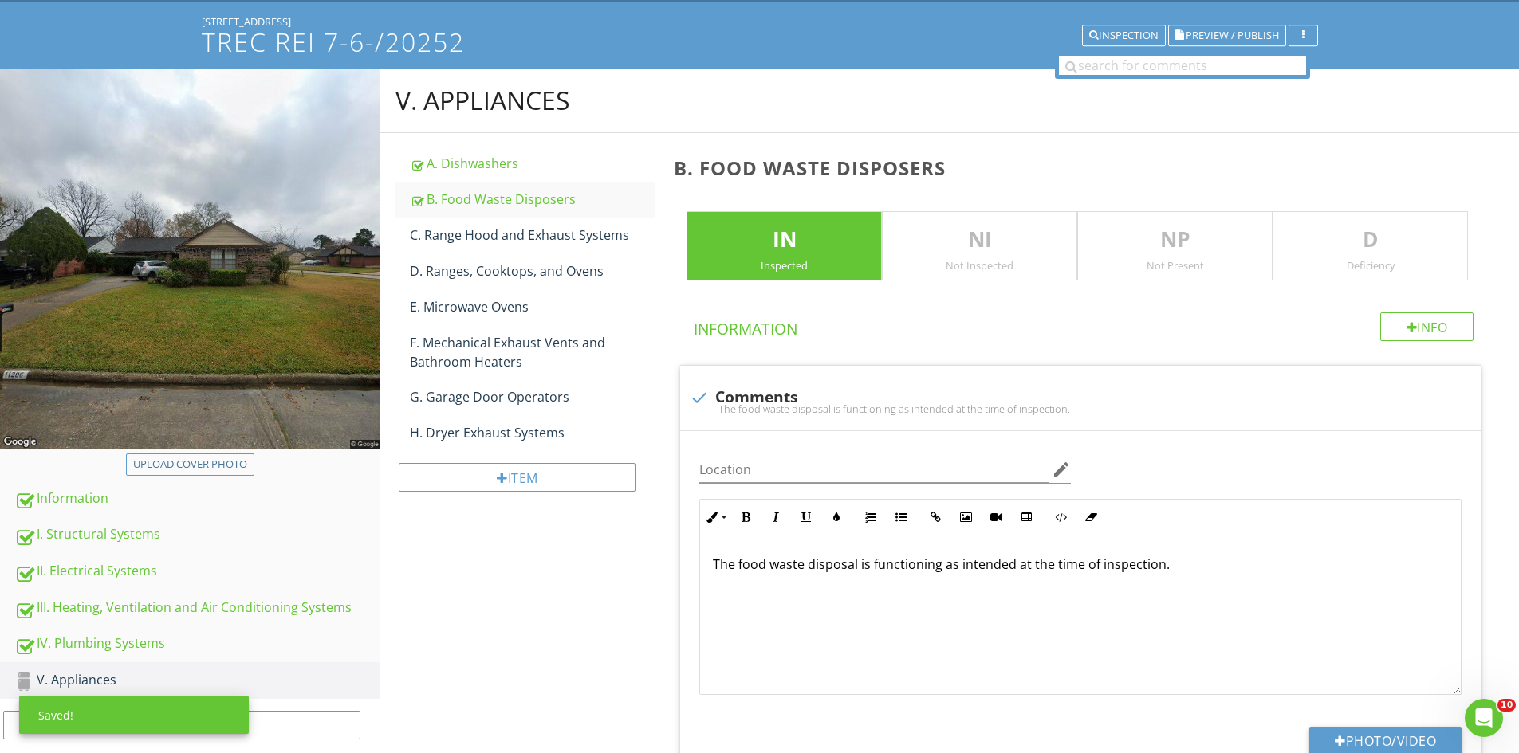
click at [1391, 243] on p "D" at bounding box center [1370, 240] width 194 height 32
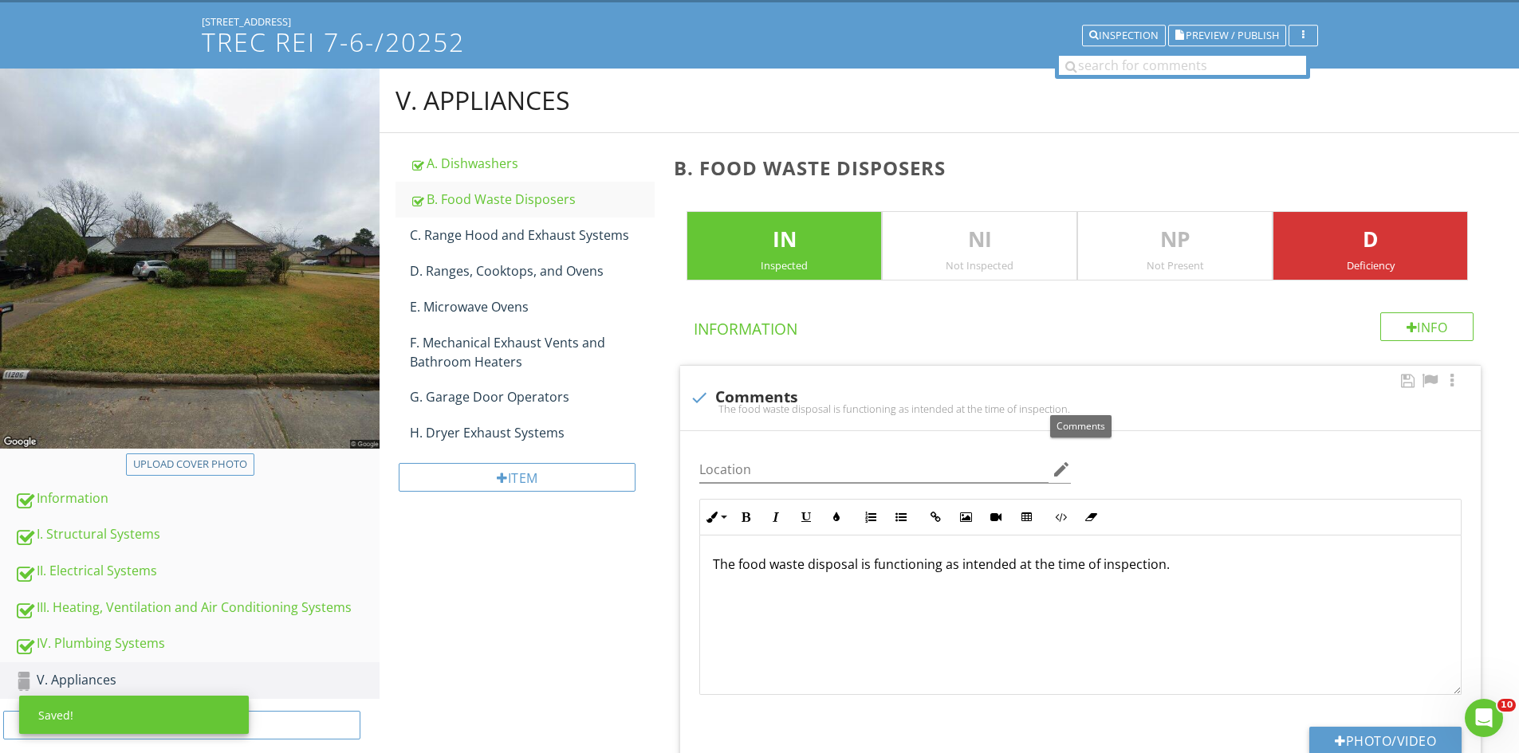
click at [697, 391] on div at bounding box center [699, 397] width 27 height 27
checkbox input "true"
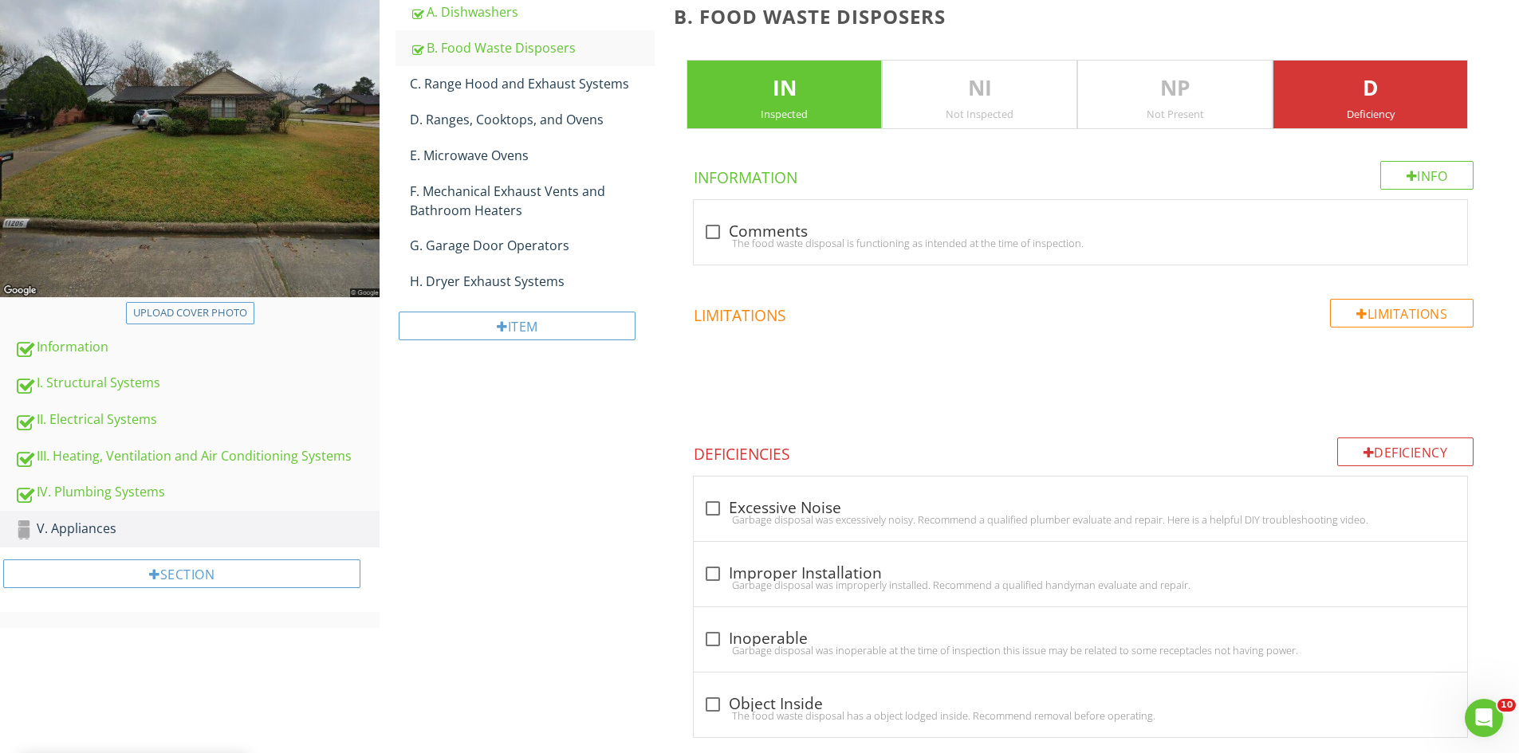
scroll to position [267, 0]
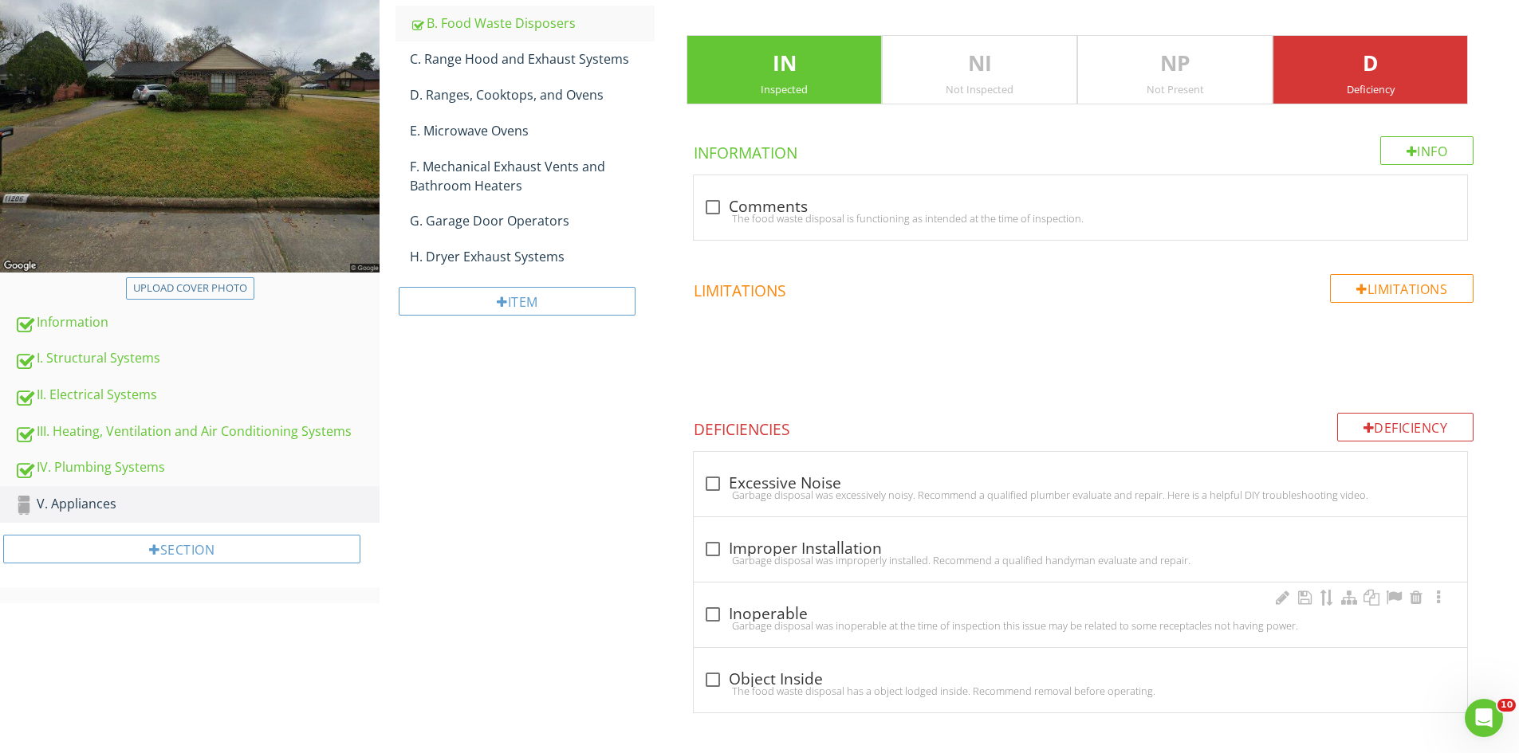
click at [714, 608] on div at bounding box center [712, 614] width 27 height 27
checkbox input "true"
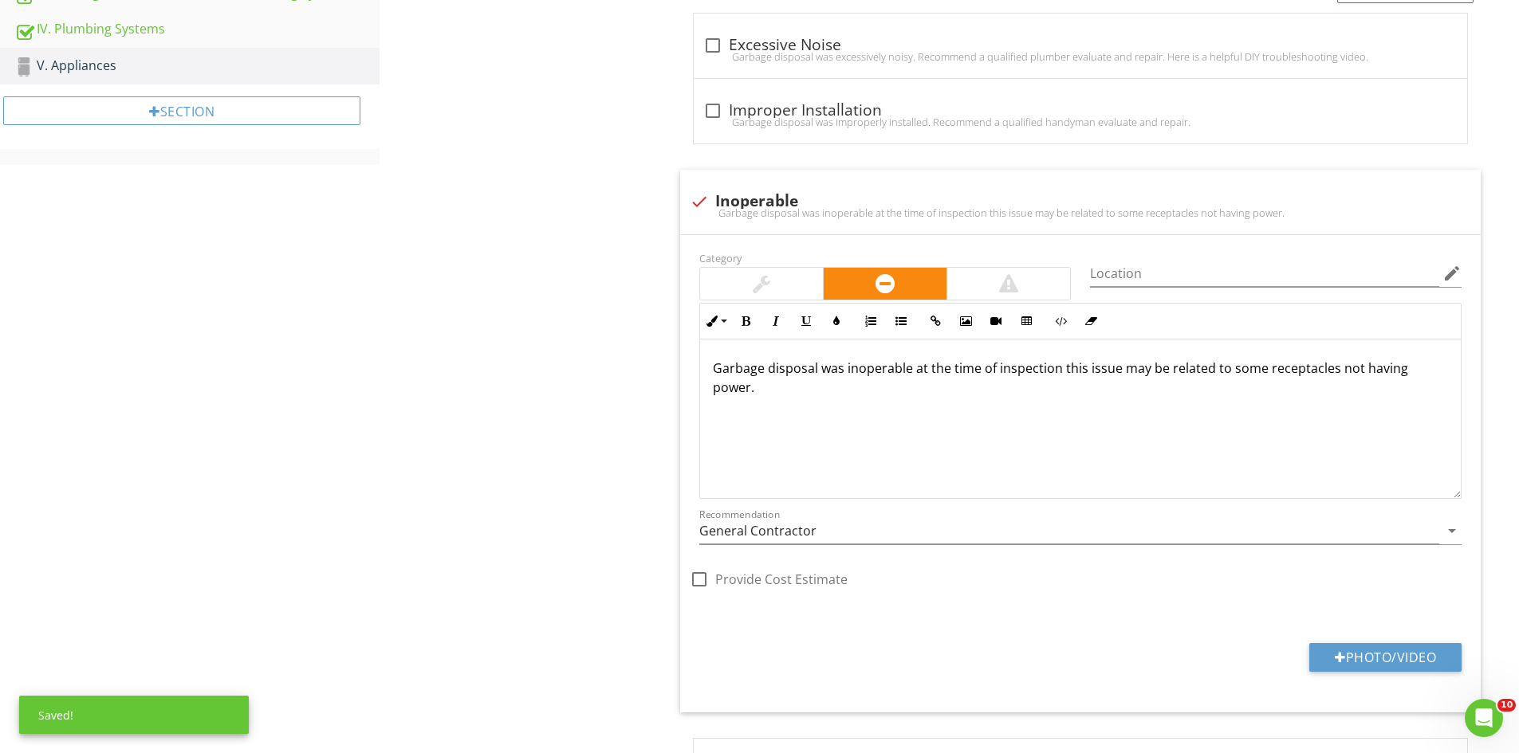
scroll to position [719, 0]
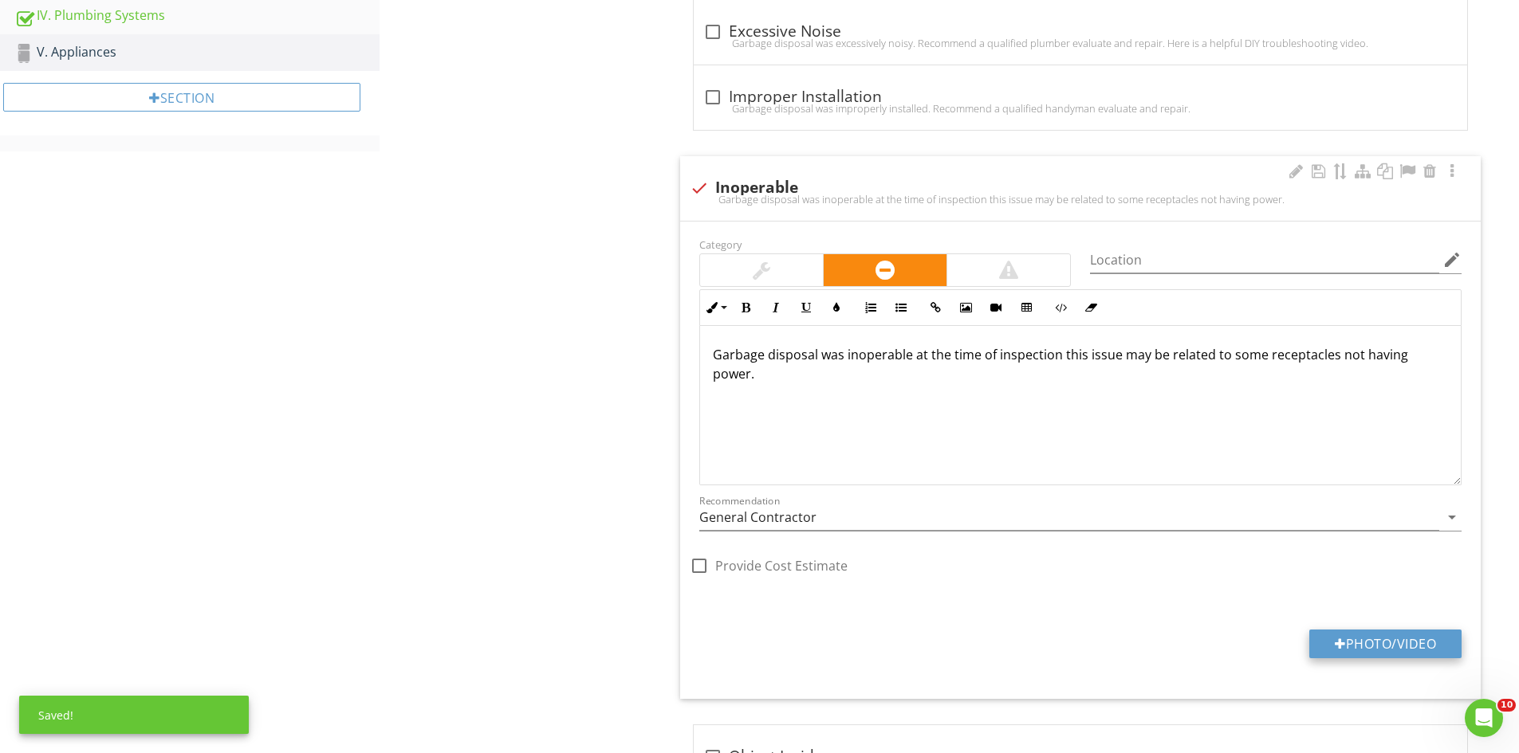
click at [1371, 648] on button "Photo/Video" at bounding box center [1385, 644] width 152 height 29
type input "C:\fakepath\IMG_6875.JPG"
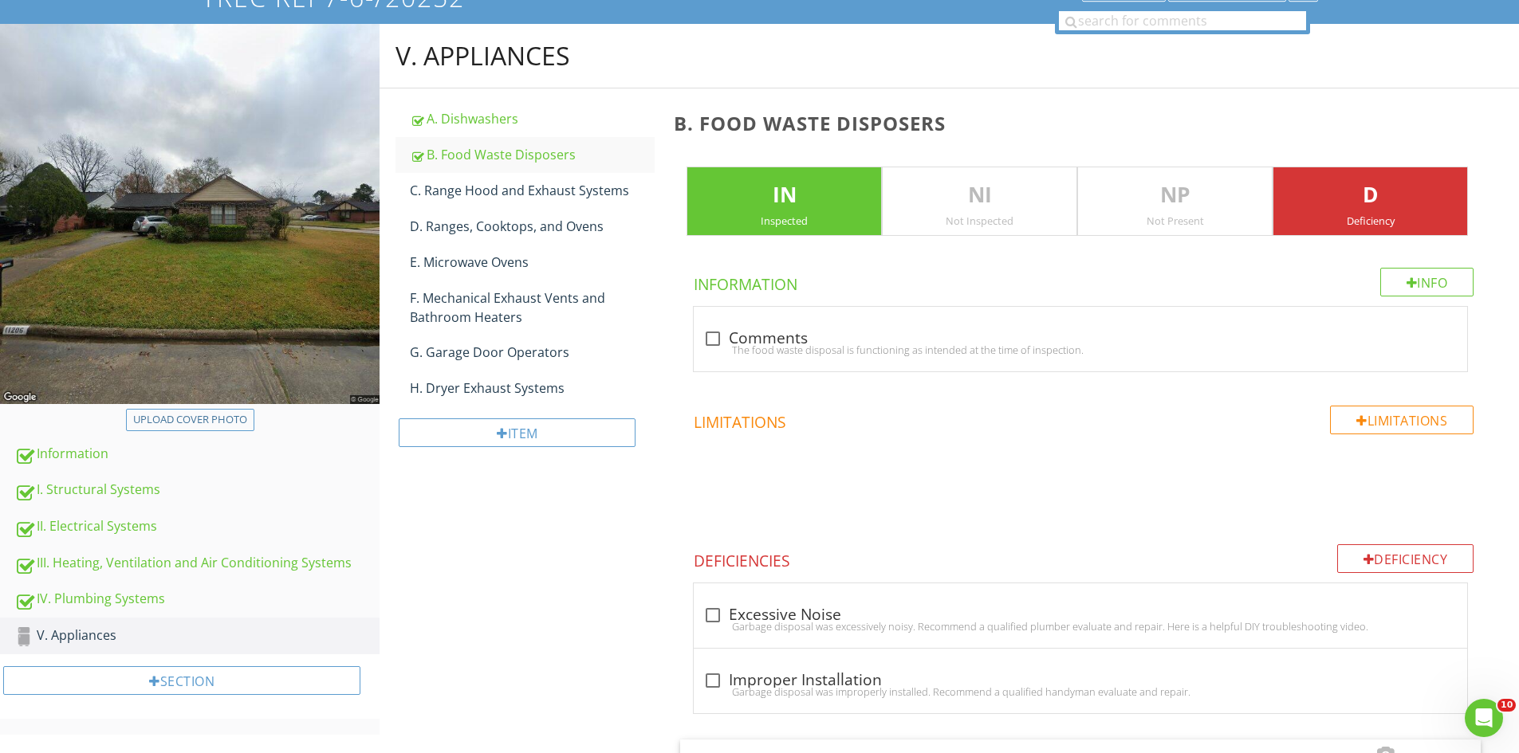
scroll to position [100, 0]
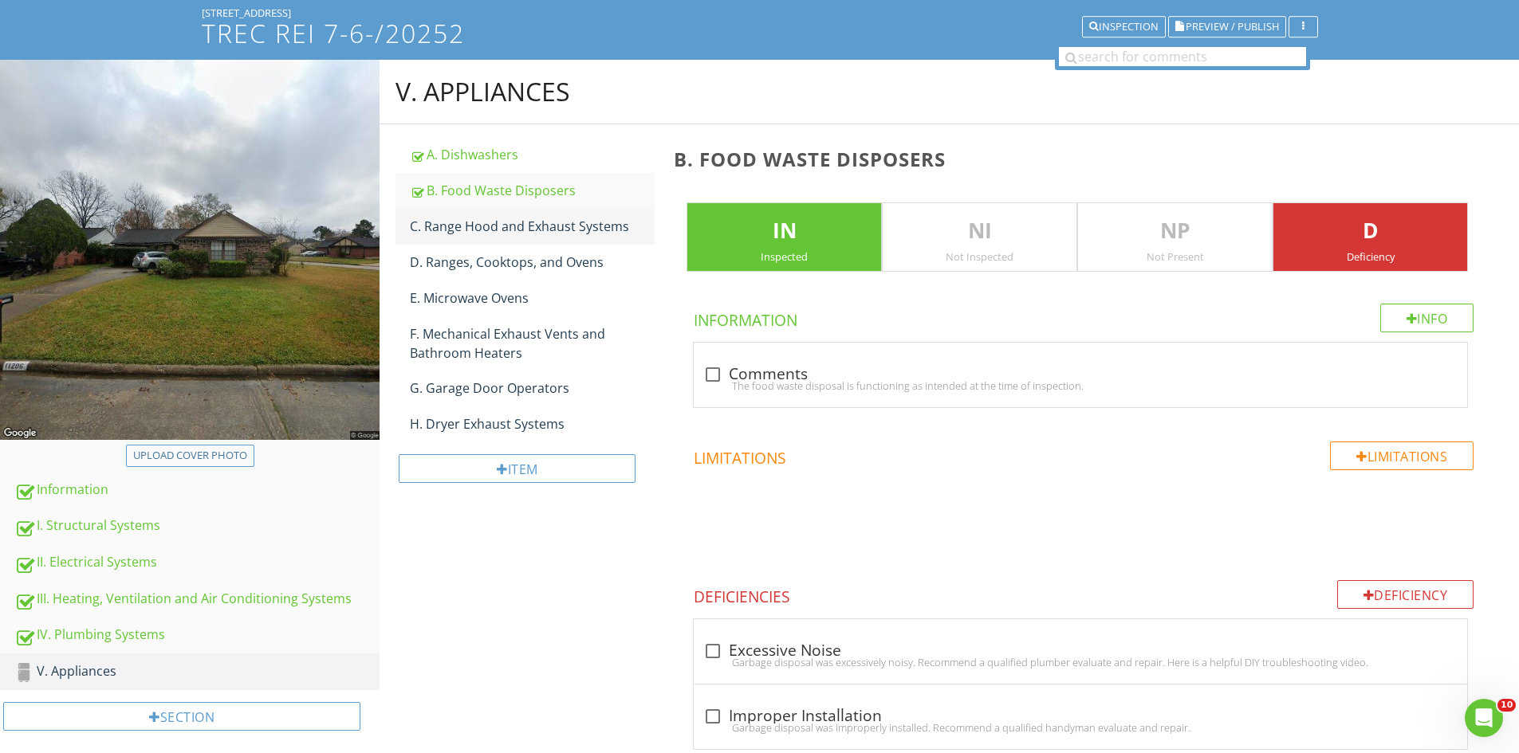
click at [501, 214] on link "C. Range Hood and Exhaust Systems" at bounding box center [532, 226] width 245 height 35
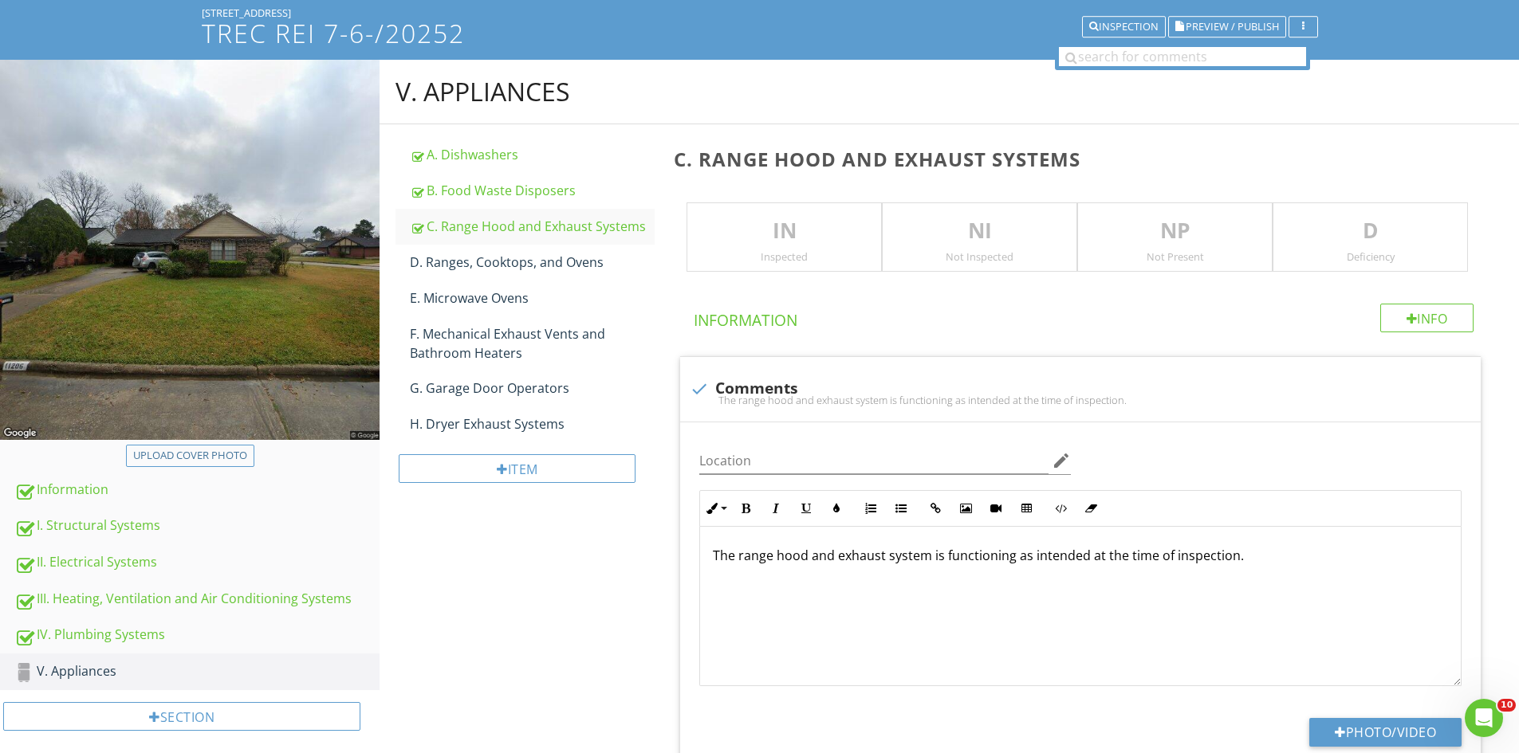
click at [755, 246] on p "IN" at bounding box center [784, 231] width 194 height 32
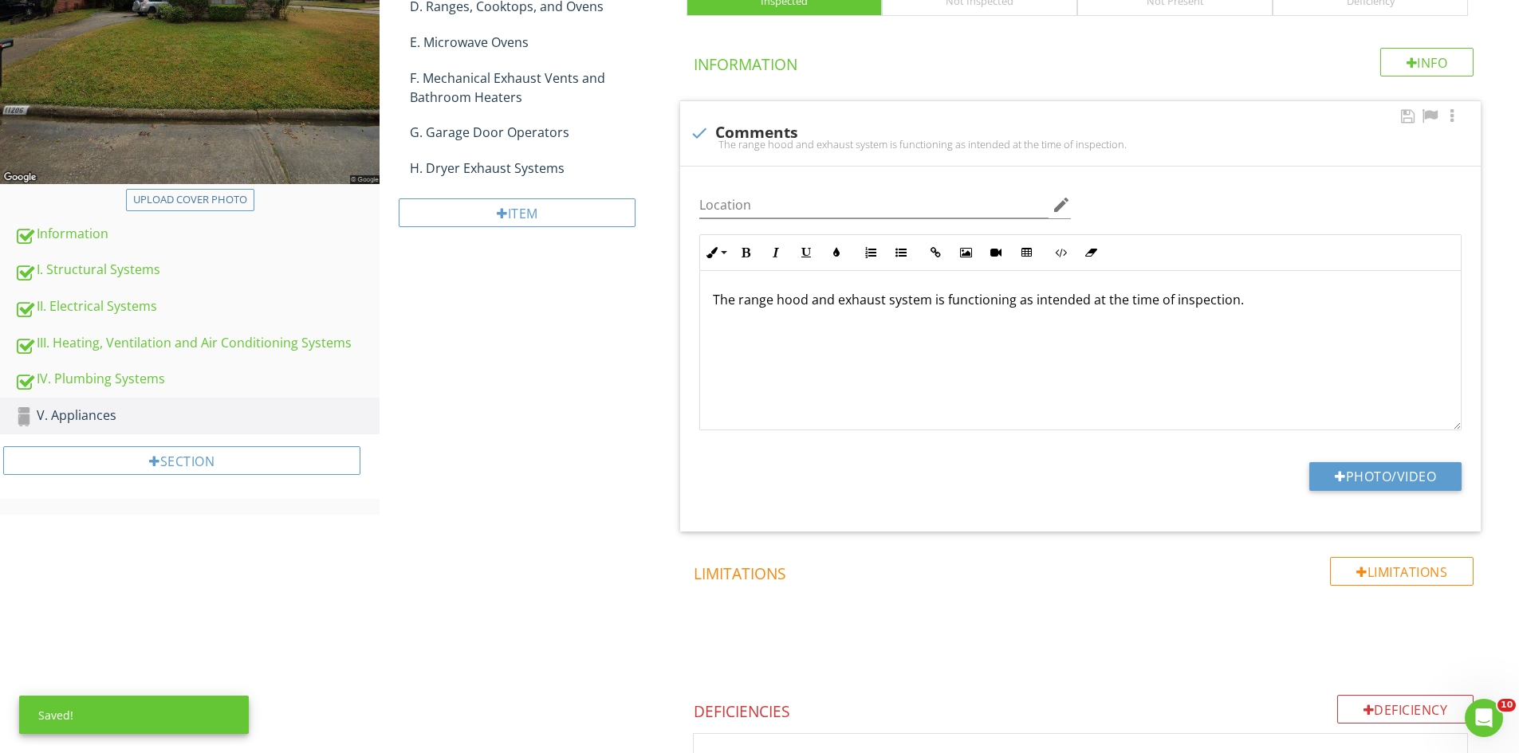
scroll to position [430, 0]
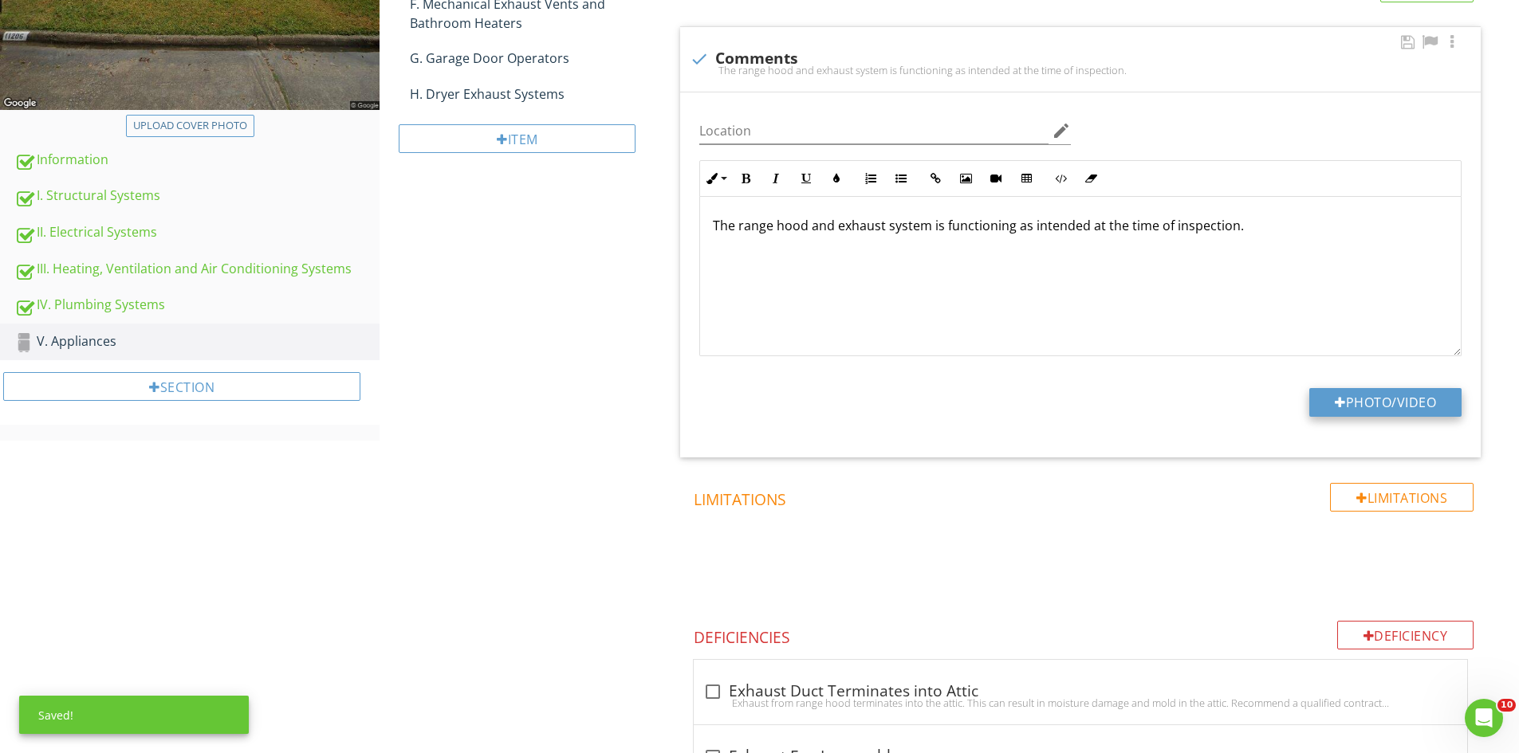
click at [1367, 395] on button "Photo/Video" at bounding box center [1385, 402] width 152 height 29
type input "C:\fakepath\IMG_6880.JPG"
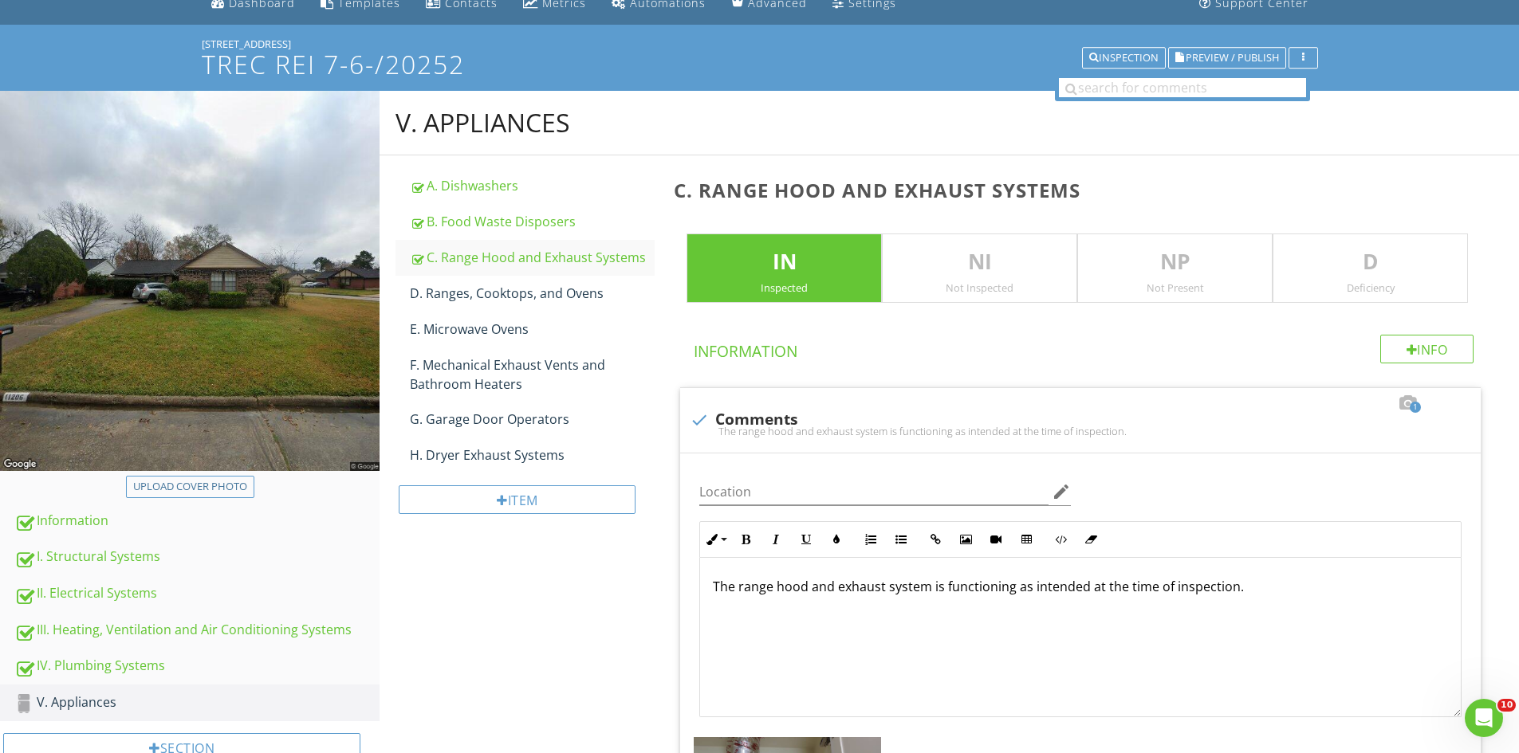
scroll to position [47, 0]
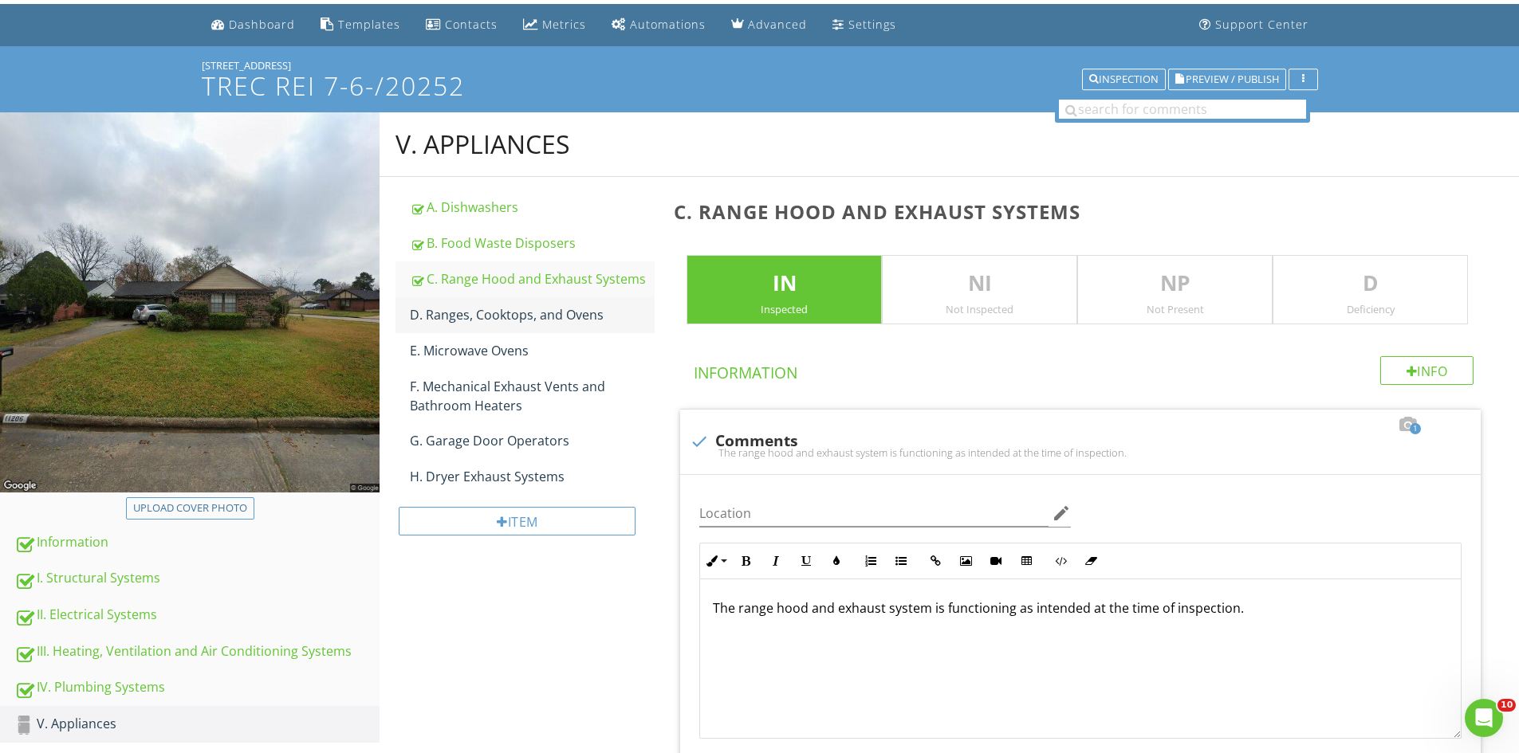
click at [455, 314] on div "D. Ranges, Cooktops, and Ovens" at bounding box center [532, 314] width 245 height 19
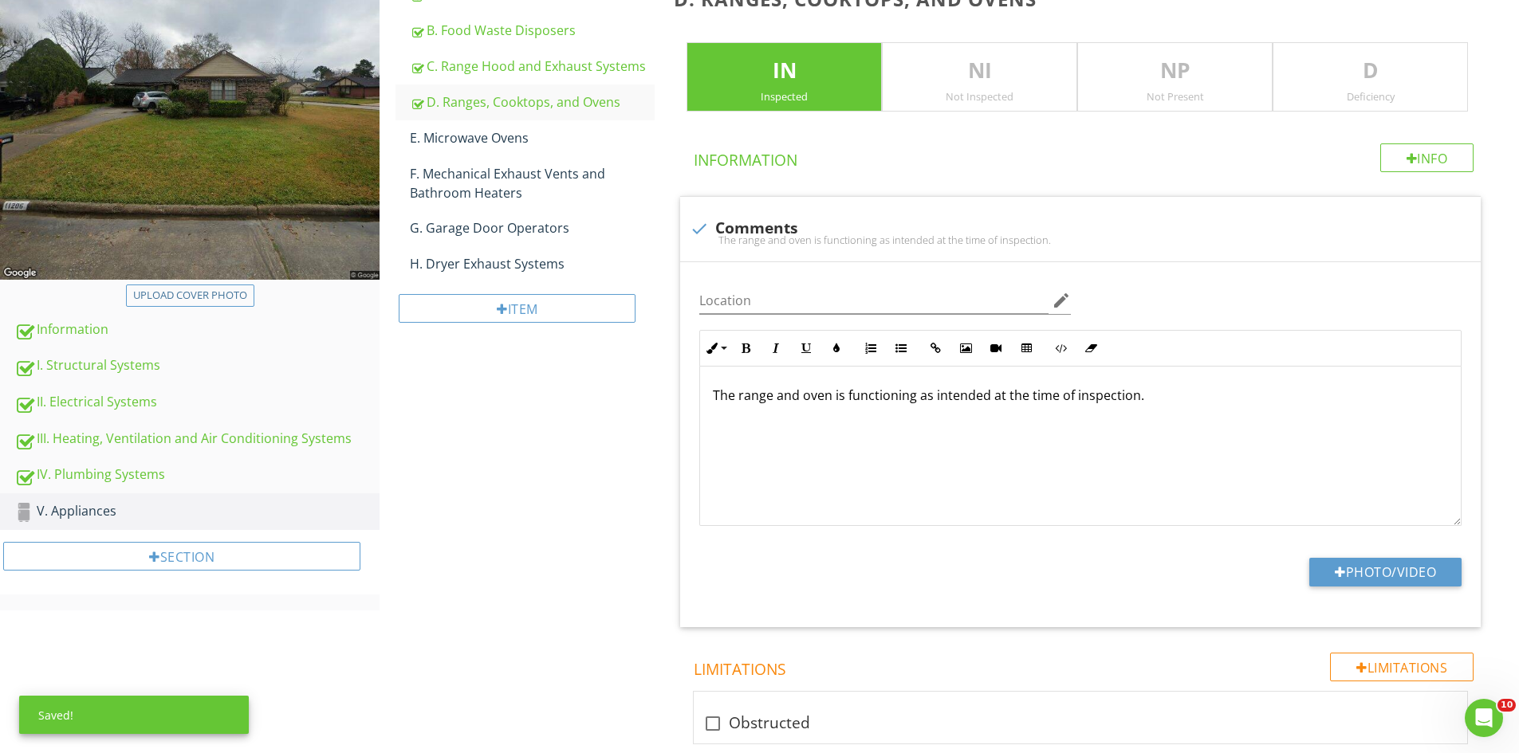
scroll to position [300, 0]
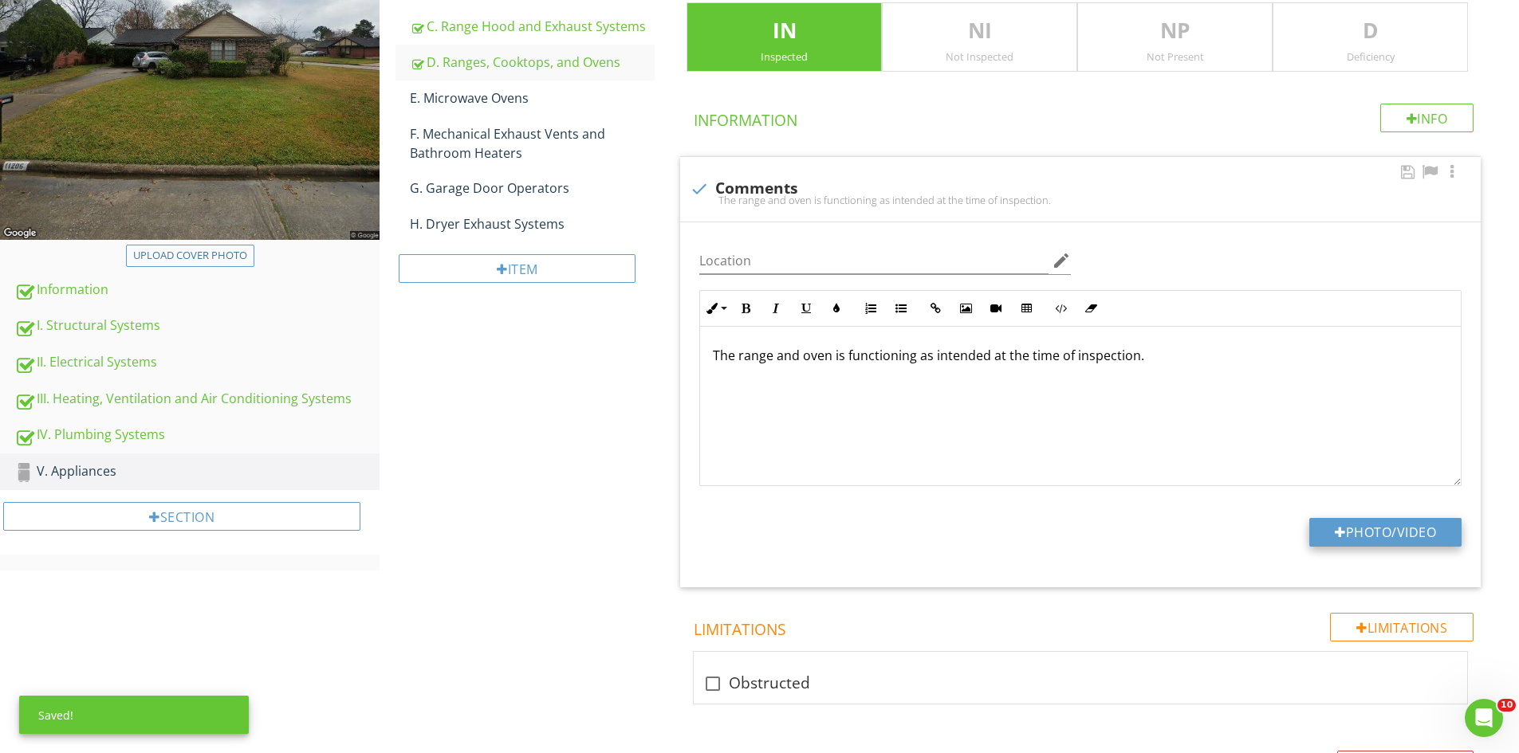
click at [1385, 529] on button "Photo/Video" at bounding box center [1385, 532] width 152 height 29
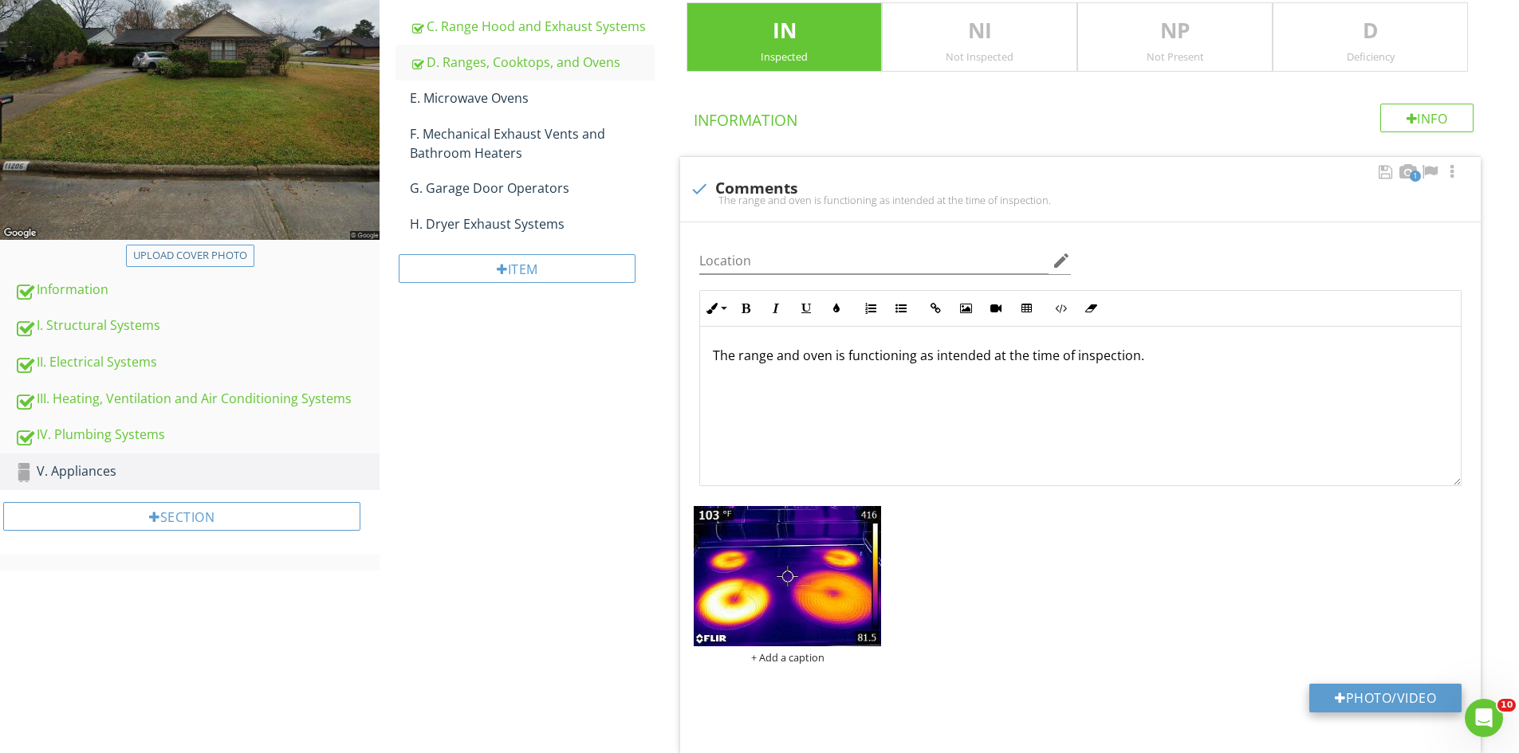
click at [1374, 689] on button "Photo/Video" at bounding box center [1385, 698] width 152 height 29
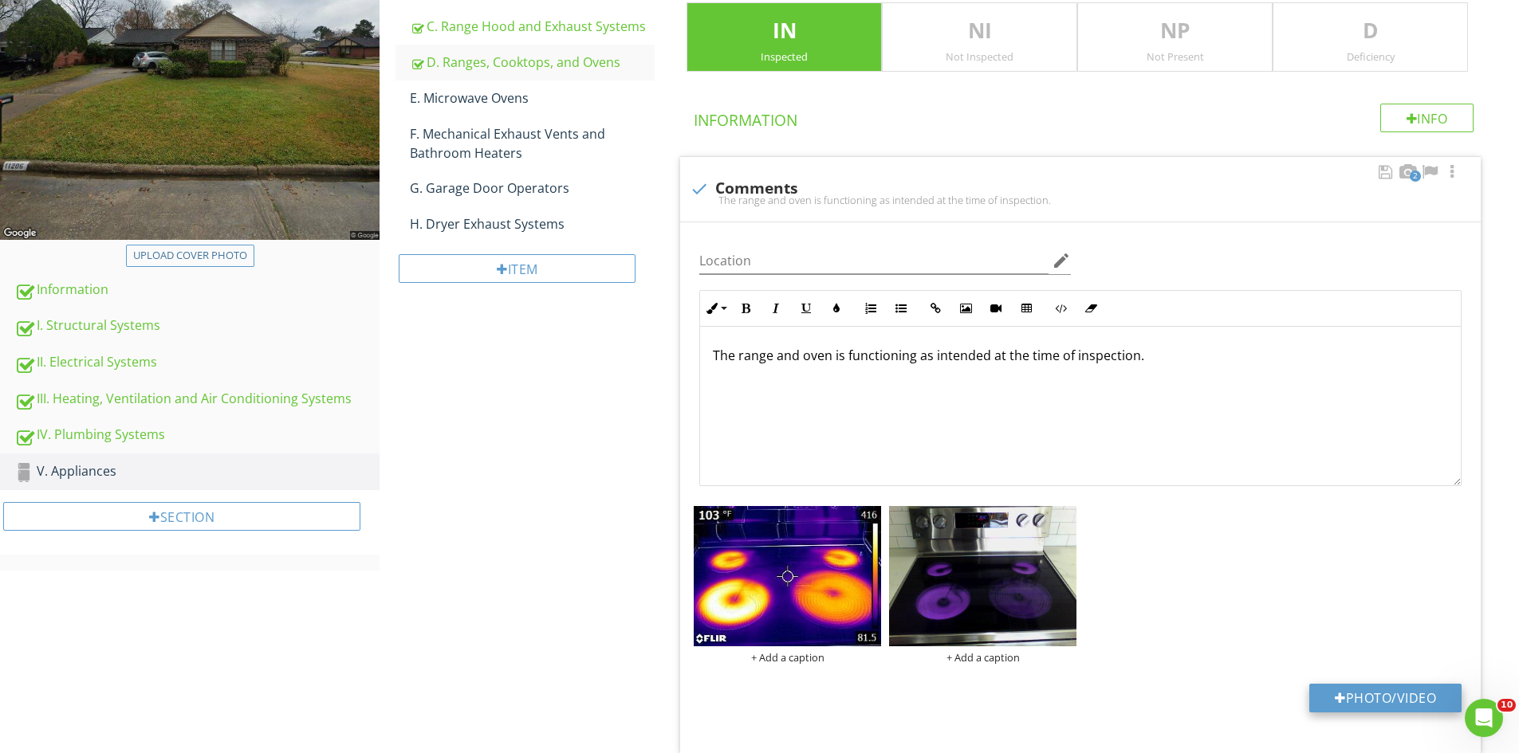
click at [1363, 699] on button "Photo/Video" at bounding box center [1385, 698] width 152 height 29
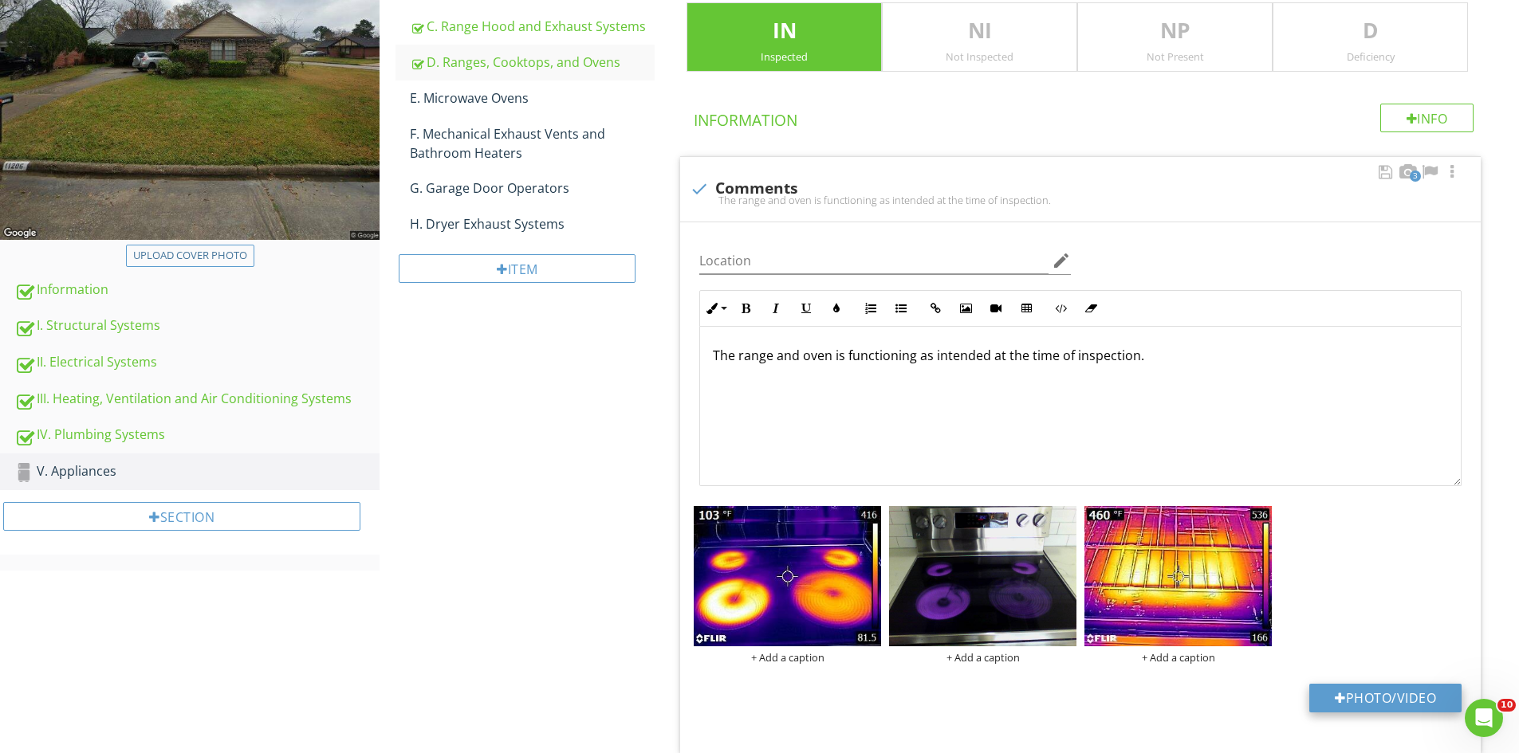
click at [1382, 704] on button "Photo/Video" at bounding box center [1385, 698] width 152 height 29
type input "C:\fakepath\FLIR26533.jpg"
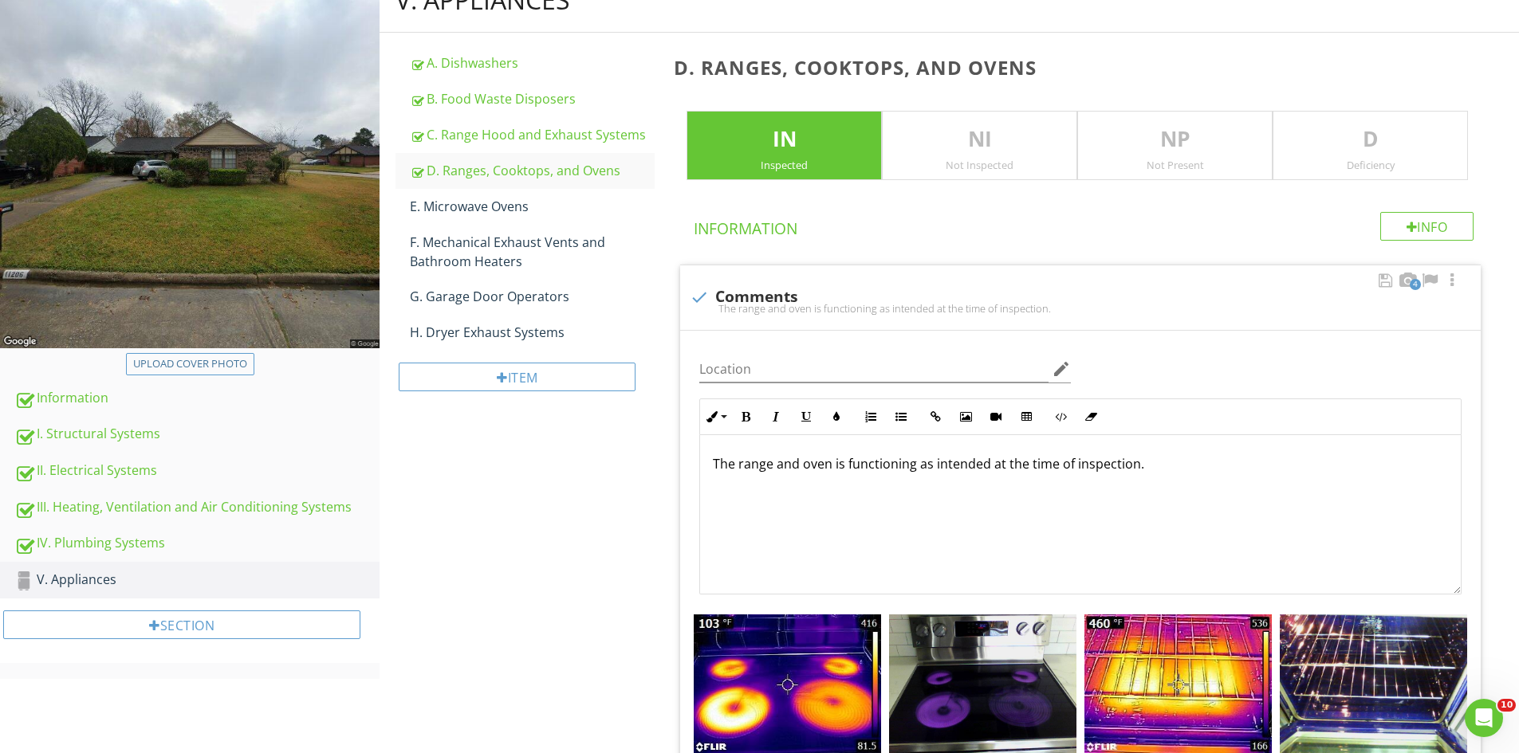
scroll to position [140, 0]
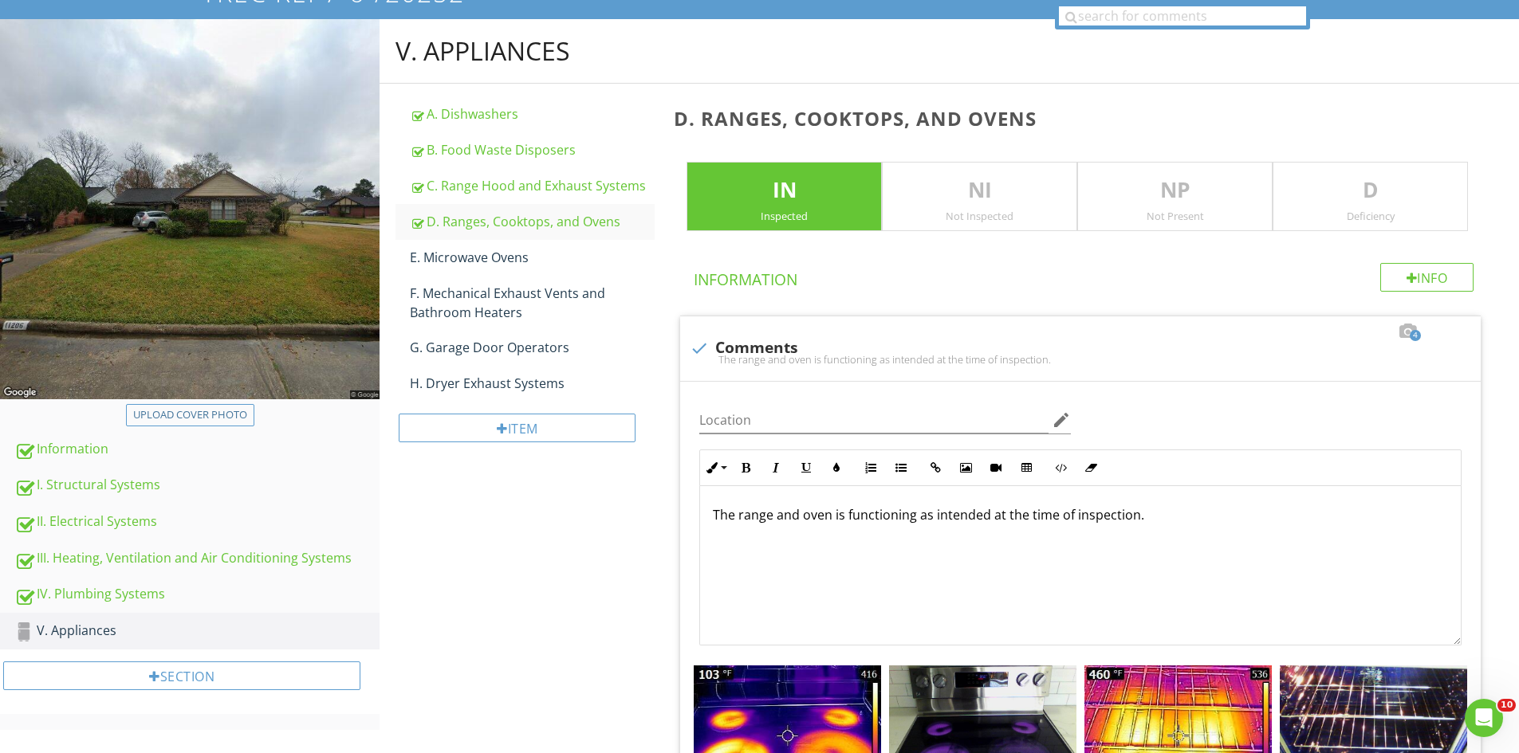
click at [1361, 194] on p "D" at bounding box center [1370, 191] width 194 height 32
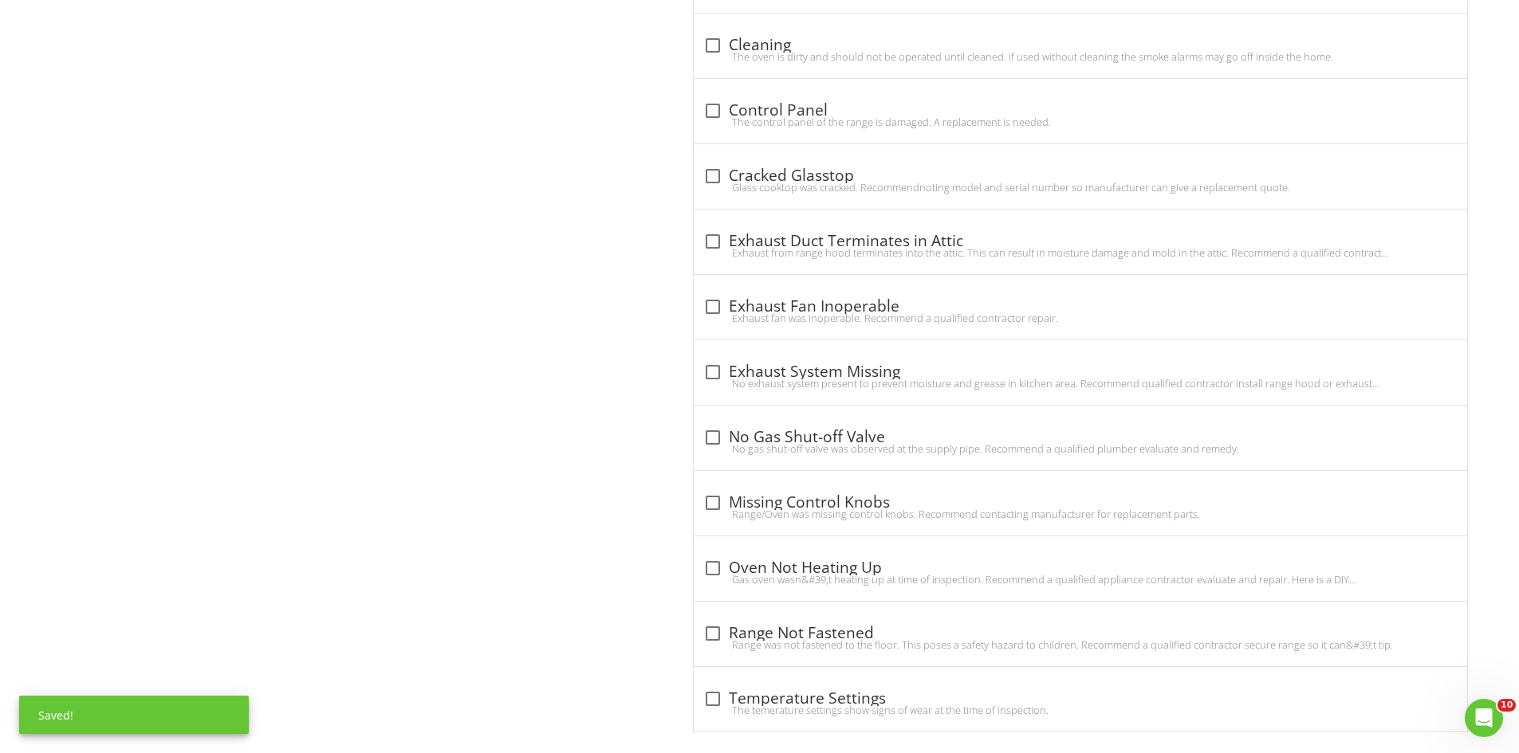
scroll to position [1327, 0]
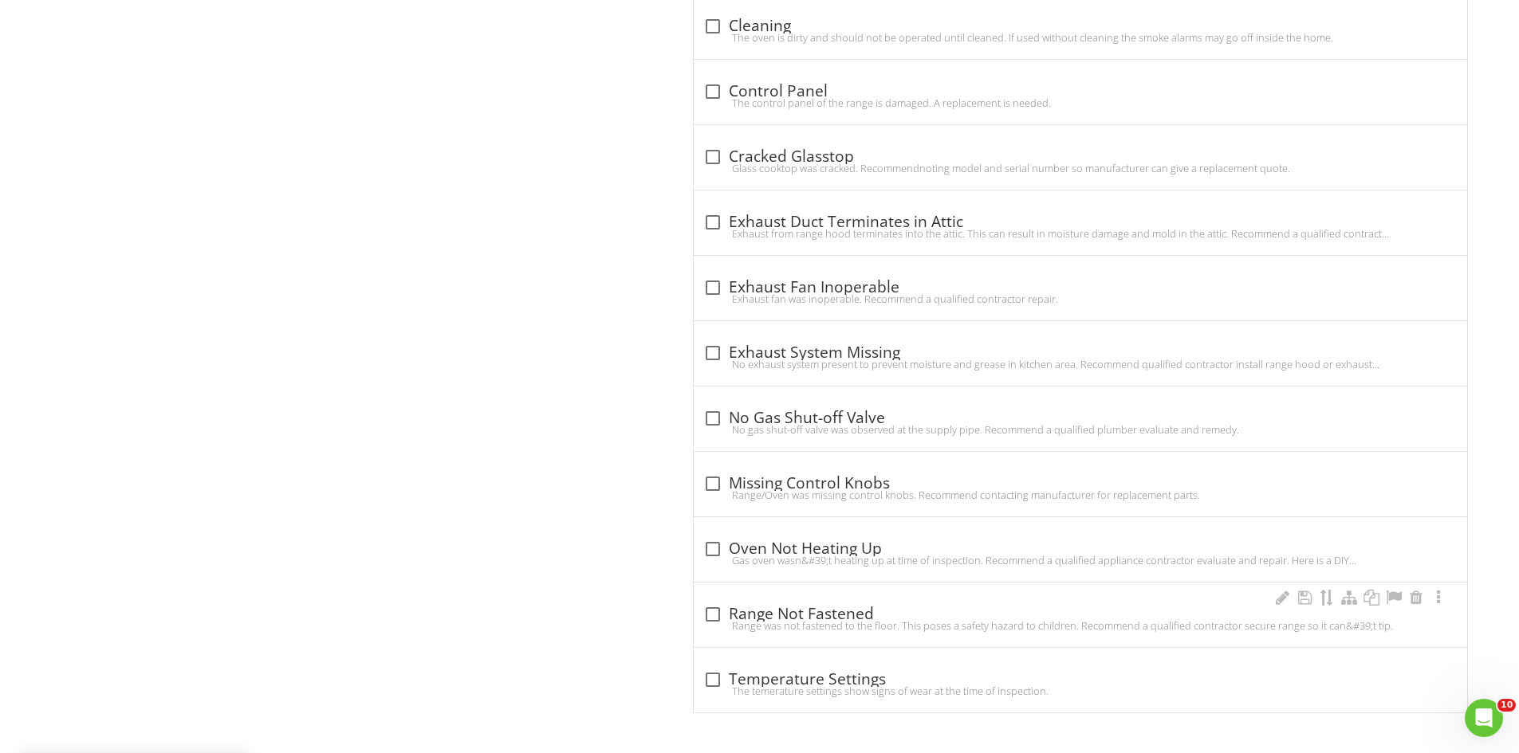
click at [712, 619] on div "Range was not fastened to the floor. This poses a safety hazard to children. Re…" at bounding box center [1080, 625] width 754 height 13
checkbox input "true"
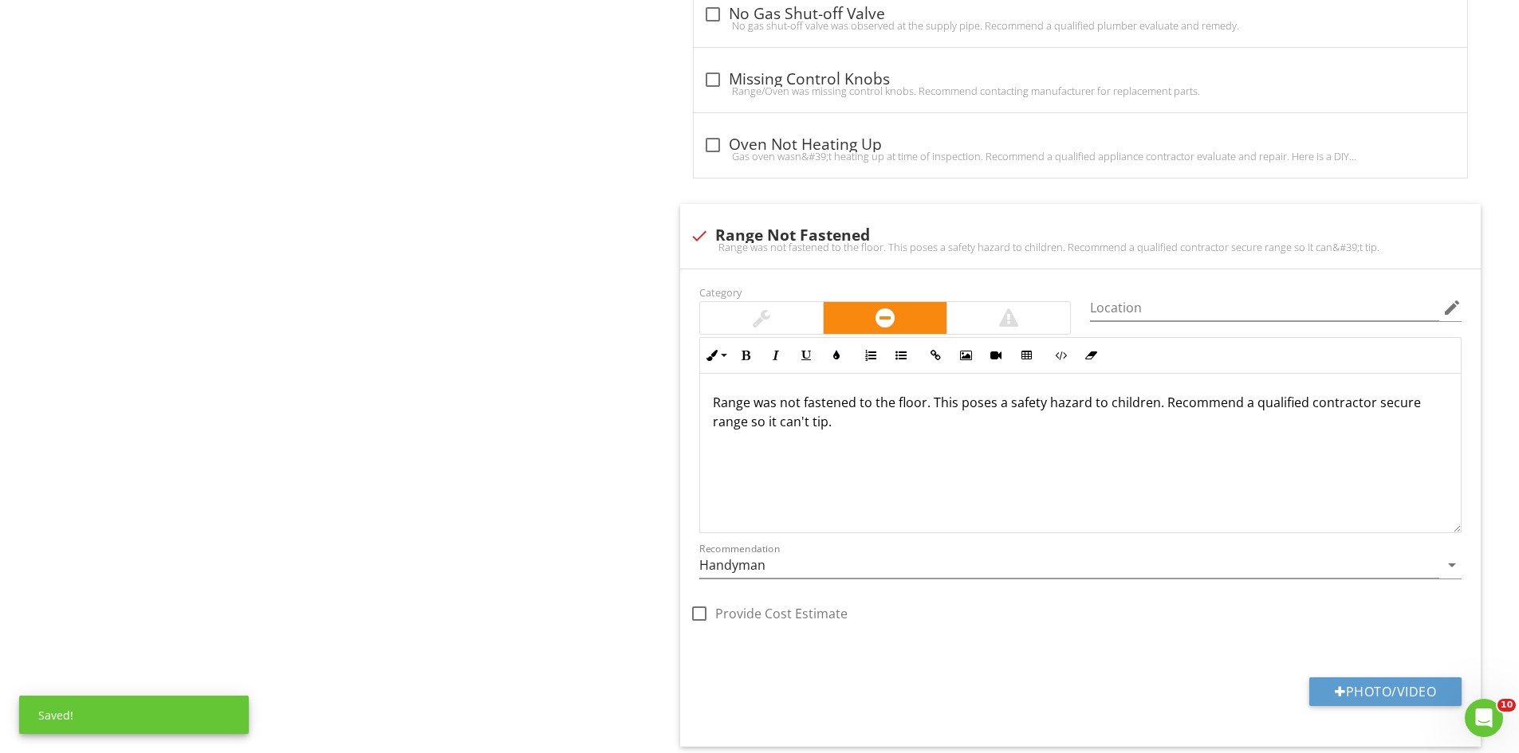
scroll to position [1856, 0]
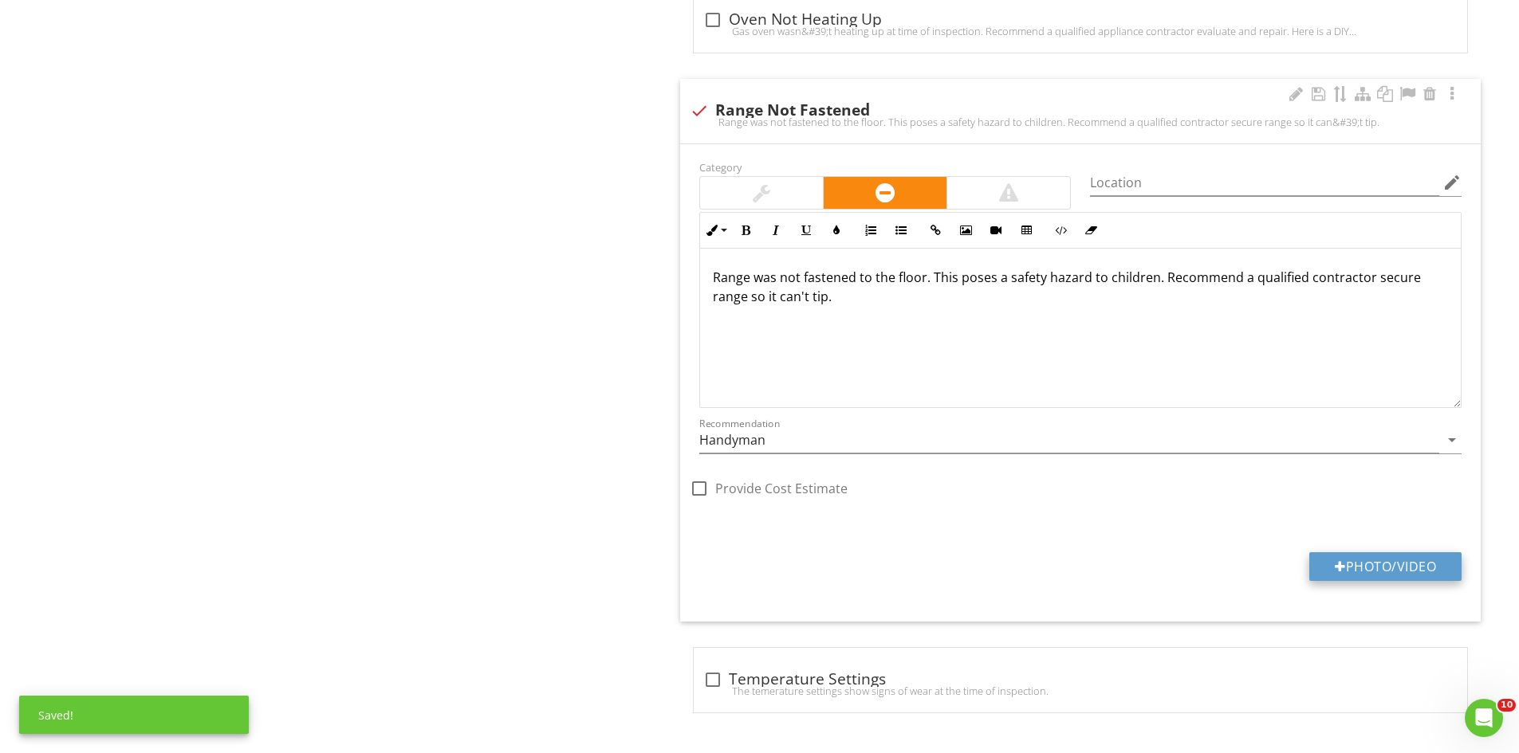
click at [1376, 560] on button "Photo/Video" at bounding box center [1385, 567] width 152 height 29
type input "C:\fakepath\IMG_6879.JPG"
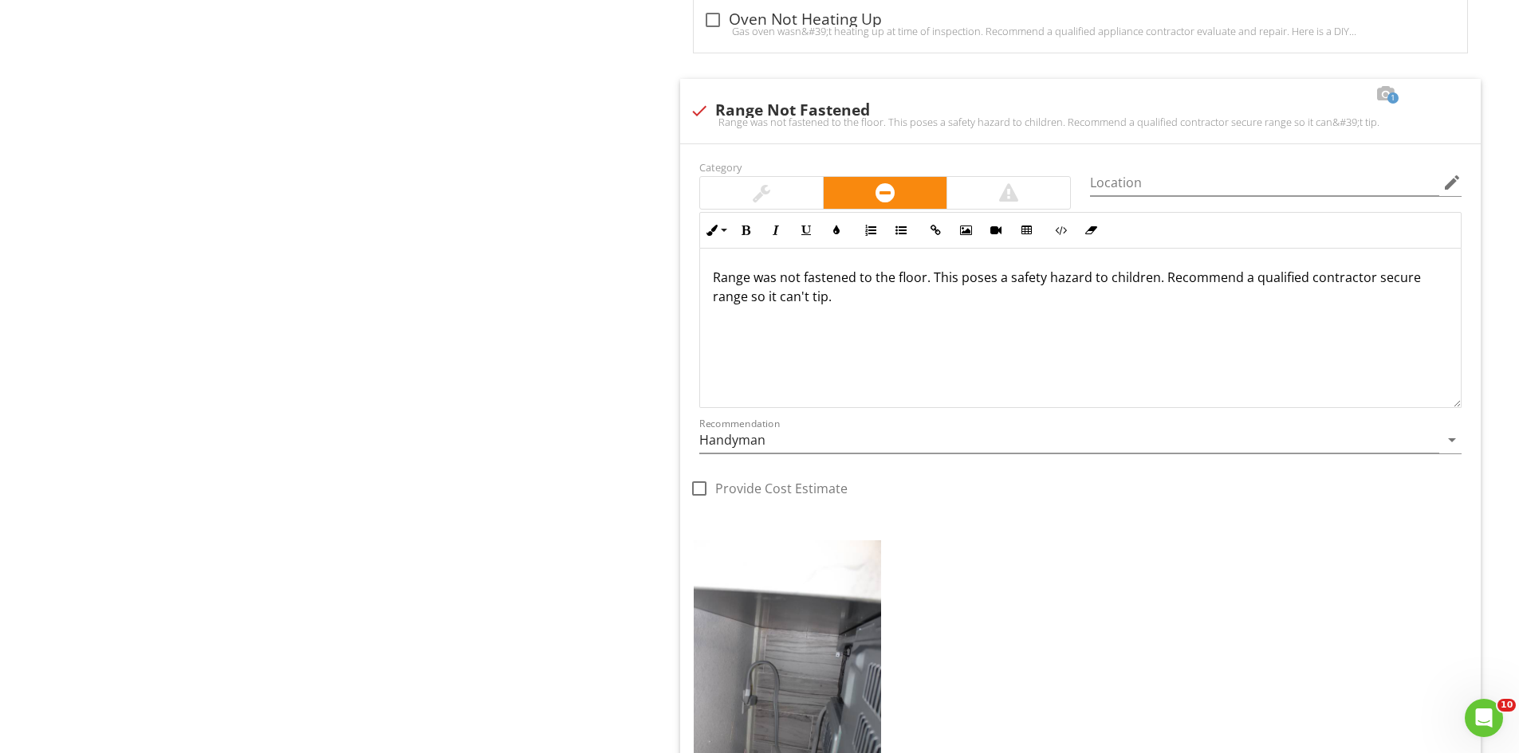
click at [777, 671] on img at bounding box center [787, 681] width 187 height 281
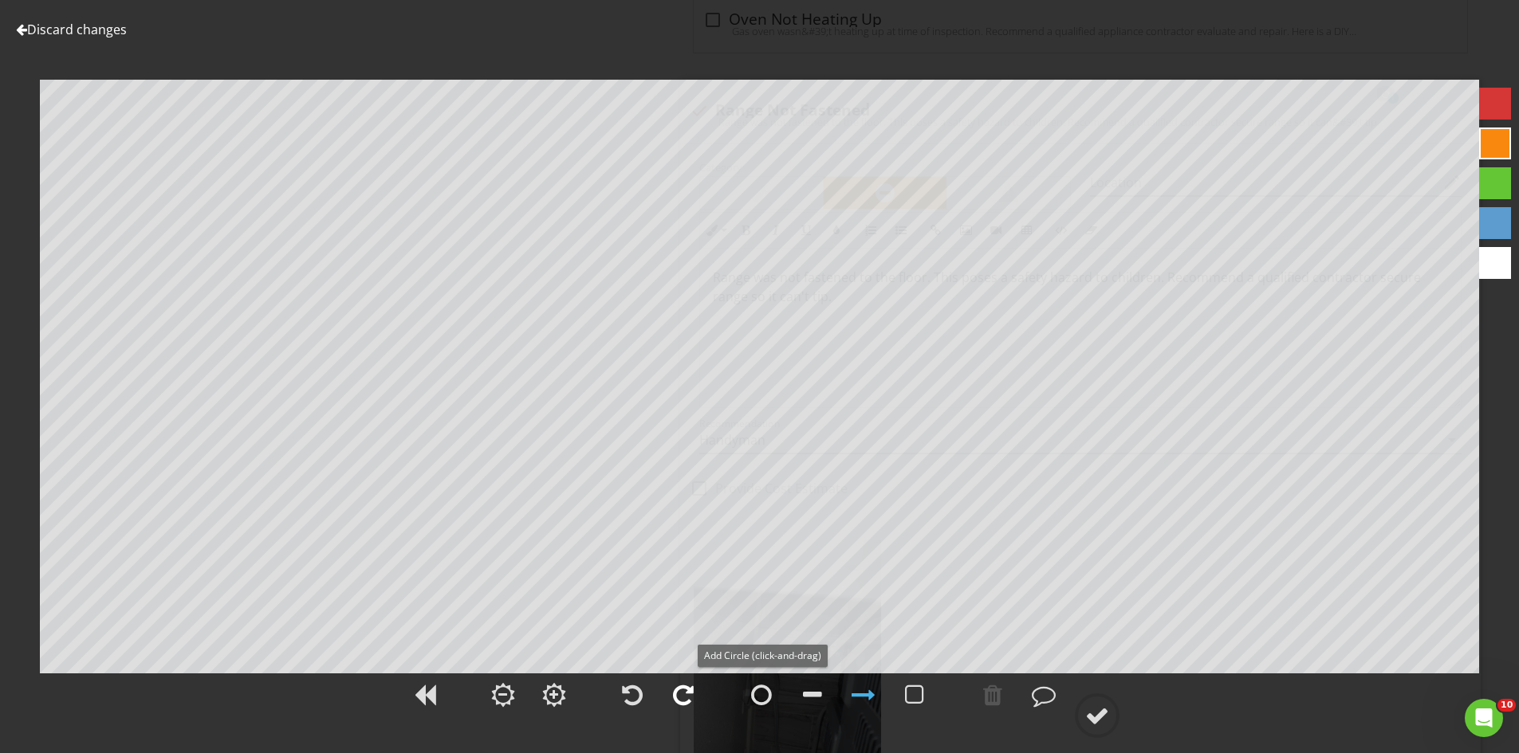
click at [689, 699] on div at bounding box center [683, 695] width 21 height 24
click at [1095, 718] on div at bounding box center [1097, 716] width 24 height 24
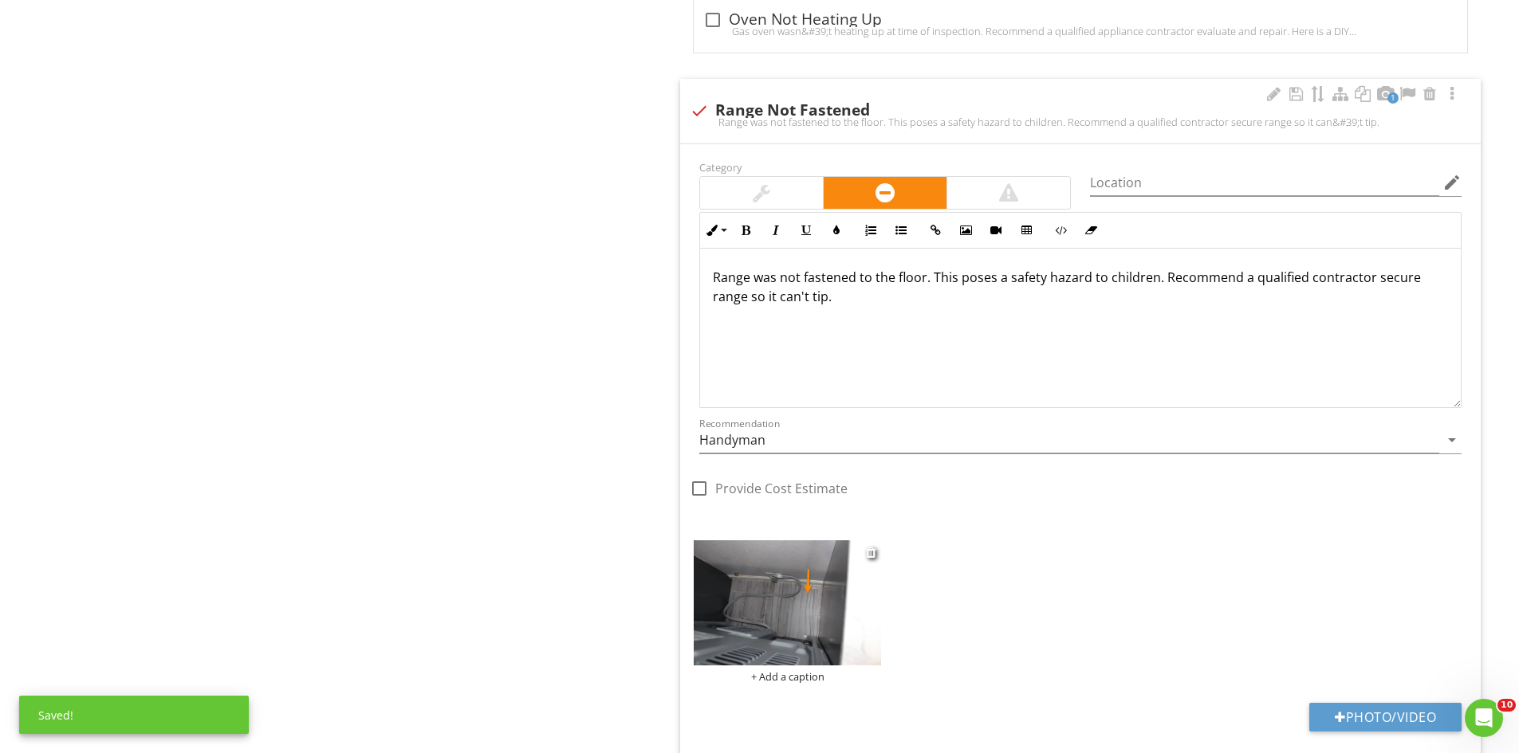
click at [807, 627] on img at bounding box center [787, 603] width 187 height 125
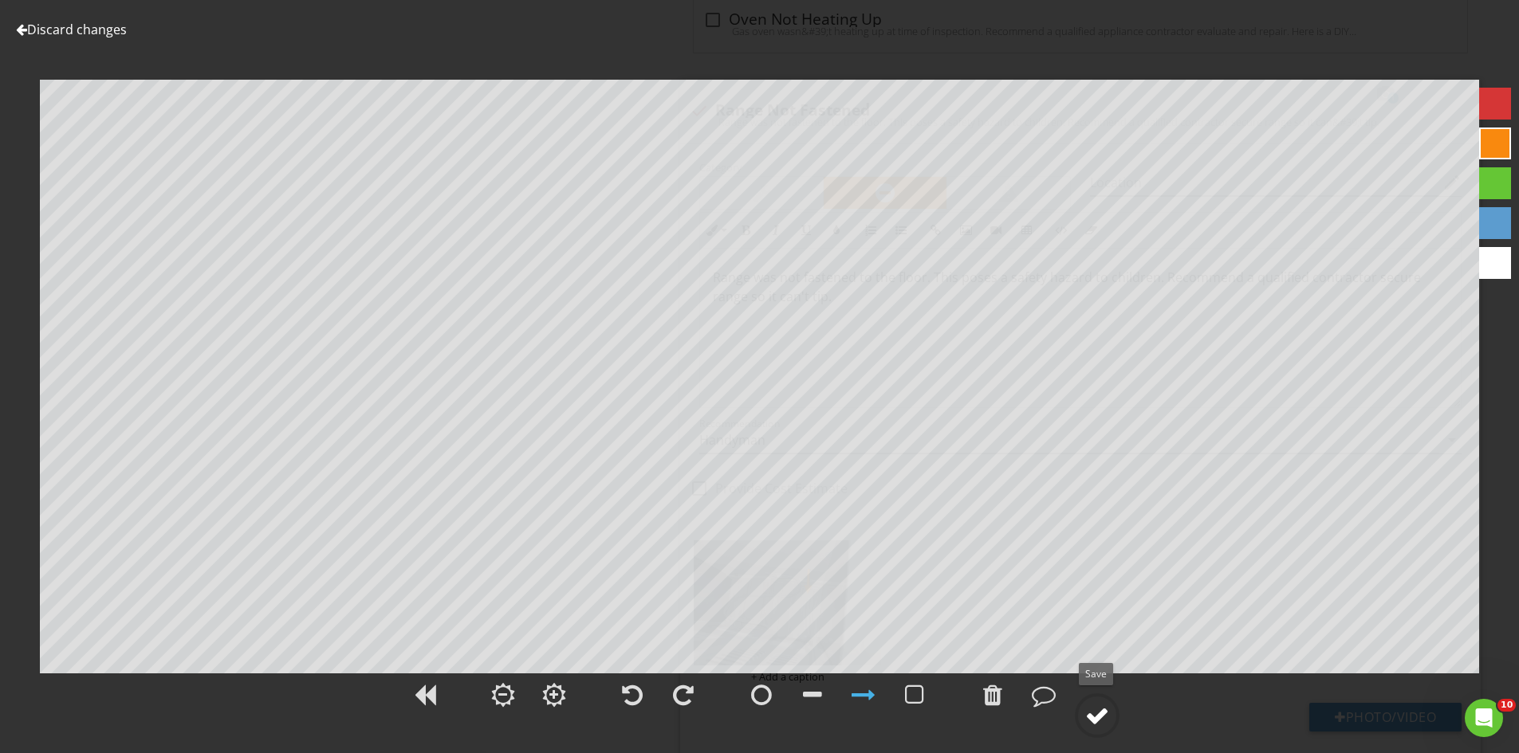
drag, startPoint x: 1099, startPoint y: 733, endPoint x: 1107, endPoint y: 702, distance: 31.9
click at [1101, 731] on circle at bounding box center [1096, 715] width 41 height 41
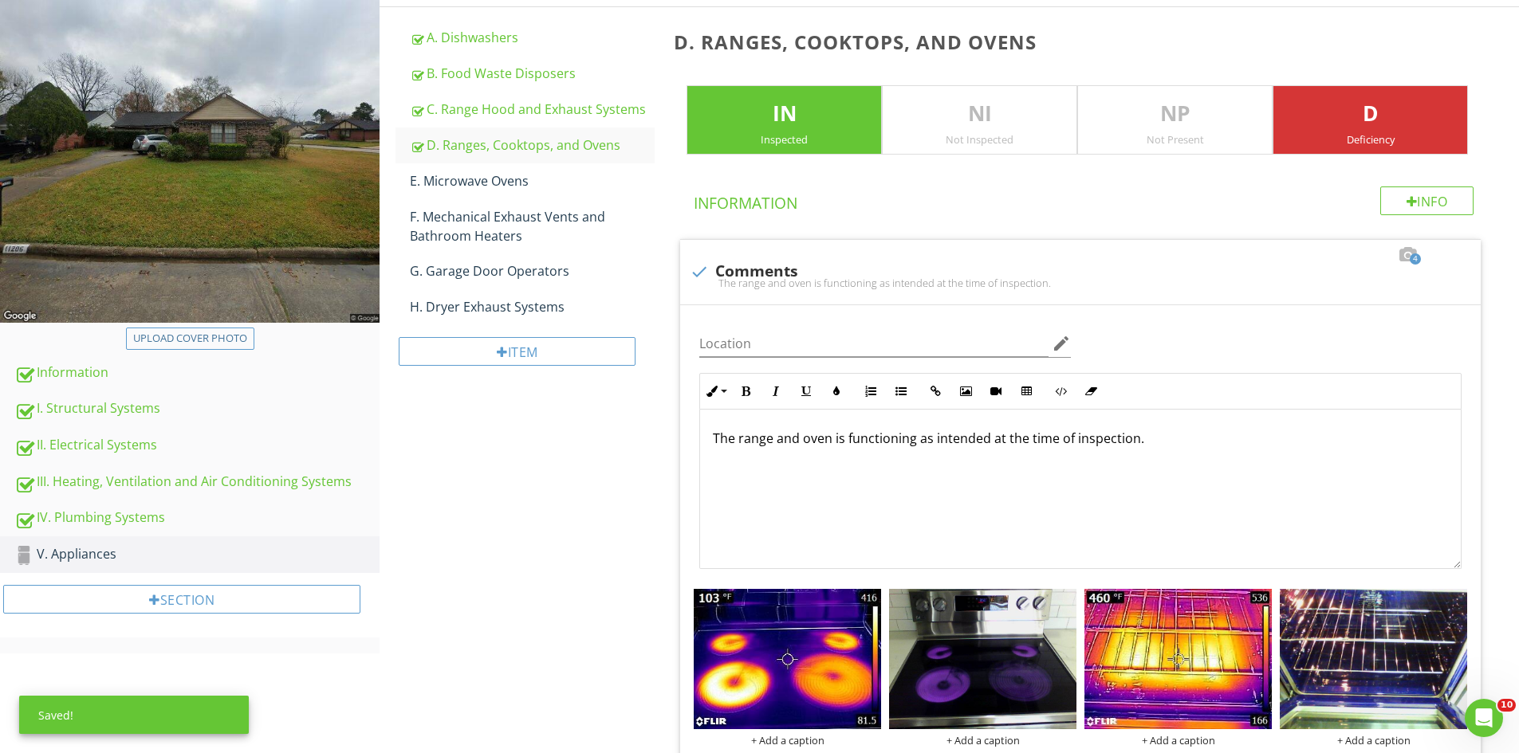
scroll to position [0, 0]
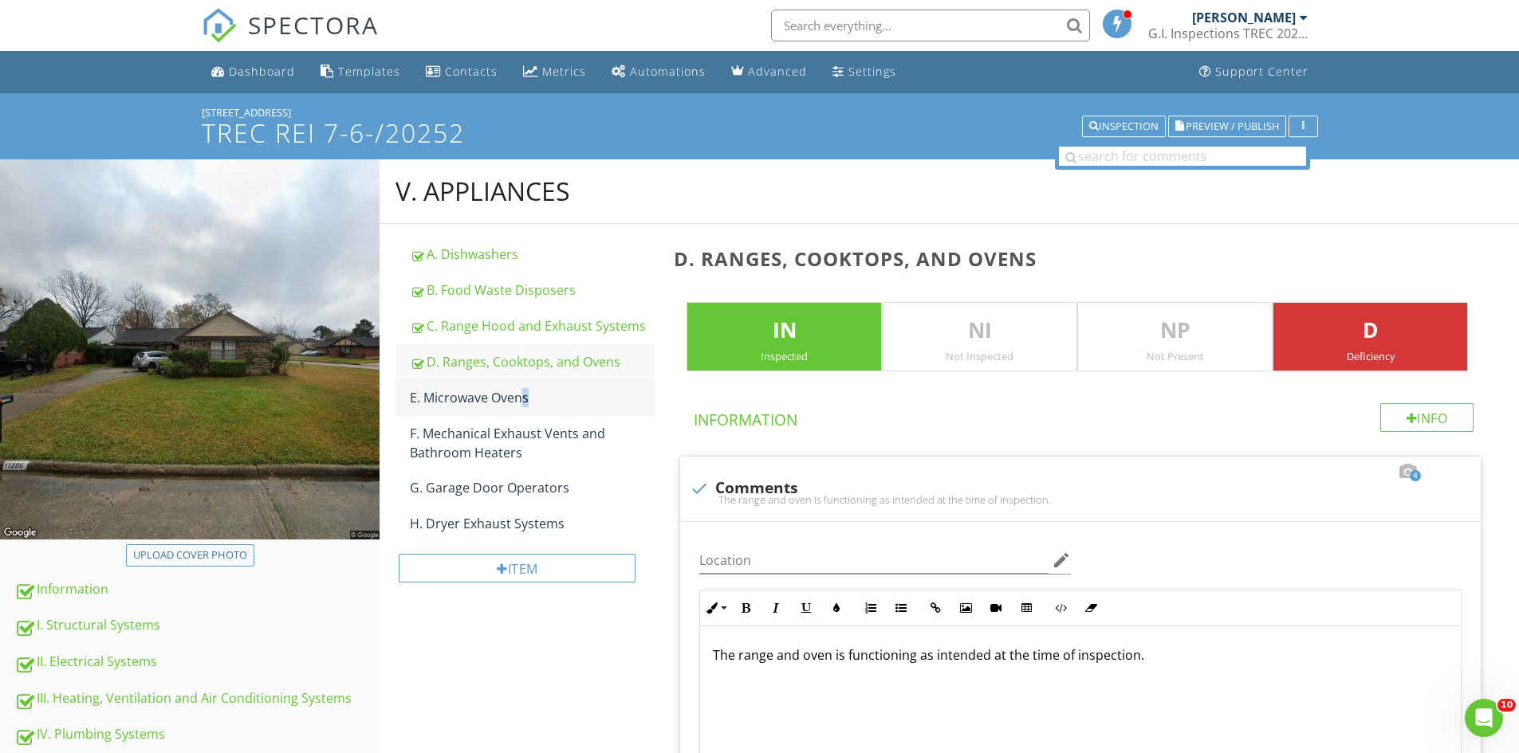
click at [478, 401] on div "E. Microwave Ovens" at bounding box center [532, 397] width 245 height 19
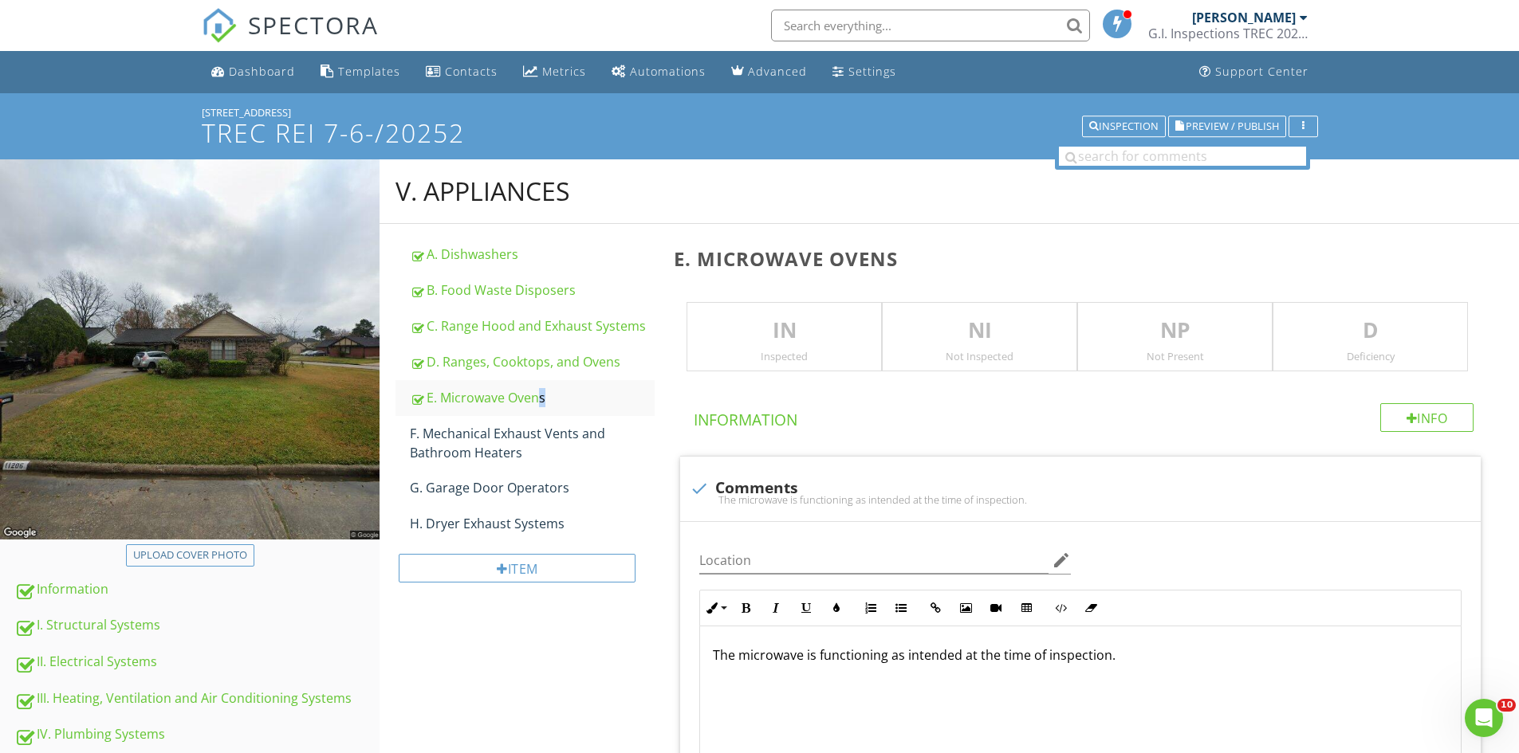
click at [728, 352] on div "Inspected" at bounding box center [784, 356] width 194 height 13
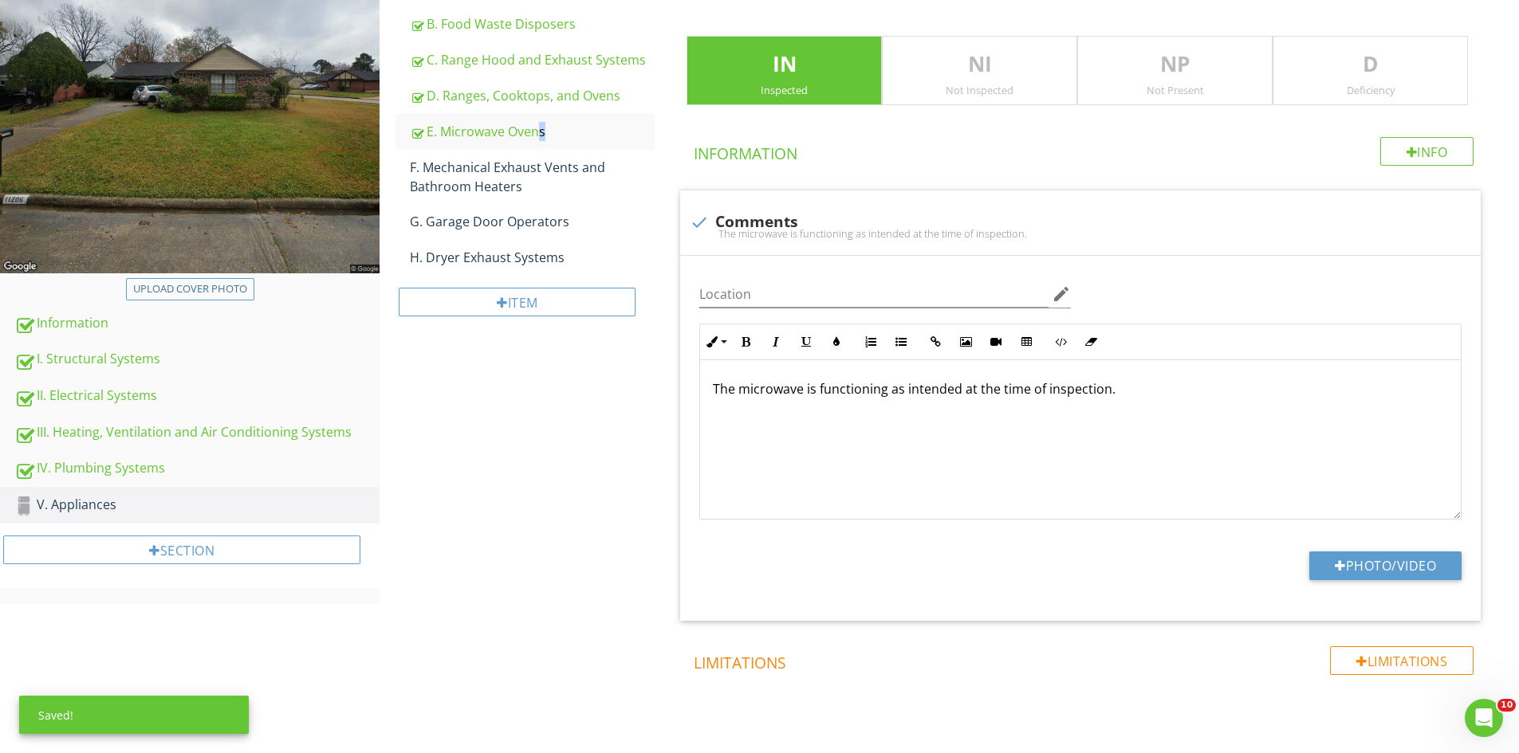
scroll to position [272, 0]
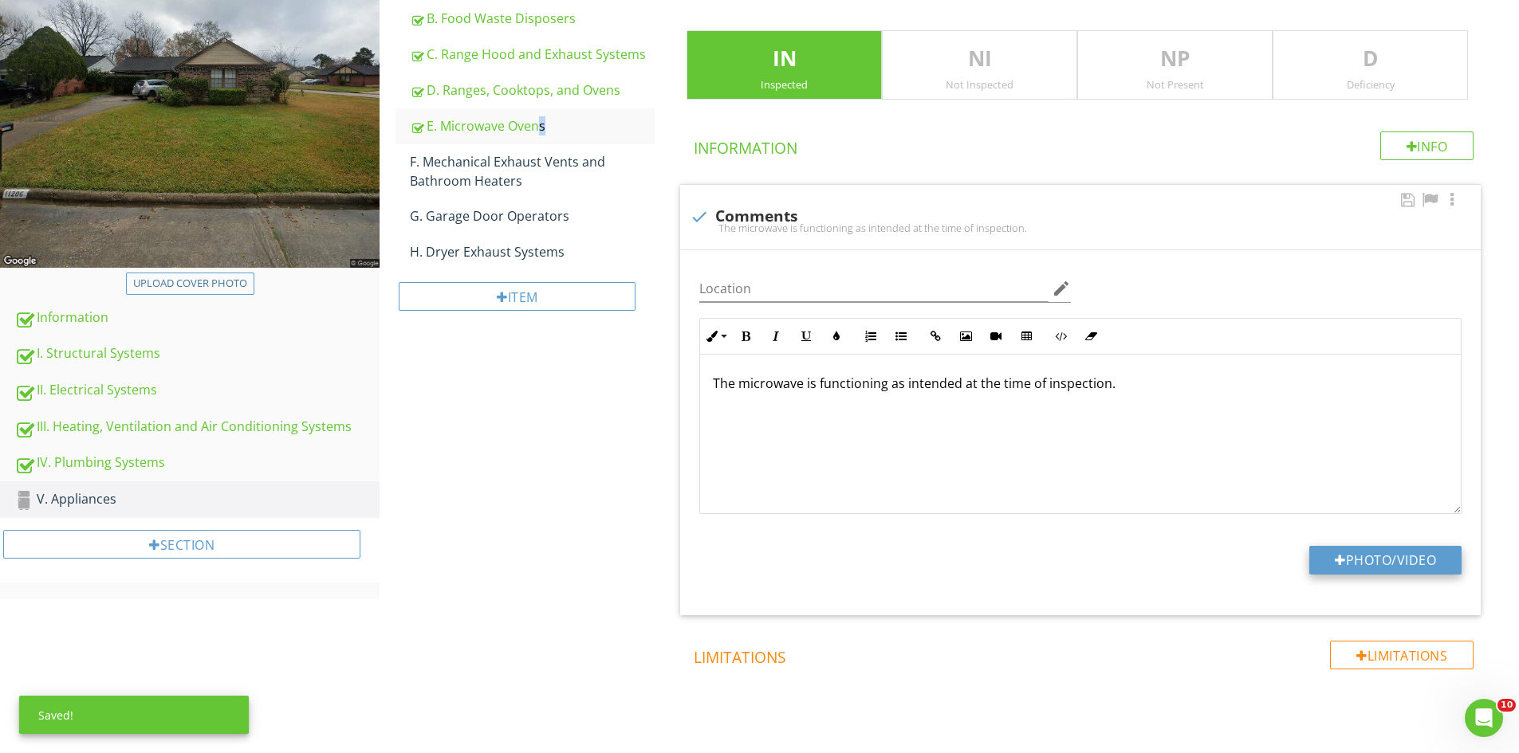
click at [1366, 562] on button "Photo/Video" at bounding box center [1385, 560] width 152 height 29
type input "C:\fakepath\IMG_6882.JPG"
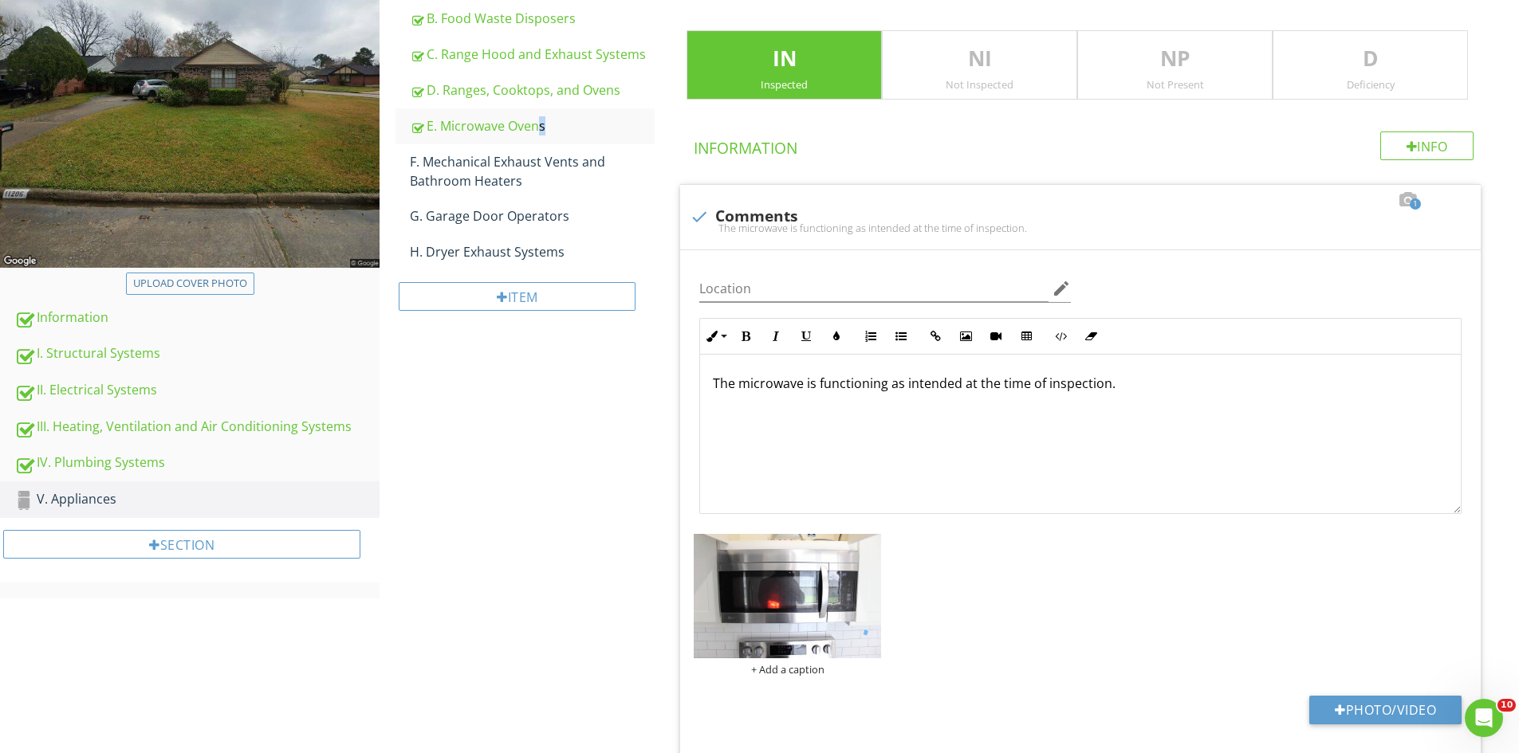
click at [1323, 54] on p "D" at bounding box center [1370, 59] width 194 height 32
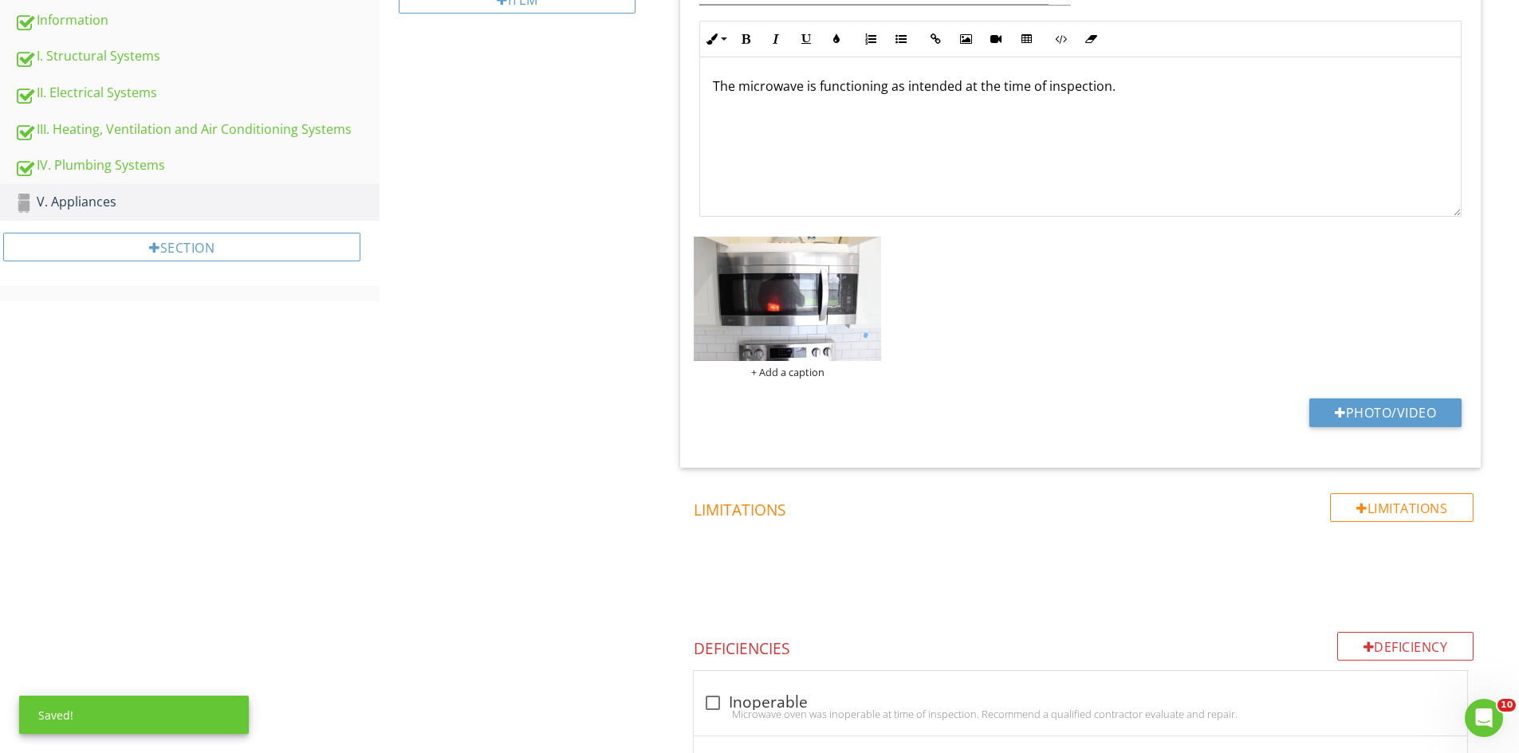
scroll to position [698, 0]
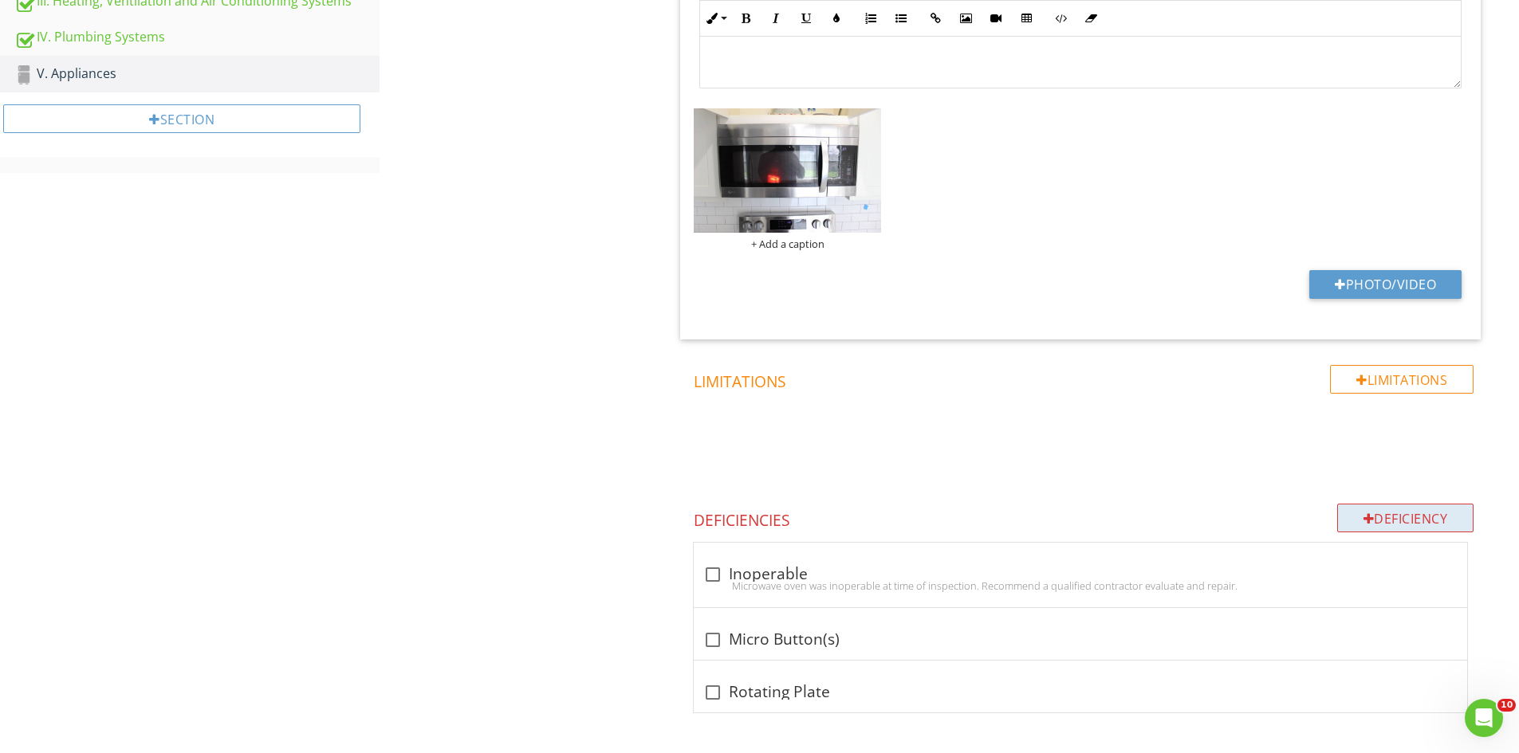
click at [1372, 518] on div "Deficiency" at bounding box center [1405, 518] width 137 height 29
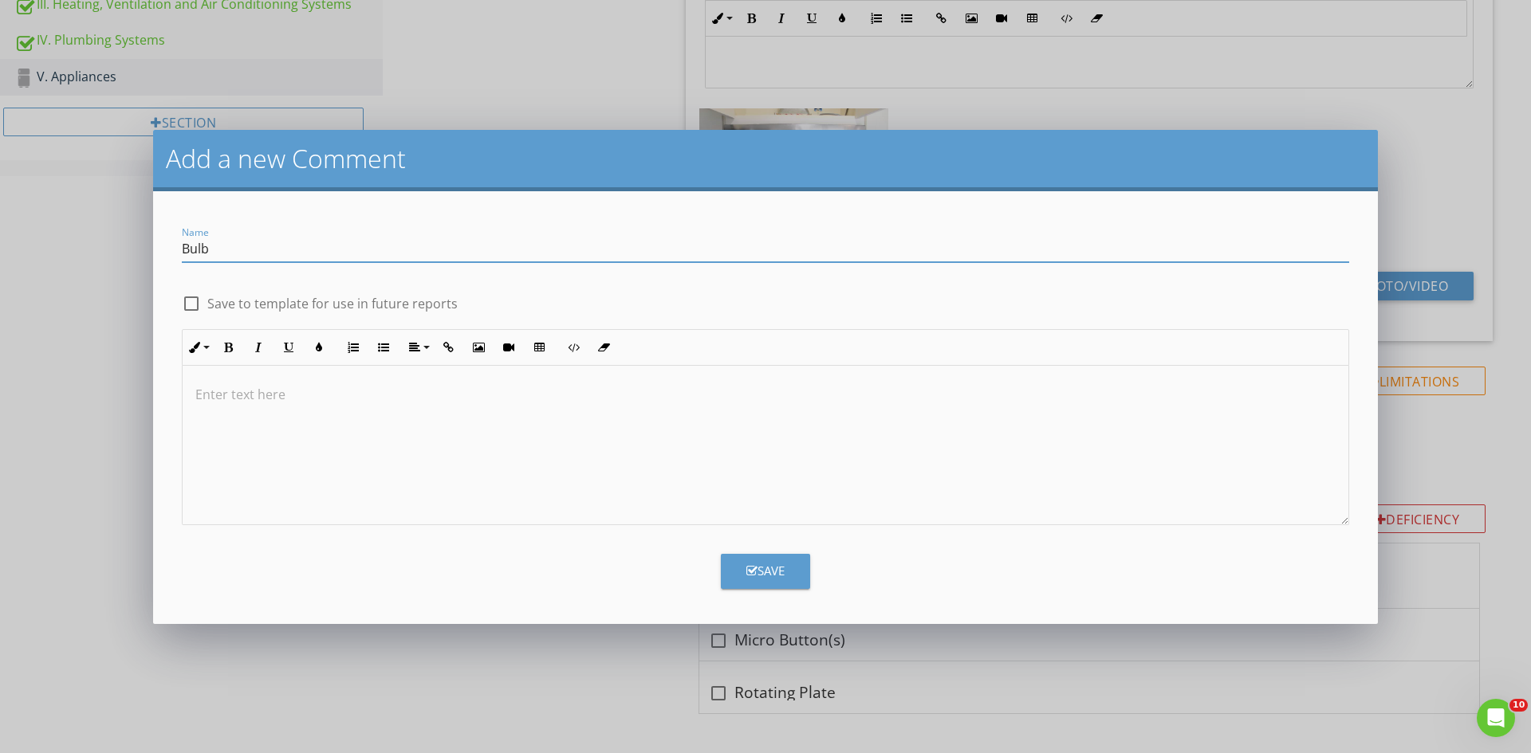
type input "Bulb"
click at [217, 403] on p at bounding box center [765, 394] width 1140 height 19
click at [719, 560] on div "Save" at bounding box center [765, 565] width 1186 height 48
click at [753, 564] on div "Save" at bounding box center [765, 571] width 38 height 18
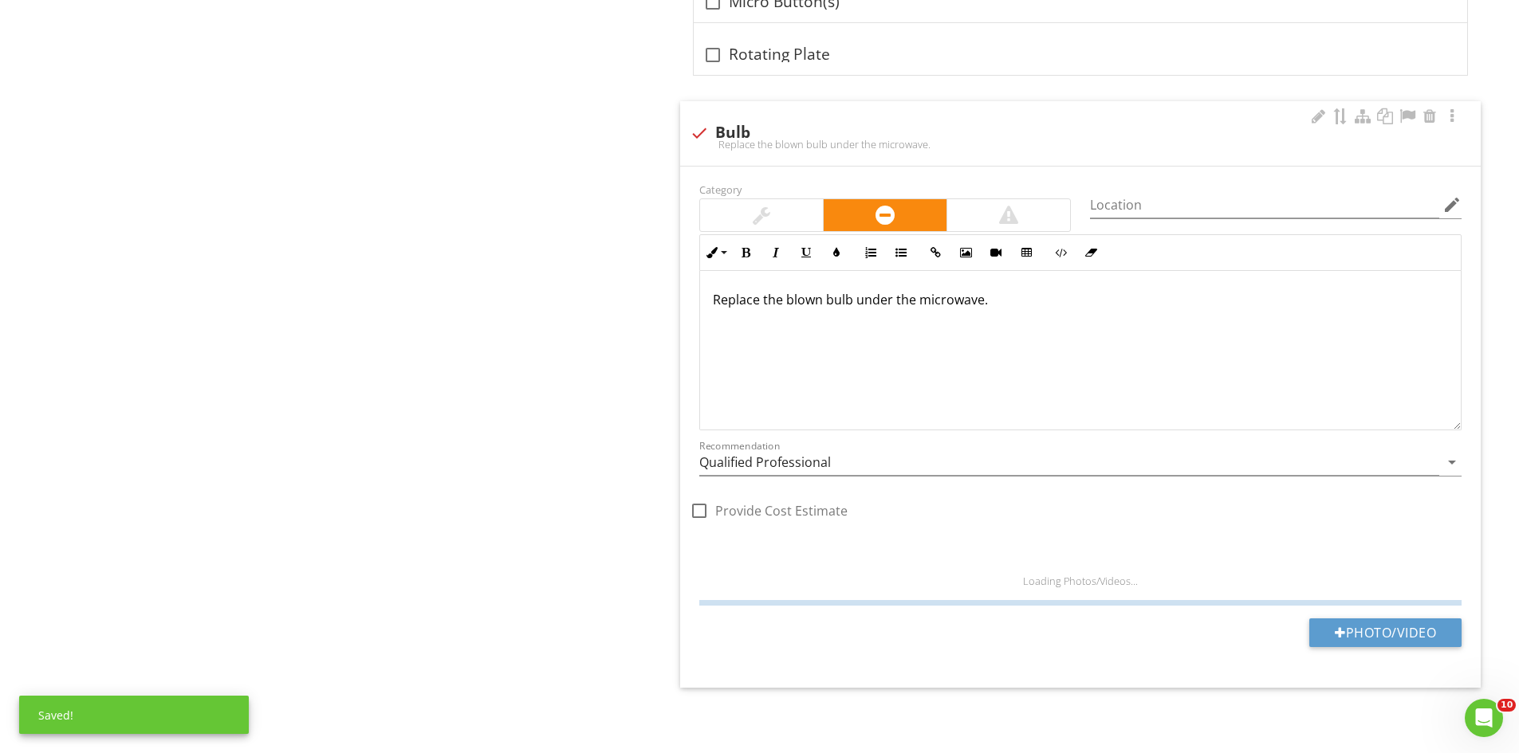
scroll to position [1292, 0]
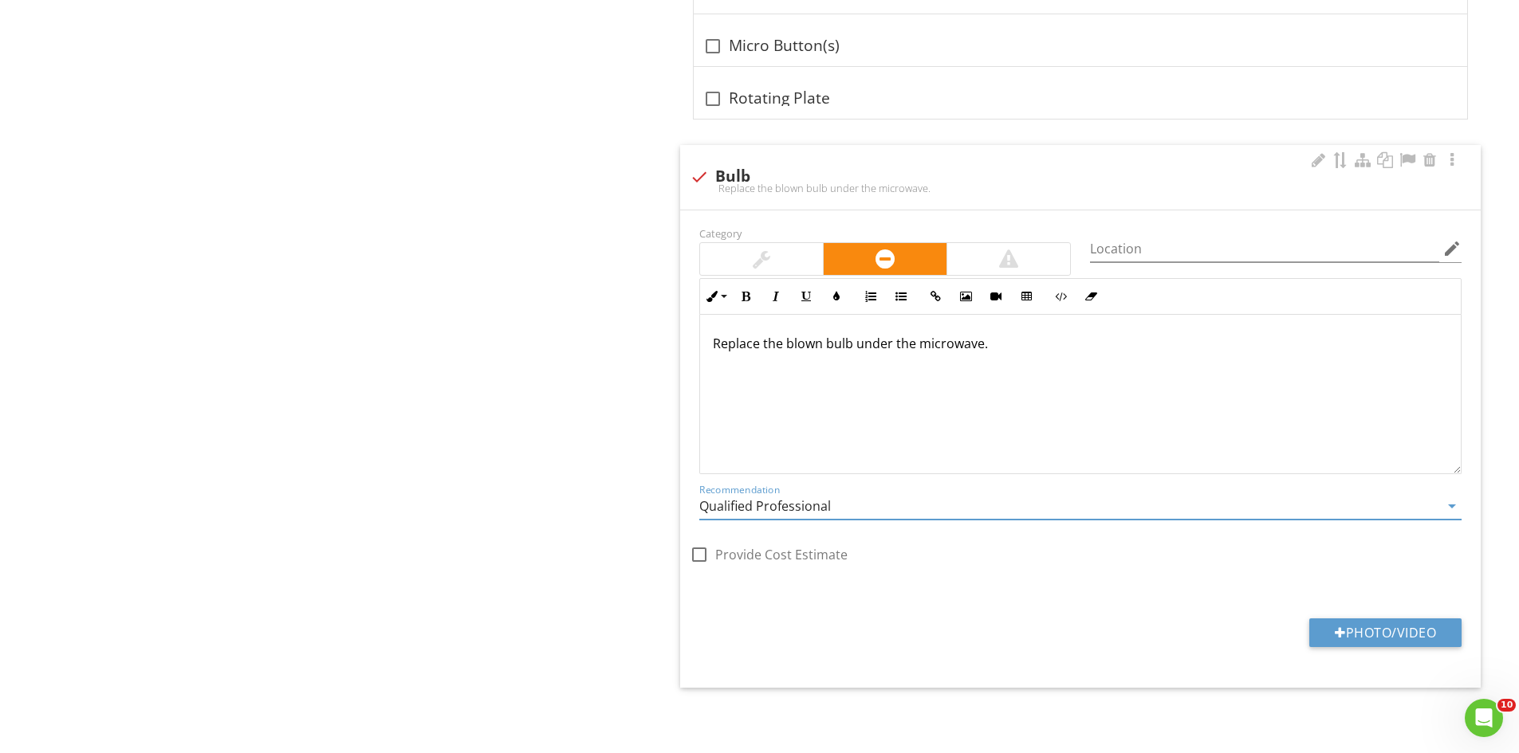
click at [863, 506] on input "Qualified Professional" at bounding box center [1069, 507] width 740 height 26
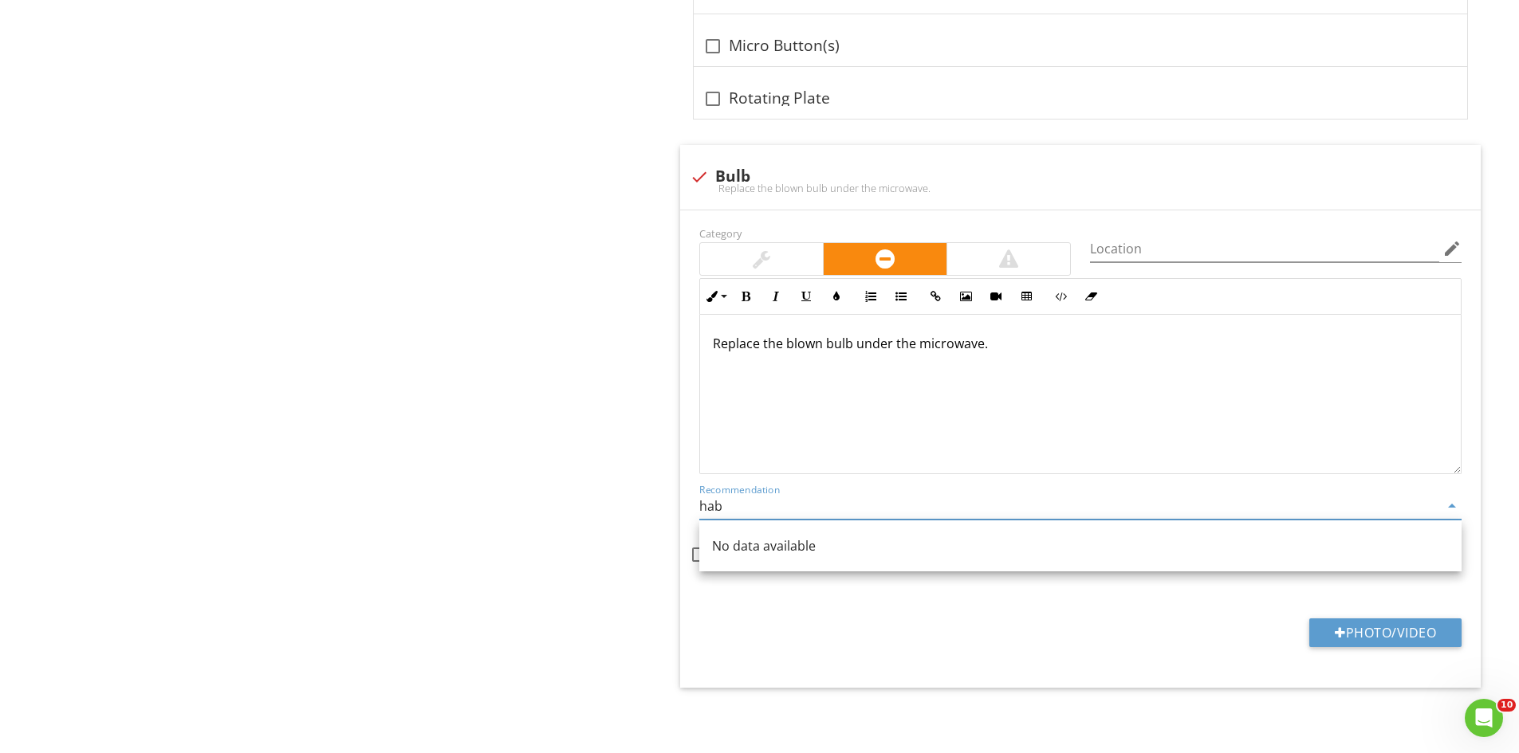
click at [796, 542] on div "No data available" at bounding box center [1080, 546] width 737 height 19
click at [770, 549] on div "No data available" at bounding box center [1080, 546] width 737 height 19
click at [749, 513] on input "hab" at bounding box center [1069, 507] width 740 height 26
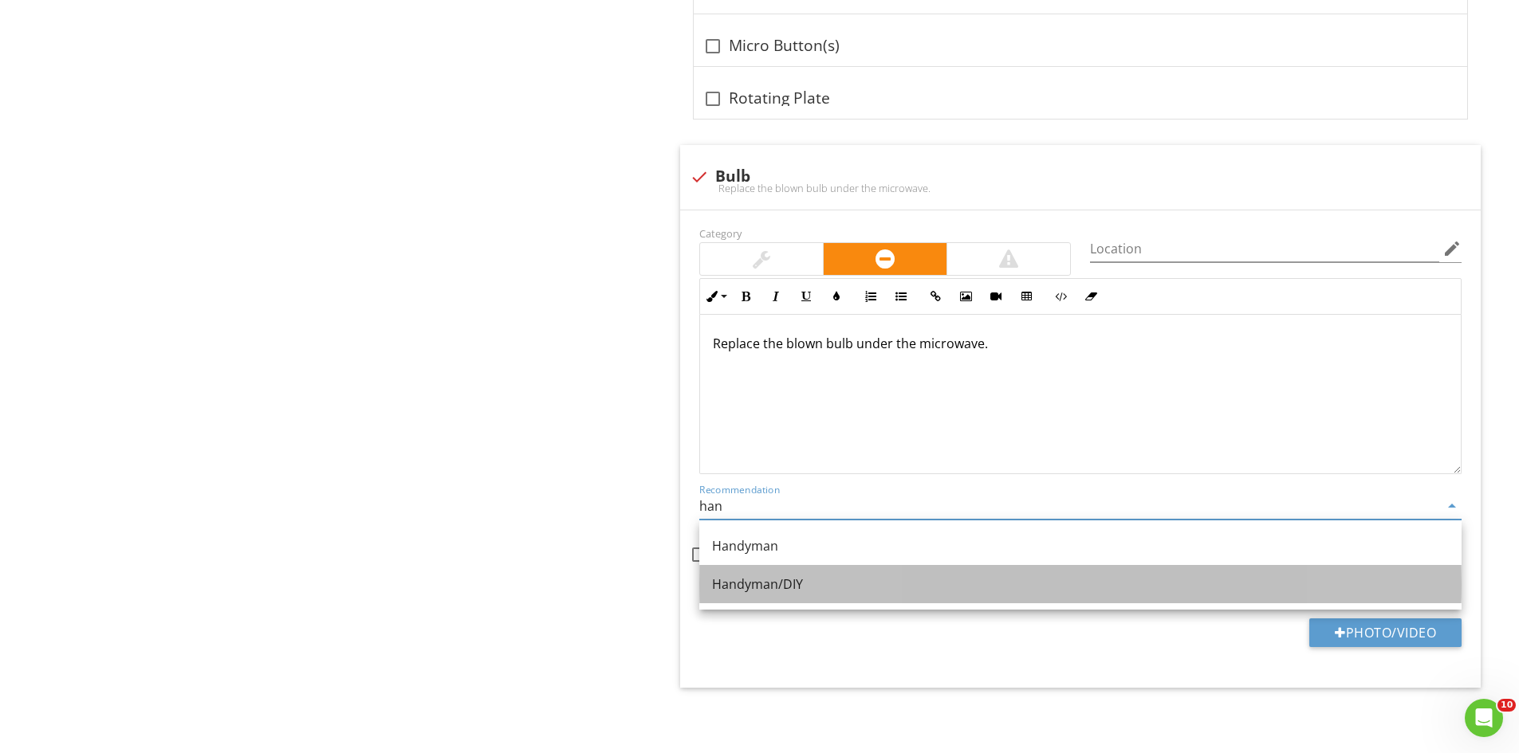
click at [792, 588] on div "Handyman/DIY" at bounding box center [1080, 584] width 737 height 19
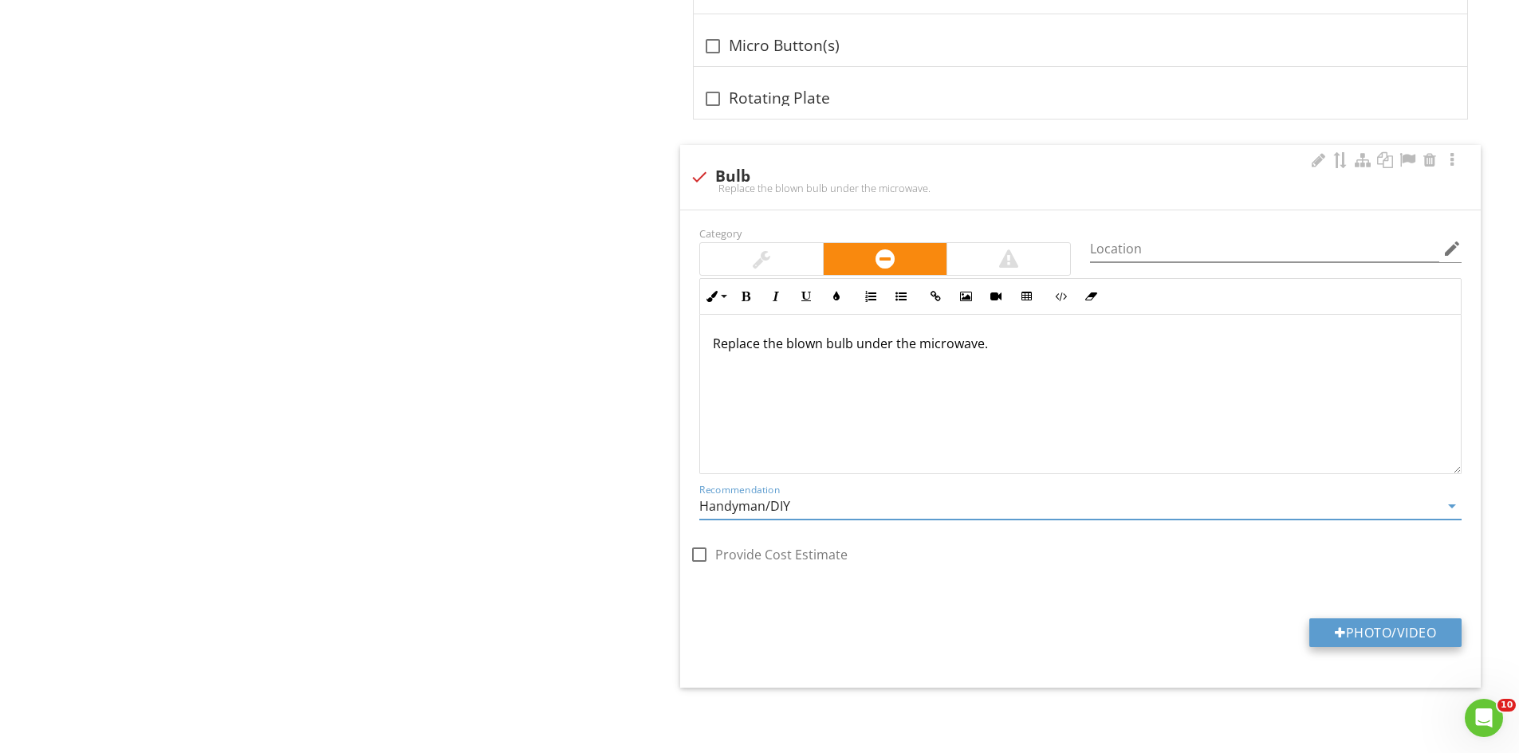
type input "Handyman/DIY"
click at [1364, 627] on button "Photo/Video" at bounding box center [1385, 633] width 152 height 29
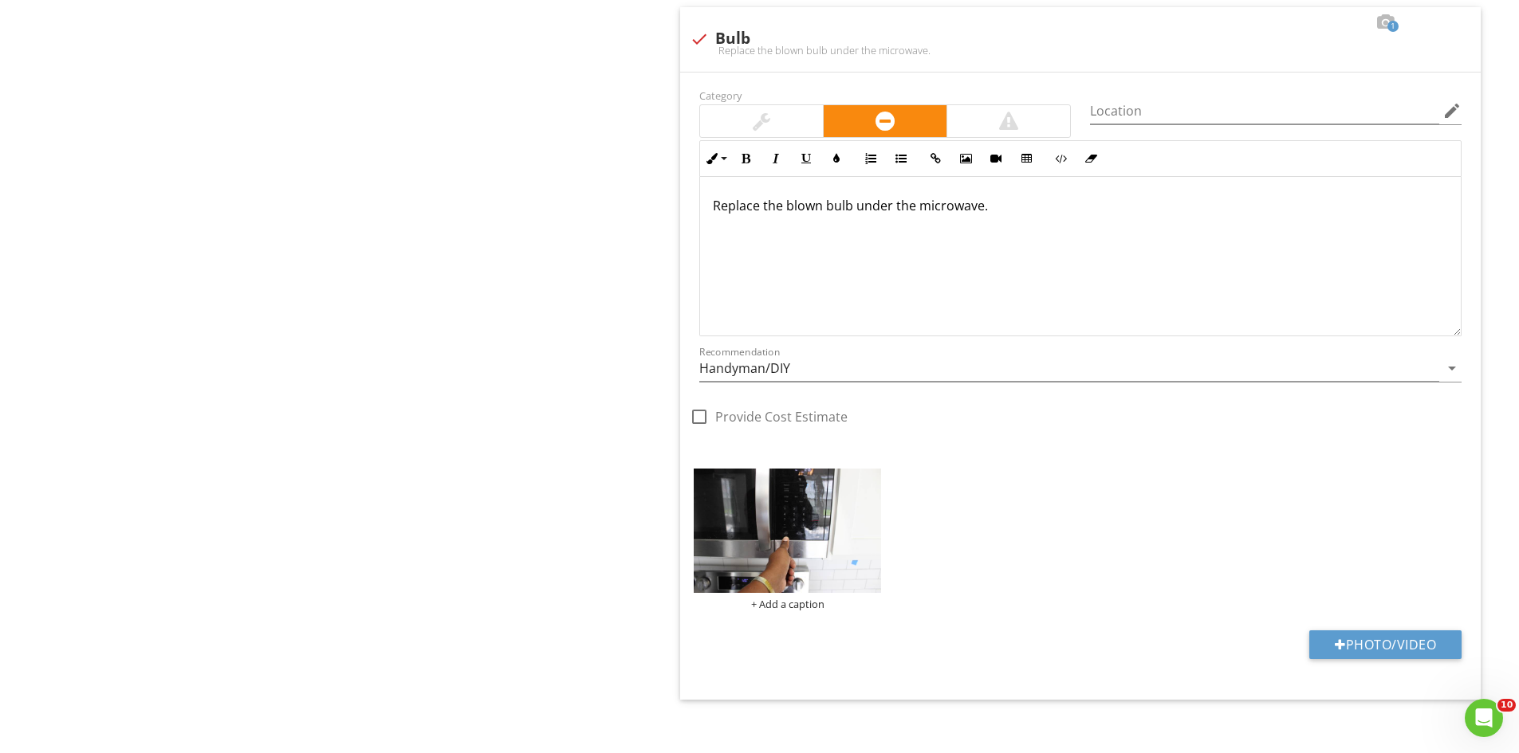
scroll to position [1441, 0]
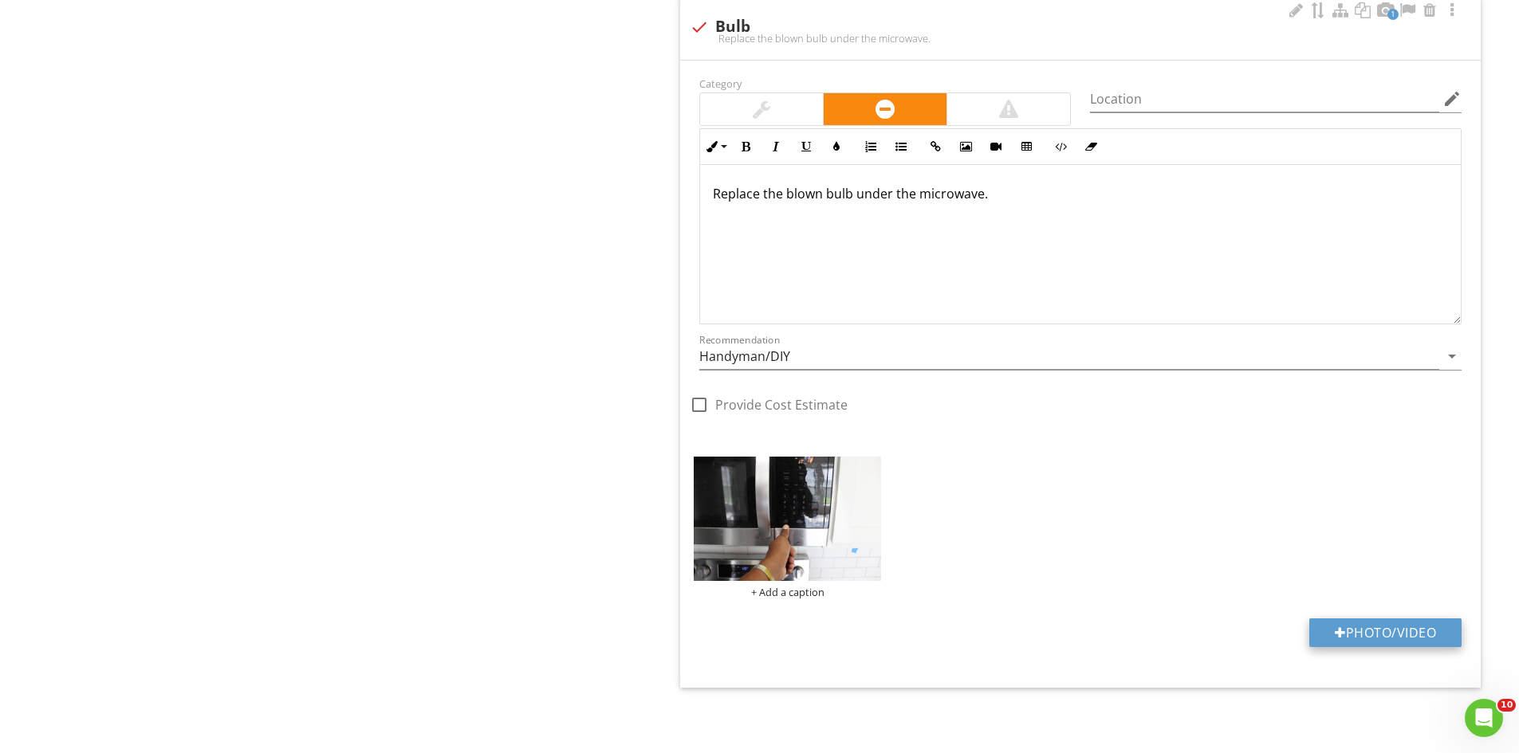
click at [1380, 639] on button "Photo/Video" at bounding box center [1385, 633] width 152 height 29
type input "C:\fakepath\IMG_6885.JPG"
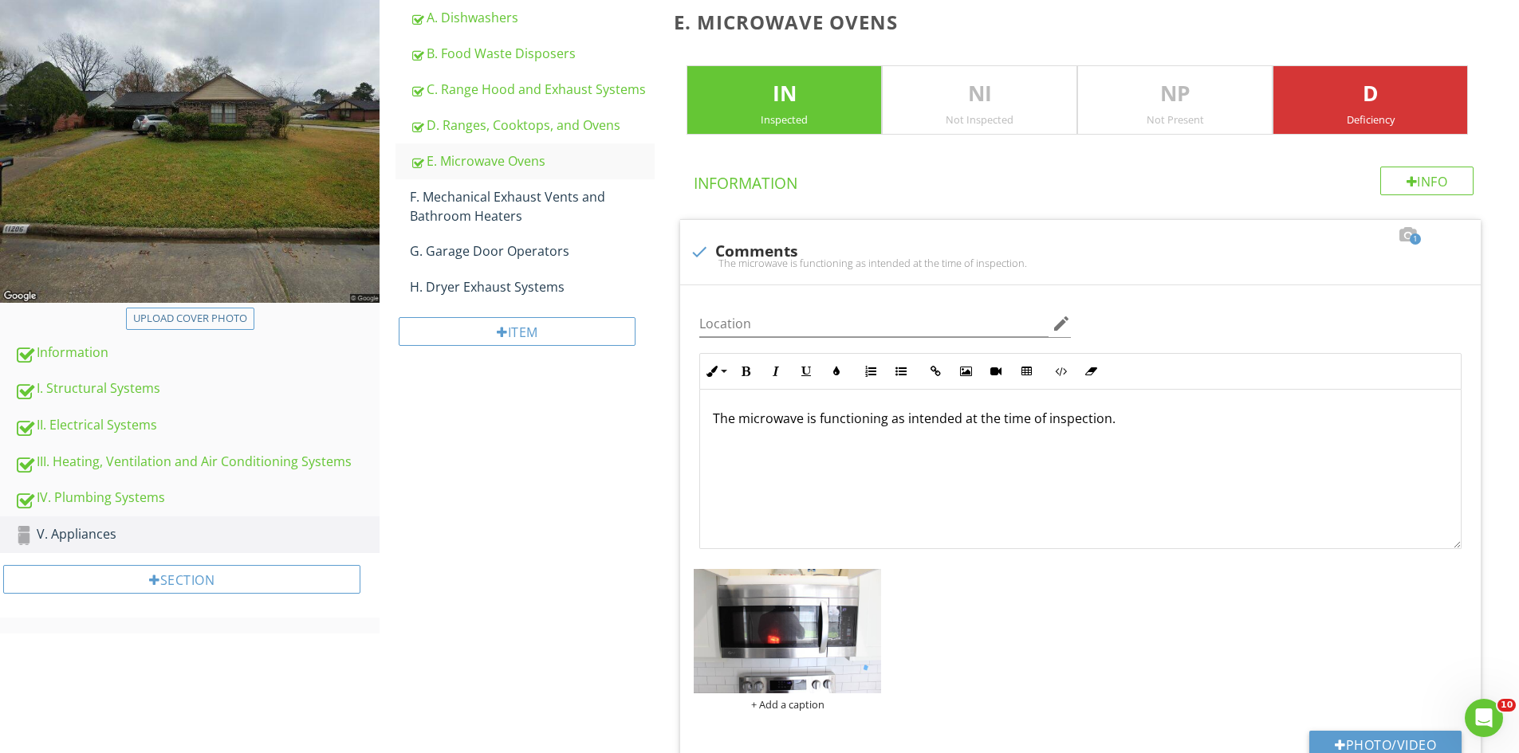
scroll to position [94, 0]
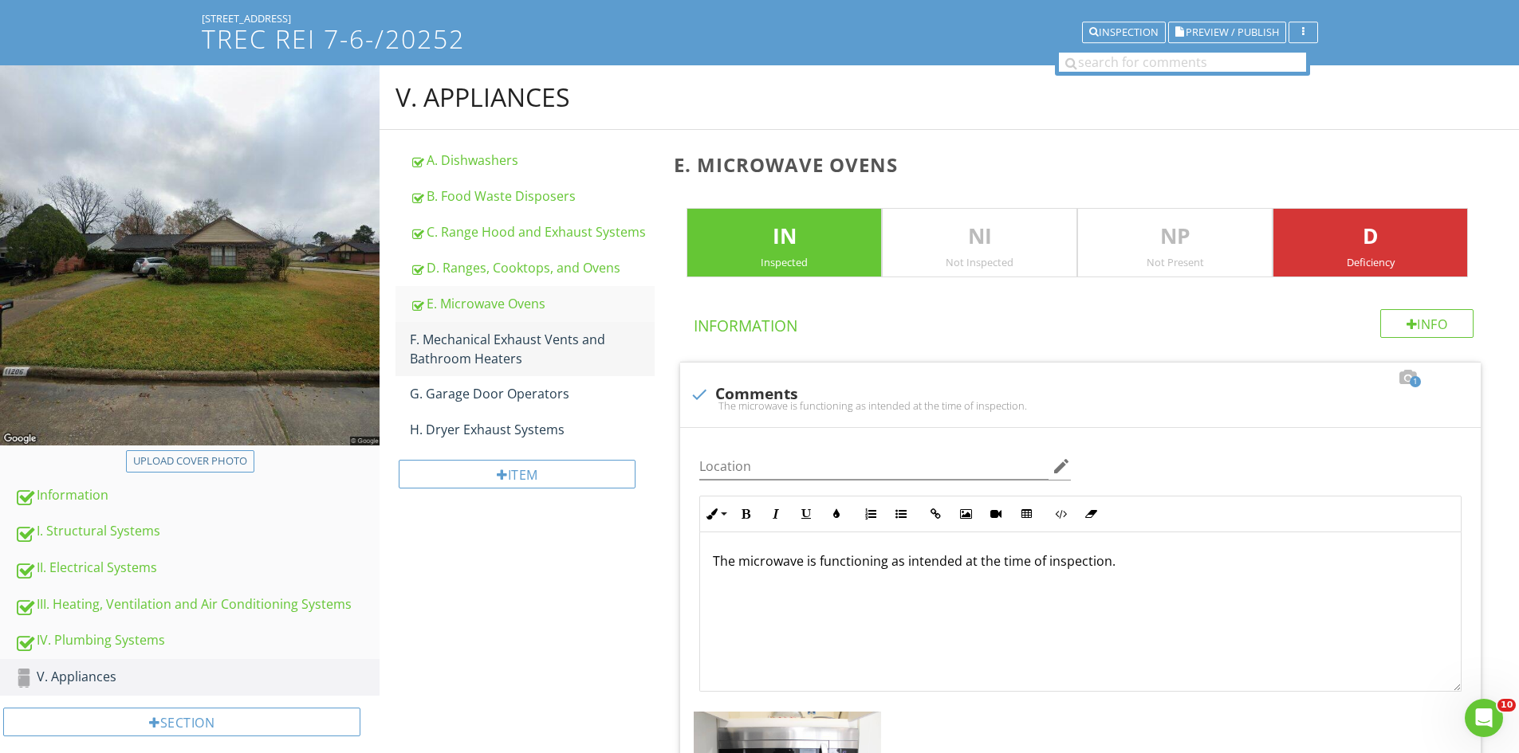
drag, startPoint x: 479, startPoint y: 352, endPoint x: 514, endPoint y: 336, distance: 38.9
click at [478, 352] on div "F. Mechanical Exhaust Vents and Bathroom Heaters" at bounding box center [532, 349] width 245 height 38
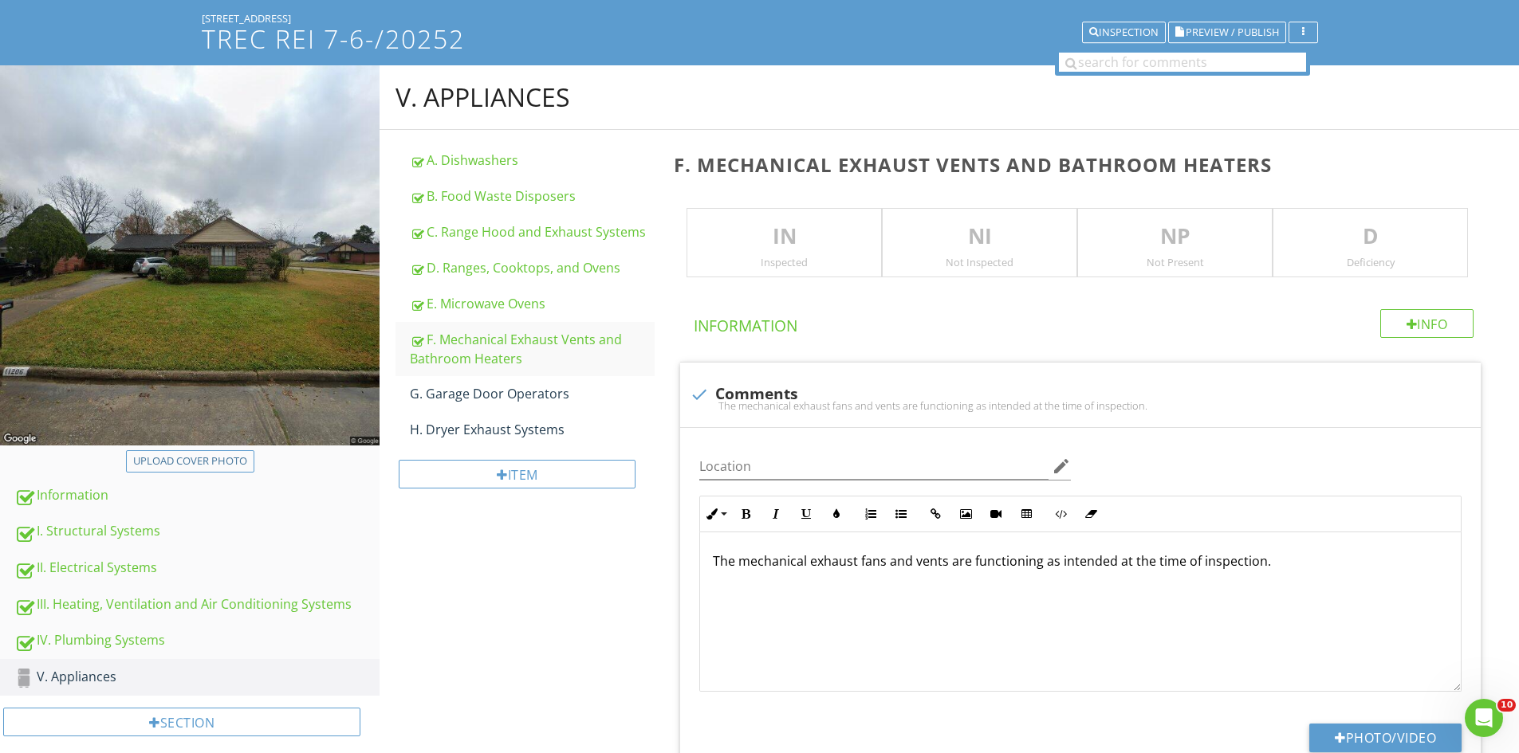
drag, startPoint x: 726, startPoint y: 242, endPoint x: 751, endPoint y: 250, distance: 26.7
click at [727, 242] on p "IN" at bounding box center [784, 237] width 194 height 32
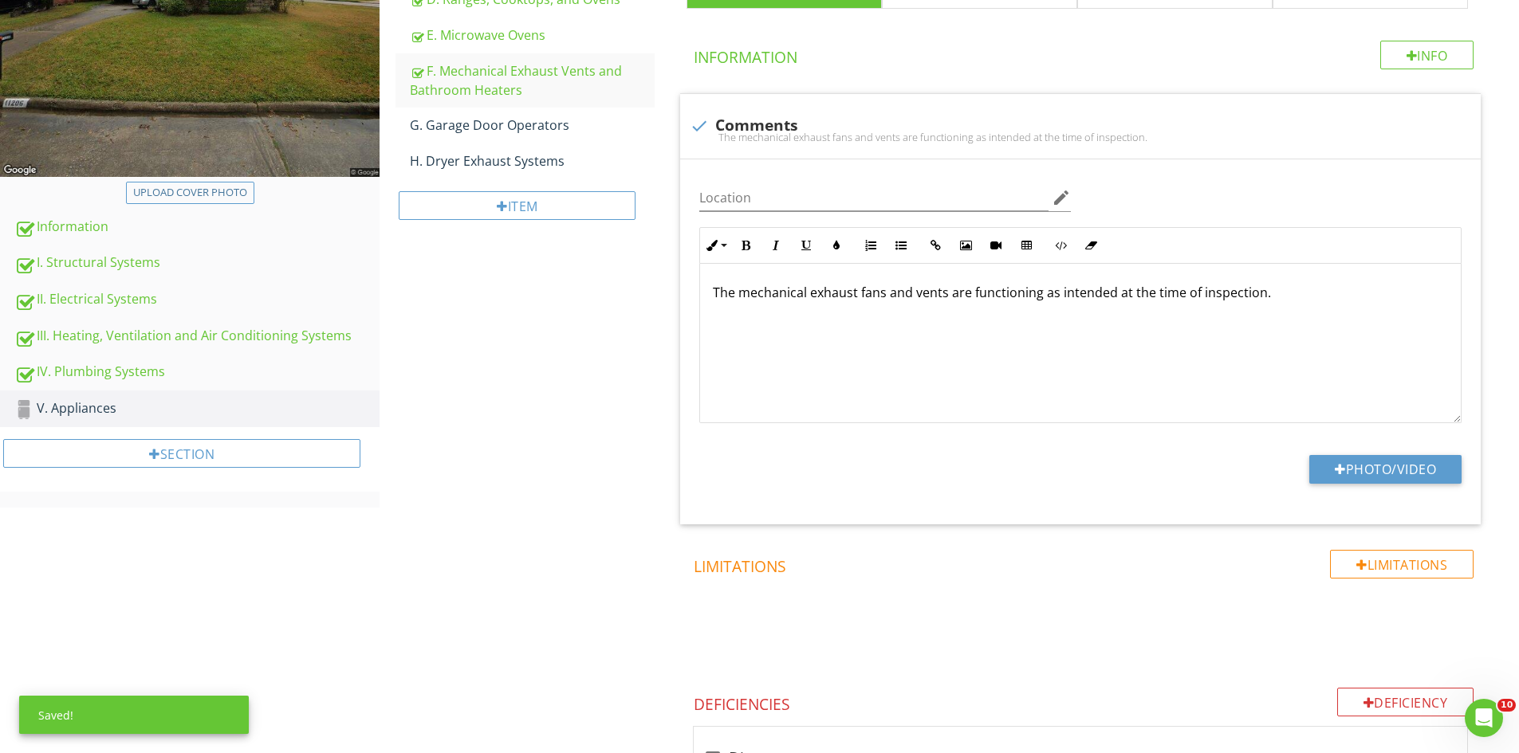
scroll to position [379, 0]
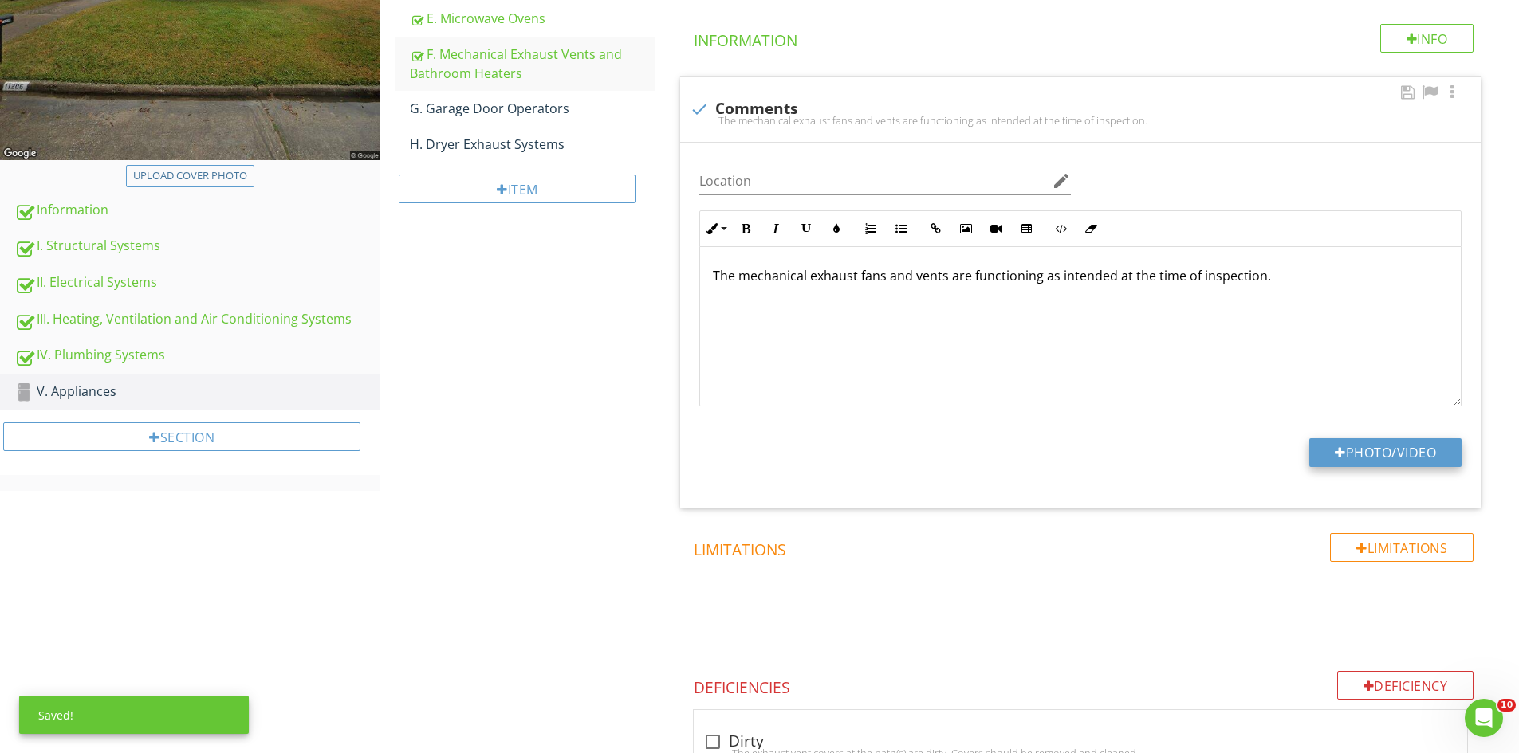
click at [1352, 443] on button "Photo/Video" at bounding box center [1385, 452] width 152 height 29
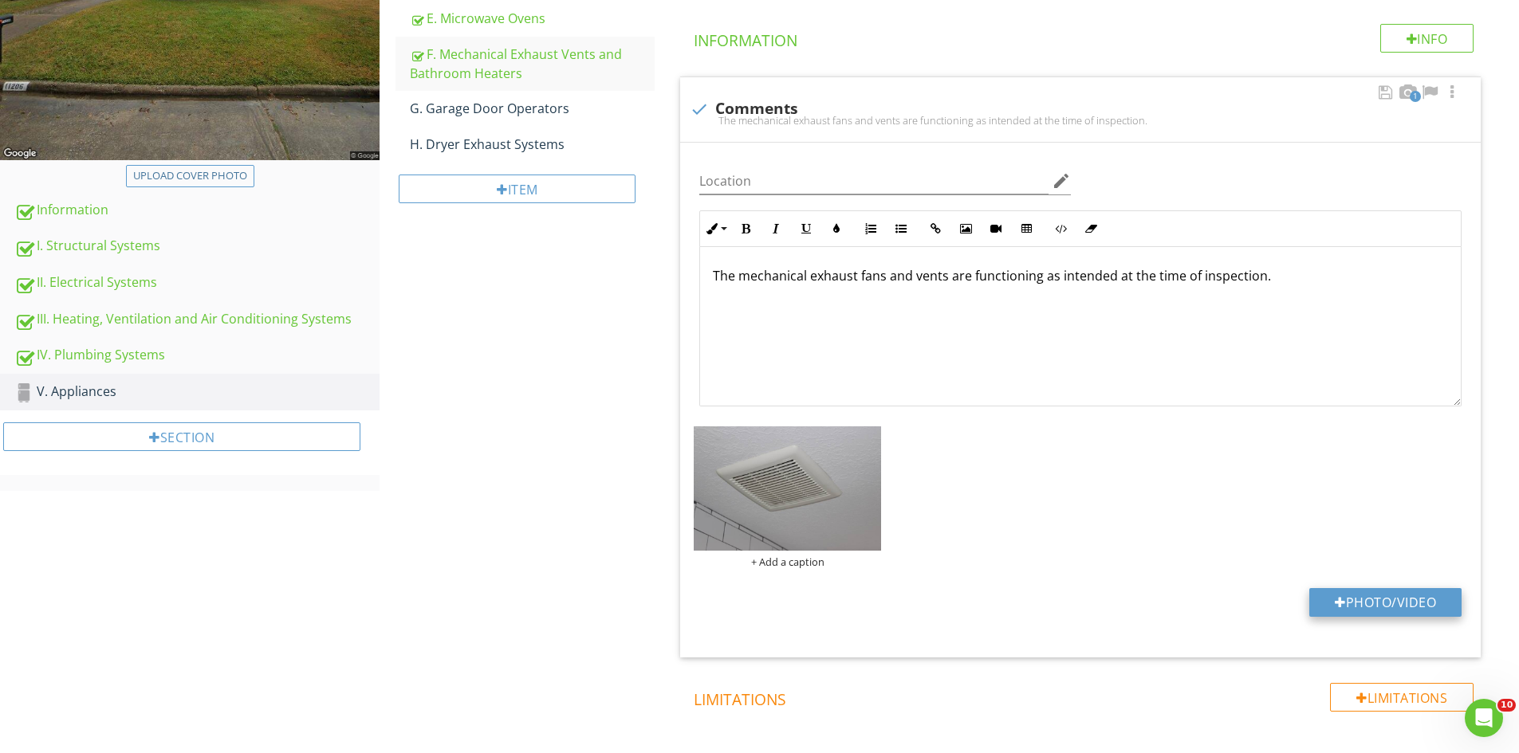
click at [1392, 597] on button "Photo/Video" at bounding box center [1385, 602] width 152 height 29
type input "C:\fakepath\IMG_6854.JPG"
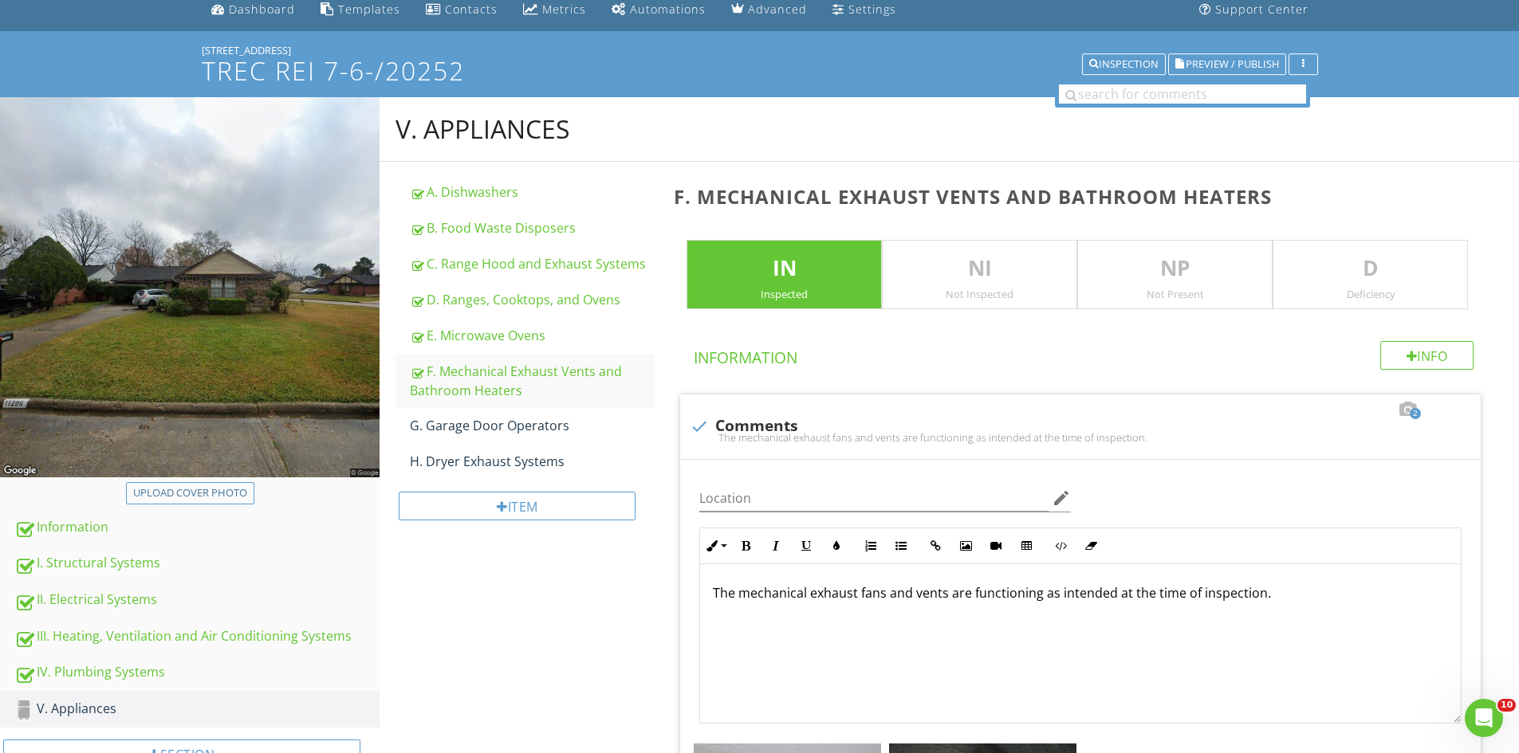
scroll to position [61, 0]
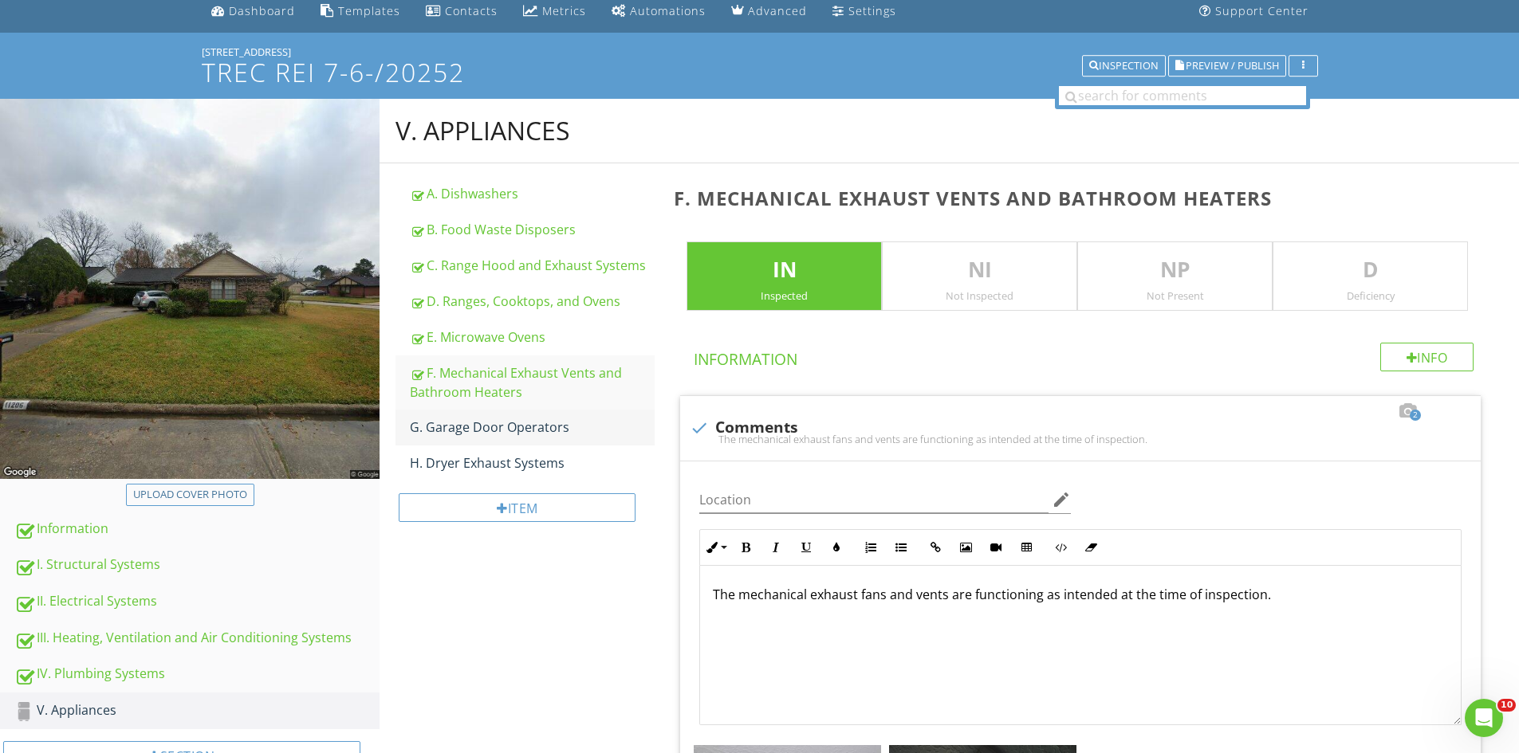
click at [474, 437] on div "G. Garage Door Operators" at bounding box center [532, 427] width 245 height 19
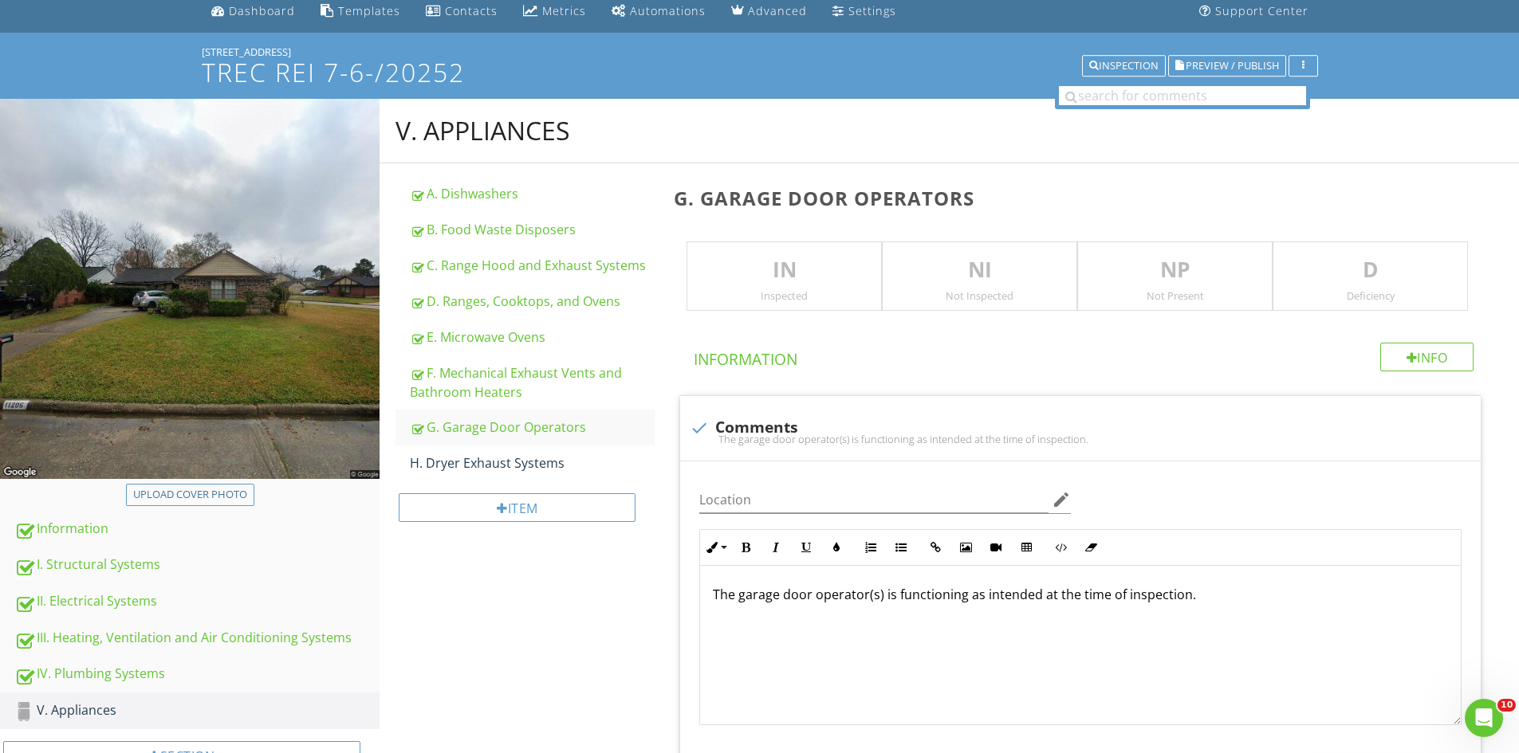
click at [794, 275] on p "IN" at bounding box center [784, 270] width 194 height 32
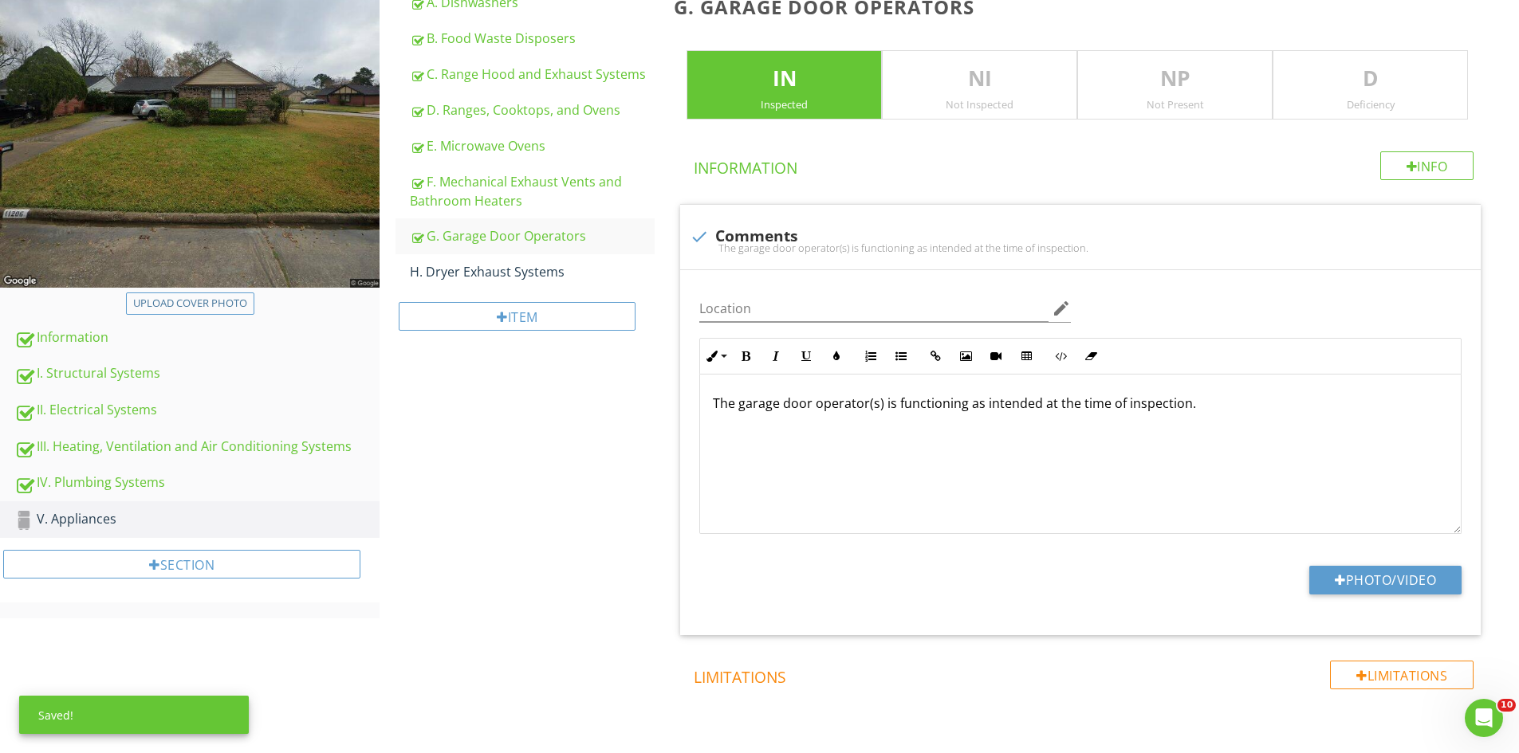
scroll to position [317, 0]
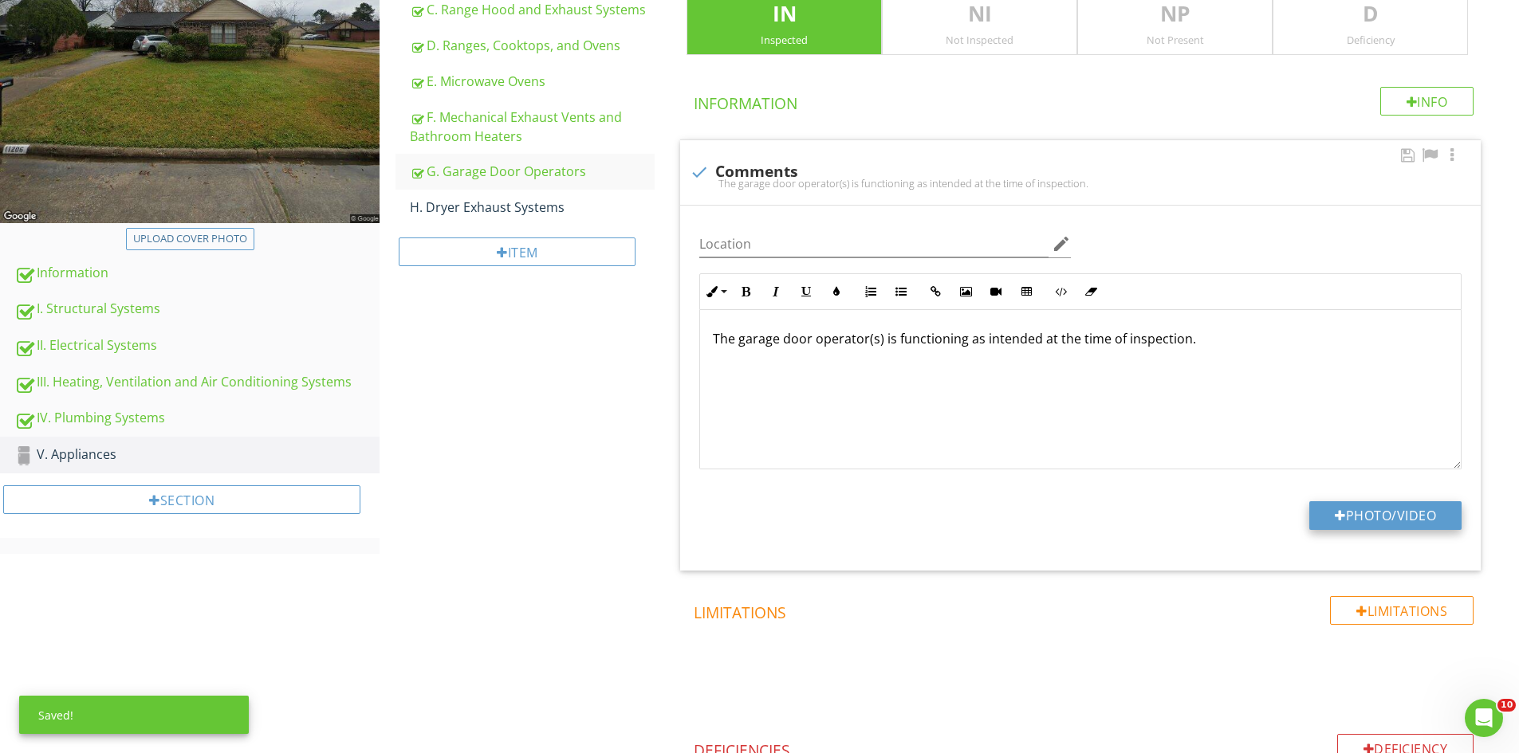
click at [1402, 507] on button "Photo/Video" at bounding box center [1385, 515] width 152 height 29
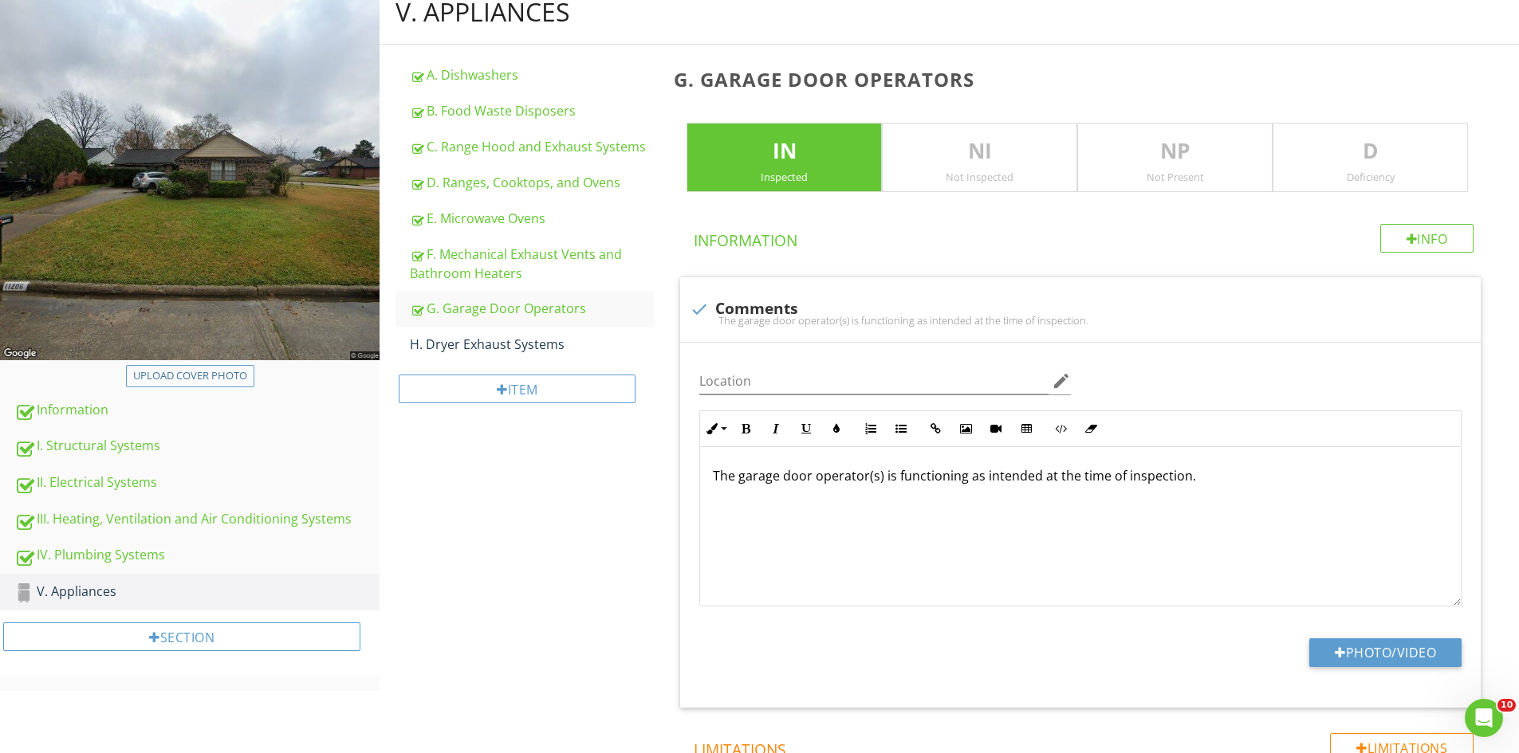
scroll to position [478, 0]
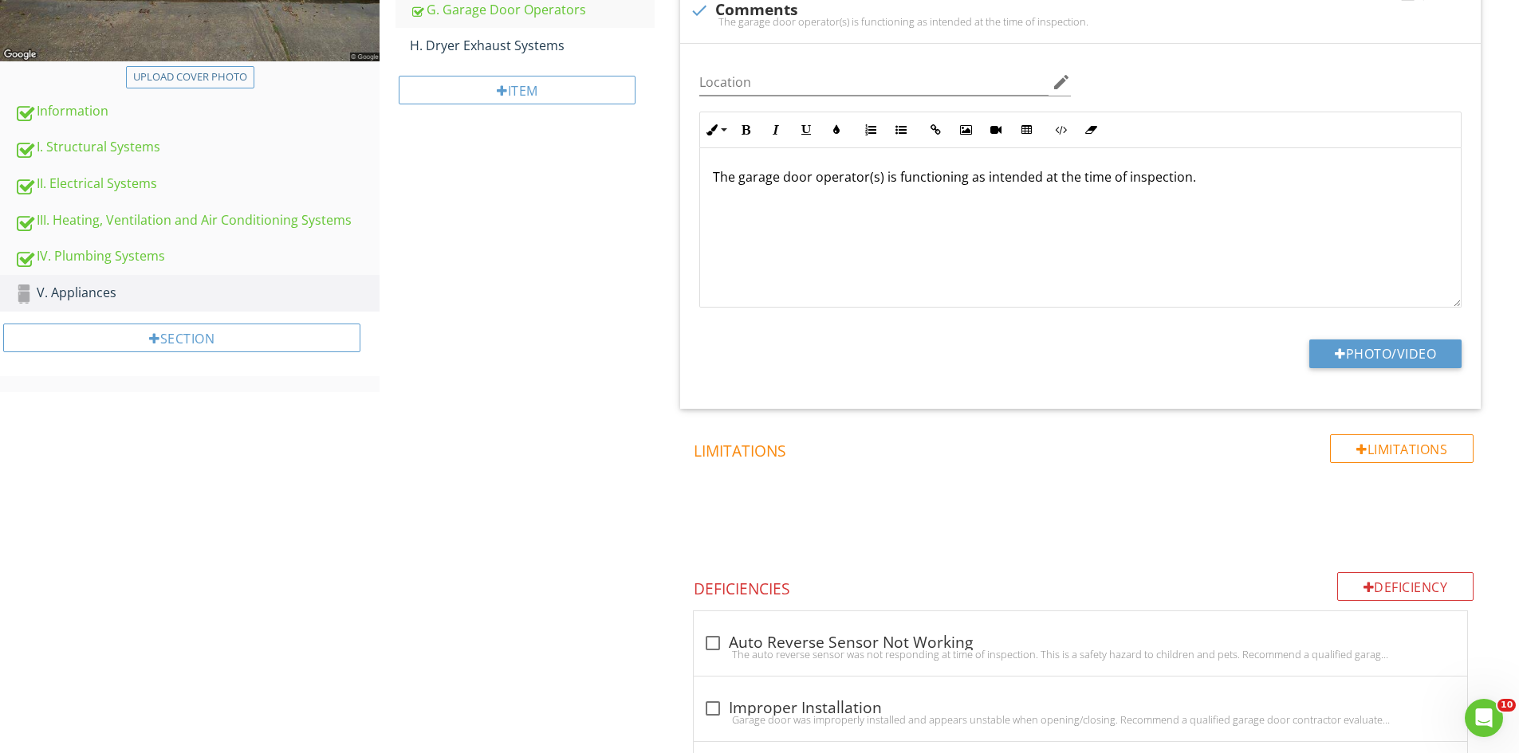
click at [882, 179] on p "The garage door operator(s) is functioning as intended at the time of inspectio…" at bounding box center [1080, 176] width 735 height 19
type textarea "<p>The garage door operator is functioning as intended at the time of inspectio…"
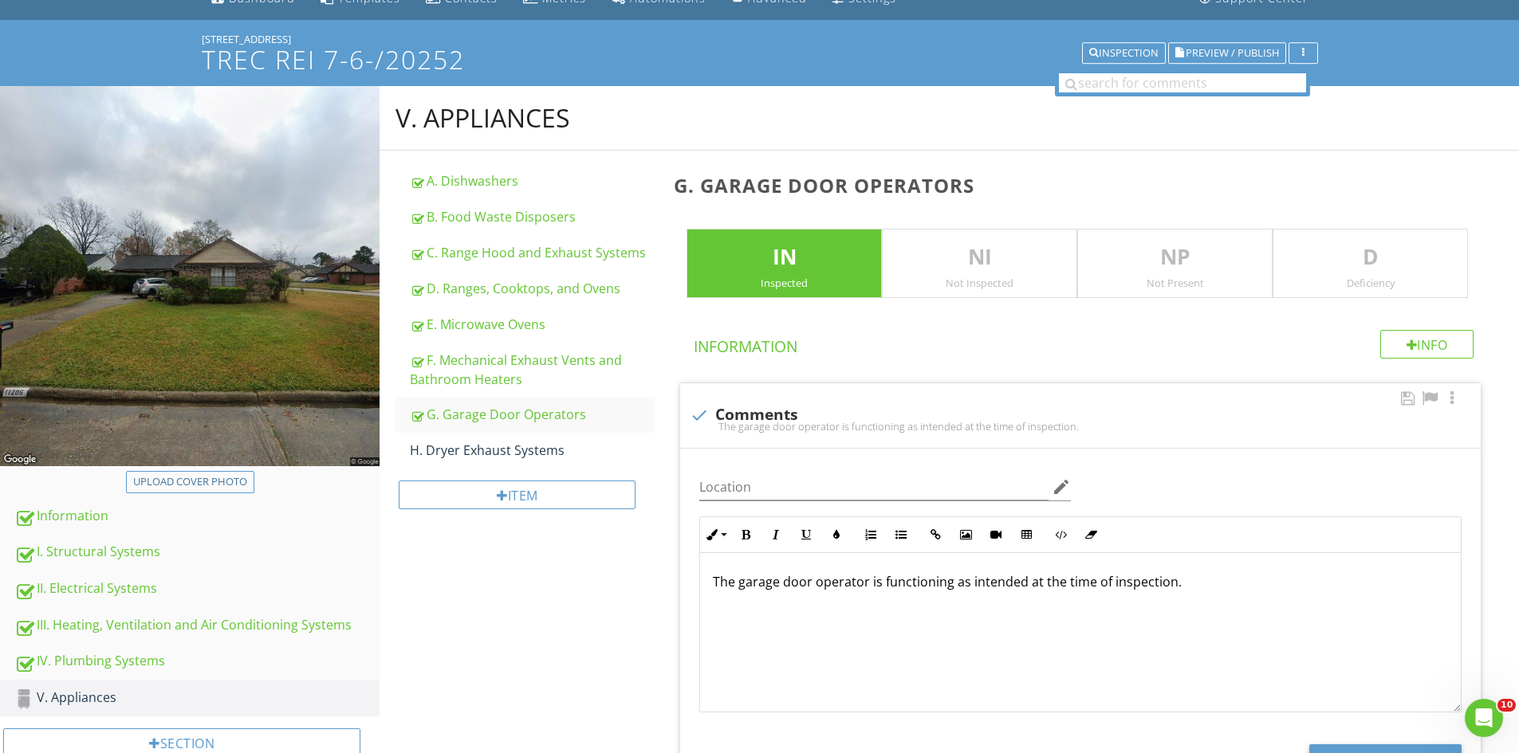
scroll to position [0, 0]
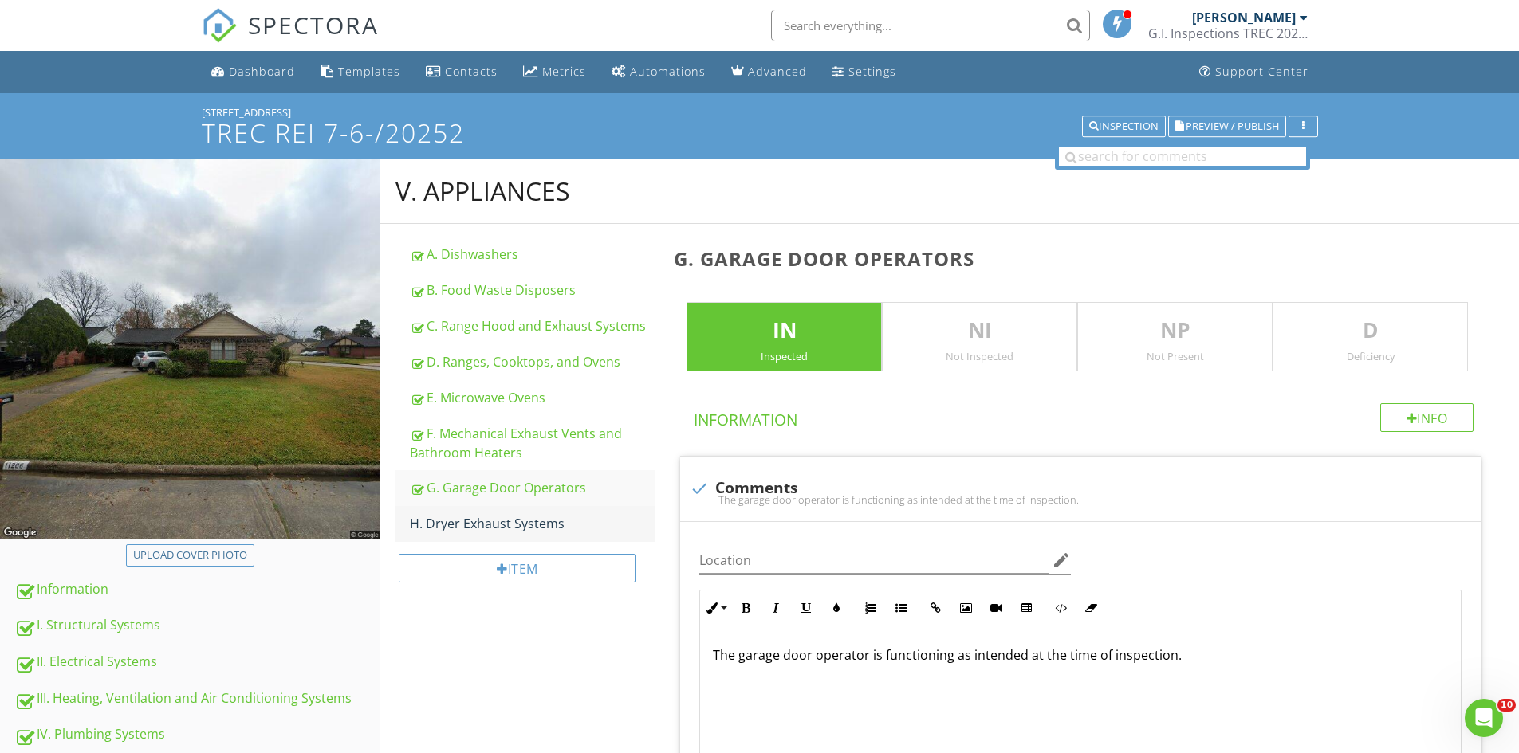
click at [474, 521] on div "H. Dryer Exhaust Systems" at bounding box center [532, 523] width 245 height 19
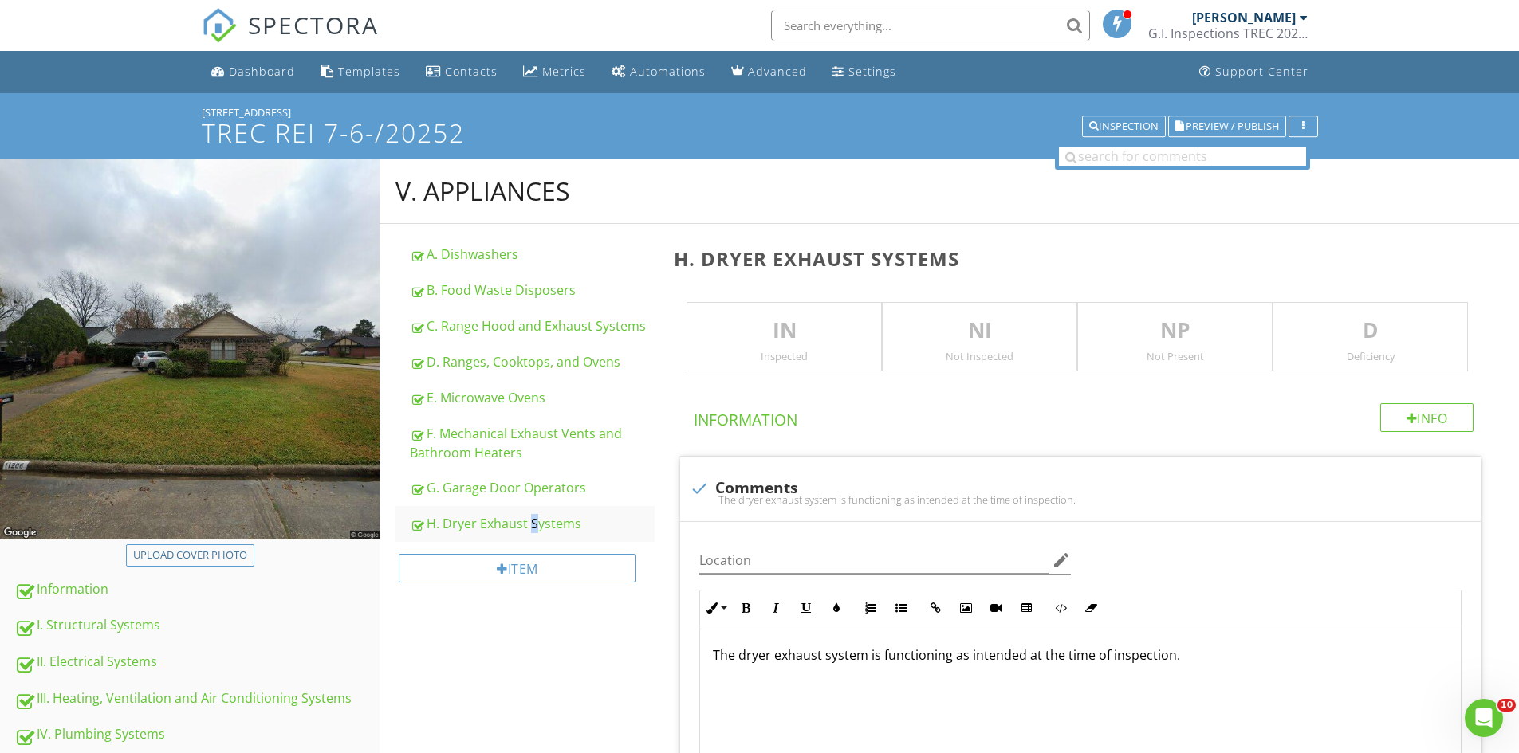
click at [785, 319] on p "IN" at bounding box center [784, 331] width 194 height 32
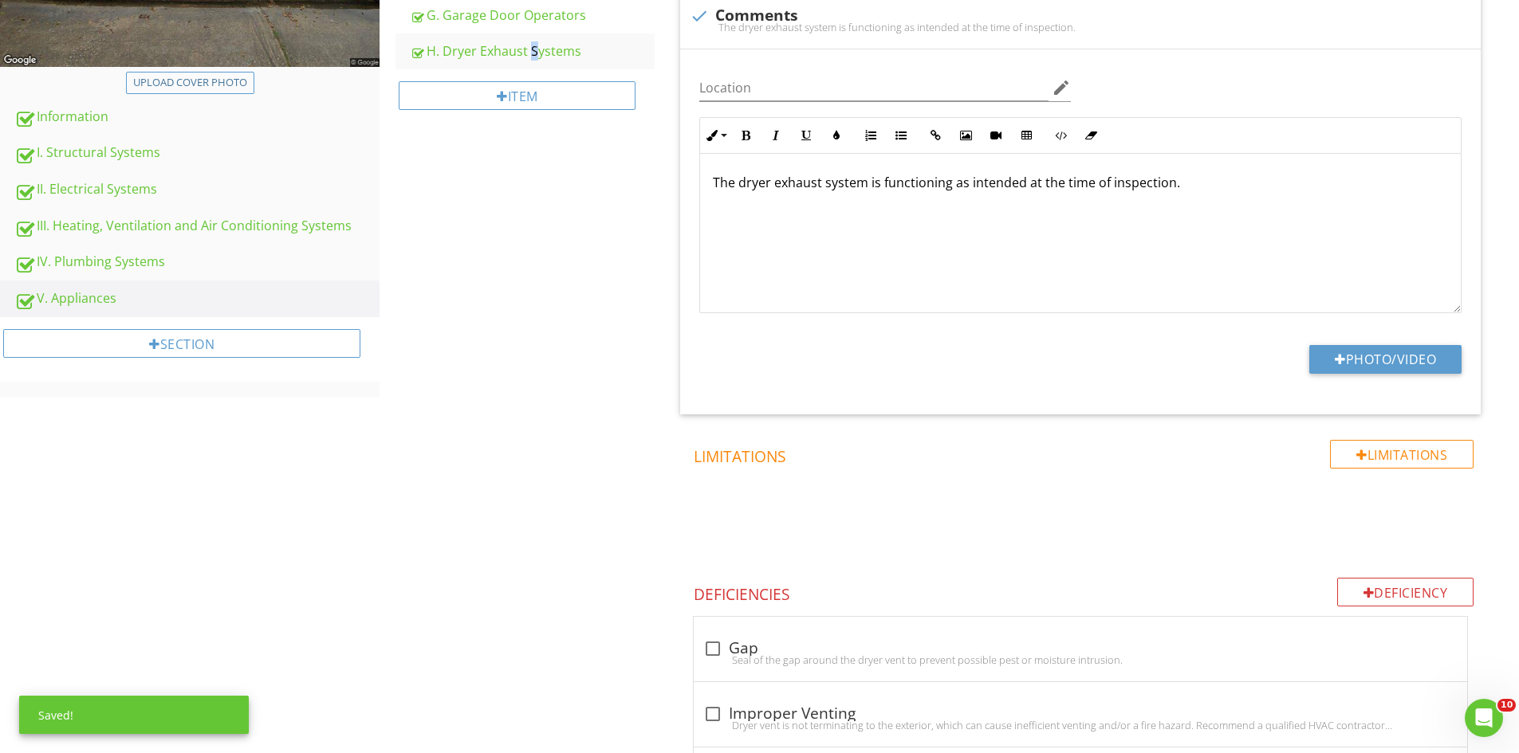
scroll to position [478, 0]
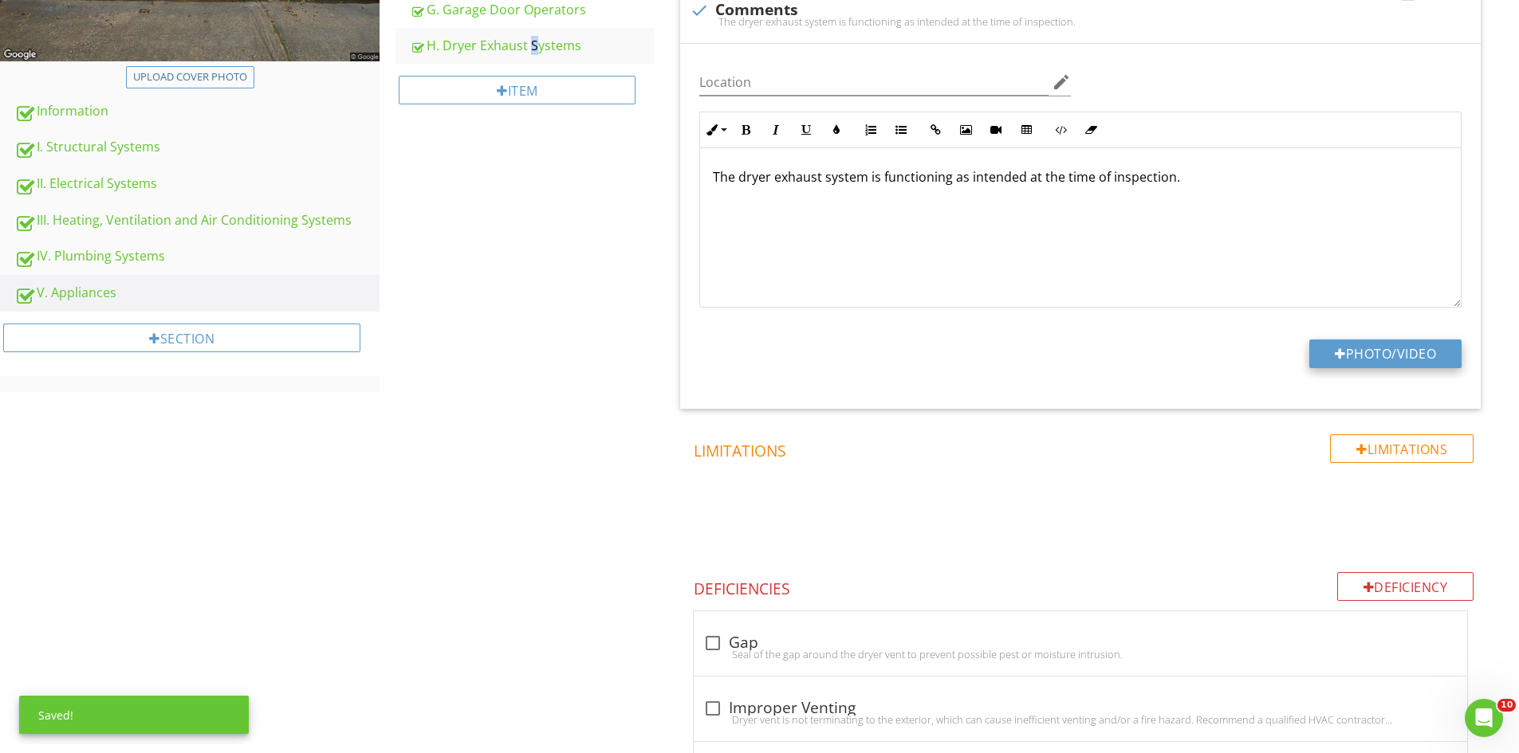
click at [1351, 357] on button "Photo/Video" at bounding box center [1385, 354] width 152 height 29
type input "C:\fakepath\IMG_6784.JPG"
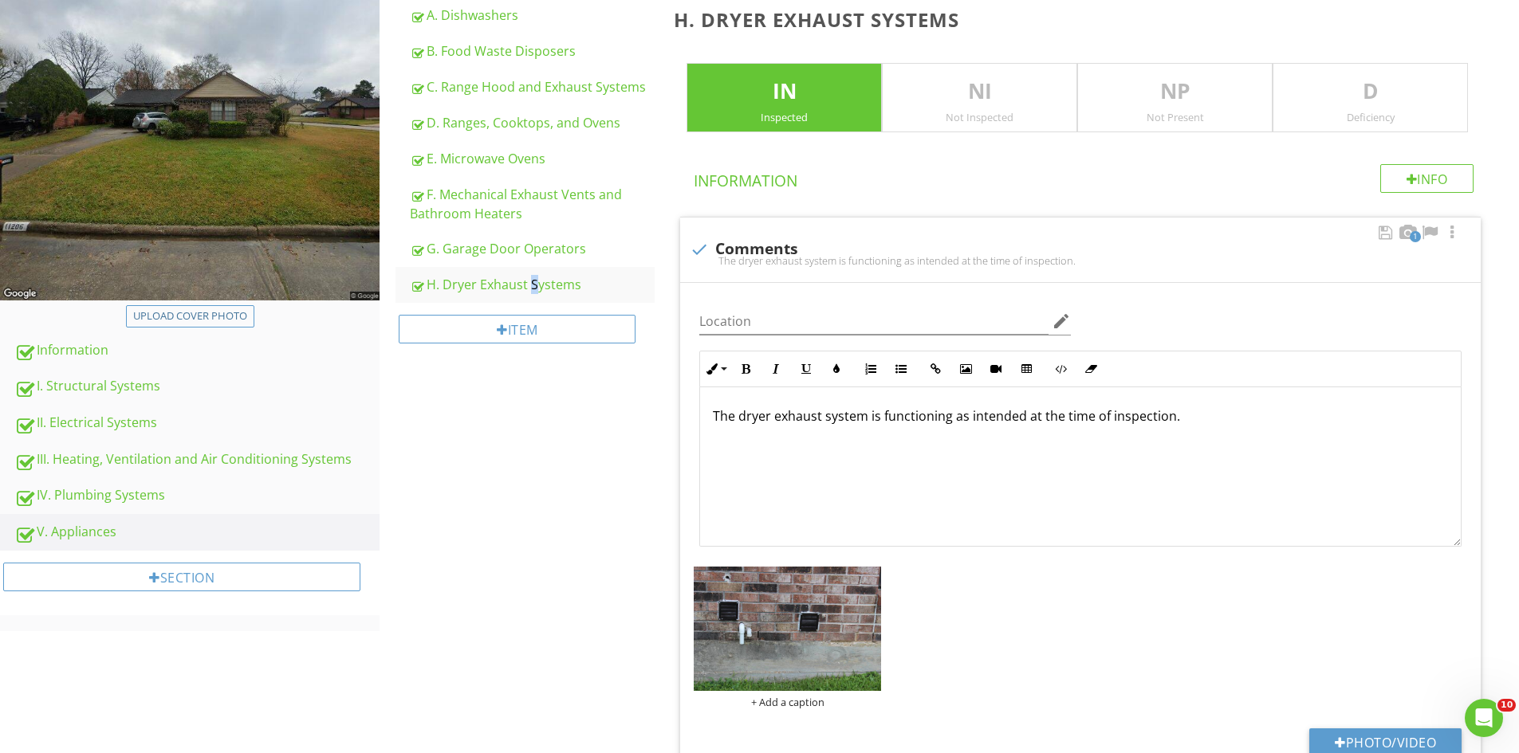
scroll to position [1, 0]
click at [180, 317] on div "Upload cover photo" at bounding box center [190, 317] width 114 height 16
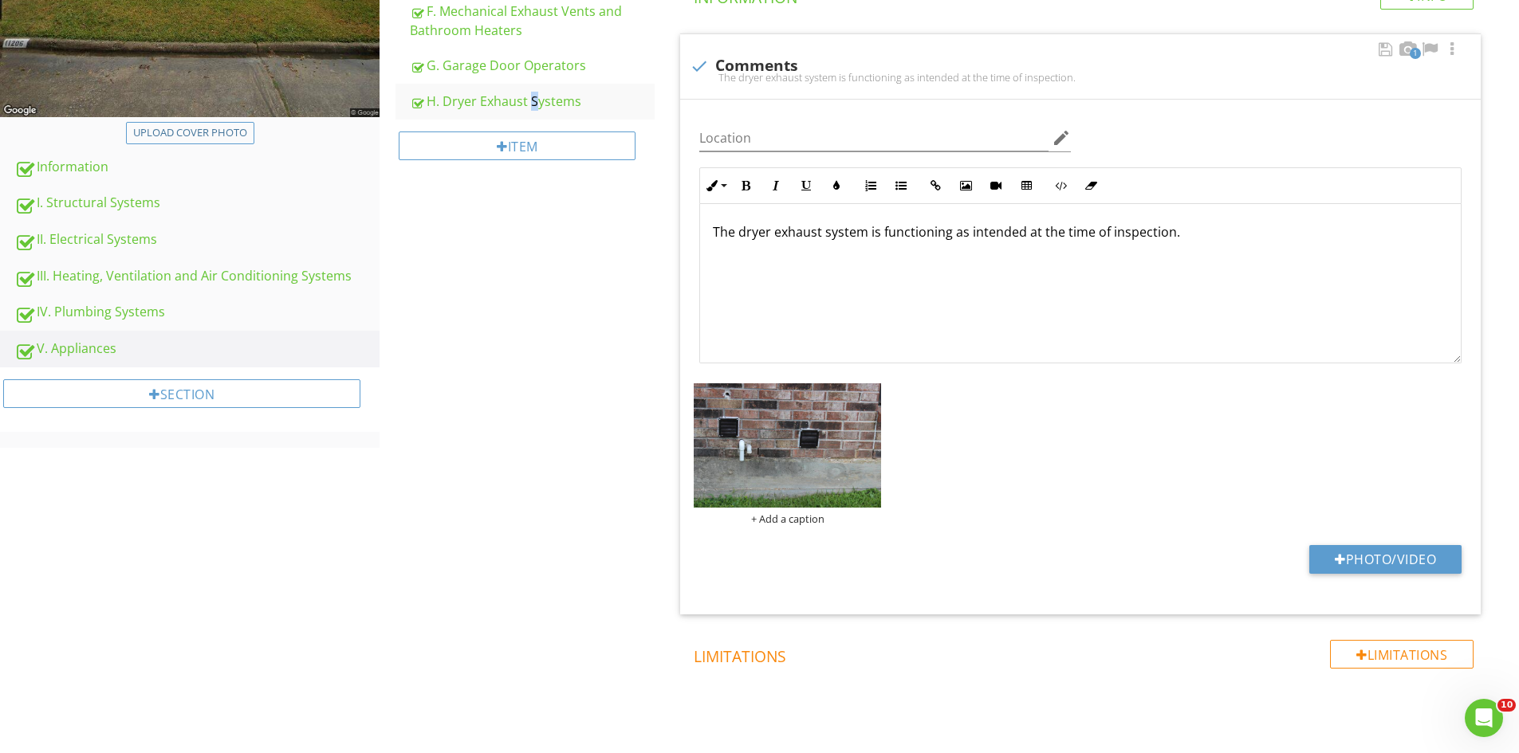
scroll to position [399, 0]
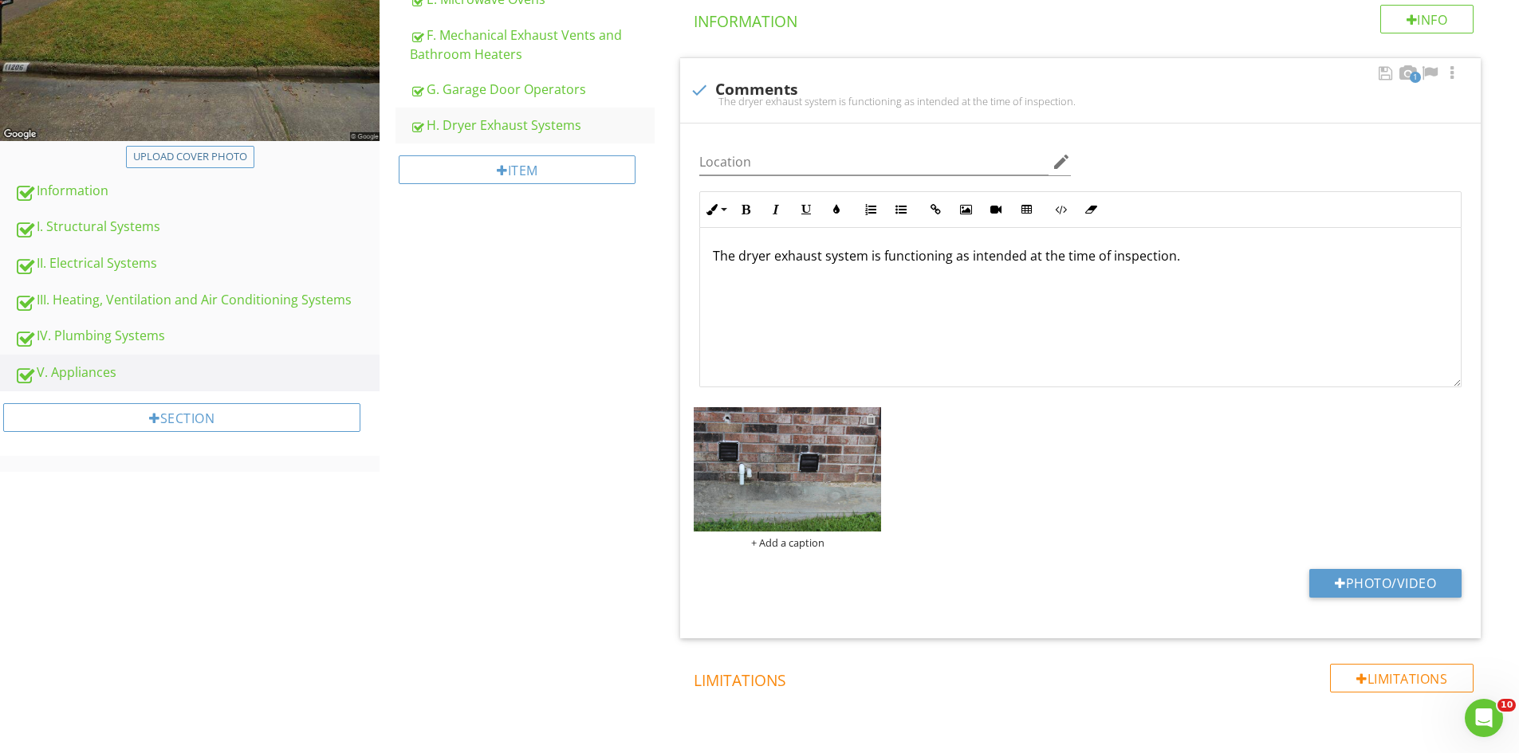
click at [876, 419] on div at bounding box center [871, 419] width 10 height 13
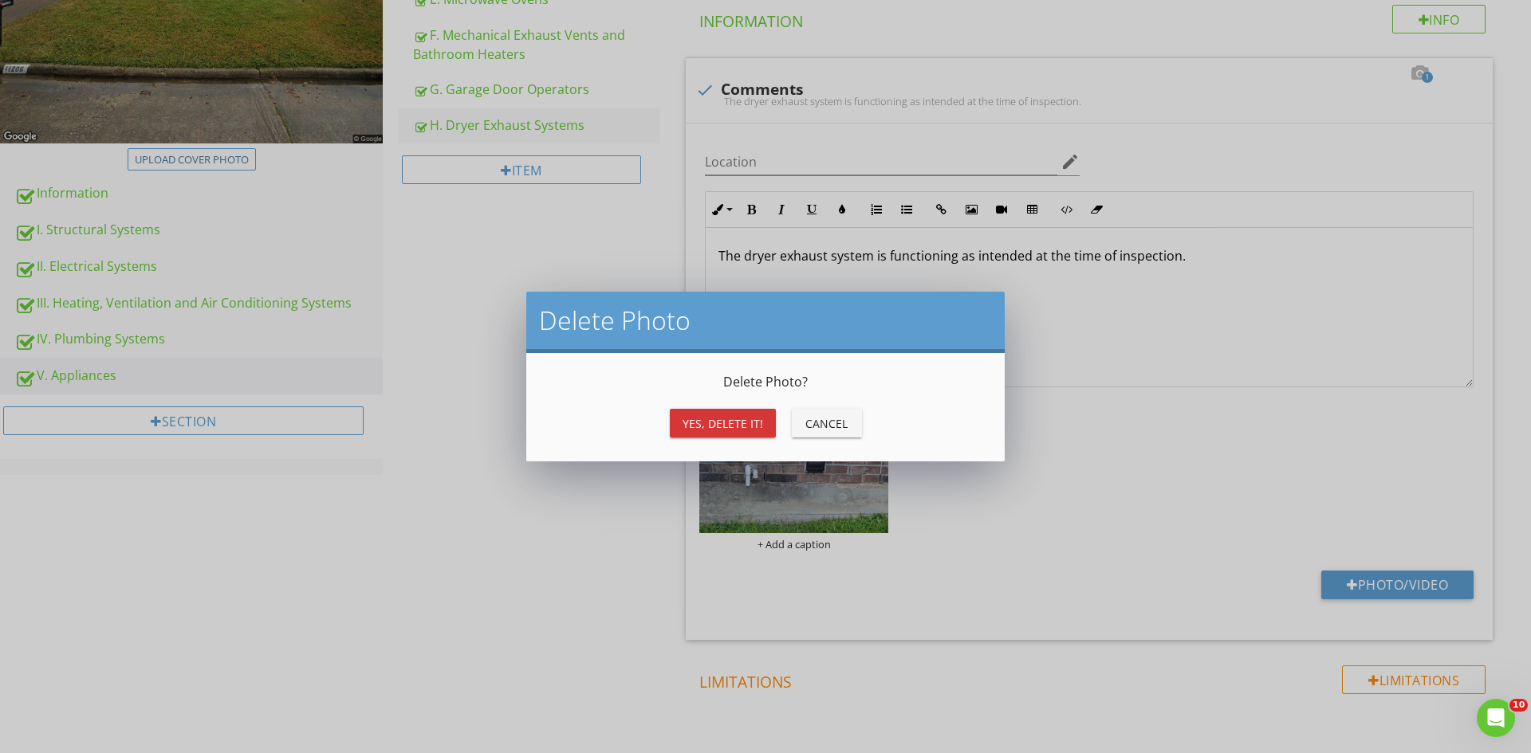
click at [725, 425] on div "Yes, Delete it!" at bounding box center [722, 423] width 81 height 17
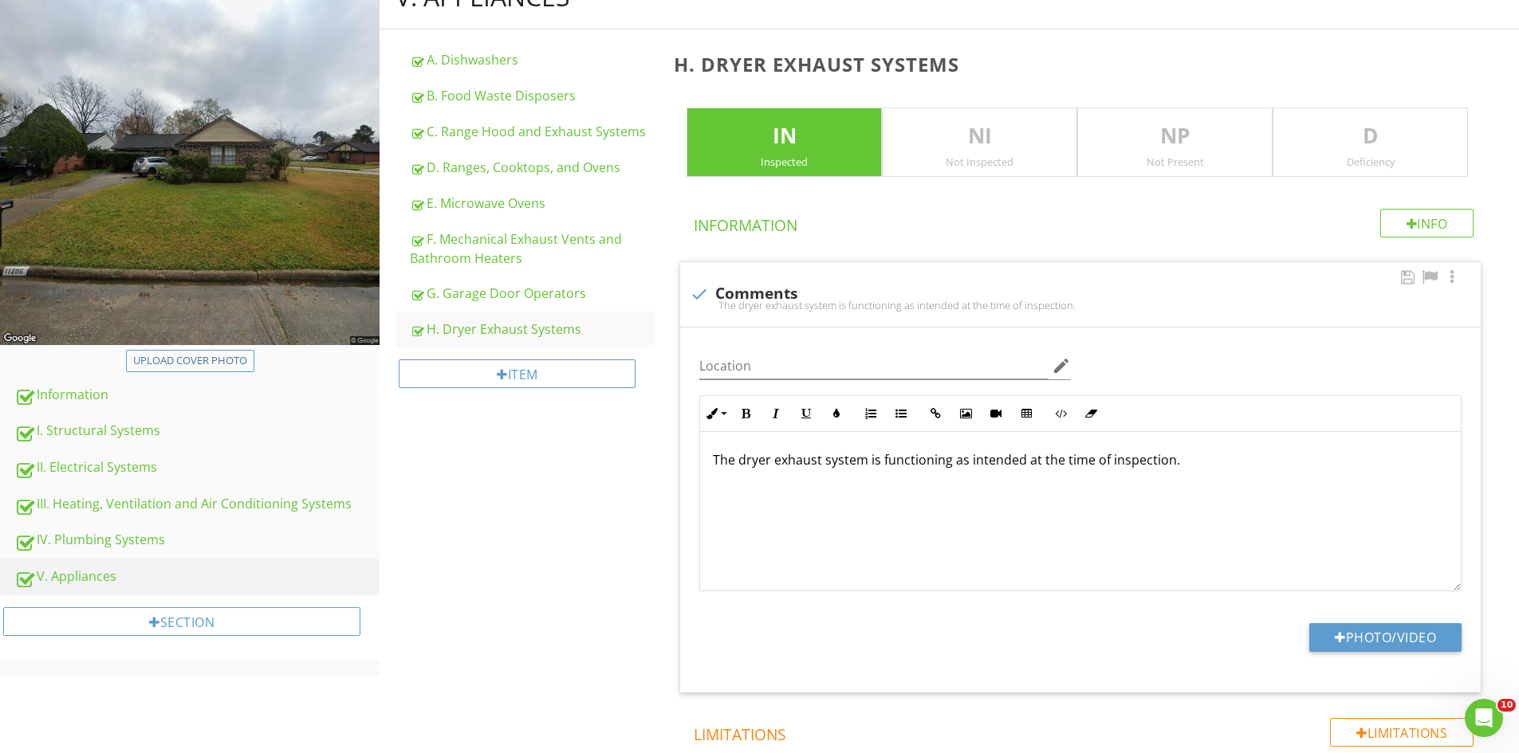
scroll to position [0, 0]
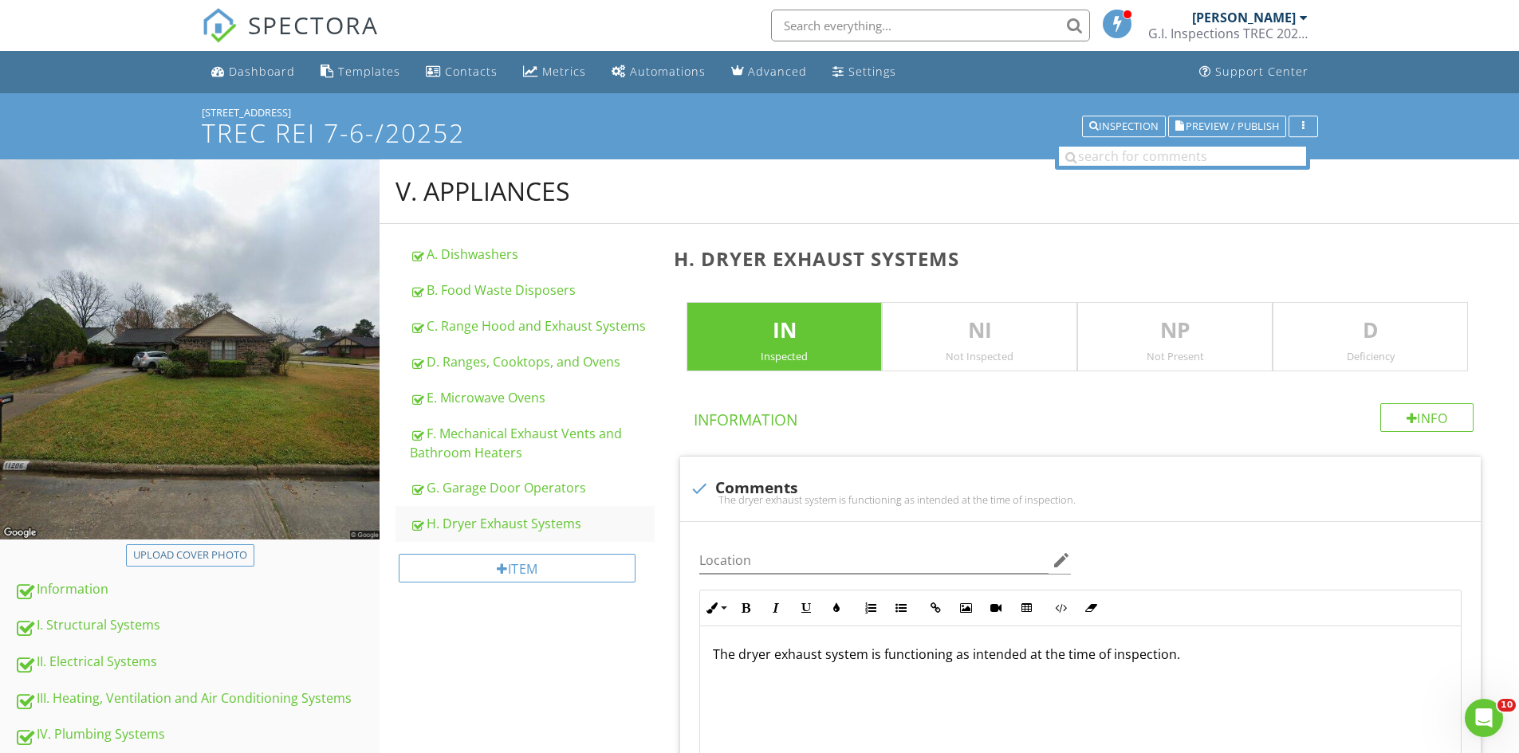
click at [1227, 317] on p "NP" at bounding box center [1175, 331] width 194 height 32
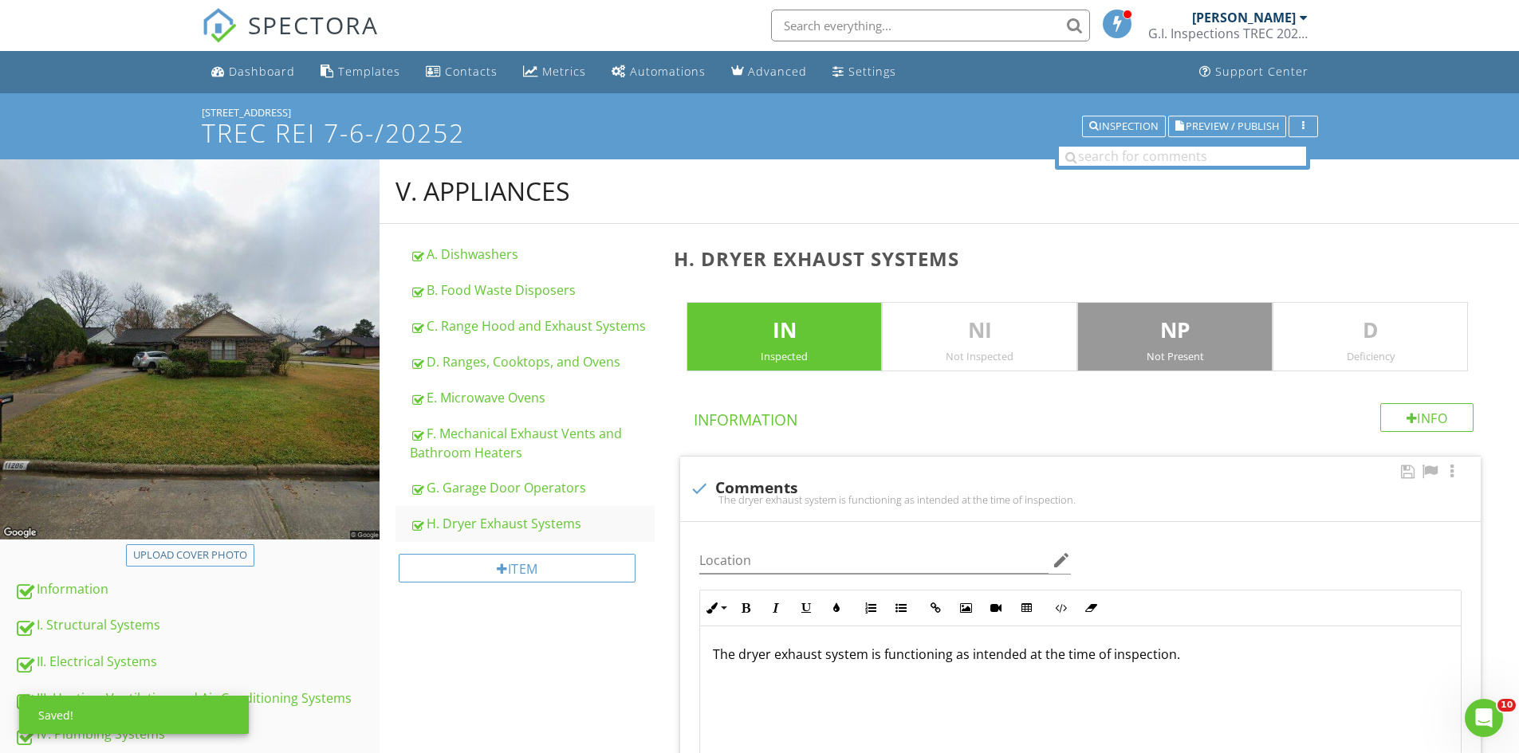
click at [710, 492] on div at bounding box center [699, 488] width 27 height 27
checkbox input "true"
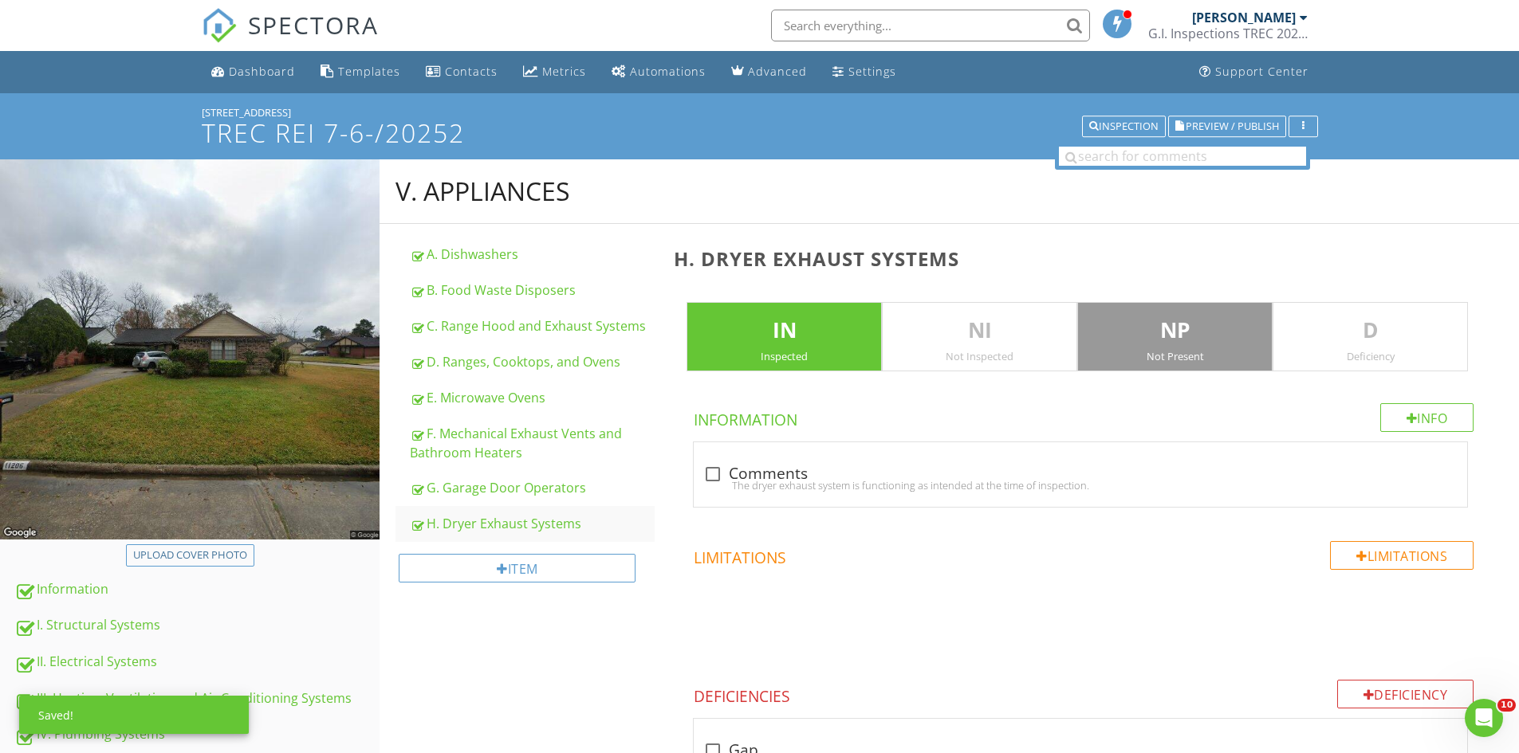
click at [752, 356] on div "Inspected" at bounding box center [784, 356] width 194 height 13
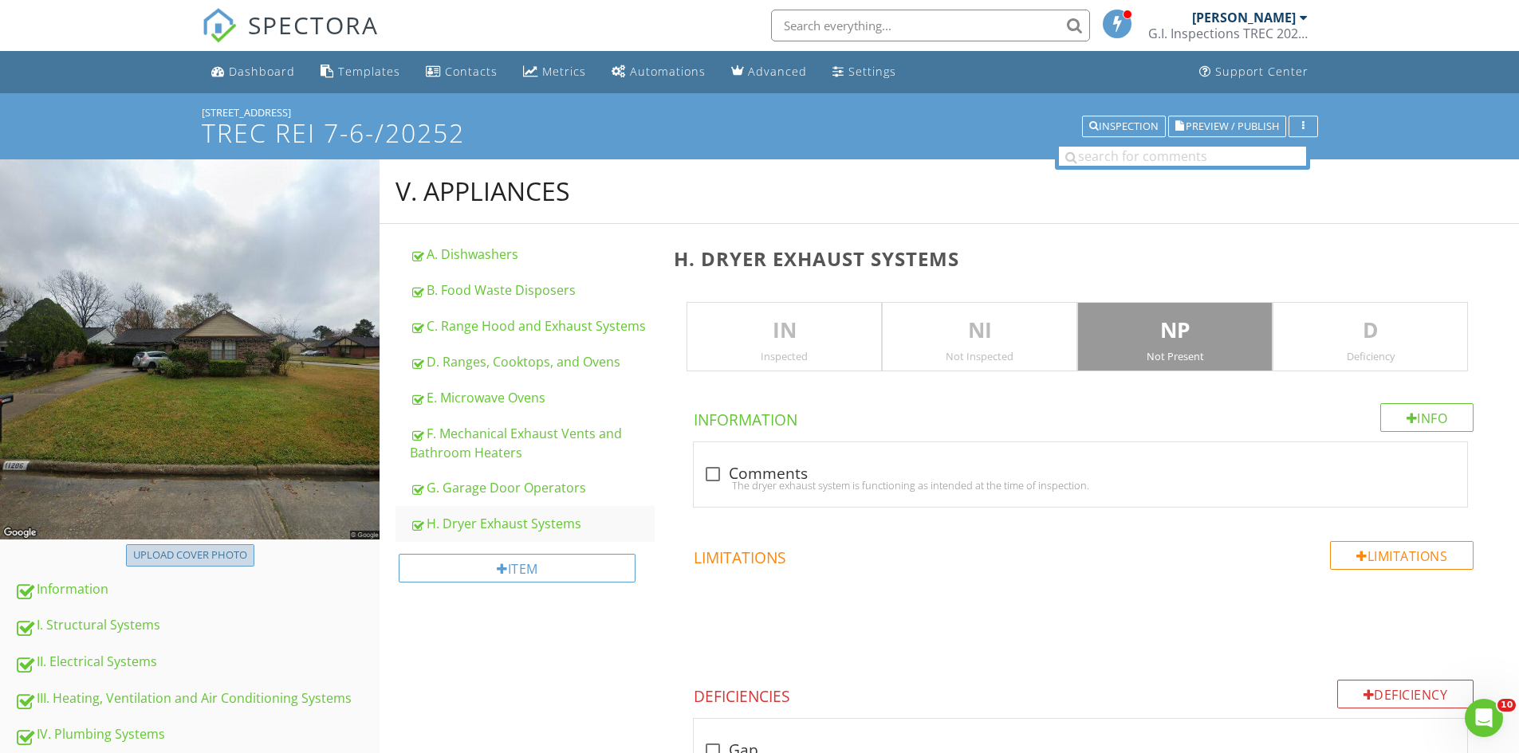
click at [179, 557] on div "Upload cover photo" at bounding box center [190, 556] width 114 height 16
click at [524, 576] on div "Item" at bounding box center [517, 568] width 237 height 29
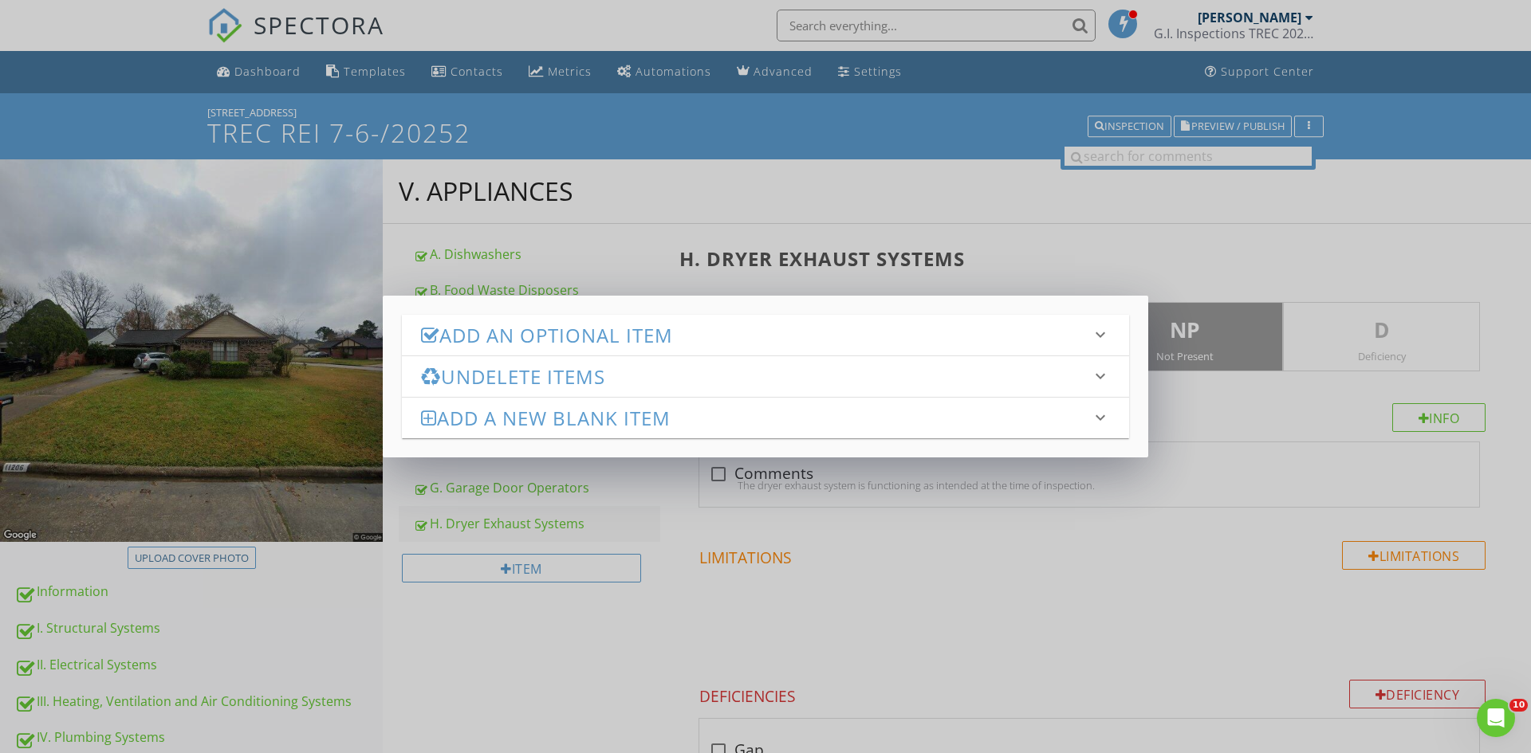
click at [487, 340] on h3 "Add an Optional Item" at bounding box center [756, 335] width 670 height 22
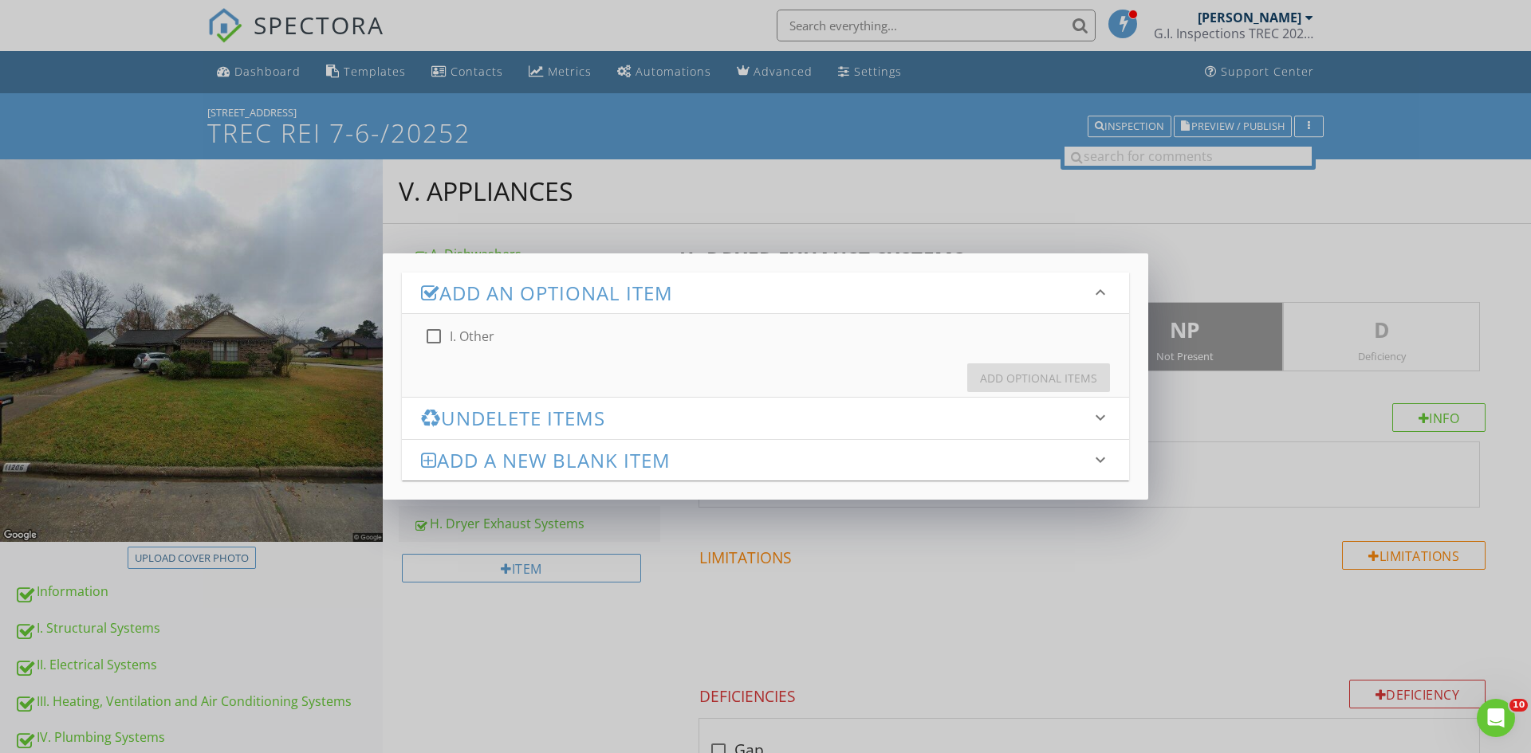
click at [435, 336] on div at bounding box center [433, 336] width 27 height 27
checkbox input "true"
click at [999, 379] on div "Add Optional Items" at bounding box center [1038, 378] width 117 height 17
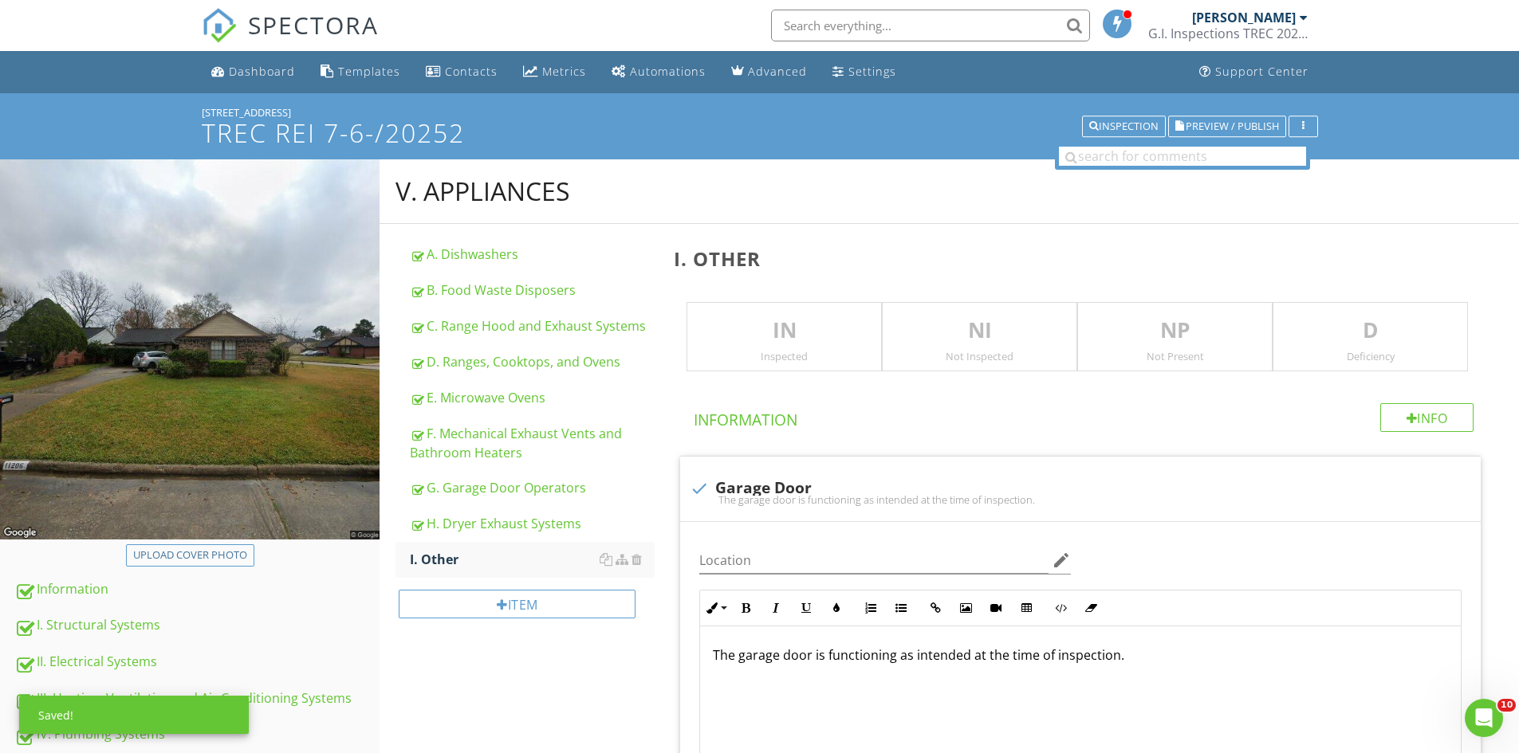
click at [790, 332] on p "IN" at bounding box center [784, 331] width 194 height 32
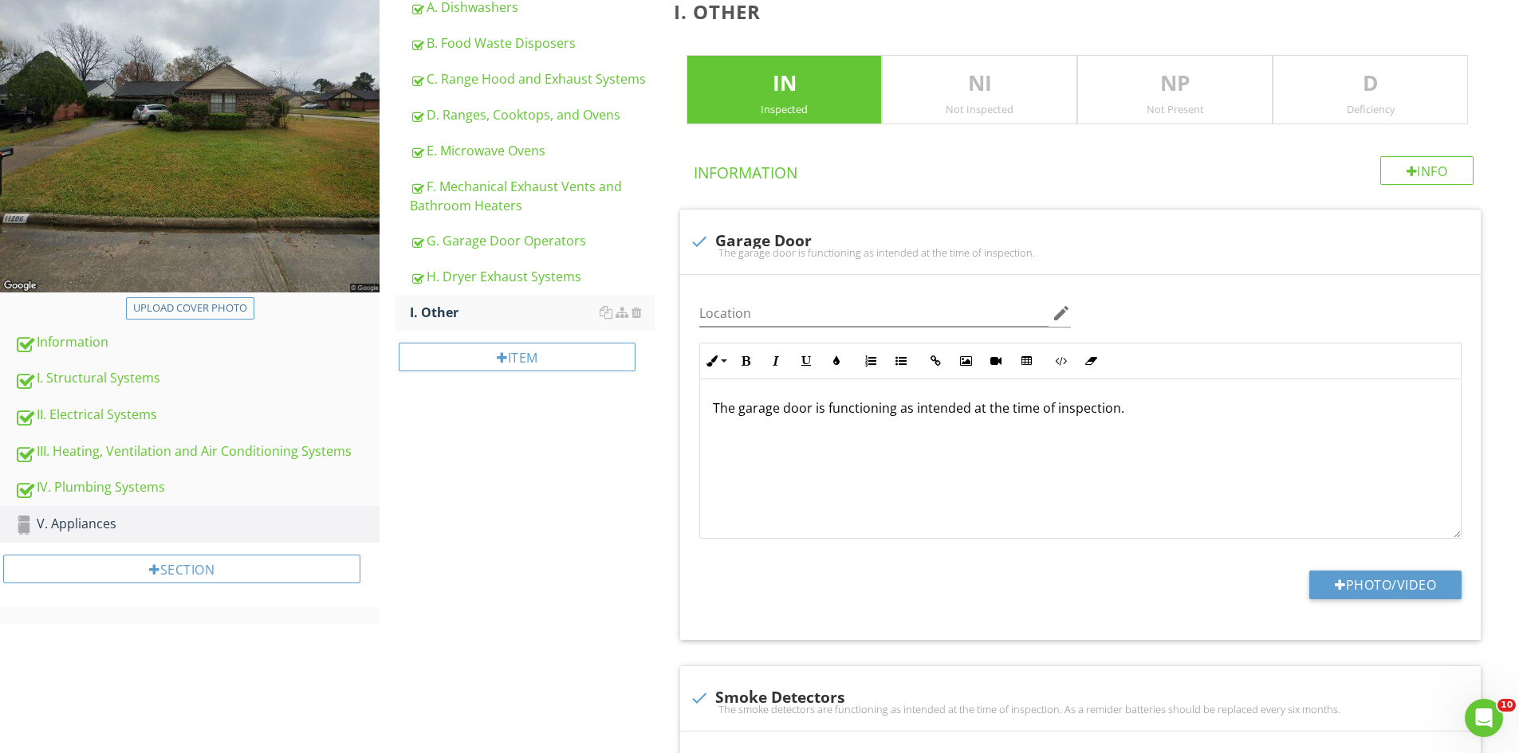
scroll to position [277, 0]
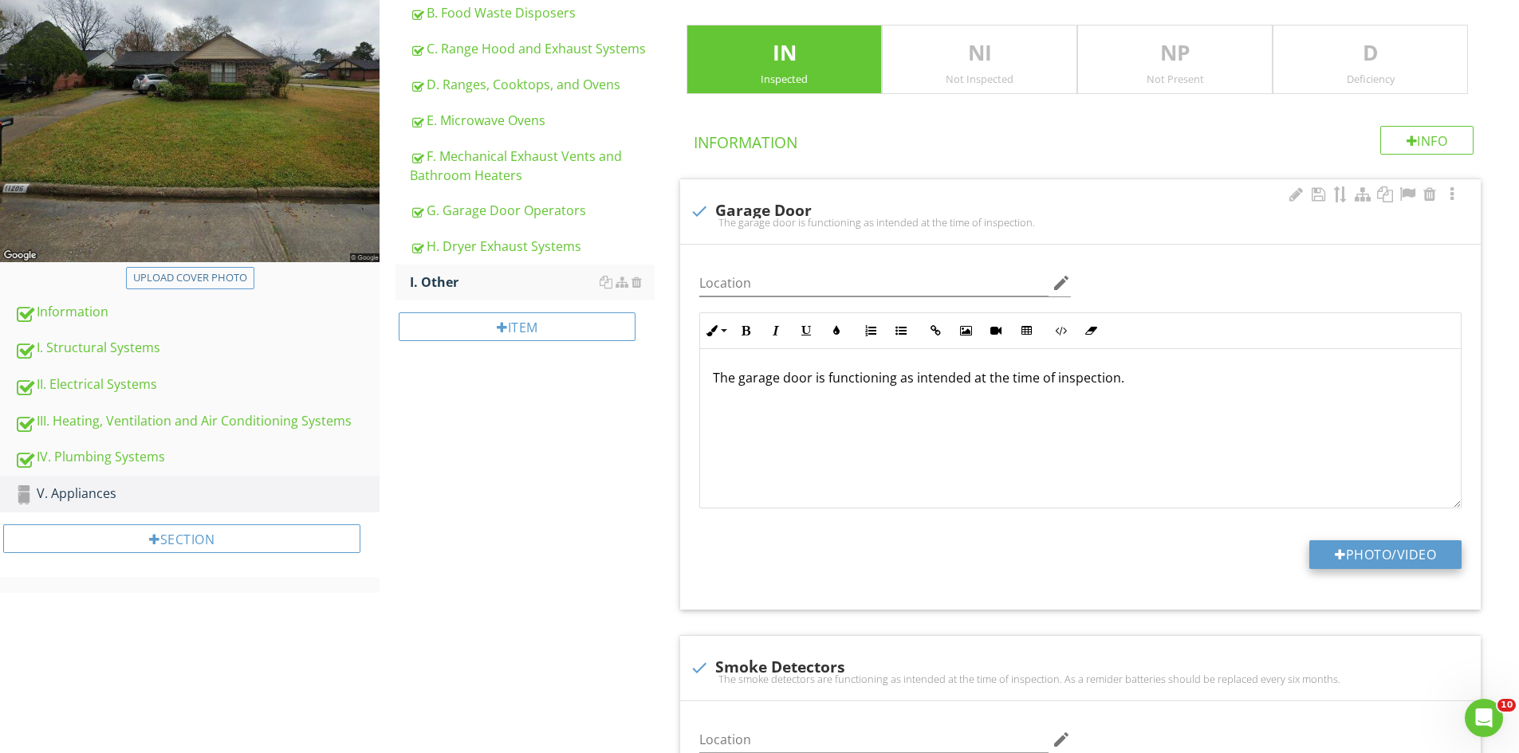
click at [1413, 555] on button "Photo/Video" at bounding box center [1385, 555] width 152 height 29
type input "C:\fakepath\IMG_6733.JPG"
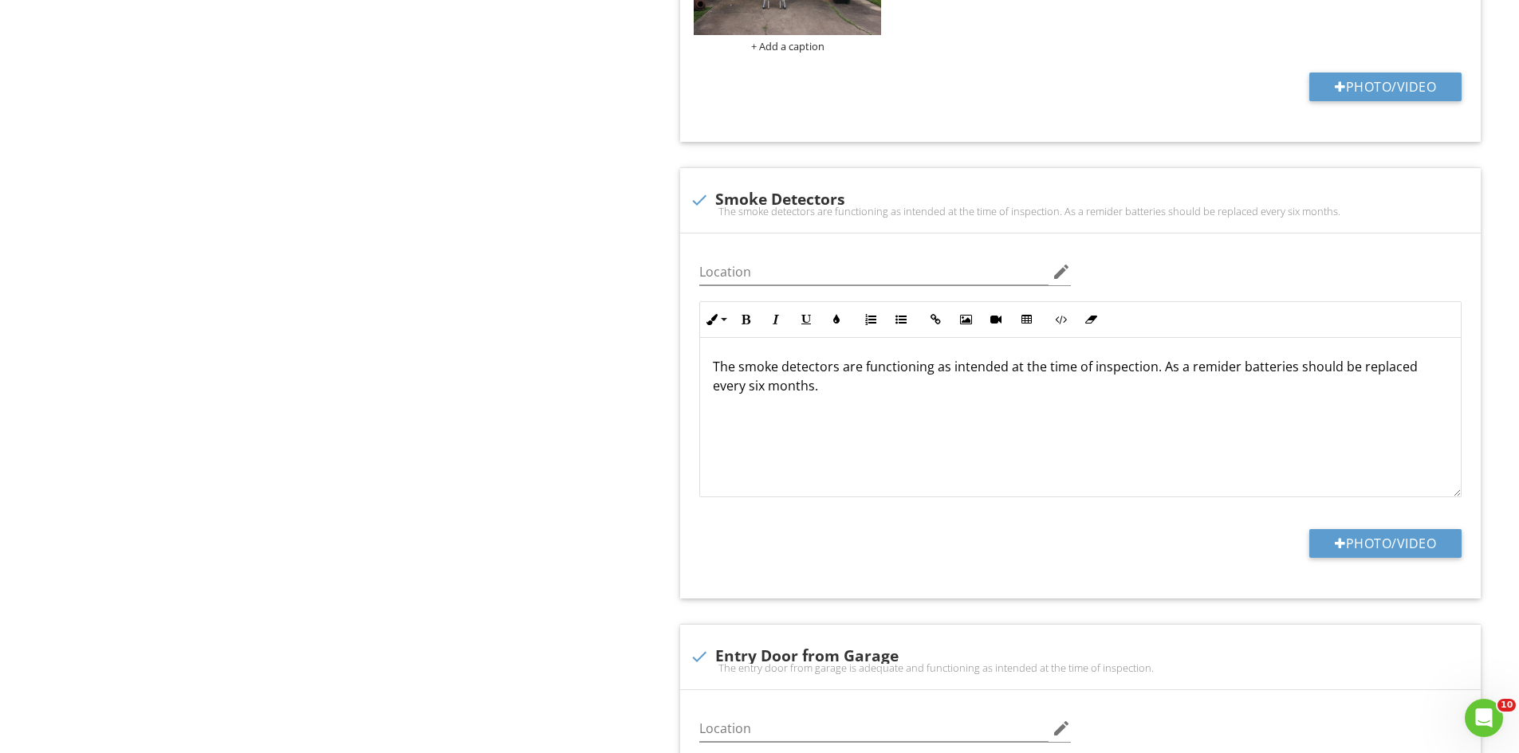
scroll to position [915, 0]
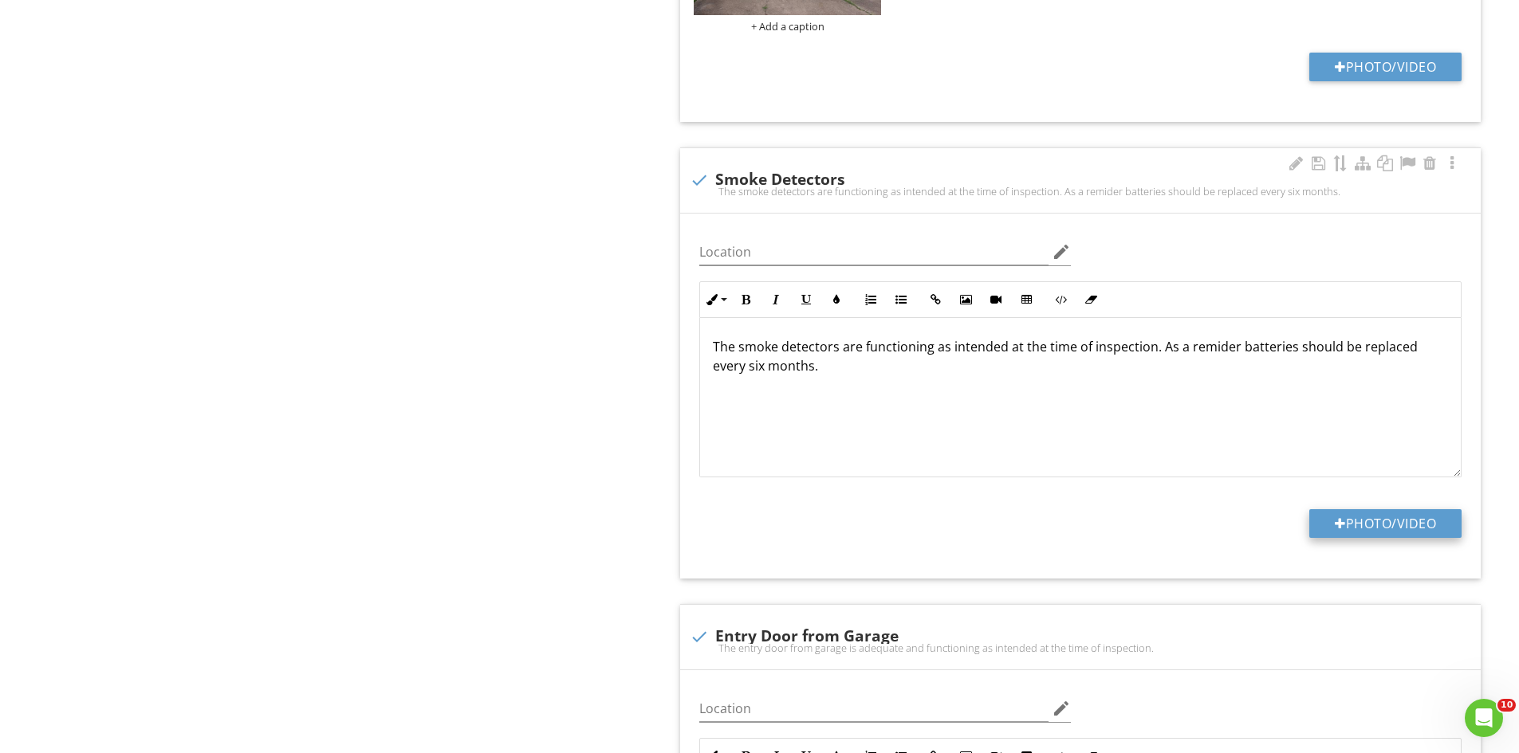
click at [1360, 523] on button "Photo/Video" at bounding box center [1385, 523] width 152 height 29
type input "C:\fakepath\IMG_6858.JPG"
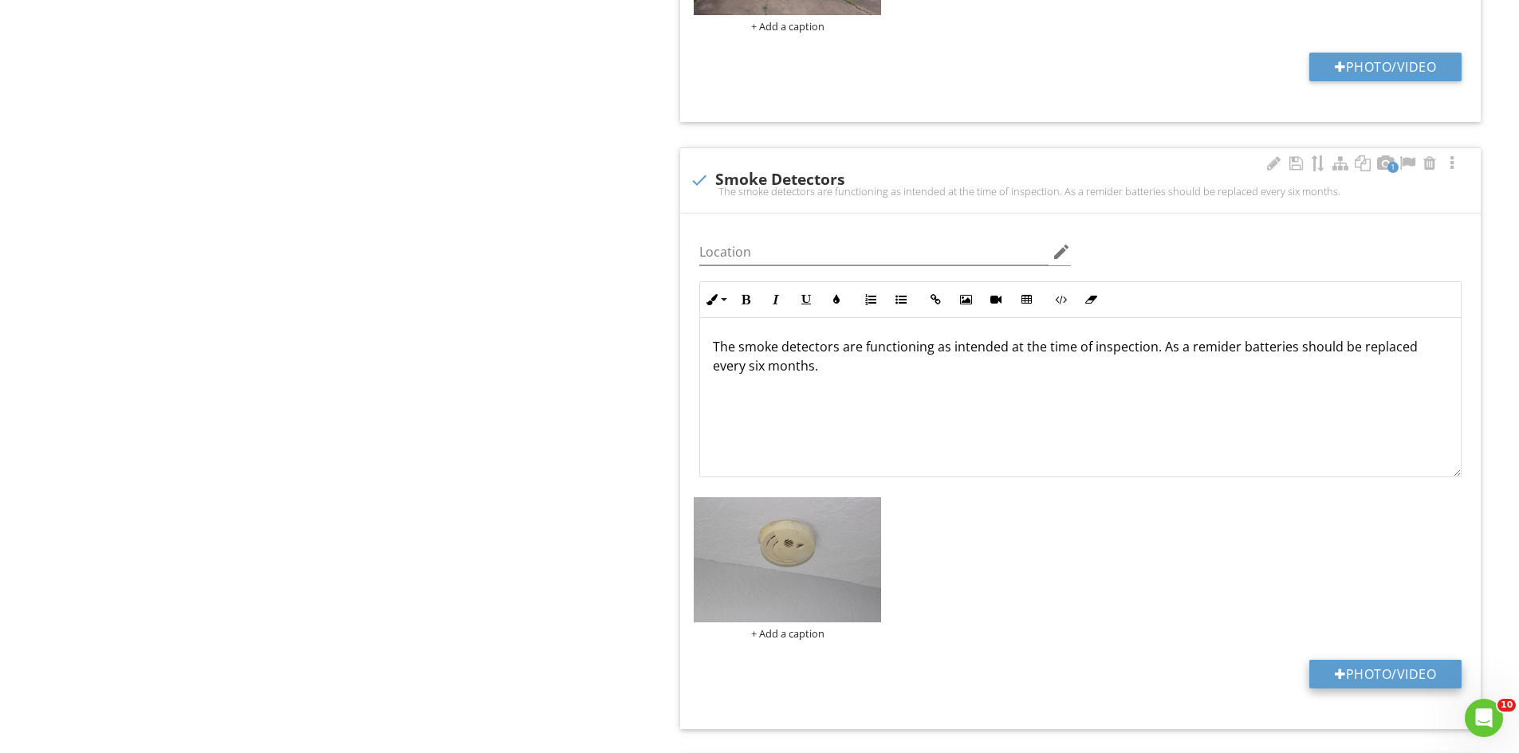
click at [1365, 670] on button "Photo/Video" at bounding box center [1385, 674] width 152 height 29
click at [834, 348] on p "The smoke detectors are functioning as intended at the time of inspection. As a…" at bounding box center [1080, 356] width 735 height 38
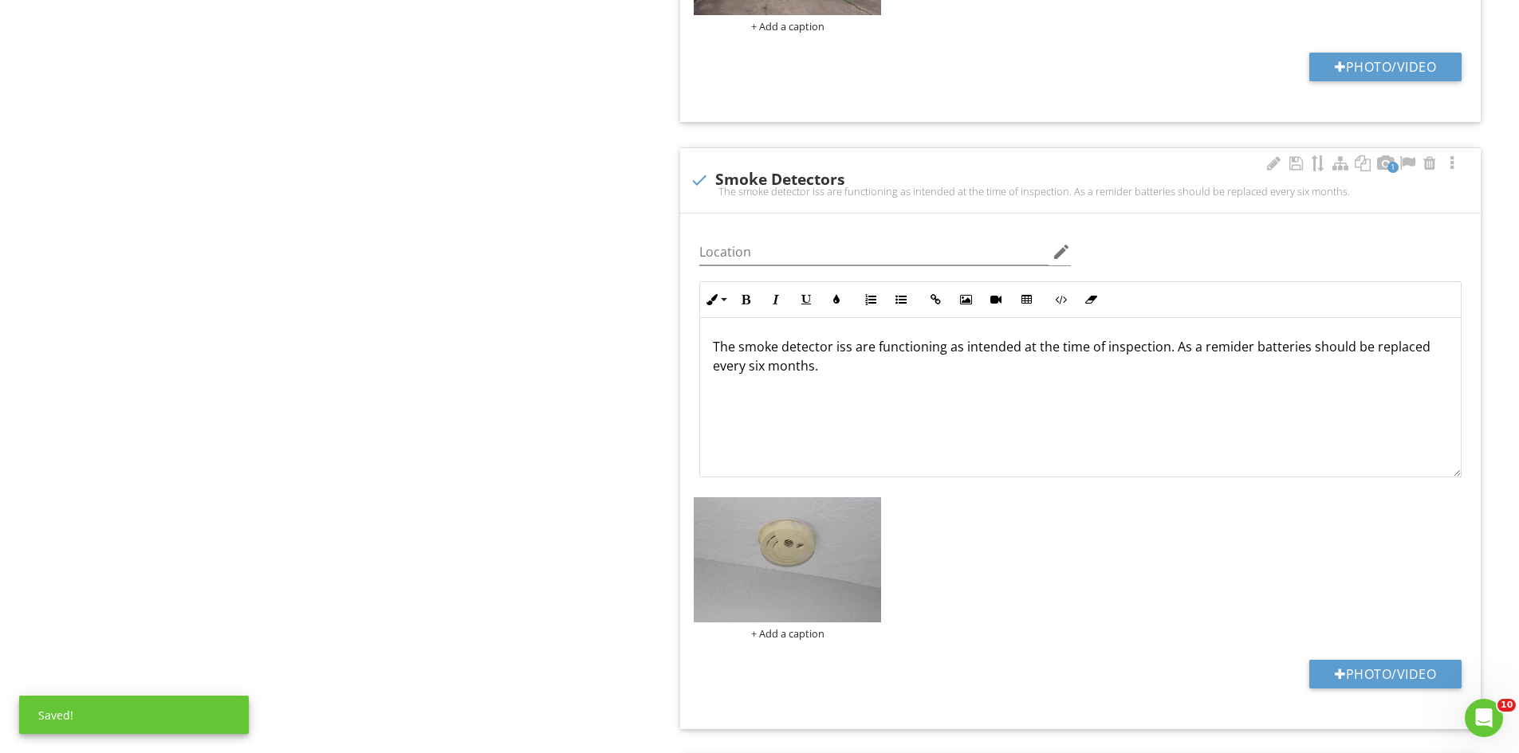
click at [848, 352] on p "The smoke detector iss are functioning as intended at the time of inspection. A…" at bounding box center [1080, 356] width 735 height 38
drag, startPoint x: 1164, startPoint y: 349, endPoint x: 1249, endPoint y: 402, distance: 99.6
click at [1249, 402] on div "The smoke detector is are functioning as intended at the time of inspection. As…" at bounding box center [1080, 397] width 761 height 159
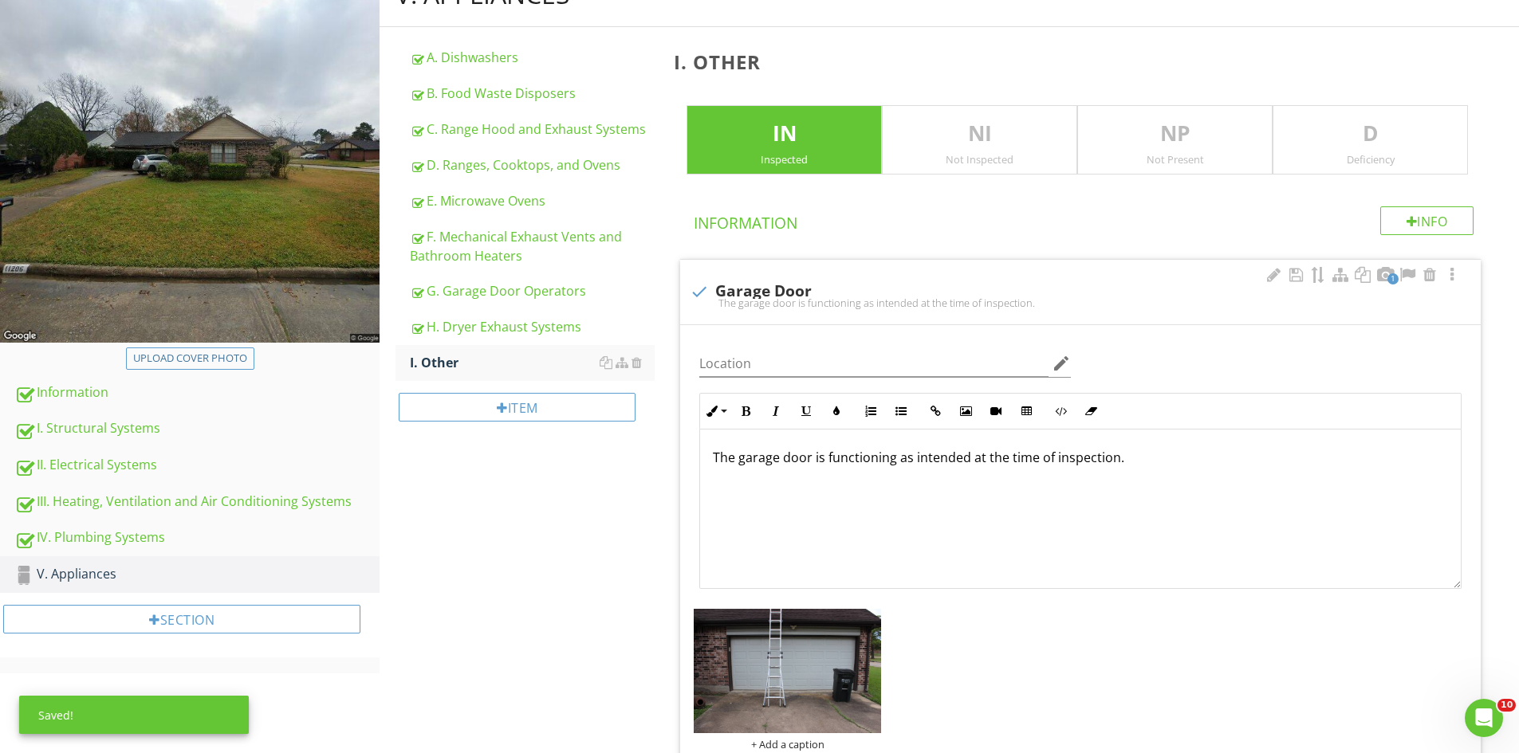
scroll to position [0, 0]
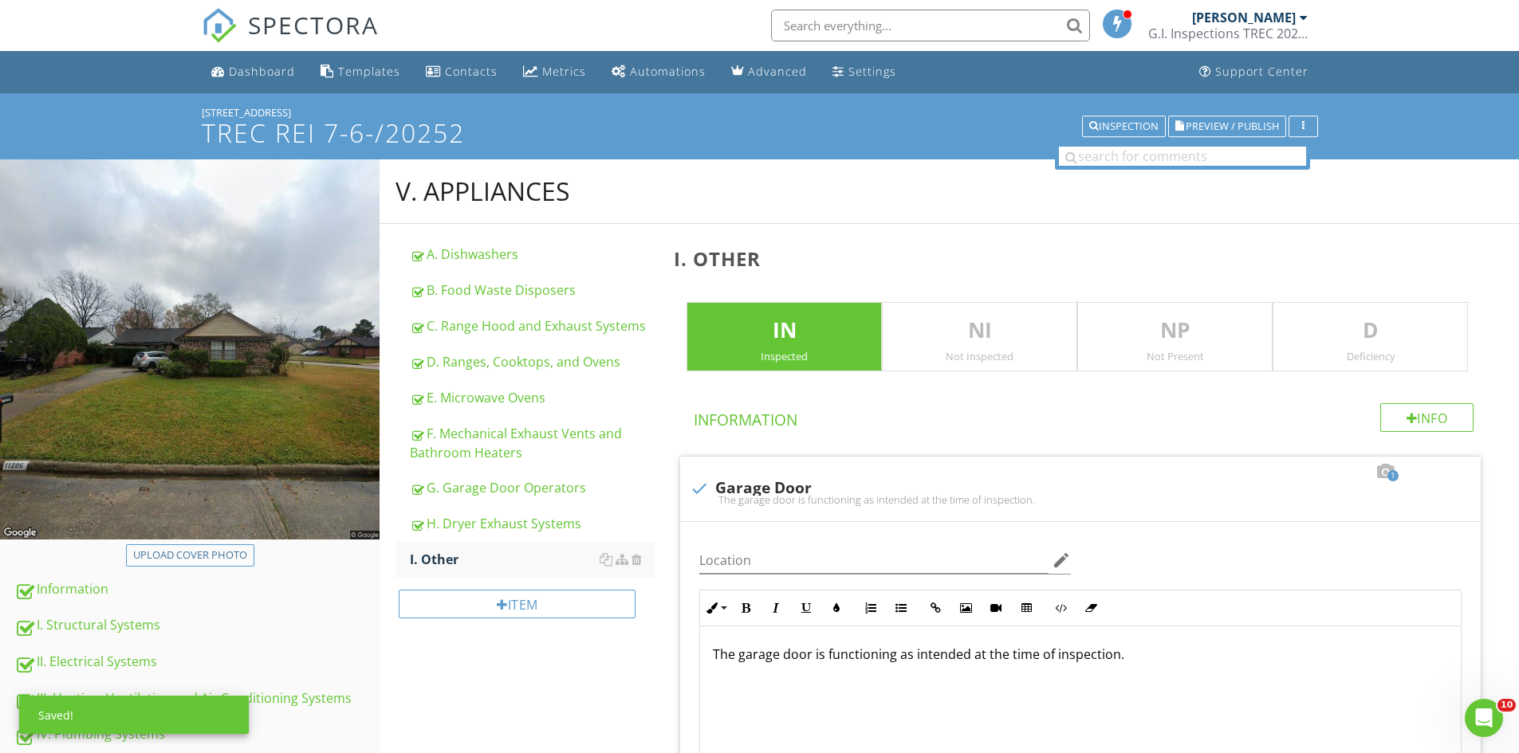
click at [1388, 332] on p "D" at bounding box center [1370, 331] width 194 height 32
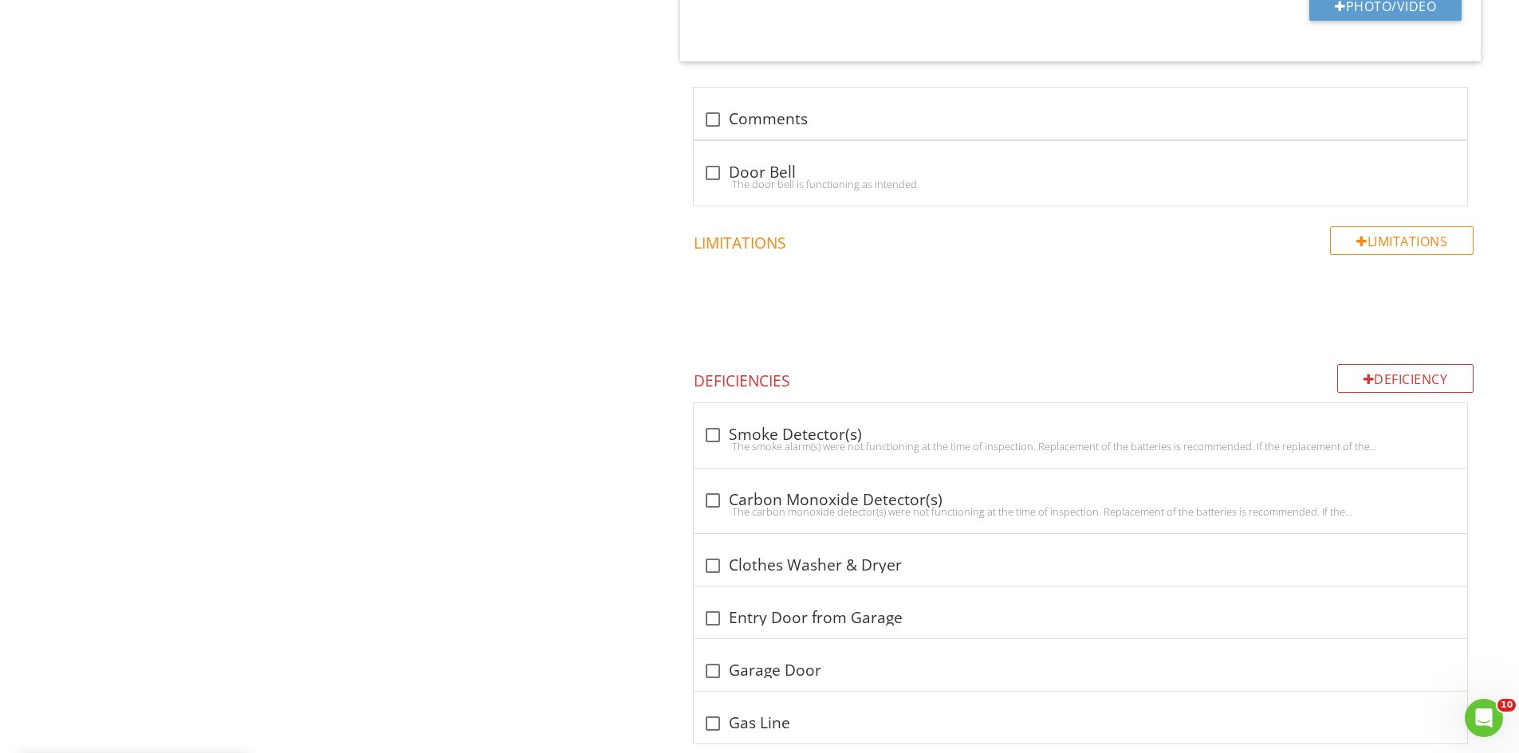
scroll to position [2071, 0]
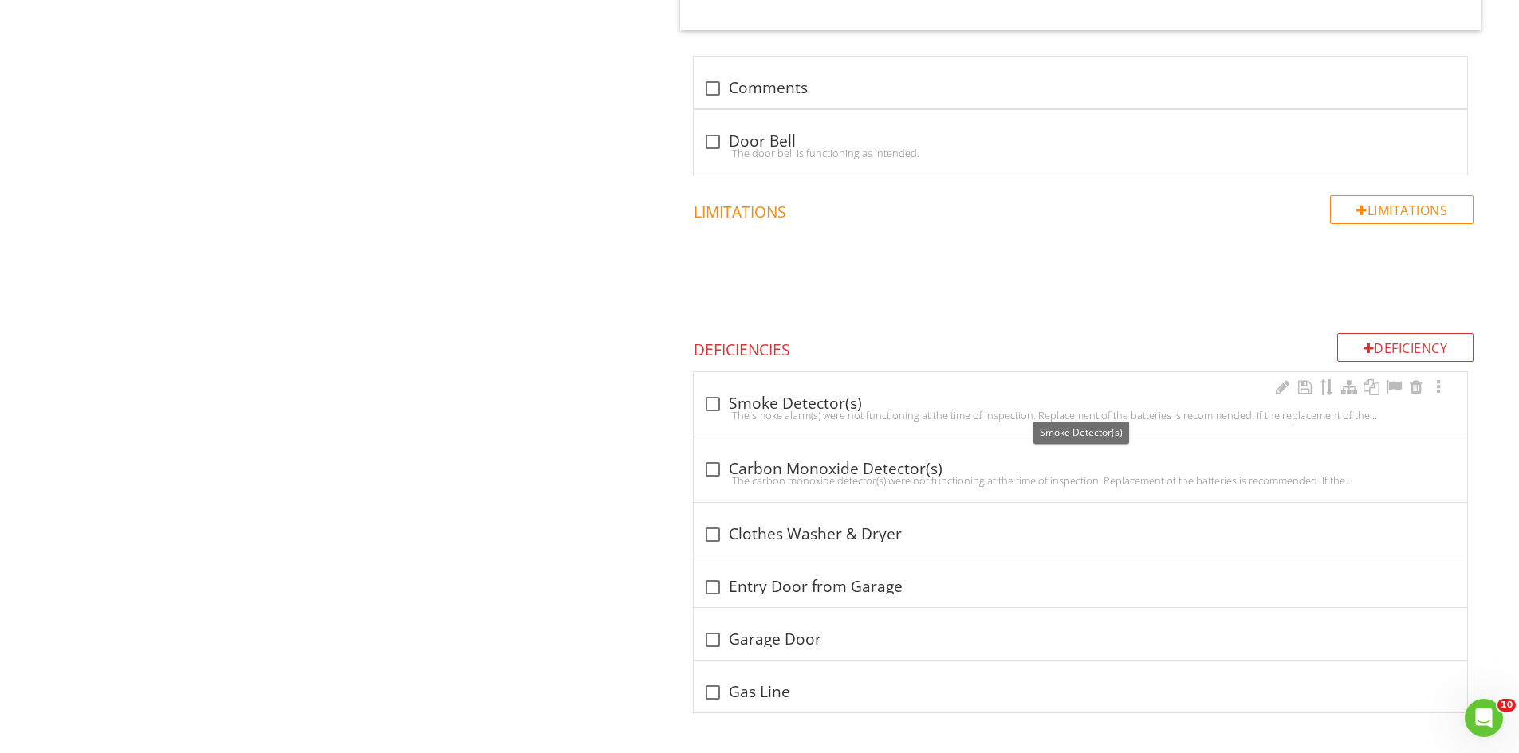
click at [704, 407] on div at bounding box center [712, 404] width 27 height 27
checkbox input "true"
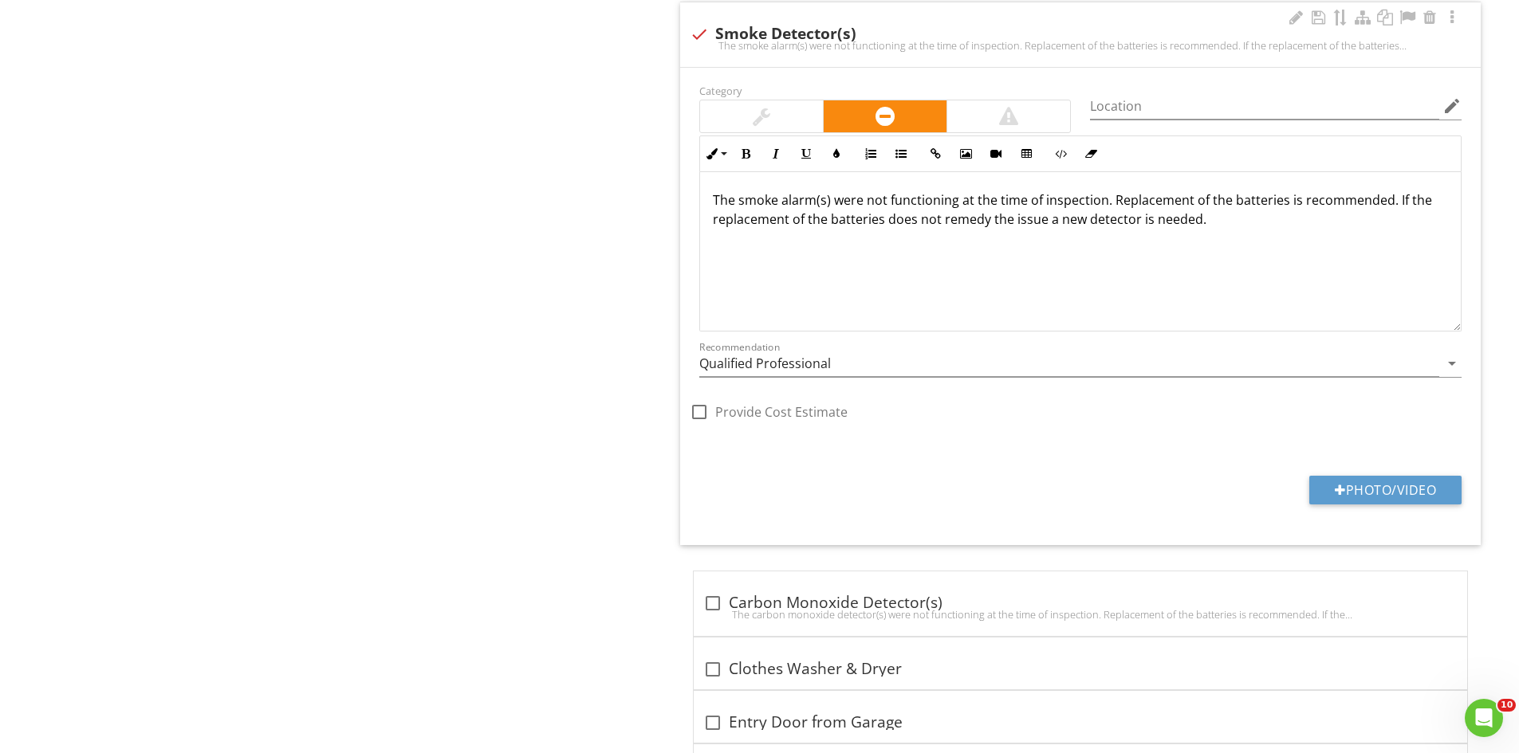
scroll to position [2550, 0]
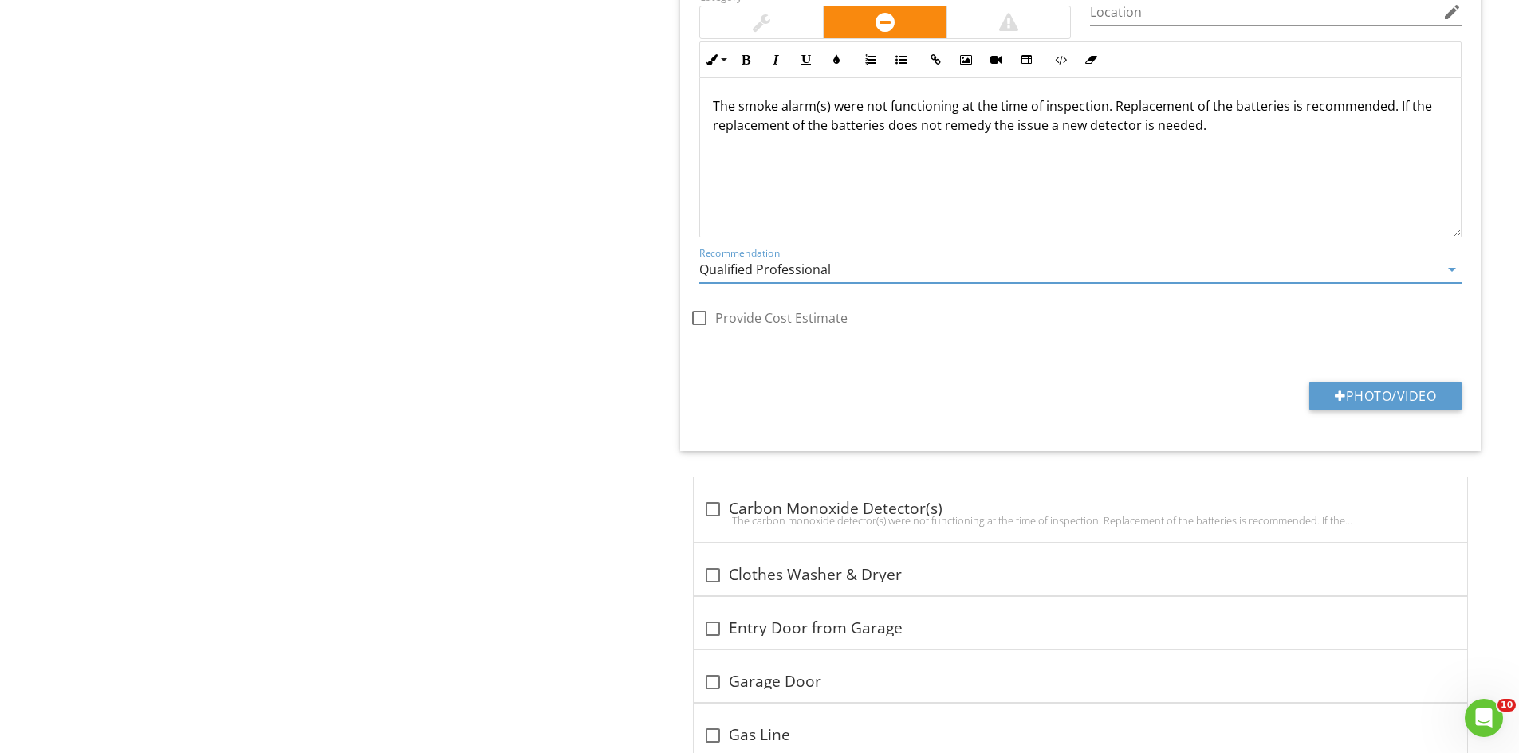
click at [849, 258] on input "Qualified Professional" at bounding box center [1069, 270] width 740 height 26
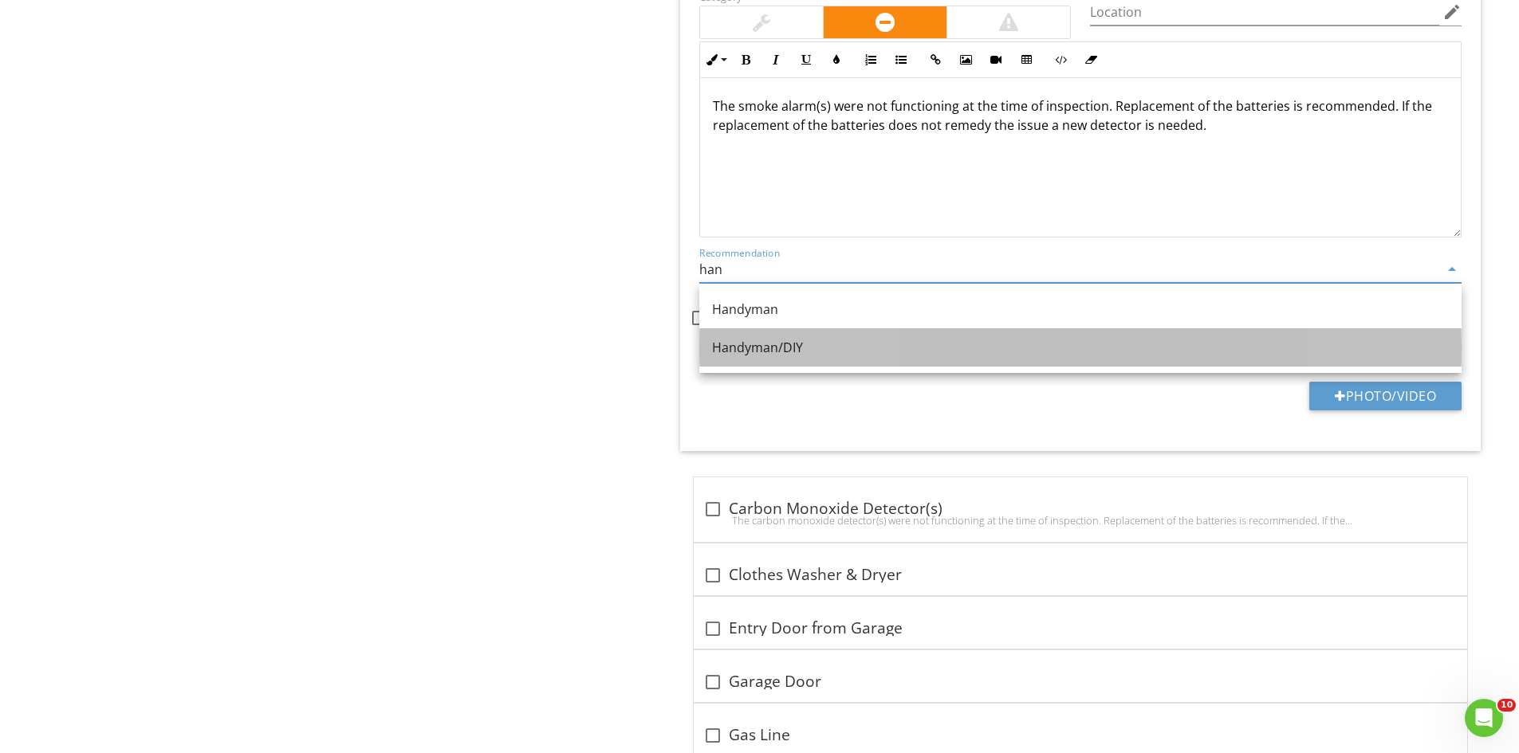
click at [776, 356] on div "Handyman/DIY" at bounding box center [1080, 347] width 737 height 19
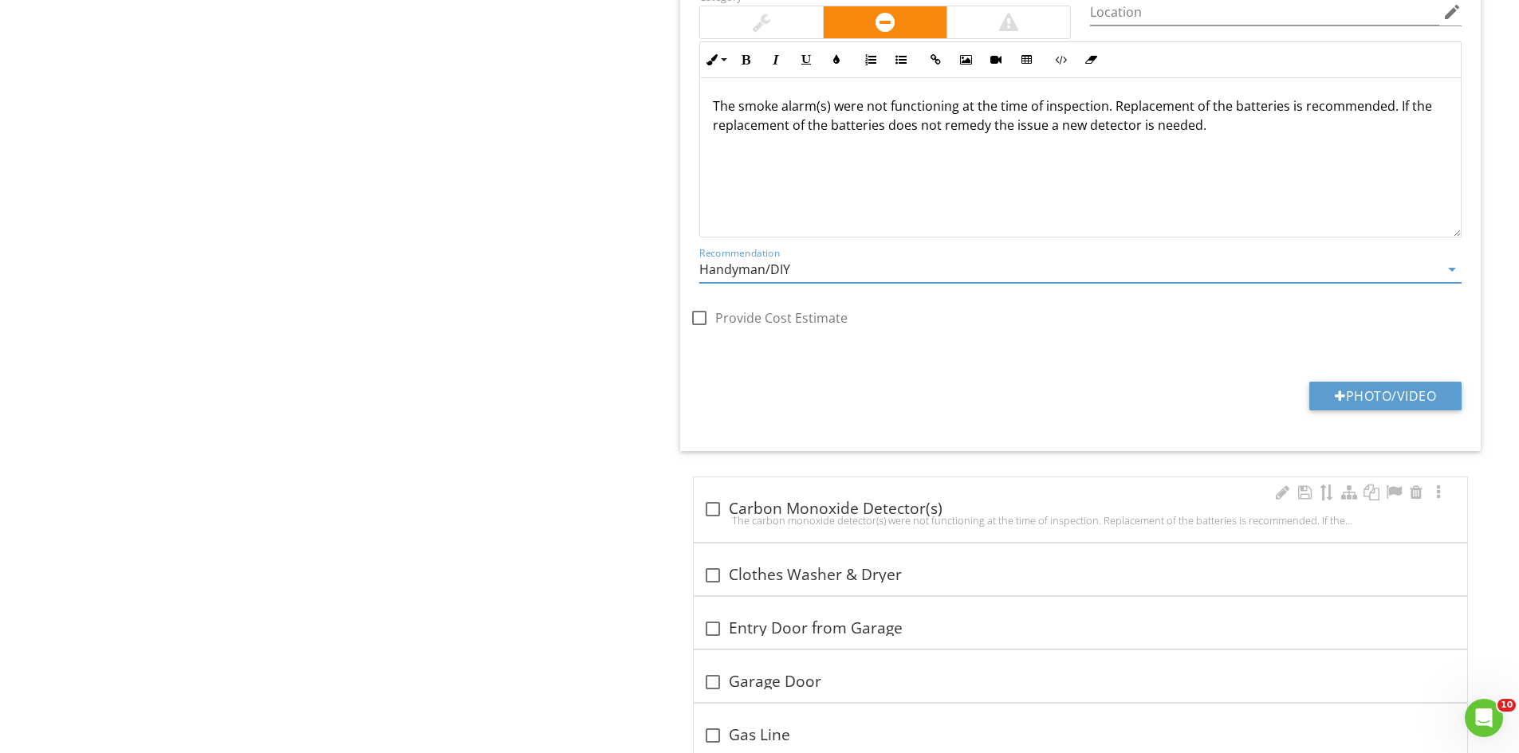
type input "Handyman/DIY"
click at [712, 509] on div at bounding box center [712, 509] width 27 height 27
checkbox input "true"
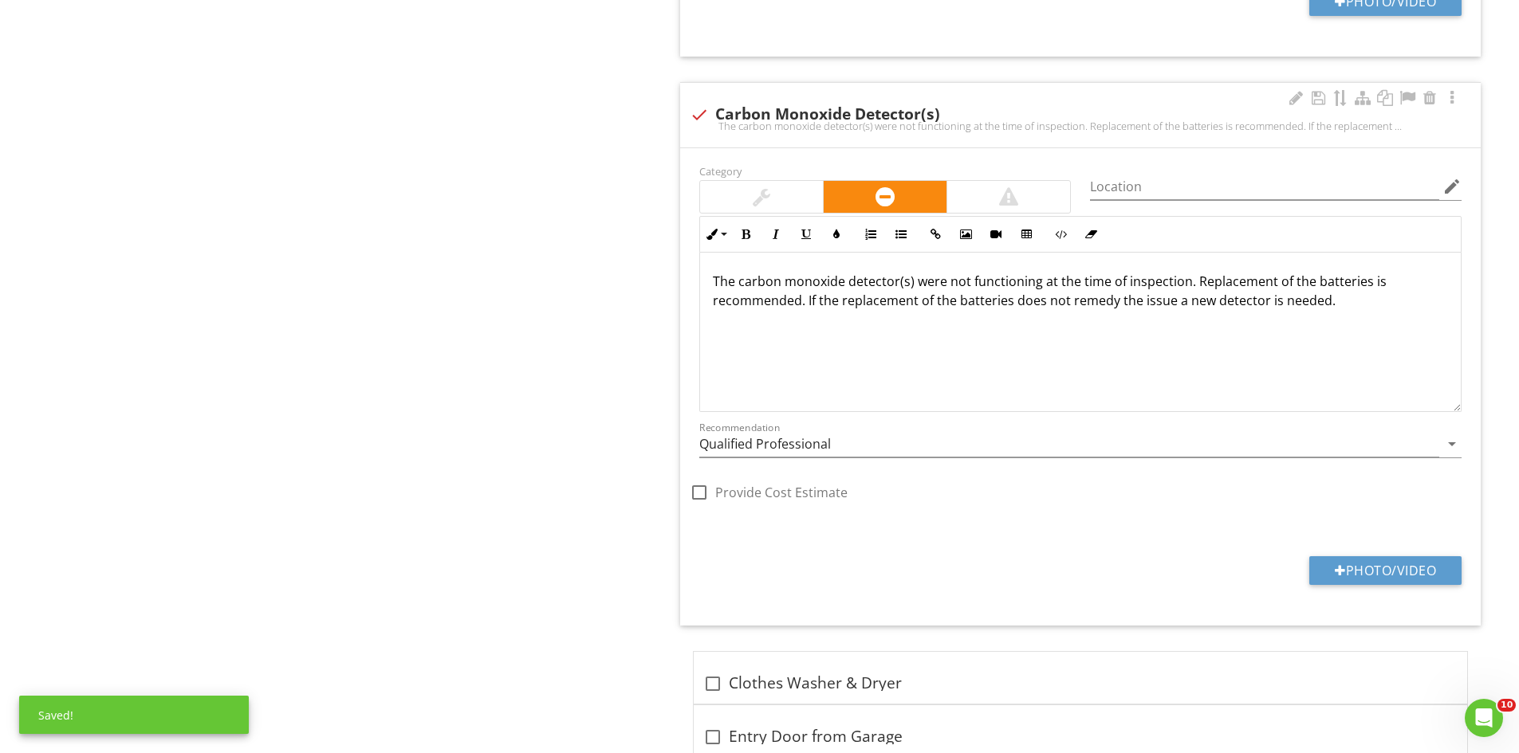
scroll to position [2948, 0]
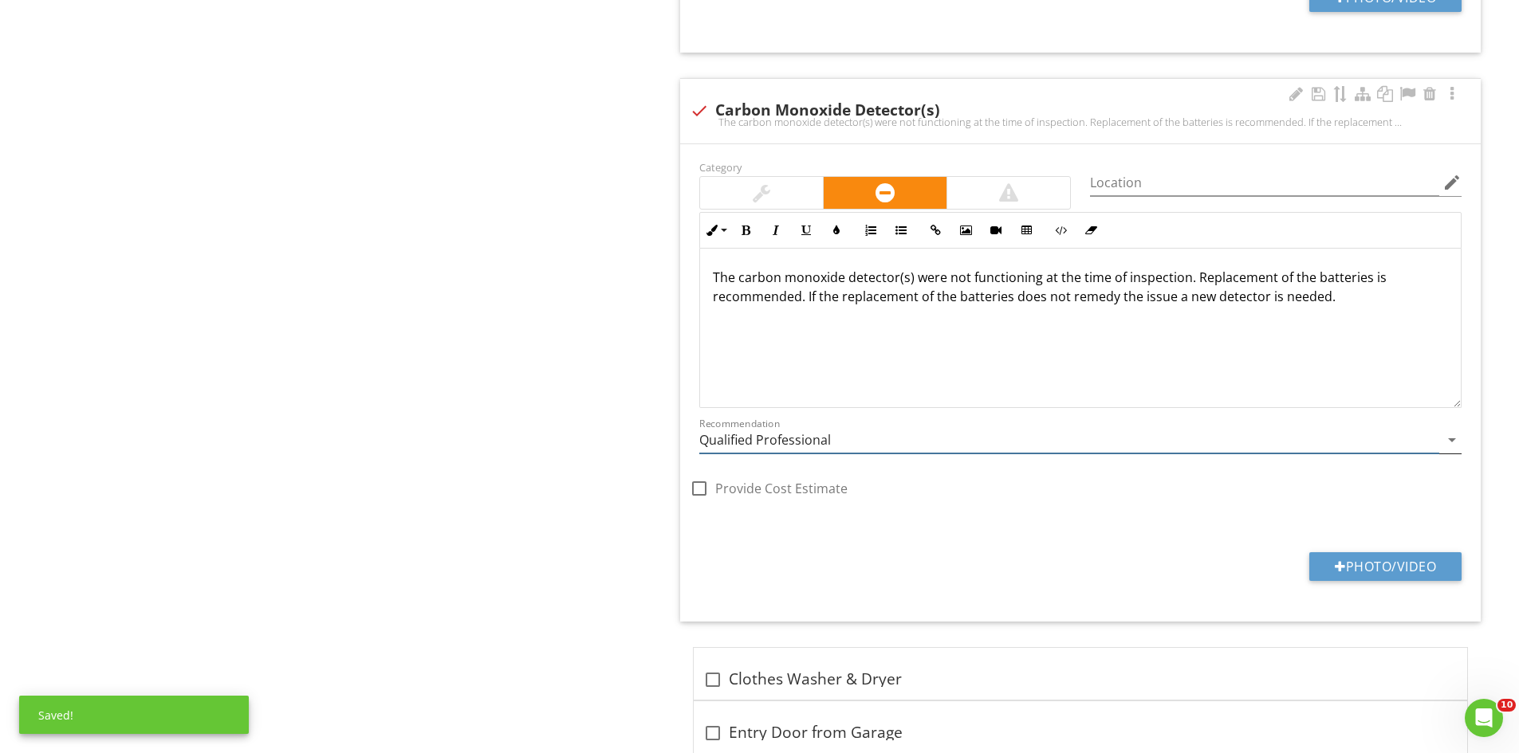
click at [830, 442] on input "Qualified Professional" at bounding box center [1069, 440] width 740 height 26
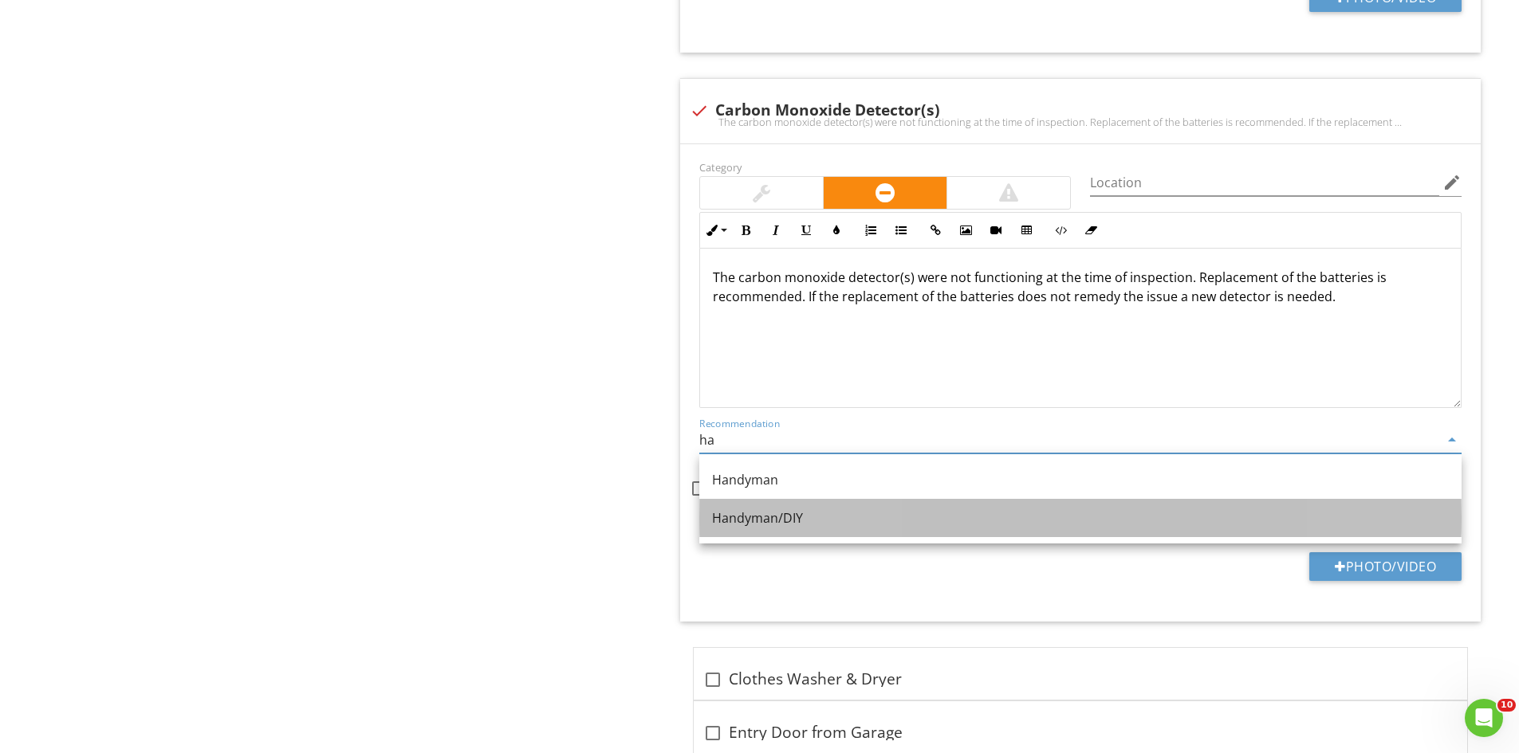
click at [796, 518] on div "Handyman/DIY" at bounding box center [1080, 518] width 737 height 19
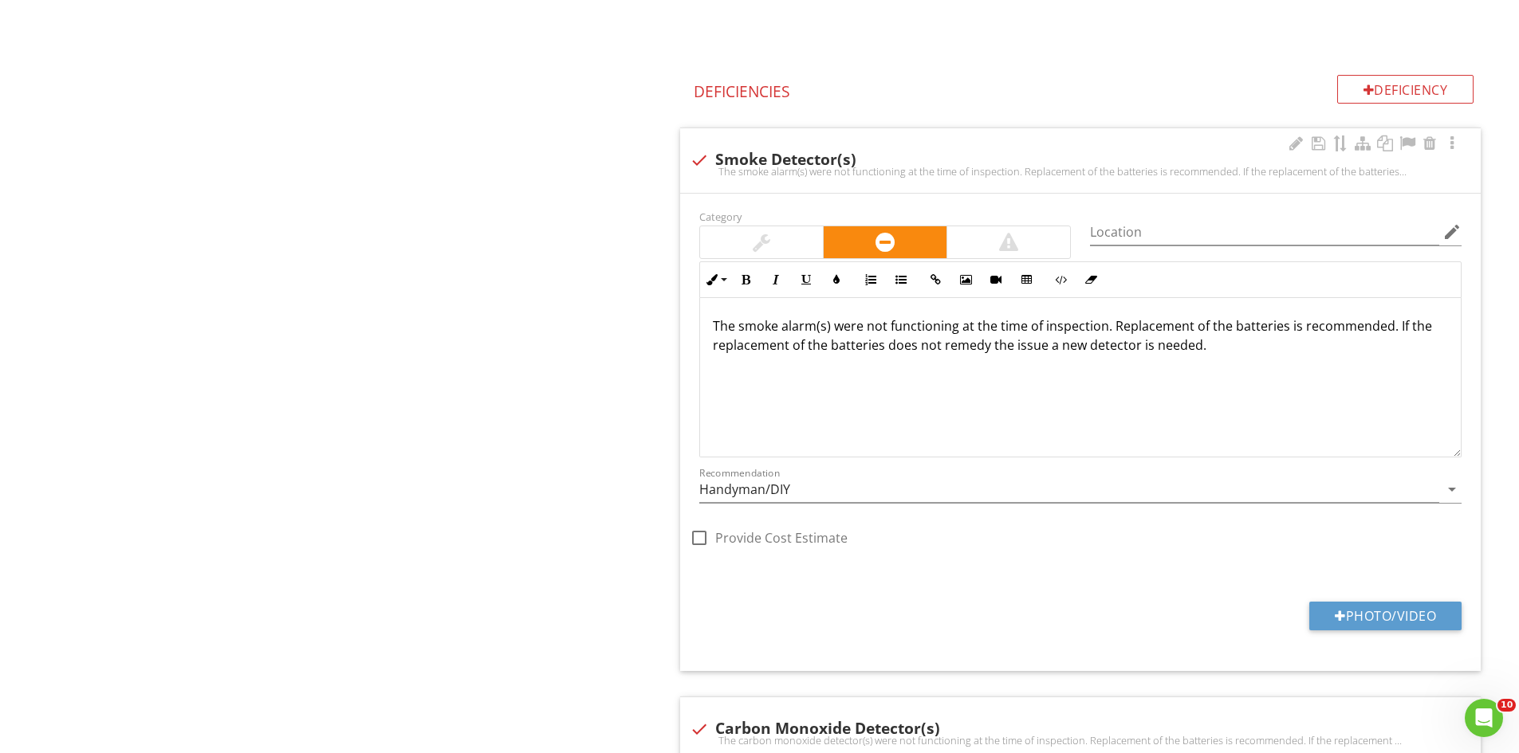
scroll to position [2310, 0]
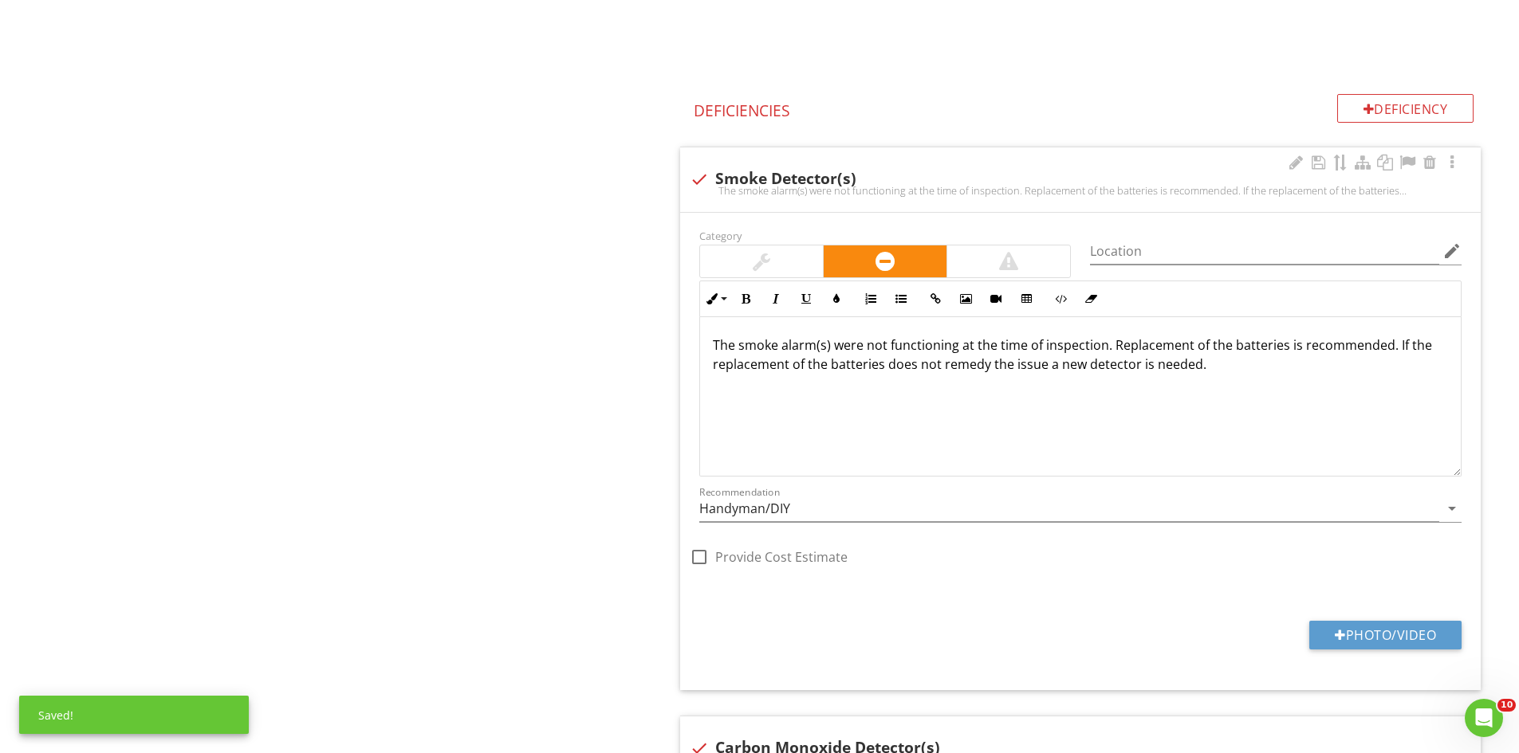
type input "Handyman/DIY"
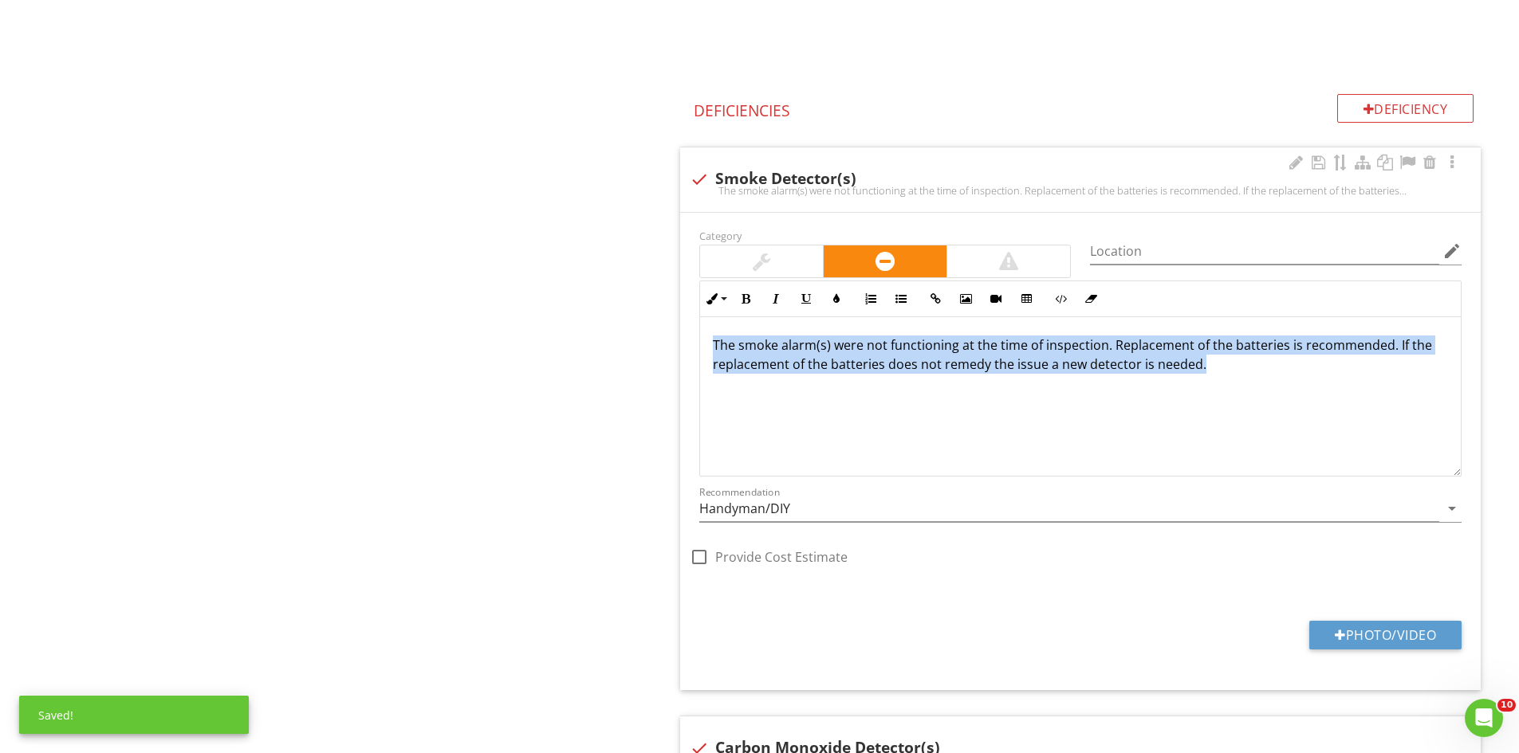
drag, startPoint x: 710, startPoint y: 342, endPoint x: 1339, endPoint y: 393, distance: 631.1
click at [1339, 393] on div "The smoke alarm(s) were not functioning at the time of inspection. Replacement …" at bounding box center [1080, 396] width 761 height 159
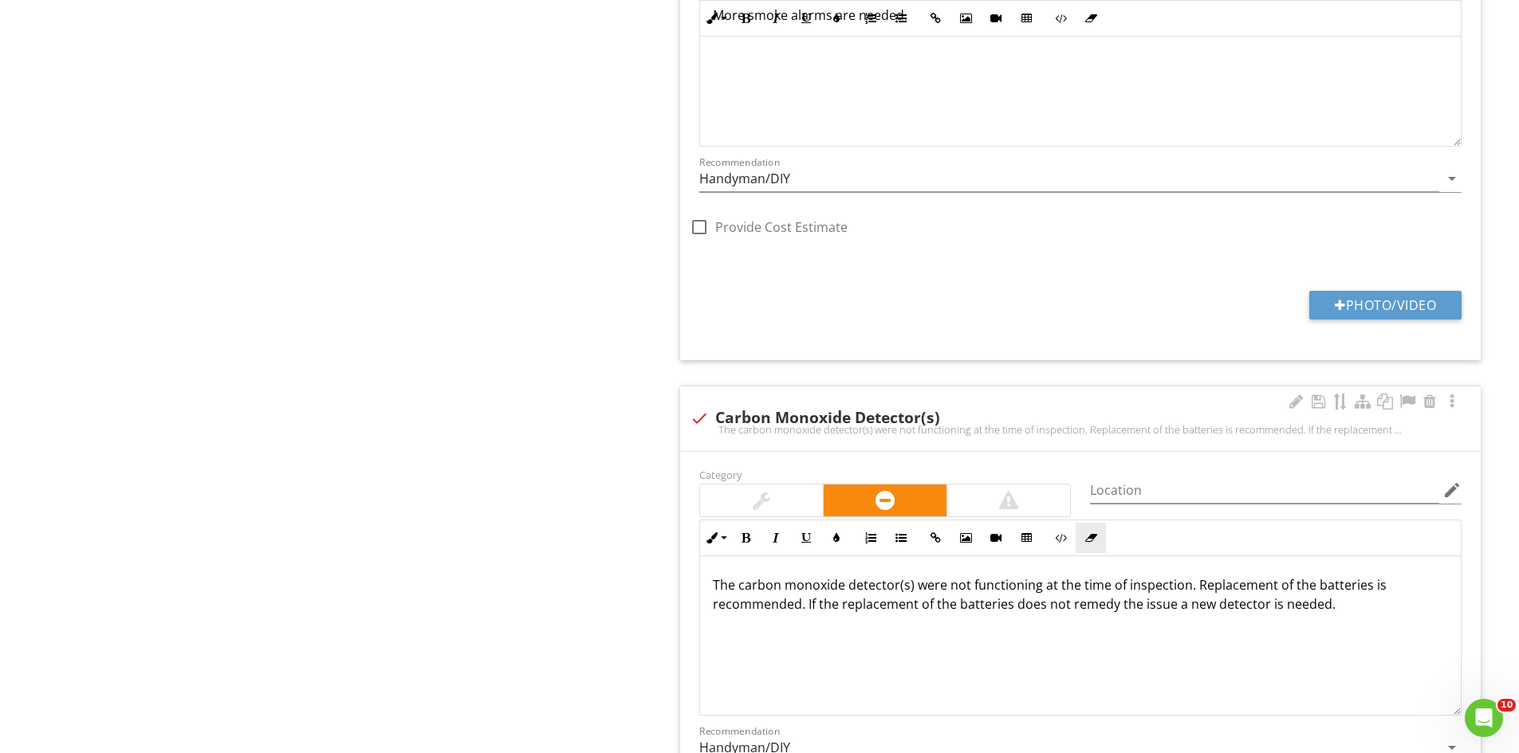
scroll to position [2709, 0]
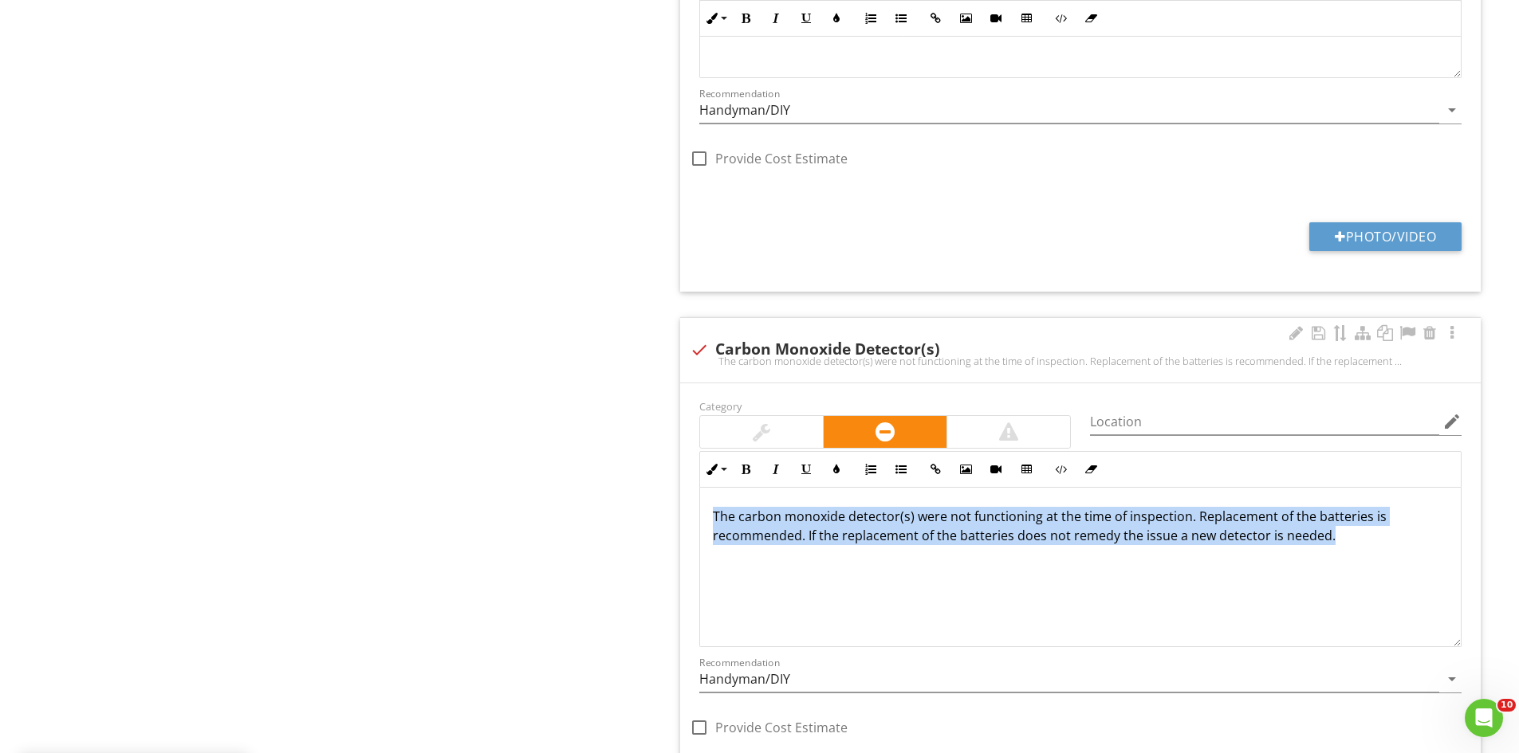
drag, startPoint x: 714, startPoint y: 513, endPoint x: 1470, endPoint y: 572, distance: 759.0
click at [1470, 572] on div "Inline Style XLarge Large Normal Small Light Small/Light Bold Italic Underline …" at bounding box center [1080, 549] width 781 height 196
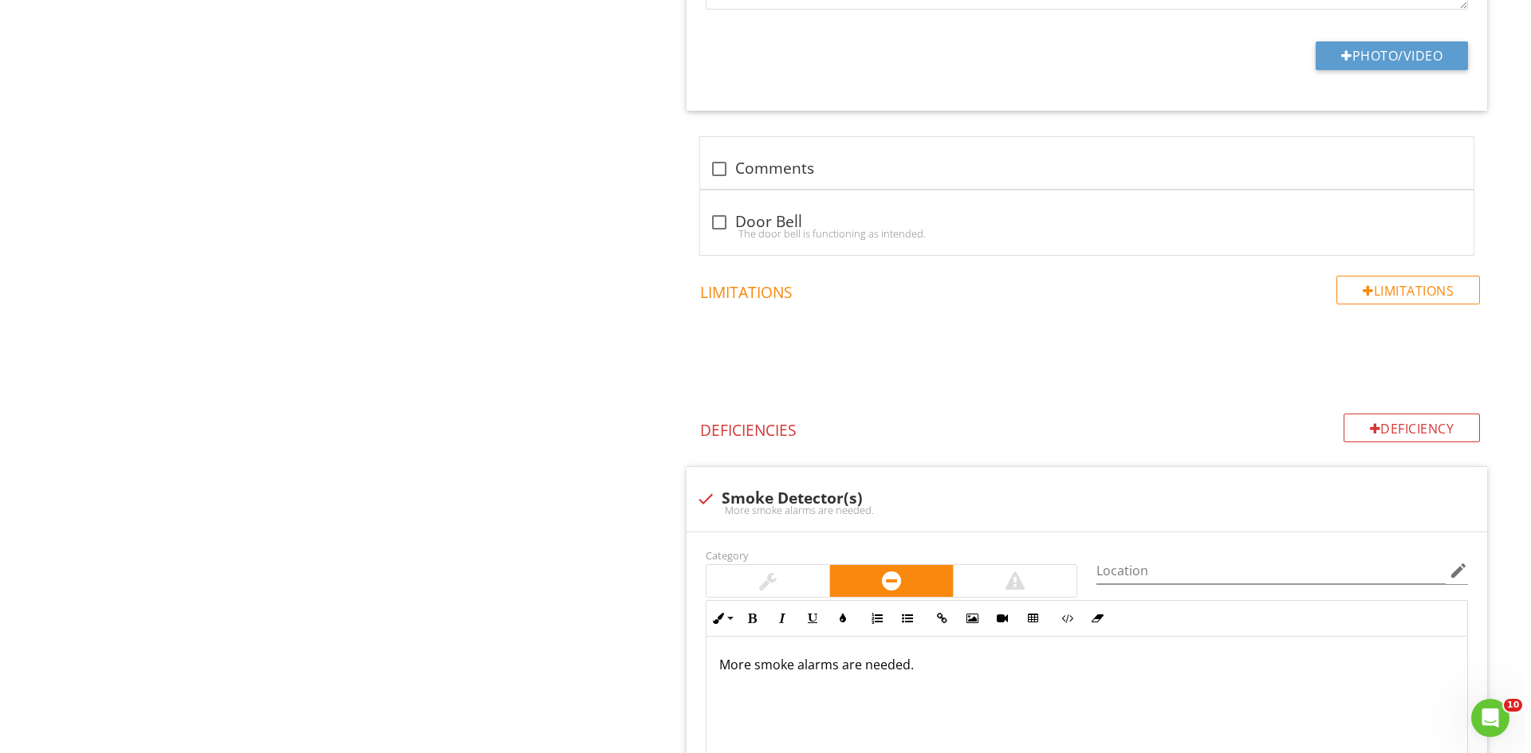
scroll to position [1980, 0]
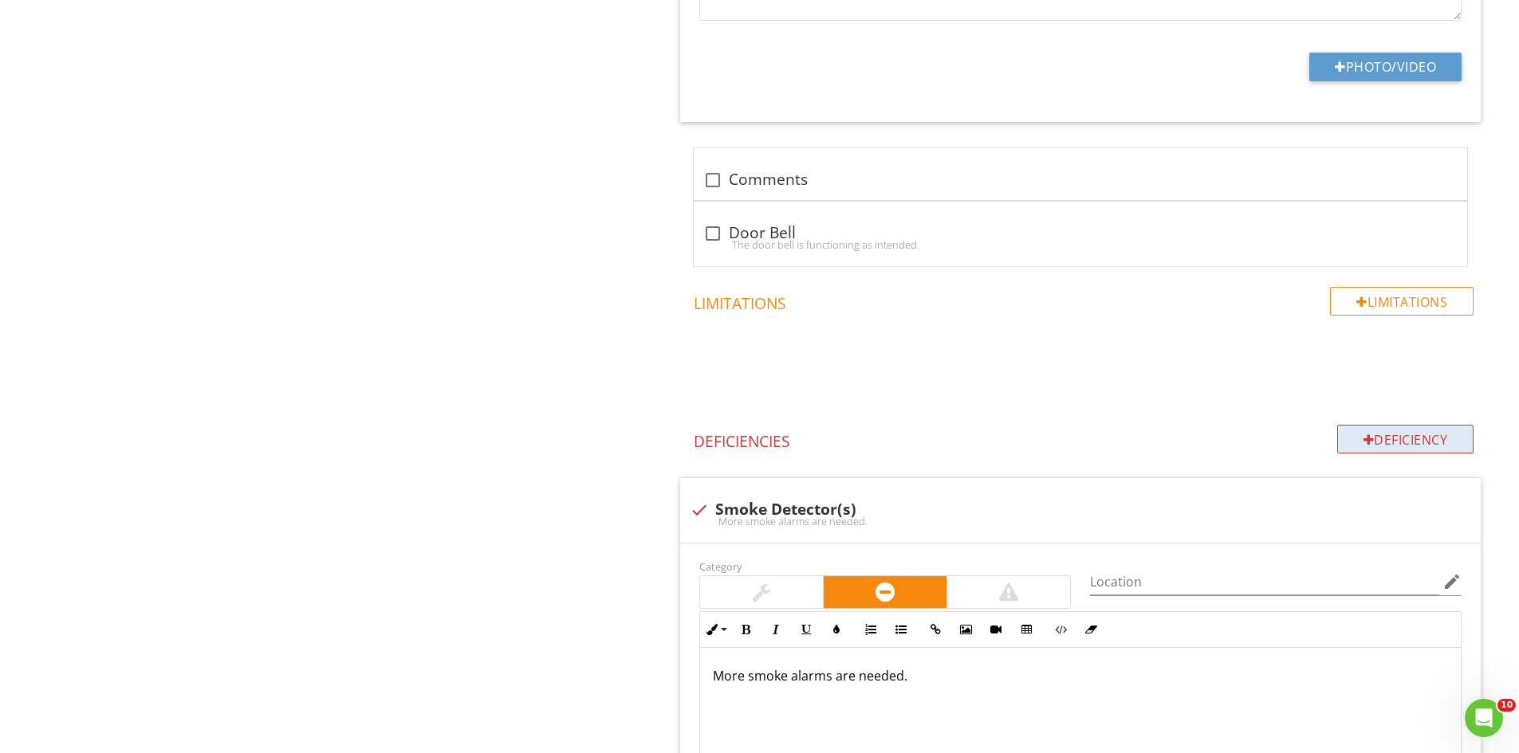
click at [1394, 431] on div "Deficiency" at bounding box center [1405, 439] width 137 height 29
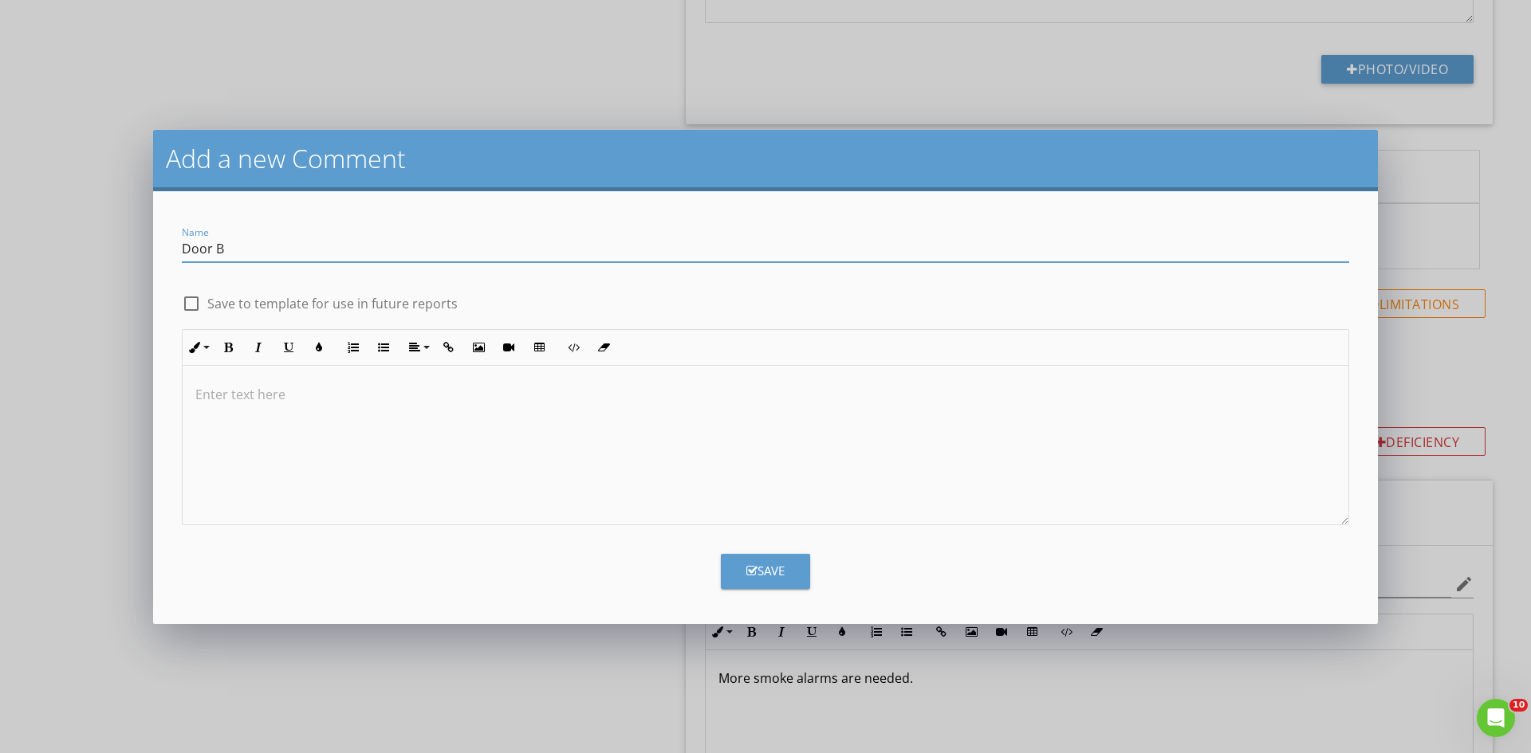
type input "Door Bell"
click at [293, 388] on p at bounding box center [765, 394] width 1140 height 19
click at [298, 399] on p "The doorbell is net functioning at the time of inspection." at bounding box center [765, 394] width 1140 height 19
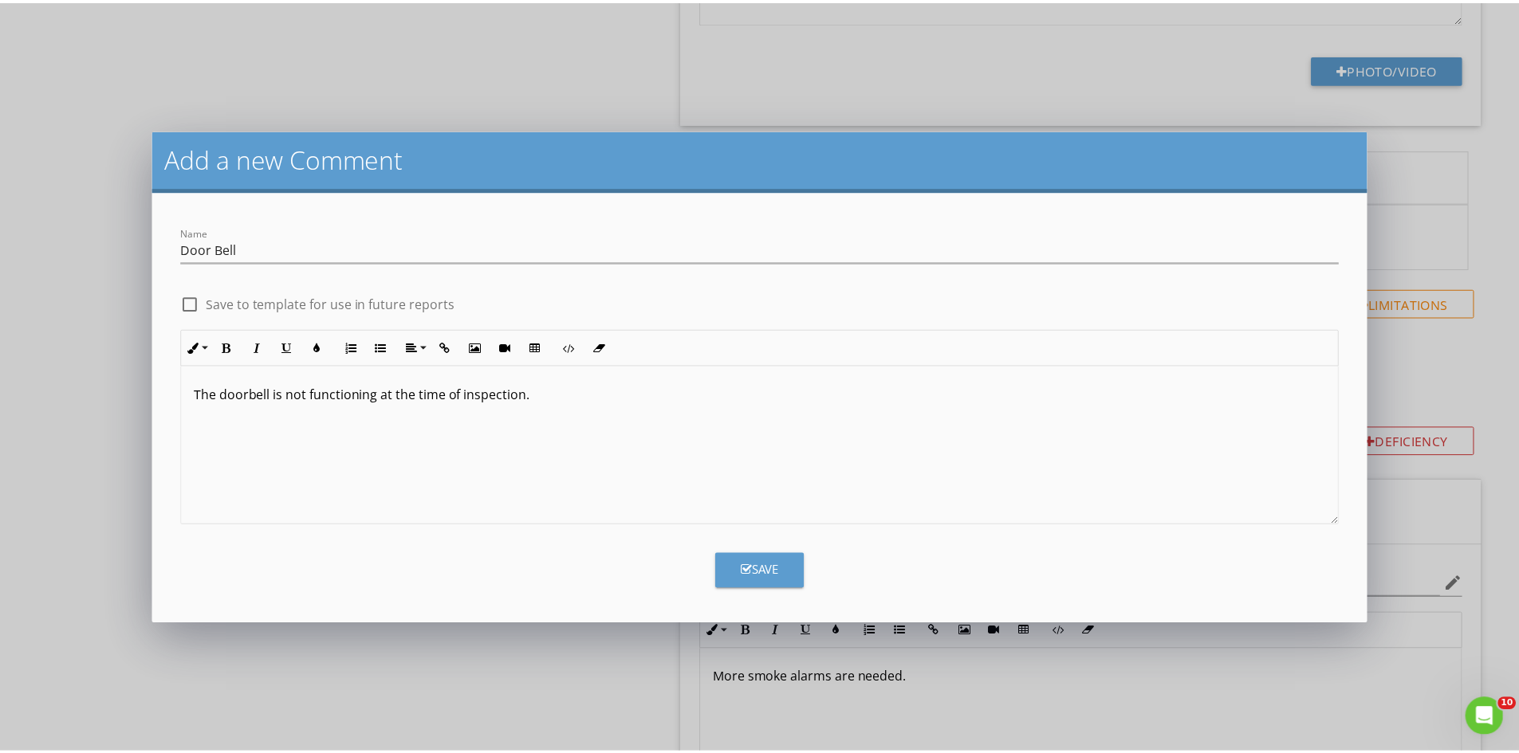
scroll to position [1, 0]
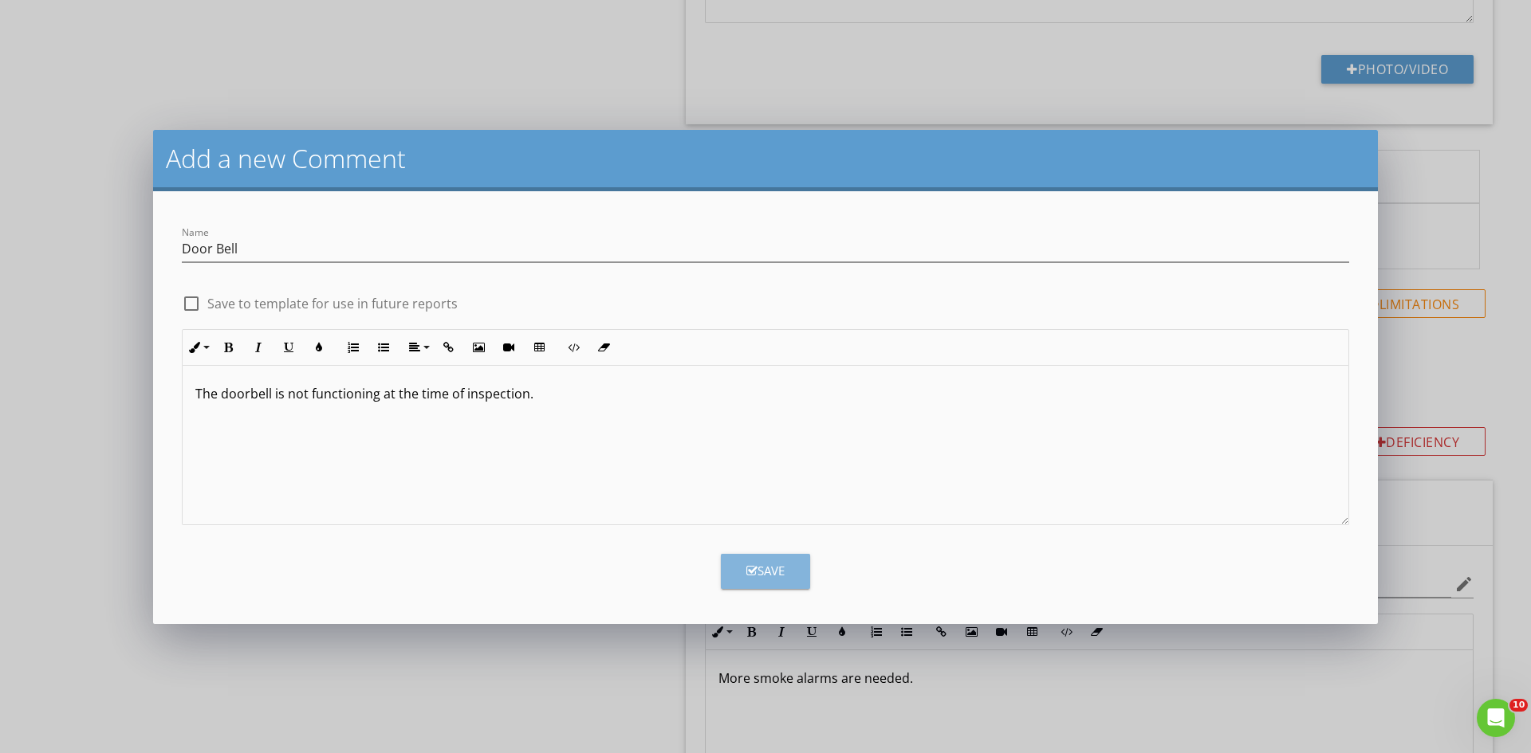
click at [759, 564] on div "Save" at bounding box center [765, 571] width 38 height 18
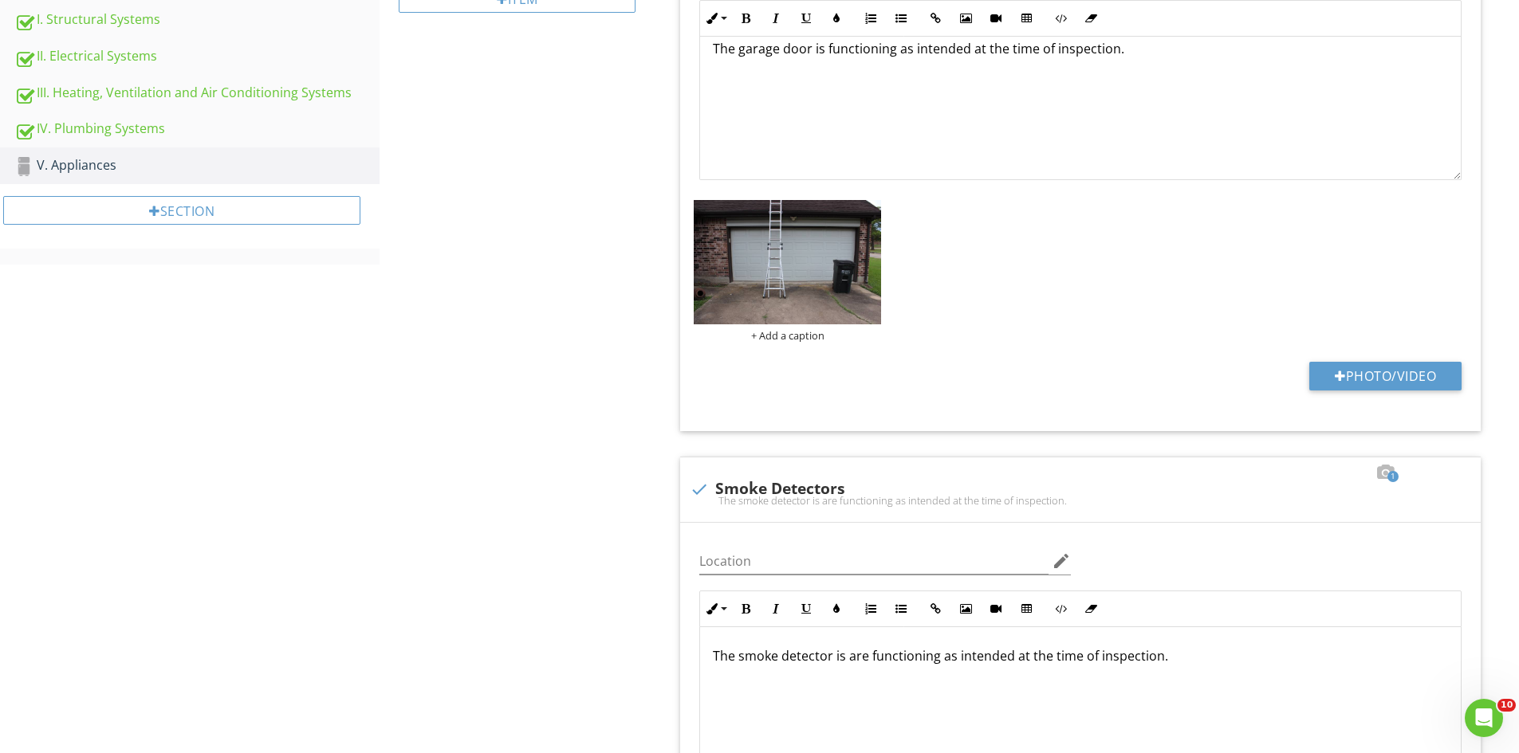
scroll to position [0, 0]
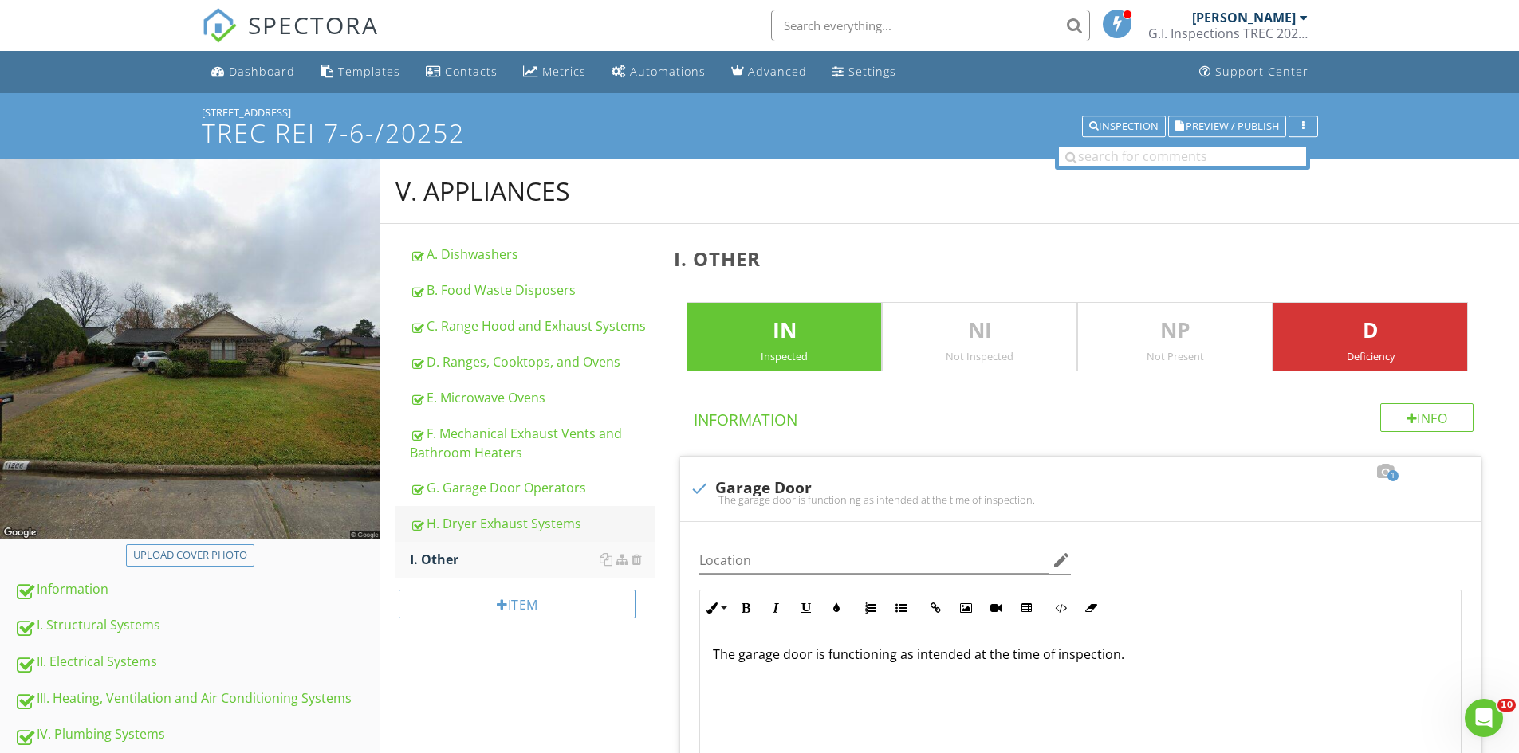
click at [457, 523] on div "H. Dryer Exhaust Systems" at bounding box center [532, 523] width 245 height 19
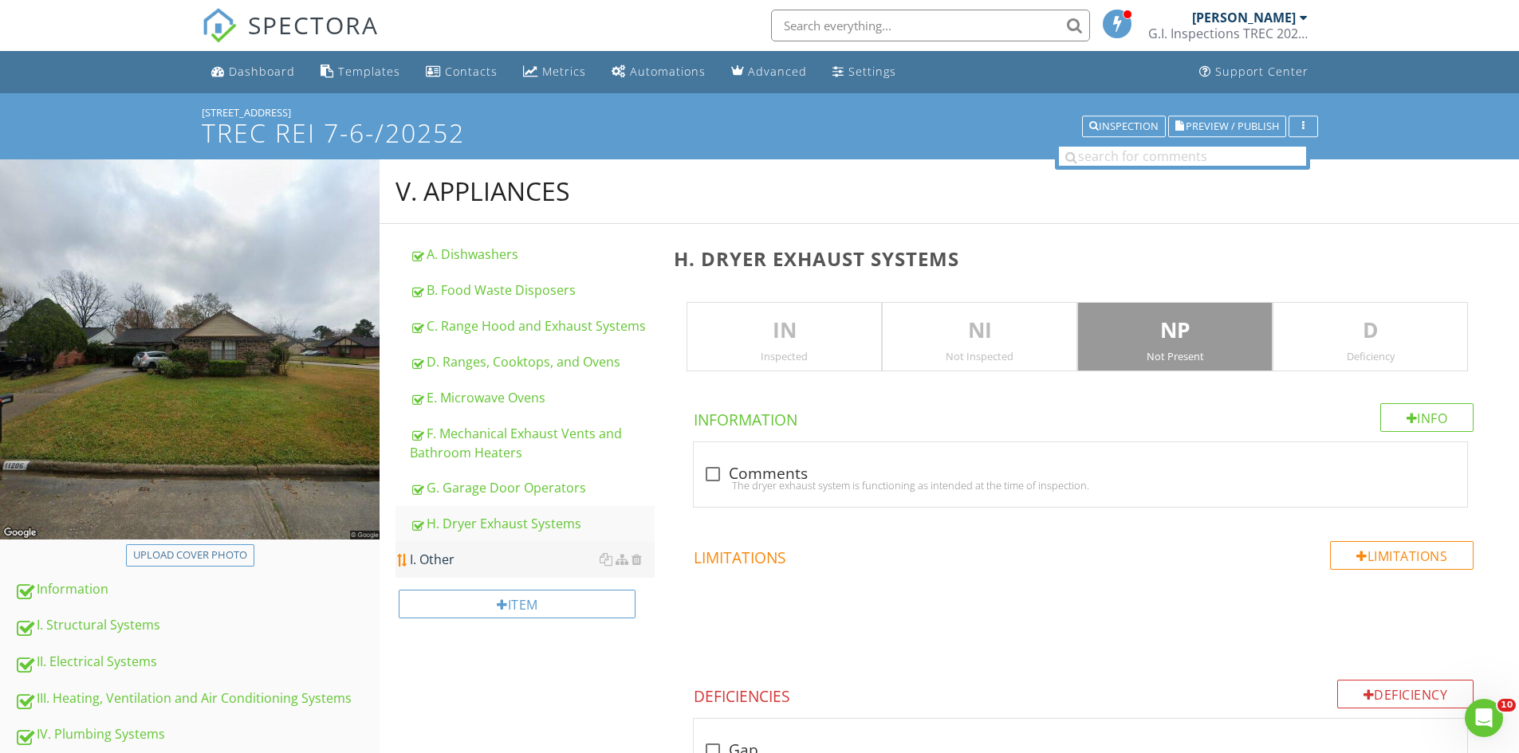
click at [443, 551] on div "I. Other" at bounding box center [532, 559] width 245 height 19
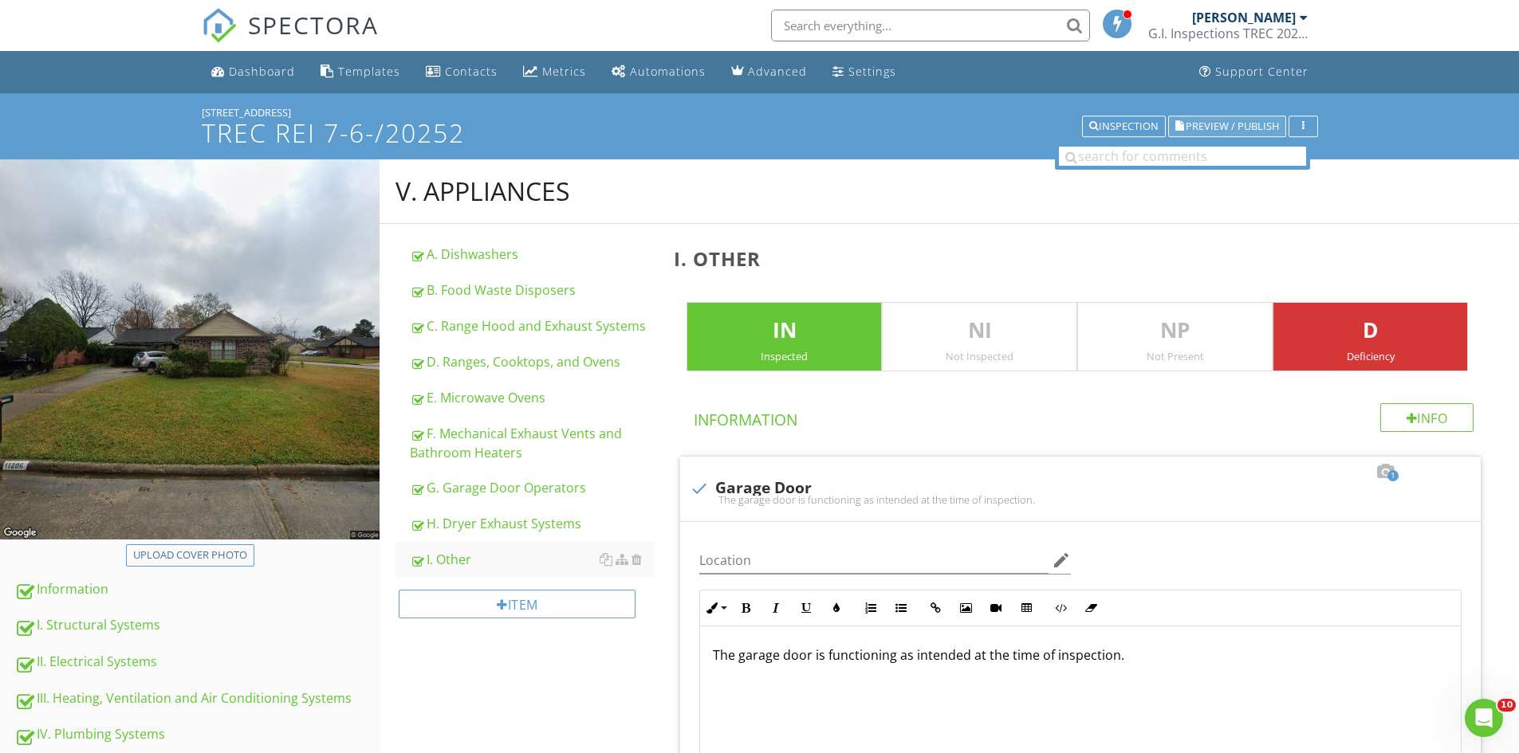
click at [1229, 130] on span "Preview / Publish" at bounding box center [1232, 126] width 93 height 10
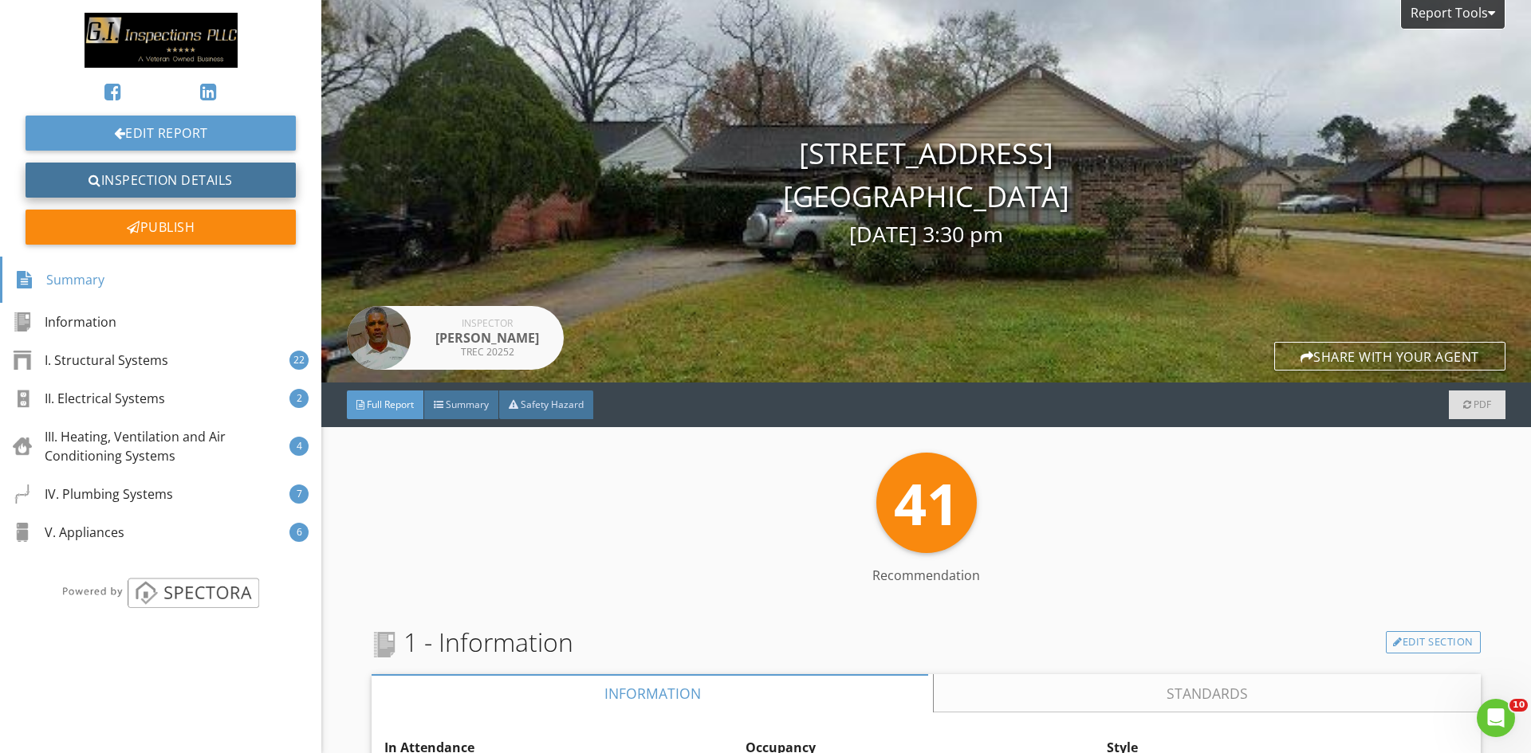
click at [129, 186] on link "Inspection Details" at bounding box center [161, 180] width 270 height 35
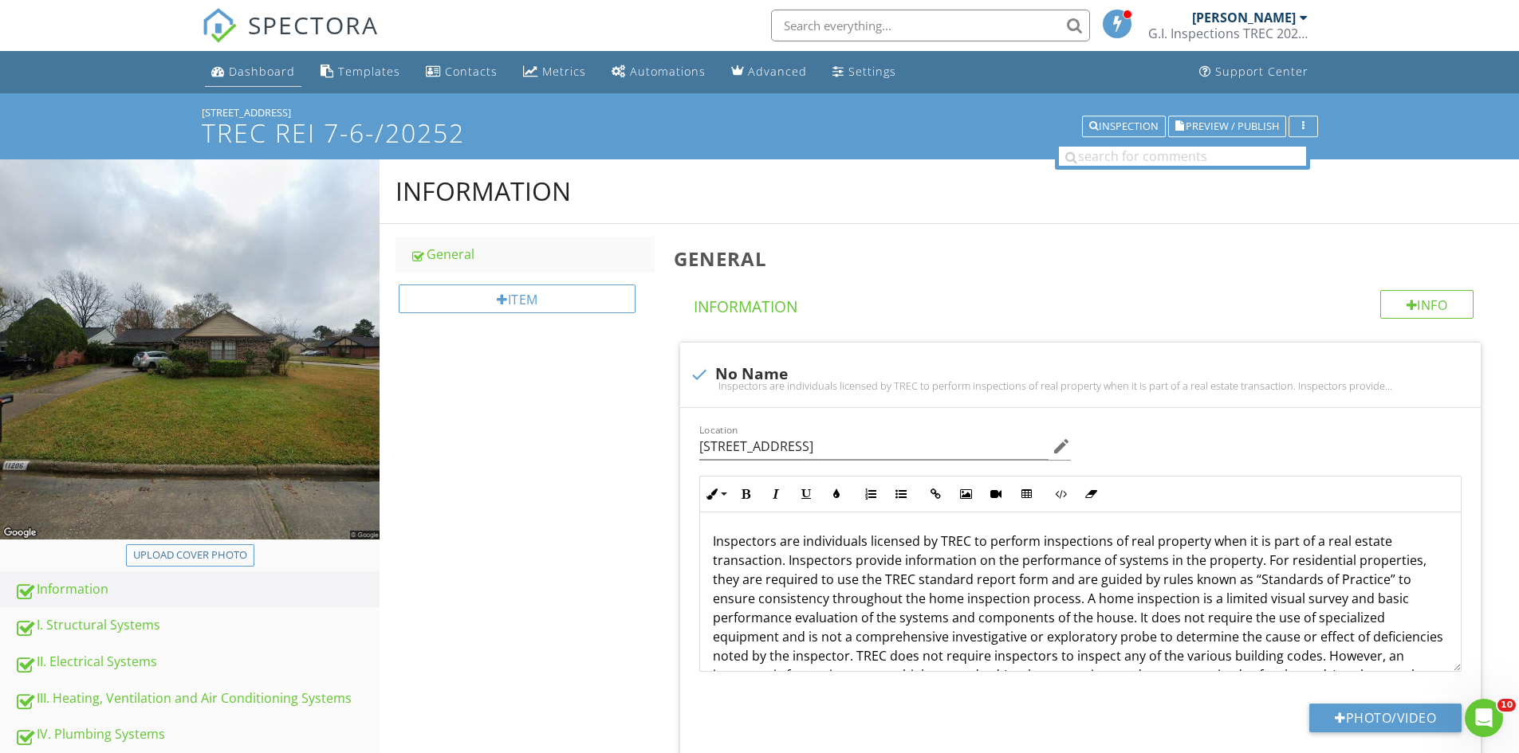
click at [265, 70] on div "Dashboard" at bounding box center [262, 71] width 66 height 15
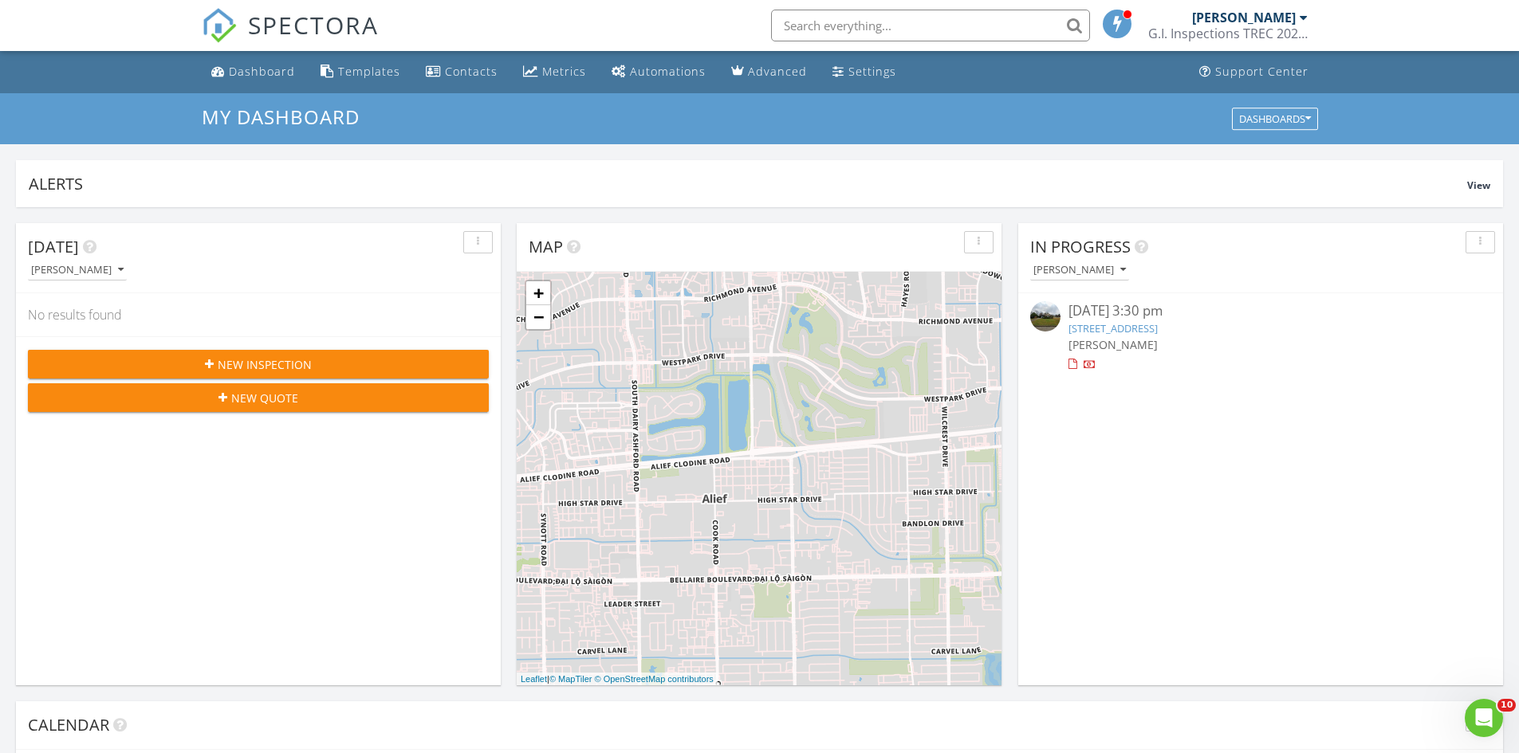
click at [1158, 329] on link "[STREET_ADDRESS]" at bounding box center [1112, 328] width 89 height 14
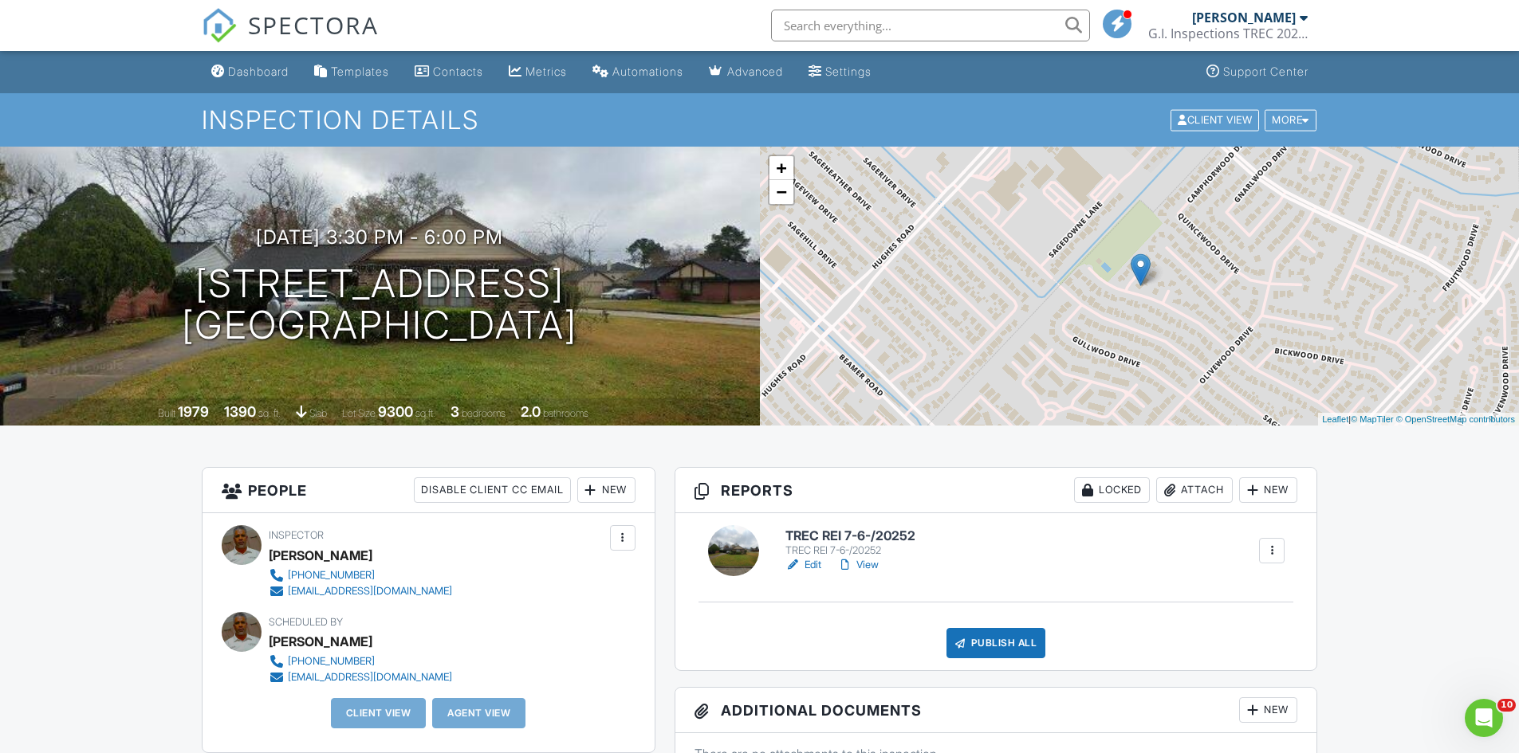
click at [822, 530] on h6 "TREC REI 7-6-/20252" at bounding box center [850, 536] width 130 height 14
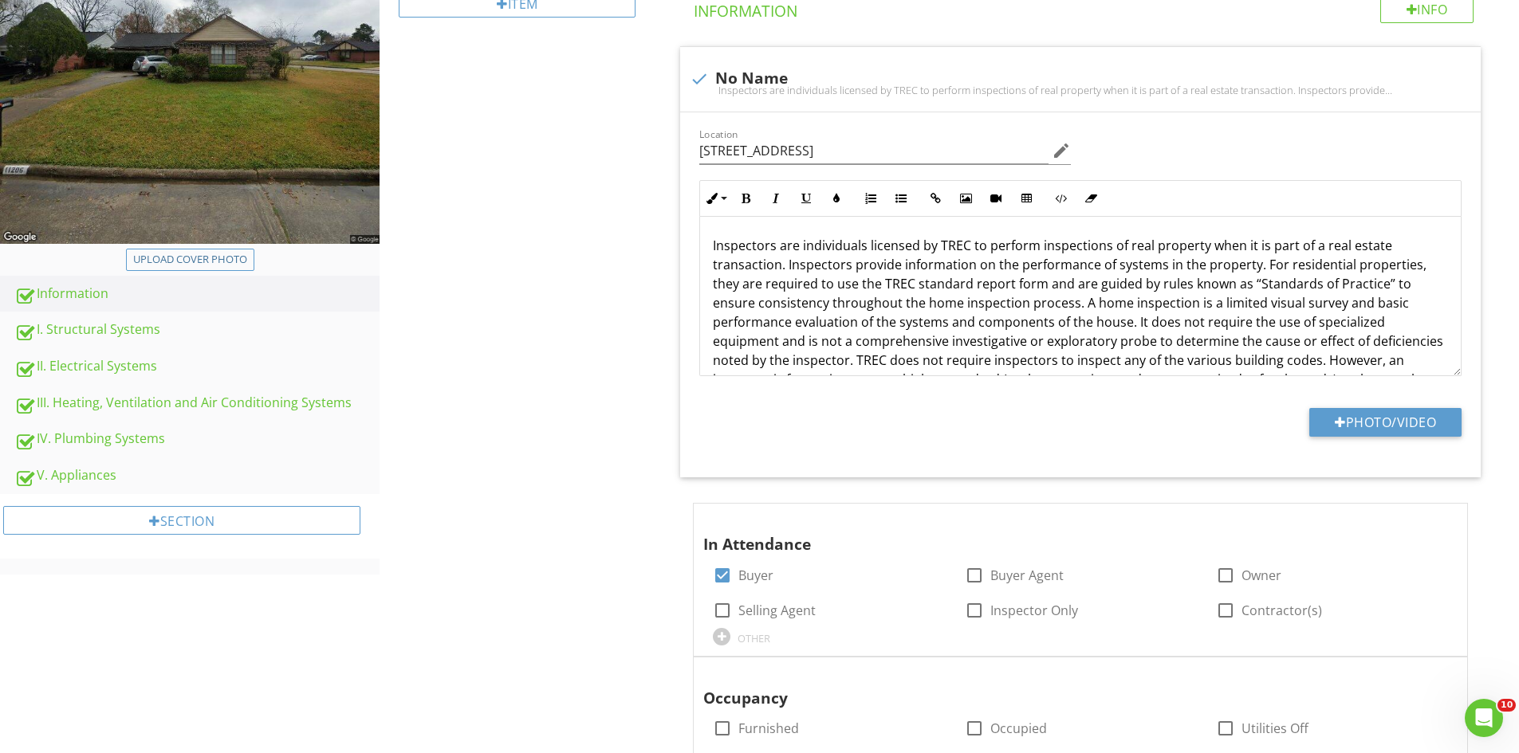
scroll to position [319, 0]
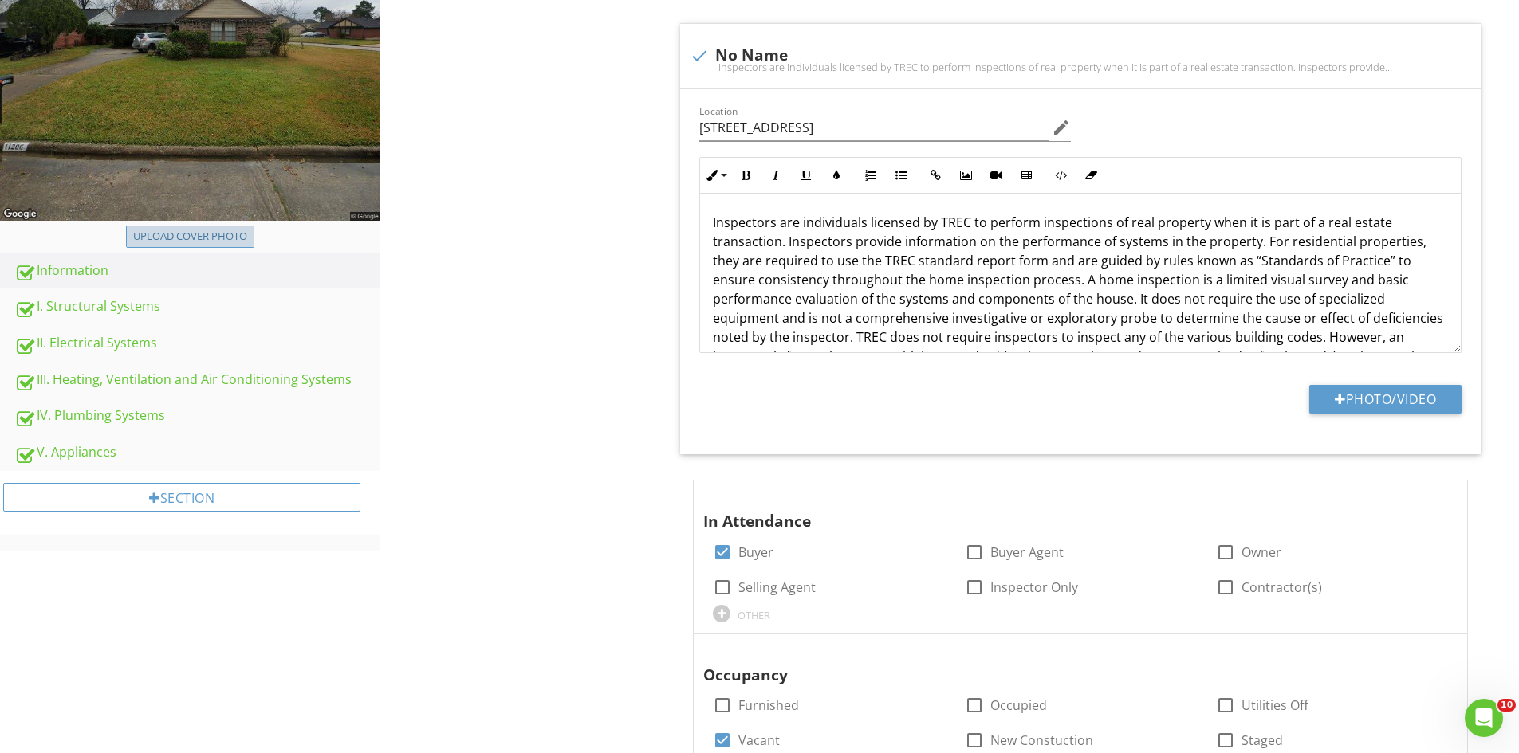
click at [187, 234] on div "Upload cover photo" at bounding box center [190, 237] width 114 height 16
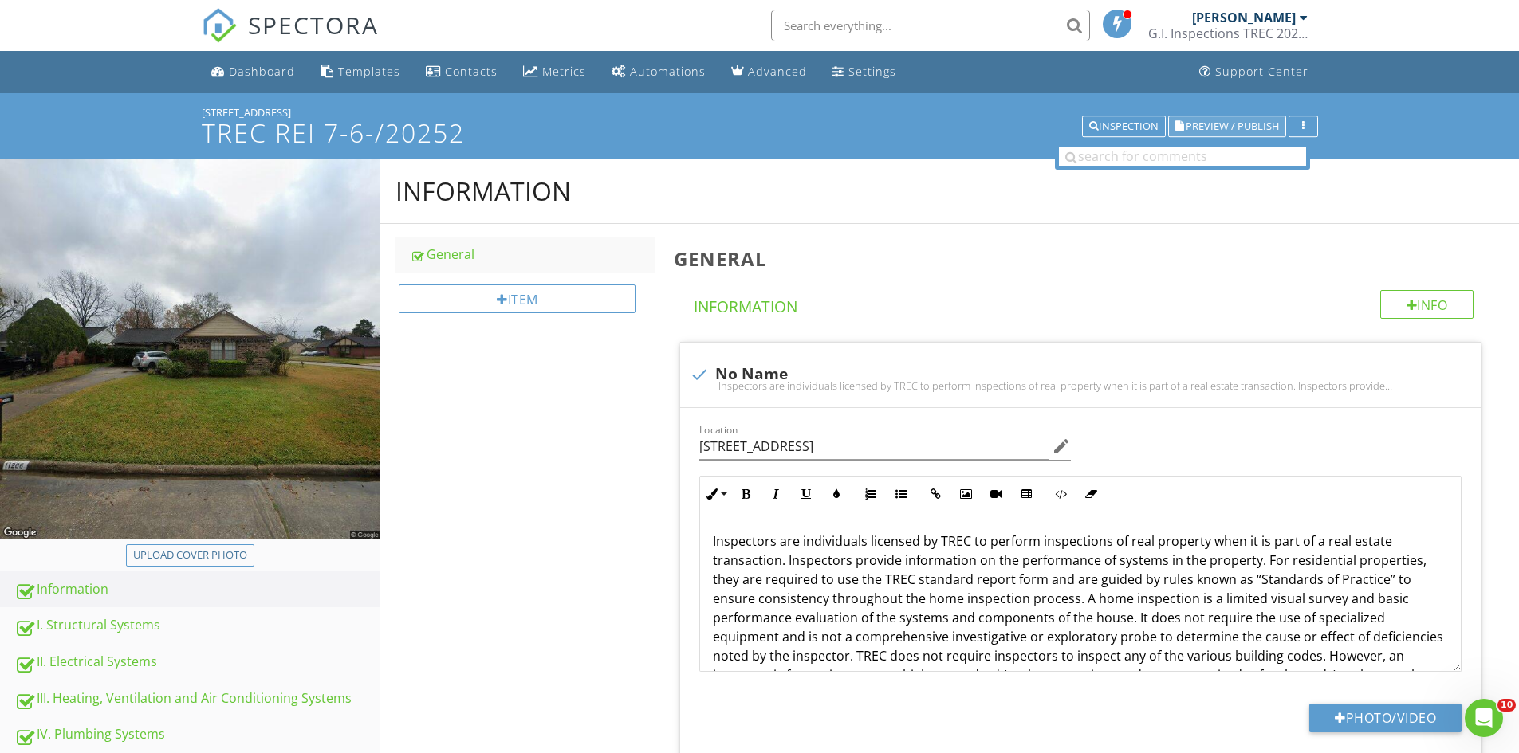
click at [1237, 122] on span "Preview / Publish" at bounding box center [1232, 126] width 93 height 10
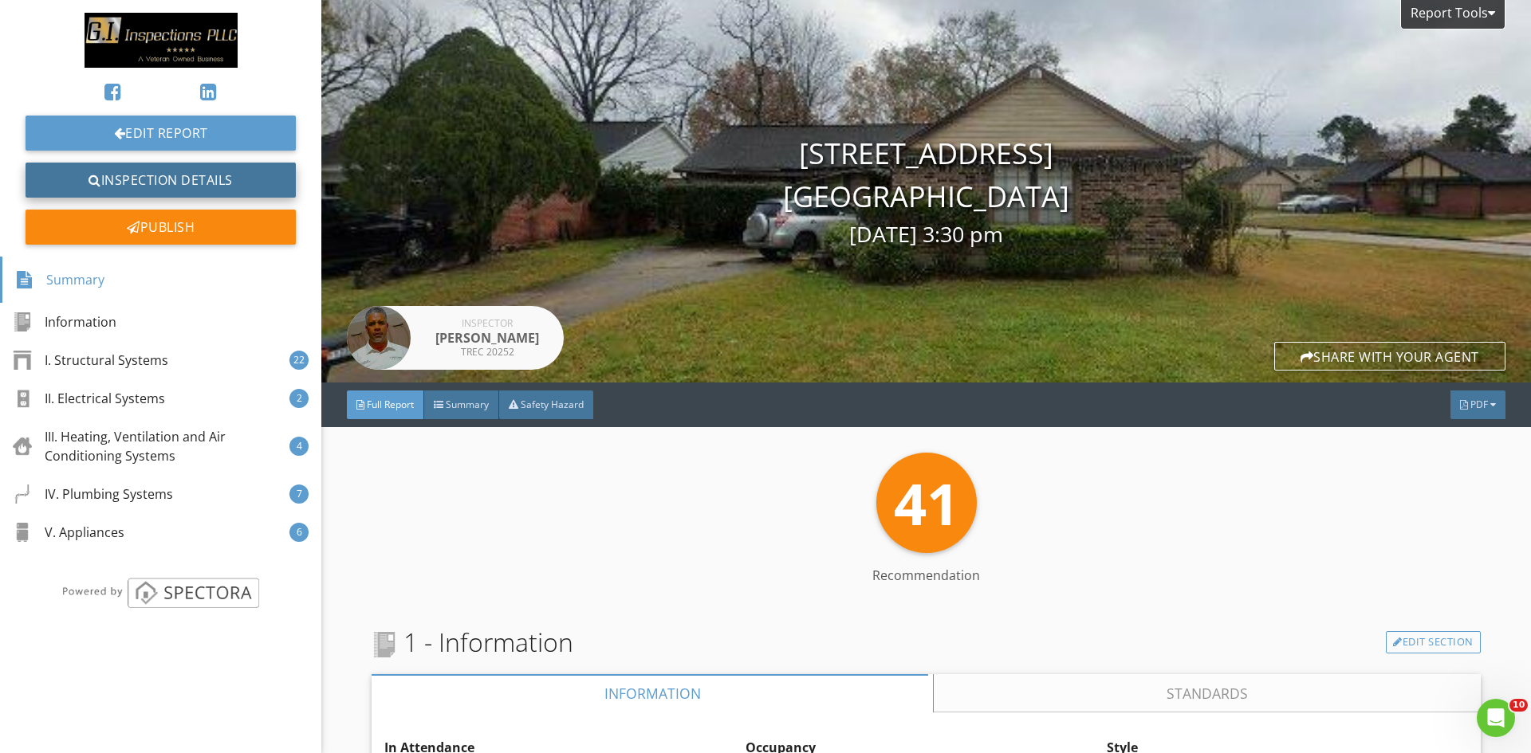
click at [159, 186] on link "Inspection Details" at bounding box center [161, 180] width 270 height 35
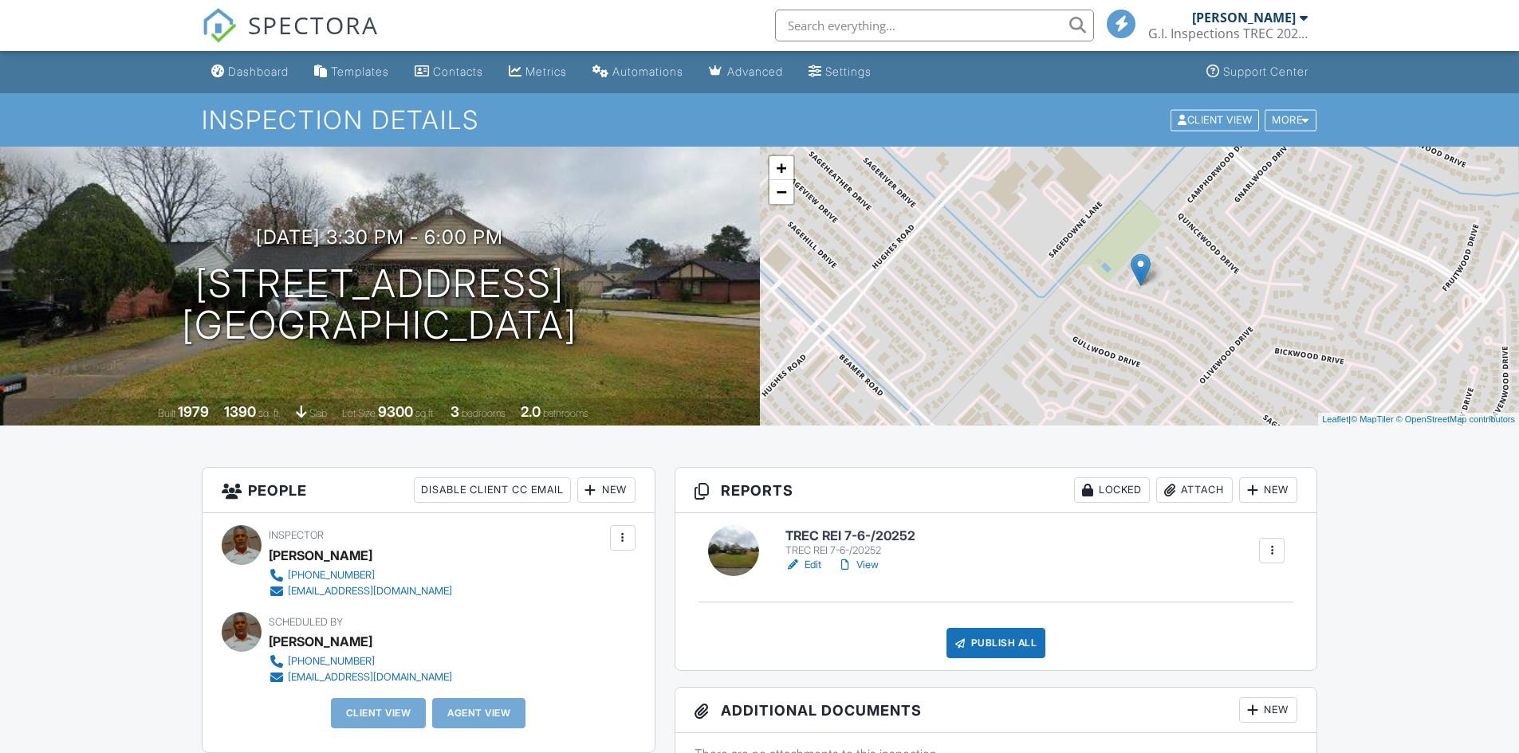
click at [840, 536] on h6 "TREC REI 7-6-/20252" at bounding box center [850, 536] width 130 height 14
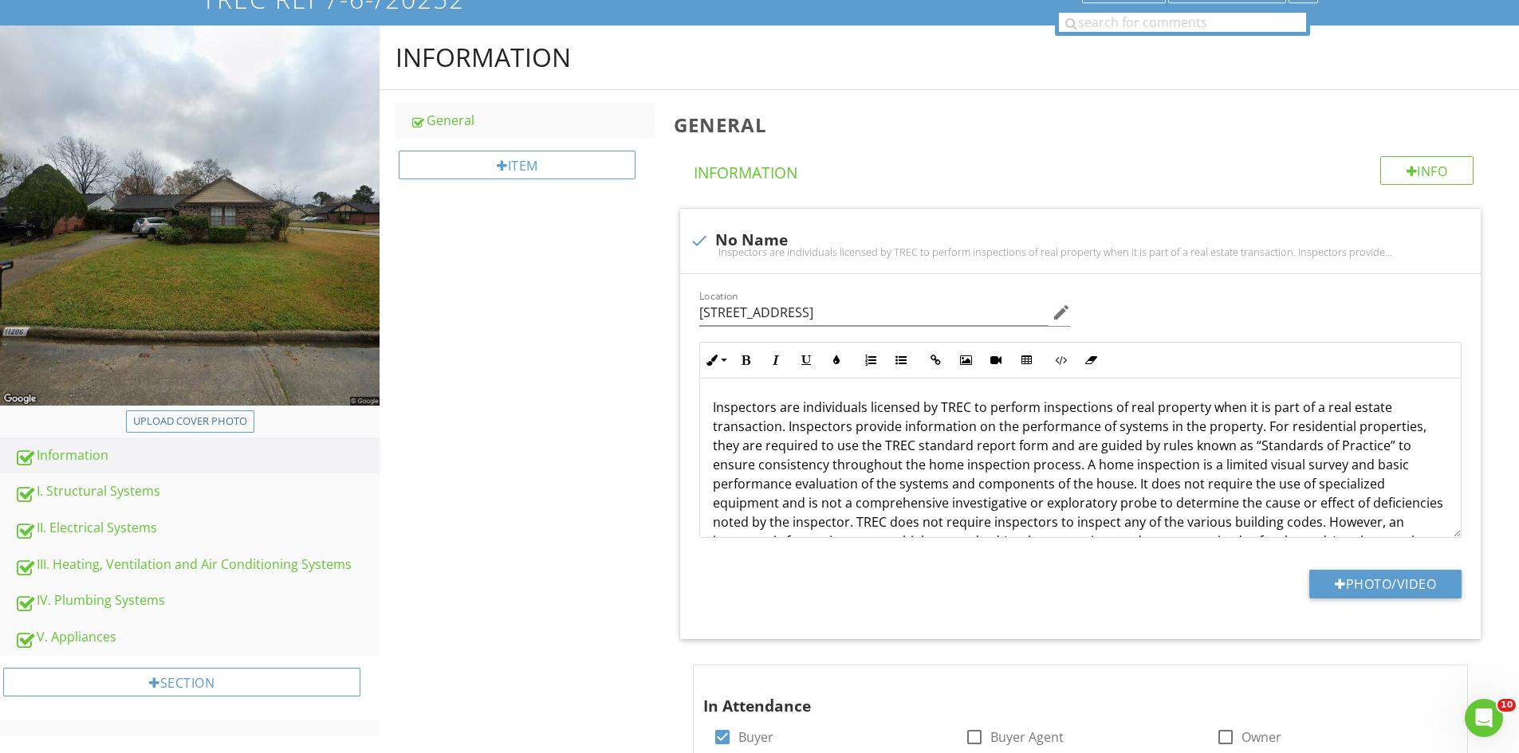
scroll to position [99, 0]
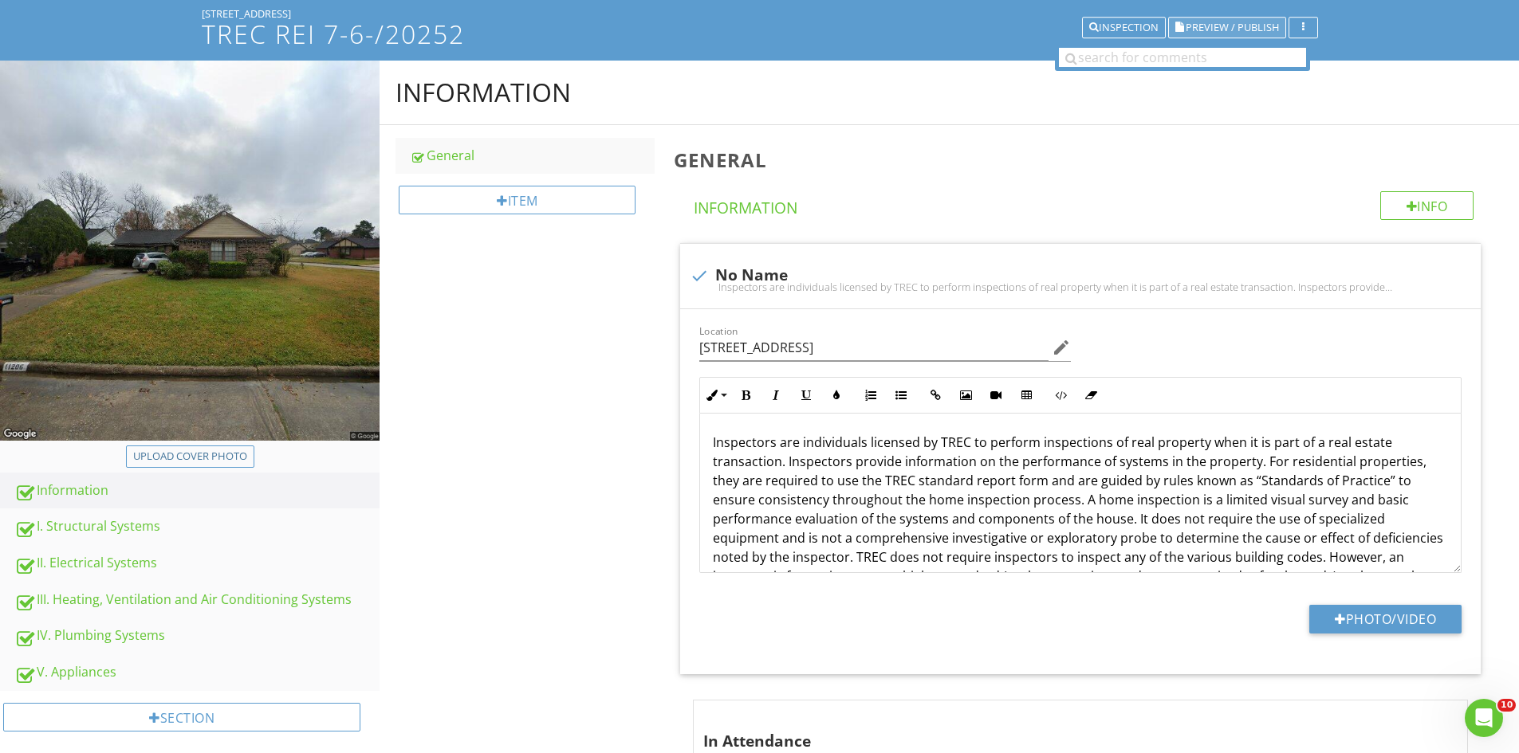
click at [1223, 27] on span "Preview / Publish" at bounding box center [1232, 27] width 93 height 10
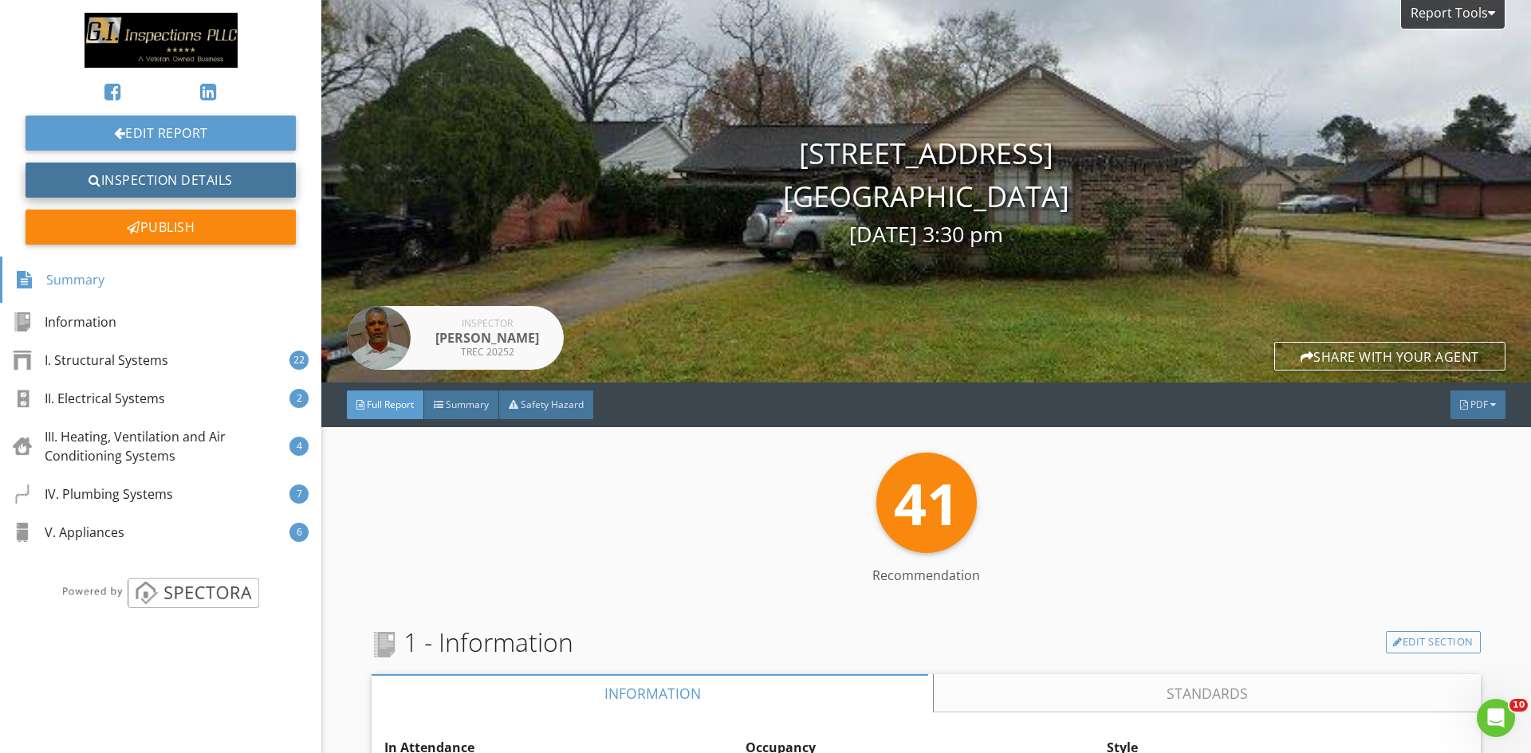
click at [136, 182] on link "Inspection Details" at bounding box center [161, 180] width 270 height 35
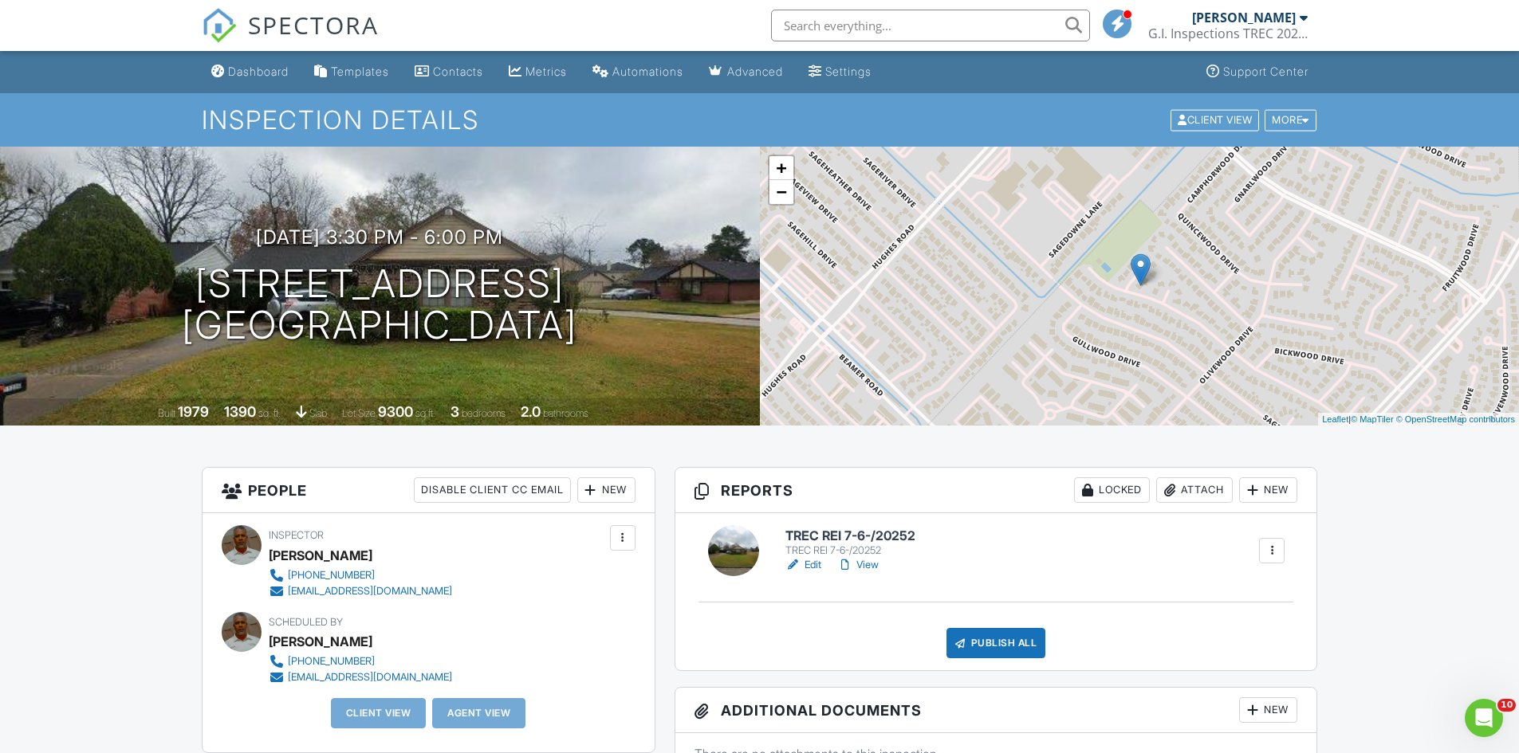
click at [608, 486] on div "New" at bounding box center [606, 491] width 58 height 26
click at [646, 576] on li "Client's Agent" at bounding box center [663, 579] width 157 height 40
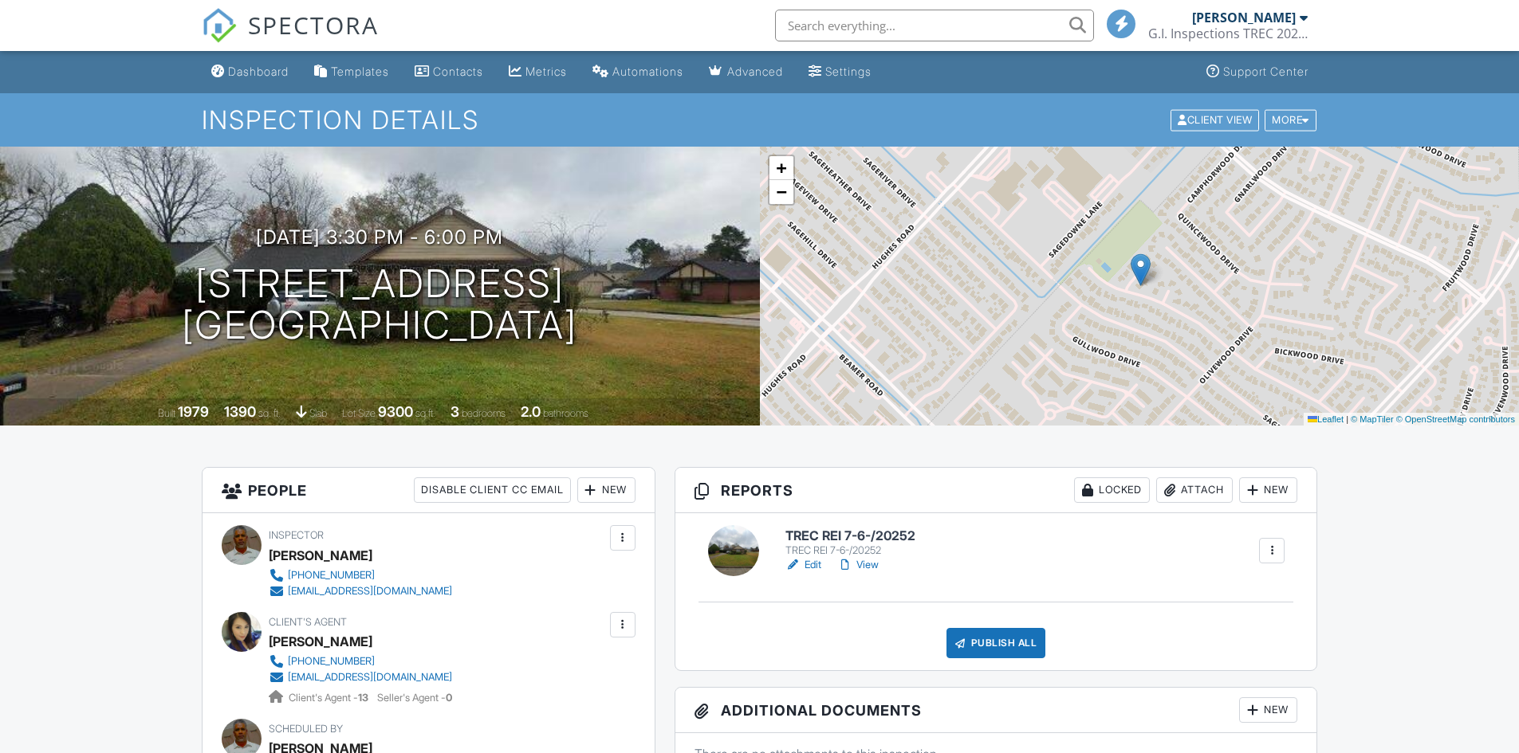
scroll to position [877, 0]
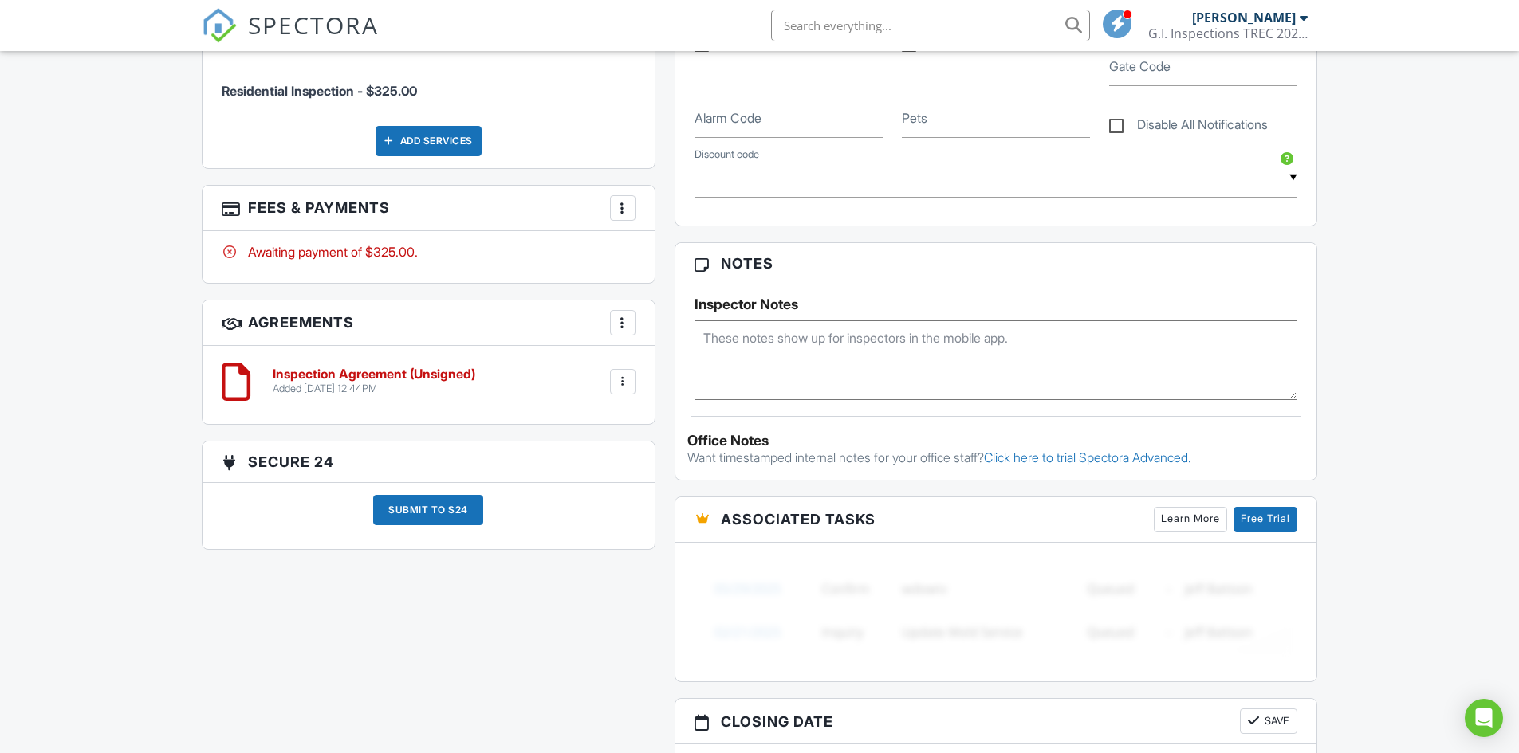
click at [624, 197] on div "More" at bounding box center [623, 208] width 26 height 26
click at [686, 380] on div "Paid In Full" at bounding box center [703, 376] width 154 height 19
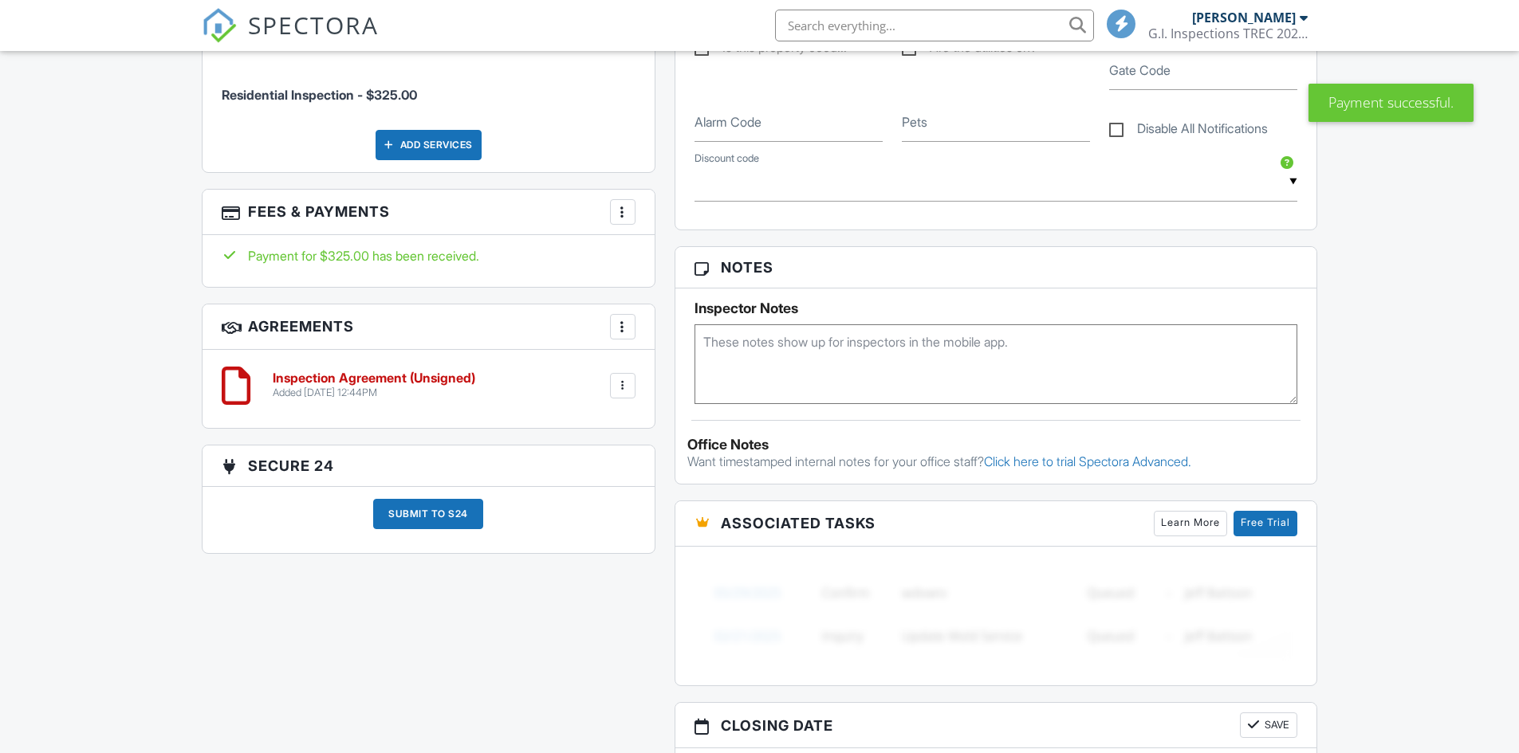
scroll to position [877, 0]
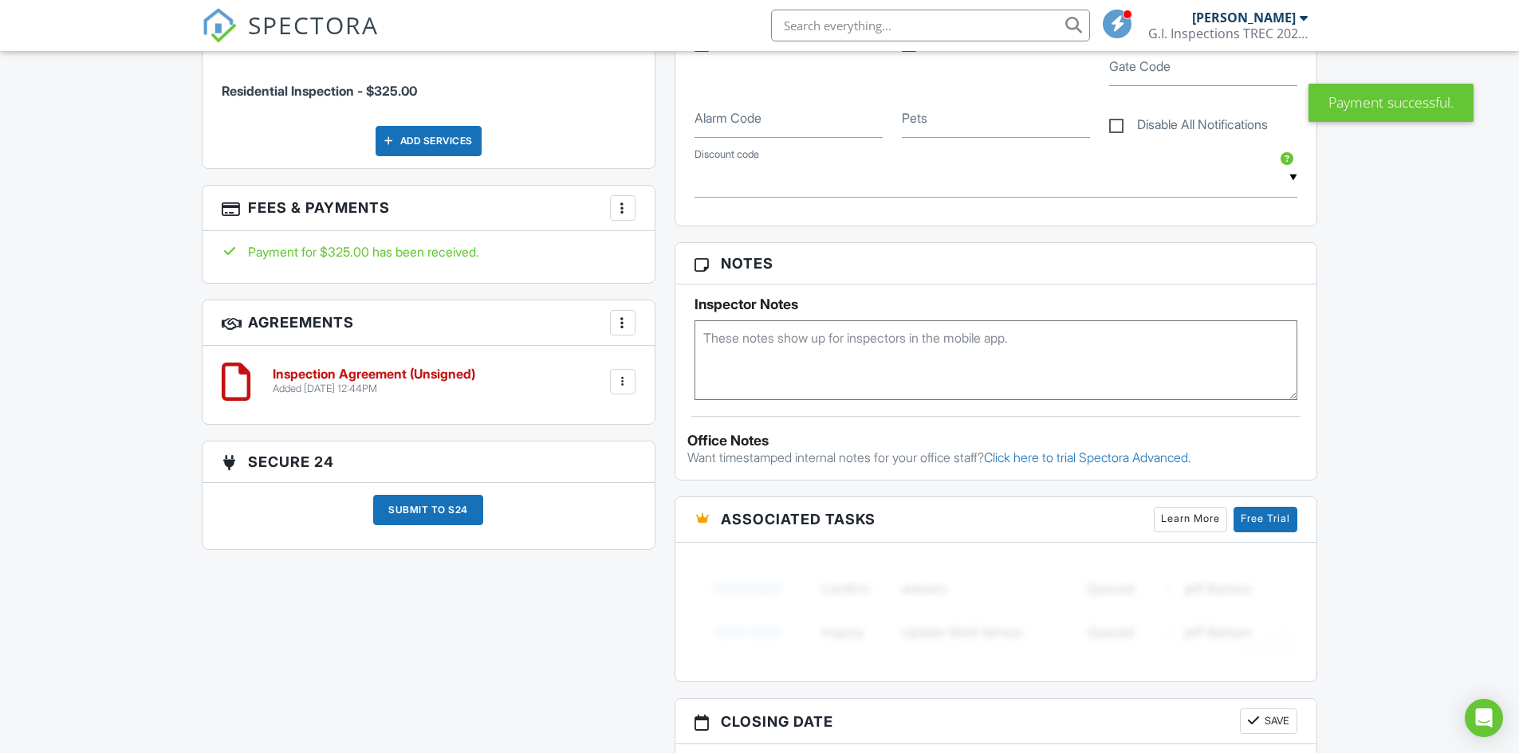
click at [620, 384] on div at bounding box center [623, 382] width 16 height 16
click at [434, 395] on div "Inspection Agreement (Unsigned) Added 08/27/2025 12:44PM Edit File Delete Downl…" at bounding box center [429, 382] width 414 height 48
click at [399, 372] on h6 "Inspection Agreement (Unsigned)" at bounding box center [374, 375] width 203 height 14
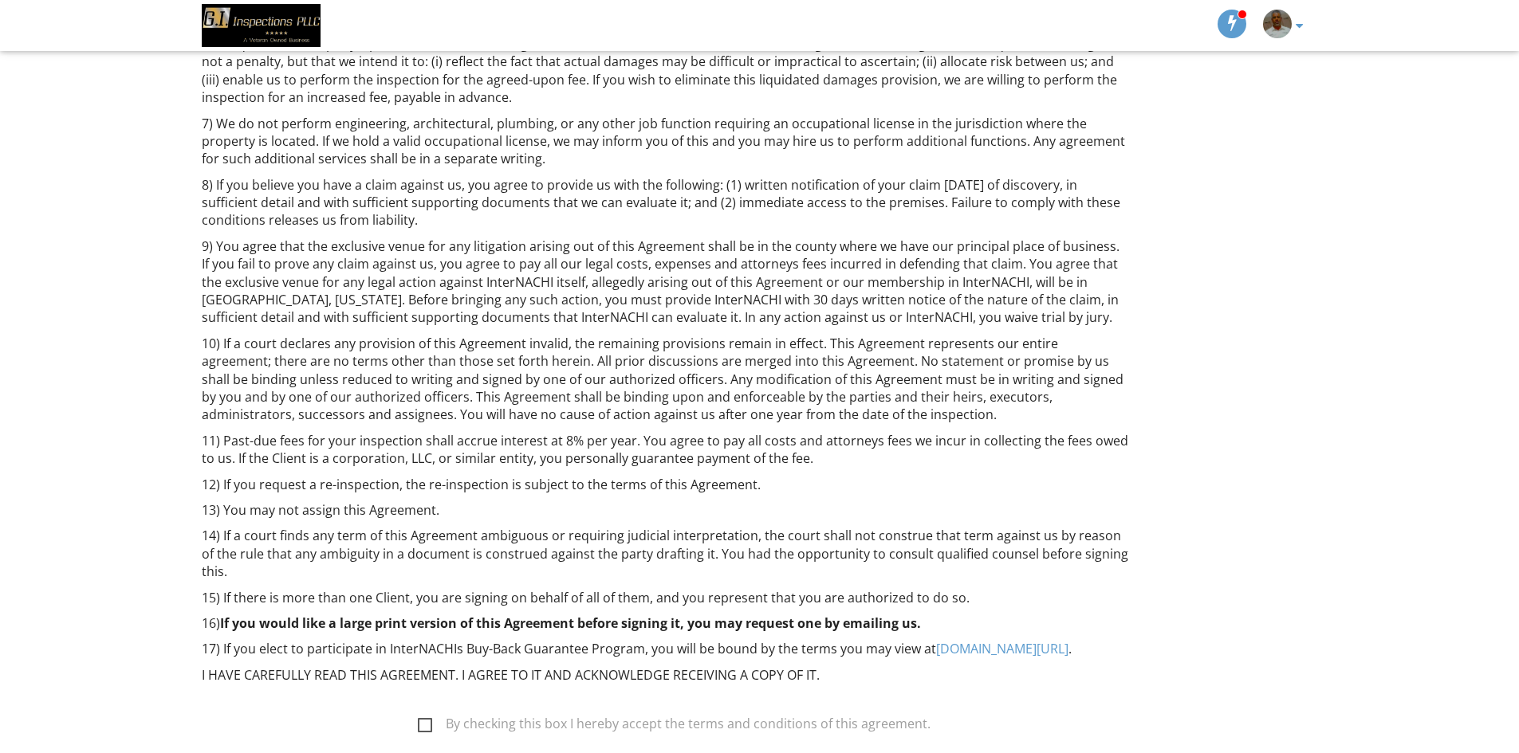
scroll to position [893, 0]
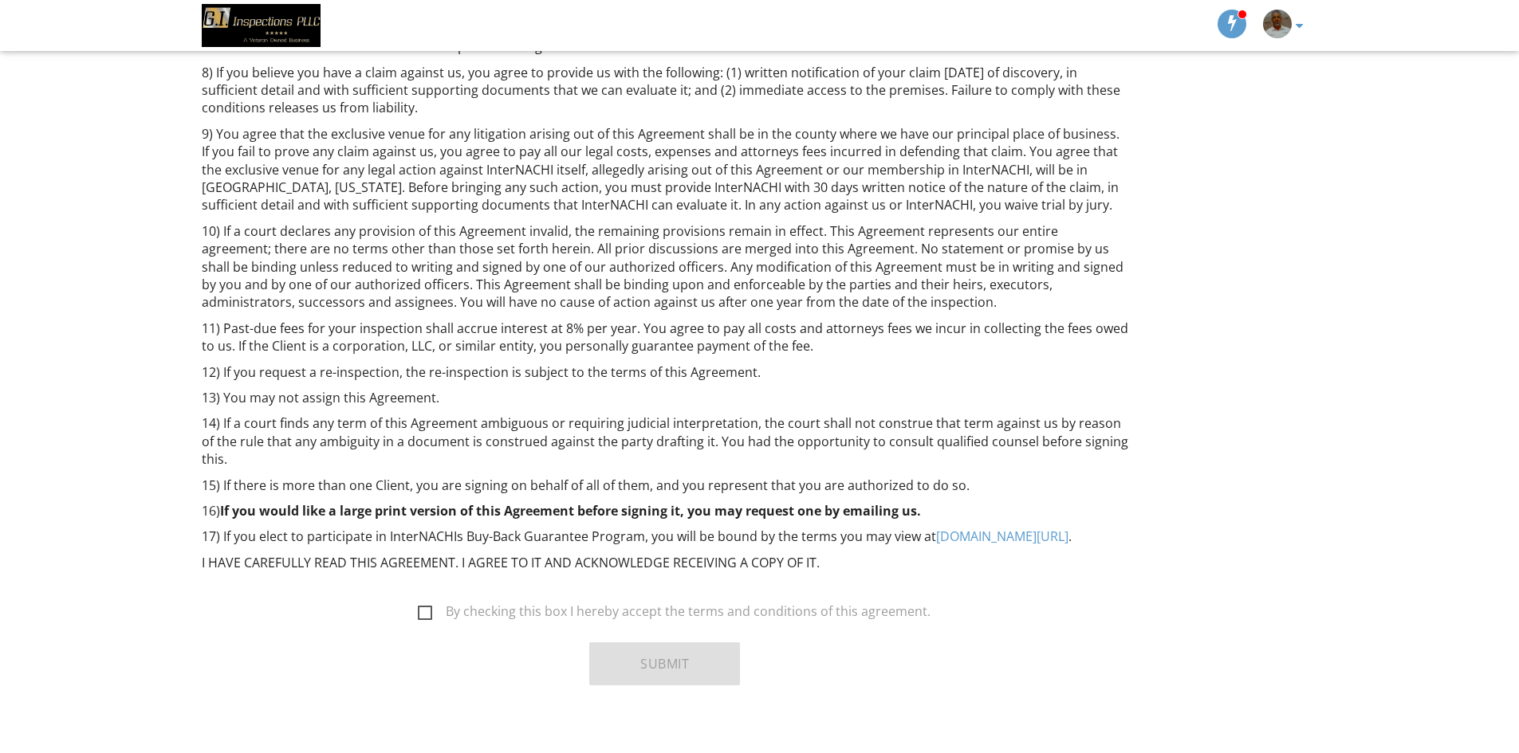
click at [423, 604] on label "By checking this box I hereby accept the terms and conditions of this agreement." at bounding box center [674, 614] width 513 height 20
click at [419, 599] on input "By checking this box I hereby accept the terms and conditions of this agreement." at bounding box center [413, 604] width 10 height 10
checkbox input "true"
click at [623, 643] on button "Submit" at bounding box center [664, 664] width 151 height 43
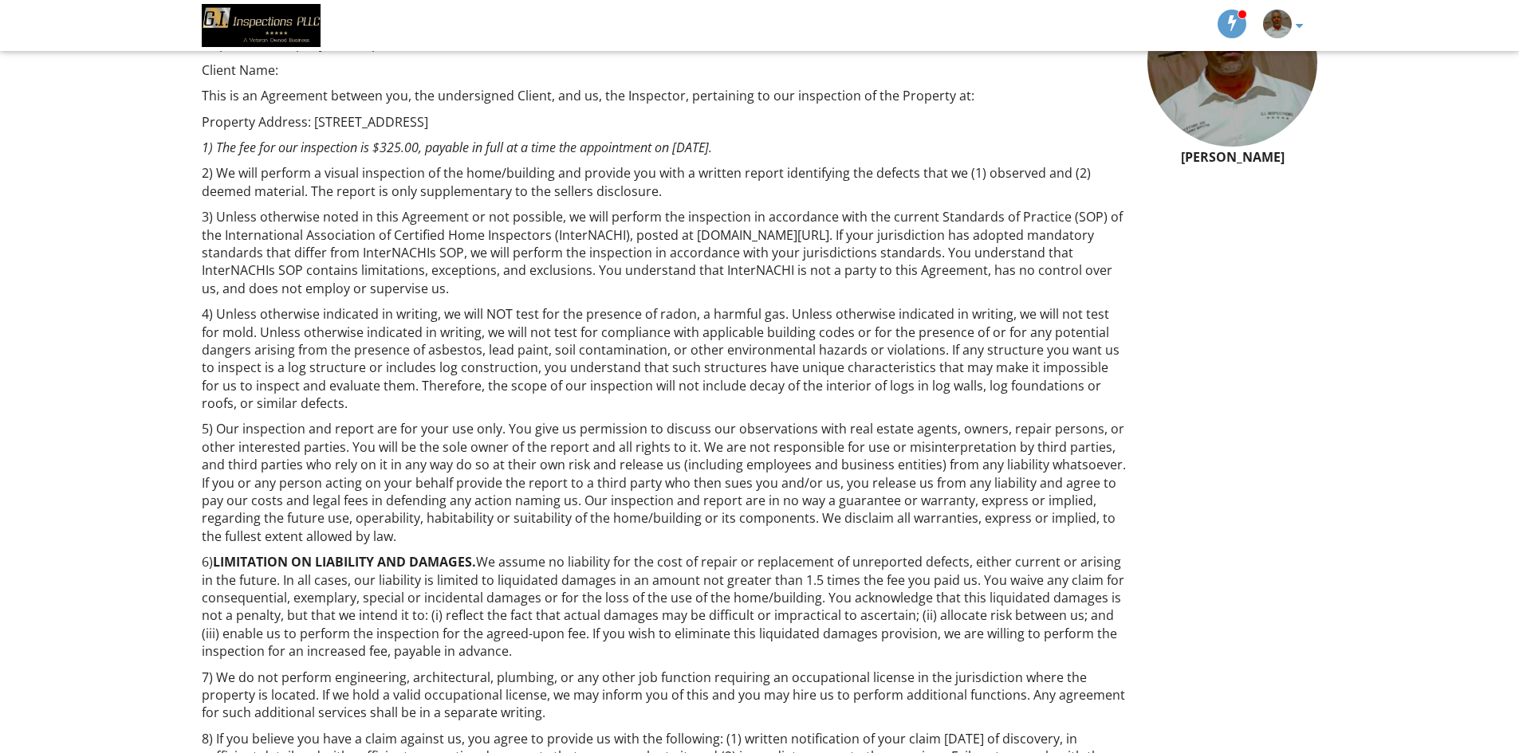
scroll to position [0, 0]
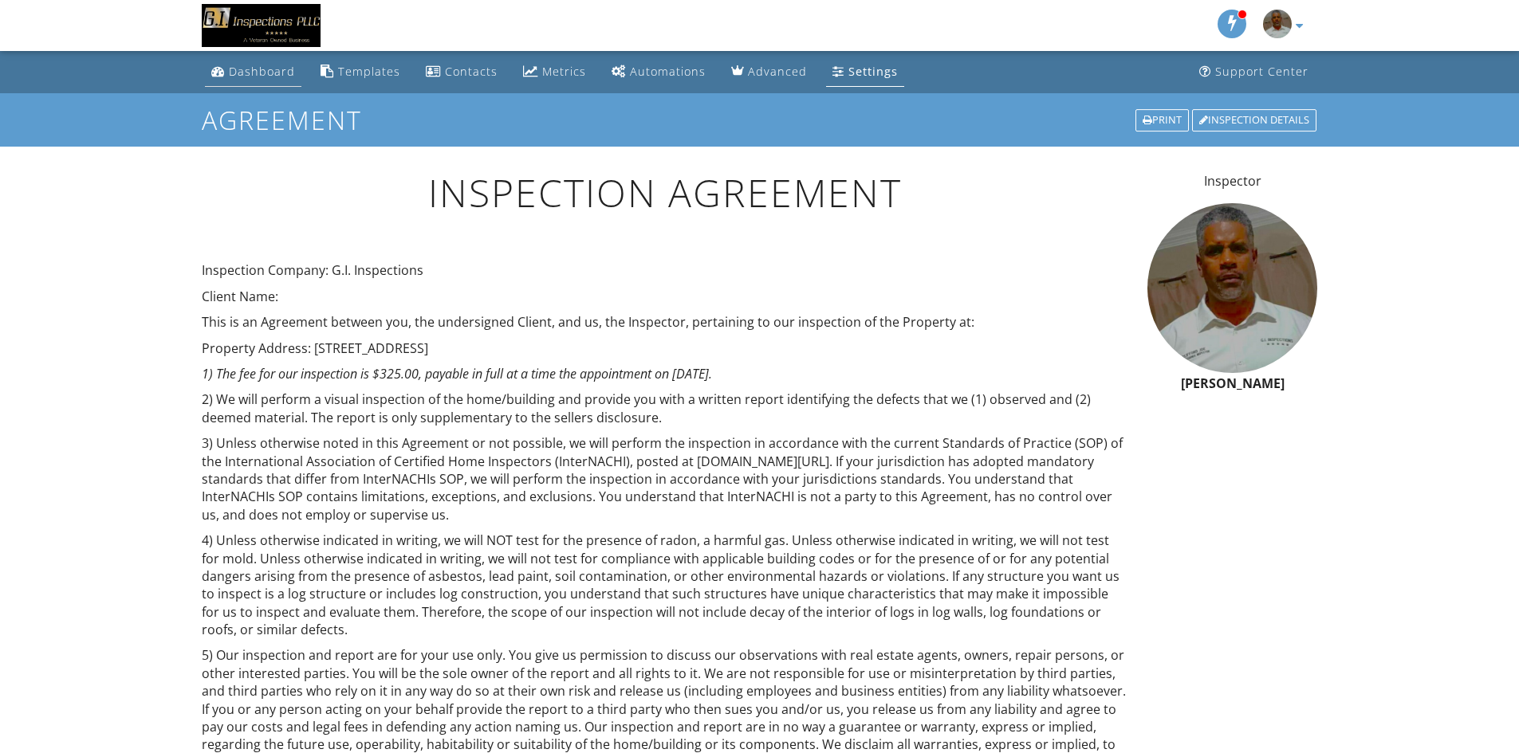
click at [246, 72] on div "Dashboard" at bounding box center [262, 71] width 66 height 15
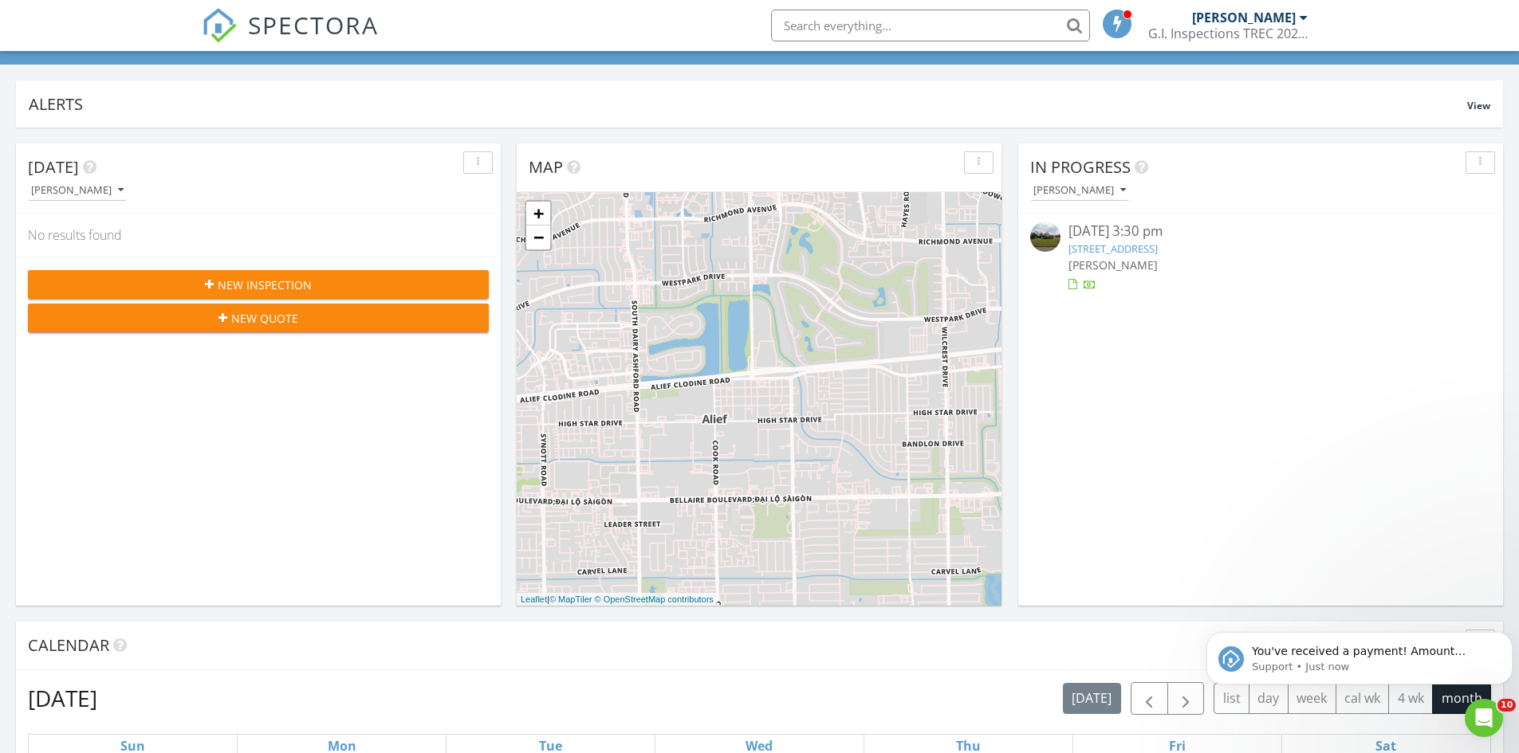
click at [1136, 250] on link "[STREET_ADDRESS]" at bounding box center [1112, 249] width 89 height 14
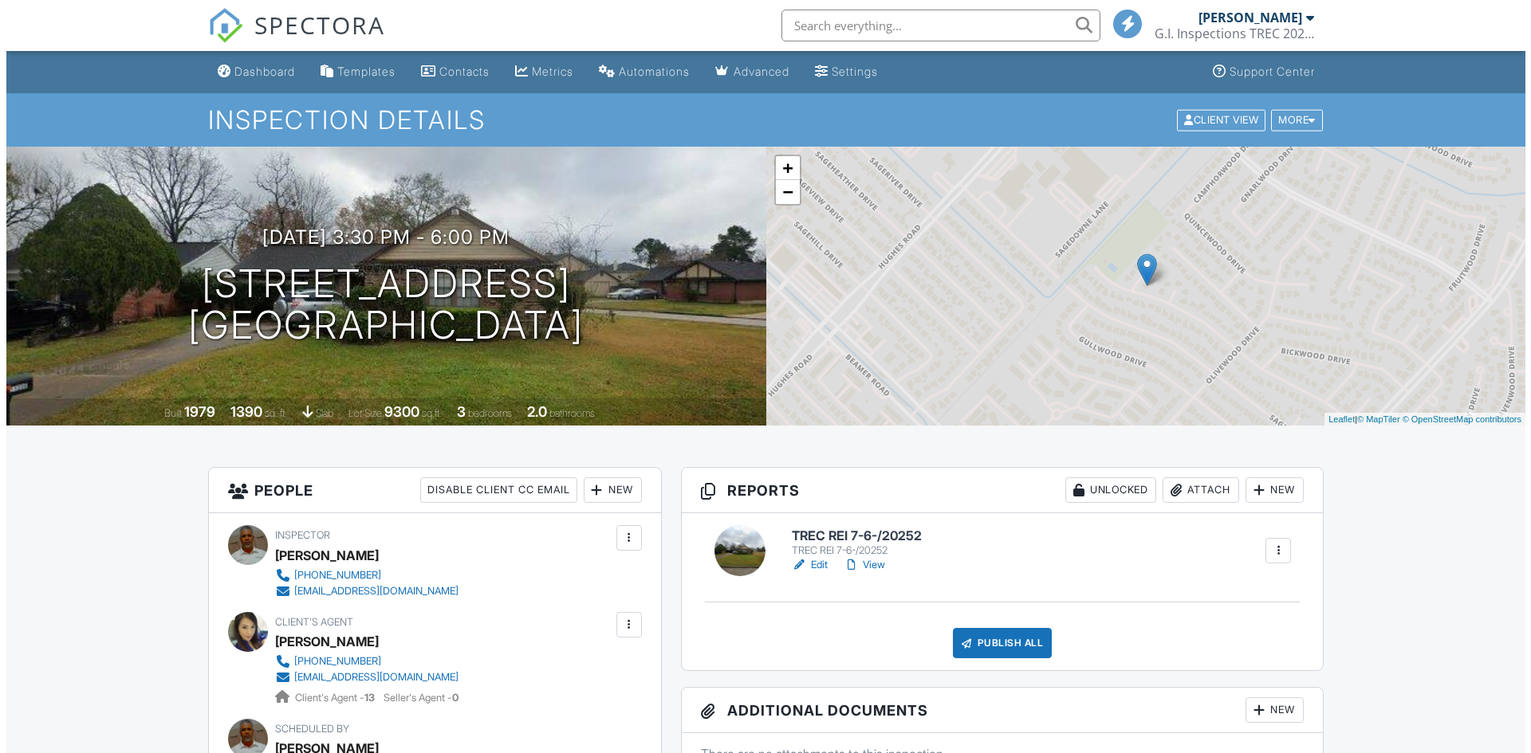
scroll to position [239, 0]
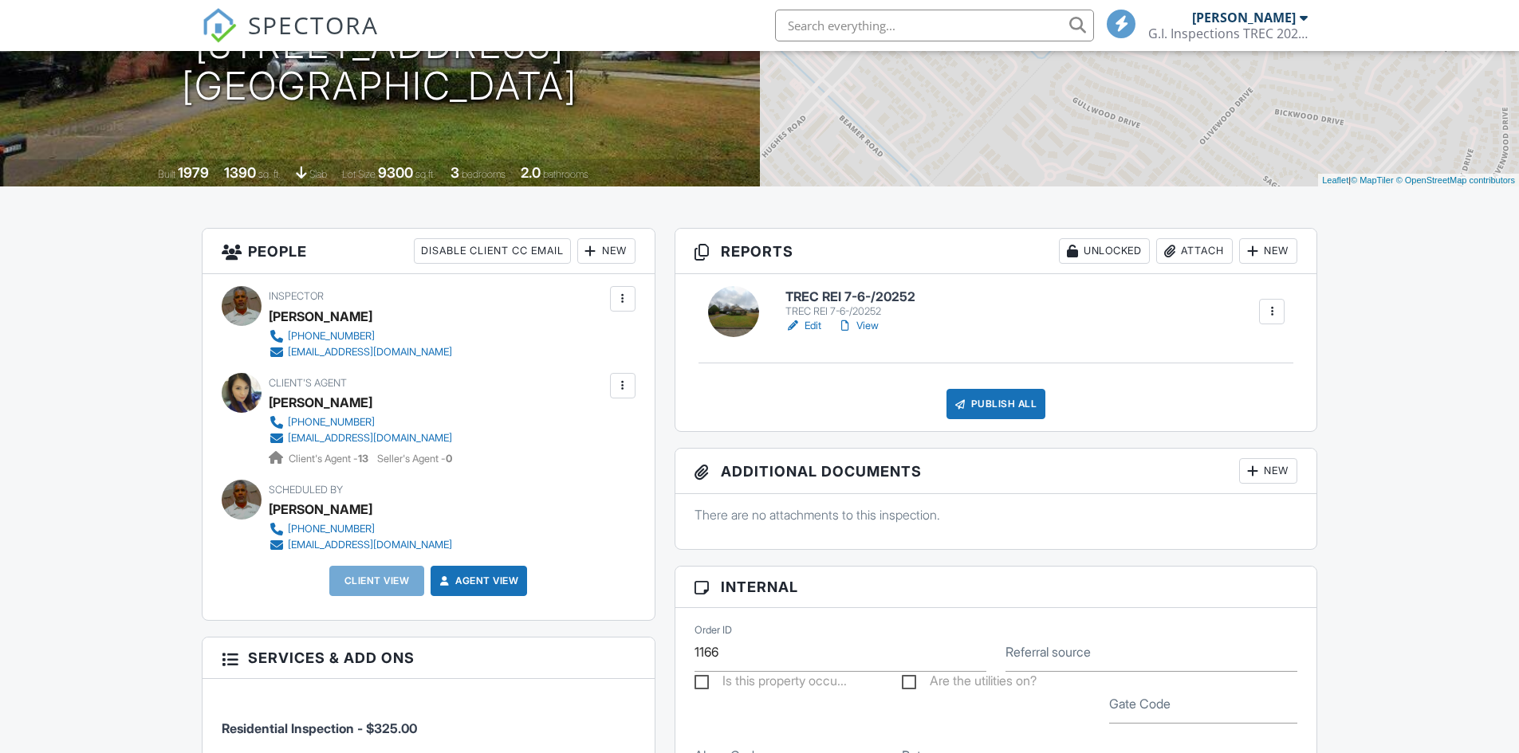
click at [1009, 403] on div "Publish All" at bounding box center [996, 404] width 100 height 30
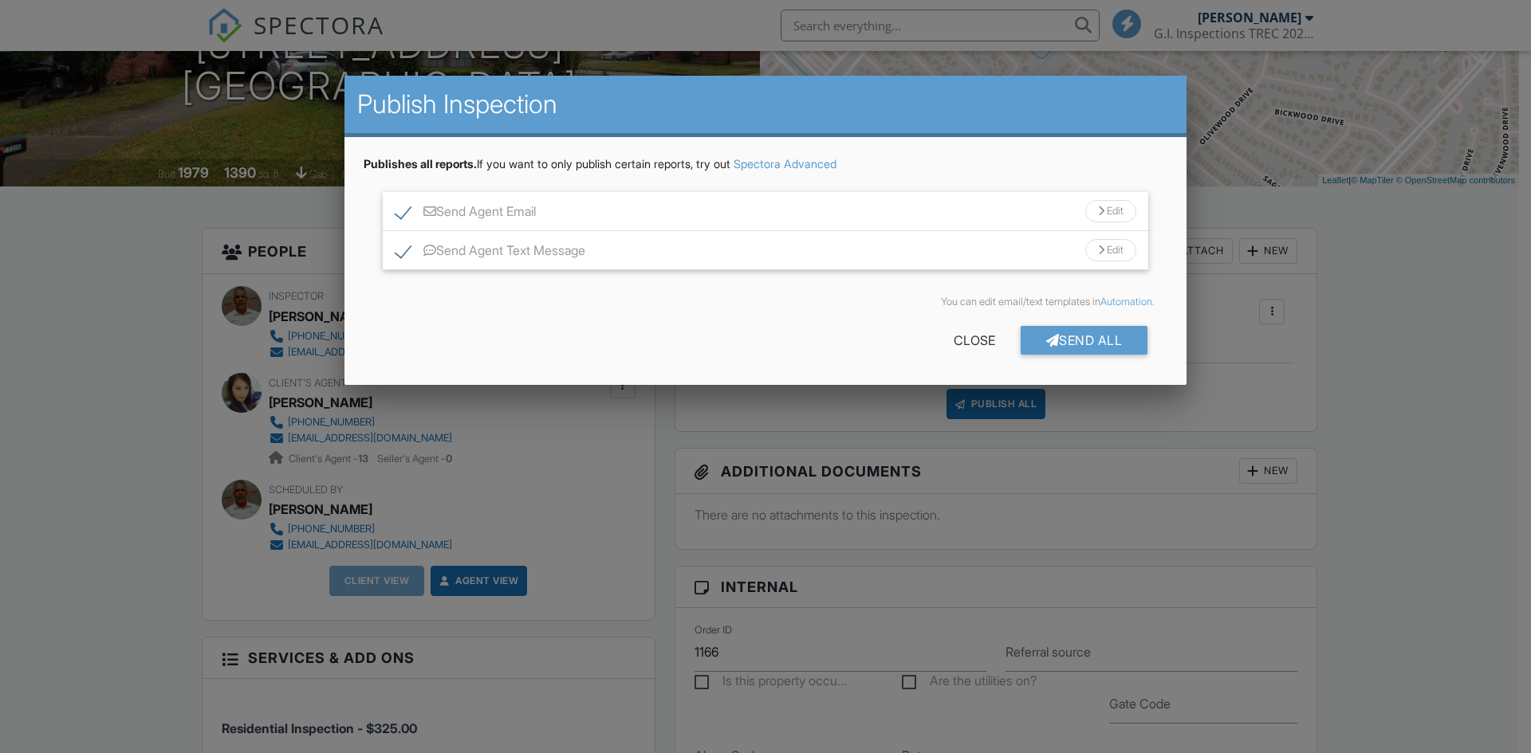
scroll to position [0, 0]
click at [1057, 348] on div "Send All" at bounding box center [1084, 340] width 128 height 29
